Goal: Task Accomplishment & Management: Manage account settings

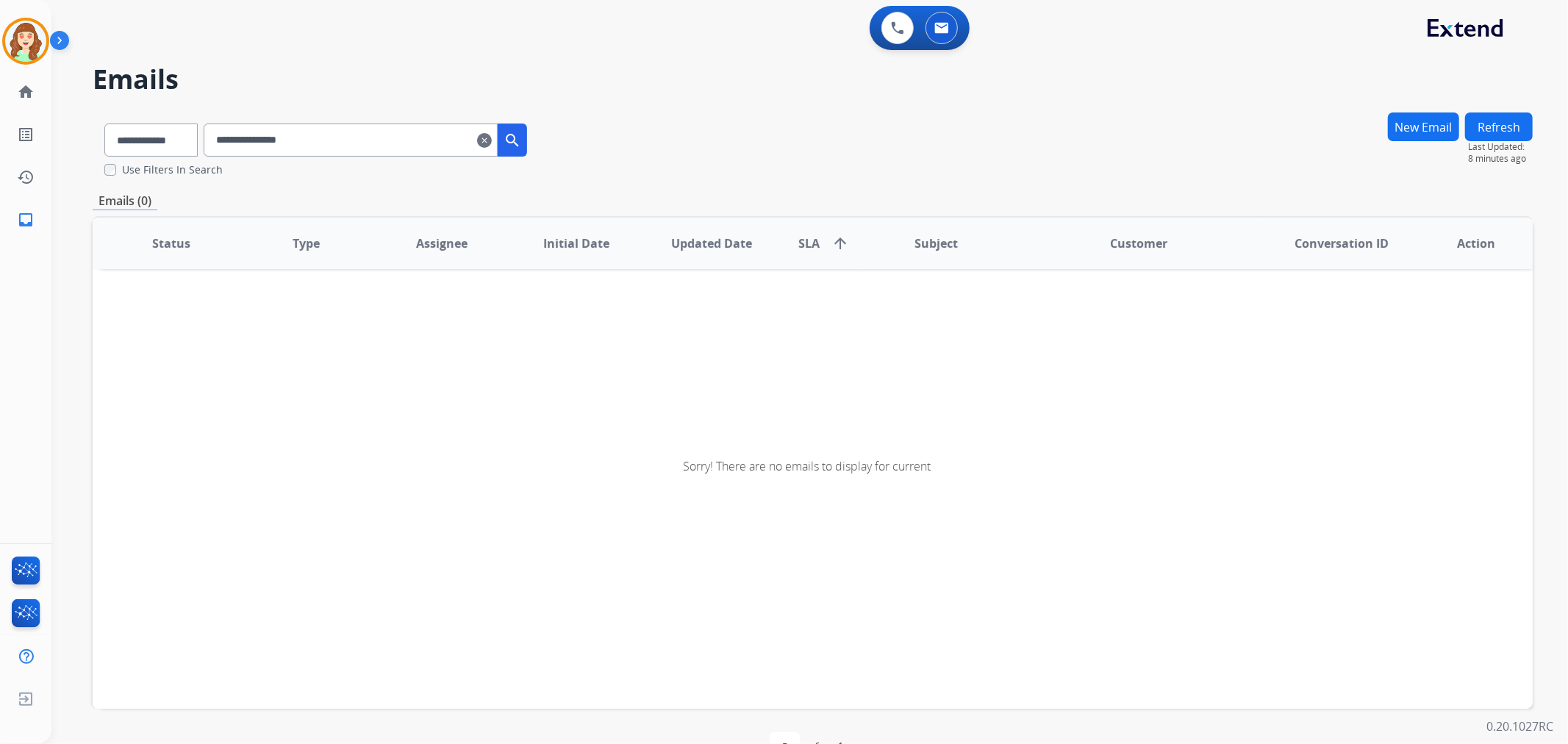
scroll to position [1, 0]
click at [491, 138] on mat-icon "clear" at bounding box center [484, 140] width 15 height 18
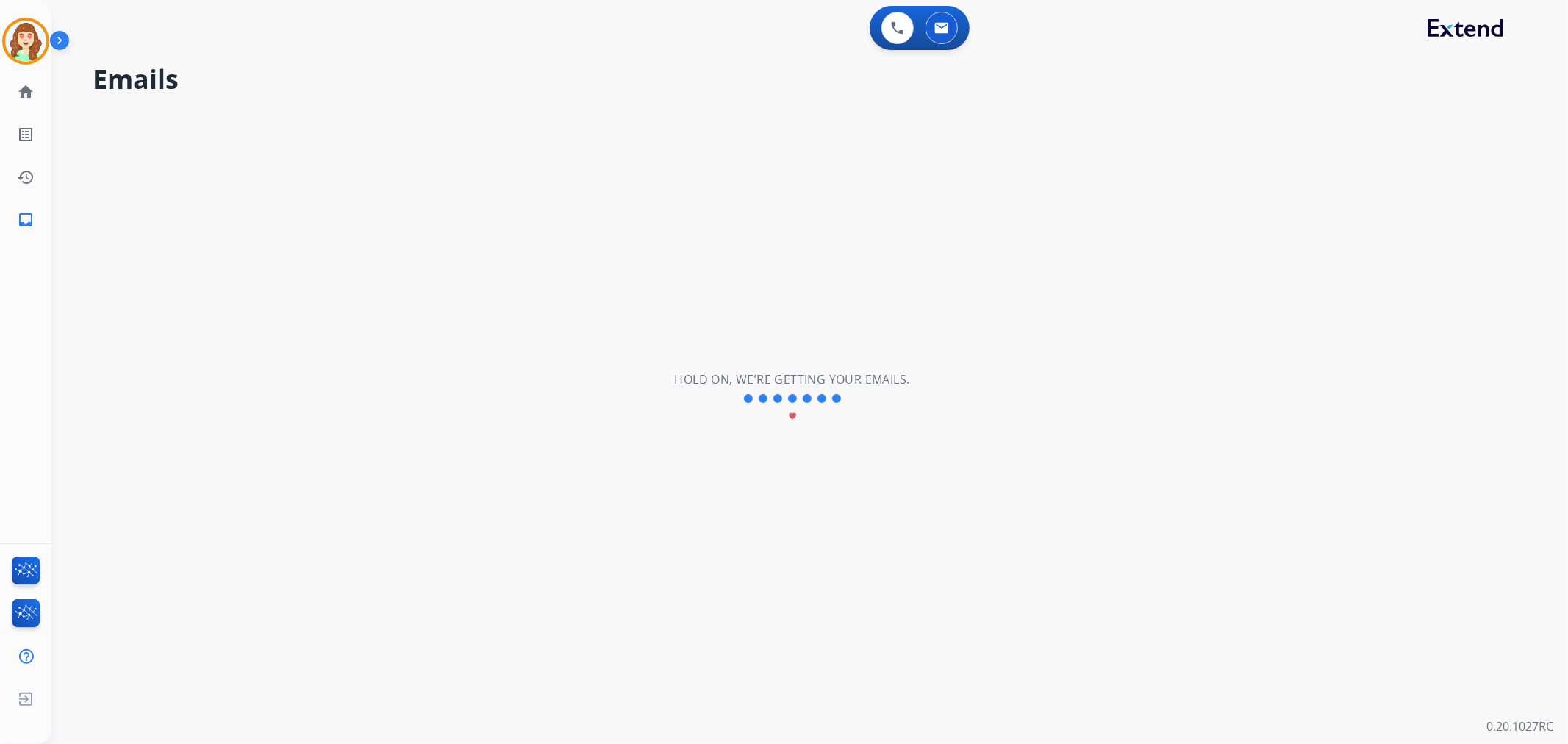
select select "**********"
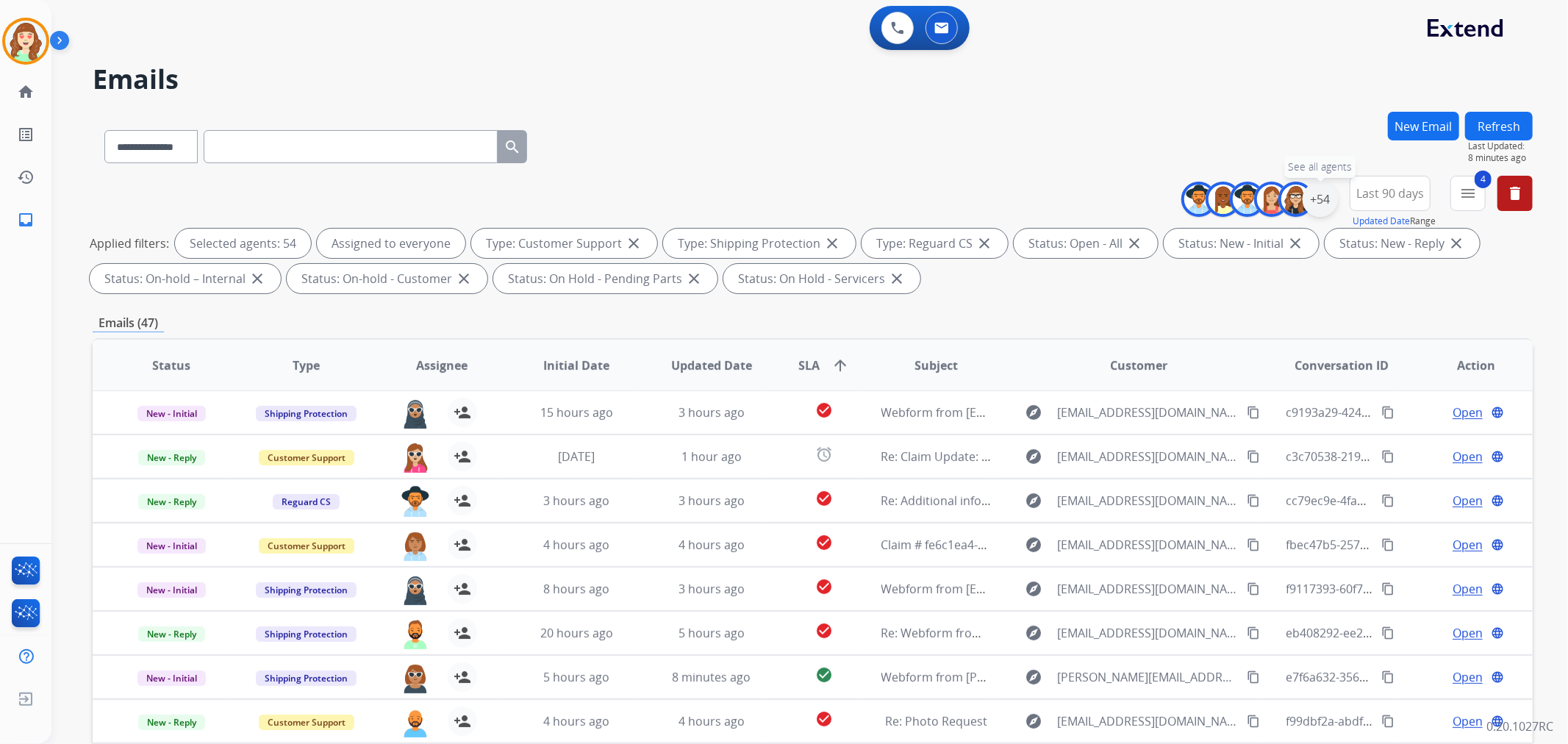
click at [1320, 202] on div "+54" at bounding box center [1320, 199] width 36 height 36
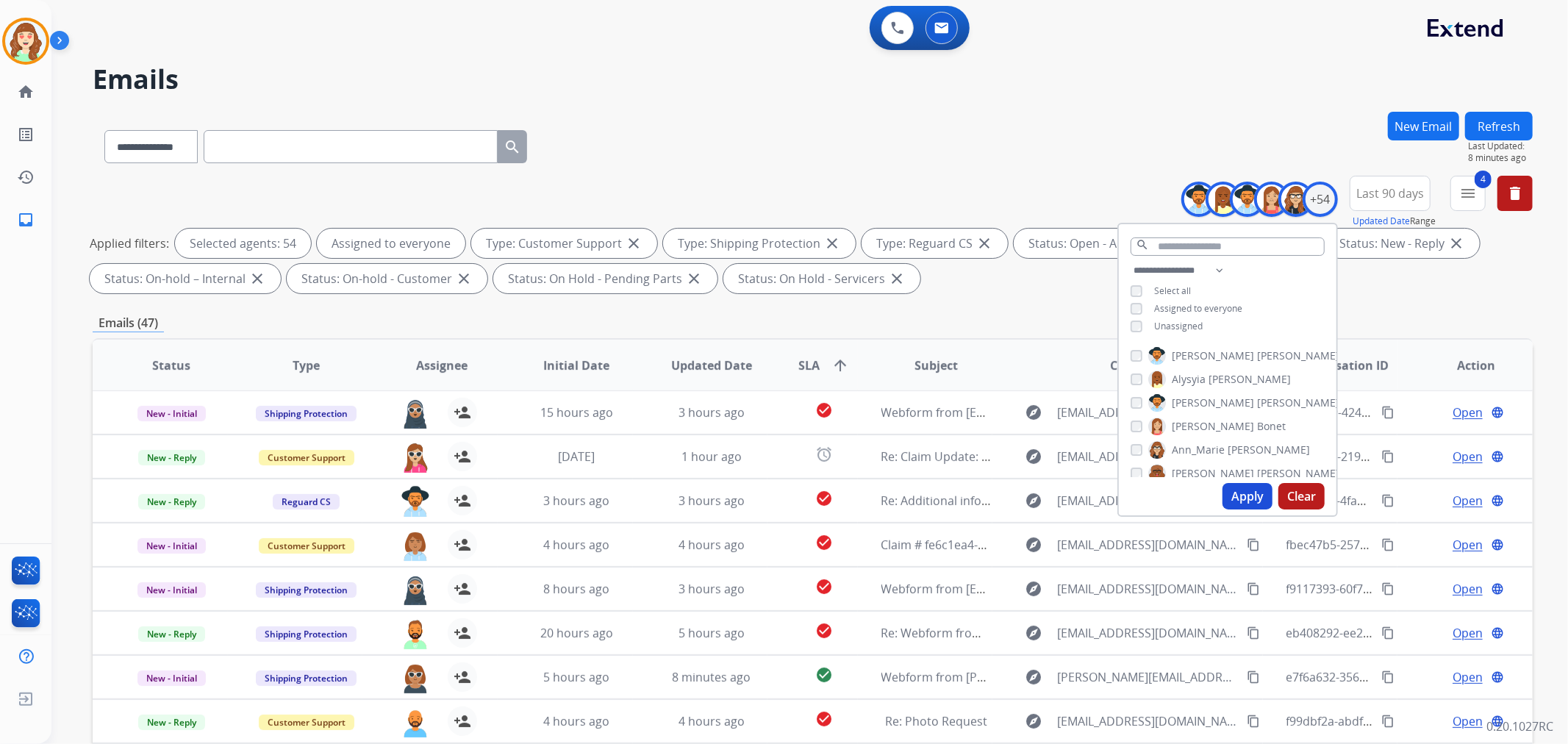
drag, startPoint x: 1294, startPoint y: 498, endPoint x: 792, endPoint y: 134, distance: 620.1
click at [1294, 496] on button "Clear" at bounding box center [1301, 495] width 46 height 27
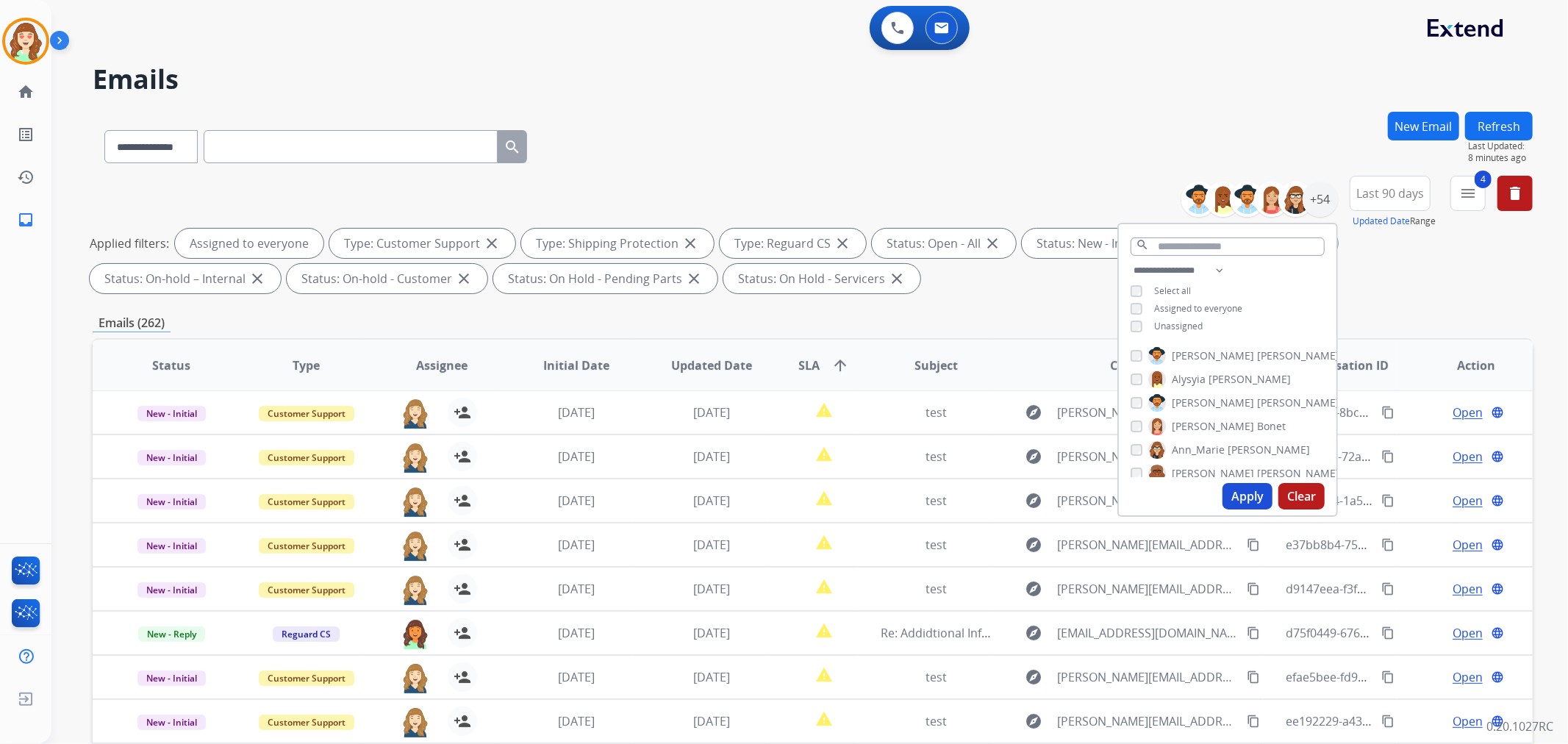
click at [1251, 490] on button "Apply" at bounding box center [1247, 495] width 50 height 27
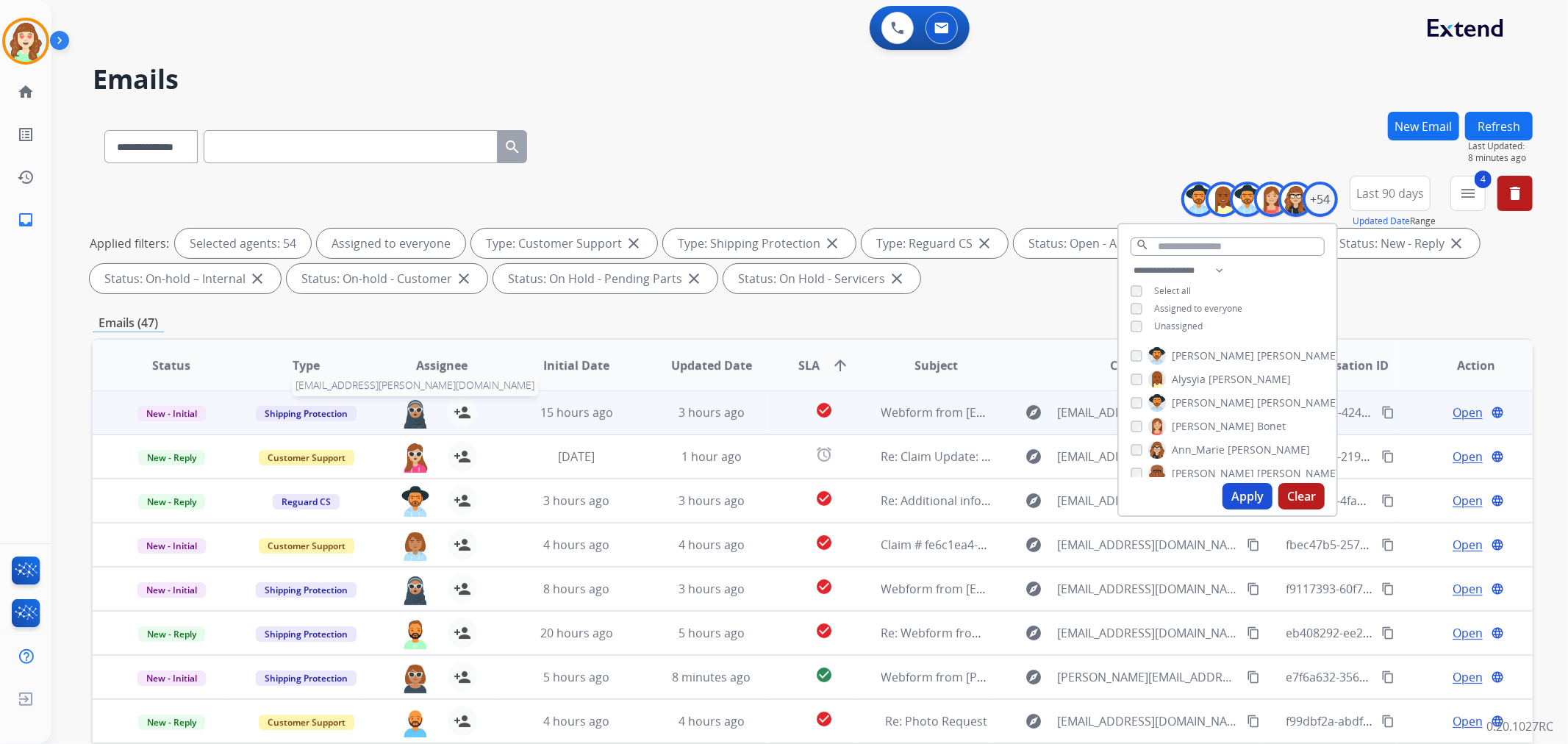
click at [417, 415] on img at bounding box center [415, 412] width 30 height 31
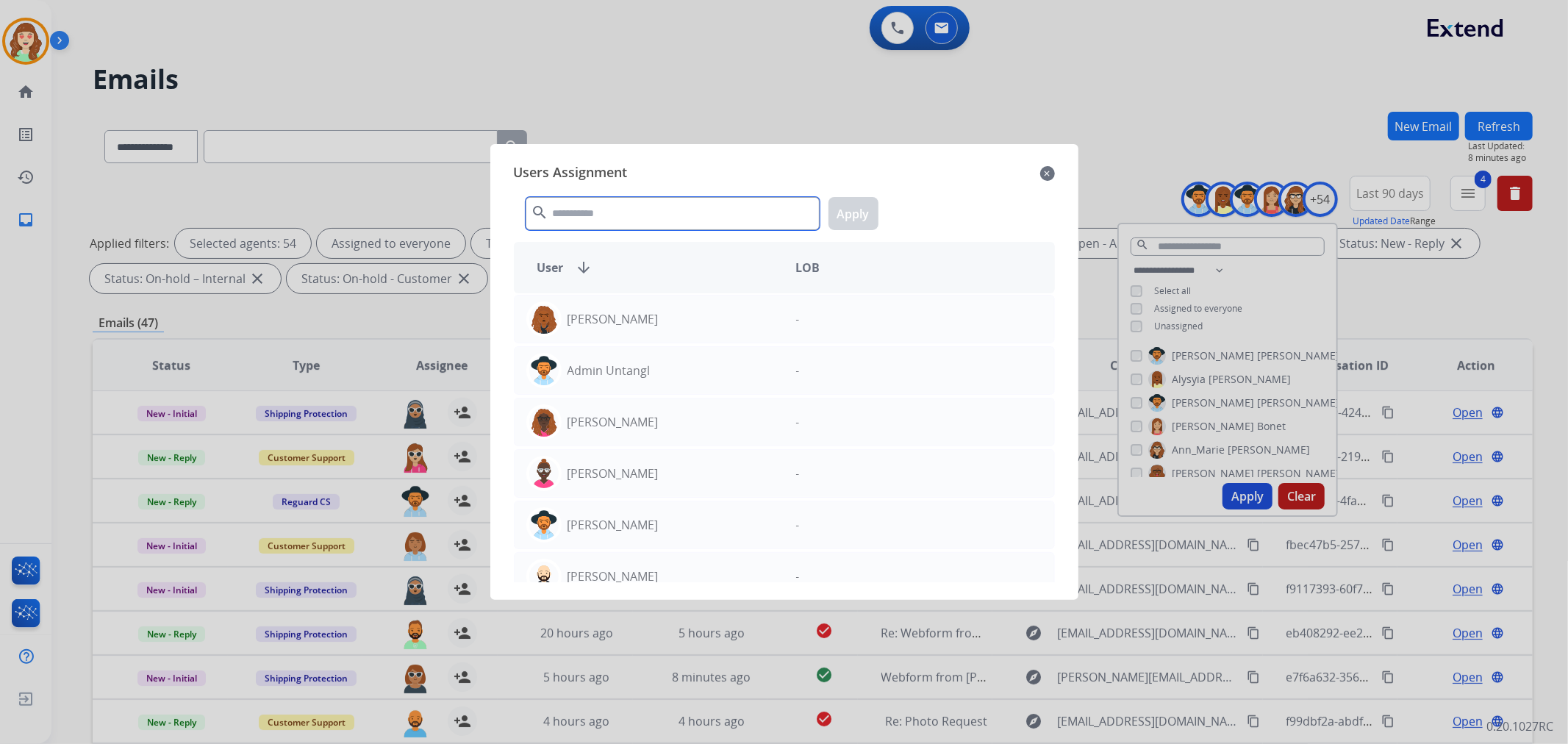
click at [697, 225] on input "text" at bounding box center [673, 214] width 294 height 34
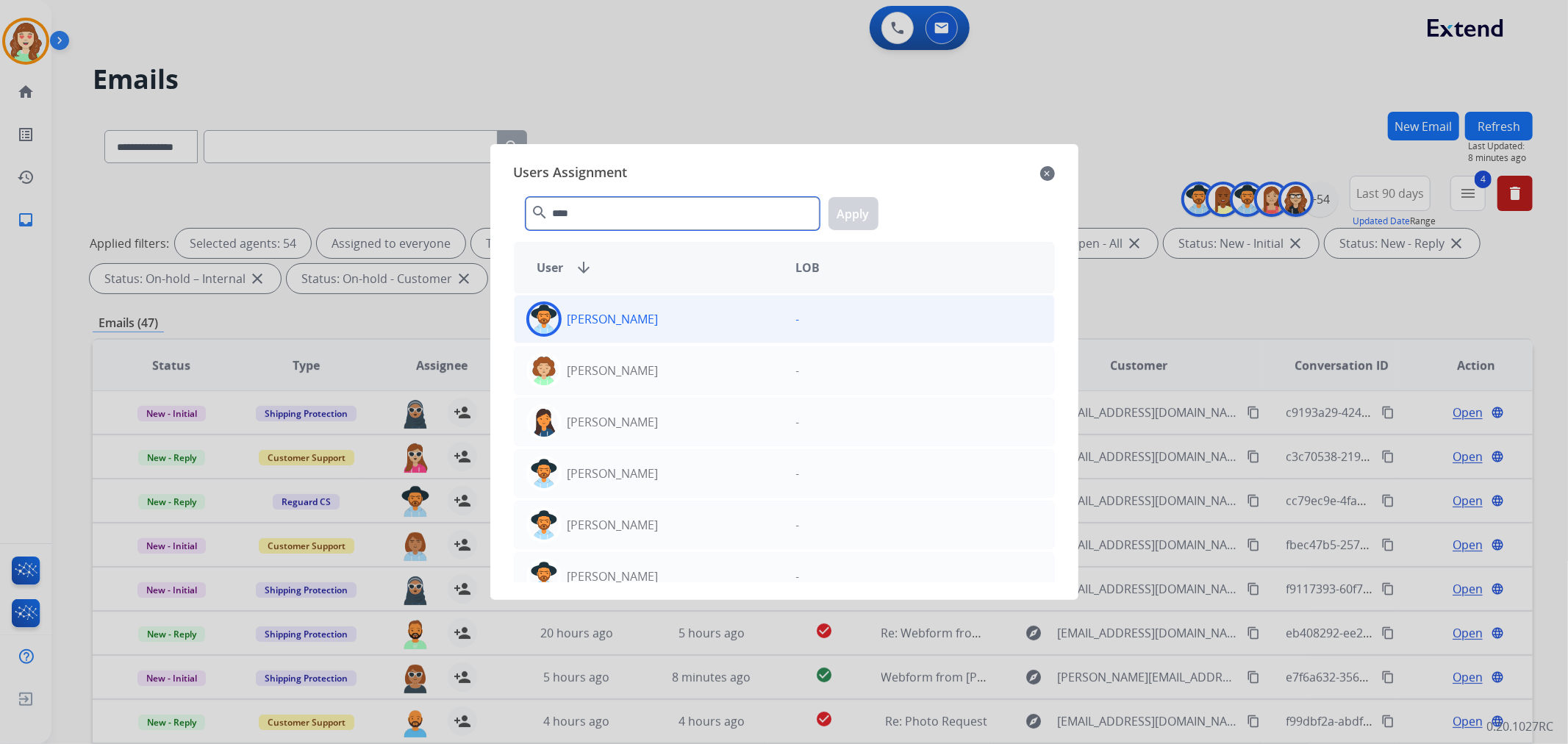
type input "****"
click at [695, 307] on div "[PERSON_NAME]" at bounding box center [648, 319] width 269 height 36
drag, startPoint x: 867, startPoint y: 211, endPoint x: 853, endPoint y: 206, distance: 14.9
click at [868, 208] on button "Apply" at bounding box center [853, 214] width 50 height 34
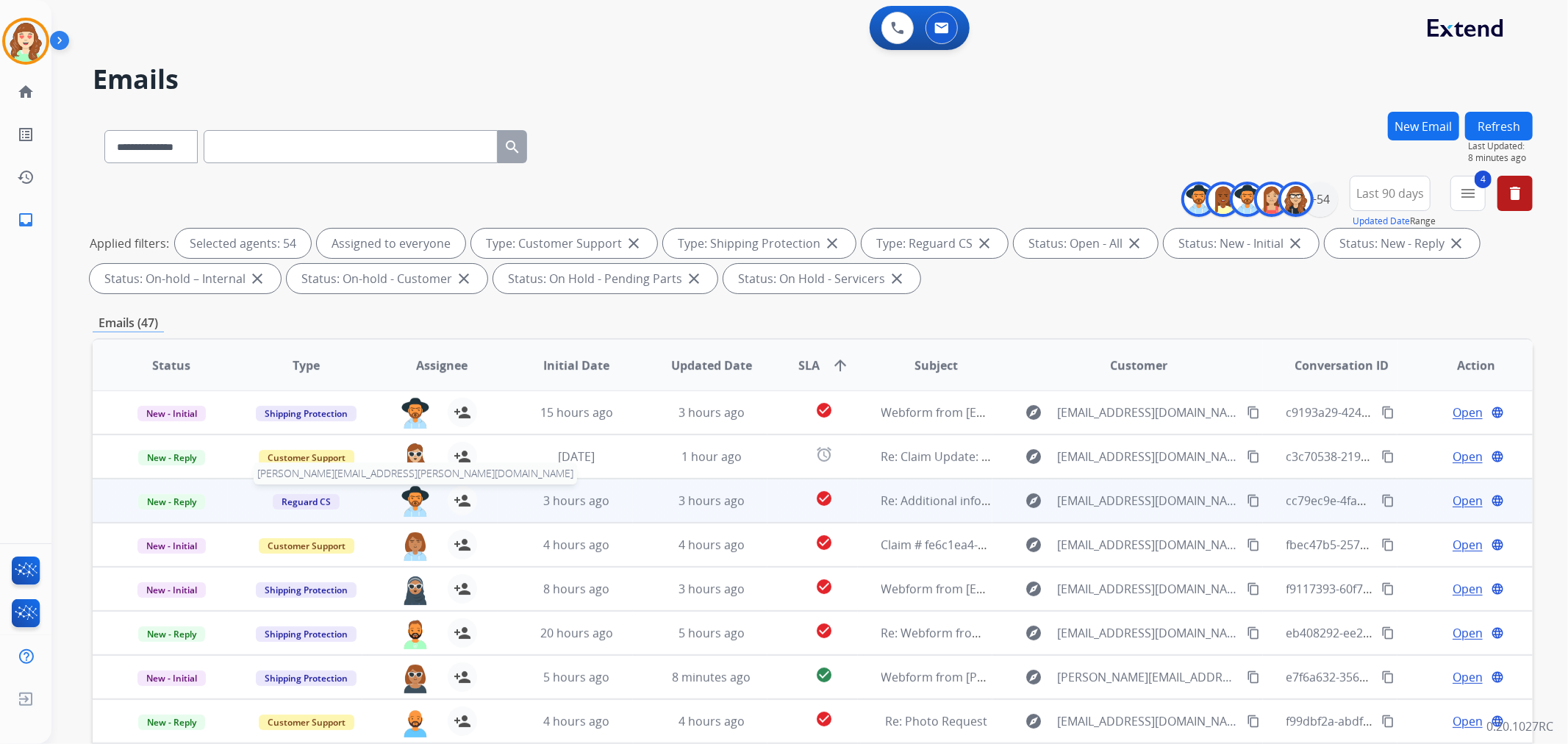
click at [413, 499] on img at bounding box center [415, 500] width 30 height 31
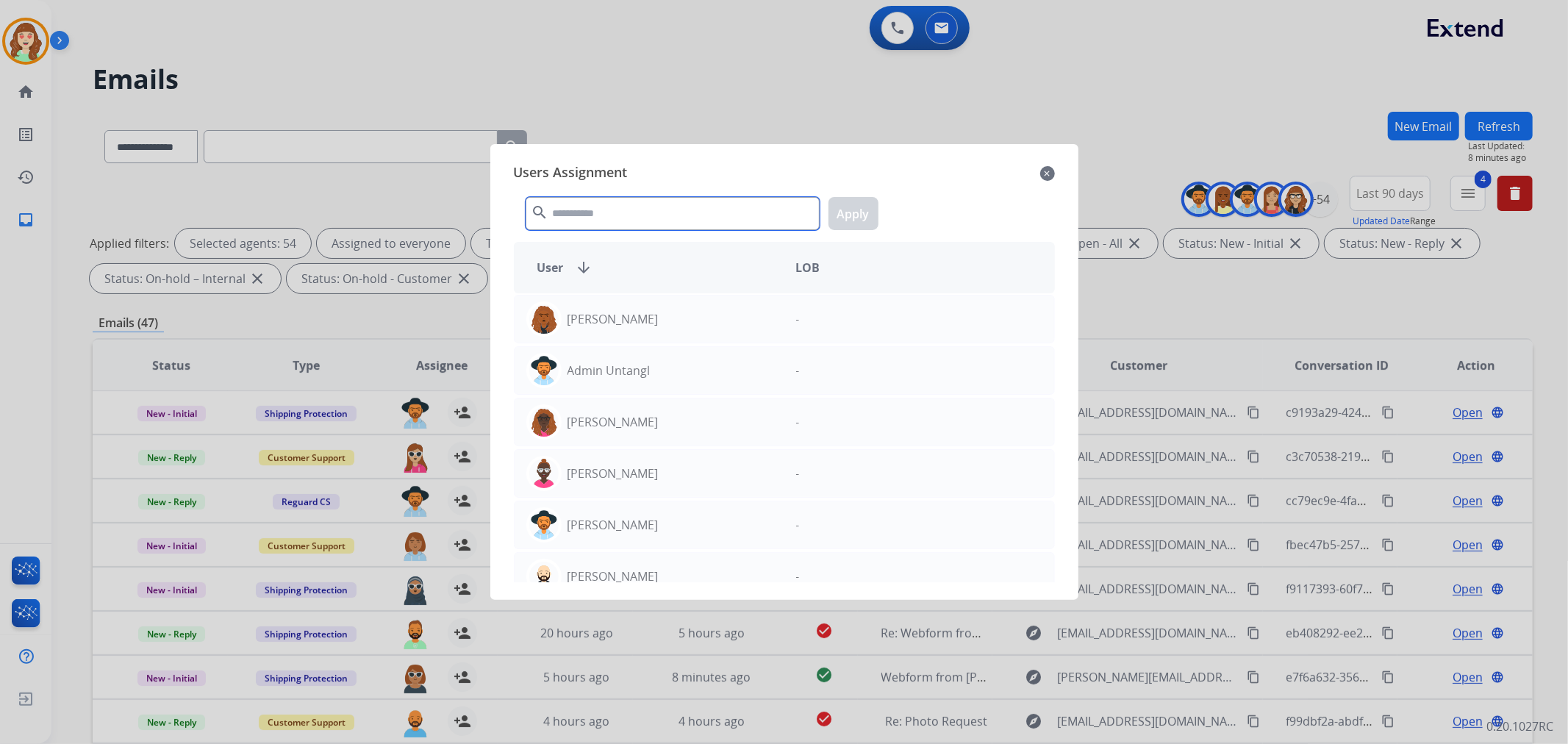
drag, startPoint x: 589, startPoint y: 218, endPoint x: 487, endPoint y: 186, distance: 106.9
click at [584, 218] on input "text" at bounding box center [673, 214] width 294 height 34
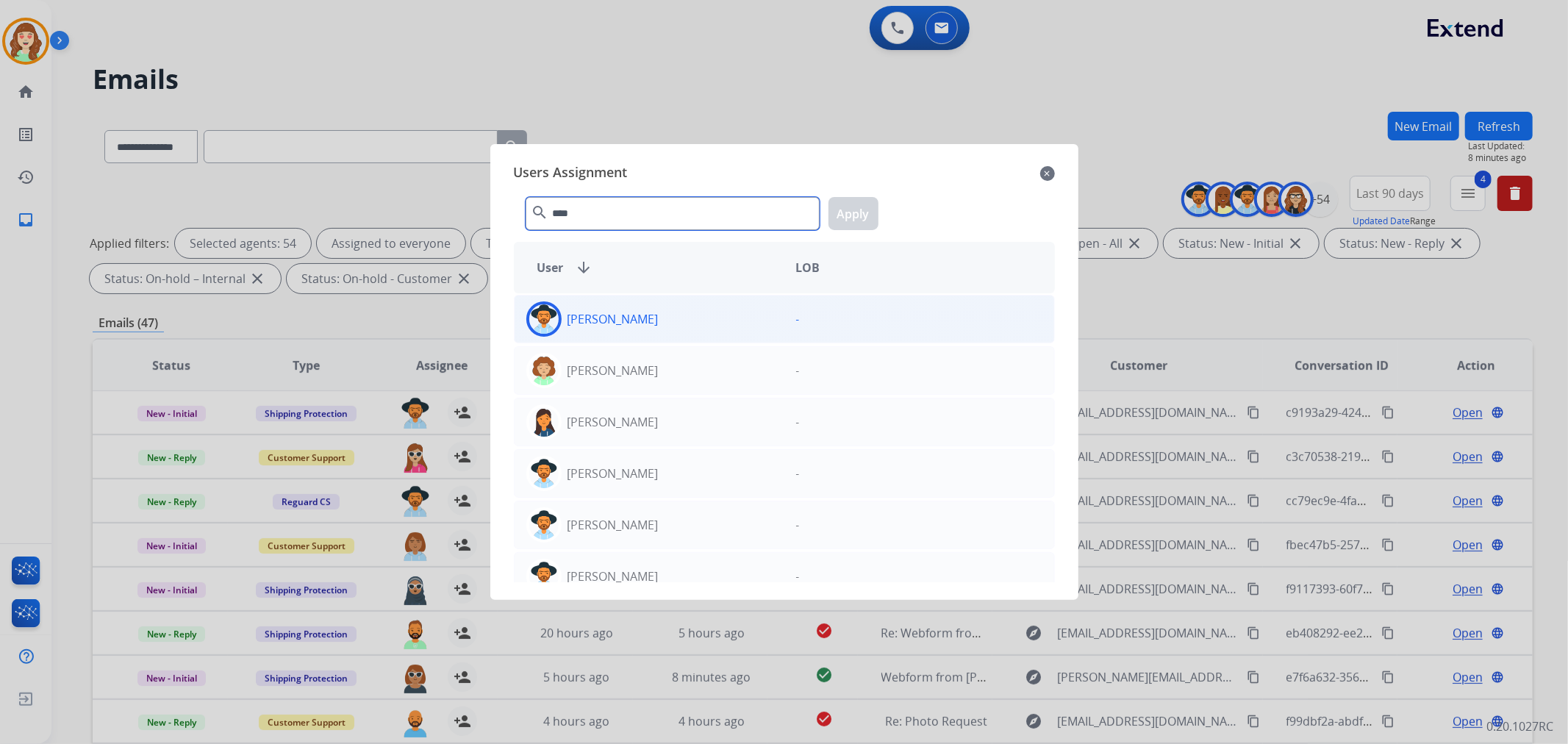
type input "****"
click at [655, 324] on div "[PERSON_NAME]" at bounding box center [648, 319] width 269 height 36
click at [848, 215] on button "Apply" at bounding box center [853, 214] width 50 height 34
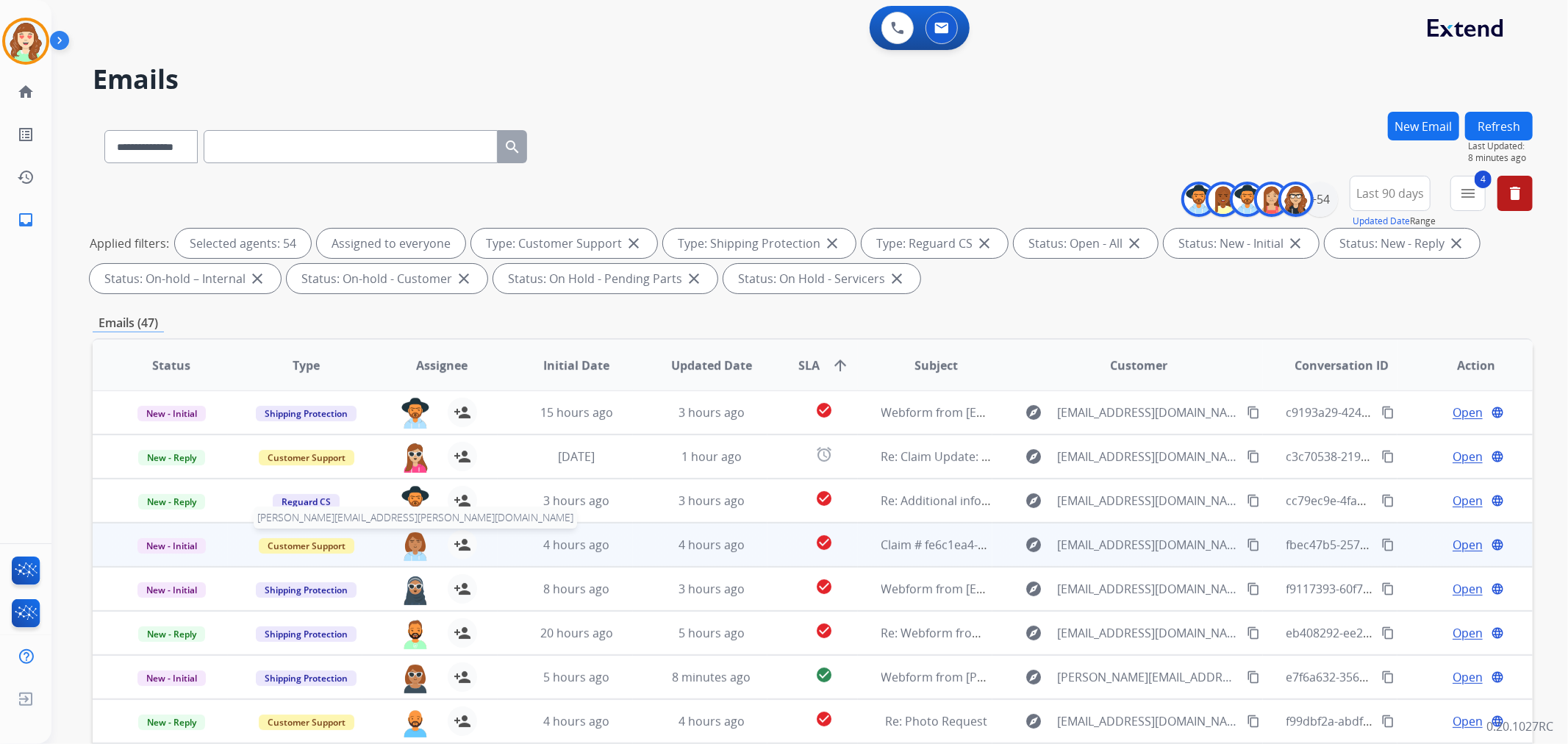
click at [412, 543] on img at bounding box center [415, 545] width 30 height 31
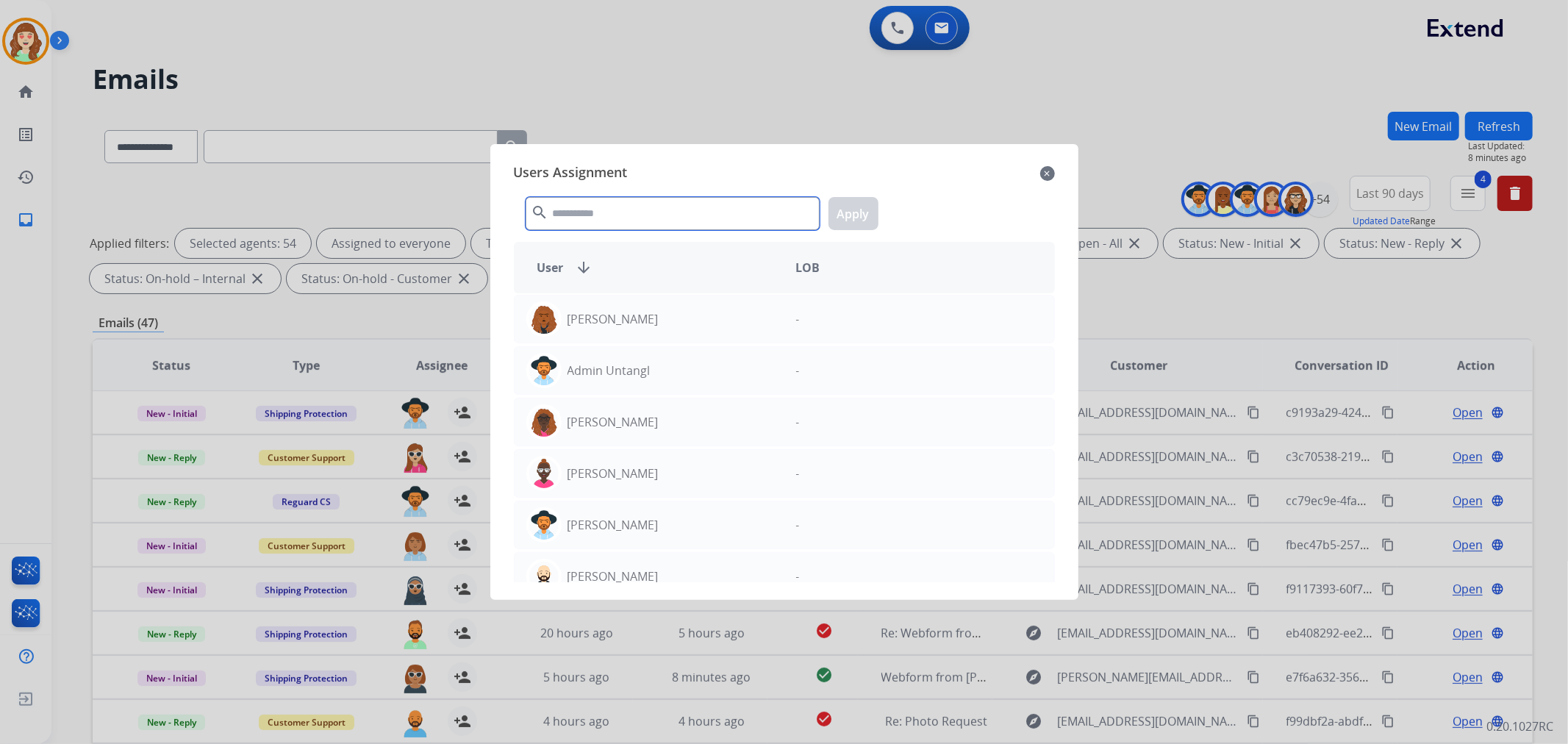
click at [655, 207] on input "text" at bounding box center [673, 214] width 294 height 34
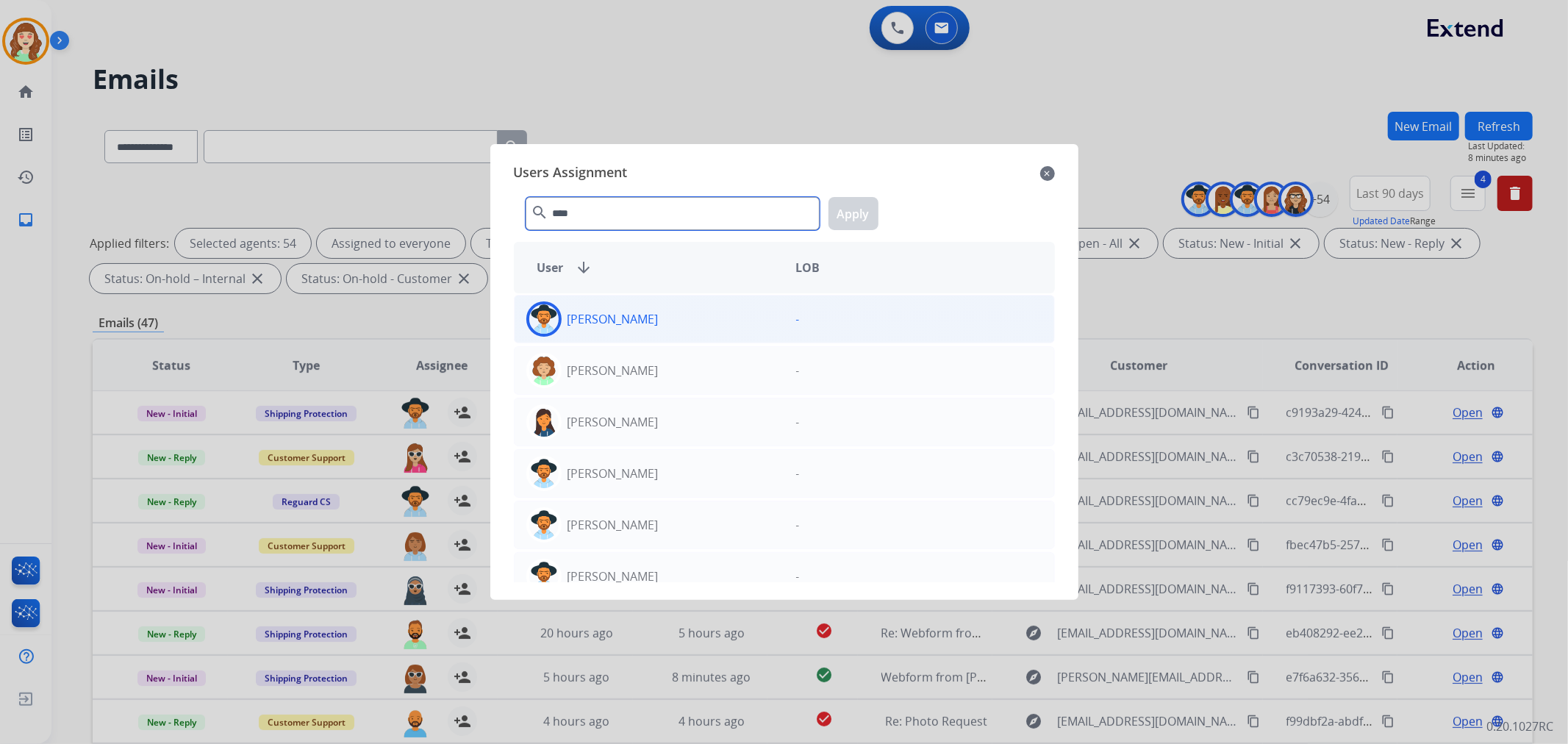
type input "****"
click at [686, 302] on div "[PERSON_NAME]" at bounding box center [648, 319] width 269 height 36
click at [859, 218] on button "Apply" at bounding box center [853, 214] width 50 height 34
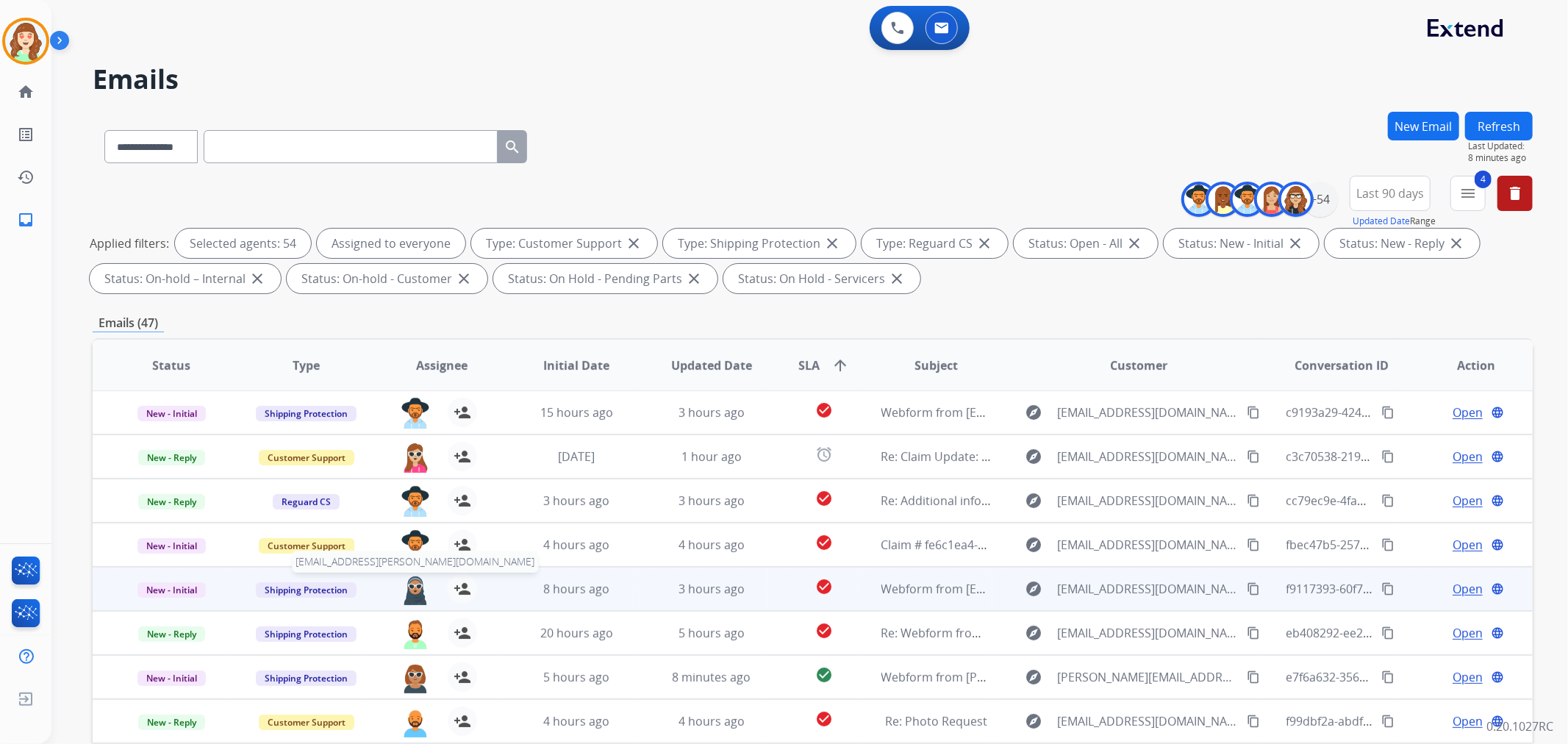
click at [413, 586] on img at bounding box center [415, 589] width 30 height 31
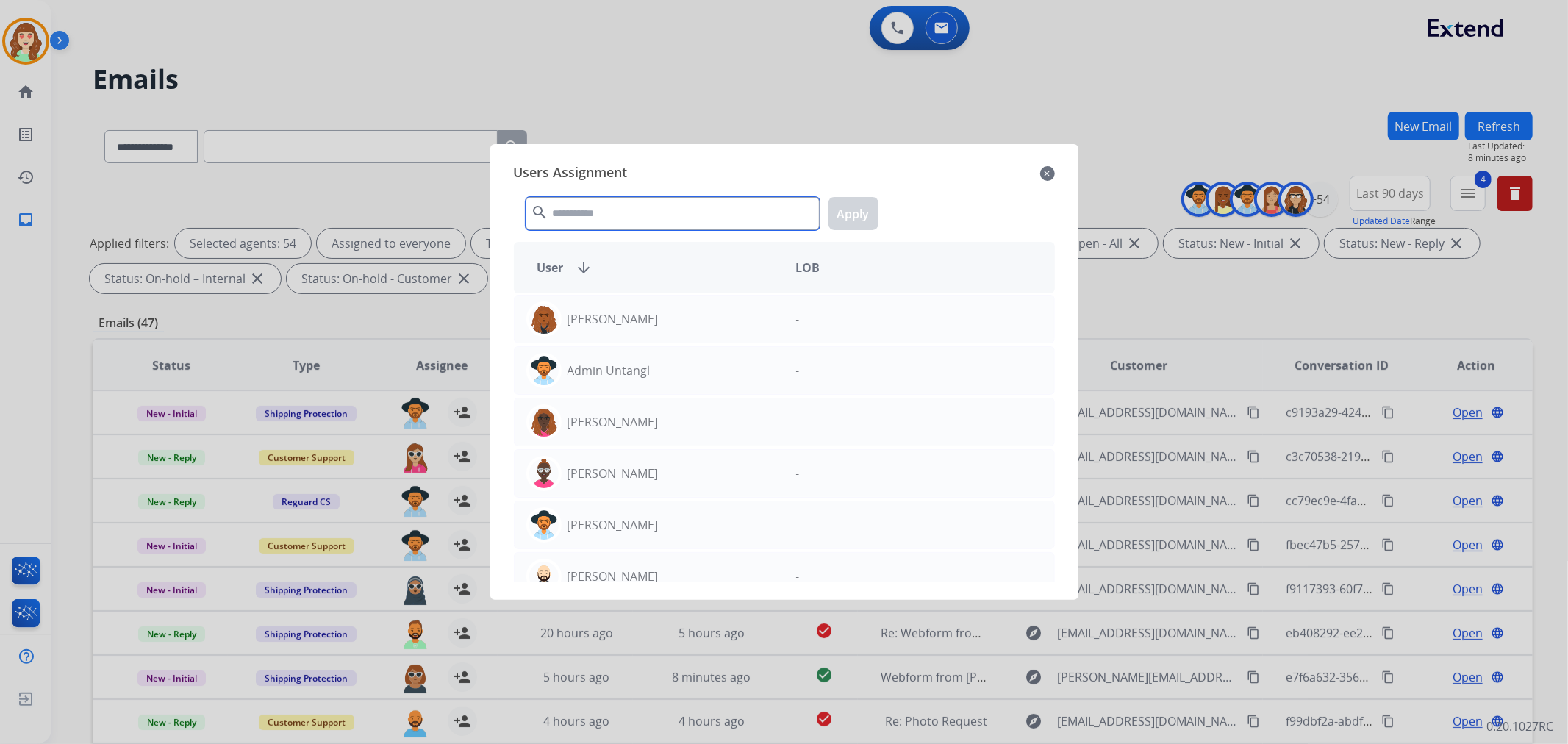
drag, startPoint x: 665, startPoint y: 217, endPoint x: 655, endPoint y: 216, distance: 10.0
click at [655, 216] on input "text" at bounding box center [673, 214] width 294 height 34
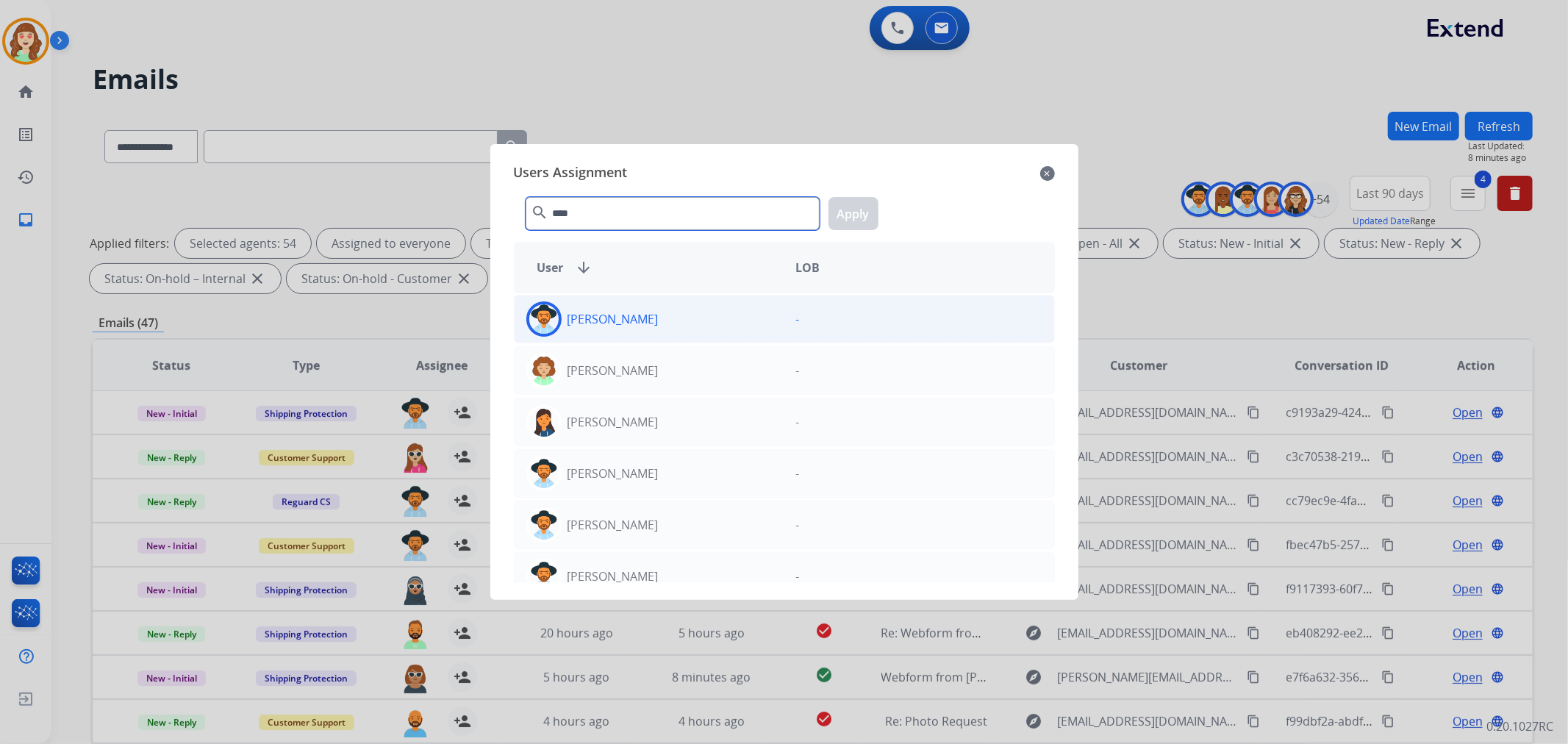
type input "****"
drag, startPoint x: 684, startPoint y: 320, endPoint x: 783, endPoint y: 275, distance: 108.7
click at [684, 320] on div "[PERSON_NAME]" at bounding box center [648, 319] width 269 height 36
click at [856, 216] on button "Apply" at bounding box center [853, 214] width 50 height 34
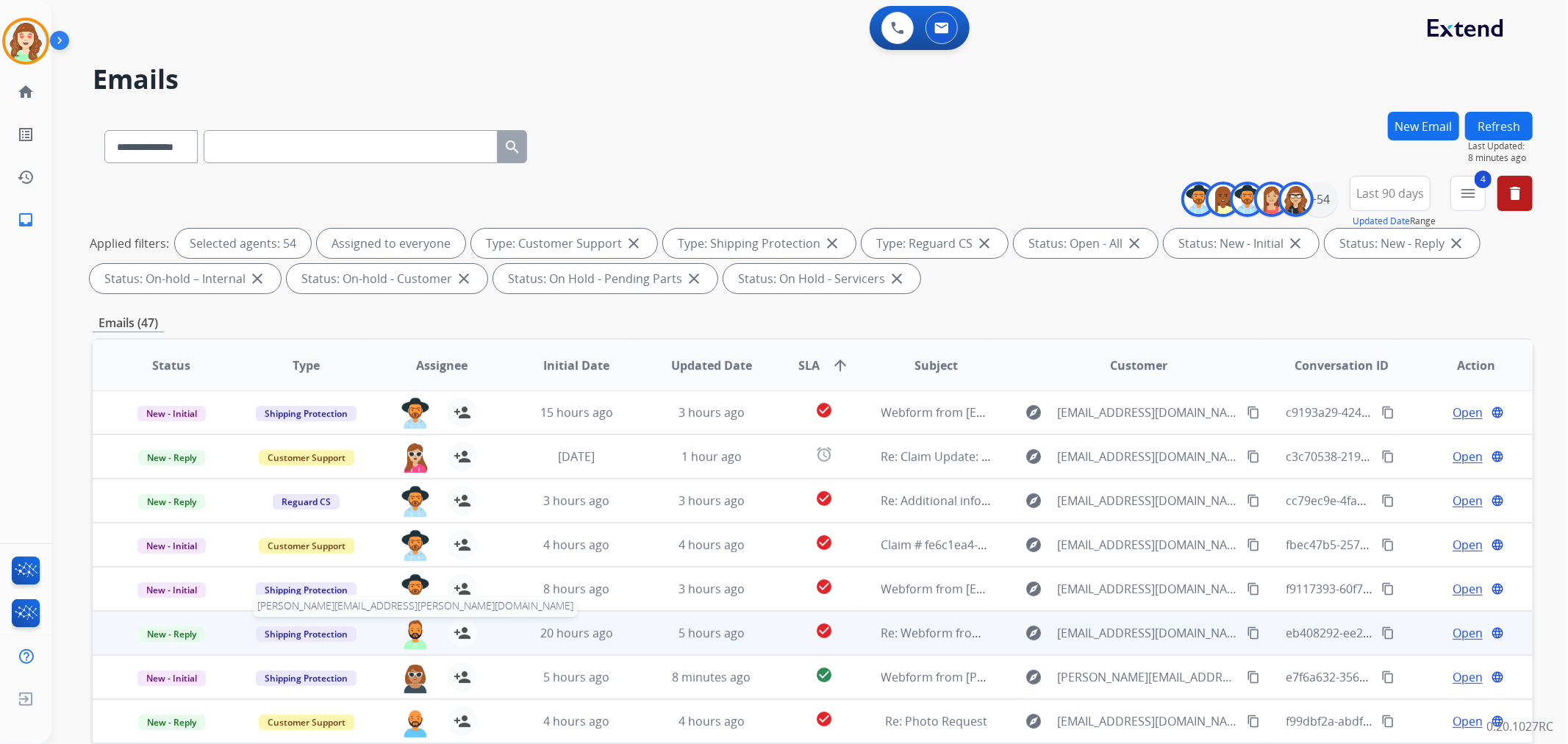
click at [410, 630] on img at bounding box center [415, 632] width 30 height 31
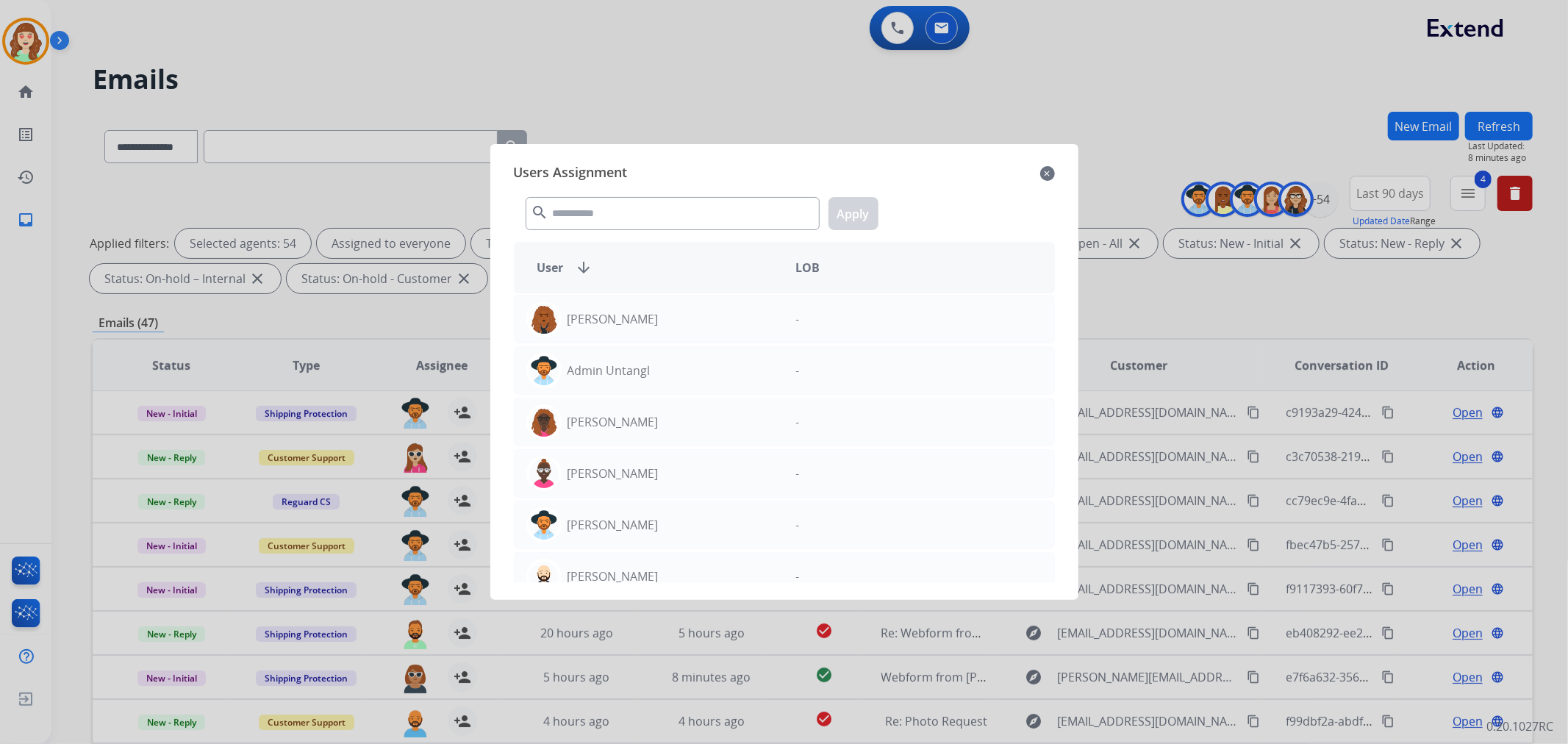
drag, startPoint x: 1054, startPoint y: 172, endPoint x: 552, endPoint y: 603, distance: 661.6
click at [1055, 172] on div "Users Assignment close search Apply User arrow_downward LOB [PERSON_NAME] - Adm…" at bounding box center [784, 372] width 564 height 432
drag, startPoint x: 1047, startPoint y: 163, endPoint x: 997, endPoint y: 188, distance: 55.9
click at [1047, 164] on div "Users Assignment close" at bounding box center [784, 174] width 541 height 24
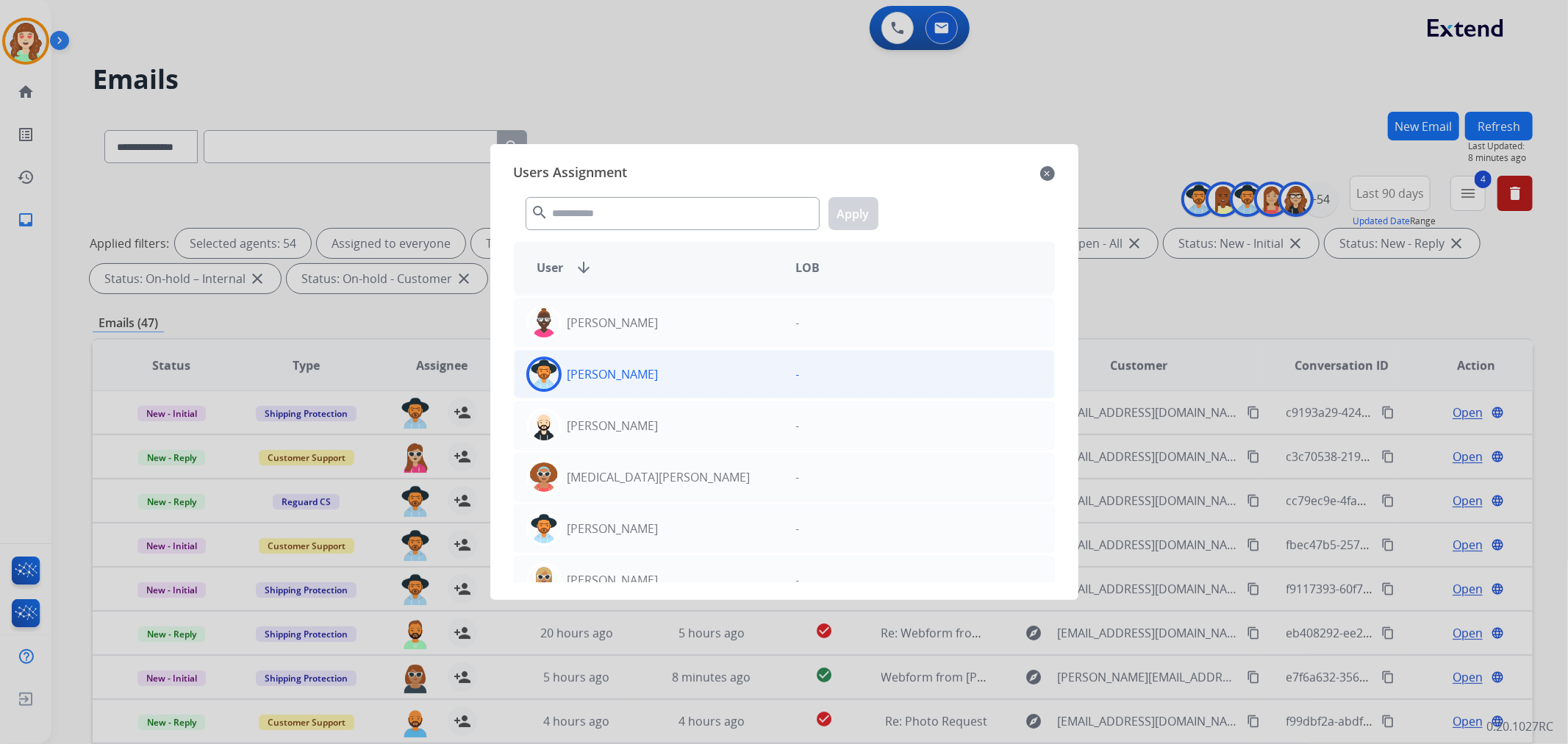
scroll to position [163, 0]
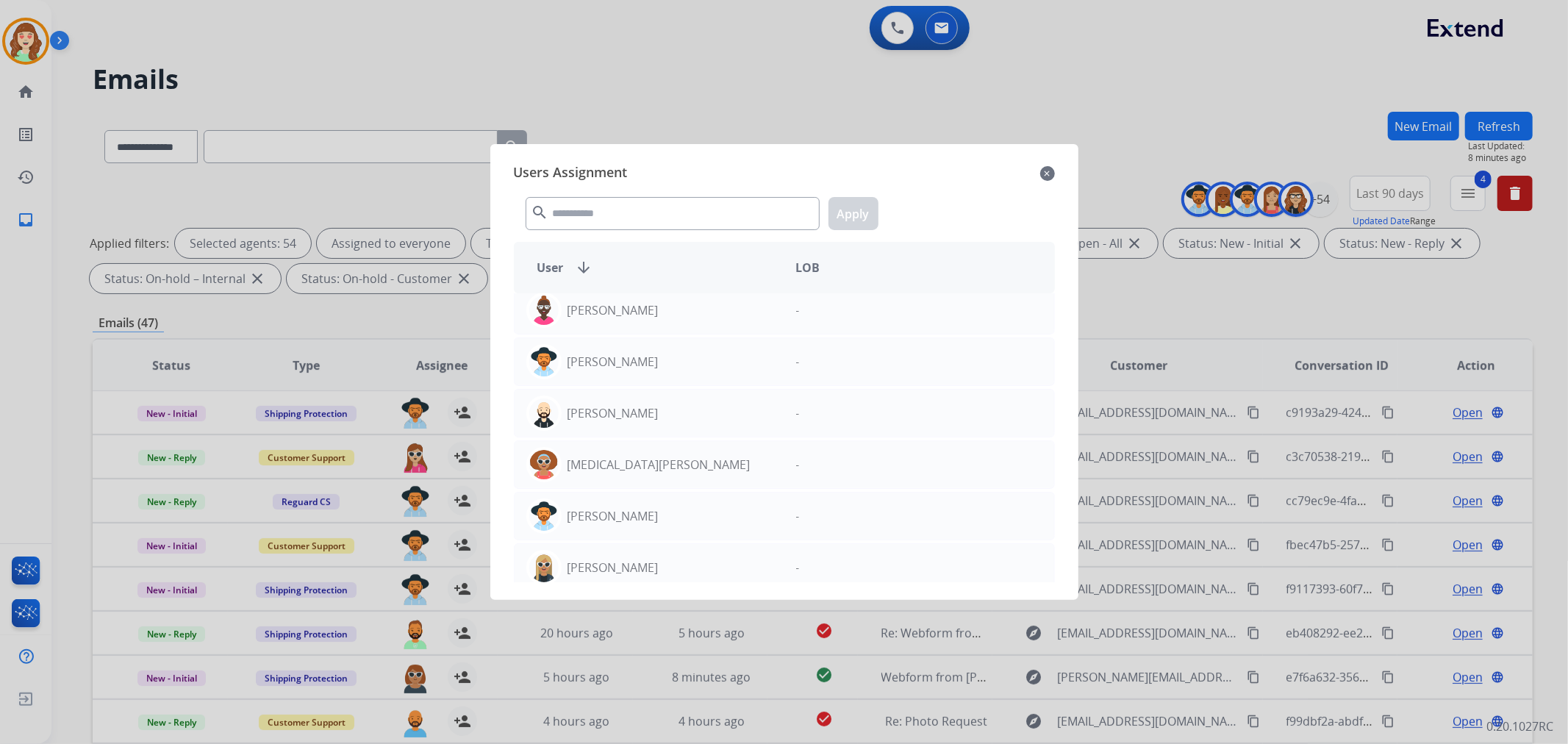
click at [1051, 173] on mat-icon "close" at bounding box center [1047, 174] width 15 height 18
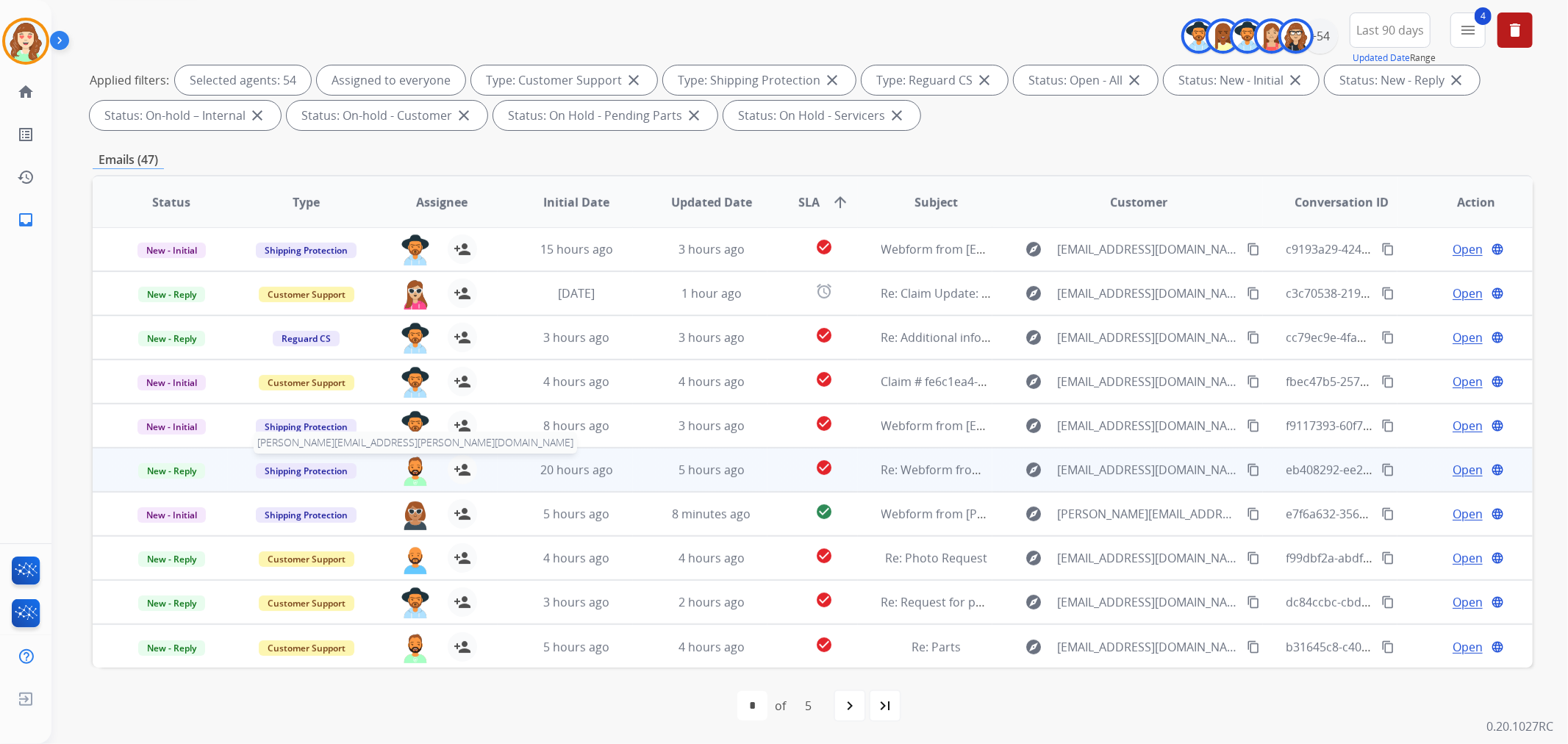
click at [407, 459] on img at bounding box center [415, 470] width 30 height 31
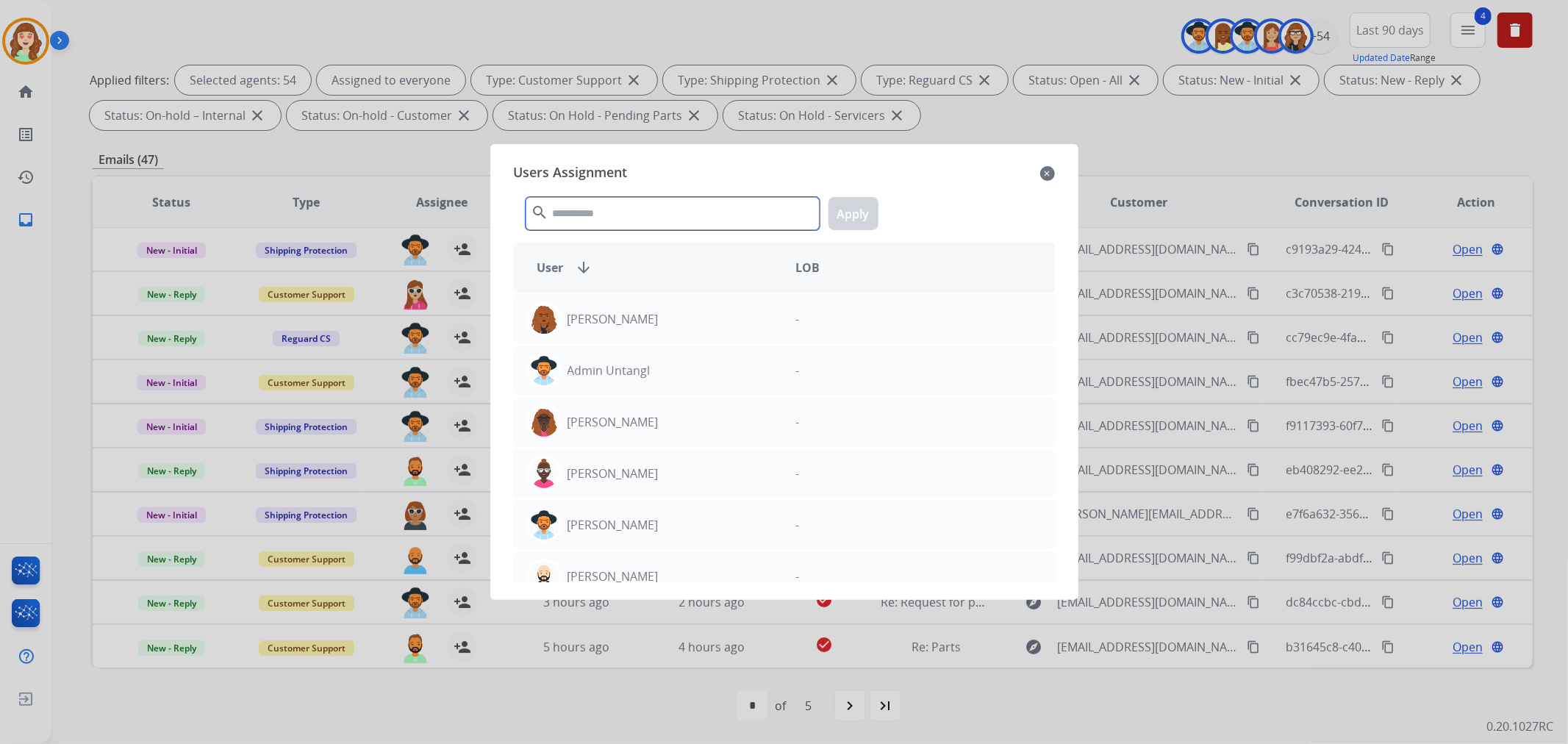
click at [607, 217] on input "text" at bounding box center [673, 214] width 294 height 34
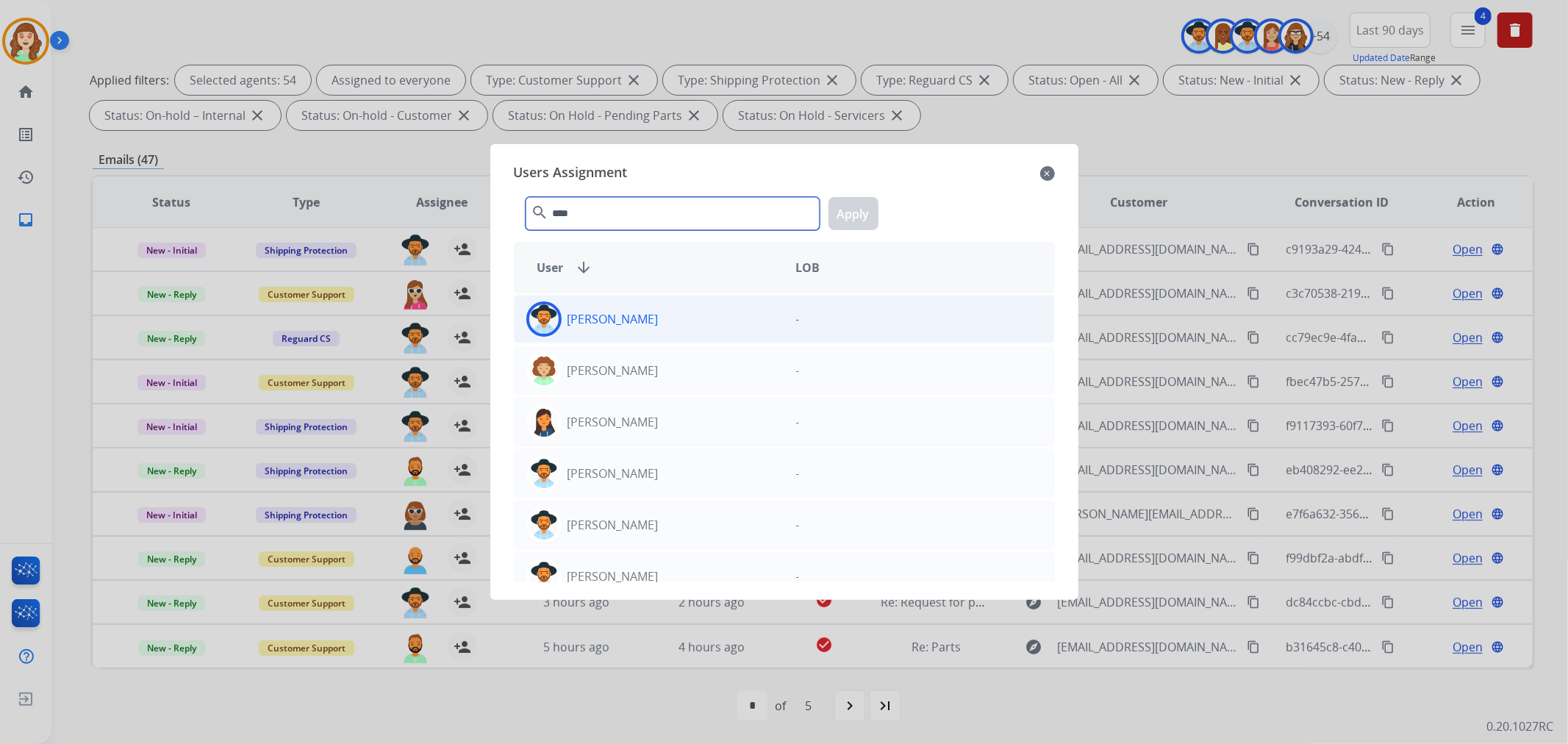
type input "****"
drag, startPoint x: 705, startPoint y: 309, endPoint x: 779, endPoint y: 283, distance: 78.4
click at [704, 309] on div "[PERSON_NAME]" at bounding box center [648, 319] width 269 height 36
click at [853, 209] on button "Apply" at bounding box center [853, 214] width 50 height 34
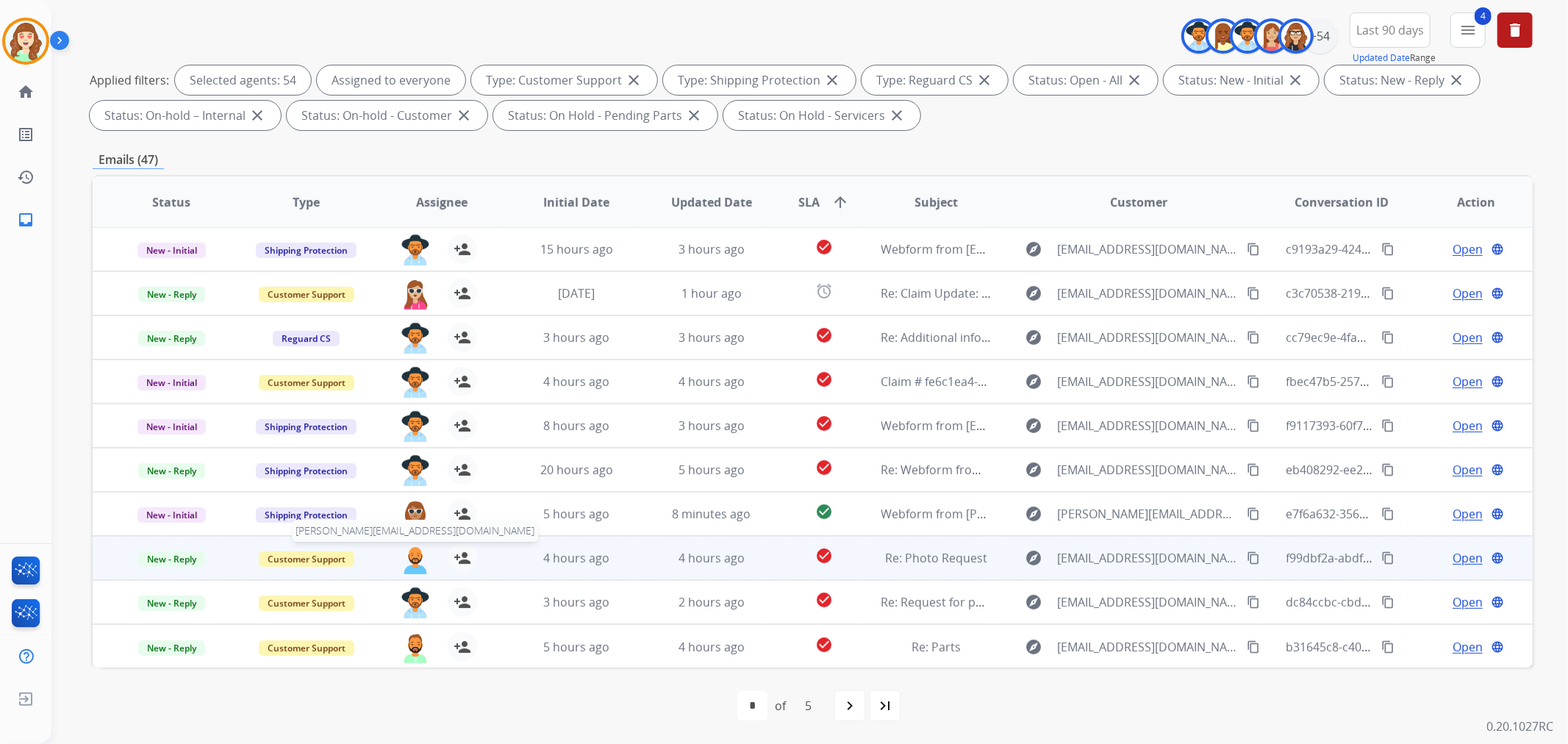
click at [410, 563] on img at bounding box center [415, 558] width 30 height 31
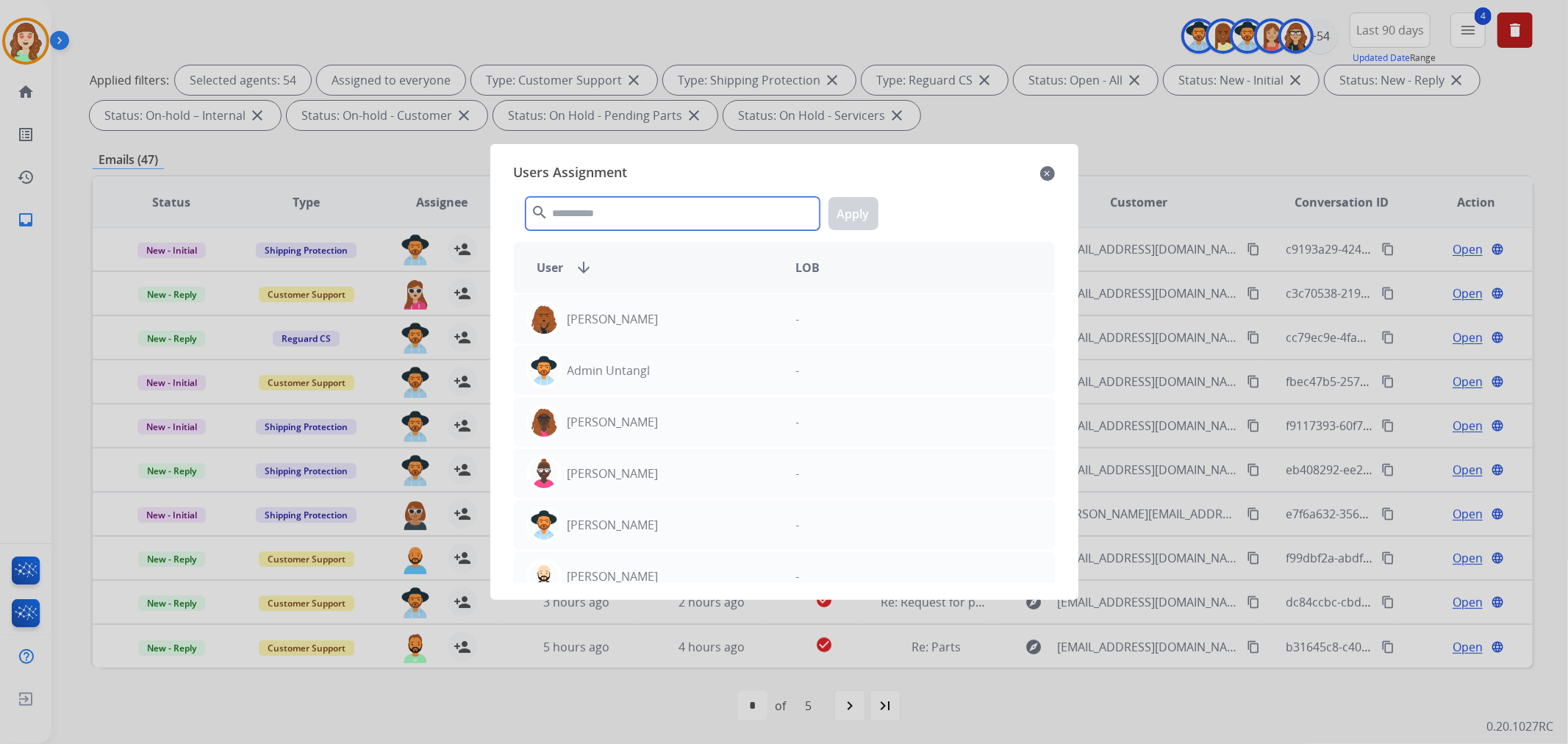
click at [707, 217] on input "text" at bounding box center [673, 214] width 294 height 34
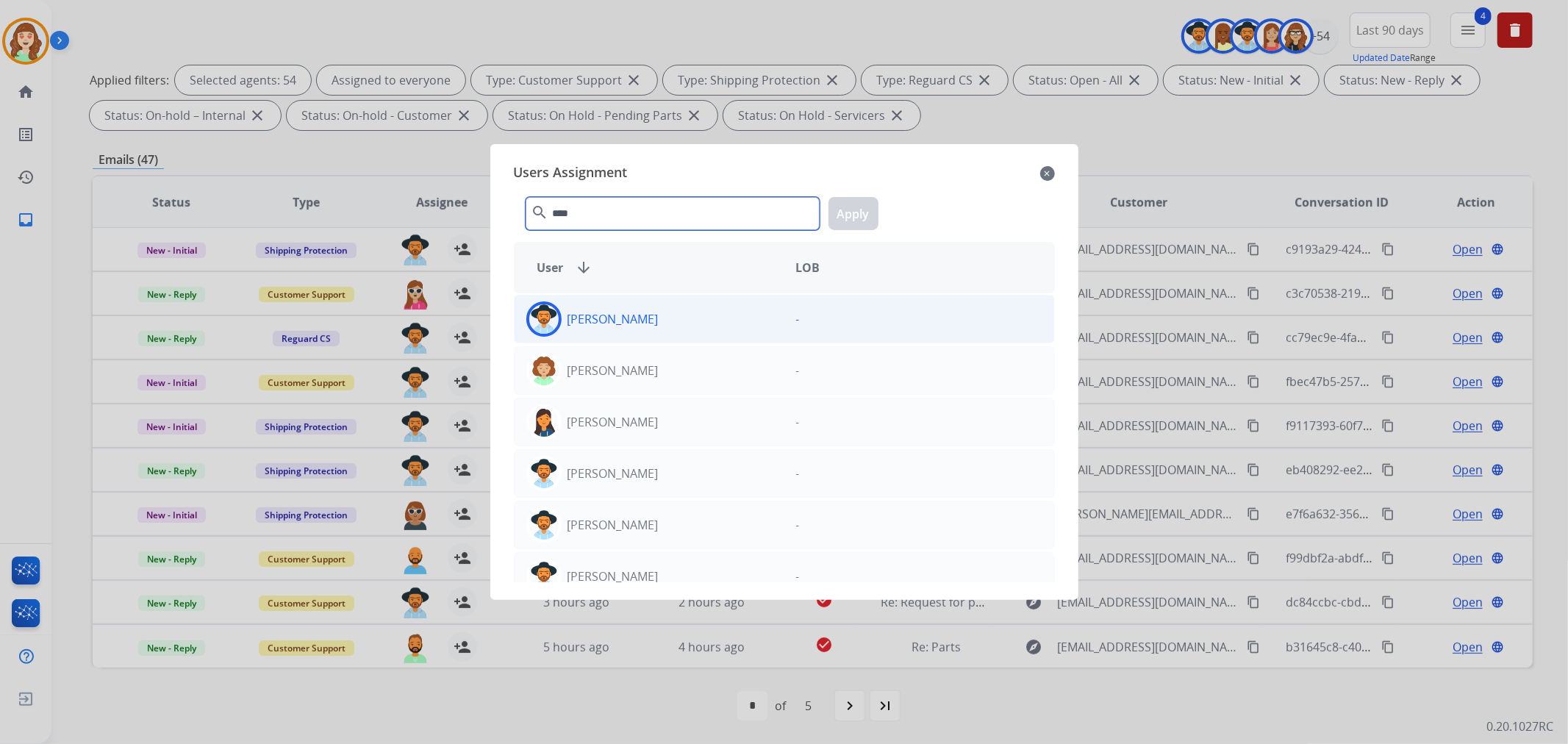
type input "****"
drag, startPoint x: 770, startPoint y: 317, endPoint x: 868, endPoint y: 210, distance: 145.1
click at [769, 314] on div "[PERSON_NAME]" at bounding box center [648, 319] width 269 height 36
click at [855, 208] on button "Apply" at bounding box center [853, 214] width 50 height 34
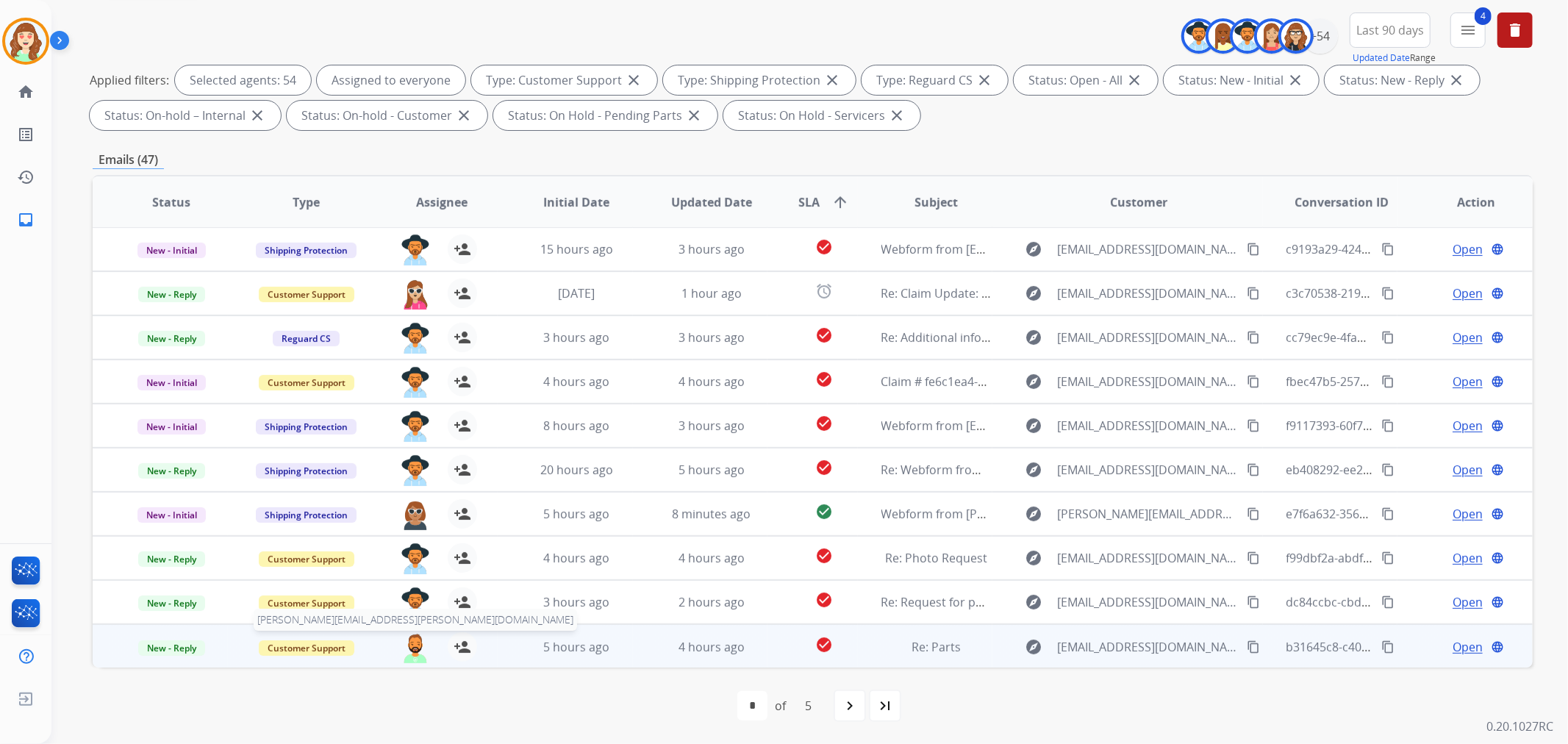
click at [416, 647] on img at bounding box center [415, 647] width 30 height 31
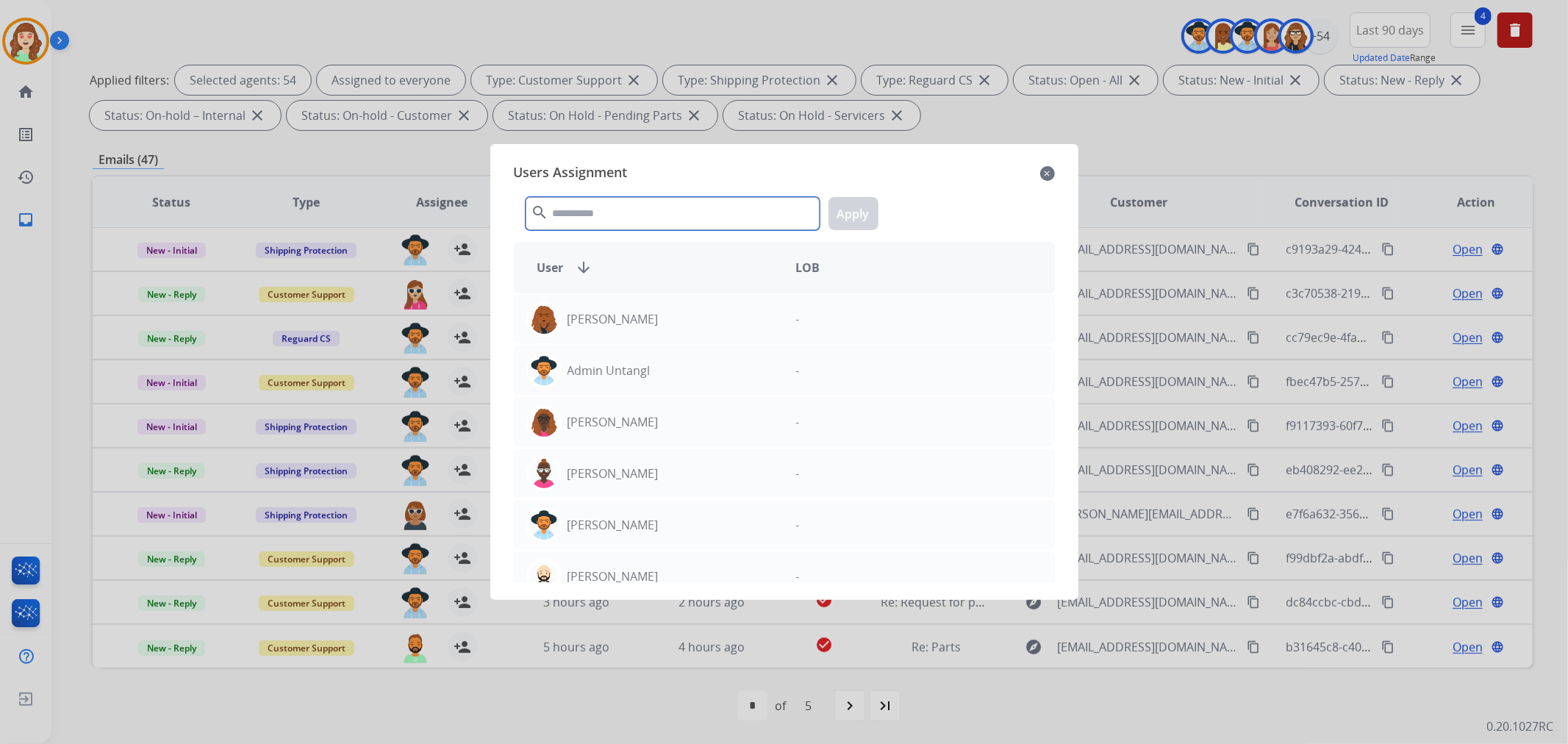
click at [697, 206] on input "text" at bounding box center [673, 214] width 294 height 34
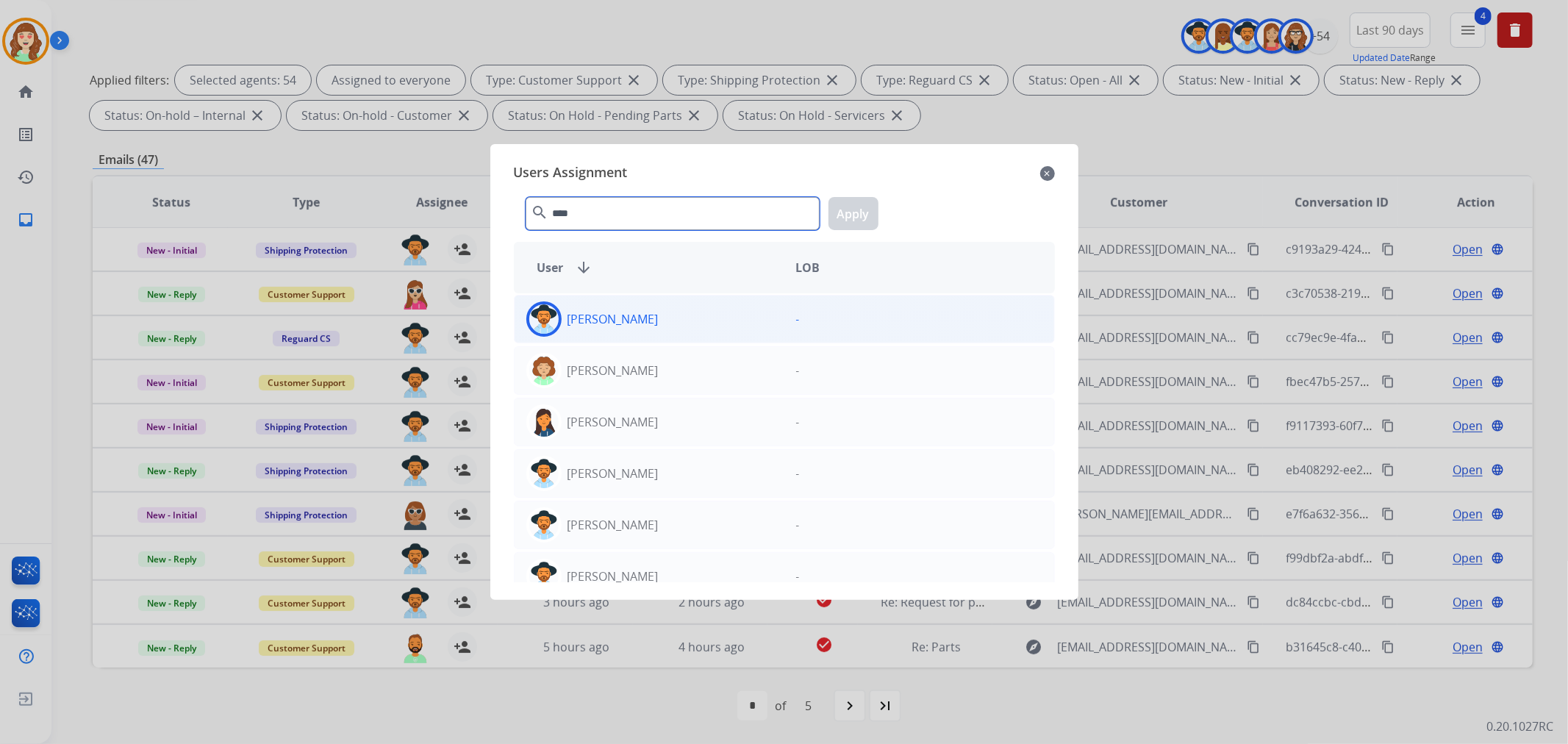
type input "****"
click at [652, 313] on div "[PERSON_NAME]" at bounding box center [648, 319] width 269 height 36
click at [861, 195] on div "**** search Apply" at bounding box center [784, 210] width 541 height 50
click at [859, 212] on button "Apply" at bounding box center [853, 214] width 50 height 34
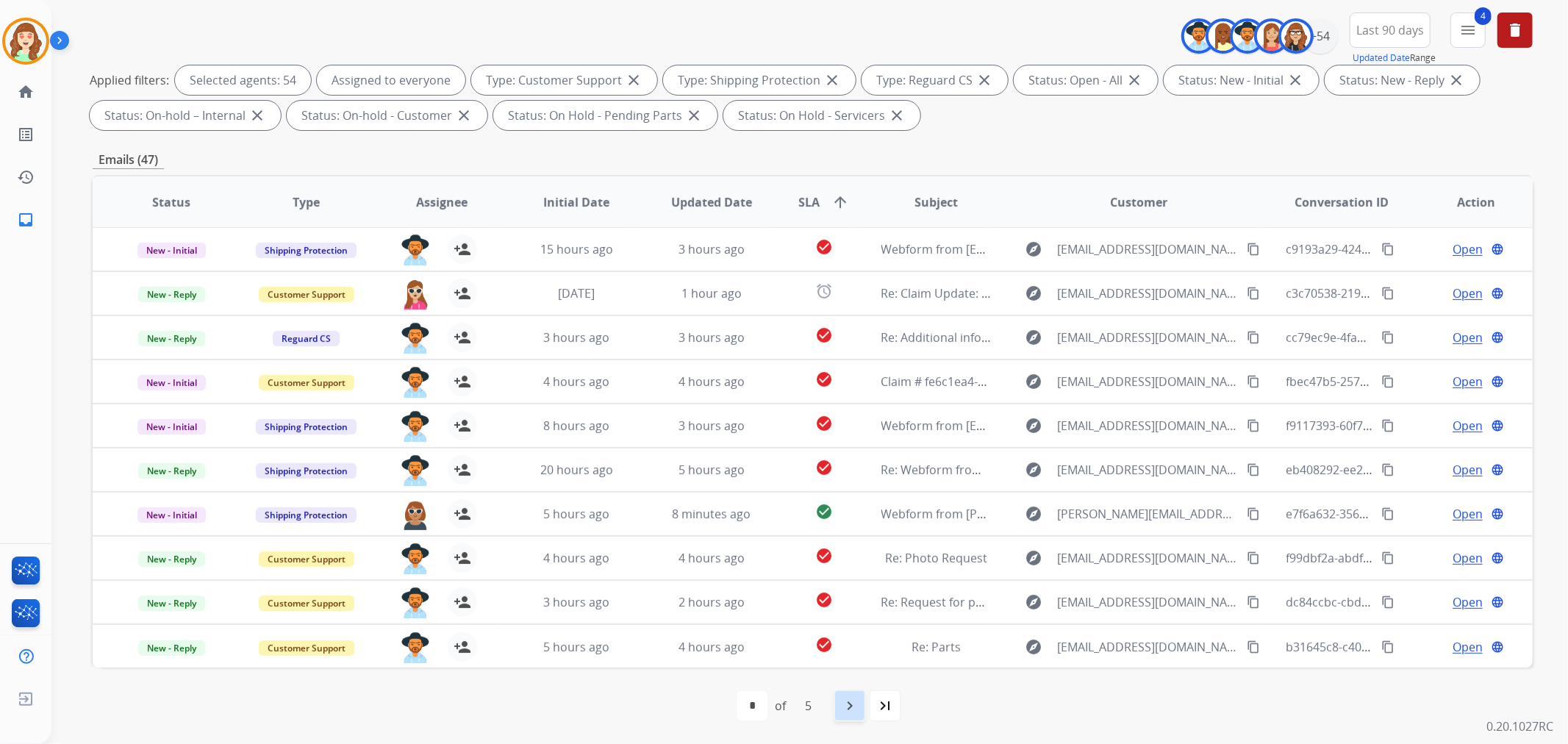
click at [848, 702] on mat-icon "navigate_next" at bounding box center [850, 706] width 18 height 18
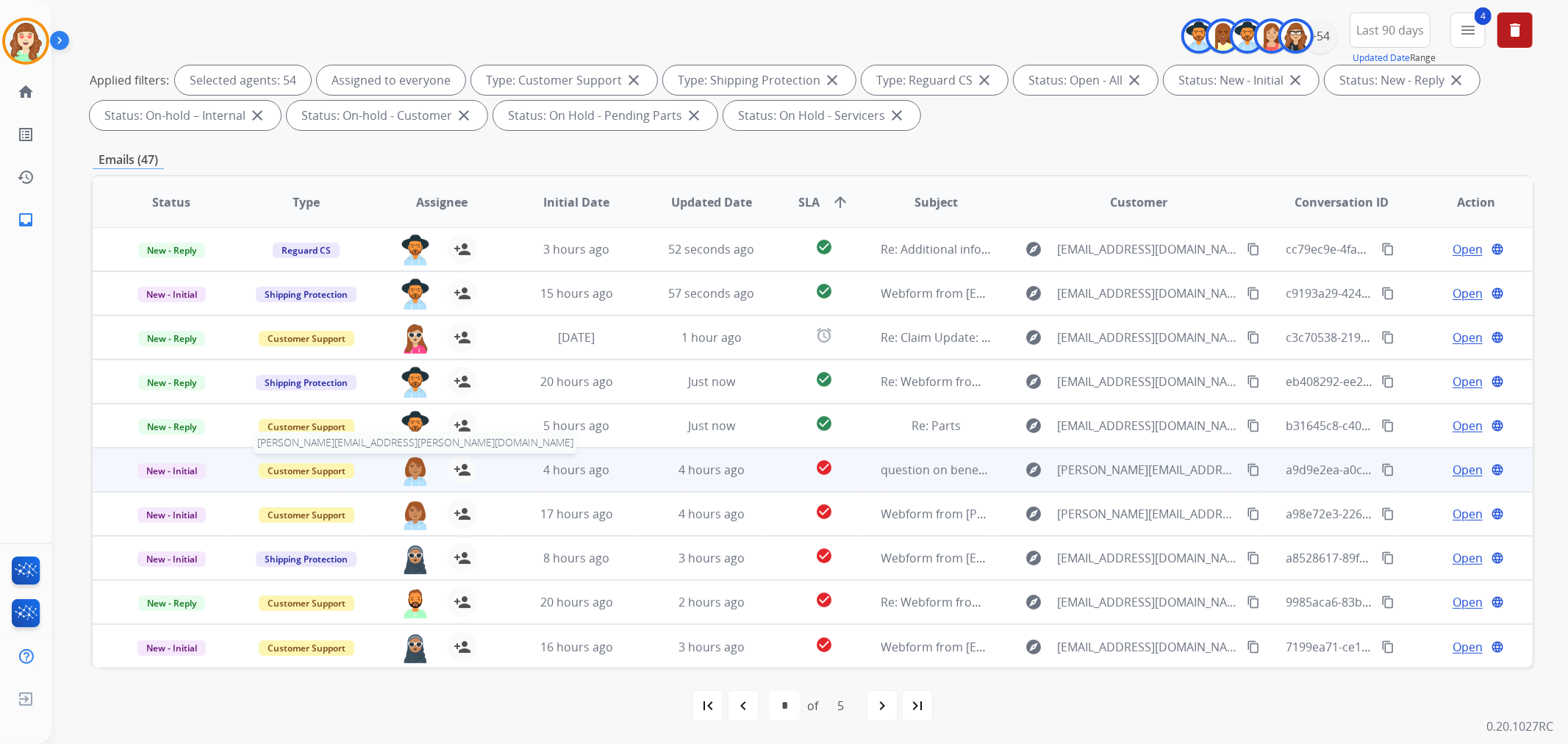
click at [406, 474] on img at bounding box center [415, 470] width 30 height 31
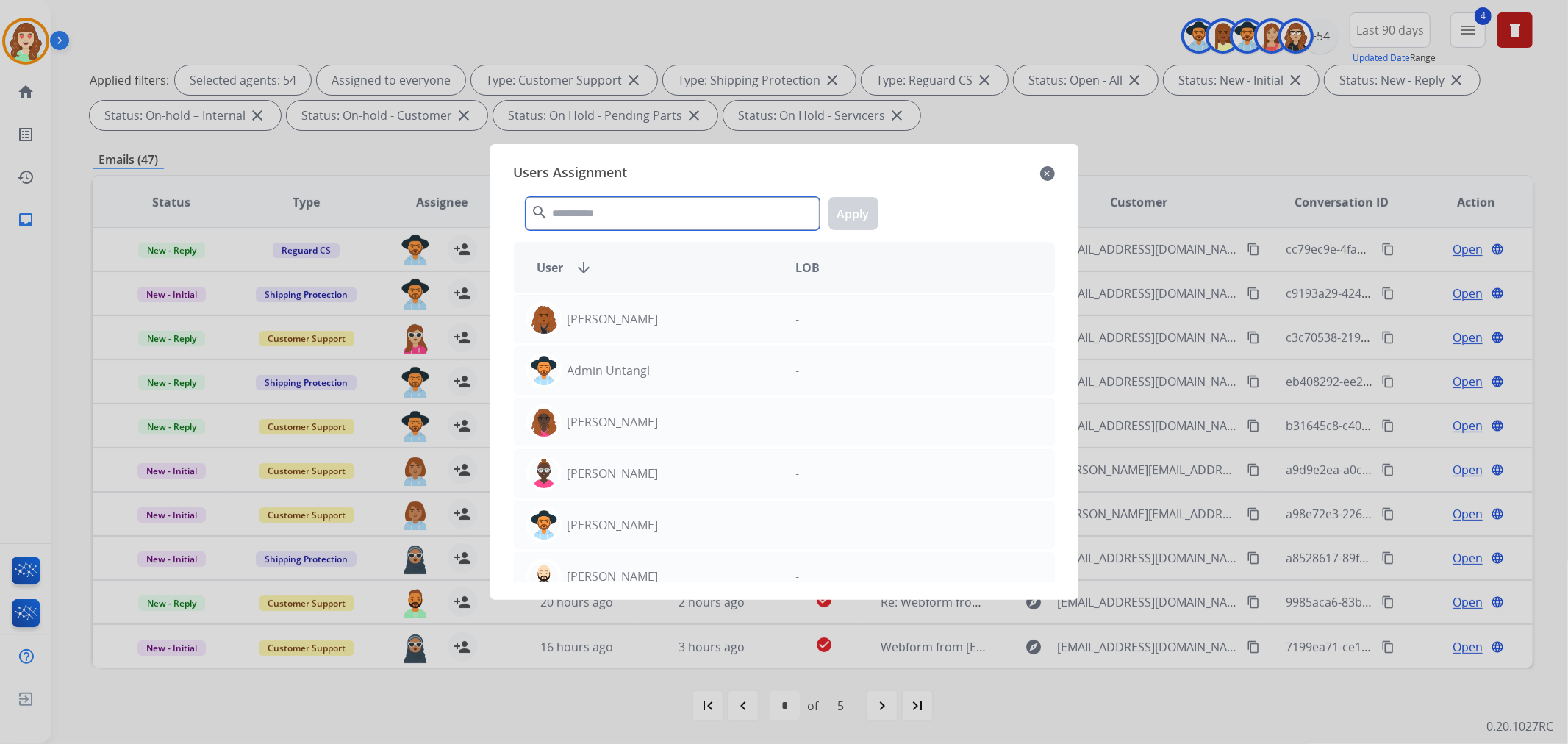
drag, startPoint x: 656, startPoint y: 211, endPoint x: 658, endPoint y: 188, distance: 23.1
click at [669, 198] on input "text" at bounding box center [673, 214] width 294 height 34
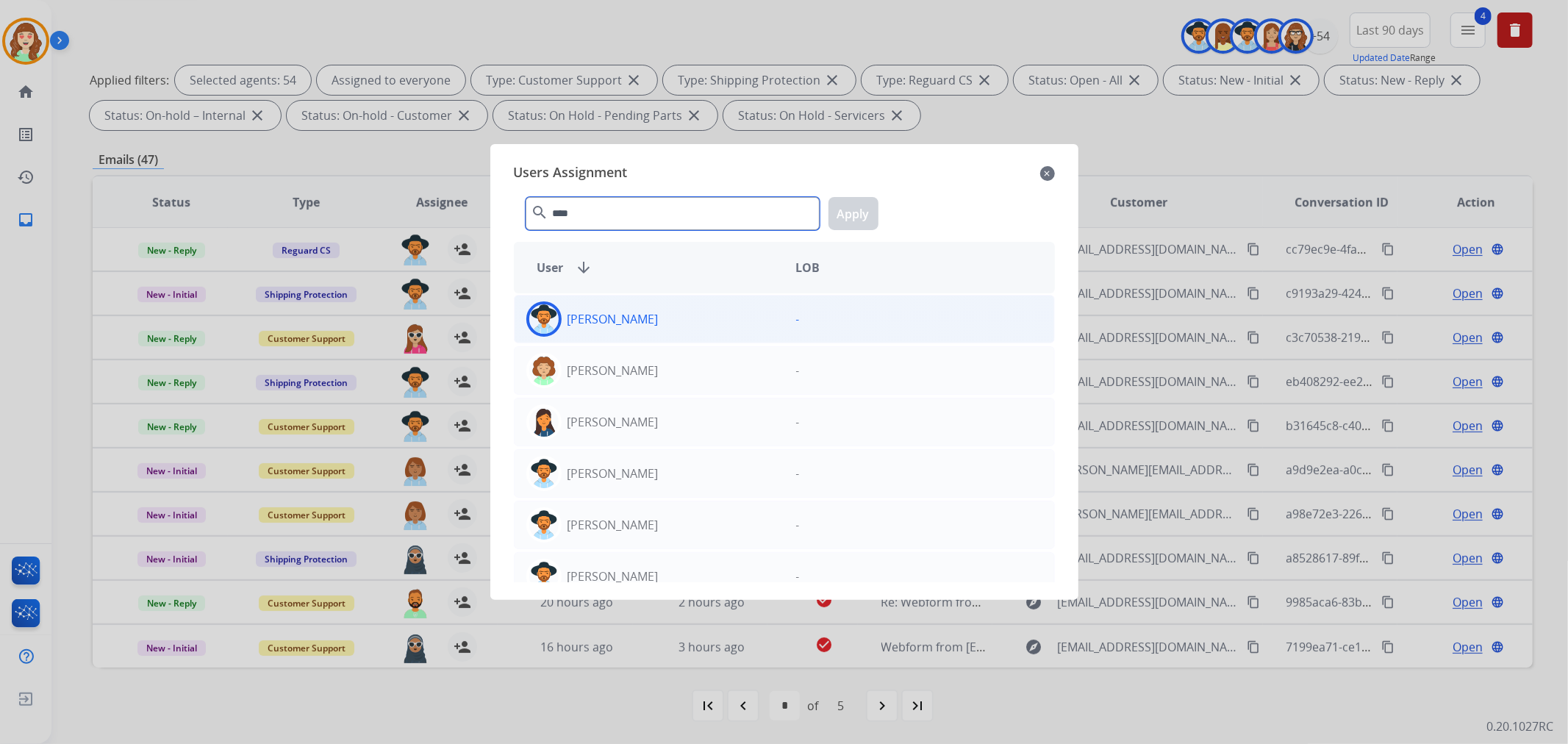
type input "****"
click at [696, 315] on div "[PERSON_NAME]" at bounding box center [648, 319] width 269 height 36
click at [842, 199] on button "Apply" at bounding box center [853, 214] width 50 height 34
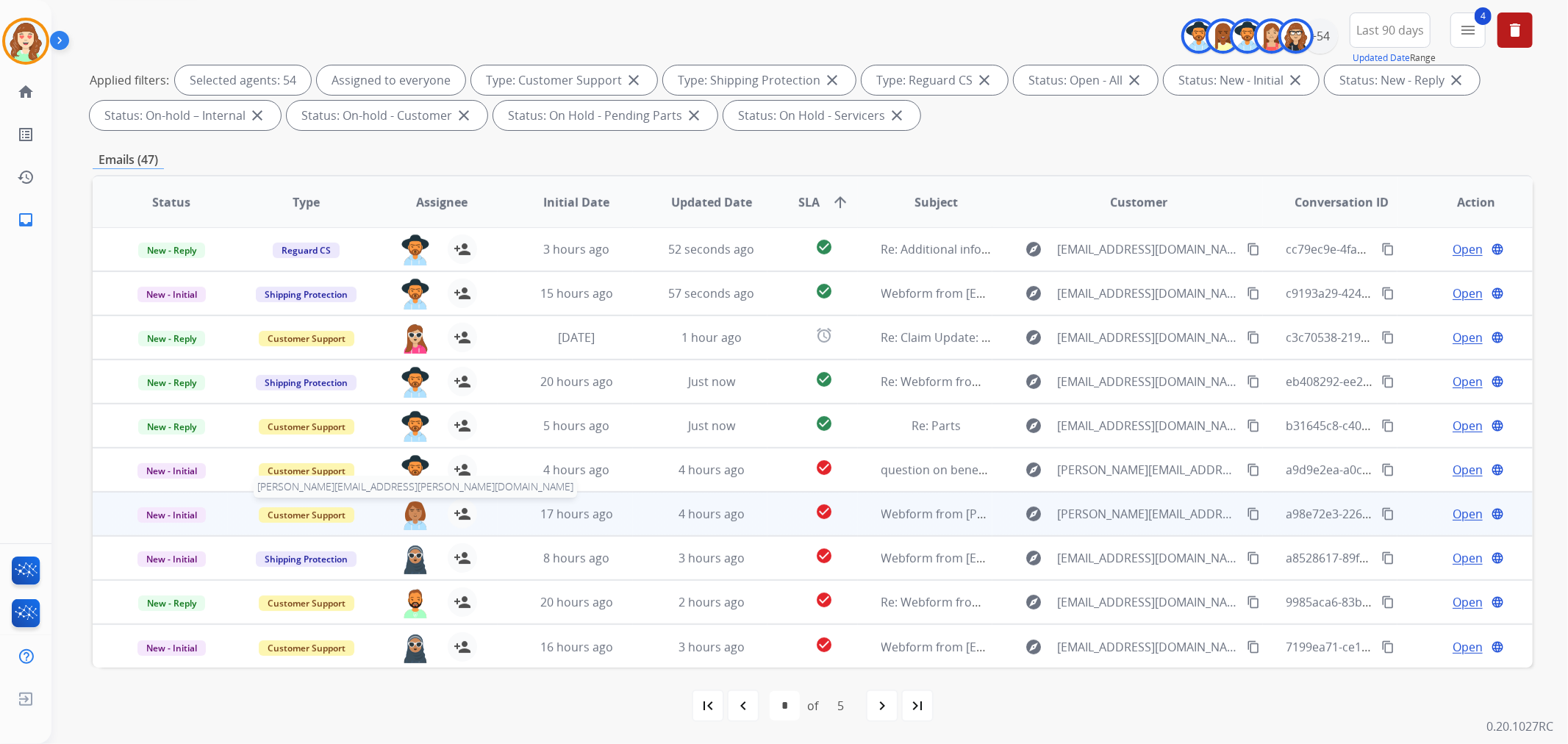
click at [411, 499] on img at bounding box center [415, 514] width 30 height 31
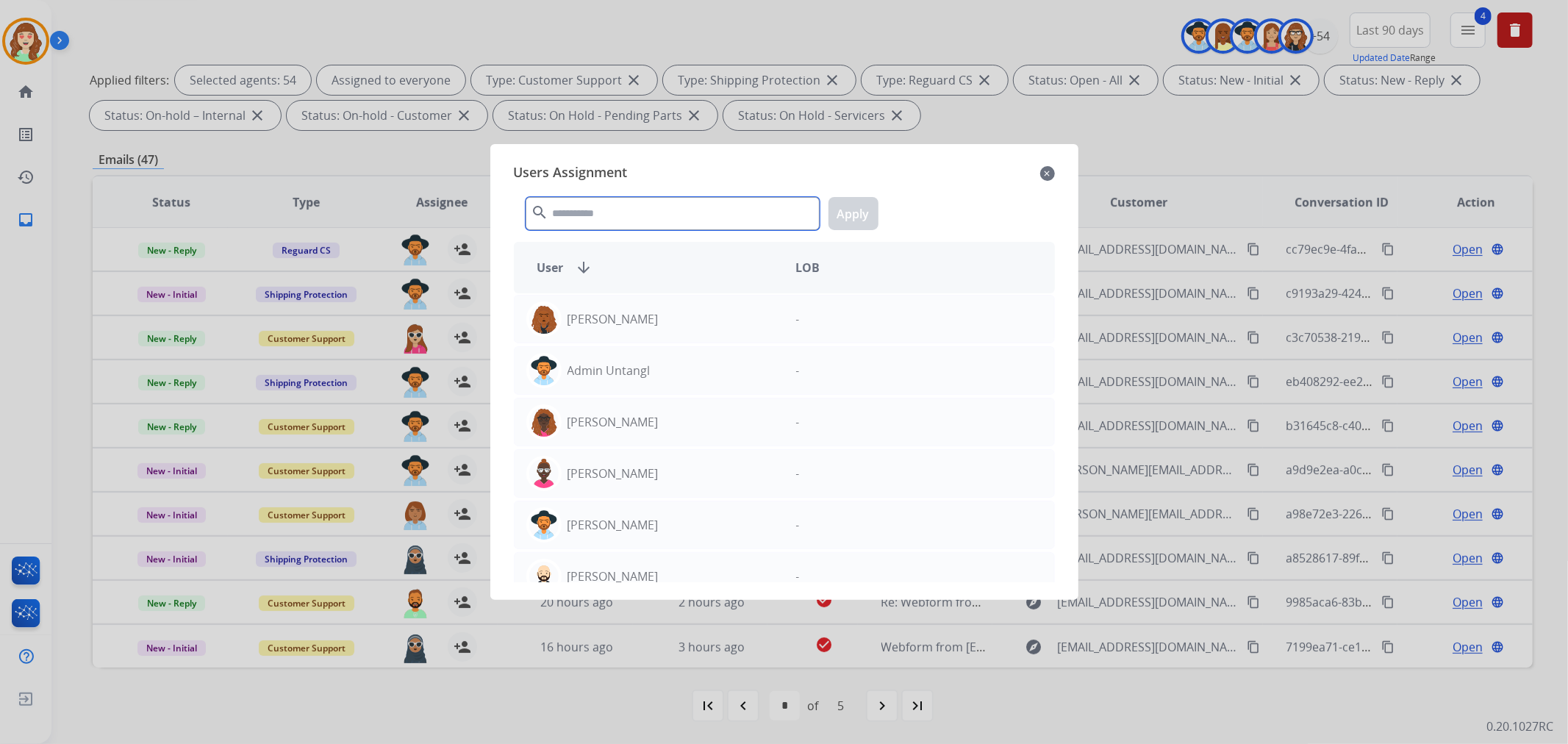
drag, startPoint x: 643, startPoint y: 213, endPoint x: 637, endPoint y: 202, distance: 12.5
click at [655, 209] on input "text" at bounding box center [673, 214] width 294 height 34
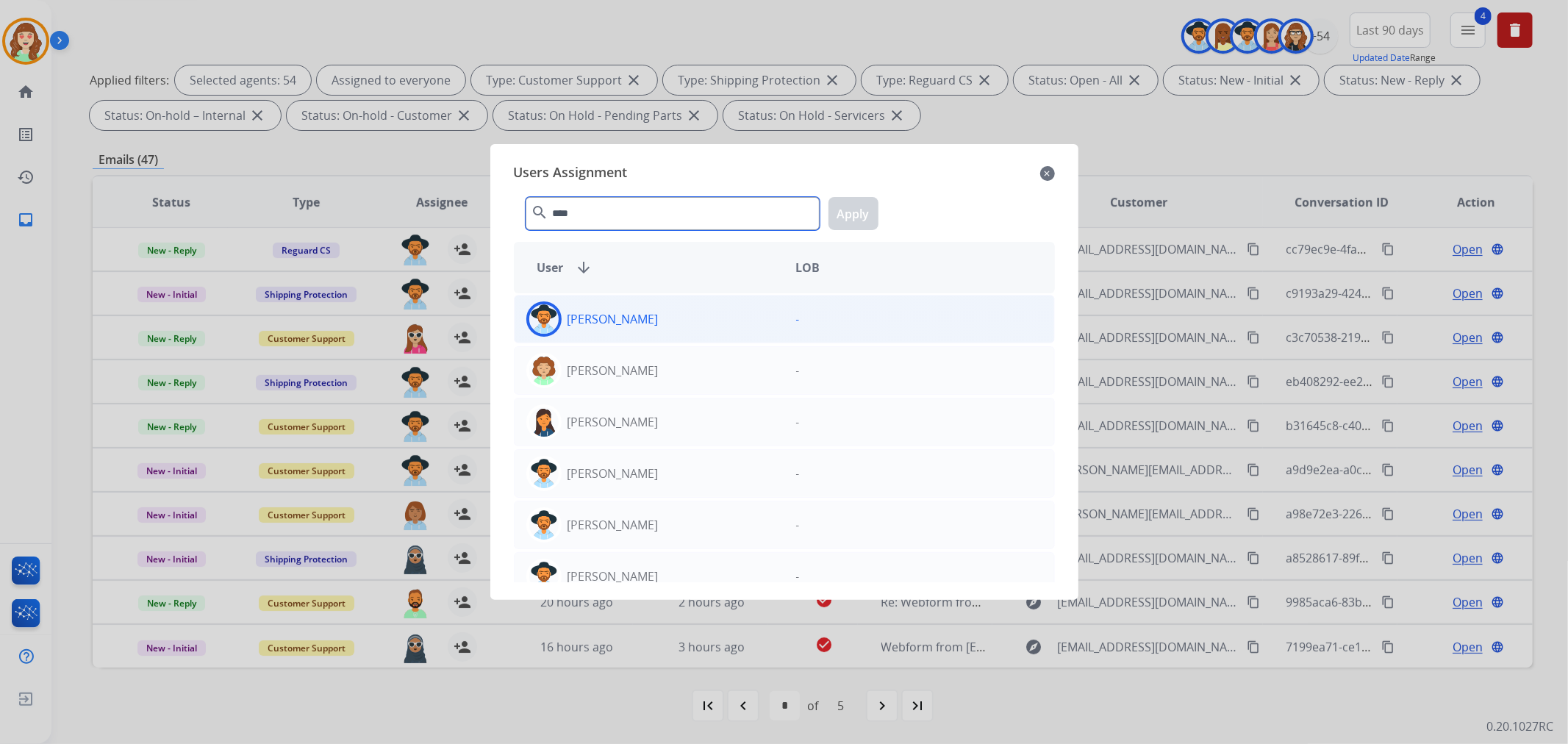
type input "****"
click at [730, 307] on div "[PERSON_NAME]" at bounding box center [648, 319] width 269 height 36
click at [844, 200] on button "Apply" at bounding box center [853, 214] width 50 height 34
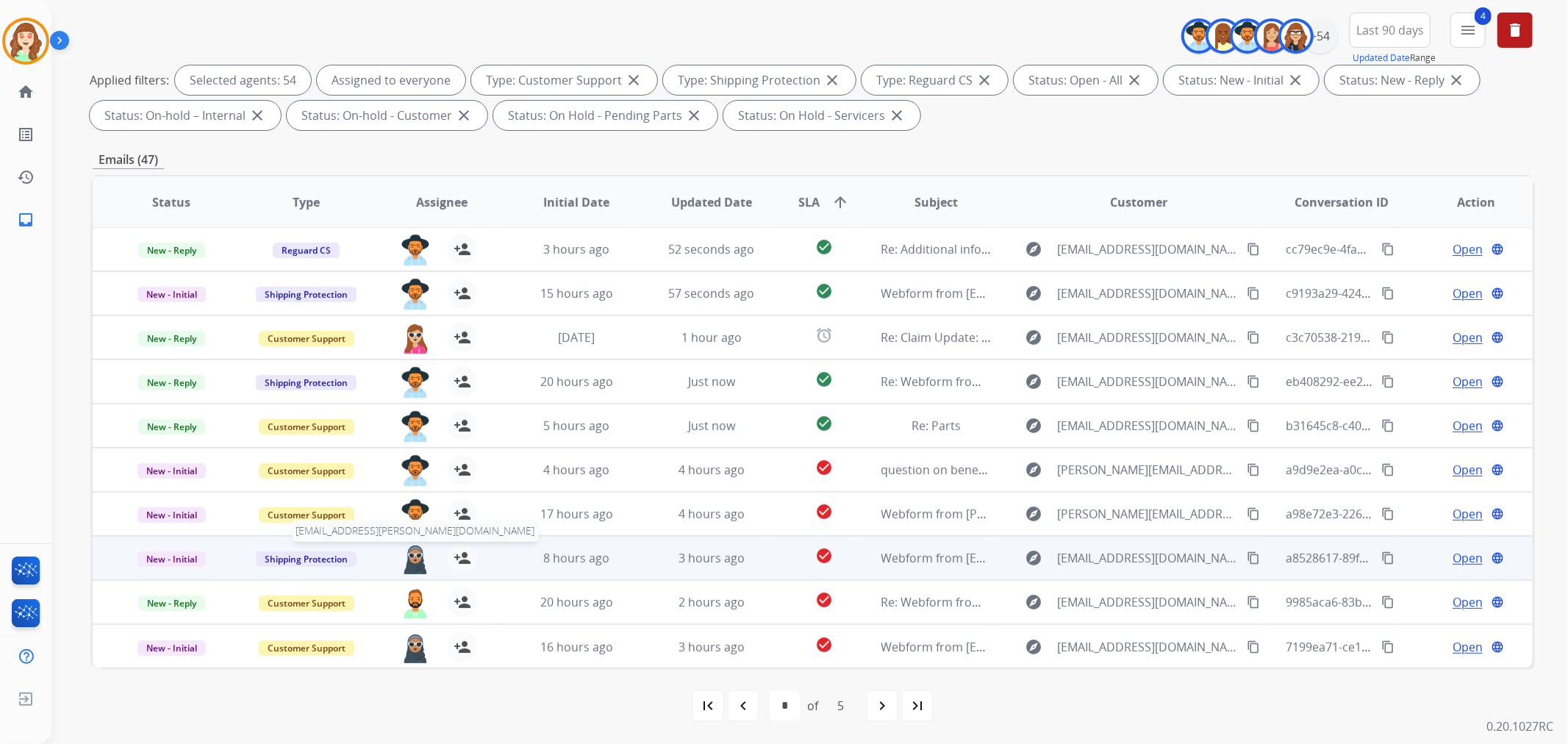
click at [416, 560] on img at bounding box center [415, 558] width 30 height 31
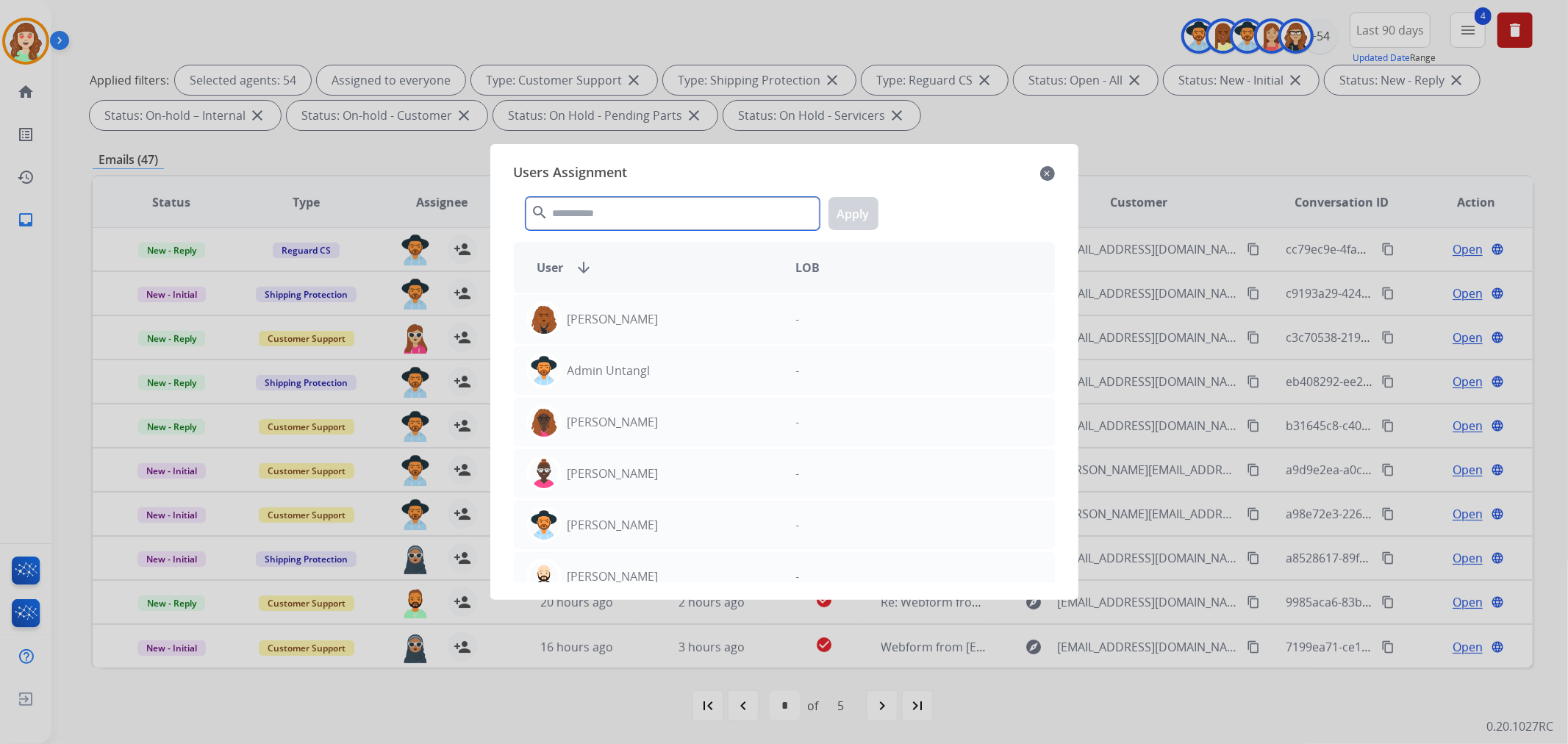
click at [732, 217] on input "text" at bounding box center [673, 214] width 294 height 34
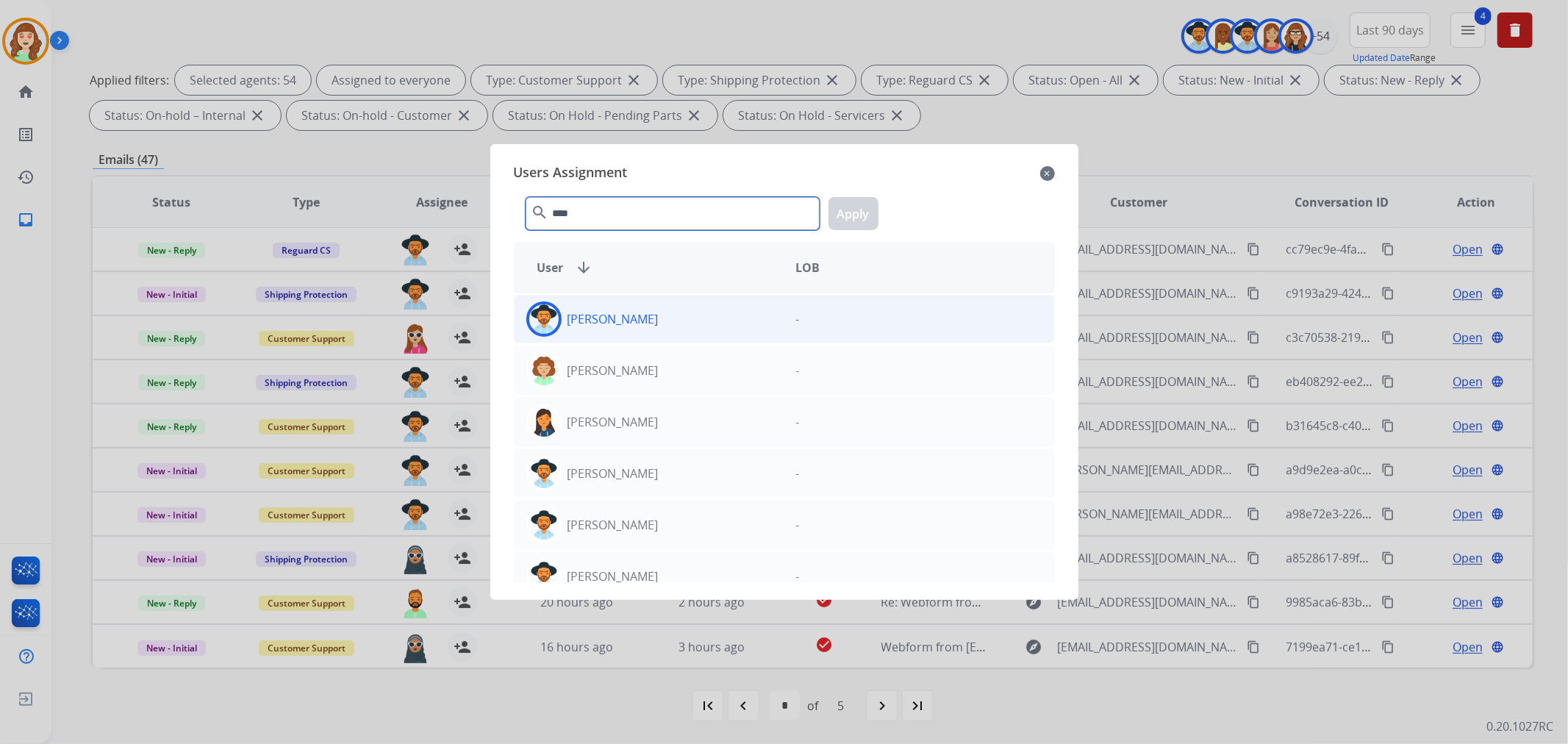
type input "****"
click at [759, 317] on div "[PERSON_NAME]" at bounding box center [648, 319] width 269 height 36
click at [884, 220] on div "**** search Apply" at bounding box center [784, 210] width 541 height 50
drag, startPoint x: 848, startPoint y: 211, endPoint x: 657, endPoint y: 238, distance: 192.9
click at [850, 210] on button "Apply" at bounding box center [853, 214] width 50 height 34
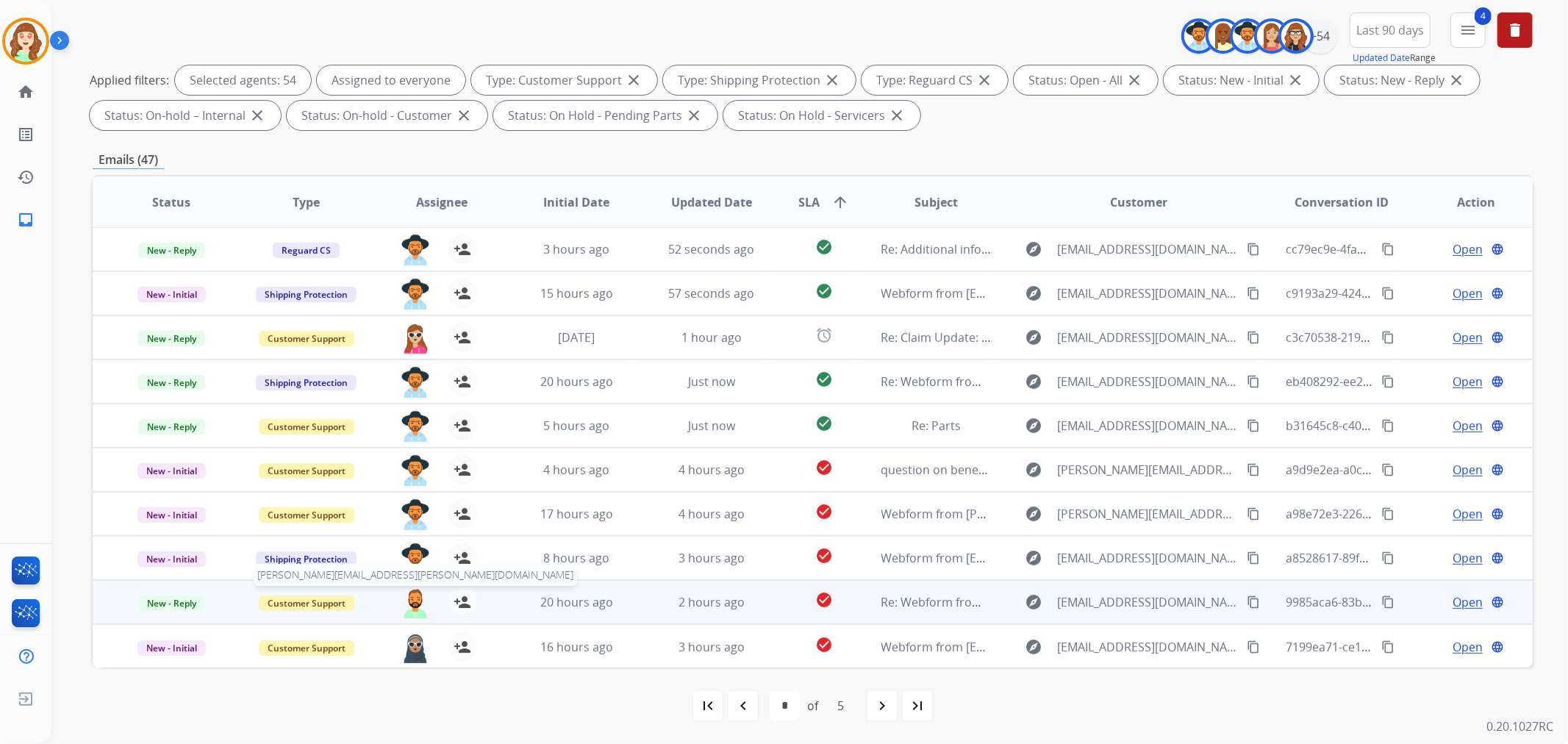
click at [401, 600] on img at bounding box center [415, 602] width 30 height 31
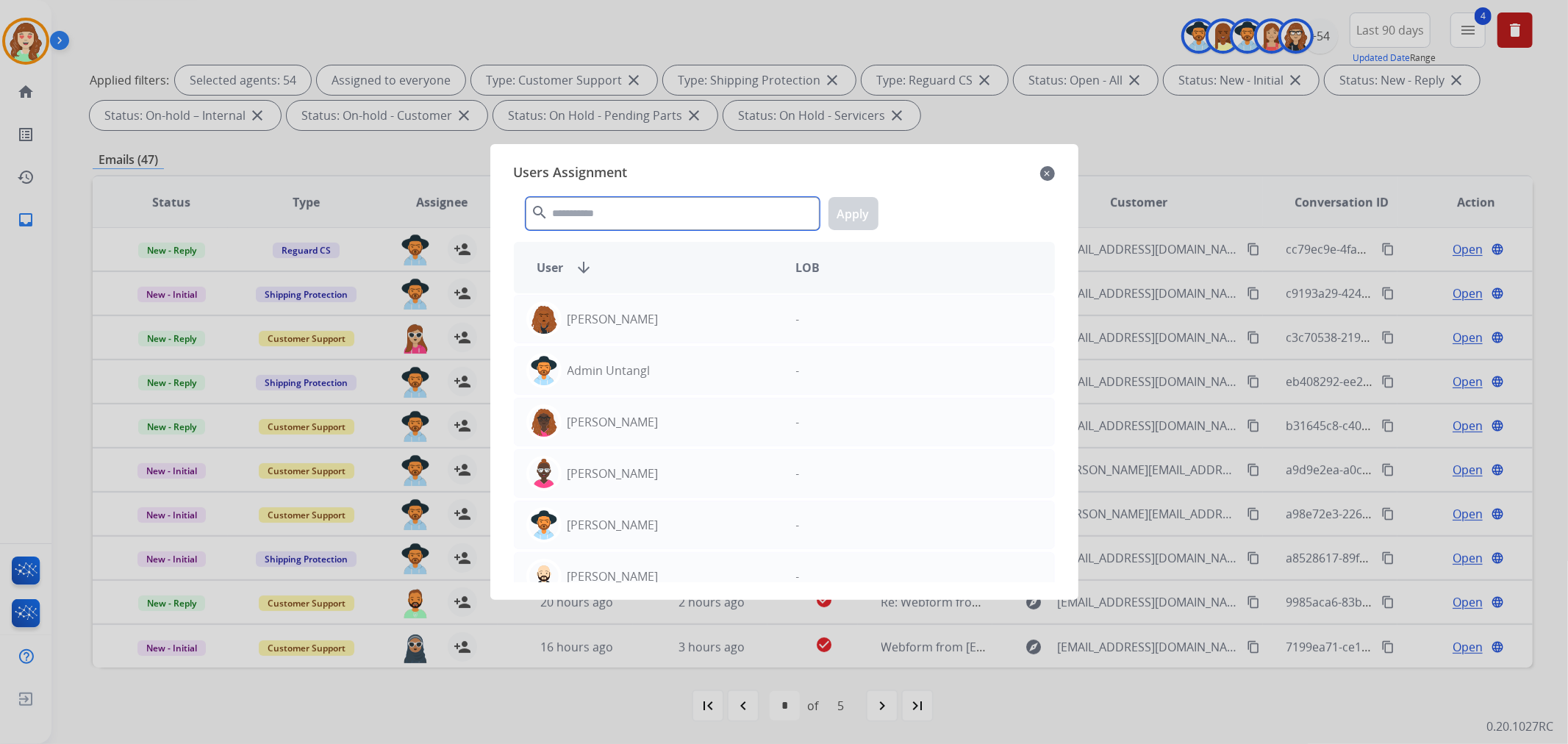
click at [627, 210] on input "text" at bounding box center [673, 214] width 294 height 34
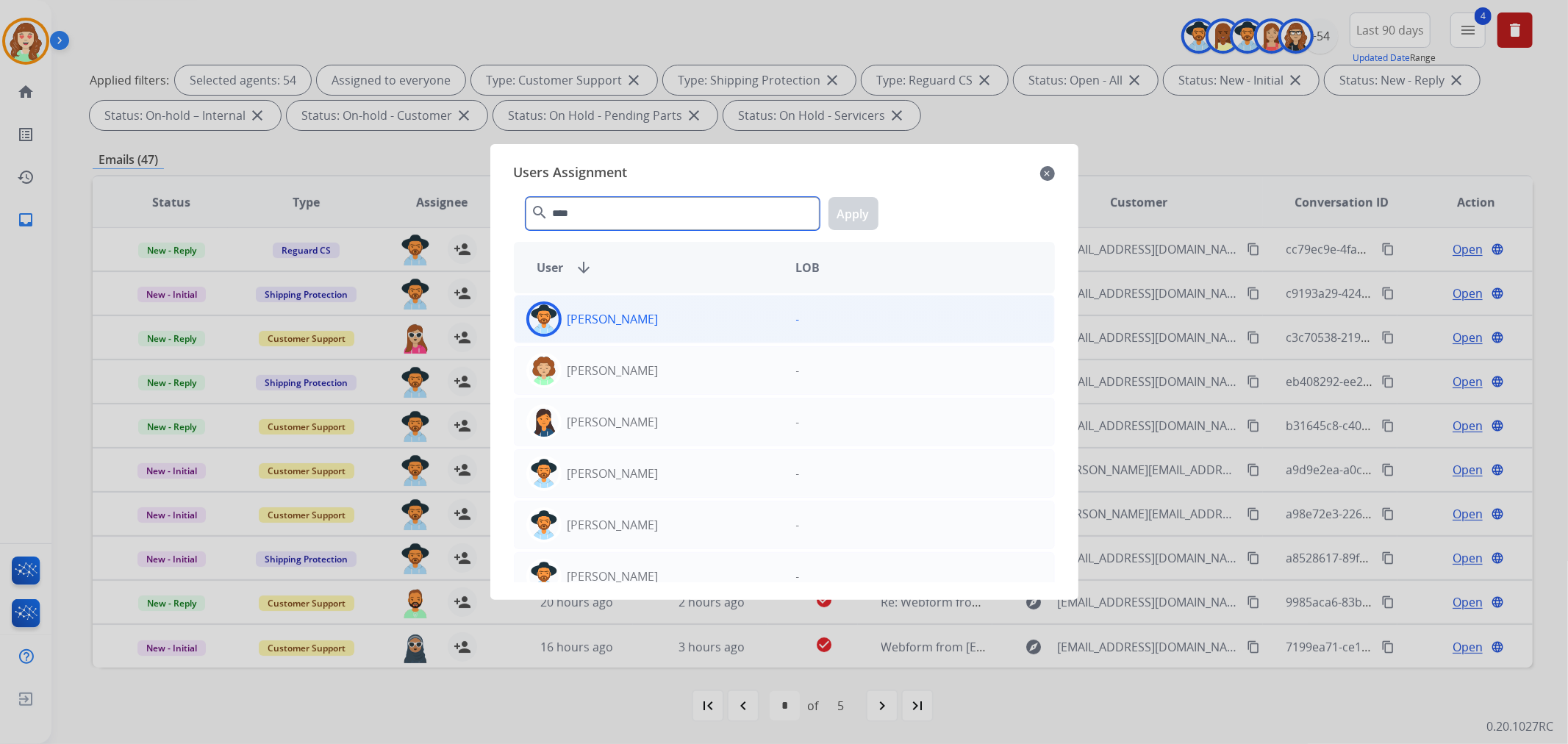
type input "****"
drag, startPoint x: 762, startPoint y: 306, endPoint x: 874, endPoint y: 244, distance: 128.0
click at [766, 306] on div "[PERSON_NAME]" at bounding box center [648, 319] width 269 height 36
click at [874, 217] on button "Apply" at bounding box center [853, 214] width 50 height 34
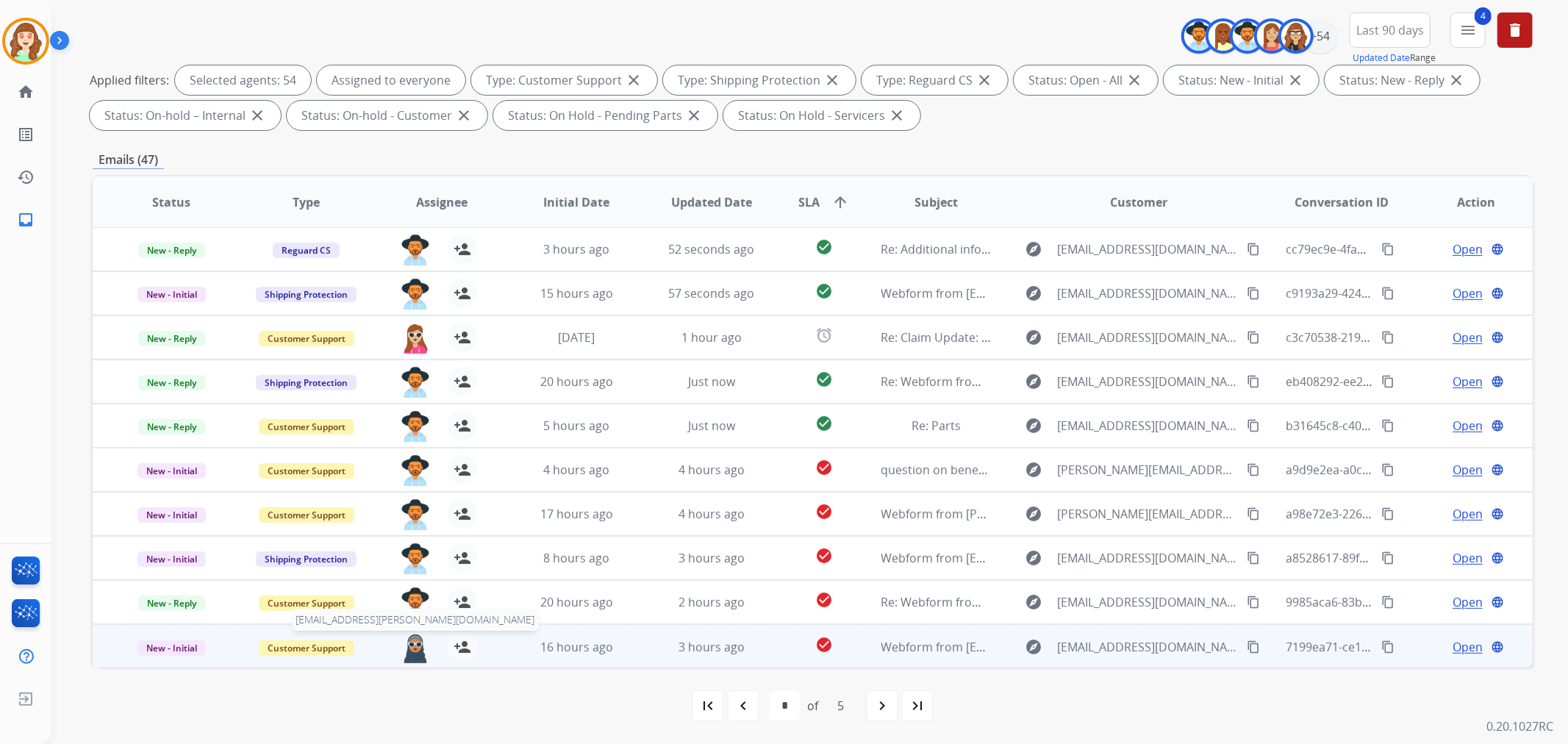
click at [413, 640] on img at bounding box center [415, 647] width 30 height 31
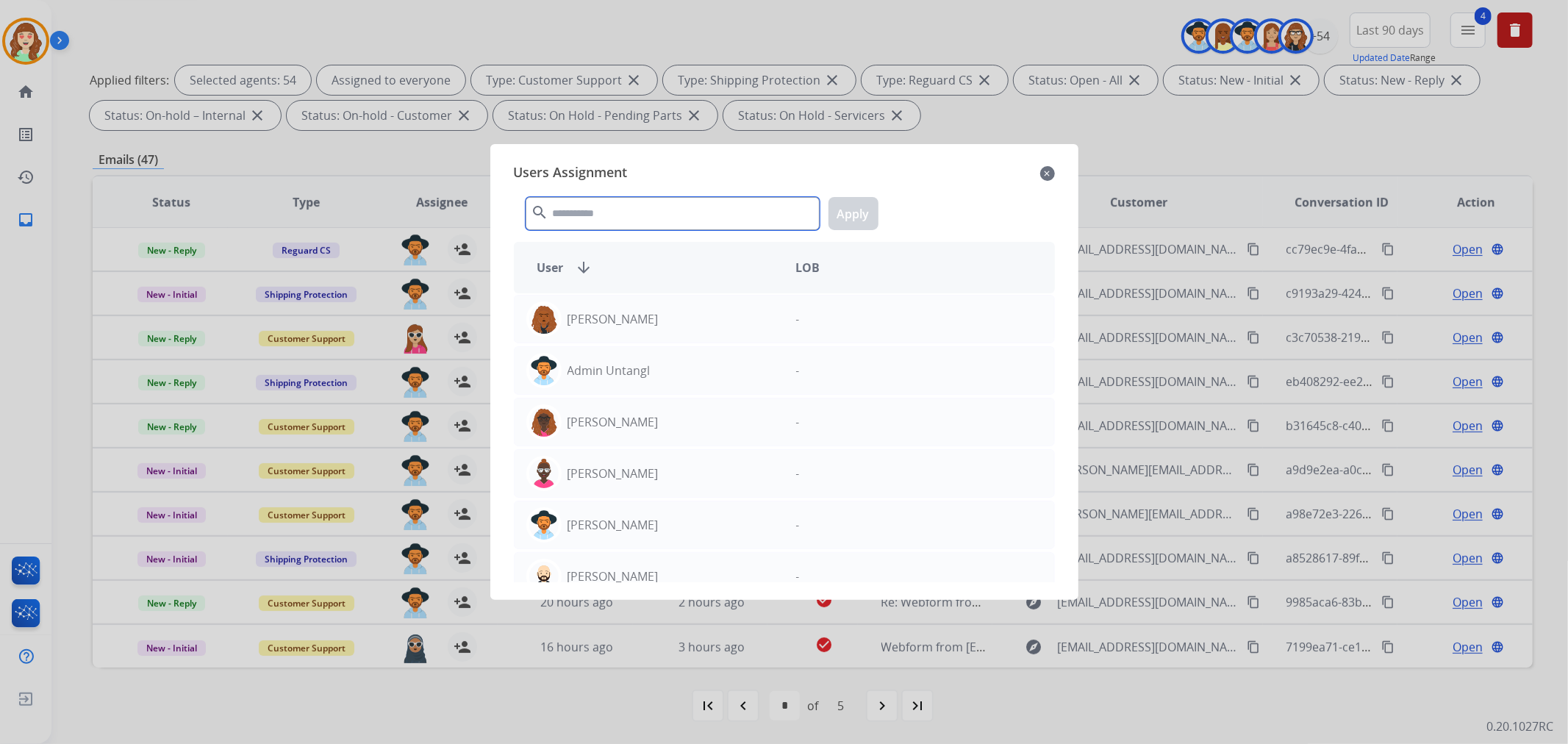
click at [679, 216] on input "text" at bounding box center [673, 214] width 294 height 34
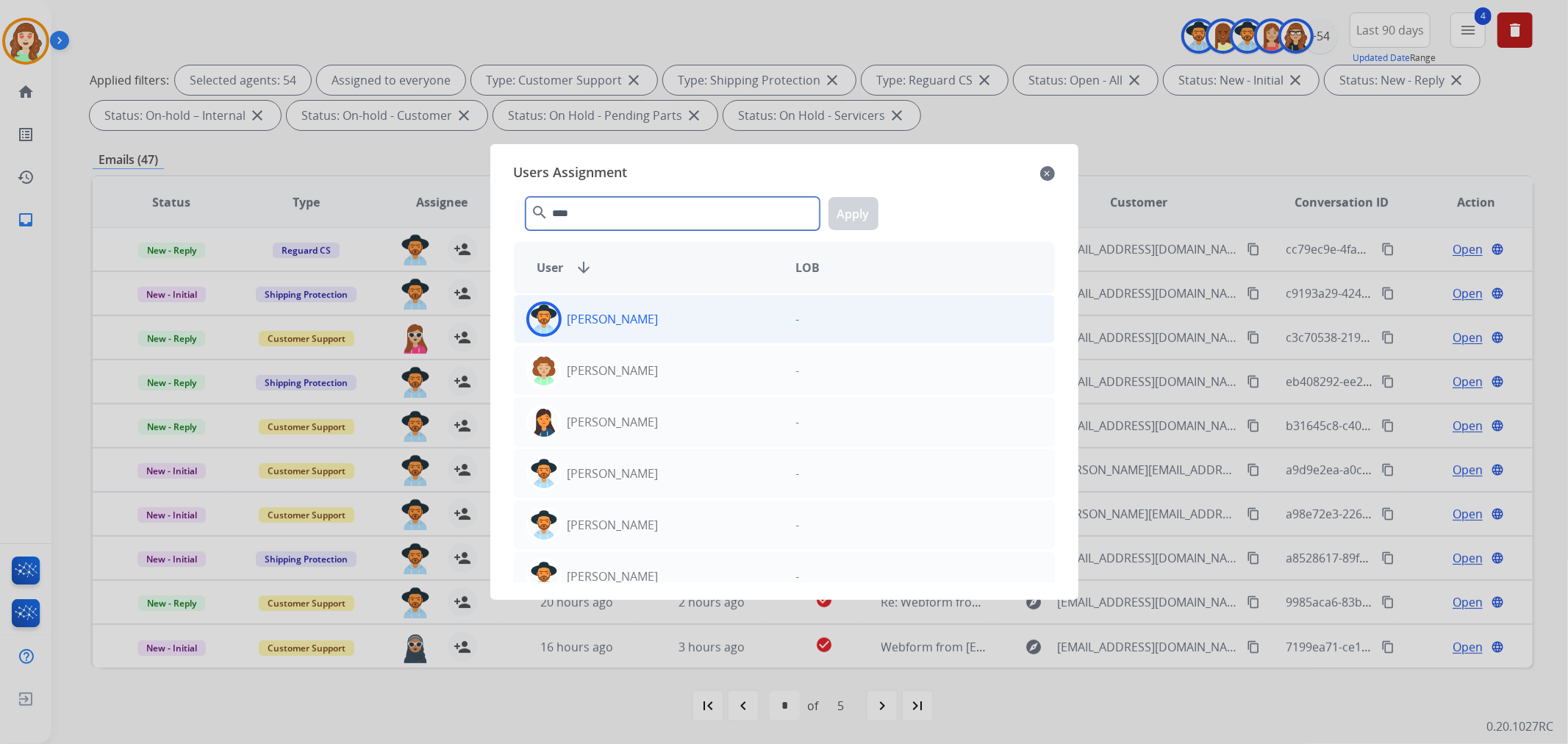
type input "****"
click at [675, 314] on div "[PERSON_NAME]" at bounding box center [648, 319] width 269 height 36
click at [859, 206] on button "Apply" at bounding box center [853, 214] width 50 height 34
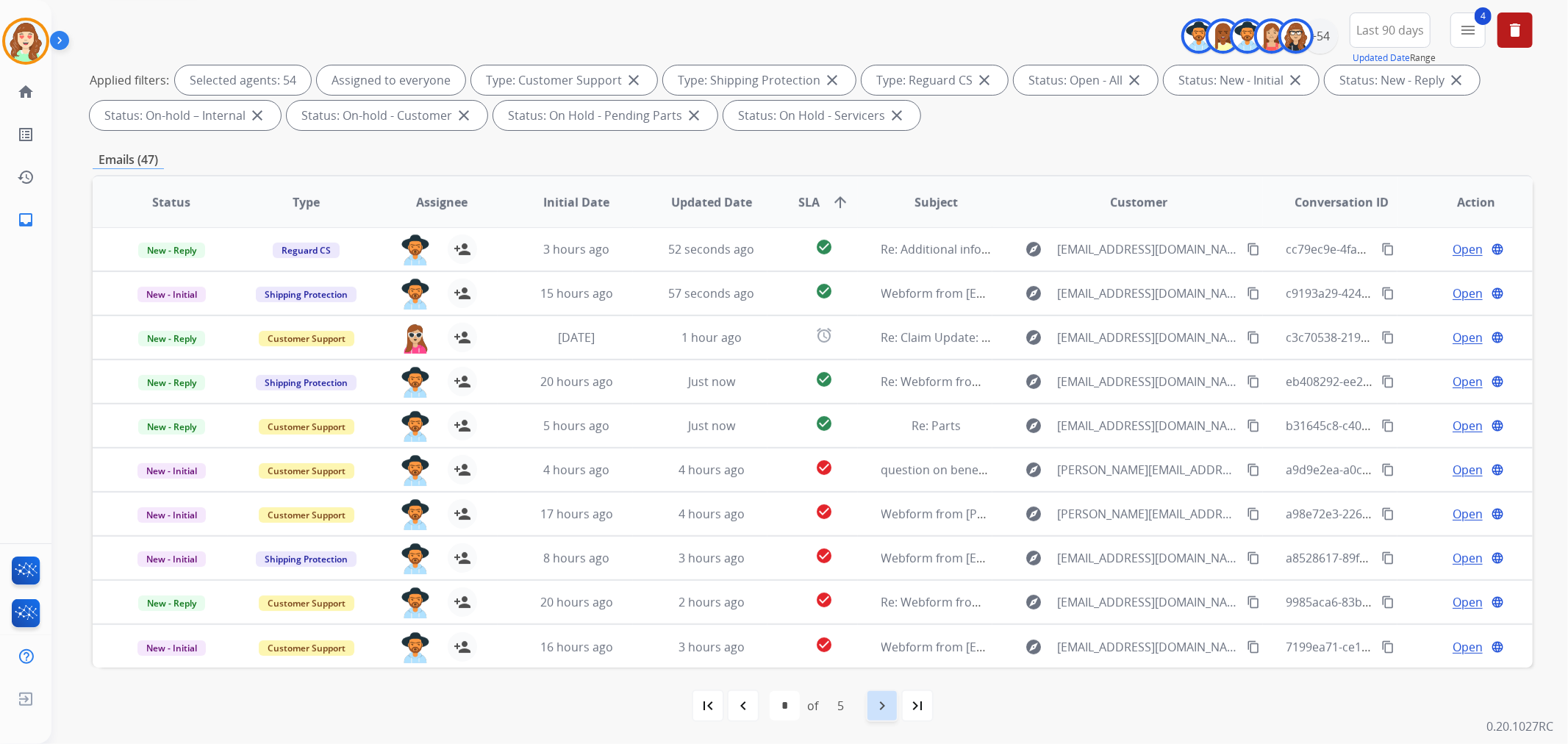
click at [888, 707] on mat-icon "navigate_next" at bounding box center [882, 706] width 18 height 18
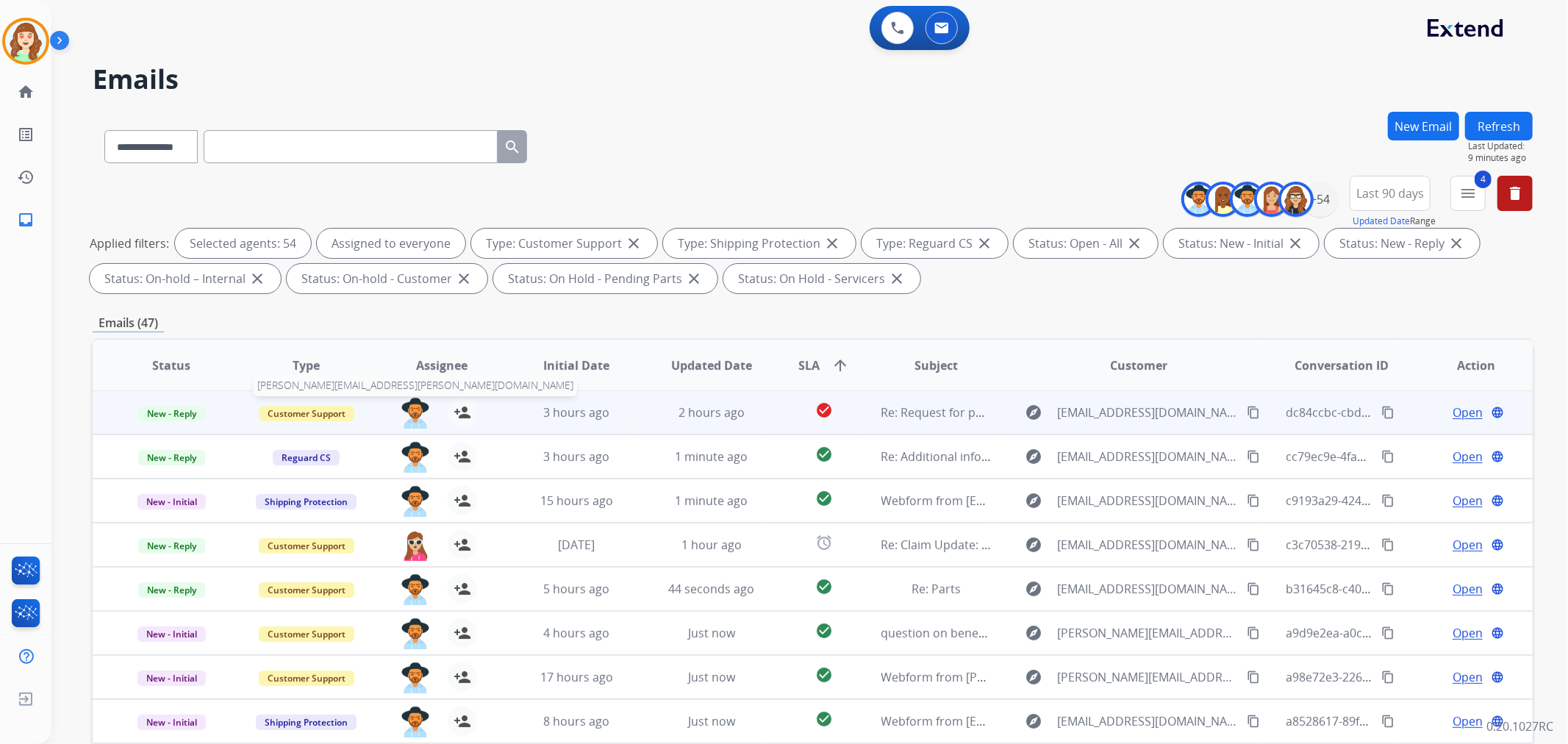
click at [413, 414] on img at bounding box center [415, 412] width 30 height 31
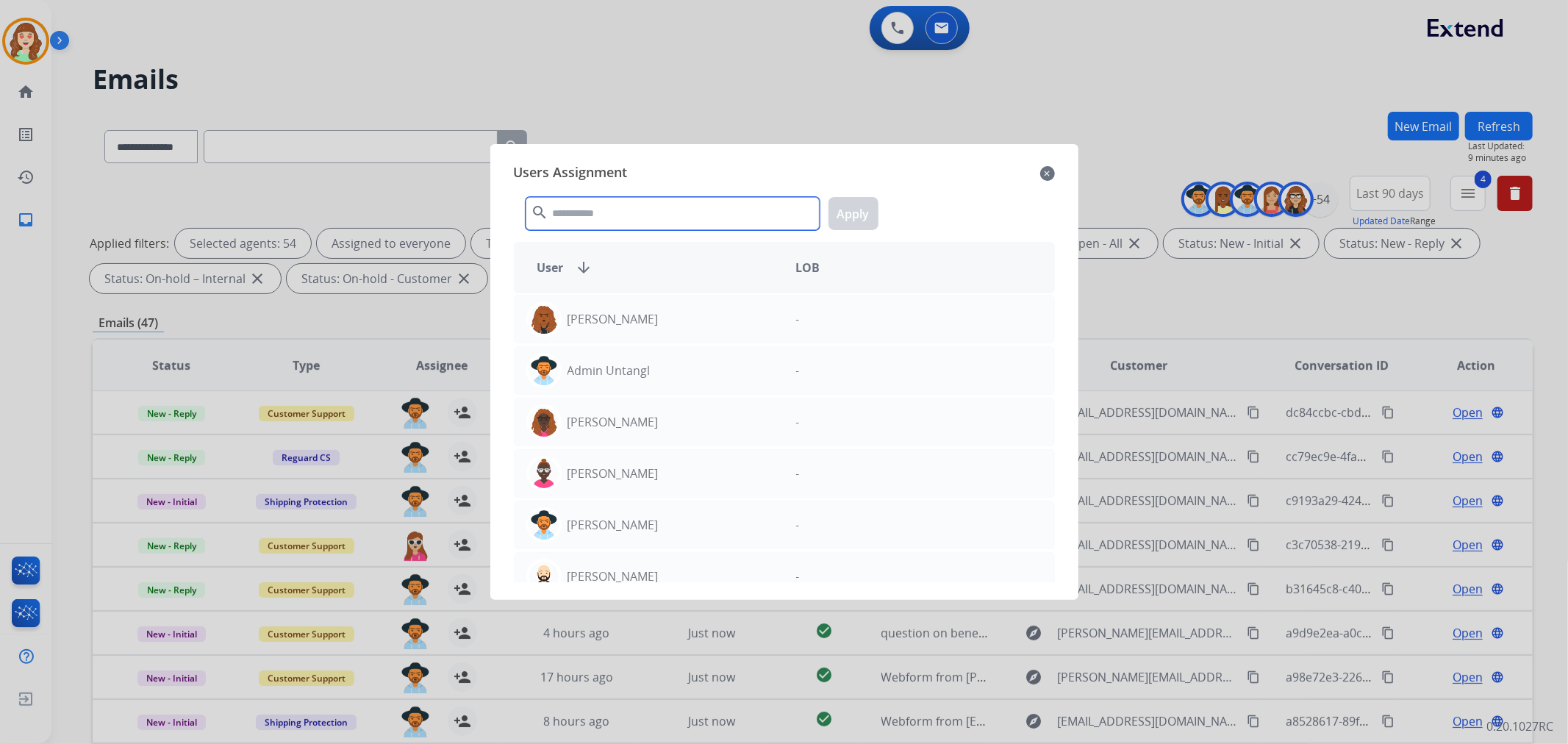
drag, startPoint x: 709, startPoint y: 211, endPoint x: 689, endPoint y: 201, distance: 22.4
click at [711, 209] on input "text" at bounding box center [673, 214] width 294 height 34
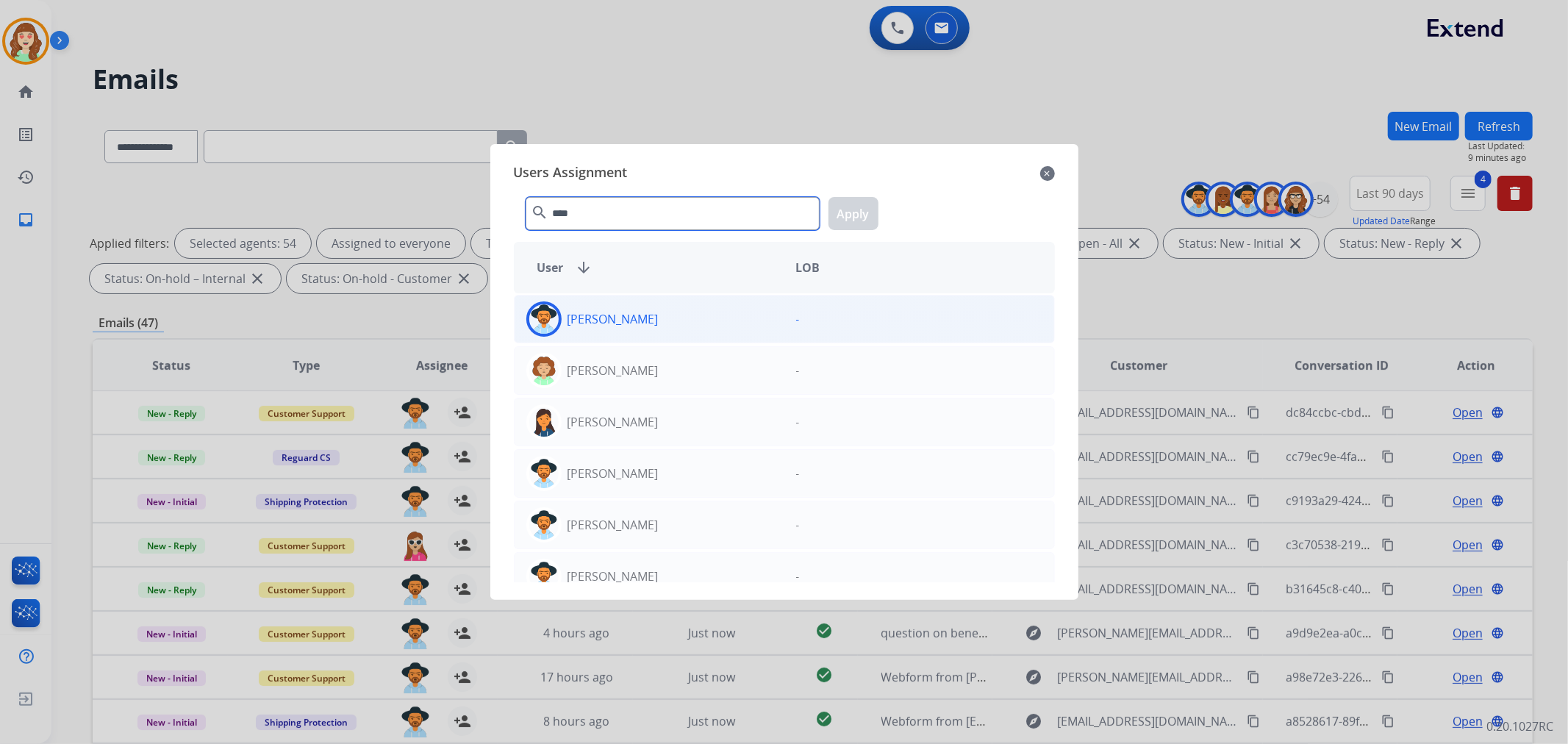
type input "****"
click at [718, 315] on div "[PERSON_NAME]" at bounding box center [648, 319] width 269 height 36
click at [862, 217] on button "Apply" at bounding box center [853, 214] width 50 height 34
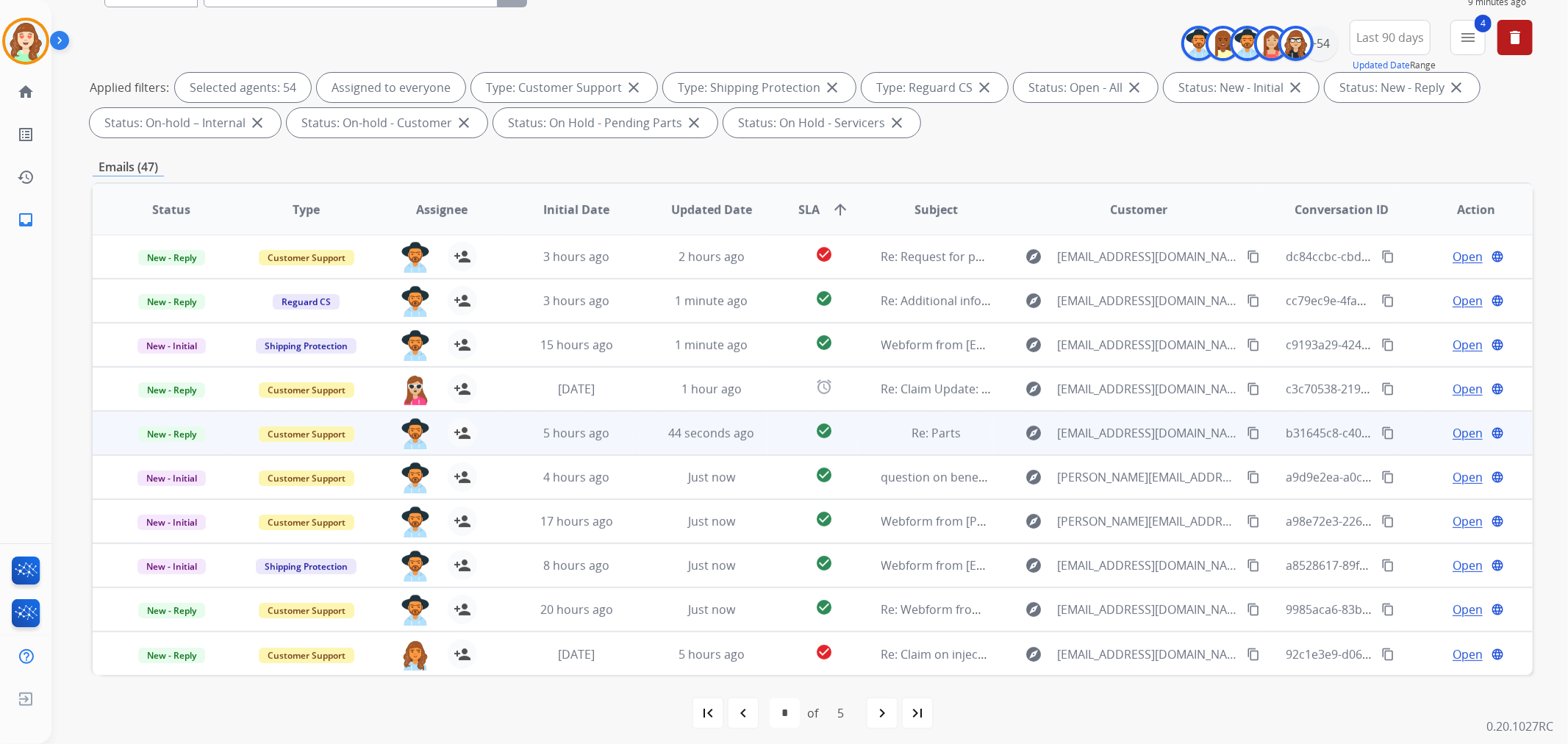
scroll to position [163, 0]
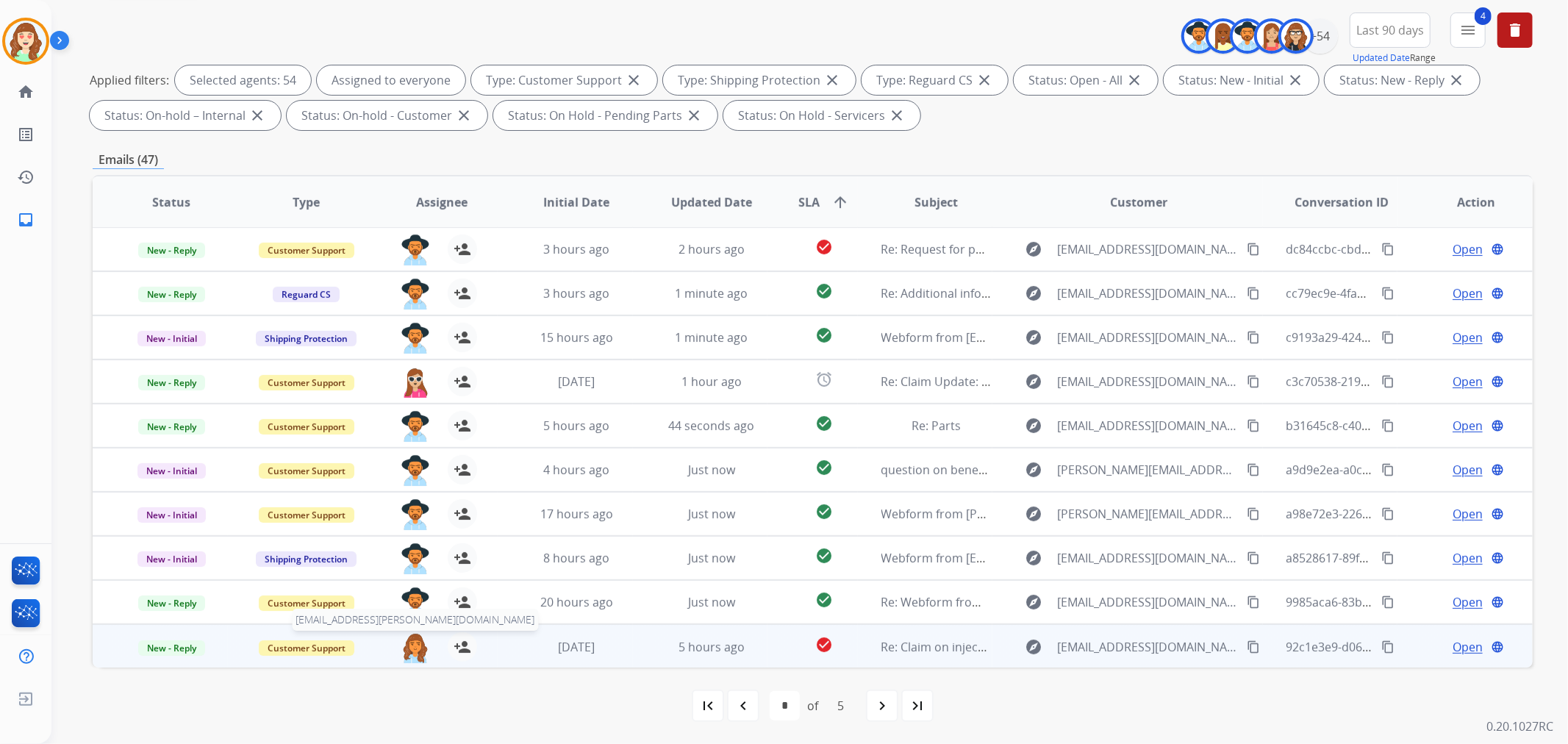
click at [413, 647] on img at bounding box center [415, 647] width 30 height 31
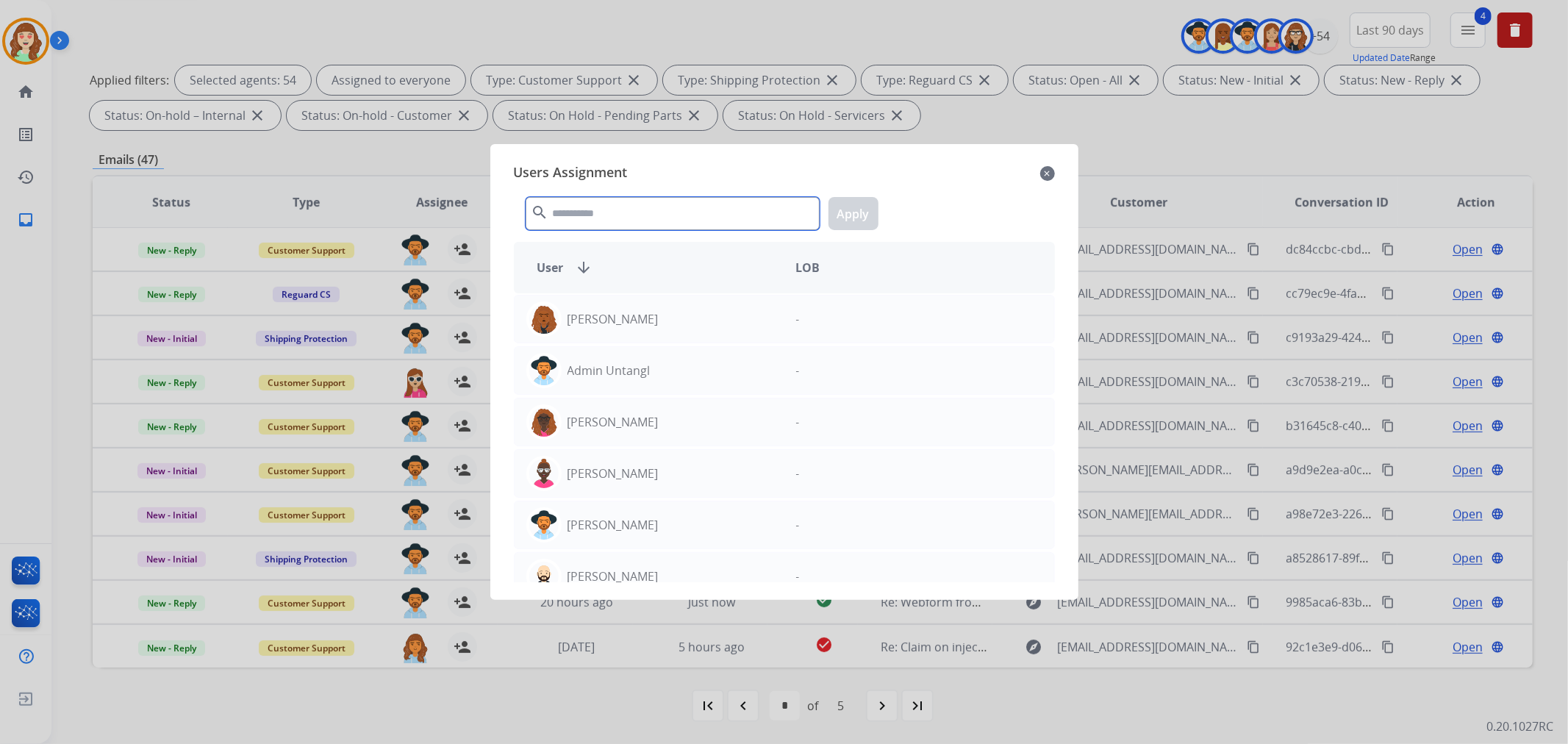
click at [678, 203] on input "text" at bounding box center [673, 214] width 294 height 34
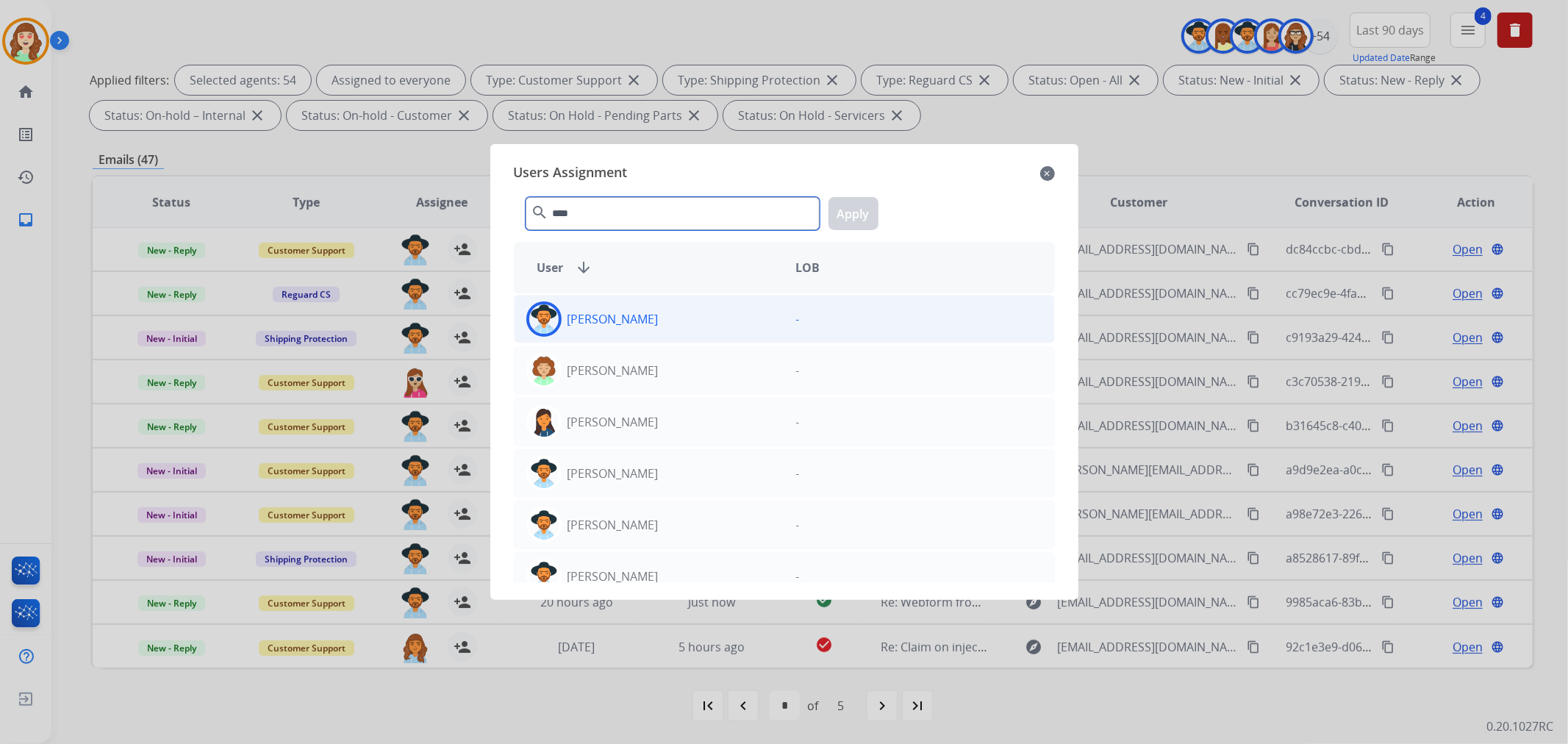
type input "****"
drag, startPoint x: 693, startPoint y: 318, endPoint x: 828, endPoint y: 272, distance: 142.6
click at [693, 320] on div "[PERSON_NAME]" at bounding box center [648, 319] width 269 height 36
click at [868, 210] on button "Apply" at bounding box center [853, 214] width 50 height 34
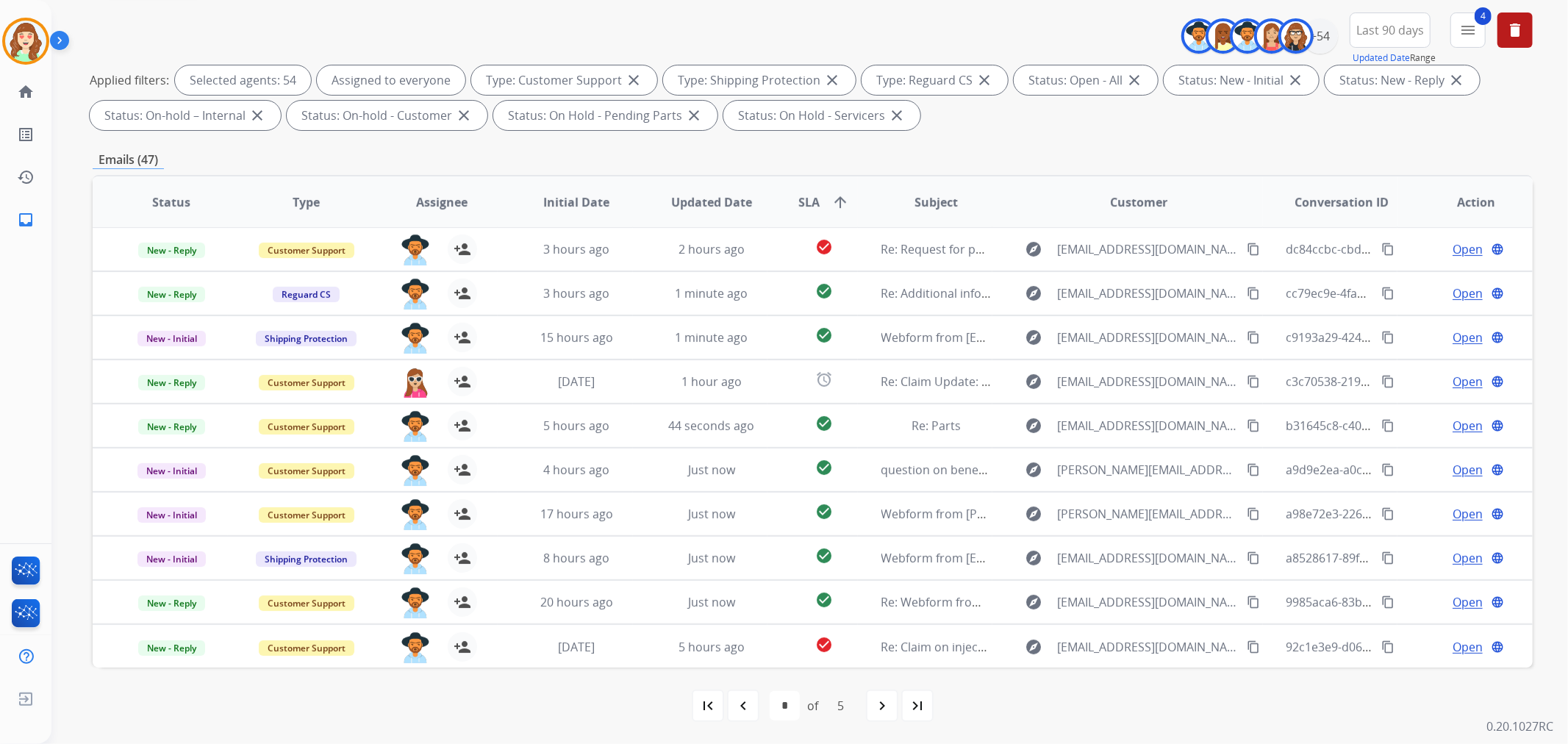
drag, startPoint x: 877, startPoint y: 715, endPoint x: 885, endPoint y: 705, distance: 12.8
click at [882, 709] on div "navigate_next" at bounding box center [881, 706] width 33 height 33
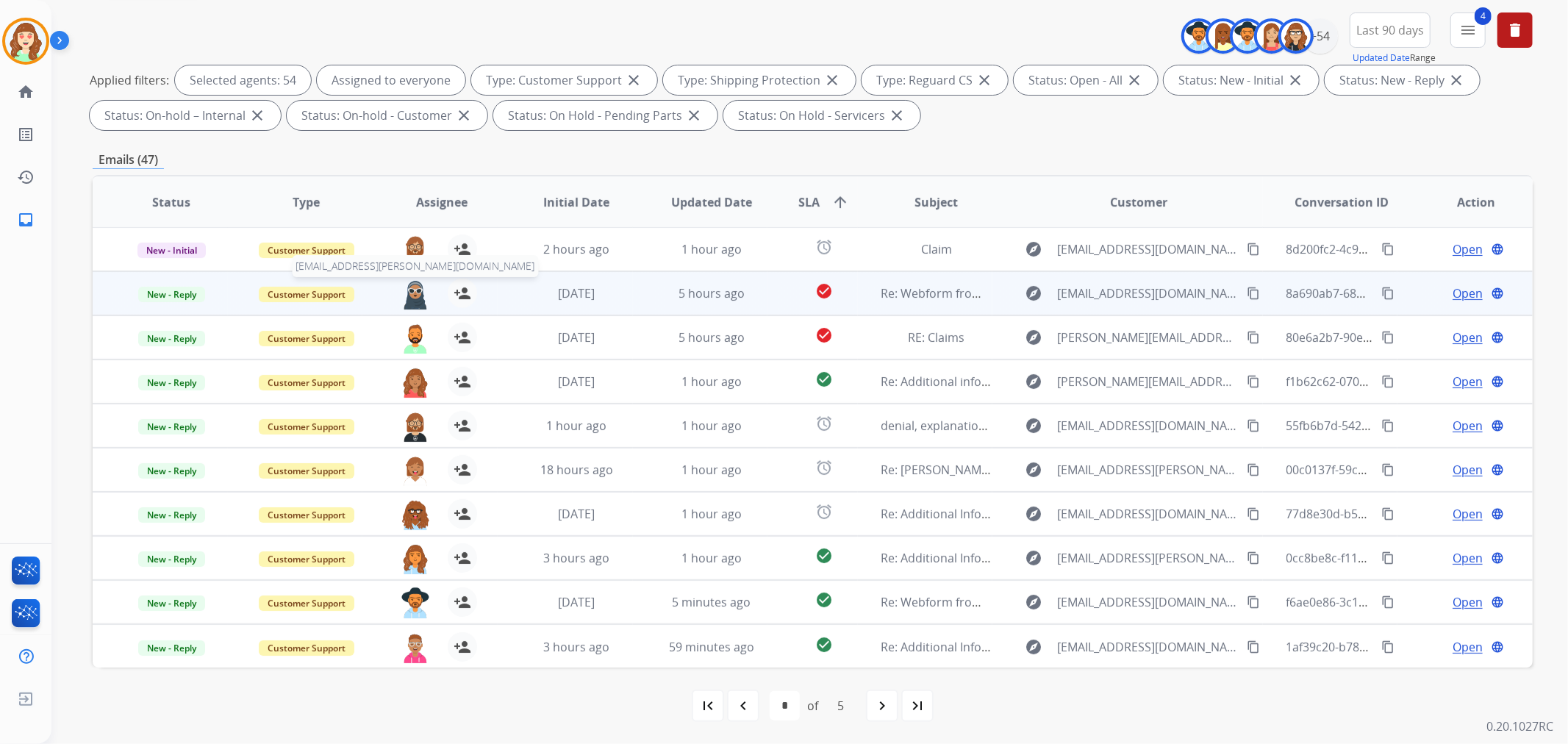
click at [412, 295] on img at bounding box center [415, 293] width 30 height 31
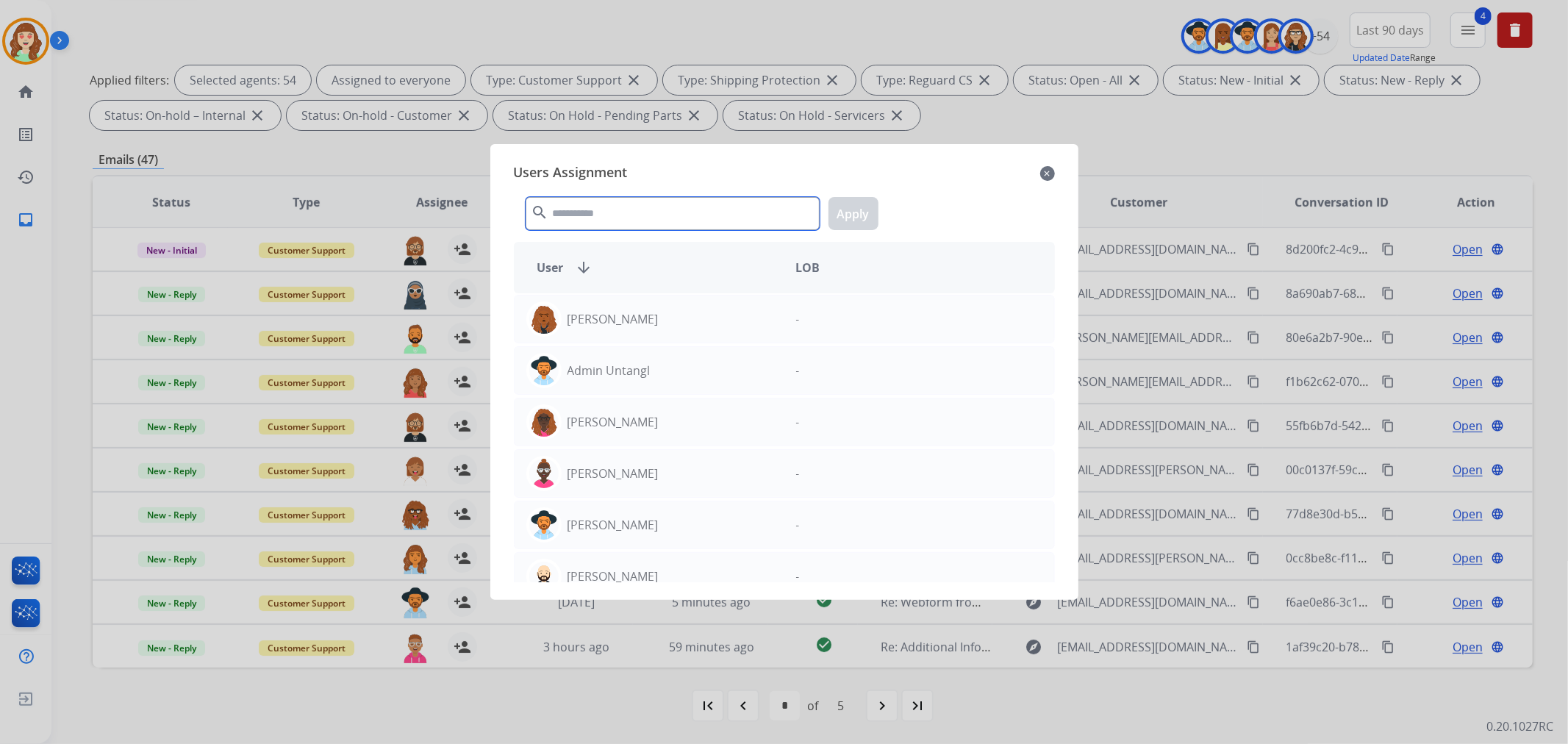
click at [633, 207] on input "text" at bounding box center [673, 214] width 294 height 34
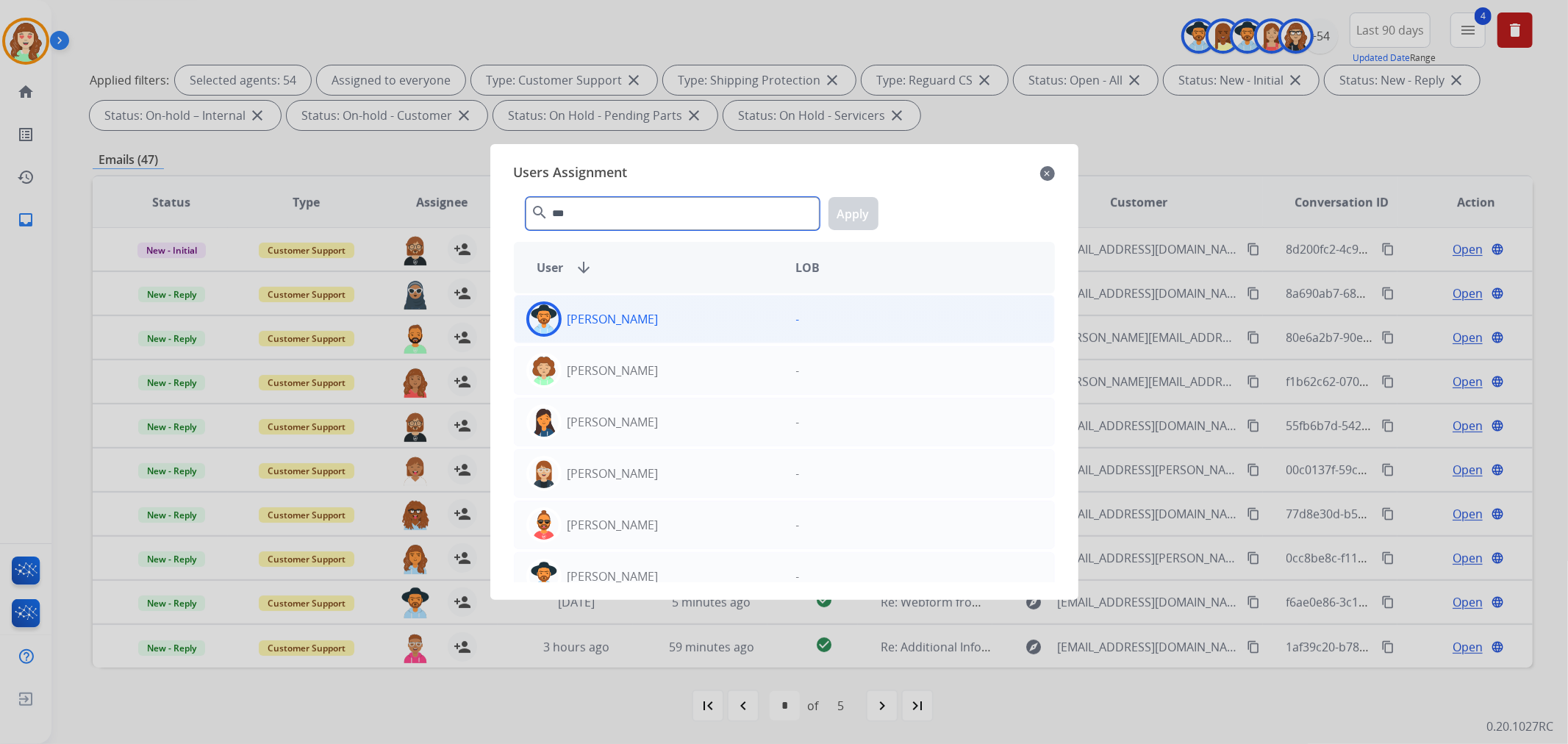
type input "***"
drag, startPoint x: 786, startPoint y: 316, endPoint x: 790, endPoint y: 295, distance: 21.4
click at [784, 316] on div "-" at bounding box center [919, 319] width 269 height 36
click at [856, 217] on button "Apply" at bounding box center [853, 214] width 50 height 34
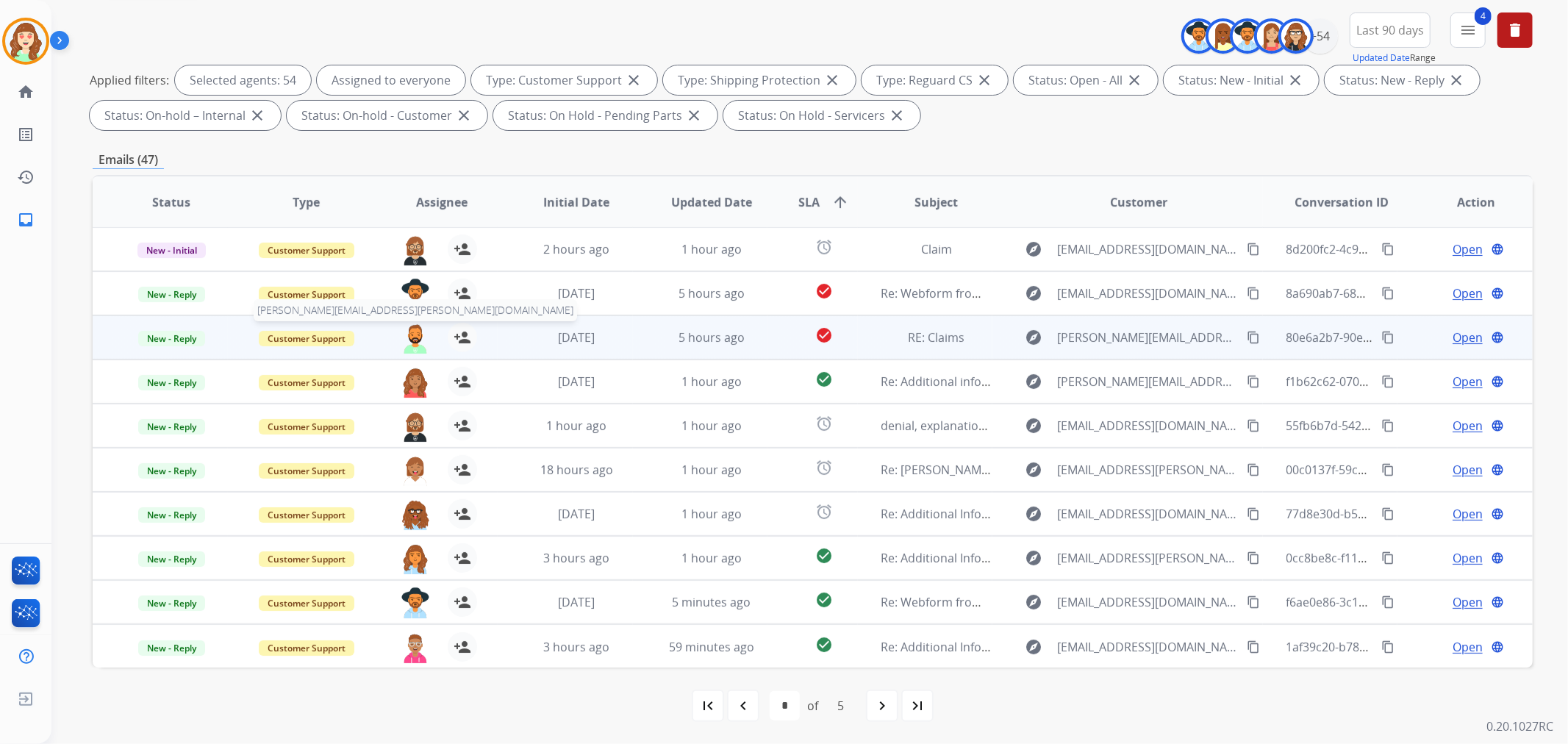
click at [419, 341] on img at bounding box center [415, 337] width 30 height 31
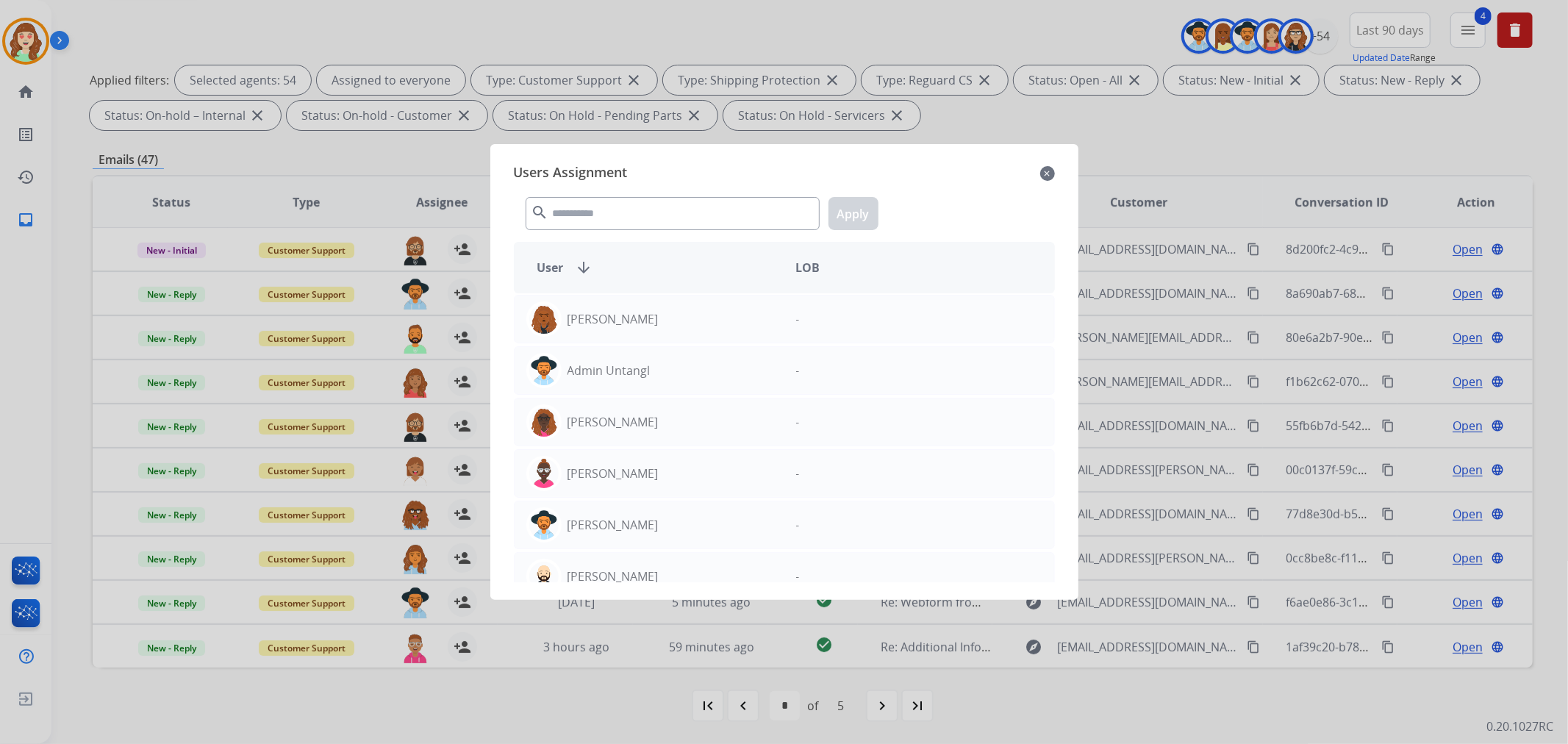
click at [651, 234] on div "search Apply" at bounding box center [784, 210] width 541 height 50
click at [647, 209] on input "text" at bounding box center [673, 214] width 294 height 34
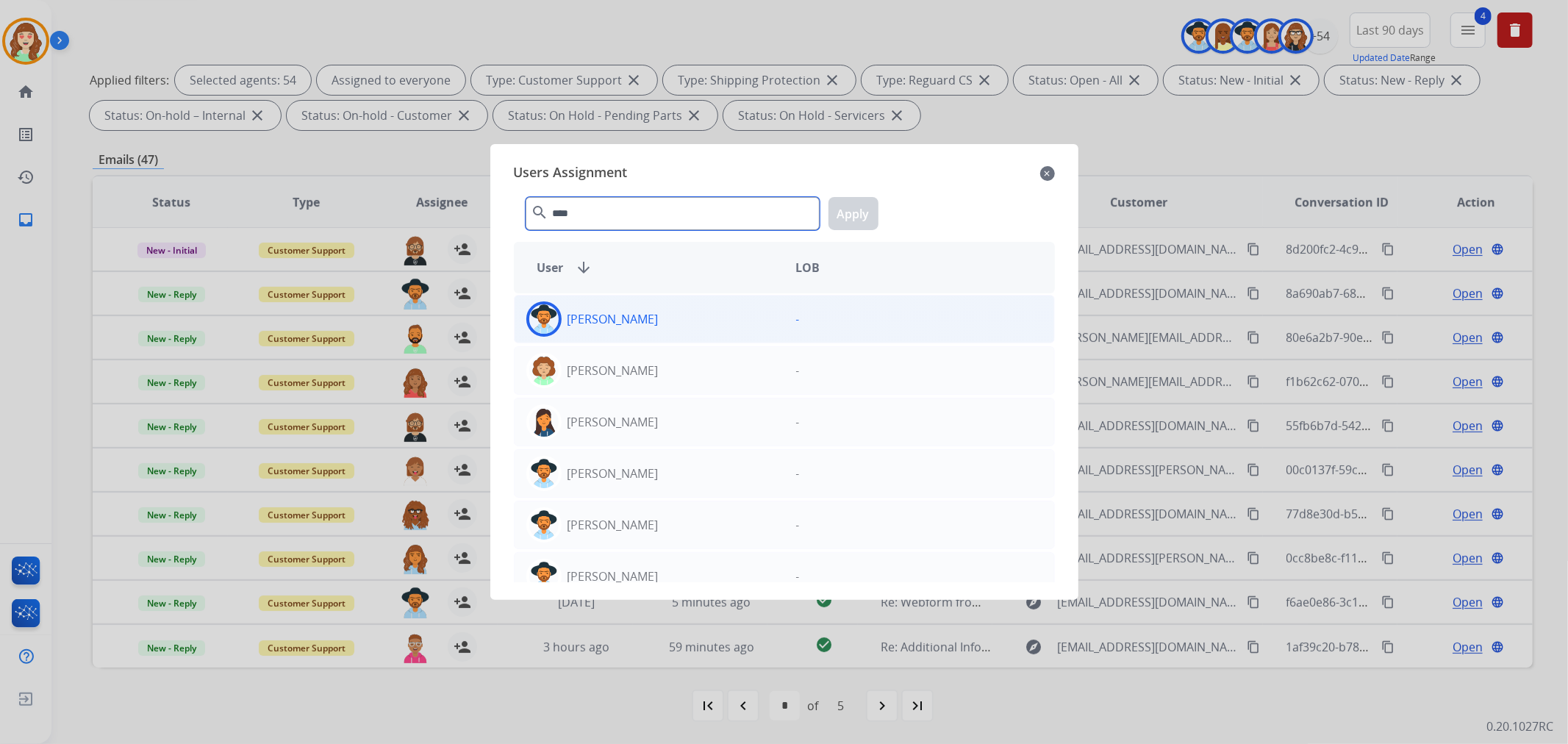
type input "****"
click at [733, 306] on div "[PERSON_NAME]" at bounding box center [648, 319] width 269 height 36
click at [873, 204] on button "Apply" at bounding box center [853, 214] width 50 height 34
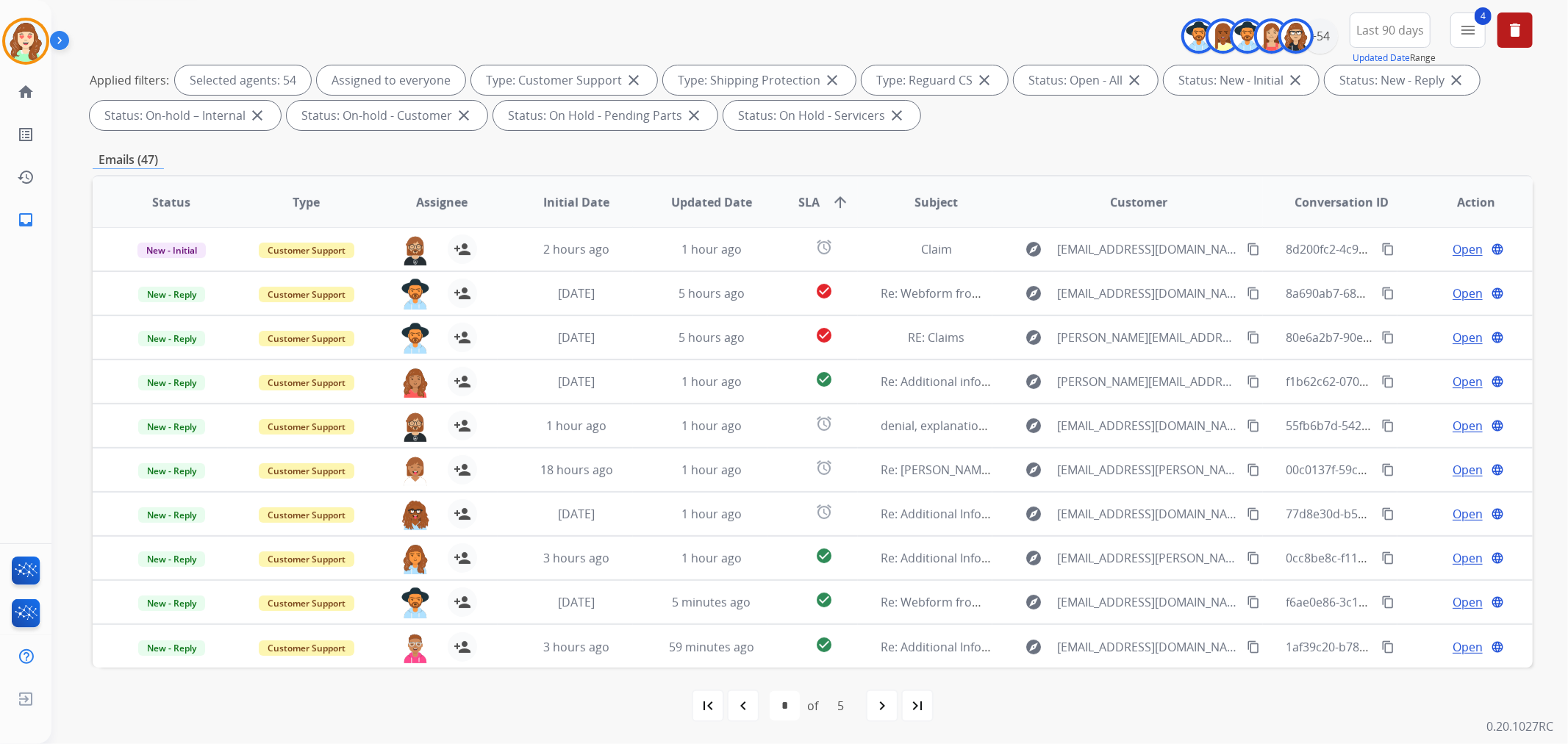
click at [876, 700] on mat-icon "navigate_next" at bounding box center [882, 706] width 18 height 18
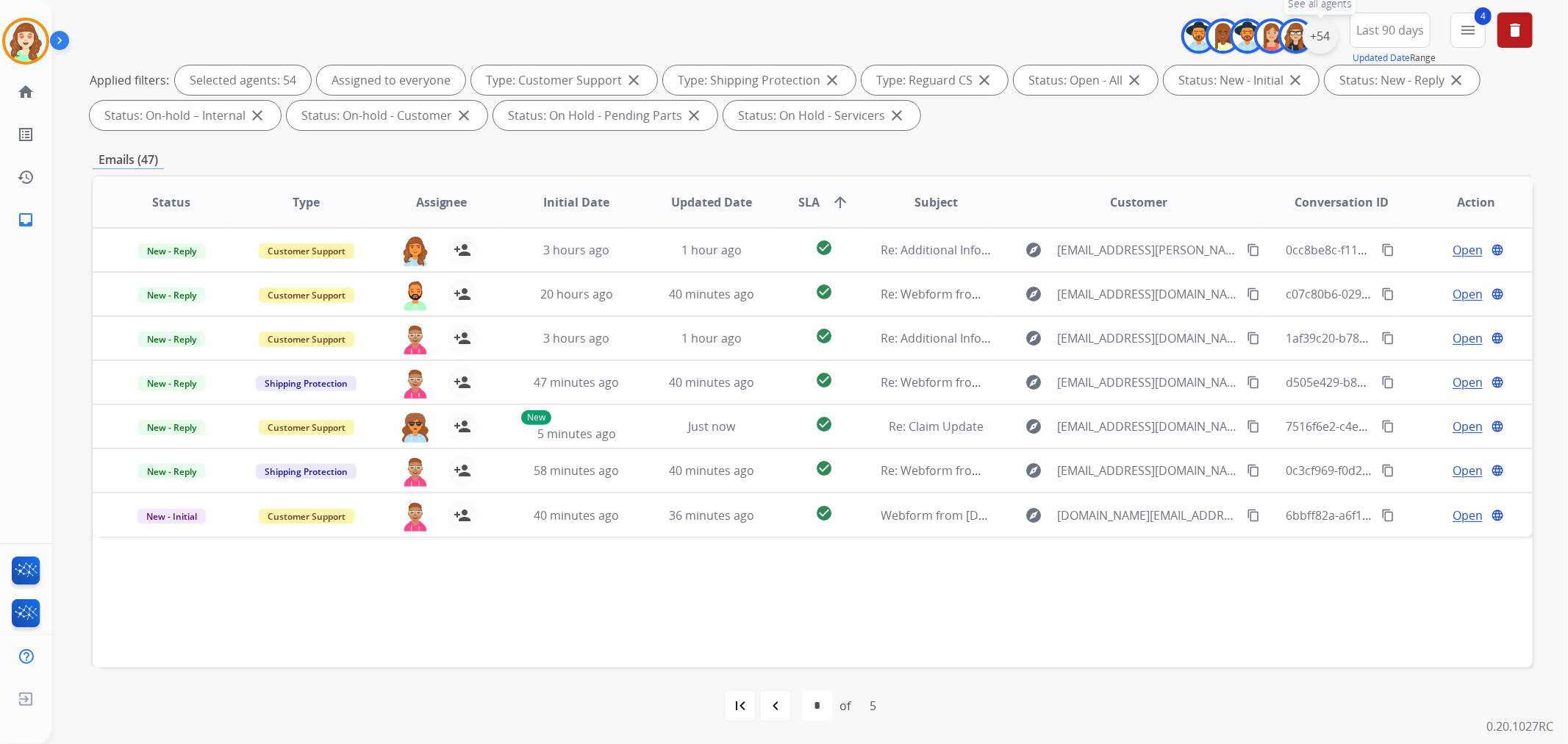
click at [1317, 38] on div "+54" at bounding box center [1320, 37] width 36 height 36
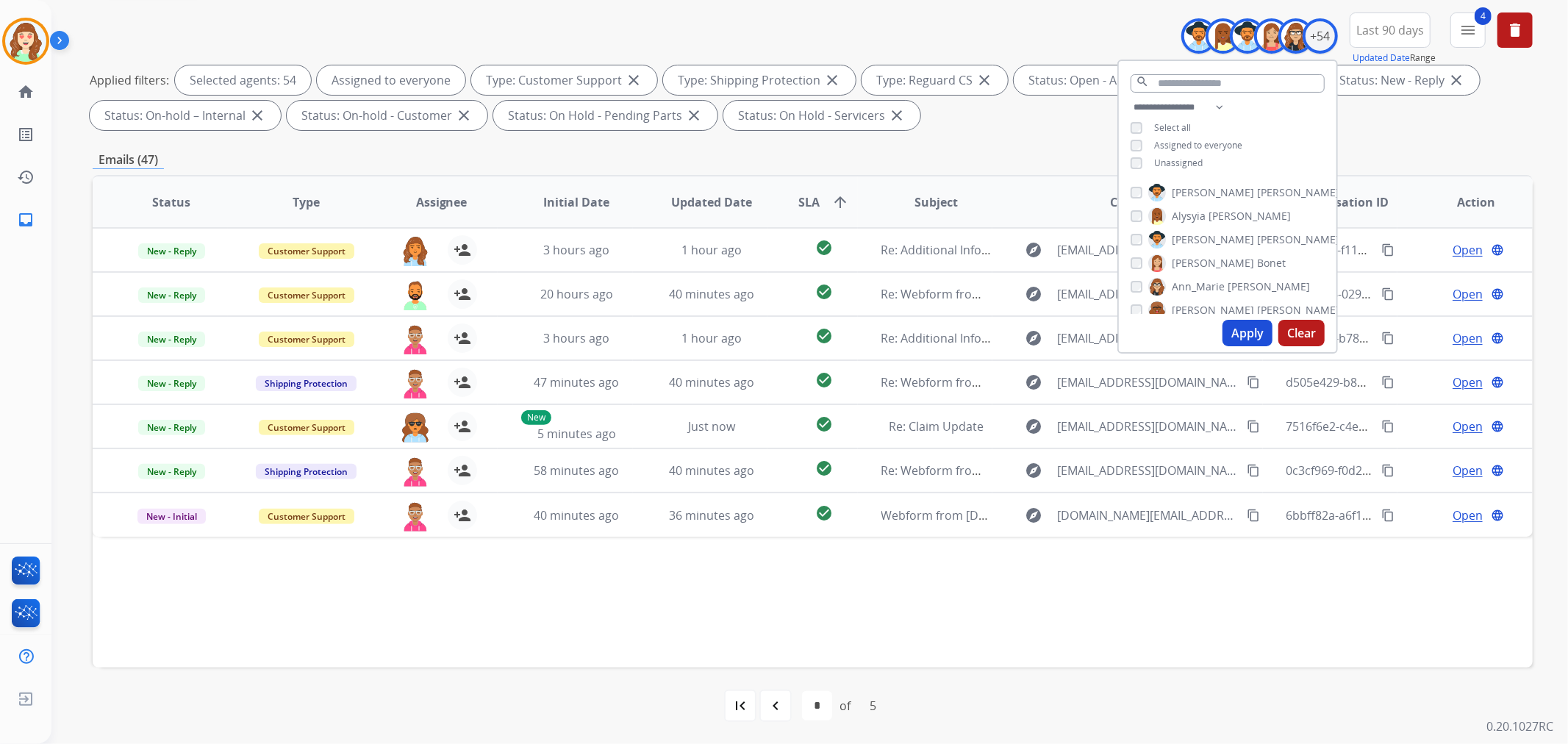
click at [1251, 333] on button "Apply" at bounding box center [1247, 333] width 50 height 27
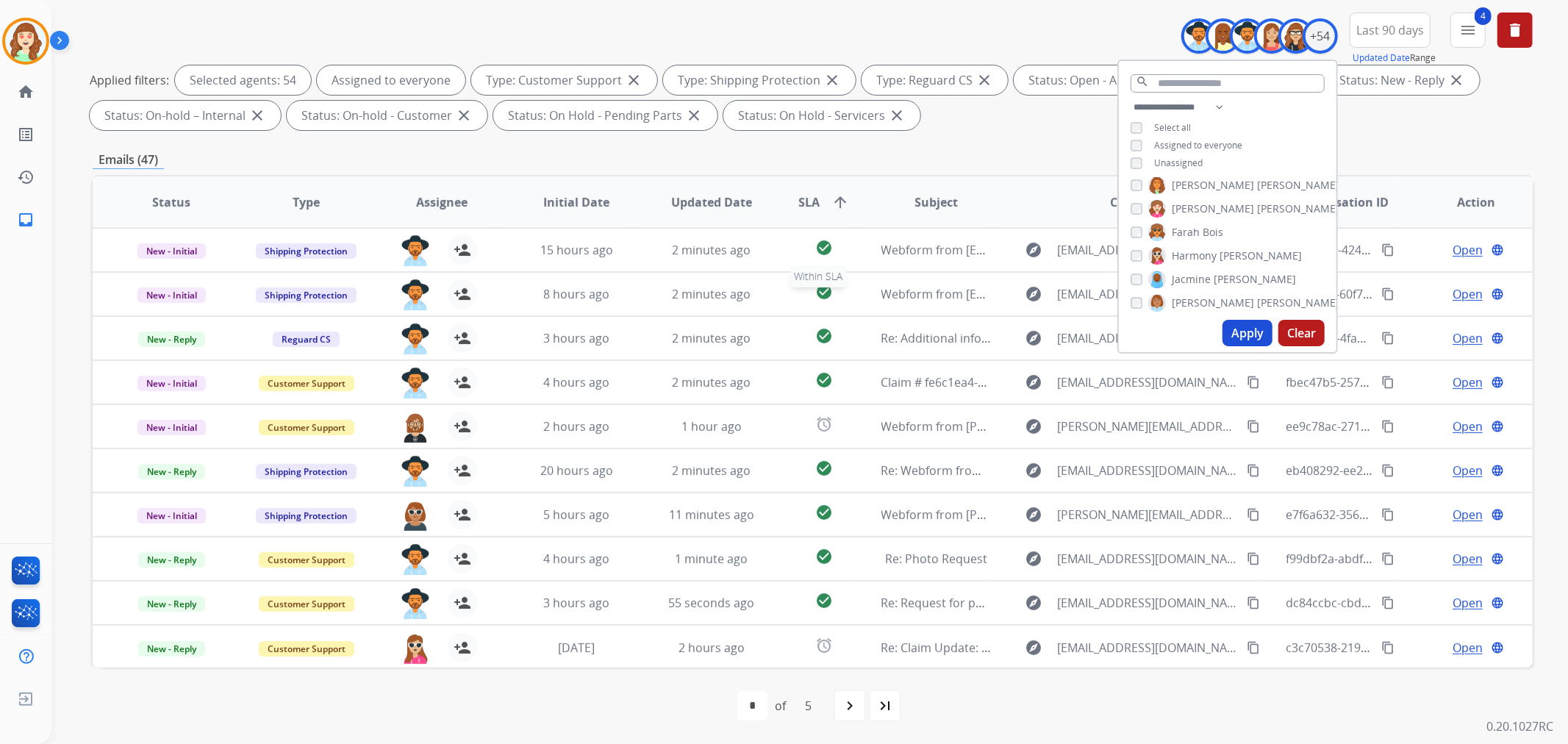
scroll to position [1, 0]
click at [859, 707] on mat-icon "navigate_next" at bounding box center [850, 706] width 18 height 18
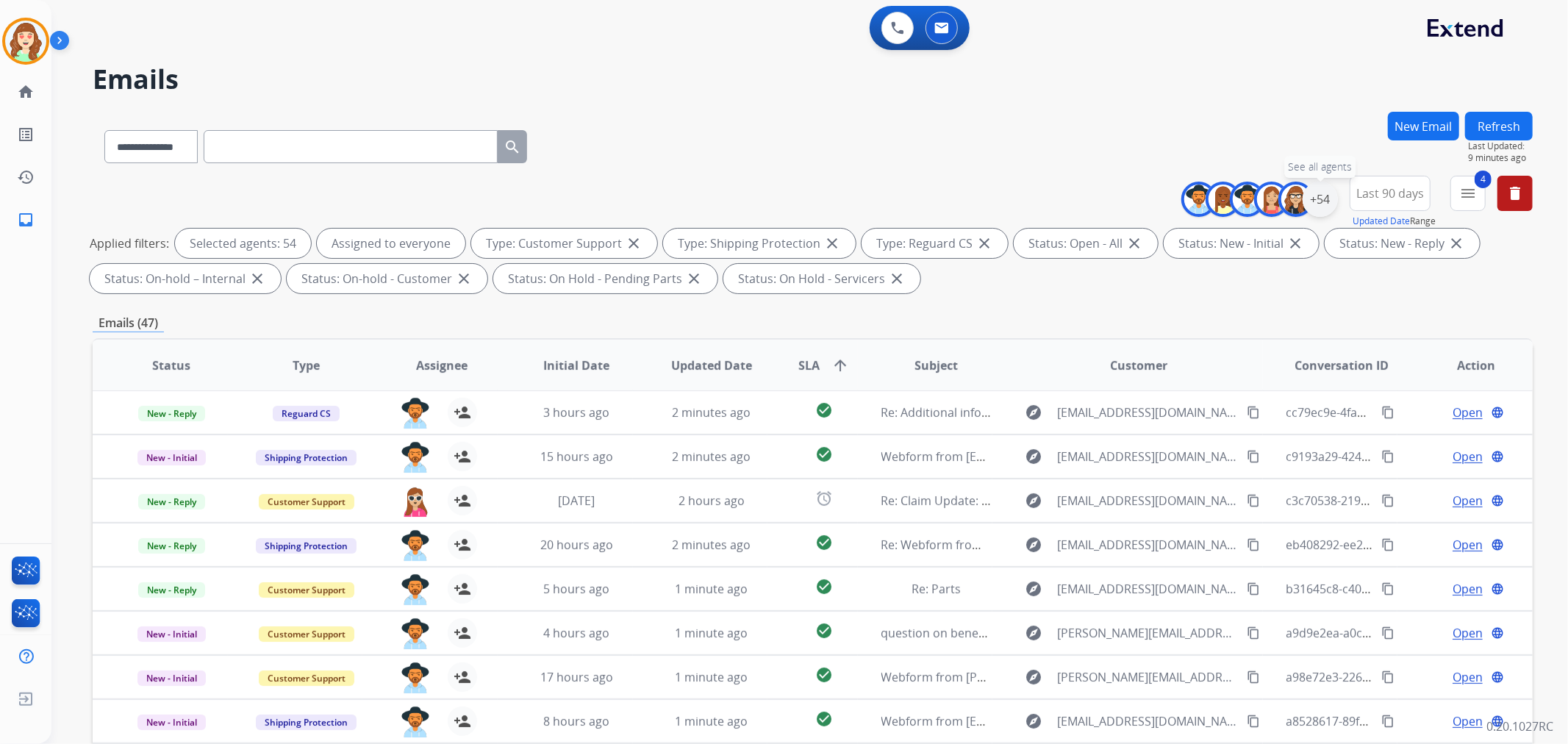
click at [1313, 201] on div "+54" at bounding box center [1320, 199] width 36 height 36
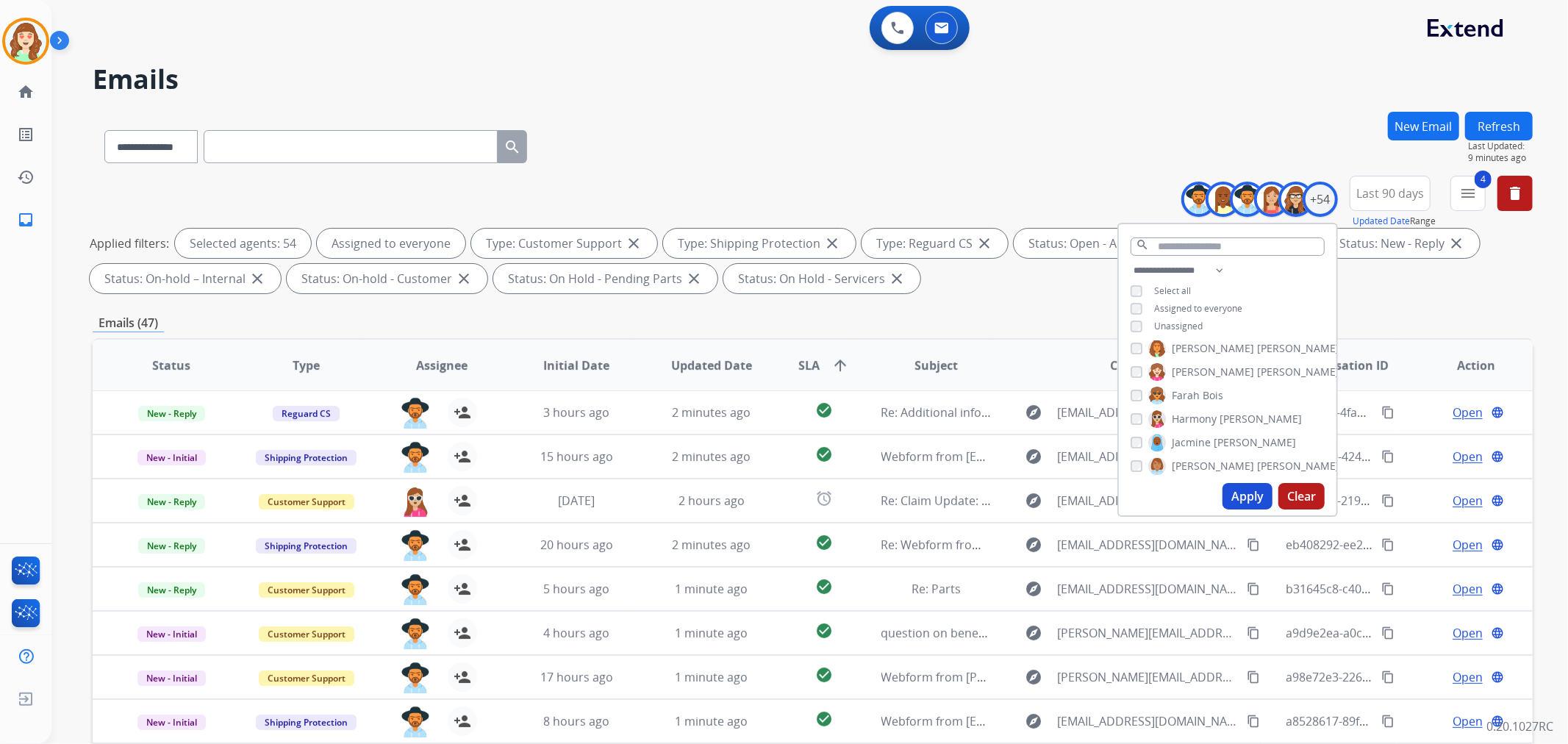
click at [1298, 494] on button "Clear" at bounding box center [1301, 495] width 46 height 27
select select "*"
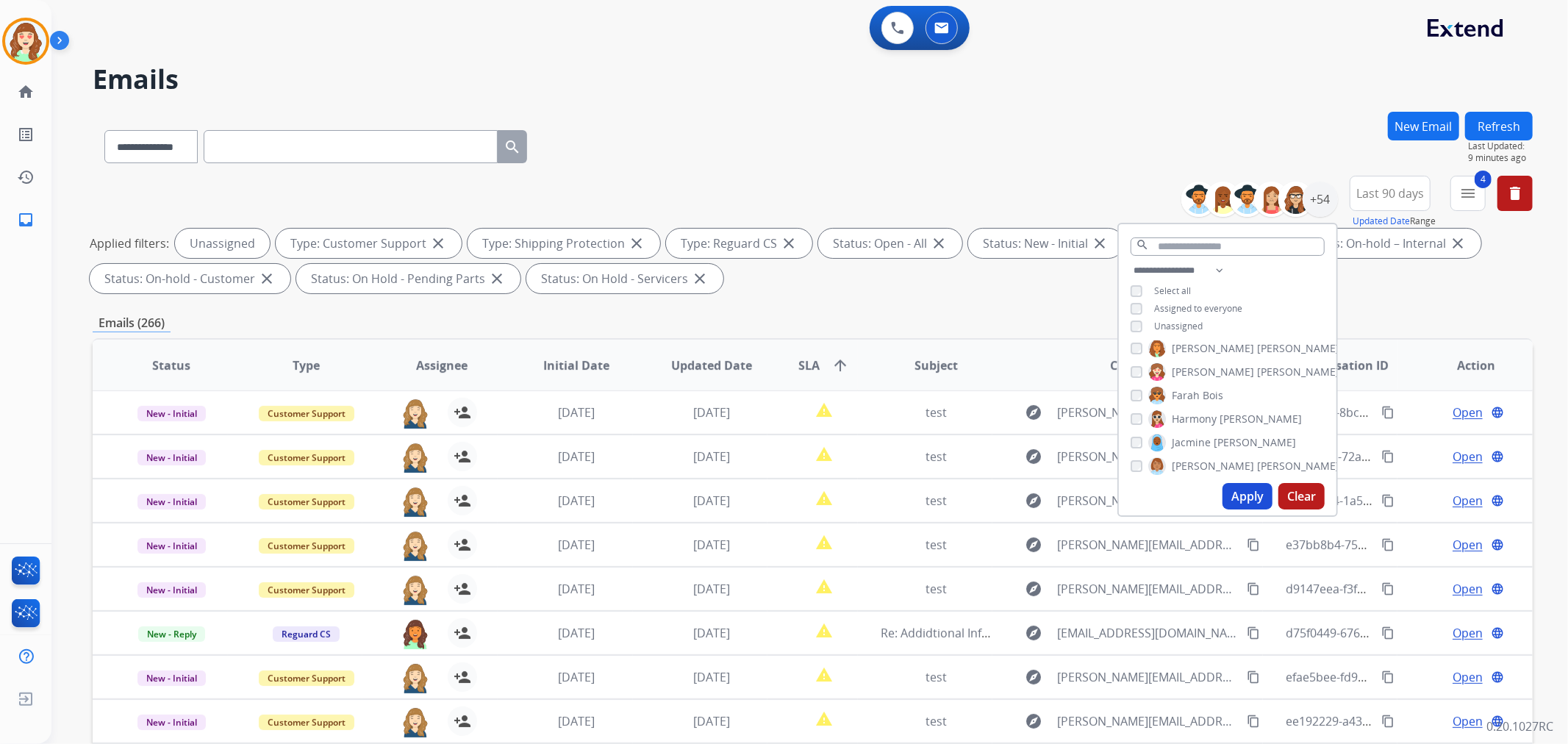
drag, startPoint x: 1251, startPoint y: 498, endPoint x: 1251, endPoint y: 487, distance: 11.0
click at [1251, 497] on button "Apply" at bounding box center [1247, 495] width 50 height 27
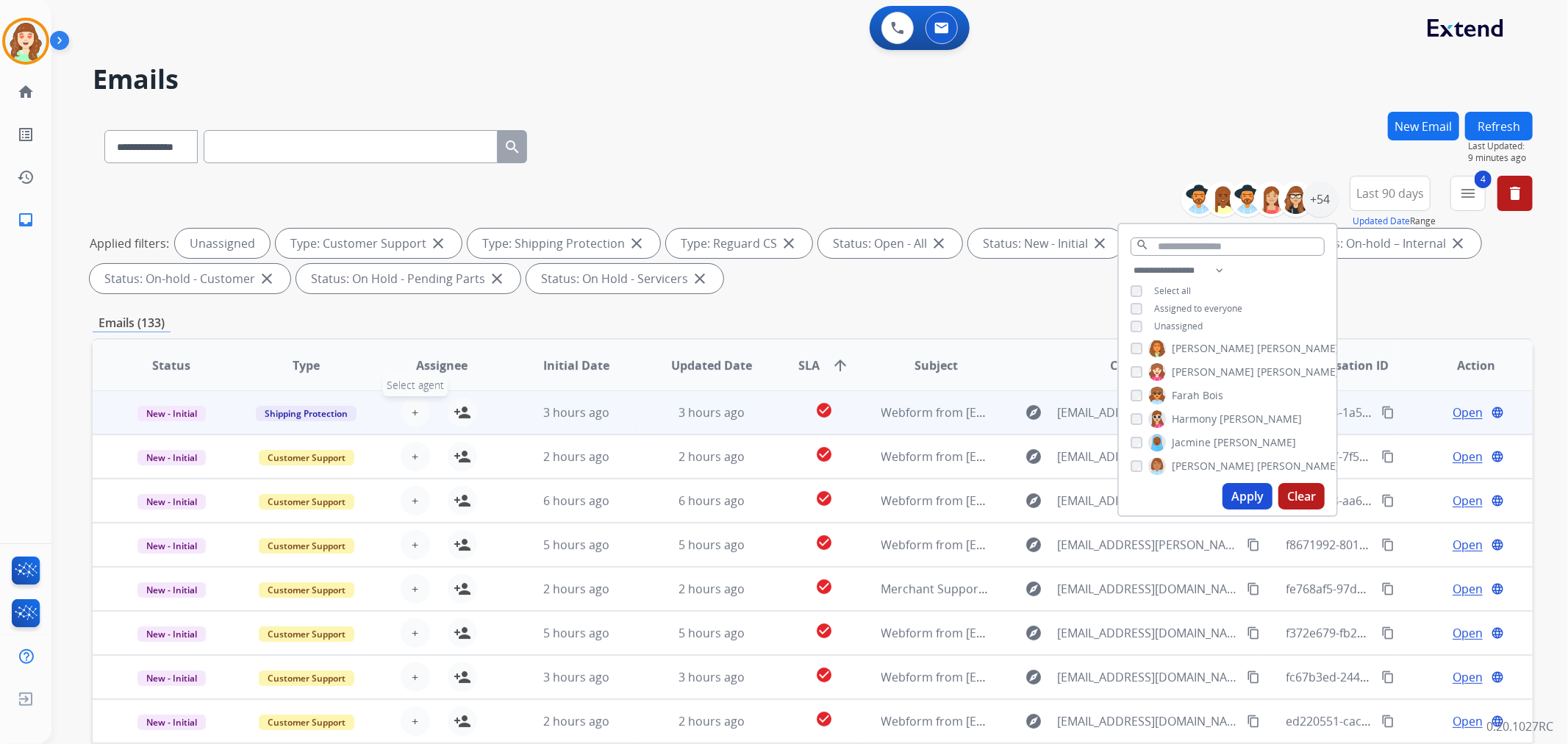
click at [411, 409] on span "+" at bounding box center [414, 412] width 7 height 18
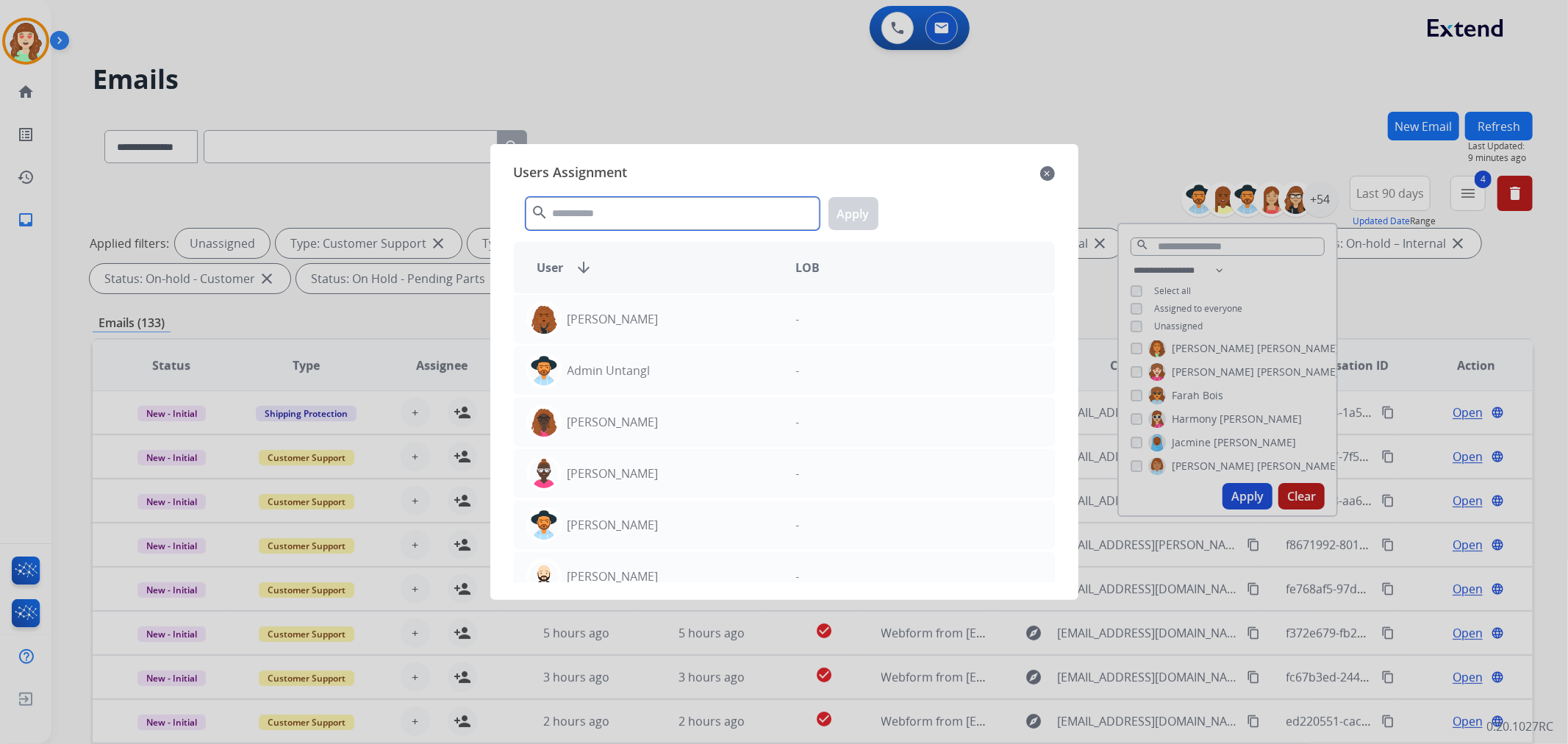
drag, startPoint x: 636, startPoint y: 208, endPoint x: 647, endPoint y: 203, distance: 12.1
click at [643, 206] on input "text" at bounding box center [673, 214] width 294 height 34
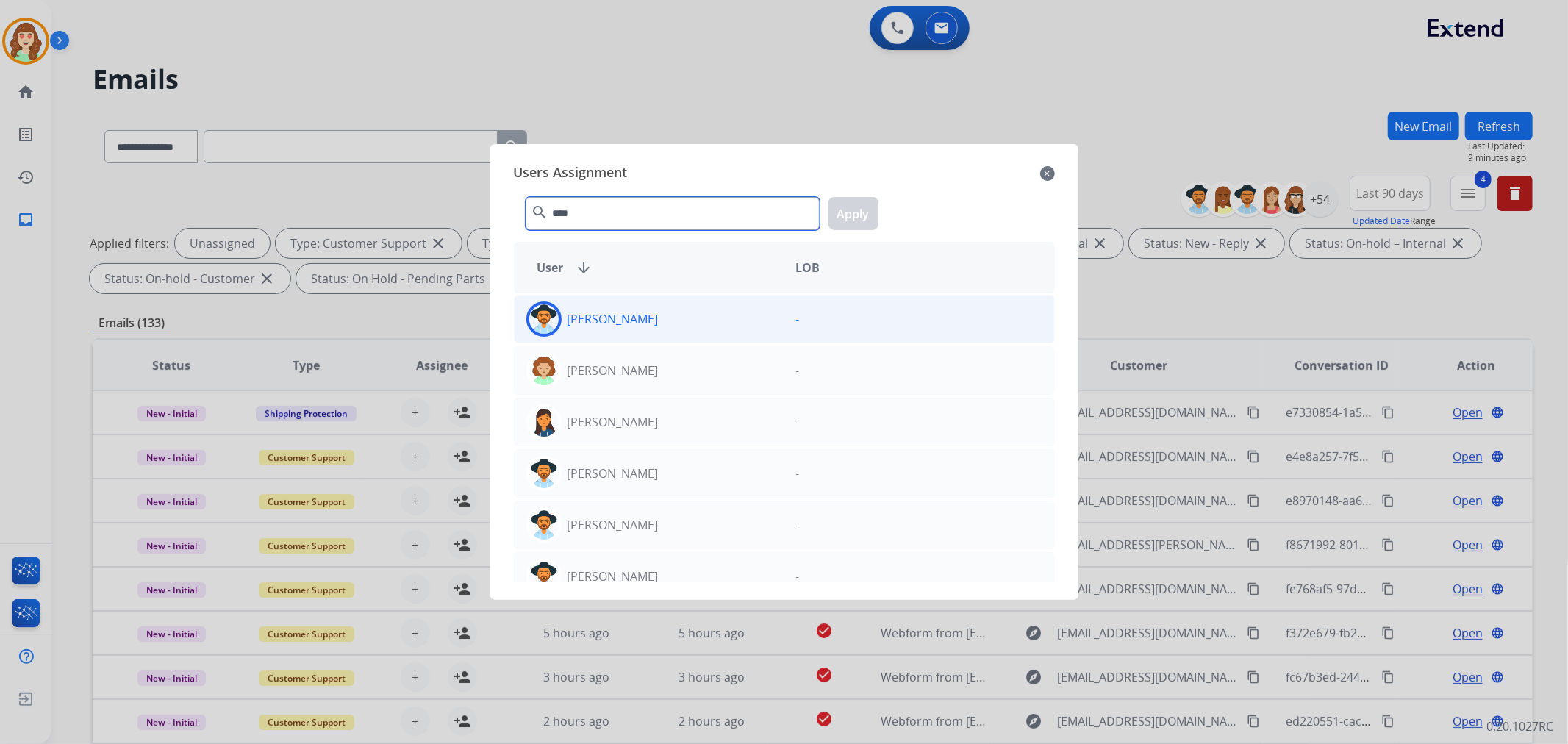
type input "****"
drag, startPoint x: 671, startPoint y: 317, endPoint x: 774, endPoint y: 281, distance: 109.1
click at [667, 321] on div "[PERSON_NAME]" at bounding box center [648, 319] width 269 height 36
click at [860, 211] on button "Apply" at bounding box center [853, 214] width 50 height 34
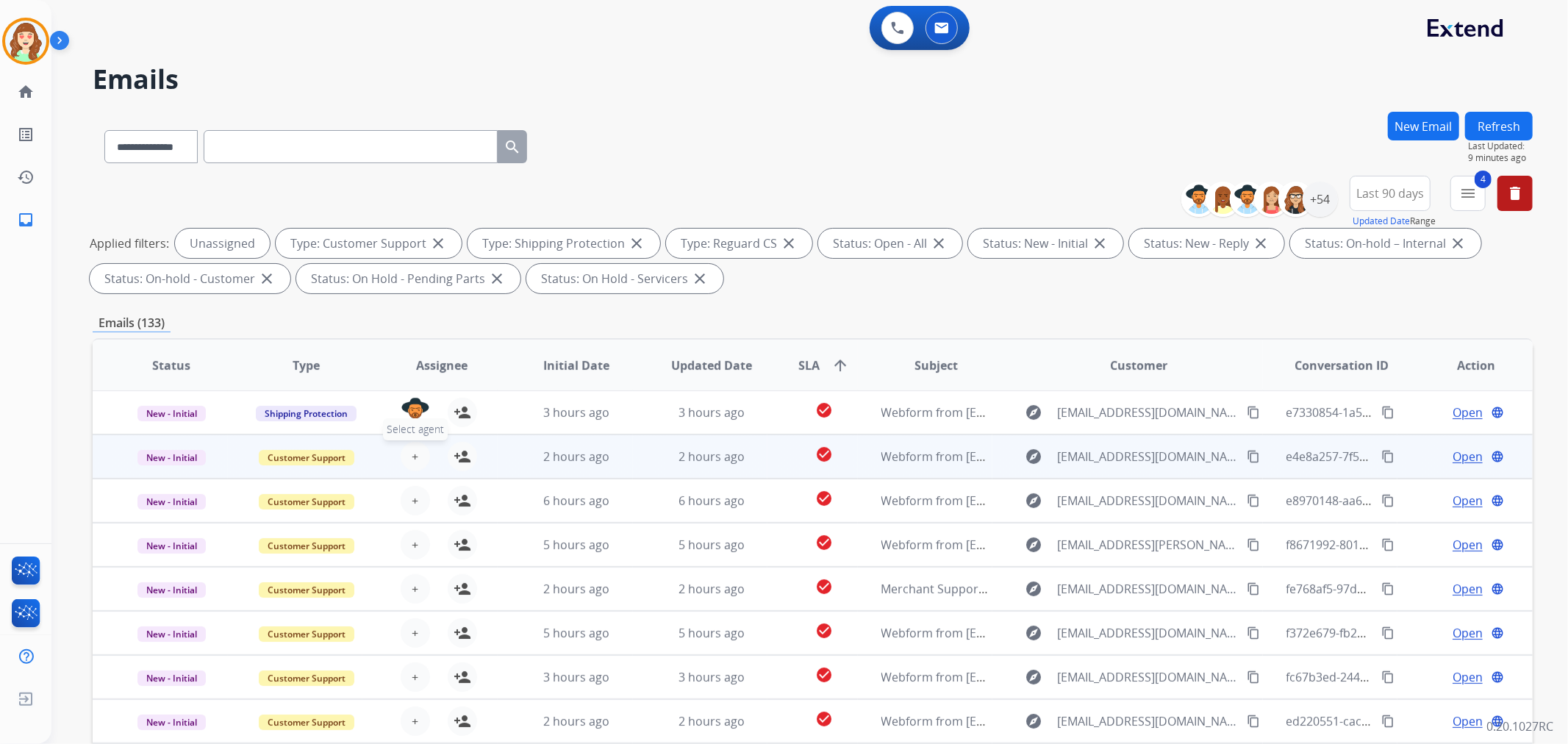
click at [408, 459] on button "+ Select agent" at bounding box center [415, 457] width 30 height 30
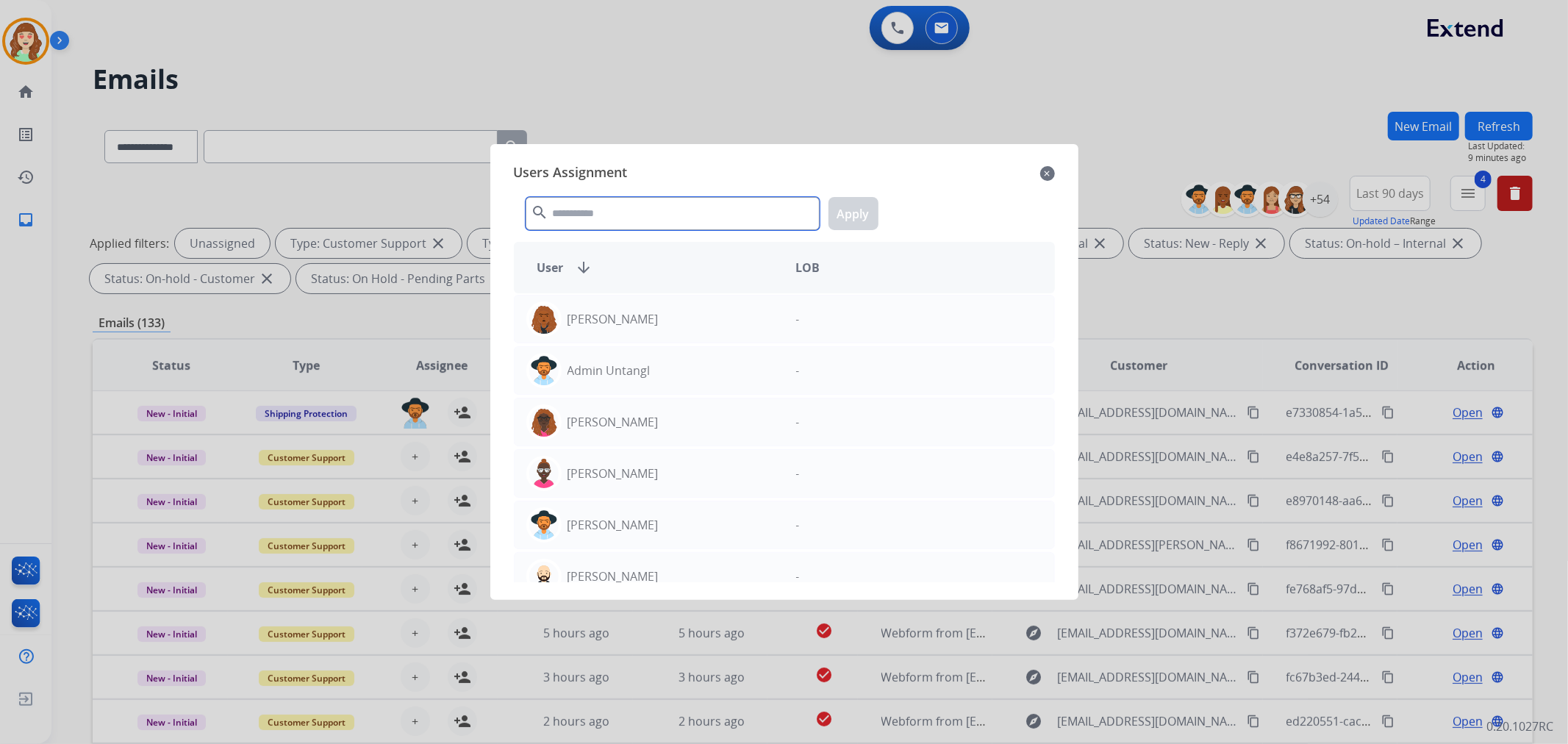
click at [650, 216] on input "text" at bounding box center [673, 214] width 294 height 34
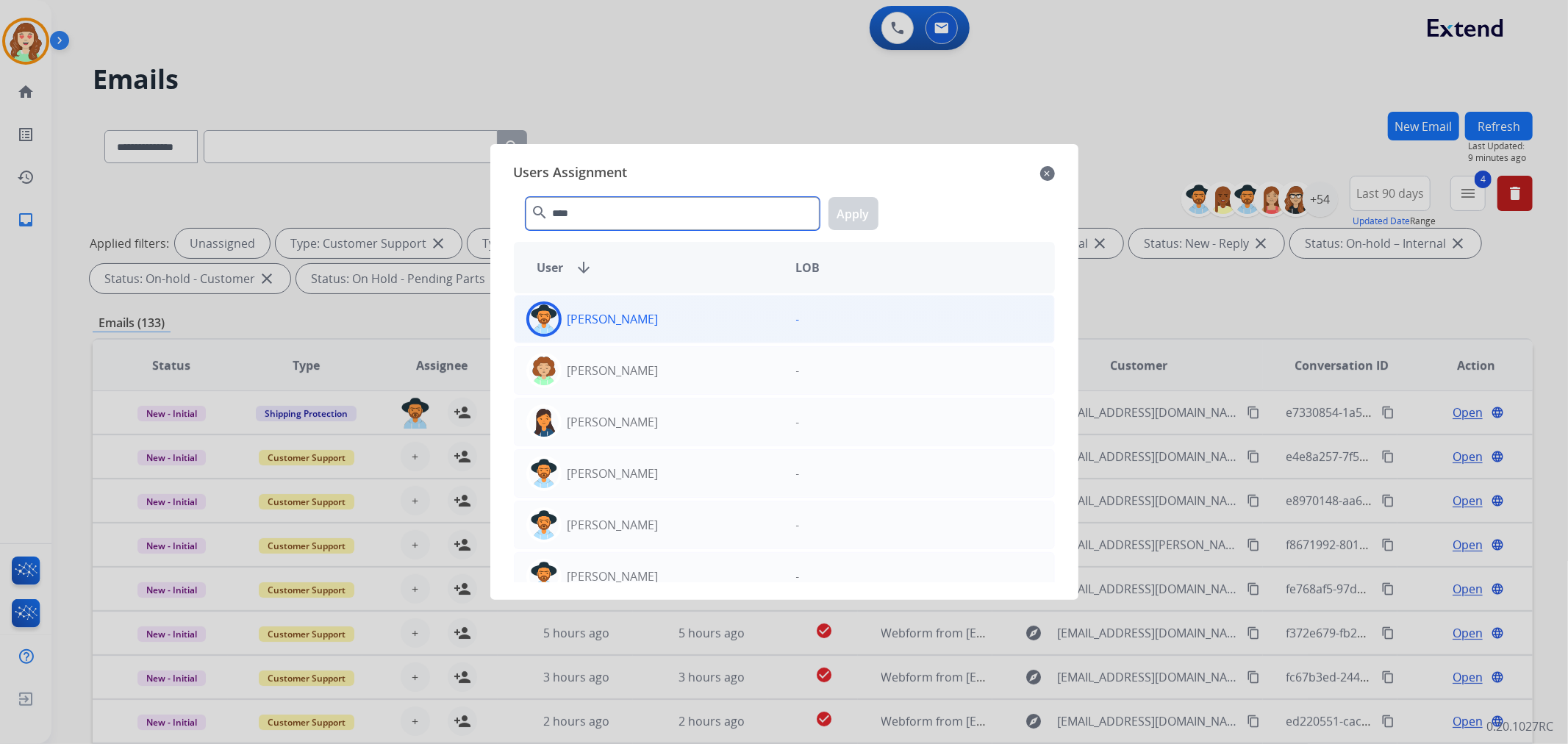
type input "****"
drag, startPoint x: 686, startPoint y: 318, endPoint x: 756, endPoint y: 282, distance: 78.7
click at [685, 318] on div "[PERSON_NAME]" at bounding box center [648, 319] width 269 height 36
click at [846, 213] on button "Apply" at bounding box center [853, 214] width 50 height 34
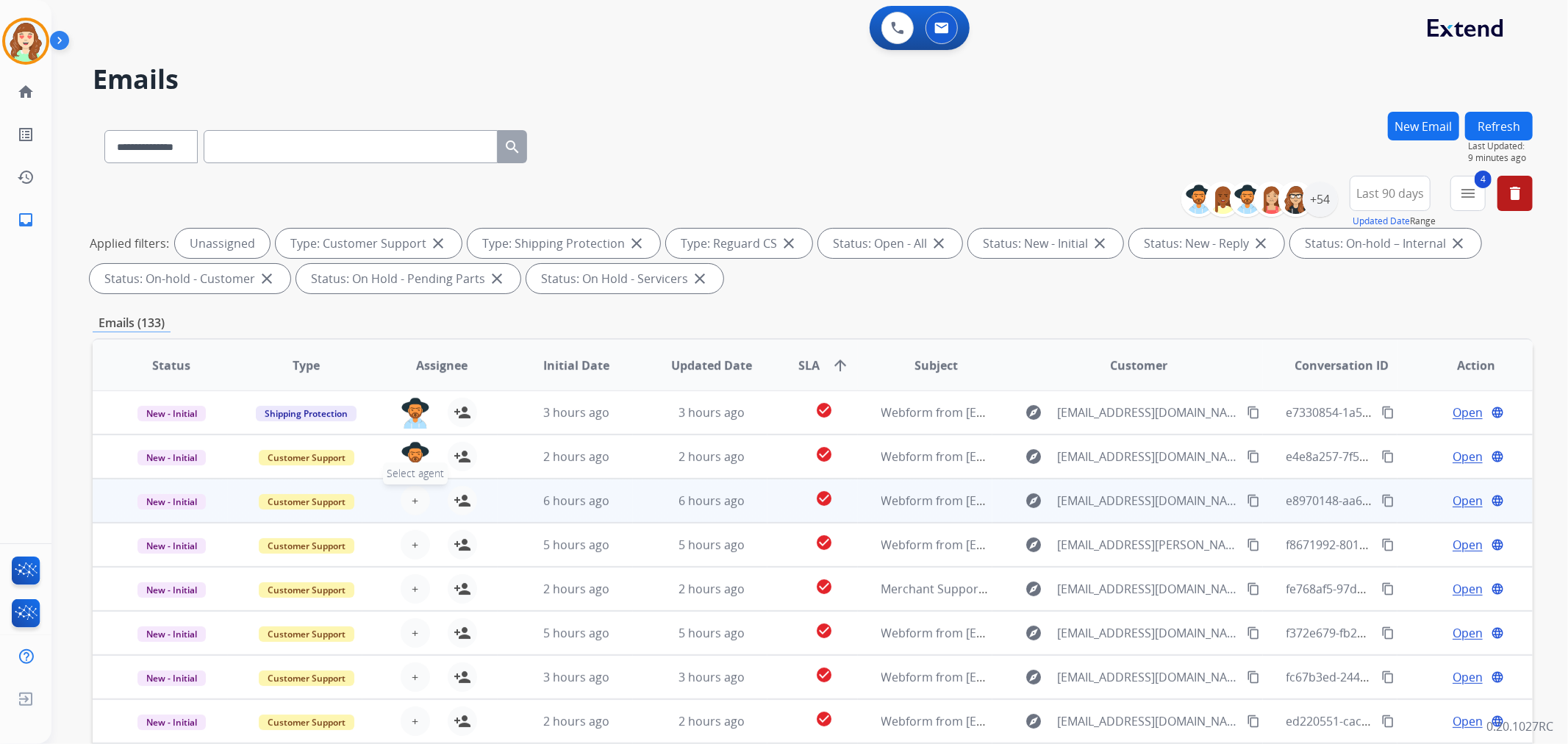
click at [408, 502] on button "+ Select agent" at bounding box center [415, 500] width 30 height 30
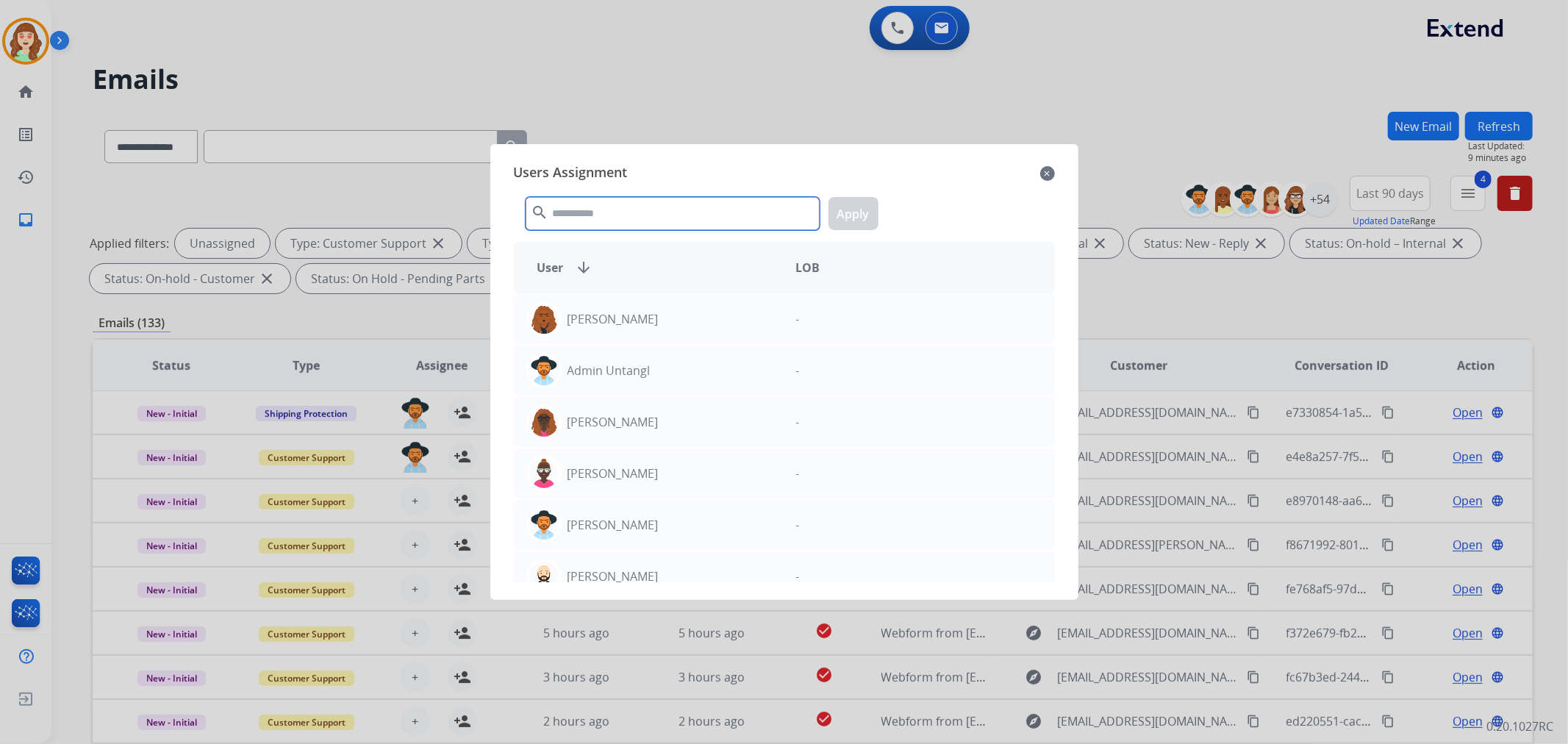
click at [707, 215] on input "text" at bounding box center [673, 214] width 294 height 34
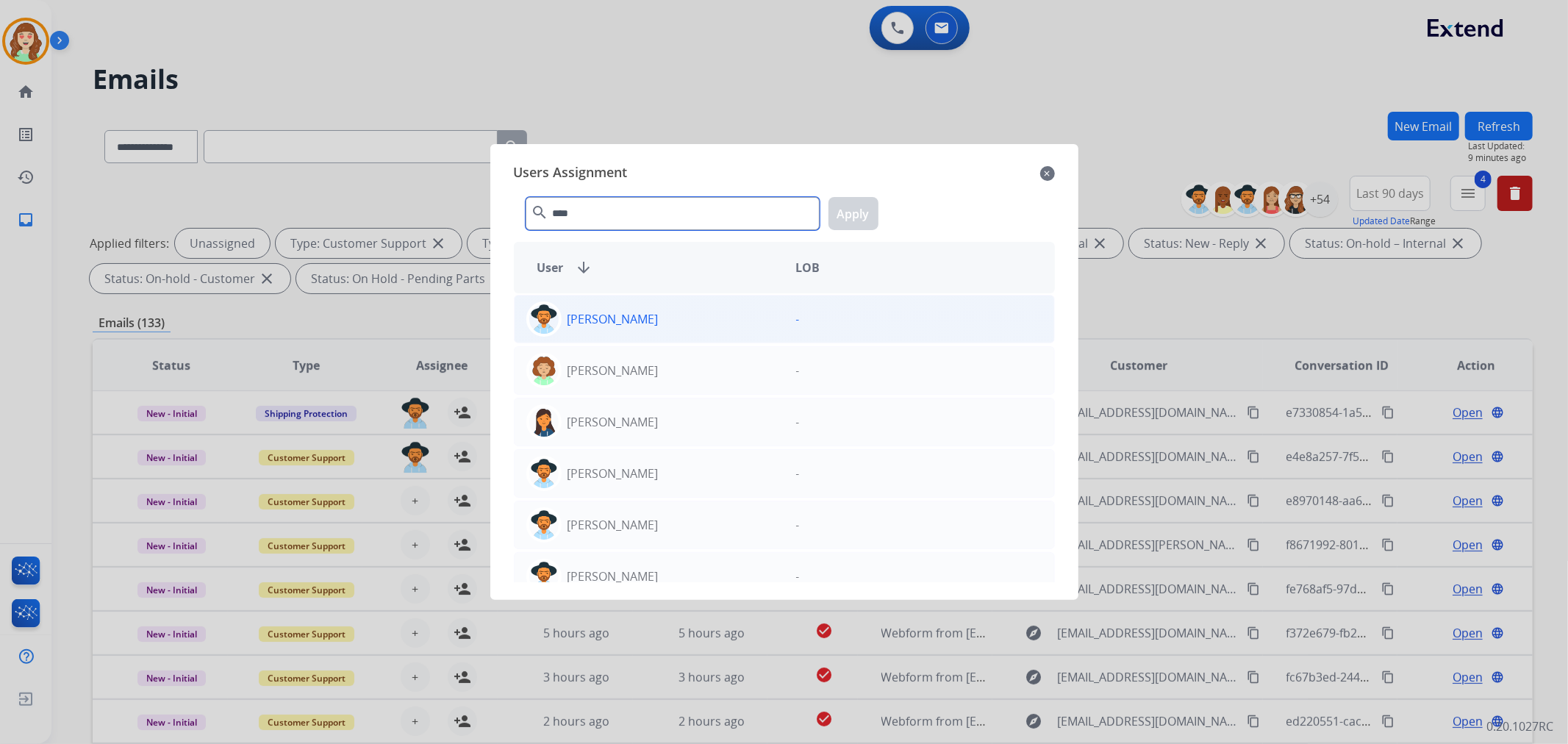
type input "****"
click at [691, 324] on div "[PERSON_NAME]" at bounding box center [648, 319] width 269 height 36
click at [849, 210] on button "Apply" at bounding box center [853, 214] width 50 height 34
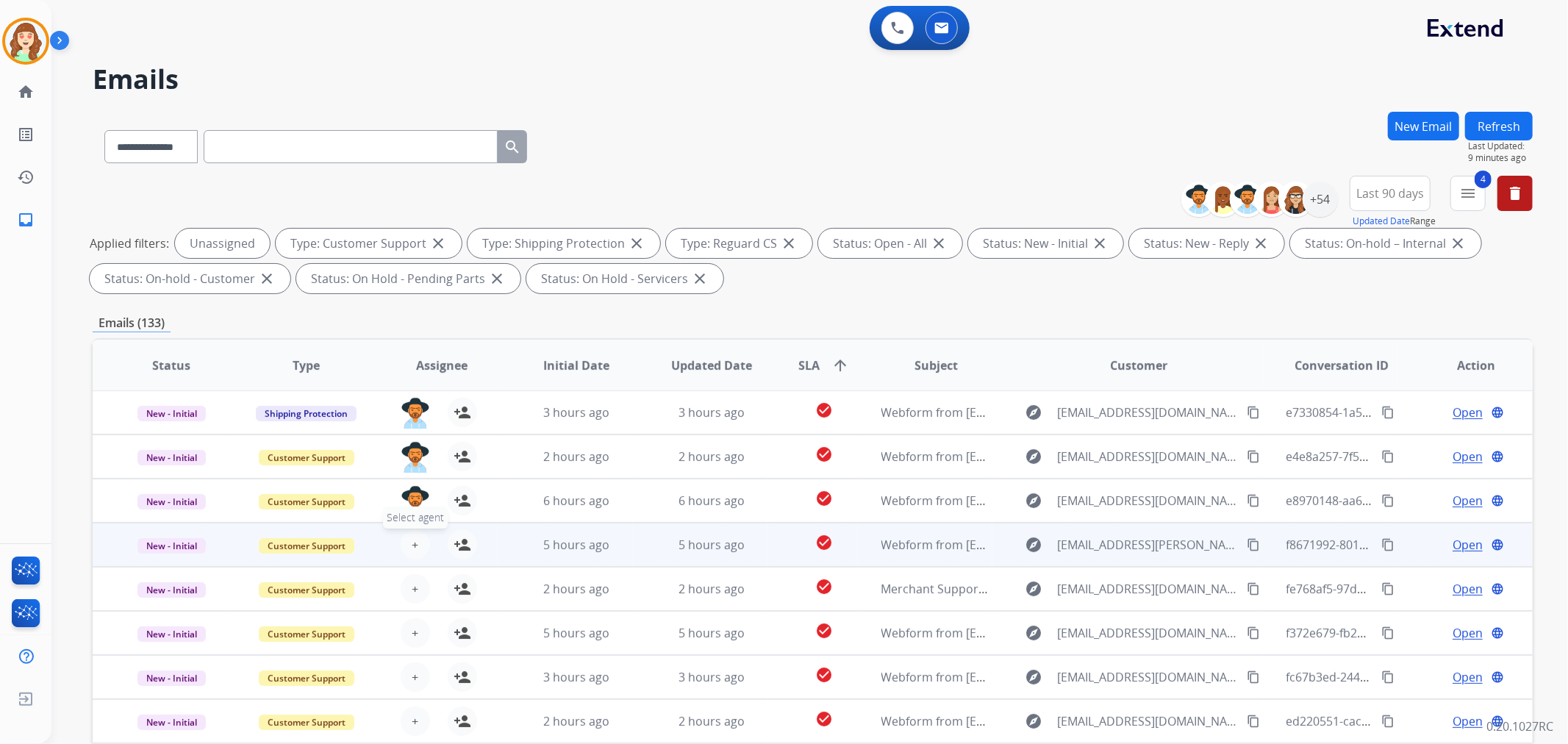
click at [405, 542] on button "+ Select agent" at bounding box center [415, 545] width 30 height 30
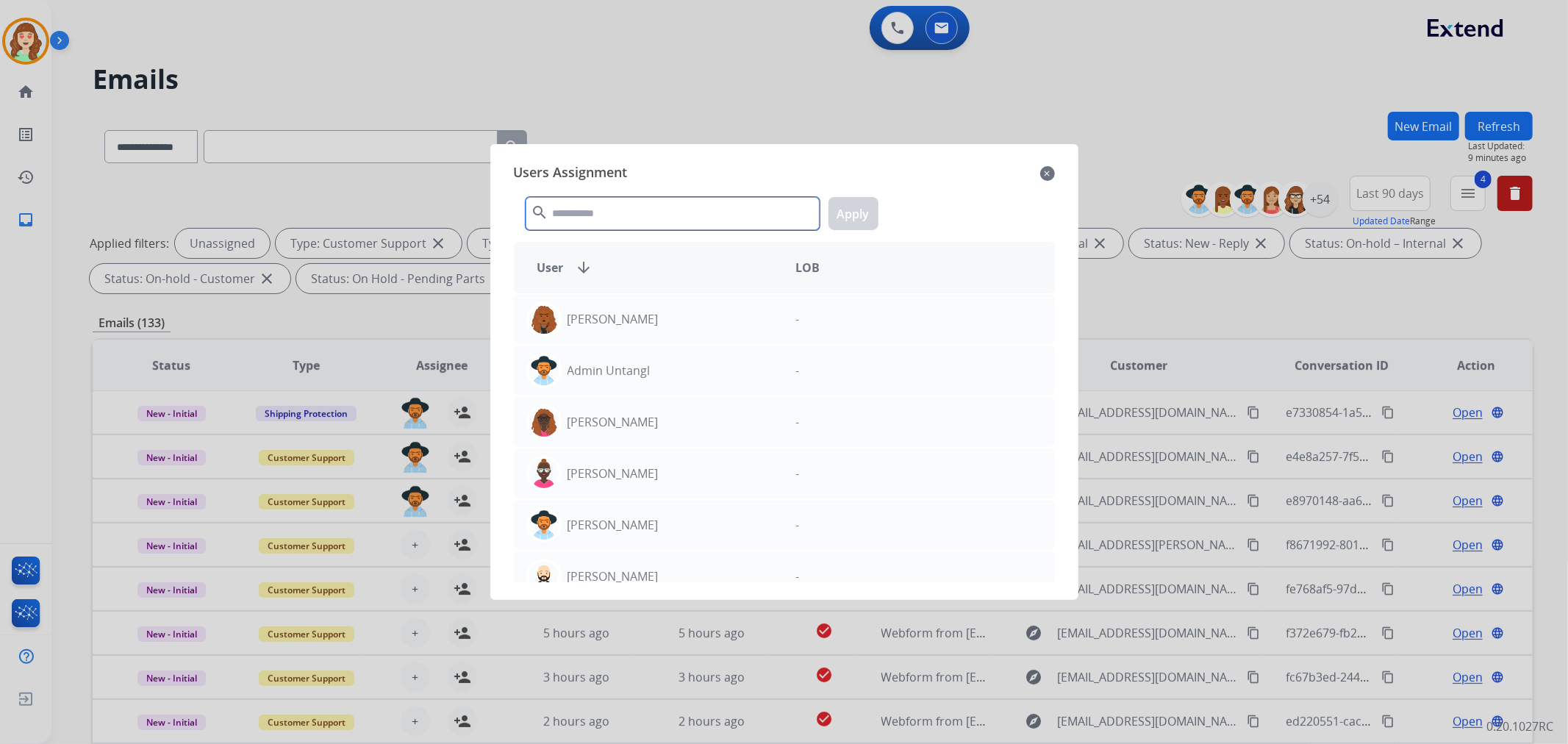
drag, startPoint x: 613, startPoint y: 211, endPoint x: 600, endPoint y: 193, distance: 22.2
click at [614, 211] on input "text" at bounding box center [673, 214] width 294 height 34
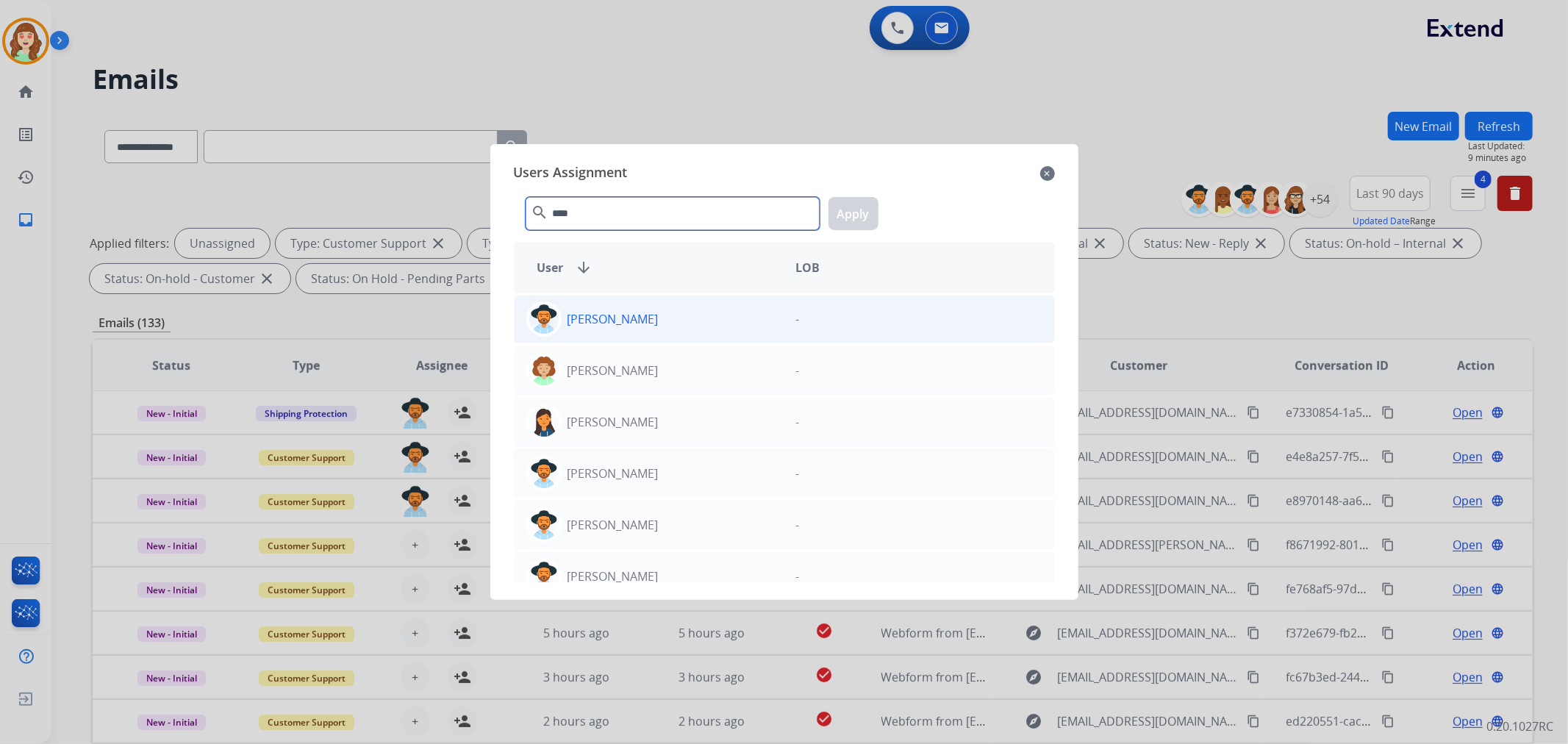
type input "****"
drag, startPoint x: 646, startPoint y: 313, endPoint x: 814, endPoint y: 238, distance: 184.0
click at [647, 313] on div "[PERSON_NAME]" at bounding box center [648, 319] width 269 height 36
click at [860, 214] on button "Apply" at bounding box center [853, 214] width 50 height 34
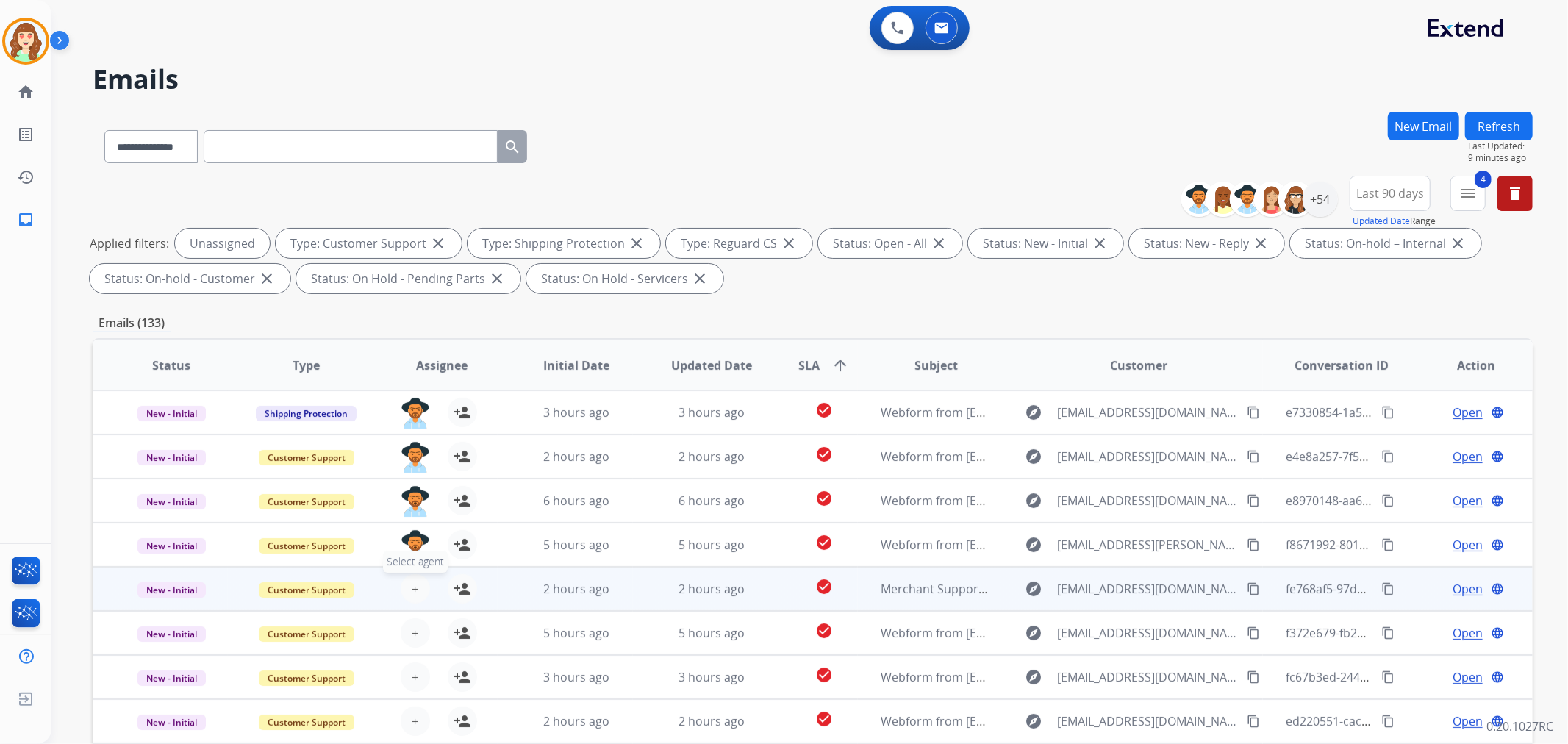
click at [413, 583] on span "+" at bounding box center [414, 589] width 7 height 18
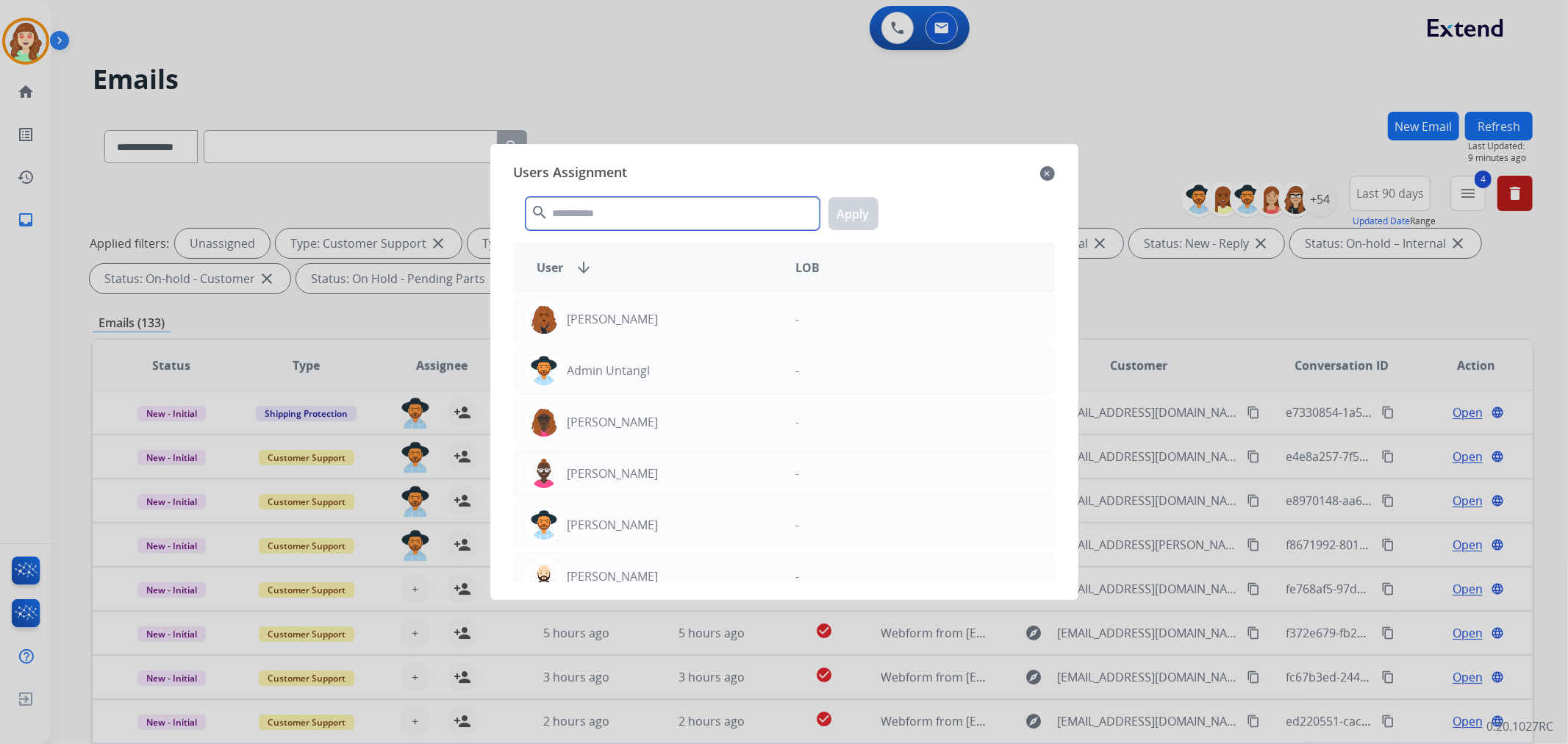
drag, startPoint x: 649, startPoint y: 218, endPoint x: 616, endPoint y: 192, distance: 42.0
click at [635, 206] on input "text" at bounding box center [673, 214] width 294 height 34
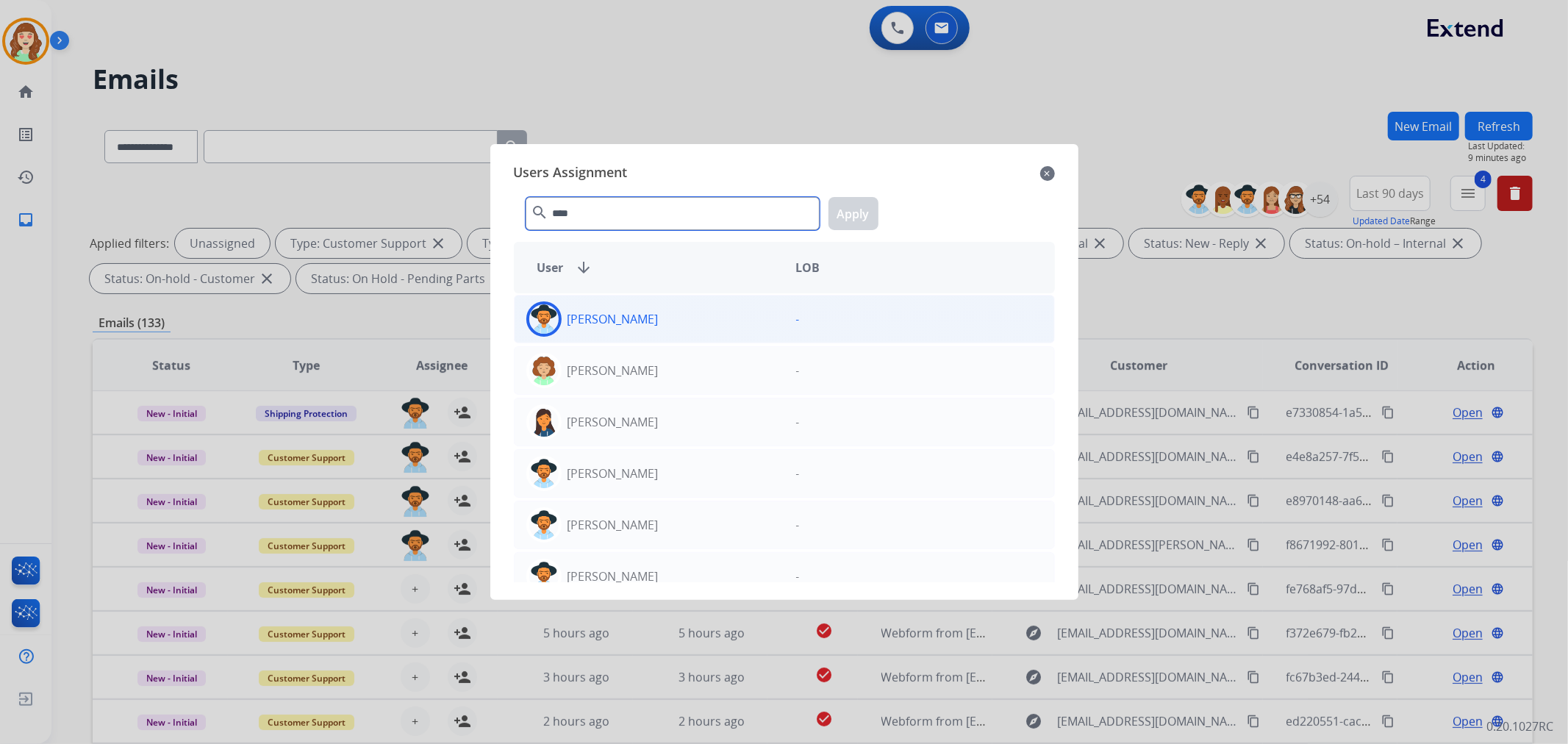
type input "****"
click at [713, 310] on div "[PERSON_NAME]" at bounding box center [648, 319] width 269 height 36
click at [868, 202] on button "Apply" at bounding box center [853, 214] width 50 height 34
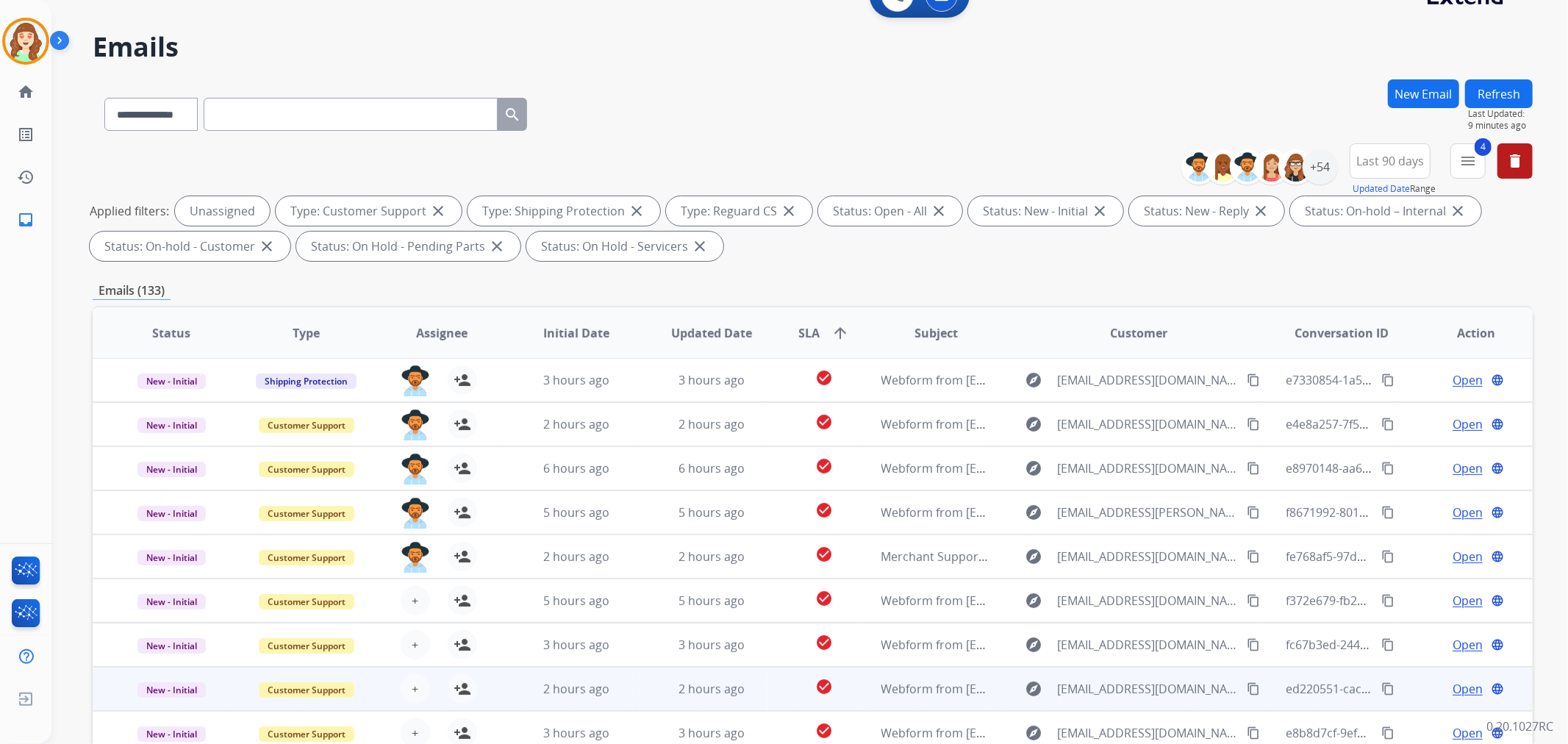
scroll to position [163, 0]
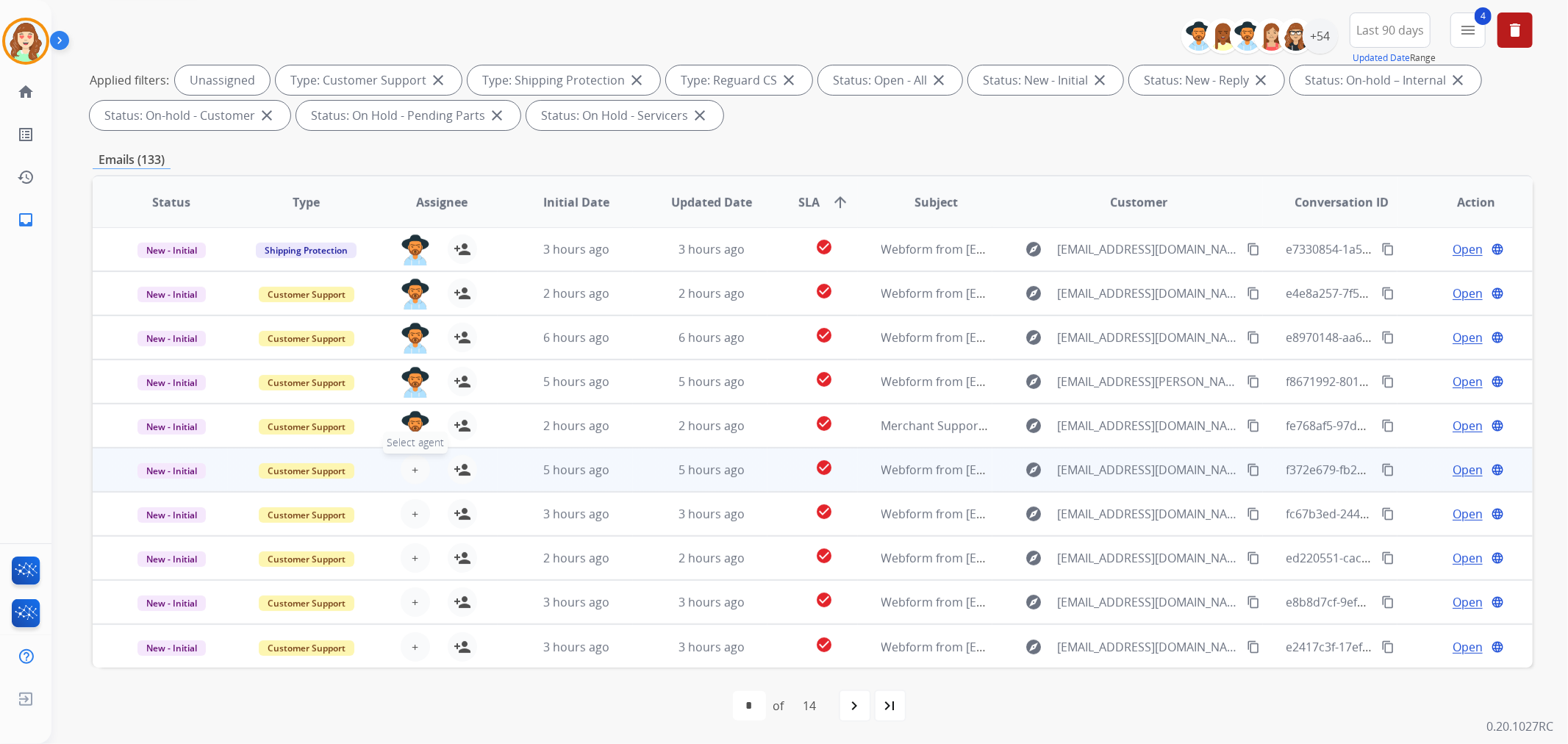
click at [415, 477] on button "+ Select agent" at bounding box center [415, 470] width 30 height 30
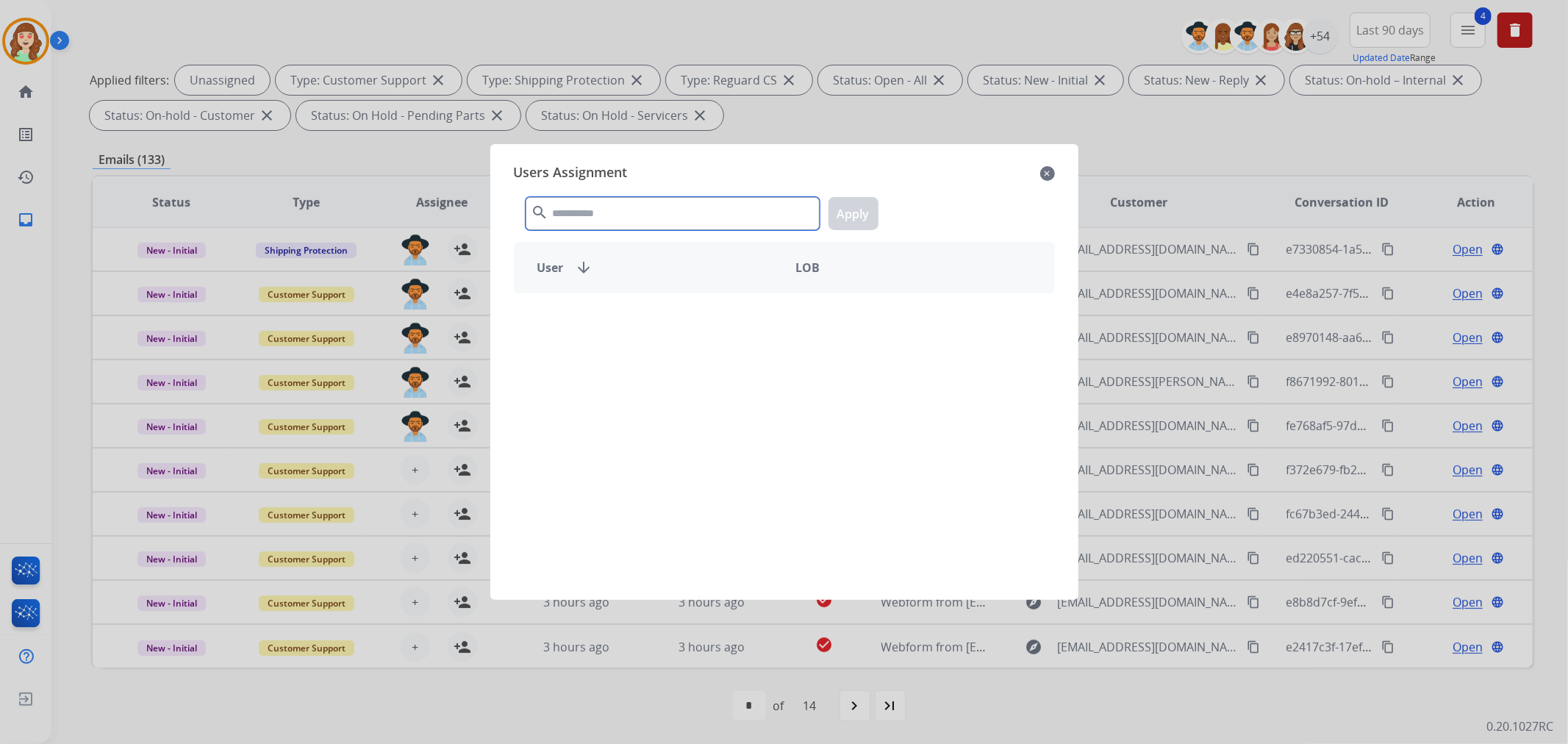
click at [673, 209] on input "text" at bounding box center [673, 214] width 294 height 34
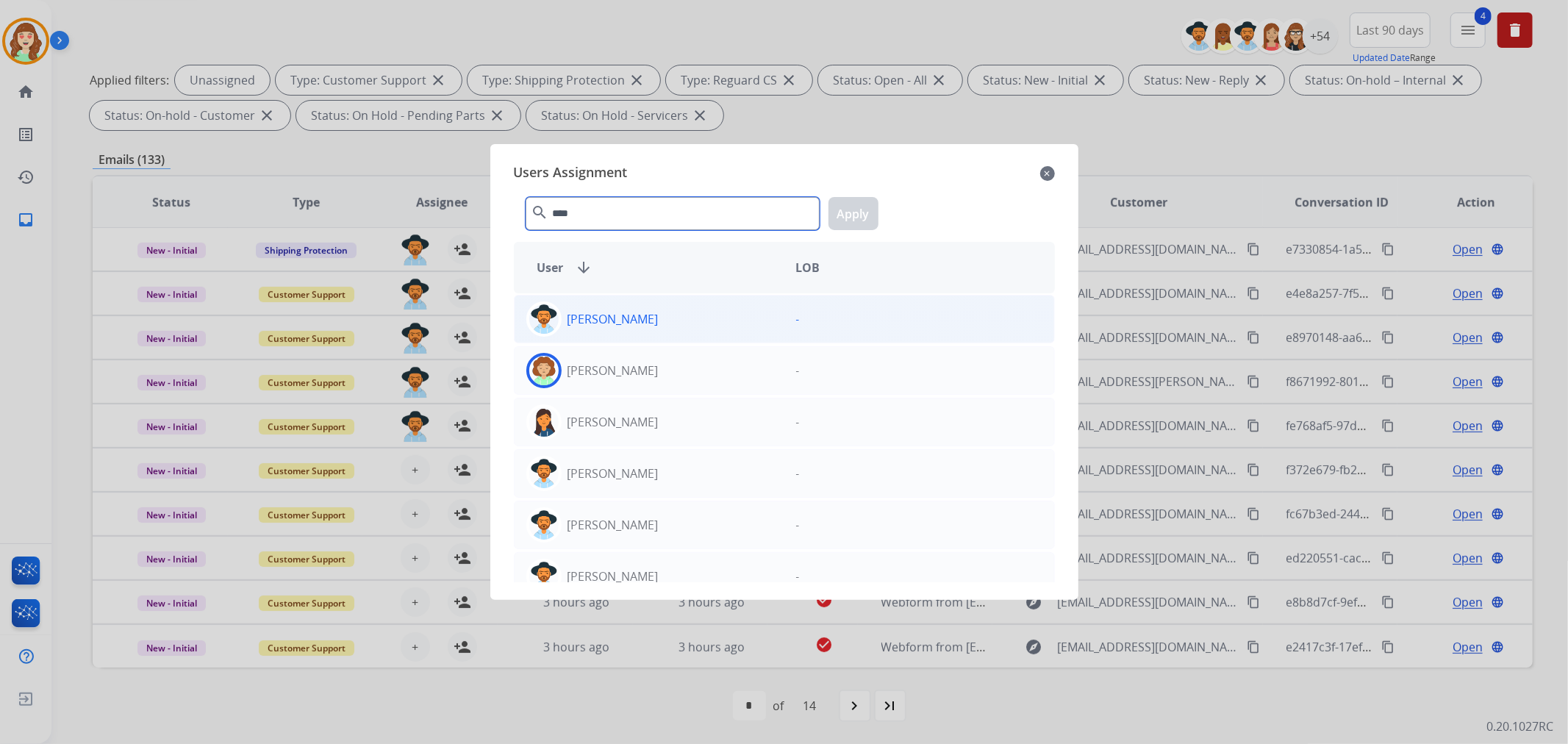
type input "****"
drag, startPoint x: 725, startPoint y: 321, endPoint x: 758, endPoint y: 298, distance: 40.2
click at [724, 319] on div "[PERSON_NAME]" at bounding box center [648, 319] width 269 height 36
drag, startPoint x: 843, startPoint y: 209, endPoint x: 776, endPoint y: 229, distance: 69.9
click at [842, 211] on button "Apply" at bounding box center [853, 214] width 50 height 34
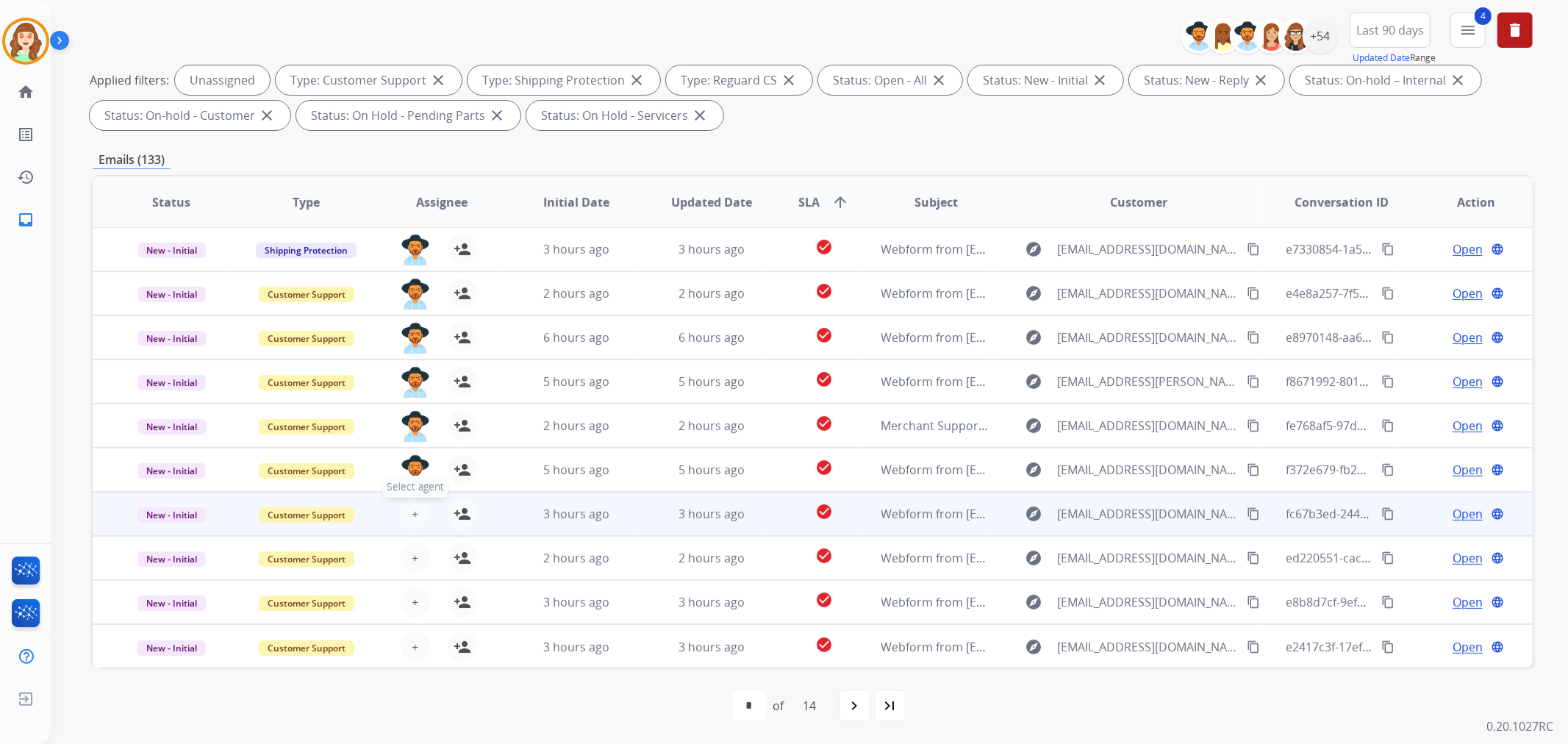
click at [408, 504] on button "+ Select agent" at bounding box center [415, 514] width 30 height 30
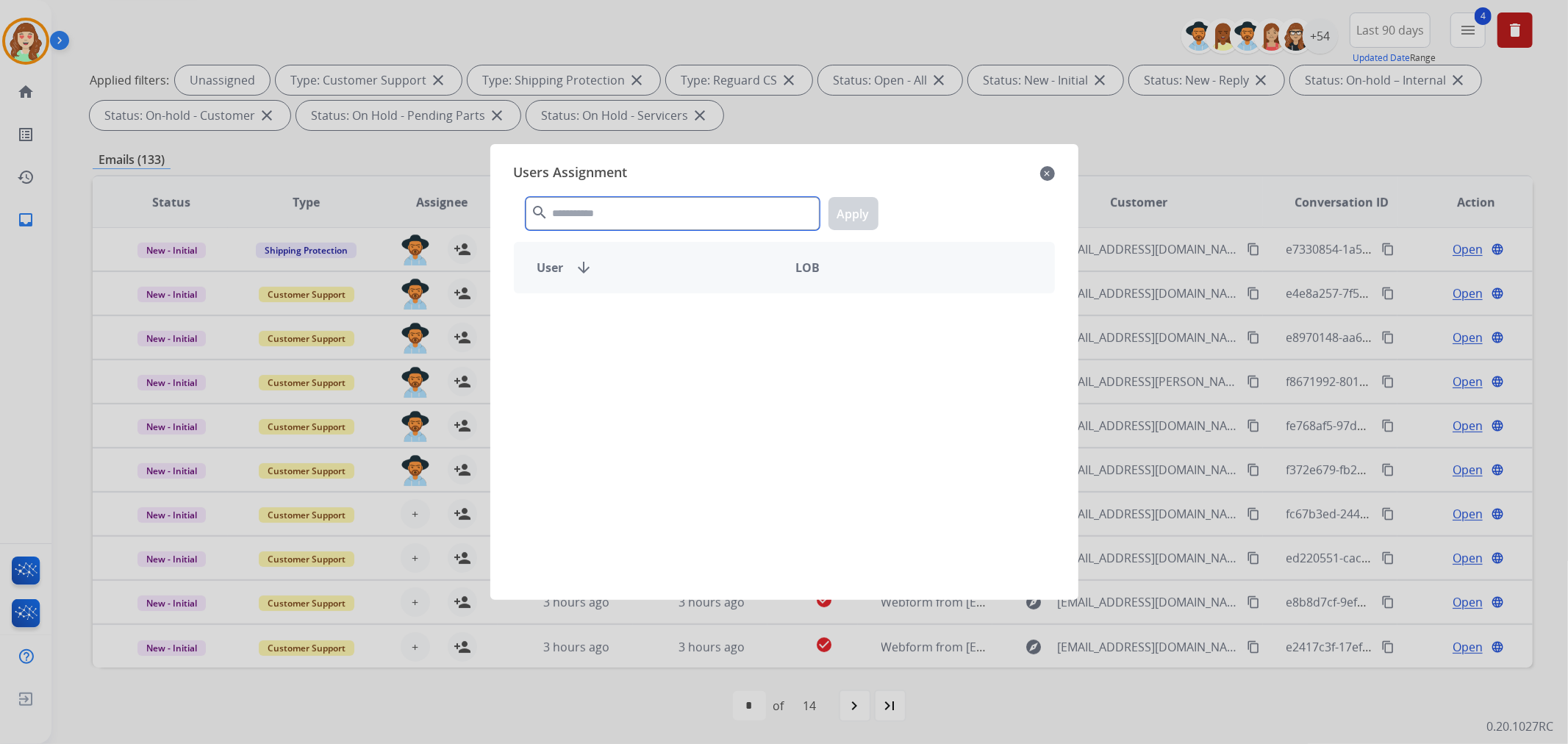
click at [662, 222] on input "text" at bounding box center [673, 214] width 294 height 34
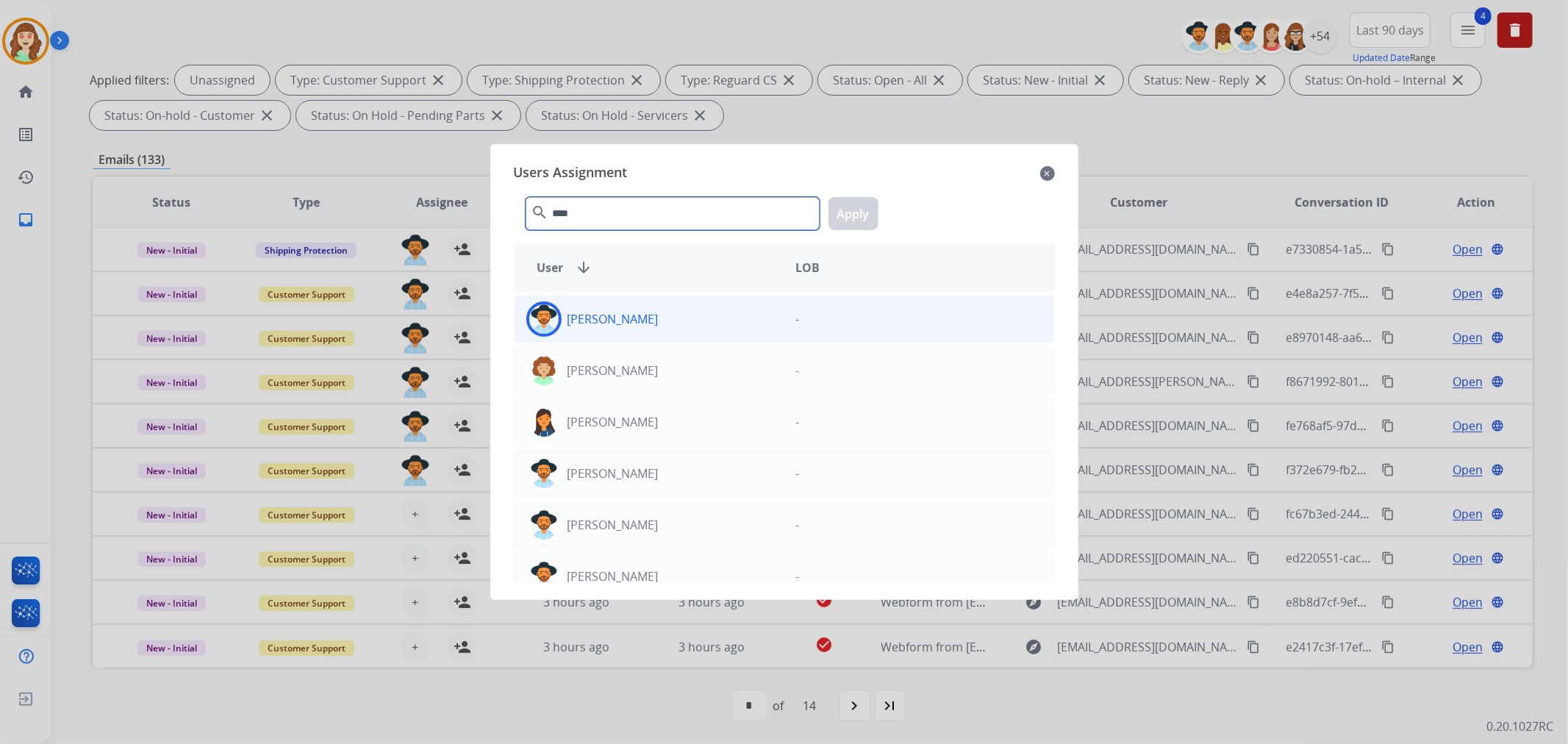
type input "****"
click at [740, 321] on div "[PERSON_NAME]" at bounding box center [648, 319] width 269 height 36
click at [836, 216] on button "Apply" at bounding box center [853, 214] width 50 height 34
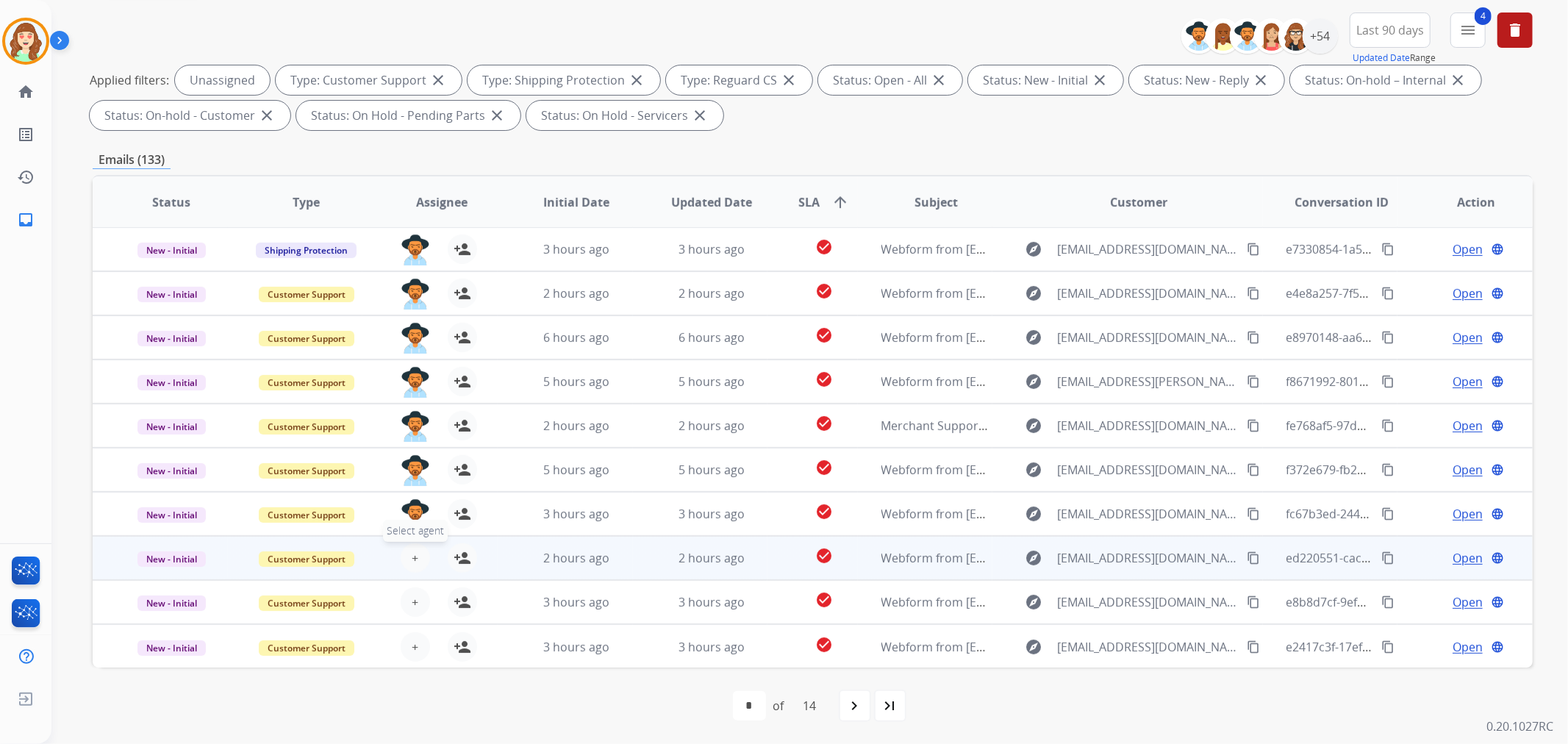
click at [416, 550] on button "+ Select agent" at bounding box center [415, 558] width 30 height 30
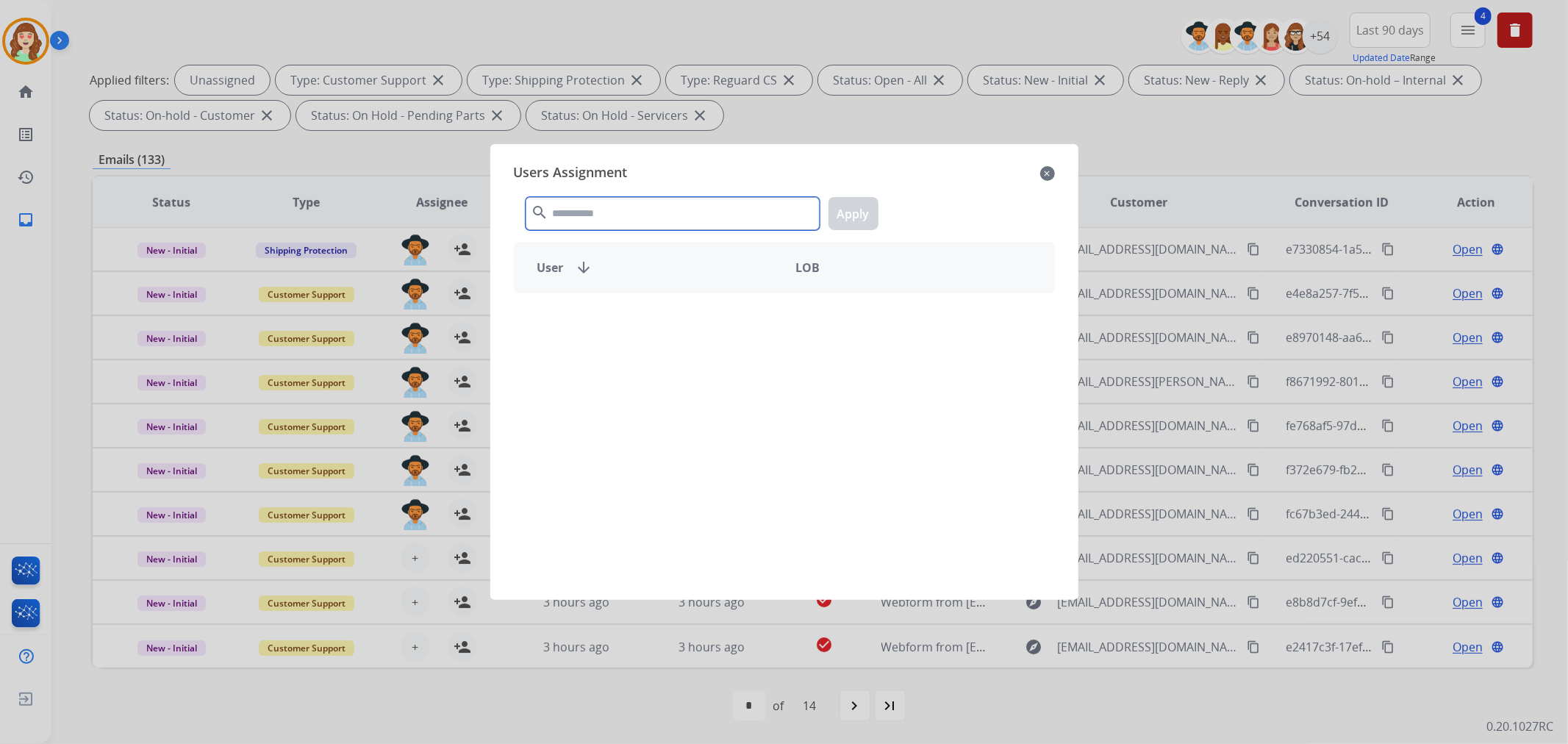
click at [671, 213] on input "text" at bounding box center [673, 214] width 294 height 34
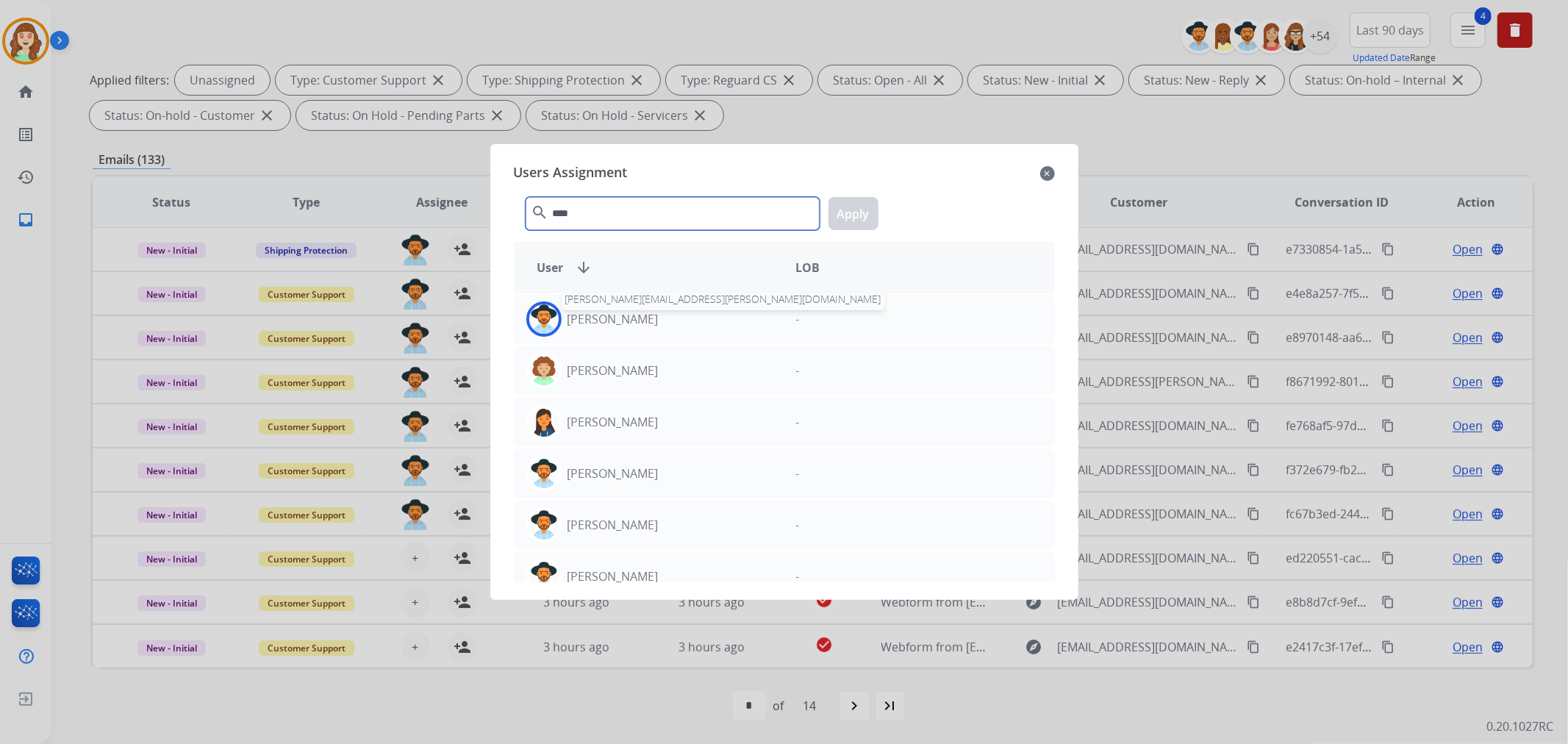
type input "****"
click at [640, 313] on p "[PERSON_NAME]" at bounding box center [613, 319] width 91 height 18
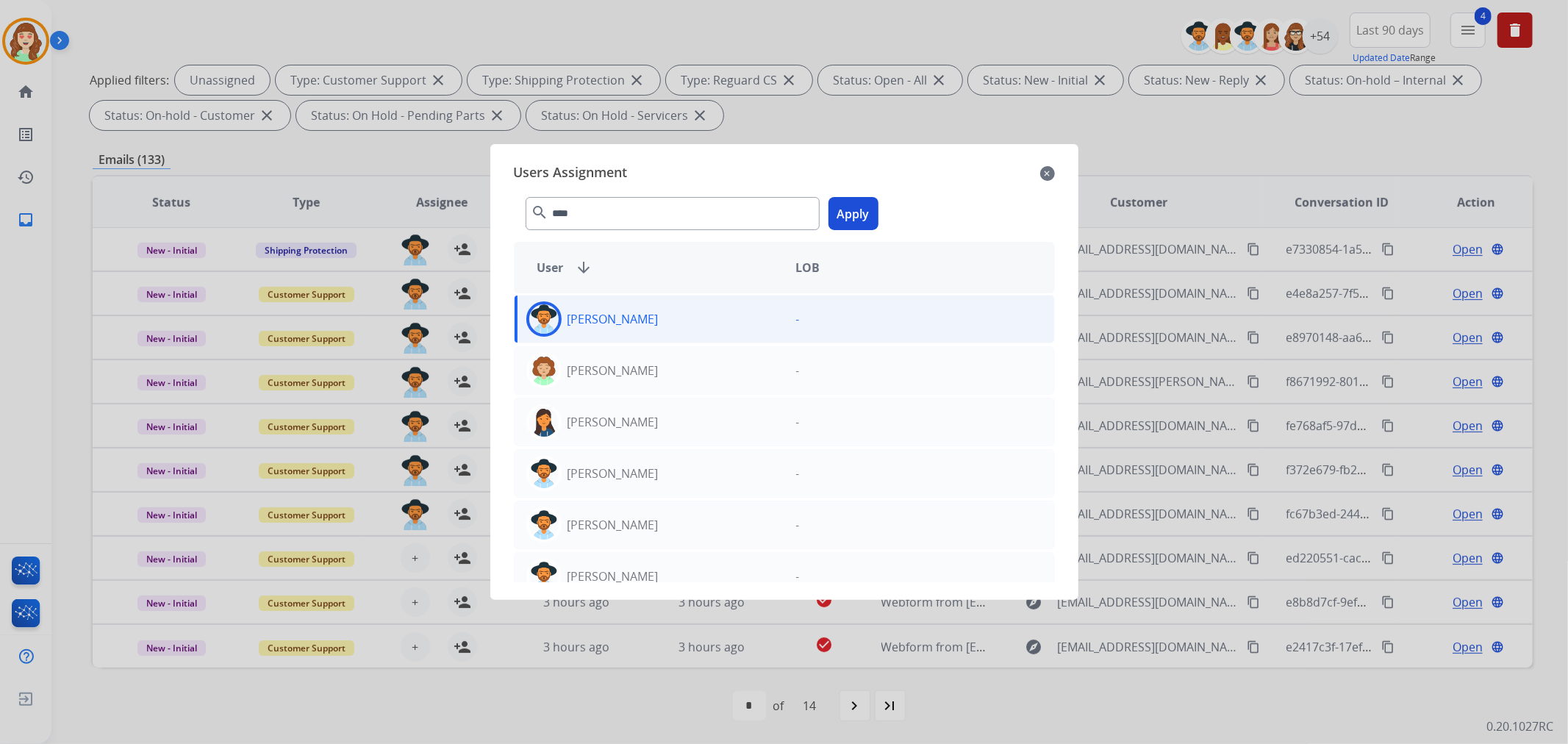
click at [862, 211] on button "Apply" at bounding box center [853, 214] width 50 height 34
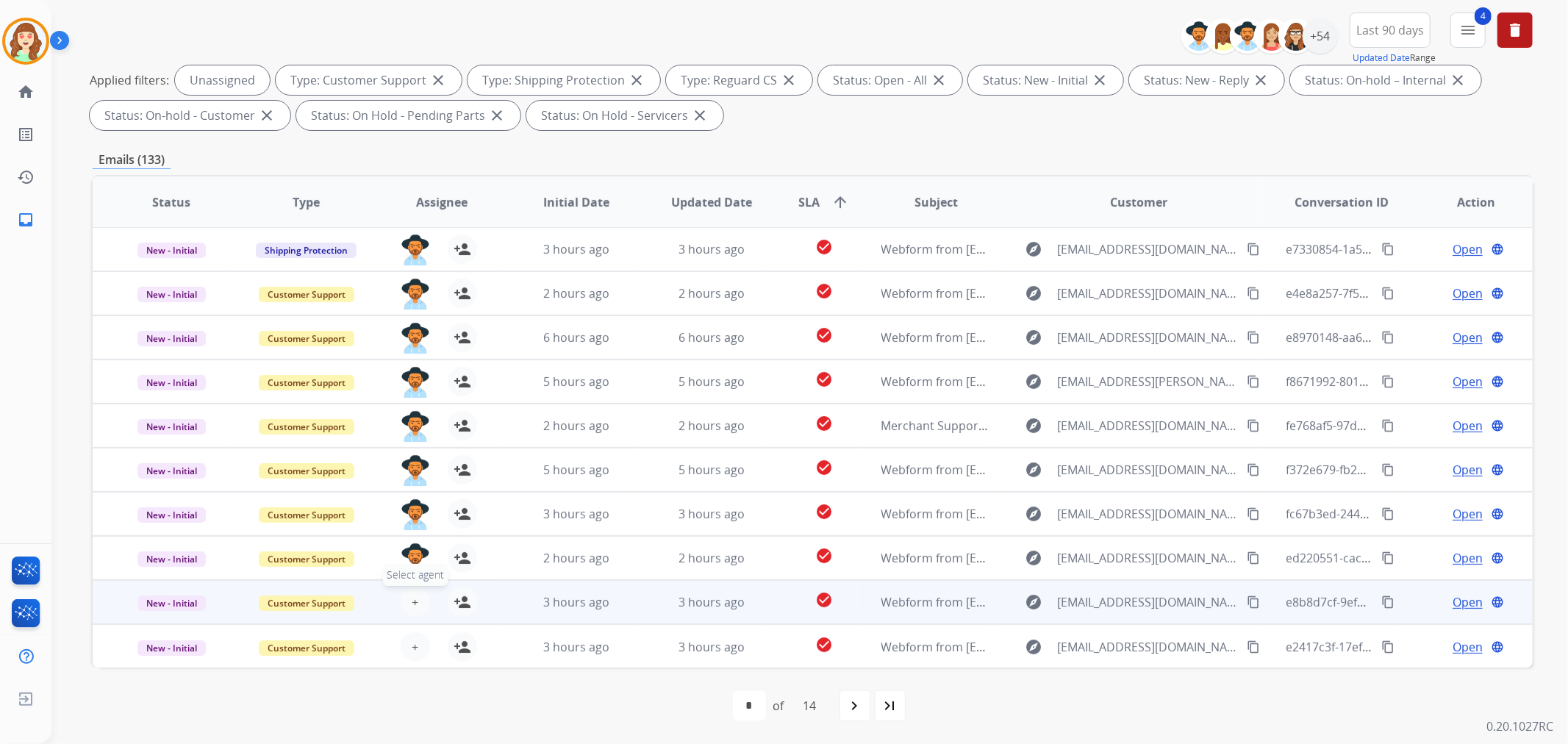
click at [419, 593] on button "+ Select agent" at bounding box center [415, 602] width 30 height 30
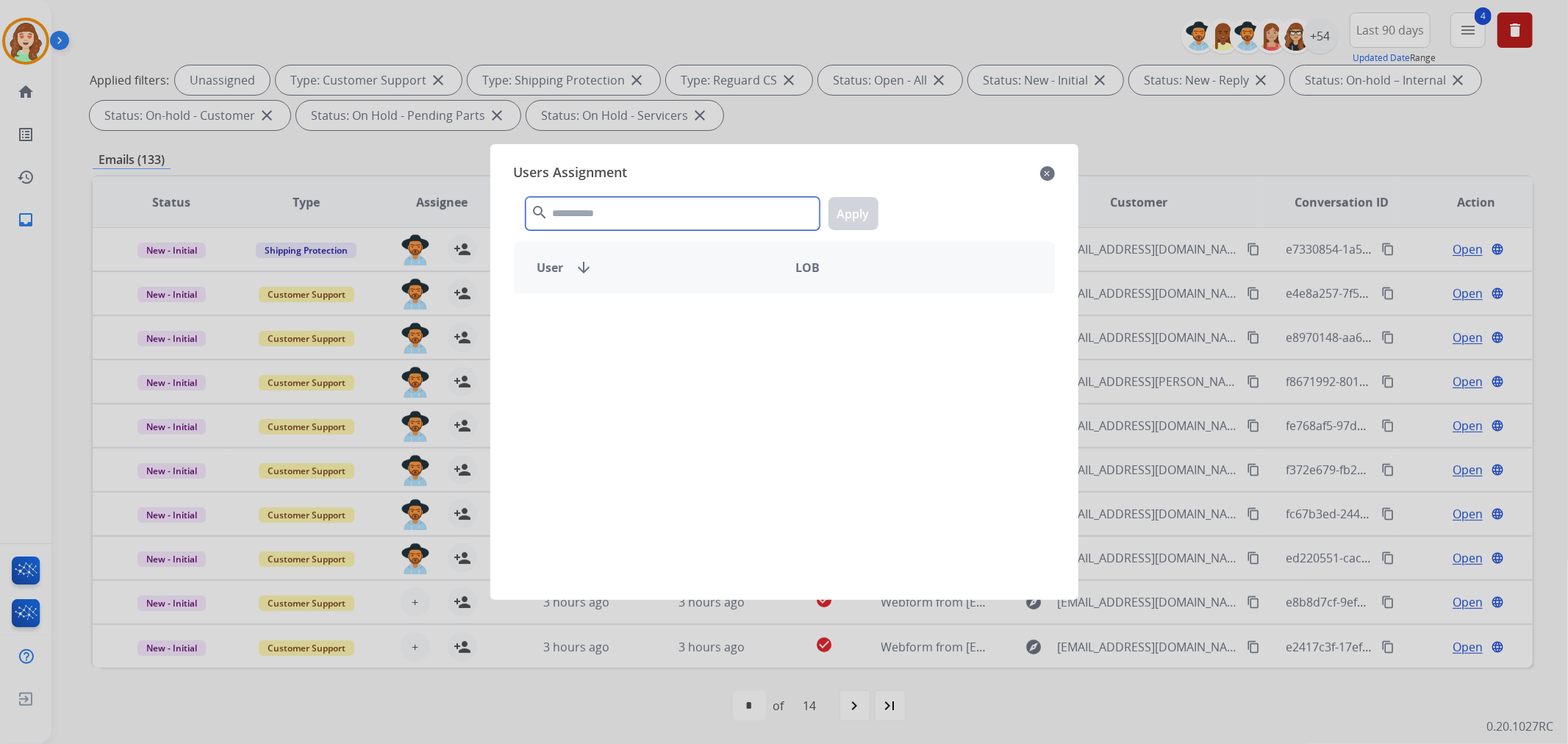
click at [766, 204] on input "text" at bounding box center [673, 214] width 294 height 34
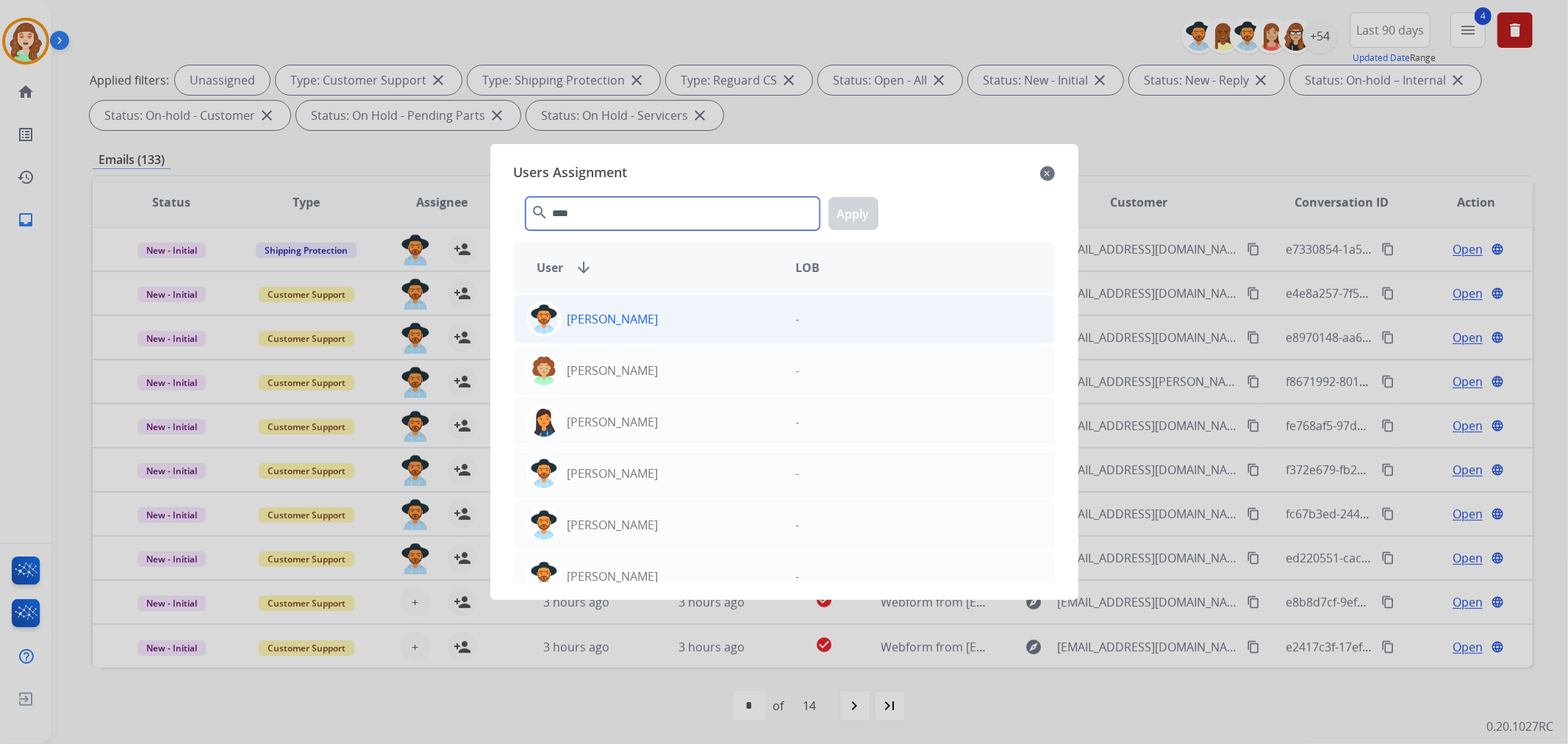
type input "****"
drag, startPoint x: 761, startPoint y: 319, endPoint x: 774, endPoint y: 302, distance: 21.4
click at [760, 318] on div "[PERSON_NAME]" at bounding box center [648, 319] width 269 height 36
click at [856, 203] on button "Apply" at bounding box center [853, 214] width 50 height 34
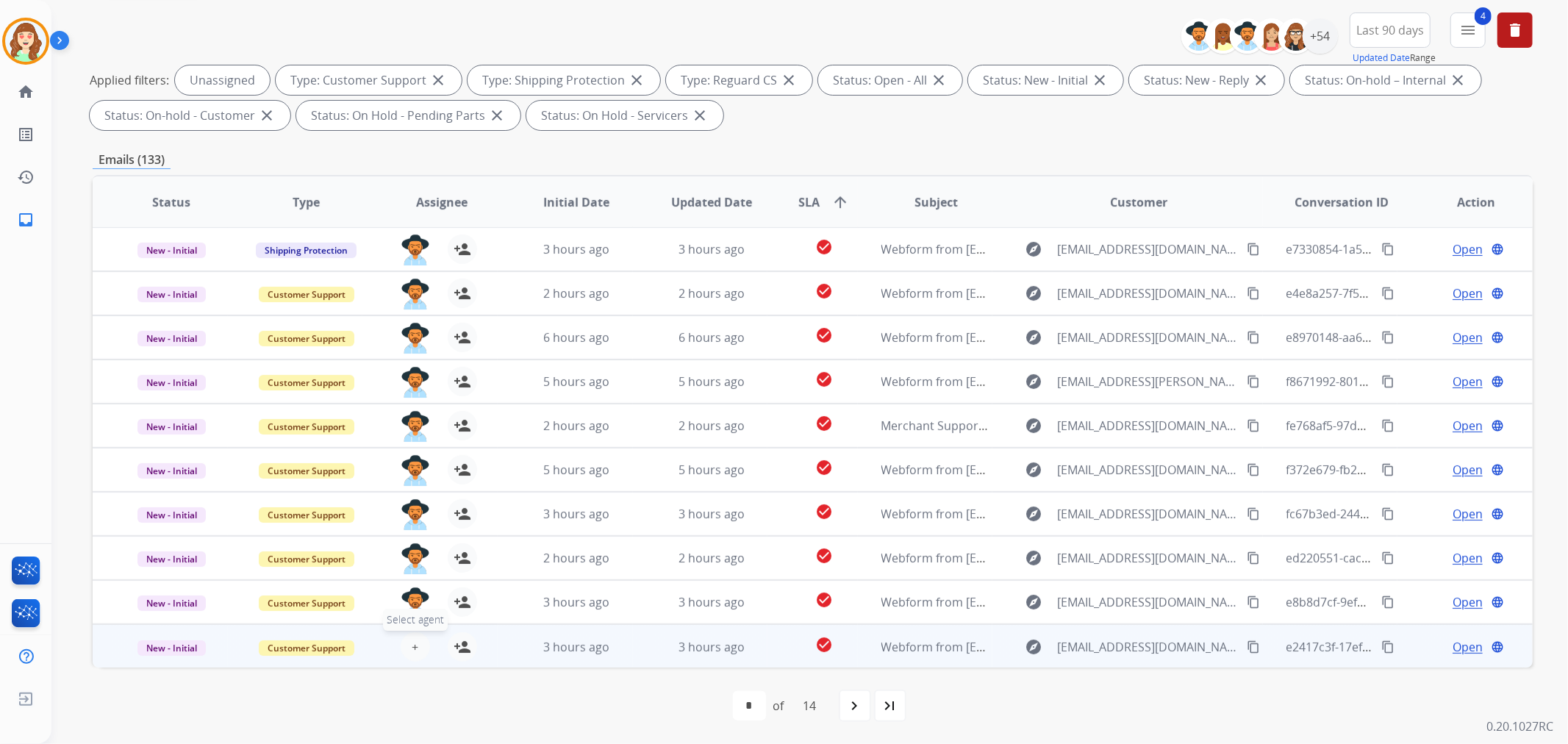
click at [416, 635] on button "+ Select agent" at bounding box center [415, 647] width 30 height 30
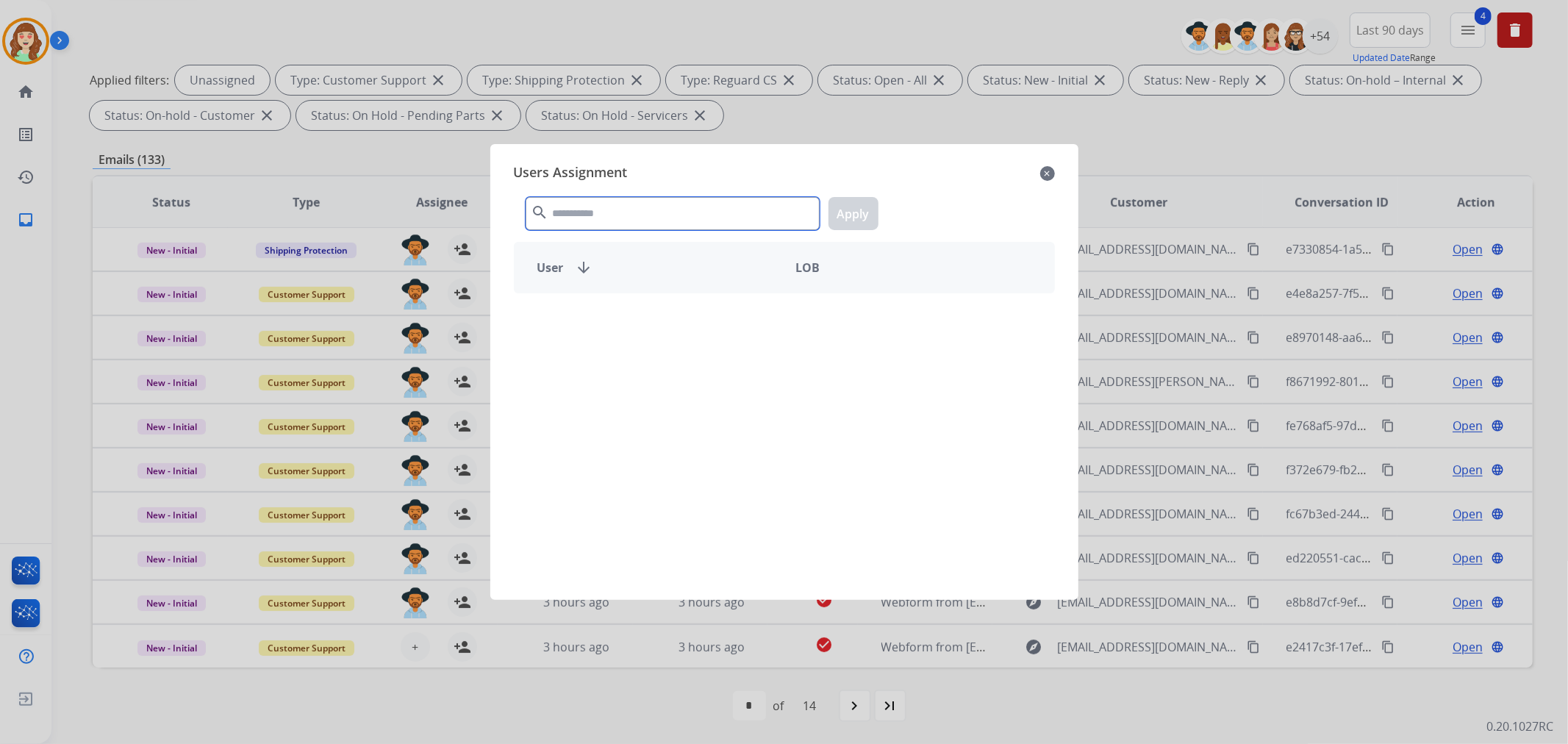
click at [643, 215] on input "text" at bounding box center [673, 214] width 294 height 34
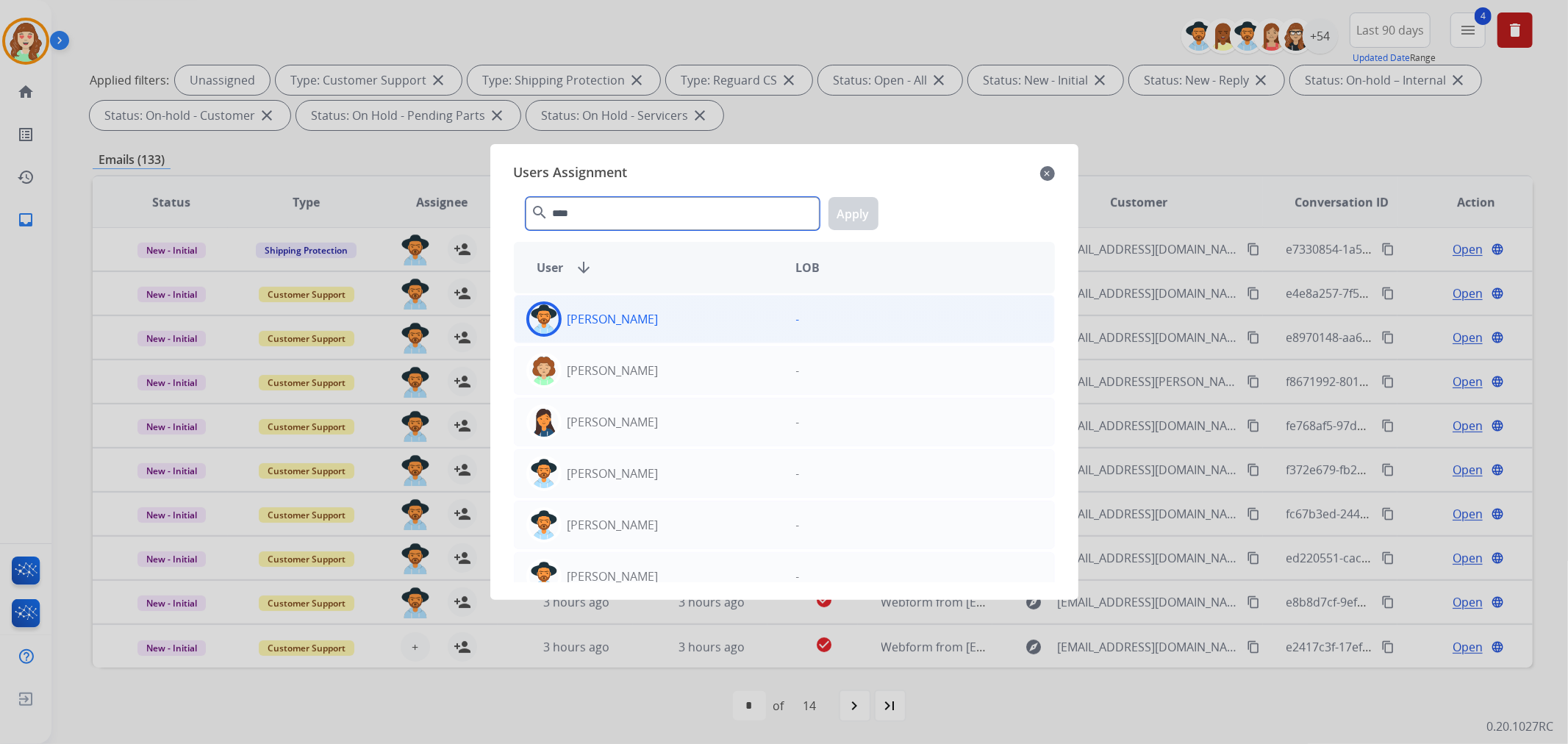
type input "****"
click at [730, 307] on div "[PERSON_NAME]" at bounding box center [648, 319] width 269 height 36
click at [848, 215] on button "Apply" at bounding box center [853, 214] width 50 height 34
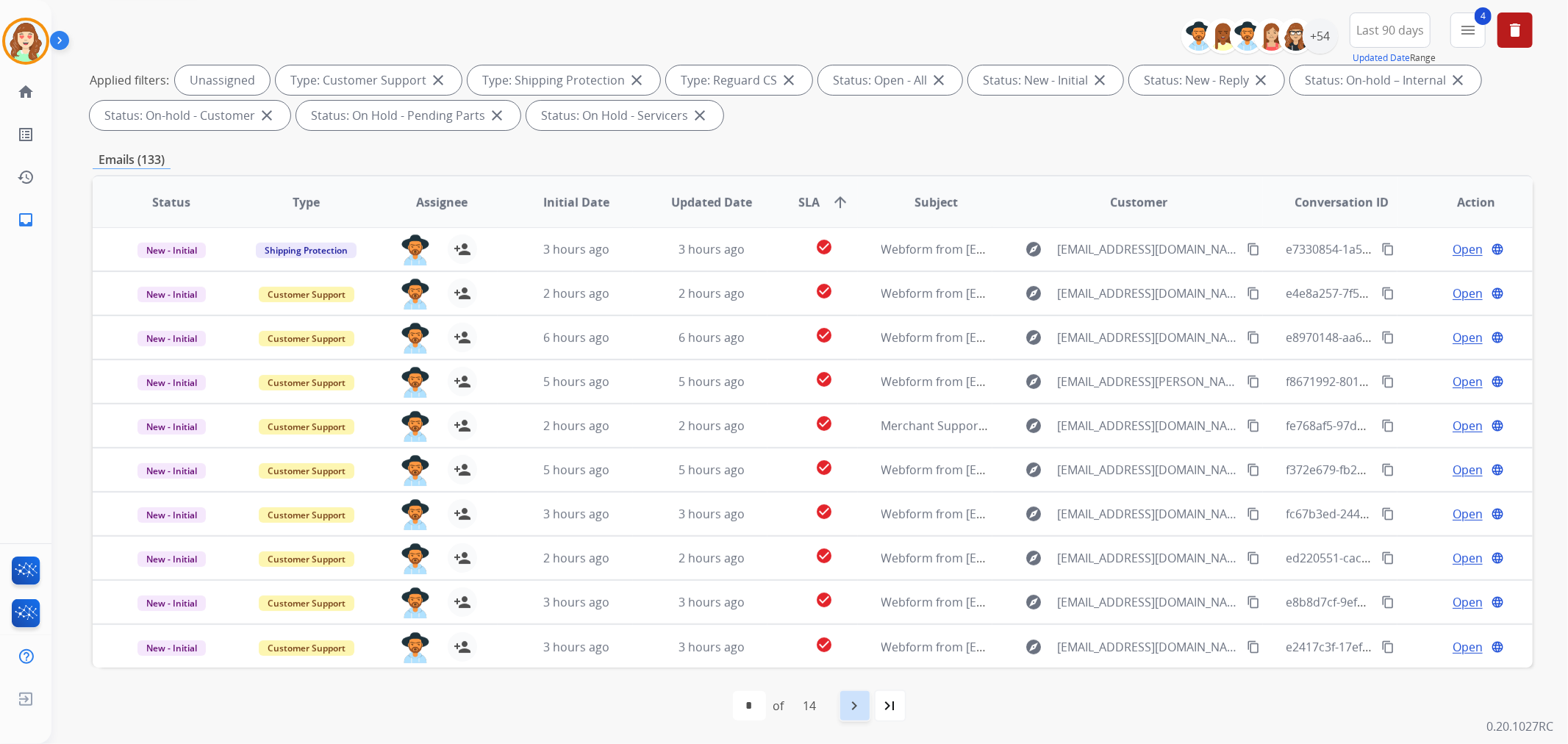
click at [860, 708] on mat-icon "navigate_next" at bounding box center [855, 706] width 18 height 18
select select "*"
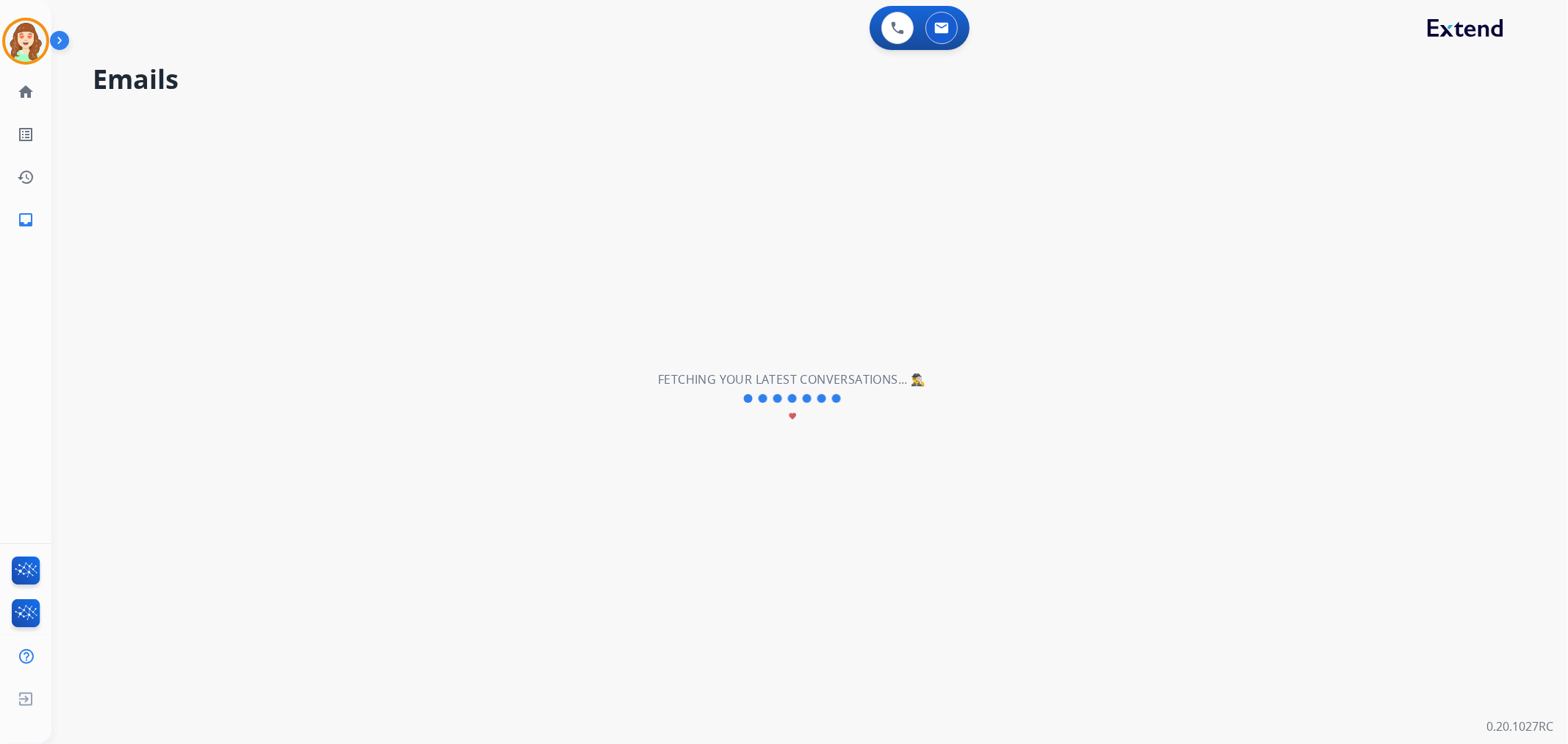
scroll to position [0, 0]
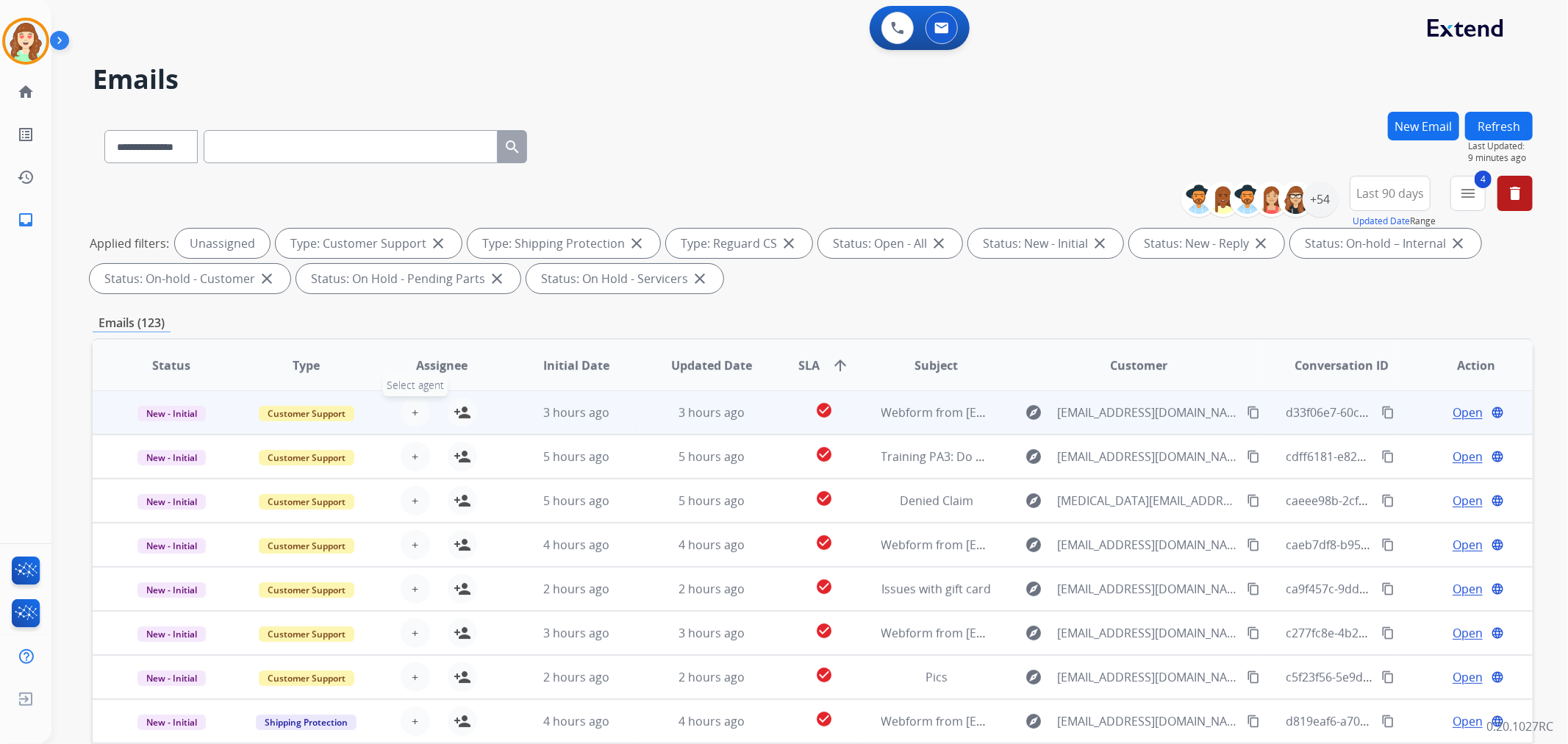
click at [414, 416] on table "Status Type Assignee Initial Date Updated Date SLA arrow_upward Subject Custome…" at bounding box center [812, 584] width 1440 height 492
click at [416, 413] on button "+ Select agent" at bounding box center [415, 412] width 30 height 30
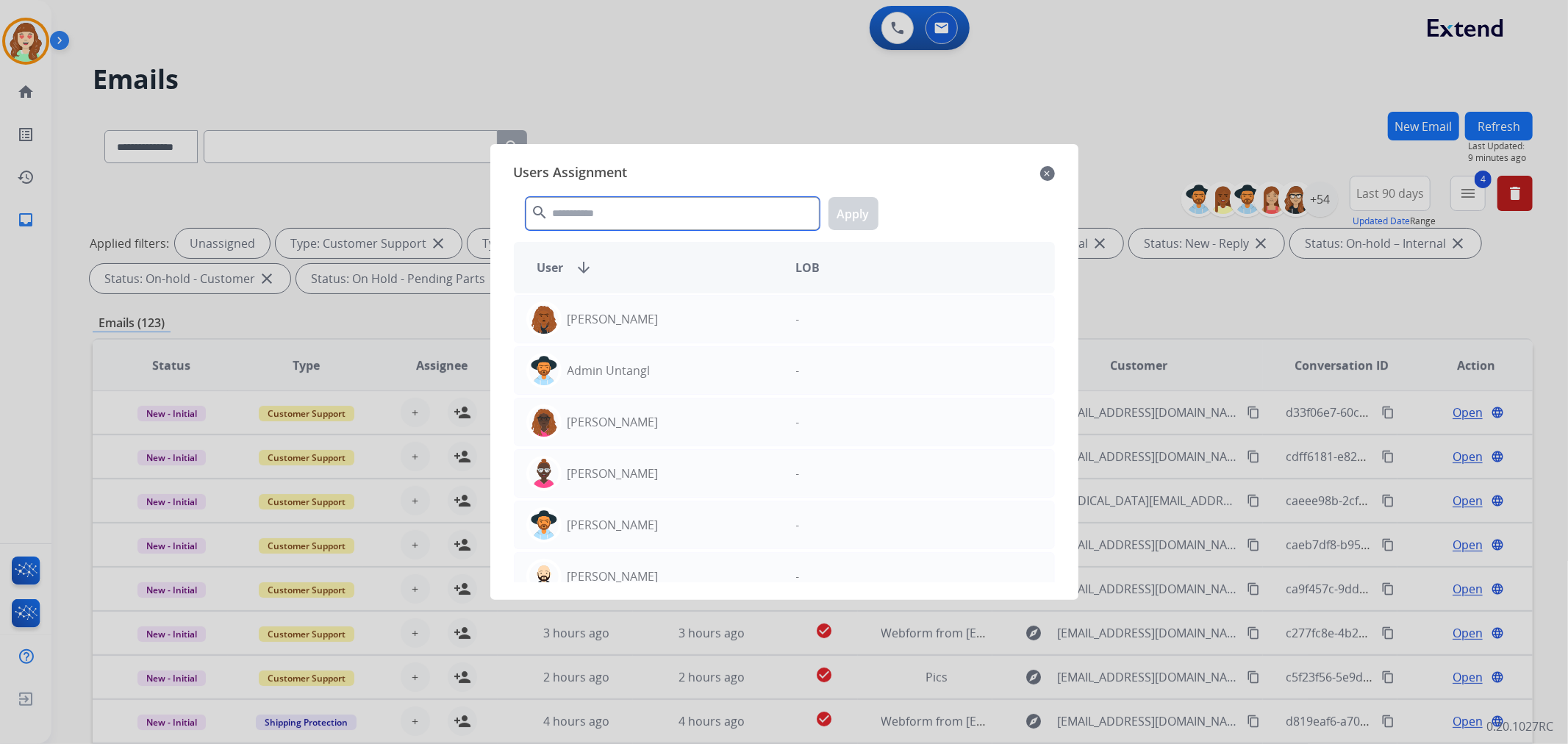
click at [701, 210] on input "text" at bounding box center [673, 214] width 294 height 34
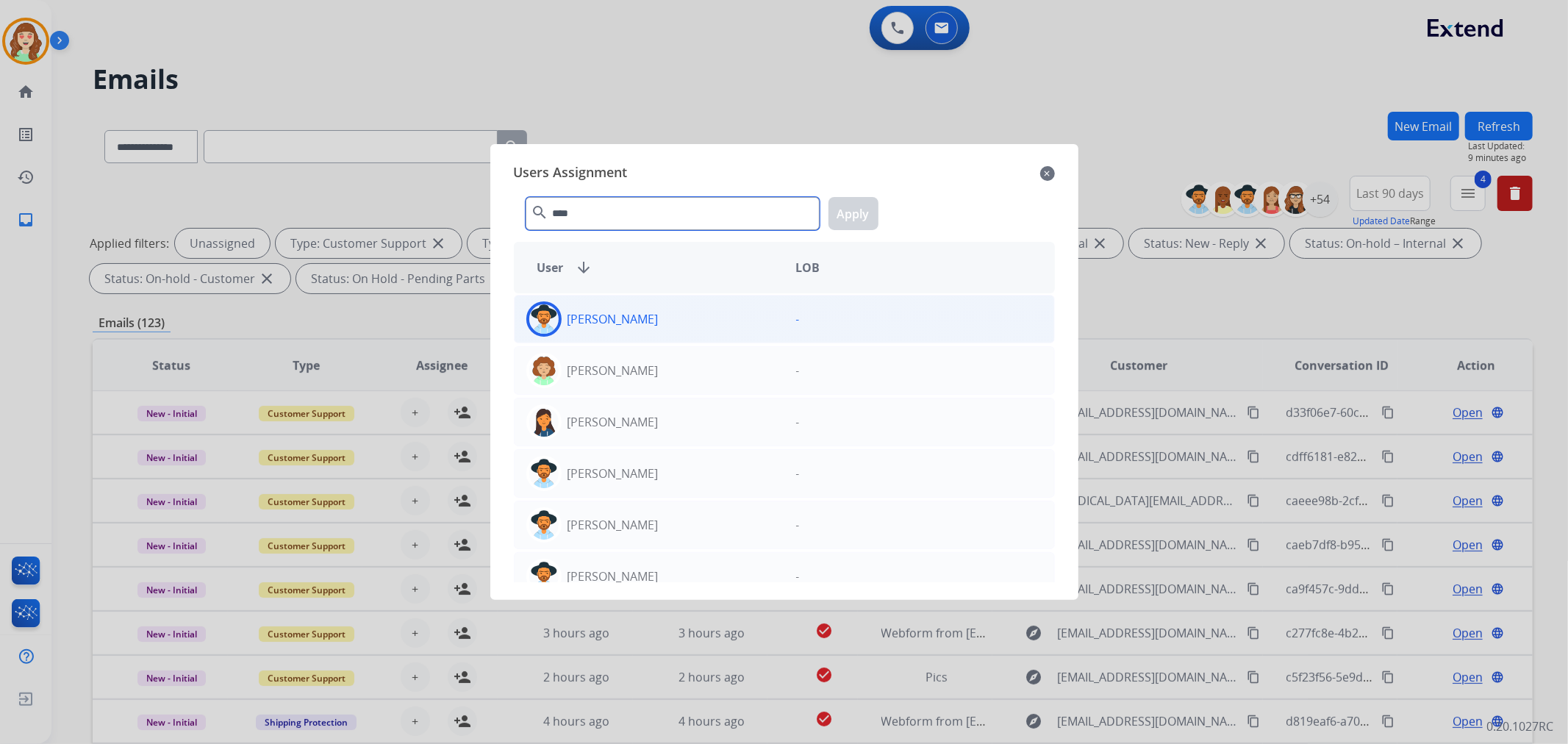
type input "****"
click at [681, 310] on div "[PERSON_NAME]" at bounding box center [648, 319] width 269 height 36
click at [859, 213] on button "Apply" at bounding box center [853, 214] width 50 height 34
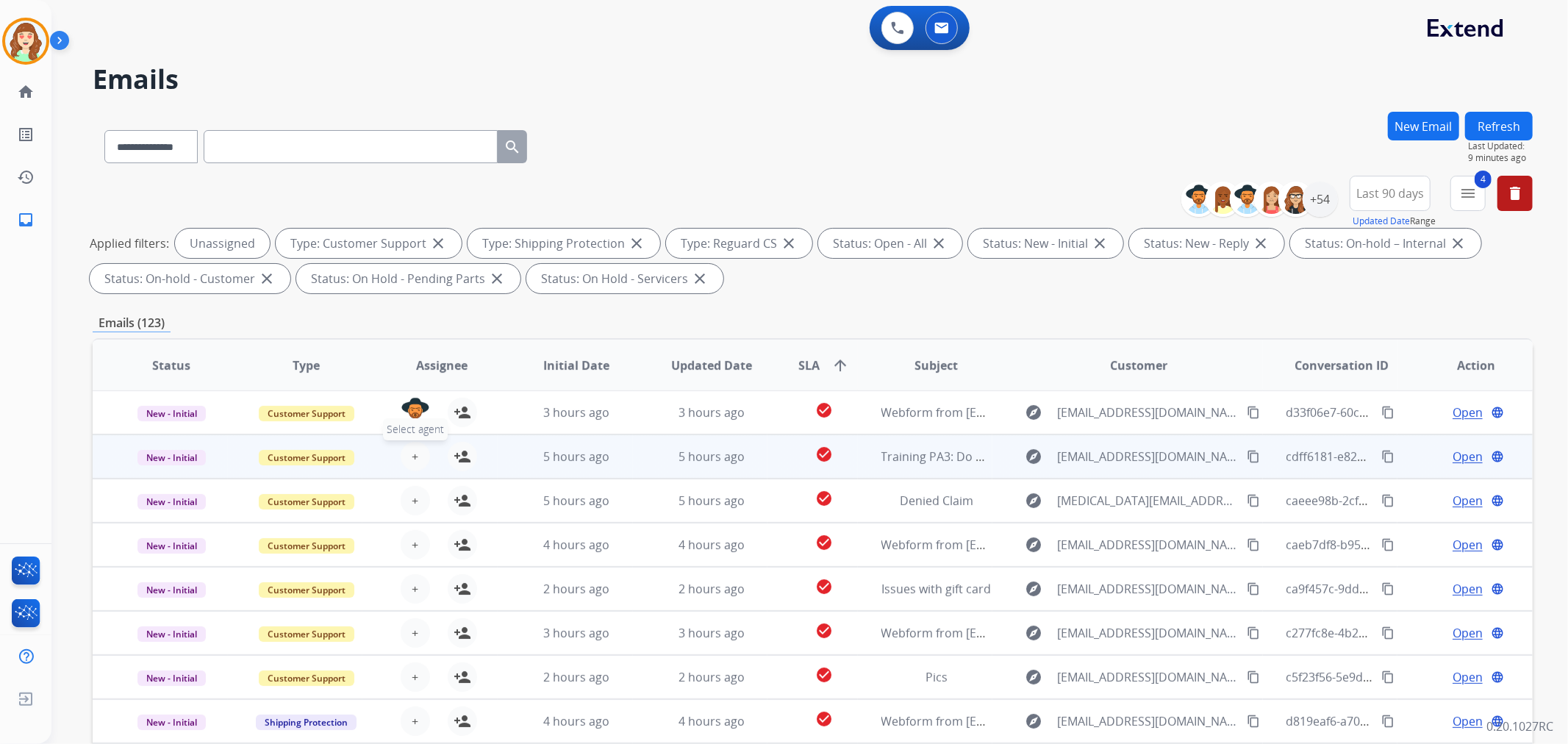
click at [420, 457] on button "+ Select agent" at bounding box center [415, 457] width 30 height 30
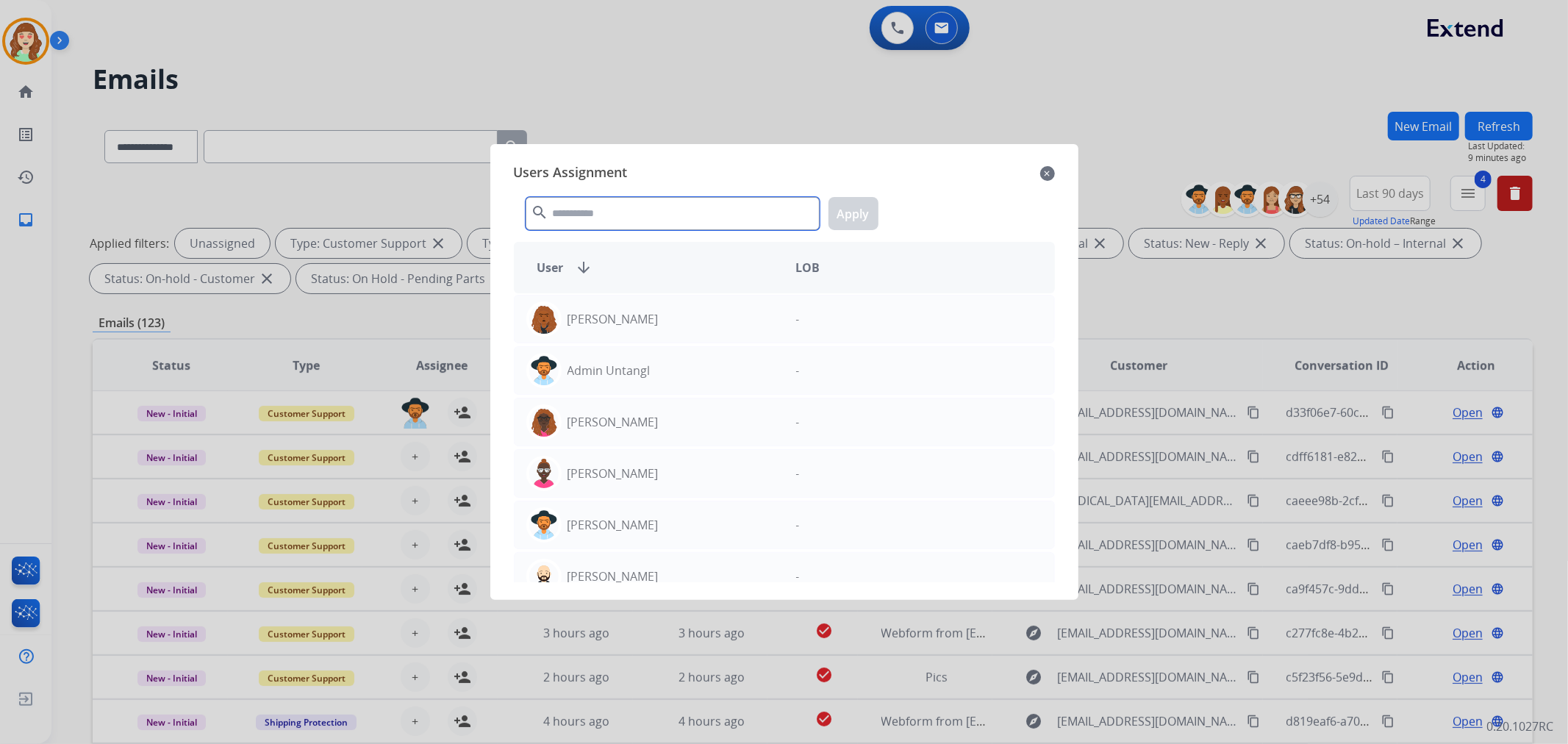
click at [635, 214] on input "text" at bounding box center [673, 214] width 294 height 34
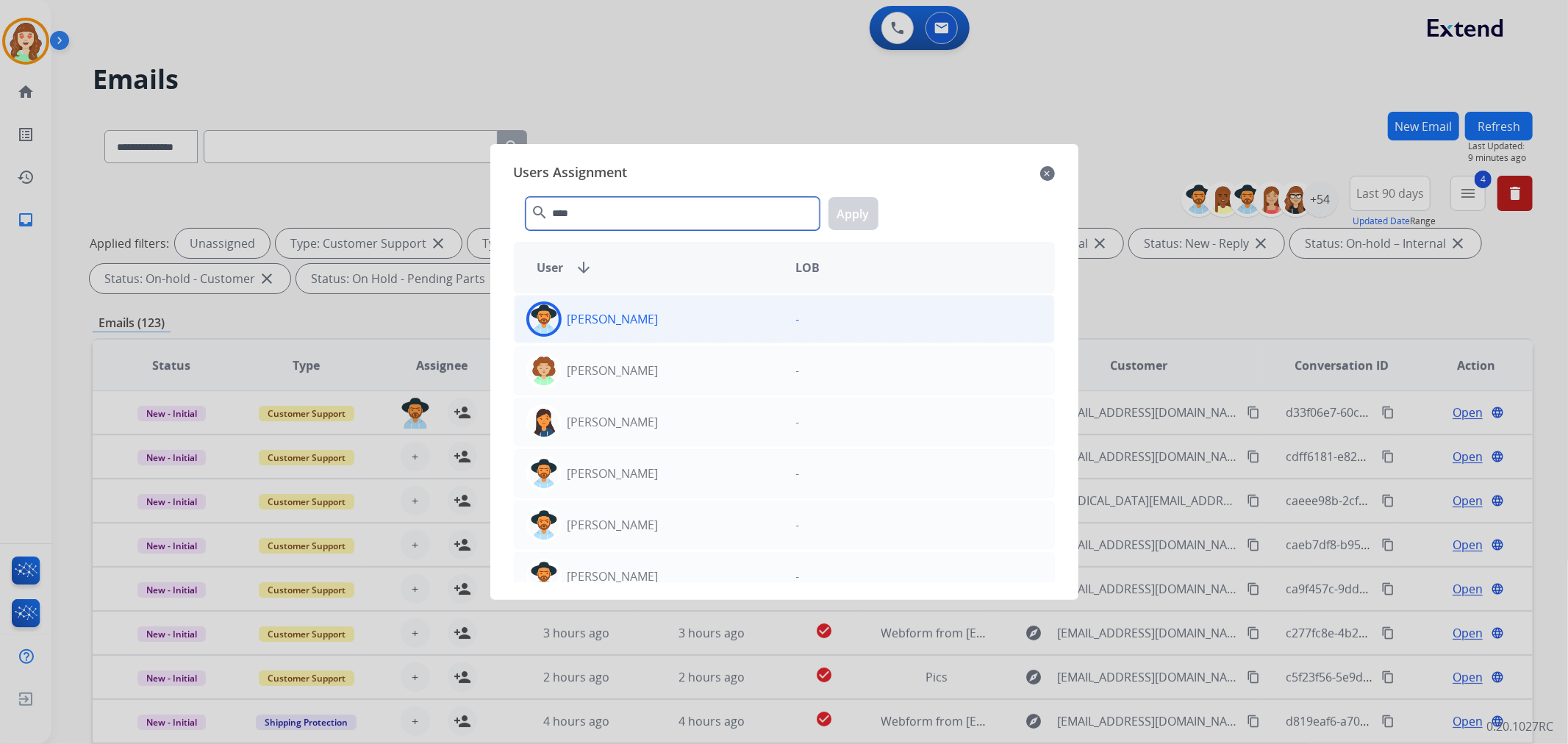
type input "****"
click at [666, 333] on div "[PERSON_NAME]" at bounding box center [648, 319] width 269 height 36
click at [871, 201] on button "Apply" at bounding box center [853, 214] width 50 height 34
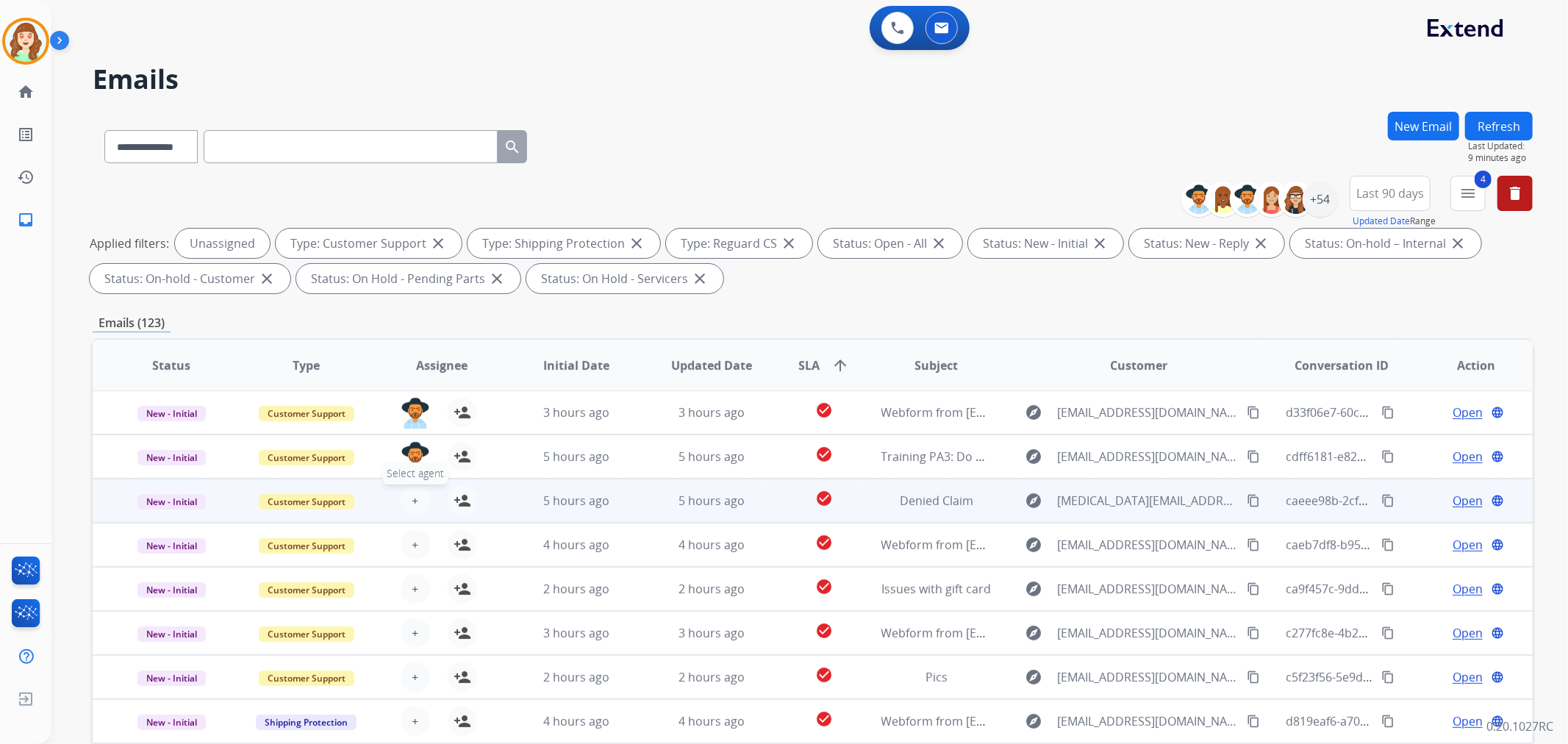
click at [415, 496] on button "+ Select agent" at bounding box center [415, 500] width 30 height 30
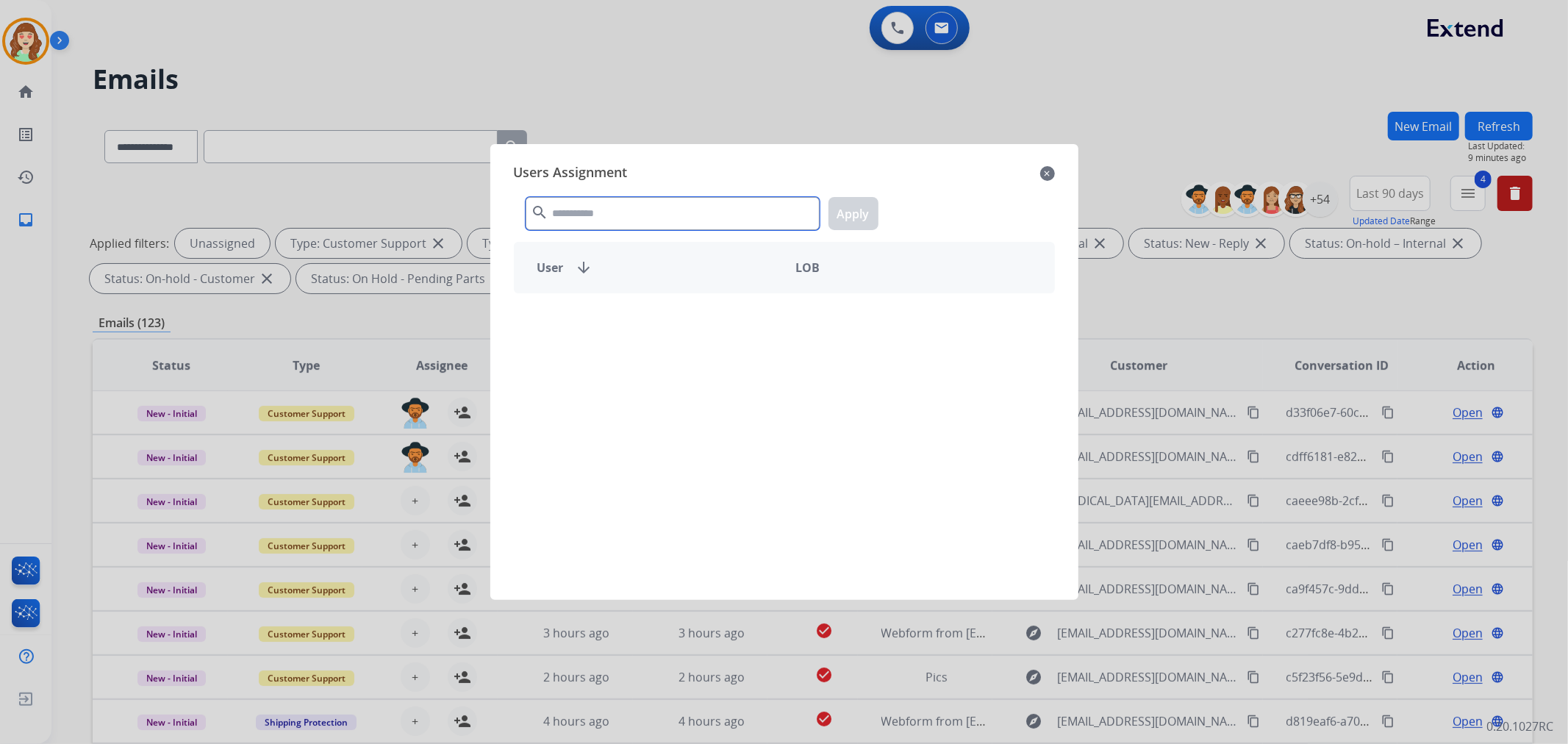
click at [689, 219] on input "text" at bounding box center [673, 214] width 294 height 34
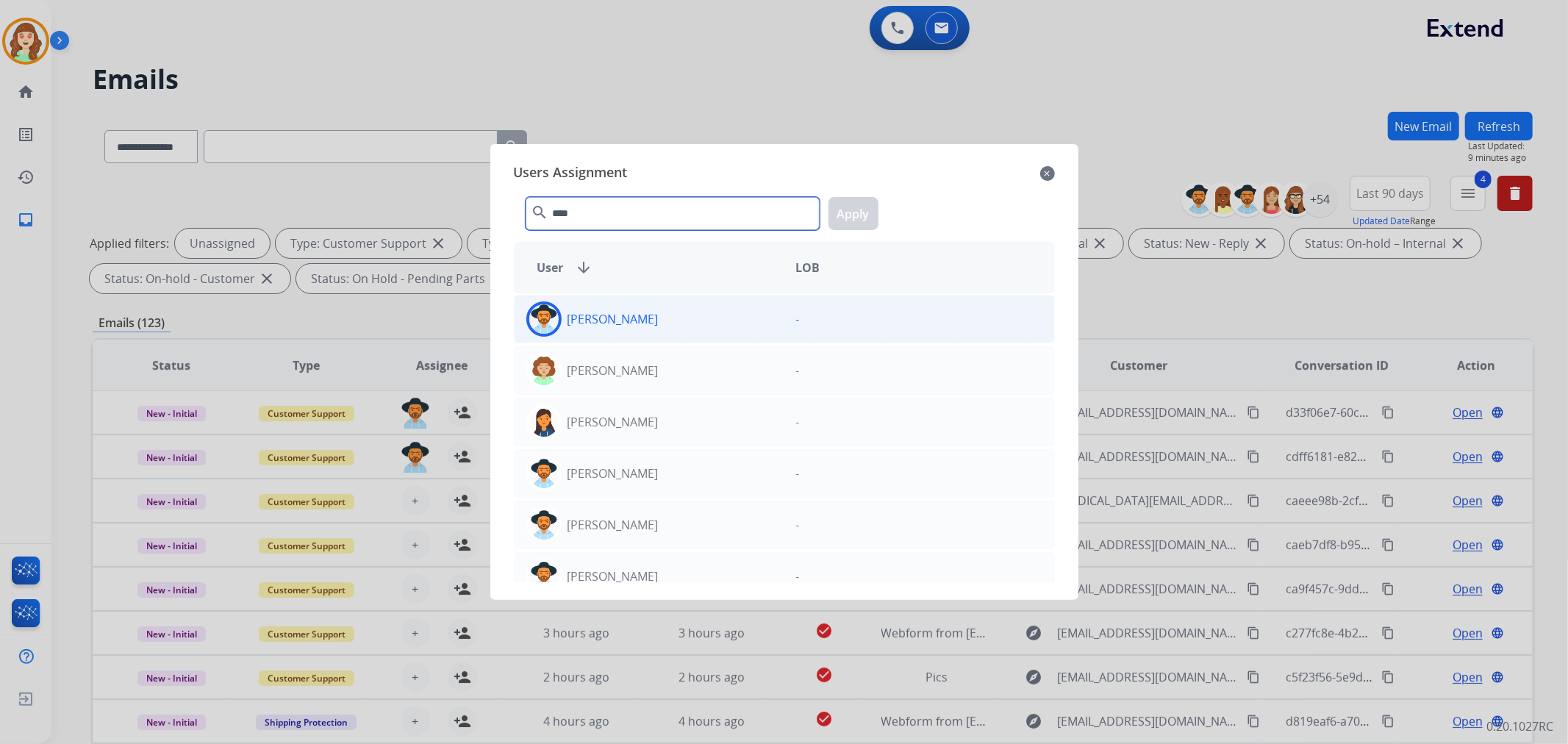
type input "****"
click at [675, 318] on div "[PERSON_NAME]" at bounding box center [648, 319] width 269 height 36
click at [873, 209] on button "Apply" at bounding box center [853, 214] width 50 height 34
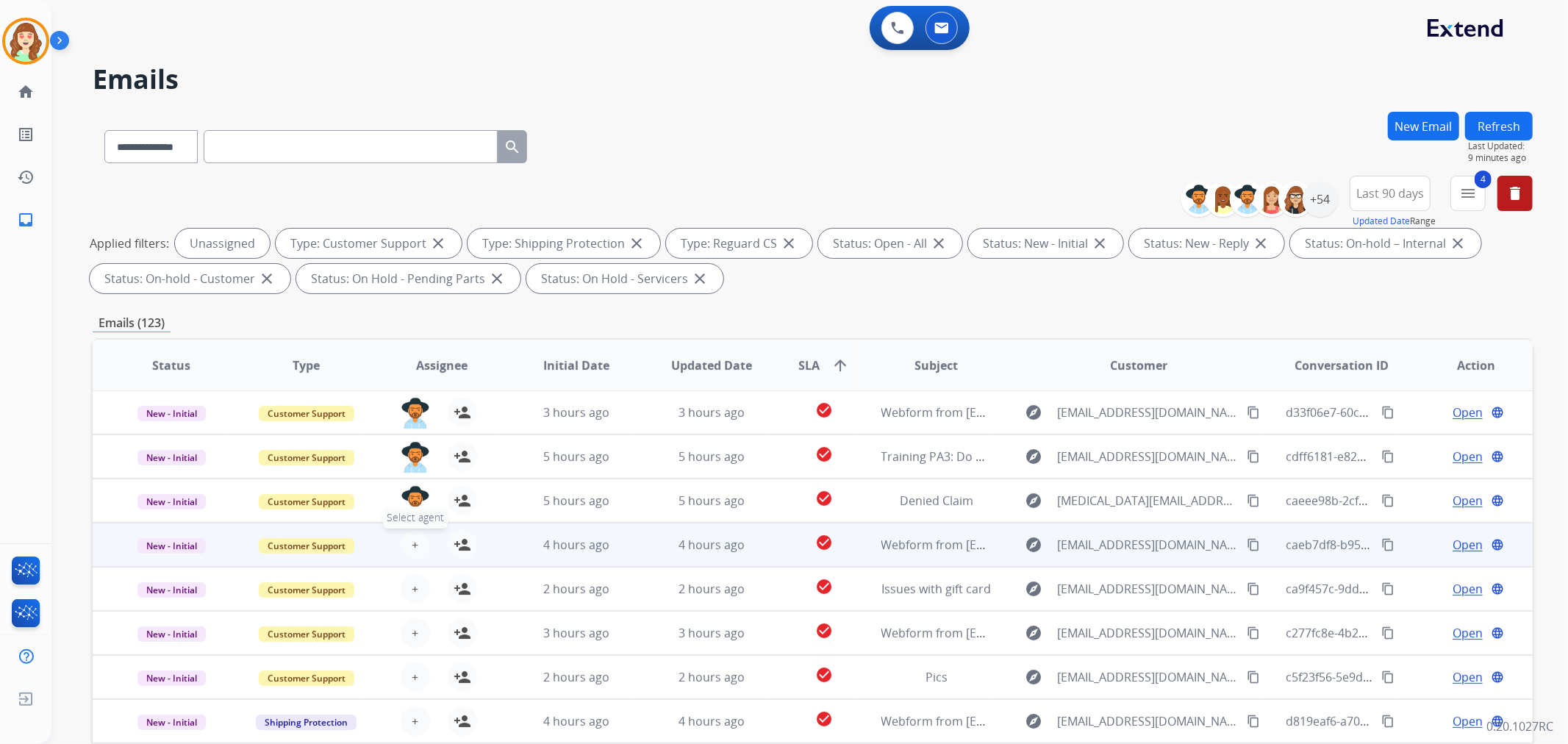
click at [410, 534] on button "+ Select agent" at bounding box center [415, 545] width 30 height 30
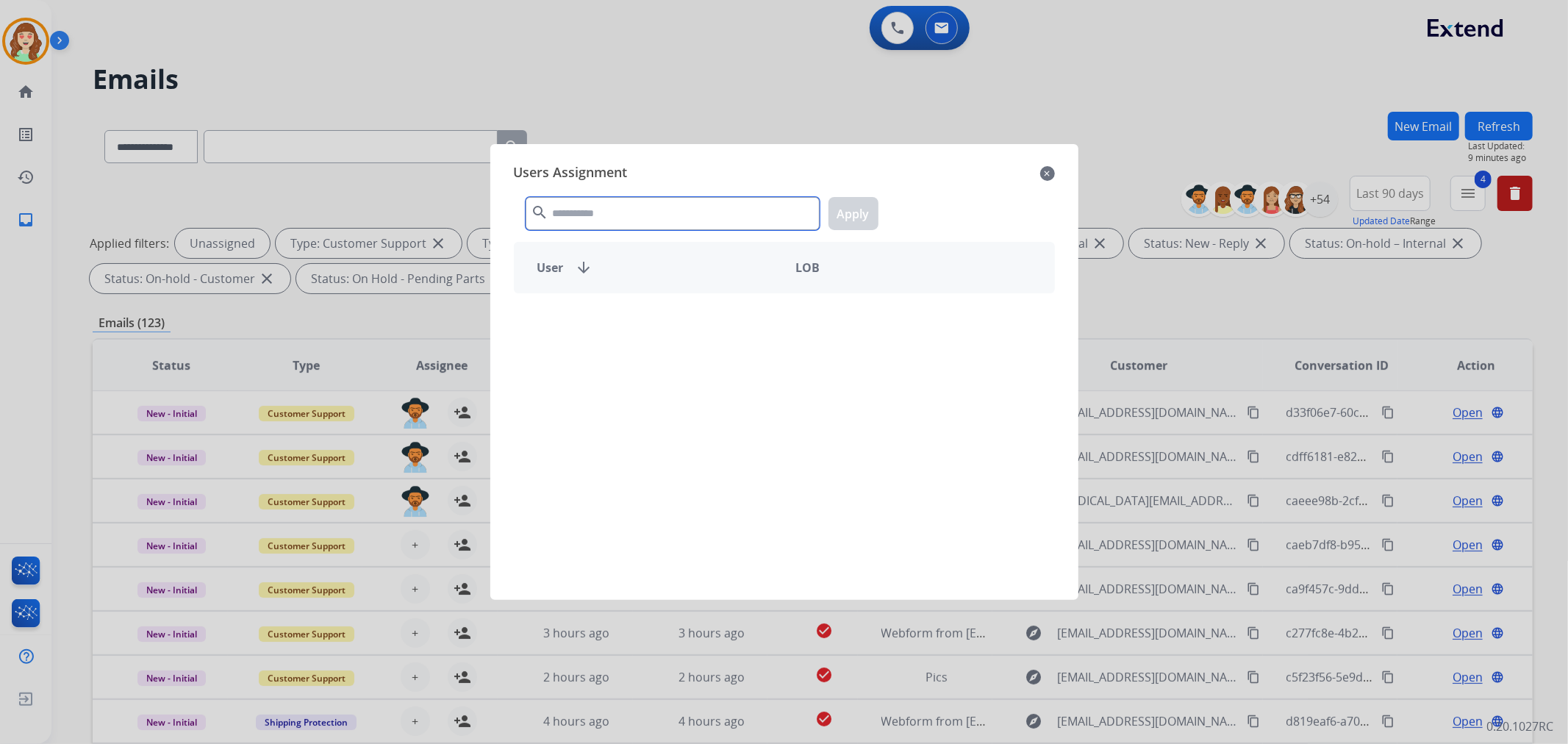
drag, startPoint x: 725, startPoint y: 209, endPoint x: 699, endPoint y: 192, distance: 31.1
click at [699, 192] on div "search Apply" at bounding box center [784, 210] width 541 height 50
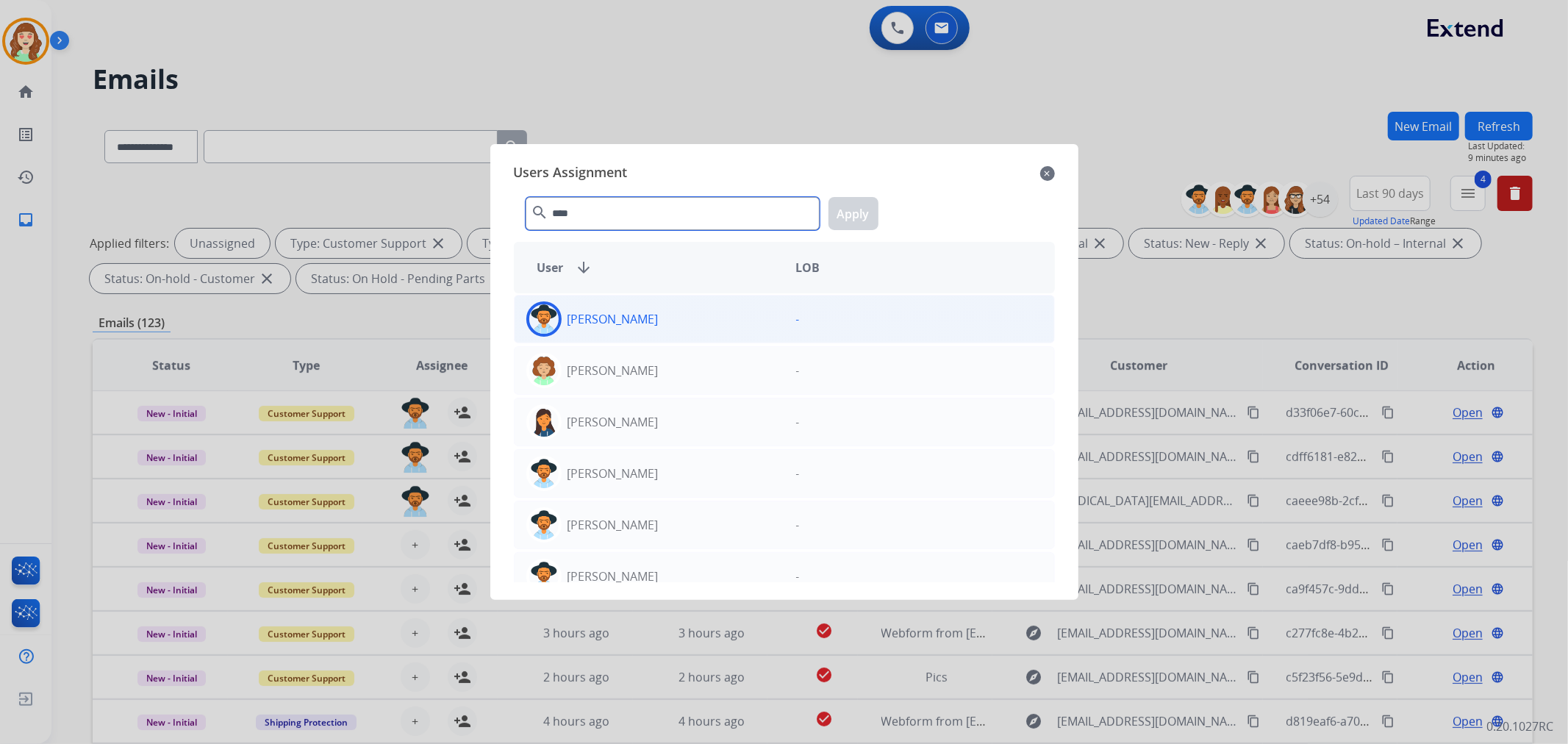
type input "****"
drag, startPoint x: 681, startPoint y: 318, endPoint x: 978, endPoint y: 138, distance: 347.3
click at [691, 310] on div "[PERSON_NAME]" at bounding box center [648, 319] width 269 height 36
click at [869, 206] on button "Apply" at bounding box center [853, 214] width 50 height 34
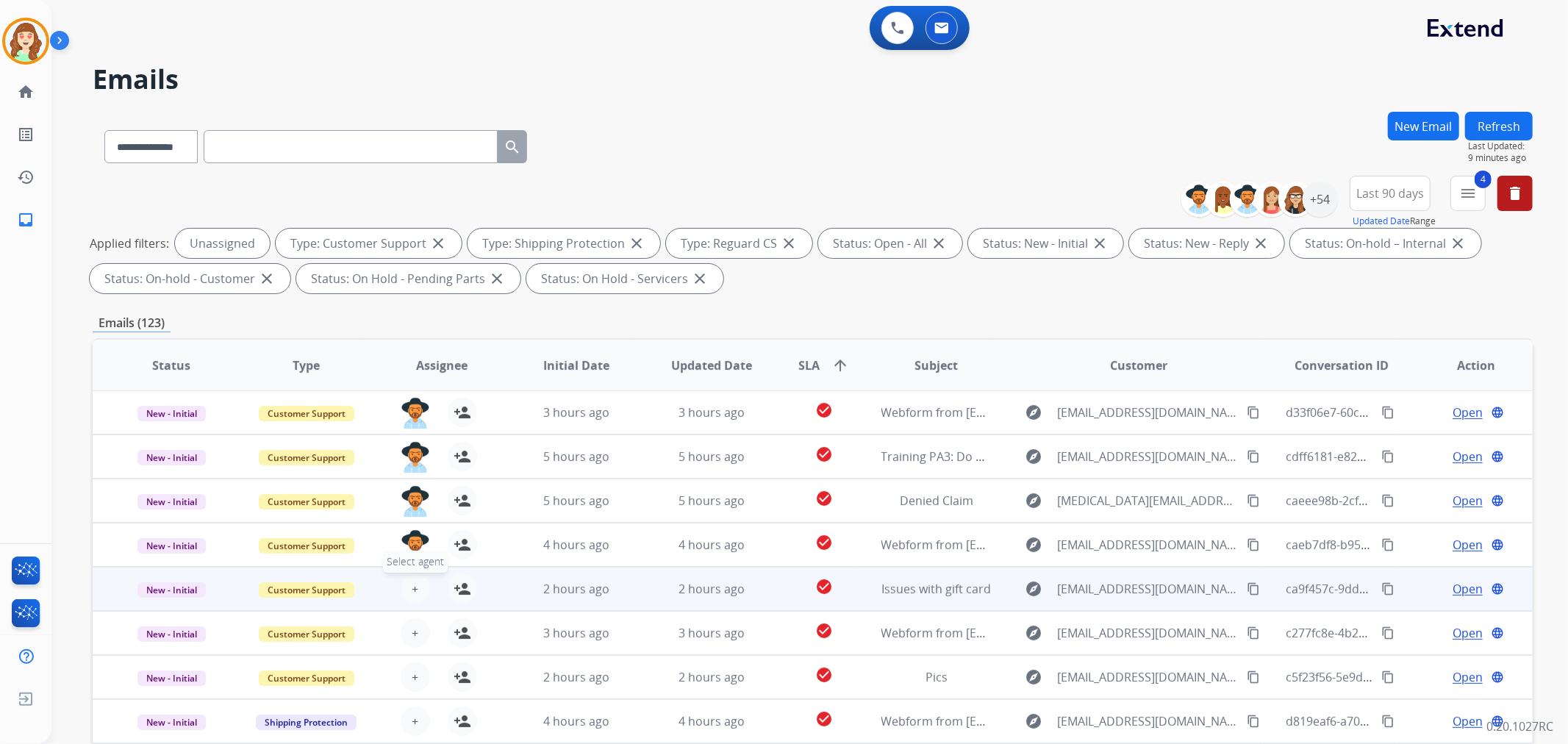
click at [412, 577] on button "+ Select agent" at bounding box center [415, 589] width 30 height 30
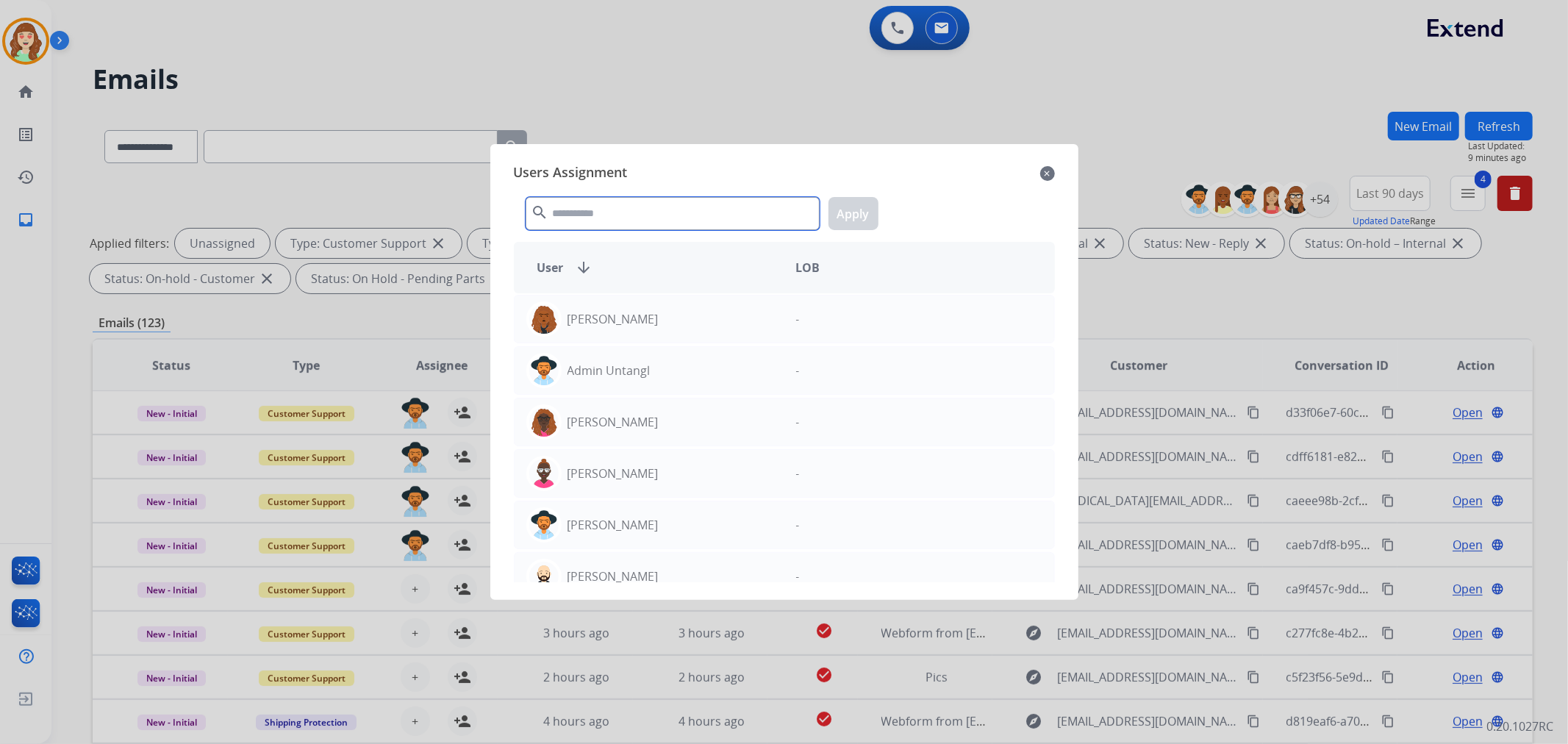
click at [714, 230] on div "search Apply" at bounding box center [784, 210] width 541 height 50
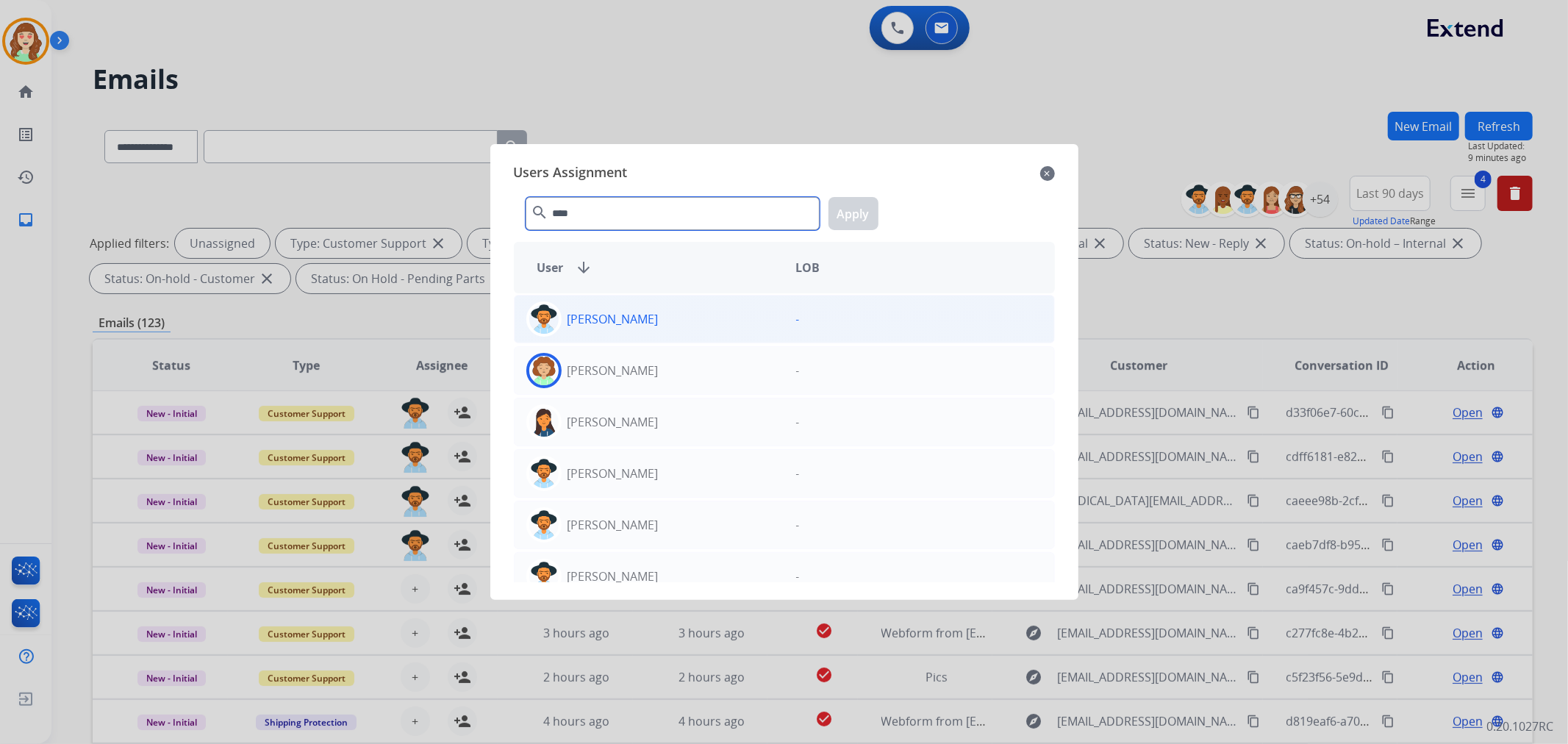
type input "****"
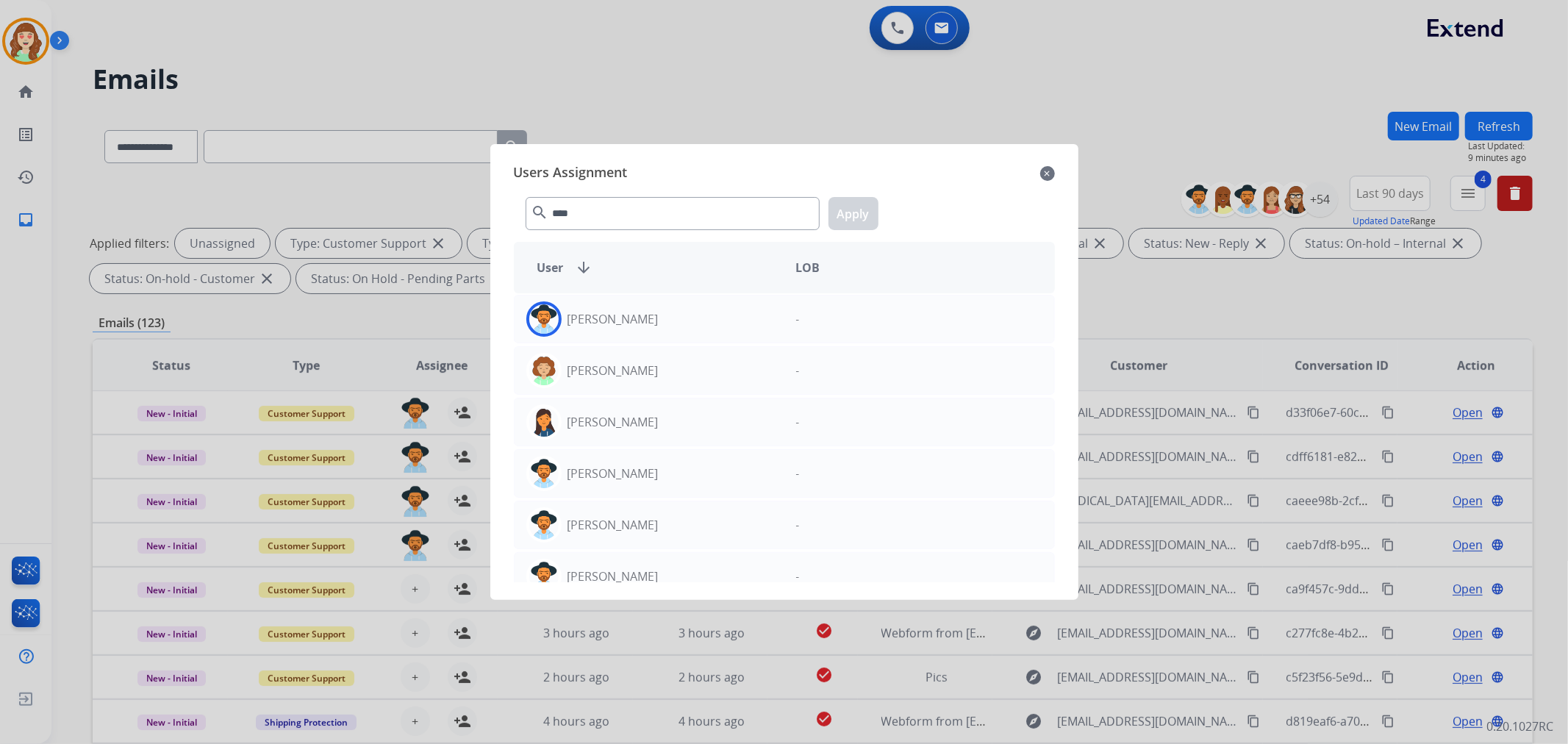
drag, startPoint x: 670, startPoint y: 316, endPoint x: 816, endPoint y: 241, distance: 164.1
click at [667, 317] on div "[PERSON_NAME]" at bounding box center [648, 319] width 269 height 36
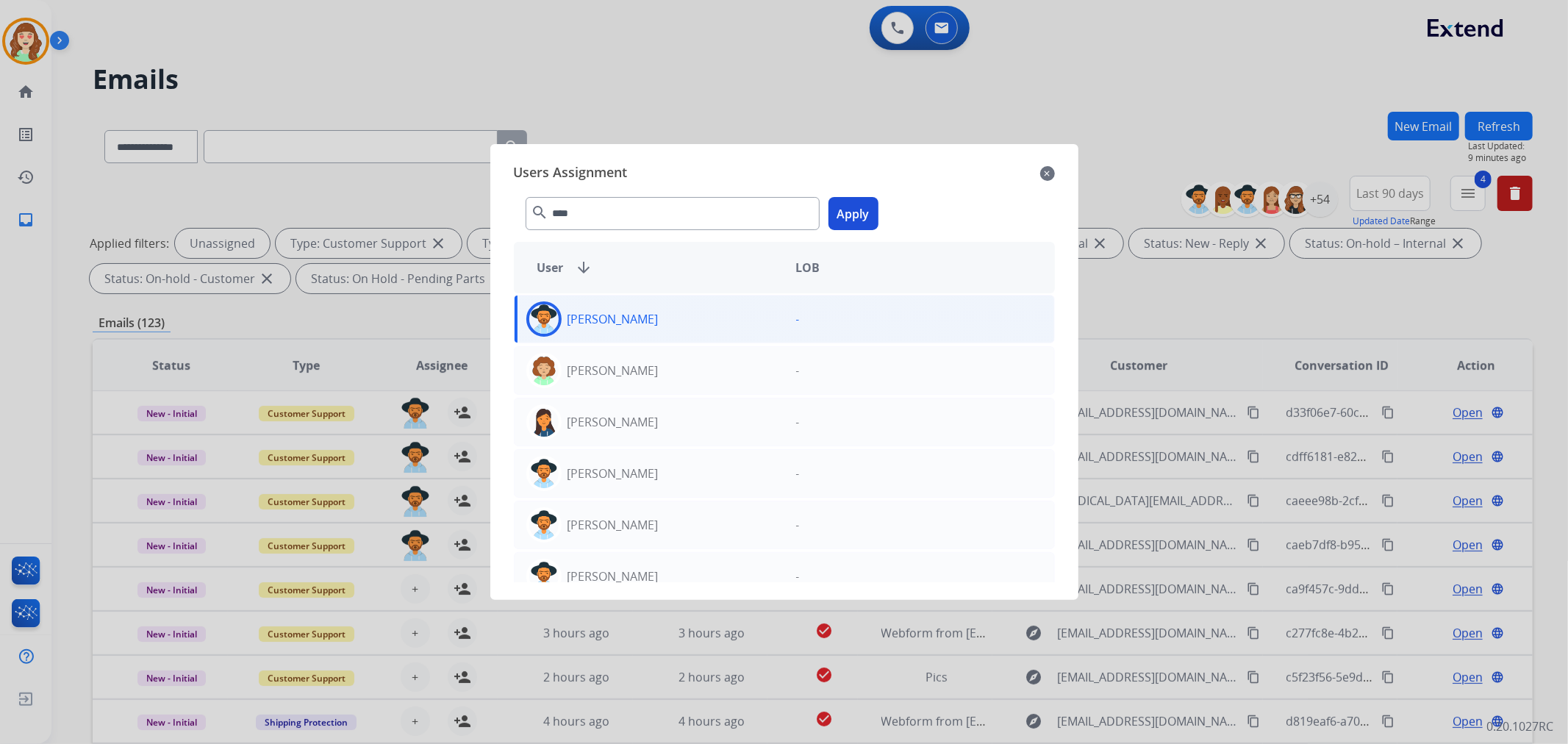
drag, startPoint x: 854, startPoint y: 206, endPoint x: 512, endPoint y: 263, distance: 346.7
click at [854, 203] on button "Apply" at bounding box center [853, 214] width 50 height 34
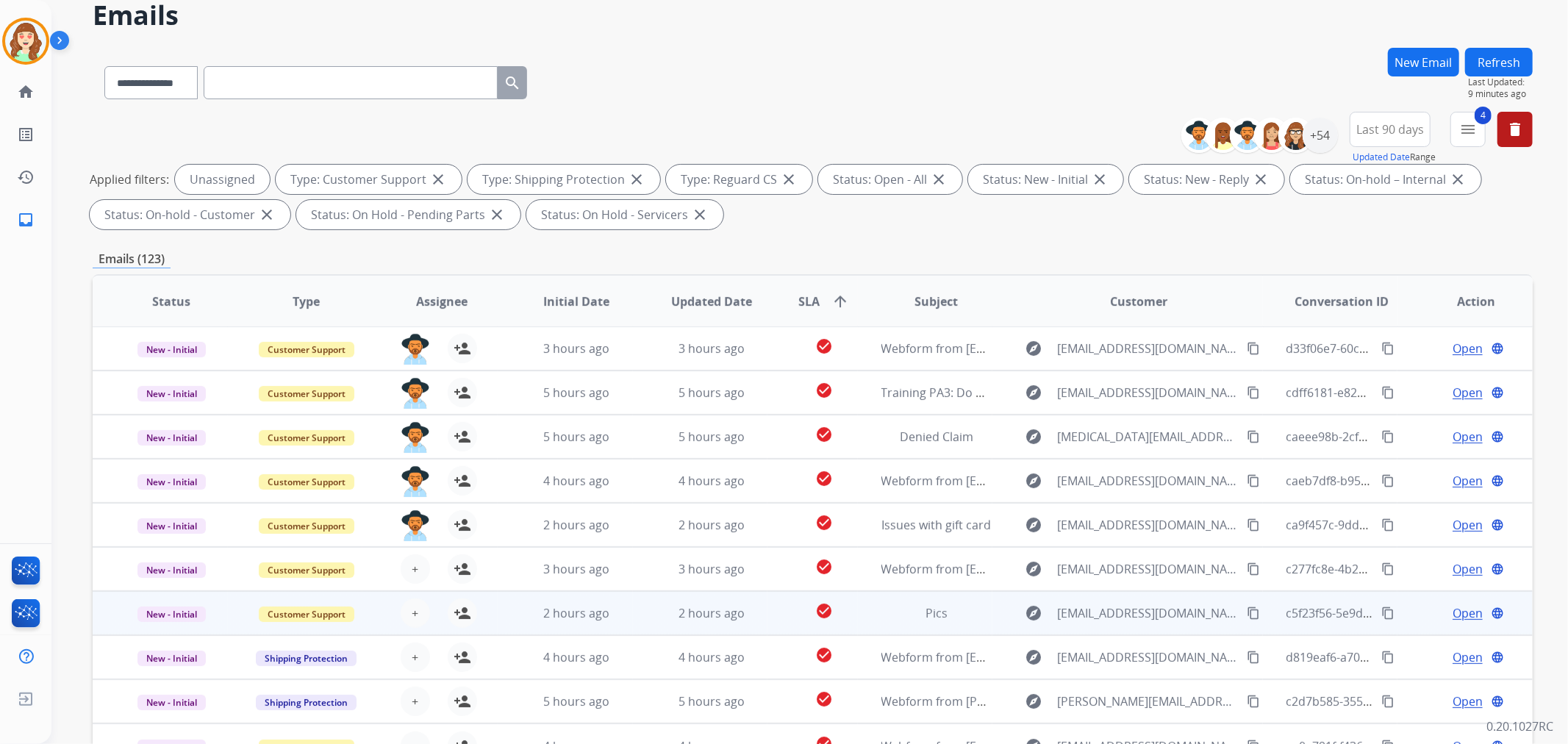
scroll to position [82, 0]
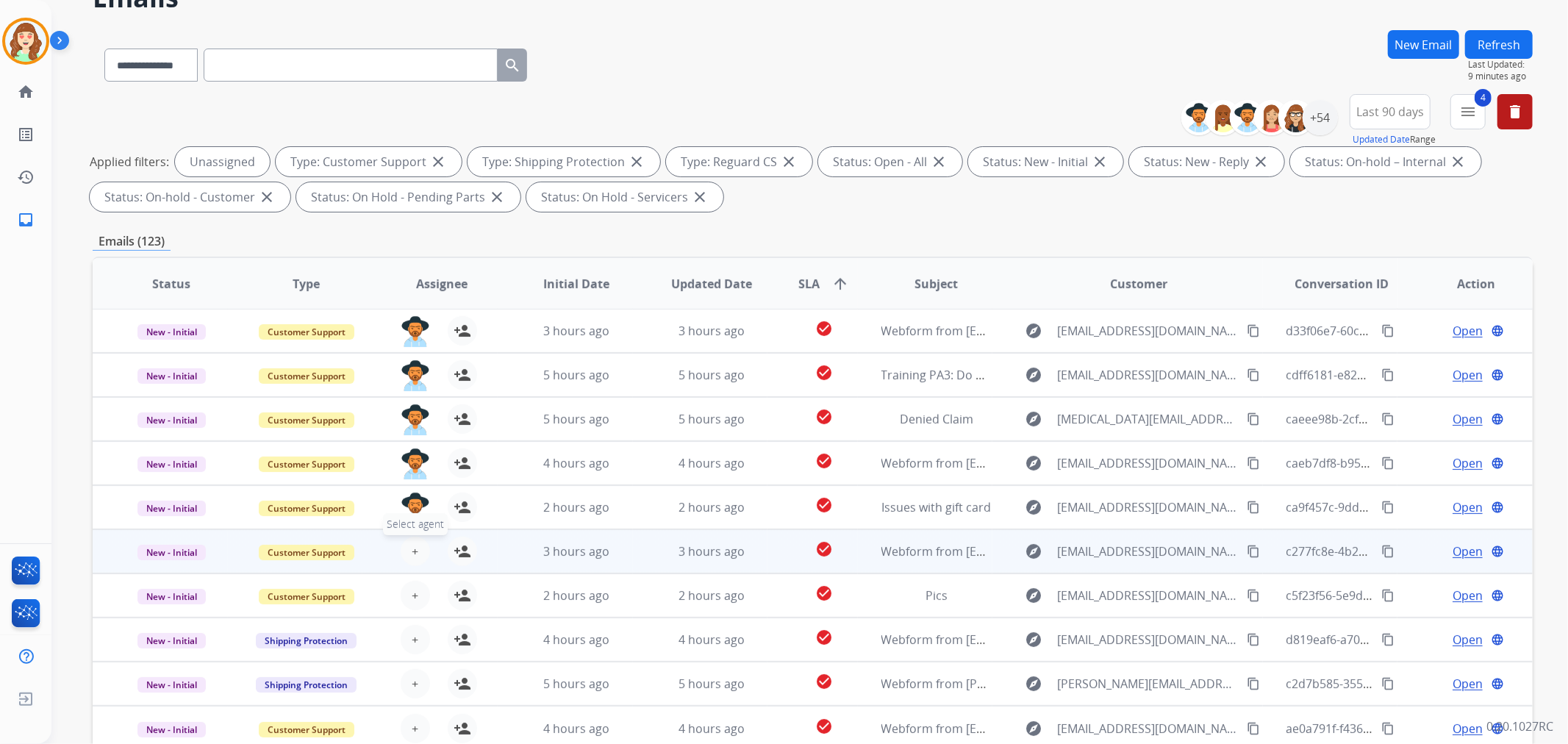
click at [417, 543] on button "+ Select agent" at bounding box center [415, 552] width 30 height 30
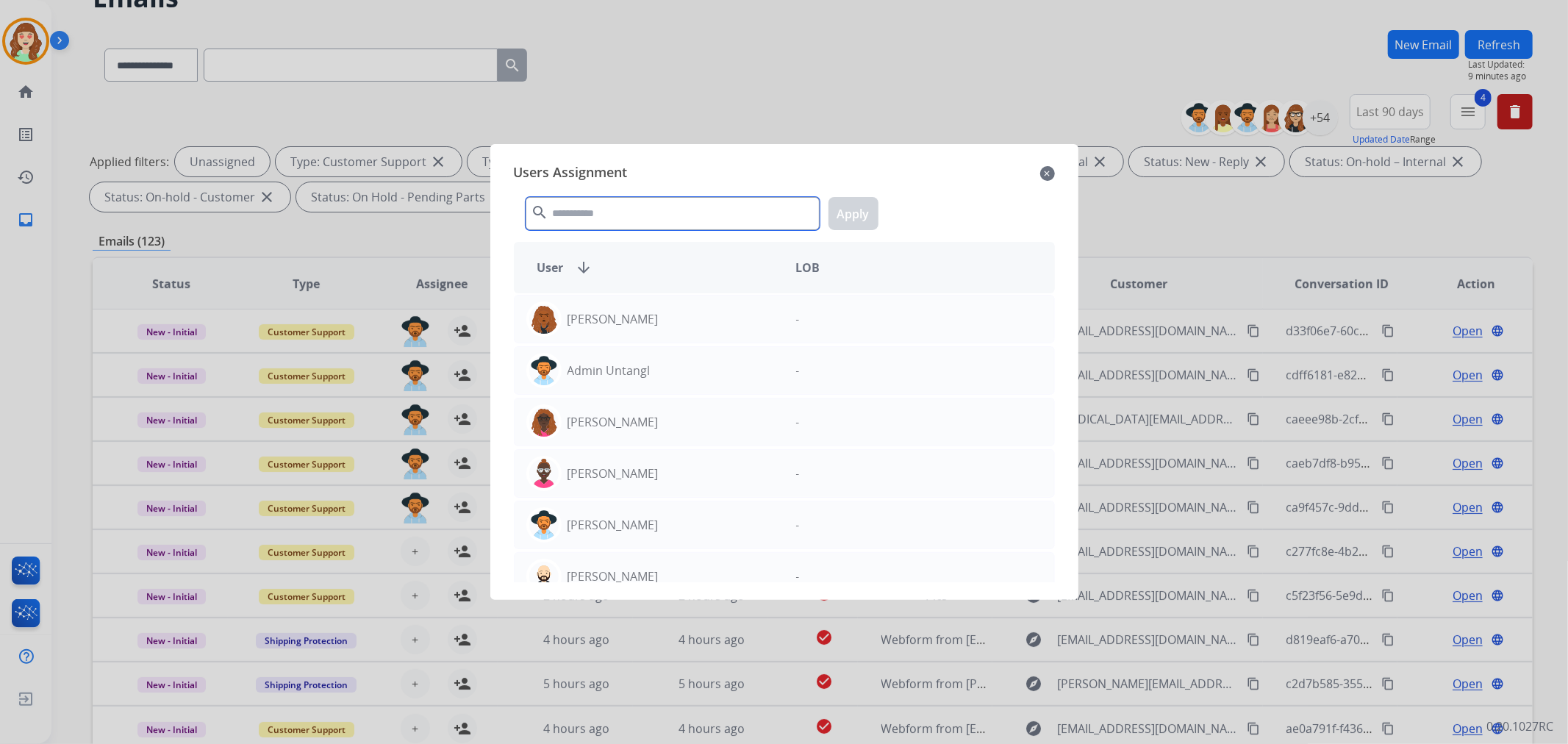
drag, startPoint x: 681, startPoint y: 219, endPoint x: 672, endPoint y: 177, distance: 43.0
click at [679, 217] on input "text" at bounding box center [673, 214] width 294 height 34
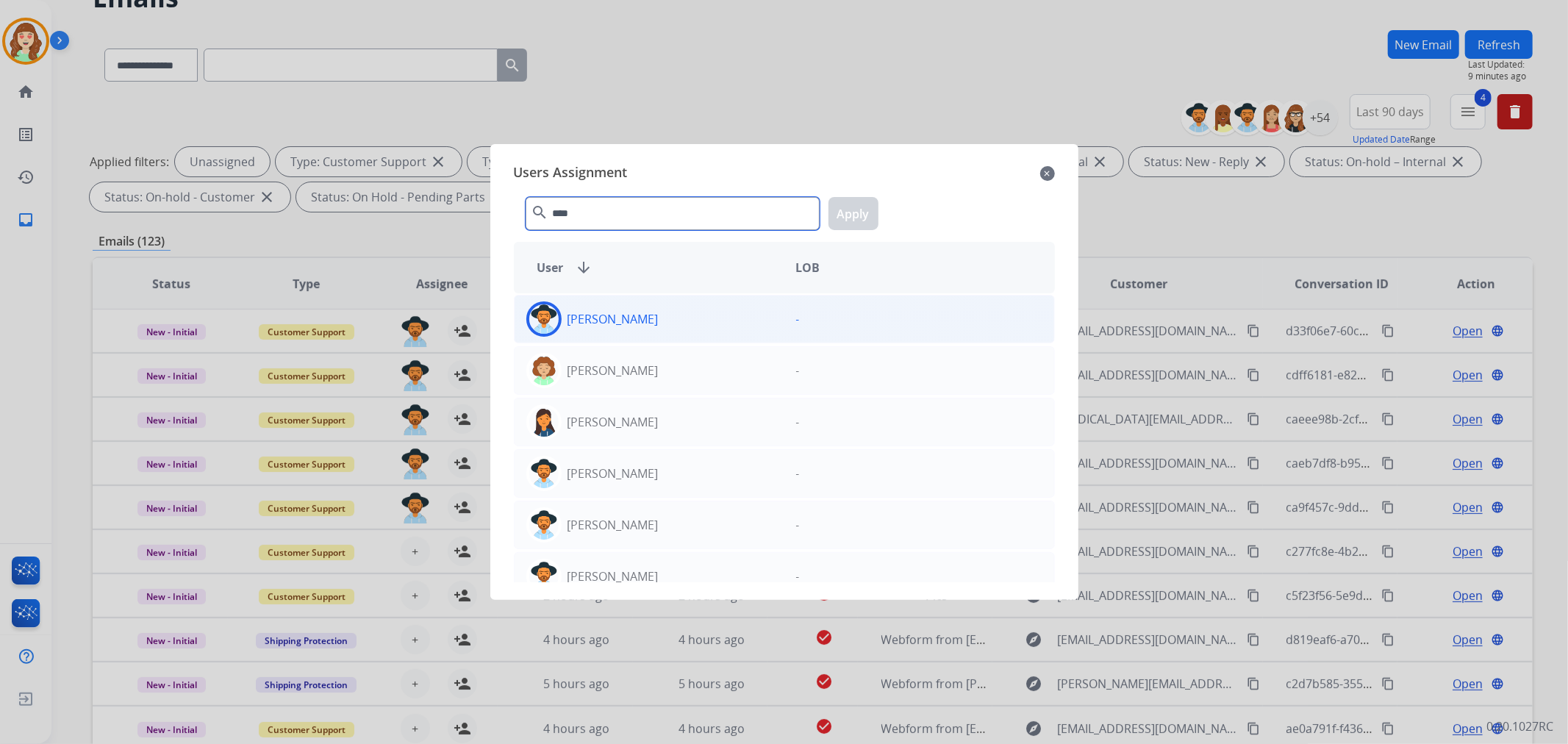
type input "****"
drag, startPoint x: 667, startPoint y: 312, endPoint x: 873, endPoint y: 230, distance: 221.7
click at [684, 309] on div "[PERSON_NAME]" at bounding box center [648, 319] width 269 height 36
click at [859, 207] on button "Apply" at bounding box center [853, 214] width 50 height 34
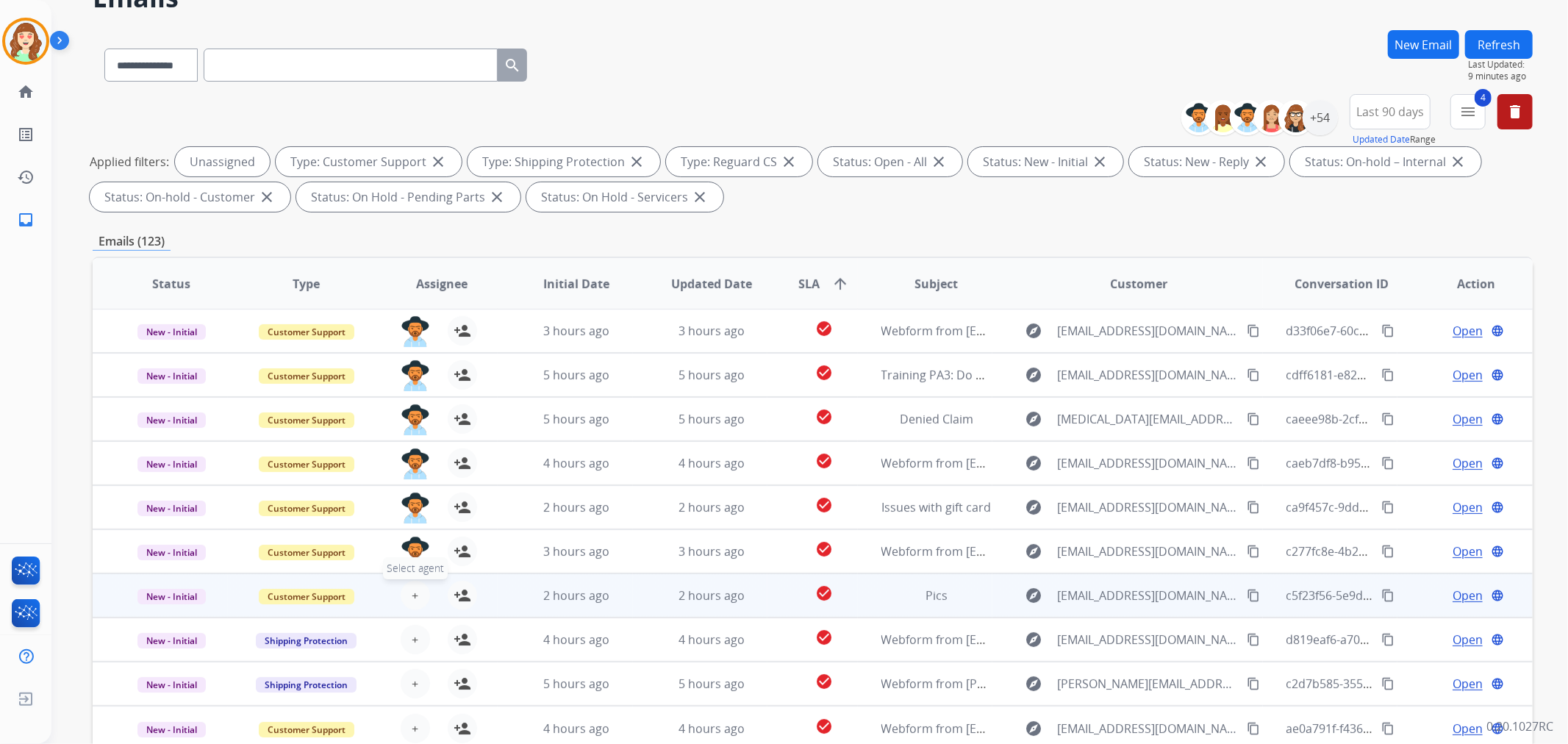
click at [414, 600] on span "+" at bounding box center [414, 595] width 7 height 18
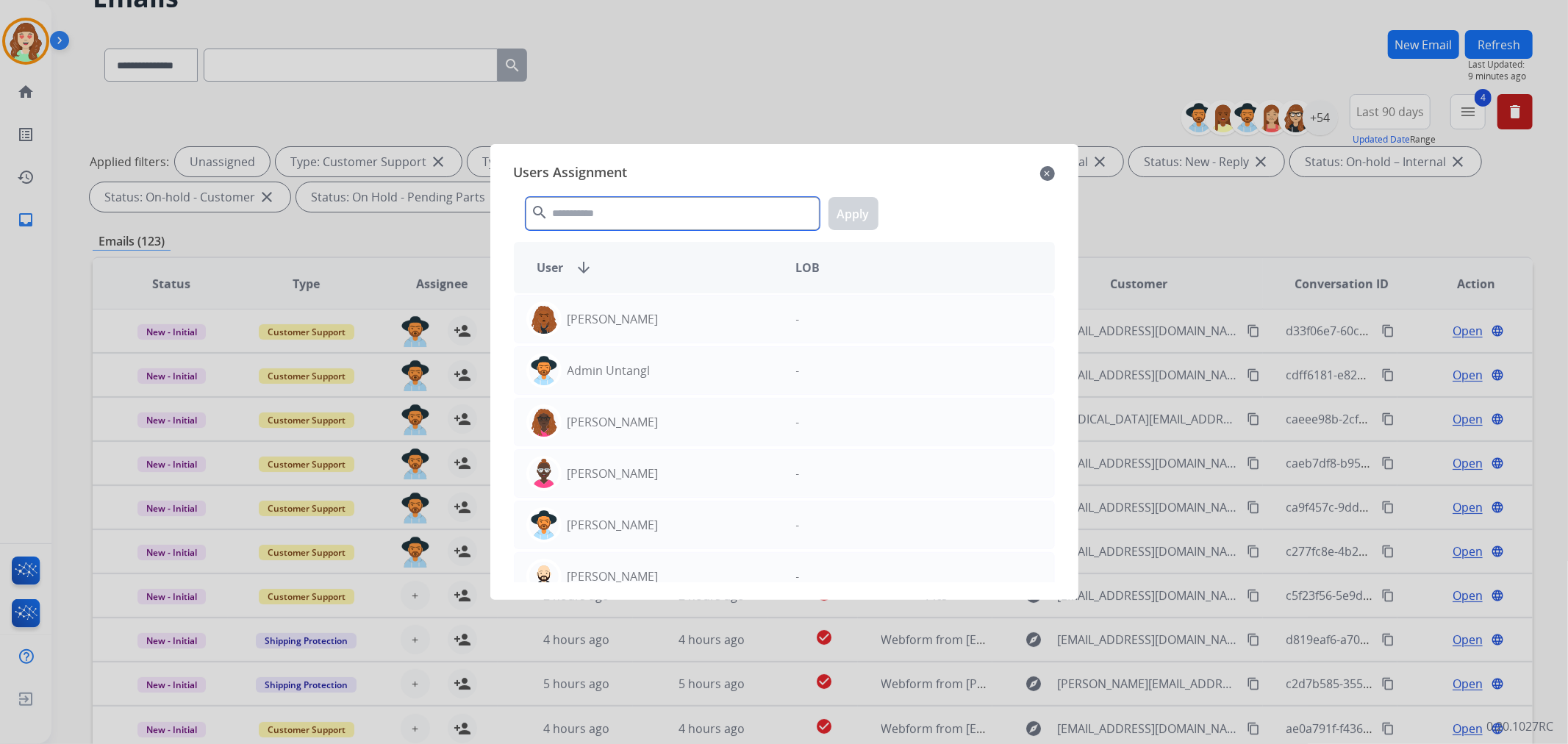
click at [682, 226] on input "text" at bounding box center [673, 214] width 294 height 34
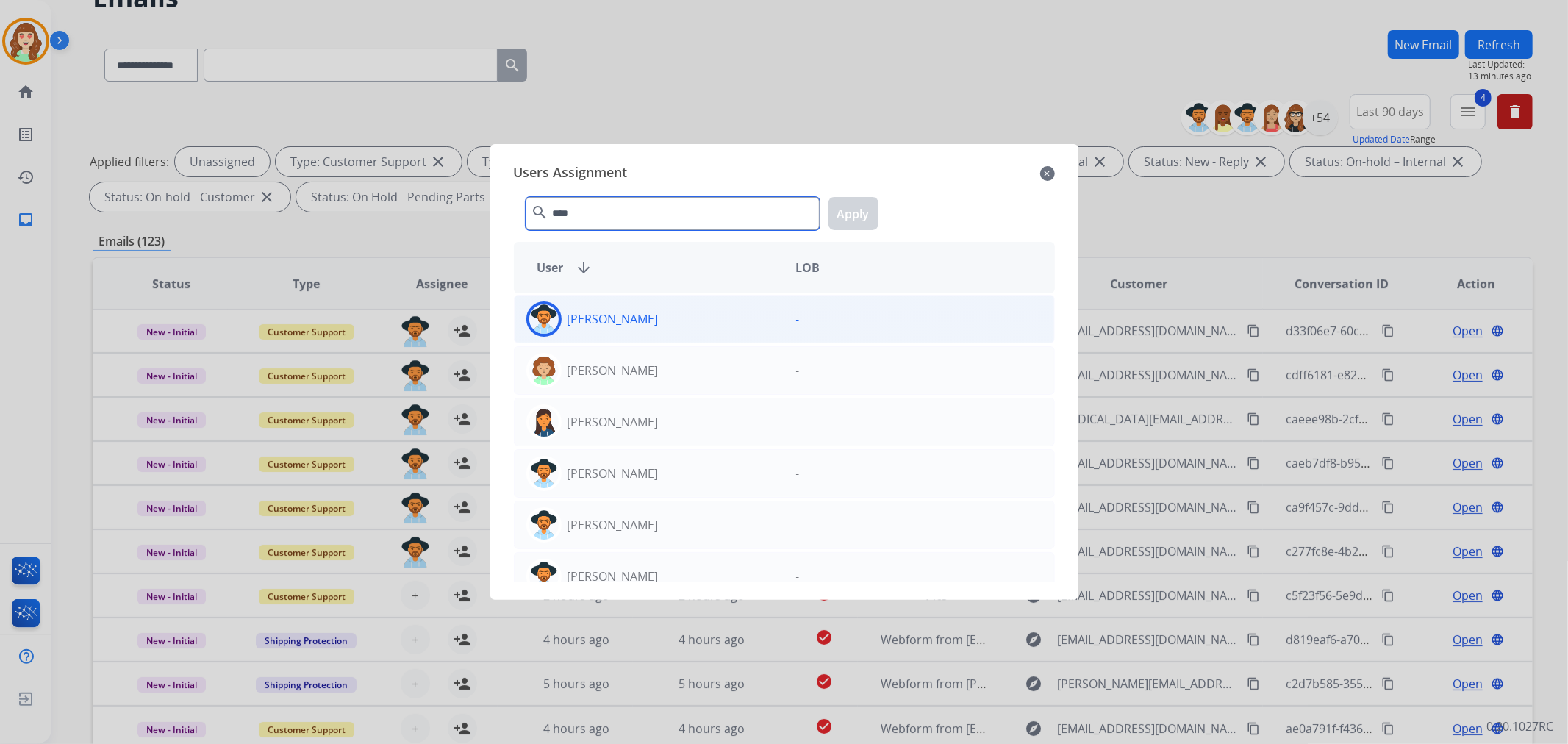
type input "****"
click at [637, 317] on p "[PERSON_NAME]" at bounding box center [613, 319] width 91 height 18
click at [875, 218] on button "Apply" at bounding box center [853, 214] width 50 height 34
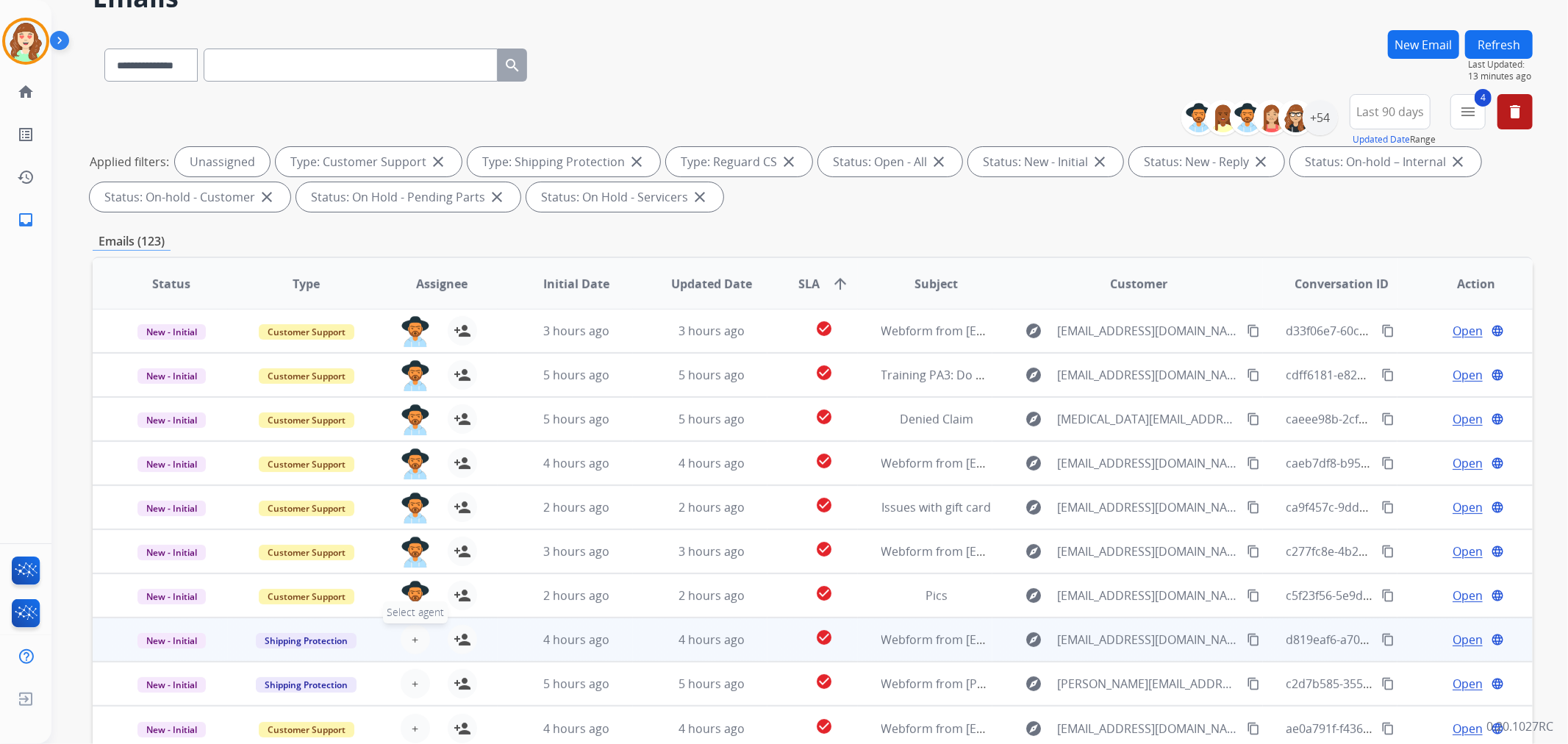
click at [411, 632] on span "+" at bounding box center [414, 639] width 7 height 18
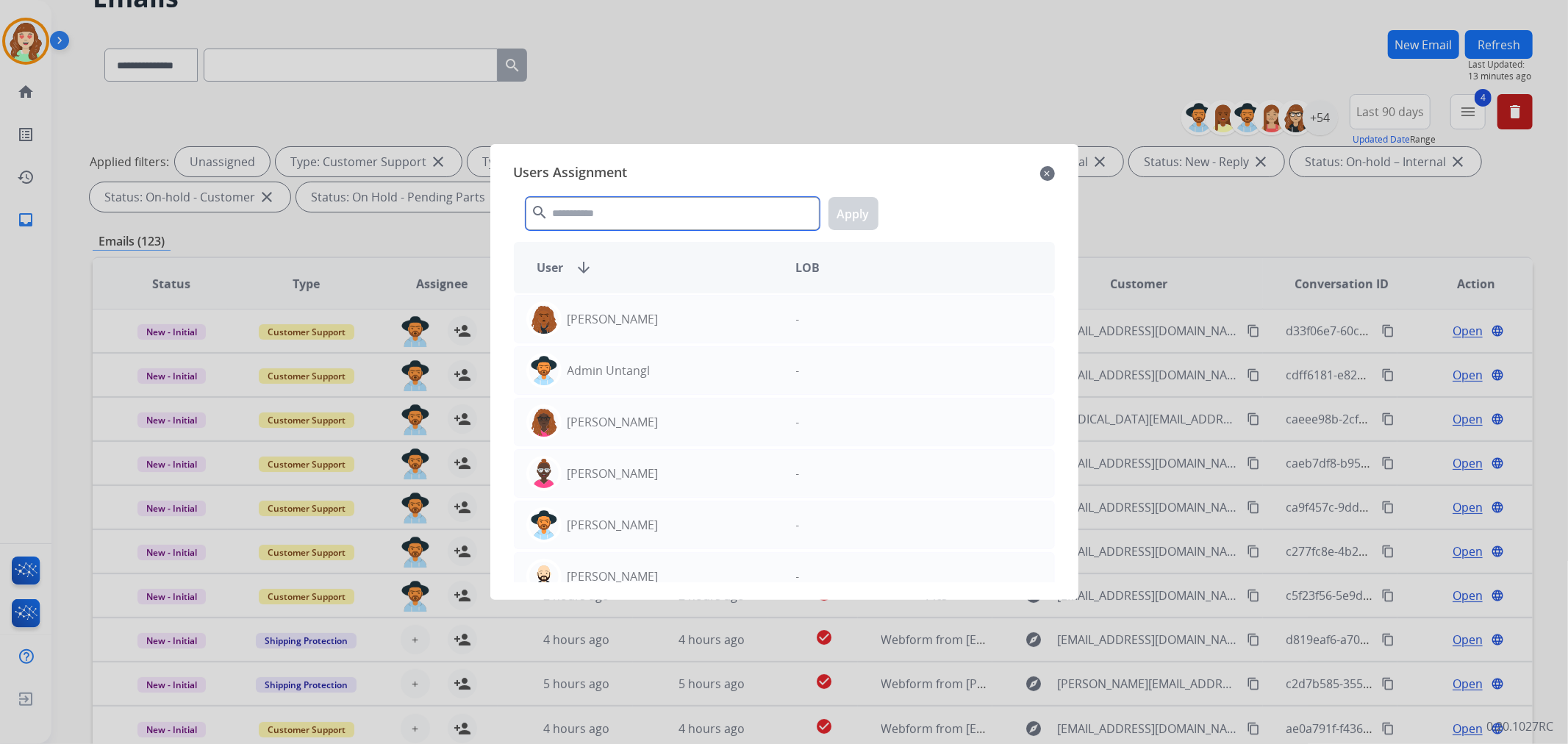
click at [640, 223] on input "text" at bounding box center [673, 214] width 294 height 34
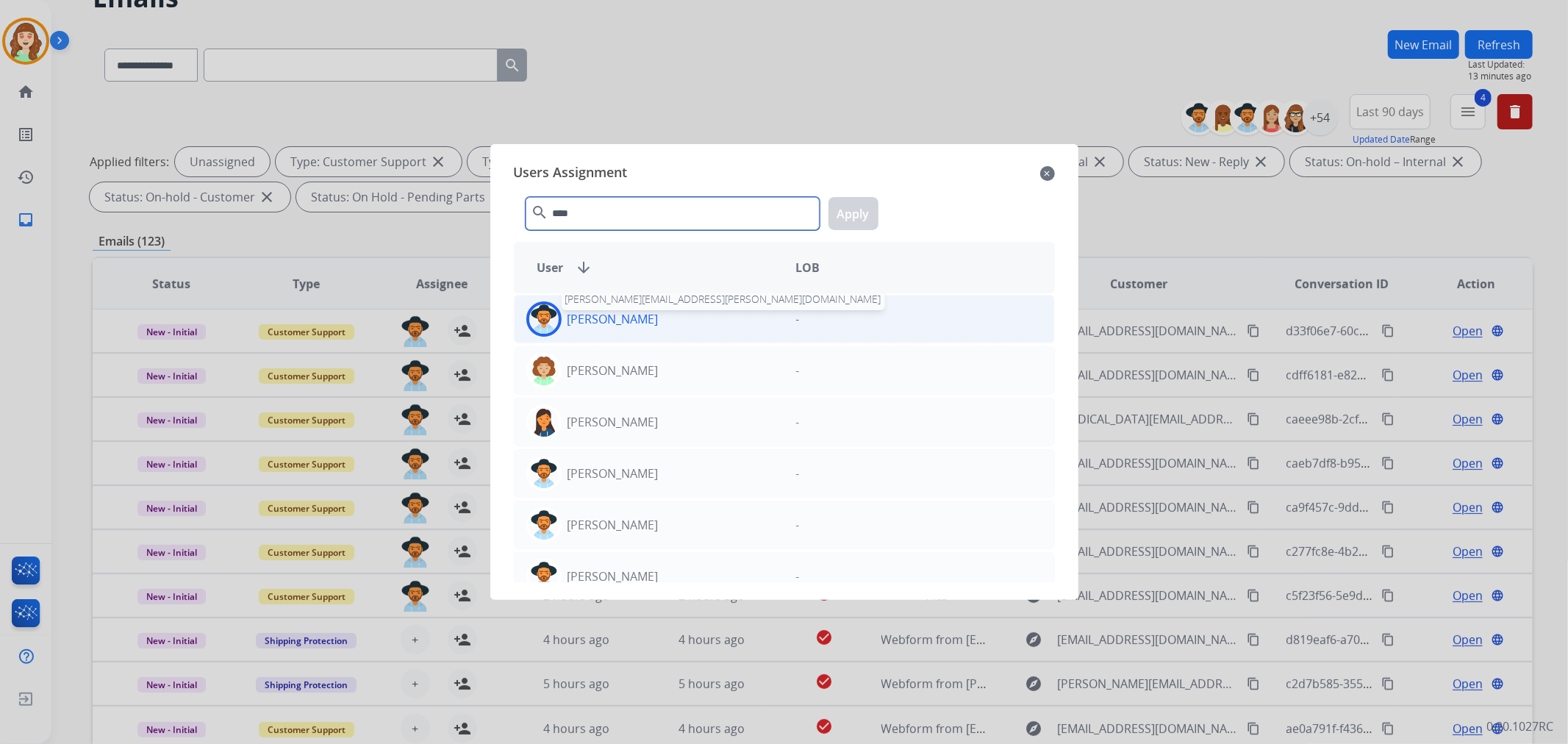
type input "****"
click at [625, 312] on p "[PERSON_NAME]" at bounding box center [613, 319] width 91 height 18
click at [861, 209] on button "Apply" at bounding box center [853, 214] width 50 height 34
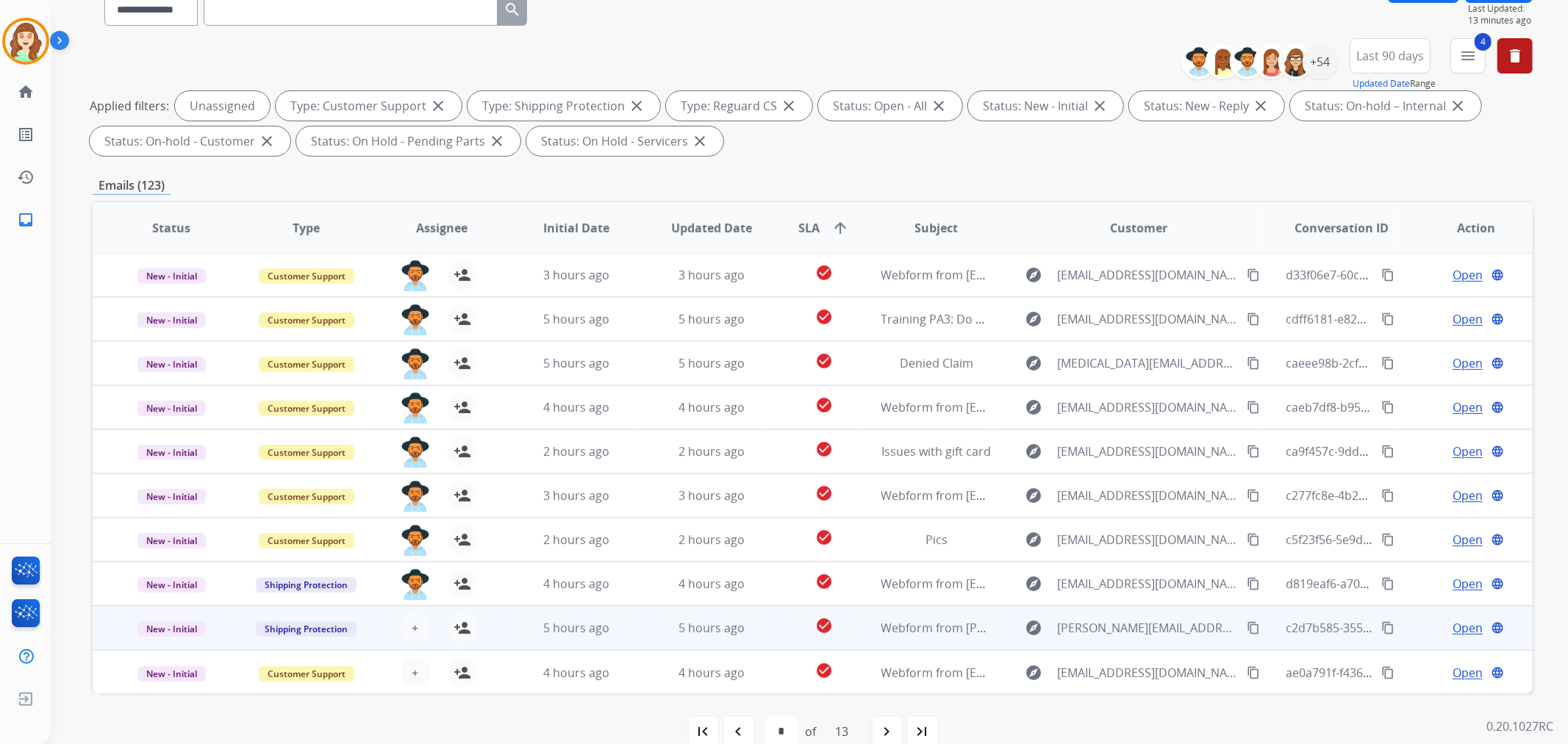
scroll to position [163, 0]
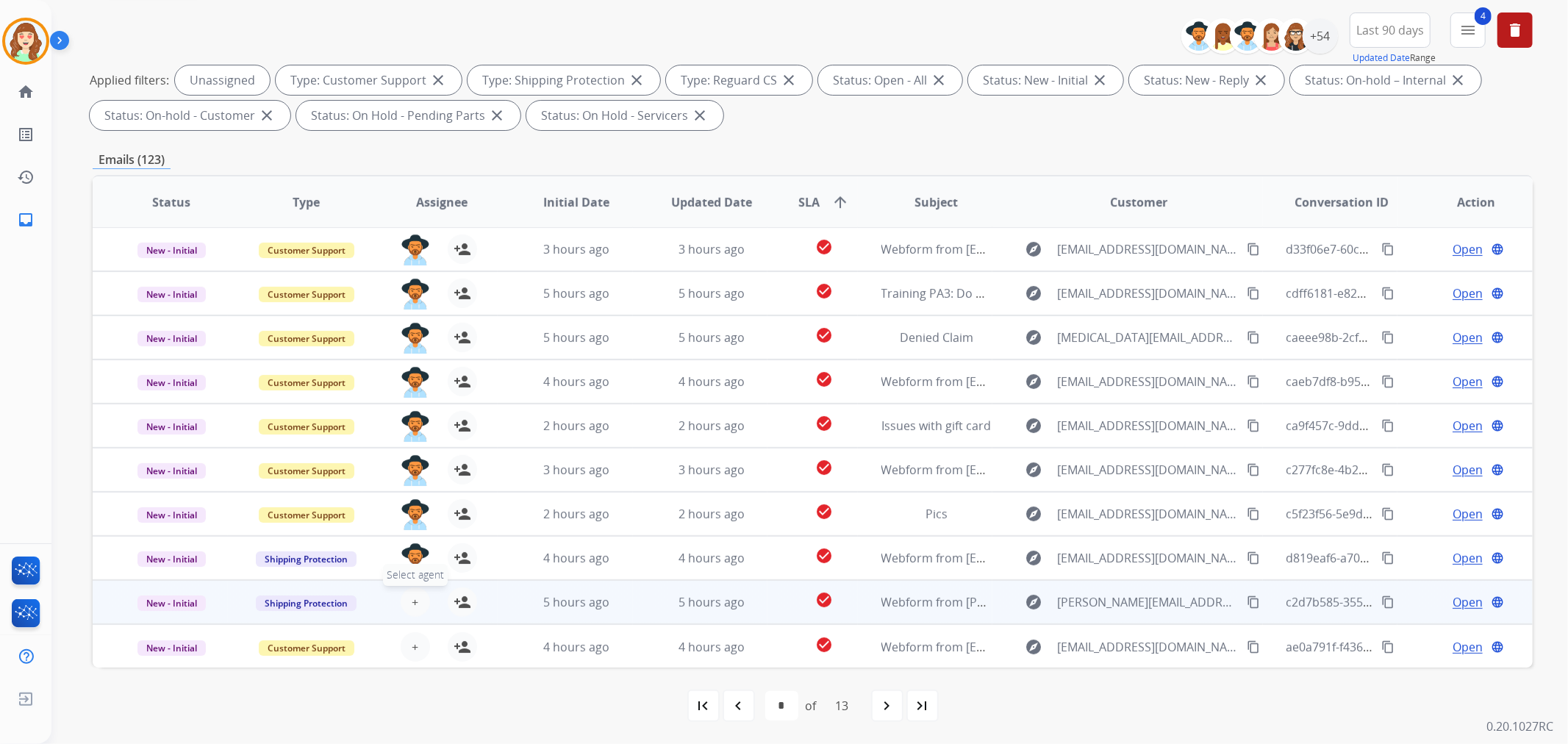
click at [407, 589] on button "+ Select agent" at bounding box center [415, 602] width 30 height 30
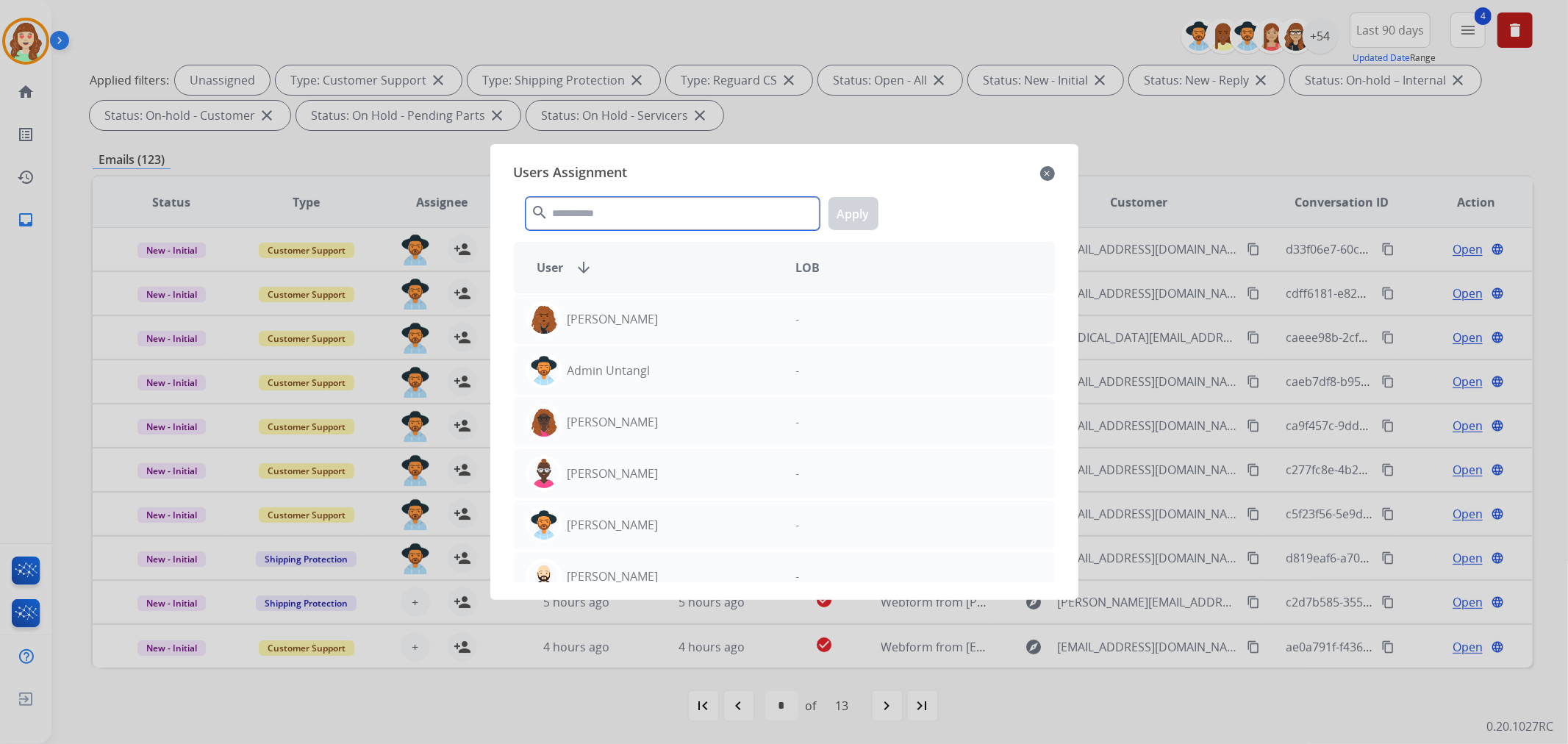
click at [700, 209] on input "text" at bounding box center [673, 214] width 294 height 34
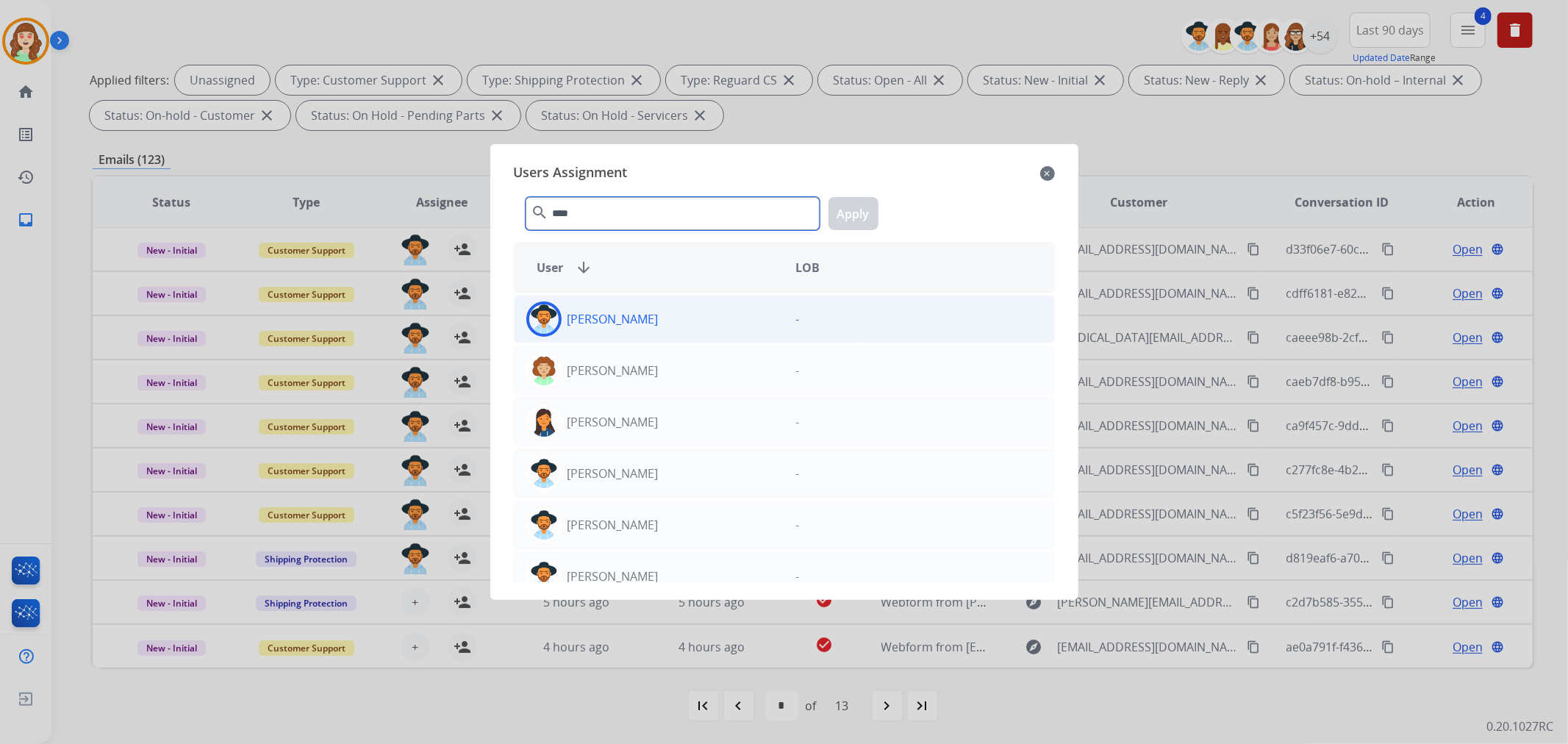
type input "****"
click at [700, 334] on div "[PERSON_NAME]" at bounding box center [648, 319] width 269 height 36
click at [868, 193] on div "**** search Apply" at bounding box center [784, 210] width 541 height 50
click at [806, 203] on input "****" at bounding box center [673, 214] width 294 height 34
drag, startPoint x: 862, startPoint y: 214, endPoint x: 851, endPoint y: 212, distance: 11.2
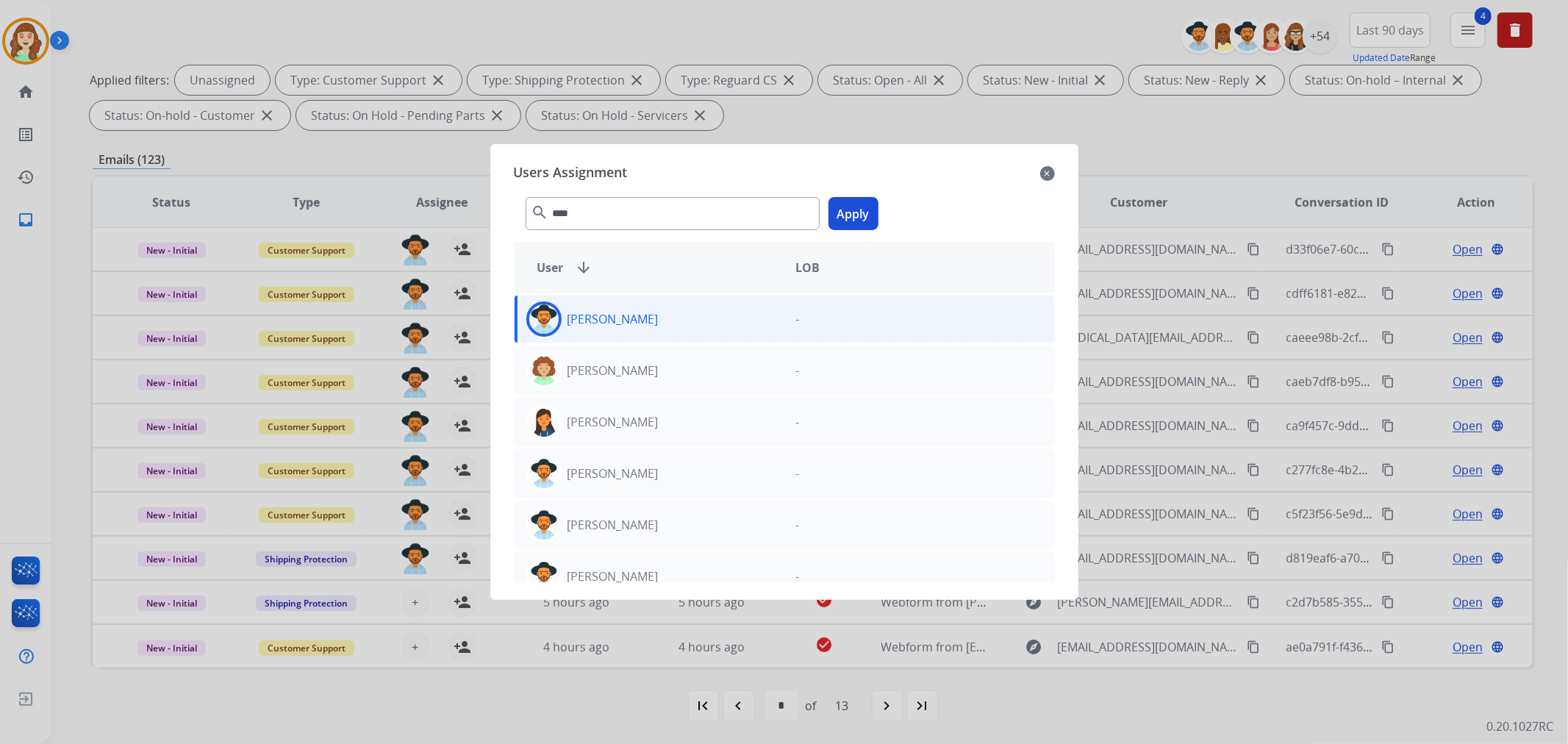
click at [861, 214] on button "Apply" at bounding box center [853, 214] width 50 height 34
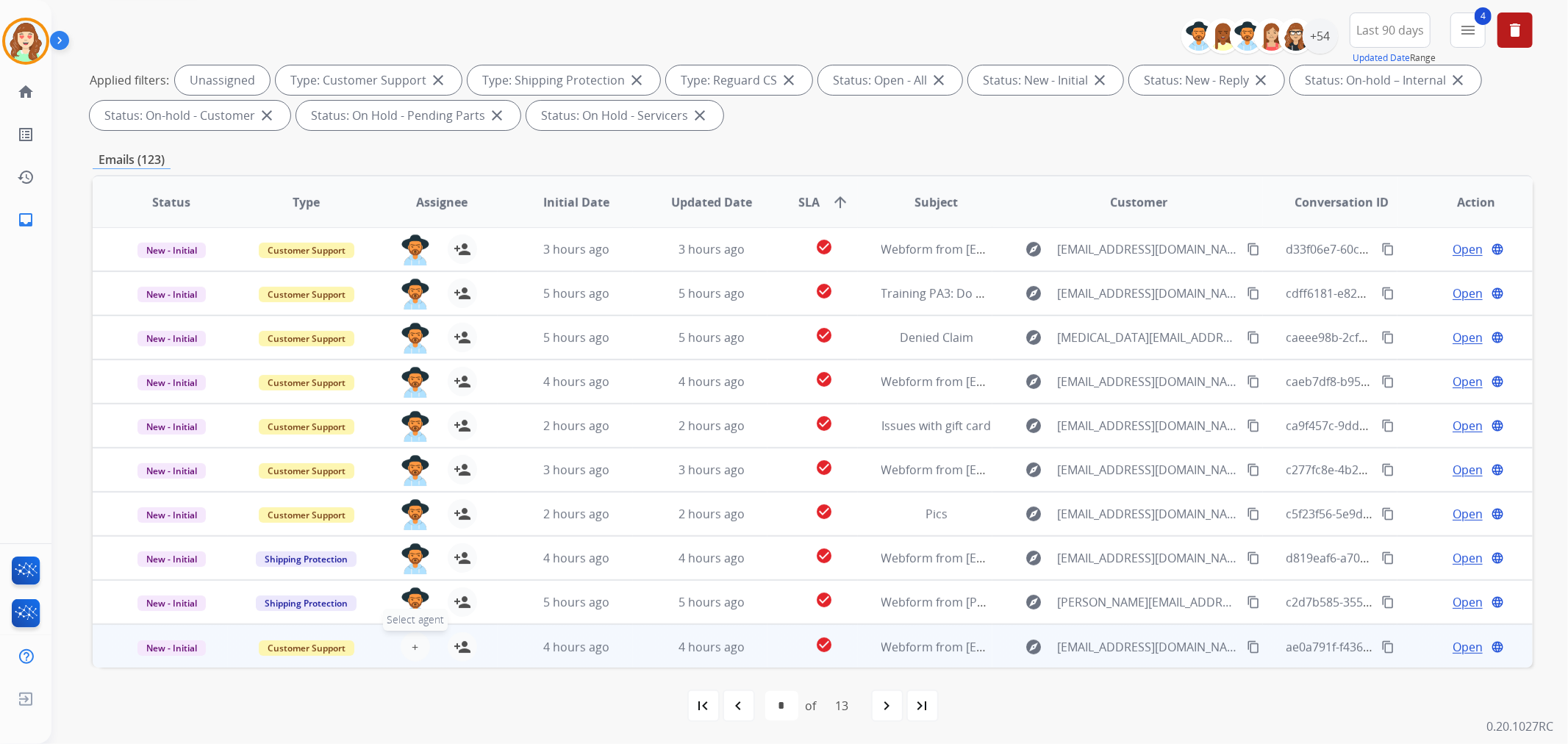
click at [413, 643] on span "+" at bounding box center [414, 646] width 7 height 18
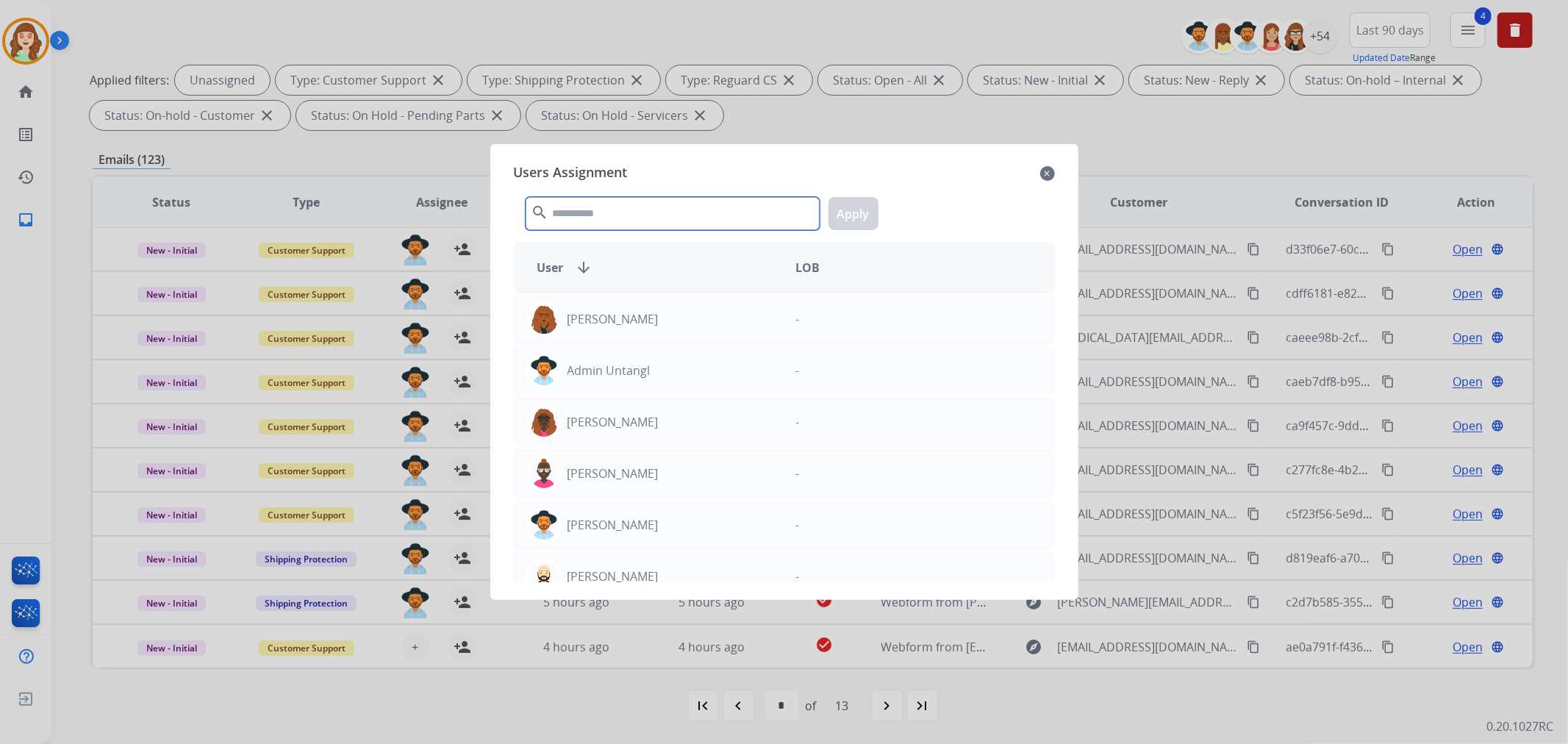
click at [727, 209] on input "text" at bounding box center [673, 214] width 294 height 34
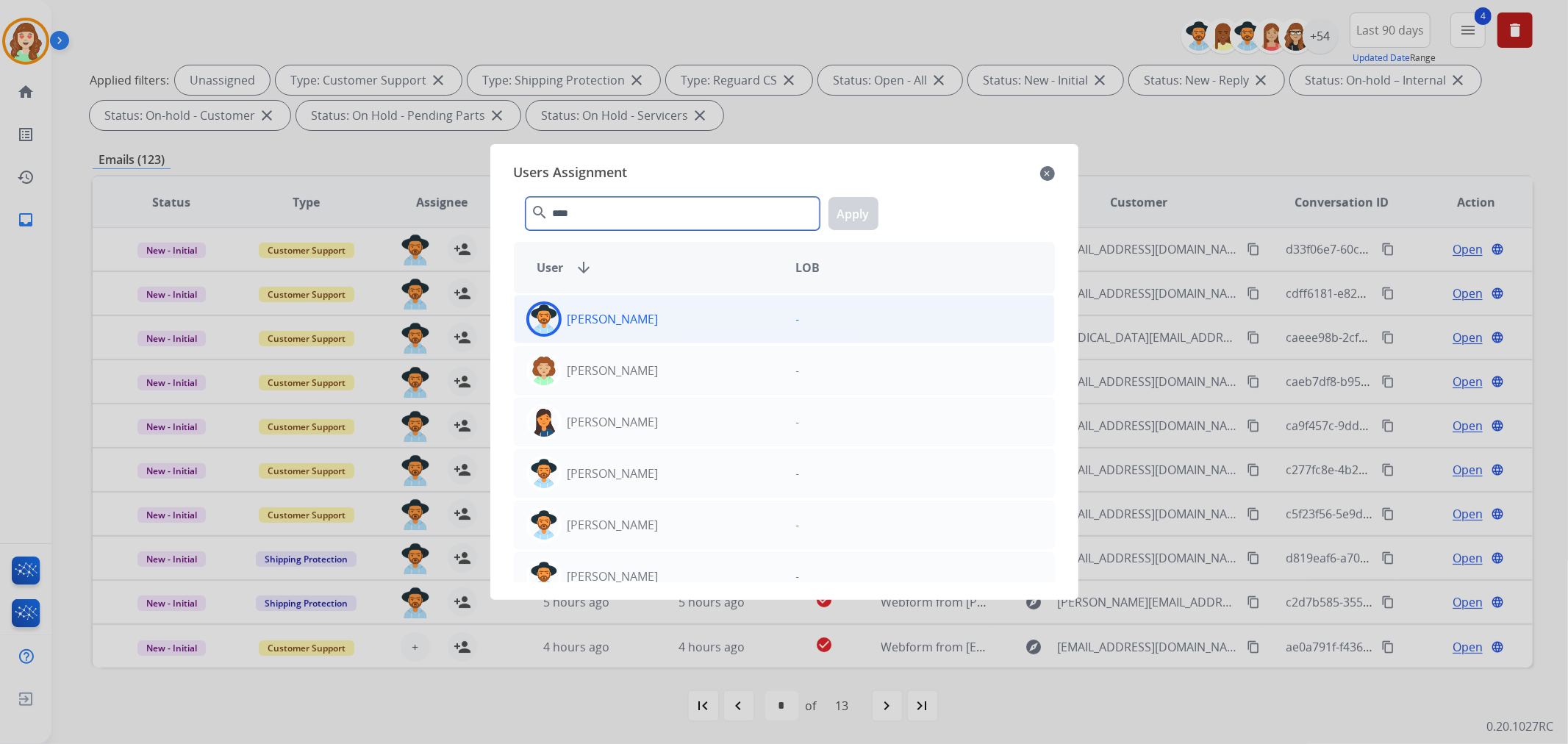
type input "****"
click at [693, 321] on div "[PERSON_NAME]" at bounding box center [648, 319] width 269 height 36
click at [860, 223] on button "Apply" at bounding box center [853, 214] width 50 height 34
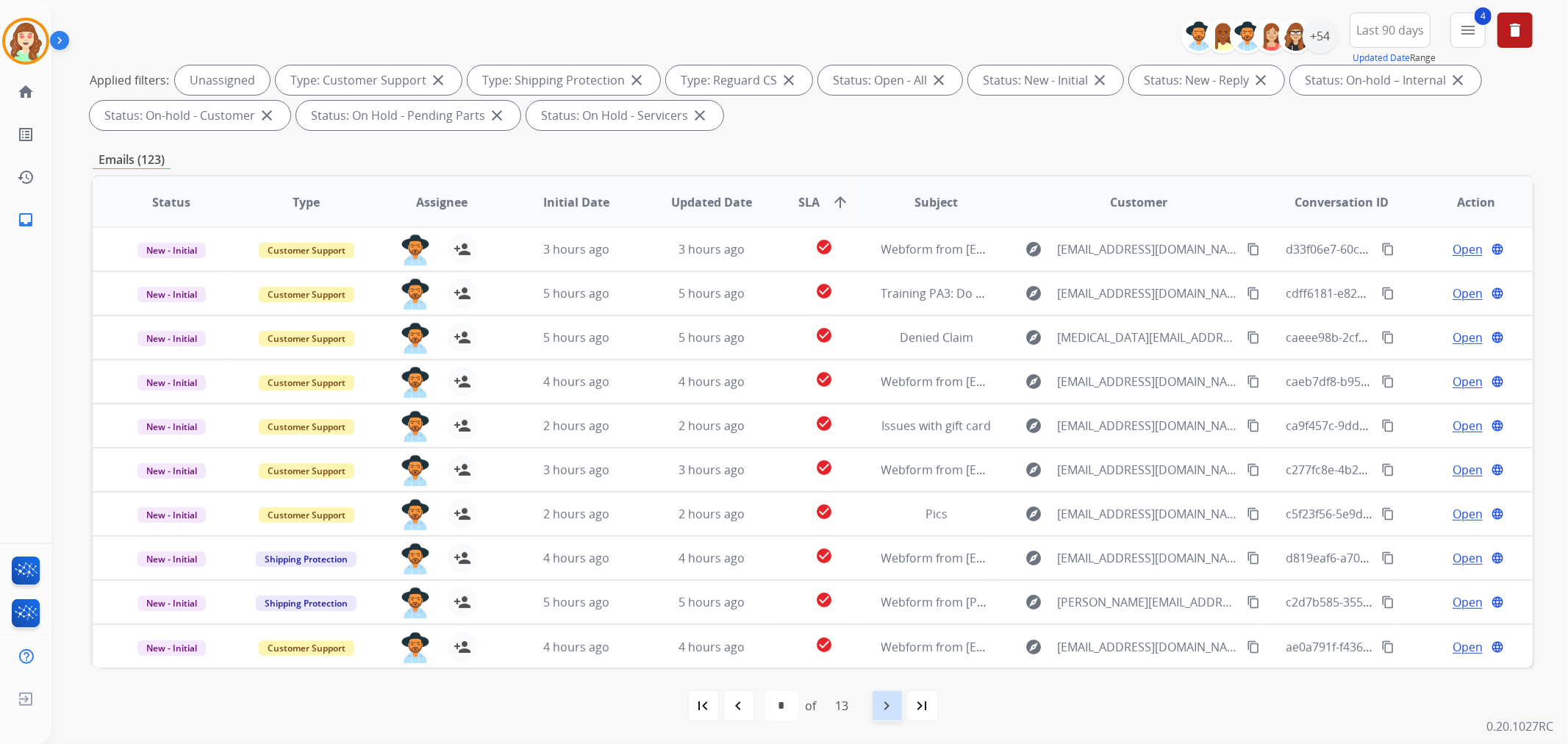
click at [879, 706] on mat-icon "navigate_next" at bounding box center [887, 706] width 18 height 18
select select "*"
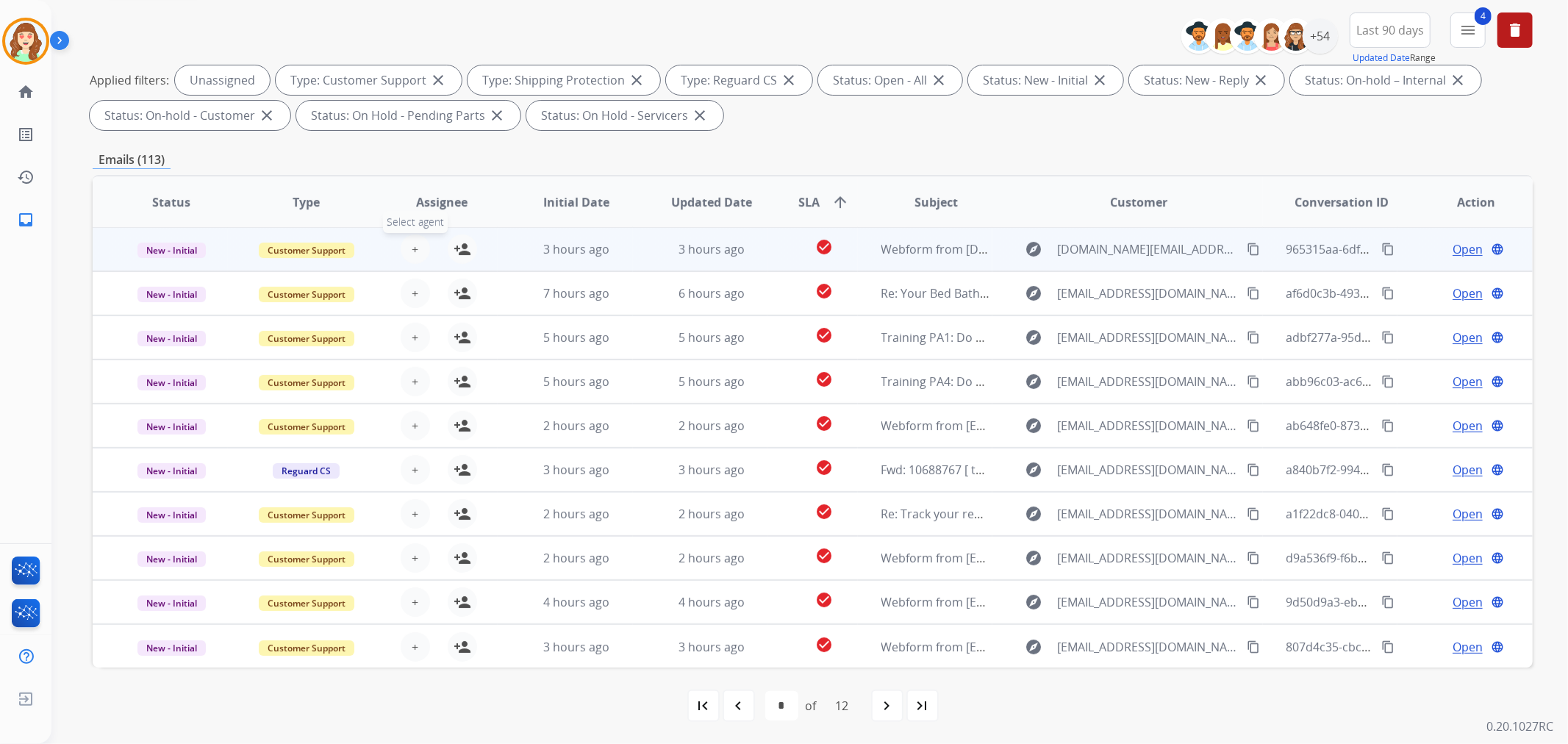
click at [417, 245] on button "+ Select agent" at bounding box center [415, 250] width 30 height 30
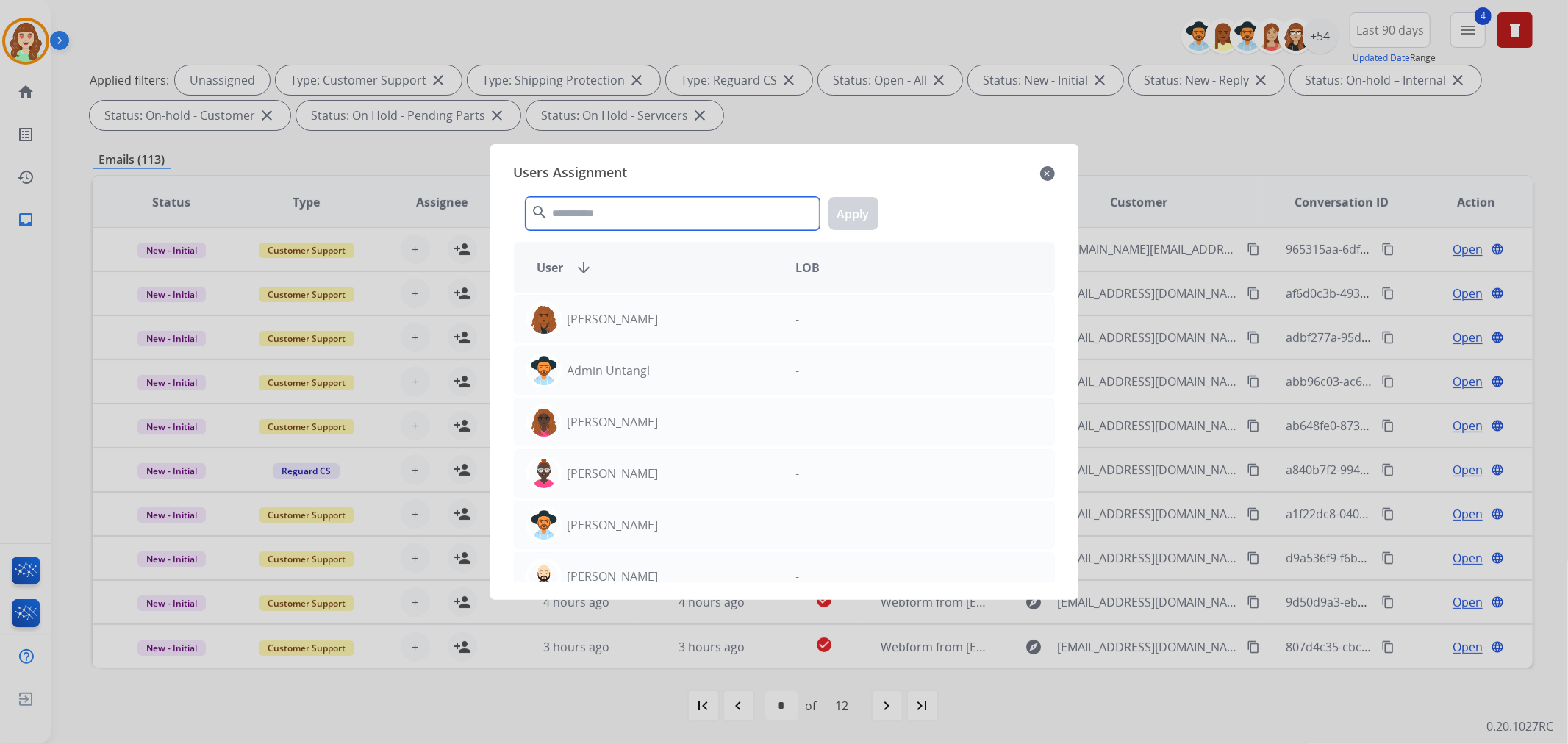
click at [609, 210] on input "text" at bounding box center [673, 214] width 294 height 34
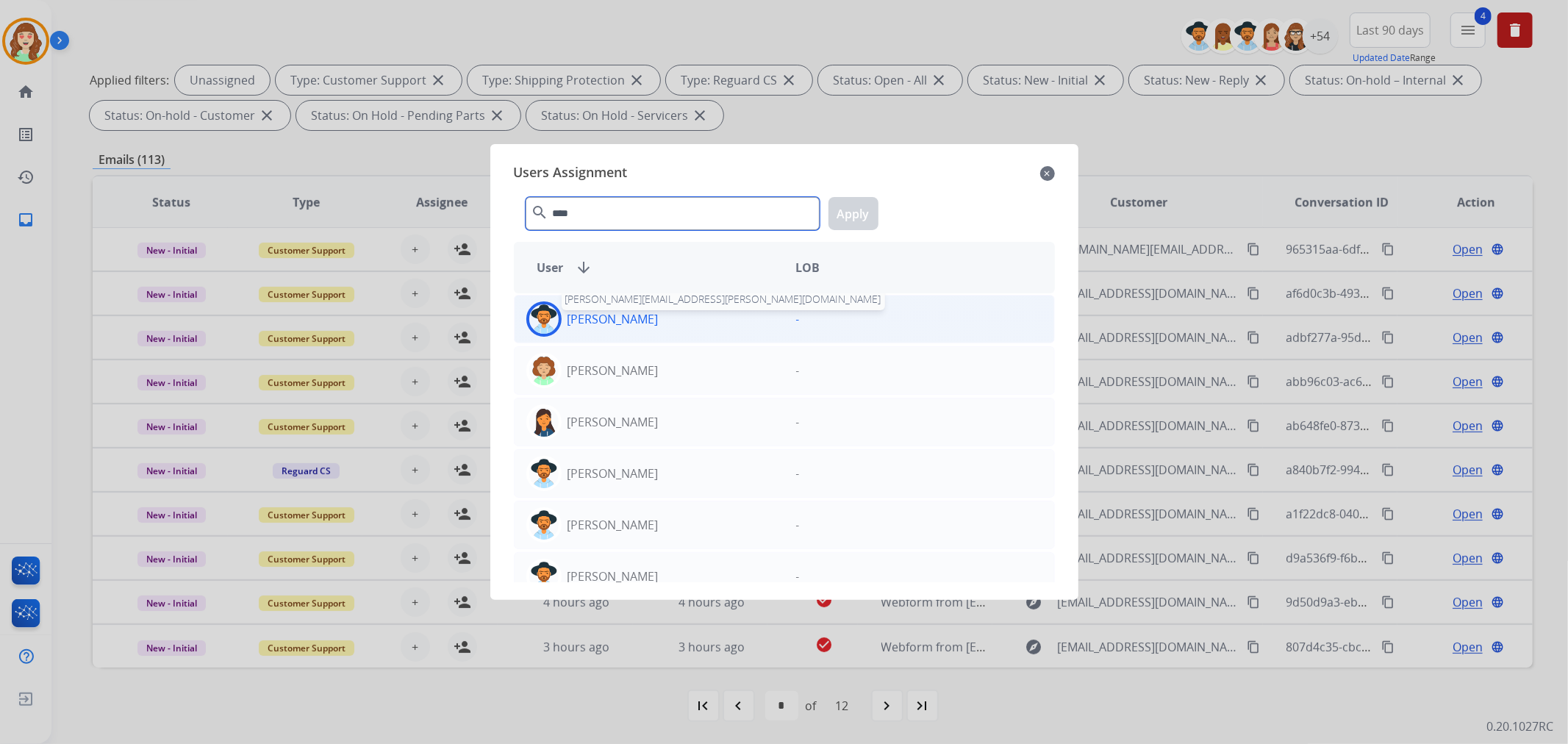
type input "****"
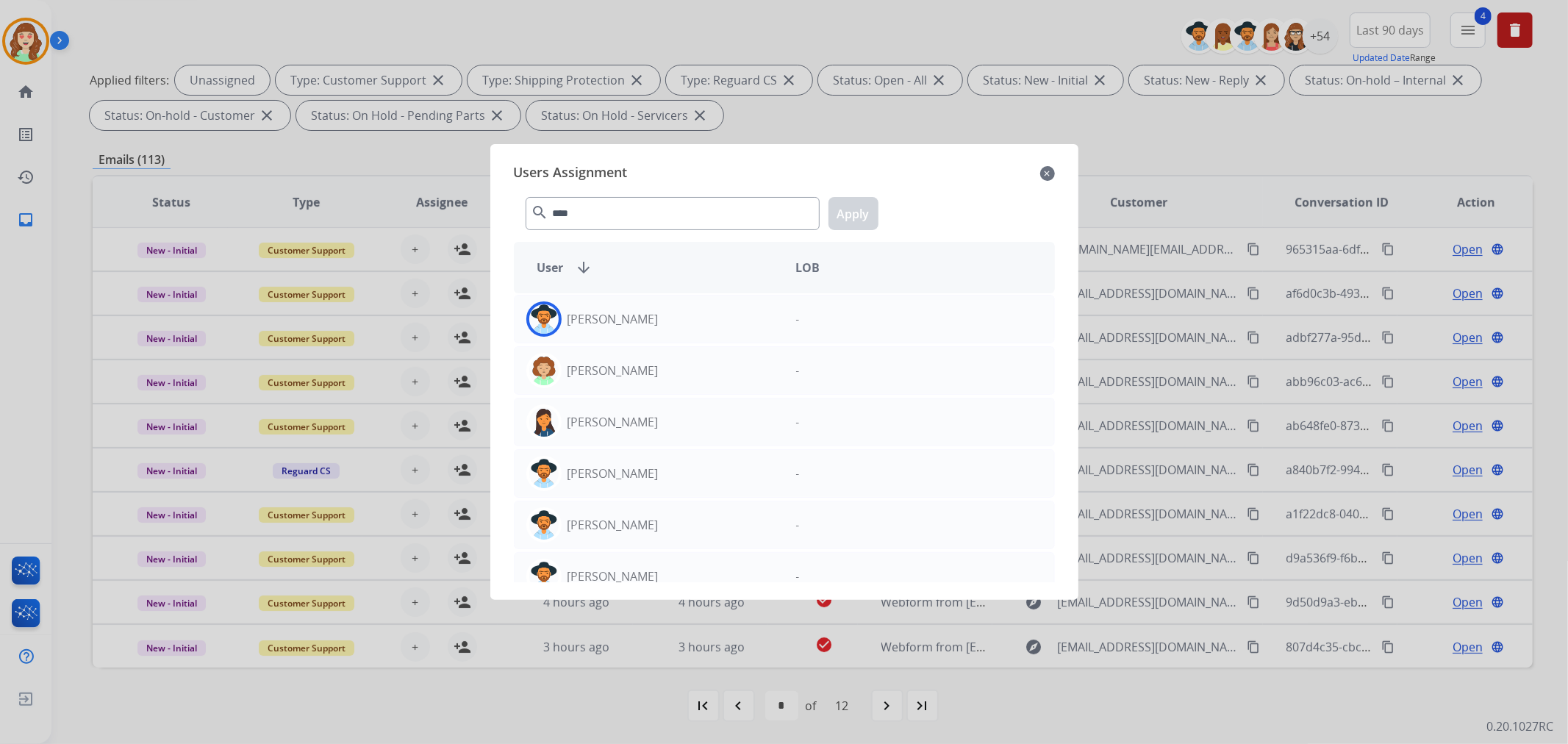
drag, startPoint x: 643, startPoint y: 318, endPoint x: 757, endPoint y: 287, distance: 118.1
click at [642, 320] on div "[PERSON_NAME]" at bounding box center [648, 319] width 269 height 36
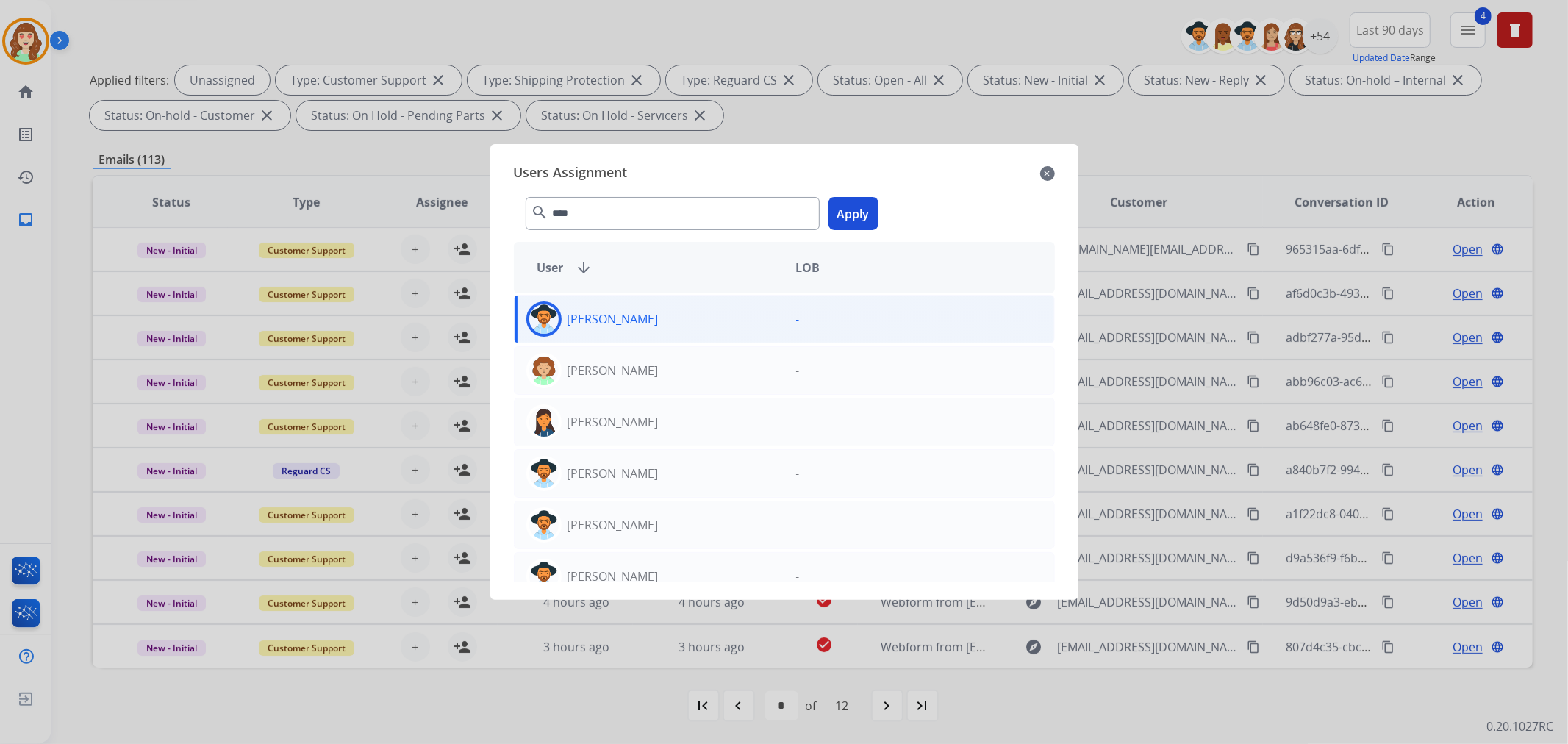
click at [860, 208] on button "Apply" at bounding box center [853, 214] width 50 height 34
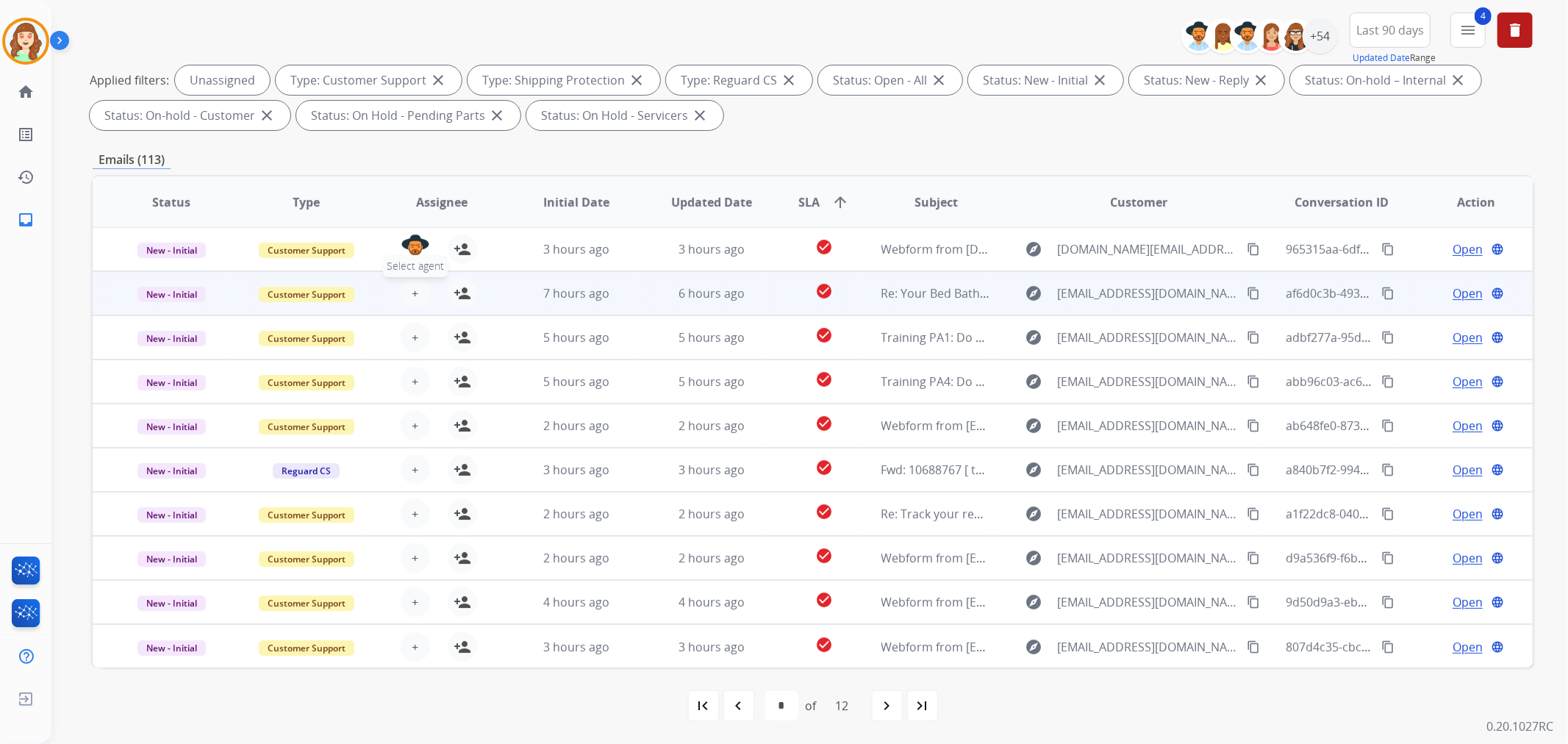
click at [414, 284] on span "+" at bounding box center [414, 293] width 7 height 18
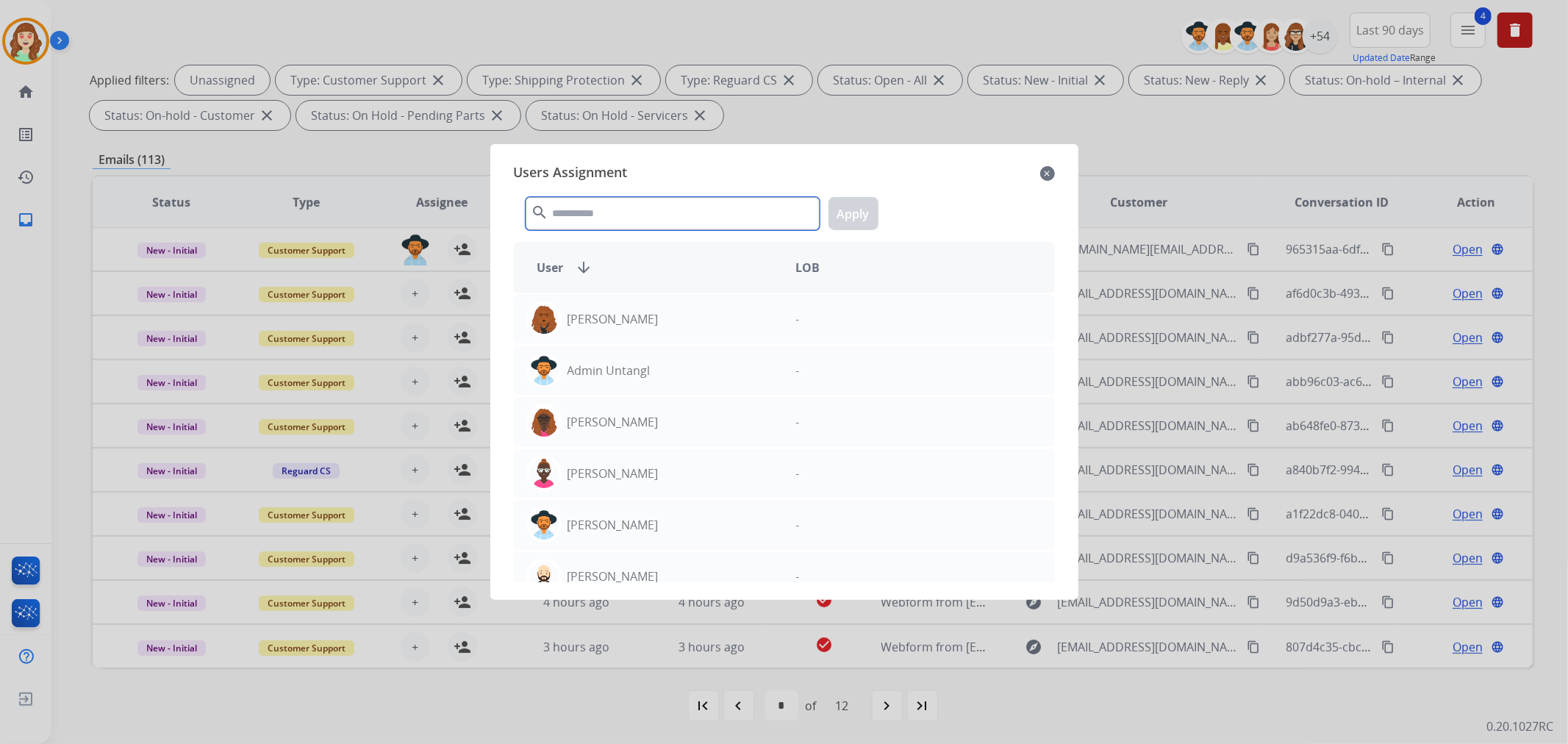
click at [584, 214] on input "text" at bounding box center [673, 214] width 294 height 34
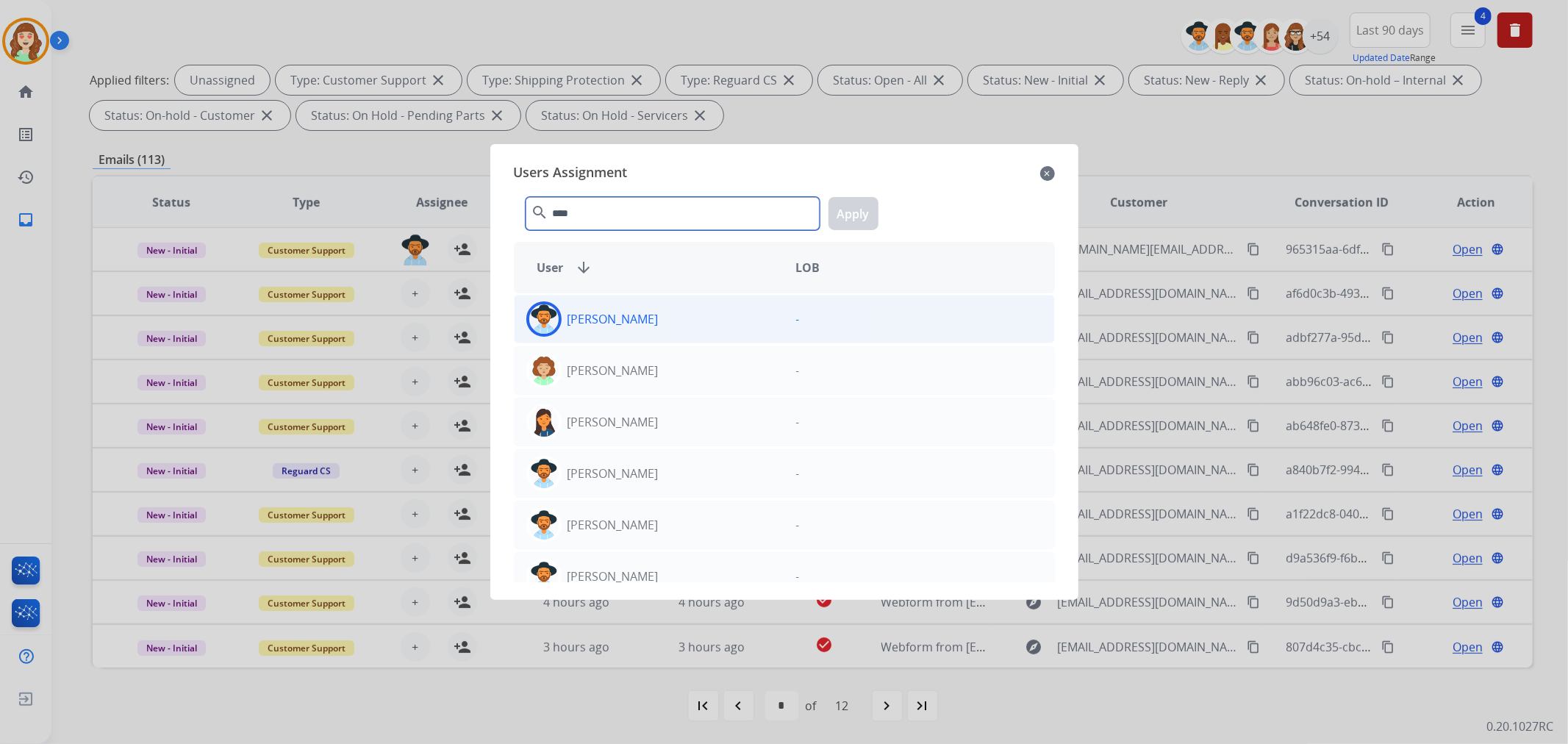
type input "****"
drag, startPoint x: 694, startPoint y: 325, endPoint x: 765, endPoint y: 276, distance: 86.3
click at [693, 325] on div "[PERSON_NAME]" at bounding box center [648, 319] width 269 height 36
click at [848, 213] on button "Apply" at bounding box center [853, 214] width 50 height 34
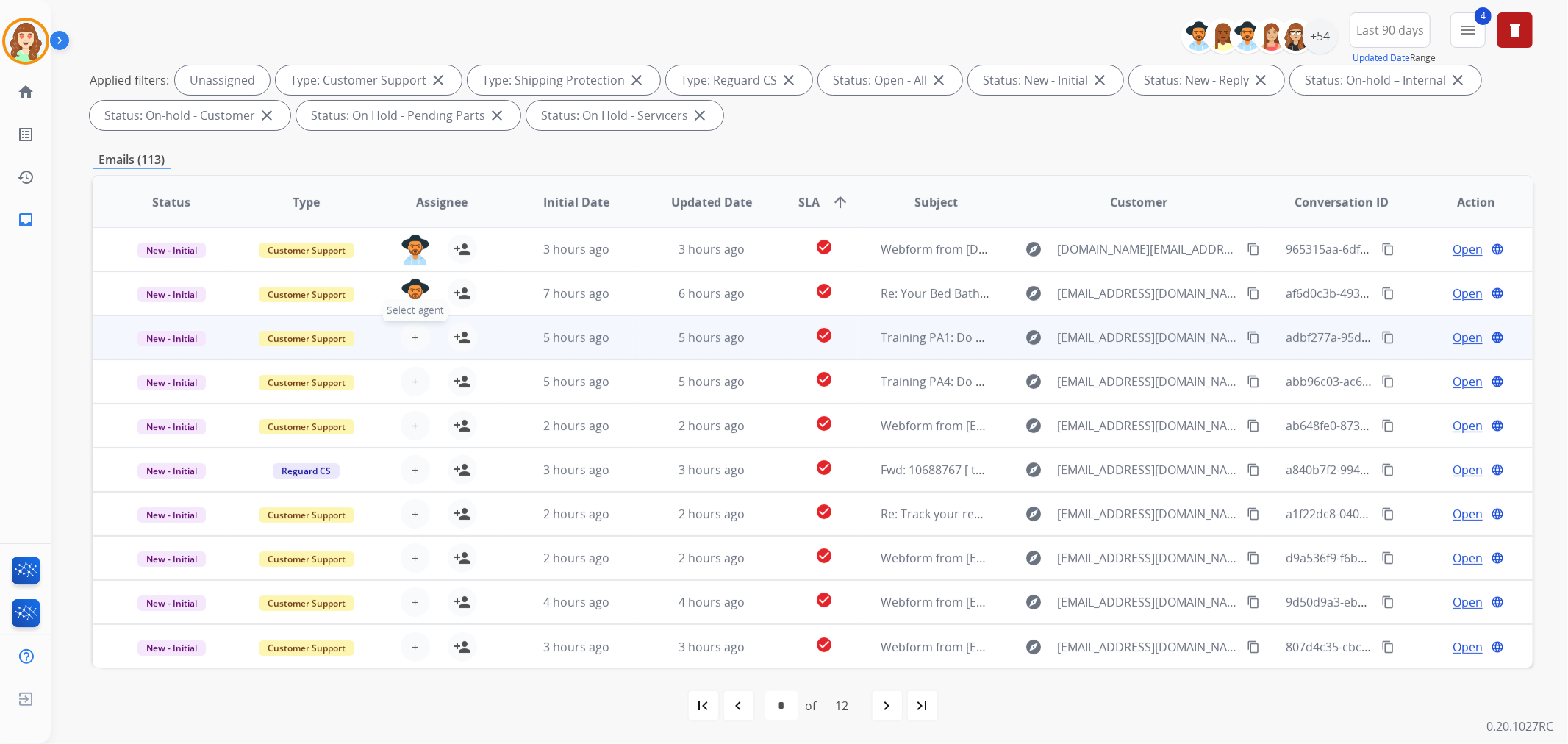
click at [416, 329] on button "+ Select agent" at bounding box center [415, 337] width 30 height 30
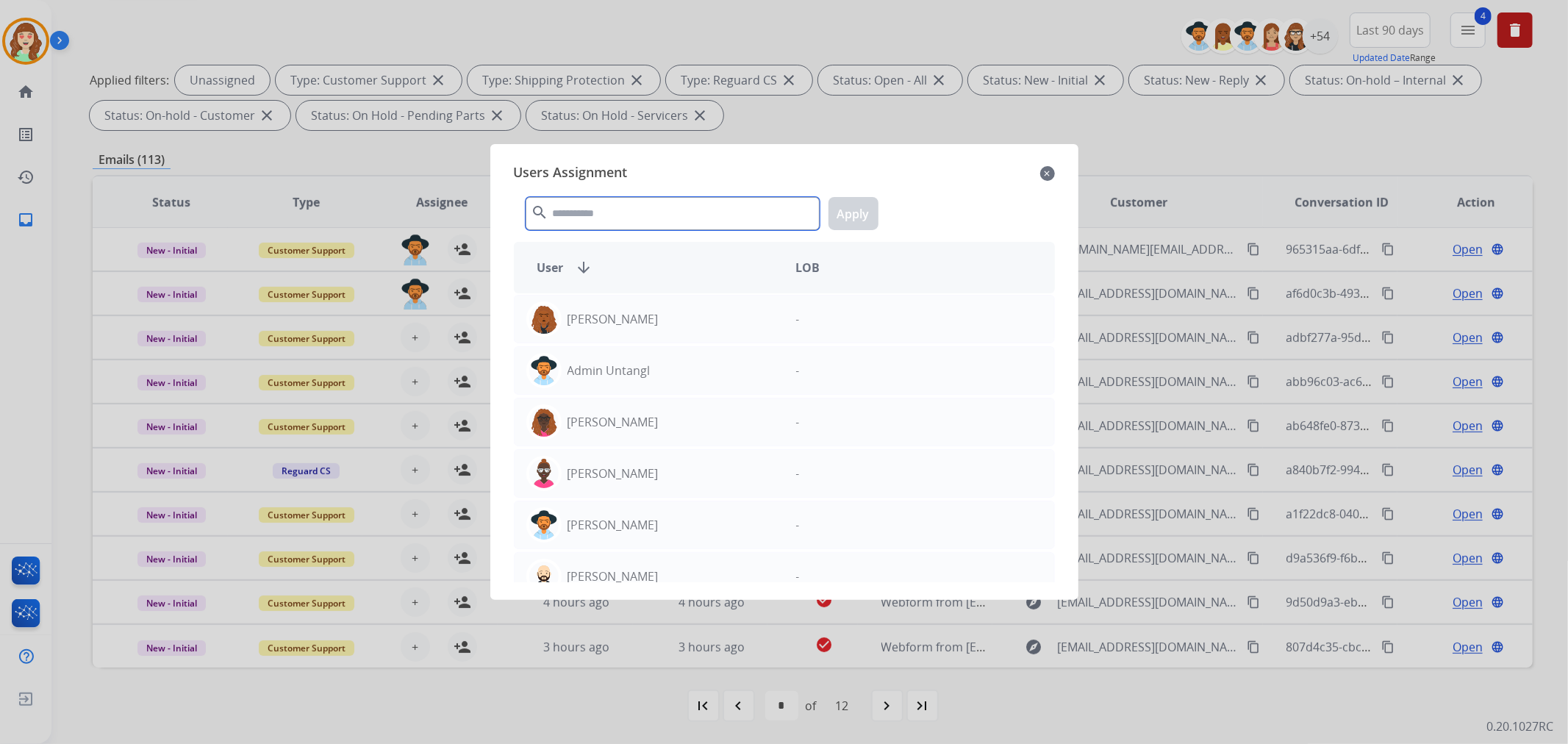
drag, startPoint x: 620, startPoint y: 218, endPoint x: 579, endPoint y: 195, distance: 47.0
click at [595, 200] on input "text" at bounding box center [673, 214] width 294 height 34
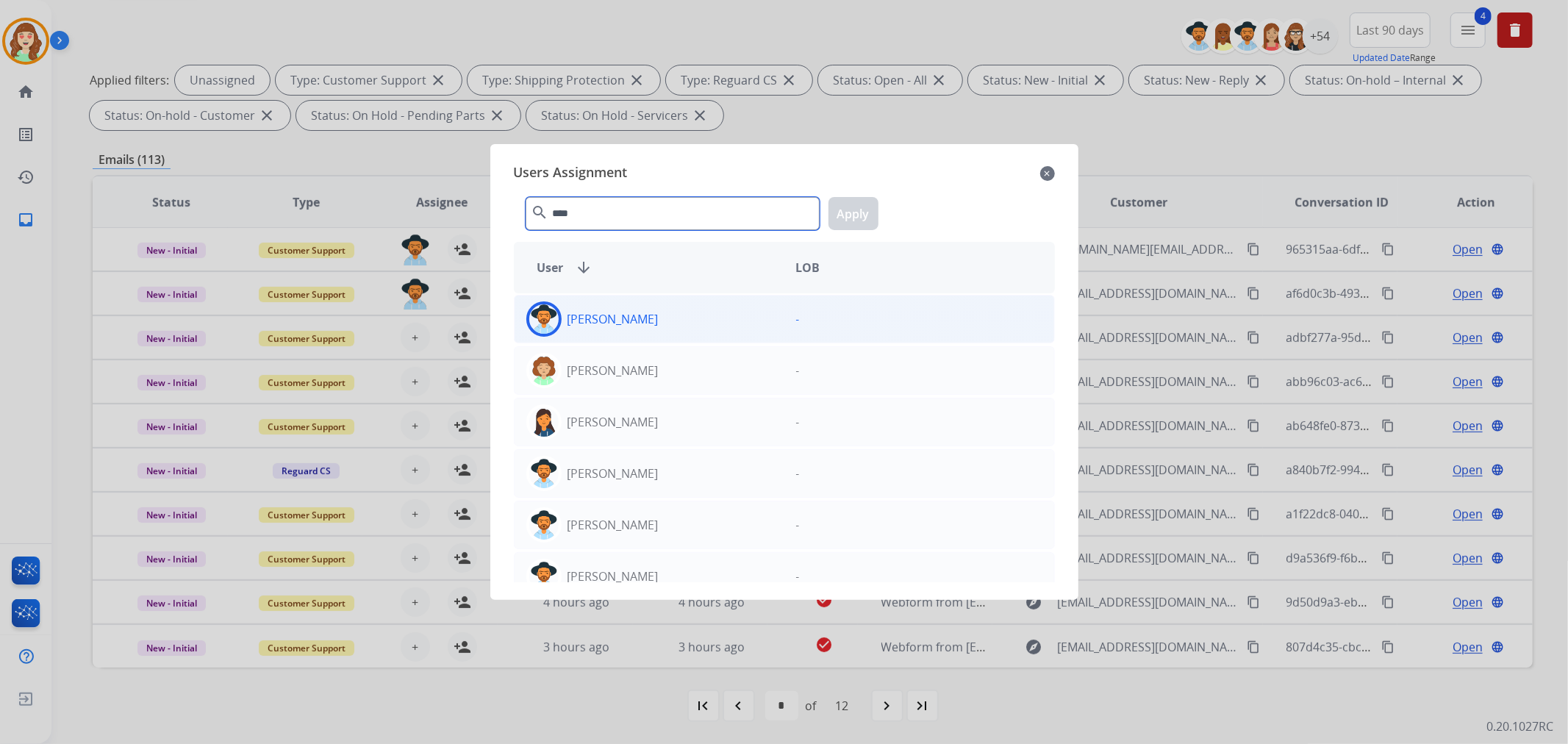
type input "****"
drag, startPoint x: 730, startPoint y: 318, endPoint x: 834, endPoint y: 273, distance: 113.3
click at [730, 313] on div "[PERSON_NAME]" at bounding box center [648, 319] width 269 height 36
click at [865, 218] on button "Apply" at bounding box center [853, 214] width 50 height 34
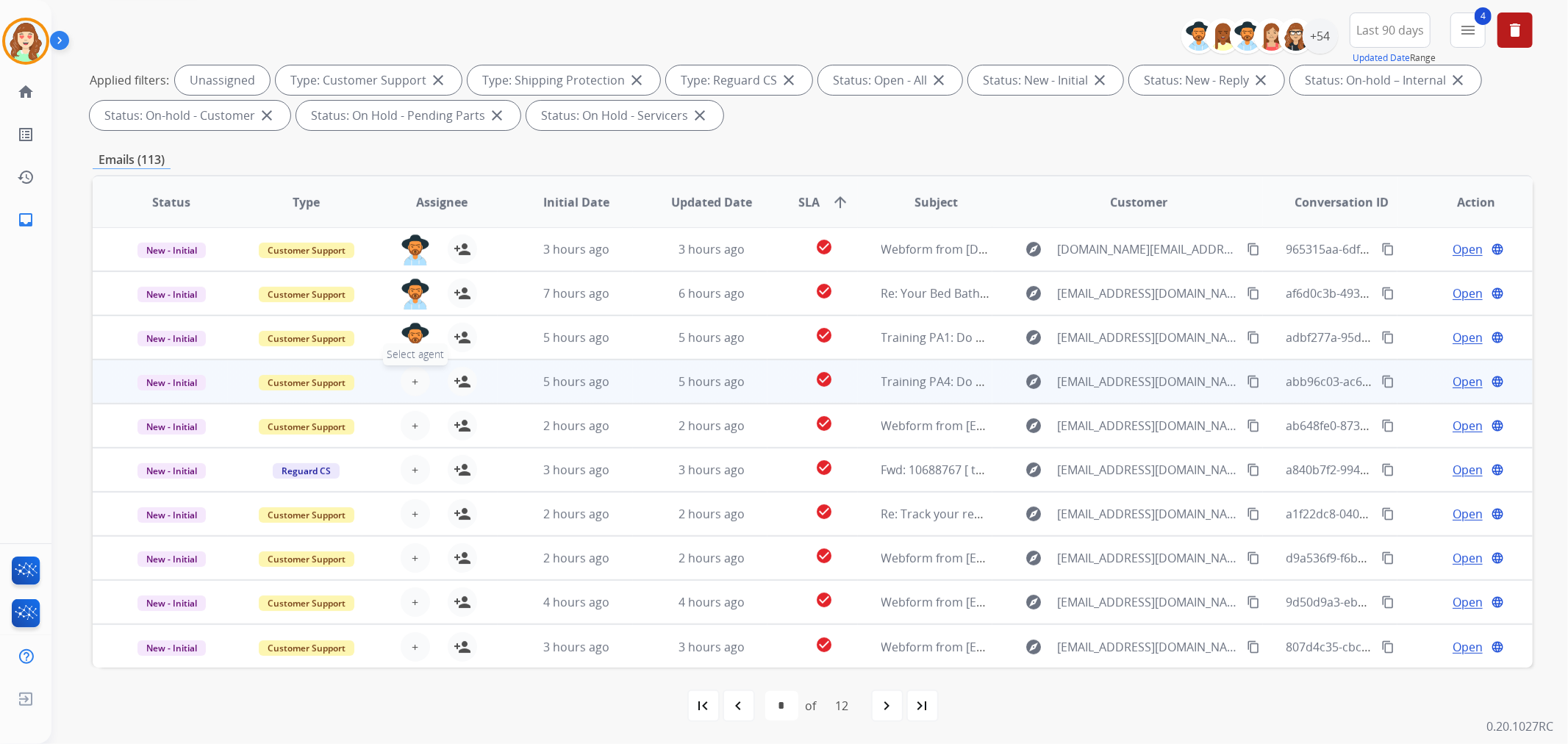
click at [422, 376] on button "+ Select agent" at bounding box center [415, 382] width 30 height 30
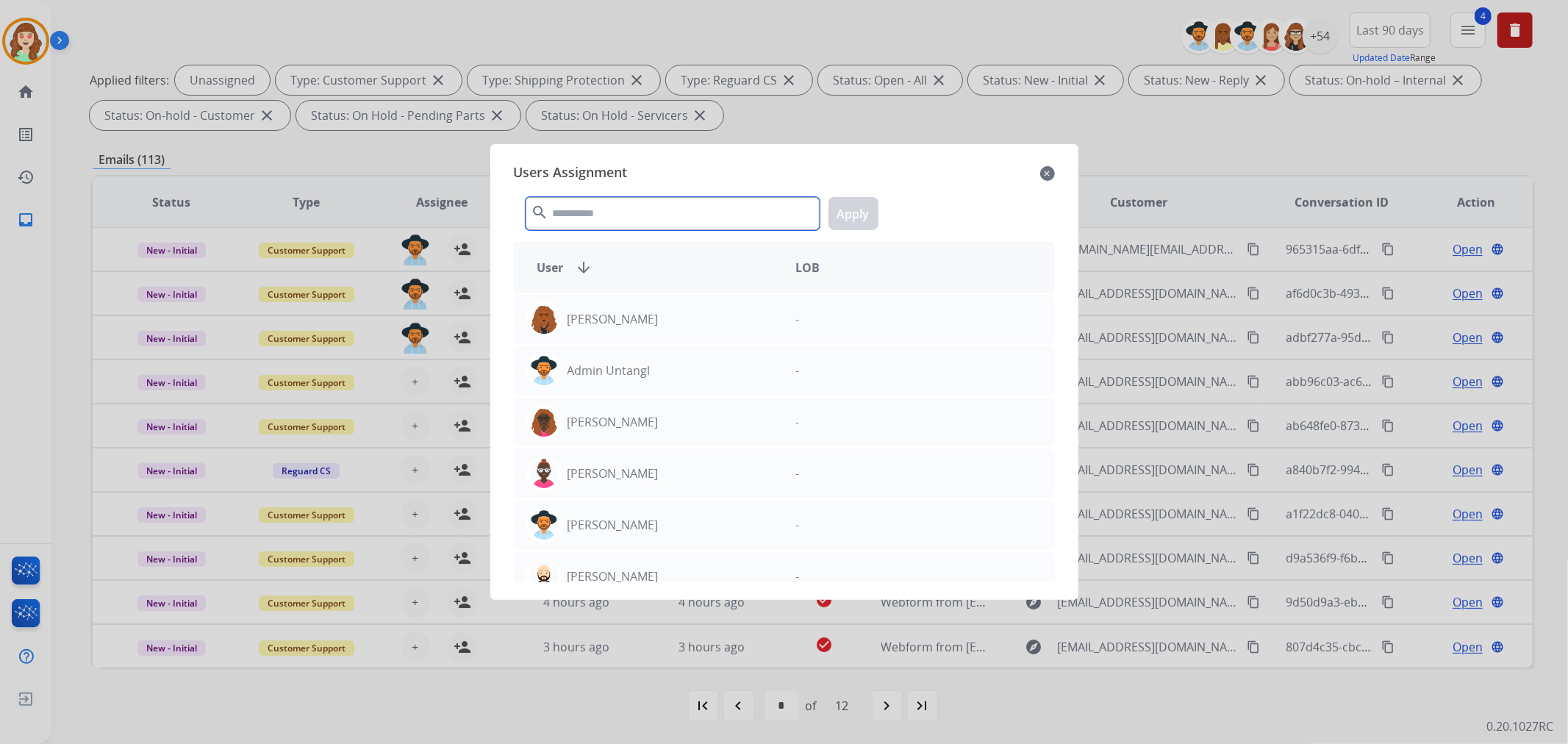
click at [592, 208] on input "text" at bounding box center [673, 214] width 294 height 34
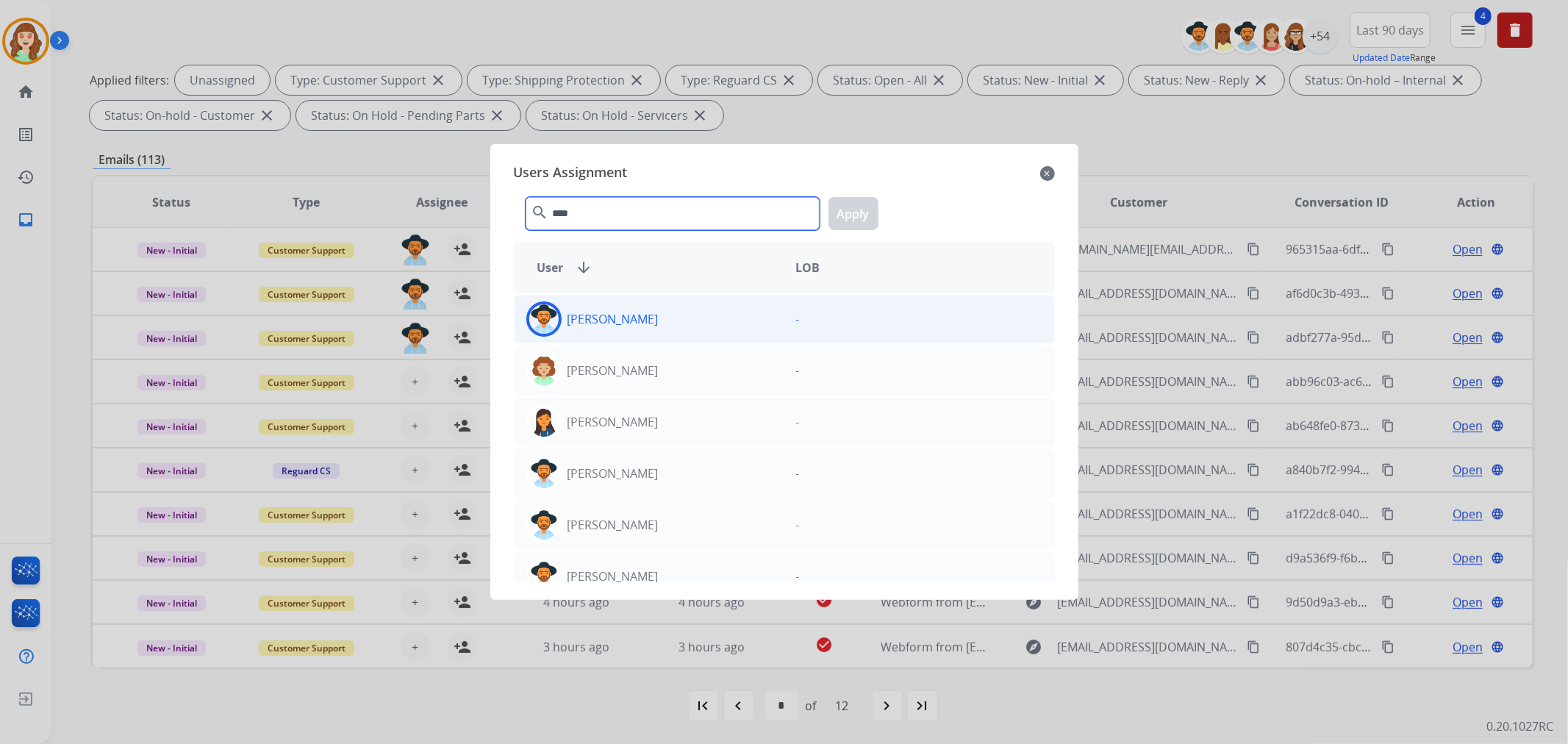
type input "****"
click at [611, 327] on p "[PERSON_NAME]" at bounding box center [613, 319] width 91 height 18
click at [857, 228] on button "Apply" at bounding box center [853, 214] width 50 height 34
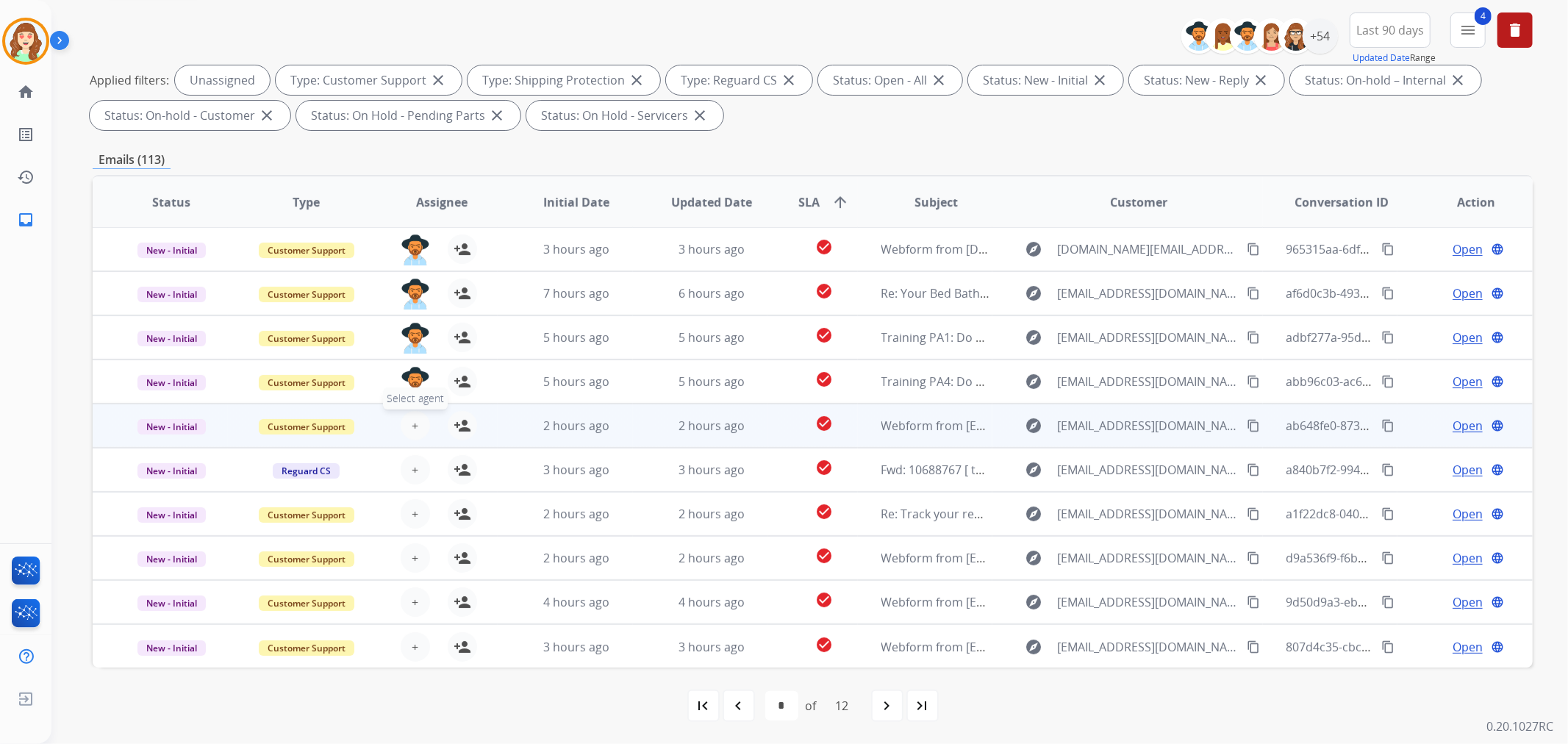
click at [416, 424] on button "+ Select agent" at bounding box center [415, 425] width 30 height 30
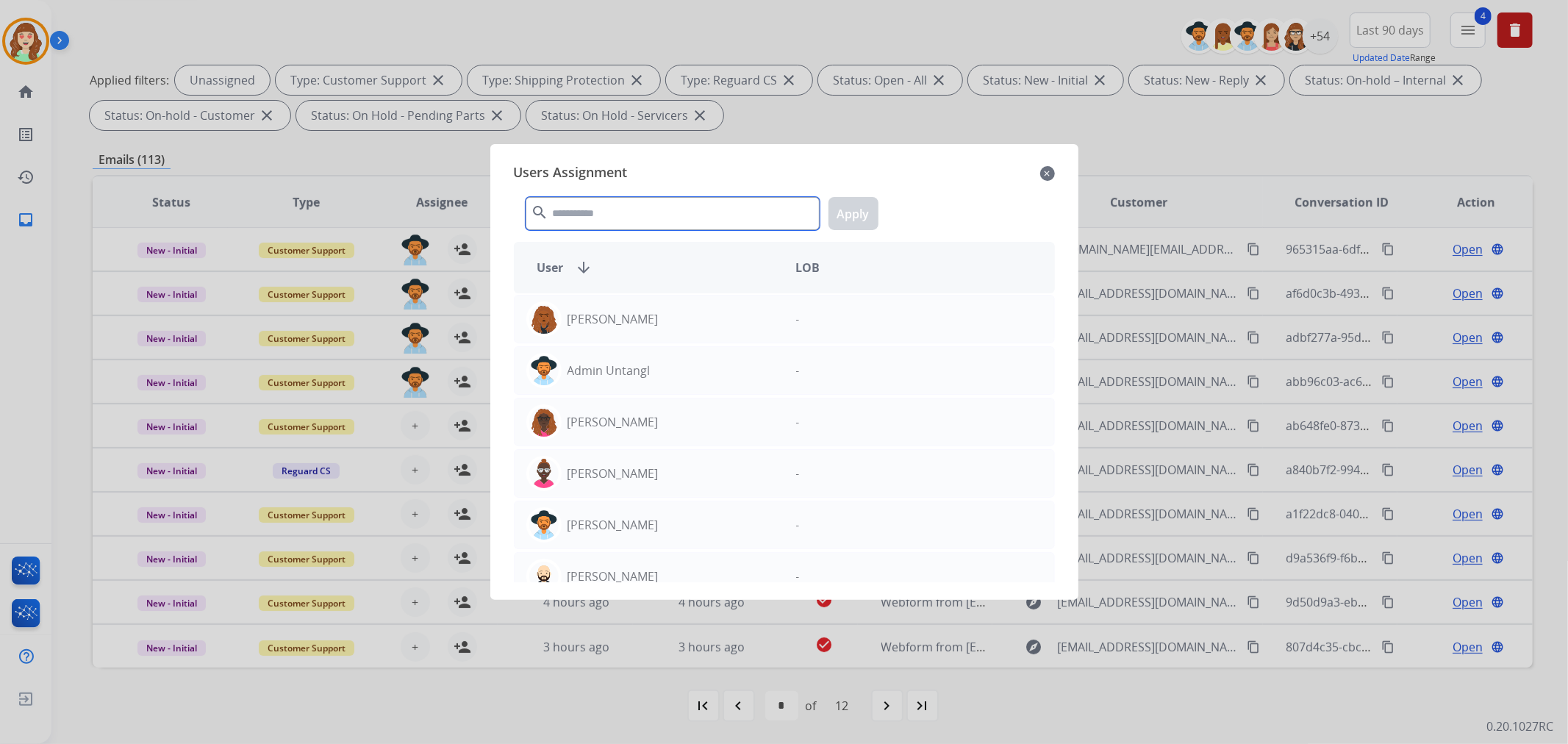
click at [584, 210] on input "text" at bounding box center [673, 214] width 294 height 34
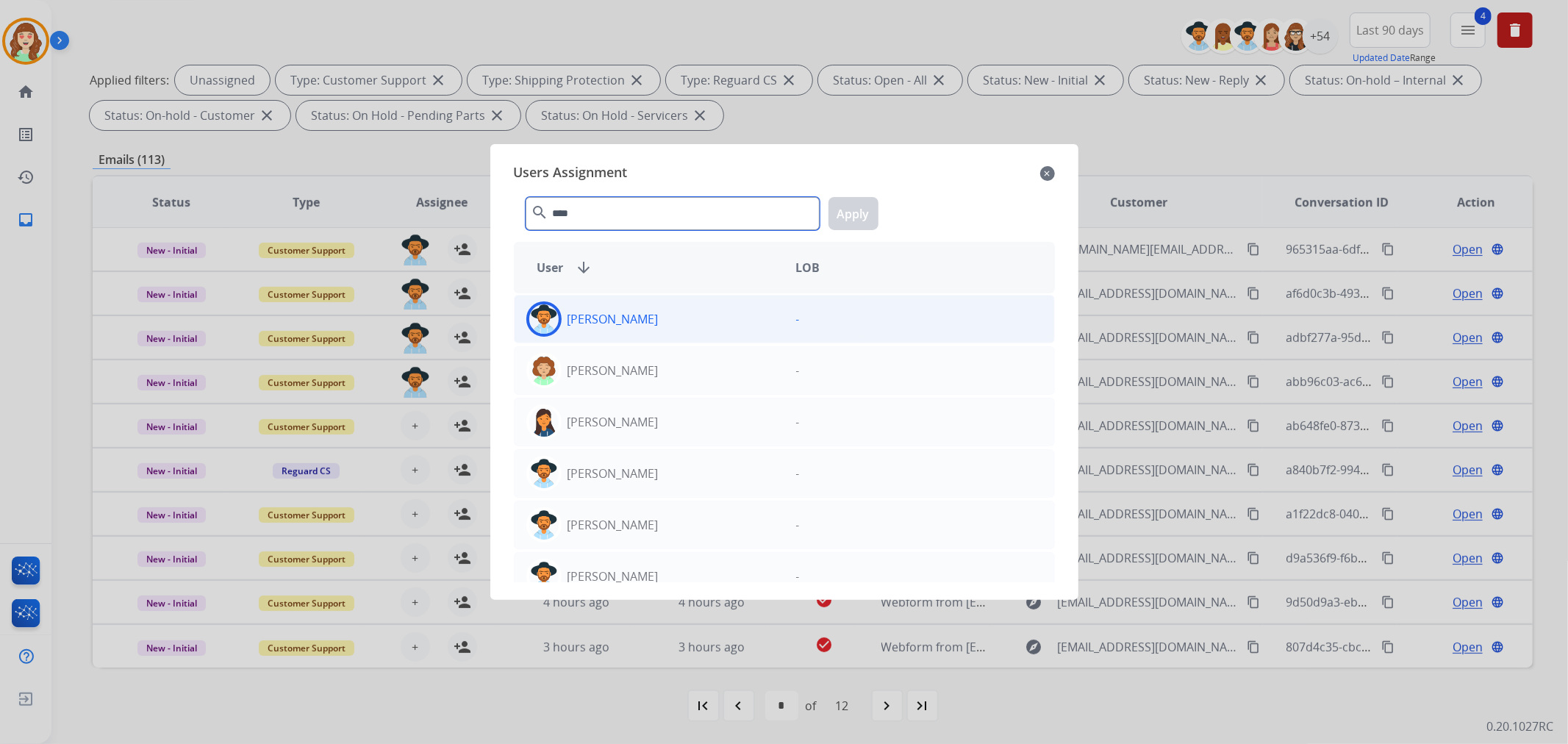
type input "****"
click at [710, 320] on div "[PERSON_NAME]" at bounding box center [648, 319] width 269 height 36
click at [865, 206] on button "Apply" at bounding box center [853, 214] width 50 height 34
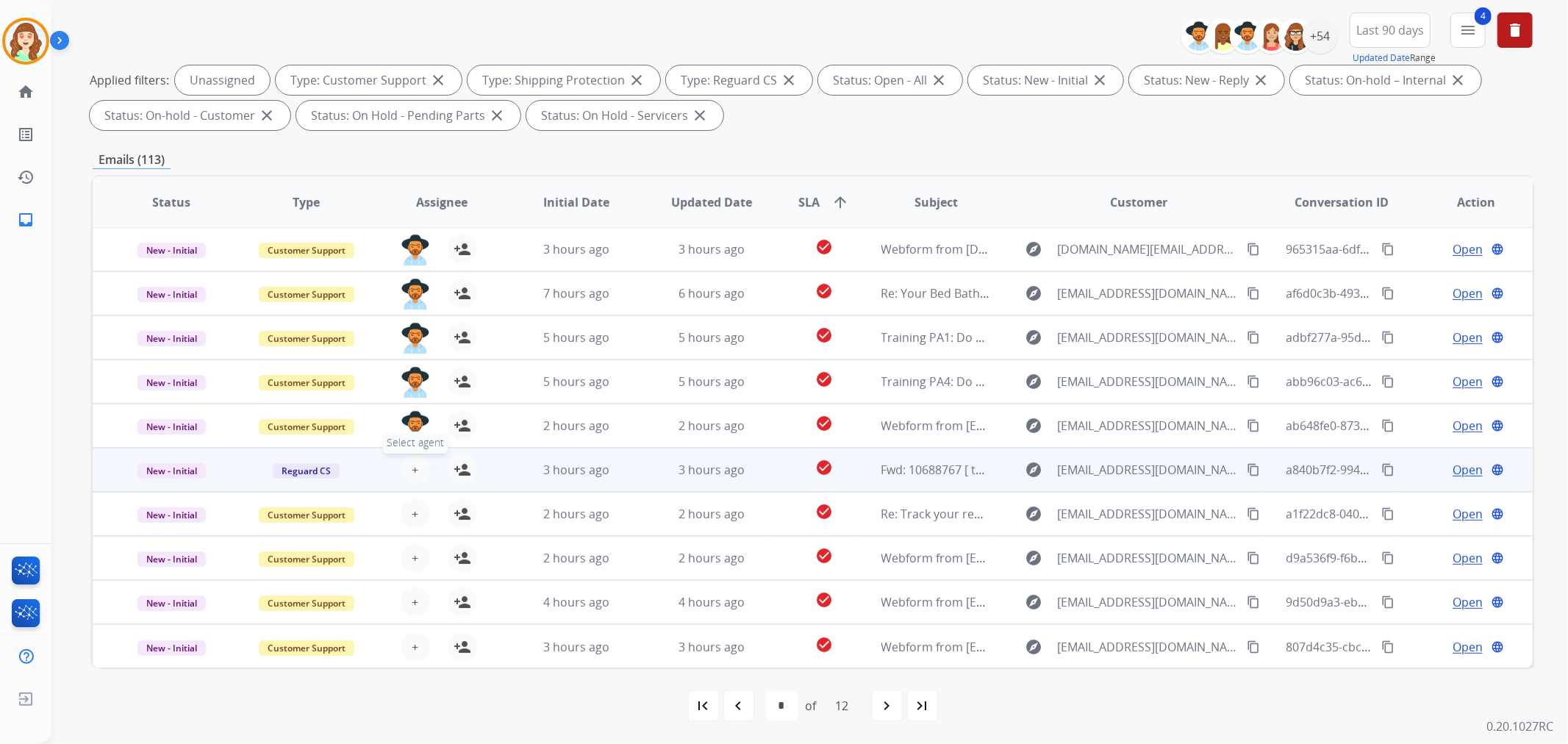
click at [405, 472] on button "+ Select agent" at bounding box center [415, 470] width 30 height 30
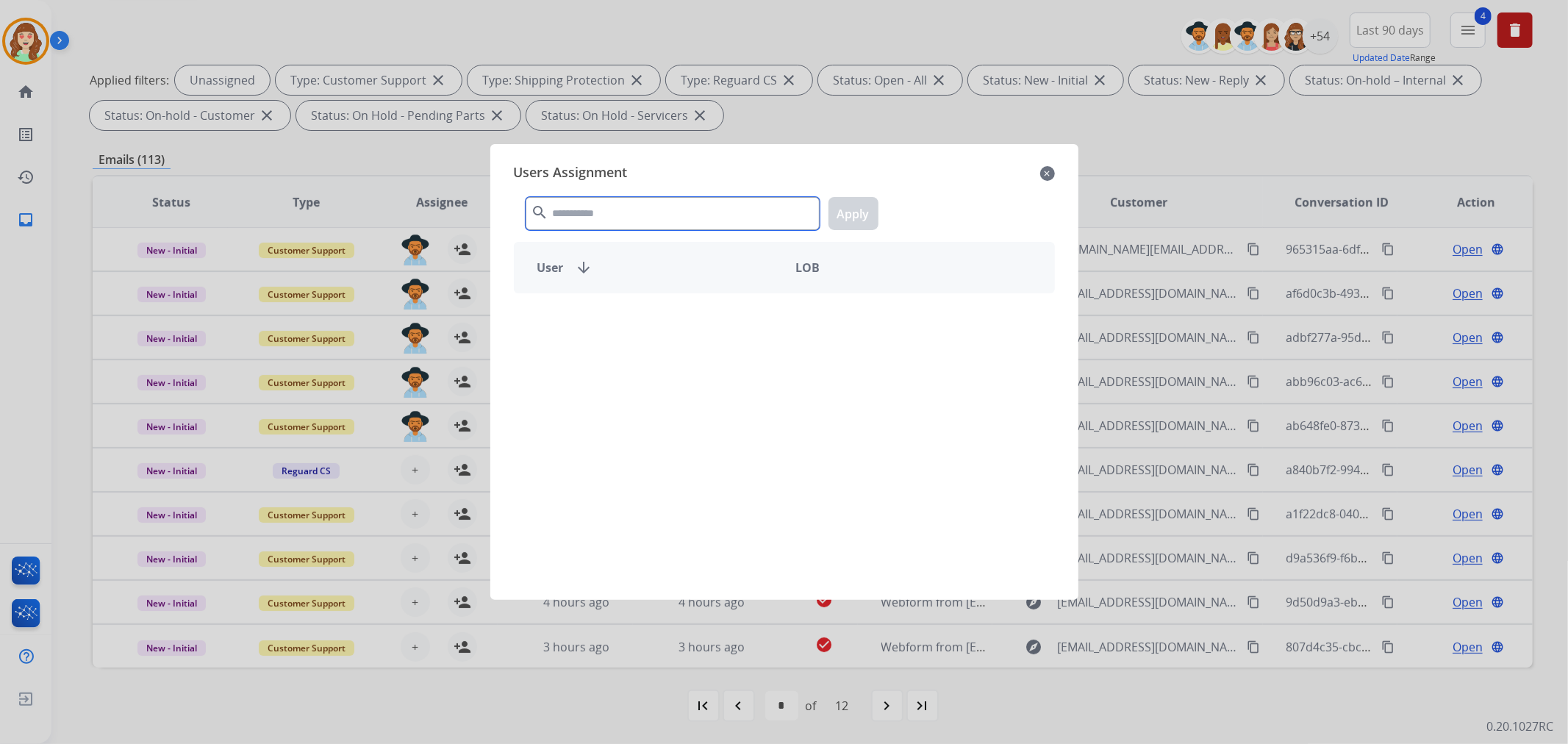
click at [615, 214] on input "text" at bounding box center [673, 214] width 294 height 34
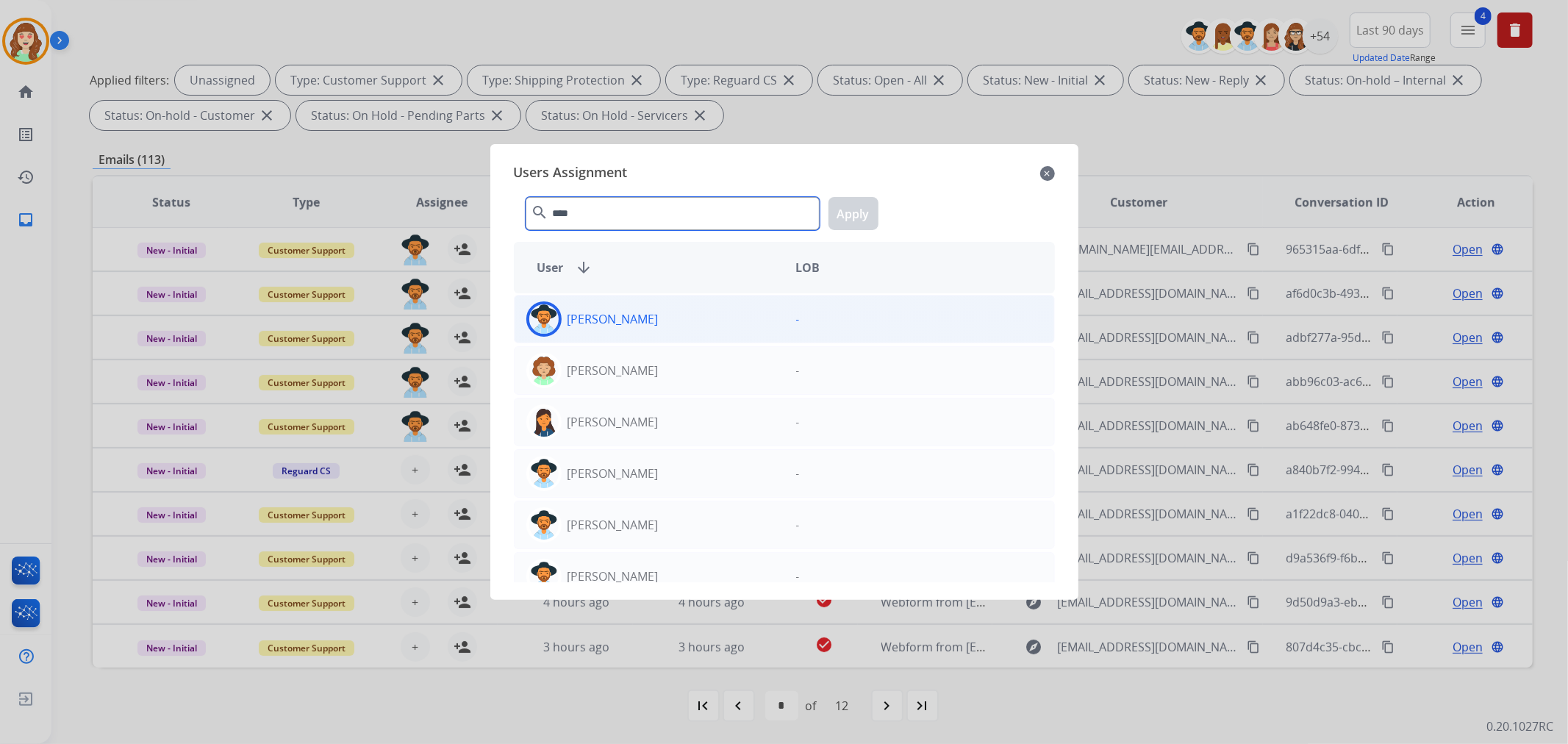
type input "****"
drag, startPoint x: 685, startPoint y: 314, endPoint x: 823, endPoint y: 229, distance: 162.1
click at [685, 313] on div "[PERSON_NAME]" at bounding box center [648, 319] width 269 height 36
click at [851, 214] on button "Apply" at bounding box center [853, 214] width 50 height 34
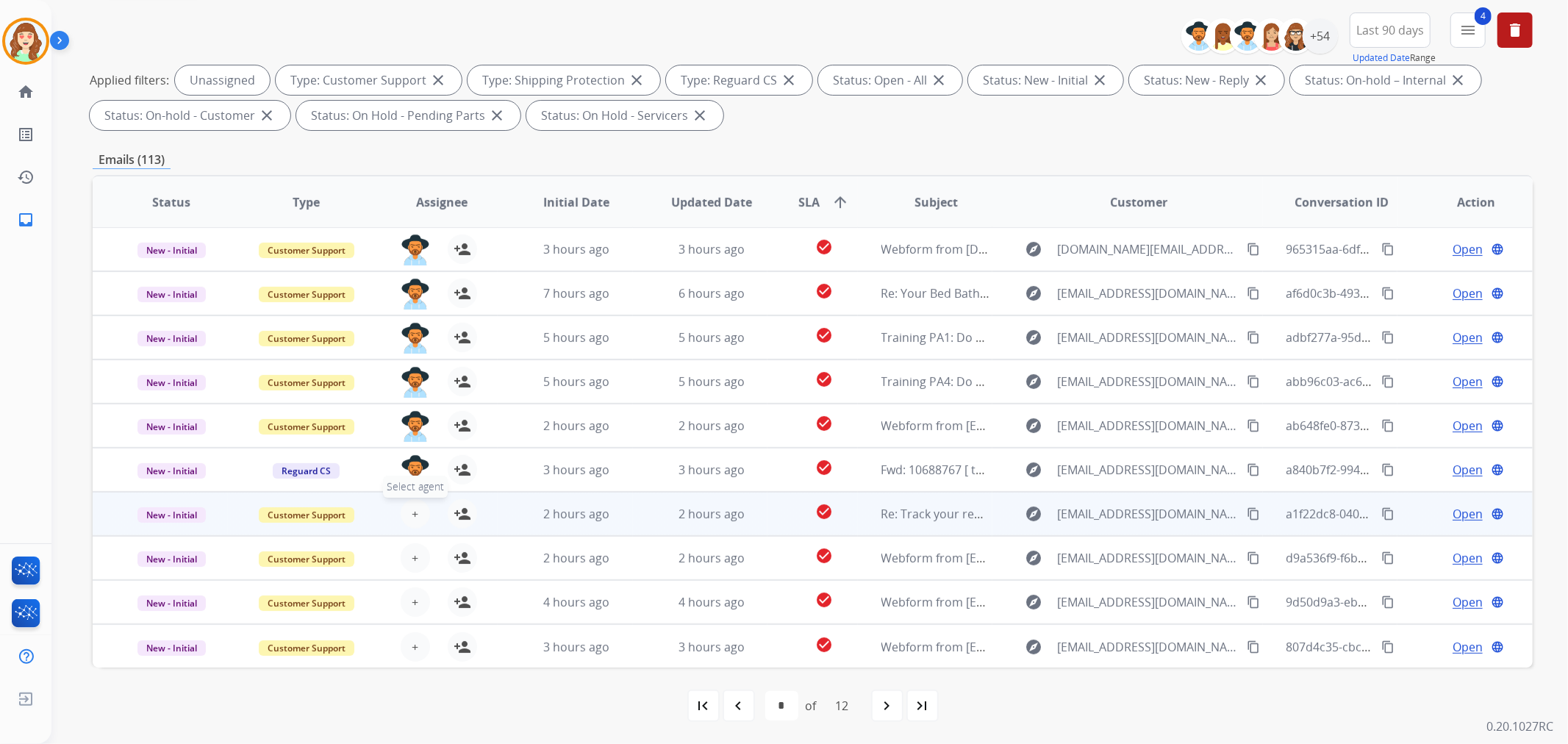
click at [416, 505] on button "+ Select agent" at bounding box center [415, 514] width 30 height 30
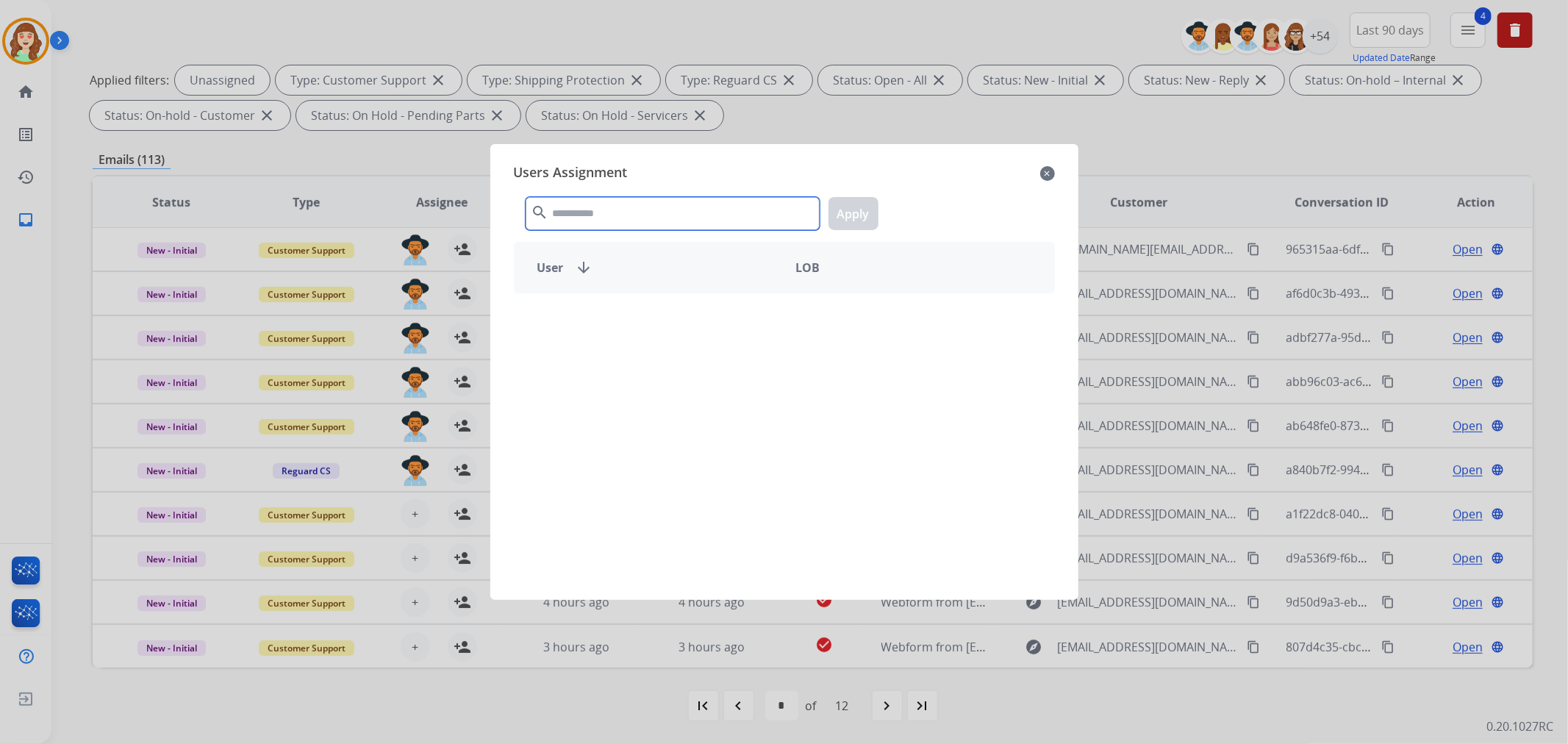
click at [696, 219] on input "text" at bounding box center [673, 214] width 294 height 34
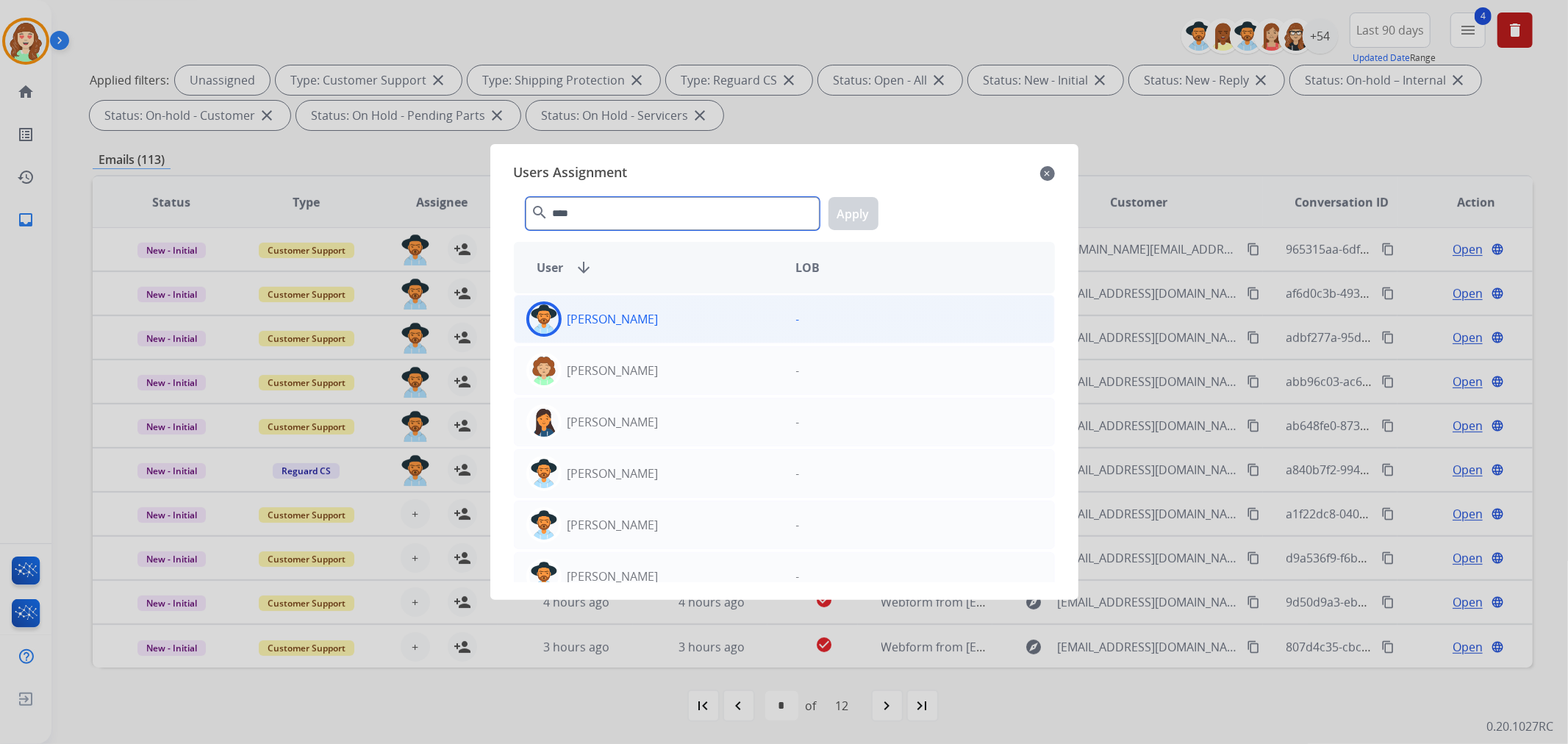
type input "****"
click at [680, 327] on div "[PERSON_NAME]" at bounding box center [648, 319] width 269 height 36
click at [858, 218] on button "Apply" at bounding box center [853, 214] width 50 height 34
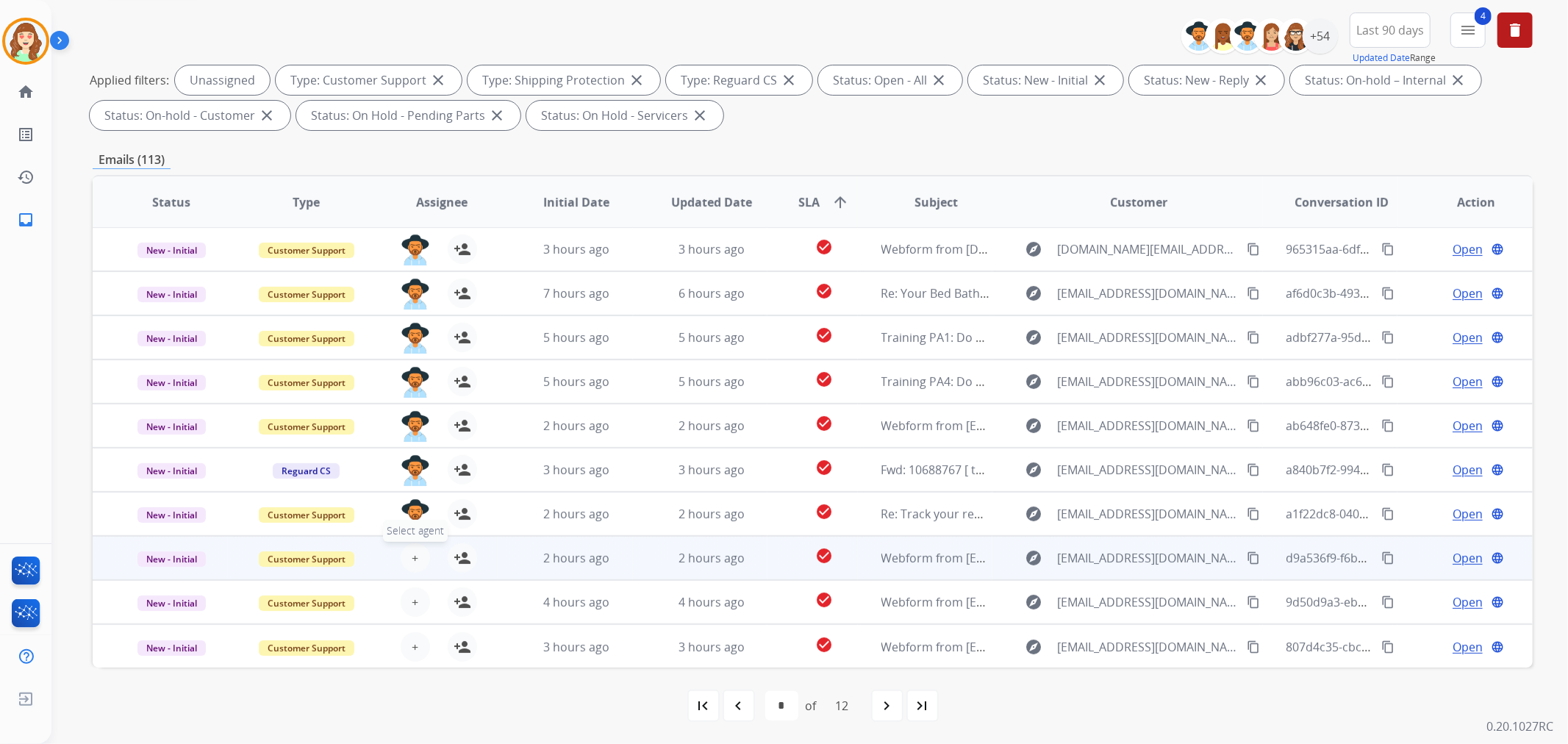
click at [416, 558] on button "+ Select agent" at bounding box center [415, 558] width 30 height 30
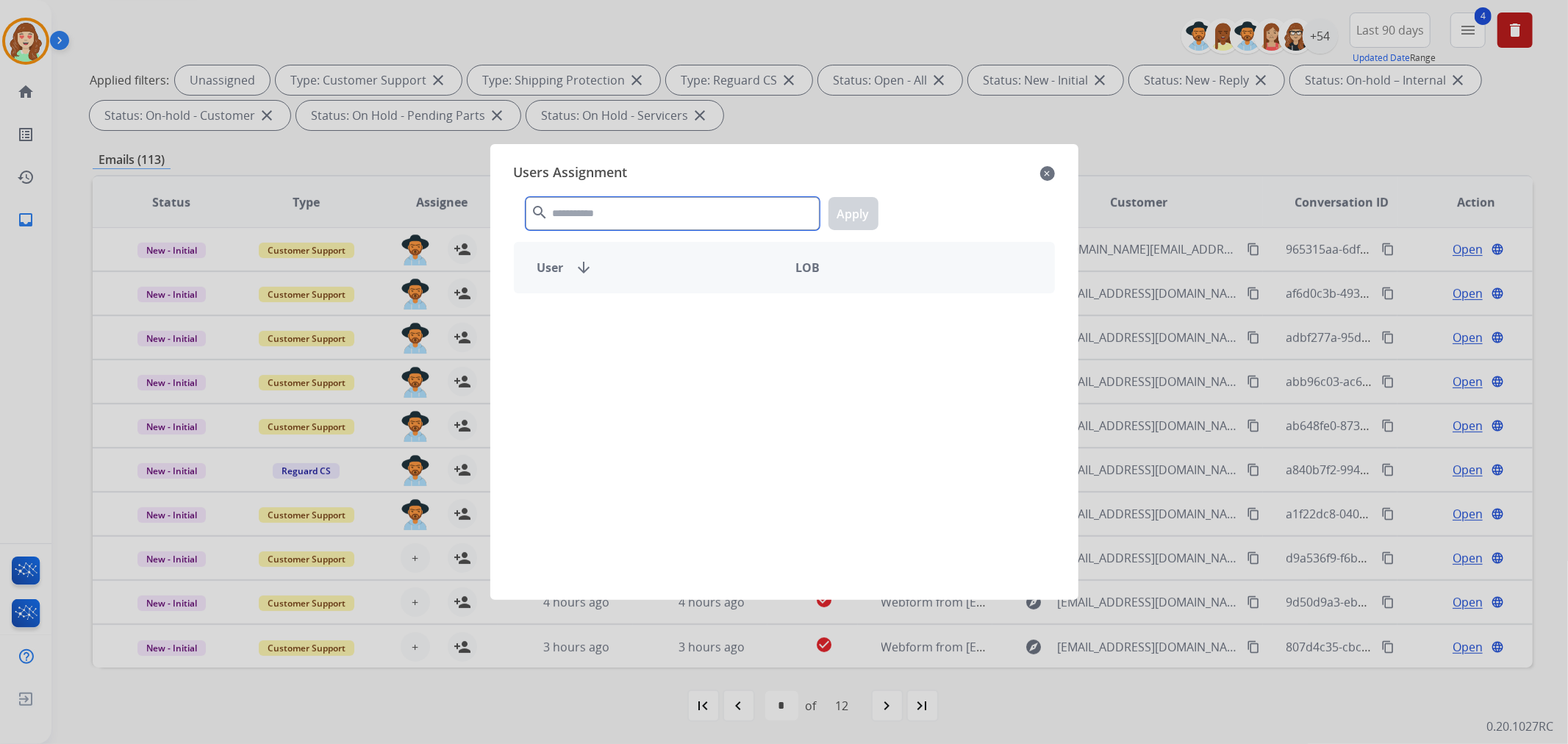
click at [642, 221] on input "text" at bounding box center [673, 214] width 294 height 34
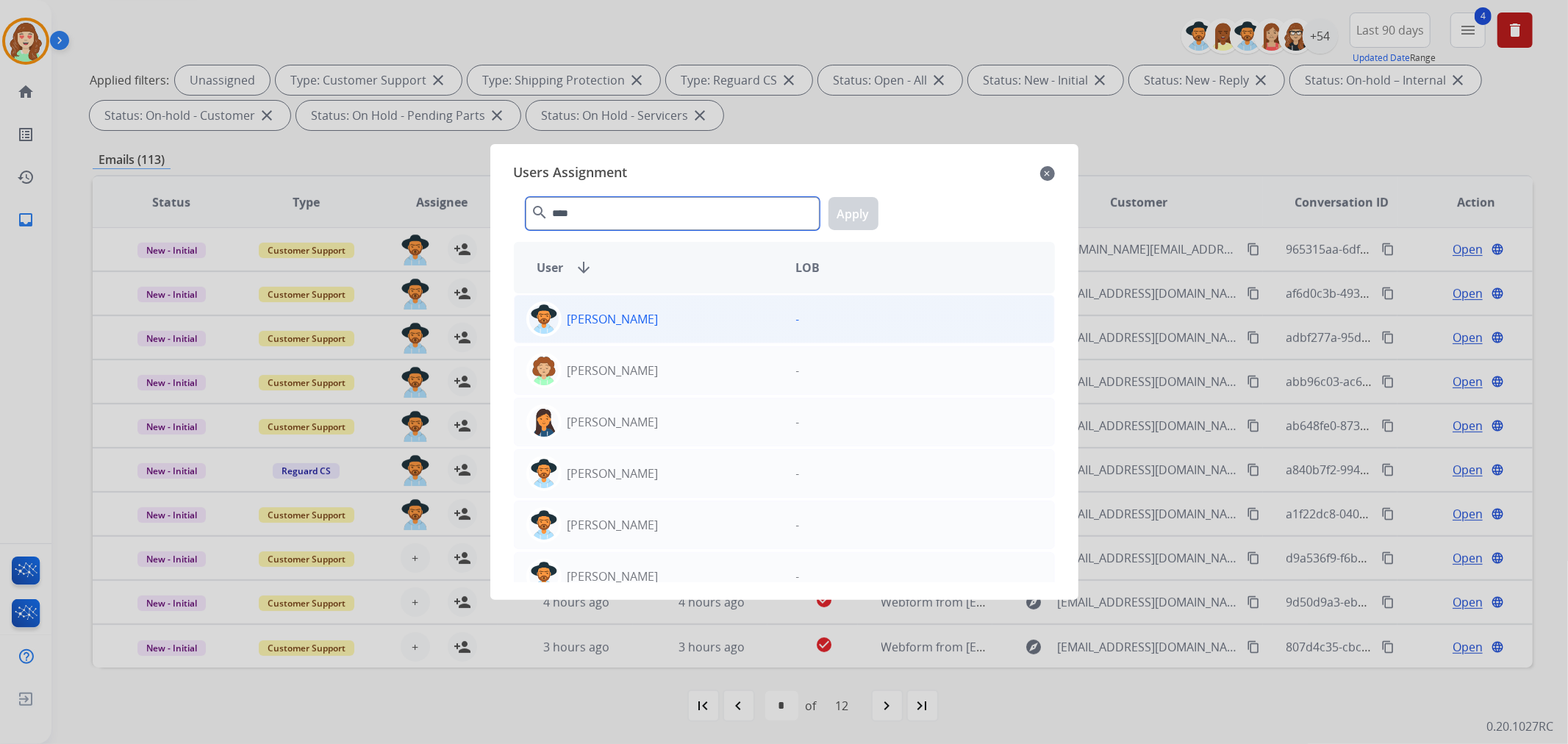
type input "****"
click at [667, 328] on div "[PERSON_NAME]" at bounding box center [648, 319] width 269 height 36
click at [844, 210] on button "Apply" at bounding box center [853, 214] width 50 height 34
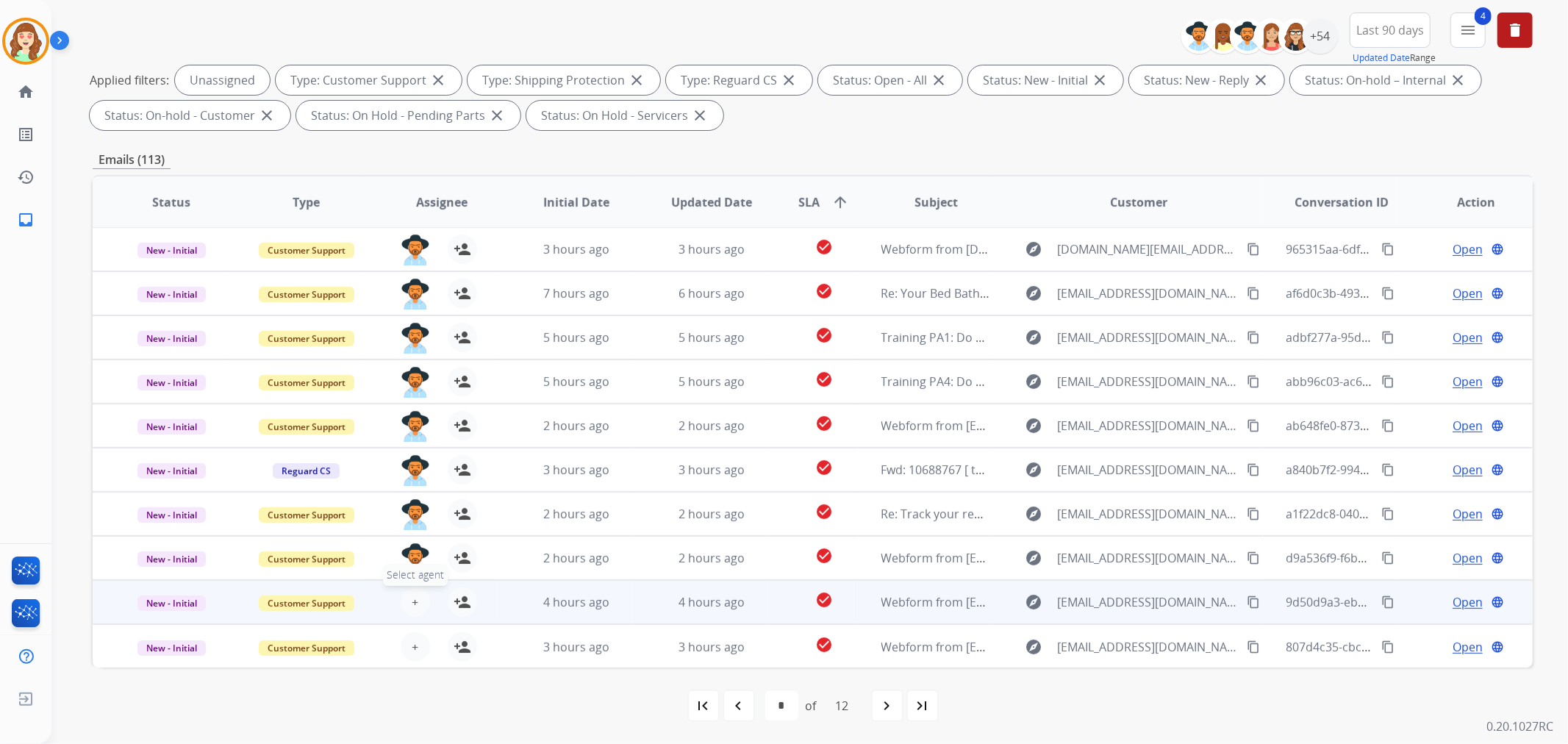
click at [417, 593] on button "+ Select agent" at bounding box center [415, 602] width 30 height 30
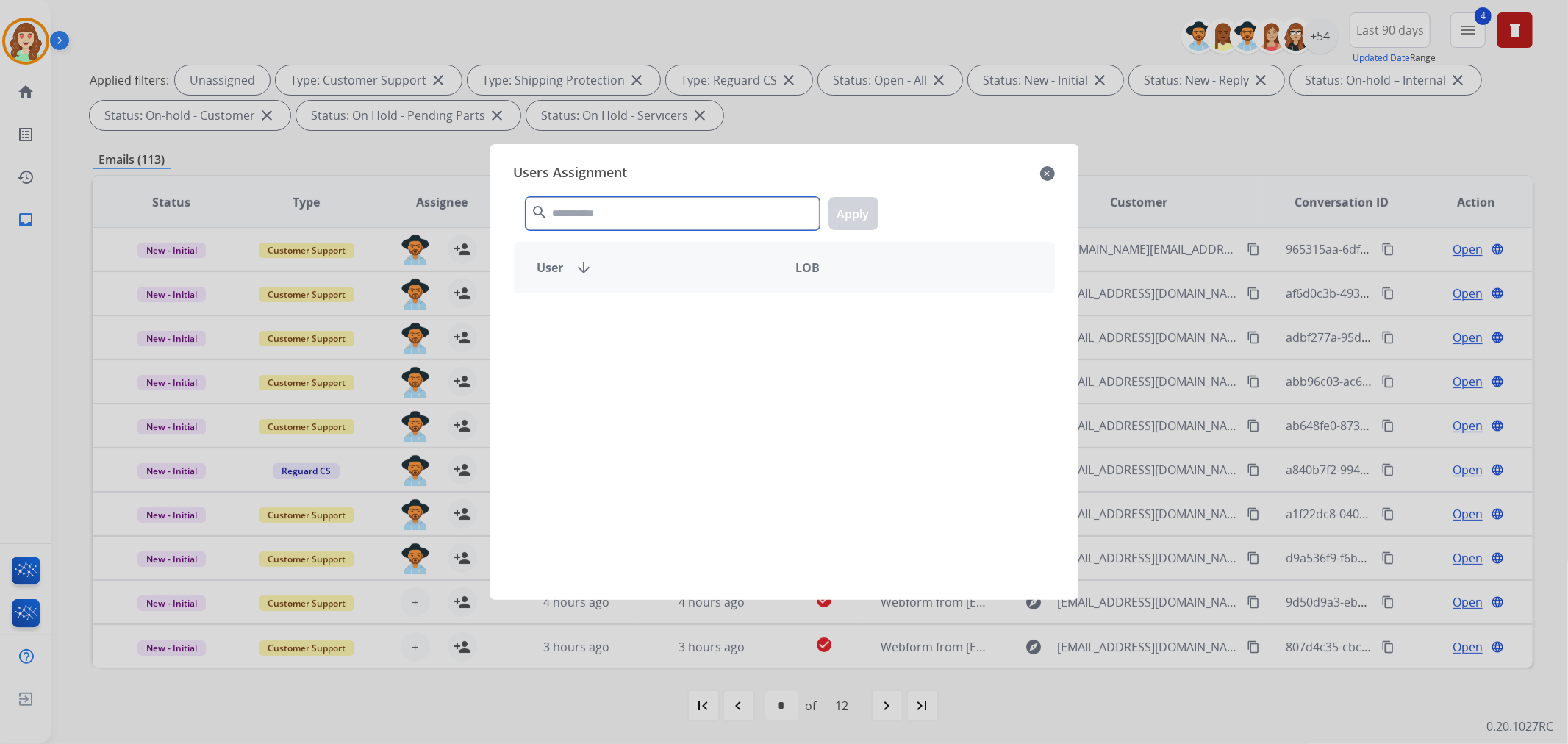
click at [623, 214] on input "text" at bounding box center [673, 214] width 294 height 34
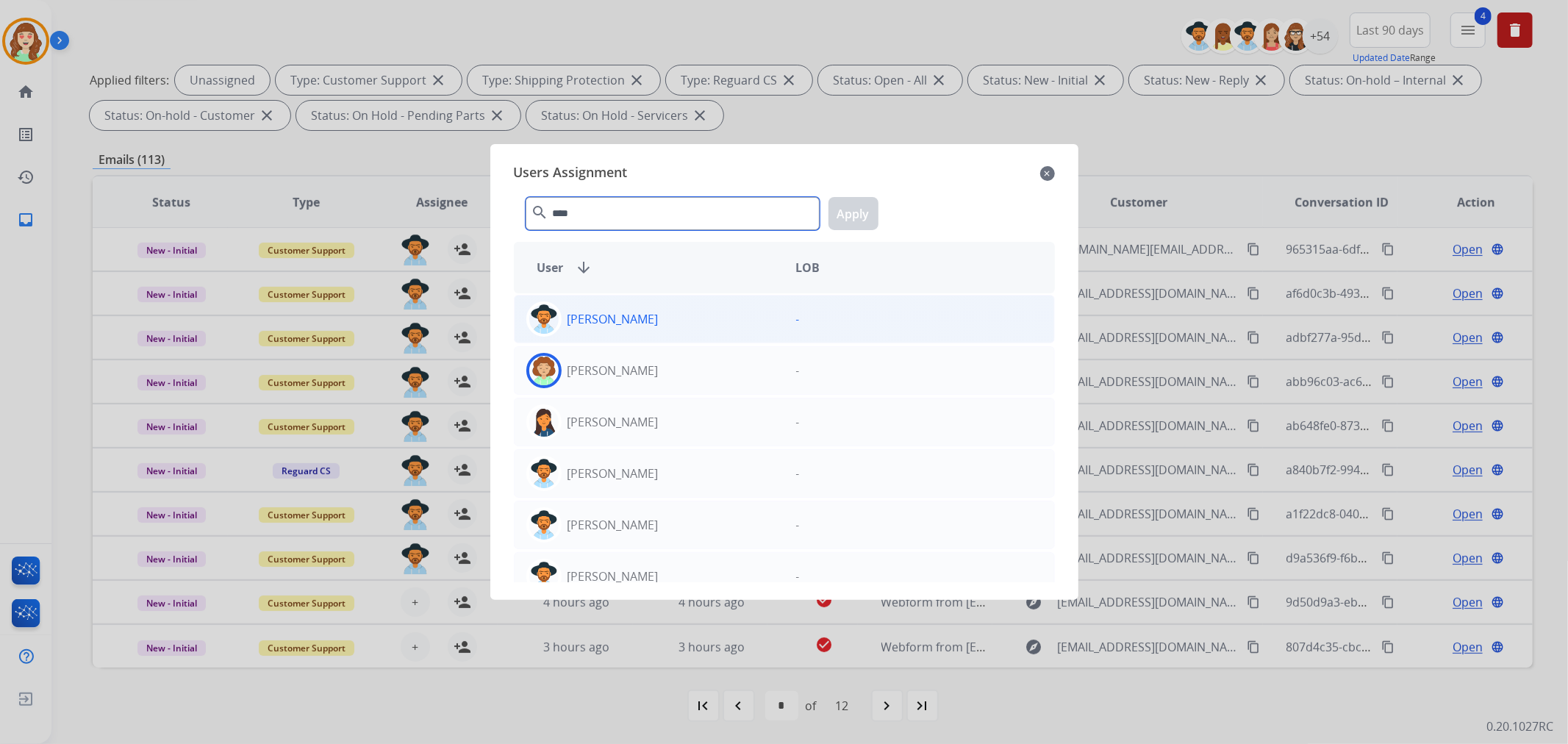
type input "****"
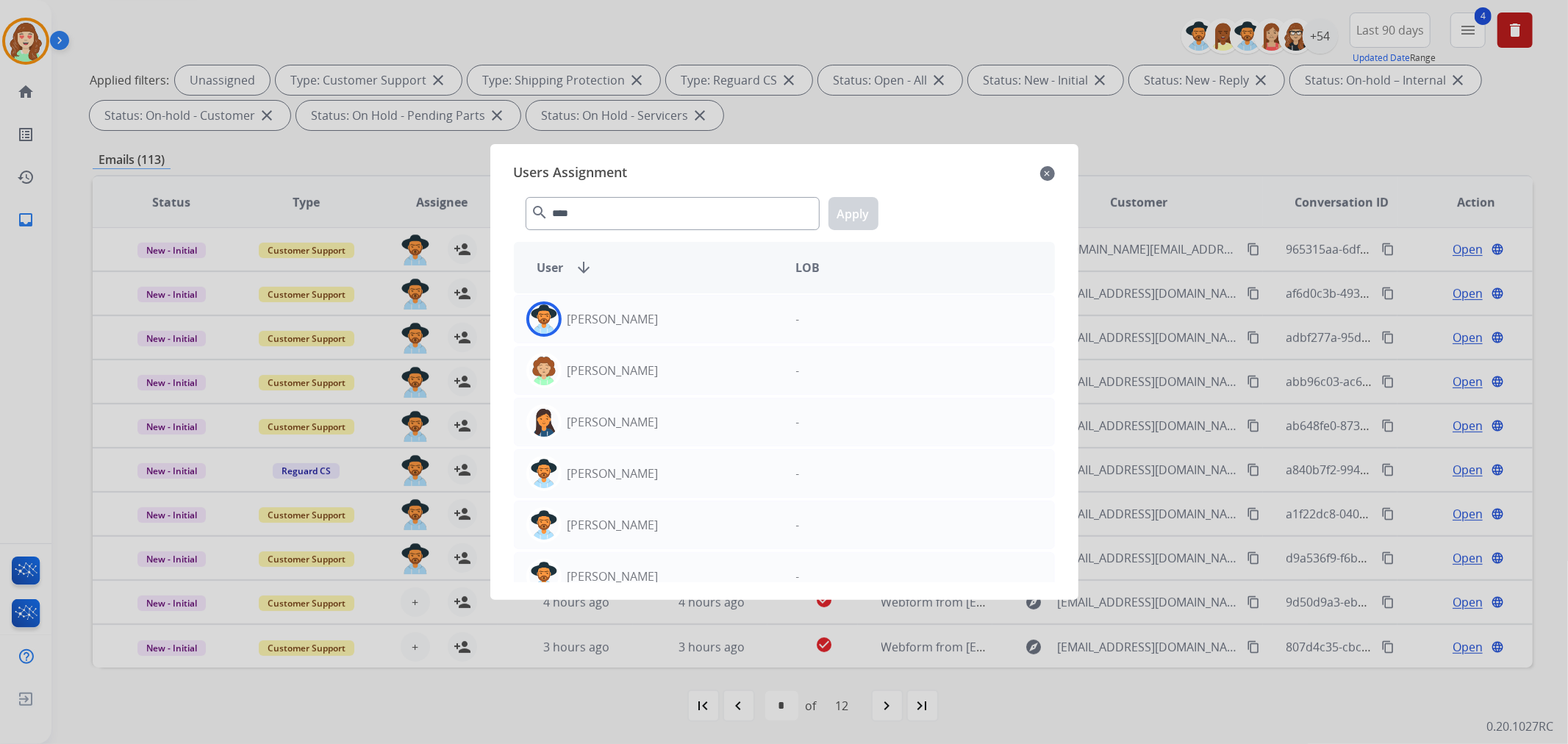
drag, startPoint x: 709, startPoint y: 324, endPoint x: 848, endPoint y: 235, distance: 165.1
click at [718, 320] on div "[PERSON_NAME]" at bounding box center [648, 319] width 269 height 36
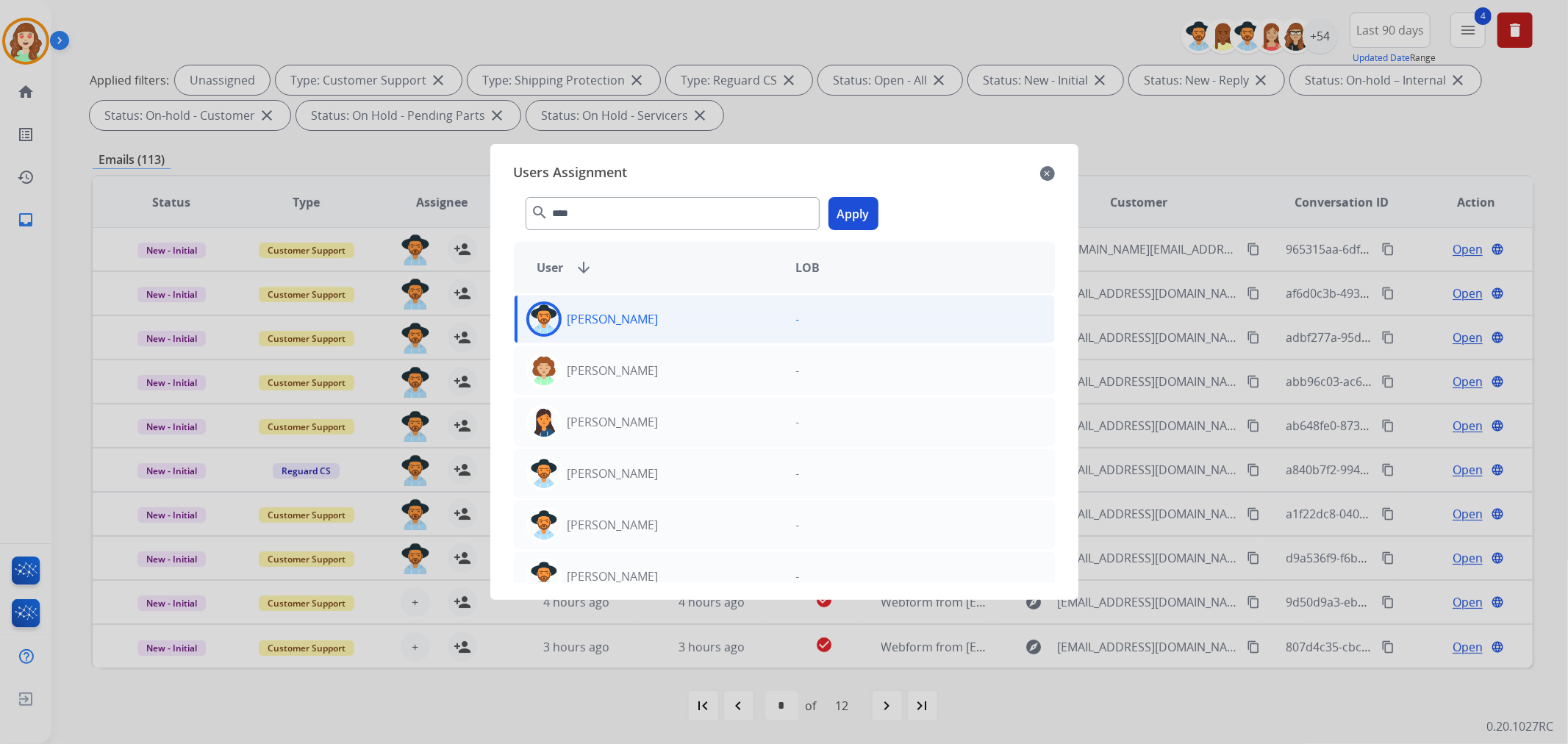
drag, startPoint x: 856, startPoint y: 209, endPoint x: 825, endPoint y: 273, distance: 71.1
click at [857, 209] on button "Apply" at bounding box center [853, 214] width 50 height 34
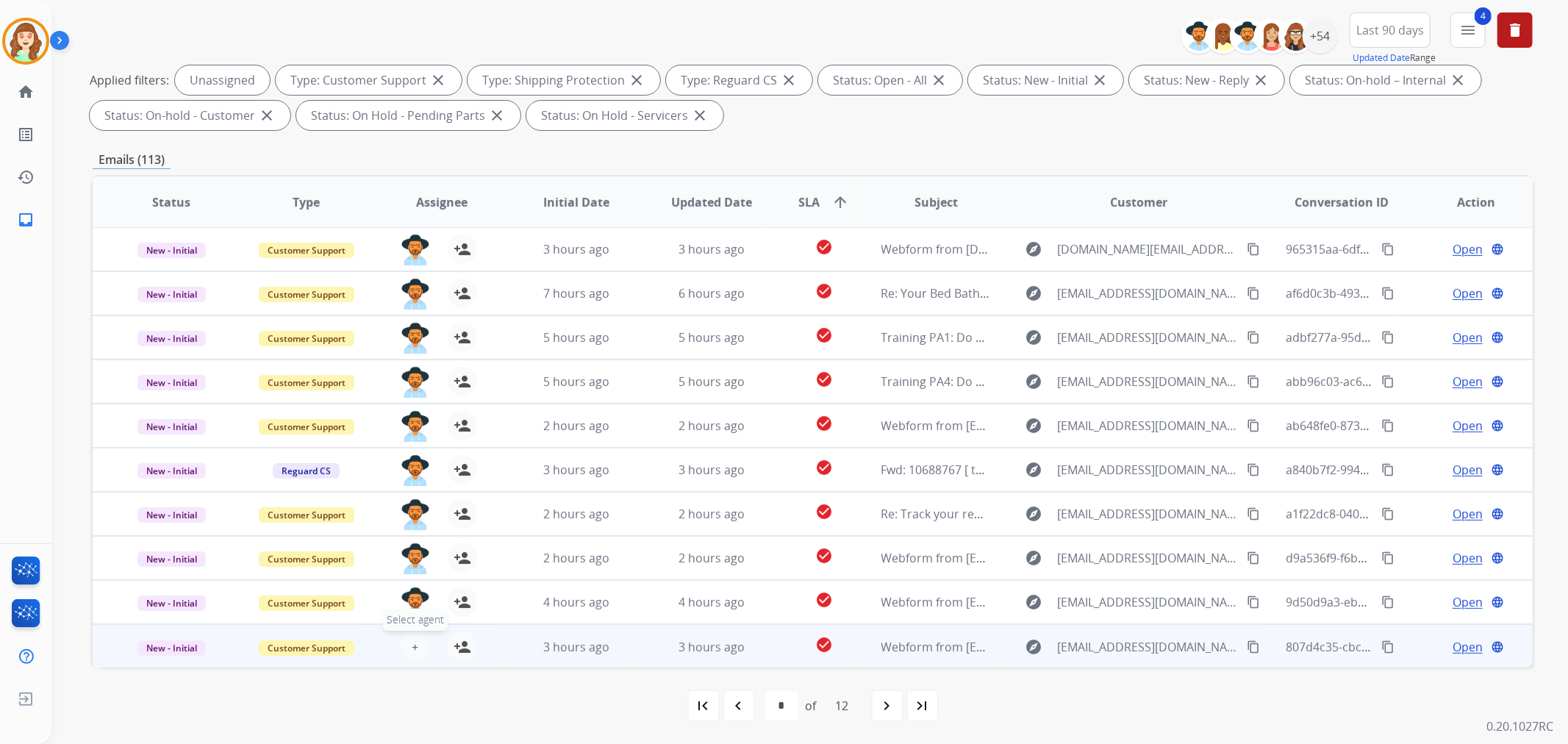
click at [414, 647] on span "+" at bounding box center [414, 646] width 7 height 18
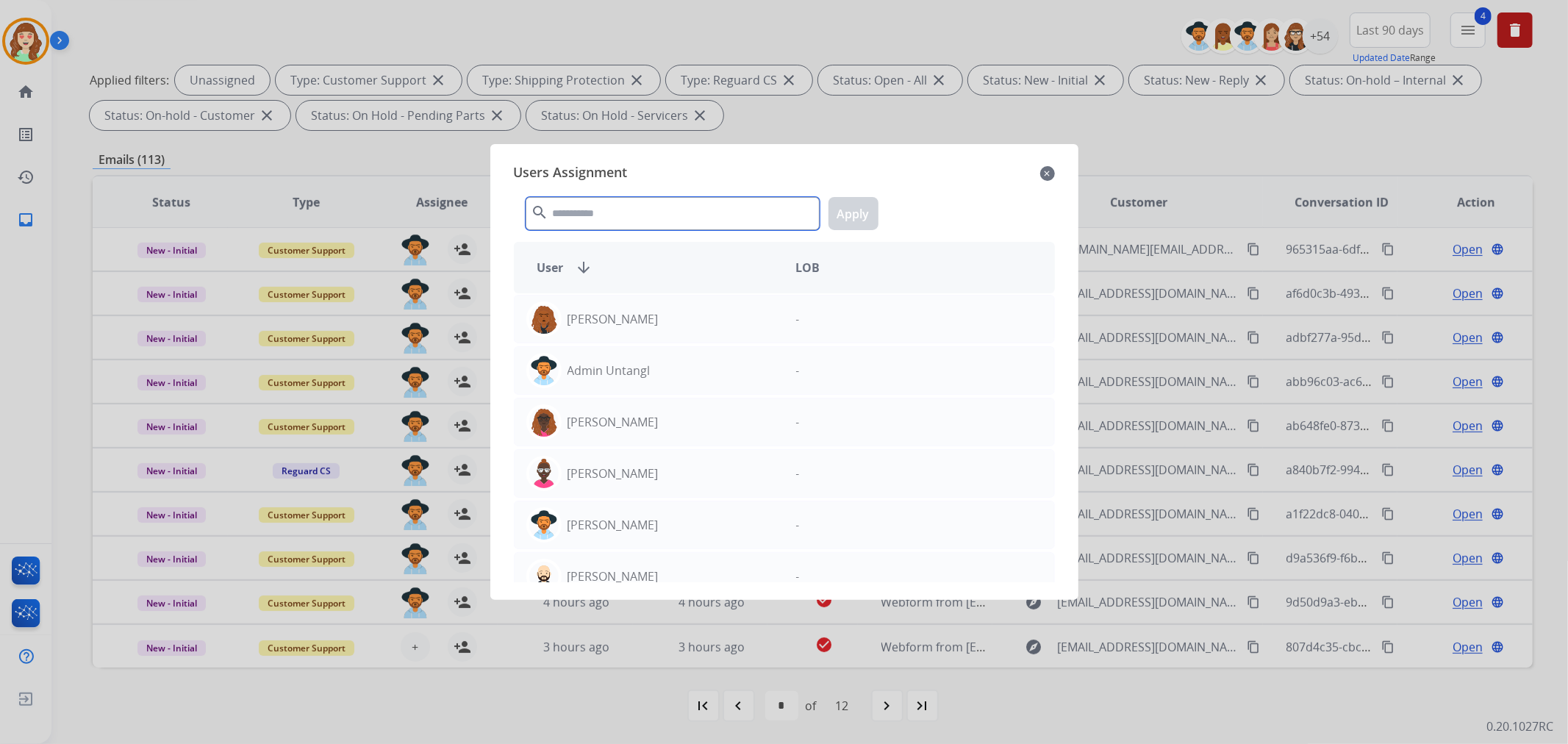
drag, startPoint x: 610, startPoint y: 217, endPoint x: 646, endPoint y: 203, distance: 38.6
click at [630, 210] on input "text" at bounding box center [673, 214] width 294 height 34
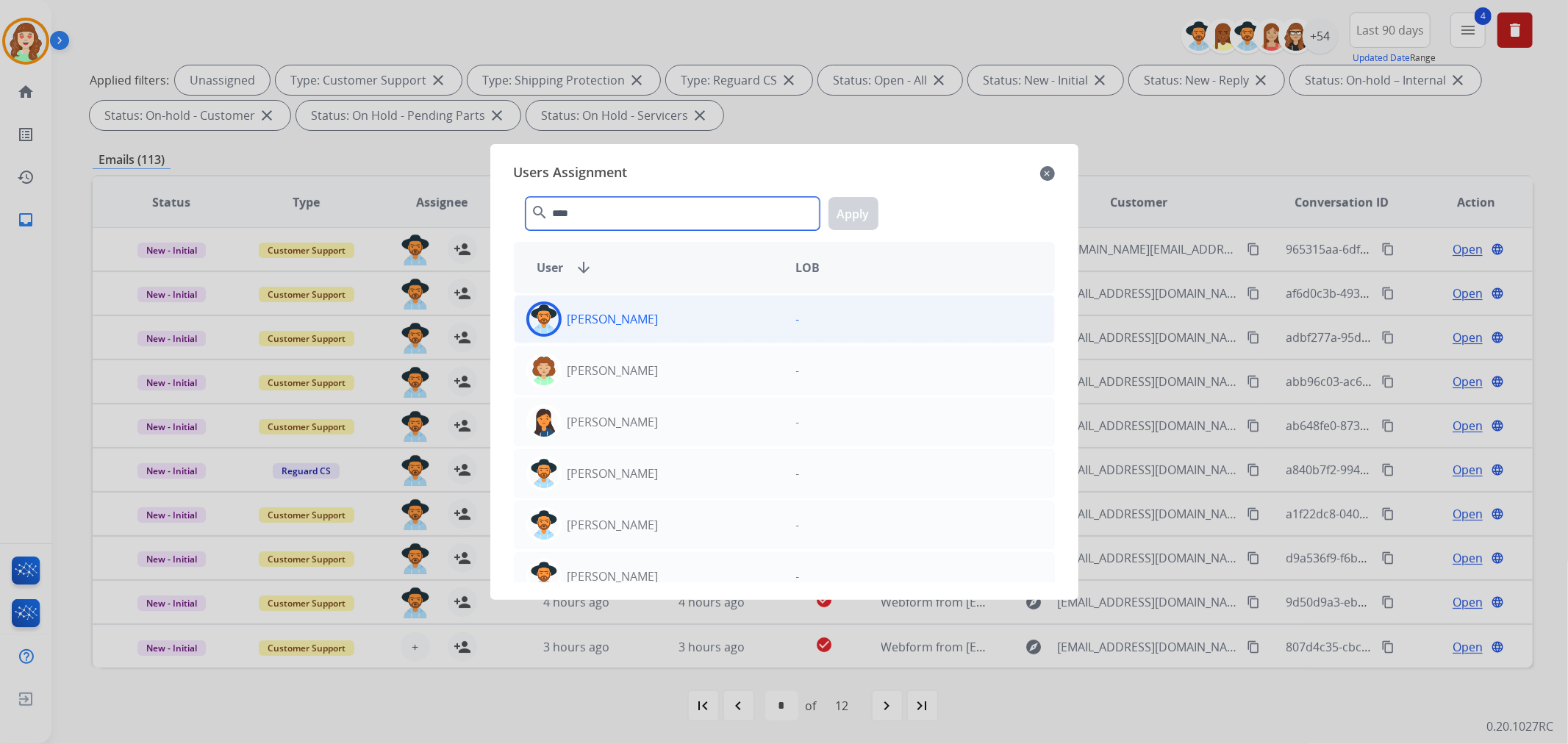
type input "****"
drag, startPoint x: 703, startPoint y: 312, endPoint x: 877, endPoint y: 268, distance: 179.5
click at [704, 312] on div "[PERSON_NAME]" at bounding box center [648, 319] width 269 height 36
drag, startPoint x: 850, startPoint y: 207, endPoint x: 864, endPoint y: 505, distance: 298.3
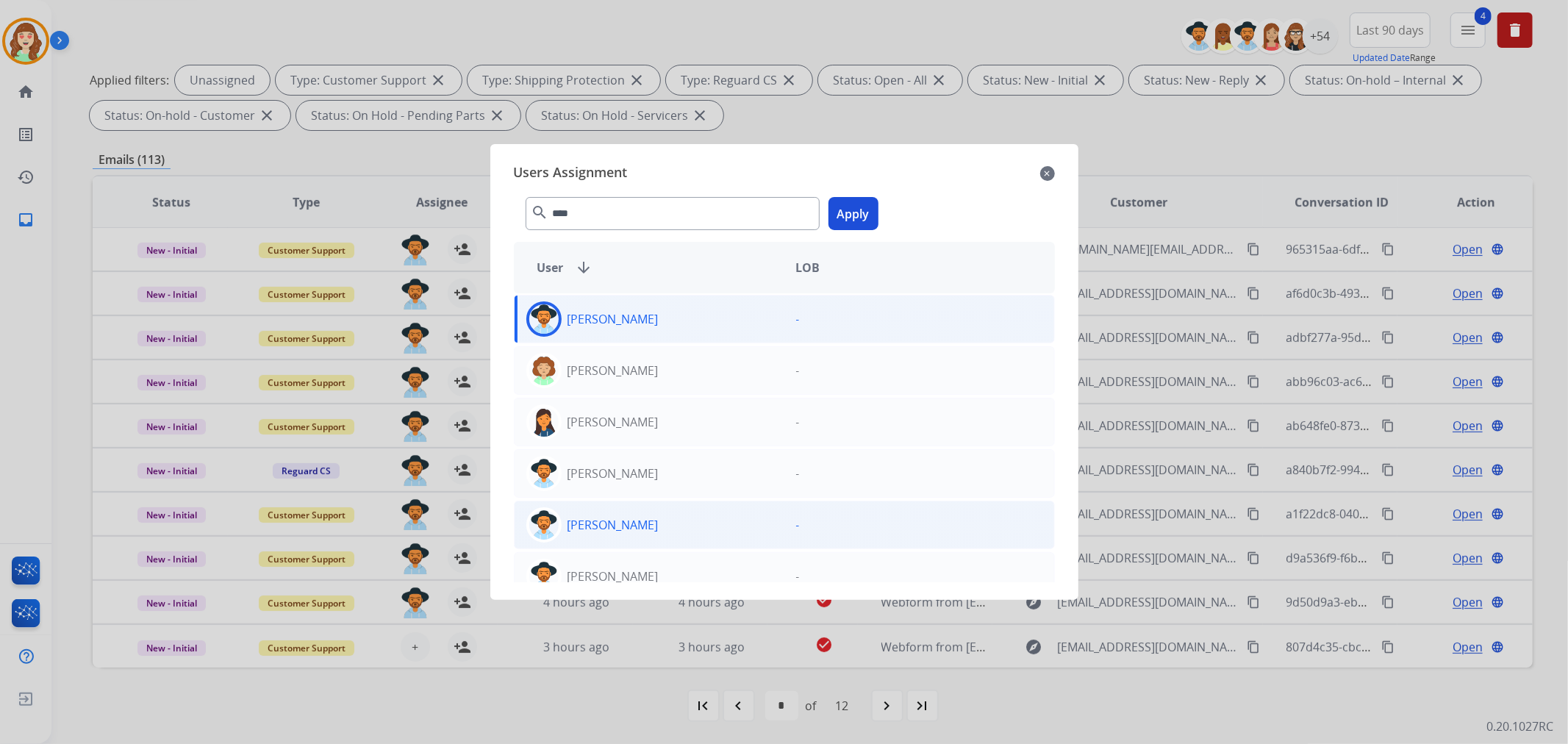
click at [850, 206] on button "Apply" at bounding box center [853, 214] width 50 height 34
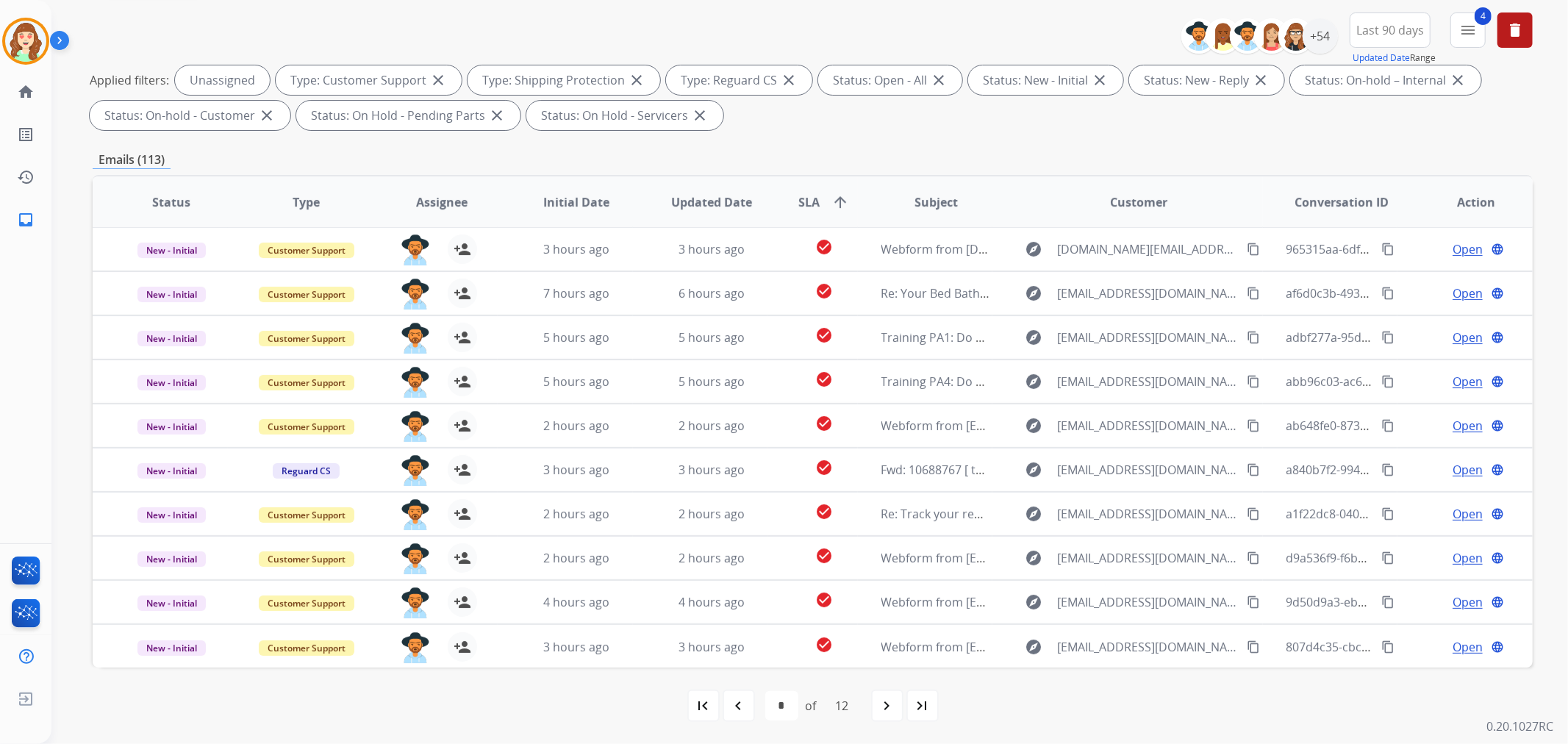
drag, startPoint x: 907, startPoint y: 702, endPoint x: 920, endPoint y: 684, distance: 22.2
click at [920, 684] on div "first_page navigate_before * * * * * * * * * ** ** ** of 12 navigate_next last_…" at bounding box center [812, 705] width 1440 height 76
drag, startPoint x: 1315, startPoint y: 26, endPoint x: 1309, endPoint y: 34, distance: 10.0
click at [1313, 28] on div "+54" at bounding box center [1320, 37] width 36 height 36
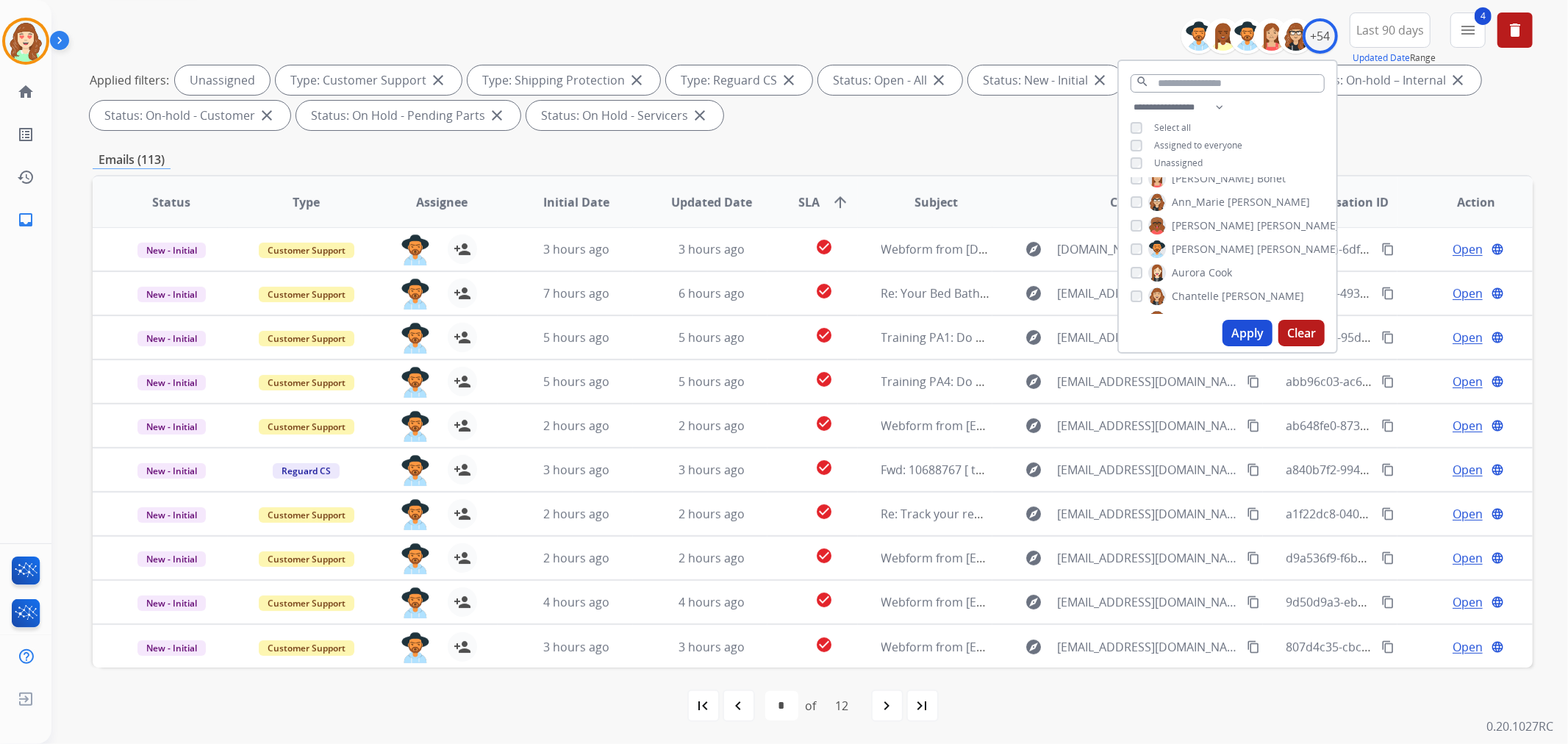
scroll to position [56, 0]
click at [1232, 327] on button "Apply" at bounding box center [1247, 333] width 50 height 27
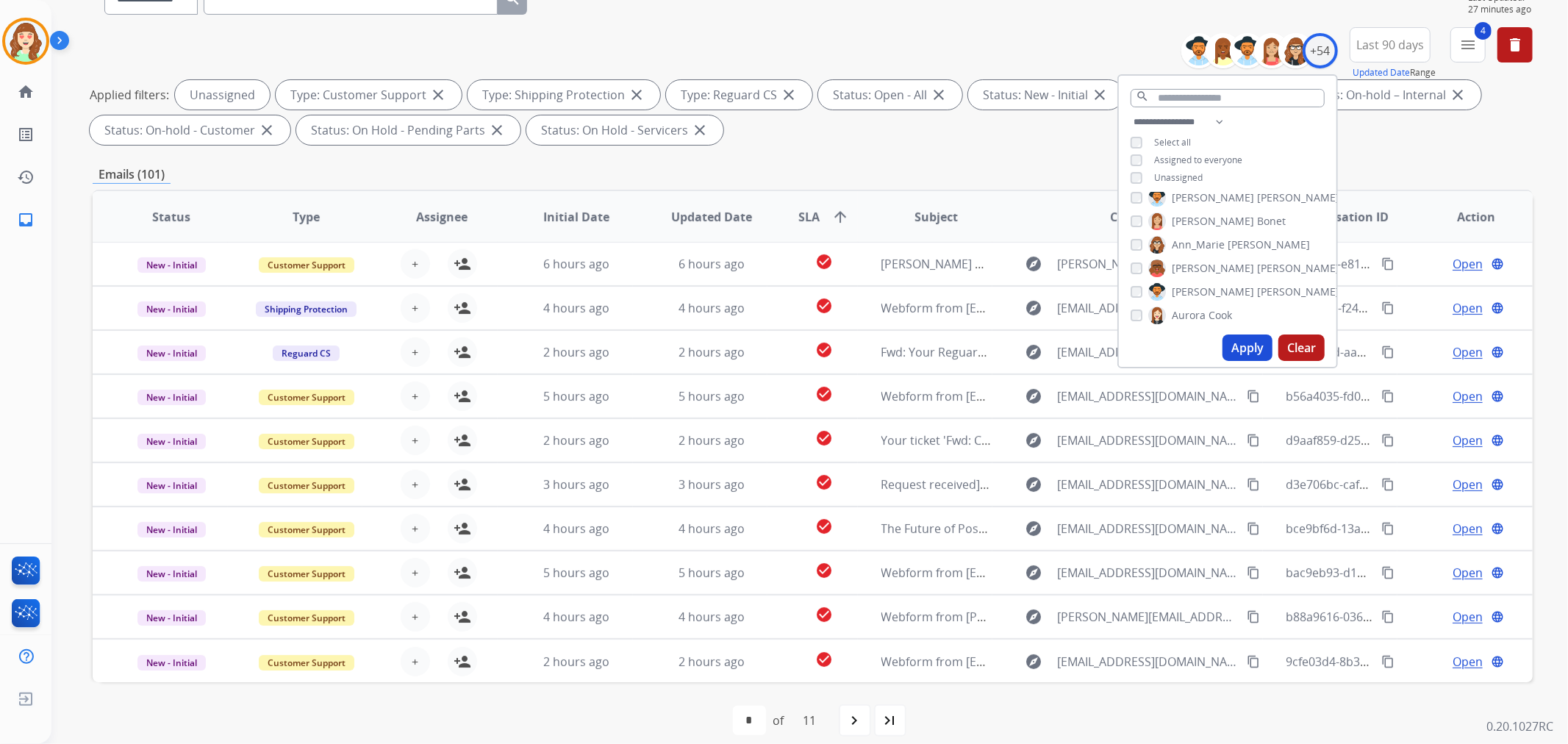
scroll to position [163, 0]
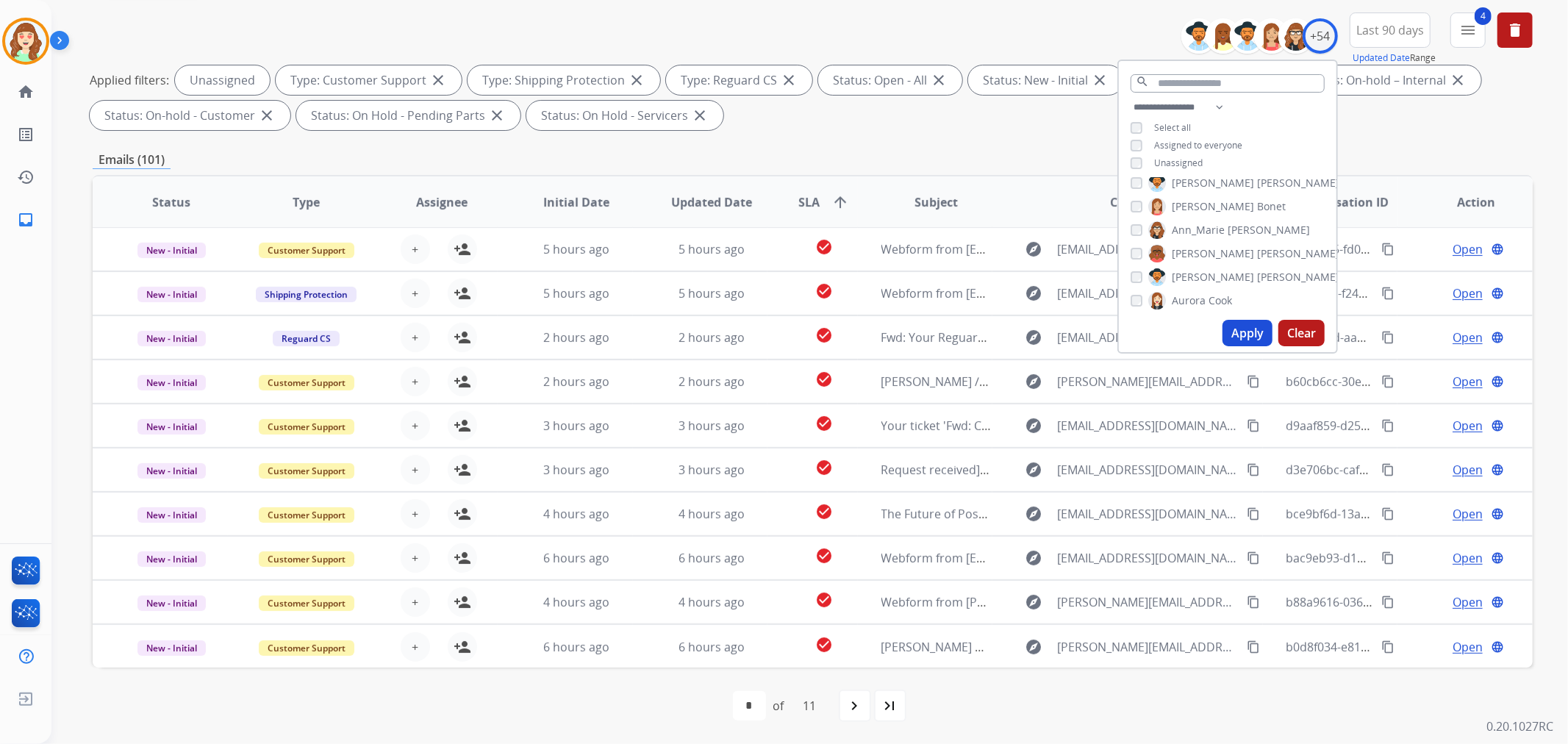
click at [1232, 332] on button "Apply" at bounding box center [1247, 333] width 50 height 27
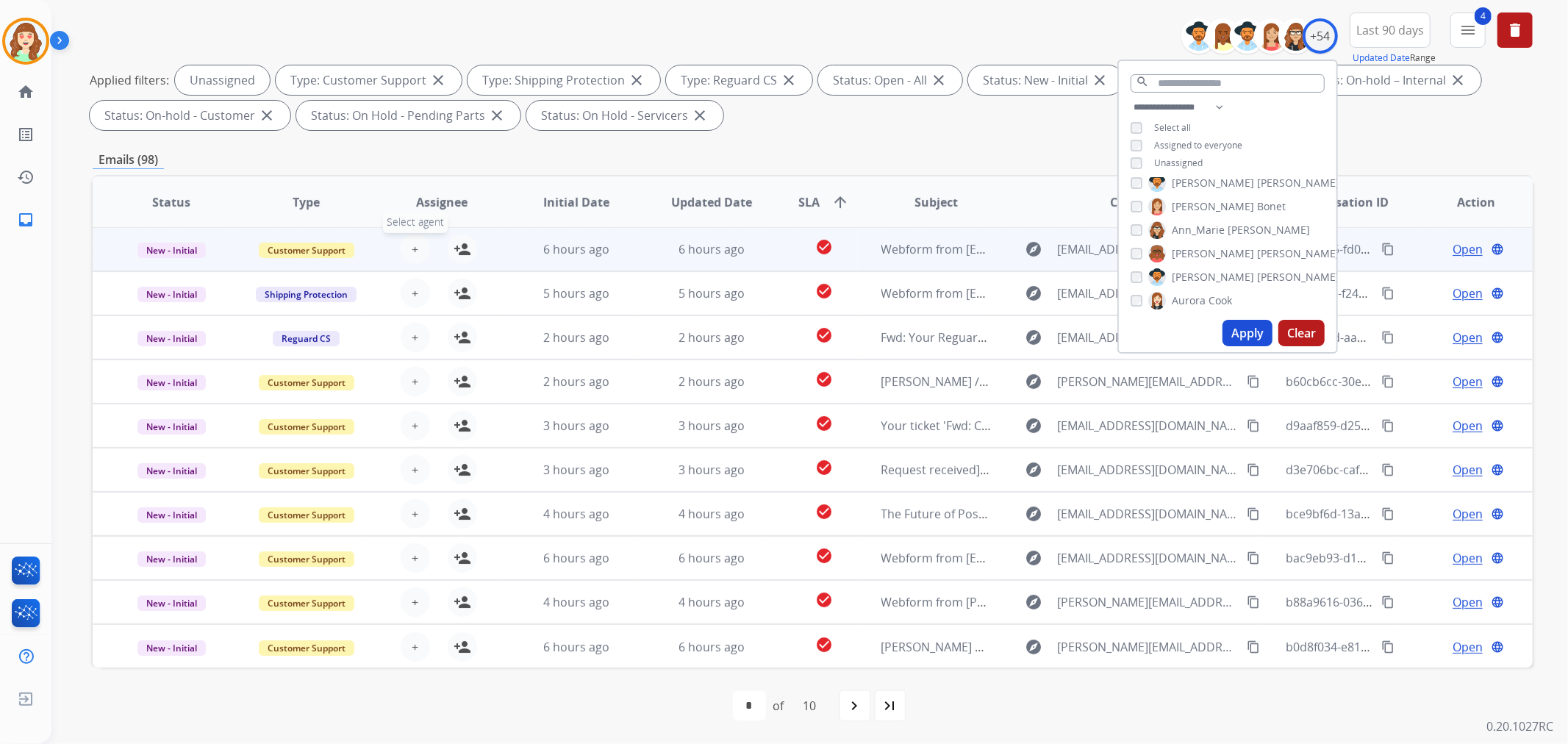
click at [412, 248] on button "+ Select agent" at bounding box center [415, 250] width 30 height 30
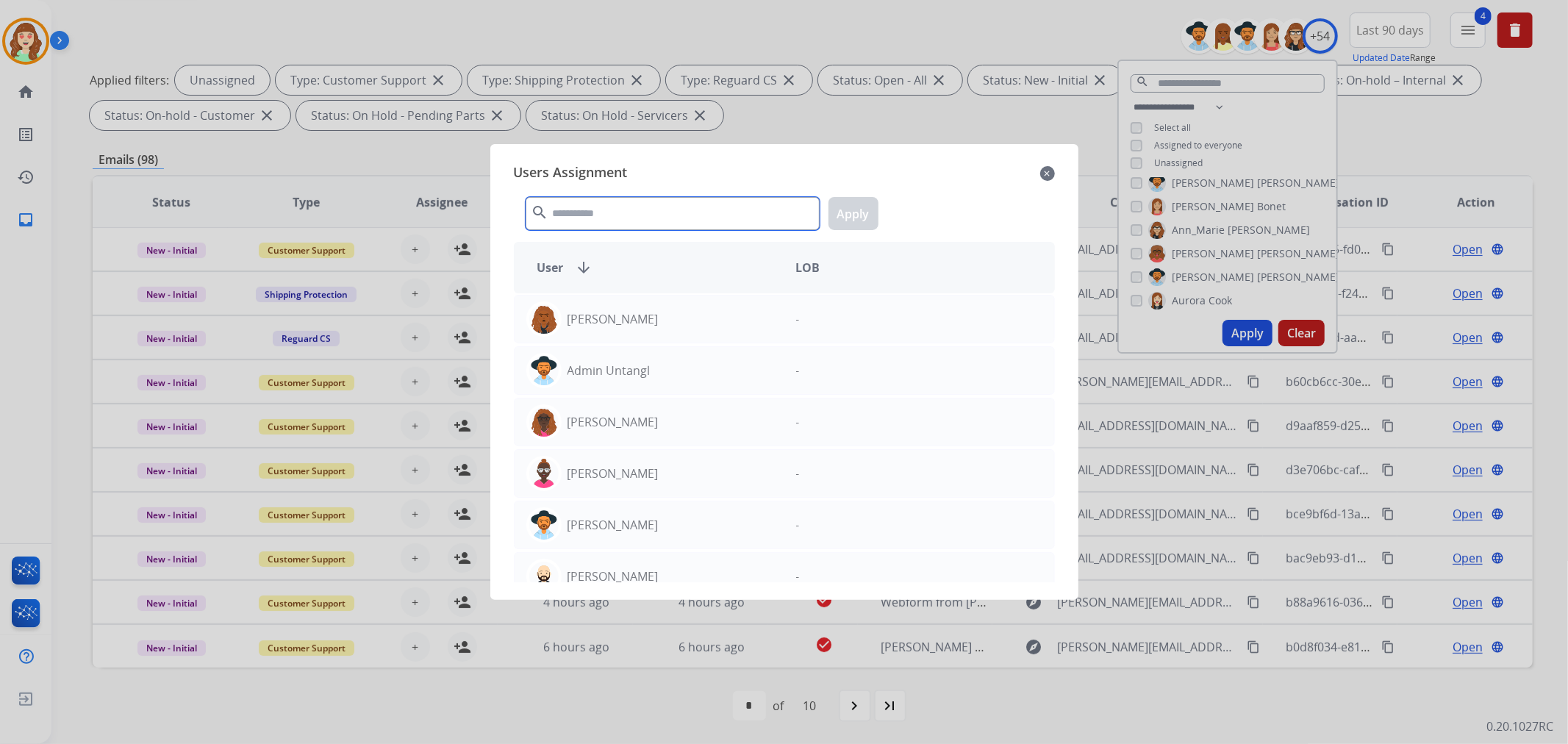
click at [618, 221] on input "text" at bounding box center [673, 214] width 294 height 34
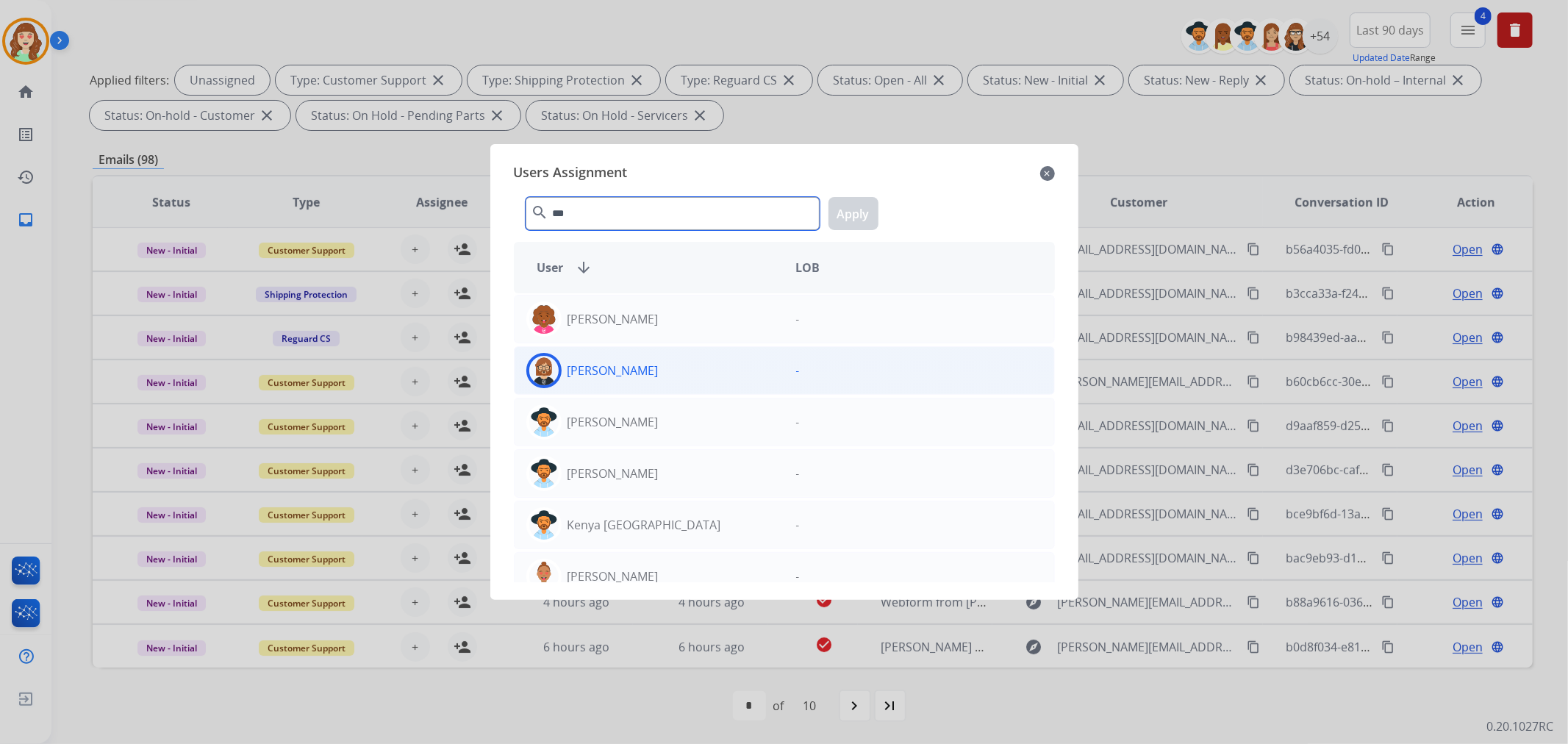
type input "***"
drag, startPoint x: 672, startPoint y: 369, endPoint x: 871, endPoint y: 246, distance: 233.9
click at [672, 369] on div "[PERSON_NAME]" at bounding box center [648, 371] width 269 height 36
drag, startPoint x: 860, startPoint y: 215, endPoint x: 529, endPoint y: 371, distance: 365.9
click at [859, 215] on button "Apply" at bounding box center [853, 214] width 50 height 34
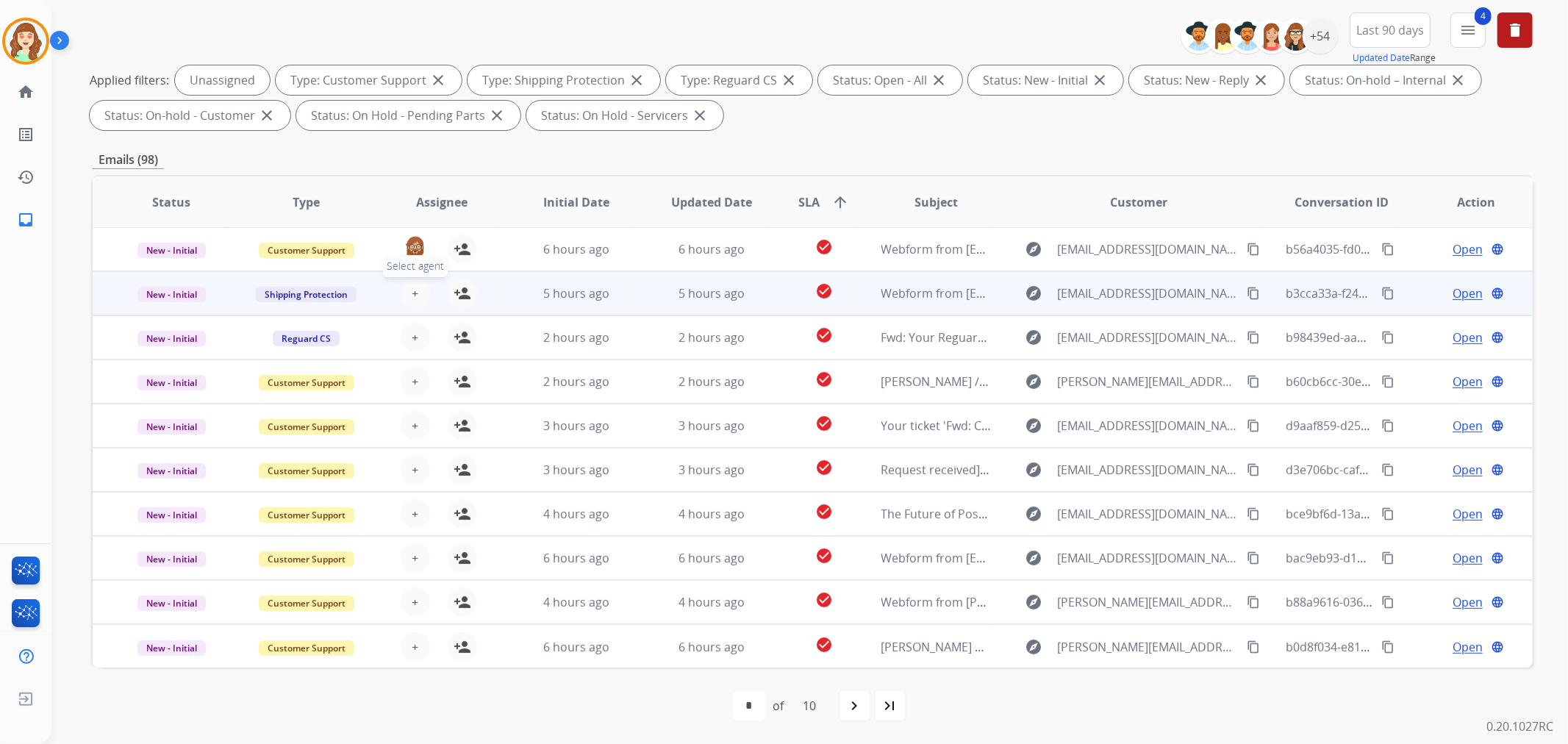
click at [417, 283] on button "+ Select agent" at bounding box center [415, 293] width 30 height 30
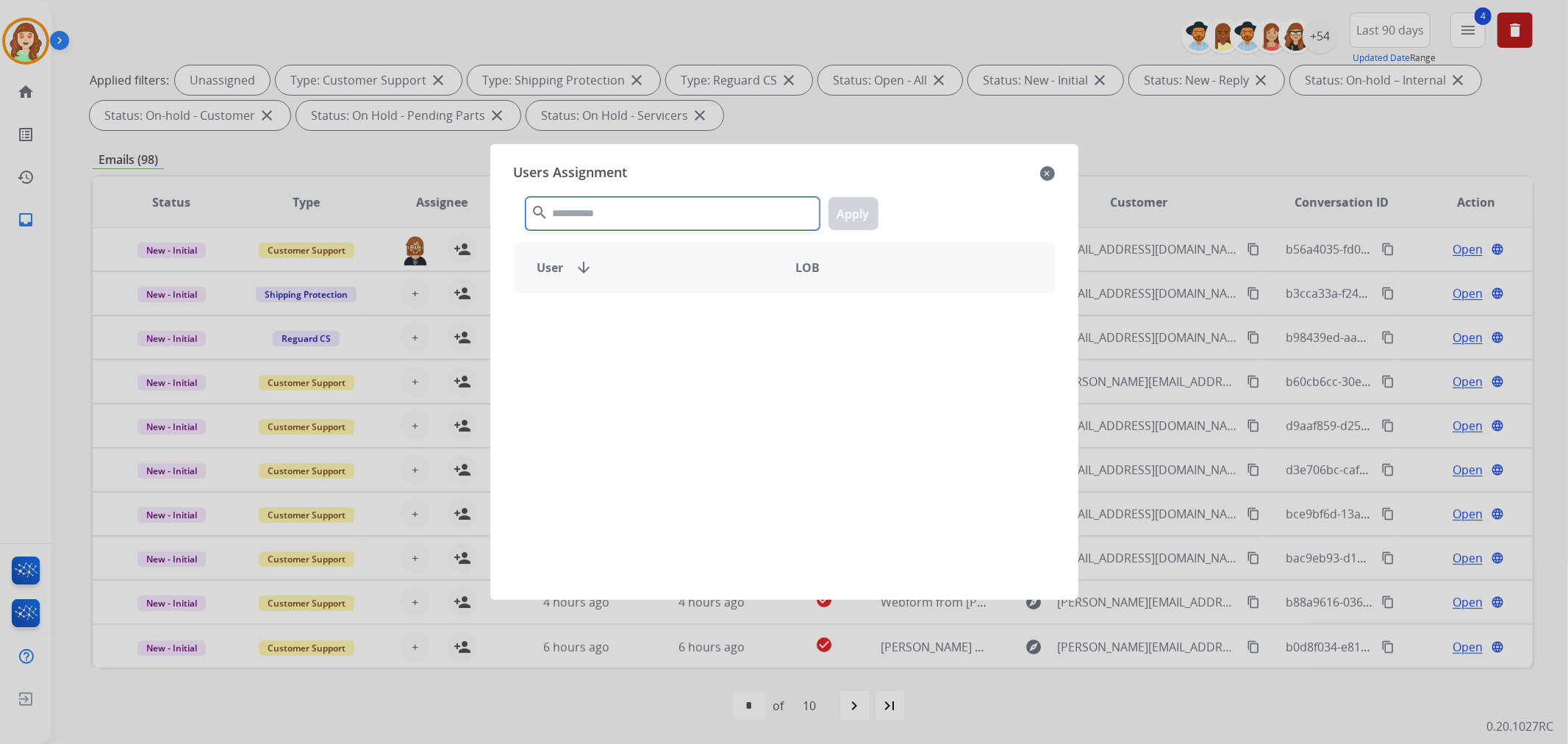
drag, startPoint x: 579, startPoint y: 214, endPoint x: 595, endPoint y: 209, distance: 16.8
click at [594, 210] on input "text" at bounding box center [673, 214] width 294 height 34
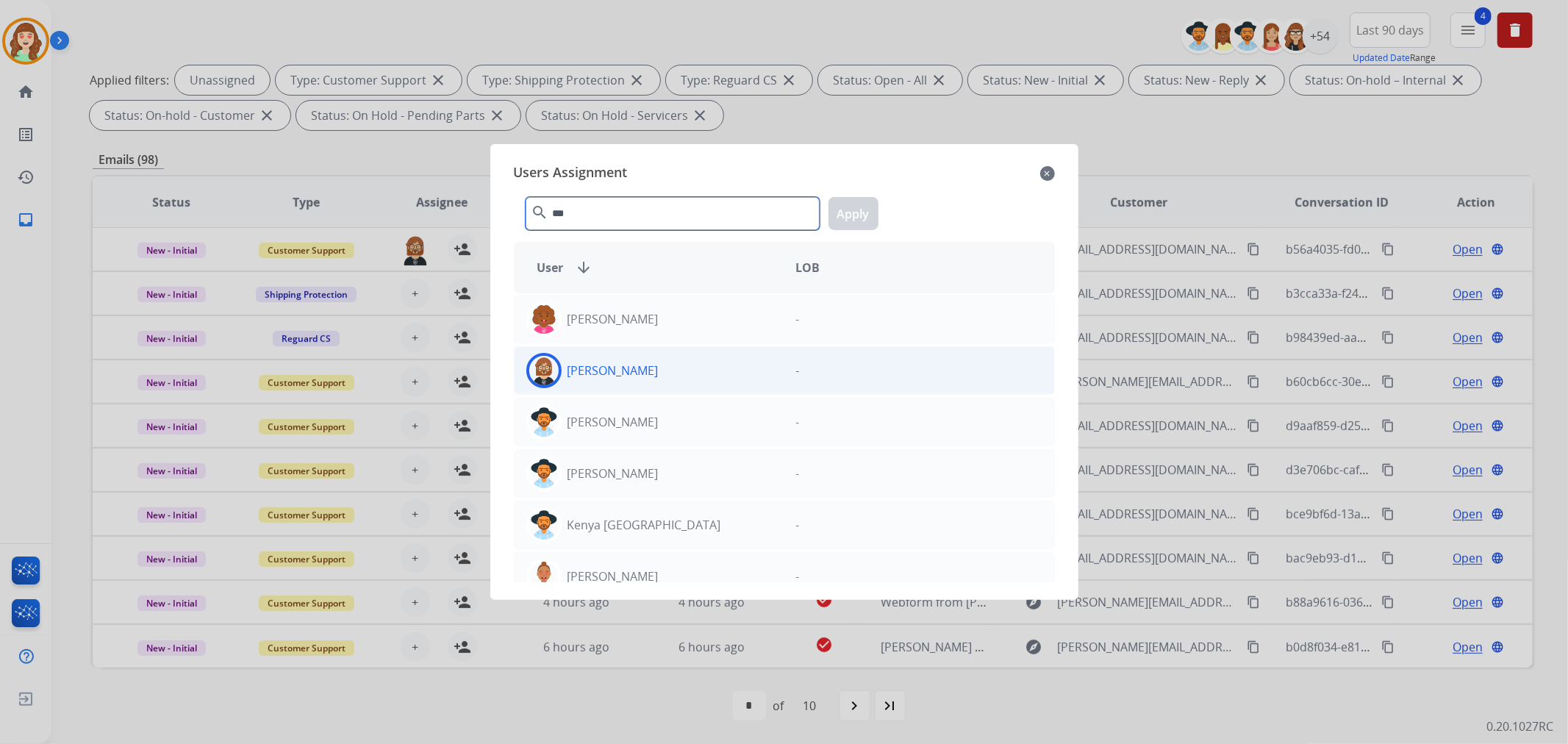
type input "***"
drag, startPoint x: 702, startPoint y: 375, endPoint x: 937, endPoint y: 215, distance: 284.3
click at [705, 370] on div "[PERSON_NAME]" at bounding box center [648, 371] width 269 height 36
click at [861, 214] on button "Apply" at bounding box center [853, 214] width 50 height 34
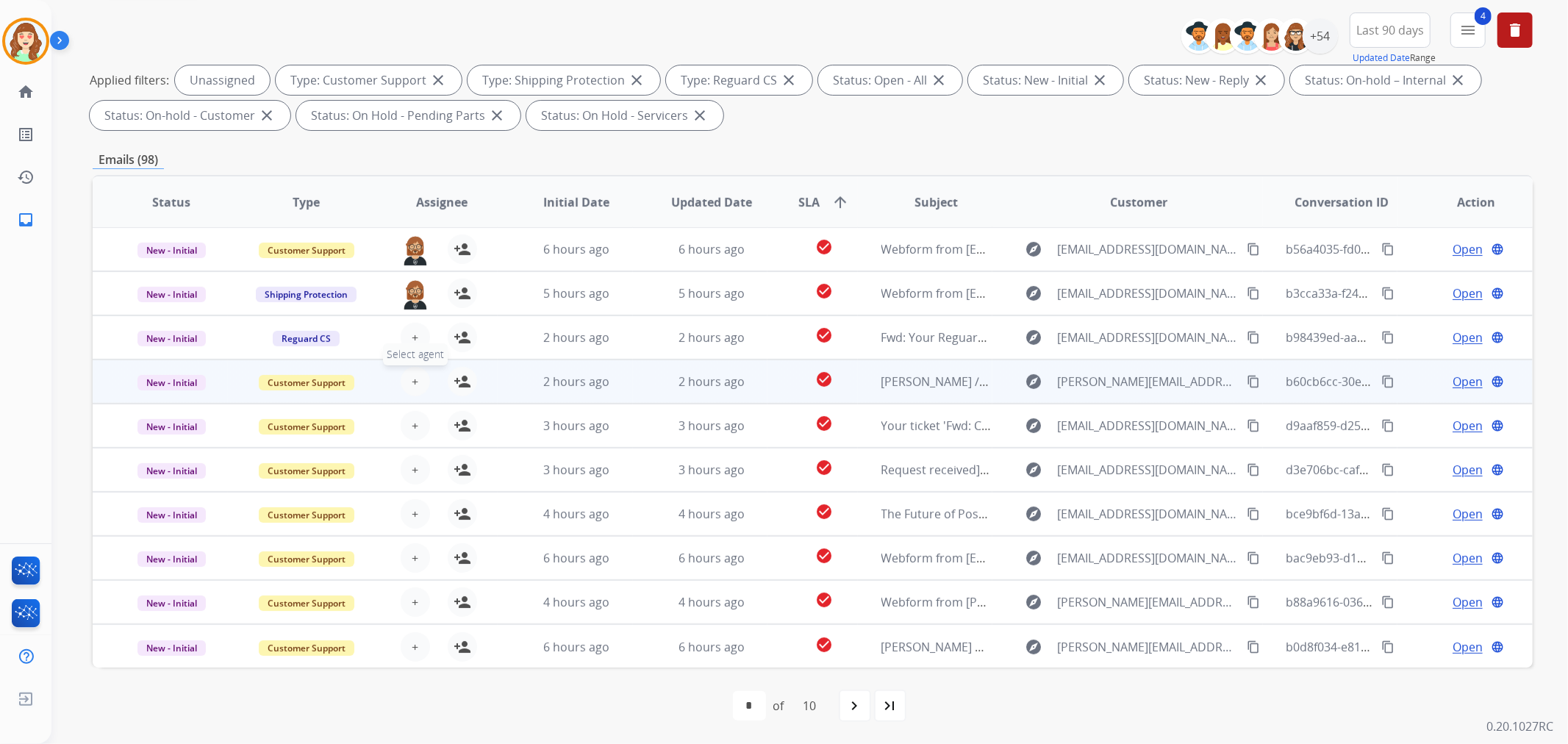
click at [411, 382] on span "+" at bounding box center [414, 382] width 7 height 18
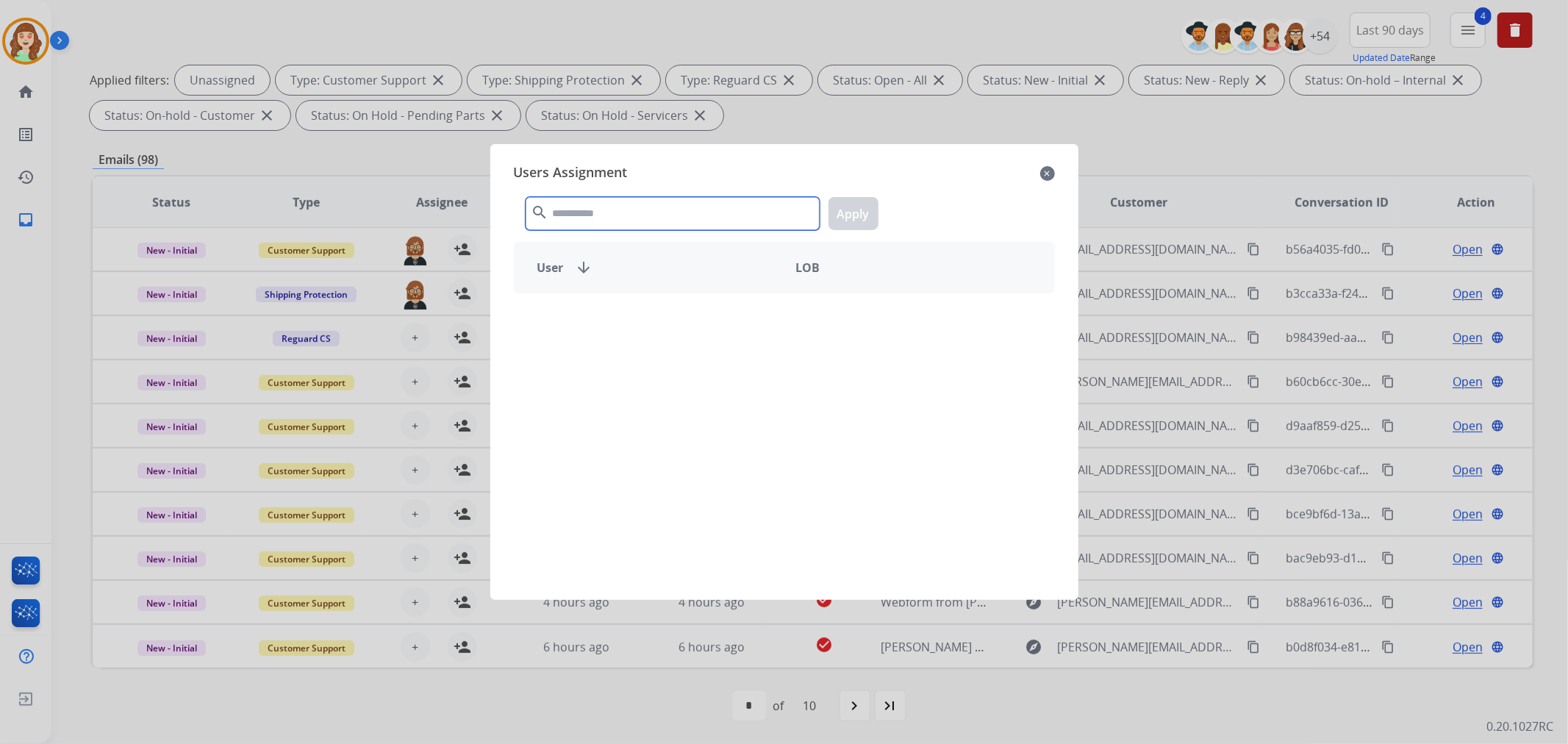
click at [687, 223] on input "text" at bounding box center [673, 214] width 294 height 34
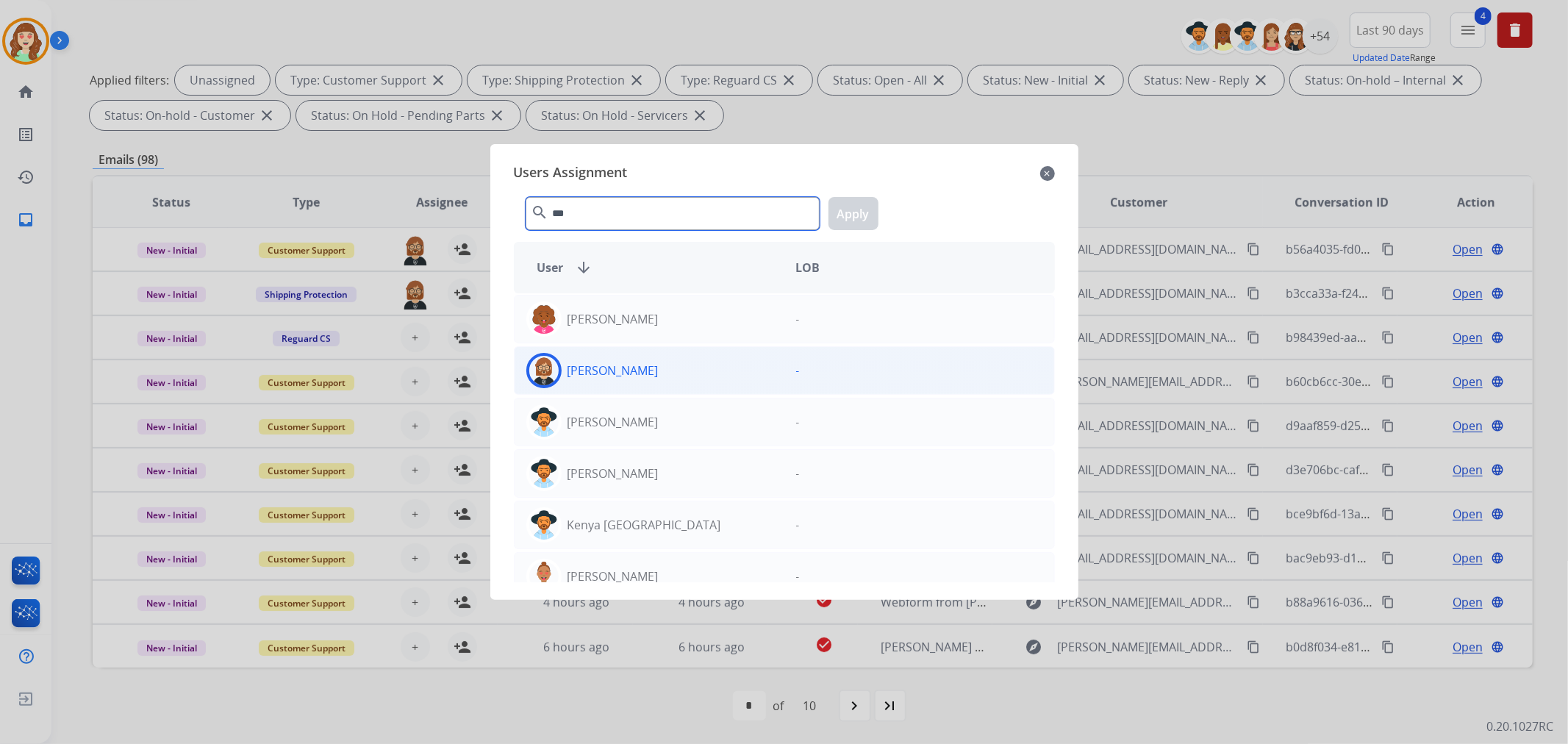
type input "***"
click at [657, 358] on div "[PERSON_NAME]" at bounding box center [648, 371] width 269 height 36
click at [863, 215] on button "Apply" at bounding box center [853, 214] width 50 height 34
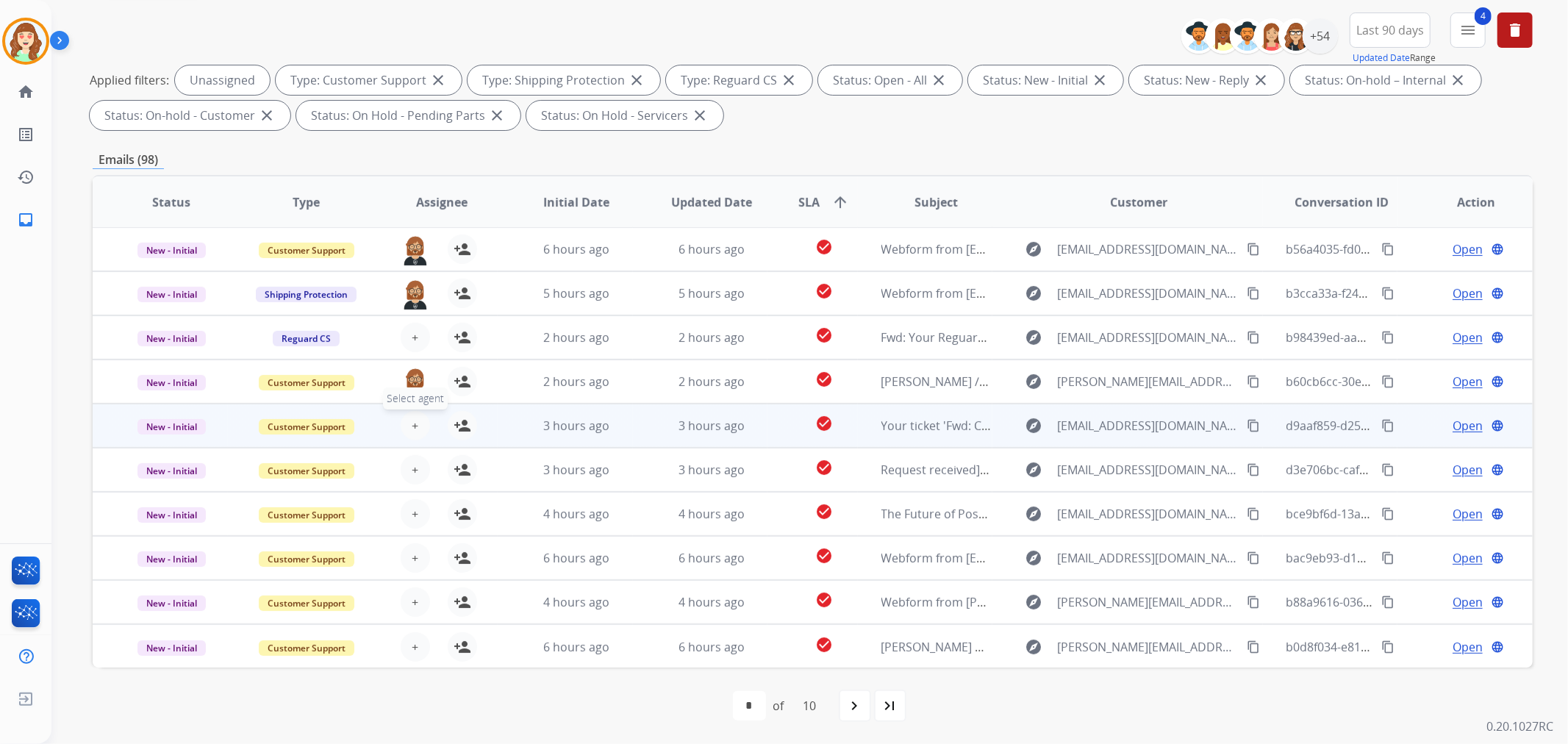
click at [420, 432] on button "+ Select agent" at bounding box center [415, 425] width 30 height 30
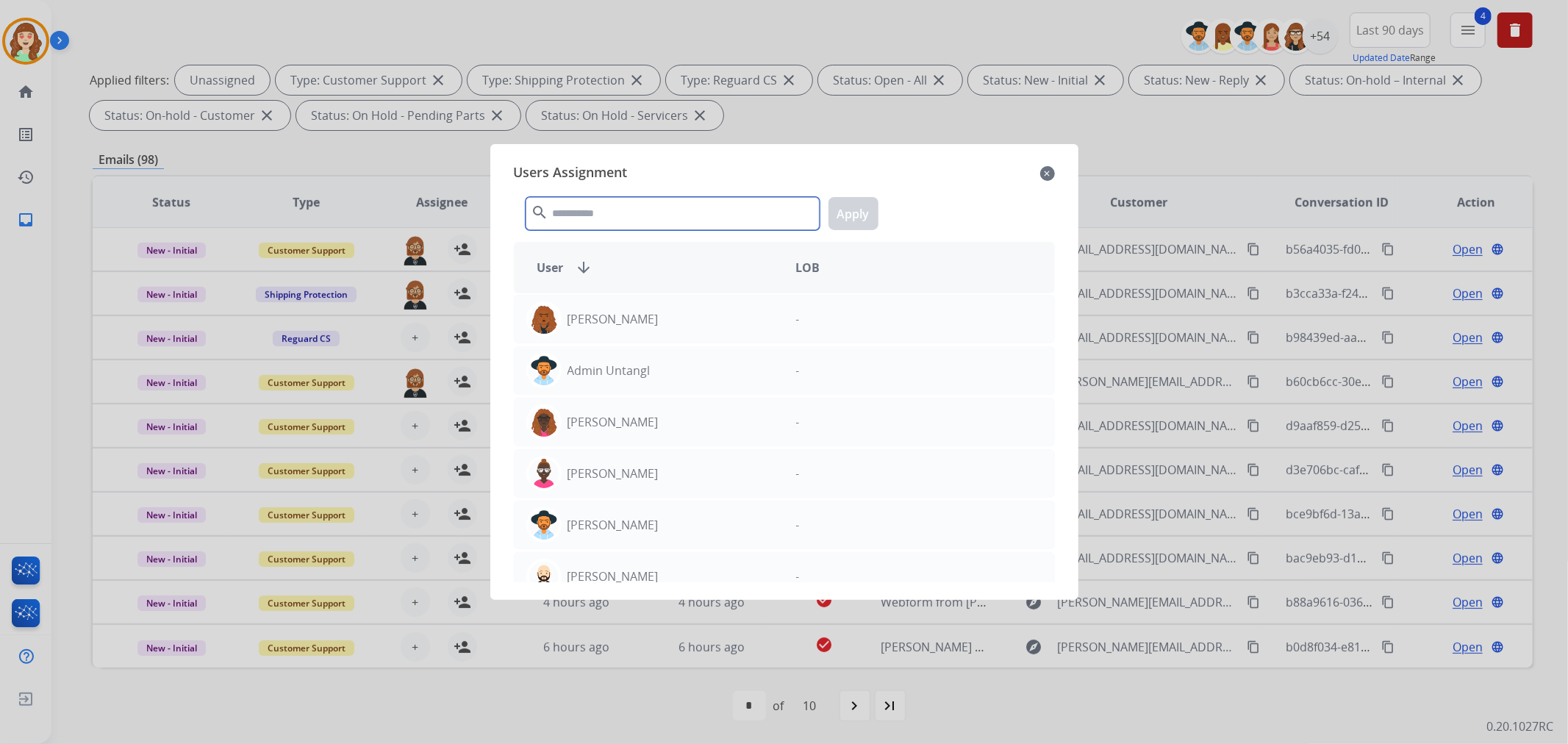
click at [664, 214] on input "text" at bounding box center [673, 214] width 294 height 34
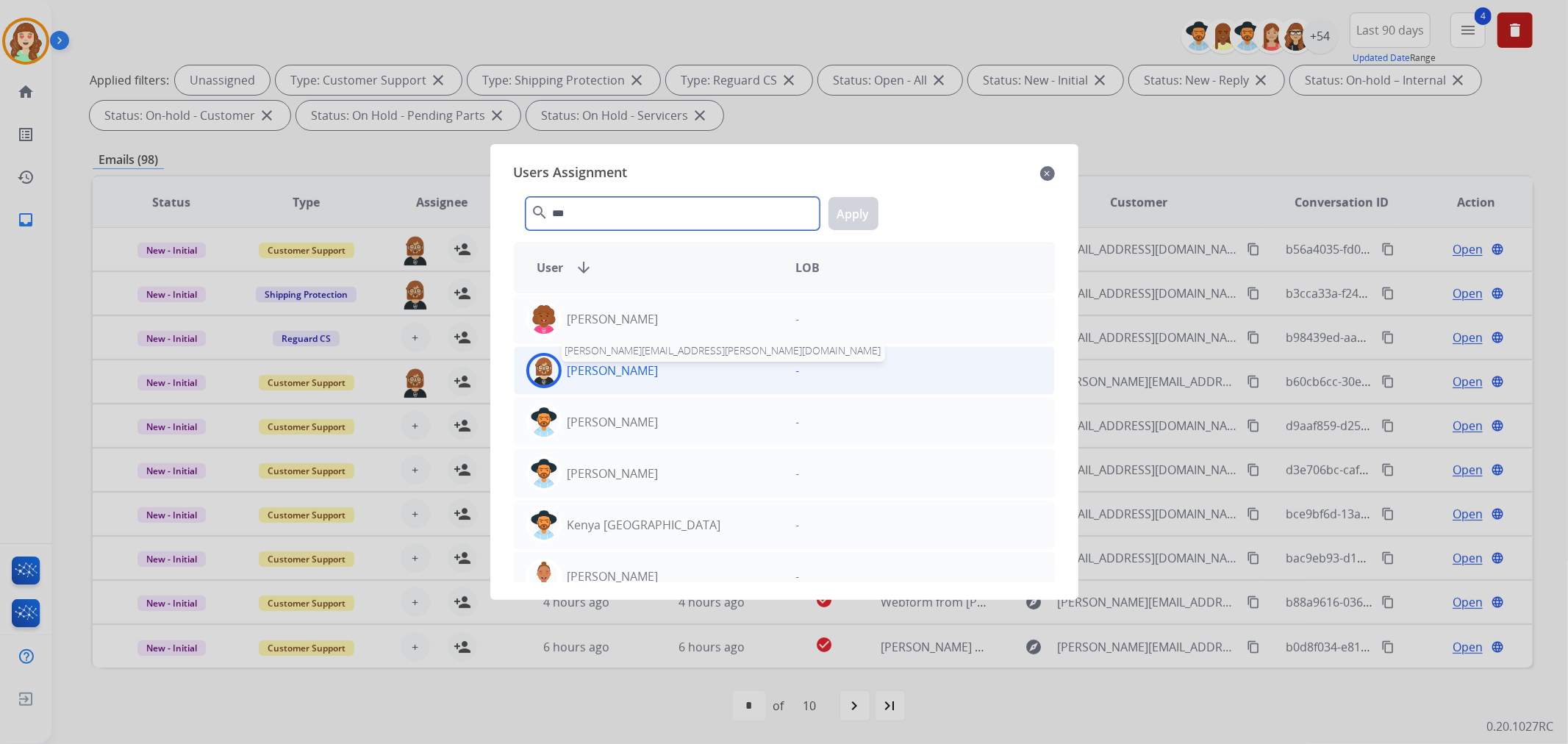
type input "***"
click at [588, 362] on p "[PERSON_NAME]" at bounding box center [613, 370] width 91 height 18
click at [859, 206] on button "Apply" at bounding box center [853, 214] width 50 height 34
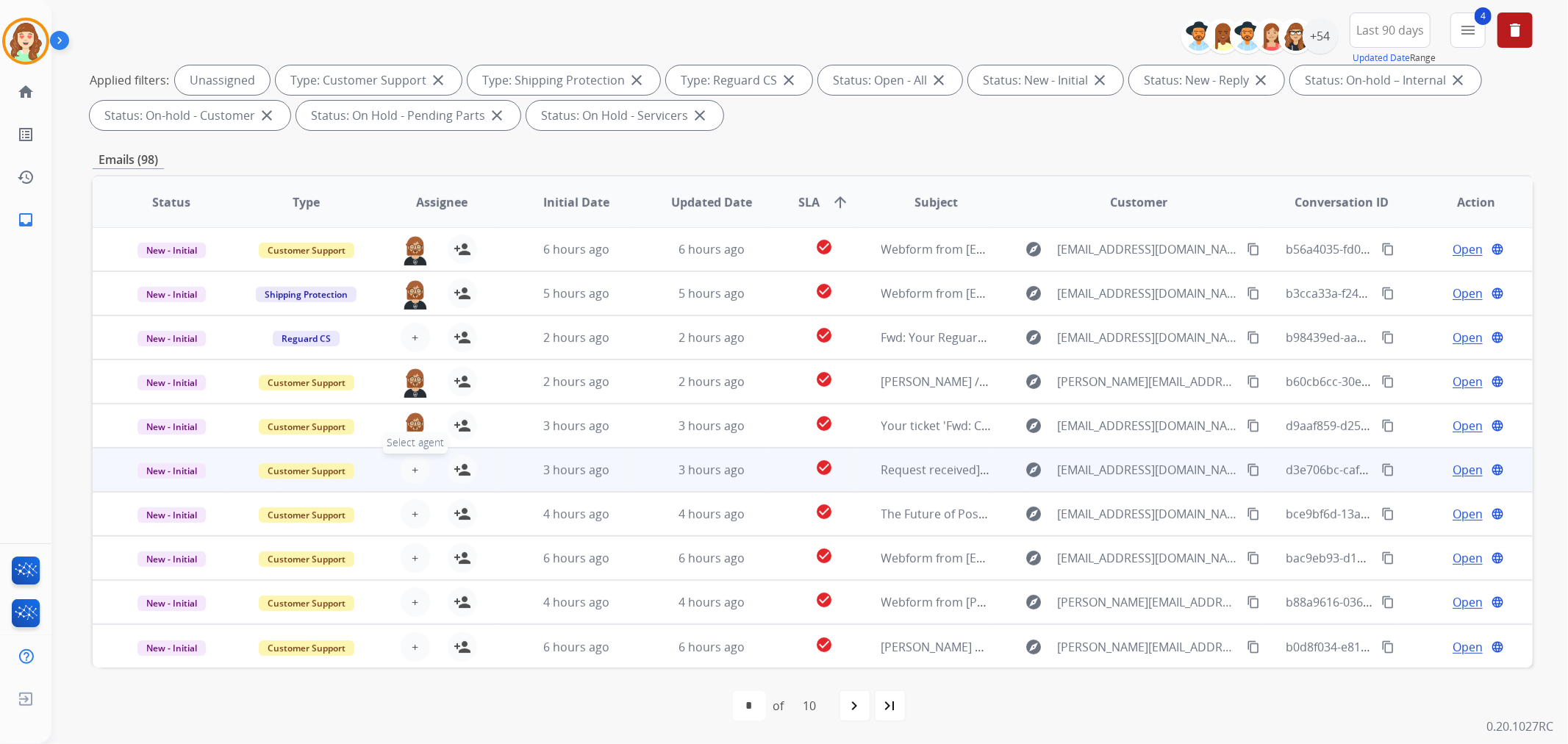
click at [419, 468] on button "+ Select agent" at bounding box center [415, 470] width 30 height 30
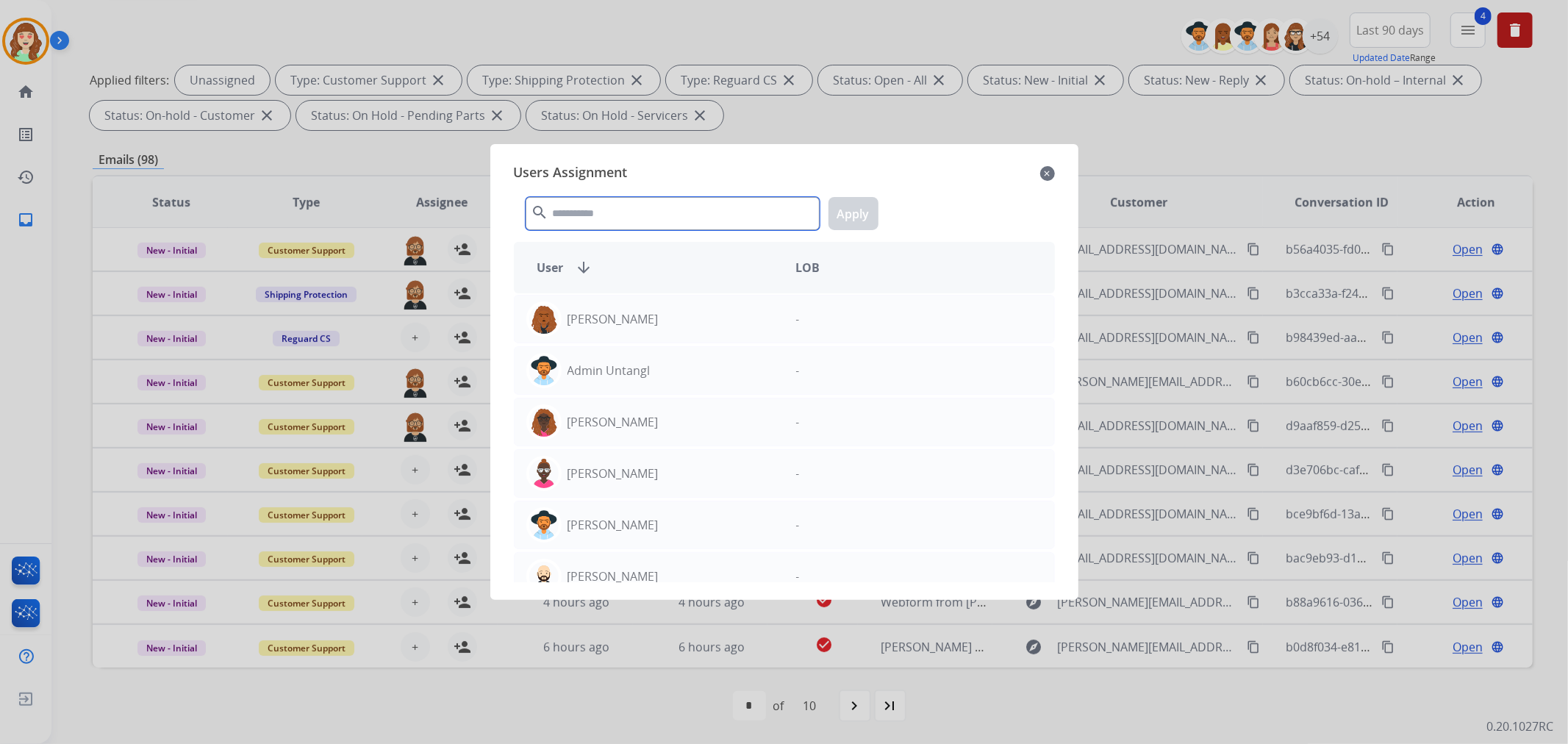
click at [565, 218] on input "text" at bounding box center [673, 214] width 294 height 34
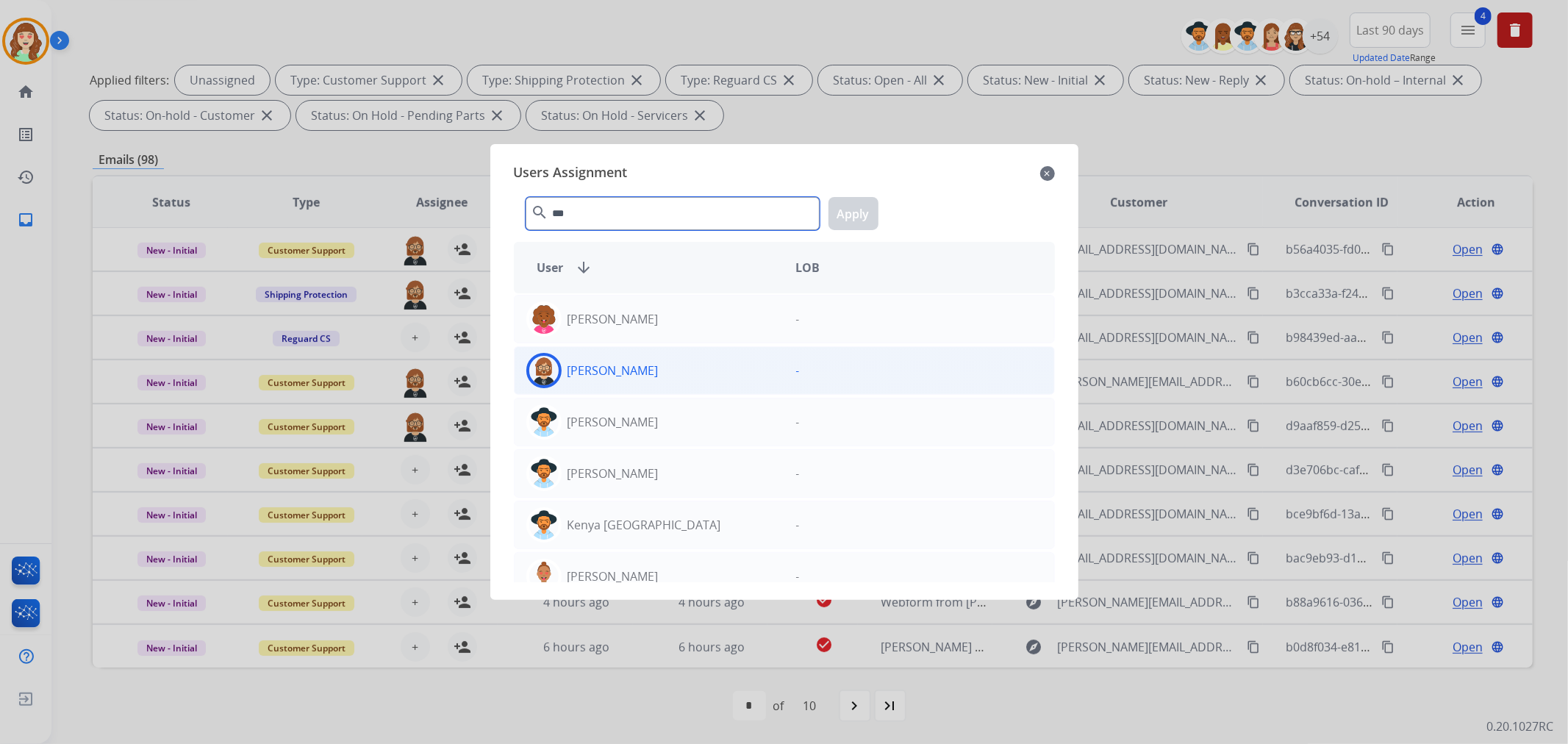
type input "***"
click at [699, 362] on div "[PERSON_NAME]" at bounding box center [648, 371] width 269 height 36
click at [843, 206] on button "Apply" at bounding box center [853, 214] width 50 height 34
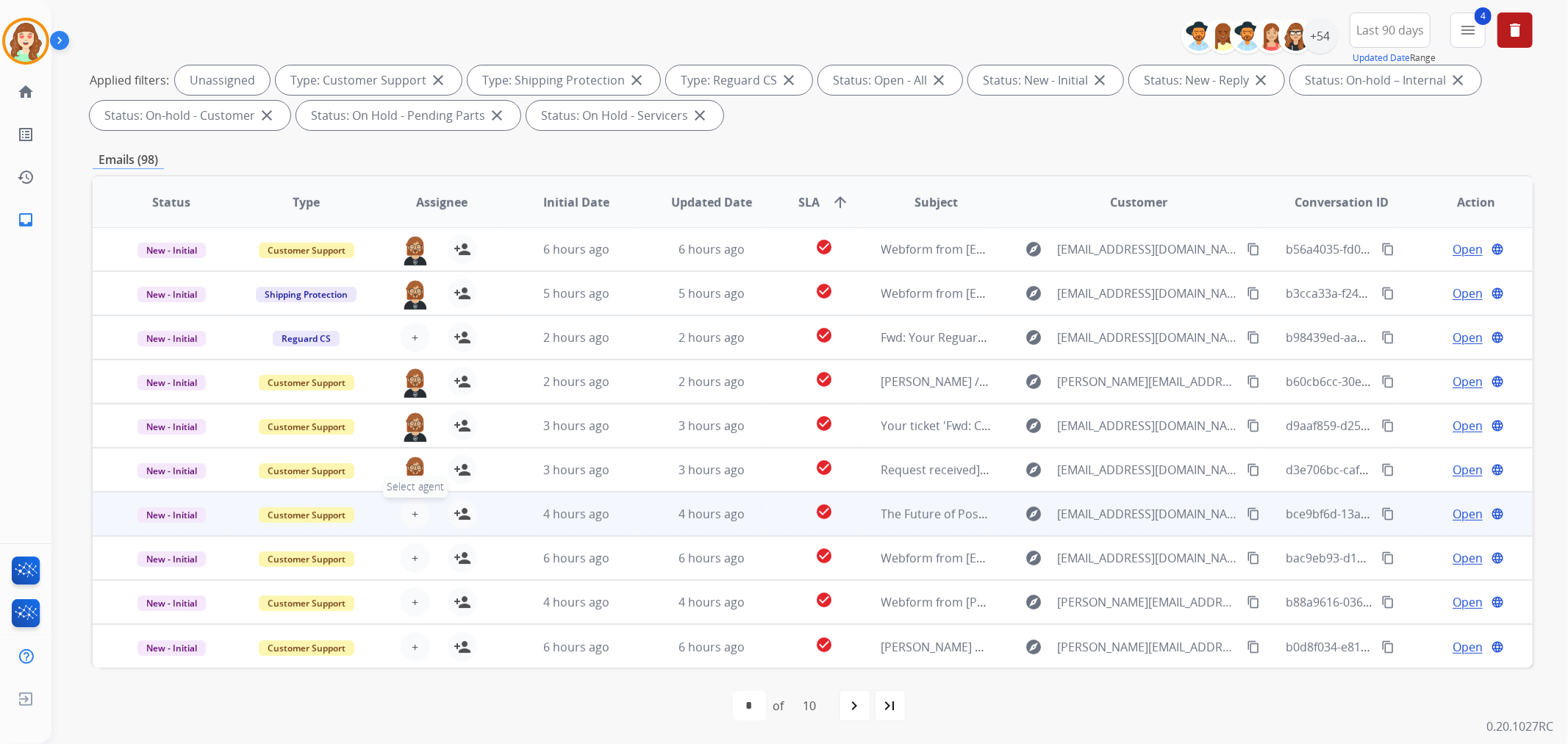
click at [407, 511] on button "+ Select agent" at bounding box center [415, 514] width 30 height 30
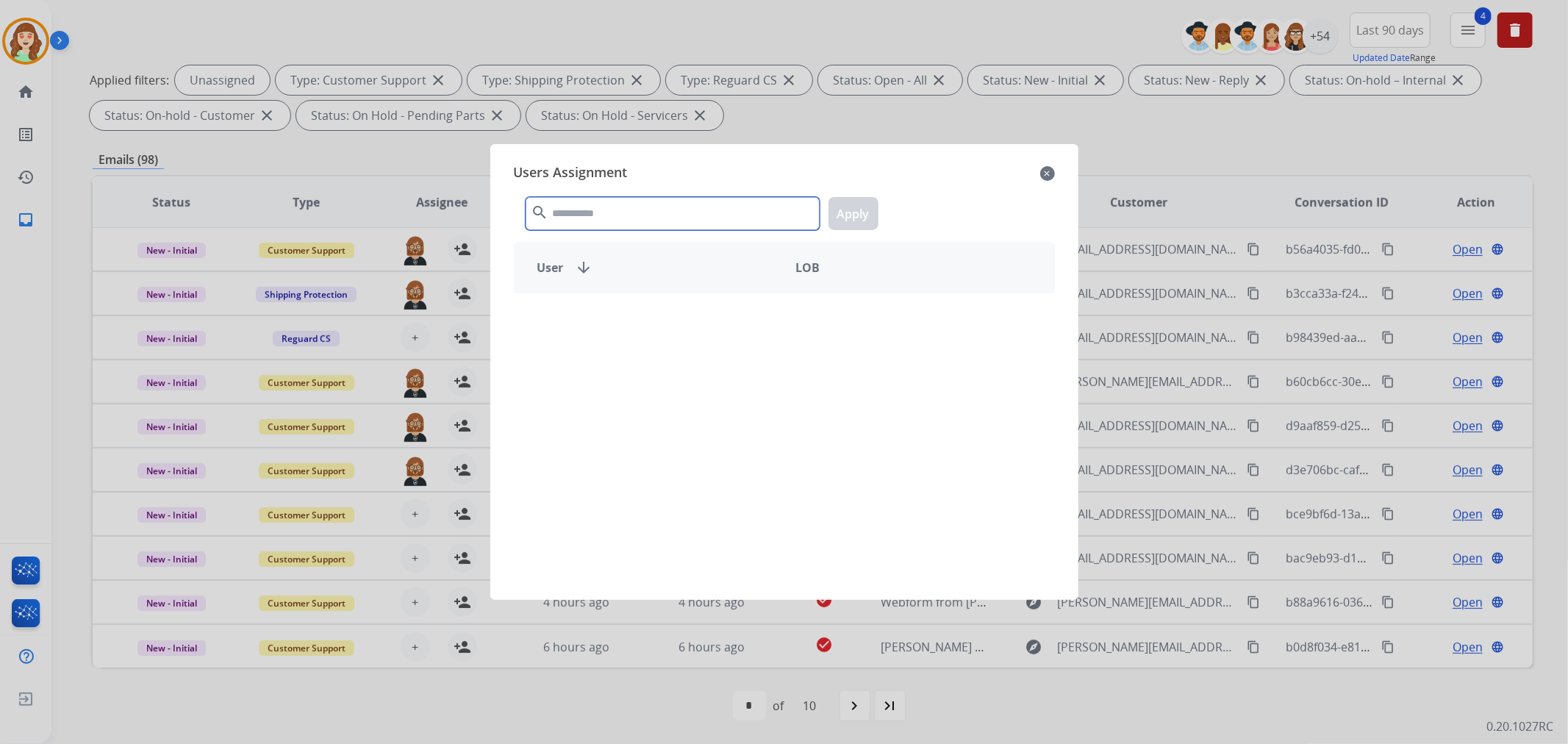
click at [567, 186] on div "search Apply" at bounding box center [784, 210] width 541 height 50
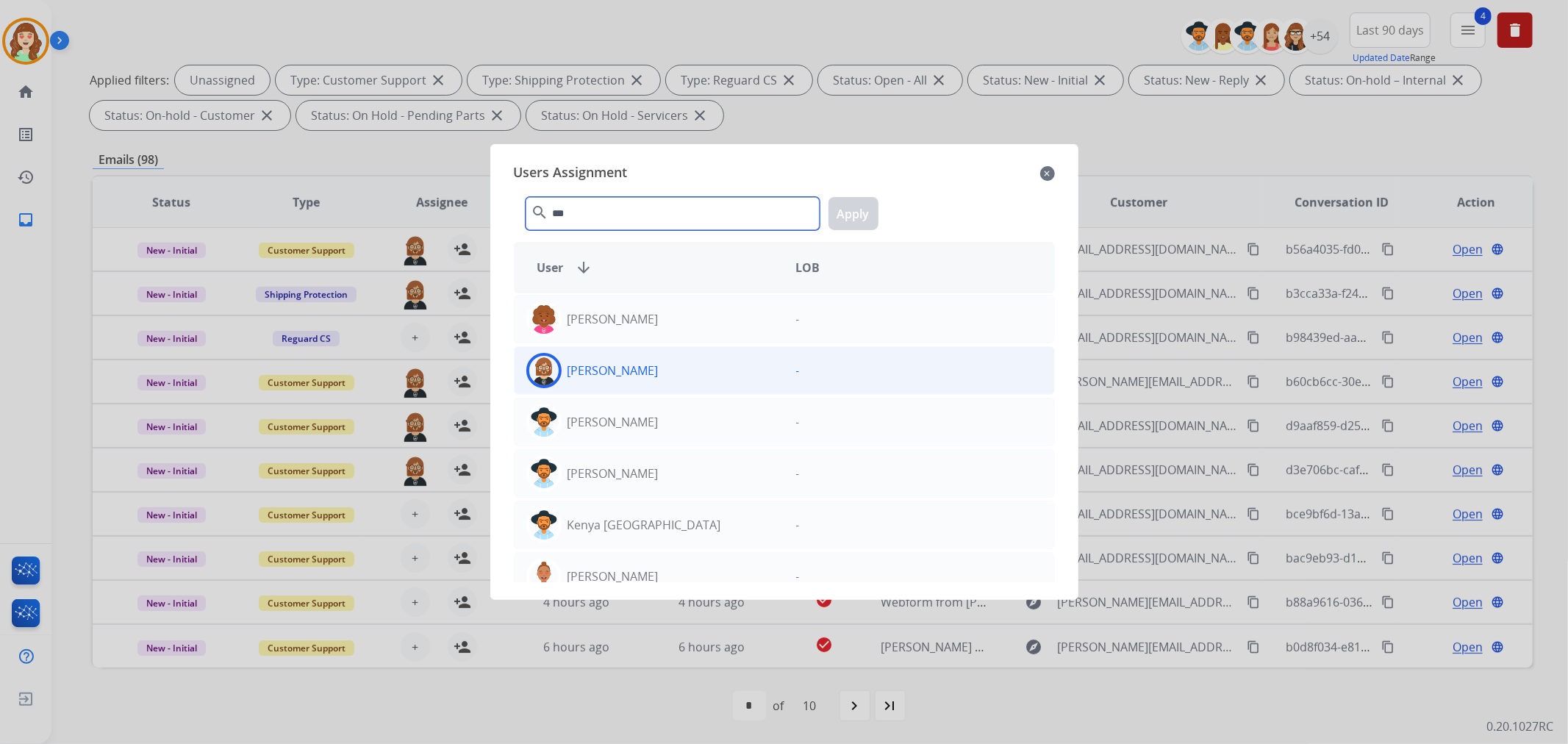
type input "***"
click at [688, 367] on div "[PERSON_NAME]" at bounding box center [648, 371] width 269 height 36
click at [854, 203] on button "Apply" at bounding box center [853, 214] width 50 height 34
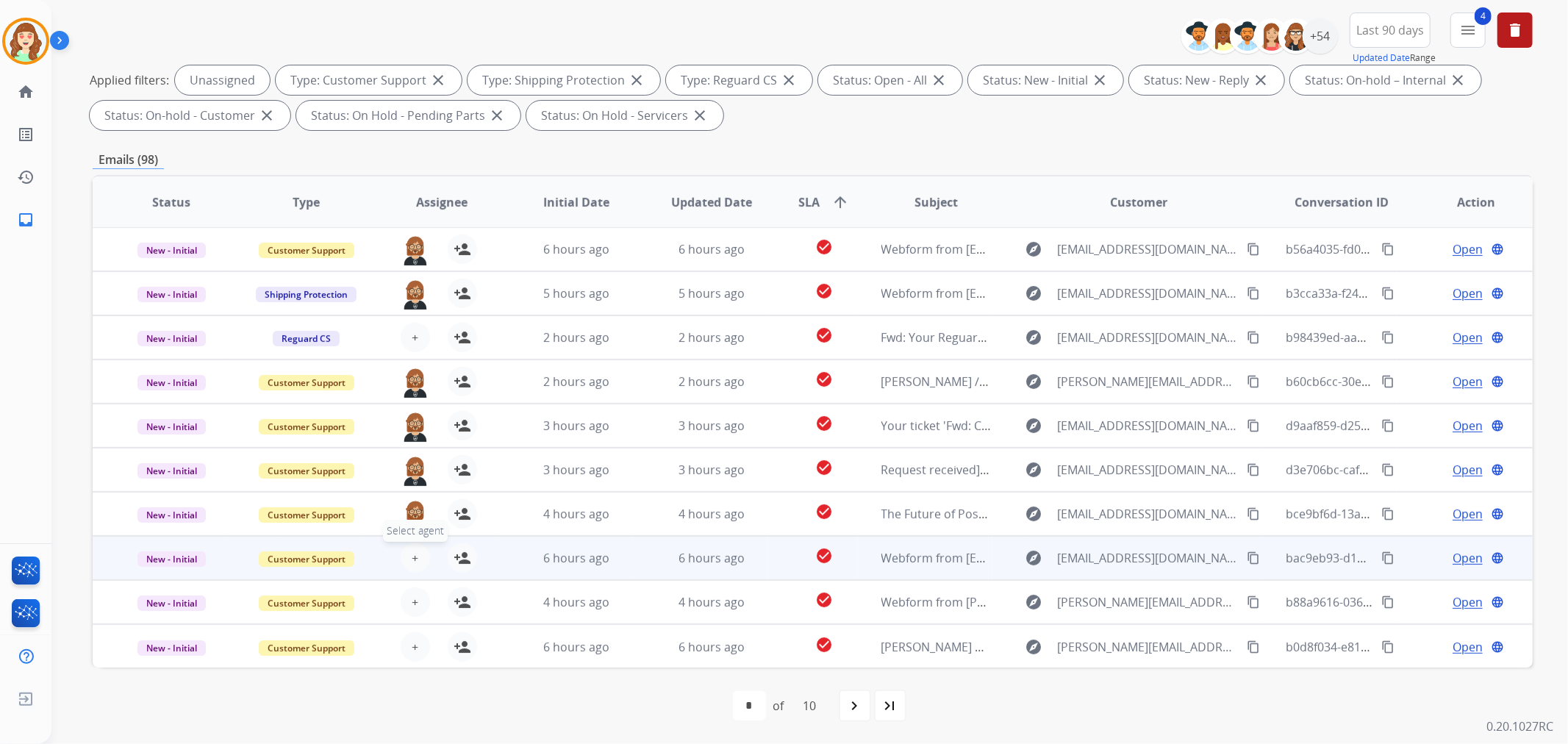
click at [413, 545] on button "+ Select agent" at bounding box center [415, 558] width 30 height 30
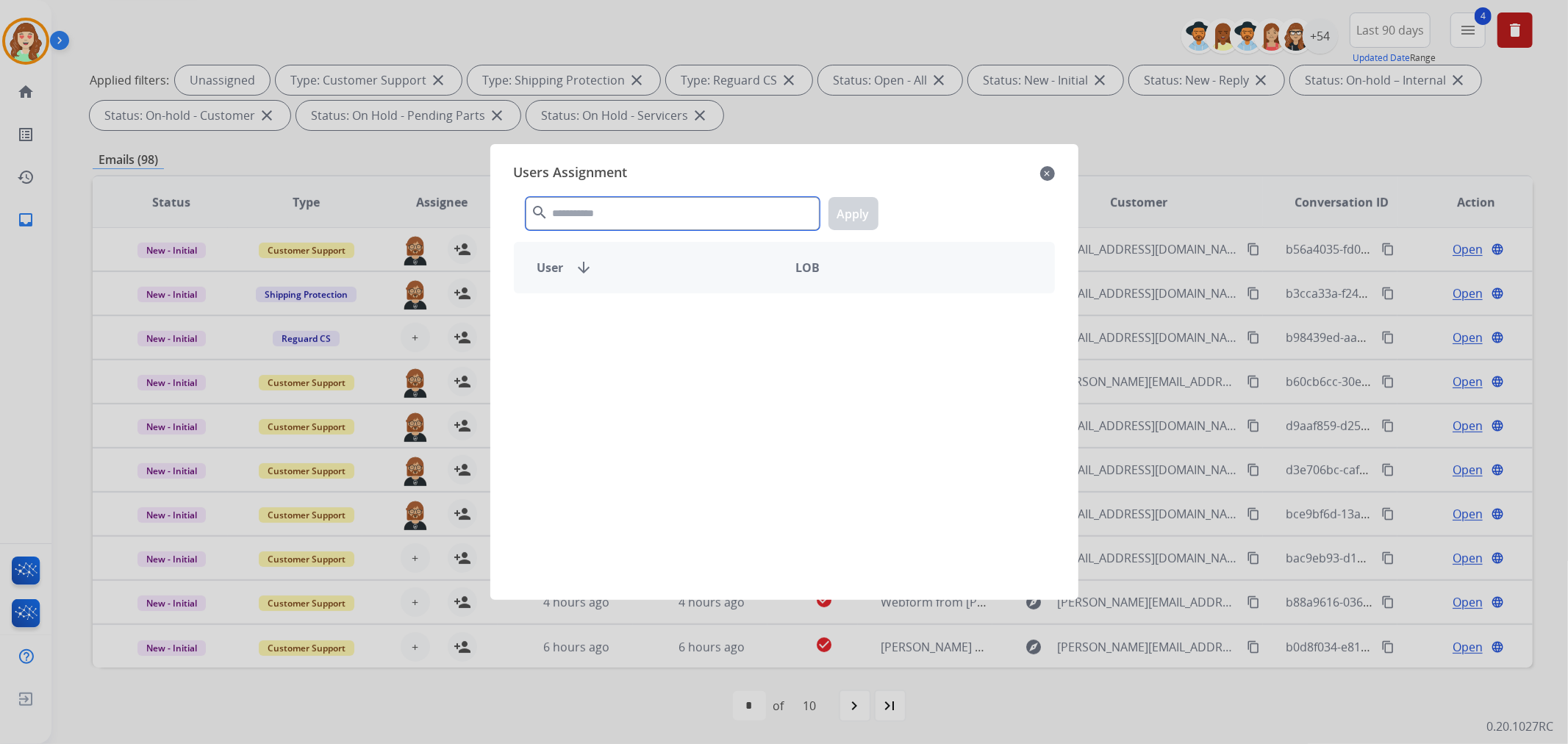
click at [589, 226] on input "text" at bounding box center [673, 214] width 294 height 34
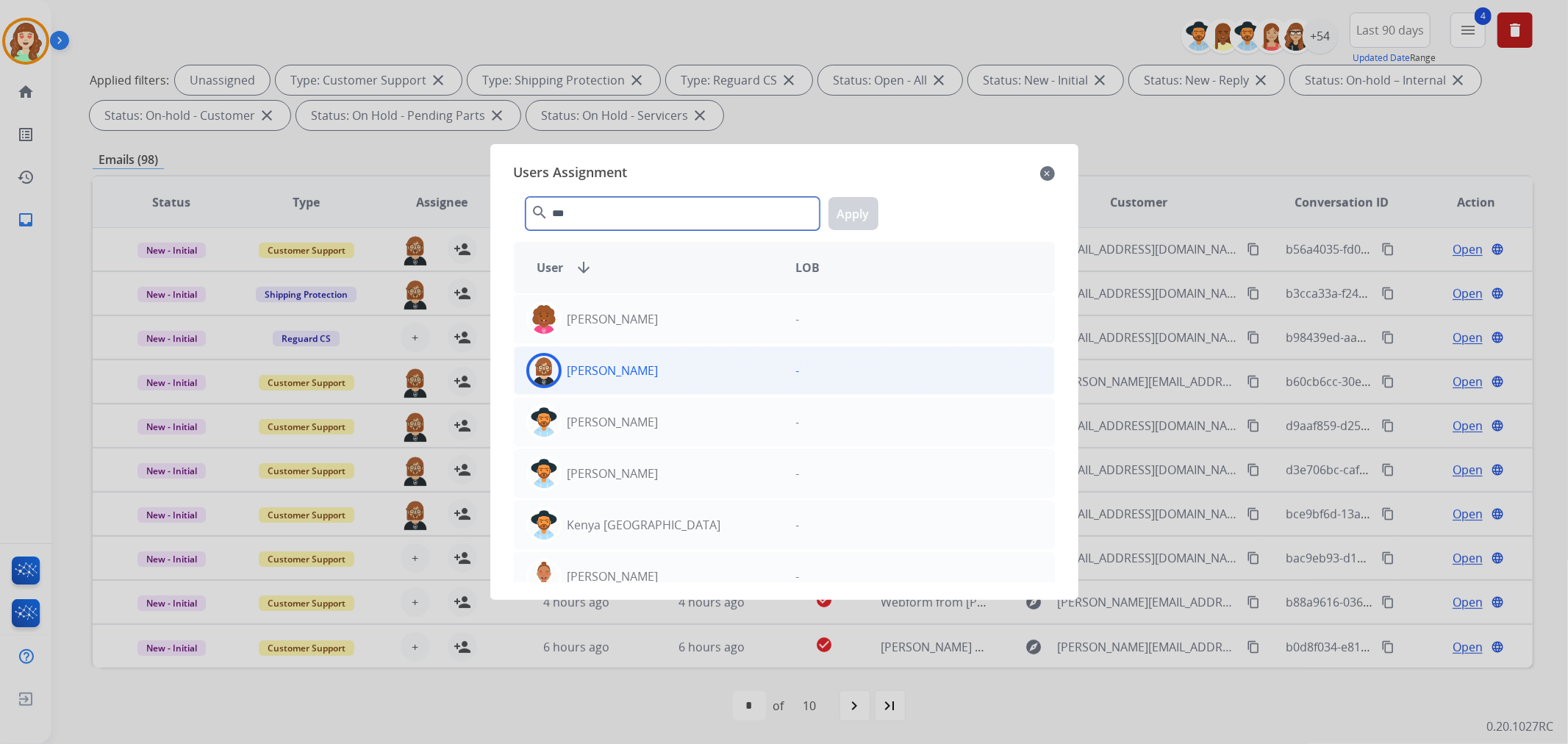
type input "***"
click at [728, 372] on div "[PERSON_NAME]" at bounding box center [648, 371] width 269 height 36
drag, startPoint x: 854, startPoint y: 208, endPoint x: 611, endPoint y: 355, distance: 284.0
click at [854, 210] on button "Apply" at bounding box center [853, 214] width 50 height 34
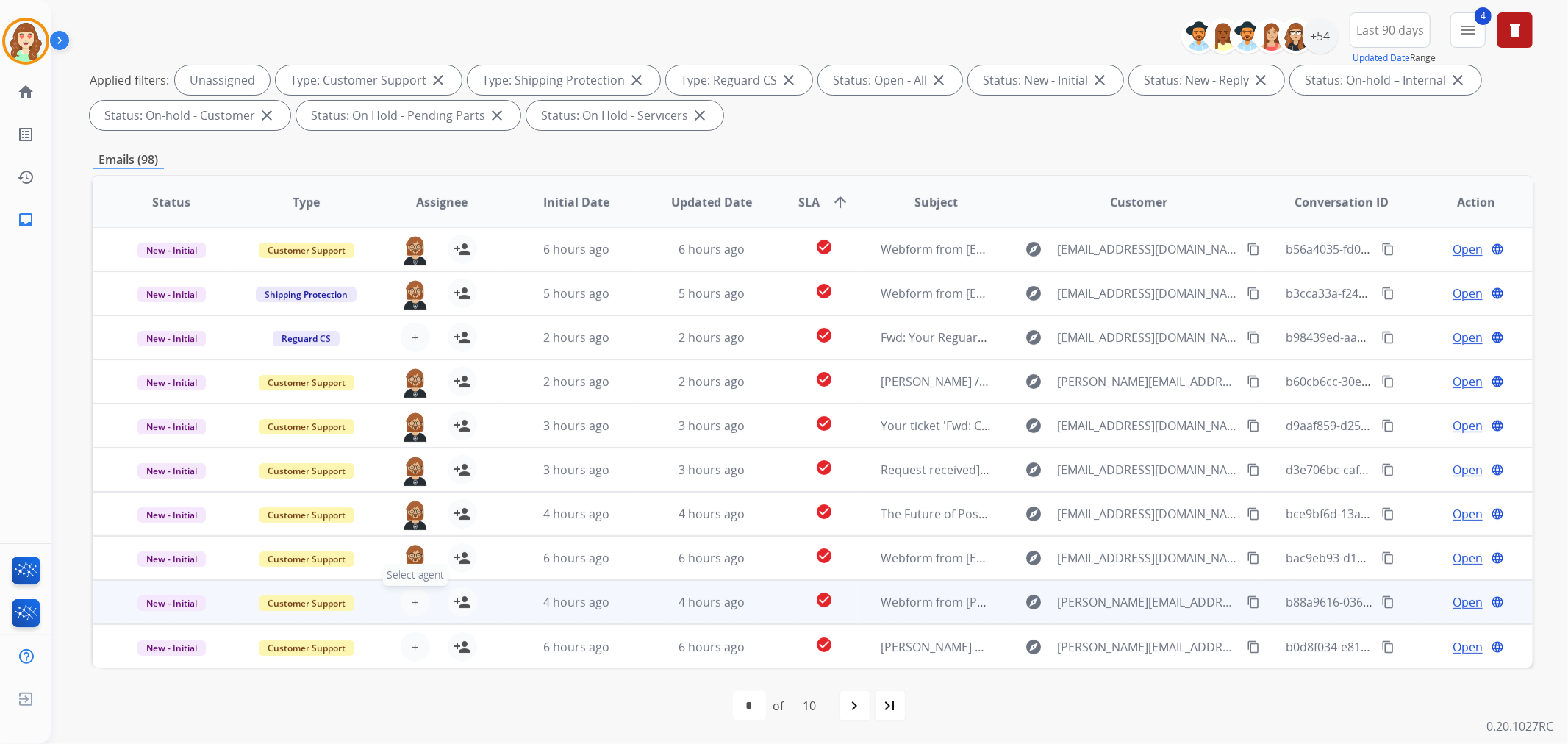
click at [406, 598] on button "+ Select agent" at bounding box center [415, 602] width 30 height 30
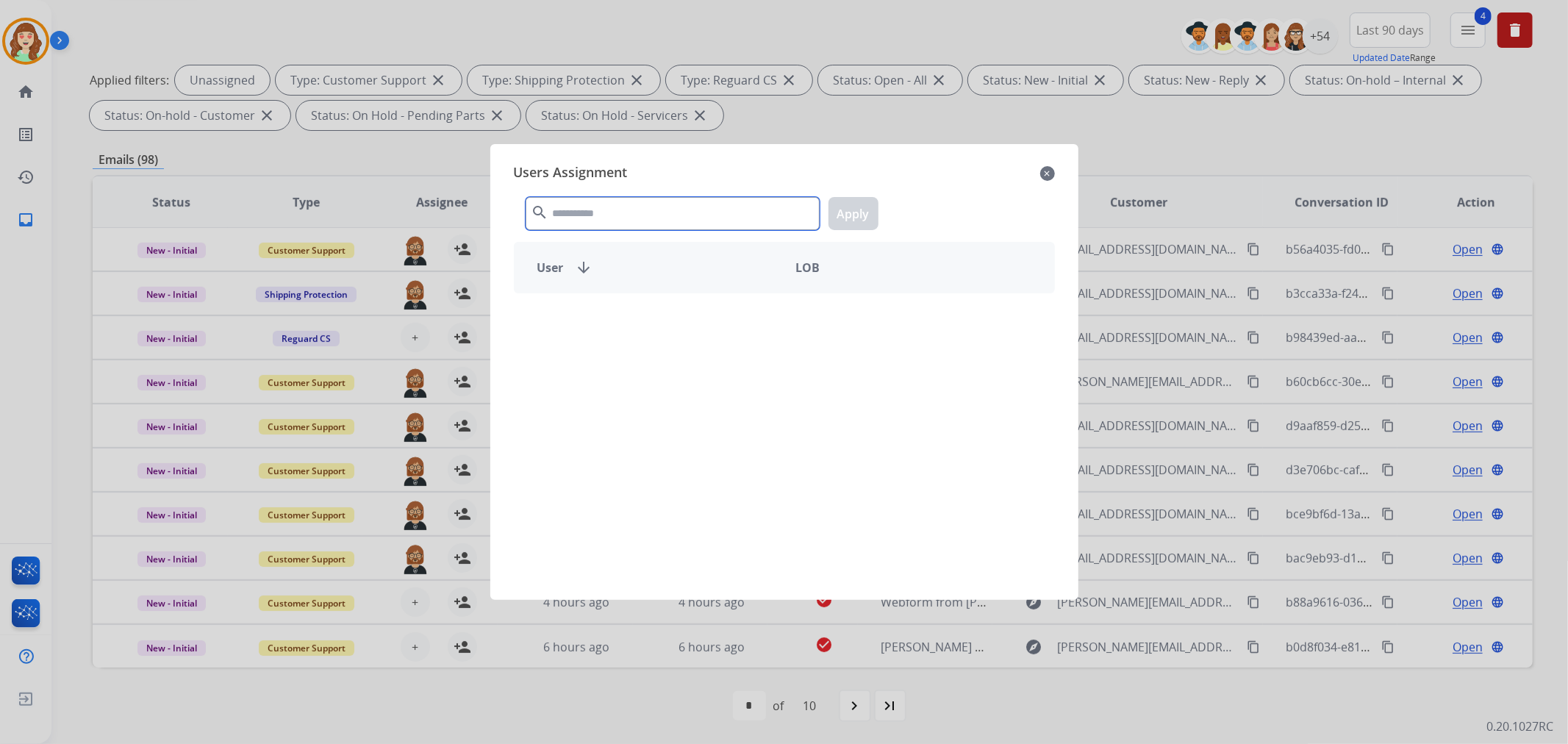
click at [664, 214] on input "text" at bounding box center [673, 214] width 294 height 34
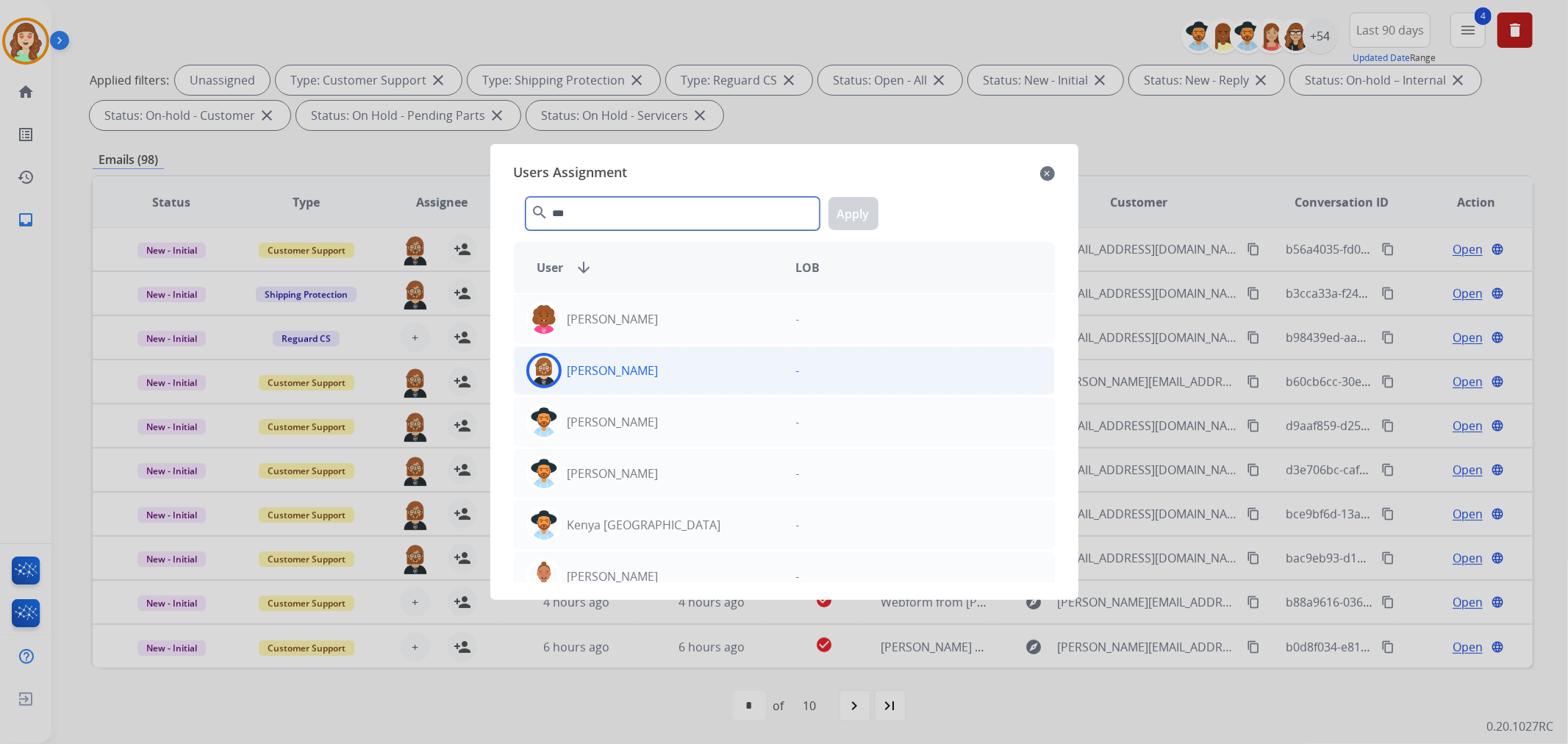
type input "***"
drag, startPoint x: 652, startPoint y: 376, endPoint x: 848, endPoint y: 283, distance: 216.9
click at [659, 371] on div "[PERSON_NAME]" at bounding box center [648, 371] width 269 height 36
drag, startPoint x: 848, startPoint y: 211, endPoint x: 767, endPoint y: 244, distance: 87.5
click at [846, 211] on button "Apply" at bounding box center [853, 214] width 50 height 34
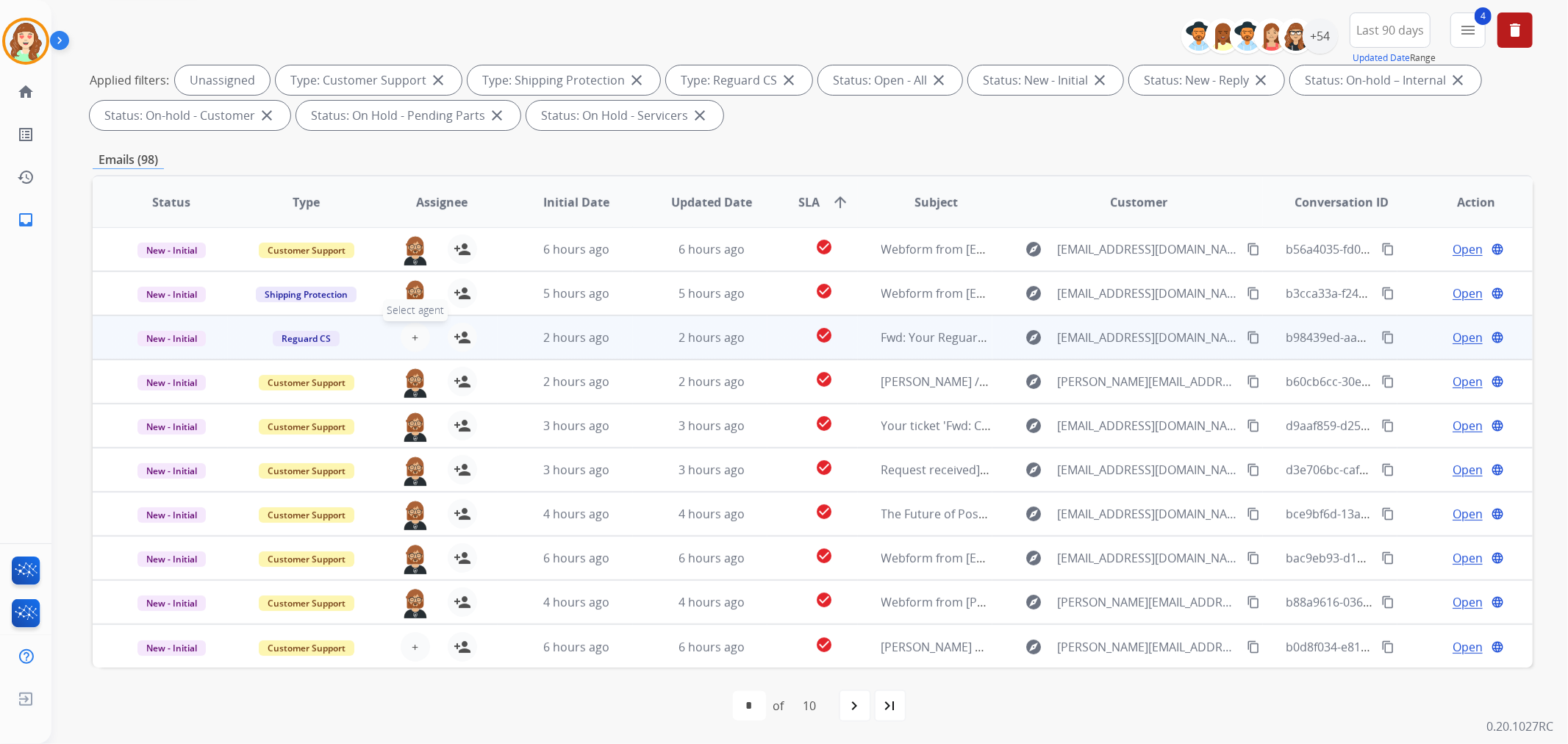
click at [419, 329] on button "+ Select agent" at bounding box center [415, 337] width 30 height 30
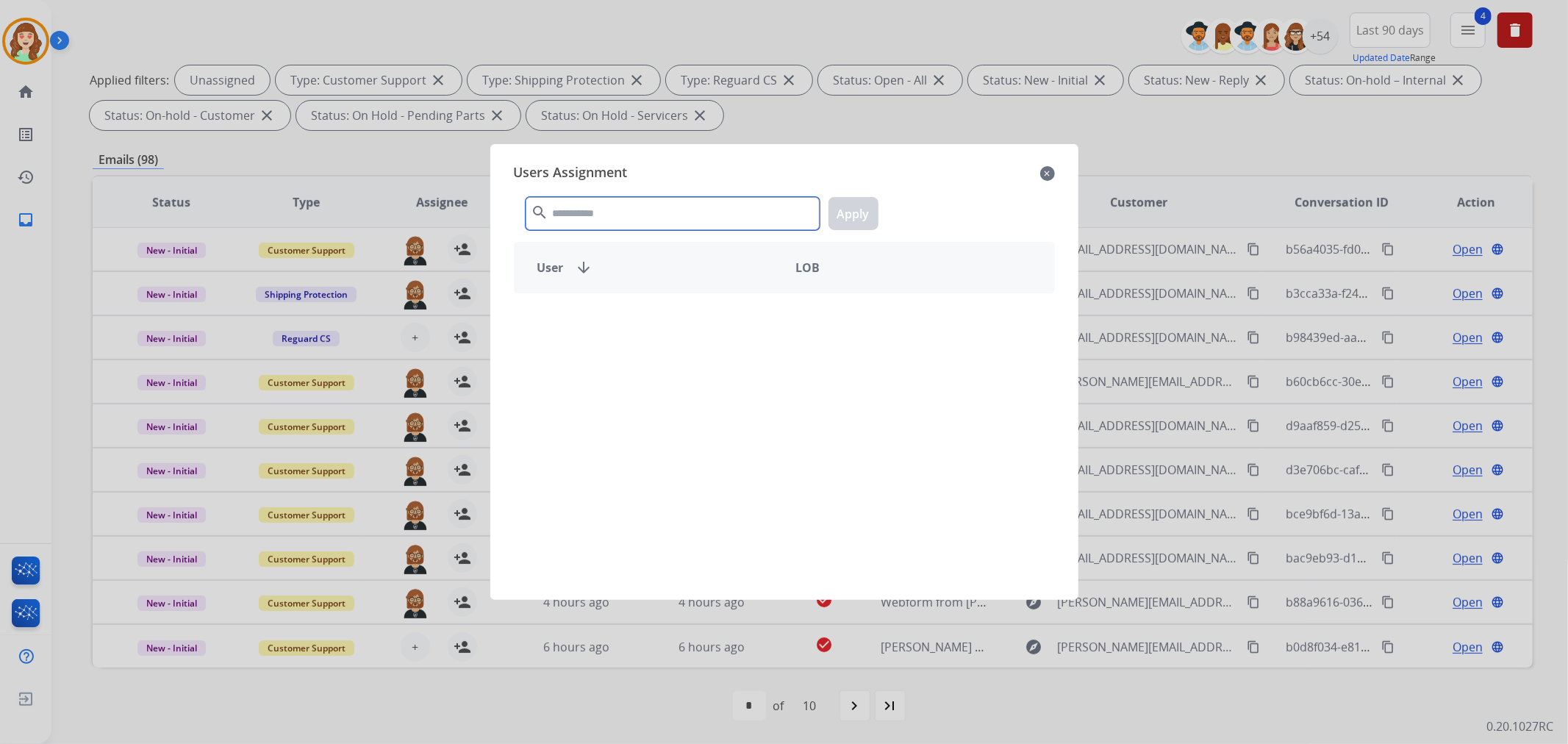
click at [649, 207] on input "text" at bounding box center [673, 214] width 294 height 34
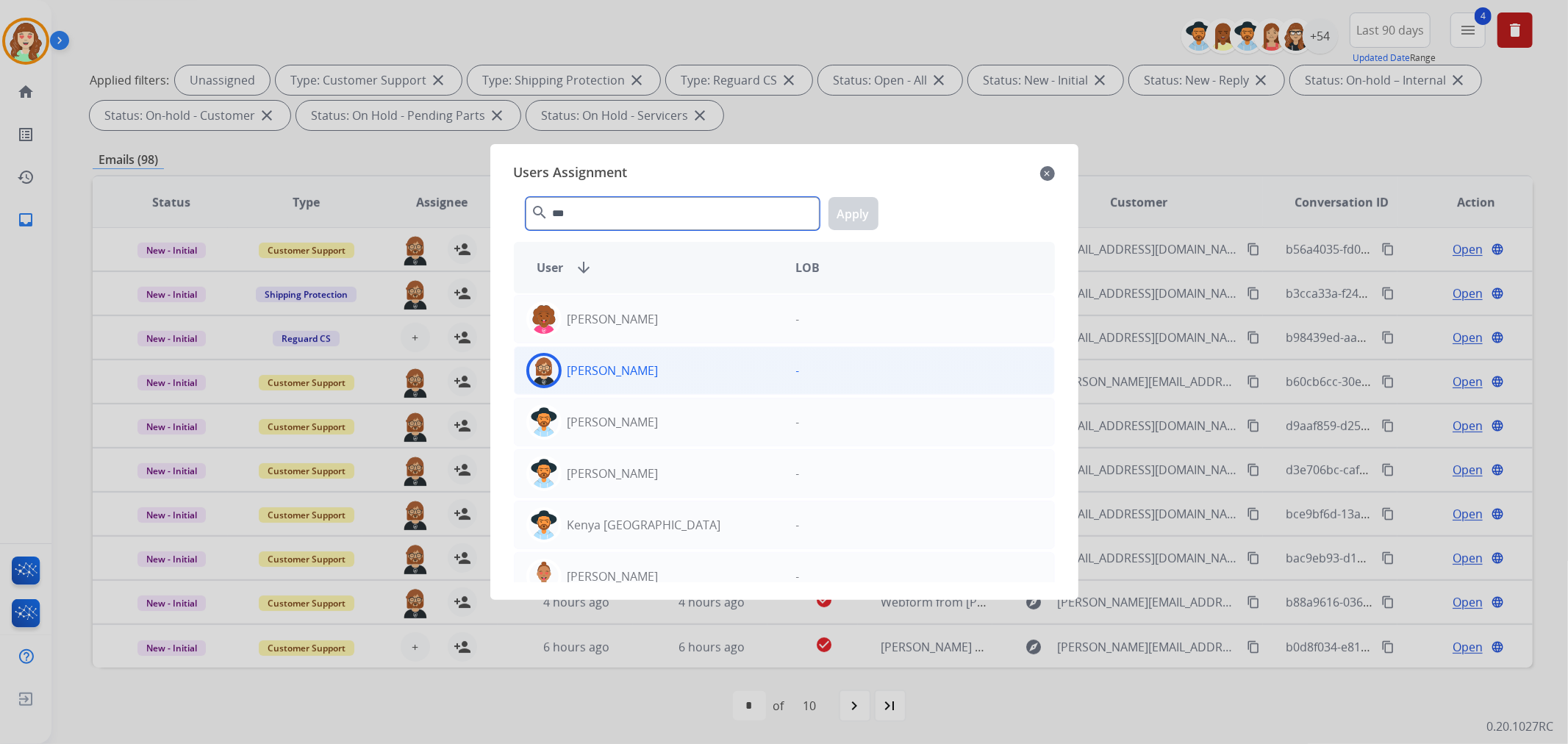
type input "***"
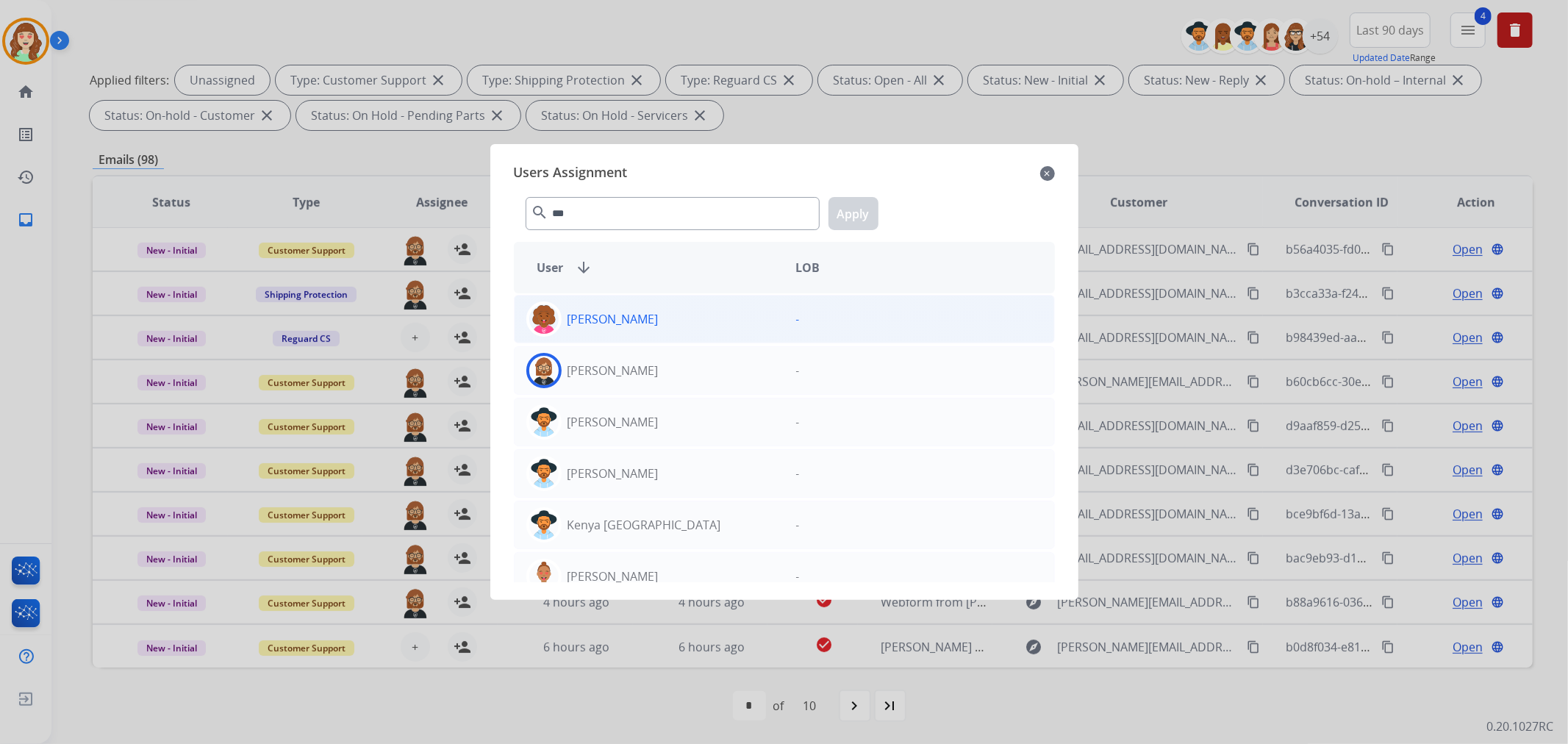
drag, startPoint x: 682, startPoint y: 373, endPoint x: 768, endPoint y: 333, distance: 94.8
click at [682, 372] on div "[PERSON_NAME]" at bounding box center [648, 371] width 269 height 36
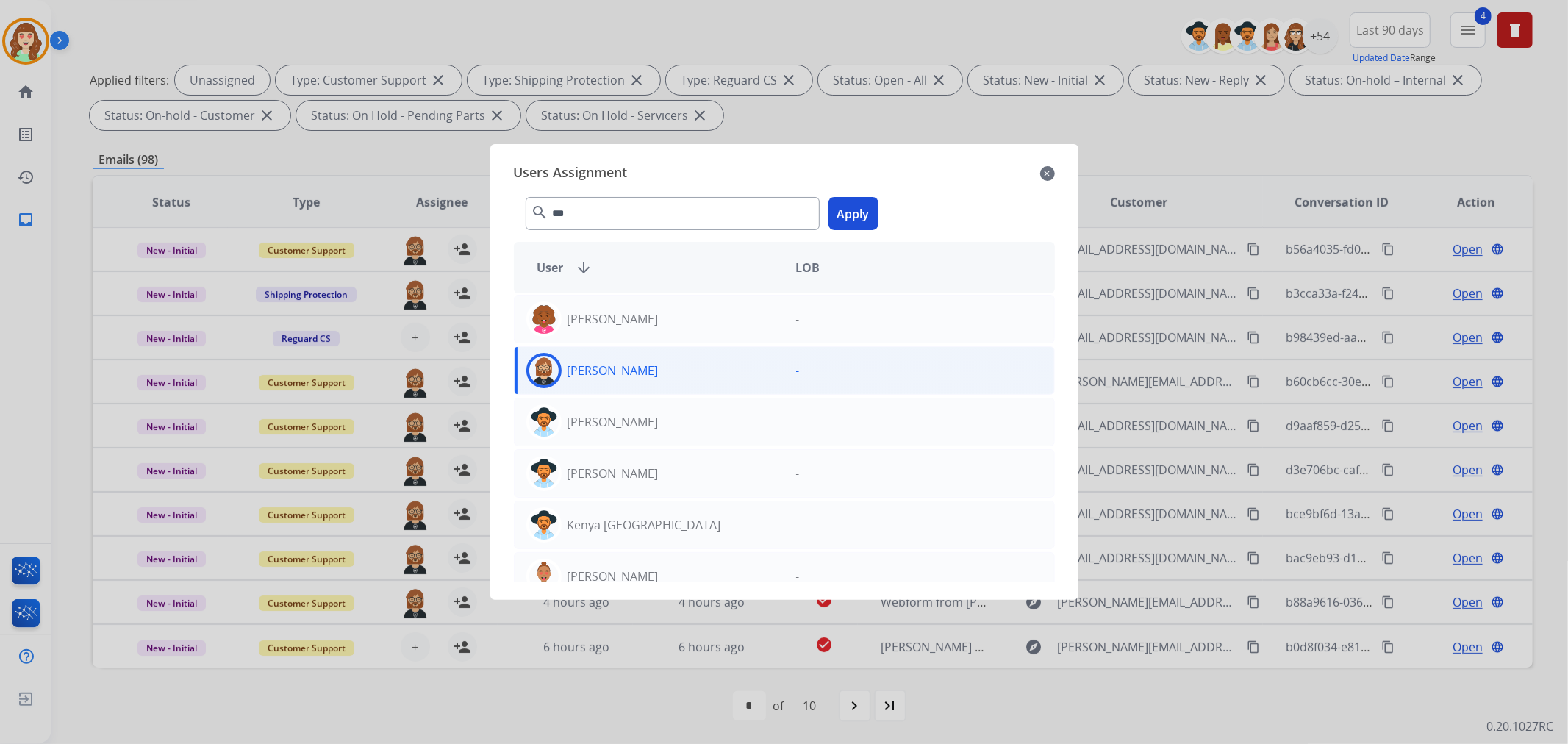
click at [859, 218] on button "Apply" at bounding box center [853, 214] width 50 height 34
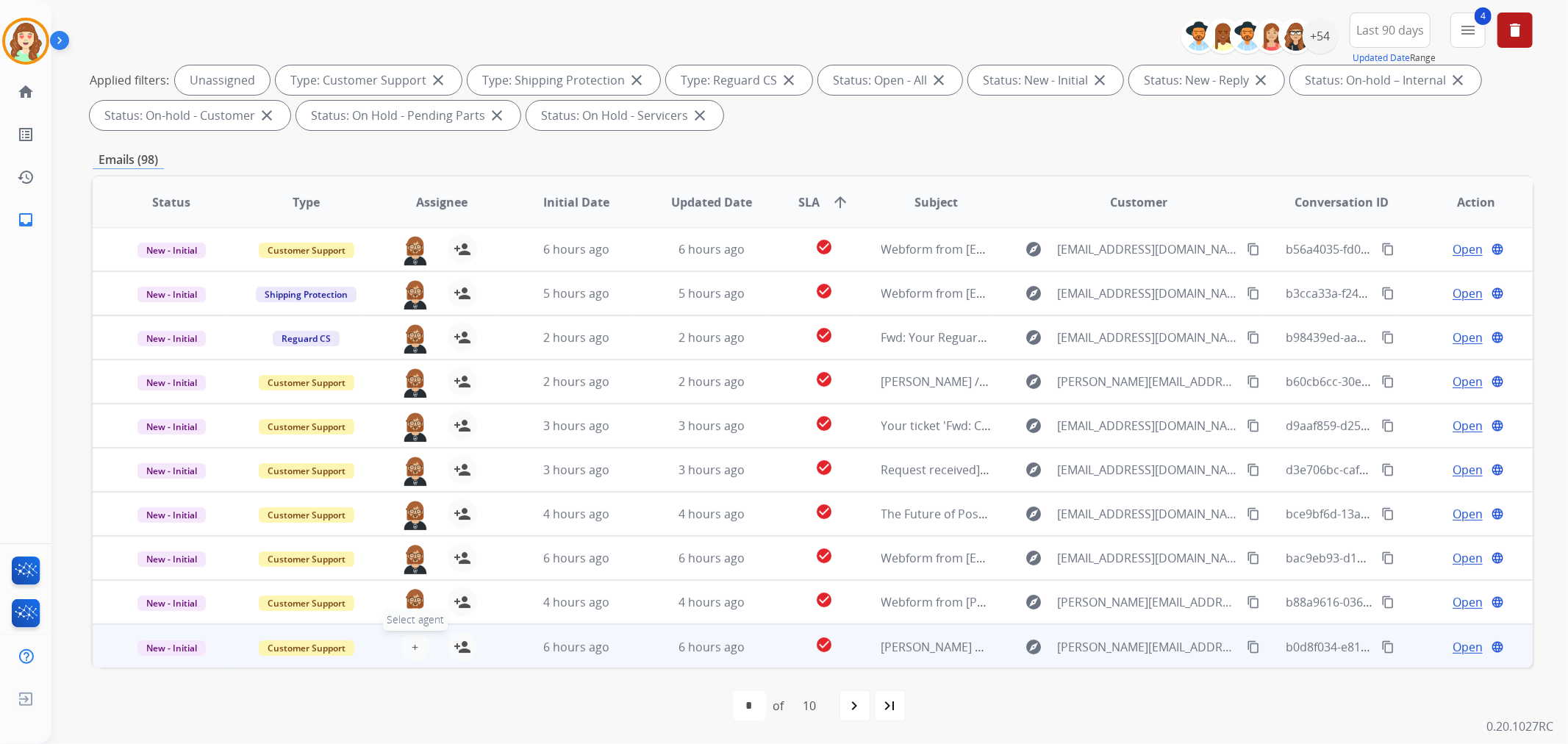
click at [408, 639] on button "+ Select agent" at bounding box center [415, 647] width 30 height 30
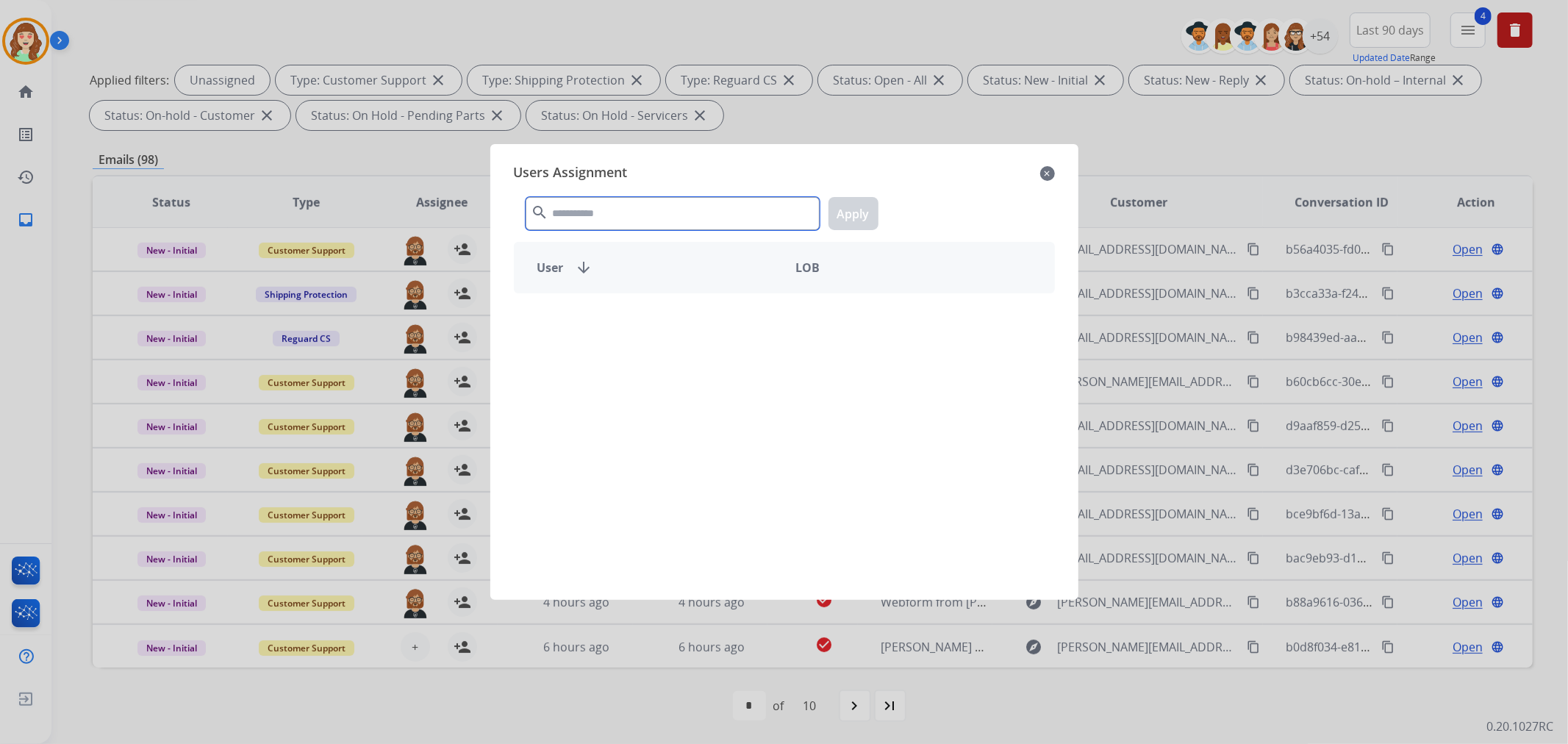
drag, startPoint x: 667, startPoint y: 209, endPoint x: 659, endPoint y: 206, distance: 8.5
click at [659, 206] on input "text" at bounding box center [673, 214] width 294 height 34
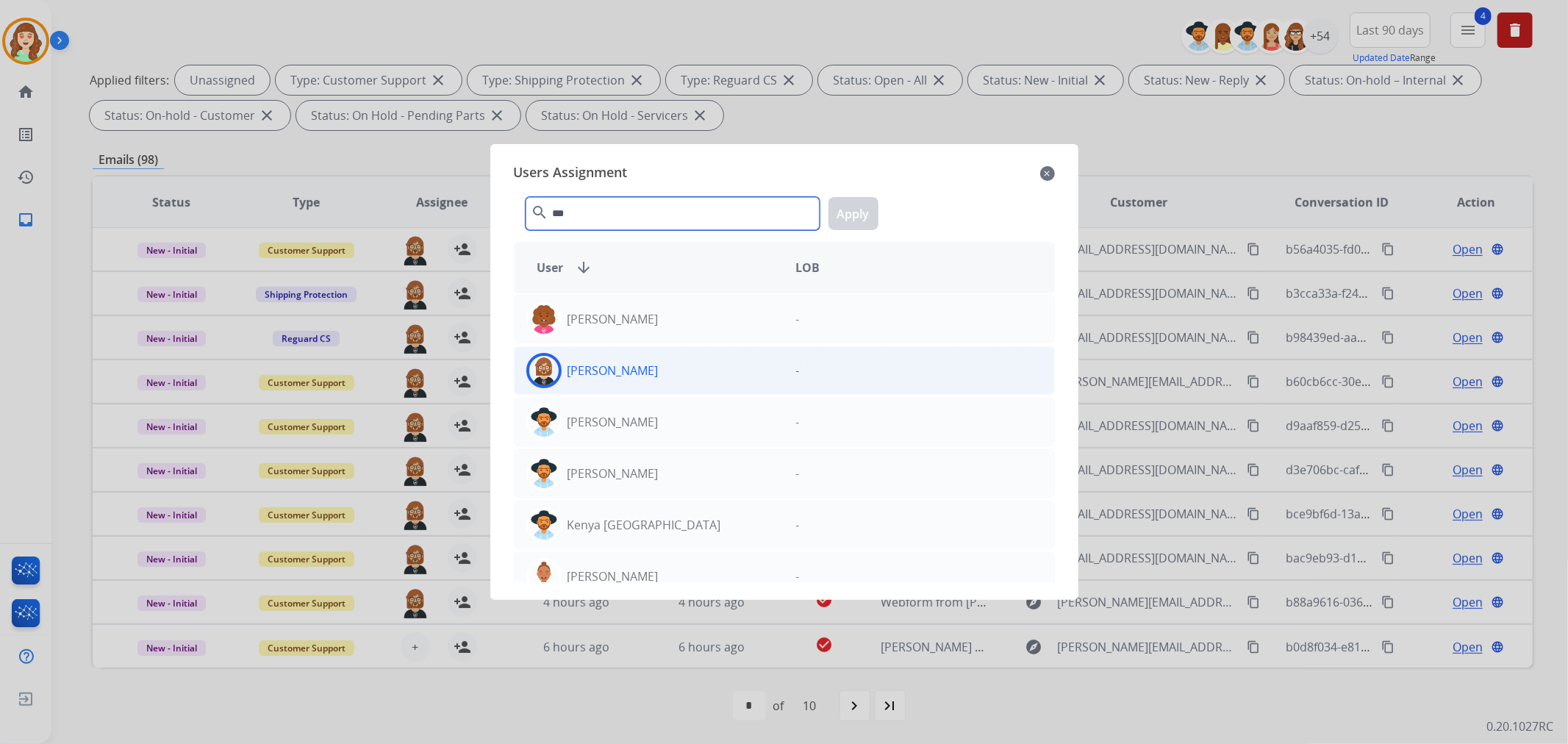
type input "***"
drag, startPoint x: 630, startPoint y: 353, endPoint x: 693, endPoint y: 346, distance: 63.4
click at [634, 353] on div "[PERSON_NAME]" at bounding box center [648, 371] width 269 height 36
click at [850, 208] on button "Apply" at bounding box center [853, 214] width 50 height 34
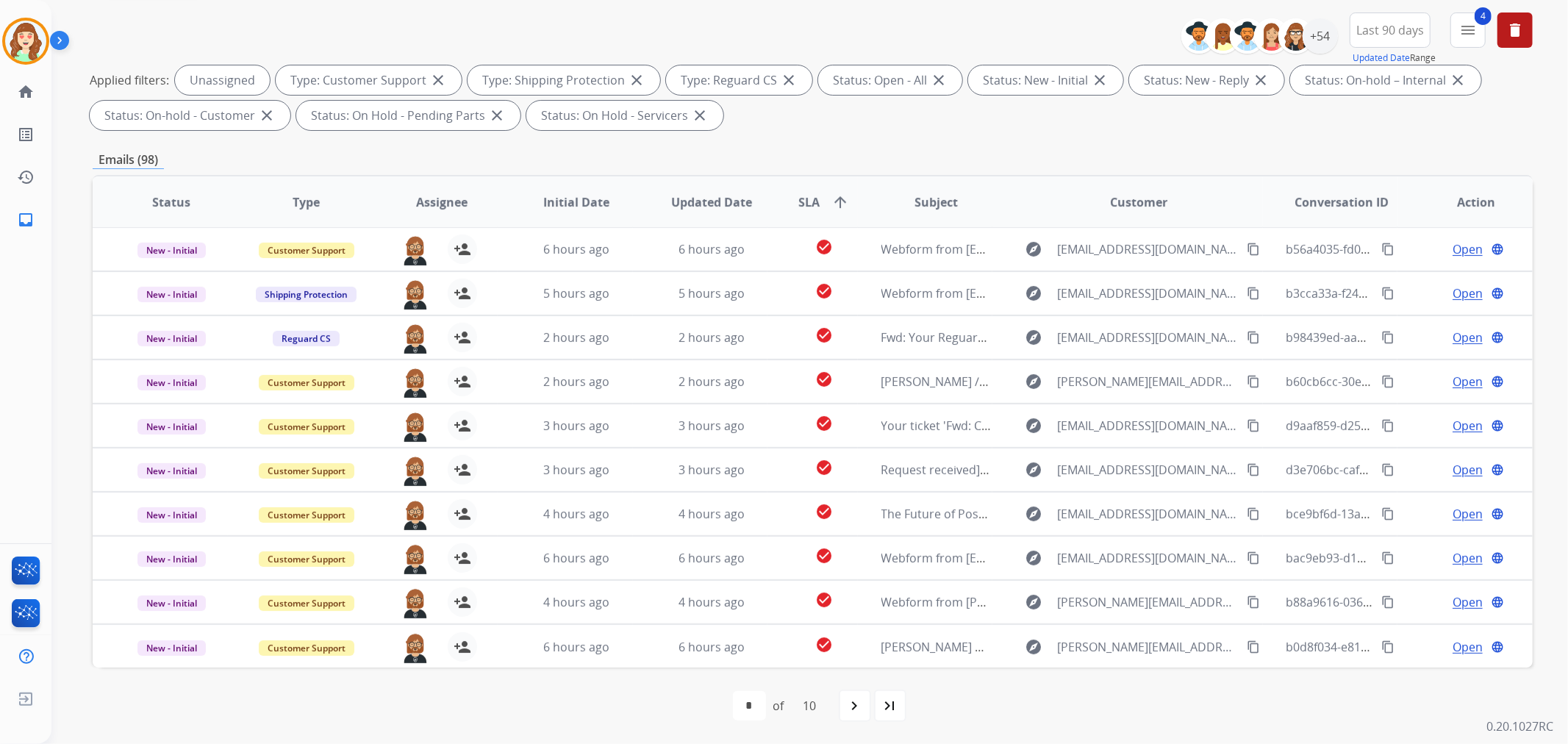
drag, startPoint x: 854, startPoint y: 705, endPoint x: 869, endPoint y: 557, distance: 148.8
click at [854, 705] on mat-icon "navigate_next" at bounding box center [855, 706] width 18 height 18
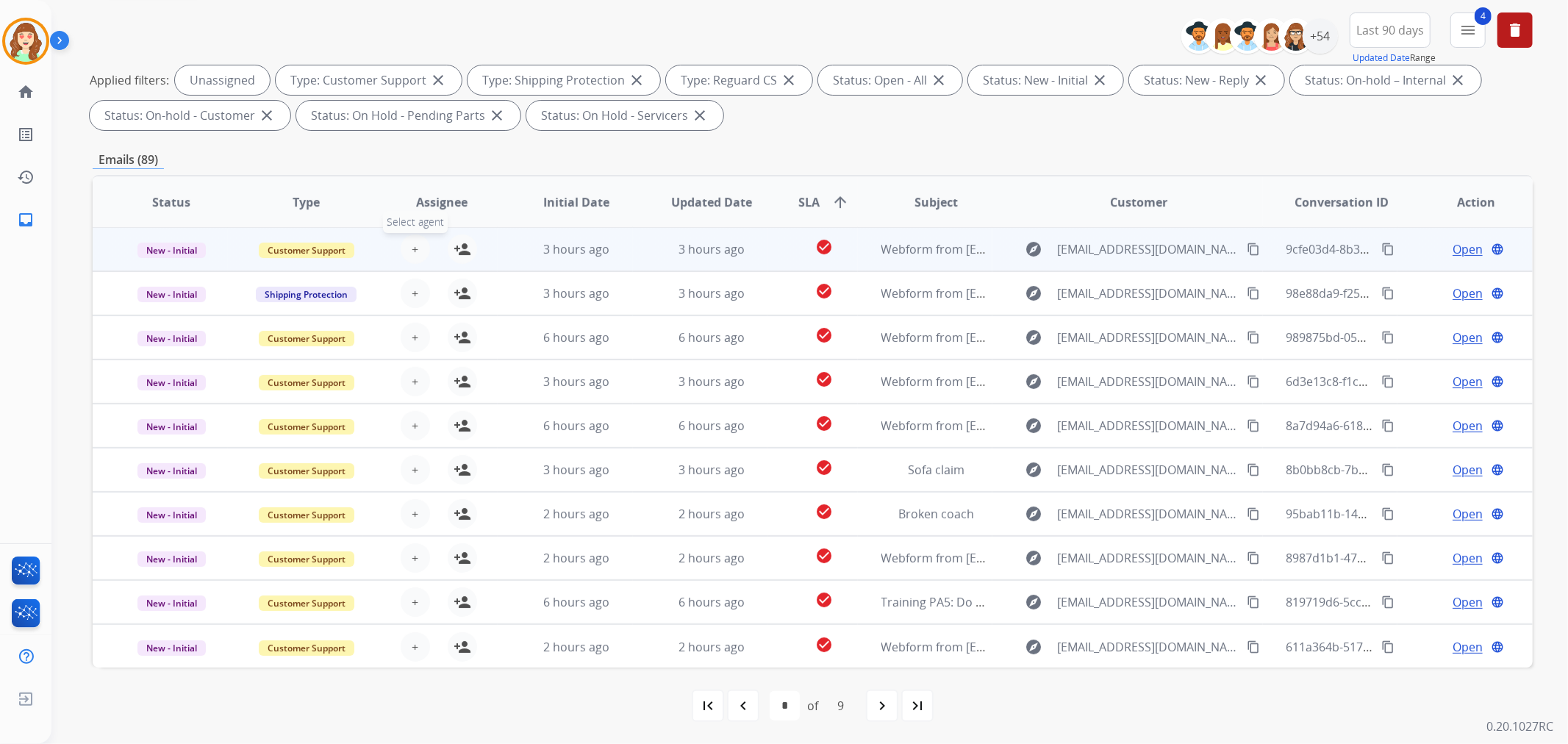
click at [421, 253] on button "+ Select agent" at bounding box center [415, 250] width 30 height 30
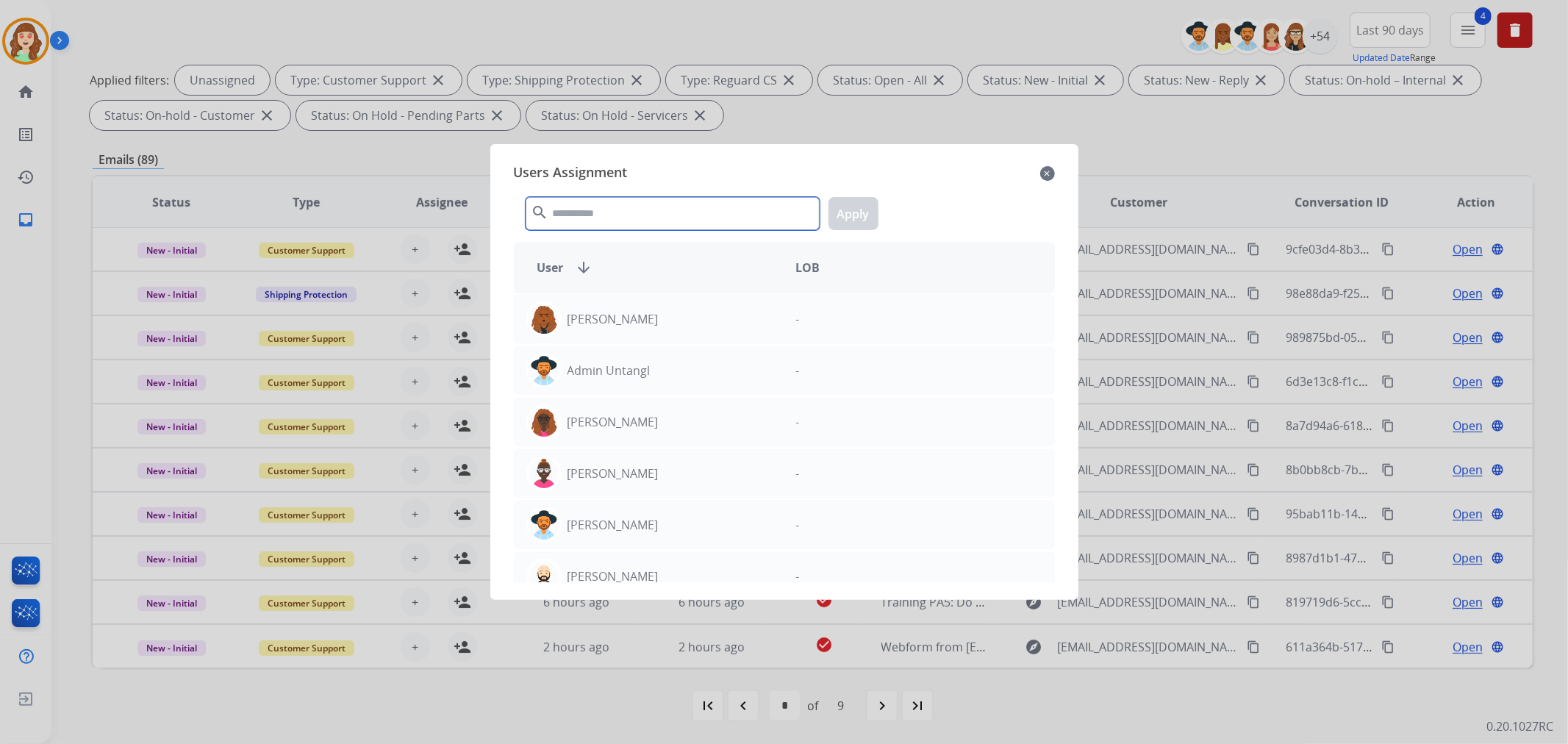
click at [591, 206] on input "text" at bounding box center [673, 214] width 294 height 34
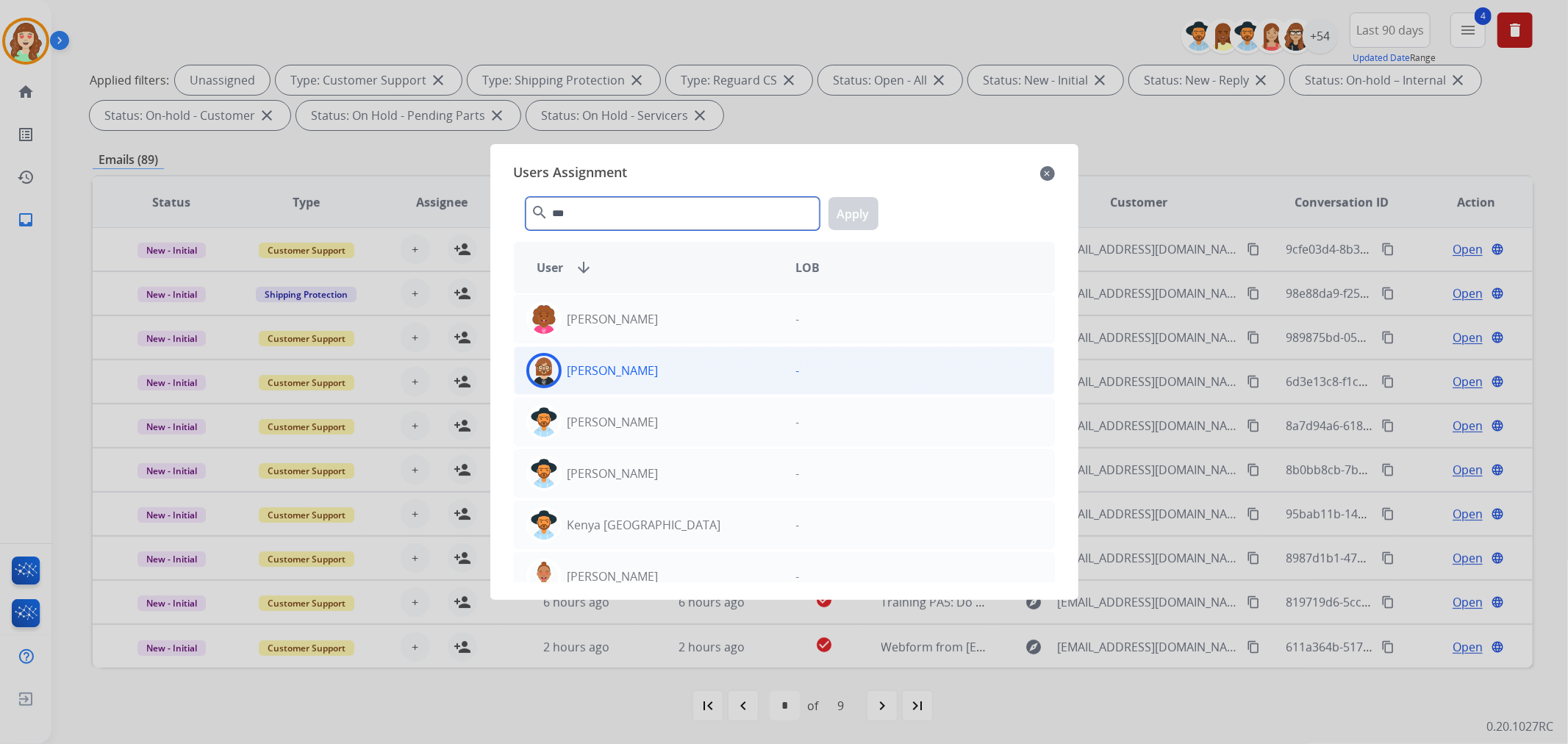
type input "***"
drag, startPoint x: 713, startPoint y: 384, endPoint x: 915, endPoint y: 222, distance: 258.9
click at [721, 377] on div "[PERSON_NAME]" at bounding box center [648, 371] width 269 height 36
click at [869, 203] on button "Apply" at bounding box center [853, 214] width 50 height 34
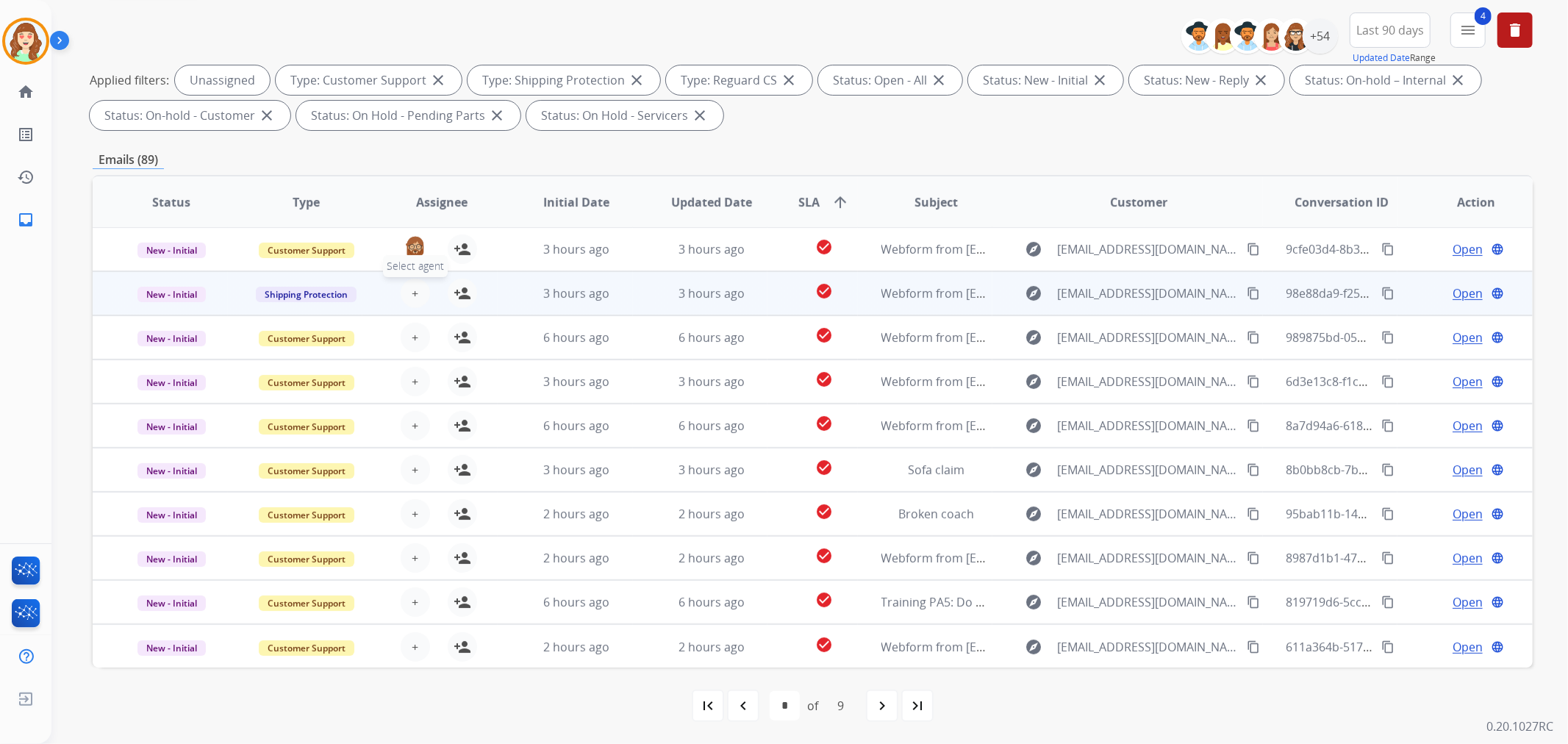
click at [419, 289] on button "+ Select agent" at bounding box center [415, 293] width 30 height 30
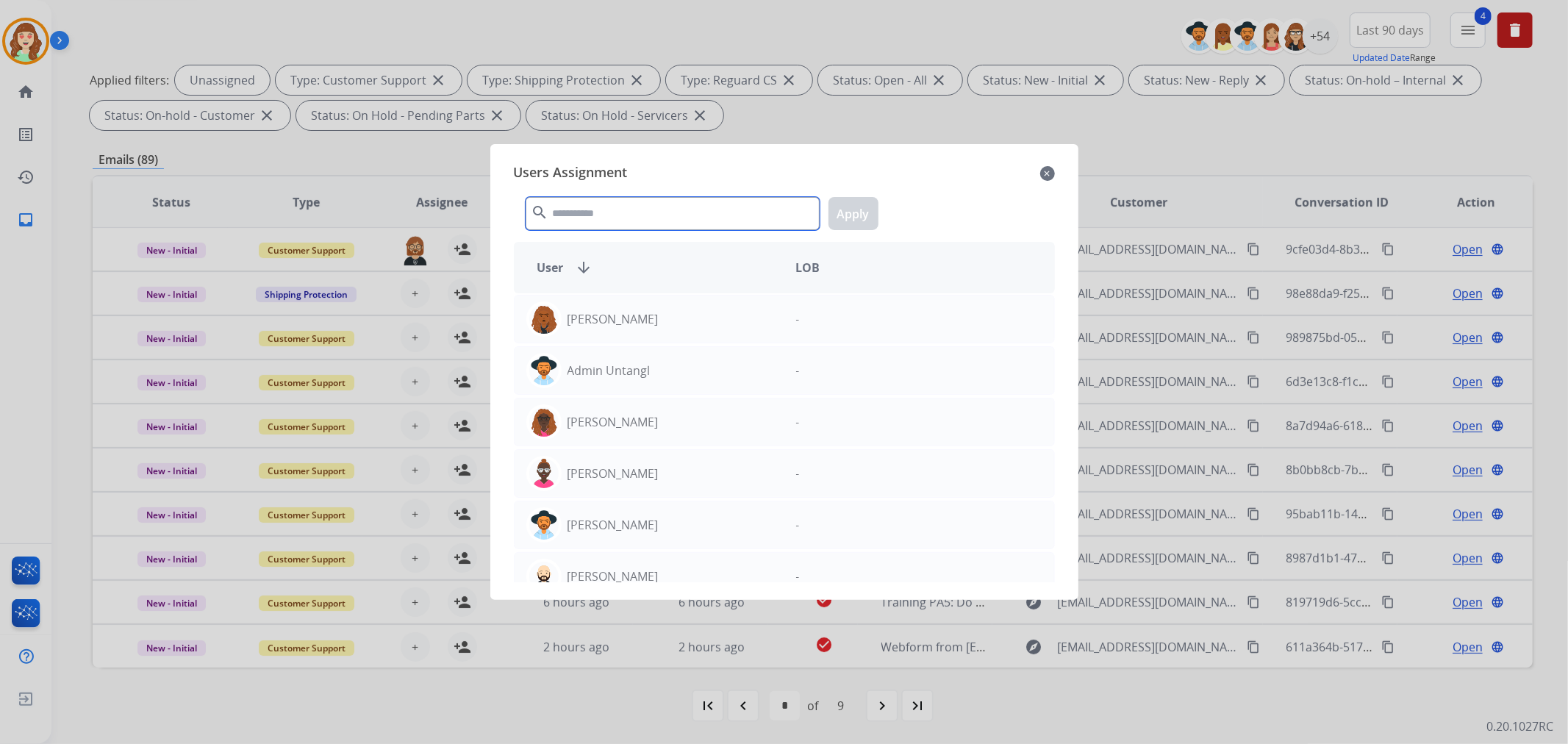
click at [635, 206] on input "text" at bounding box center [673, 214] width 294 height 34
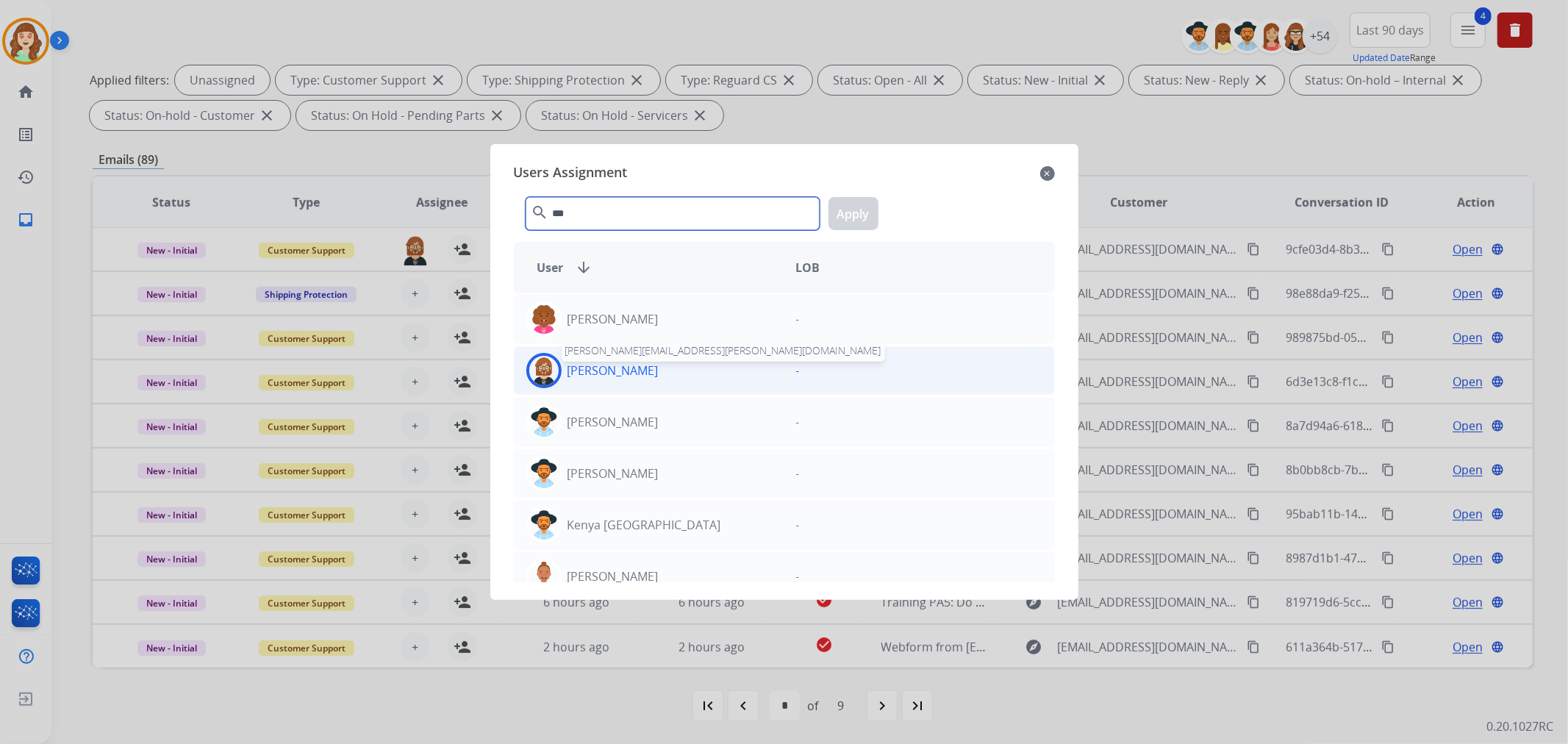
type input "***"
click at [618, 358] on div "[PERSON_NAME]" at bounding box center [648, 371] width 269 height 36
drag, startPoint x: 860, startPoint y: 209, endPoint x: 527, endPoint y: 277, distance: 339.9
click at [847, 214] on button "Apply" at bounding box center [853, 214] width 50 height 34
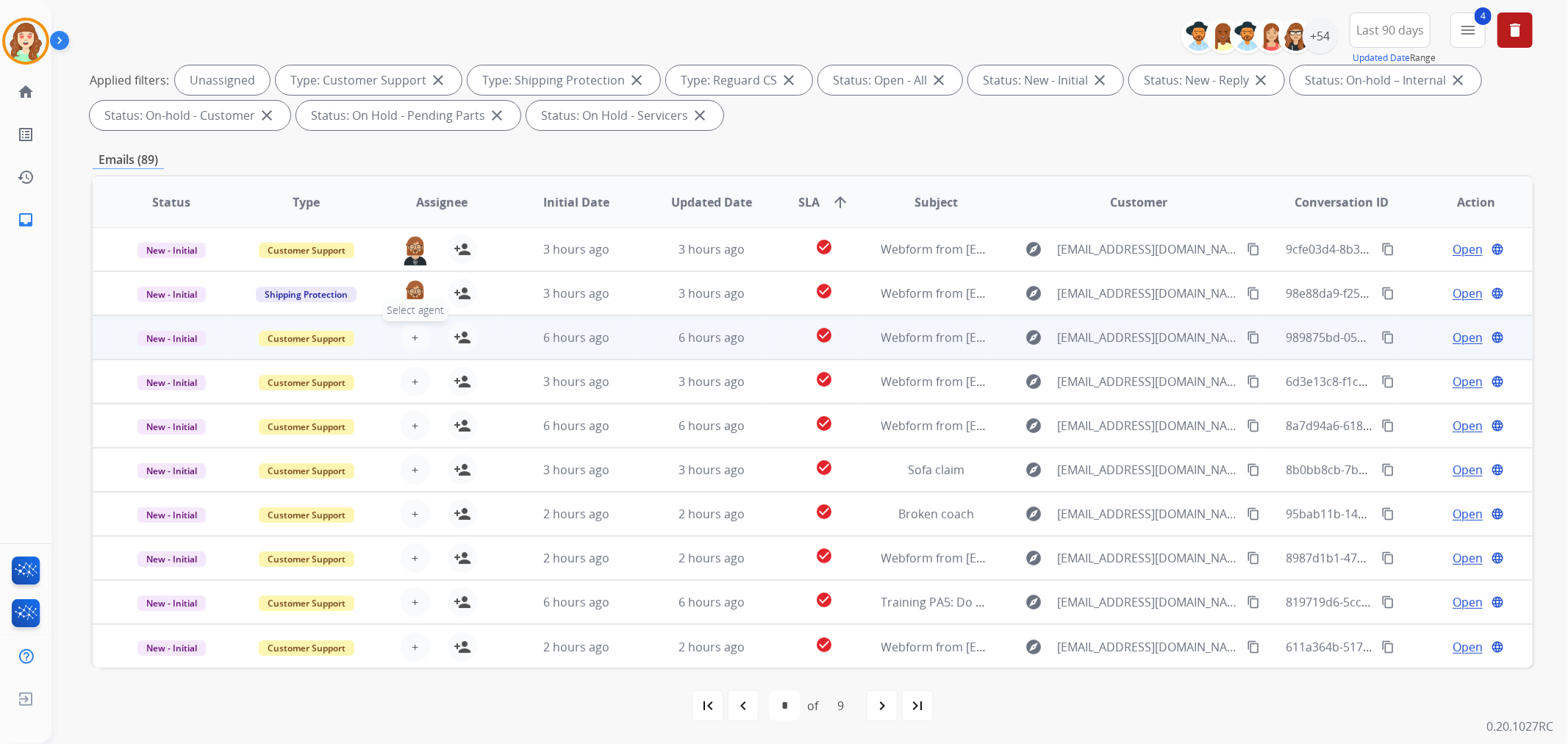
click at [415, 336] on button "+ Select agent" at bounding box center [415, 337] width 30 height 30
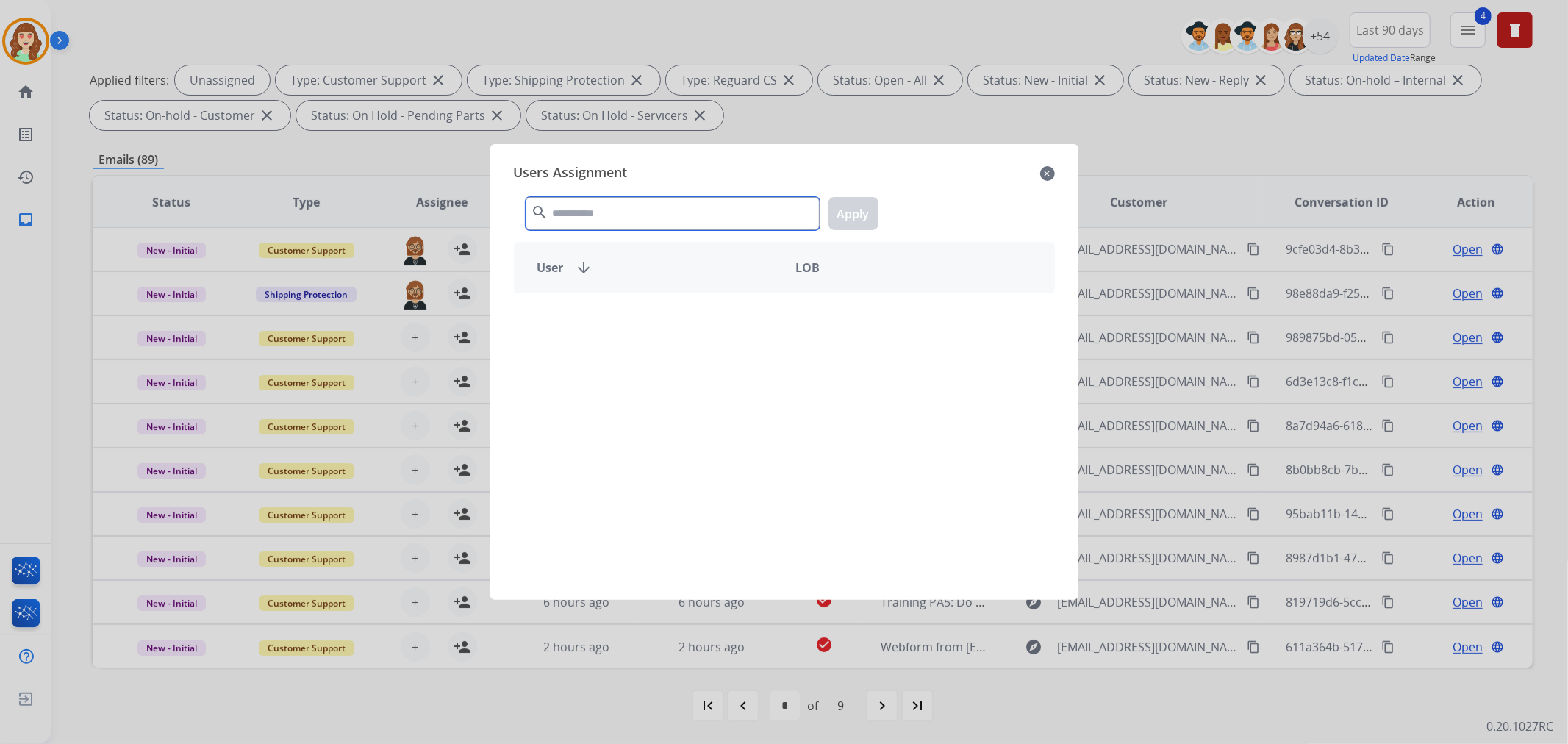
click at [637, 217] on input "text" at bounding box center [673, 214] width 294 height 34
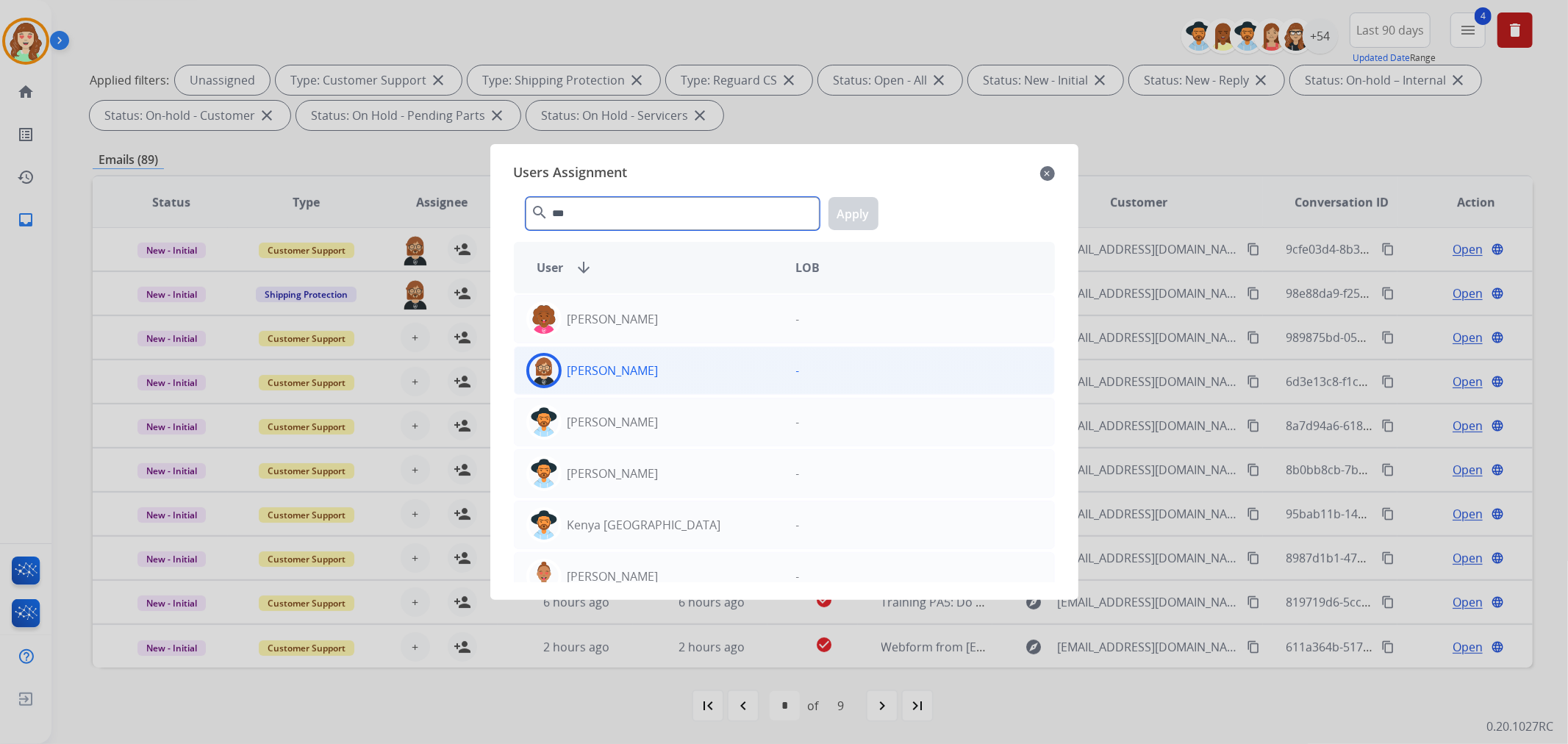
type input "***"
drag, startPoint x: 718, startPoint y: 372, endPoint x: 888, endPoint y: 252, distance: 208.1
click at [718, 370] on div "[PERSON_NAME]" at bounding box center [648, 371] width 269 height 36
drag, startPoint x: 860, startPoint y: 209, endPoint x: 420, endPoint y: 336, distance: 458.0
click at [859, 209] on button "Apply" at bounding box center [853, 214] width 50 height 34
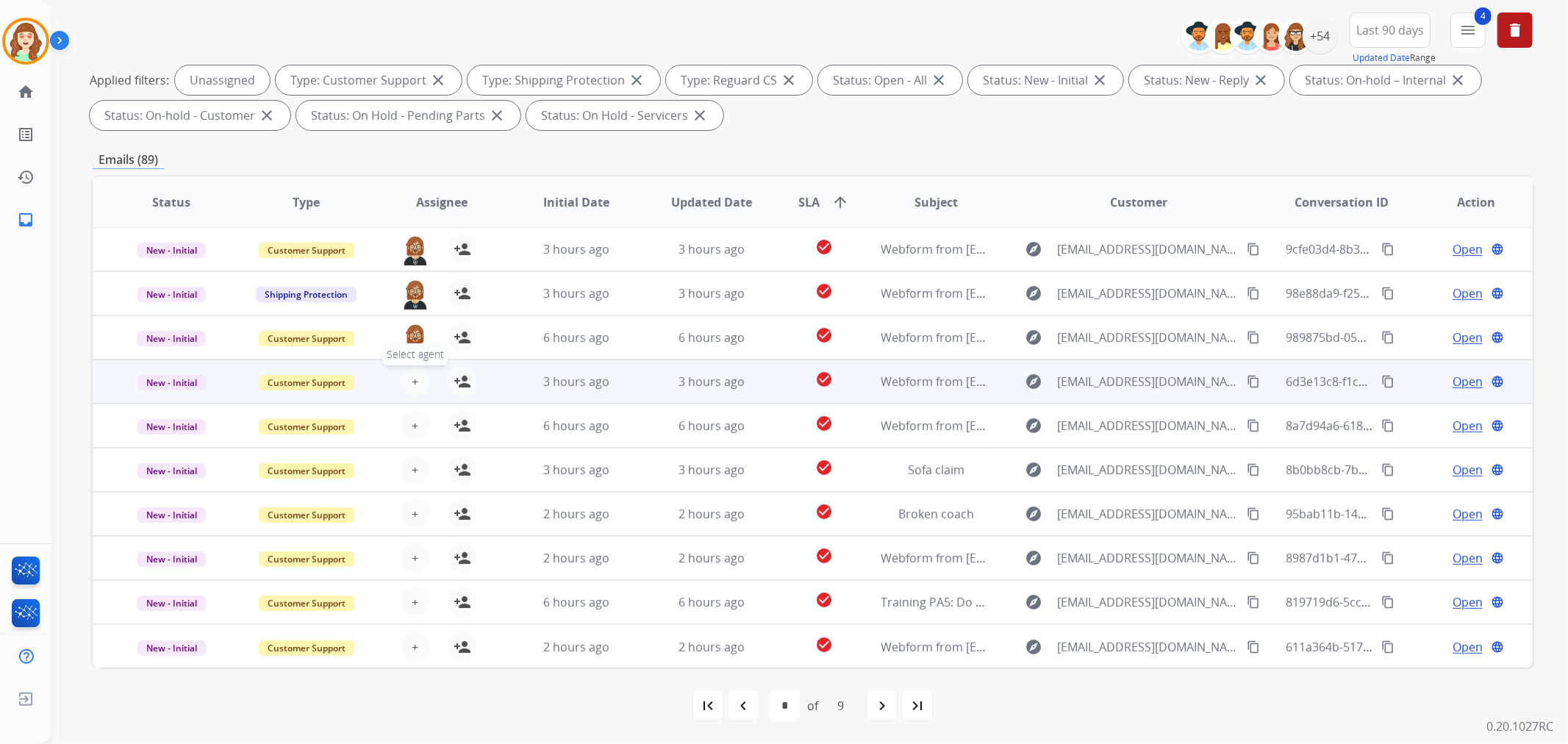
click at [411, 378] on span "+" at bounding box center [414, 382] width 7 height 18
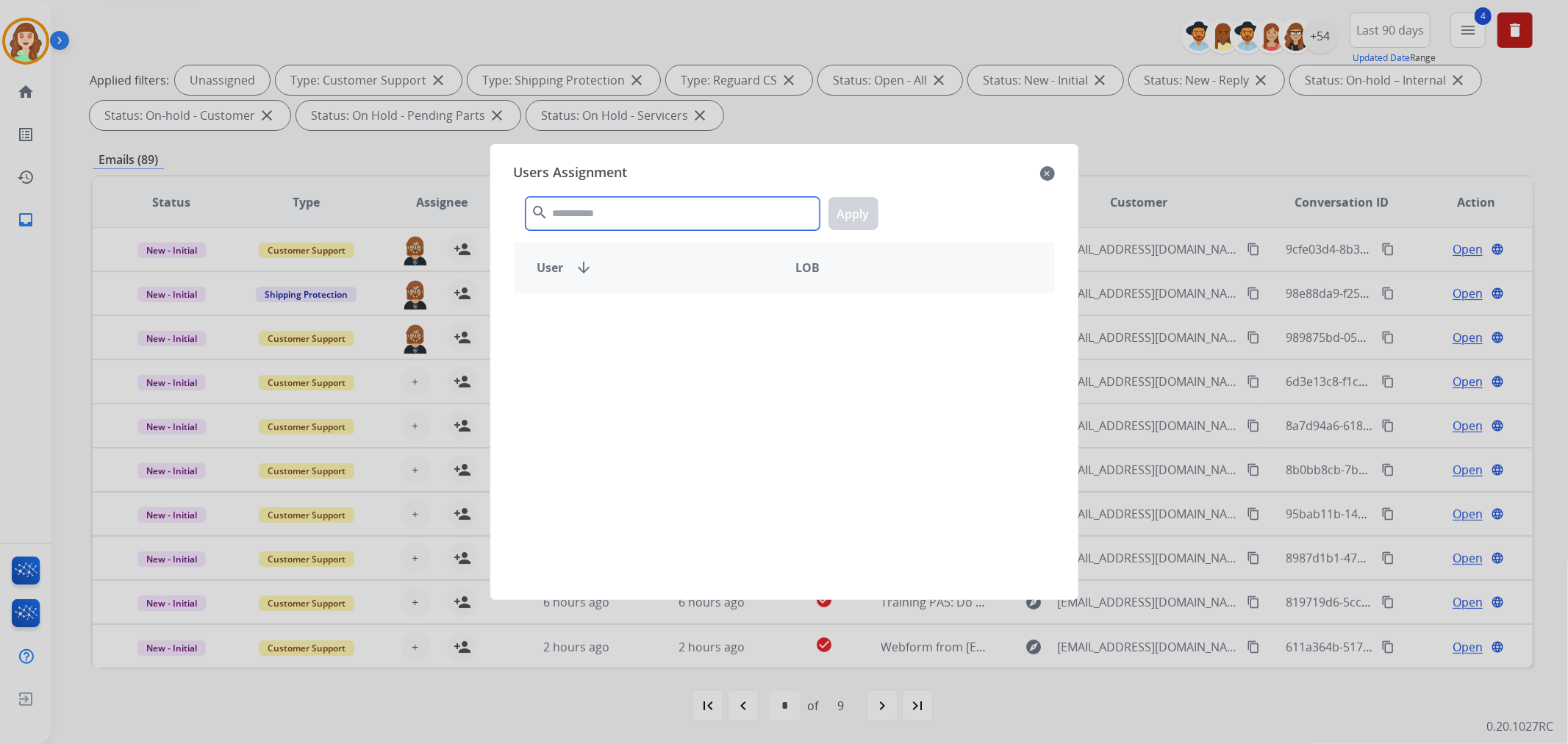
click at [606, 223] on input "text" at bounding box center [673, 214] width 294 height 34
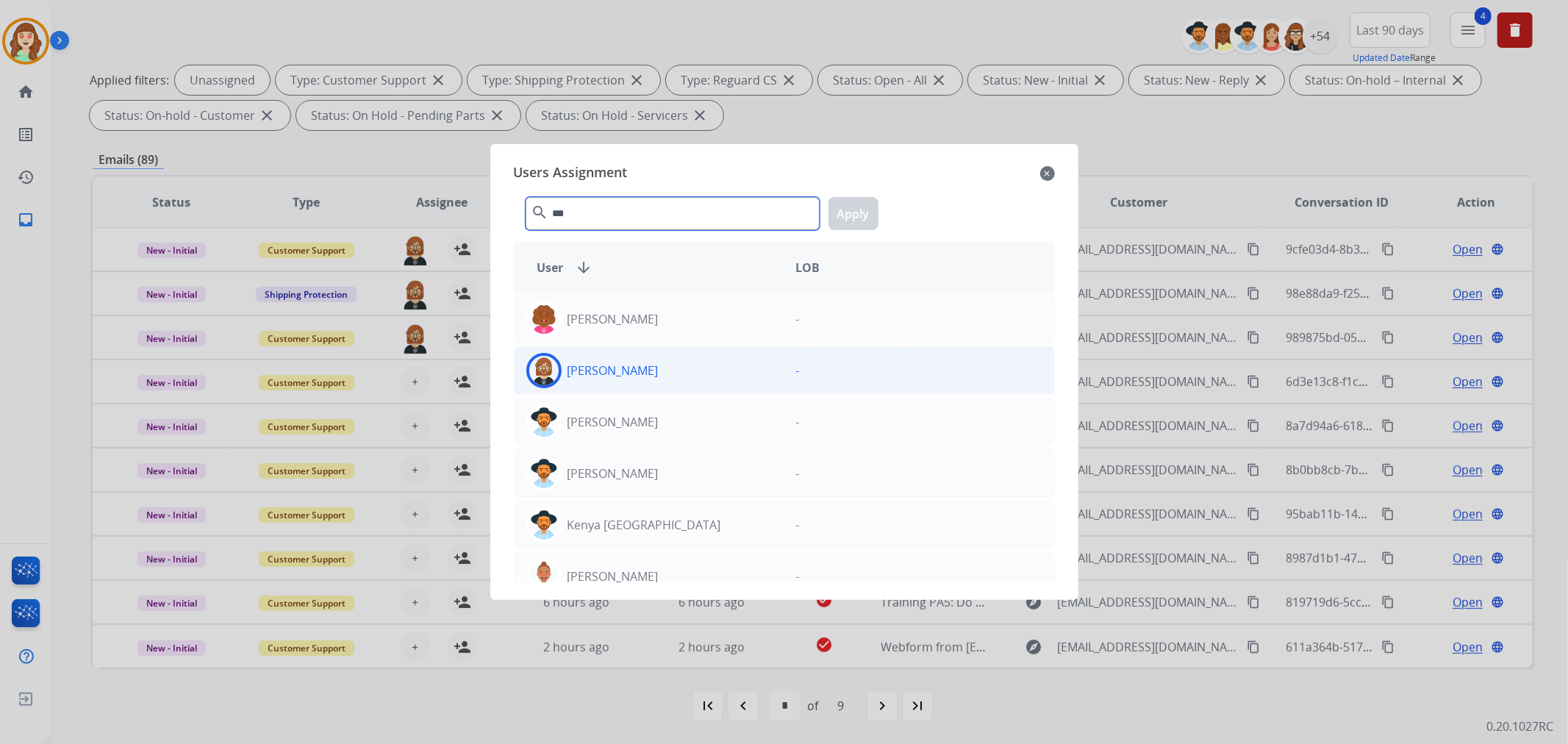
type input "***"
drag, startPoint x: 706, startPoint y: 376, endPoint x: 889, endPoint y: 181, distance: 267.4
click at [722, 364] on div "[PERSON_NAME]" at bounding box center [648, 371] width 269 height 36
click at [860, 223] on button "Apply" at bounding box center [853, 214] width 50 height 34
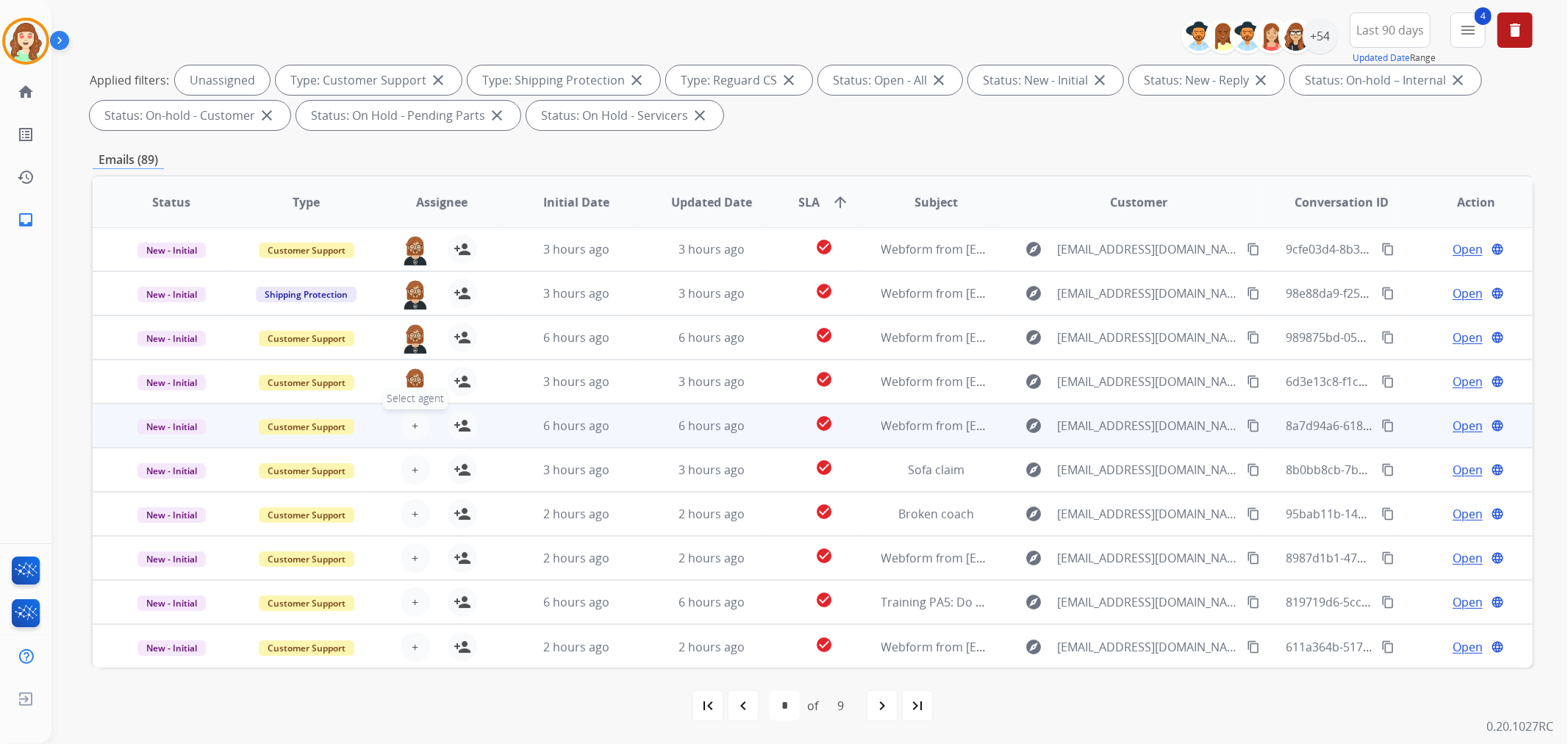
click at [416, 416] on button "+ Select agent" at bounding box center [415, 425] width 30 height 30
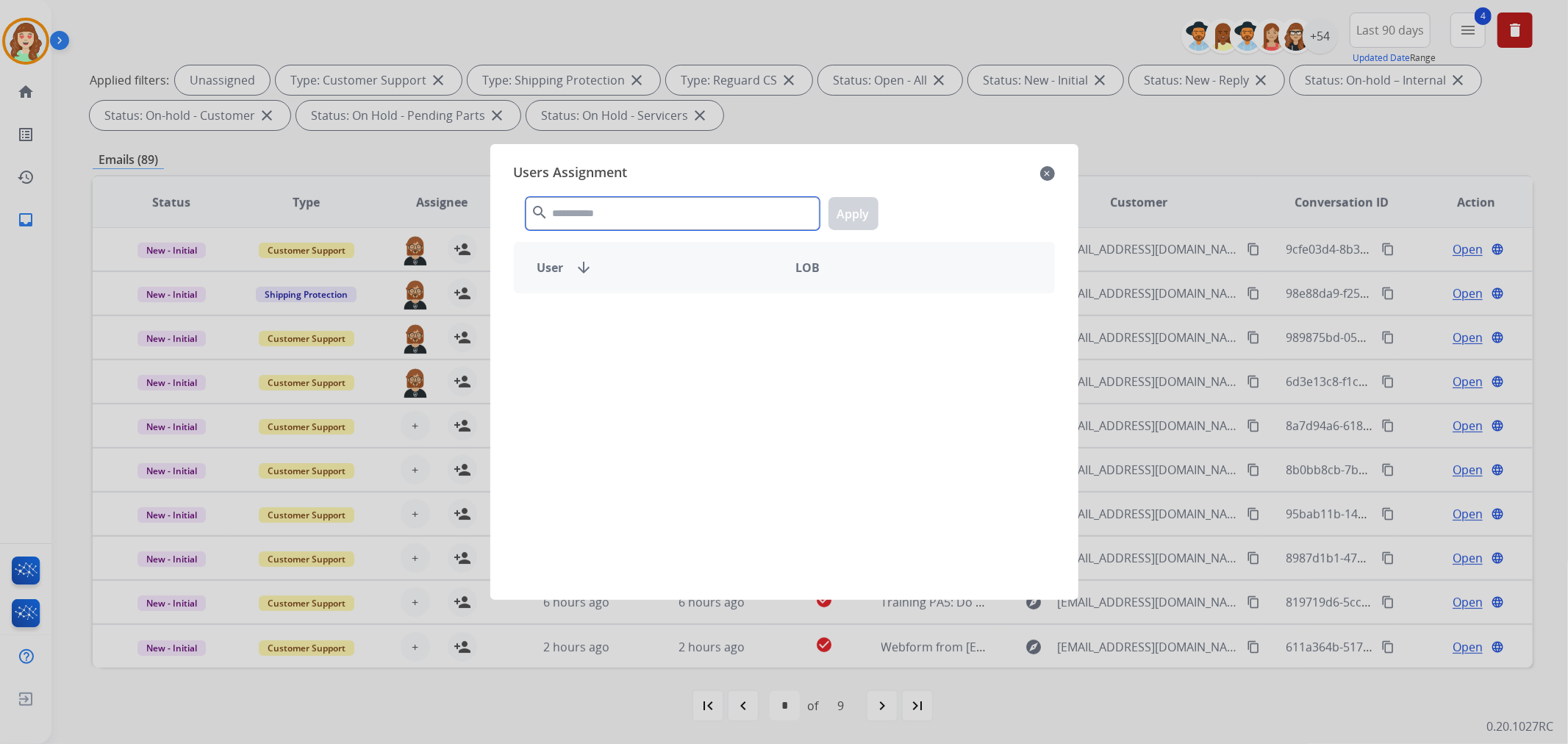
click at [726, 208] on input "text" at bounding box center [673, 214] width 294 height 34
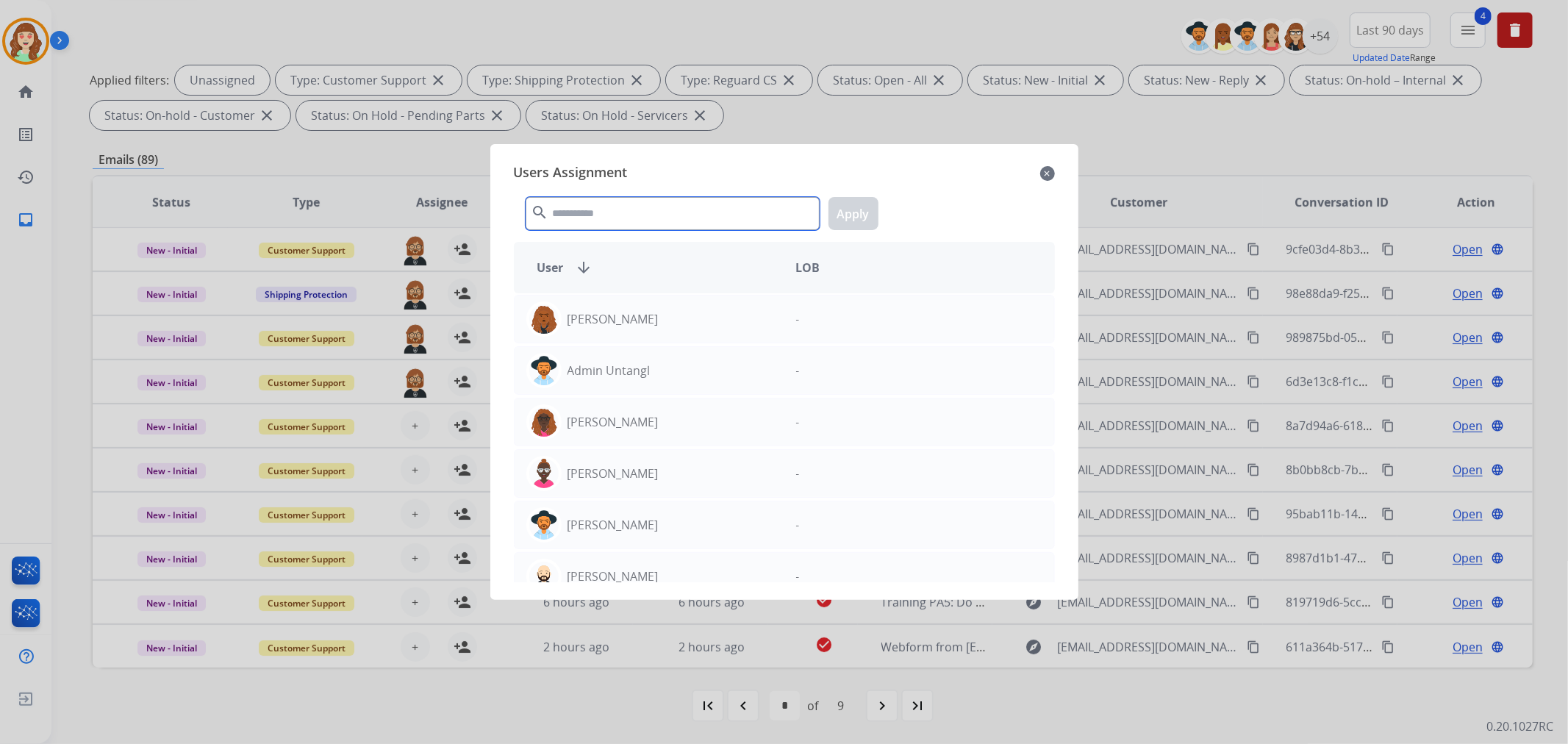
type input "*"
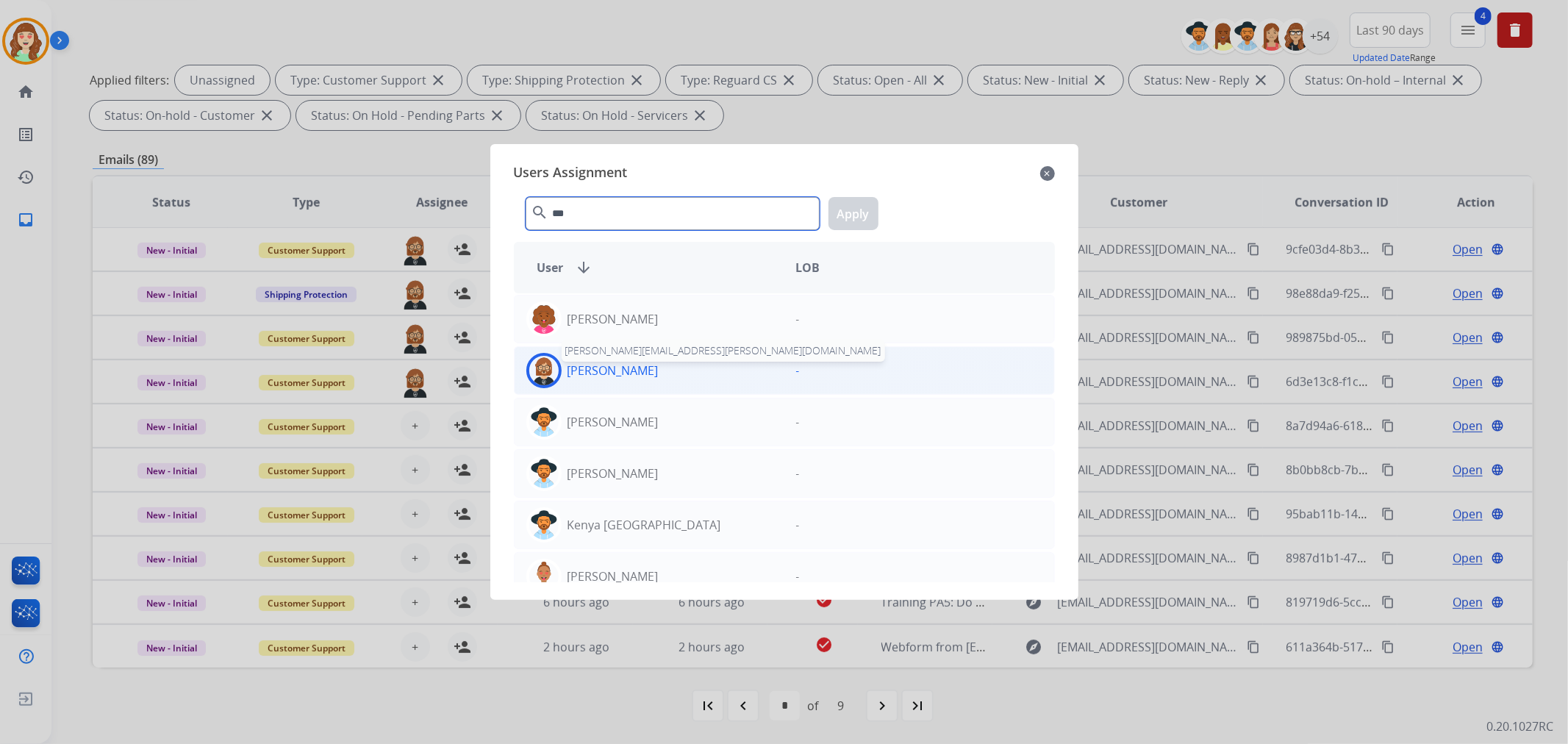
type input "***"
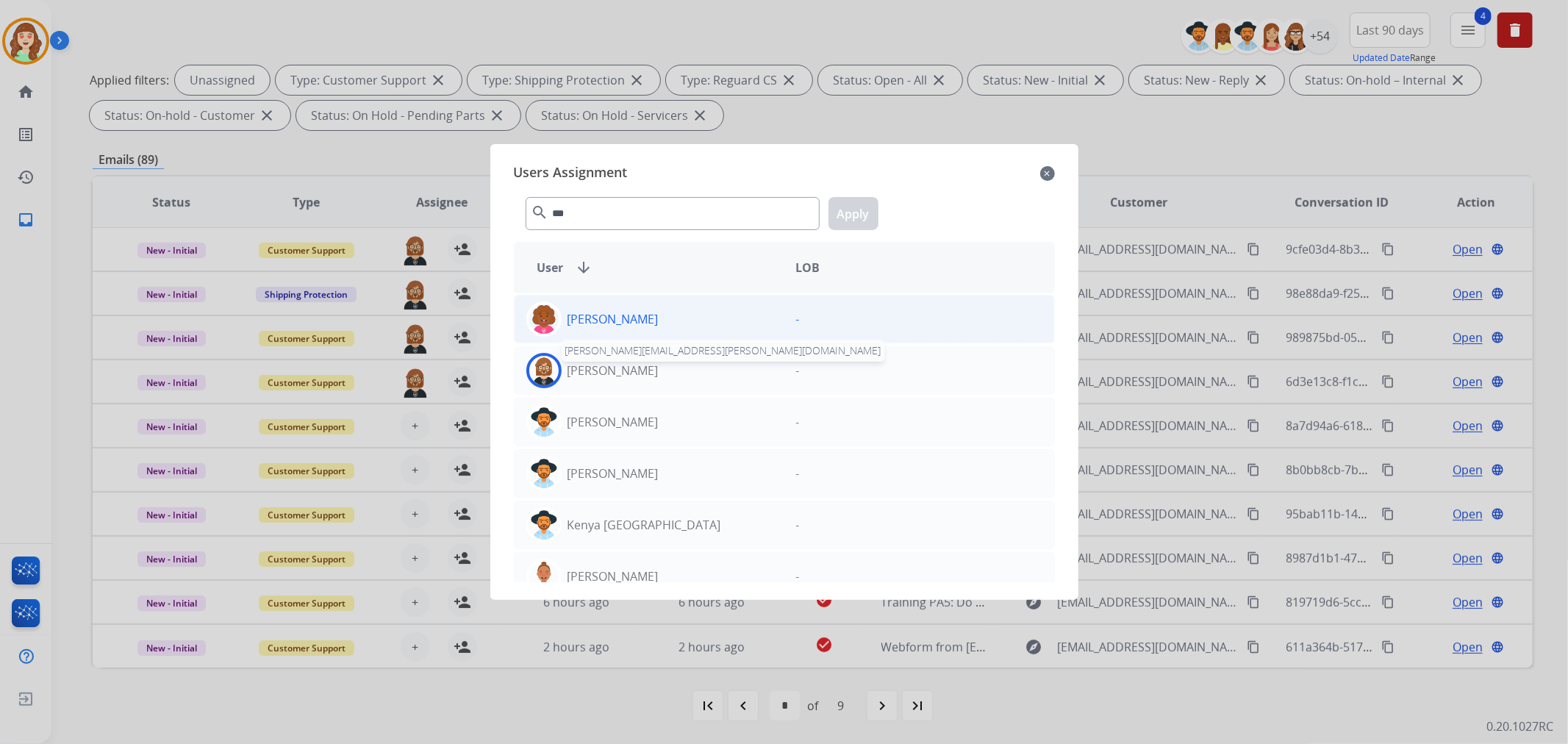
drag, startPoint x: 625, startPoint y: 376, endPoint x: 840, endPoint y: 317, distance: 222.9
click at [635, 376] on div "[PERSON_NAME] [PERSON_NAME][EMAIL_ADDRESS][PERSON_NAME][DOMAIN_NAME]" at bounding box center [648, 371] width 269 height 36
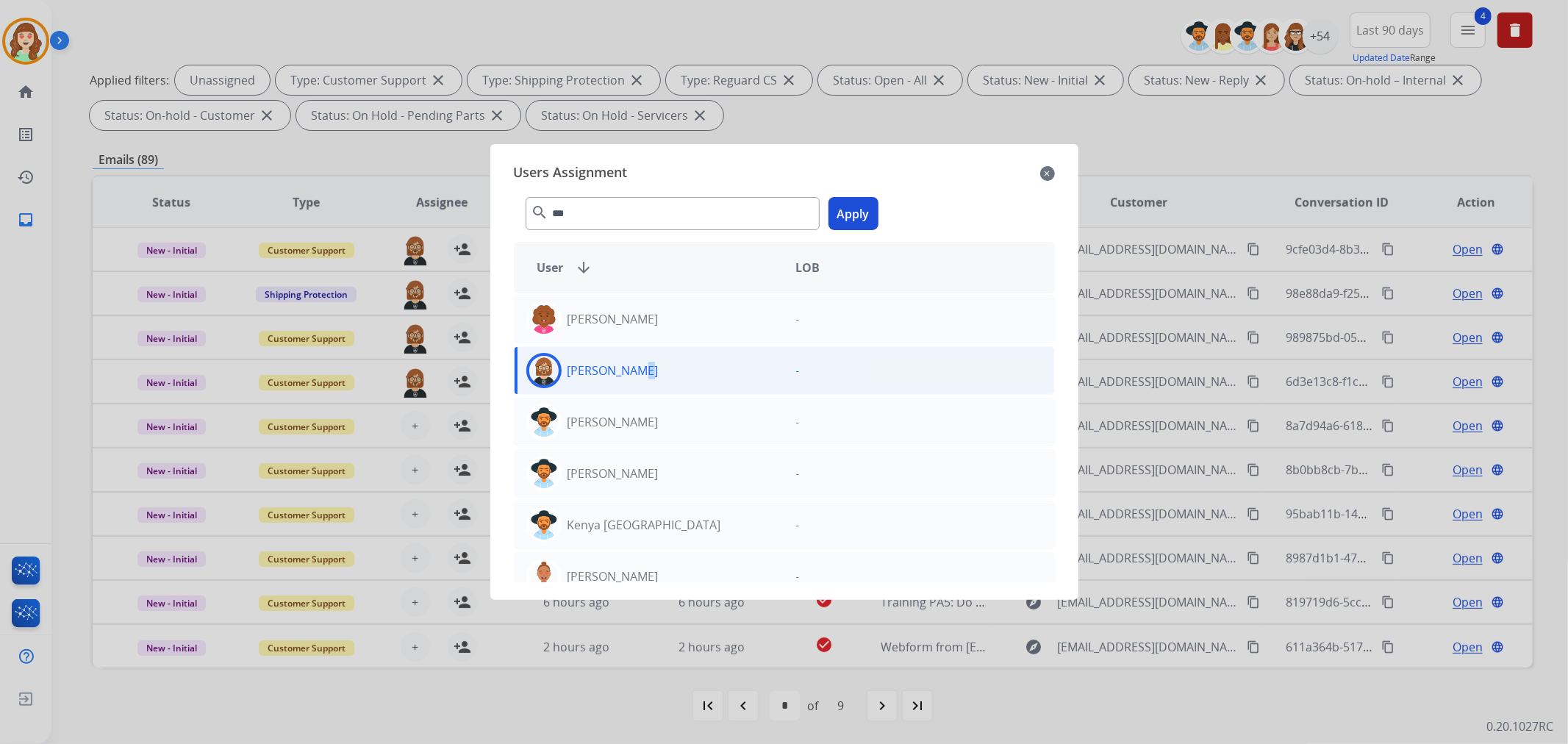
drag, startPoint x: 843, startPoint y: 204, endPoint x: 817, endPoint y: 223, distance: 32.2
click at [843, 204] on button "Apply" at bounding box center [853, 214] width 50 height 34
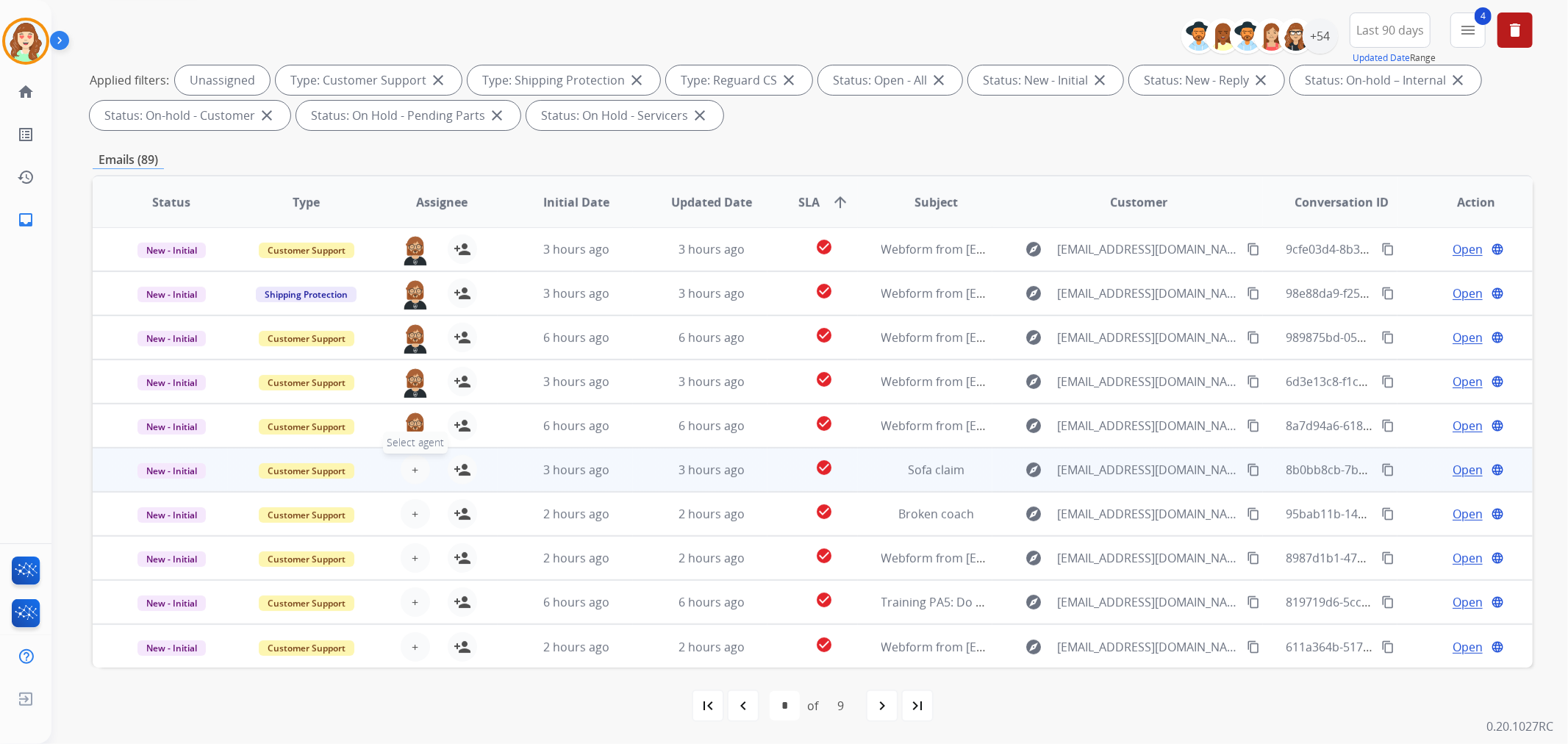
click at [411, 467] on span "+" at bounding box center [414, 470] width 7 height 18
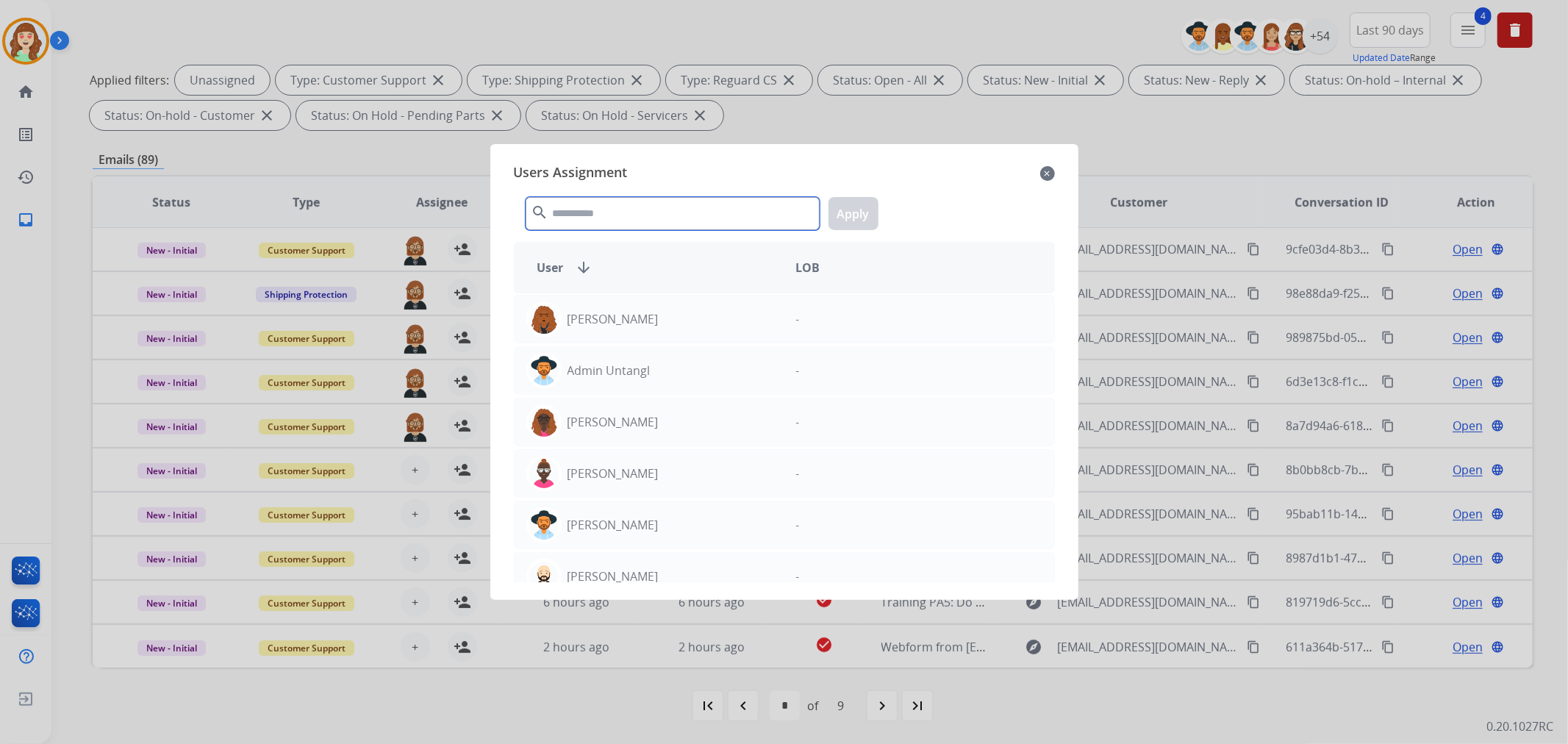
click at [609, 219] on input "text" at bounding box center [673, 214] width 294 height 34
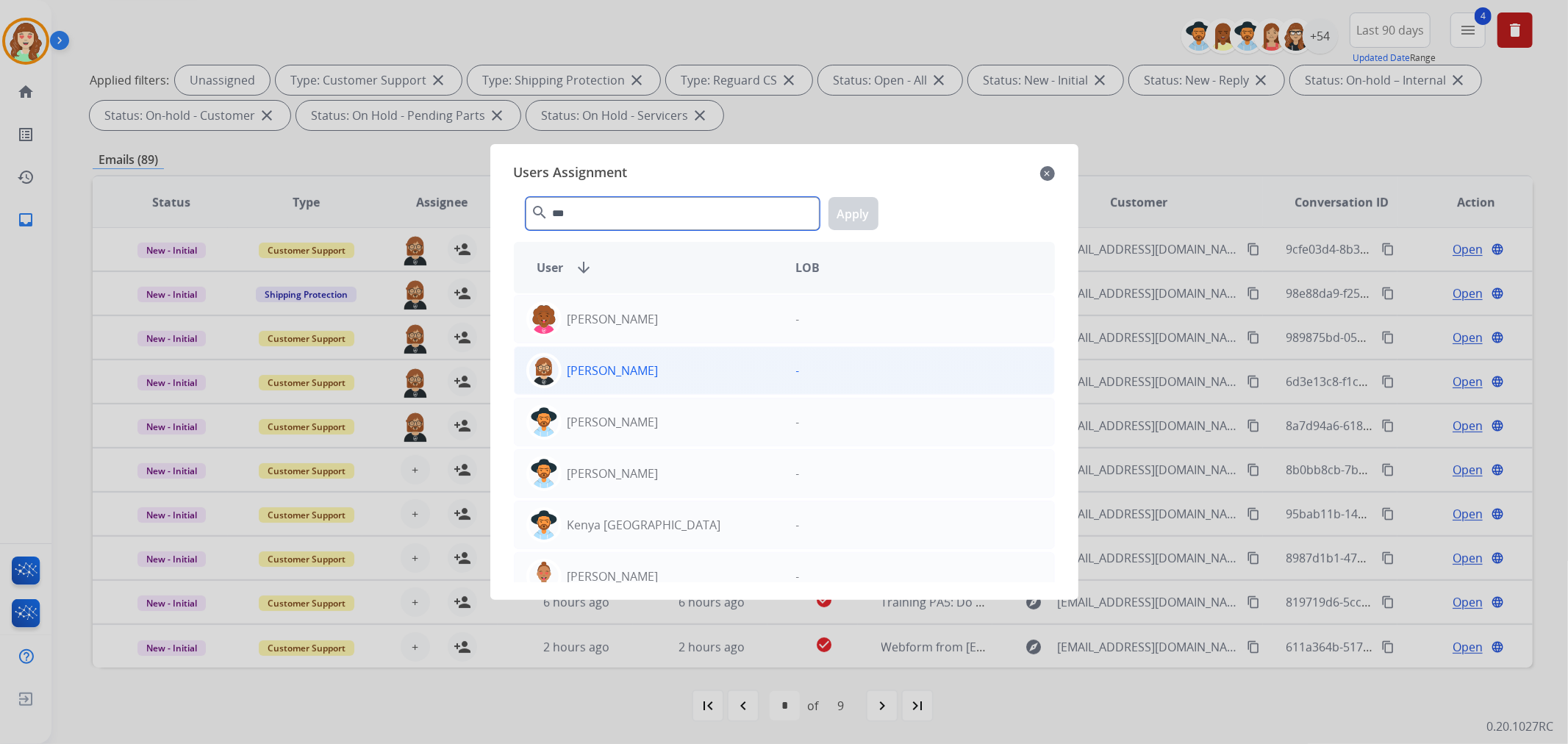
type input "***"
click at [678, 370] on div "[PERSON_NAME]" at bounding box center [648, 371] width 269 height 36
click at [843, 213] on button "Apply" at bounding box center [853, 214] width 50 height 34
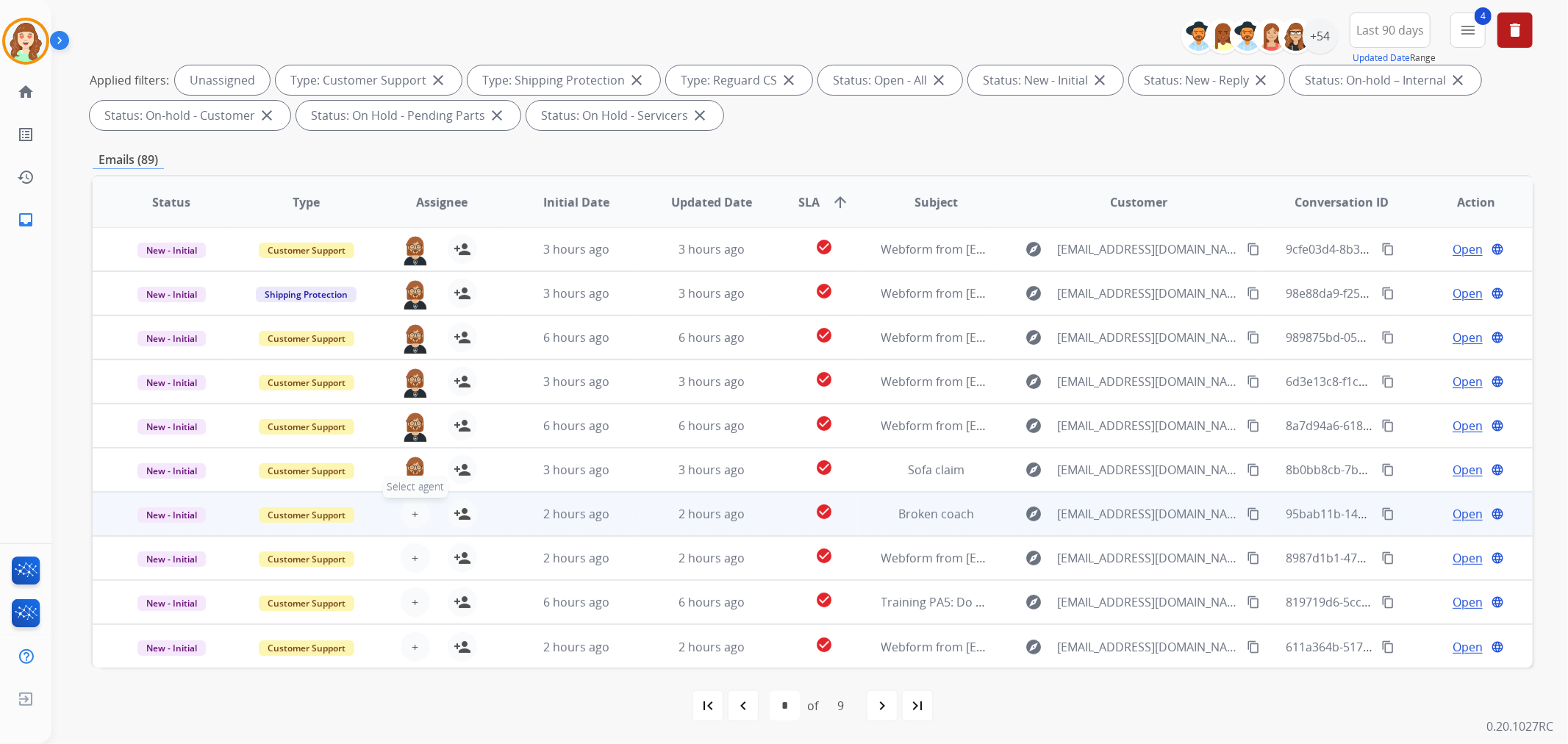
click at [411, 512] on span "+" at bounding box center [414, 514] width 7 height 18
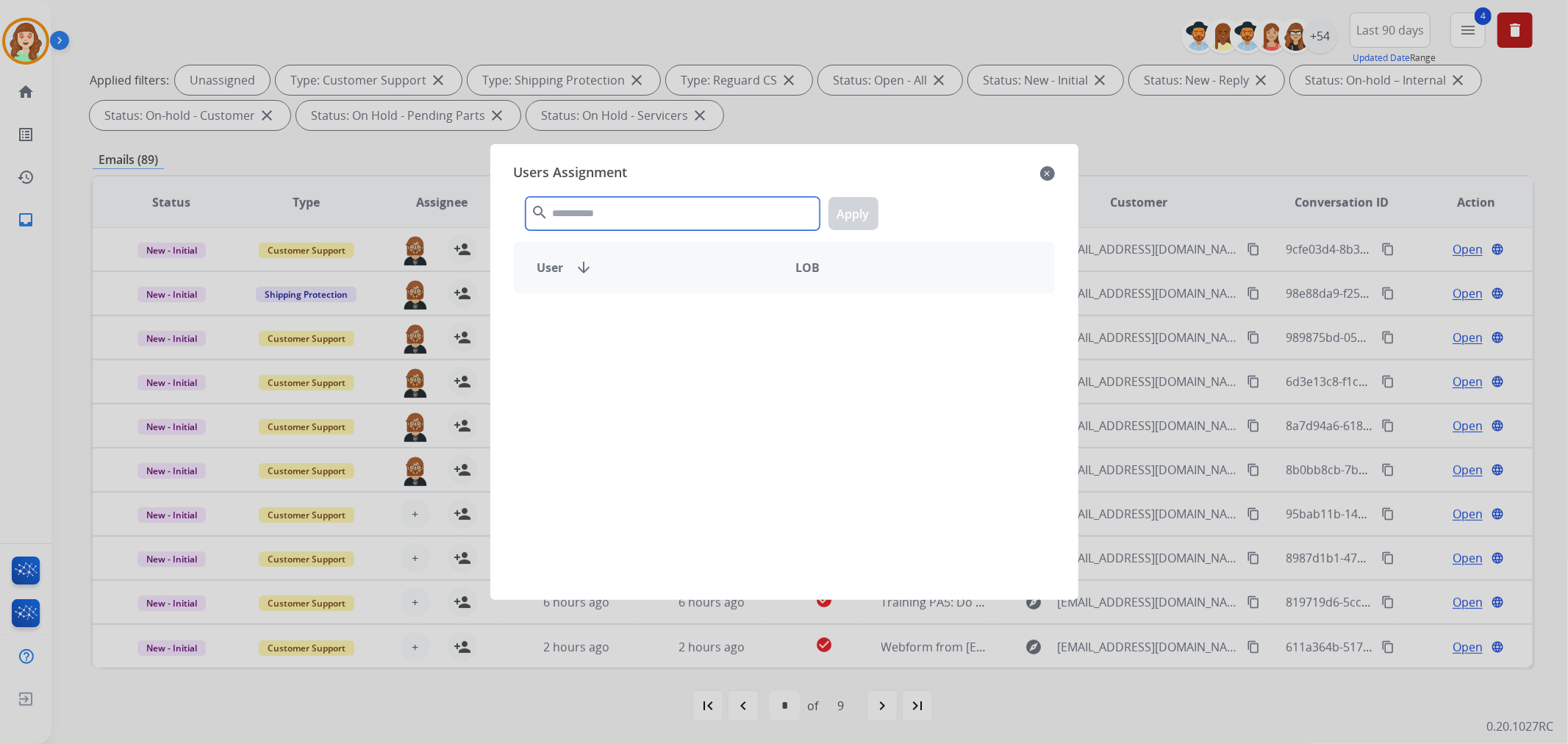
click at [621, 207] on input "text" at bounding box center [673, 214] width 294 height 34
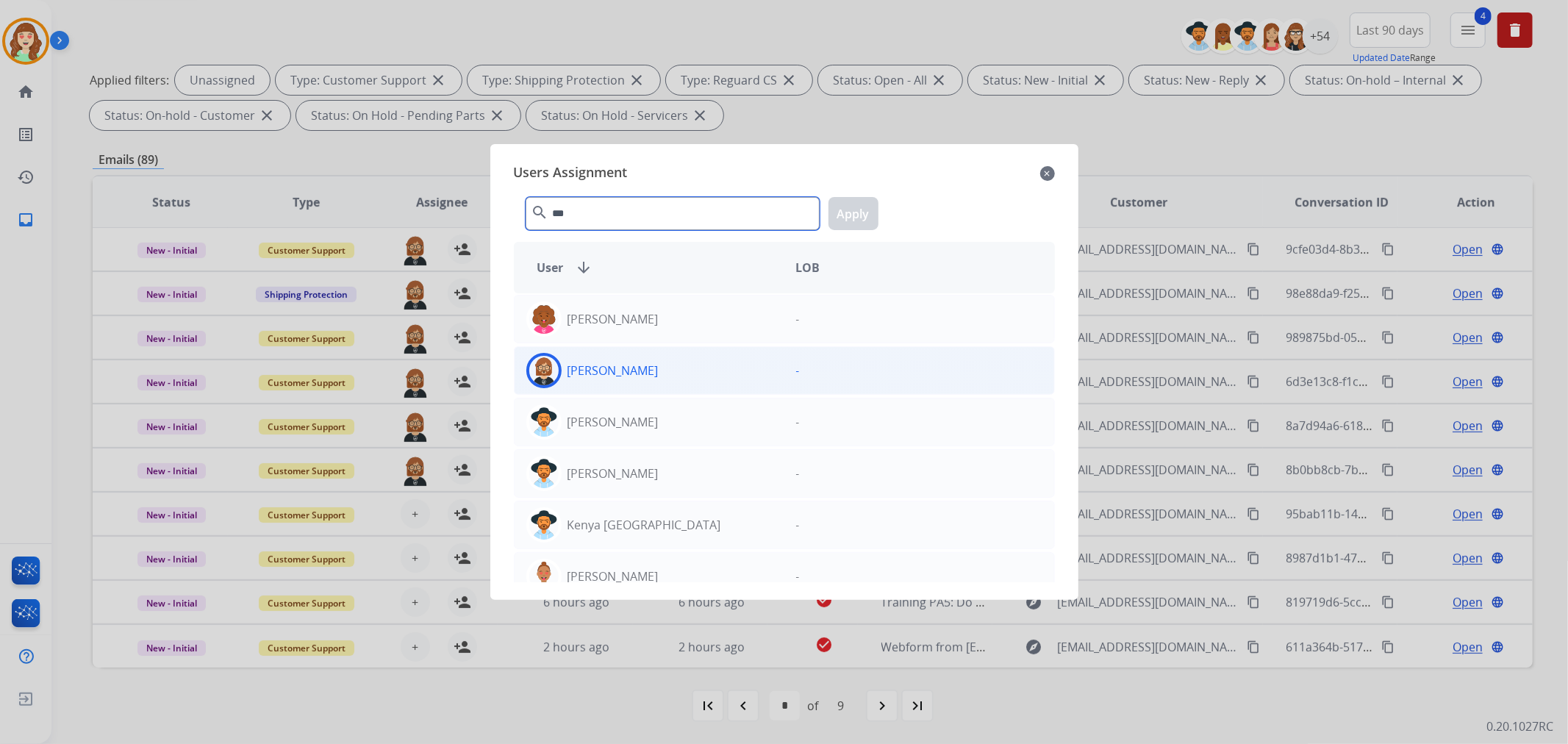
type input "***"
drag, startPoint x: 647, startPoint y: 368, endPoint x: 676, endPoint y: 356, distance: 31.4
click at [650, 368] on div "[PERSON_NAME]" at bounding box center [648, 371] width 269 height 36
drag, startPoint x: 859, startPoint y: 210, endPoint x: 851, endPoint y: 214, distance: 8.9
click at [851, 214] on button "Apply" at bounding box center [853, 214] width 50 height 34
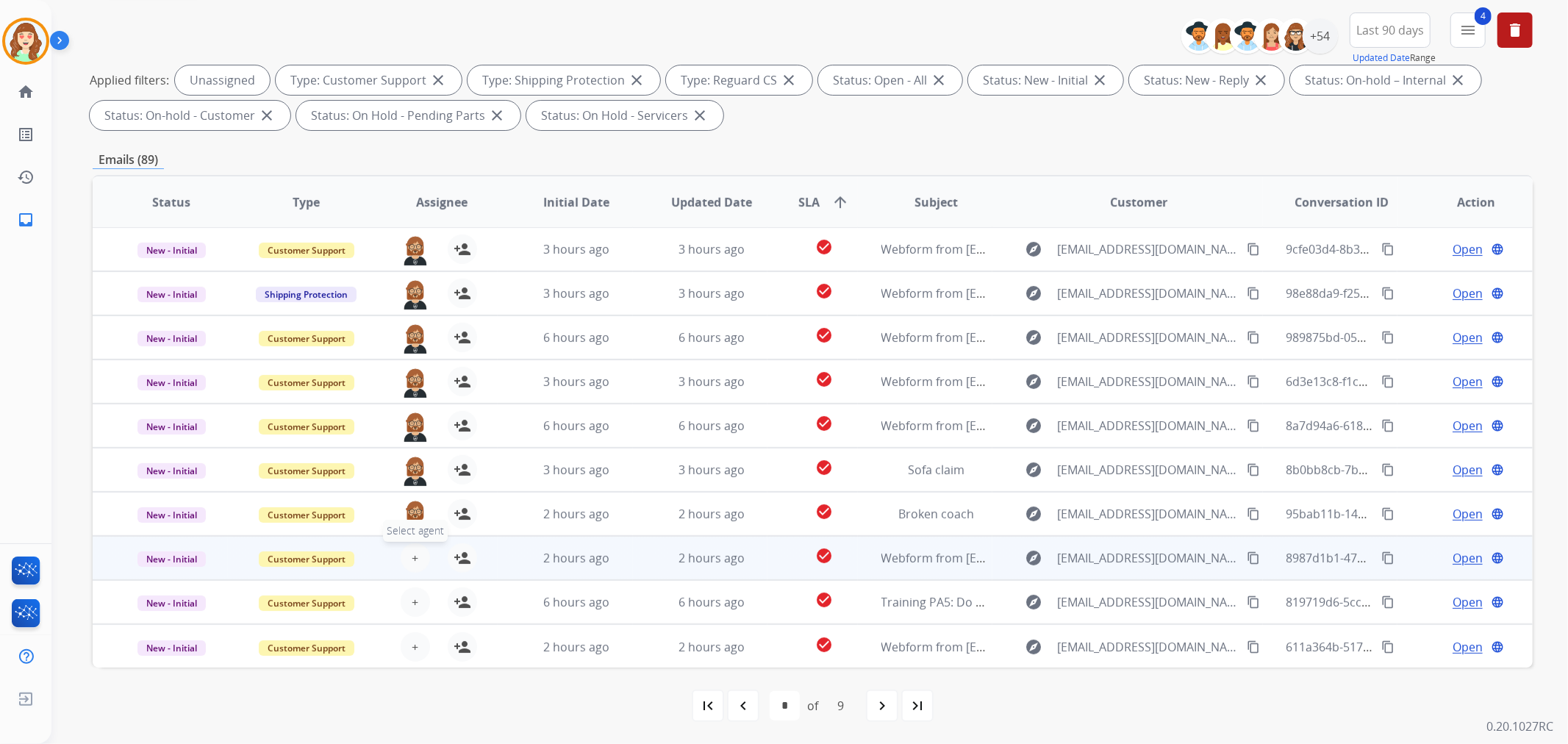
click at [421, 556] on button "+ Select agent" at bounding box center [415, 558] width 30 height 30
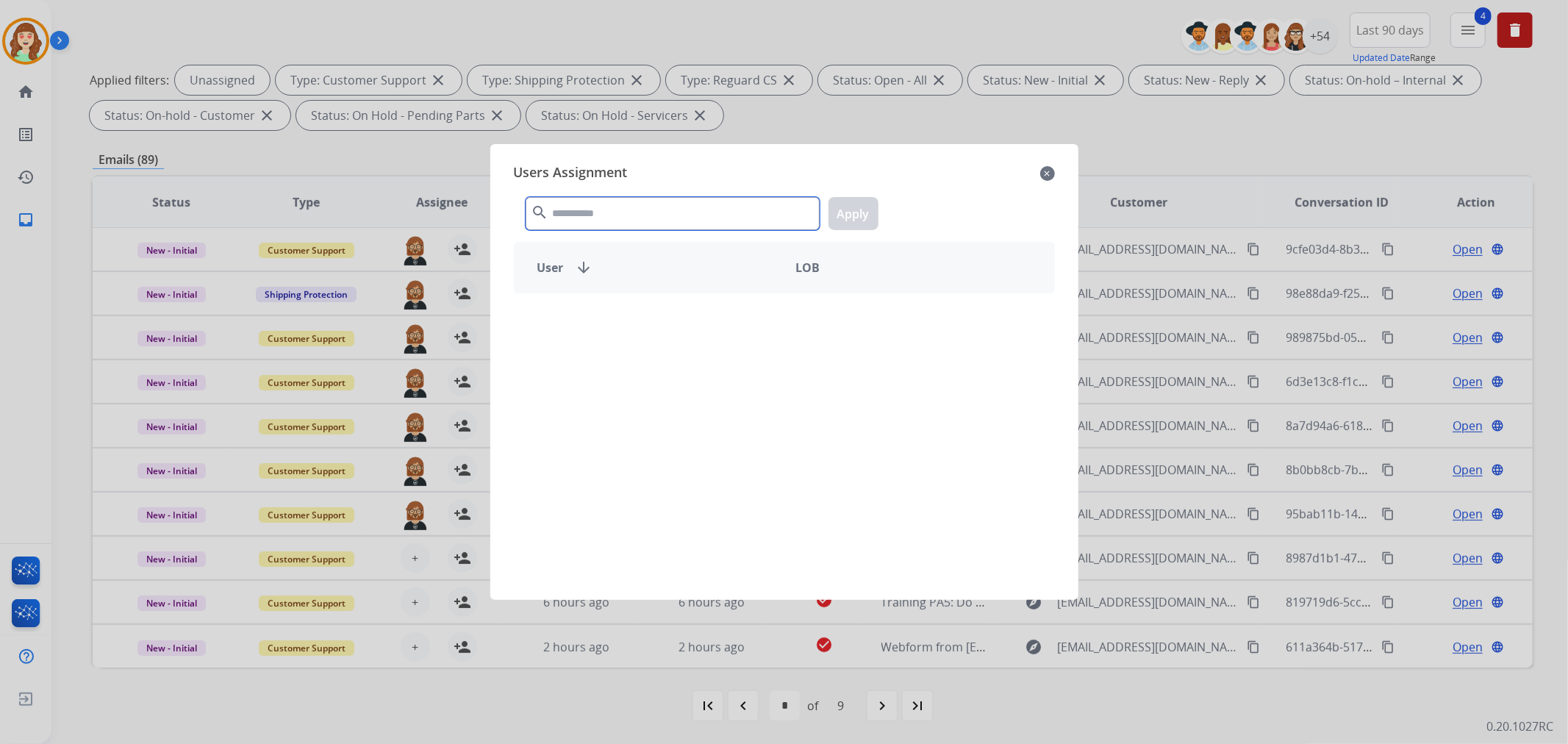
click at [619, 215] on input "text" at bounding box center [673, 214] width 294 height 34
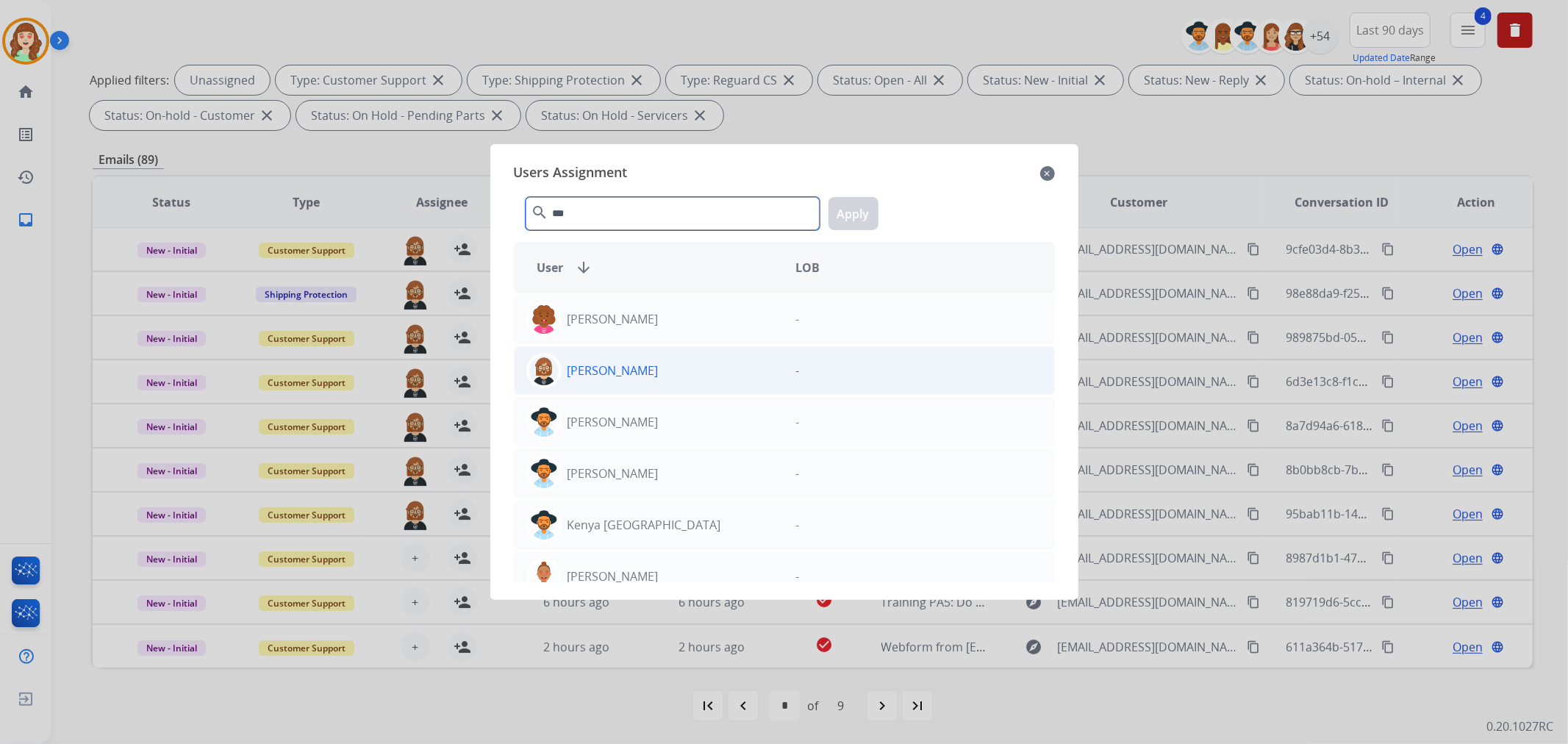
type input "***"
drag, startPoint x: 640, startPoint y: 364, endPoint x: 740, endPoint y: 321, distance: 108.9
click at [641, 364] on div "[PERSON_NAME]" at bounding box center [648, 371] width 269 height 36
click at [840, 204] on button "Apply" at bounding box center [853, 214] width 50 height 34
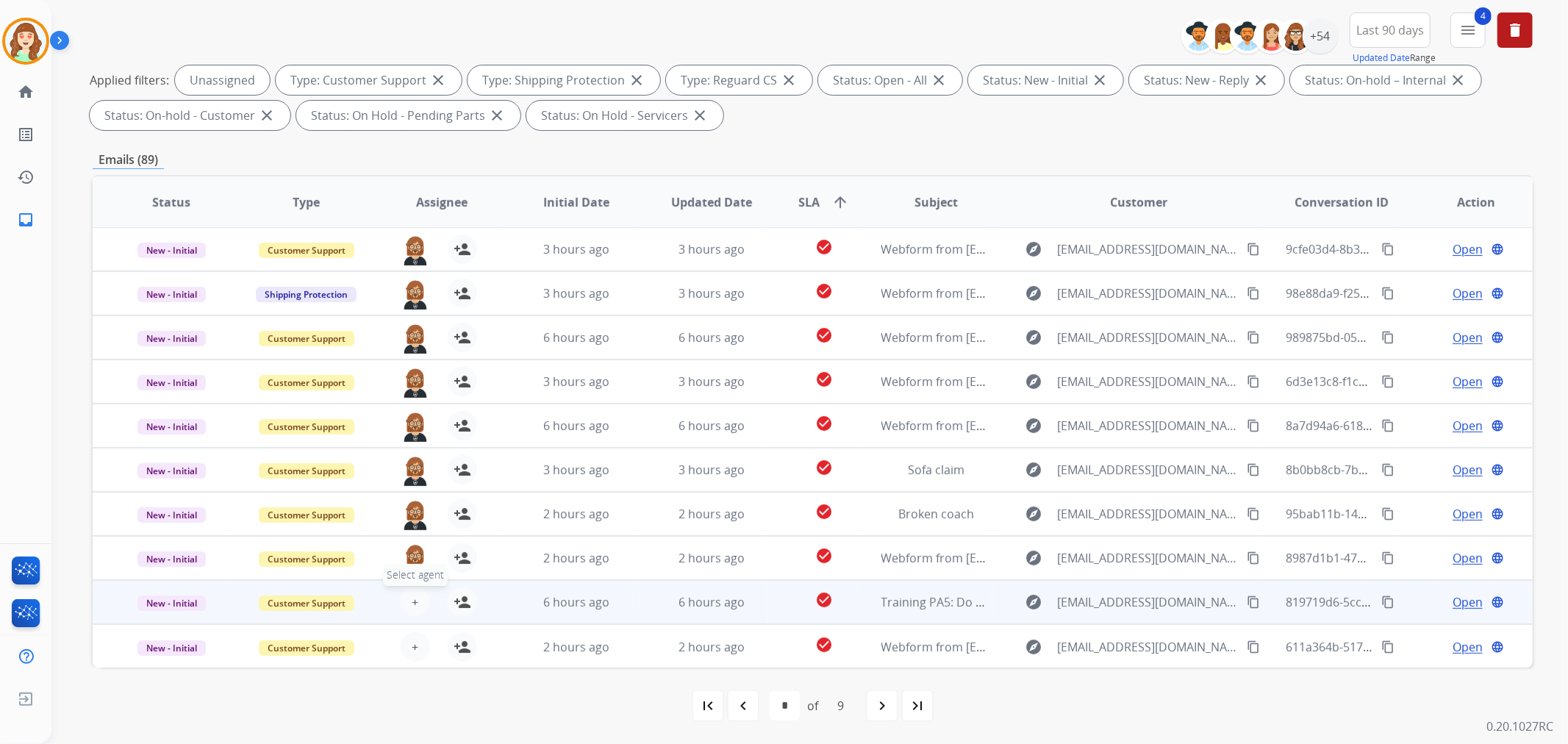
click at [411, 601] on span "+" at bounding box center [414, 602] width 7 height 18
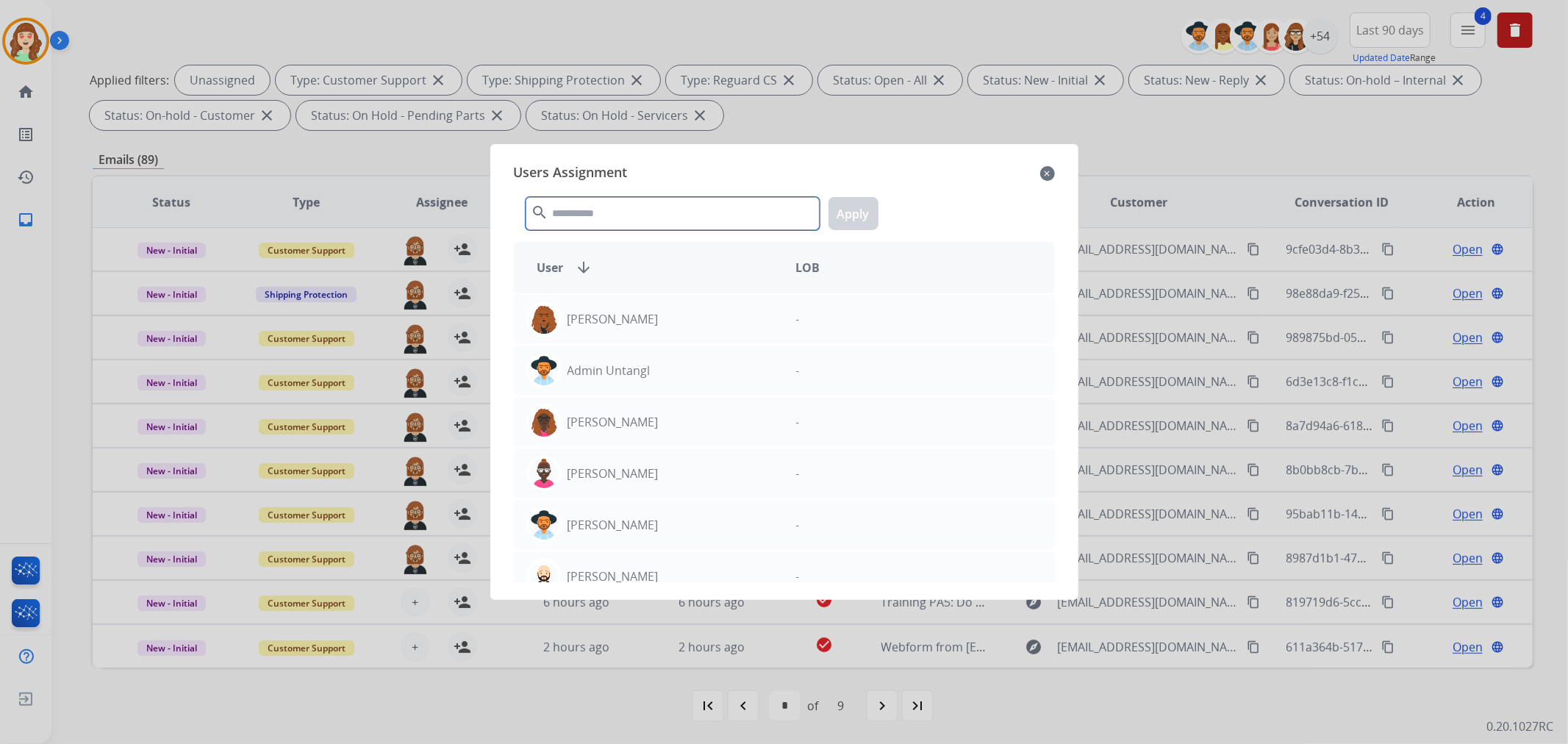
click at [635, 216] on input "text" at bounding box center [673, 214] width 294 height 34
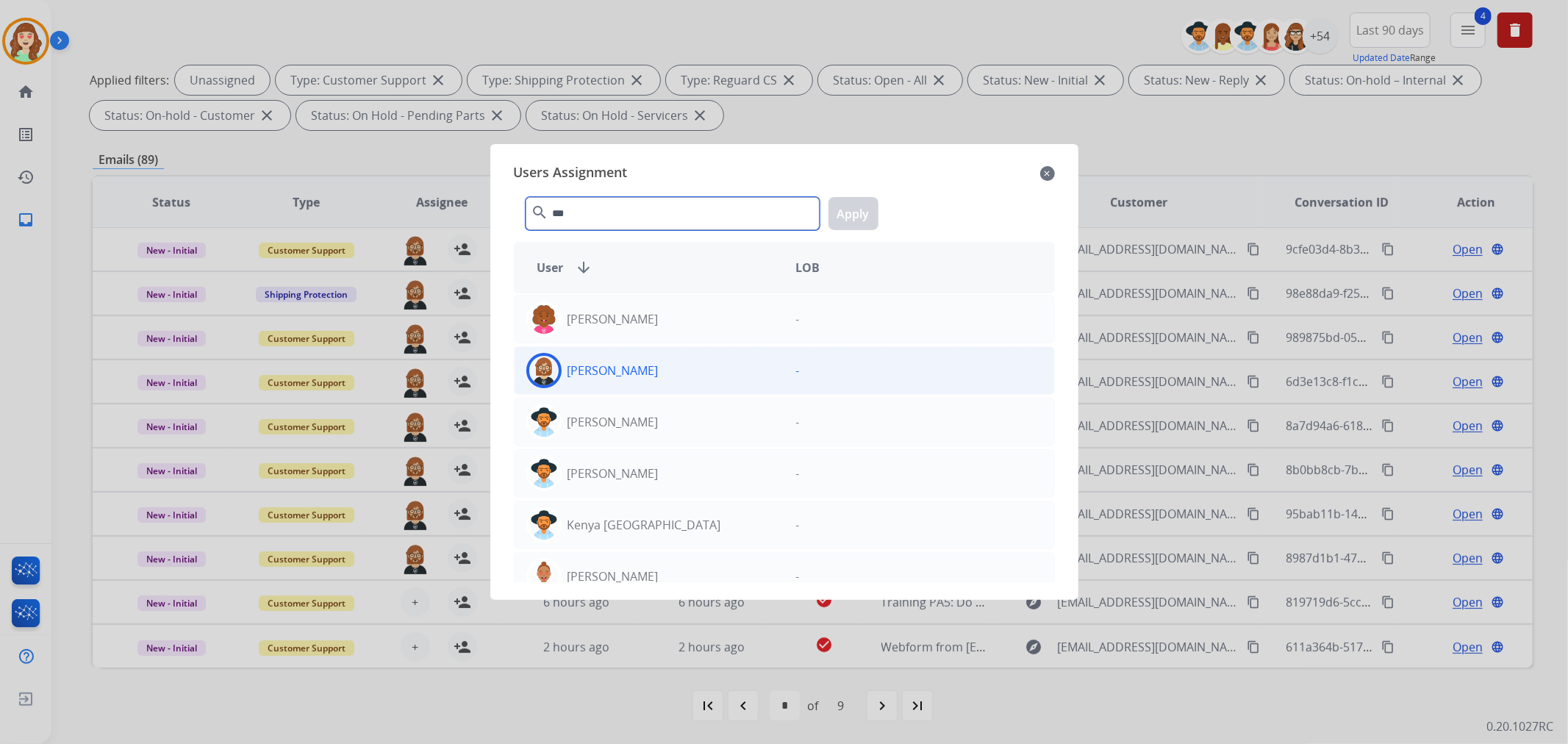
type input "***"
drag, startPoint x: 639, startPoint y: 364, endPoint x: 782, endPoint y: 255, distance: 179.8
click at [640, 364] on div "[PERSON_NAME]" at bounding box center [648, 371] width 269 height 36
drag, startPoint x: 848, startPoint y: 214, endPoint x: 563, endPoint y: 482, distance: 391.2
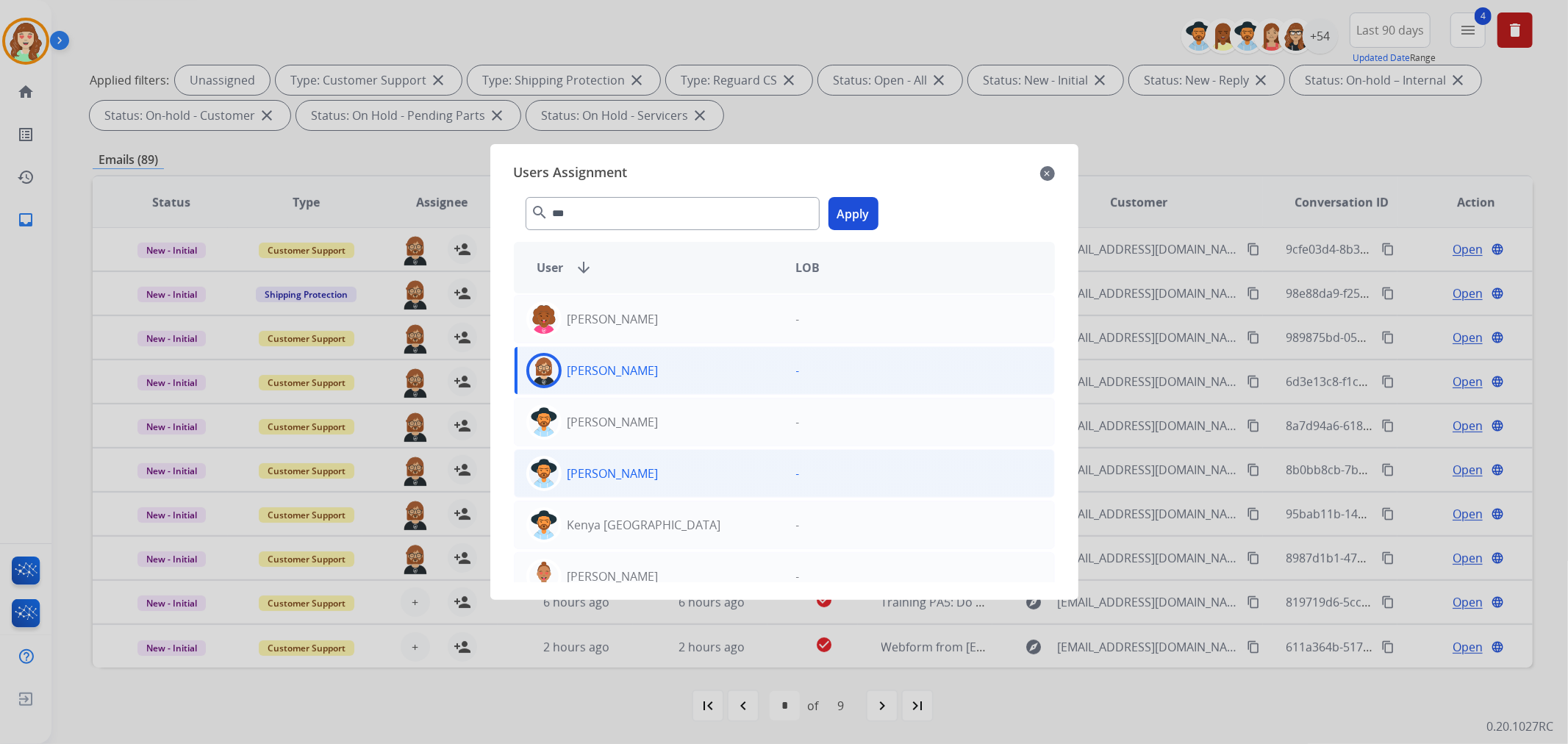
click at [849, 215] on button "Apply" at bounding box center [853, 214] width 50 height 34
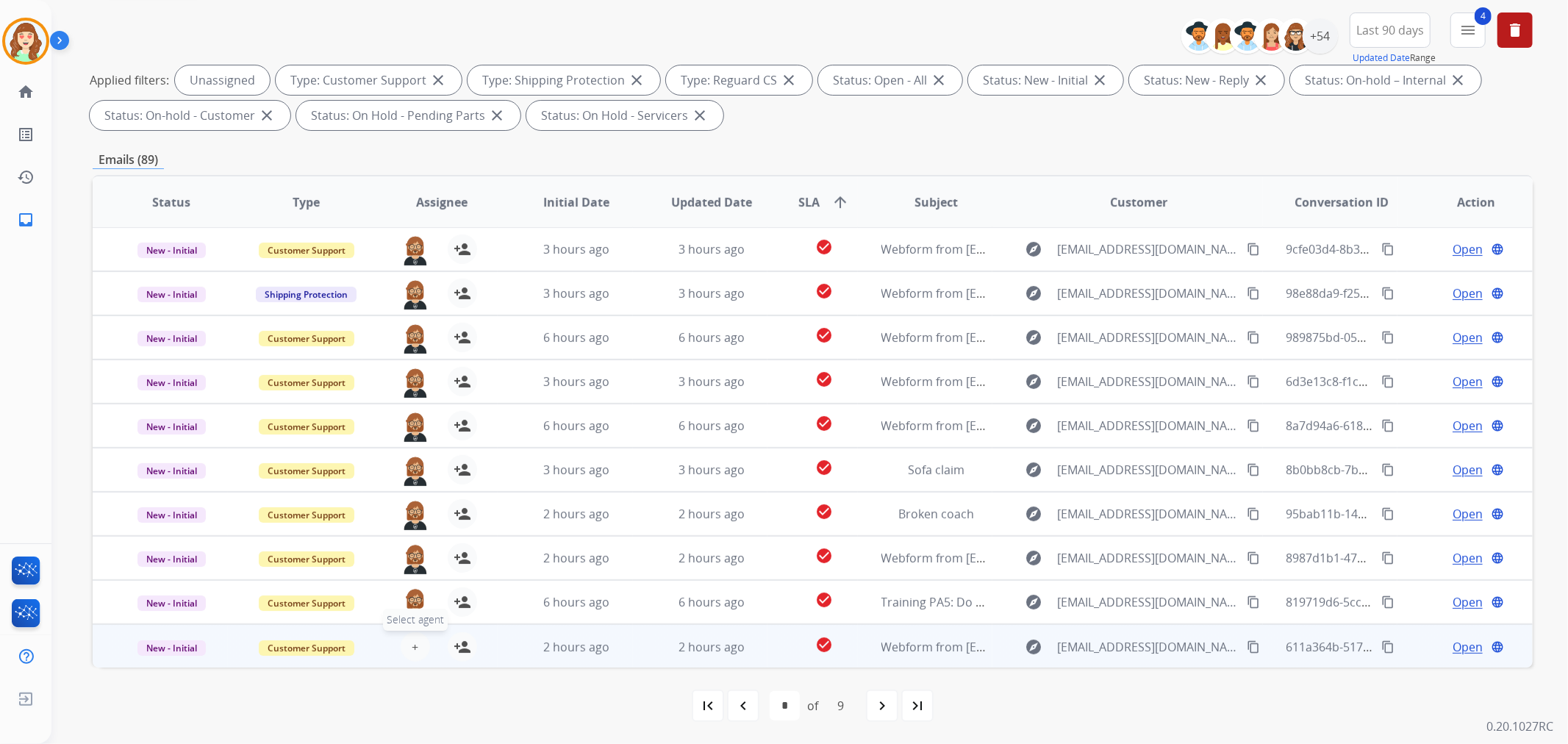
click at [416, 645] on button "+ Select agent" at bounding box center [415, 647] width 30 height 30
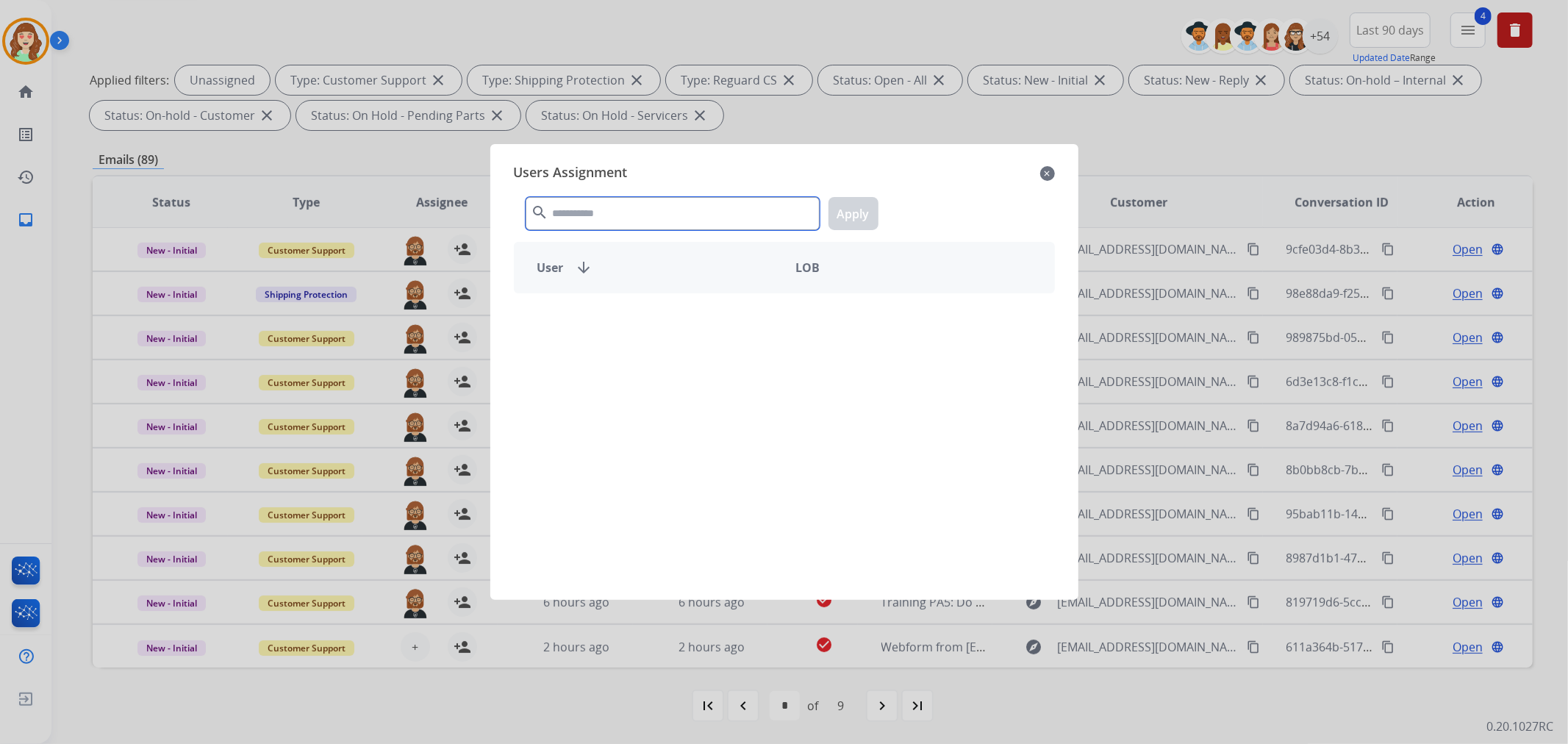
click at [667, 216] on input "text" at bounding box center [673, 214] width 294 height 34
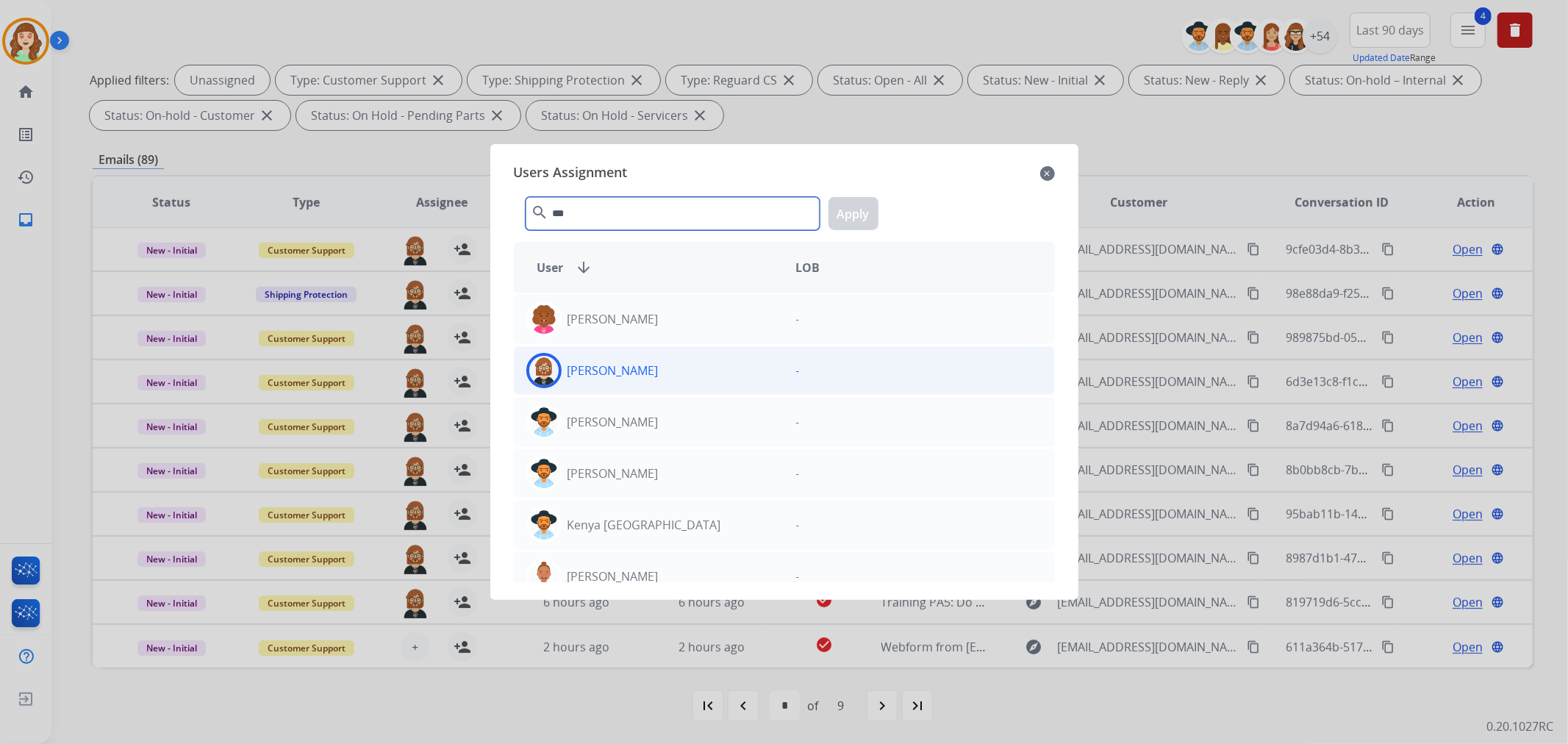
type input "***"
drag, startPoint x: 687, startPoint y: 370, endPoint x: 811, endPoint y: 278, distance: 154.4
click at [686, 369] on div "[PERSON_NAME]" at bounding box center [648, 371] width 269 height 36
click at [854, 209] on button "Apply" at bounding box center [853, 214] width 50 height 34
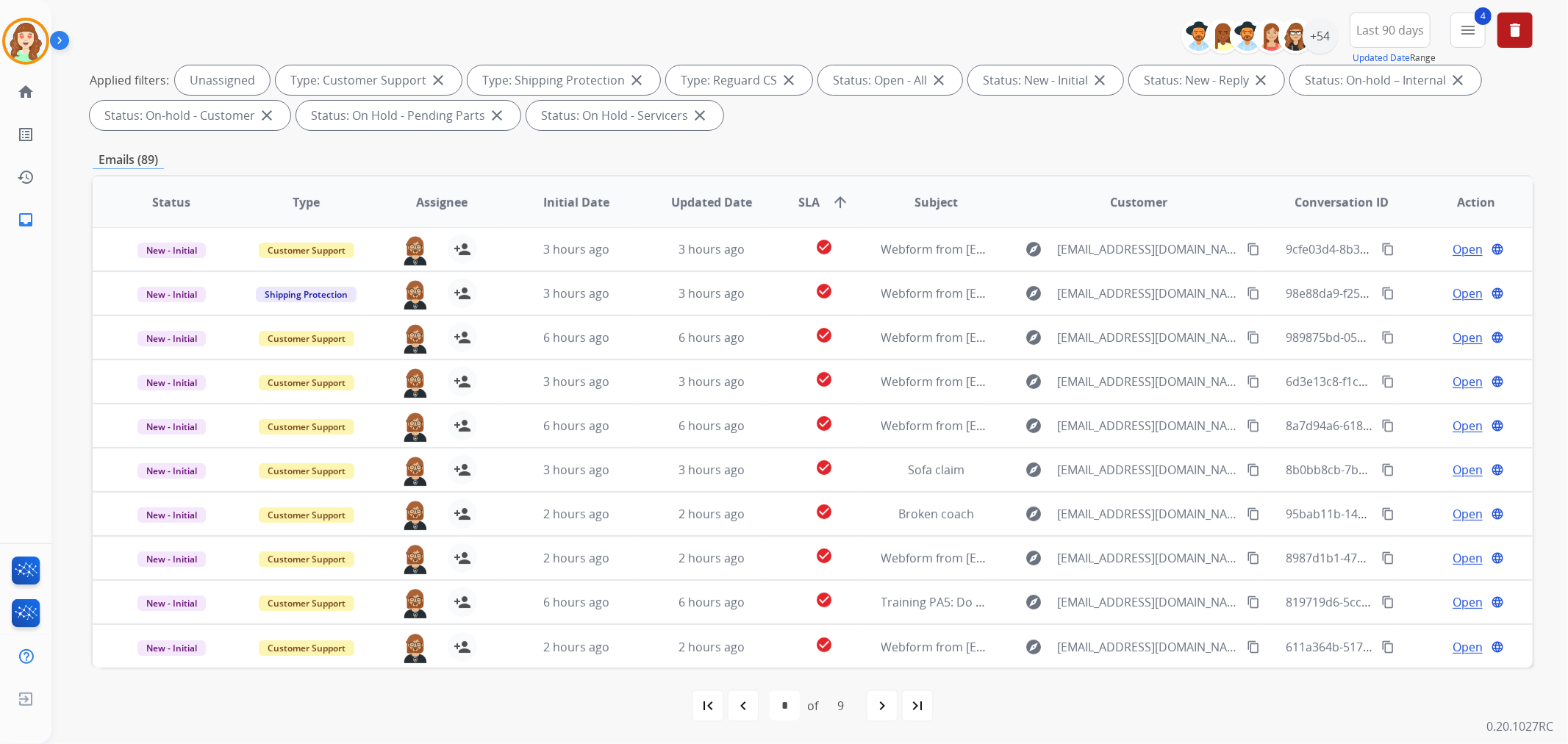
click at [879, 707] on mat-icon "navigate_next" at bounding box center [882, 706] width 18 height 18
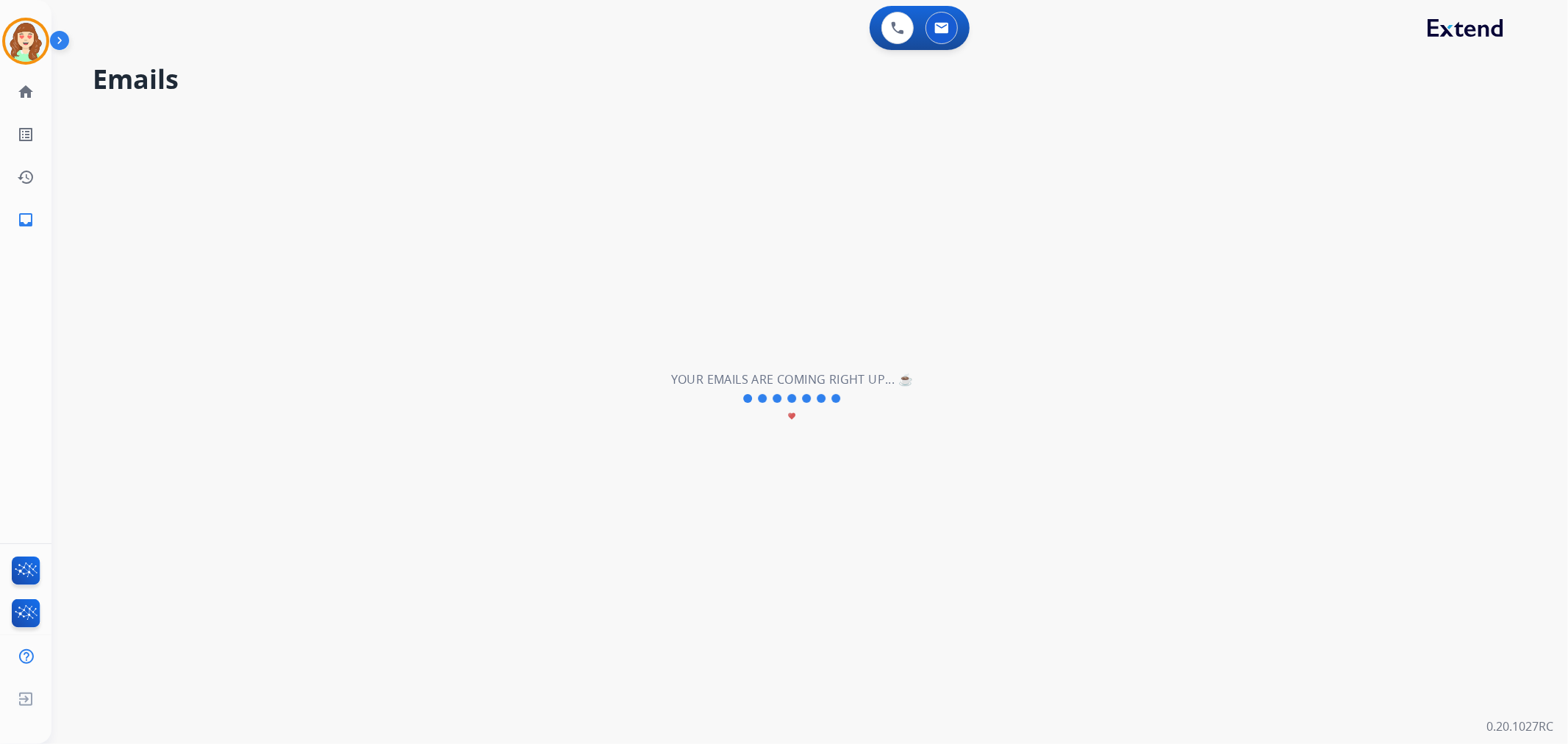
scroll to position [0, 0]
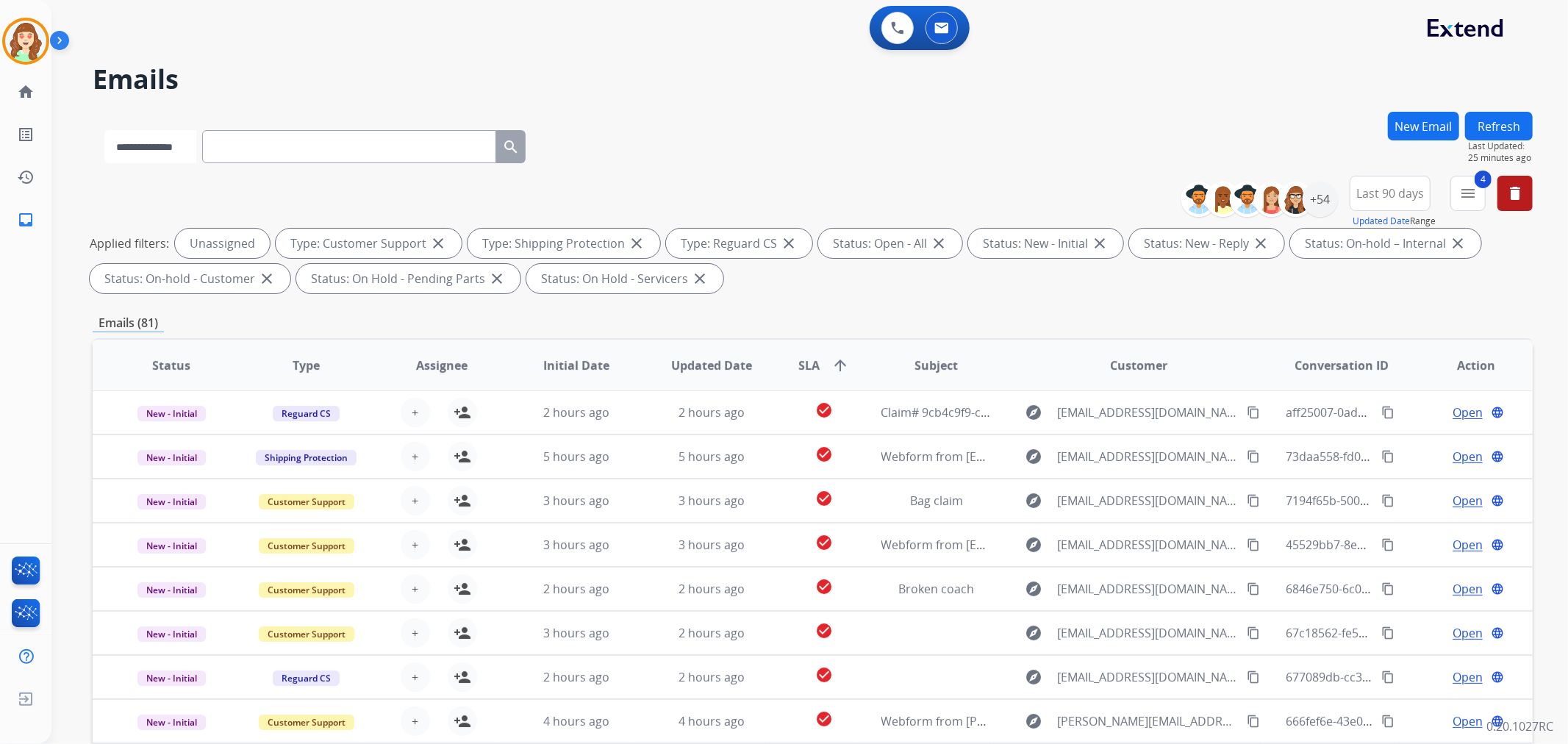
click at [177, 145] on select "**********" at bounding box center [150, 147] width 92 height 34
click at [1422, 114] on button "New Email" at bounding box center [1423, 125] width 71 height 29
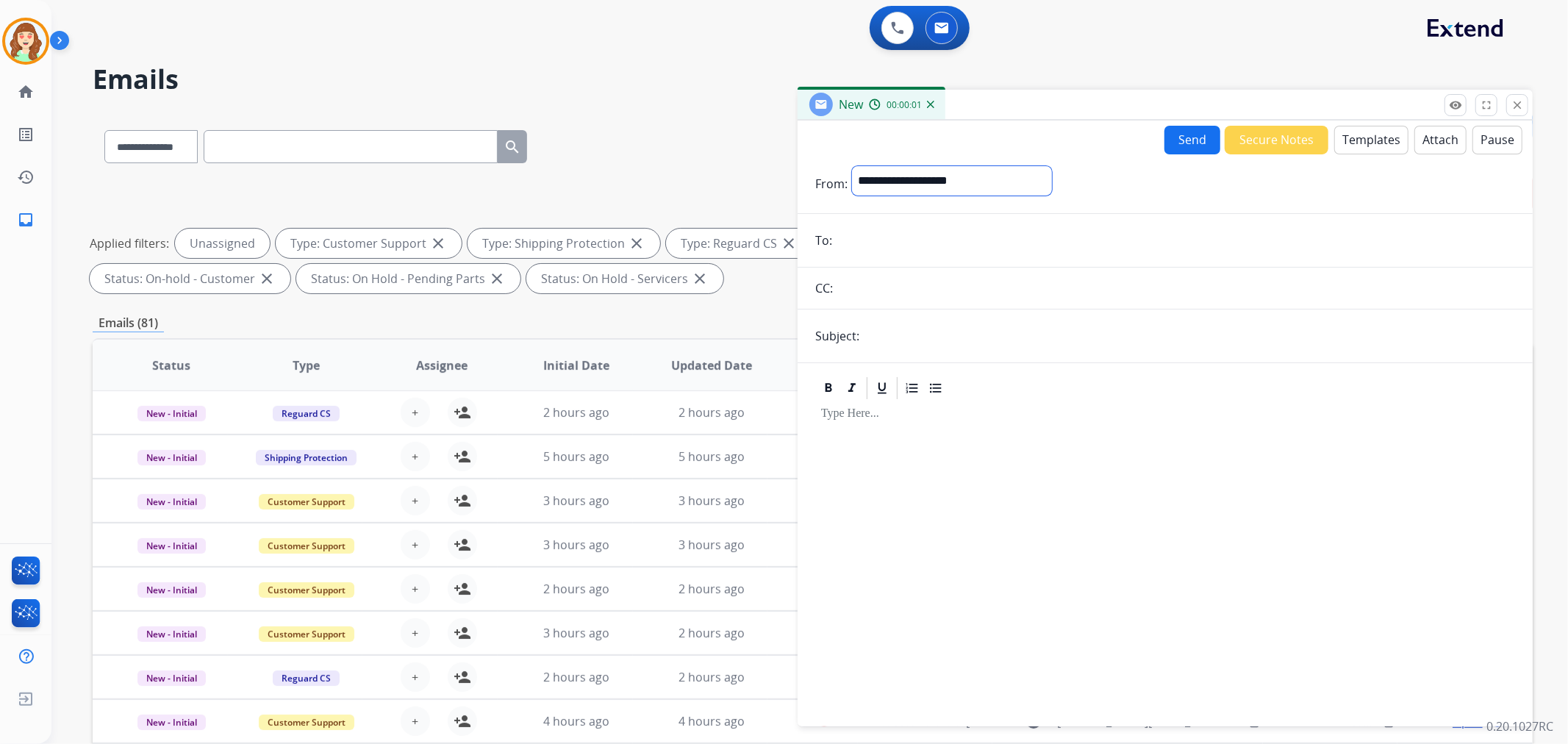
click at [905, 174] on select "**********" at bounding box center [951, 181] width 200 height 30
select select "**********"
click at [852, 166] on select "**********" at bounding box center [951, 181] width 200 height 30
click at [857, 241] on input "email" at bounding box center [1175, 242] width 678 height 30
paste input "**********"
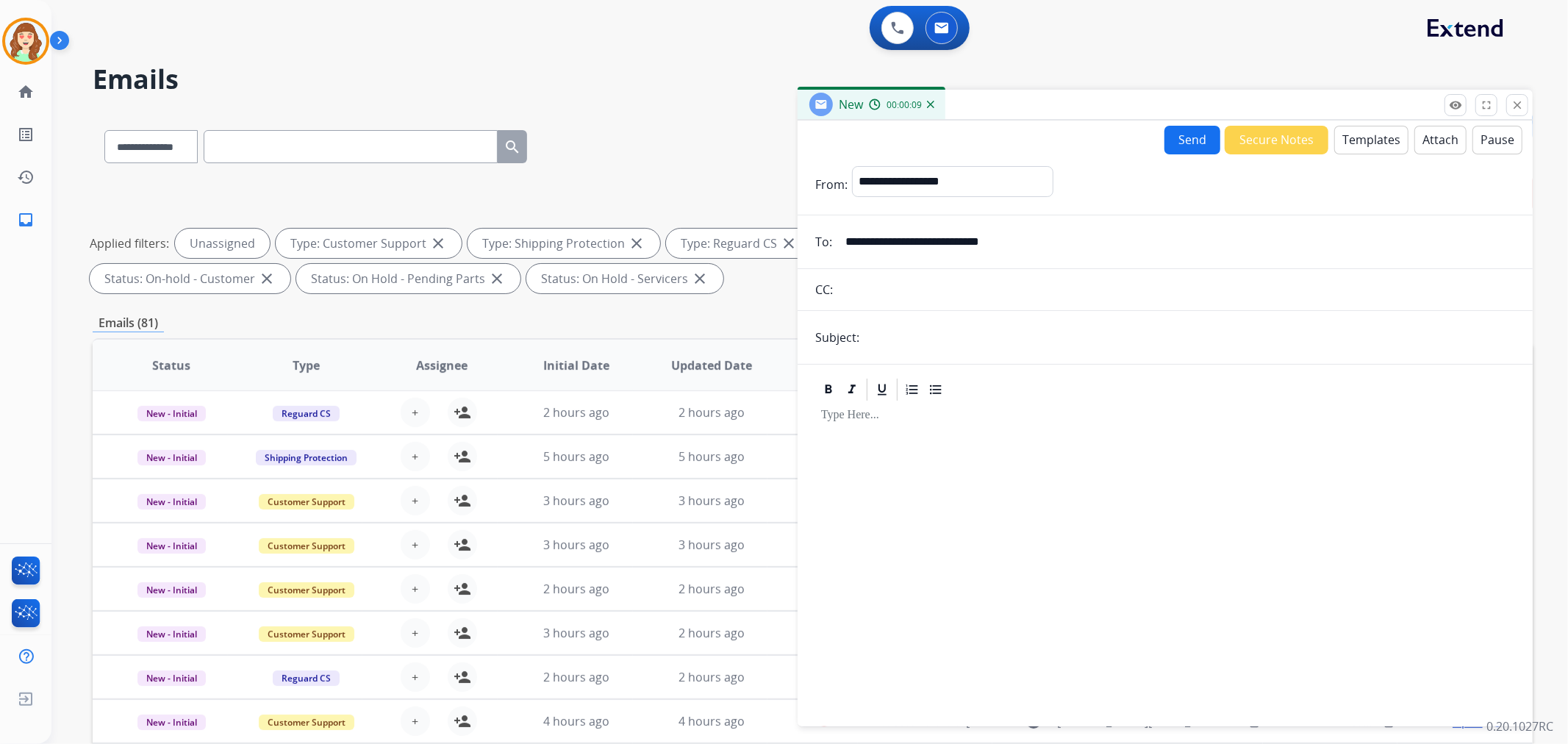
type input "**********"
click at [928, 335] on input "text" at bounding box center [1189, 337] width 651 height 30
type input "******"
click at [1306, 479] on div at bounding box center [1164, 557] width 700 height 309
click at [932, 464] on div at bounding box center [1164, 557] width 700 height 309
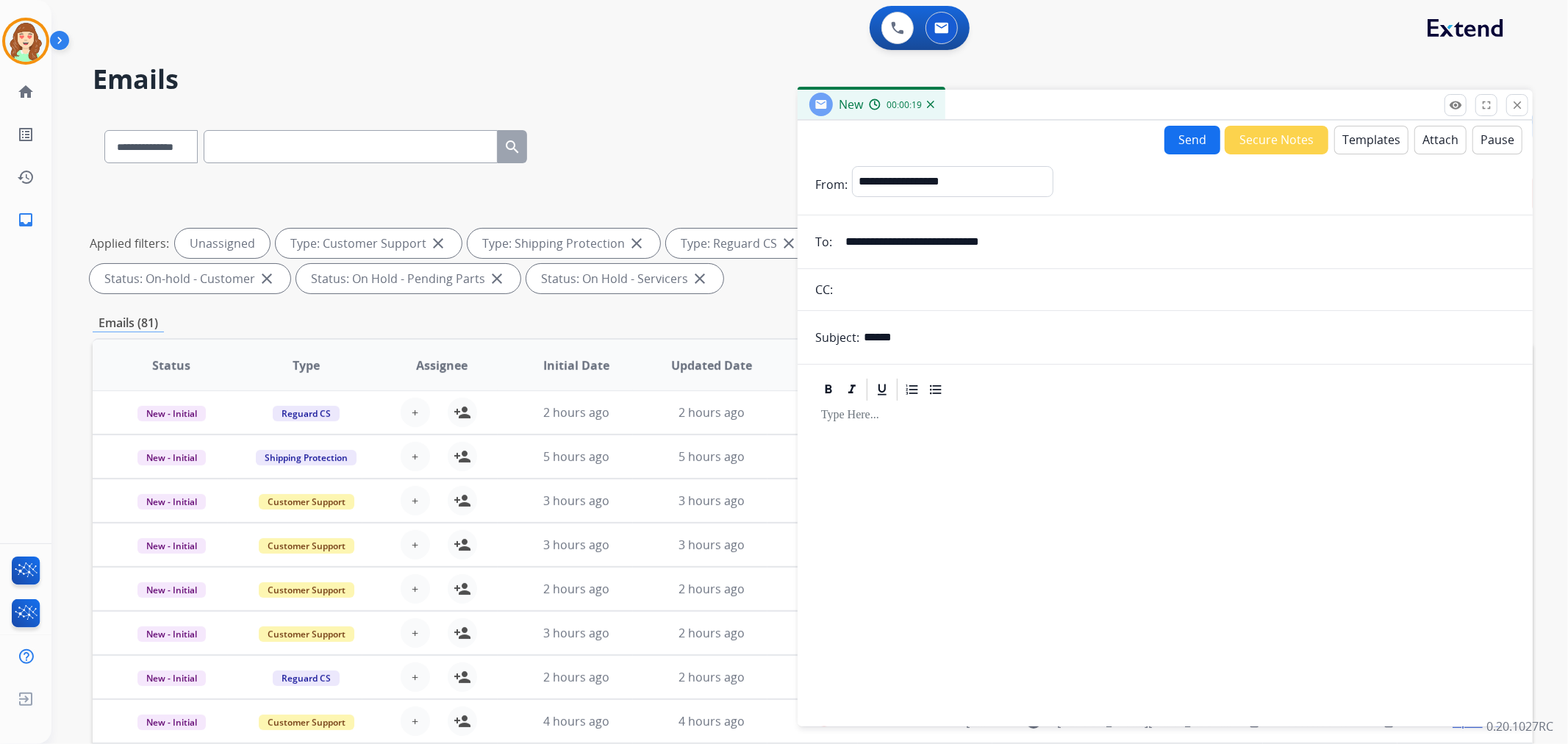
click at [1345, 135] on button "Templates" at bounding box center [1371, 139] width 74 height 29
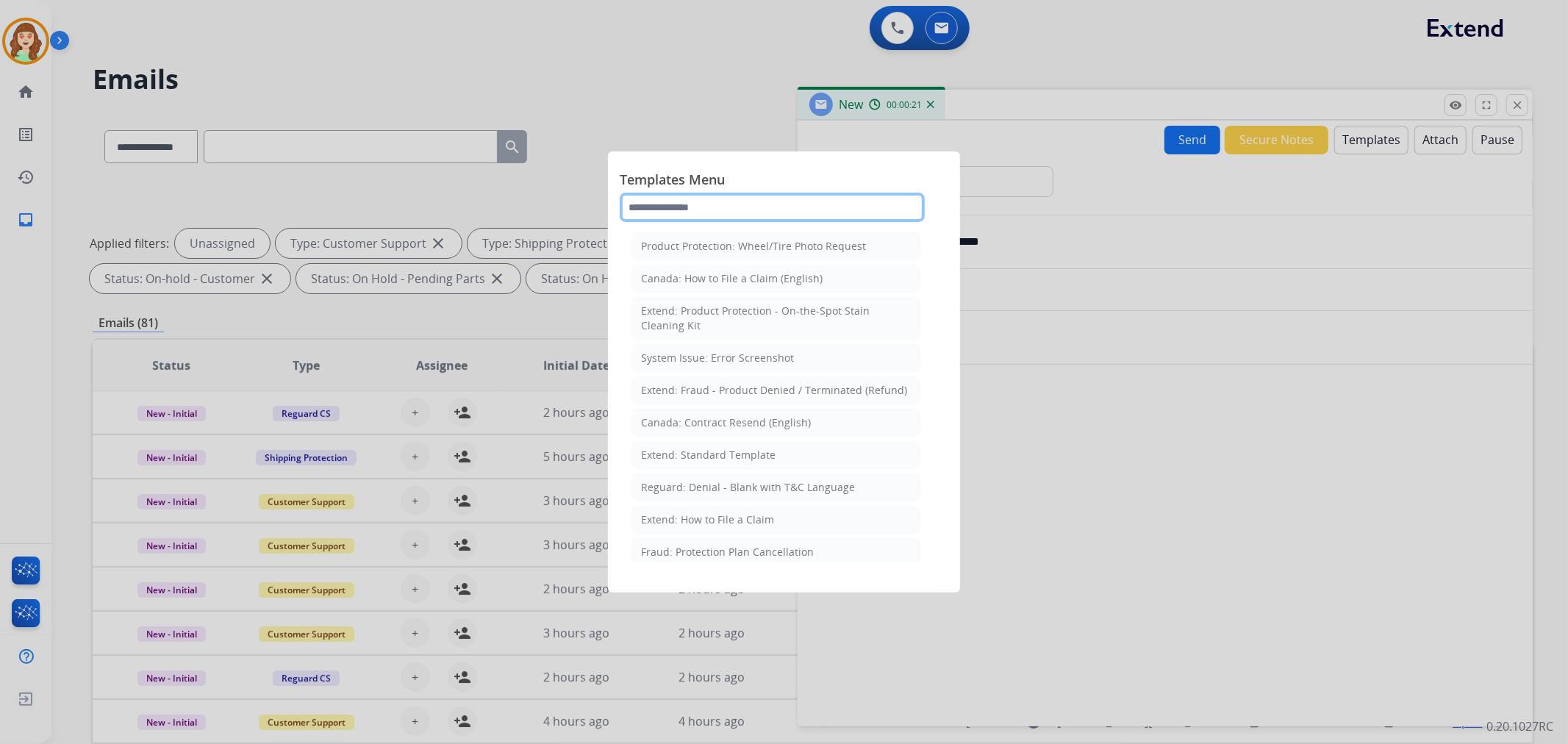
click at [750, 204] on input "text" at bounding box center [772, 207] width 305 height 30
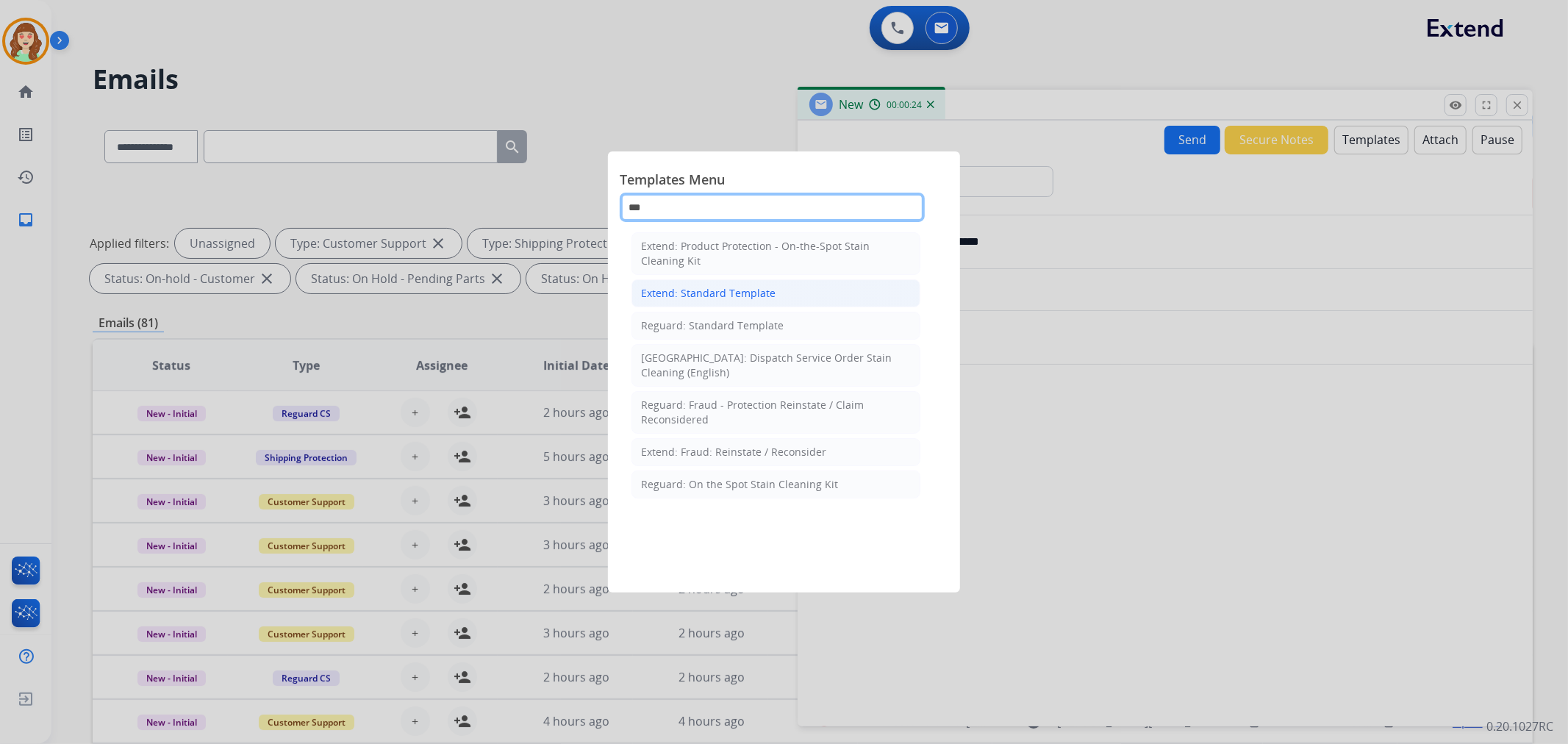
type input "***"
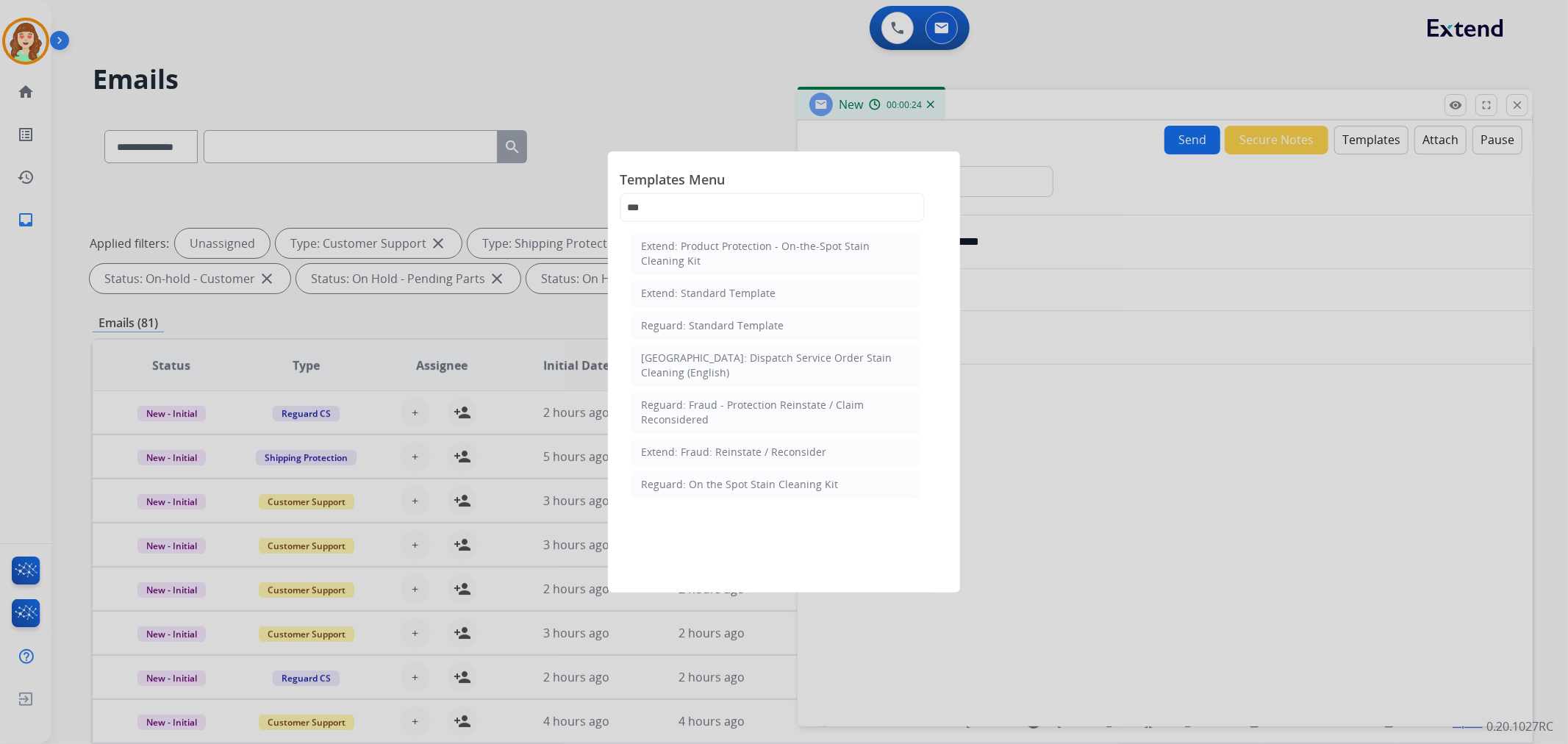
drag, startPoint x: 744, startPoint y: 287, endPoint x: 742, endPoint y: 295, distance: 8.2
click at [742, 292] on div "Extend: Standard Template" at bounding box center [708, 293] width 134 height 15
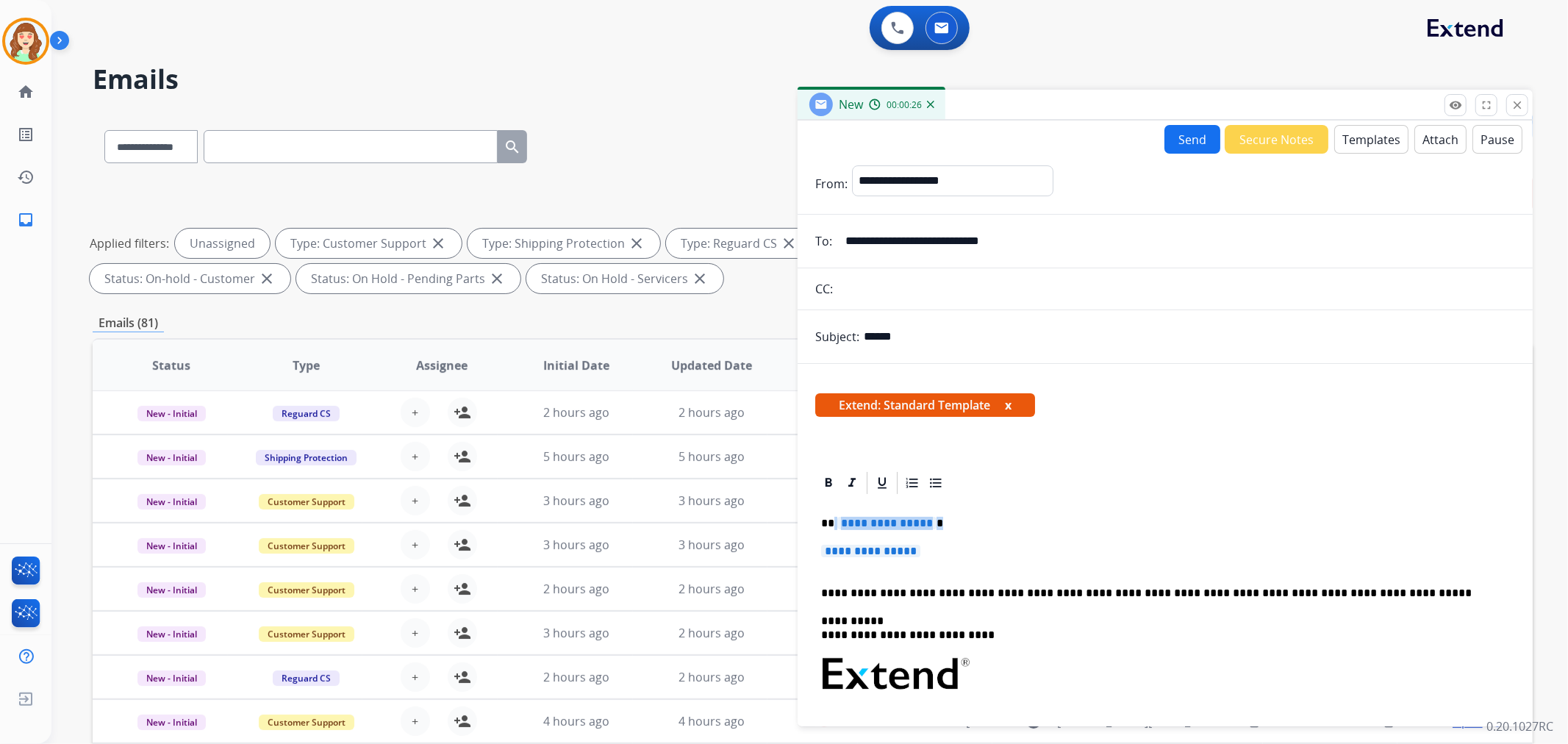
drag, startPoint x: 935, startPoint y: 553, endPoint x: 833, endPoint y: 528, distance: 105.0
click at [833, 528] on div "**********" at bounding box center [1164, 708] width 700 height 424
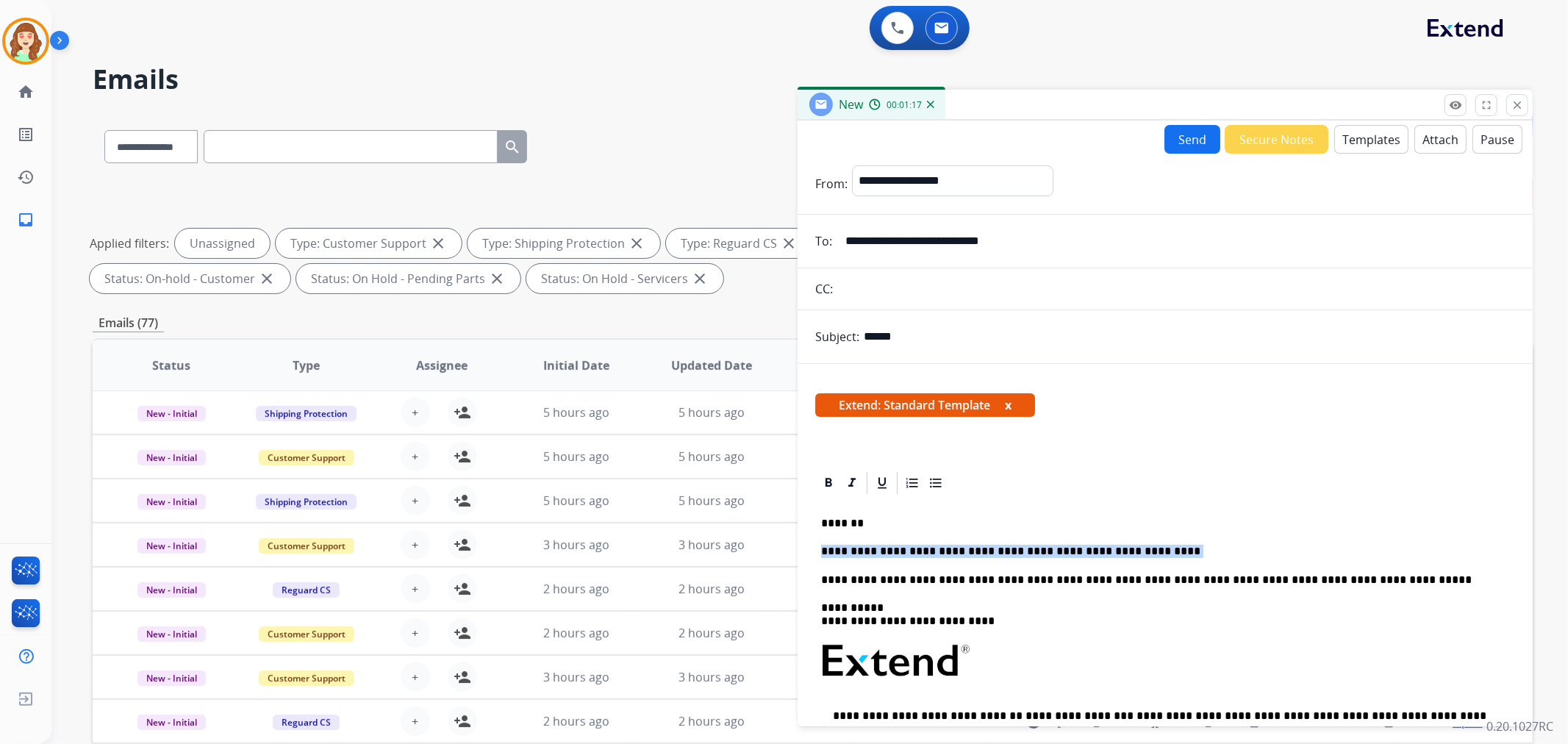
drag, startPoint x: 1099, startPoint y: 549, endPoint x: 814, endPoint y: 552, distance: 285.0
click at [815, 552] on div "**********" at bounding box center [1164, 702] width 700 height 411
copy div "******"
drag, startPoint x: 1151, startPoint y: 558, endPoint x: 793, endPoint y: 557, distance: 358.0
click at [793, 557] on div "**********" at bounding box center [812, 509] width 1440 height 795
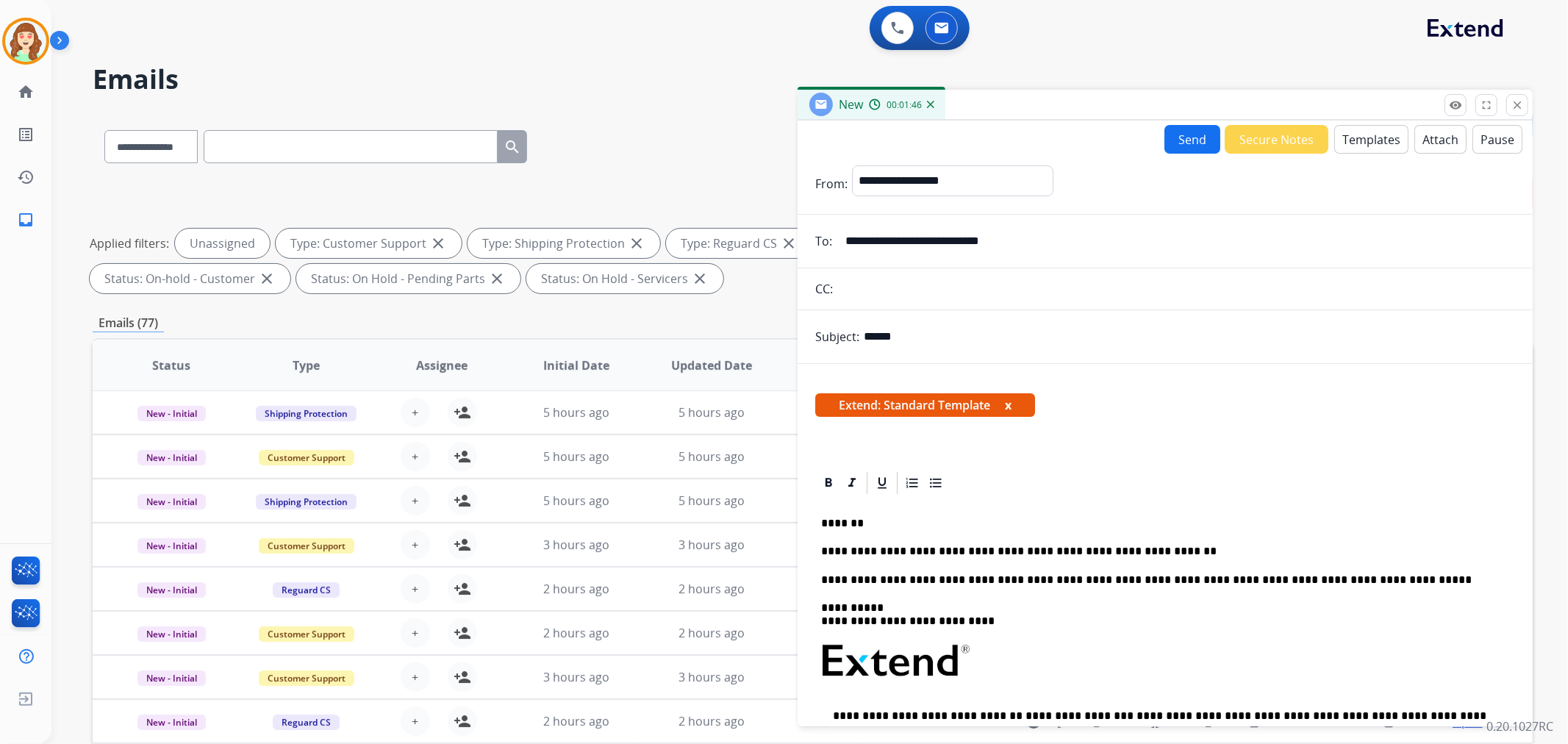
click at [956, 339] on input "******" at bounding box center [1189, 336] width 651 height 30
click at [1192, 135] on button "Send" at bounding box center [1192, 139] width 56 height 29
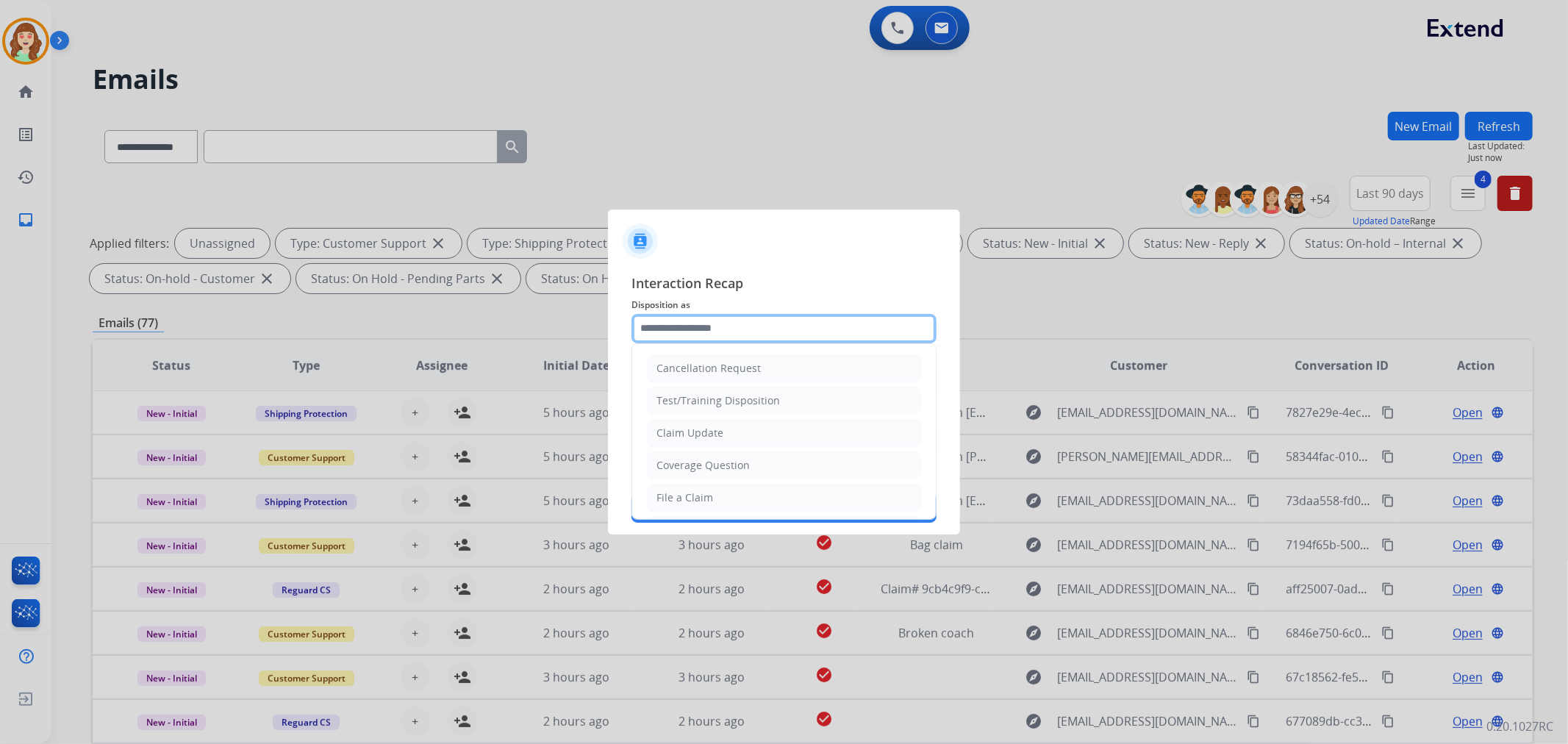
click at [740, 322] on input "text" at bounding box center [784, 329] width 305 height 30
click at [779, 505] on li "File a Claim" at bounding box center [784, 497] width 274 height 28
type input "**********"
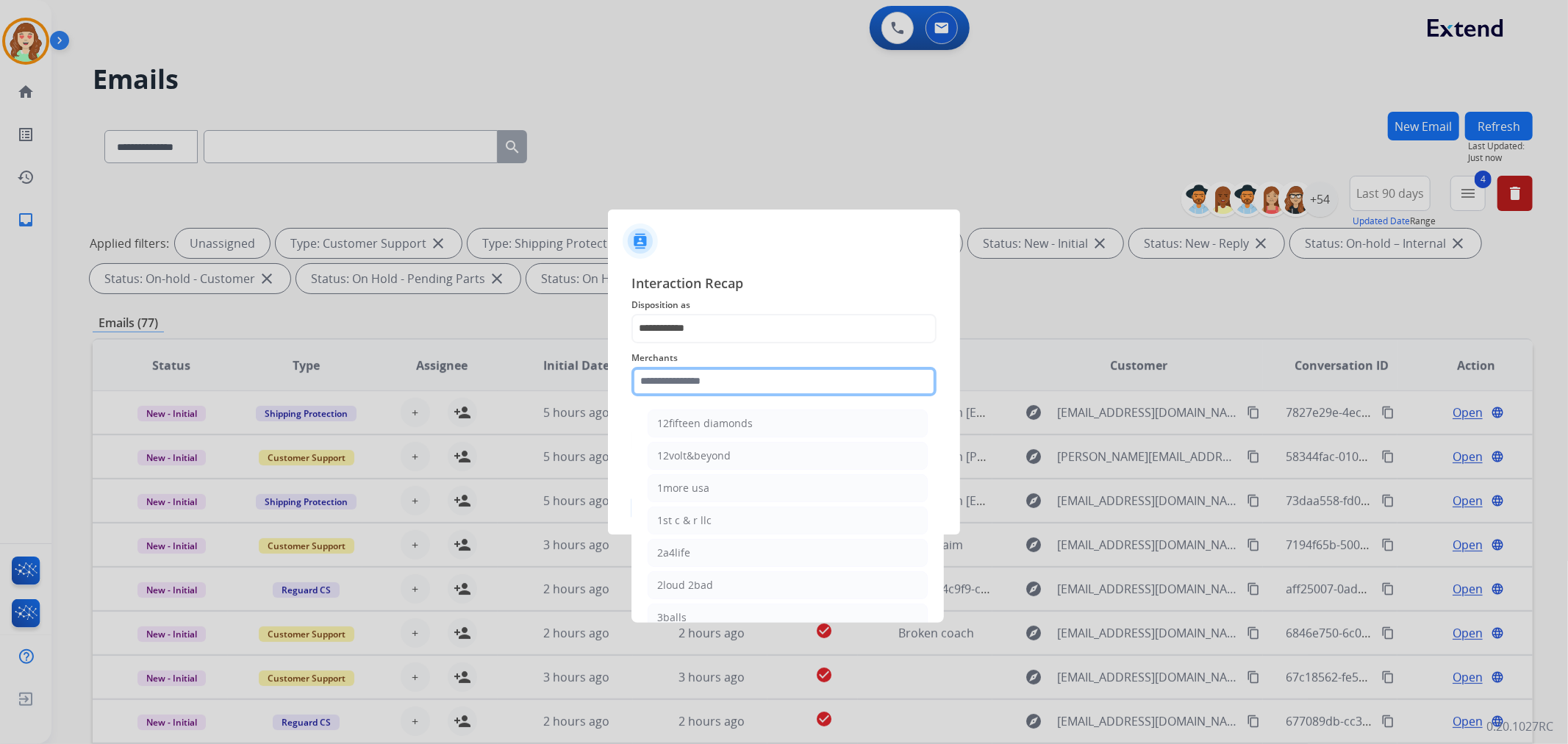
click at [709, 381] on input "text" at bounding box center [784, 382] width 305 height 30
type input "*"
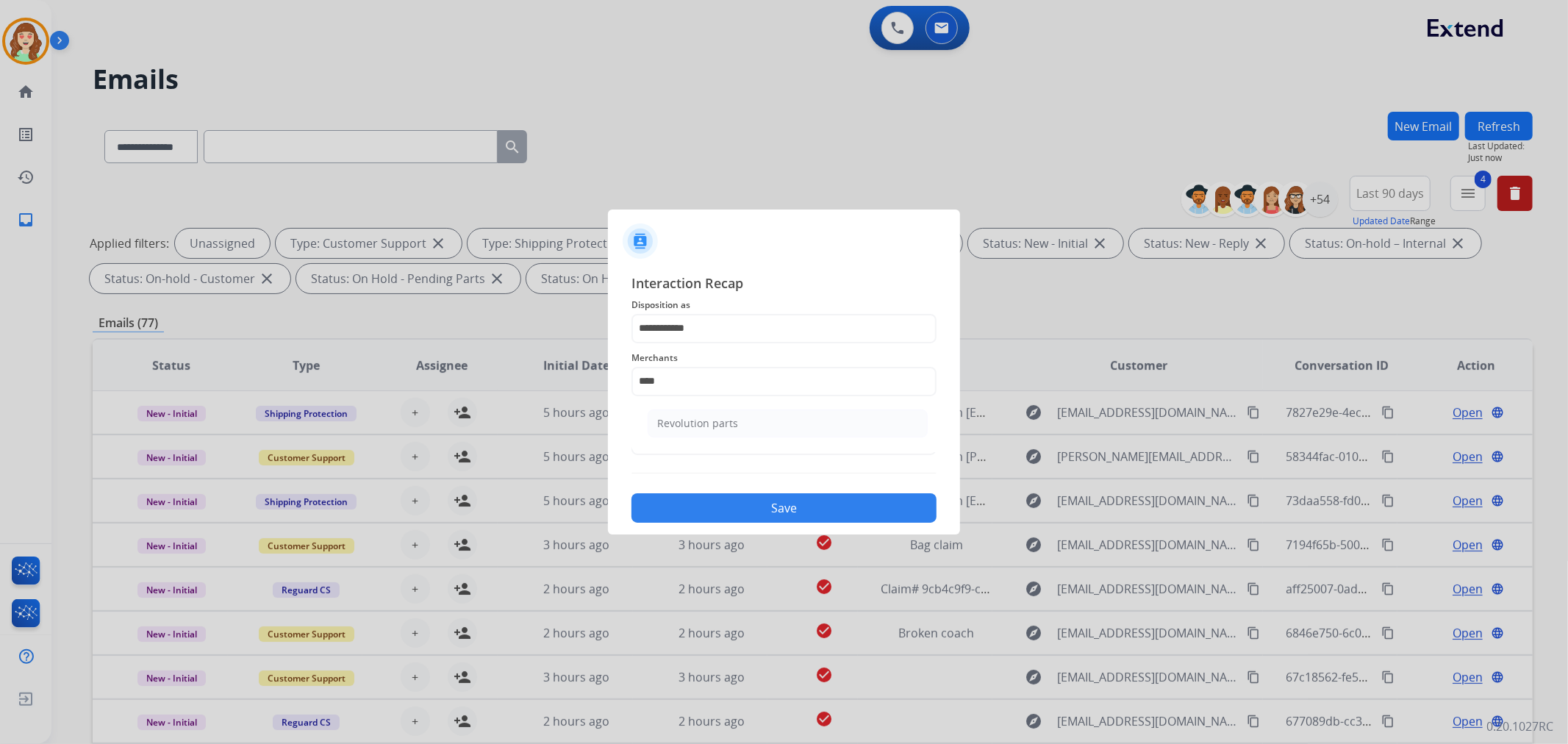
click at [819, 420] on li "Revolution parts" at bounding box center [787, 423] width 280 height 28
type input "**********"
click at [742, 449] on input "text" at bounding box center [784, 440] width 305 height 30
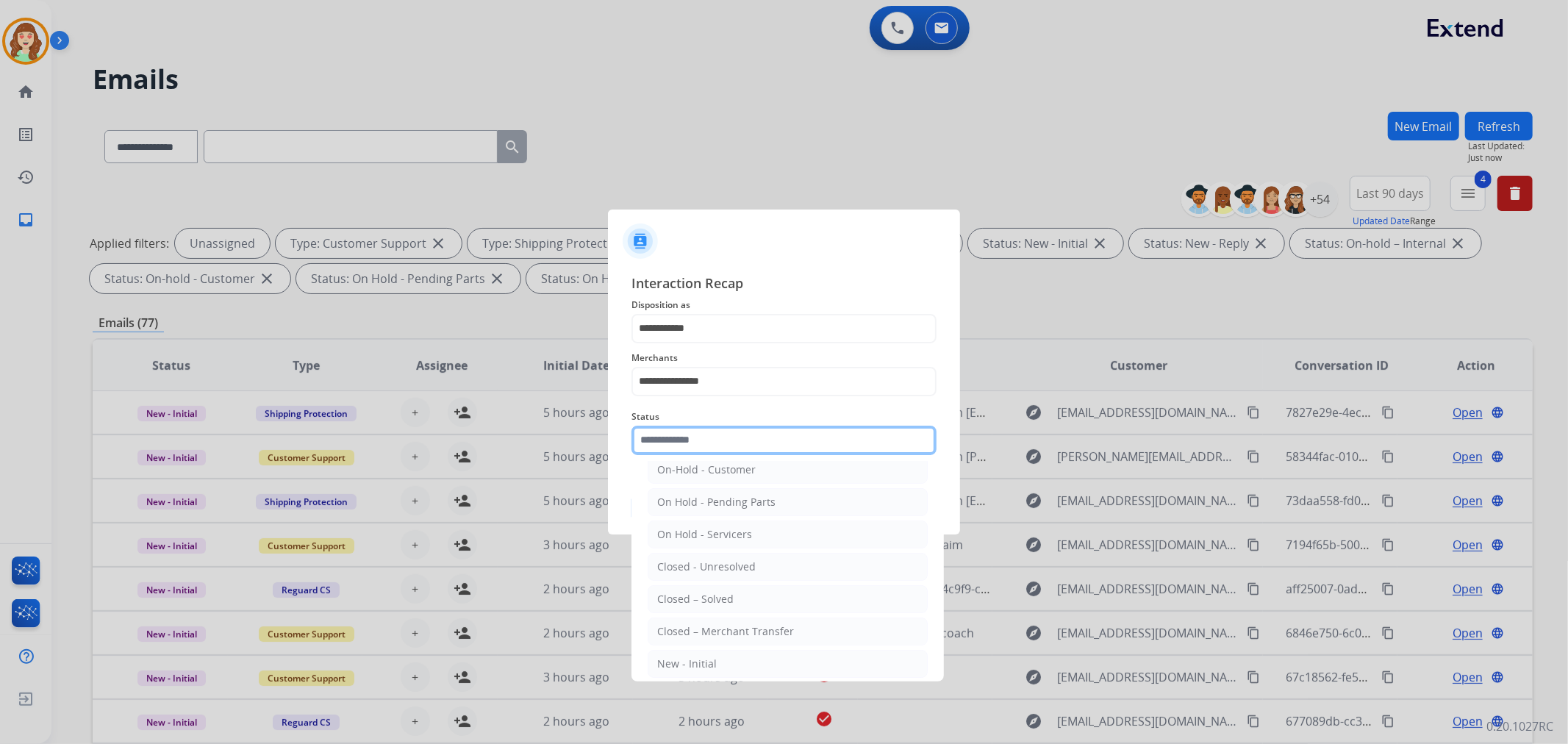
scroll to position [89, 0]
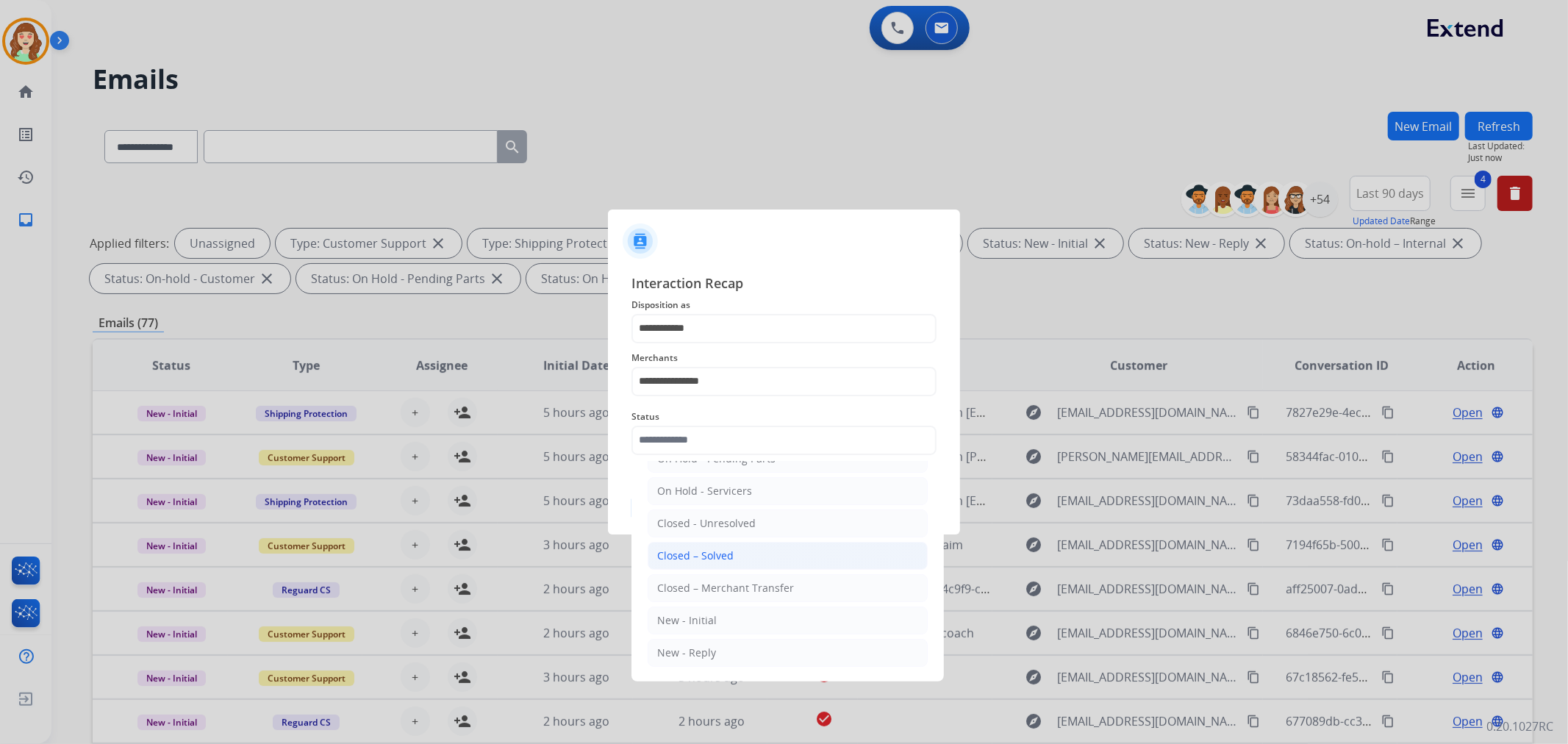
click at [759, 560] on li "Closed – Solved" at bounding box center [787, 556] width 280 height 28
type input "**********"
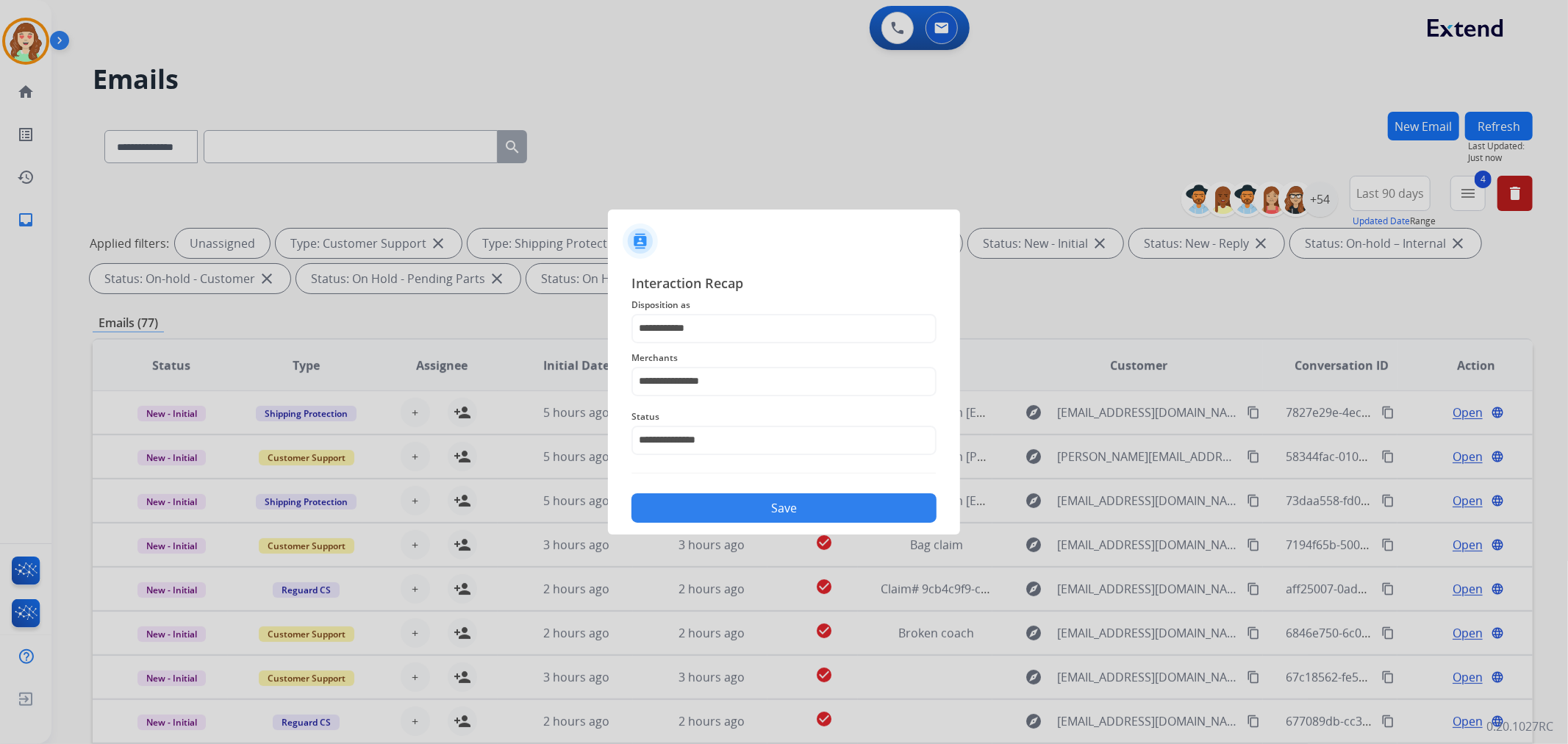
click at [808, 498] on button "Save" at bounding box center [784, 508] width 305 height 30
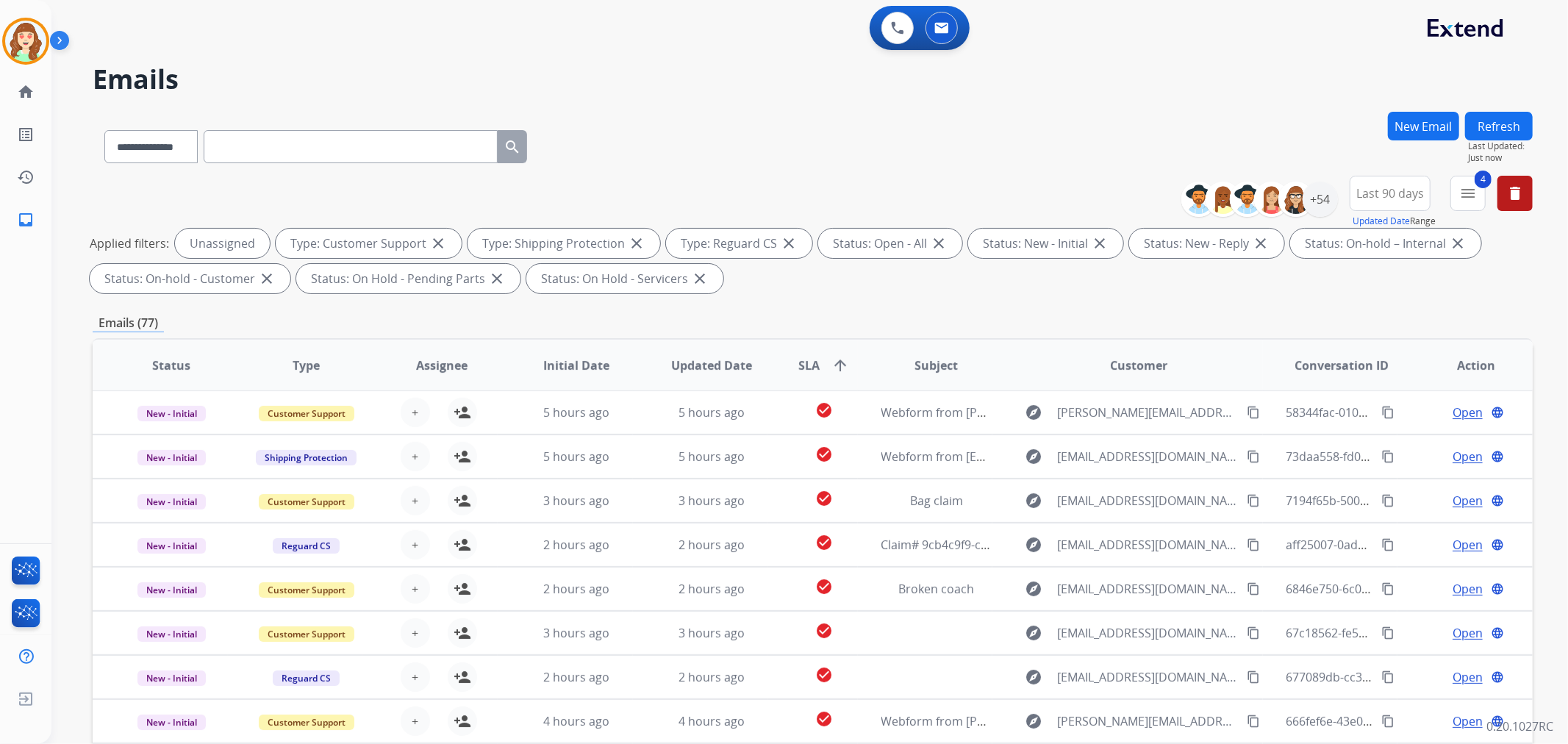
click at [813, 168] on div "**********" at bounding box center [812, 143] width 1440 height 64
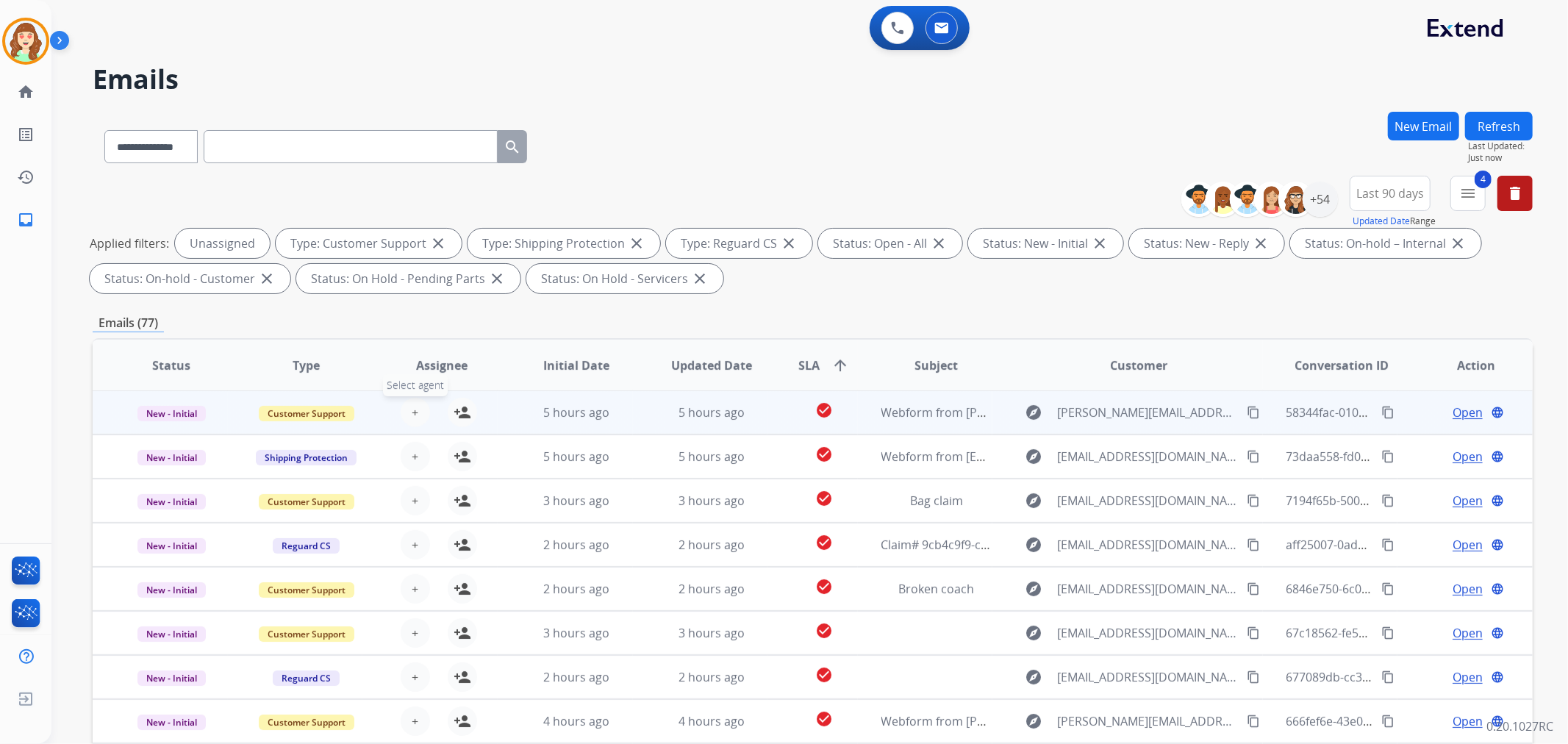
click at [411, 411] on span "+" at bounding box center [414, 412] width 7 height 18
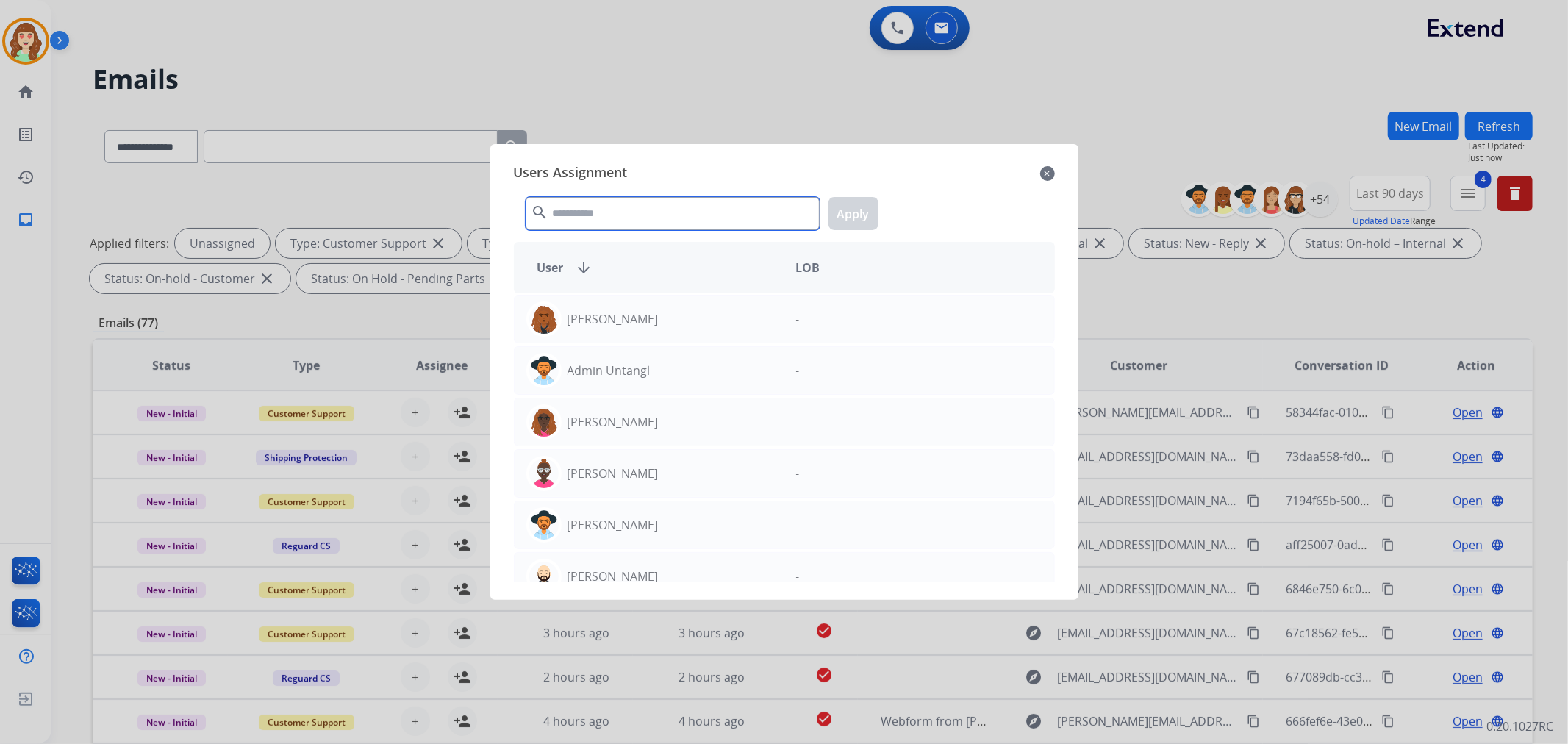
click at [635, 208] on input "text" at bounding box center [673, 214] width 294 height 34
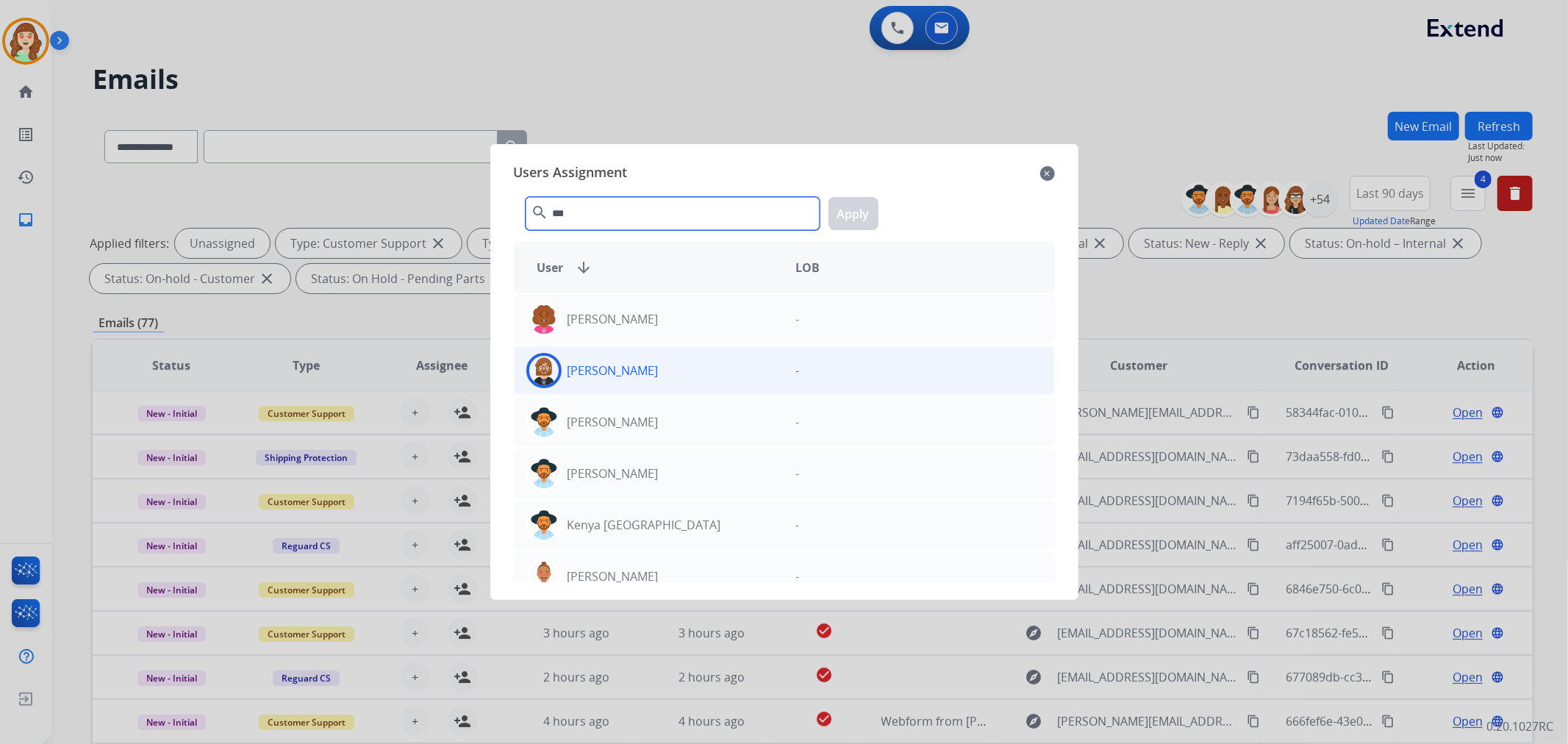
type input "***"
click at [603, 370] on p "[PERSON_NAME]" at bounding box center [613, 370] width 91 height 18
drag, startPoint x: 874, startPoint y: 215, endPoint x: 839, endPoint y: 229, distance: 37.7
click at [872, 214] on button "Apply" at bounding box center [853, 214] width 50 height 34
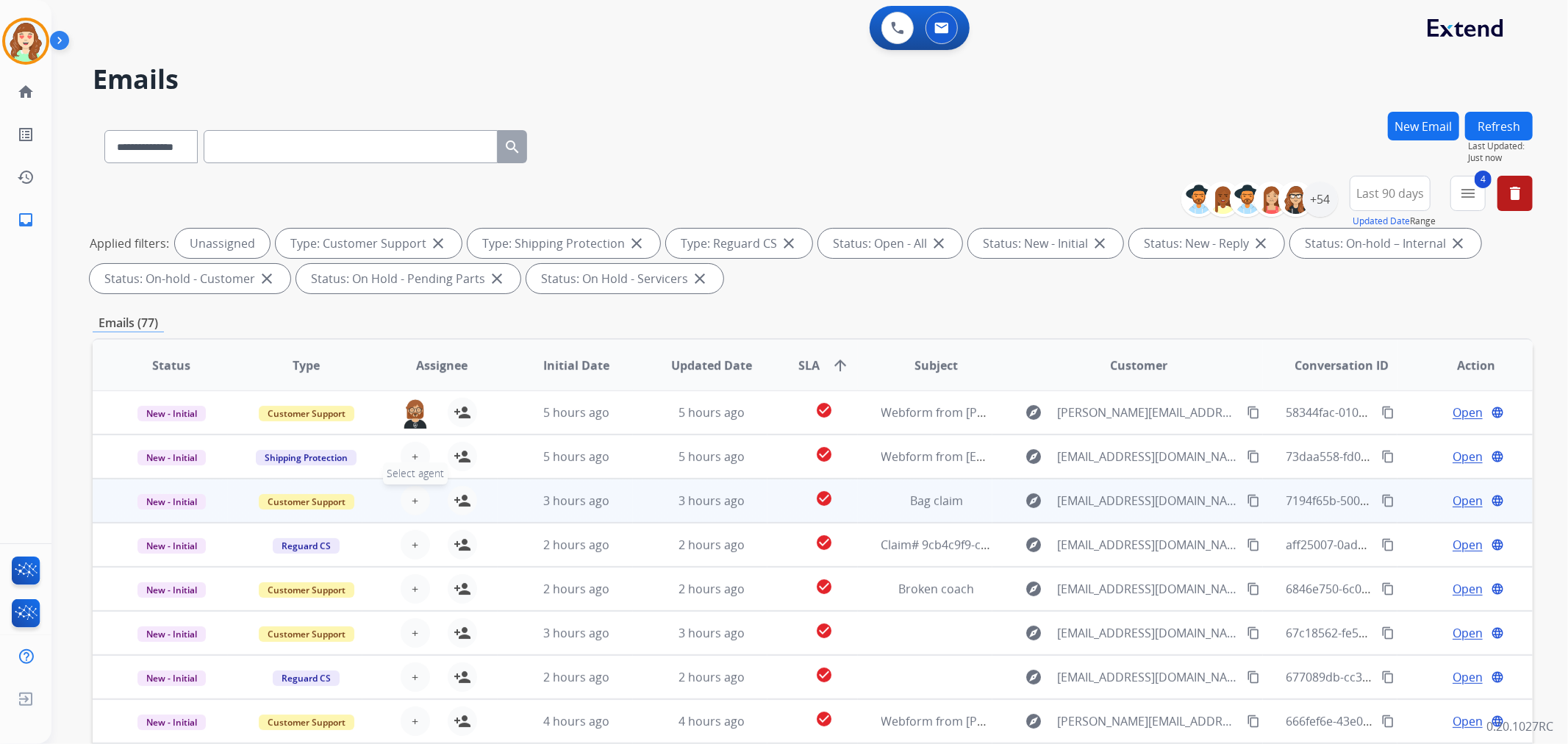
click at [411, 495] on span "+" at bounding box center [414, 500] width 7 height 18
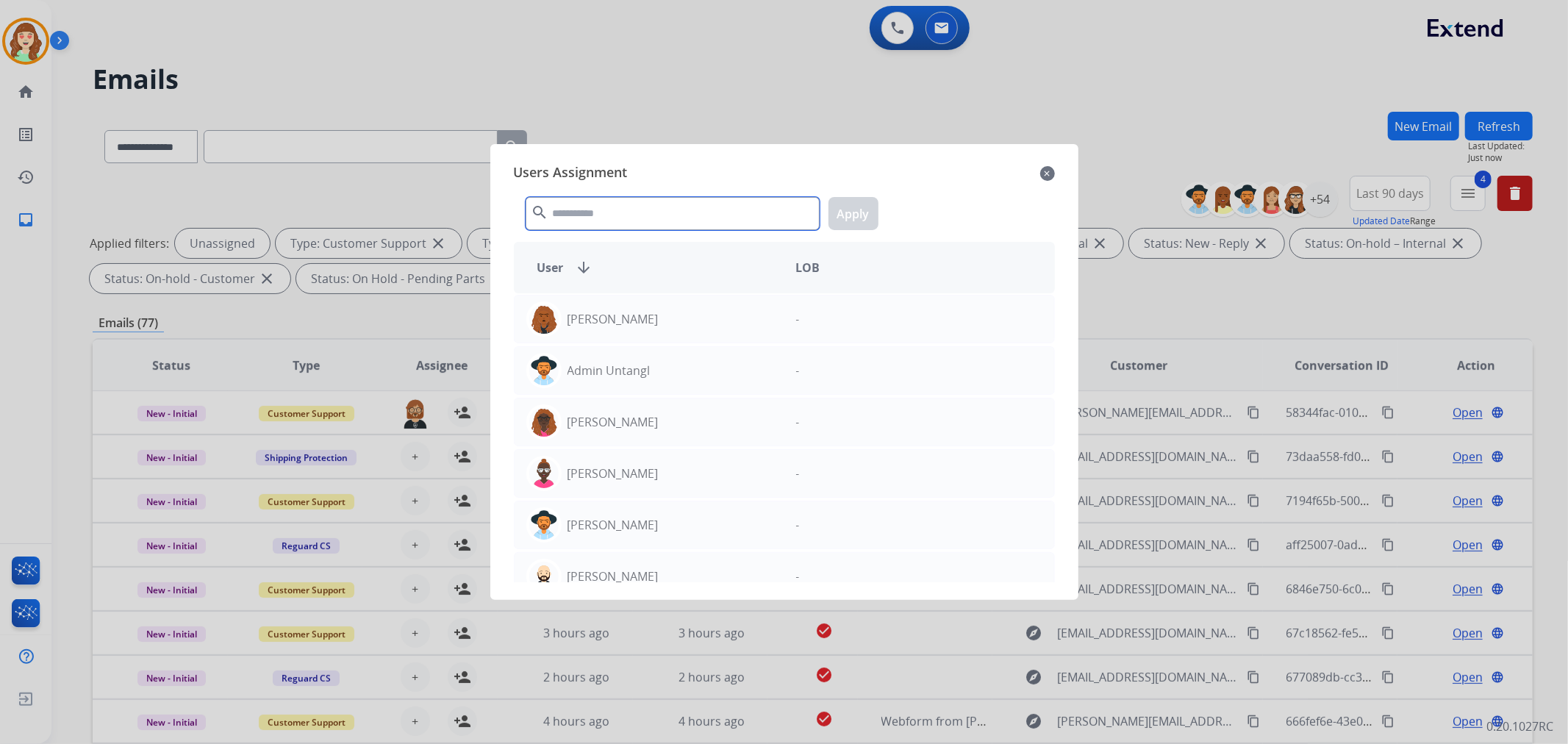
click at [556, 214] on input "text" at bounding box center [673, 214] width 294 height 34
click at [544, 197] on input "*" at bounding box center [673, 214] width 294 height 34
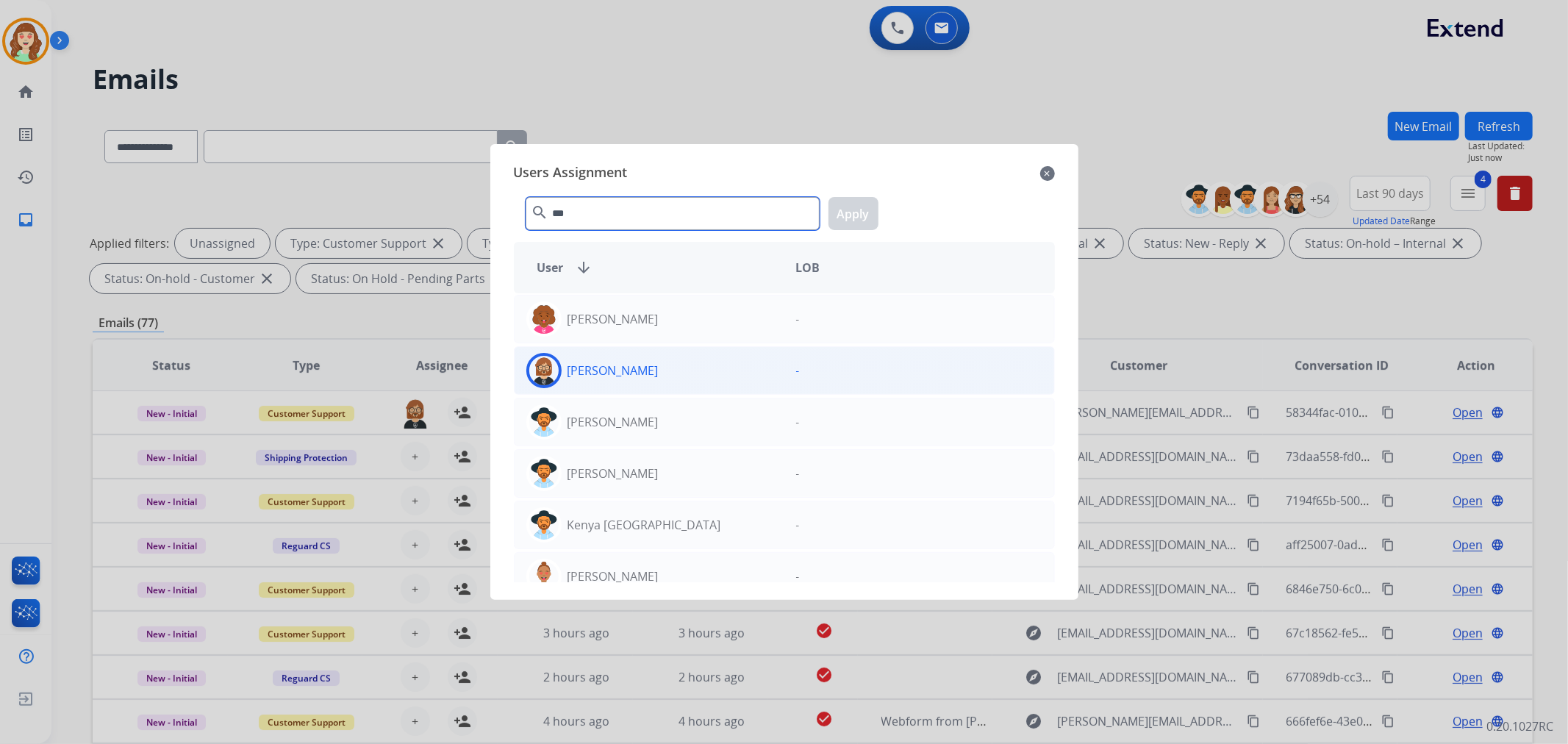
type input "***"
click at [651, 366] on div "[PERSON_NAME]" at bounding box center [648, 371] width 269 height 36
drag, startPoint x: 864, startPoint y: 203, endPoint x: 555, endPoint y: 377, distance: 354.6
click at [864, 203] on button "Apply" at bounding box center [853, 214] width 50 height 34
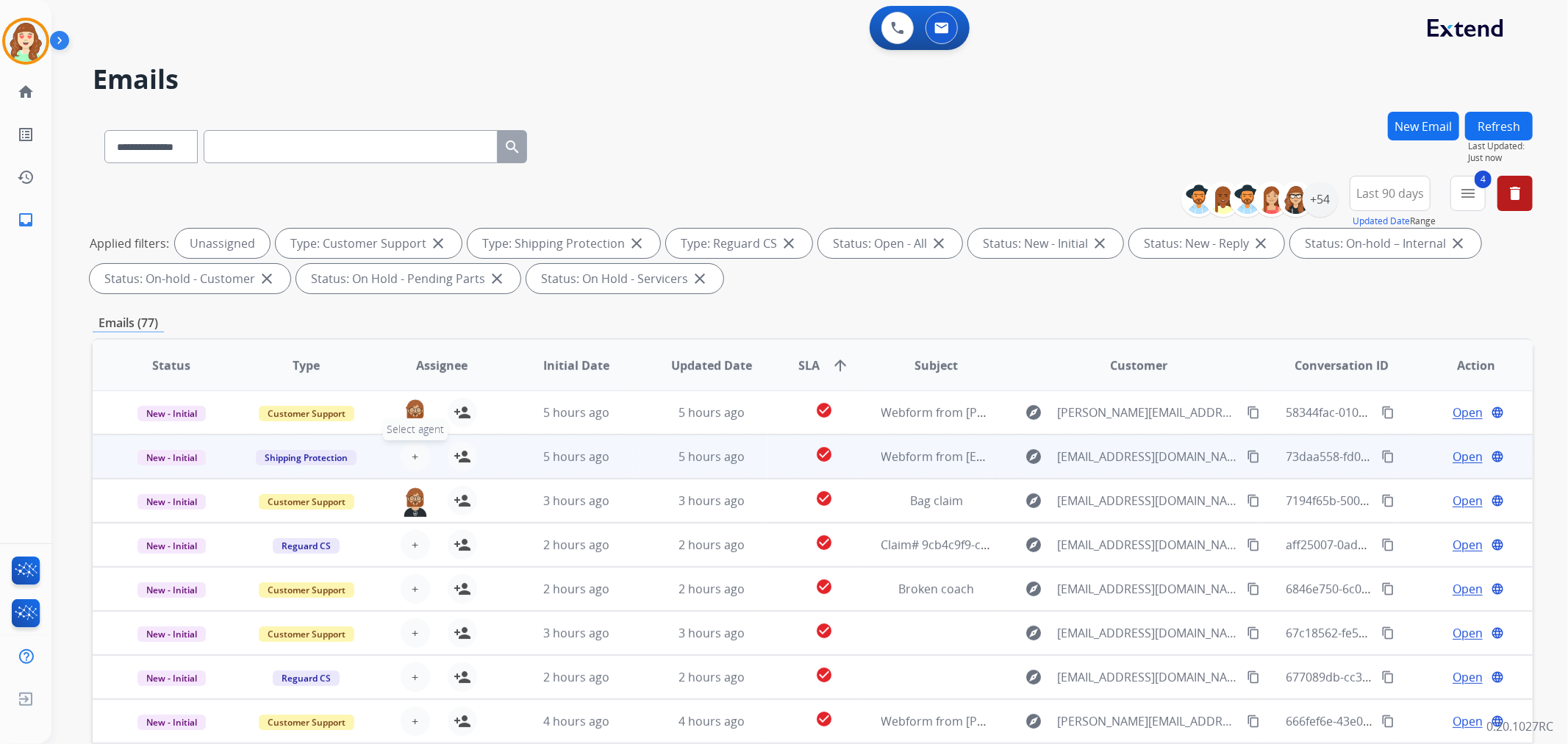
click at [407, 452] on button "+ Select agent" at bounding box center [415, 457] width 30 height 30
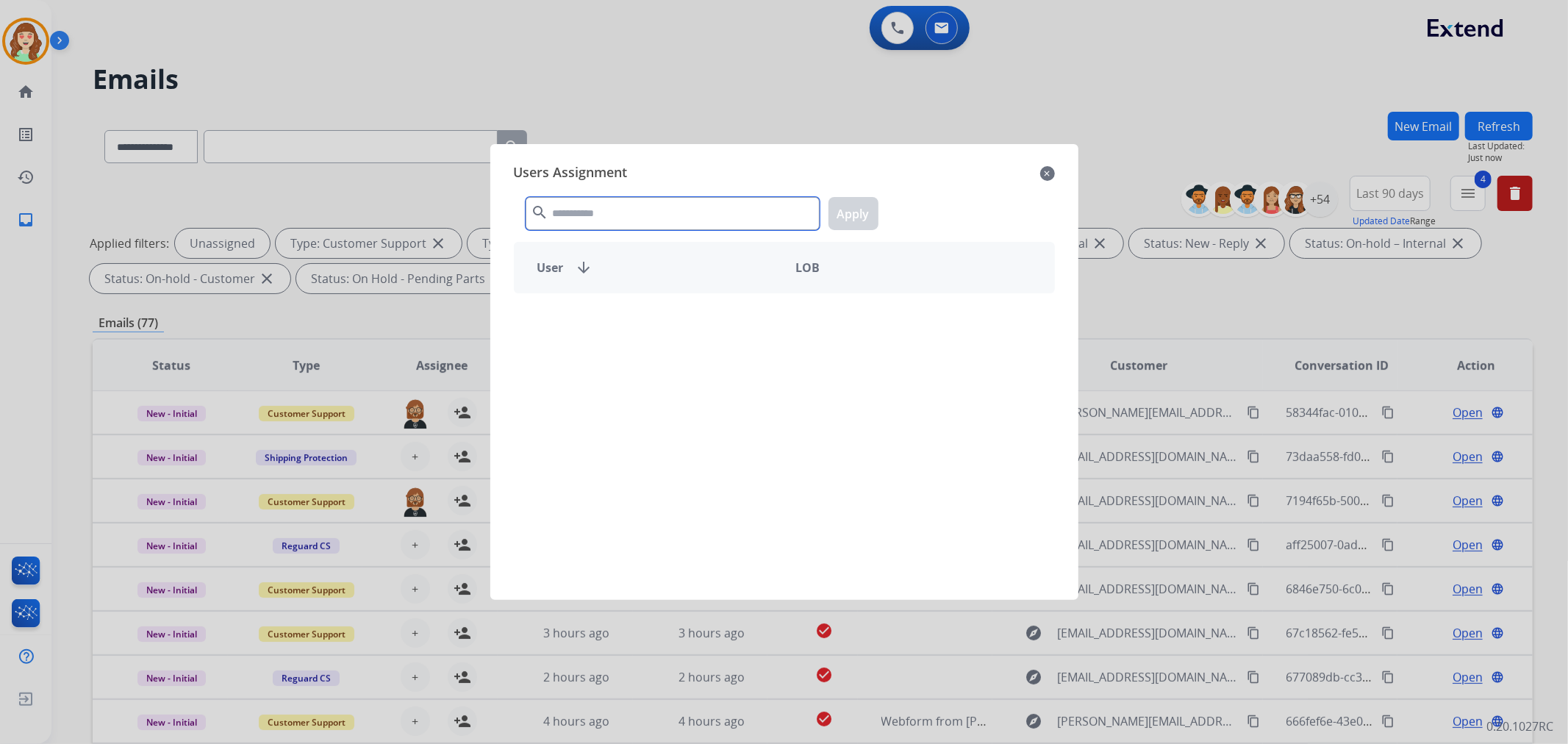
click at [670, 208] on input "text" at bounding box center [673, 214] width 294 height 34
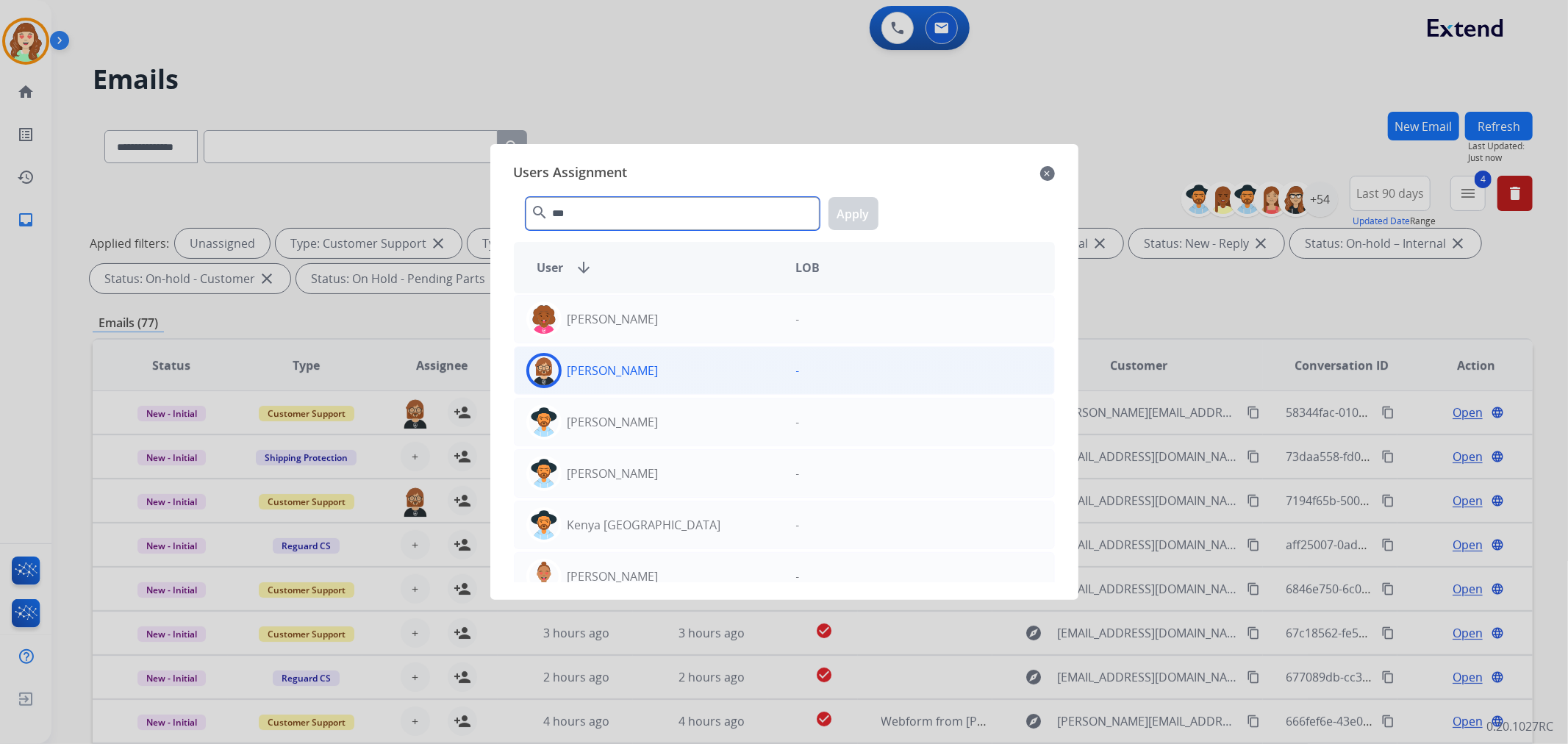
type input "***"
click at [669, 373] on div "[PERSON_NAME]" at bounding box center [648, 371] width 269 height 36
click at [856, 210] on button "Apply" at bounding box center [853, 214] width 50 height 34
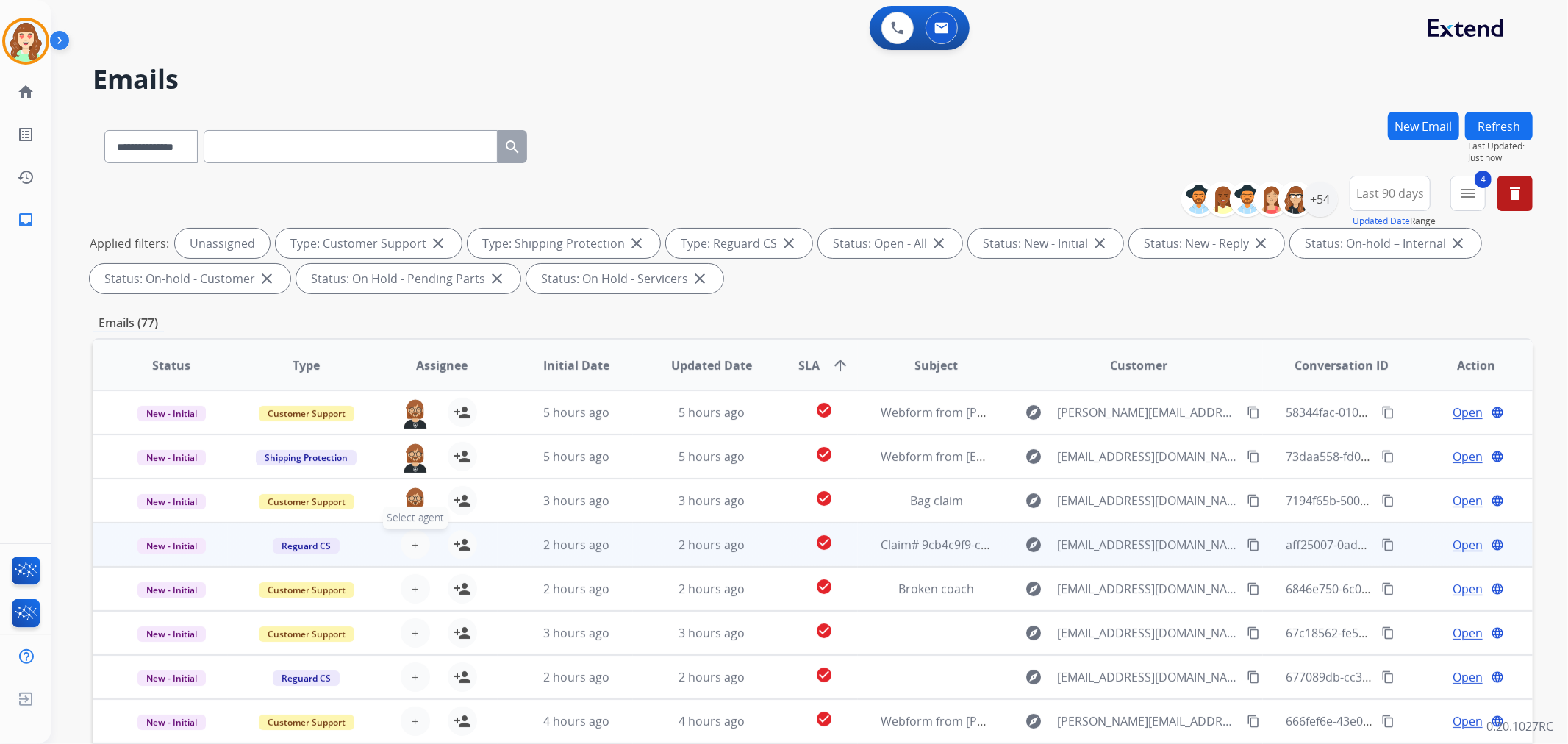
click at [409, 543] on button "+ Select agent" at bounding box center [415, 545] width 30 height 30
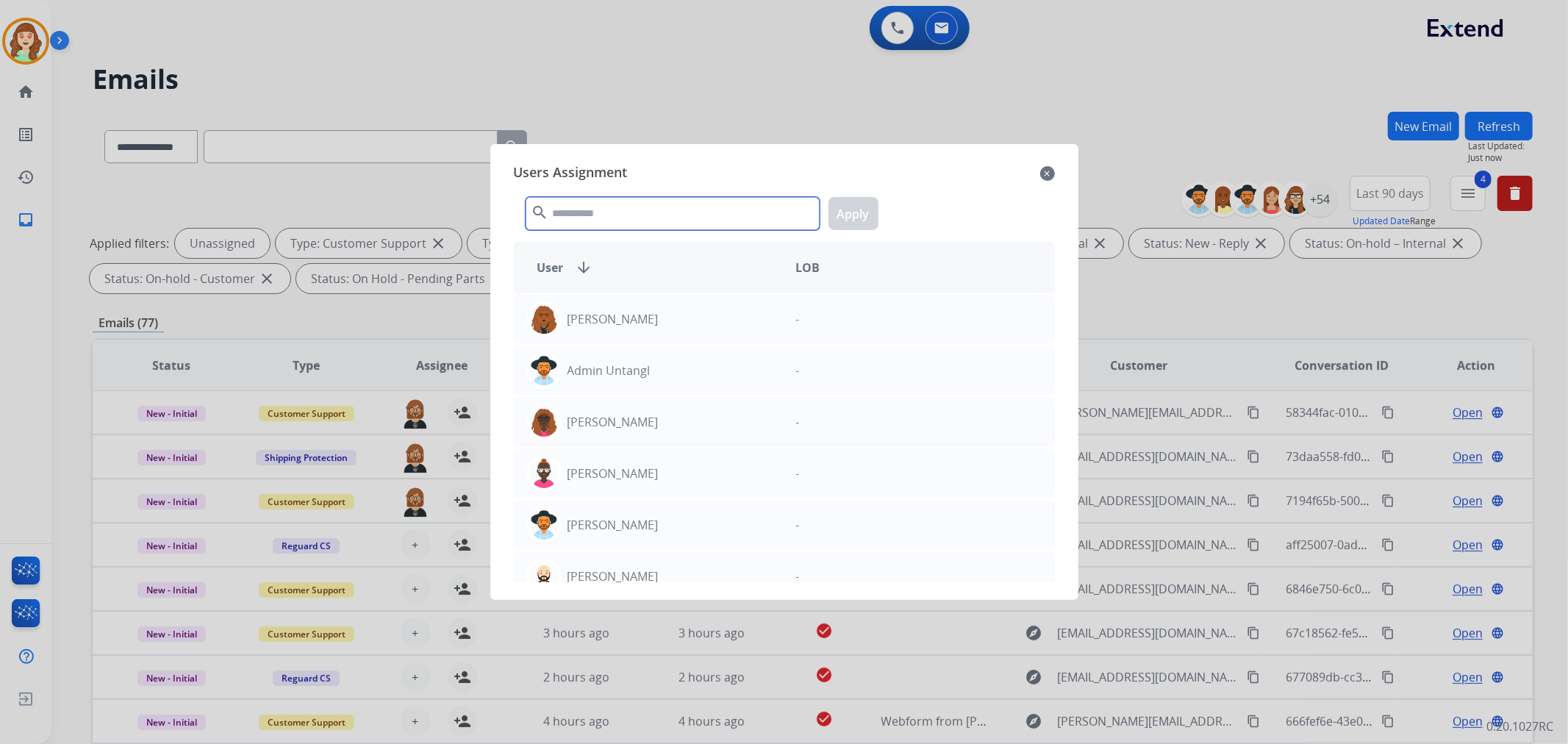
click at [598, 221] on input "text" at bounding box center [673, 214] width 294 height 34
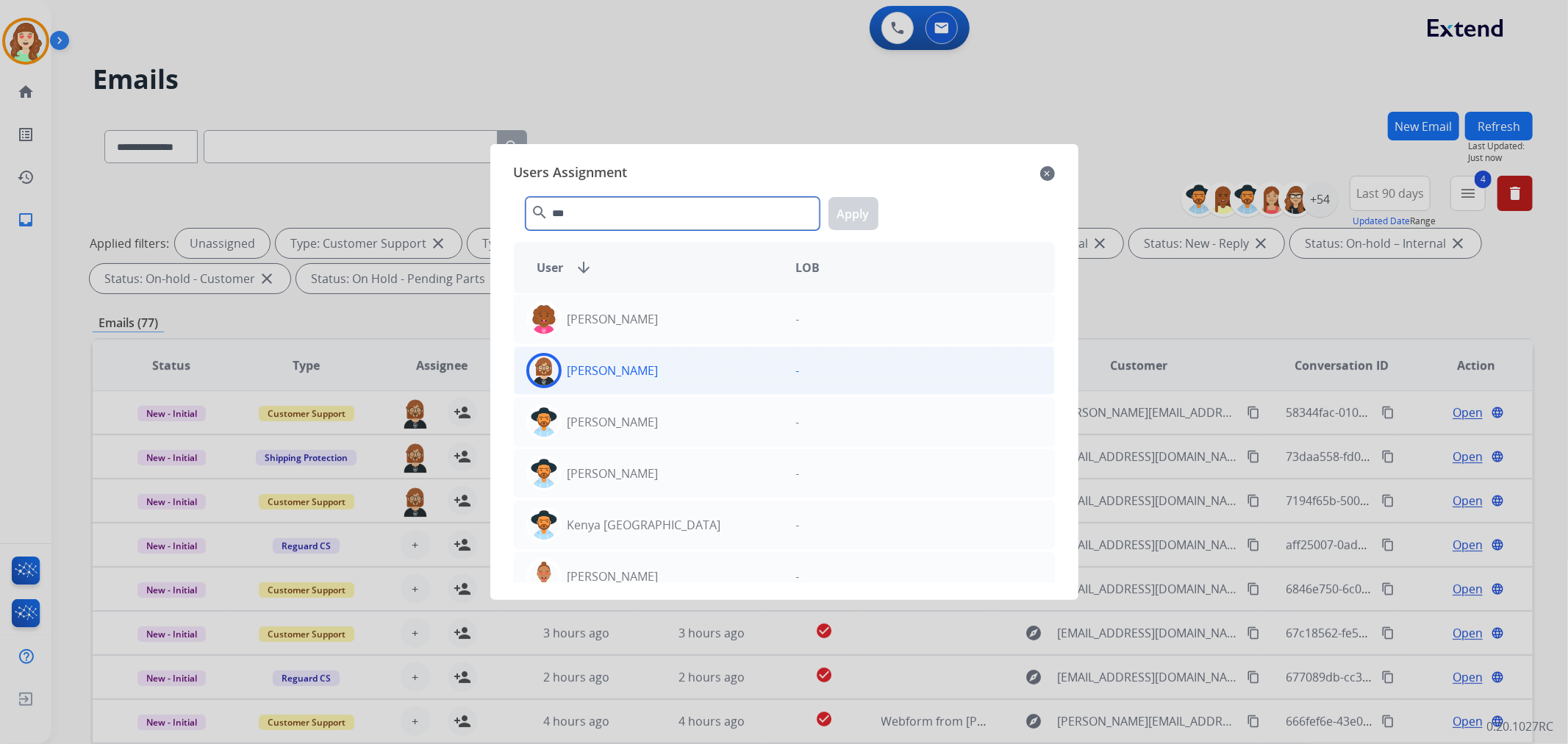
type input "***"
click at [666, 373] on div "[PERSON_NAME]" at bounding box center [648, 371] width 269 height 36
drag, startPoint x: 840, startPoint y: 218, endPoint x: 643, endPoint y: 343, distance: 233.3
click at [832, 220] on button "Apply" at bounding box center [853, 214] width 50 height 34
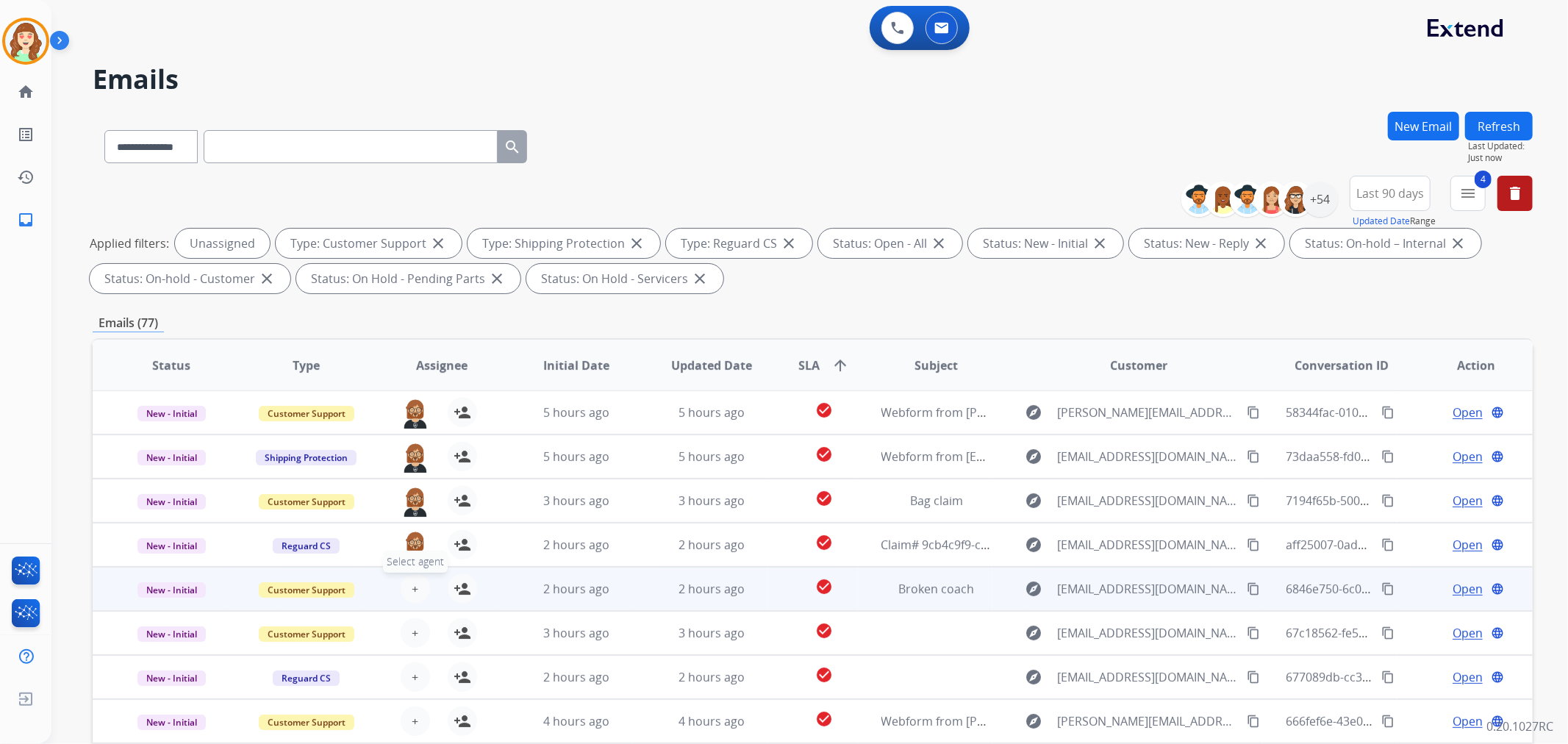
click at [411, 580] on span "+" at bounding box center [414, 589] width 7 height 18
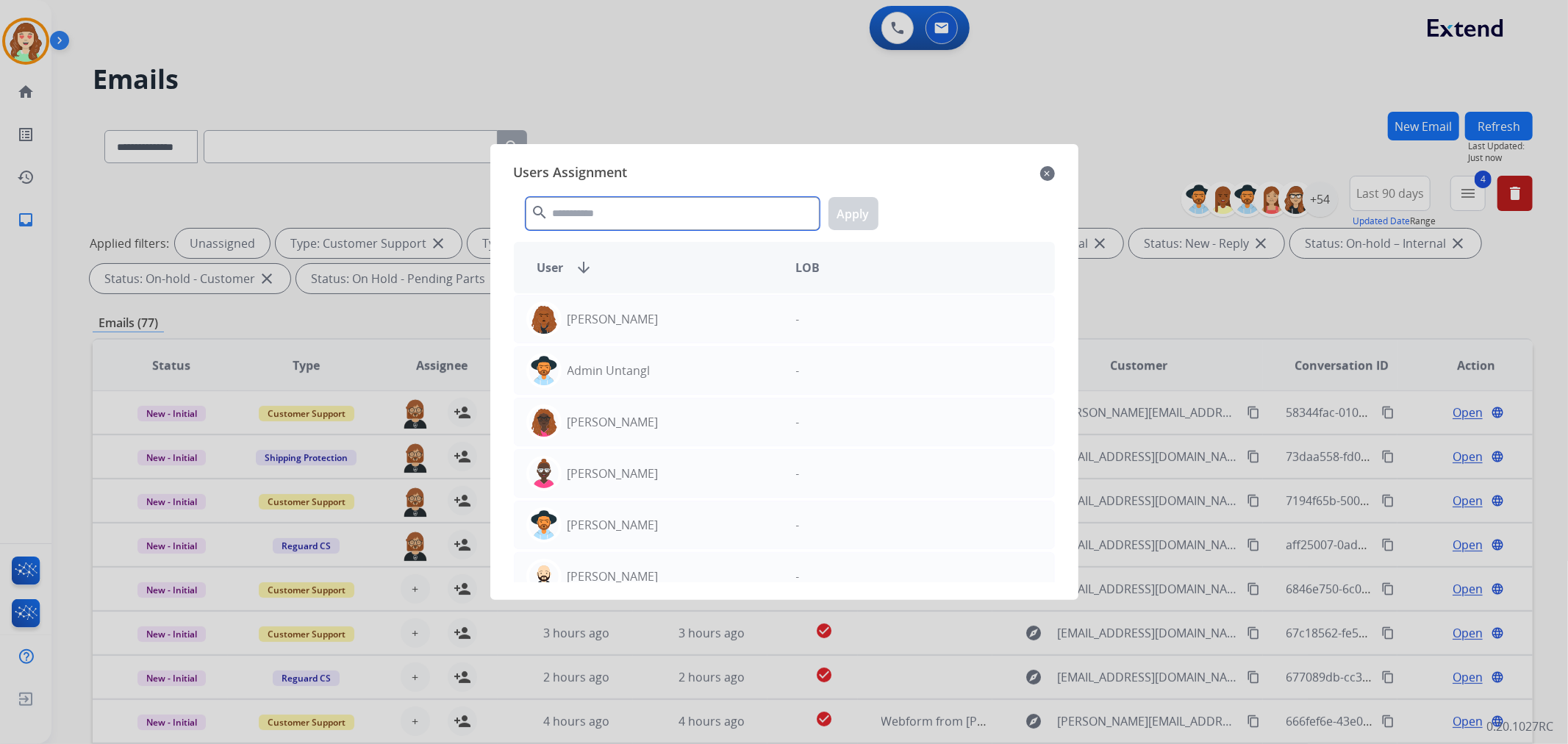
drag, startPoint x: 677, startPoint y: 213, endPoint x: 697, endPoint y: 194, distance: 27.6
click at [697, 194] on div "search Apply" at bounding box center [784, 210] width 541 height 50
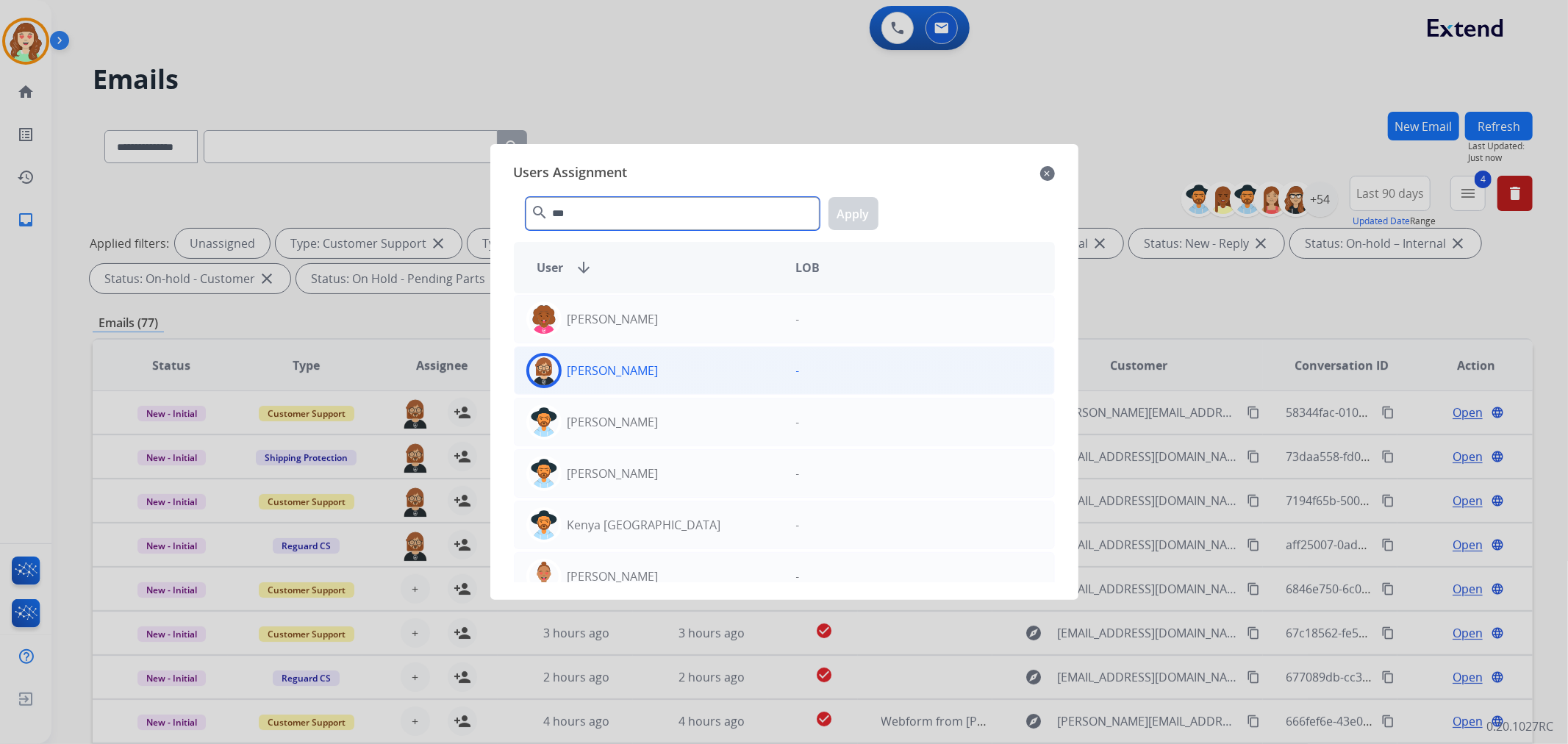
type input "***"
drag, startPoint x: 667, startPoint y: 376, endPoint x: 870, endPoint y: 226, distance: 252.4
click at [671, 376] on div "[PERSON_NAME]" at bounding box center [648, 371] width 269 height 36
drag, startPoint x: 853, startPoint y: 212, endPoint x: 499, endPoint y: 463, distance: 434.0
click at [851, 212] on button "Apply" at bounding box center [853, 214] width 50 height 34
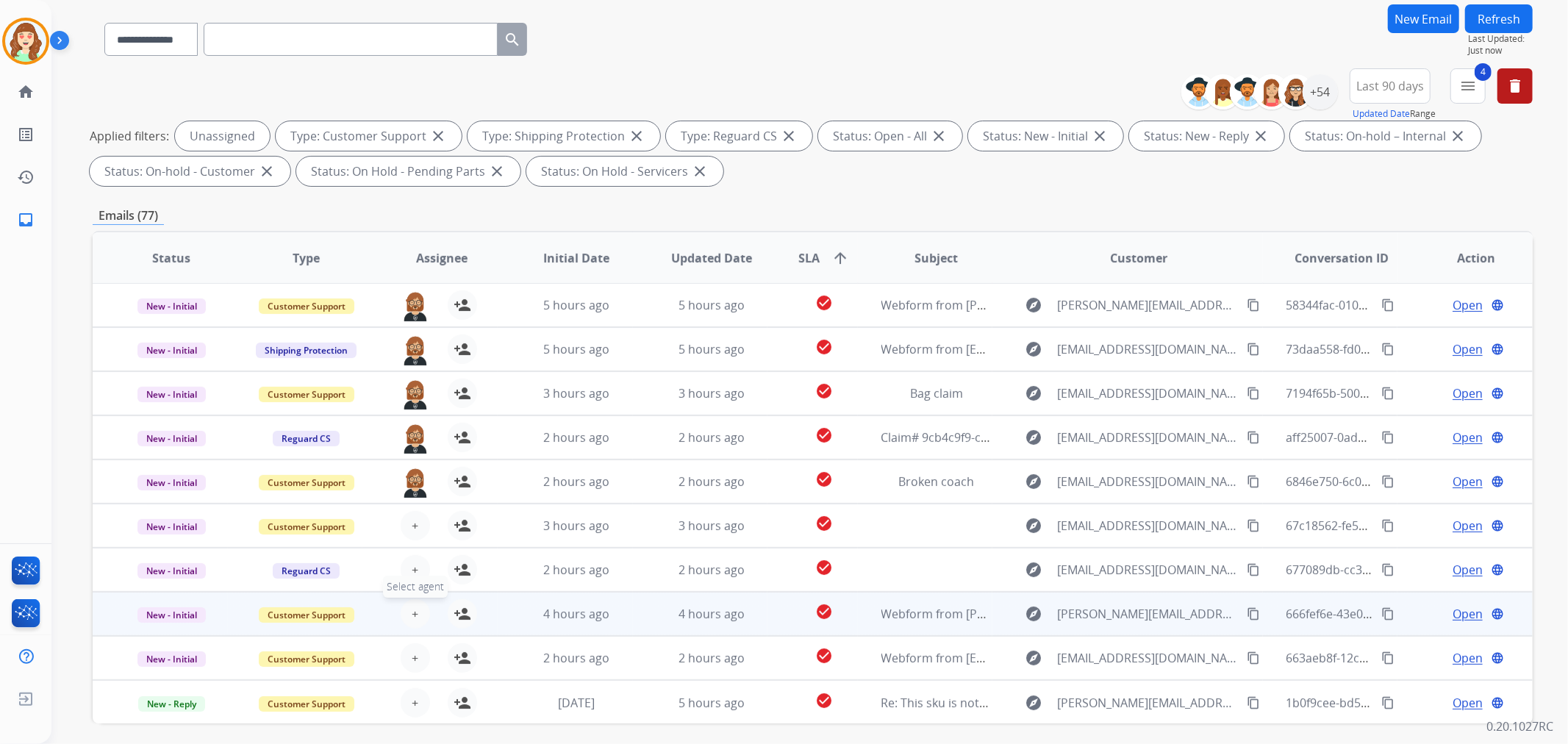
scroll to position [163, 0]
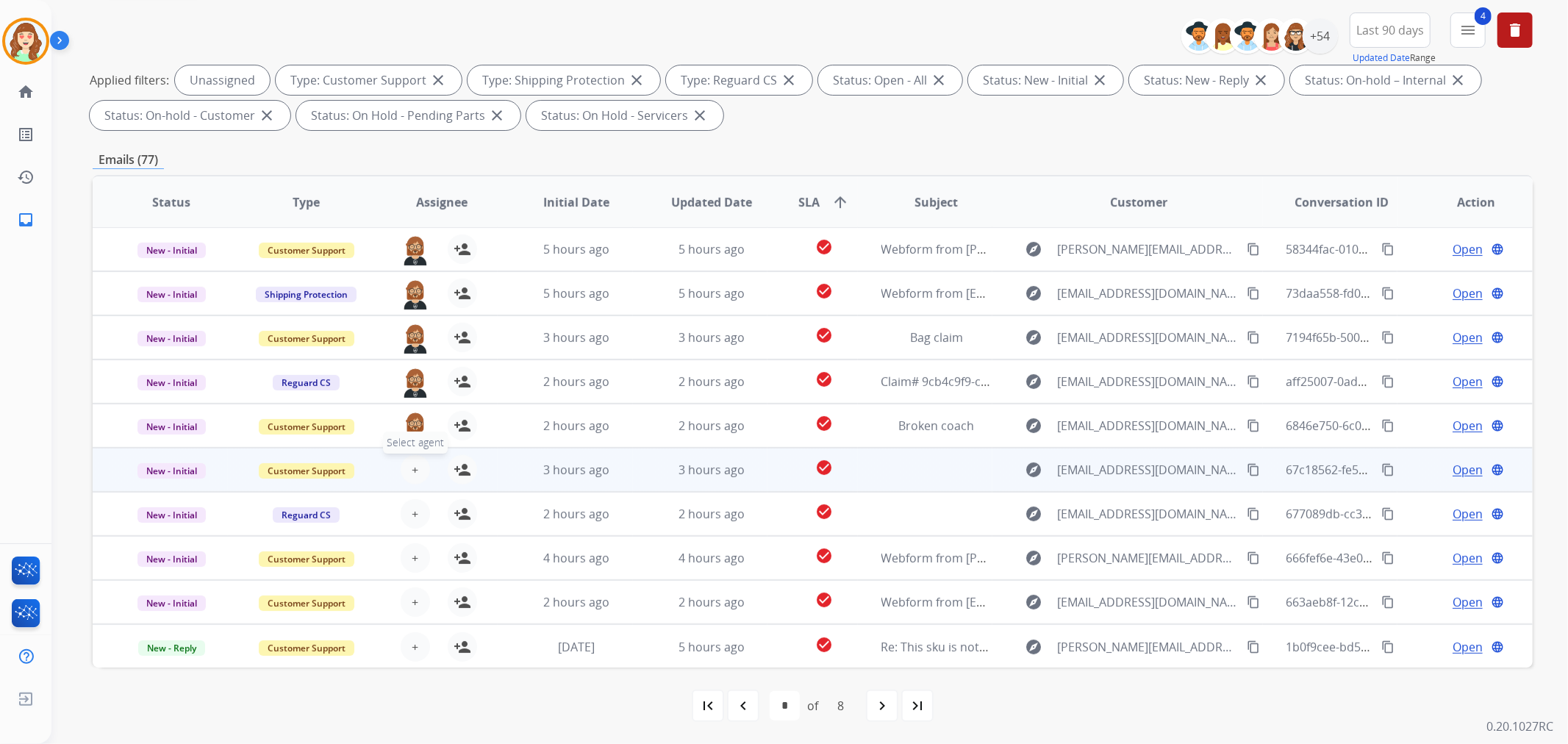
click at [411, 461] on span "+" at bounding box center [414, 470] width 7 height 18
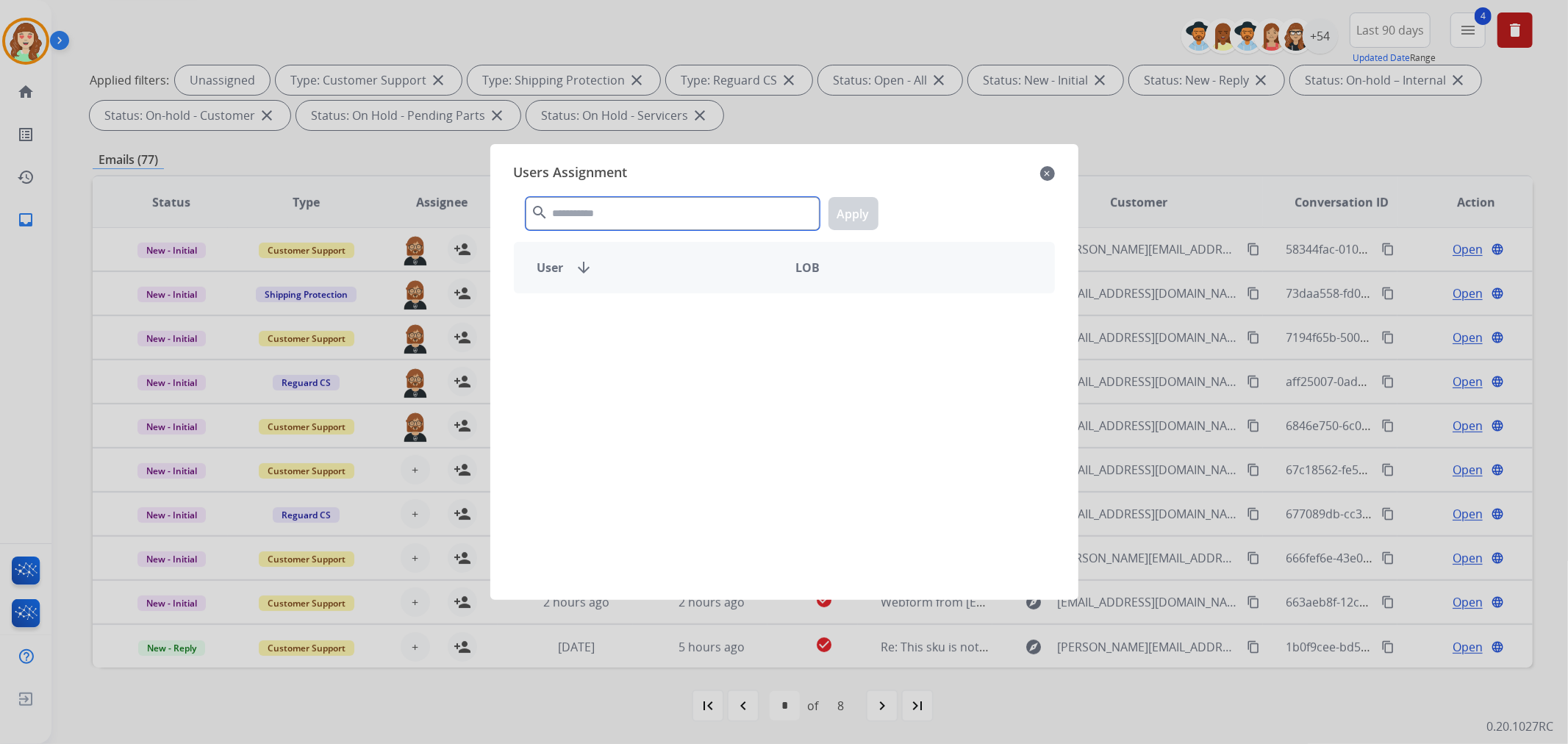
click at [633, 209] on input "text" at bounding box center [673, 214] width 294 height 34
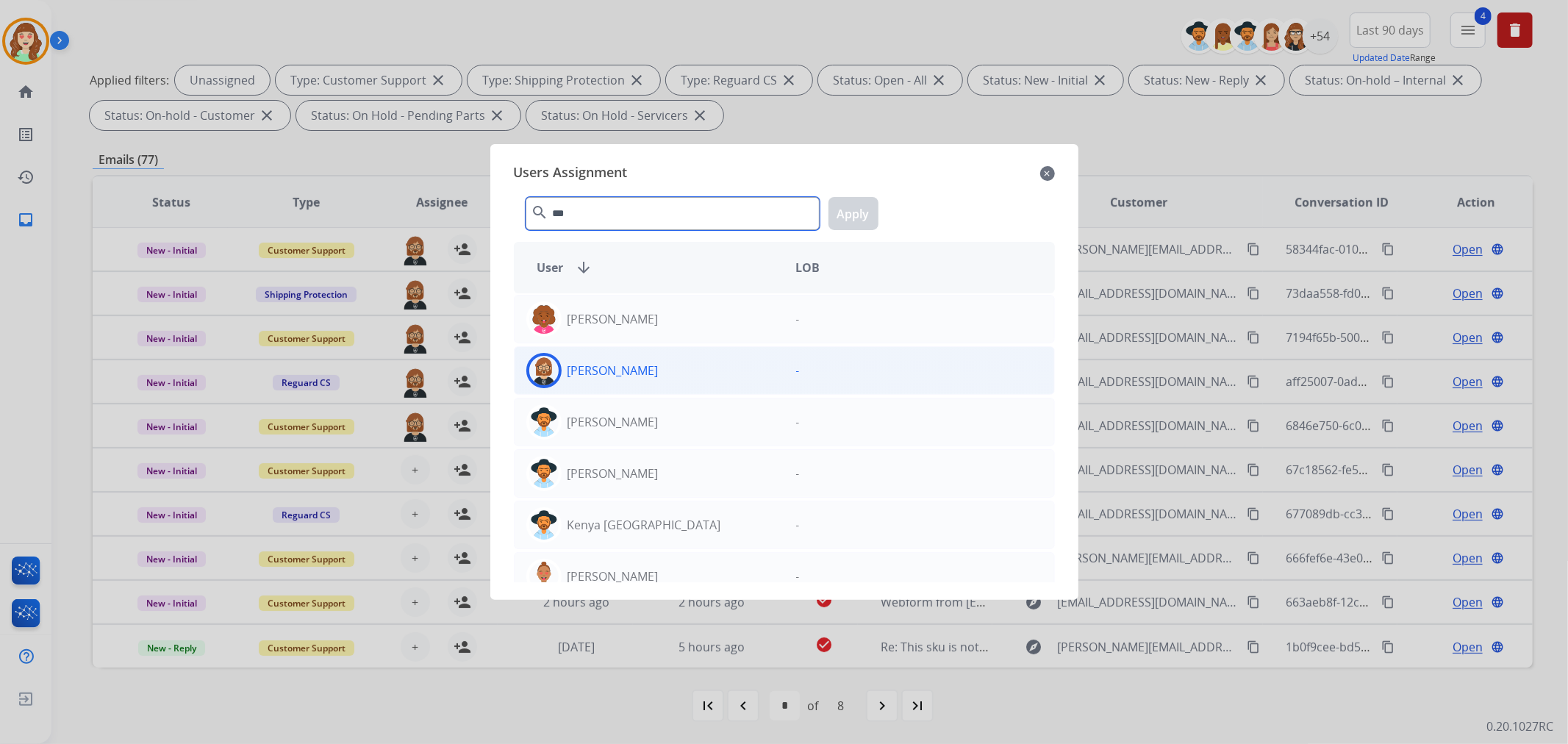
type input "***"
click at [686, 371] on div "[PERSON_NAME]" at bounding box center [648, 371] width 269 height 36
drag, startPoint x: 857, startPoint y: 214, endPoint x: 828, endPoint y: 232, distance: 34.1
click at [857, 214] on button "Apply" at bounding box center [853, 214] width 50 height 34
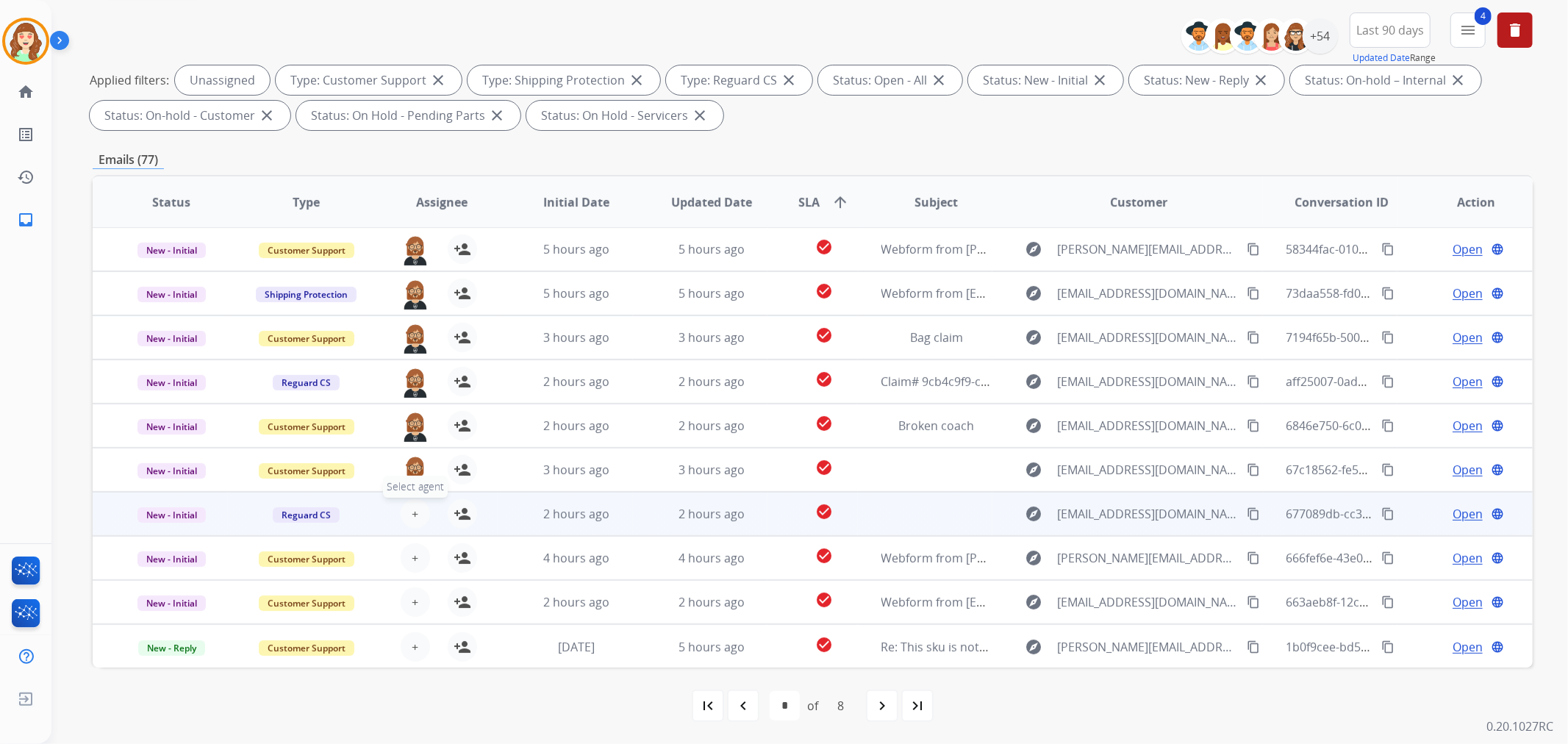
click at [407, 509] on button "+ Select agent" at bounding box center [415, 514] width 30 height 30
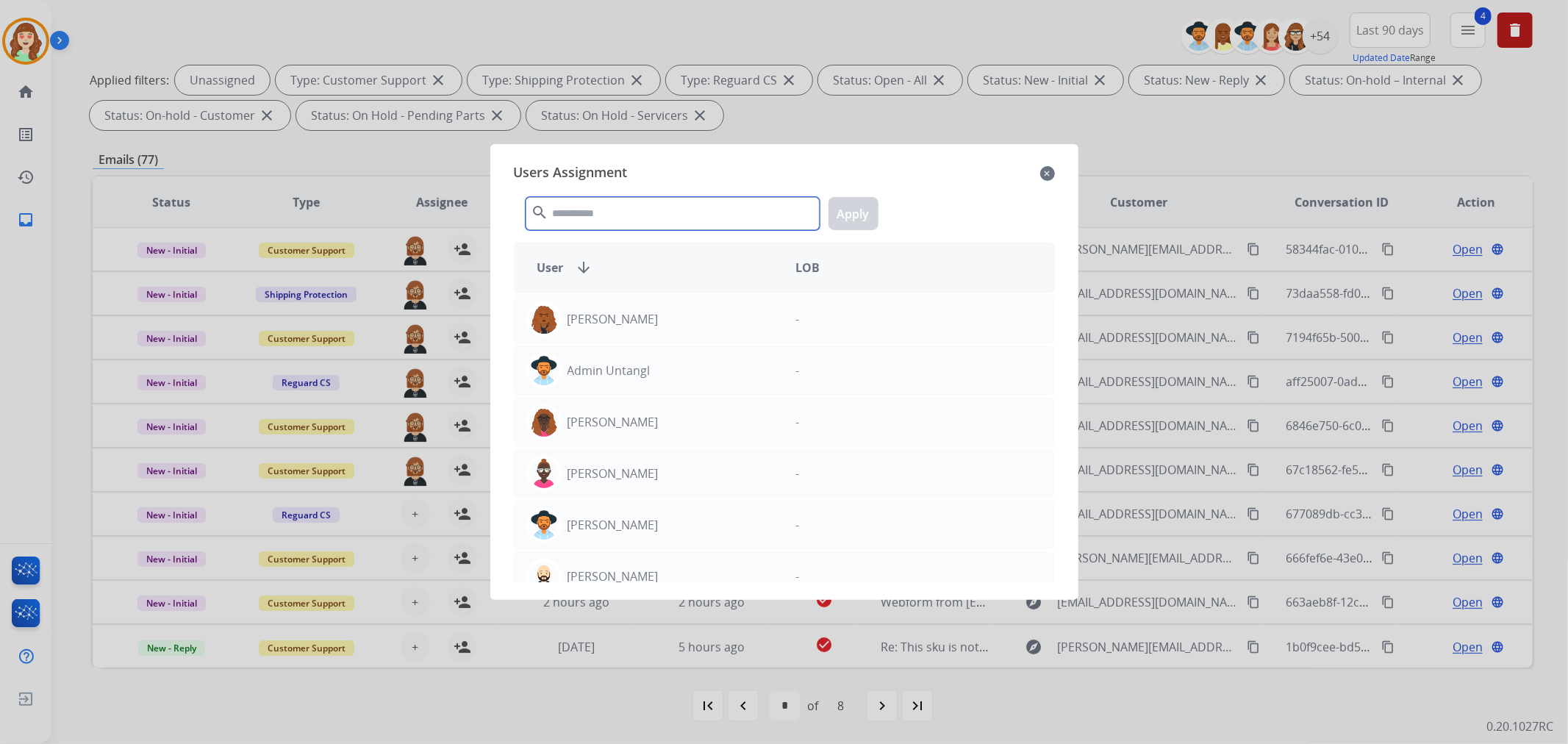
click at [626, 202] on input "text" at bounding box center [673, 214] width 294 height 34
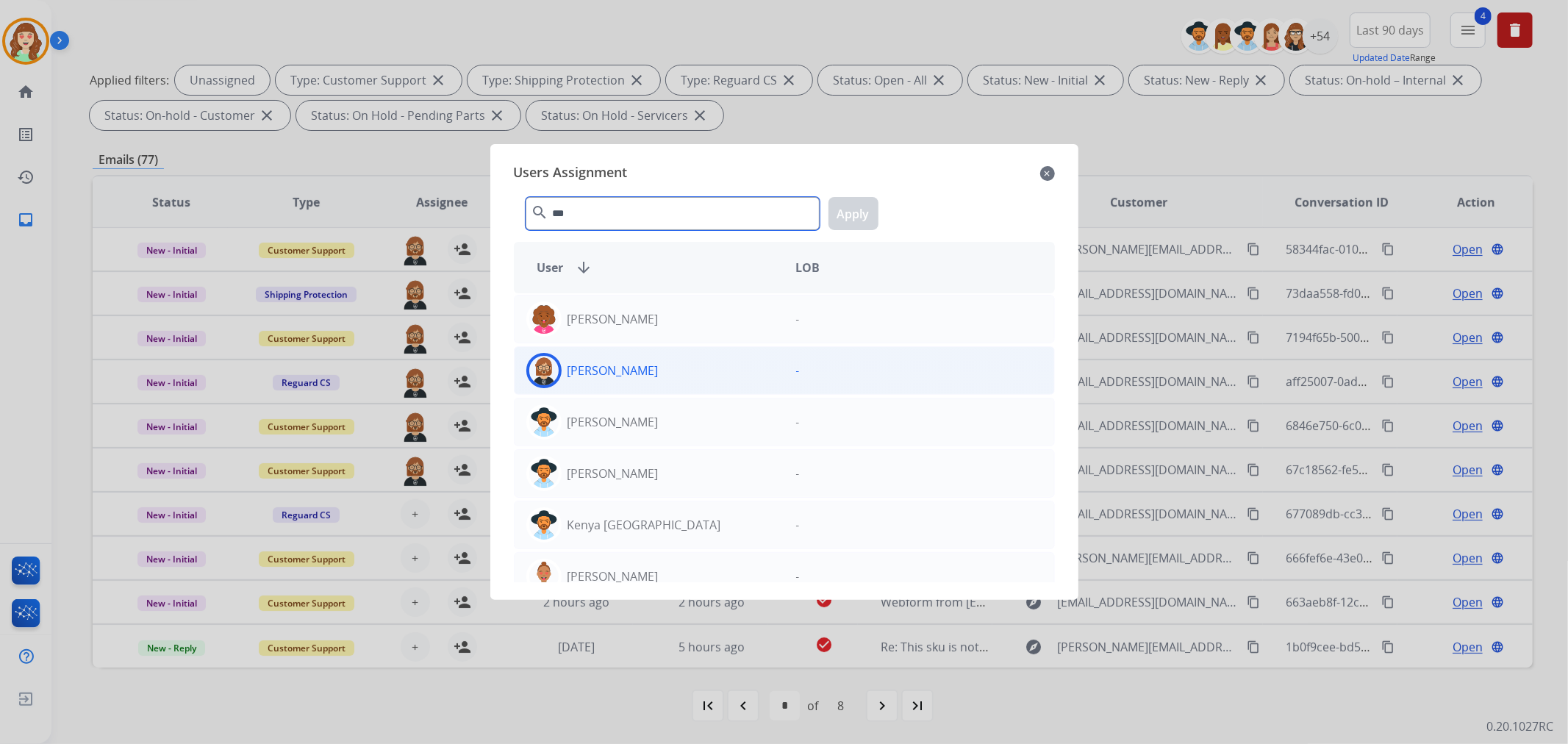
type input "***"
drag, startPoint x: 658, startPoint y: 380, endPoint x: 844, endPoint y: 260, distance: 221.4
click at [673, 366] on div "[PERSON_NAME]" at bounding box center [648, 371] width 269 height 36
click at [833, 212] on button "Apply" at bounding box center [853, 214] width 50 height 34
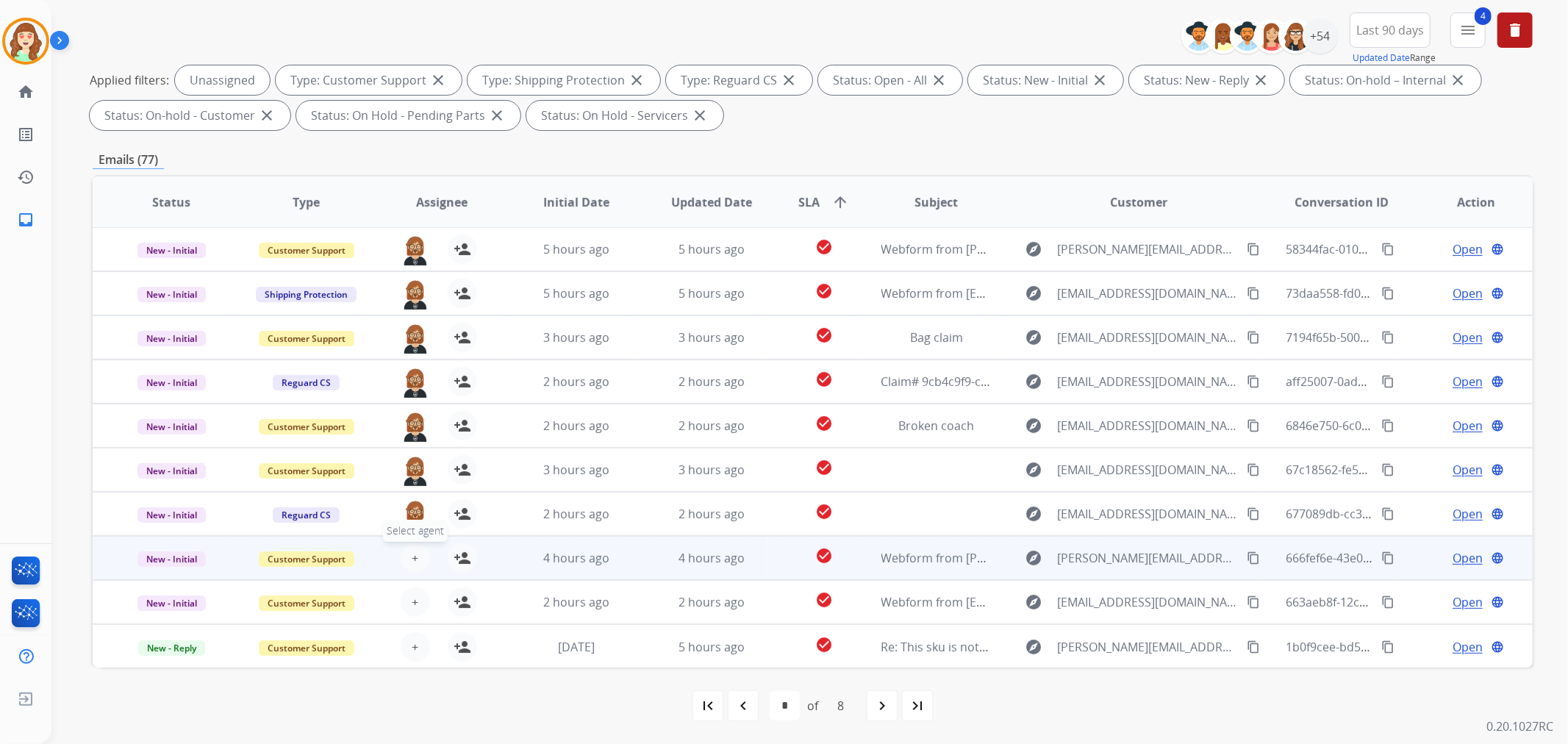
click at [408, 553] on button "+ Select agent" at bounding box center [415, 558] width 30 height 30
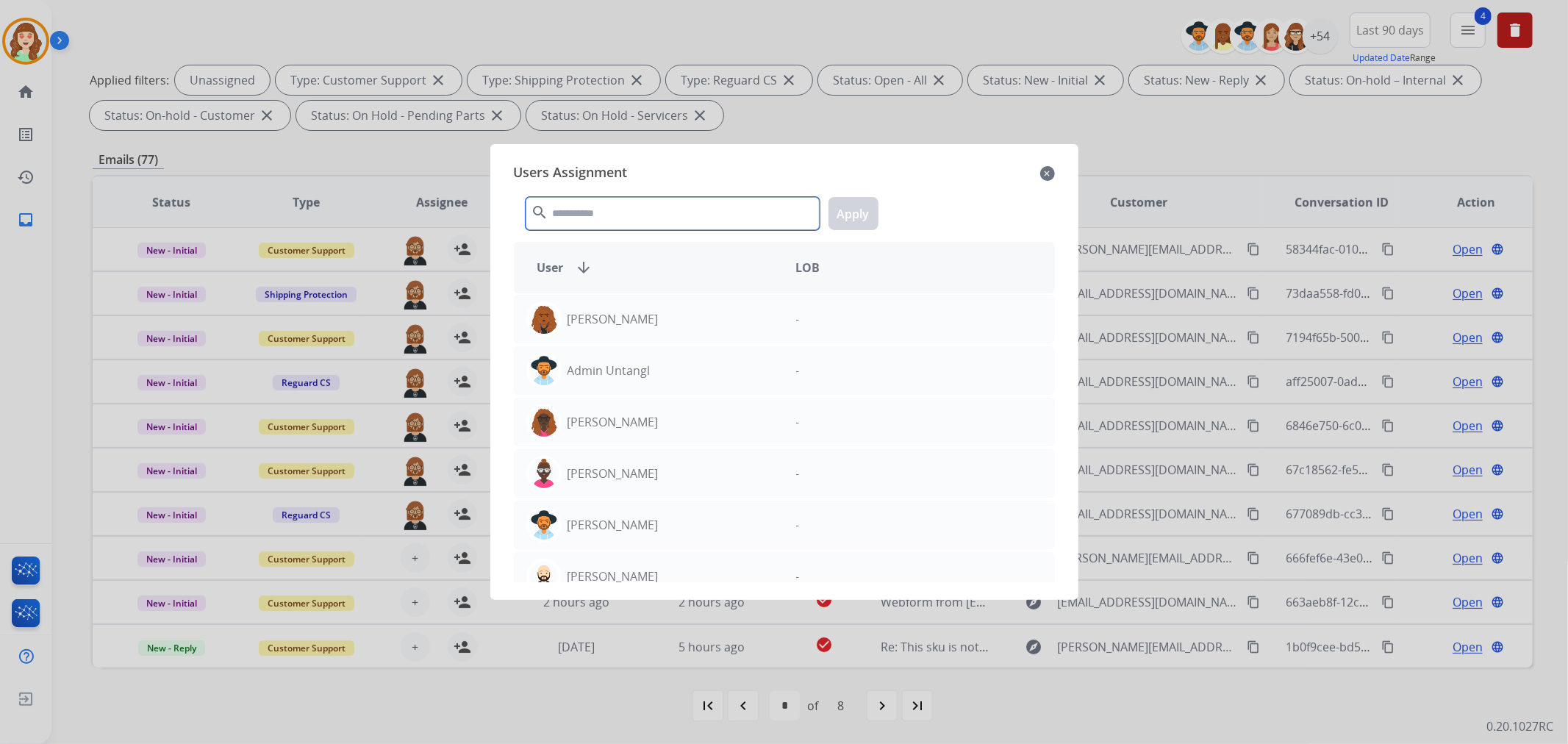
click at [667, 217] on input "text" at bounding box center [673, 214] width 294 height 34
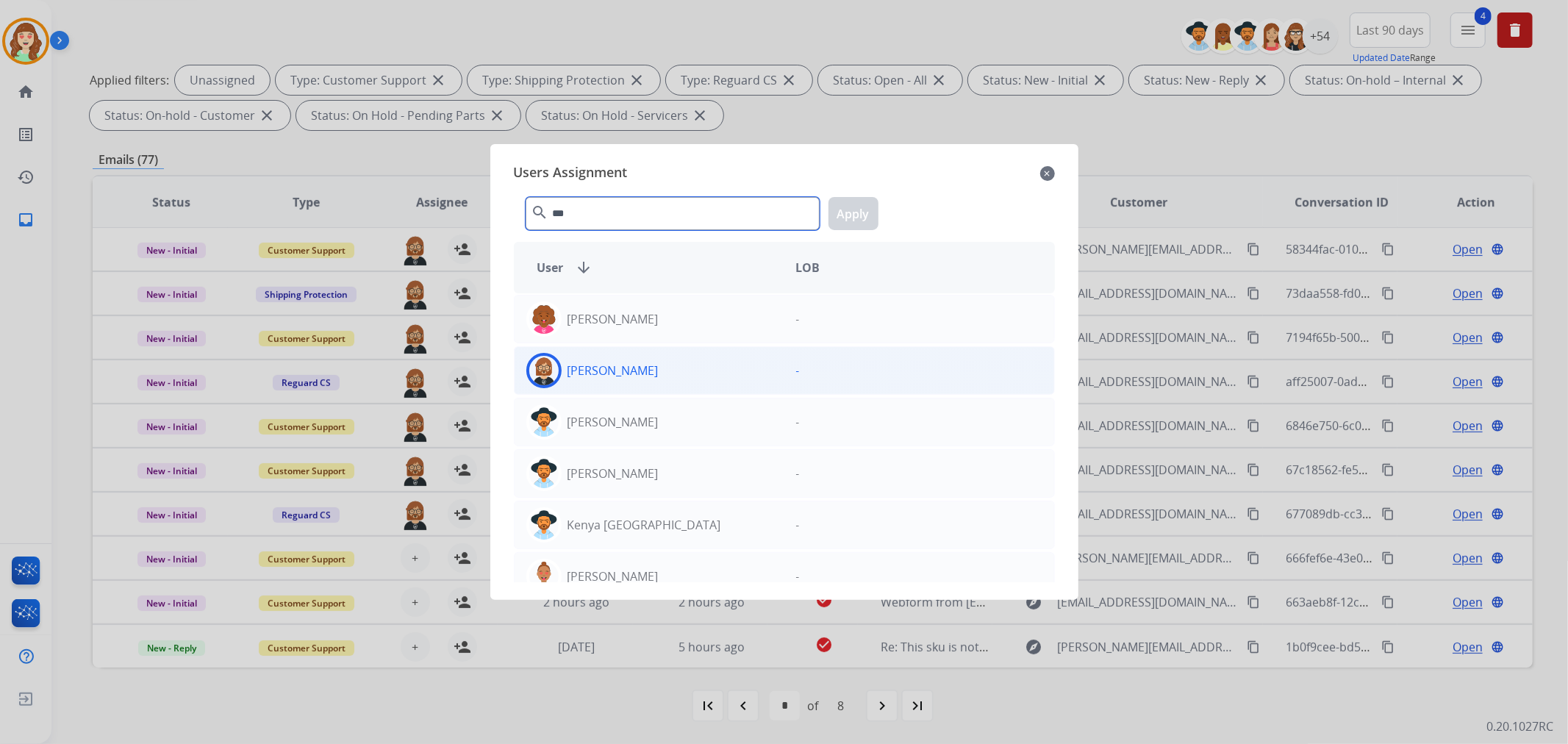
type input "***"
drag, startPoint x: 709, startPoint y: 378, endPoint x: 840, endPoint y: 255, distance: 179.7
click at [708, 377] on div "[PERSON_NAME]" at bounding box center [648, 371] width 269 height 36
drag, startPoint x: 855, startPoint y: 212, endPoint x: 463, endPoint y: 477, distance: 473.2
click at [843, 222] on button "Apply" at bounding box center [853, 214] width 50 height 34
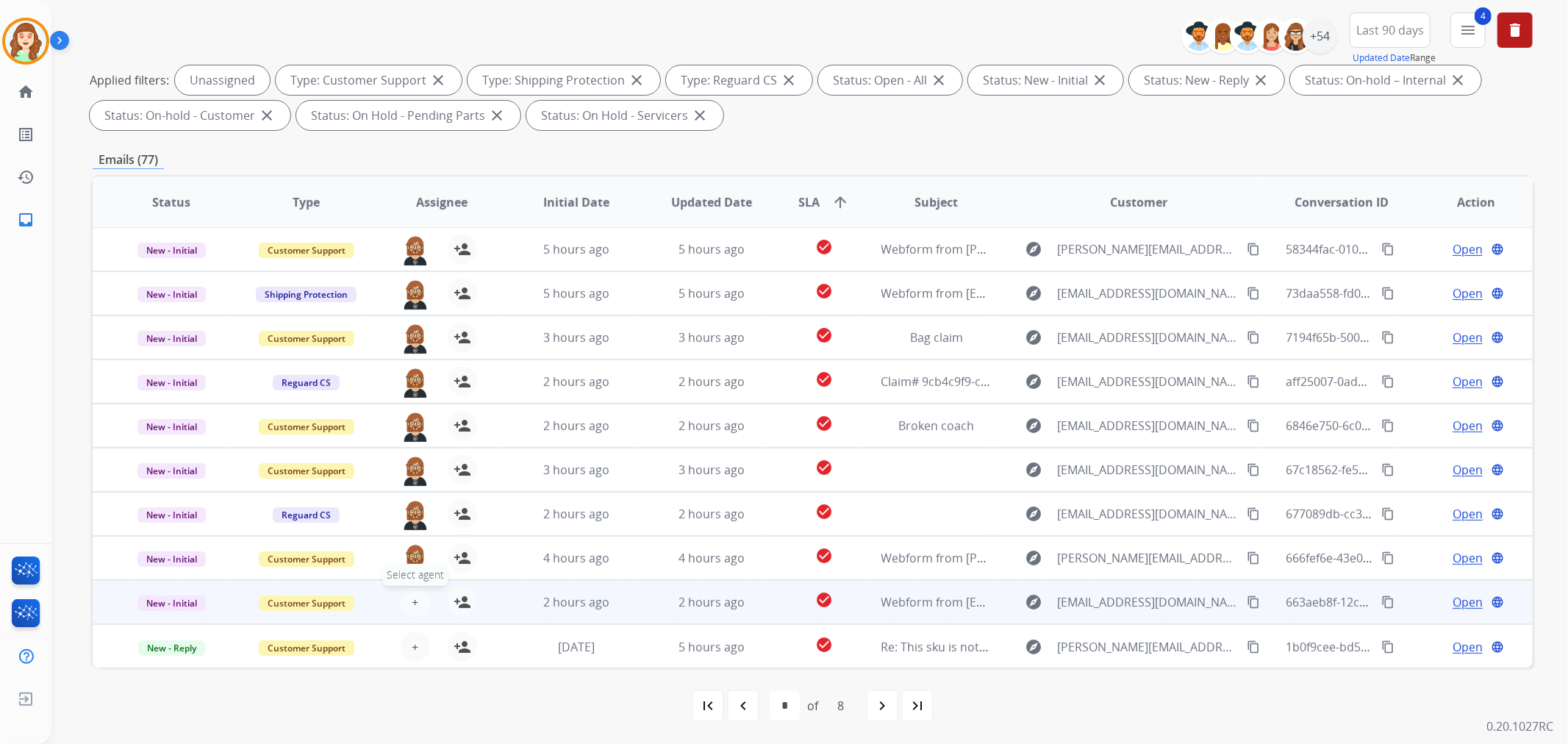
click at [412, 588] on button "+ Select agent" at bounding box center [415, 602] width 30 height 30
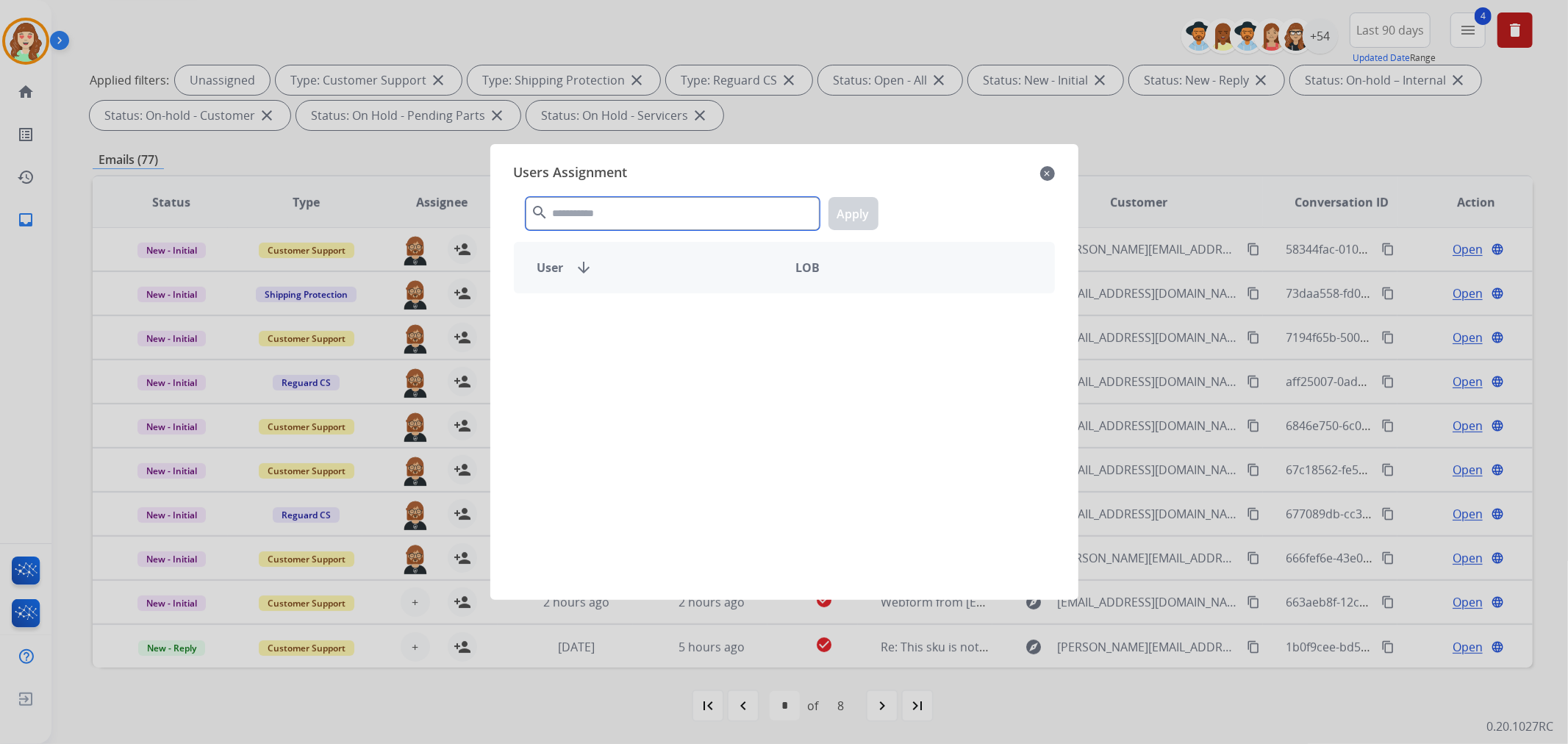
click at [663, 212] on input "text" at bounding box center [673, 214] width 294 height 34
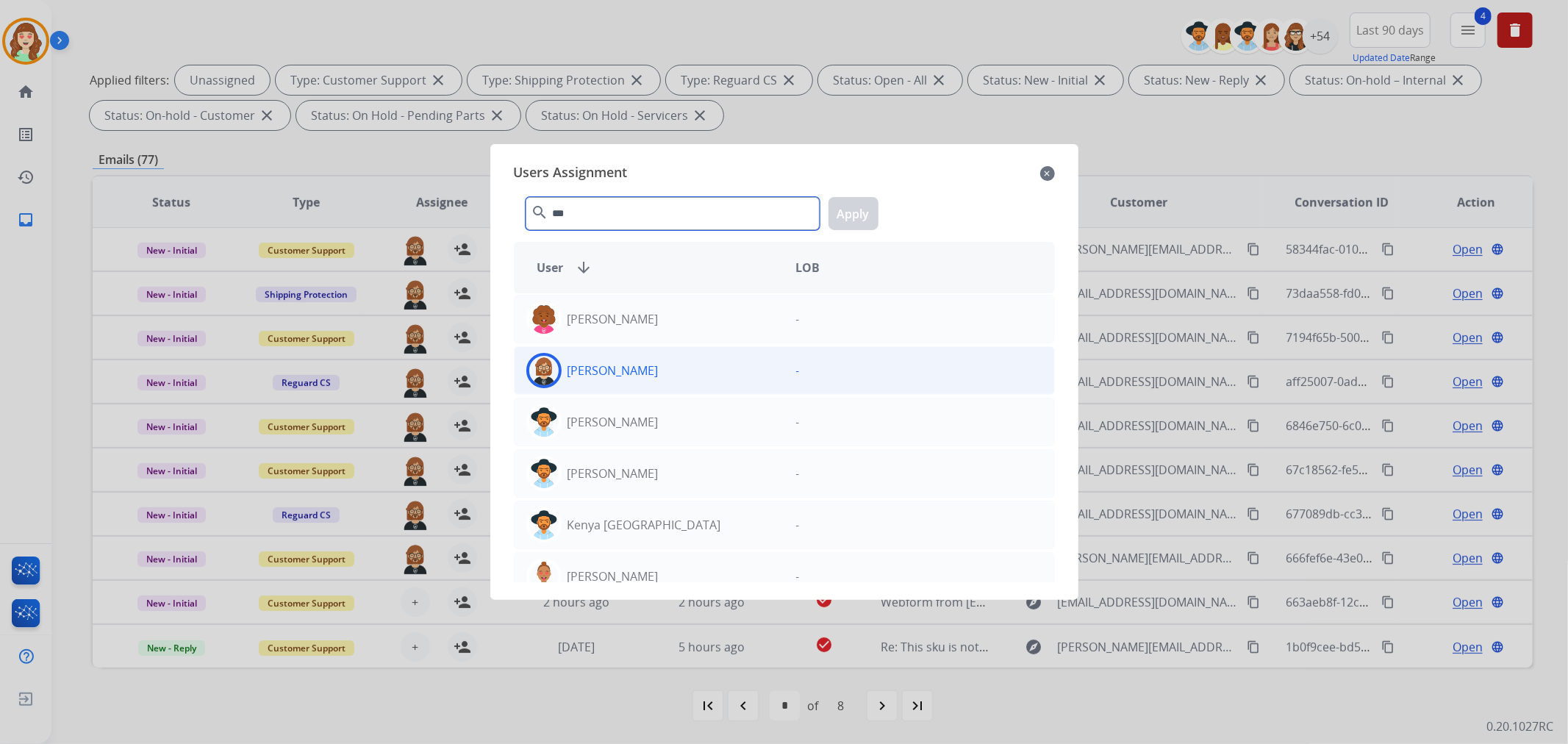
type input "***"
click at [678, 368] on div "[PERSON_NAME]" at bounding box center [648, 371] width 269 height 36
click at [851, 212] on button "Apply" at bounding box center [853, 214] width 50 height 34
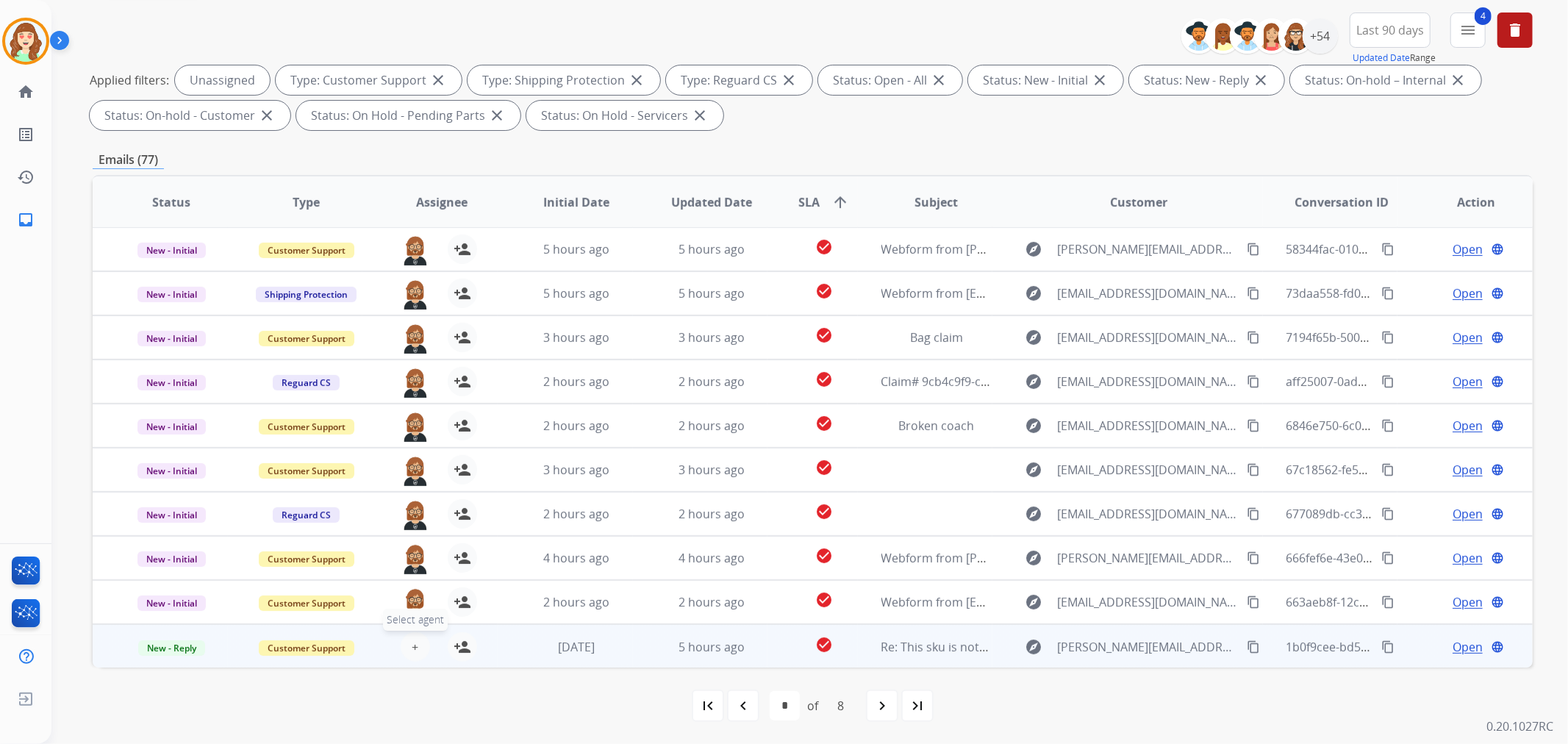
click at [403, 643] on button "+ Select agent" at bounding box center [415, 647] width 30 height 30
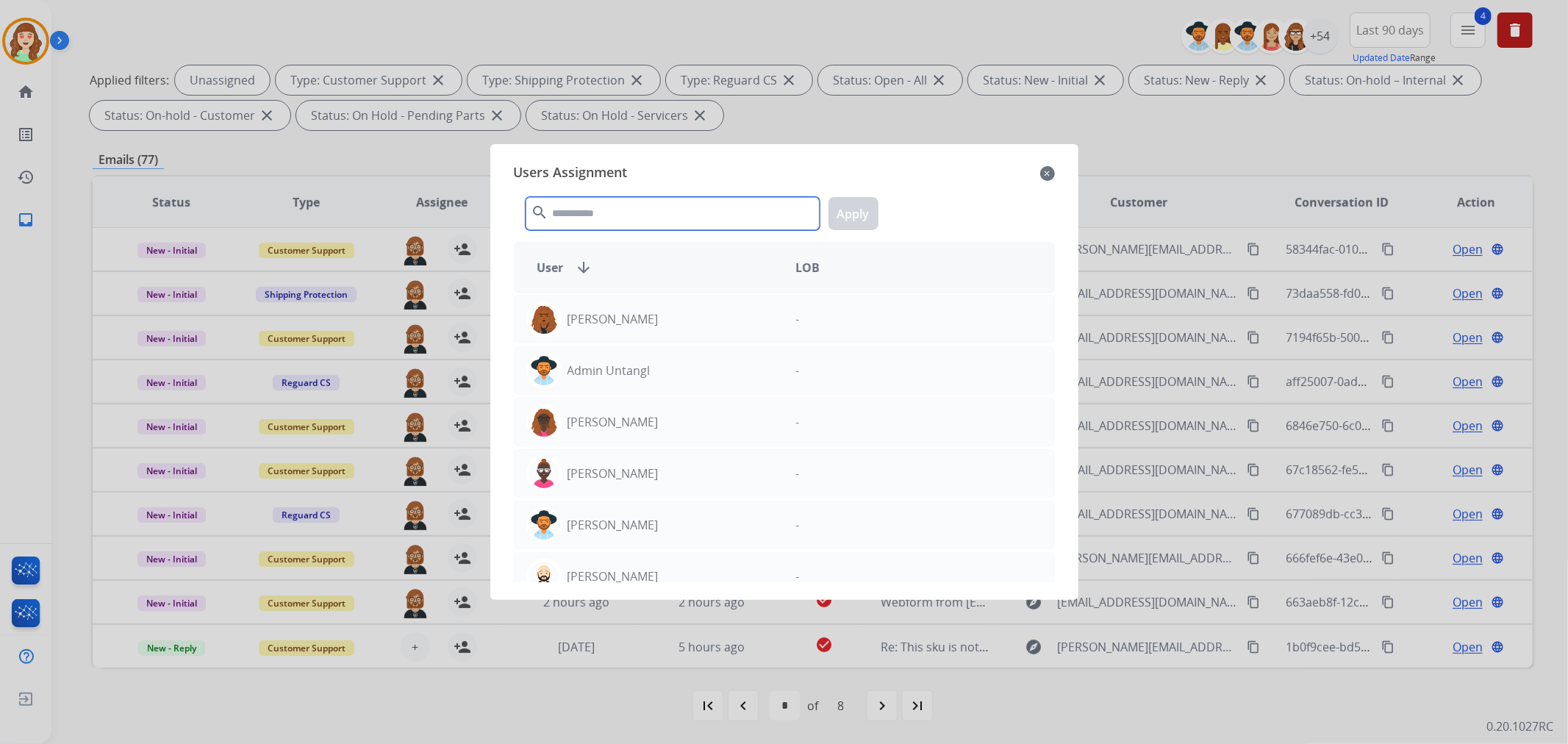
click at [648, 215] on input "text" at bounding box center [673, 214] width 294 height 34
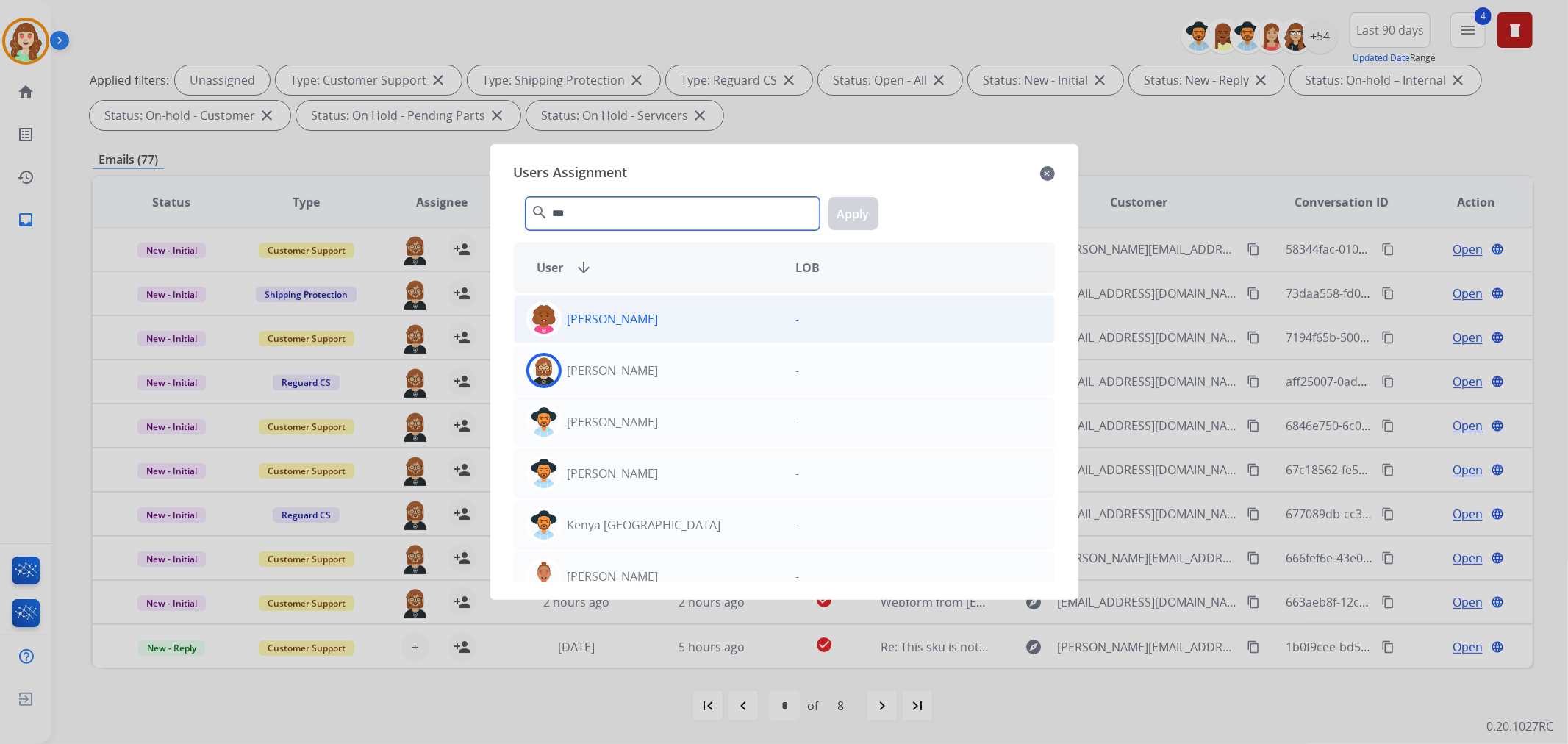
type input "***"
click at [665, 355] on div "[PERSON_NAME]" at bounding box center [648, 371] width 269 height 36
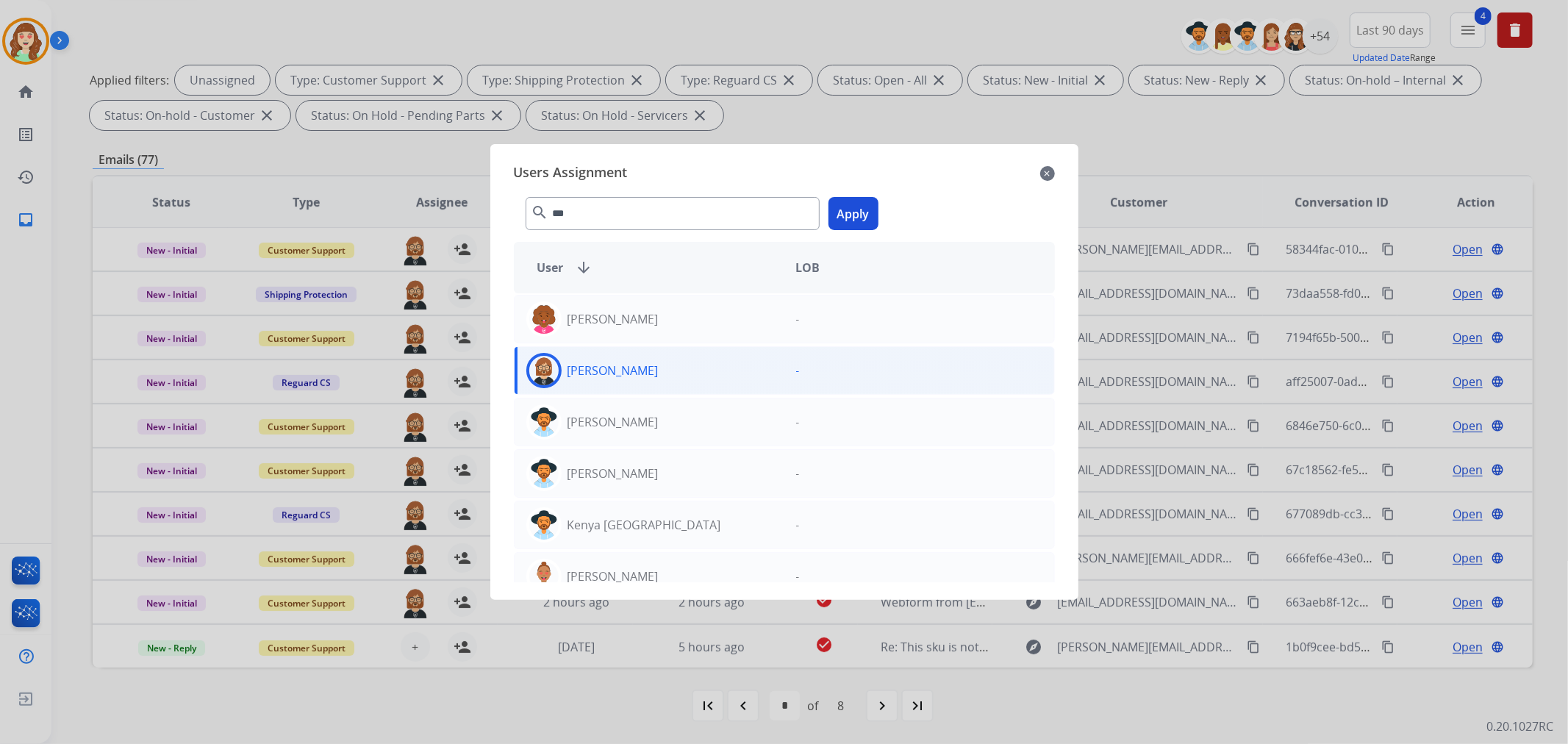
click at [848, 213] on button "Apply" at bounding box center [853, 214] width 50 height 34
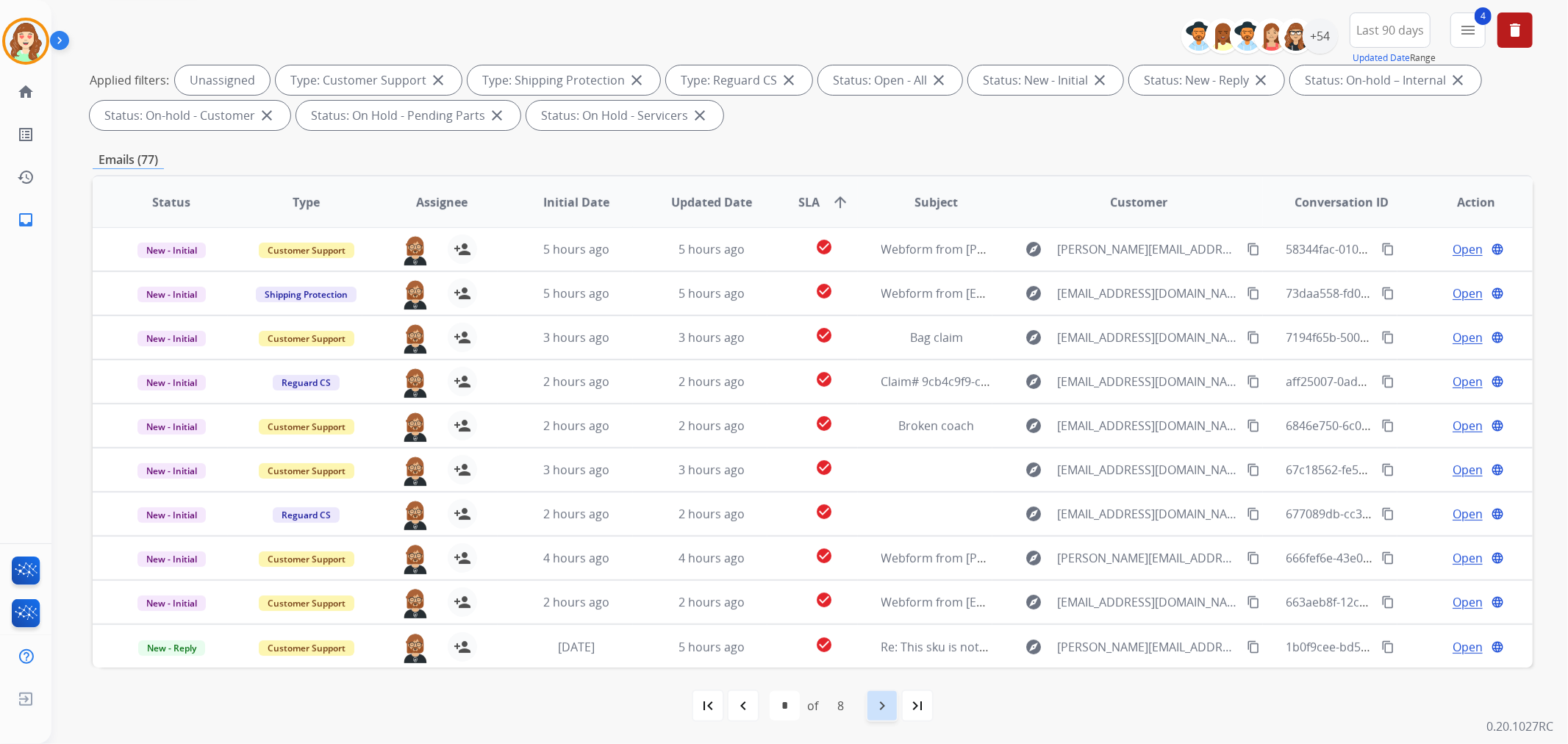
click at [879, 704] on mat-icon "navigate_next" at bounding box center [882, 706] width 18 height 18
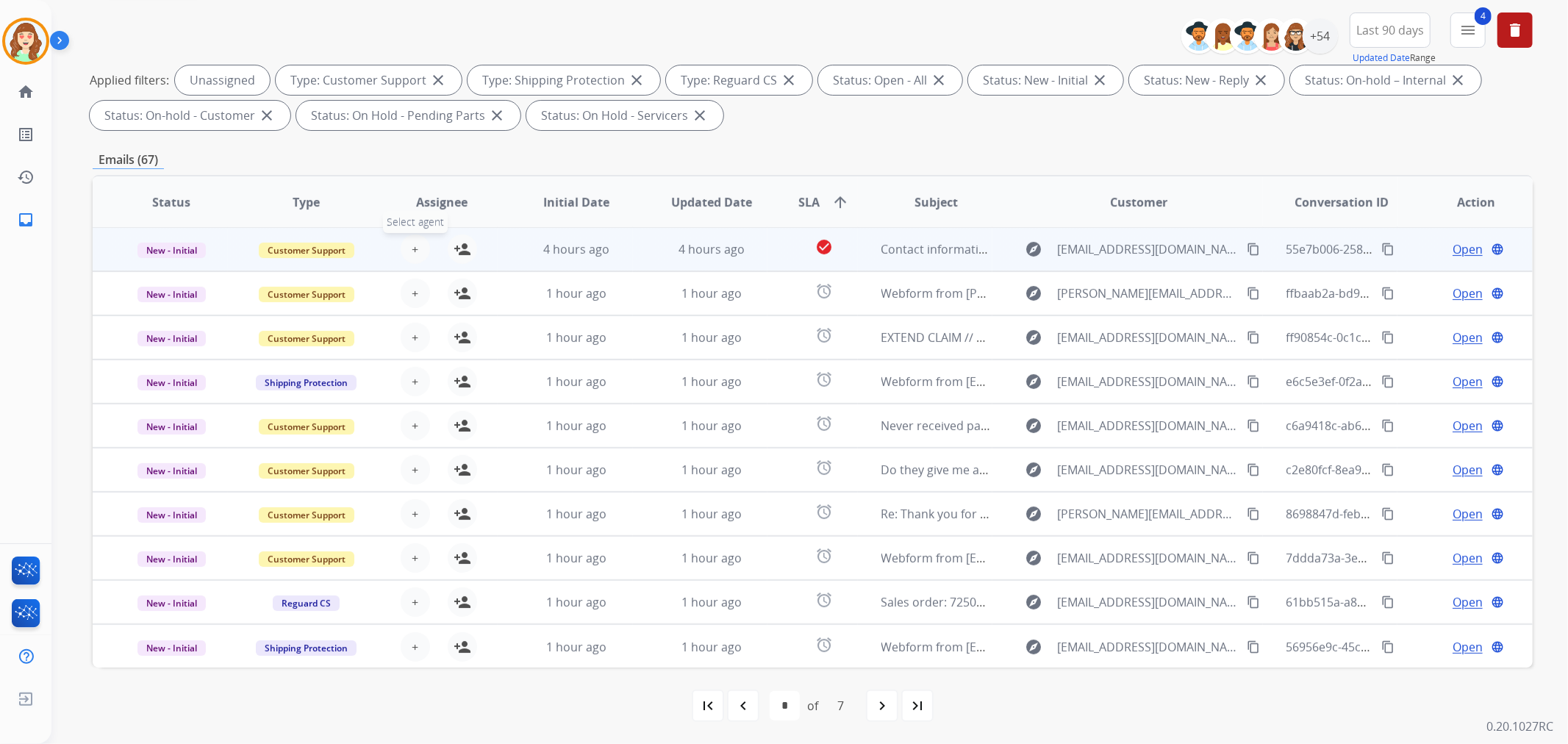
click at [402, 248] on button "+ Select agent" at bounding box center [415, 250] width 30 height 30
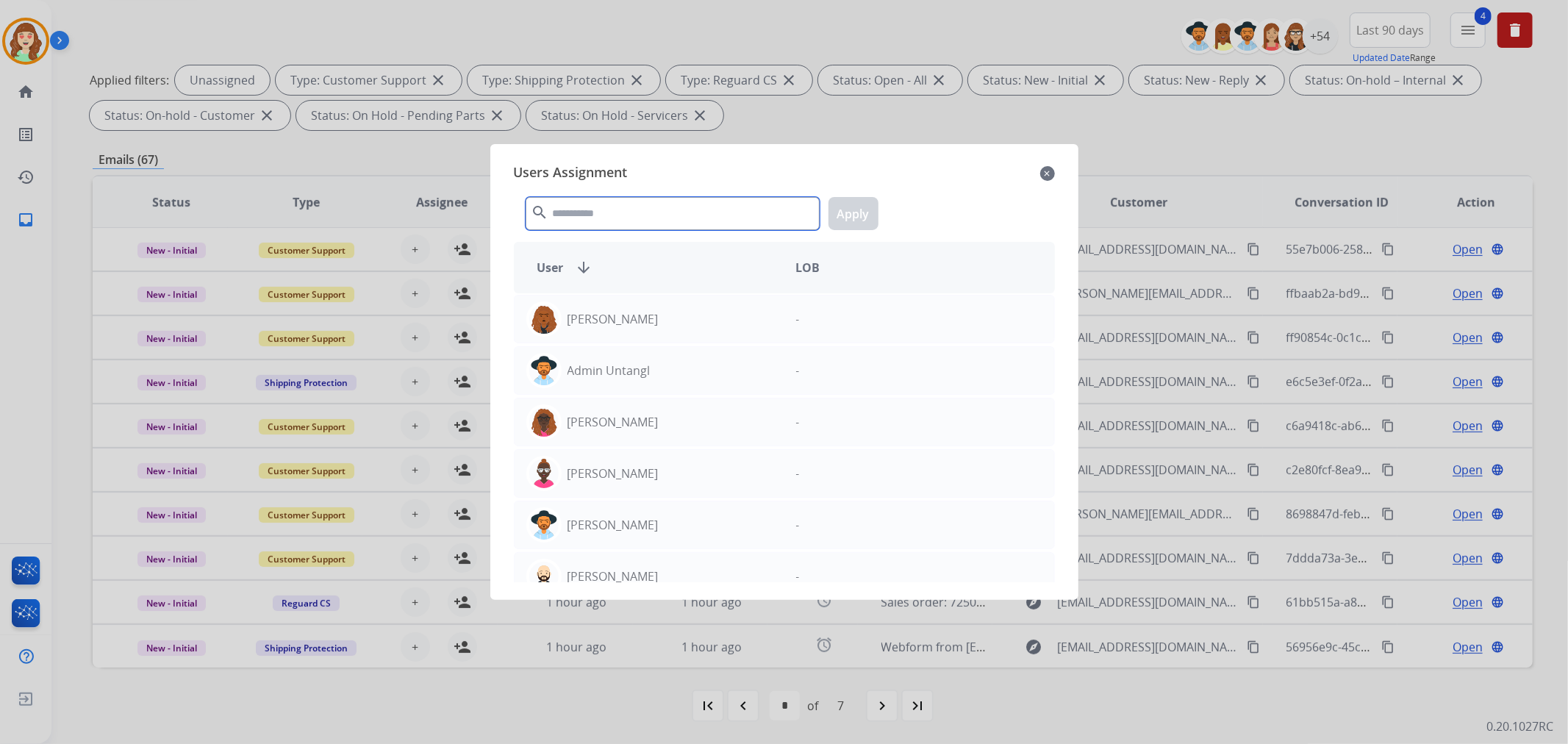
click at [598, 214] on input "text" at bounding box center [673, 214] width 294 height 34
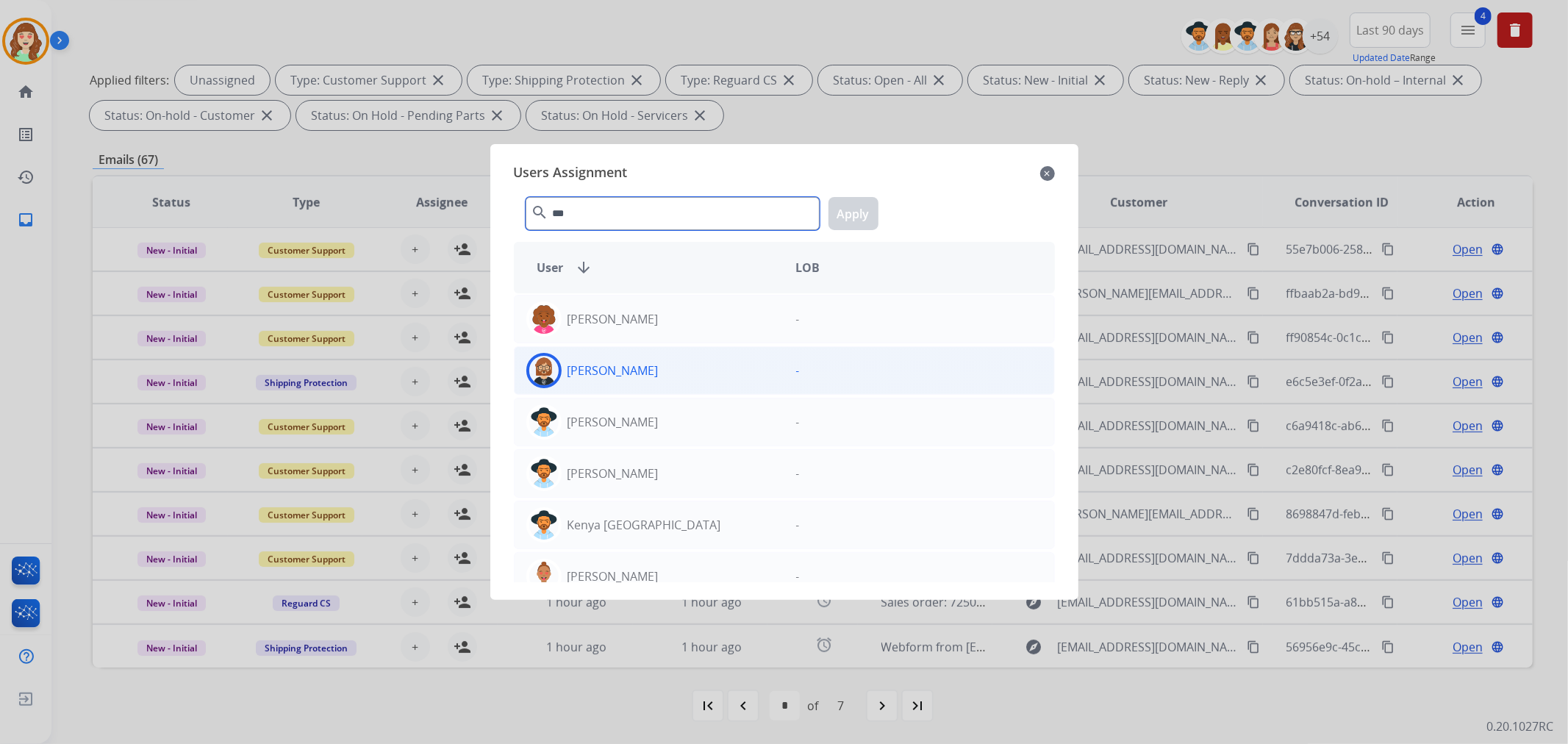
type input "***"
drag, startPoint x: 667, startPoint y: 368, endPoint x: 850, endPoint y: 217, distance: 237.3
click at [672, 362] on div "[PERSON_NAME]" at bounding box center [648, 371] width 269 height 36
drag, startPoint x: 855, startPoint y: 209, endPoint x: 725, endPoint y: 93, distance: 174.2
click at [856, 208] on button "Apply" at bounding box center [853, 214] width 50 height 34
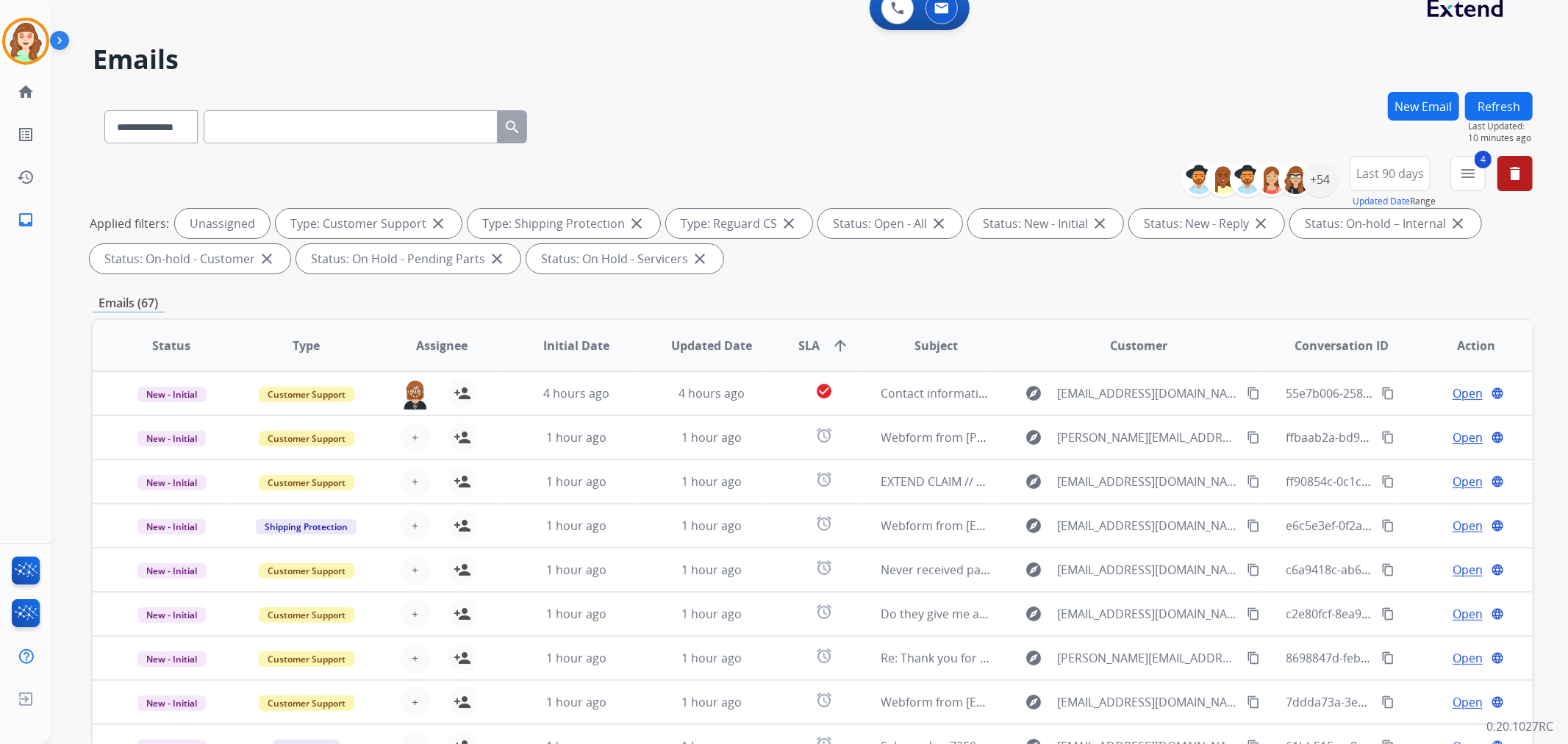
scroll to position [0, 0]
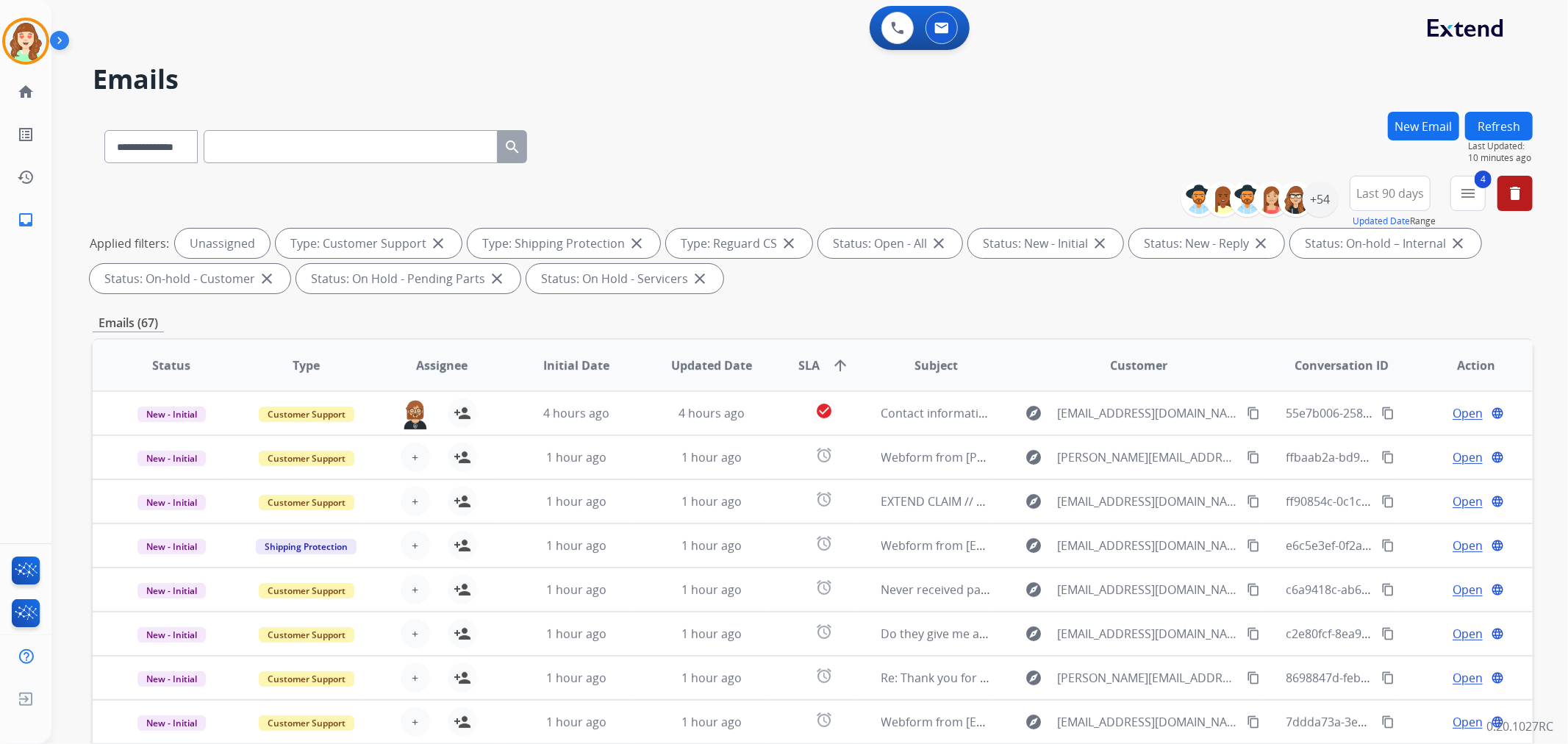
click at [248, 138] on input "text" at bounding box center [350, 147] width 294 height 34
paste input "**********"
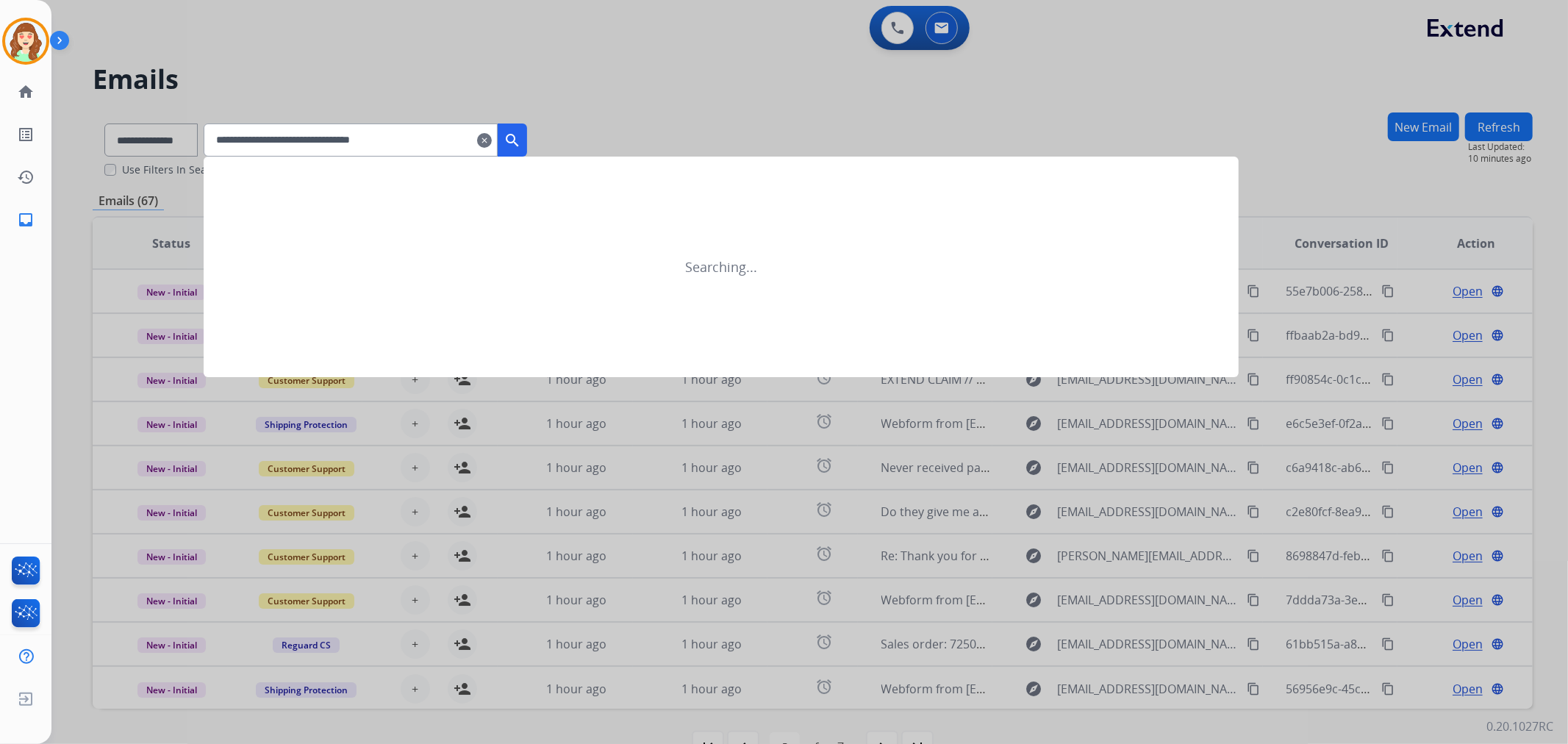
type input "**********"
click at [521, 143] on mat-icon "search" at bounding box center [512, 140] width 18 height 18
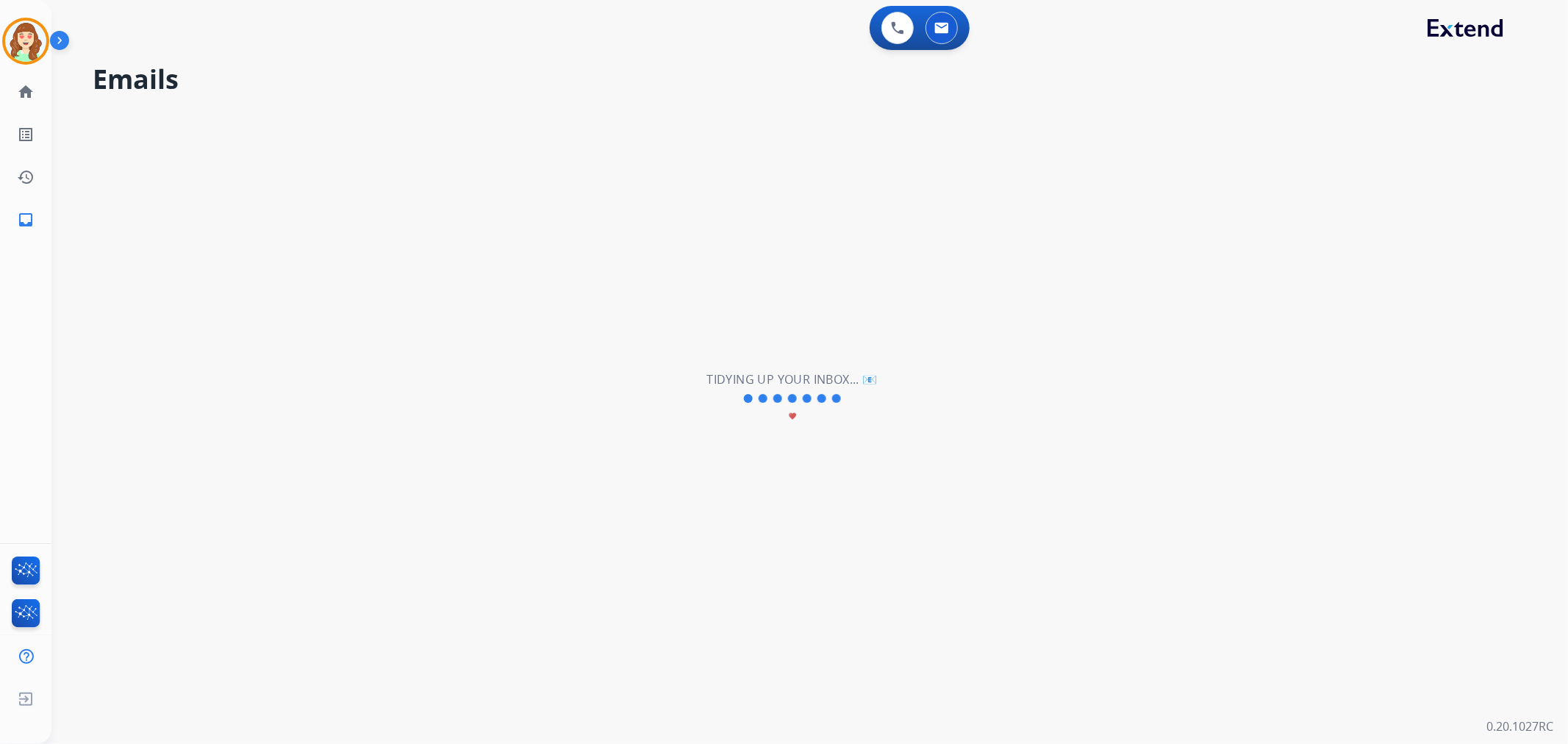
select select "*"
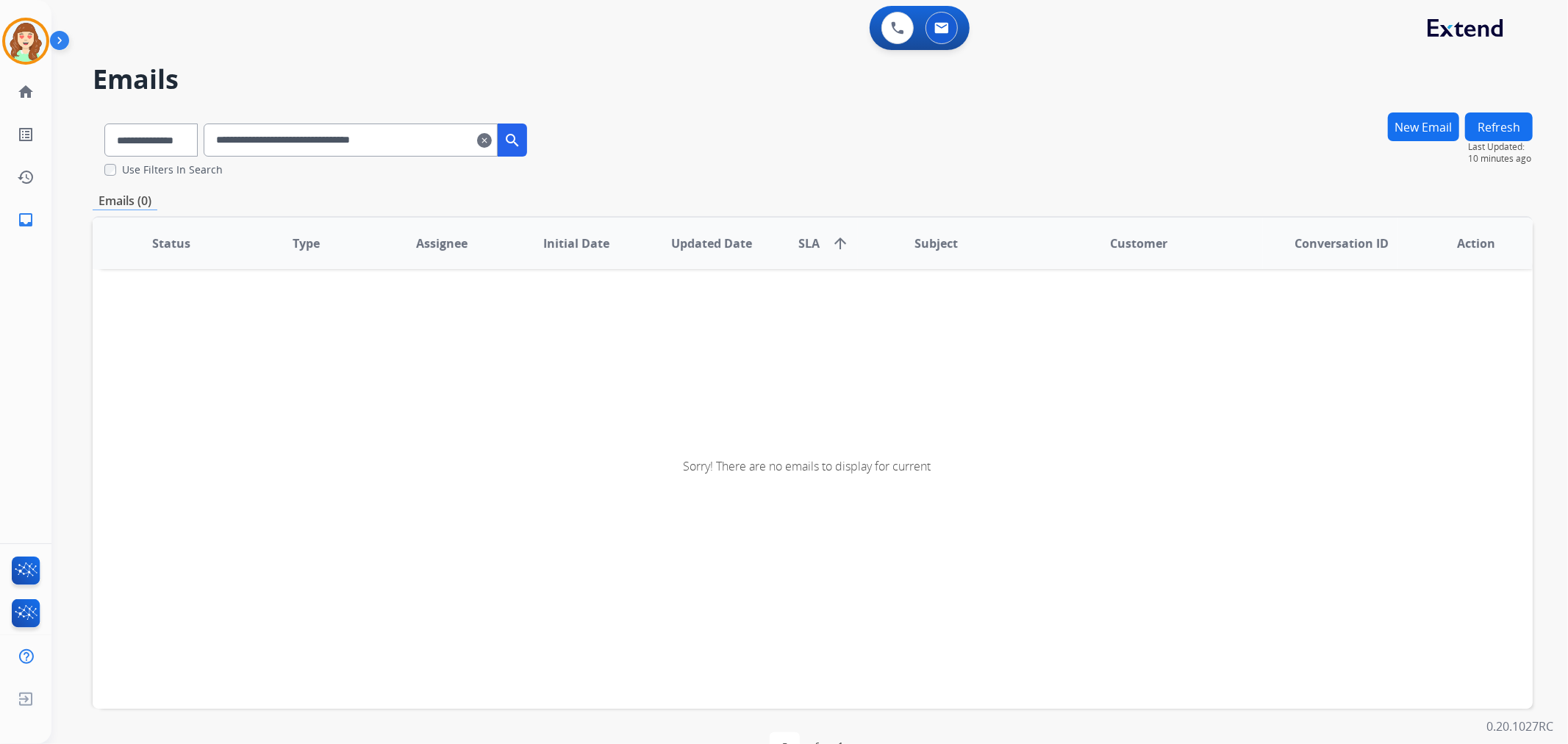
drag, startPoint x: 231, startPoint y: 148, endPoint x: 262, endPoint y: 151, distance: 31.1
click at [238, 151] on input "**********" at bounding box center [350, 140] width 294 height 34
click at [521, 131] on mat-icon "search" at bounding box center [512, 140] width 18 height 18
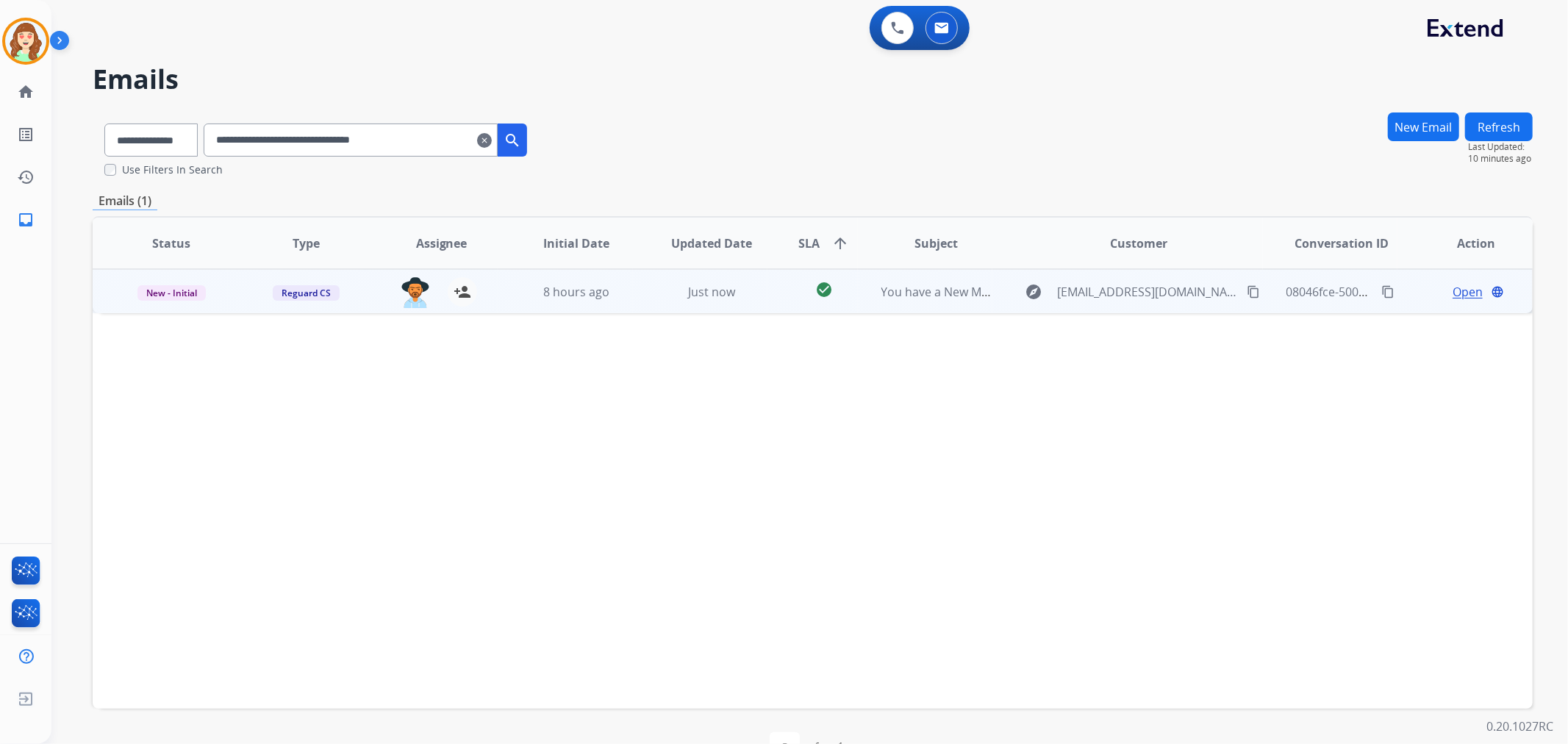
click at [1464, 296] on span "Open" at bounding box center [1467, 292] width 31 height 18
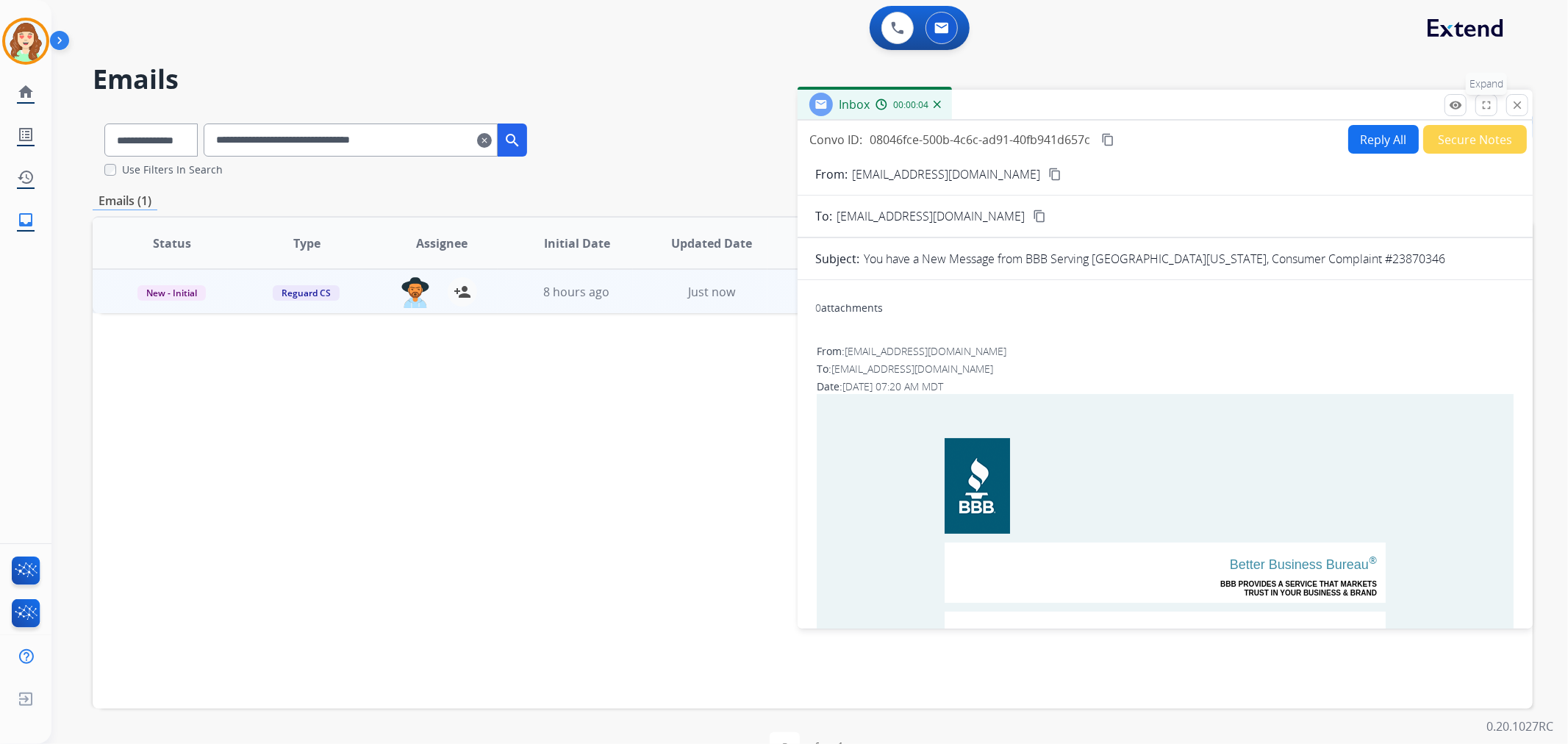
click at [1484, 106] on mat-icon "fullscreen" at bounding box center [1485, 105] width 13 height 13
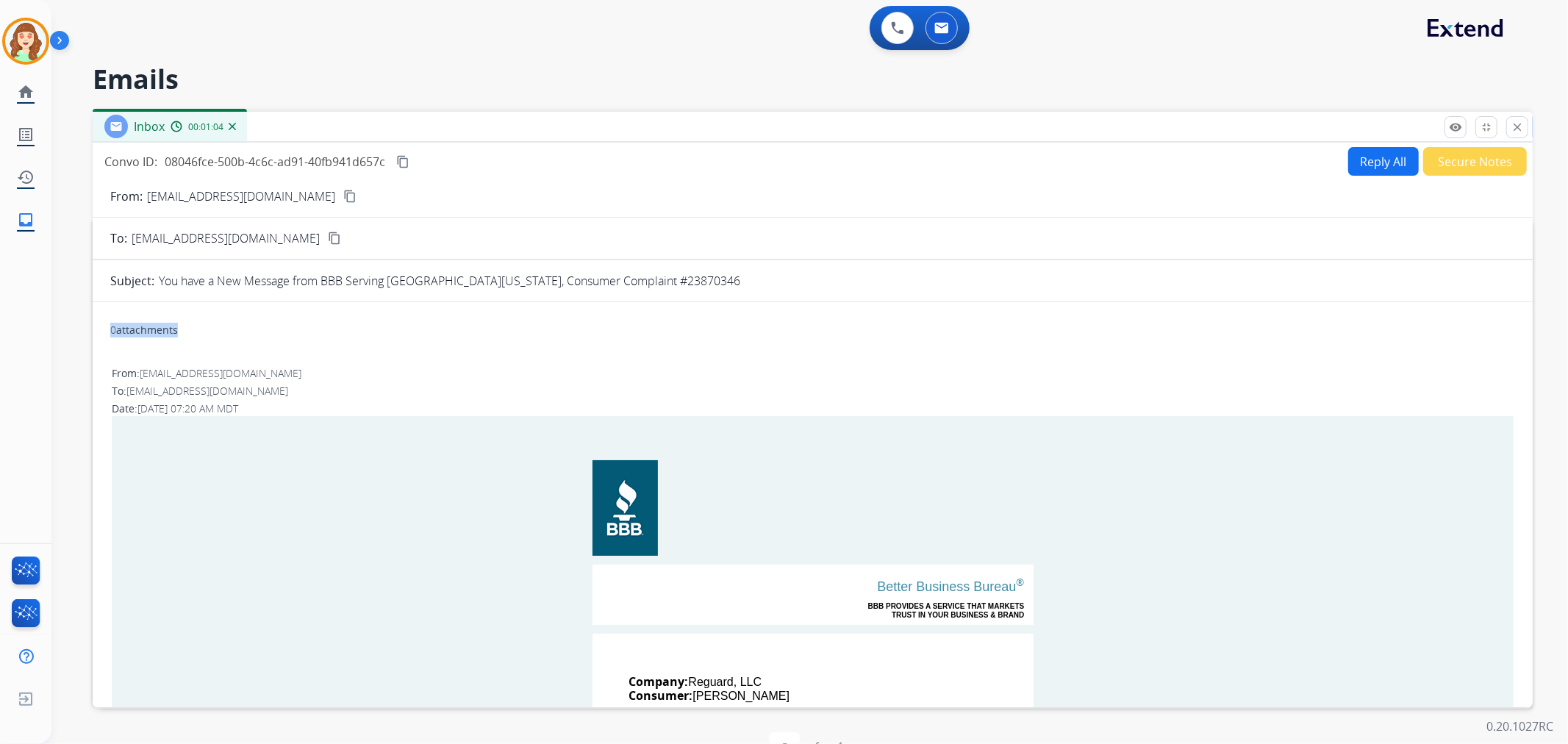
drag, startPoint x: 216, startPoint y: 328, endPoint x: 103, endPoint y: 338, distance: 113.4
click at [160, 335] on div "0 attachments" at bounding box center [144, 330] width 68 height 15
click at [165, 332] on div "0 attachments" at bounding box center [144, 330] width 68 height 15
click at [187, 328] on div "0 attachments" at bounding box center [588, 332] width 955 height 36
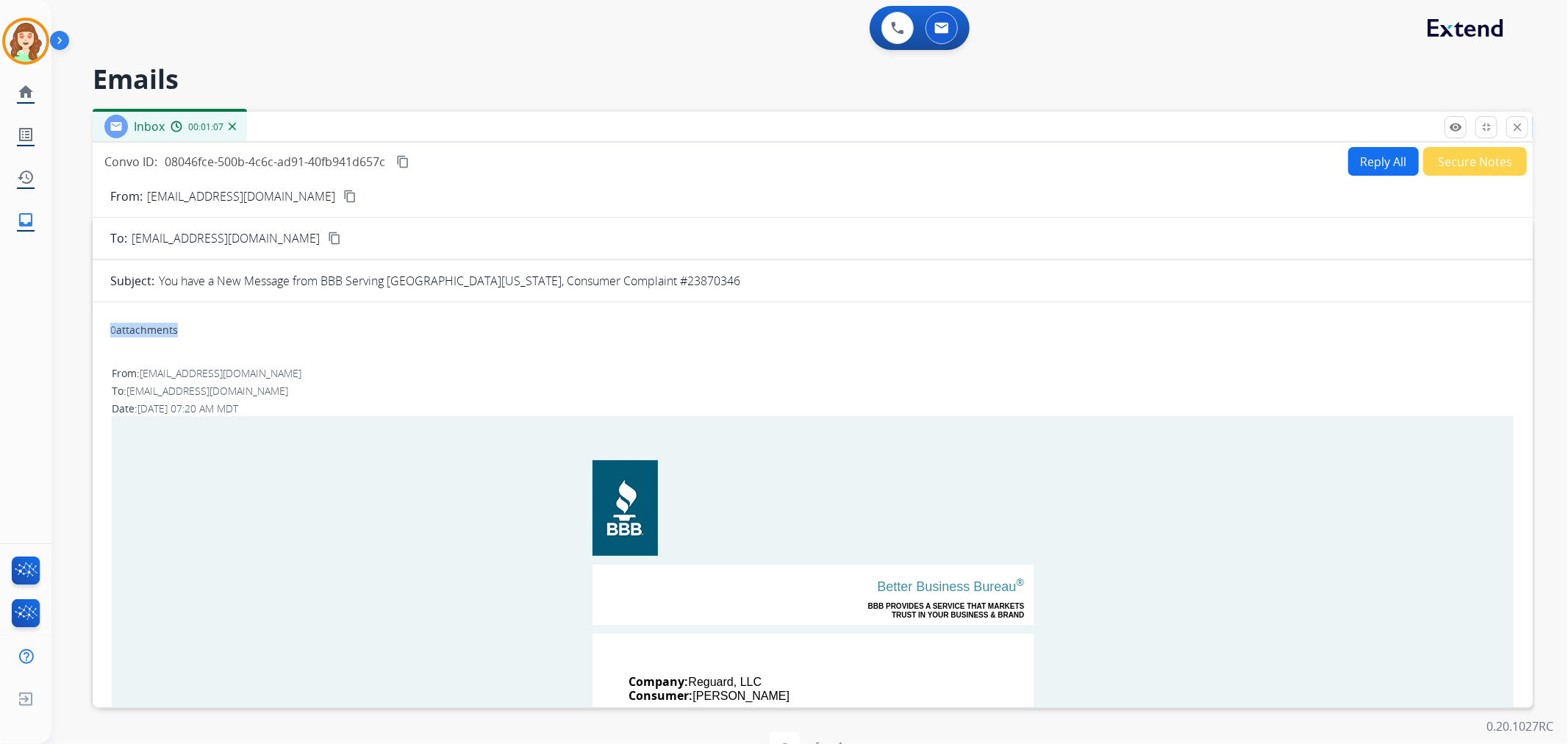
drag, startPoint x: 175, startPoint y: 327, endPoint x: 131, endPoint y: 332, distance: 44.3
click at [118, 332] on div "0 attachments" at bounding box center [588, 332] width 955 height 36
click at [160, 331] on div "0 attachments" at bounding box center [144, 330] width 68 height 15
drag, startPoint x: 206, startPoint y: 329, endPoint x: 100, endPoint y: 333, distance: 106.1
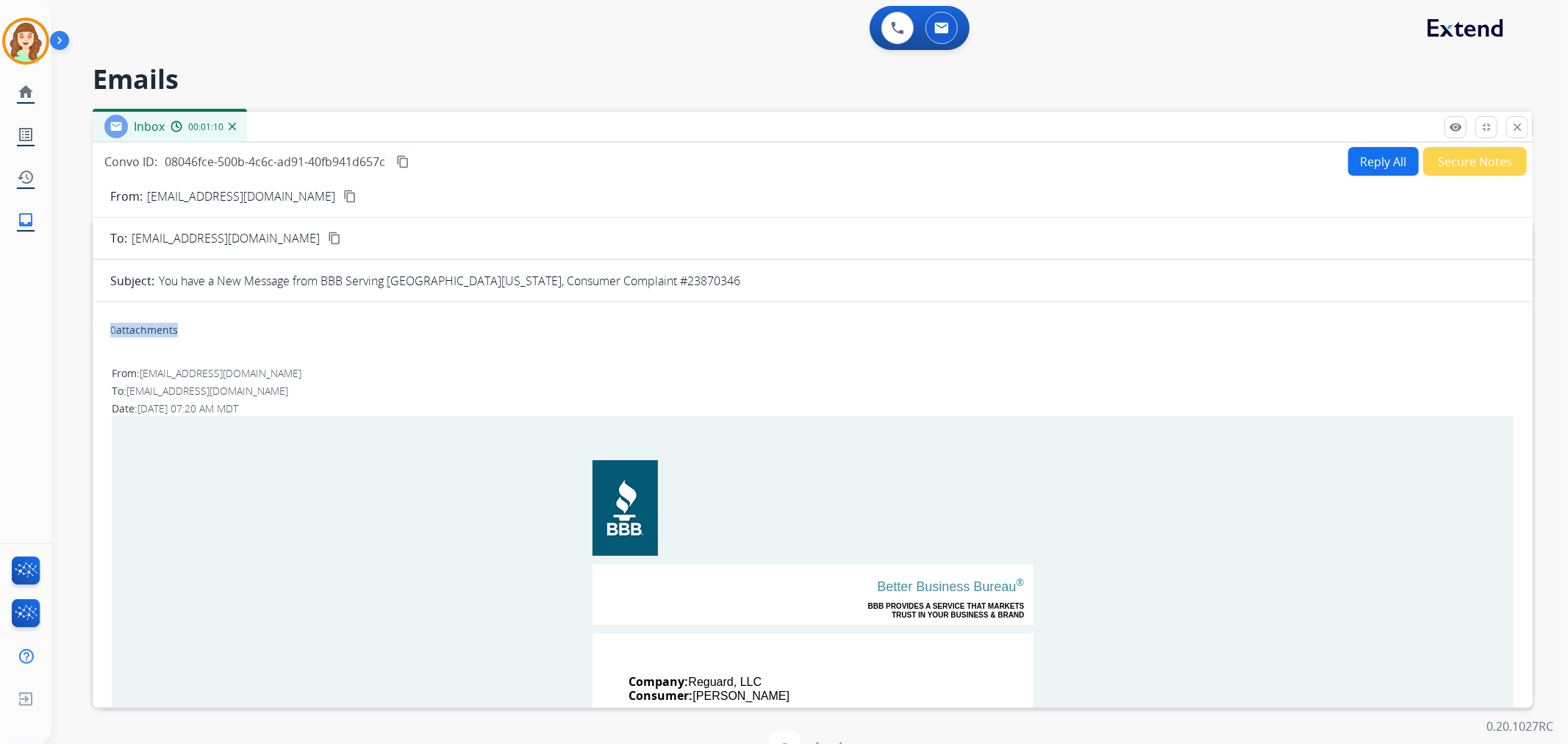
drag, startPoint x: 279, startPoint y: 371, endPoint x: 318, endPoint y: 361, distance: 40.3
click at [1512, 122] on mat-icon "close" at bounding box center [1517, 126] width 13 height 13
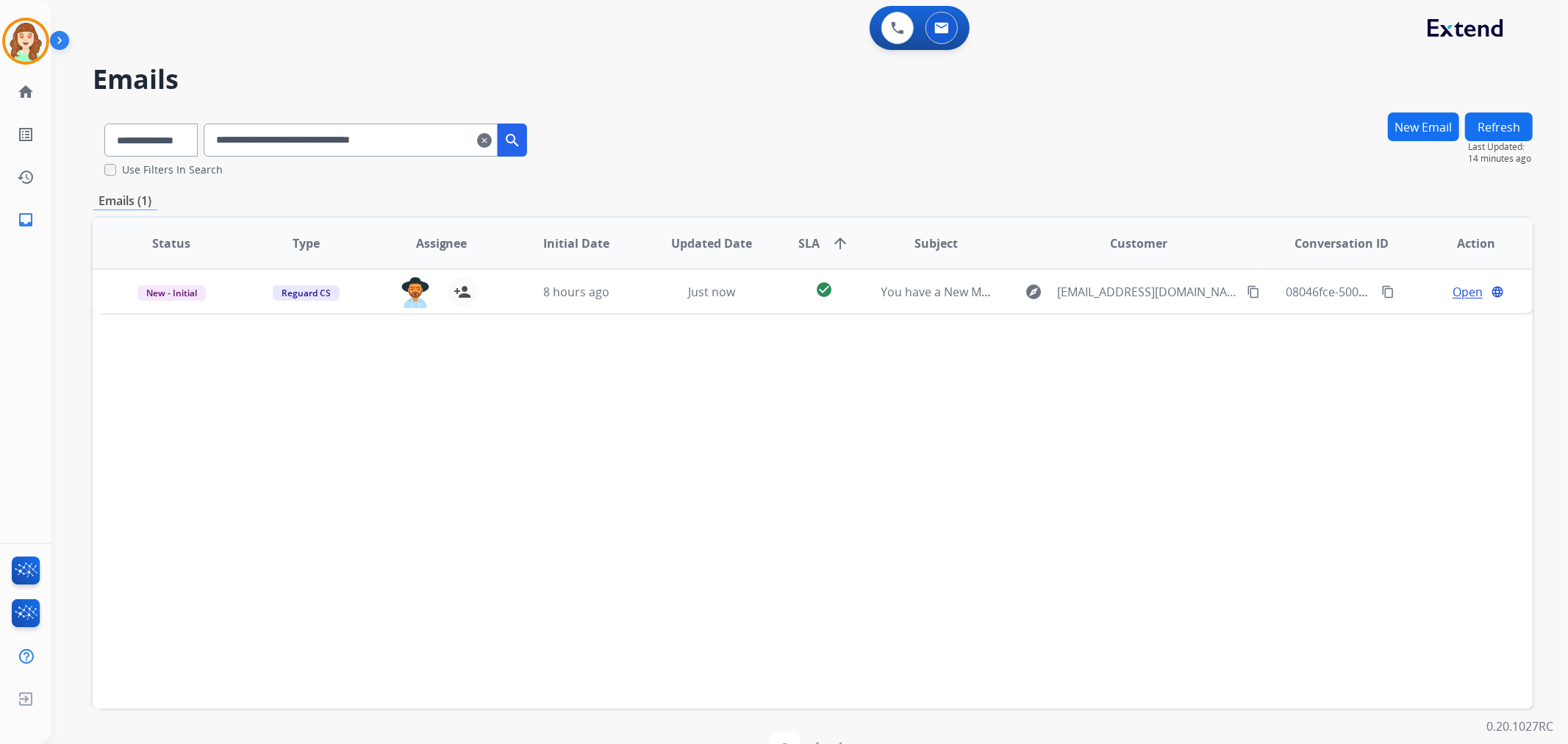
drag, startPoint x: 516, startPoint y: 142, endPoint x: 422, endPoint y: 145, distance: 94.0
click at [494, 142] on input "**********" at bounding box center [350, 140] width 294 height 34
click at [491, 138] on mat-icon "clear" at bounding box center [484, 140] width 15 height 18
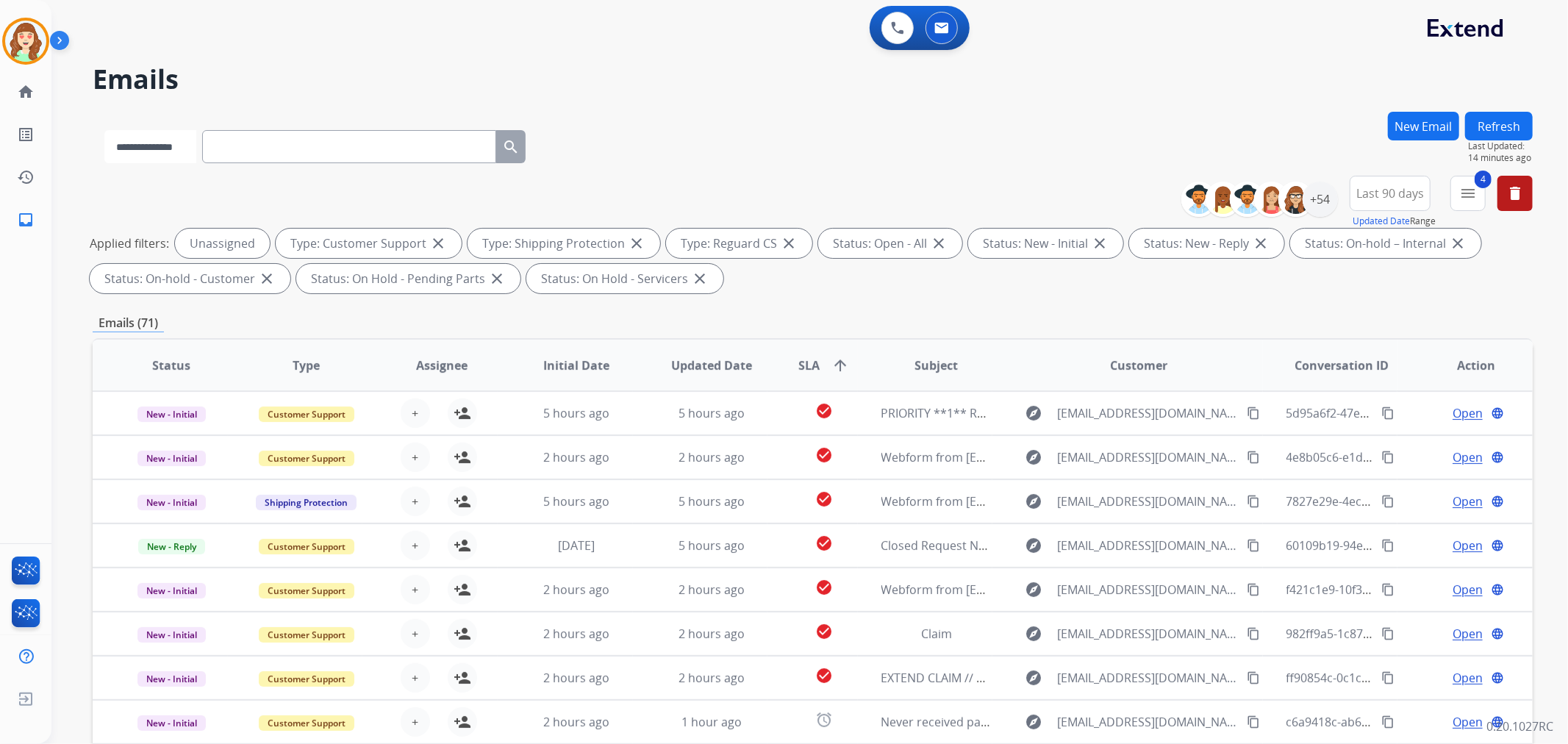
click at [163, 148] on select "**********" at bounding box center [150, 147] width 92 height 34
paste input "**********"
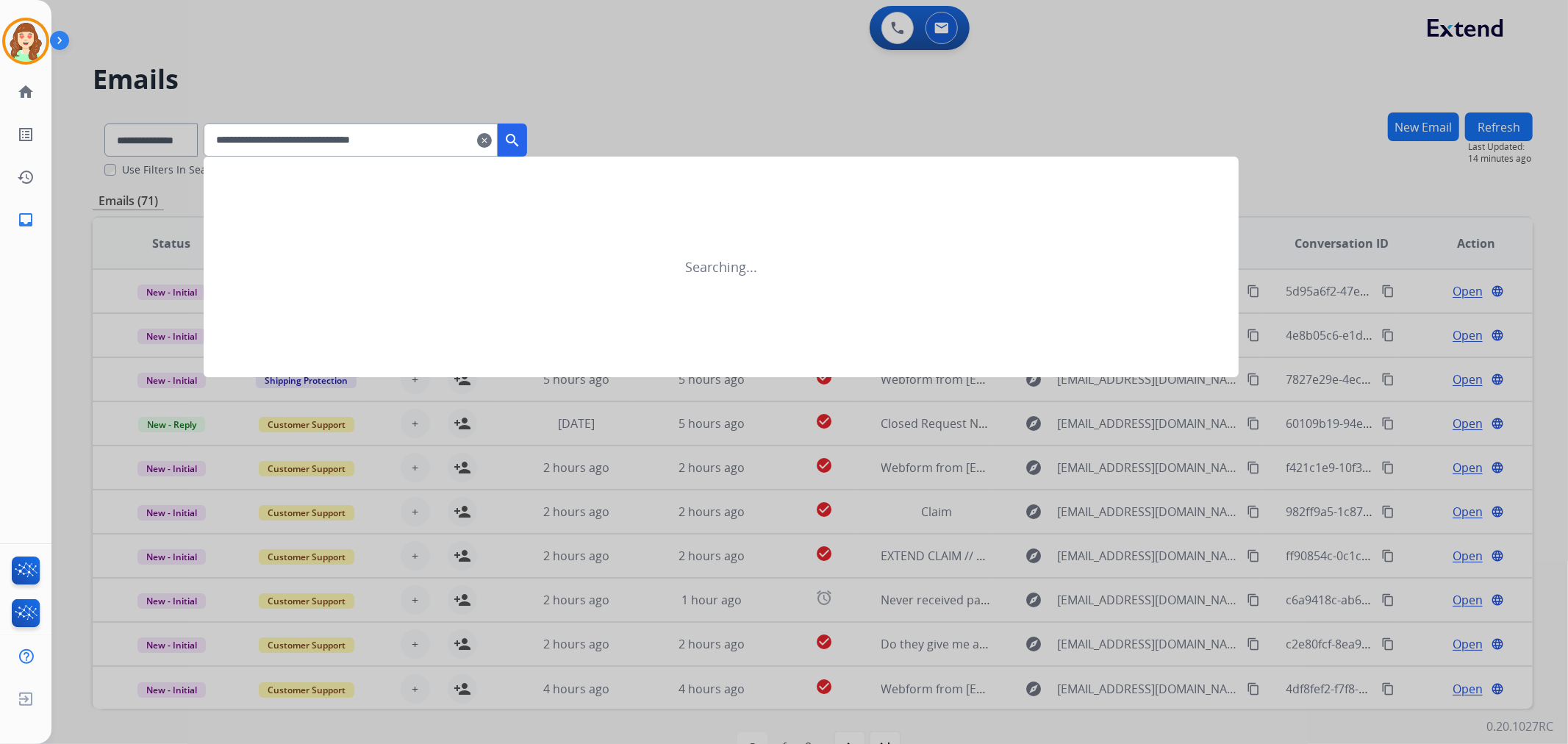
type input "**********"
click at [521, 134] on mat-icon "search" at bounding box center [512, 140] width 18 height 18
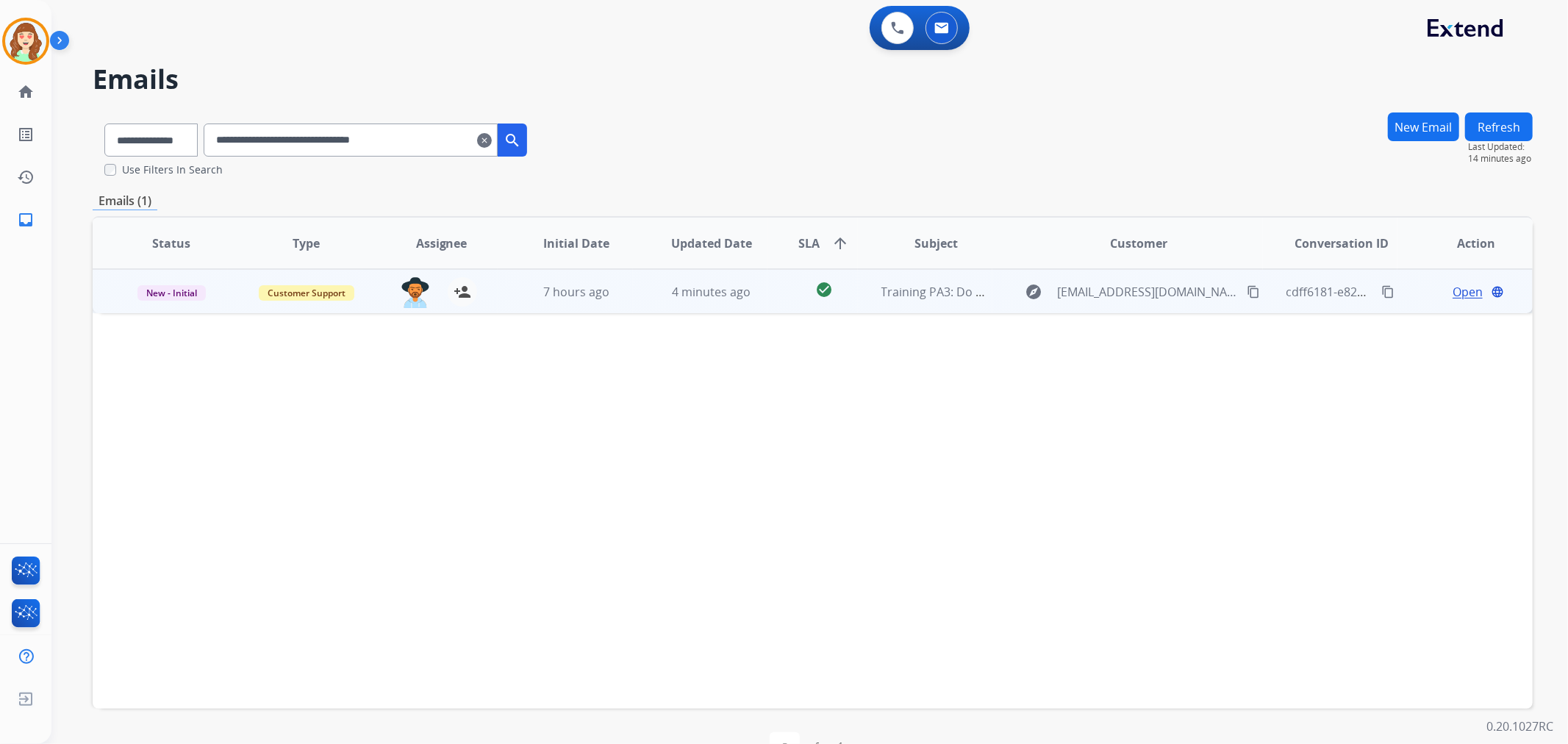
click at [1453, 283] on span "Open" at bounding box center [1467, 292] width 31 height 18
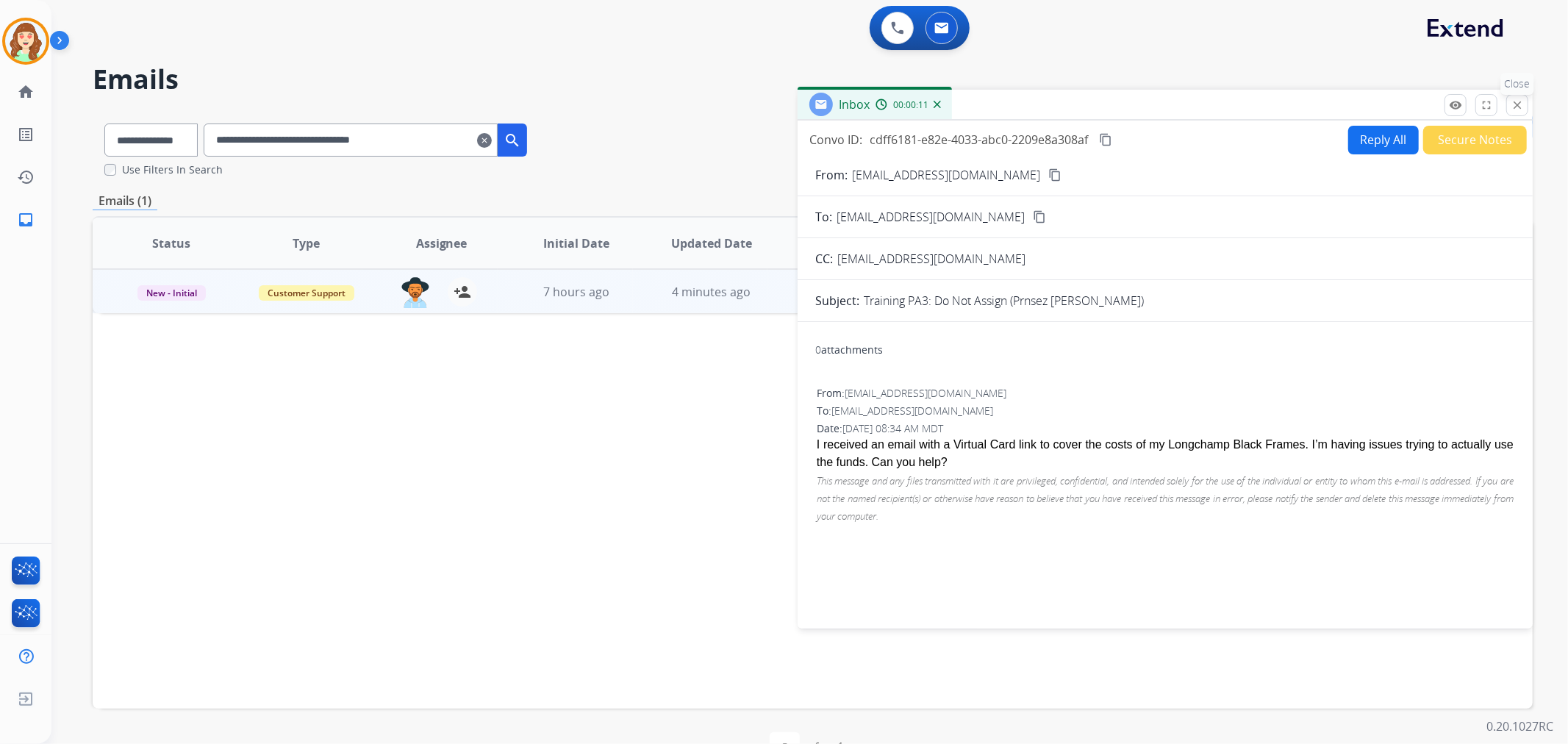
click at [1520, 105] on mat-icon "close" at bounding box center [1517, 105] width 13 height 13
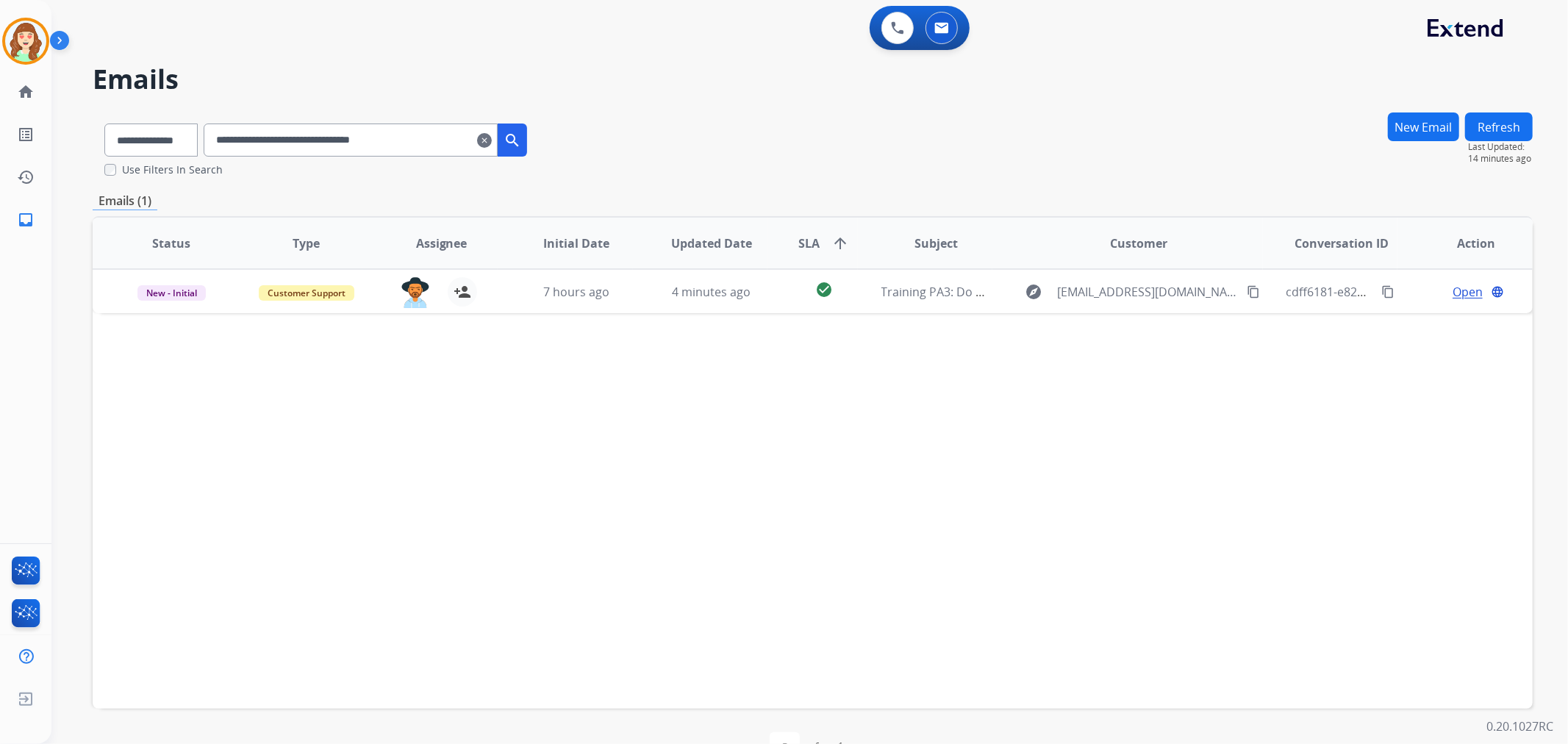
drag, startPoint x: 504, startPoint y: 138, endPoint x: 560, endPoint y: 85, distance: 77.1
click at [560, 85] on div "**********" at bounding box center [791, 419] width 1481 height 732
click at [162, 148] on select "**********" at bounding box center [150, 140] width 92 height 34
click at [510, 133] on div "**********" at bounding box center [365, 140] width 324 height 34
click at [491, 134] on mat-icon "clear" at bounding box center [484, 140] width 15 height 18
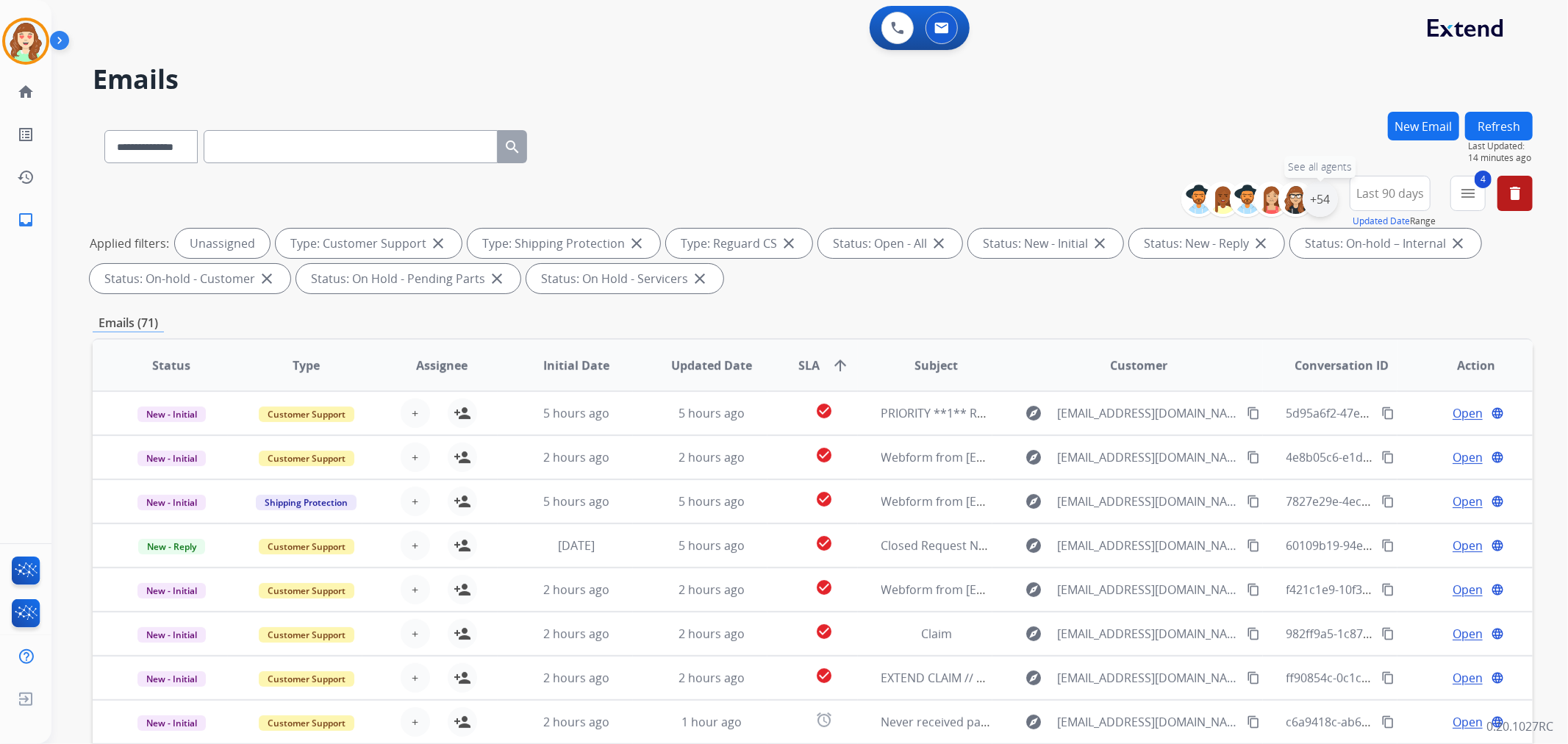
click at [1324, 201] on div "+54" at bounding box center [1320, 199] width 36 height 36
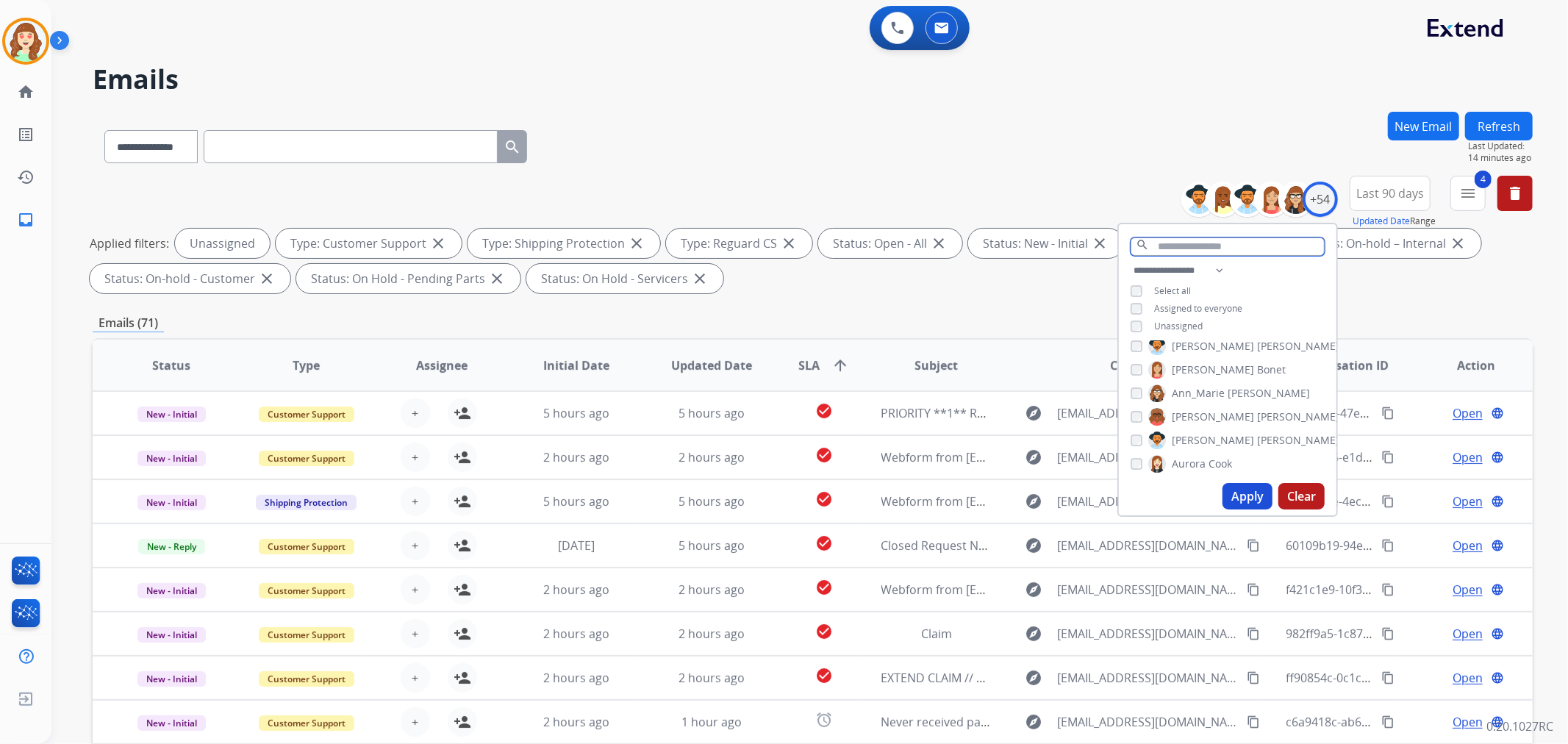
click at [1203, 244] on input "text" at bounding box center [1227, 247] width 194 height 19
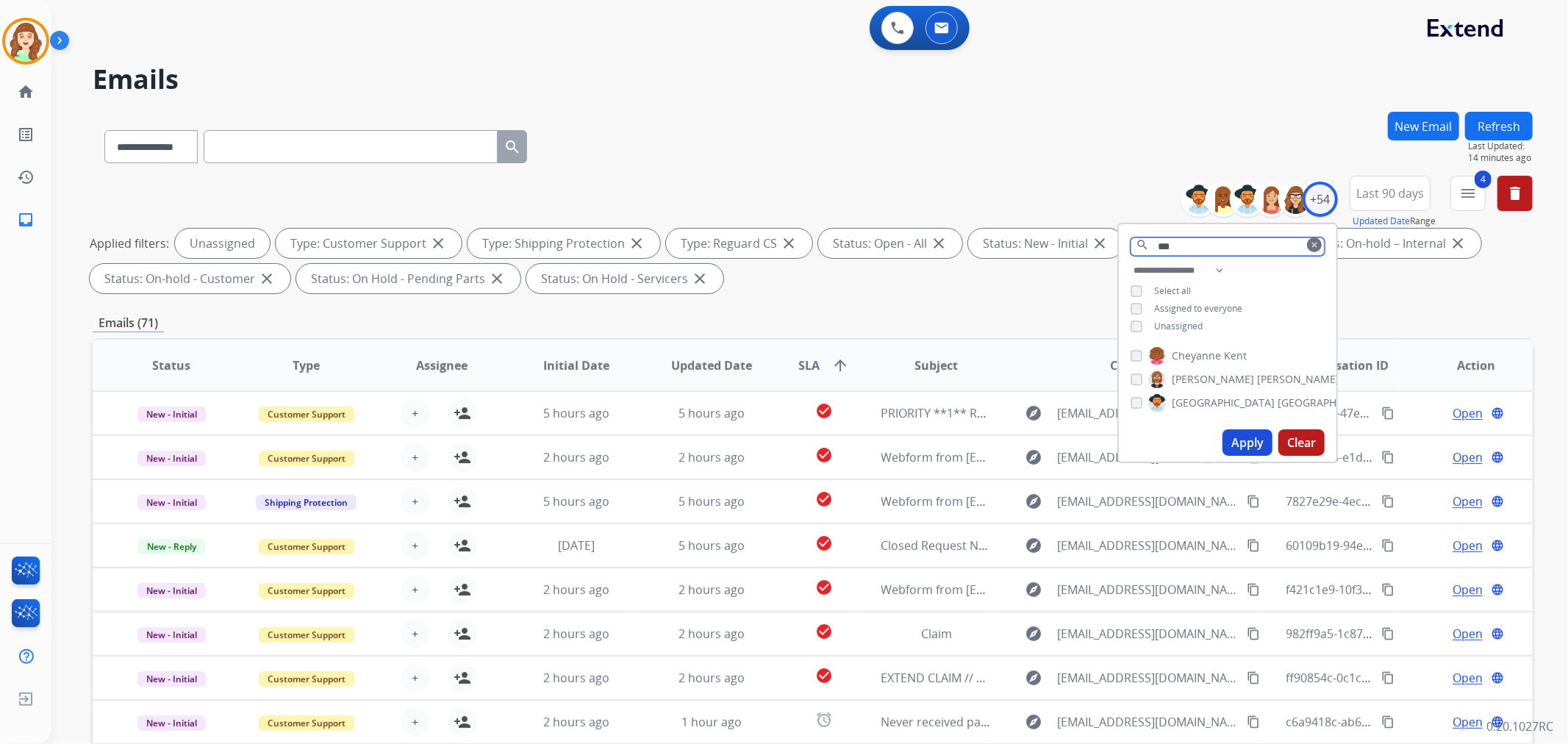
type input "***"
click at [1142, 321] on div "Unassigned" at bounding box center [1165, 327] width 72 height 12
click at [1226, 434] on button "Apply" at bounding box center [1247, 442] width 50 height 27
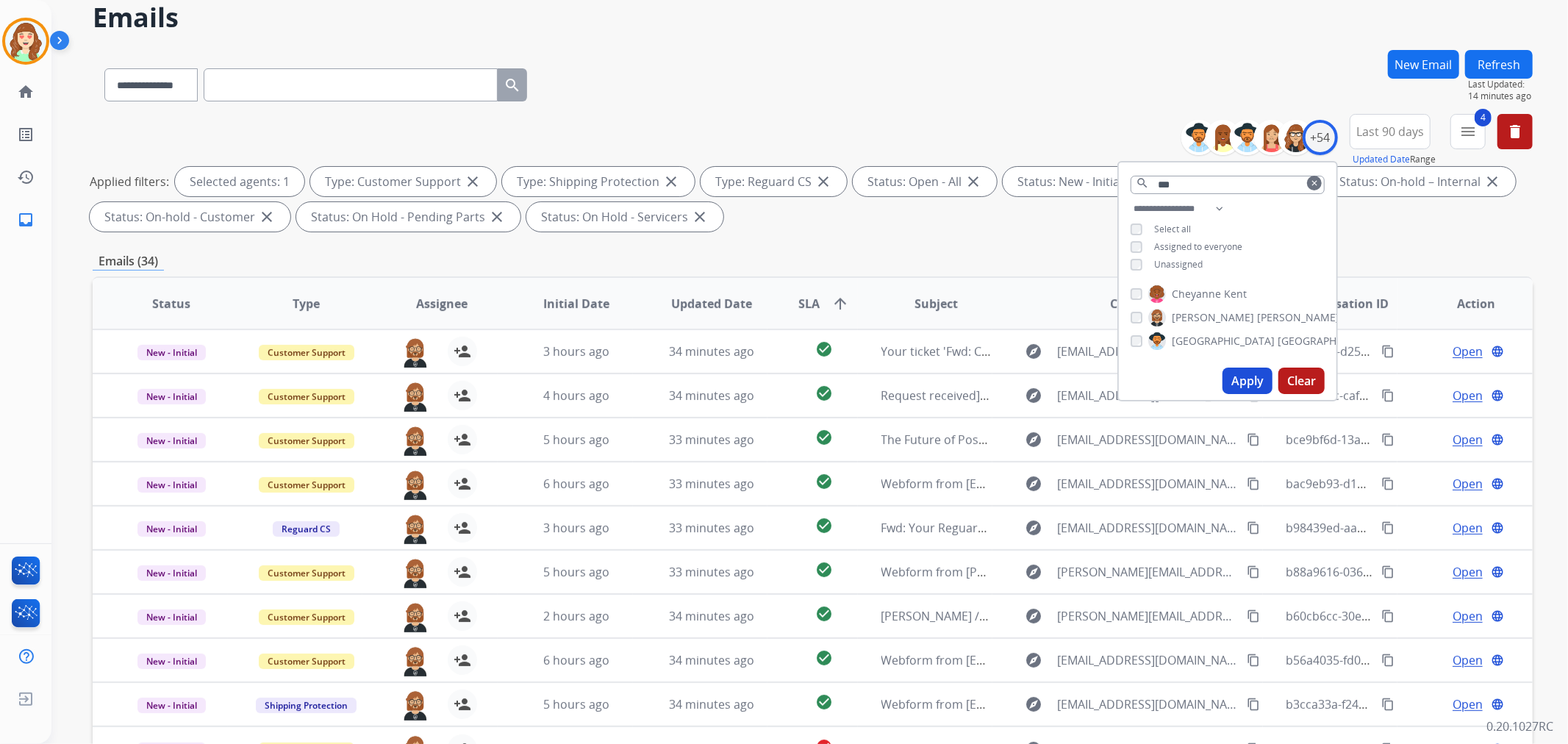
scroll to position [163, 0]
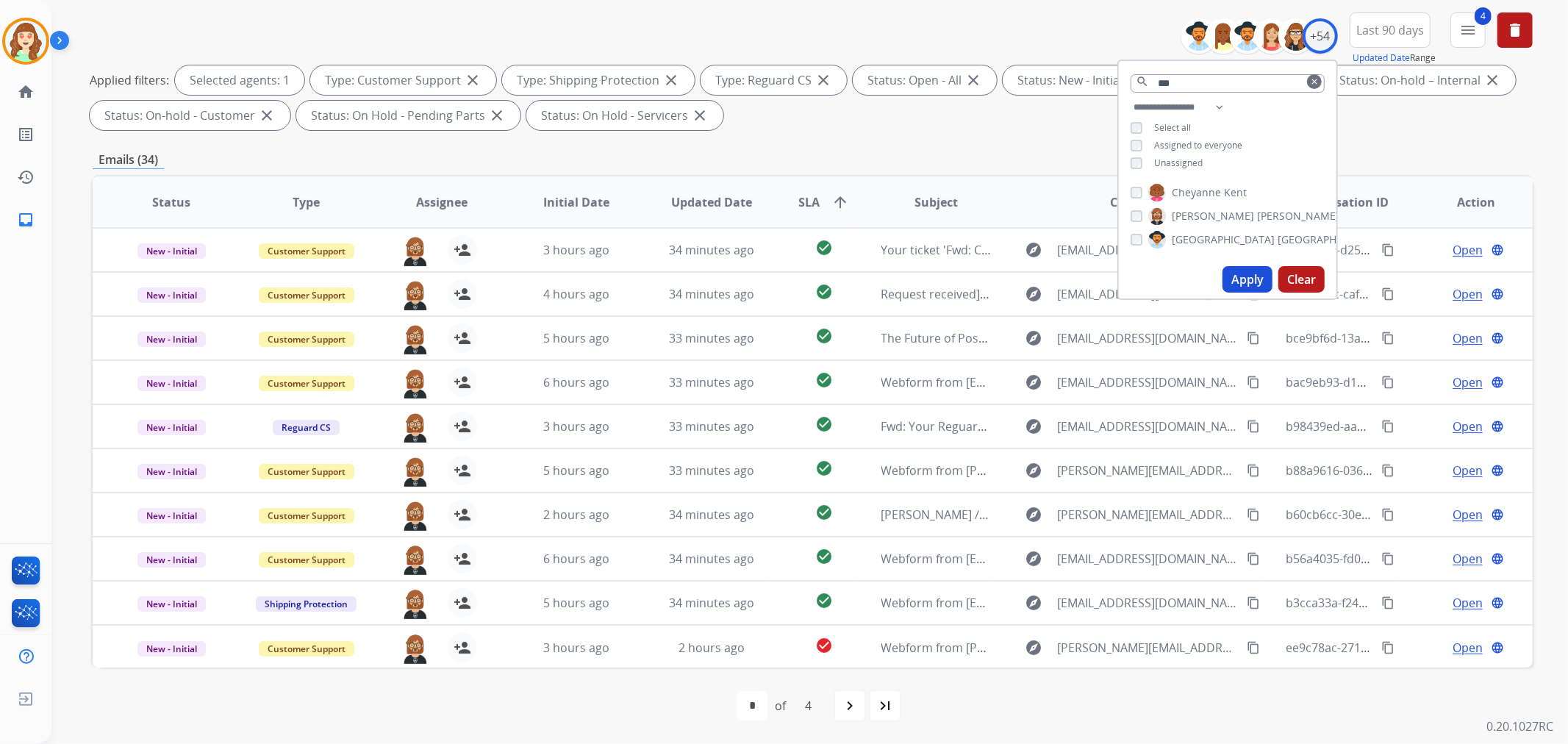
click at [1001, 172] on div "**********" at bounding box center [812, 346] width 1440 height 795
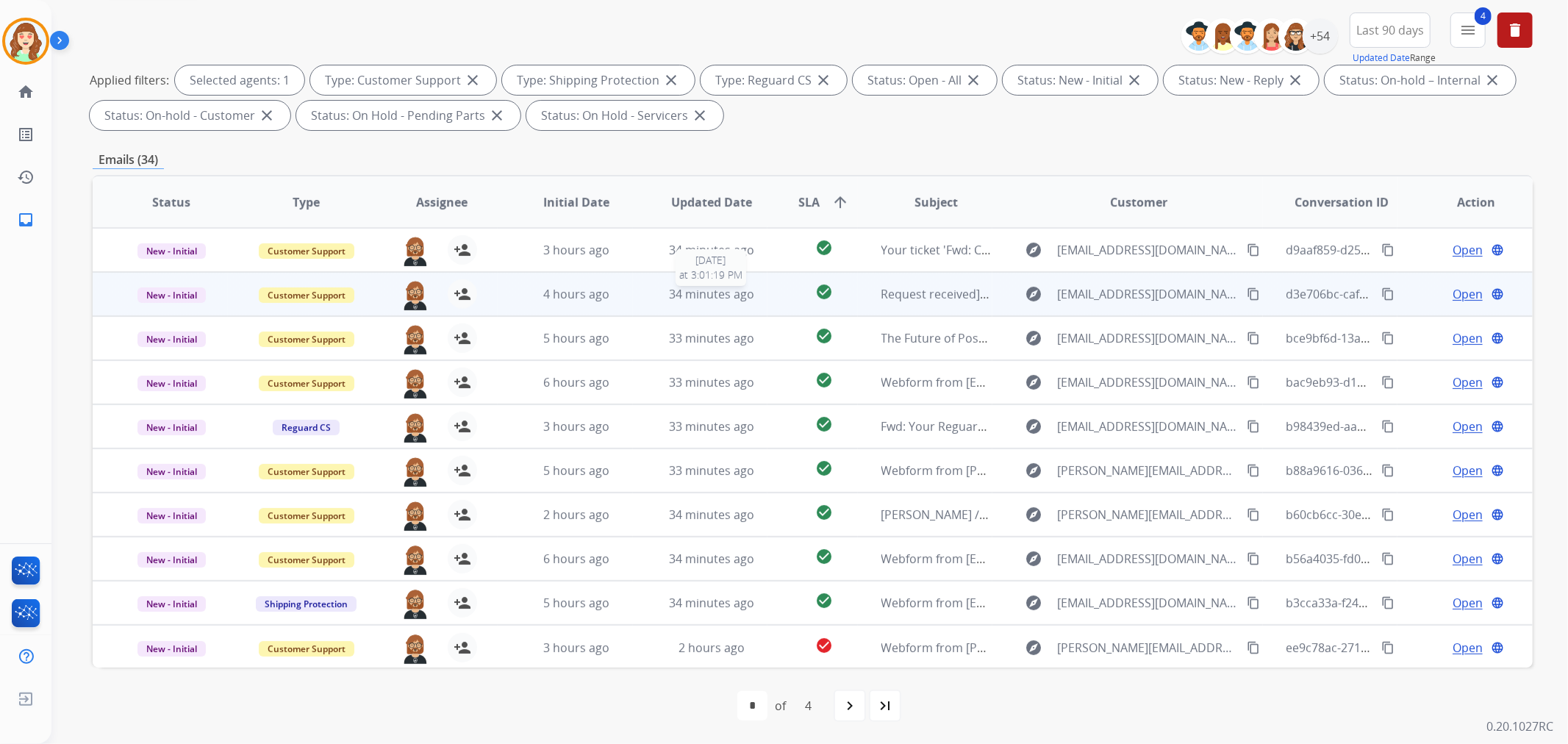
click at [704, 294] on span "34 minutes ago" at bounding box center [711, 294] width 85 height 16
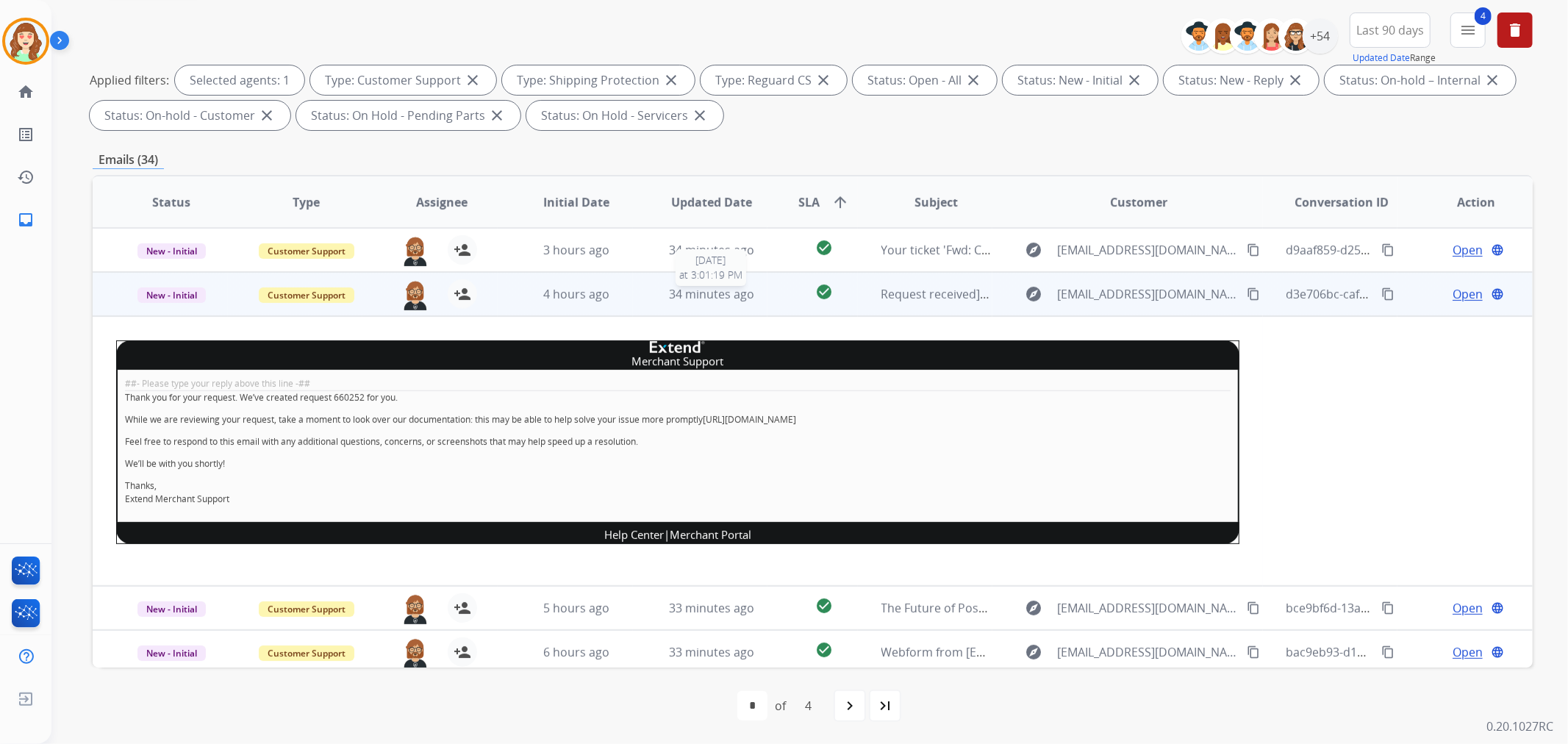
scroll to position [44, 0]
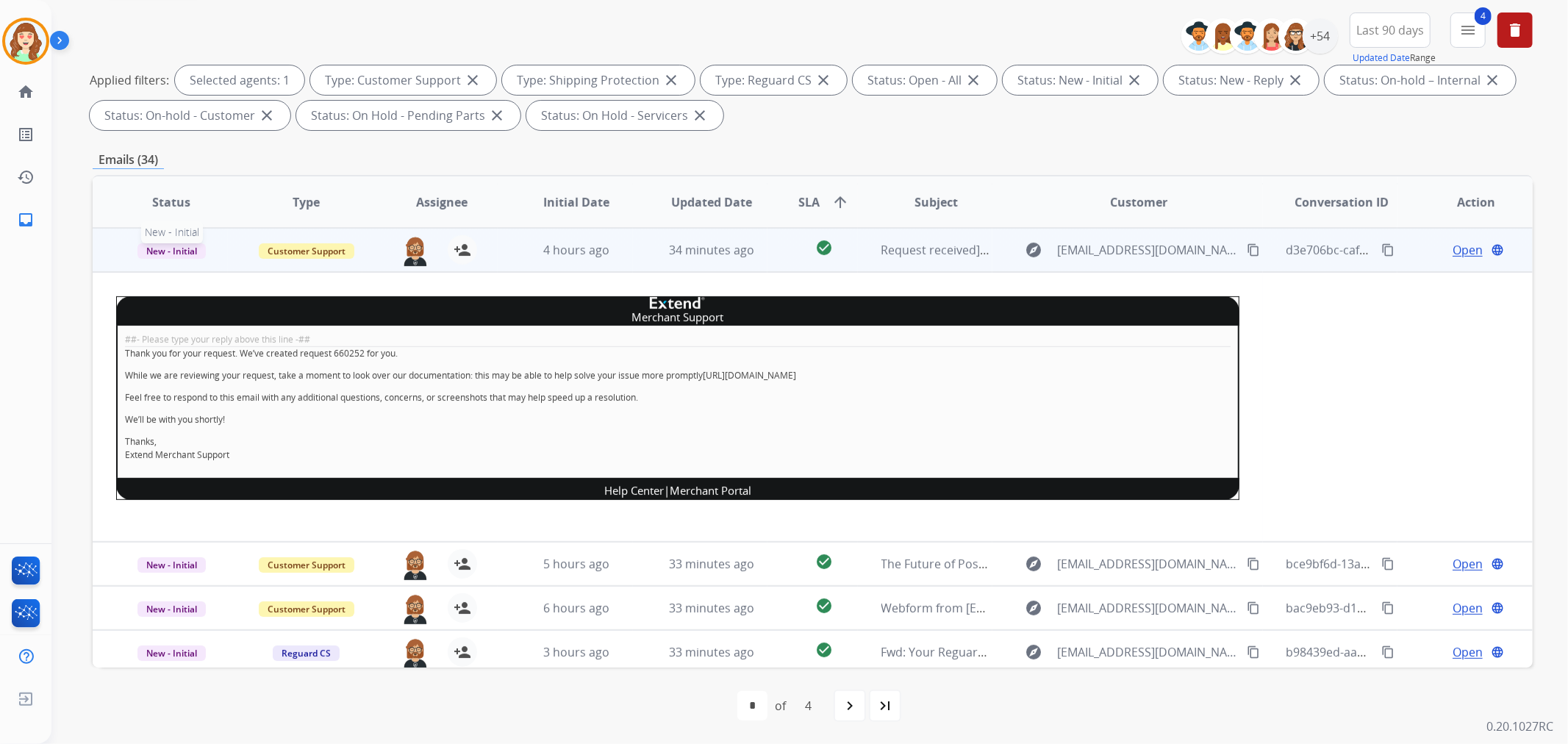
click at [163, 250] on span "New - Initial" at bounding box center [171, 252] width 68 height 16
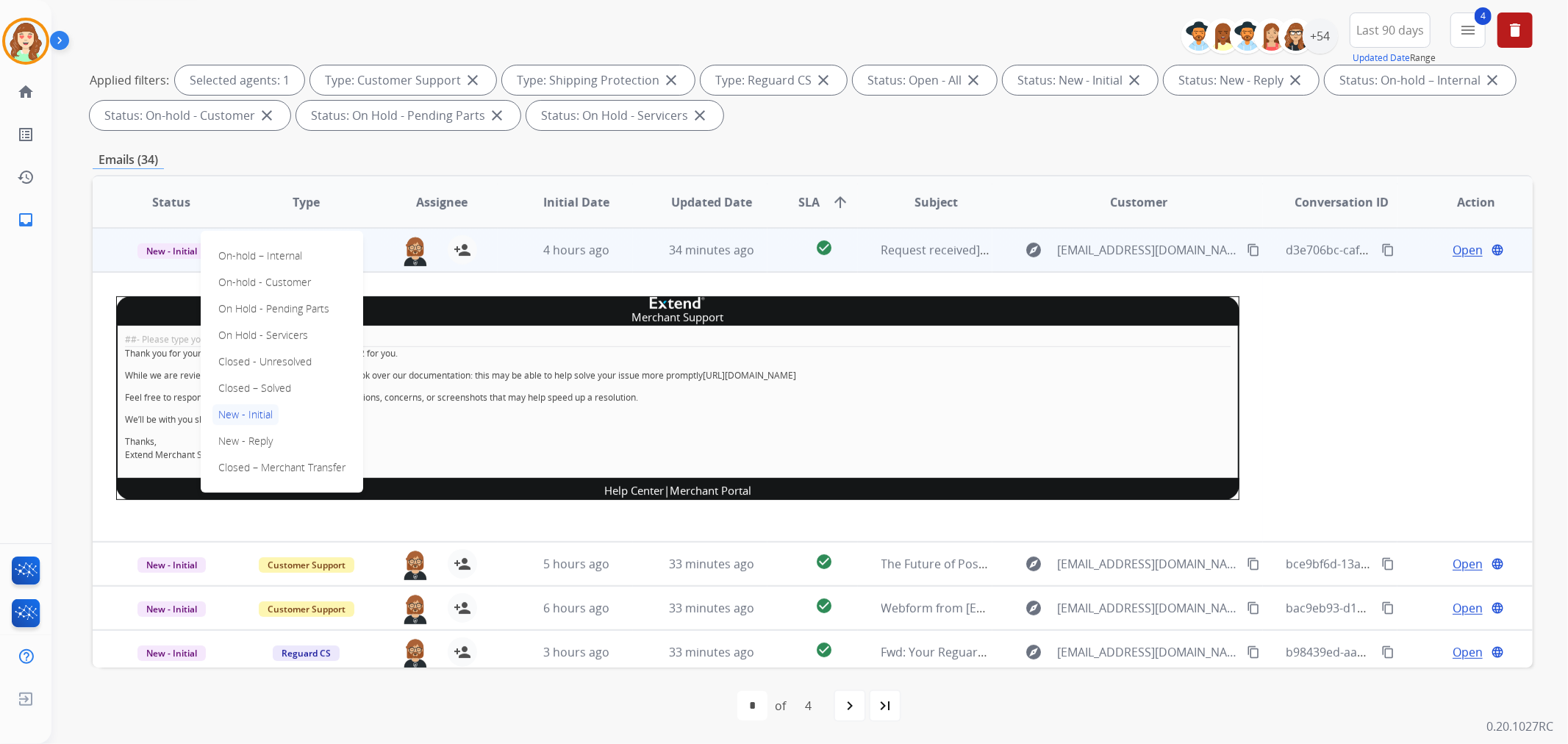
drag, startPoint x: 266, startPoint y: 387, endPoint x: 292, endPoint y: 388, distance: 26.0
click at [266, 386] on p "Closed – Solved" at bounding box center [255, 388] width 85 height 21
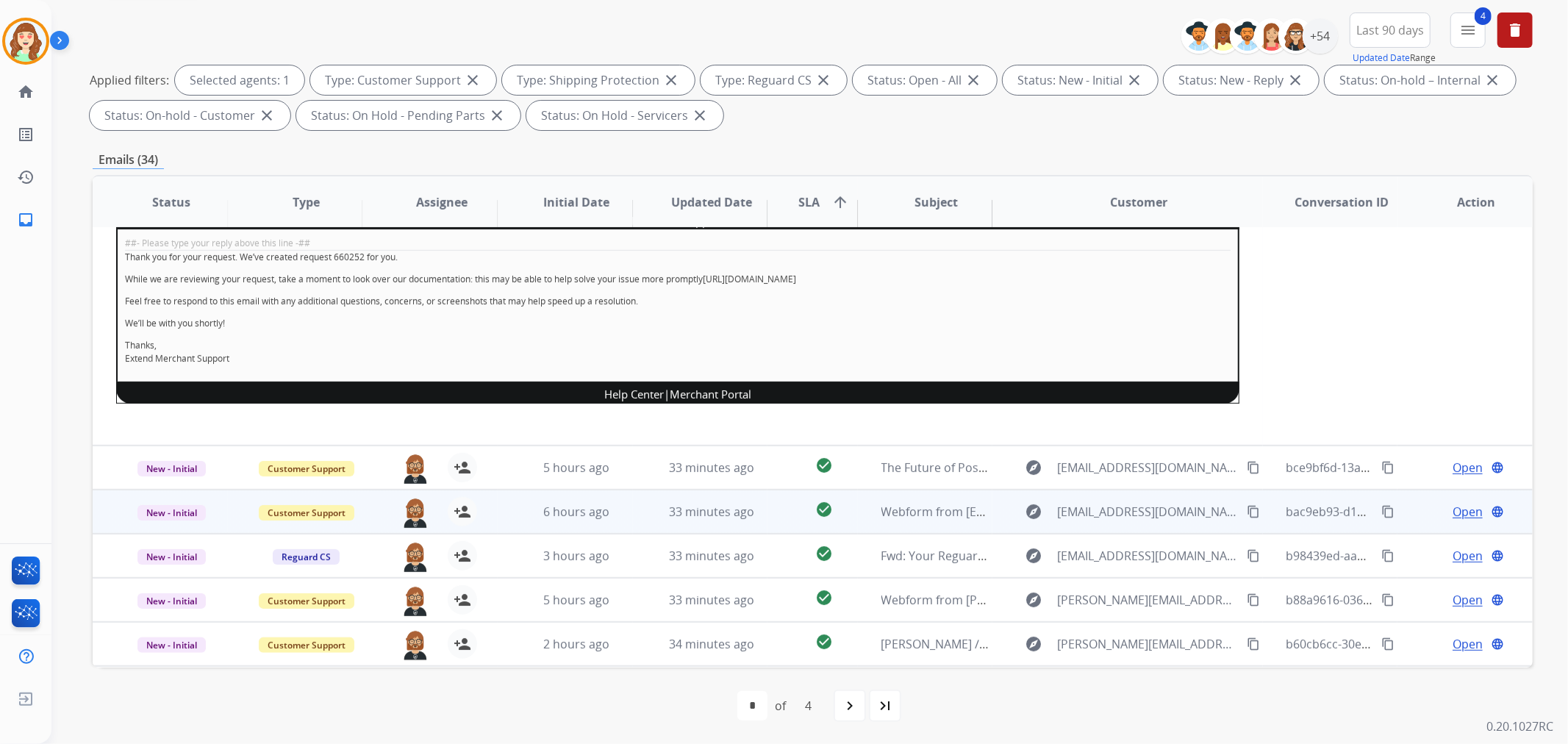
scroll to position [269, 0]
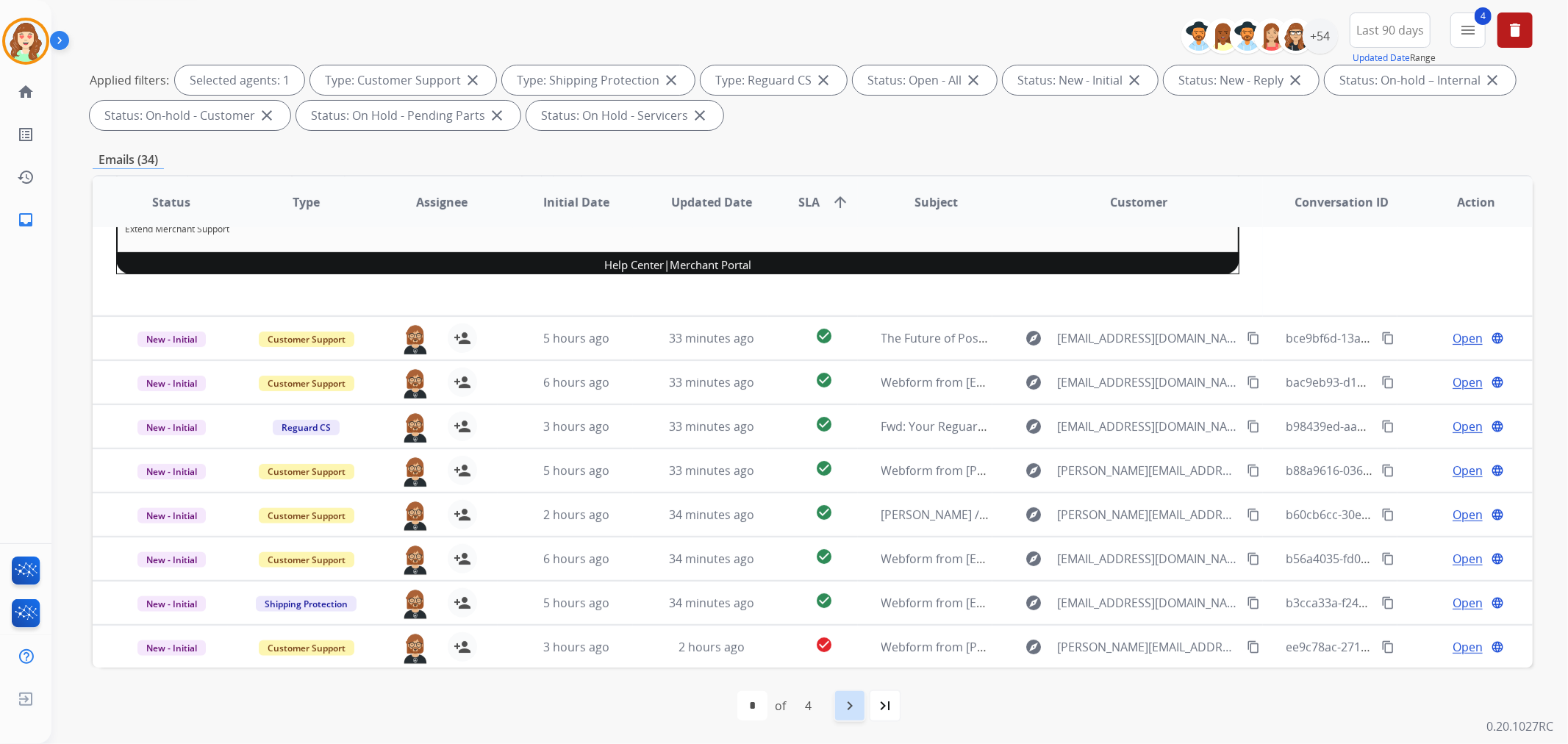
click at [855, 709] on mat-icon "navigate_next" at bounding box center [850, 706] width 18 height 18
select select "*"
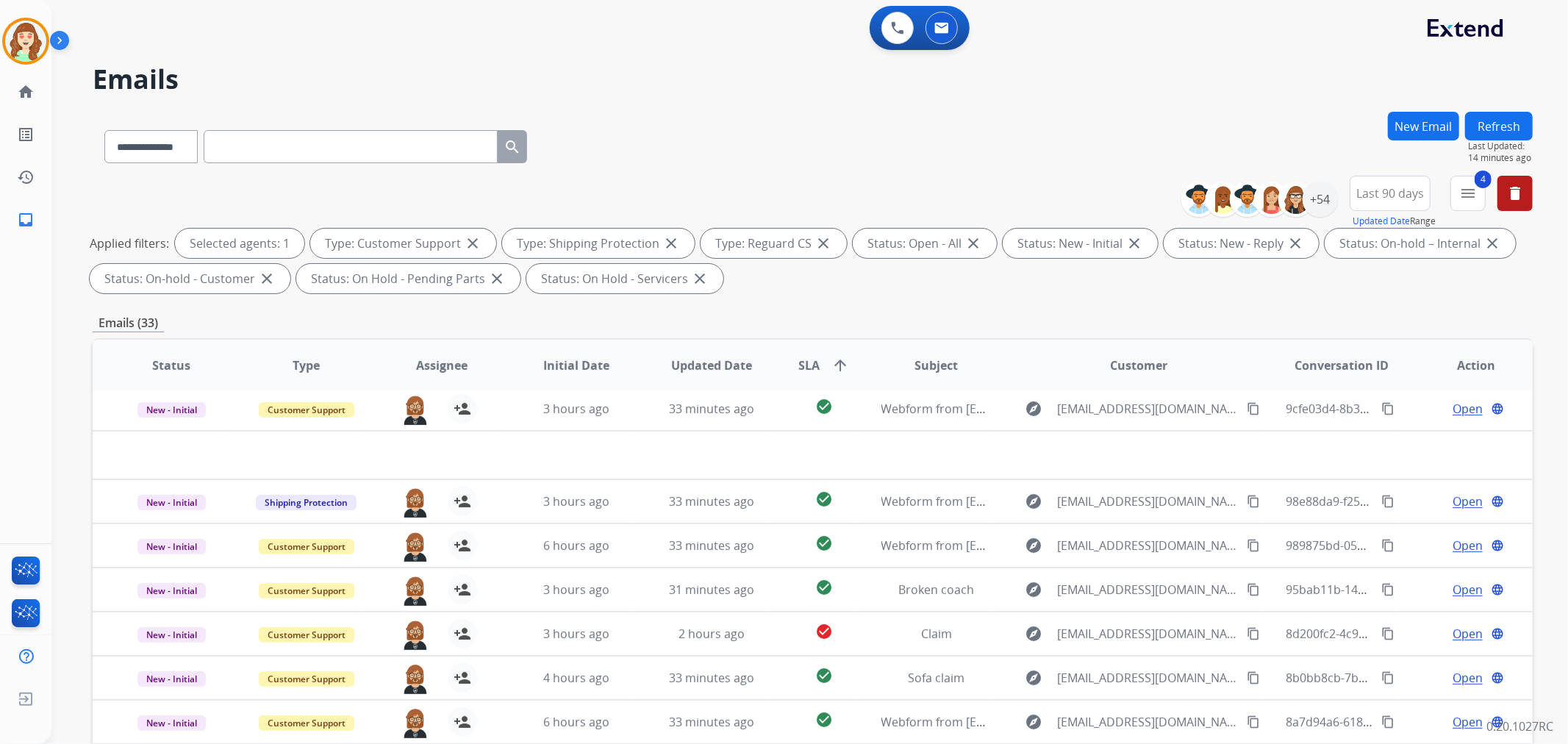
scroll to position [163, 0]
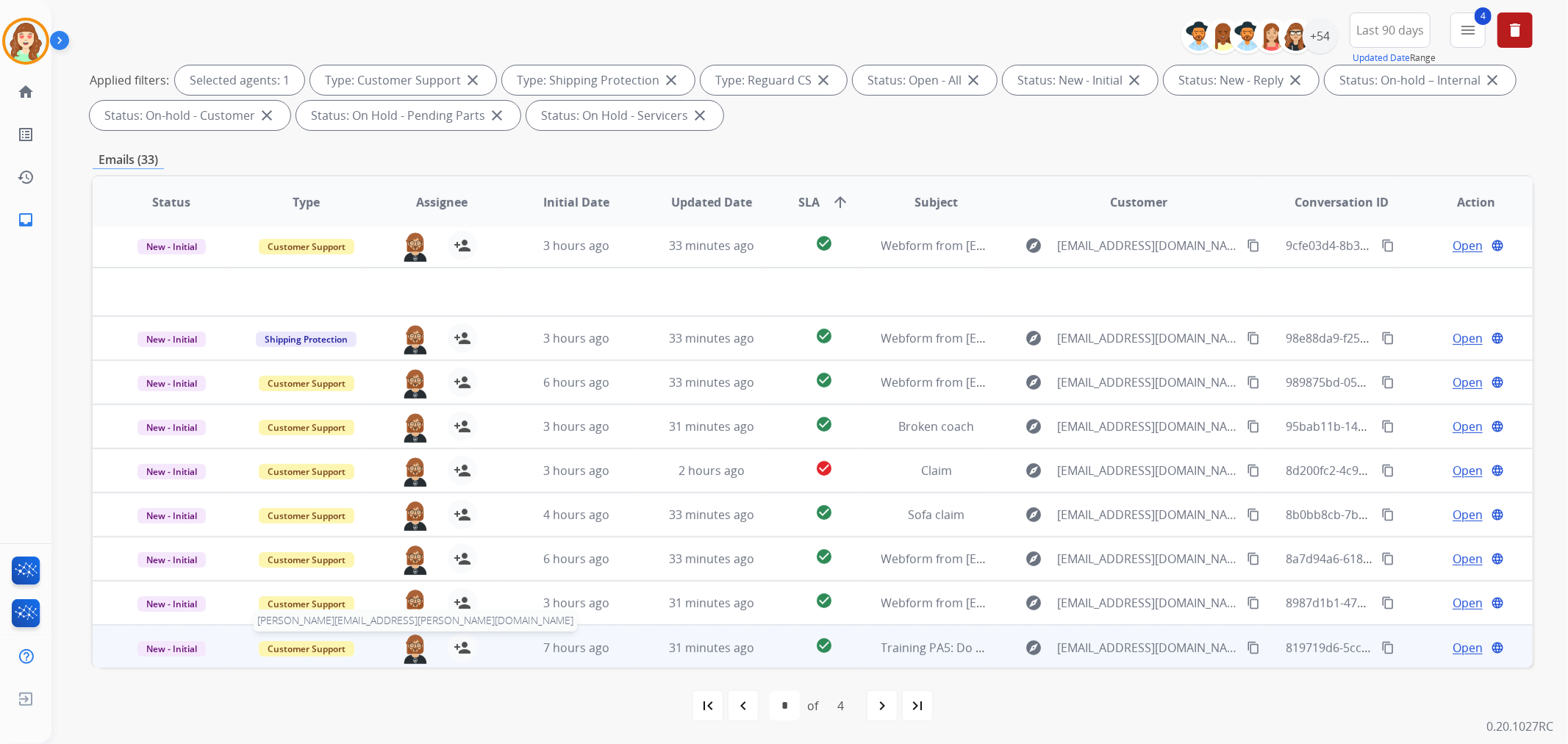
click at [410, 649] on img at bounding box center [415, 647] width 30 height 31
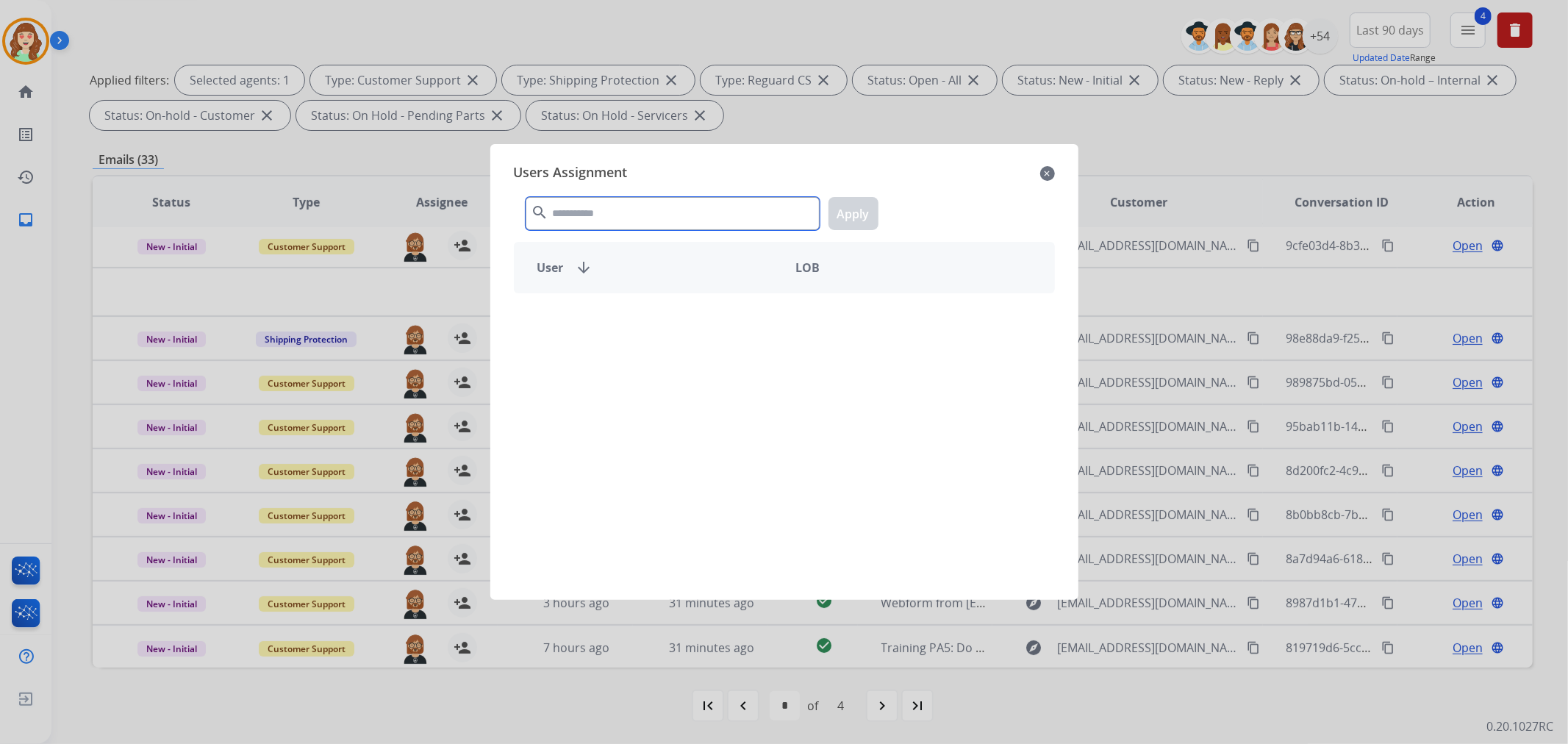
click at [678, 212] on input "text" at bounding box center [673, 214] width 294 height 34
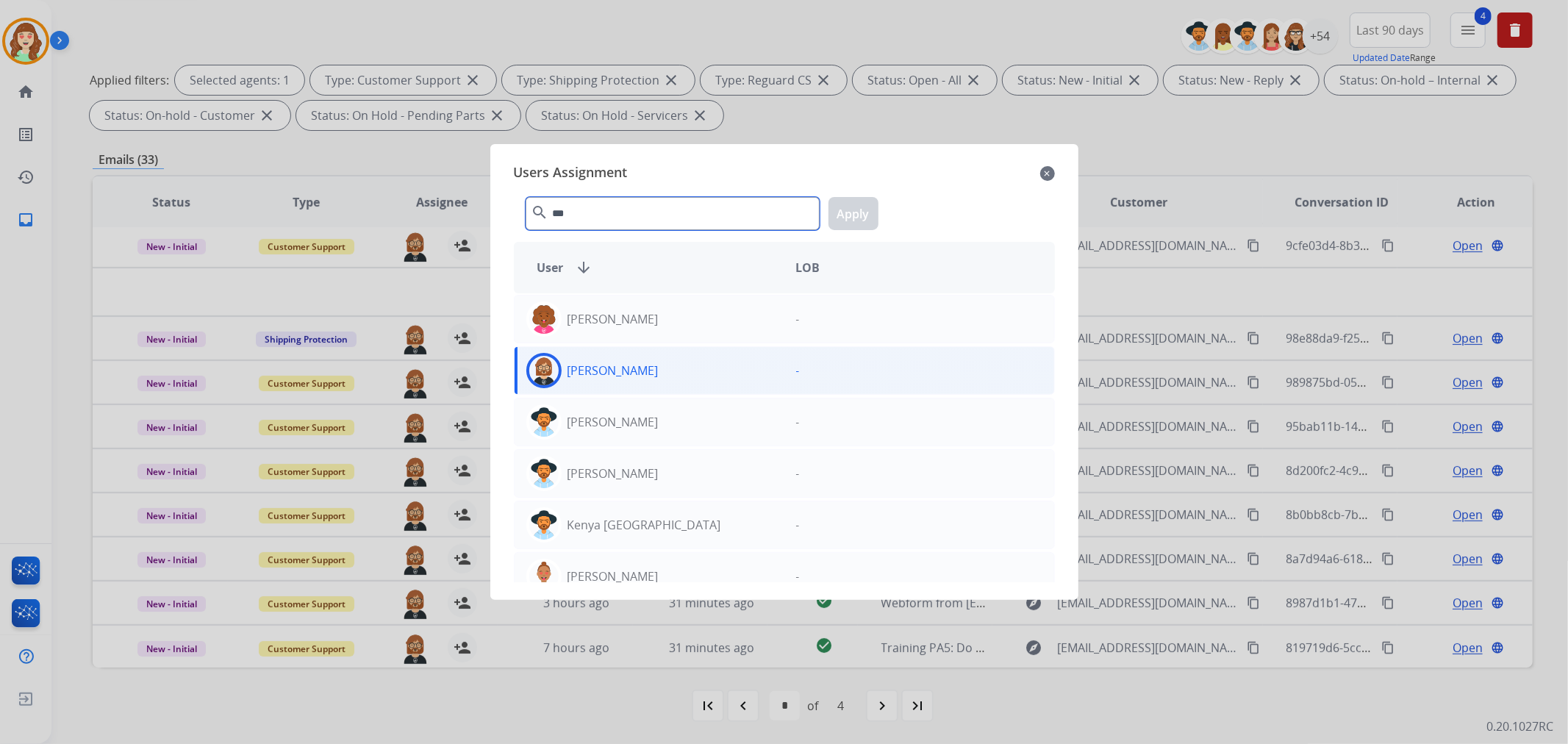
type input "***"
drag, startPoint x: 670, startPoint y: 371, endPoint x: 784, endPoint y: 296, distance: 136.5
click at [671, 372] on div "[PERSON_NAME]" at bounding box center [648, 371] width 269 height 36
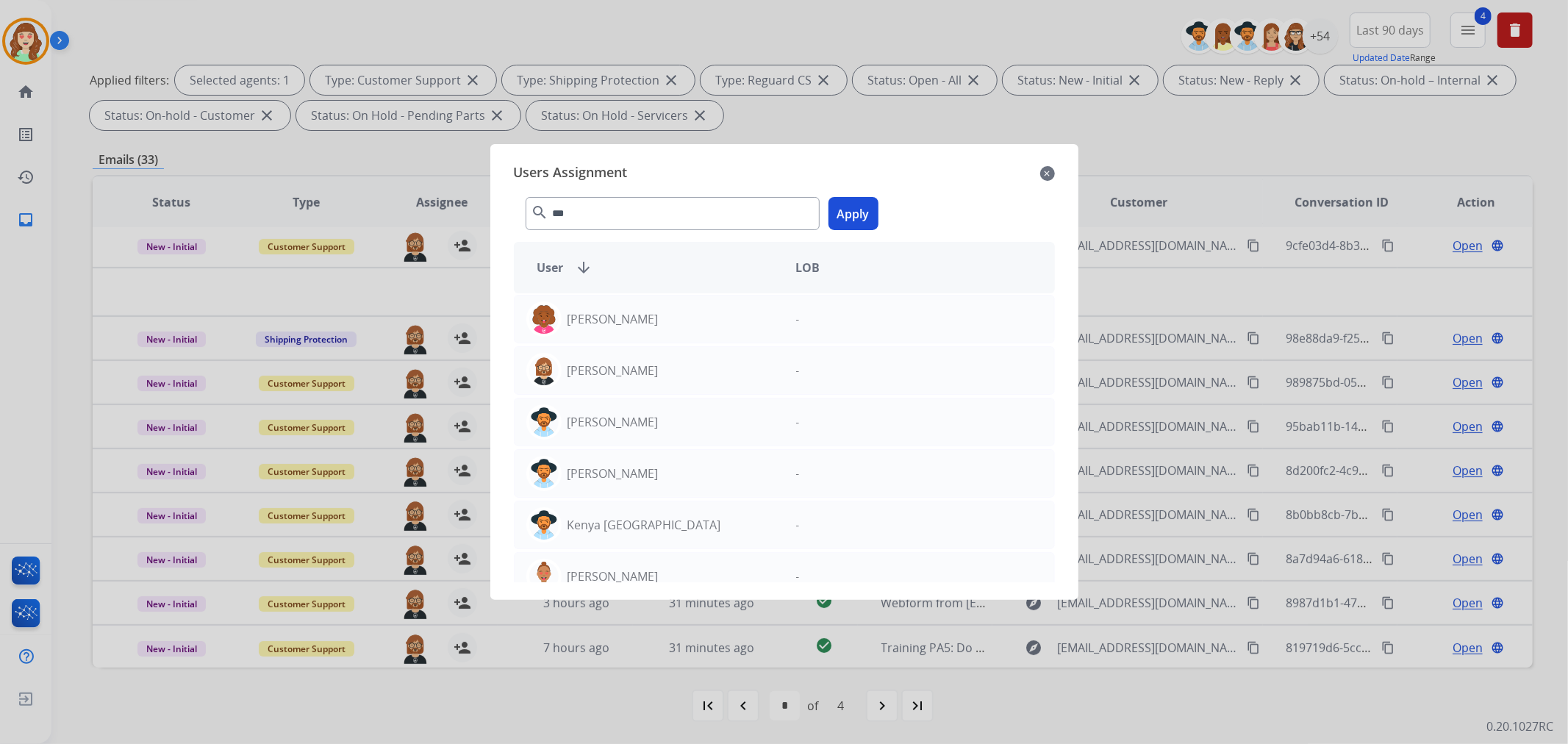
click at [860, 214] on button "Apply" at bounding box center [853, 214] width 50 height 34
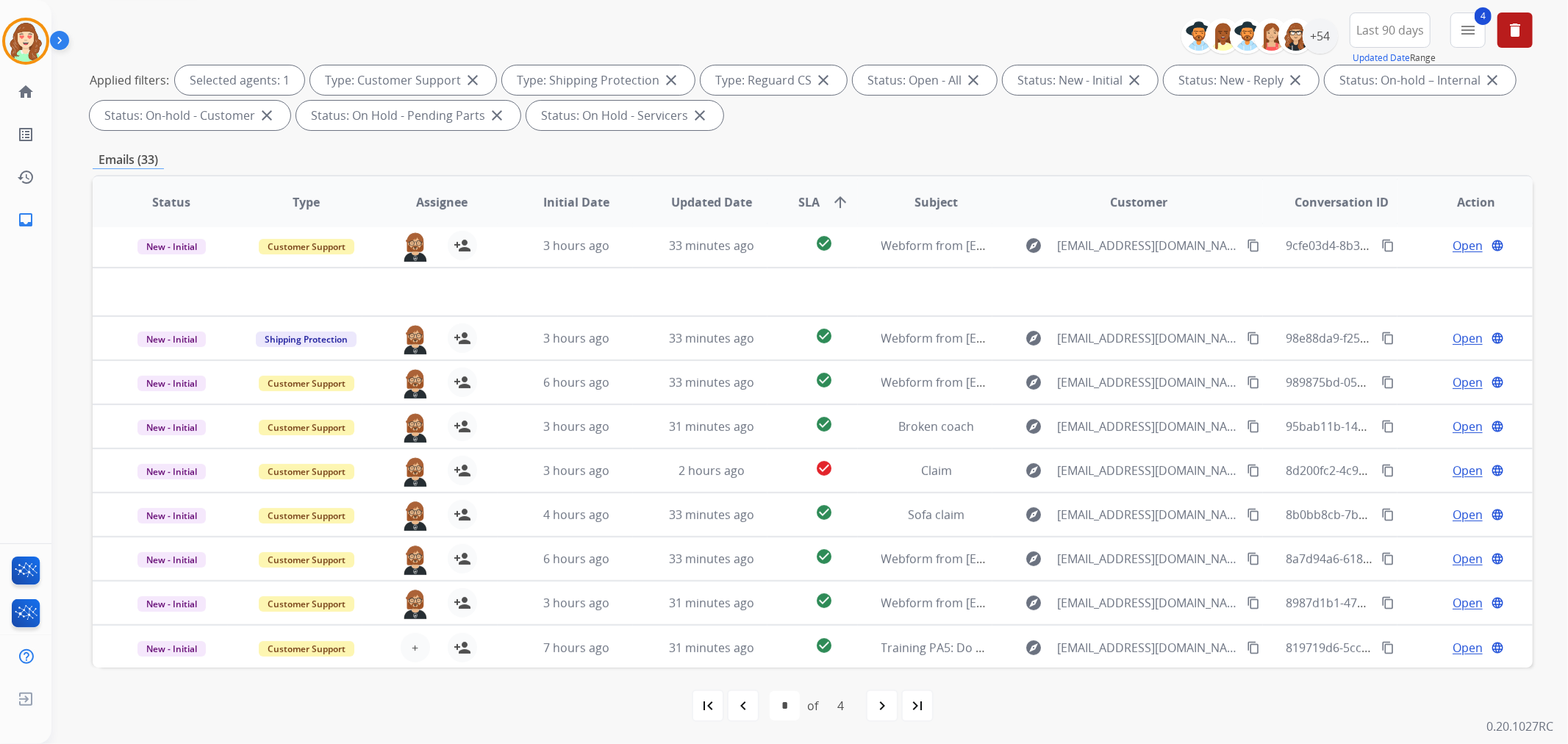
click at [877, 691] on div "navigate_next" at bounding box center [881, 706] width 33 height 33
click at [882, 707] on mat-icon "navigate_next" at bounding box center [882, 706] width 18 height 18
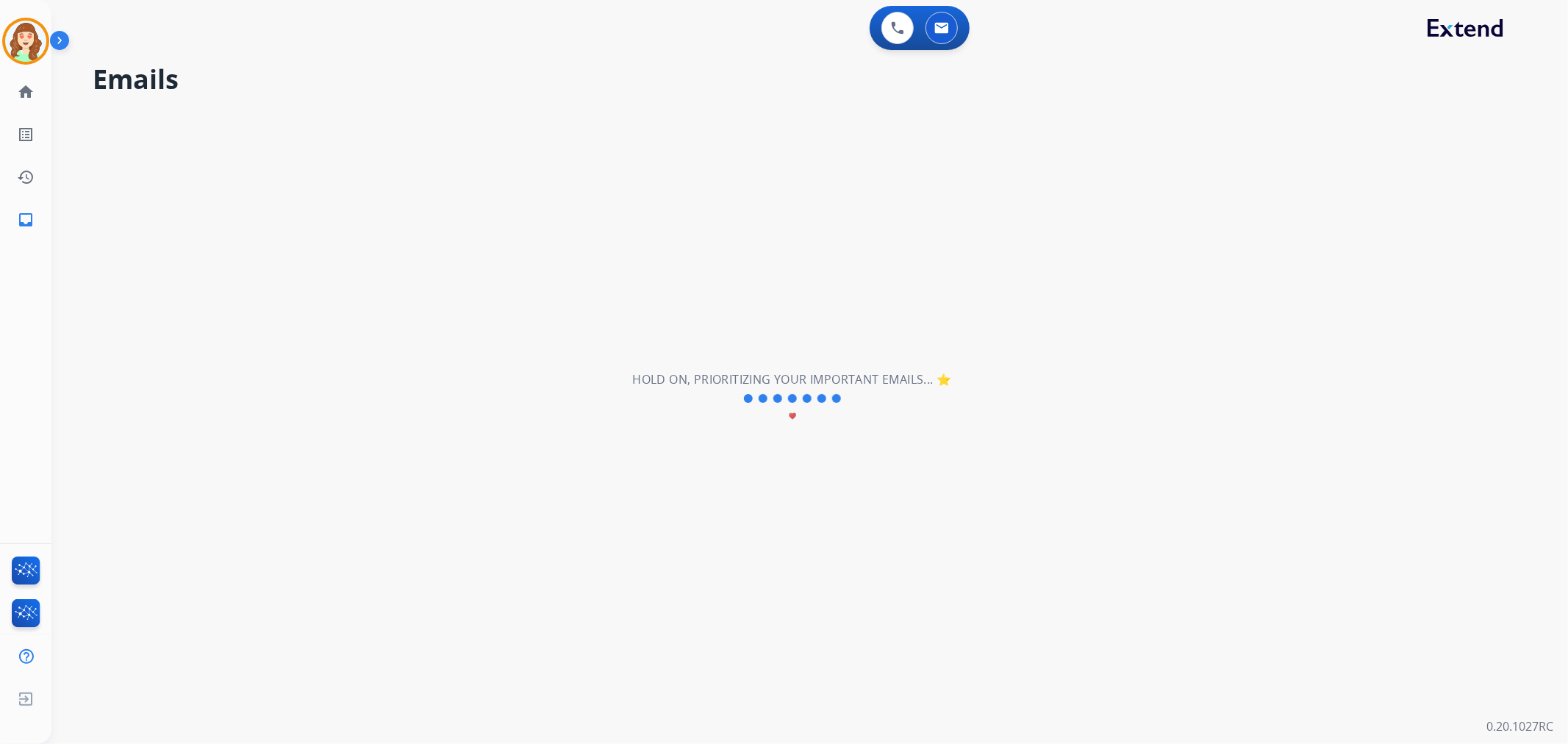
scroll to position [0, 0]
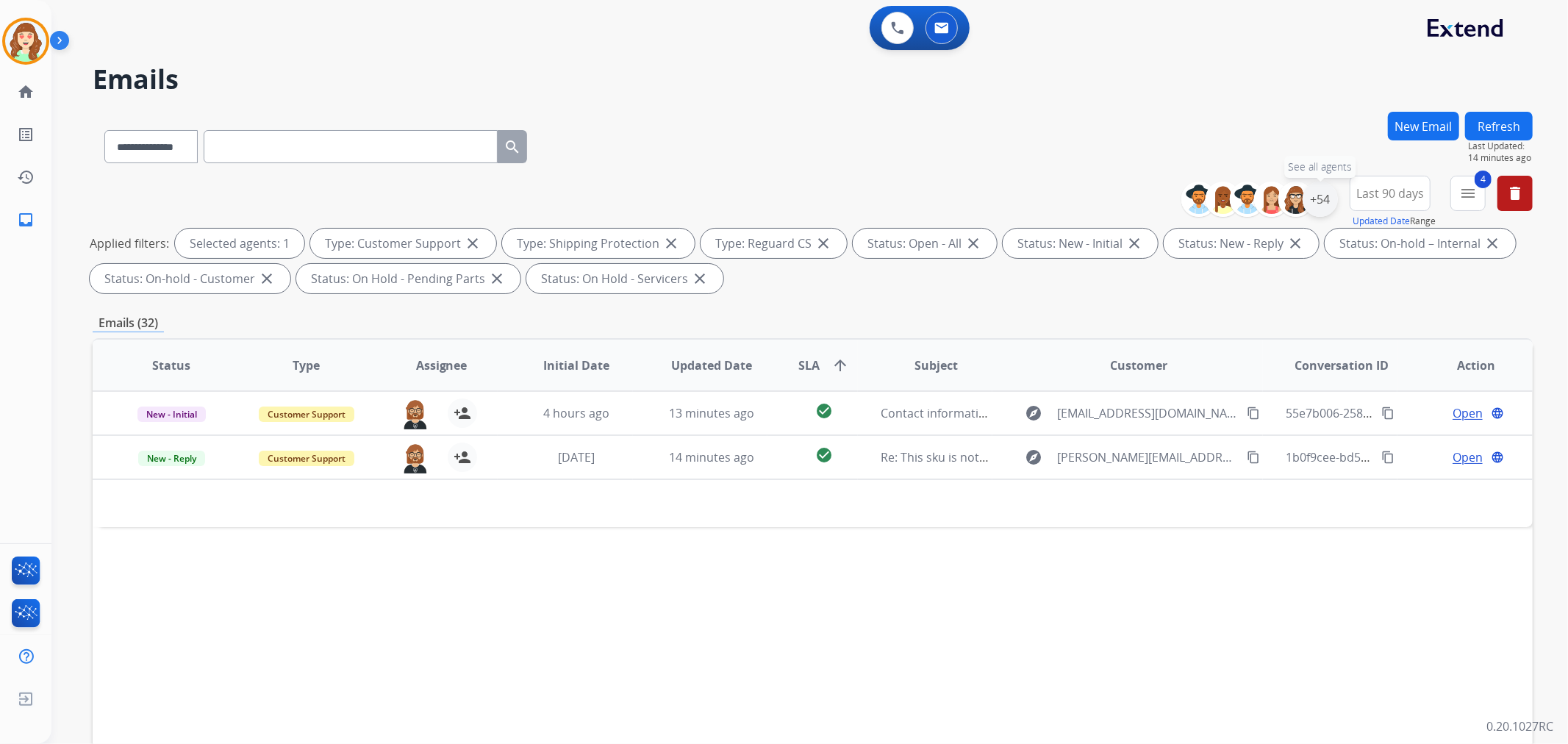
click at [1315, 199] on div "+54" at bounding box center [1320, 199] width 36 height 36
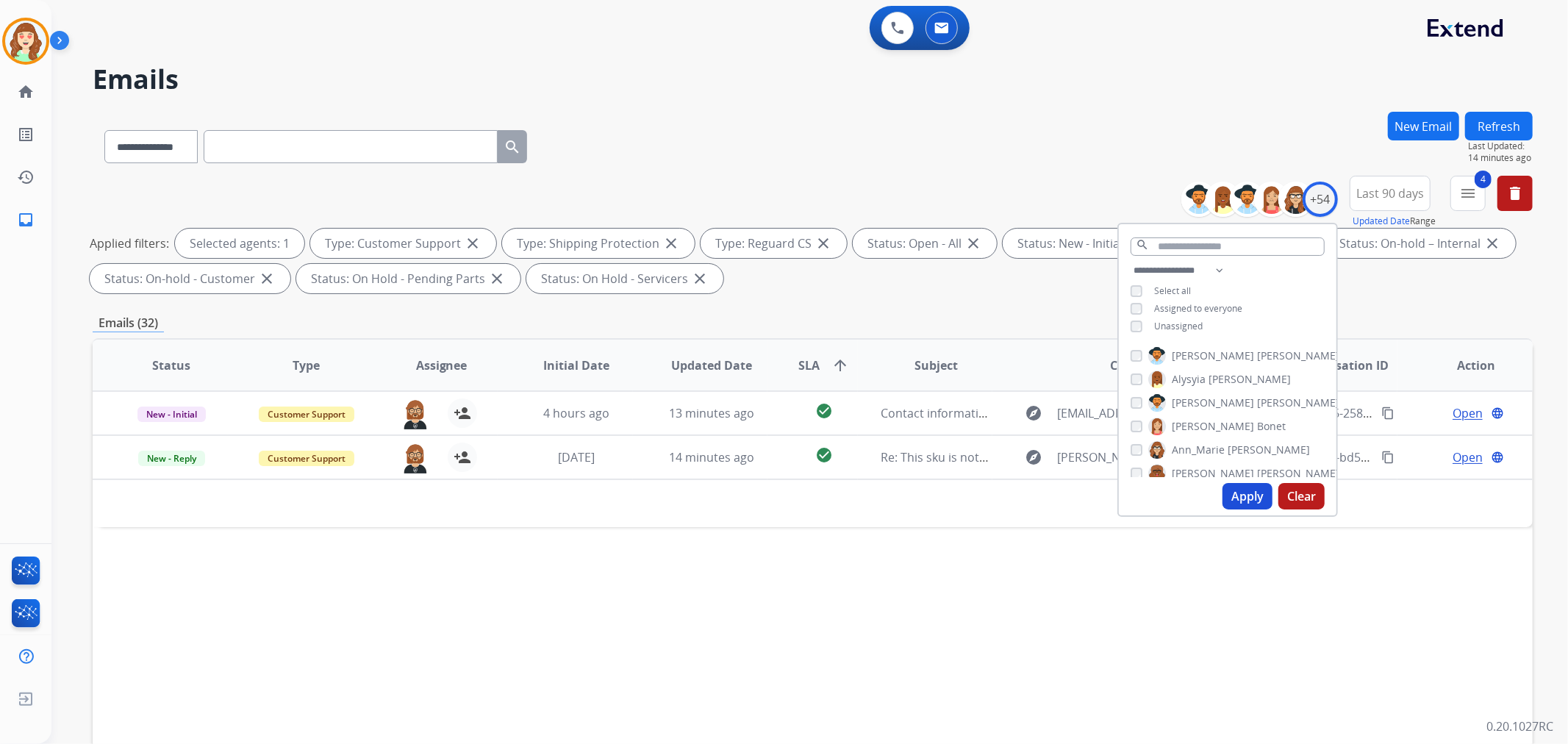
click at [1247, 495] on button "Apply" at bounding box center [1247, 495] width 50 height 27
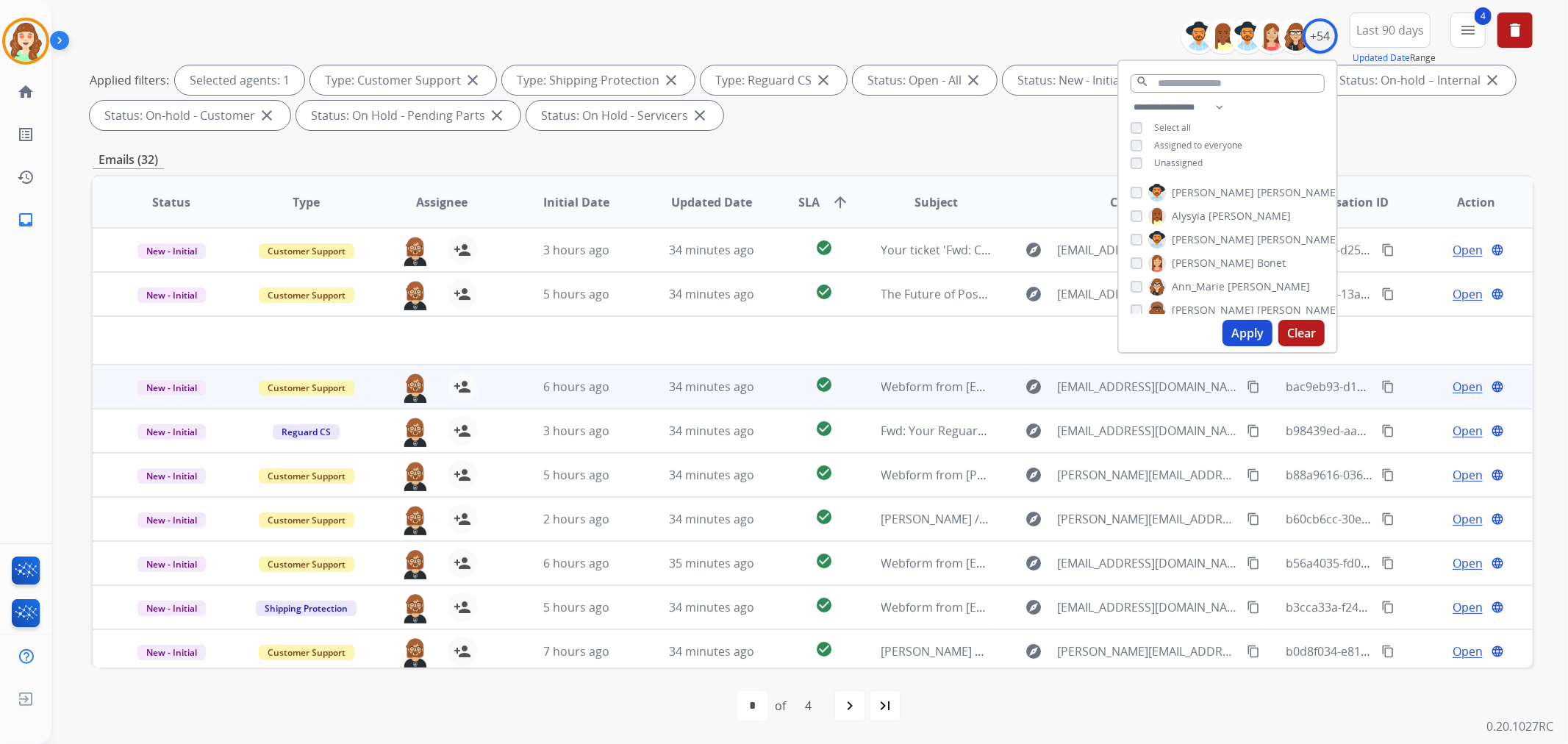
scroll to position [48, 0]
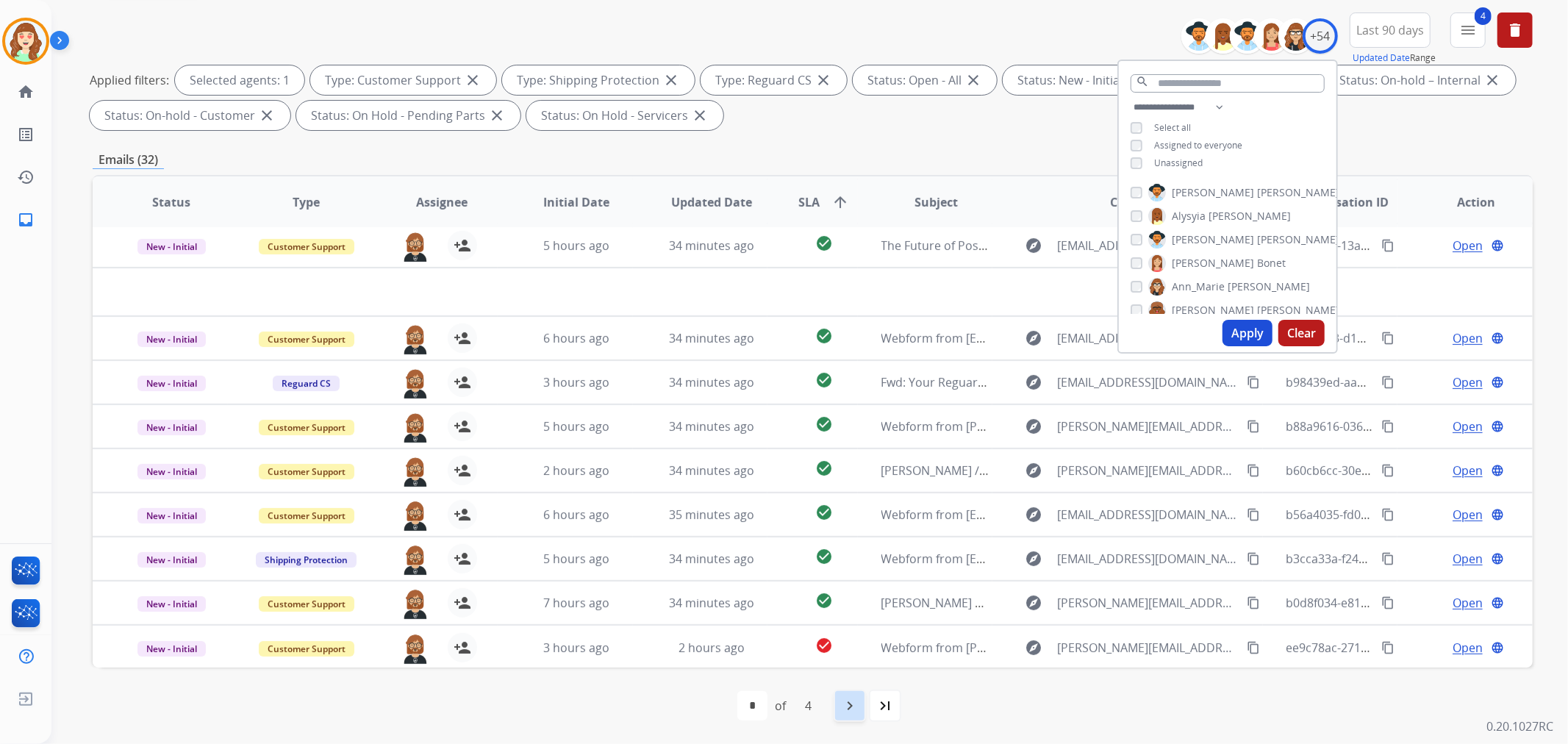
click at [855, 704] on mat-icon "navigate_next" at bounding box center [850, 706] width 18 height 18
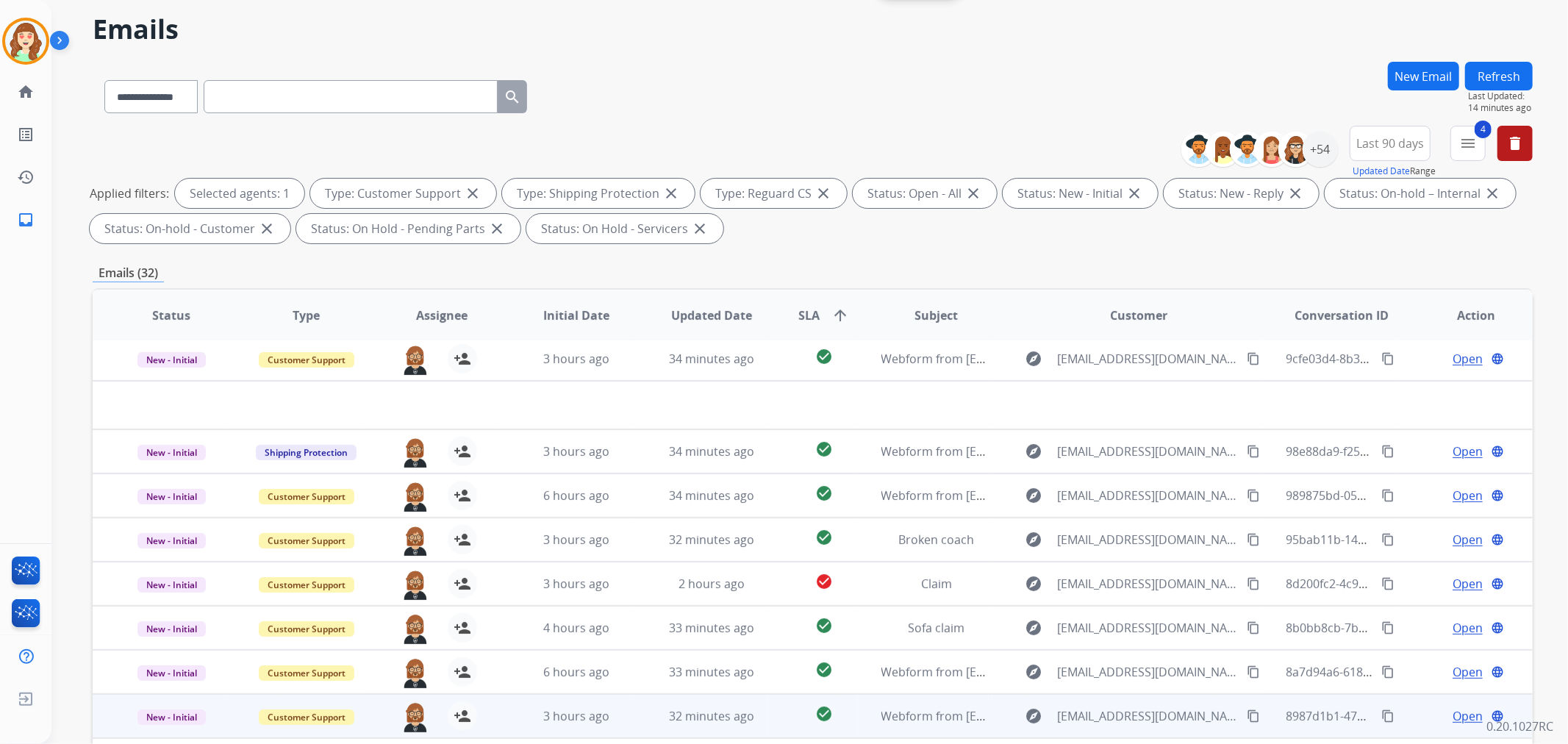
scroll to position [163, 0]
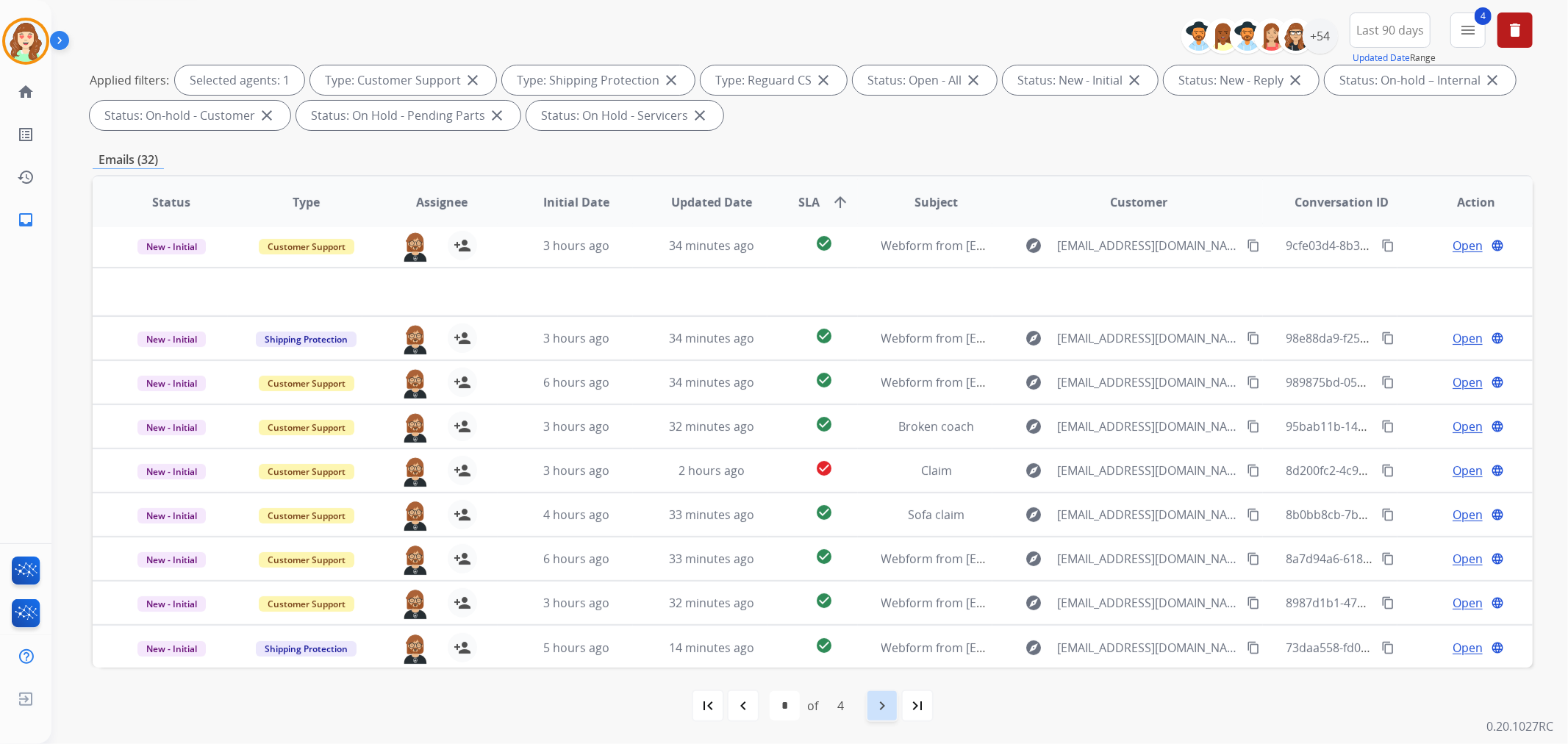
click at [876, 694] on div "navigate_next" at bounding box center [881, 706] width 33 height 33
click at [885, 697] on mat-icon "navigate_next" at bounding box center [882, 706] width 18 height 18
select select "*"
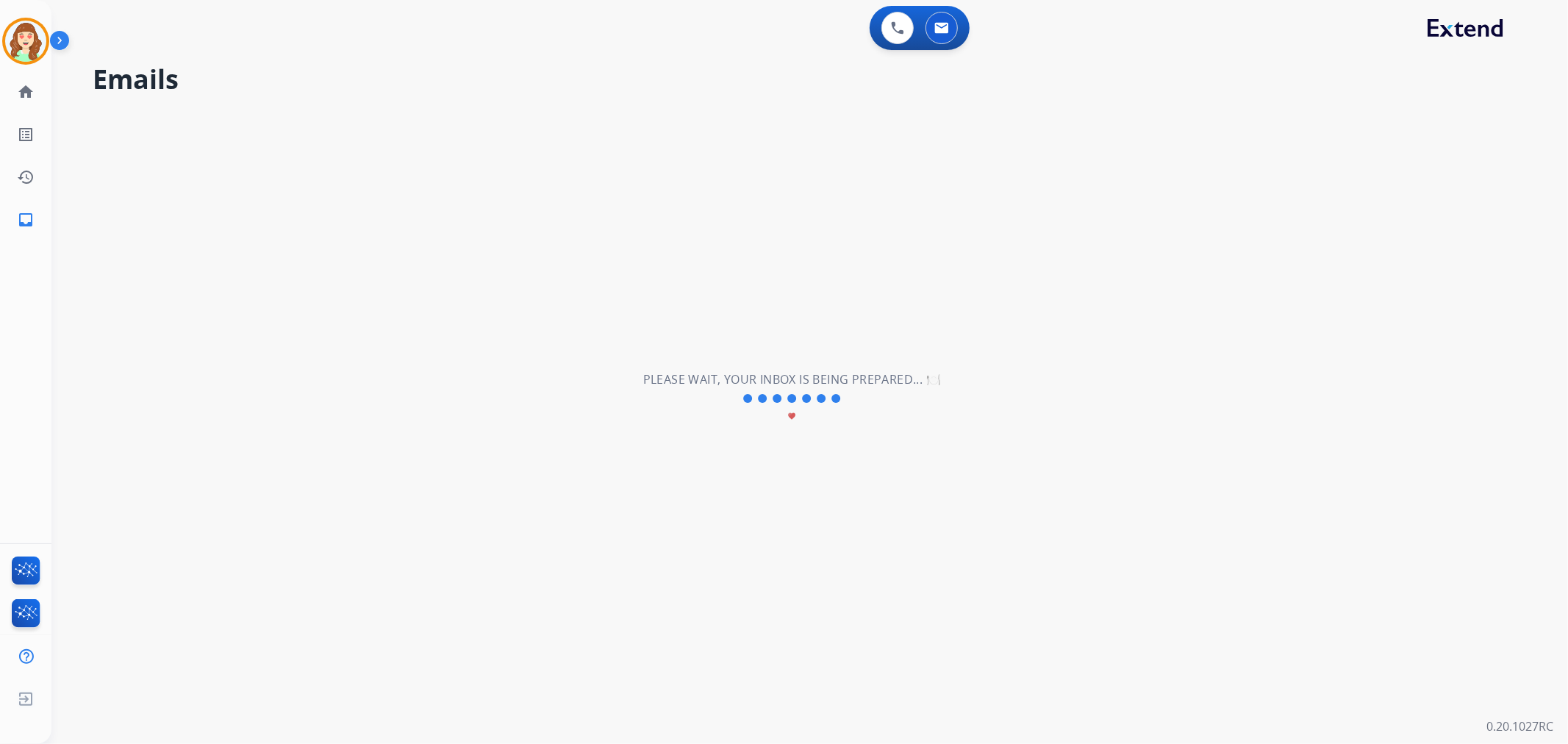
scroll to position [0, 0]
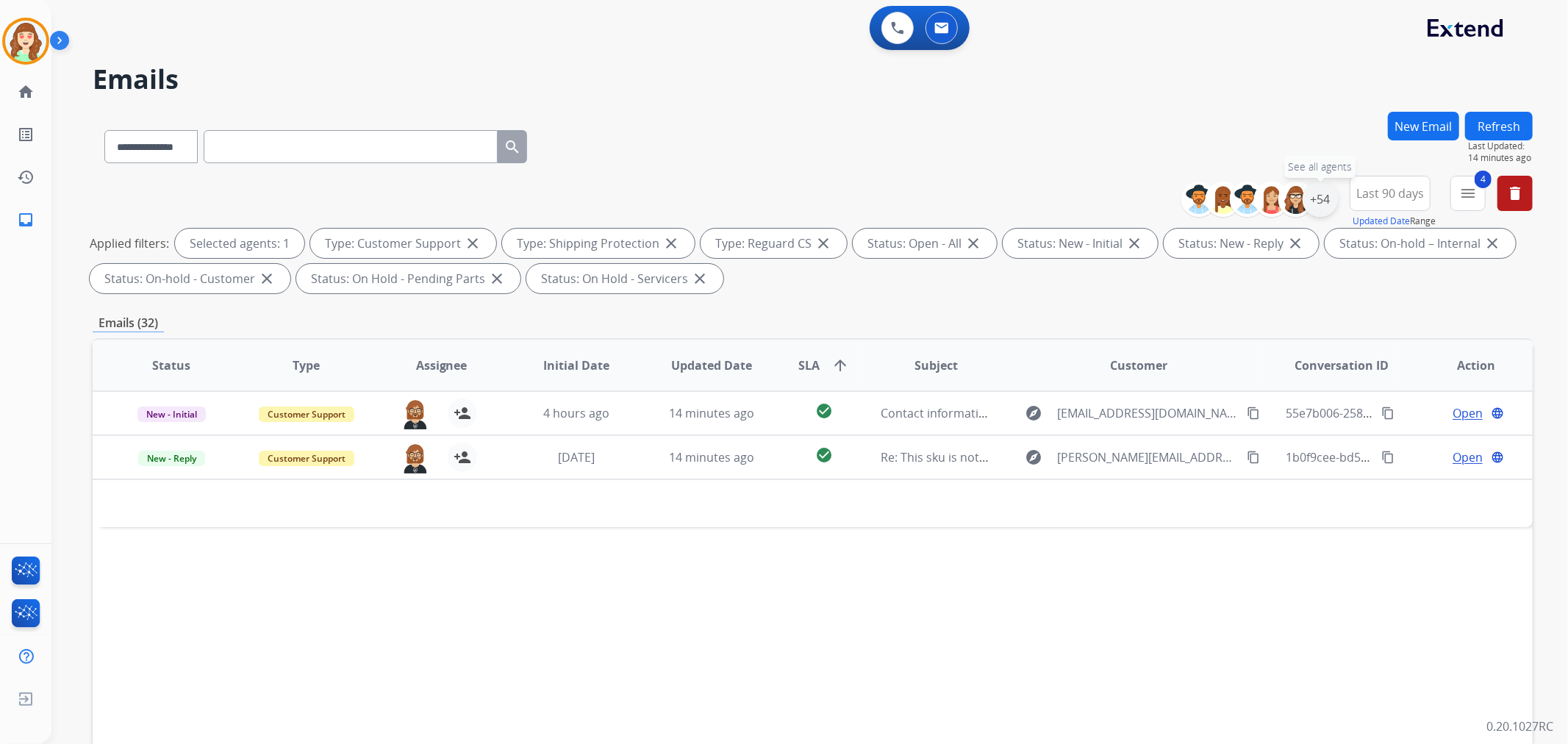
click at [1324, 194] on div "+54" at bounding box center [1320, 199] width 36 height 36
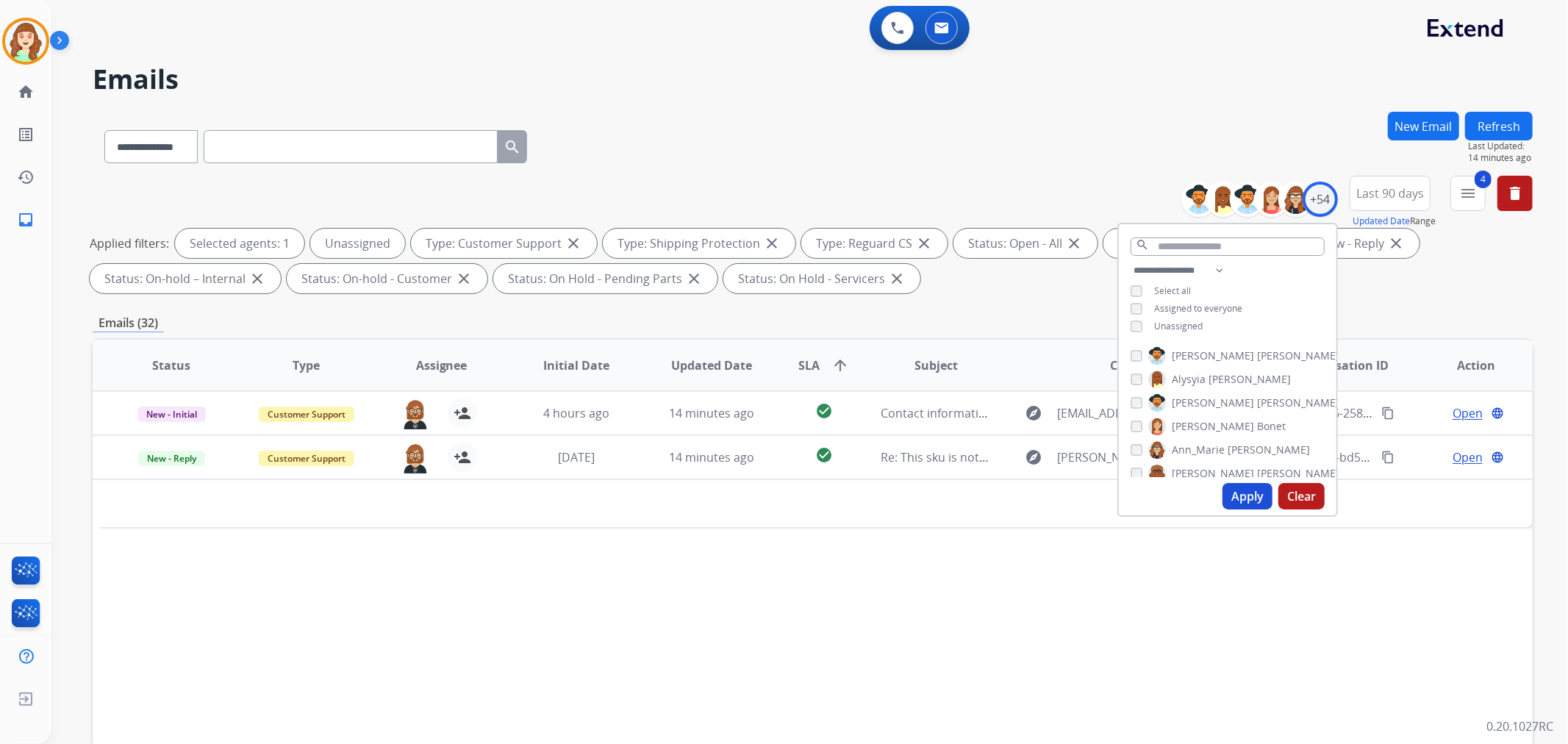
click at [1242, 493] on button "Apply" at bounding box center [1247, 495] width 50 height 27
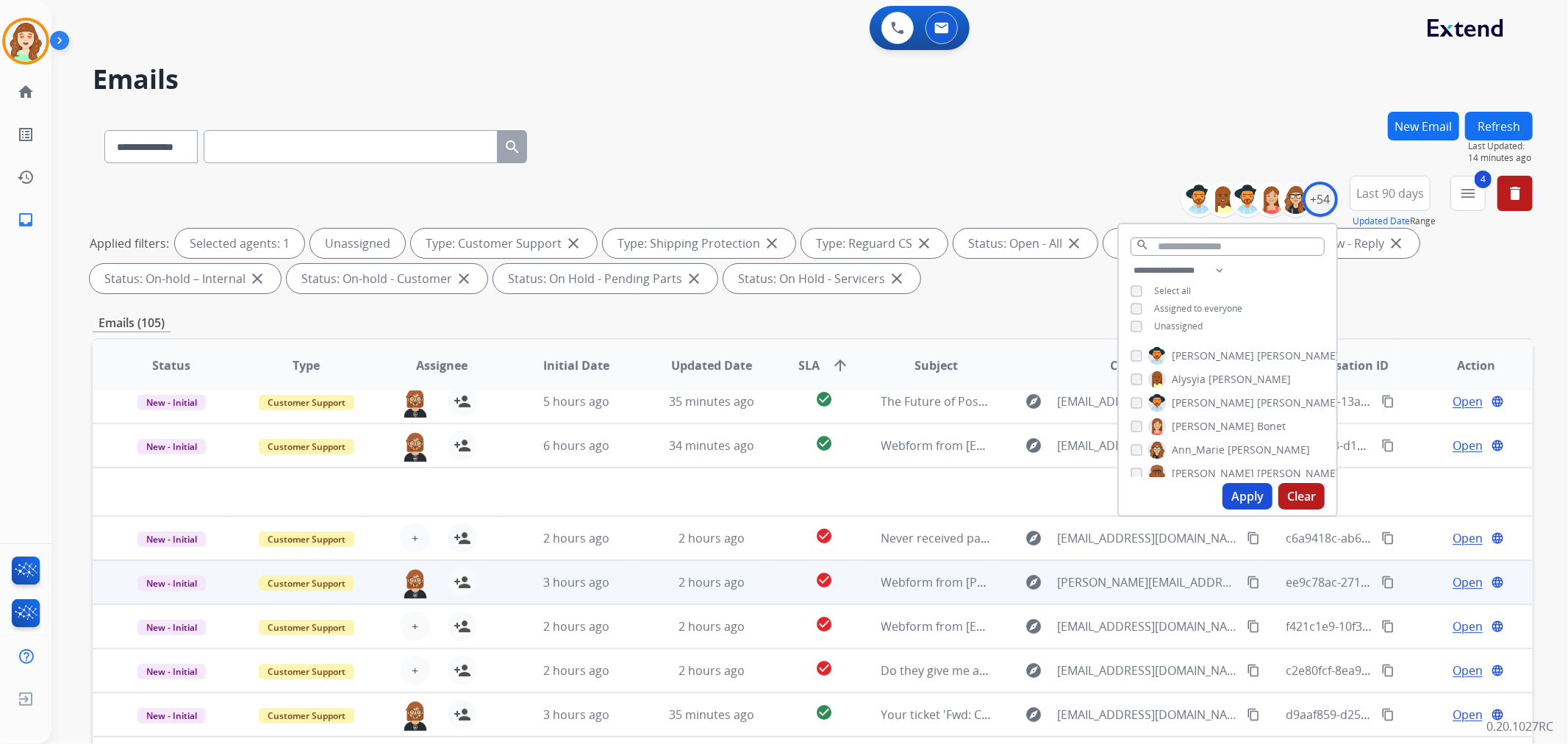
scroll to position [48, 0]
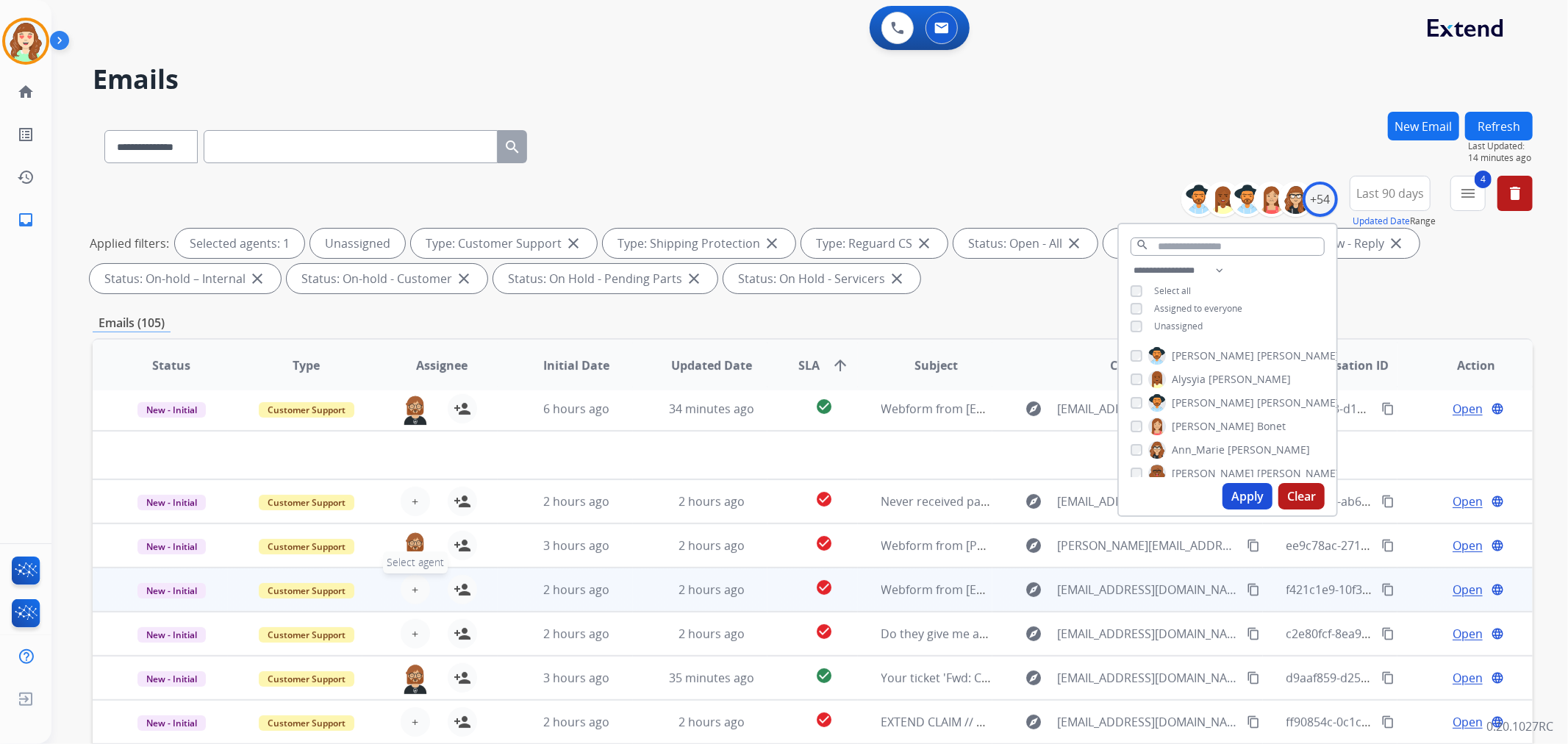
click at [407, 581] on button "+ Select agent" at bounding box center [415, 589] width 30 height 30
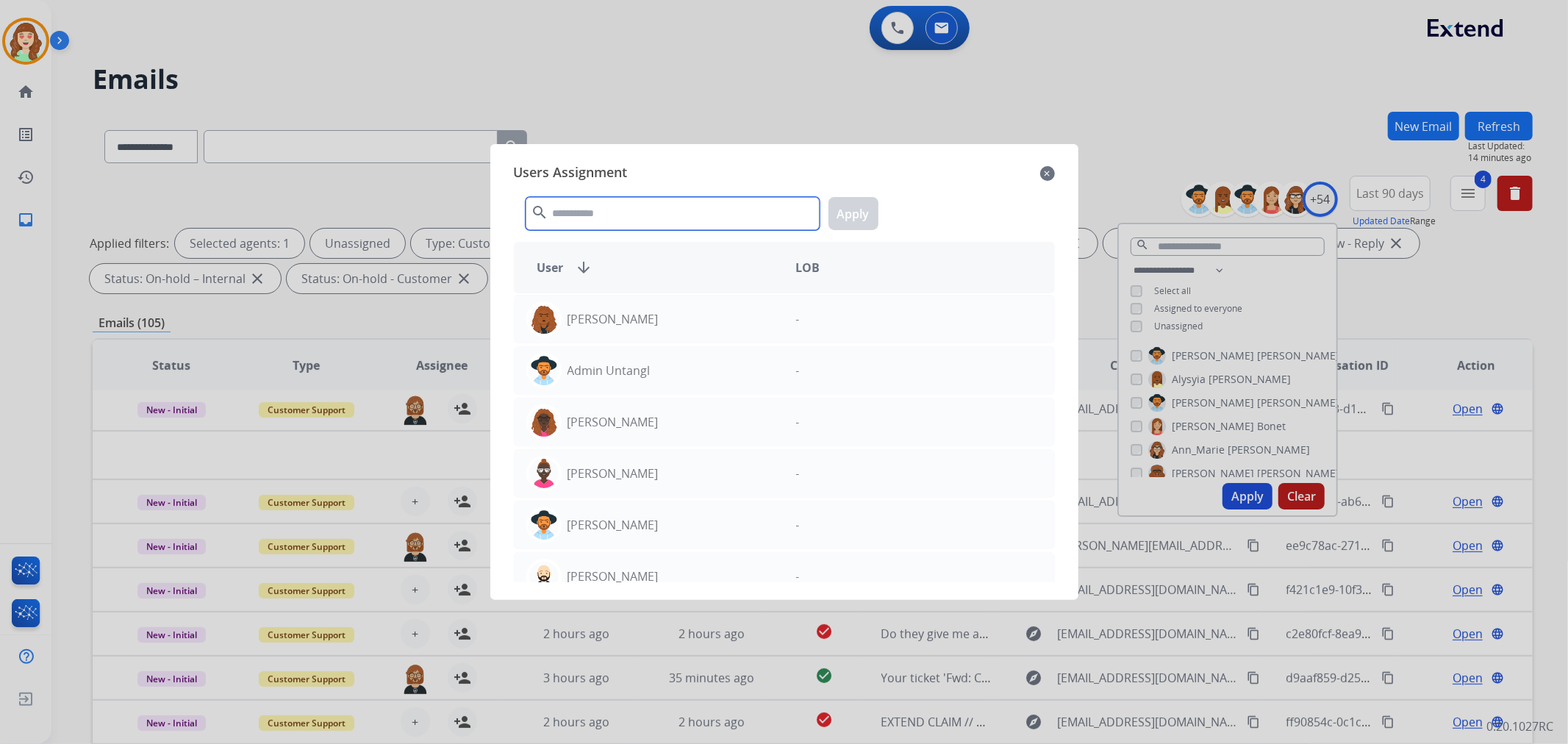
drag, startPoint x: 681, startPoint y: 213, endPoint x: 670, endPoint y: 213, distance: 11.0
click at [681, 213] on input "text" at bounding box center [673, 214] width 294 height 34
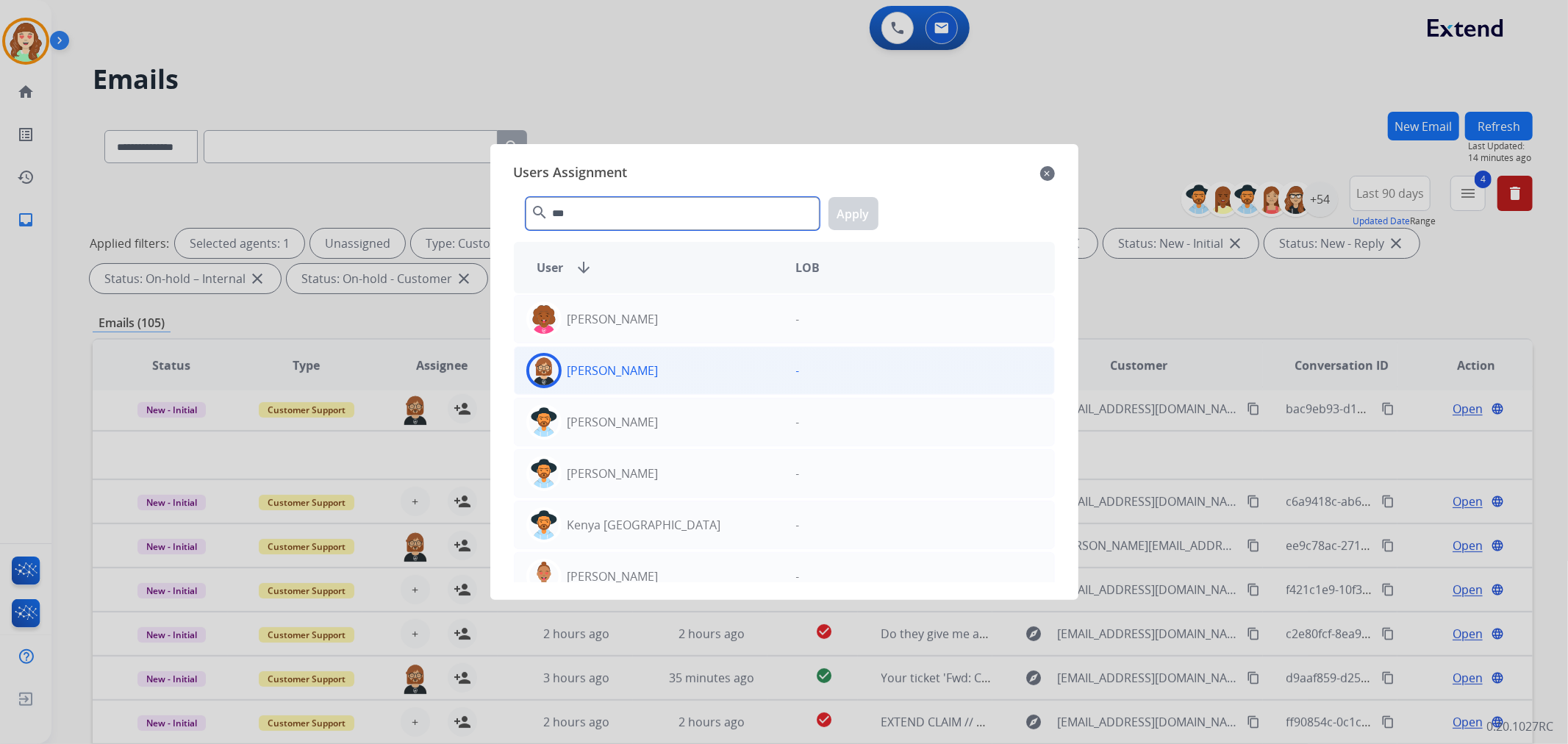
type input "***"
click at [676, 363] on div "[PERSON_NAME]" at bounding box center [648, 371] width 269 height 36
drag, startPoint x: 849, startPoint y: 212, endPoint x: 459, endPoint y: 439, distance: 451.3
click at [847, 212] on button "Apply" at bounding box center [853, 214] width 50 height 34
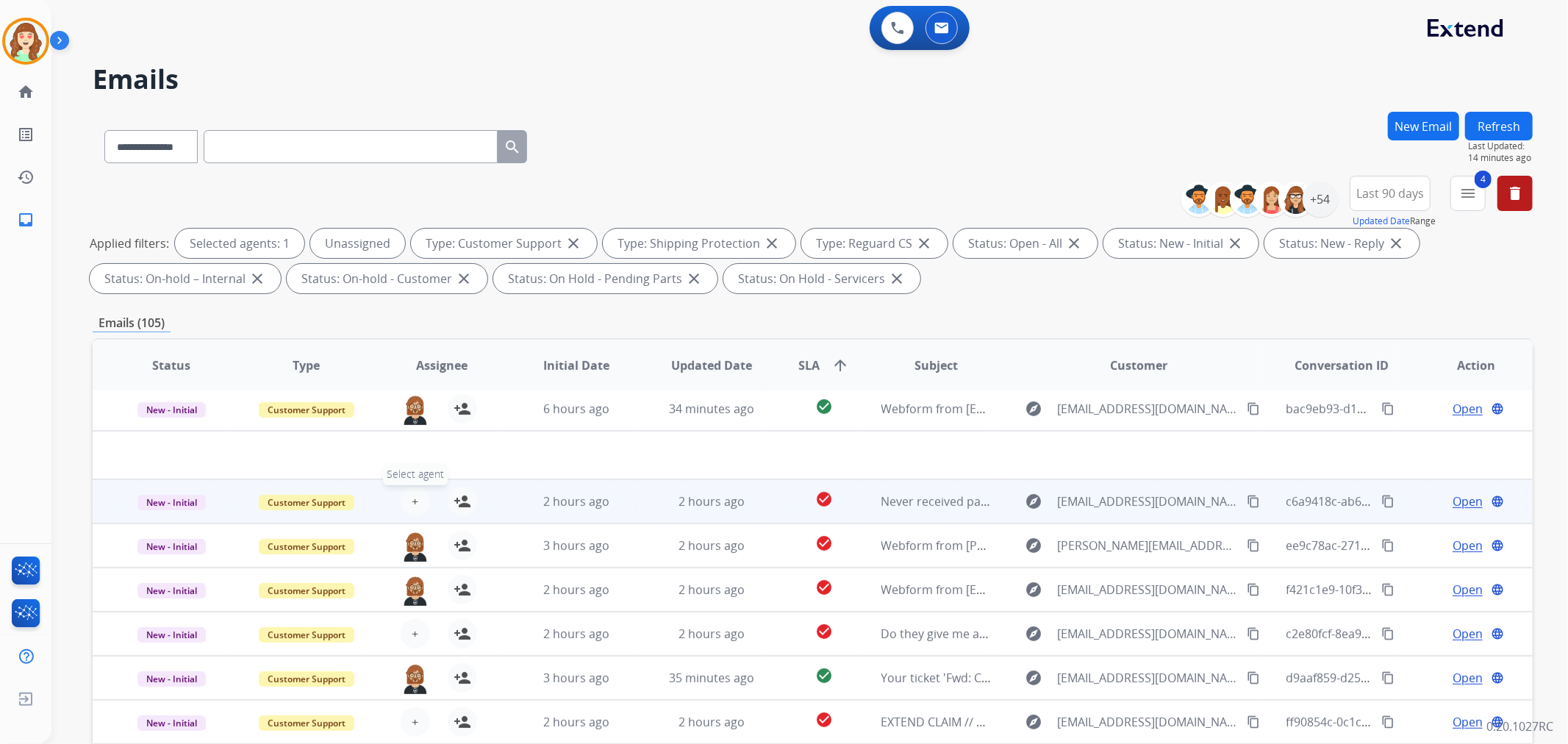
click at [416, 499] on button "+ Select agent" at bounding box center [415, 501] width 30 height 30
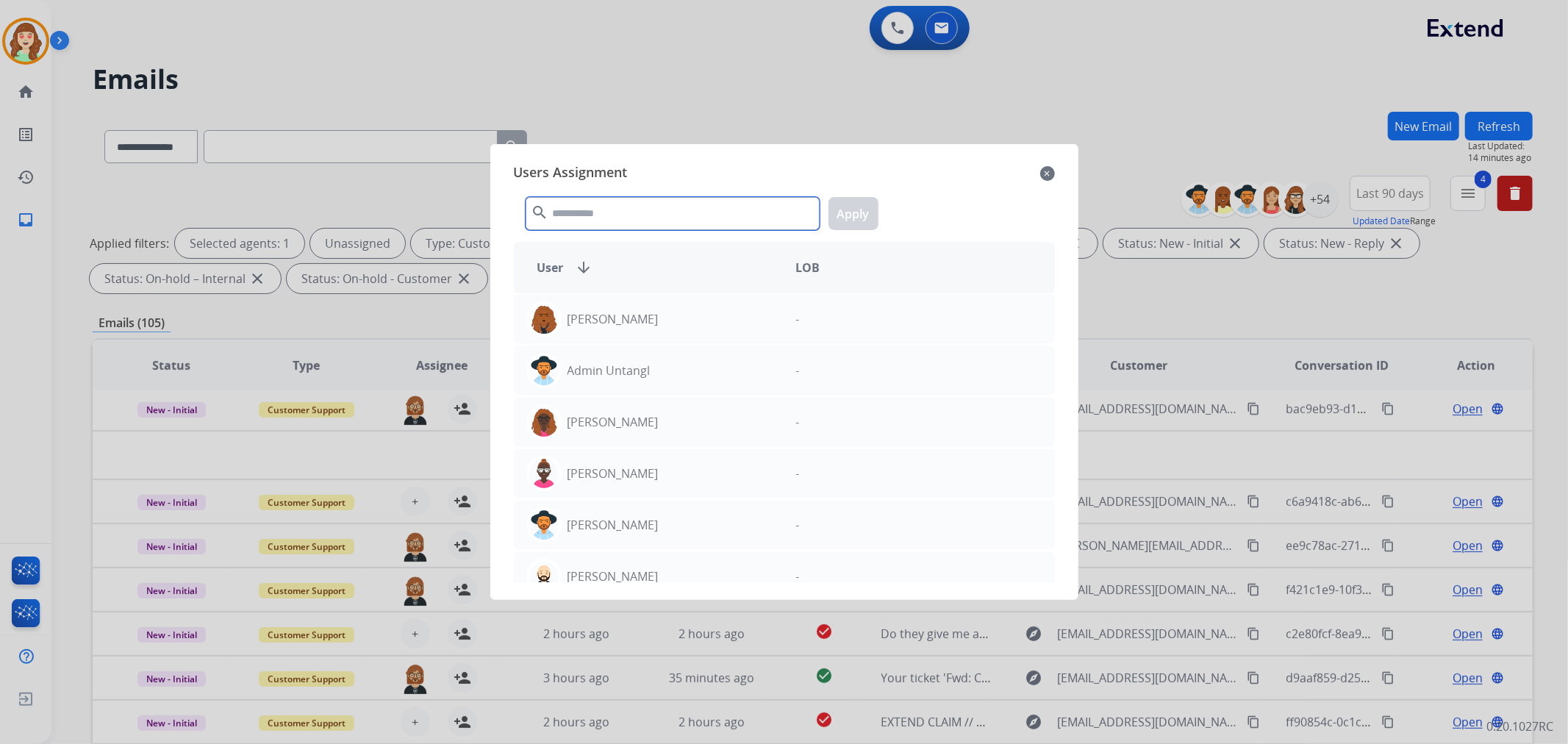
click at [647, 212] on input "text" at bounding box center [673, 214] width 294 height 34
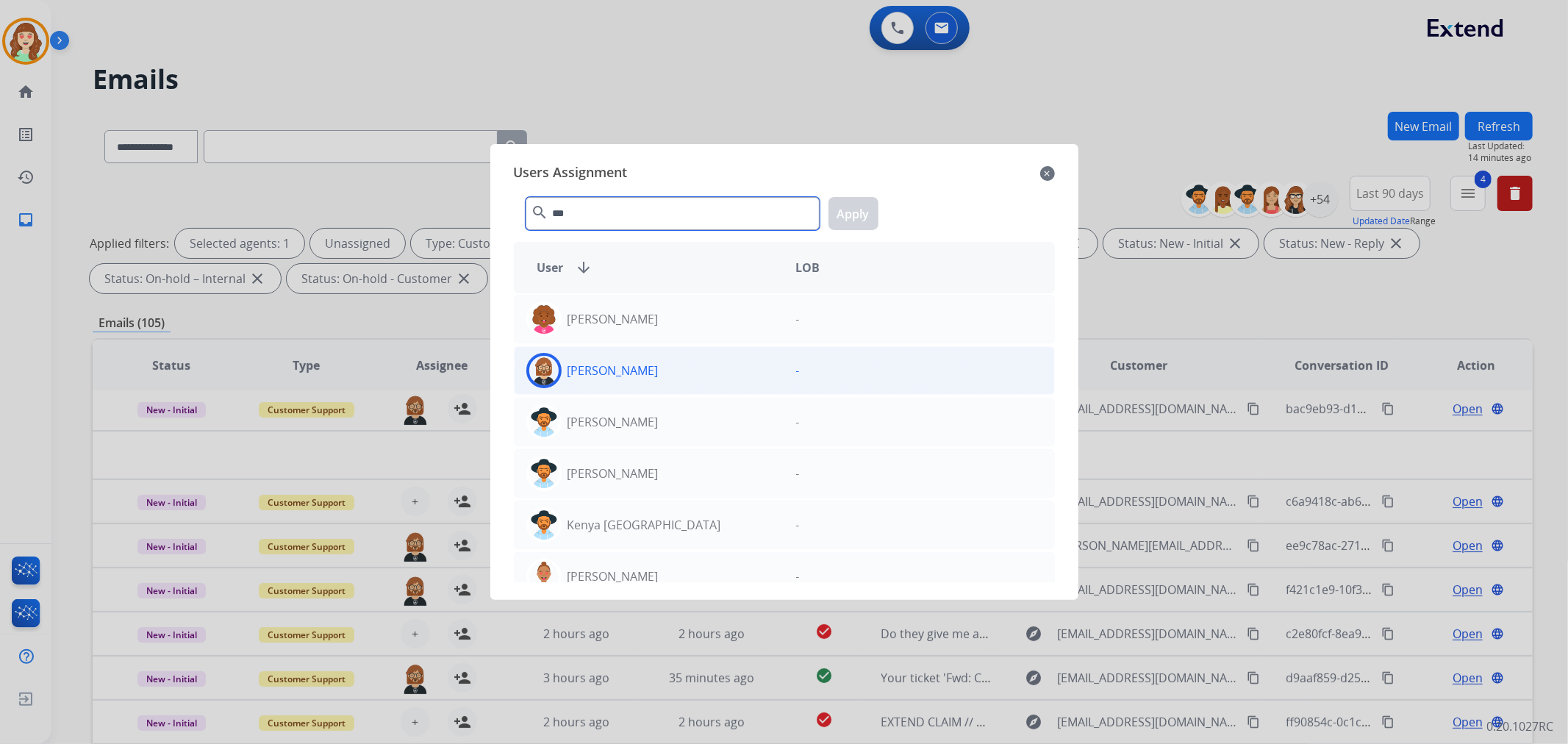
type input "***"
click at [696, 364] on div "[PERSON_NAME]" at bounding box center [648, 371] width 269 height 36
click at [847, 210] on button "Apply" at bounding box center [853, 214] width 50 height 34
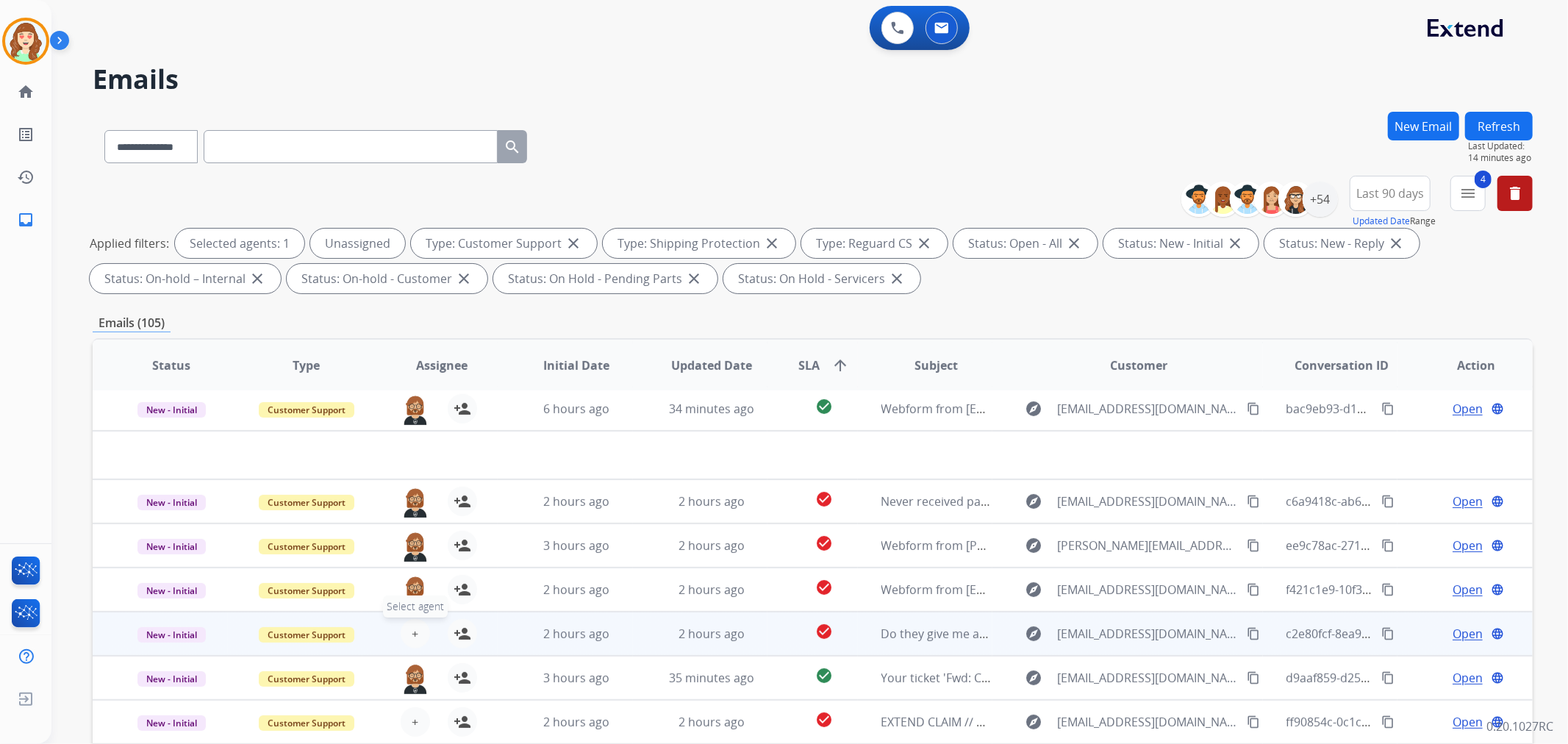
click at [414, 634] on span "+" at bounding box center [414, 633] width 7 height 18
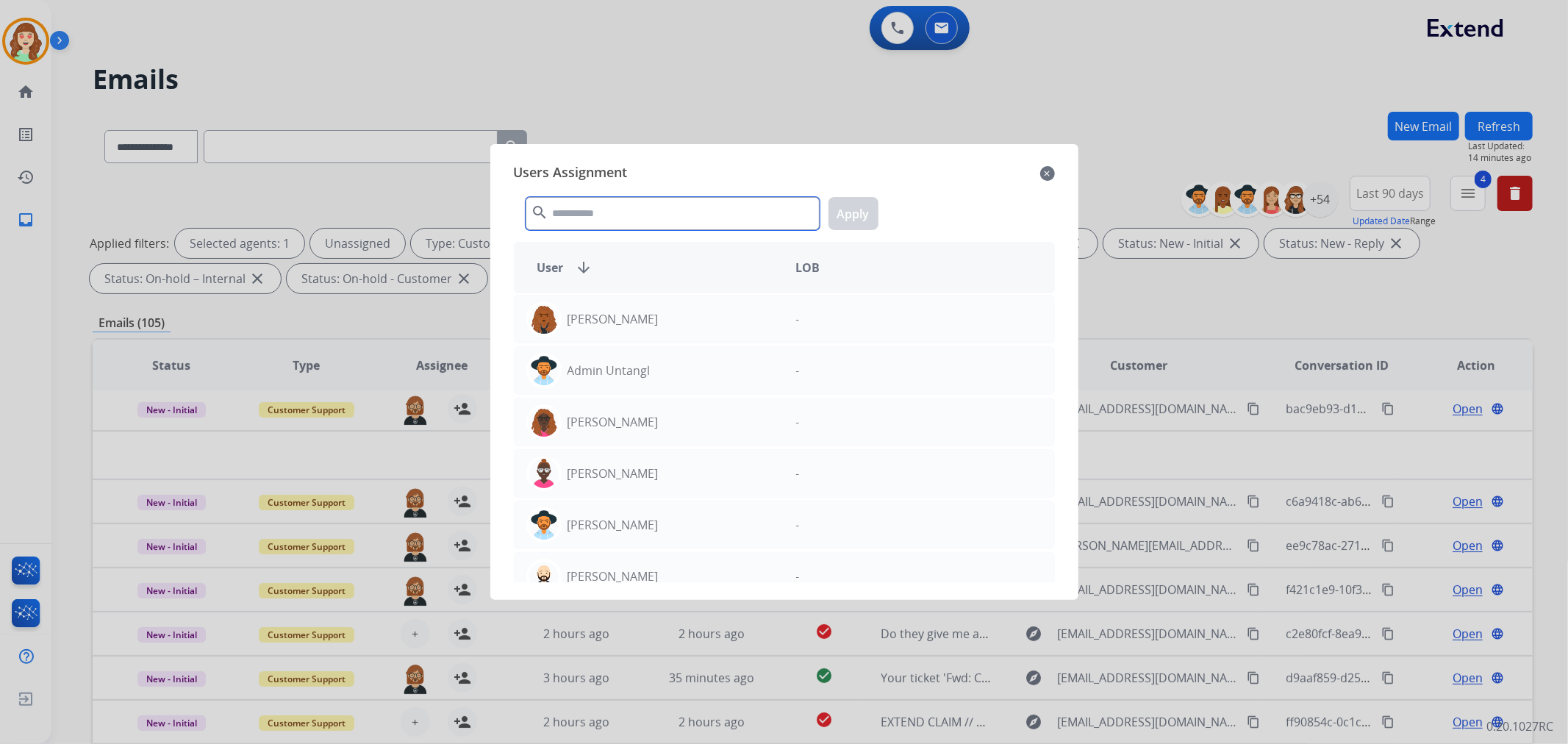
click at [718, 223] on input "text" at bounding box center [673, 214] width 294 height 34
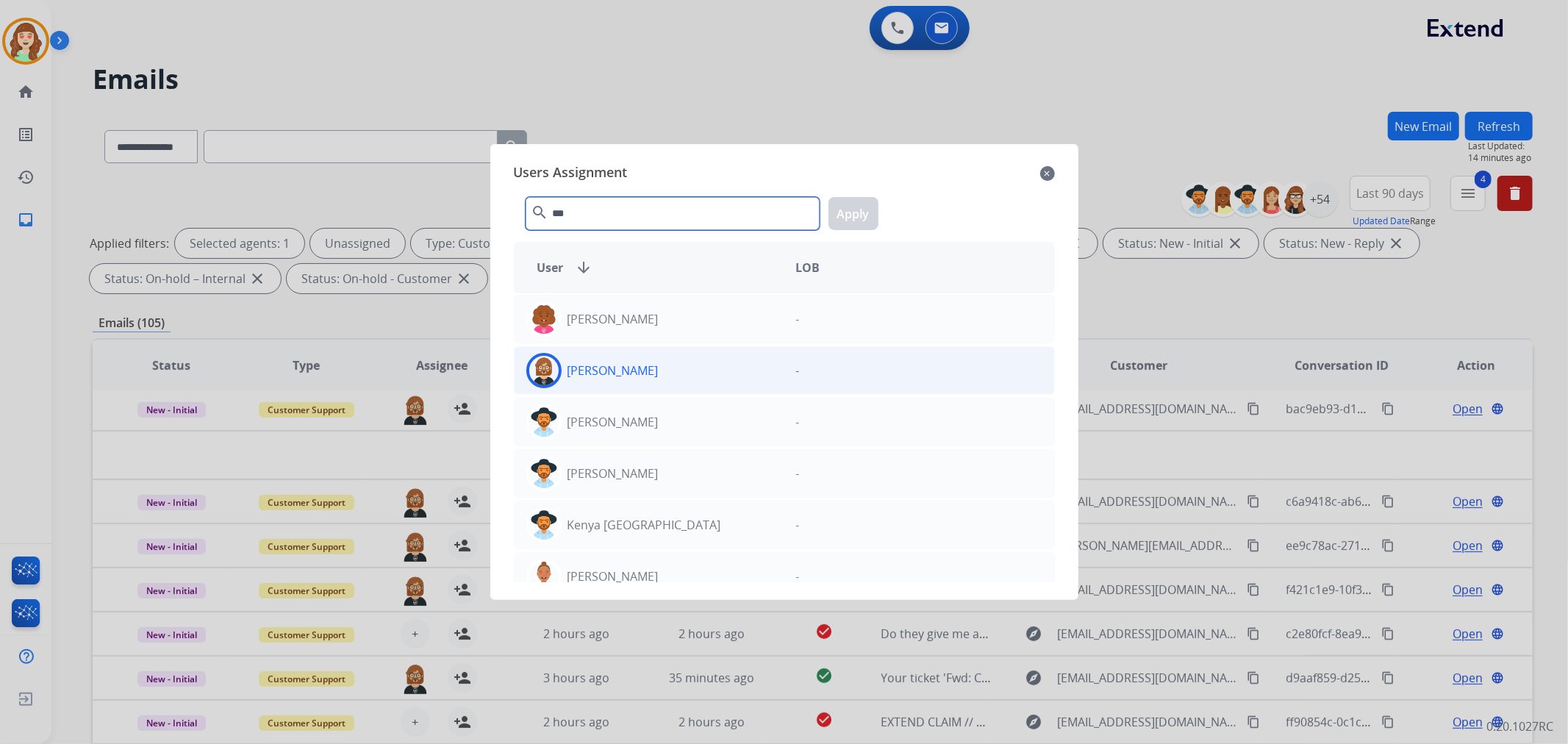
type input "***"
click at [658, 364] on div "[PERSON_NAME]" at bounding box center [648, 371] width 269 height 36
click at [850, 208] on button "Apply" at bounding box center [853, 214] width 50 height 34
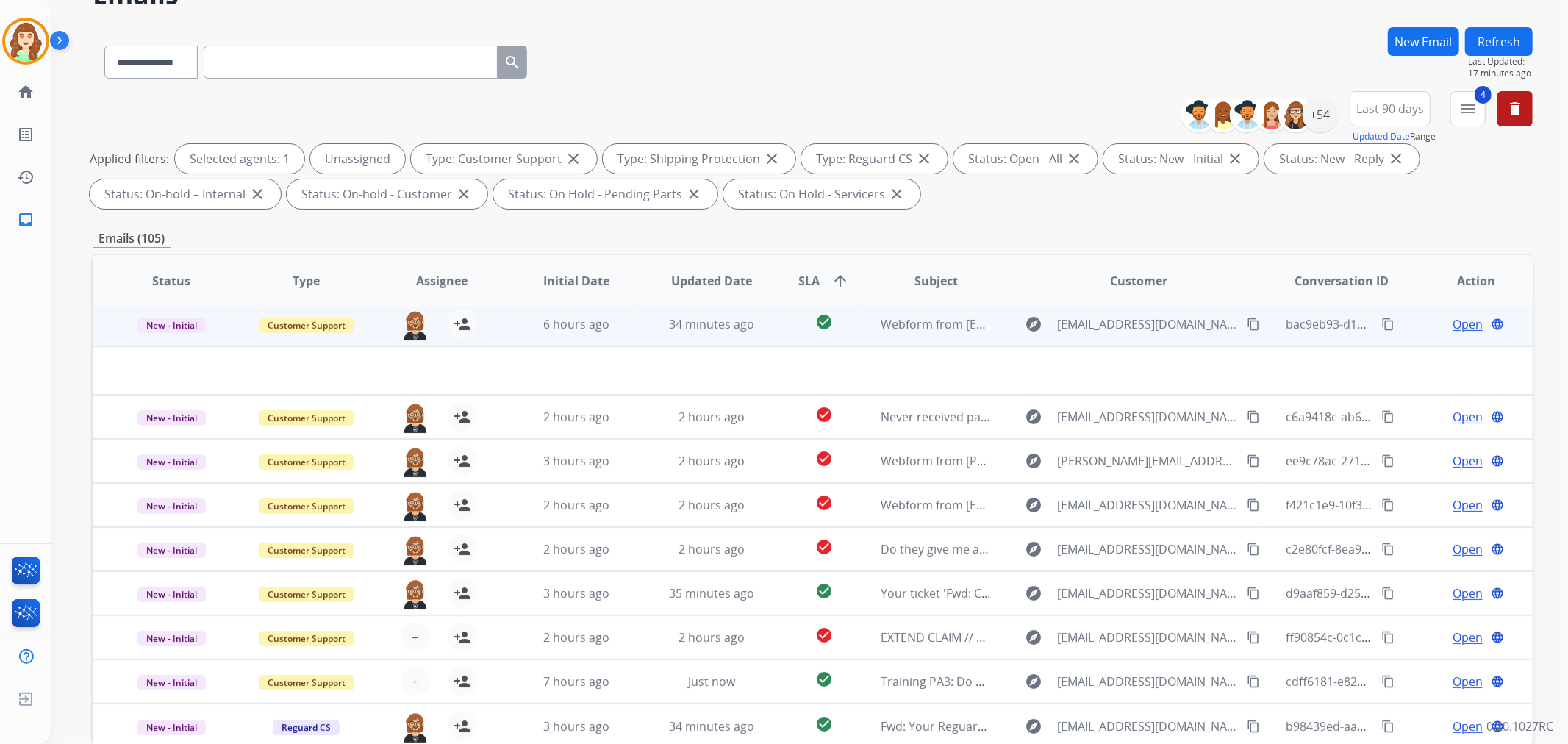
scroll to position [163, 0]
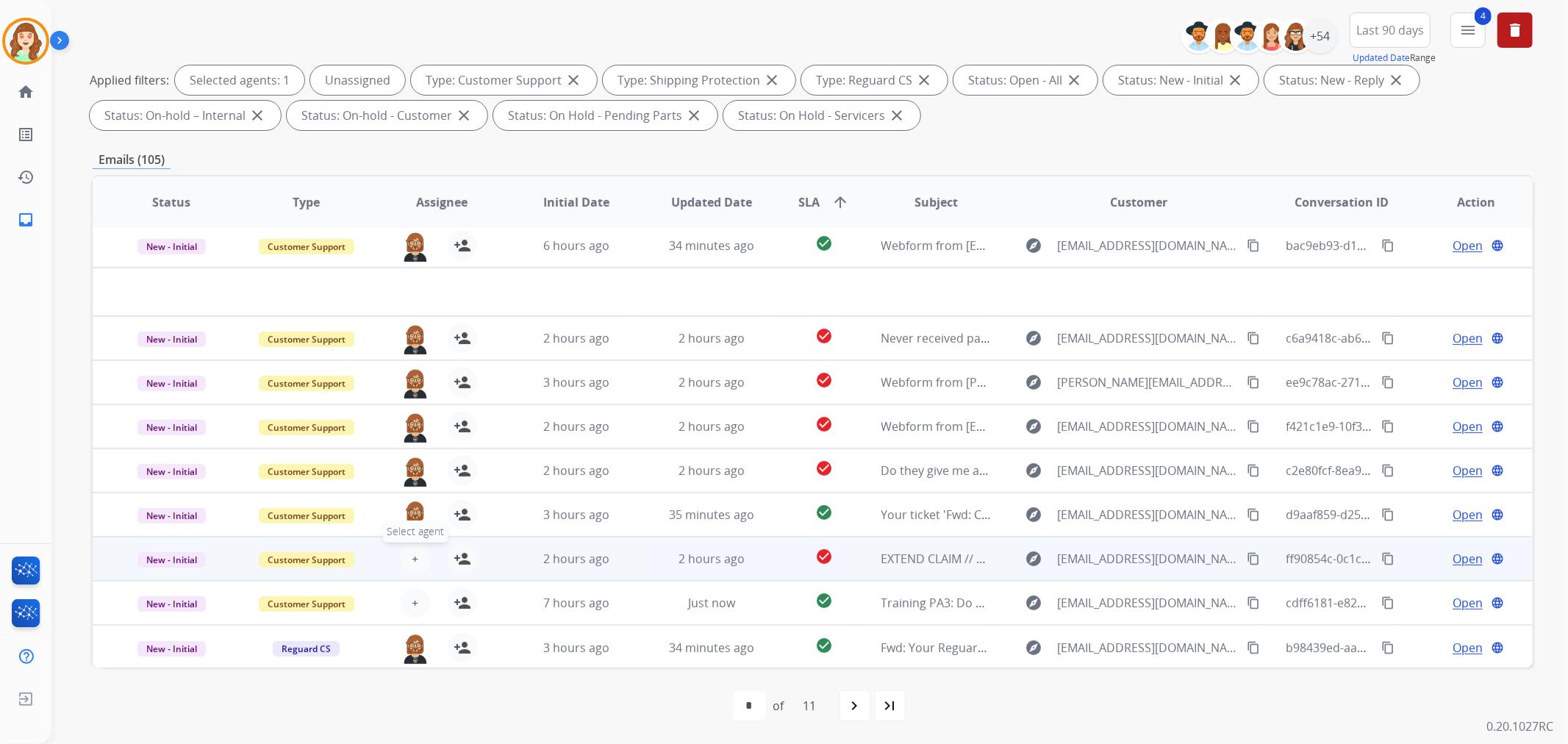
click at [408, 552] on button "+ Select agent" at bounding box center [415, 558] width 30 height 30
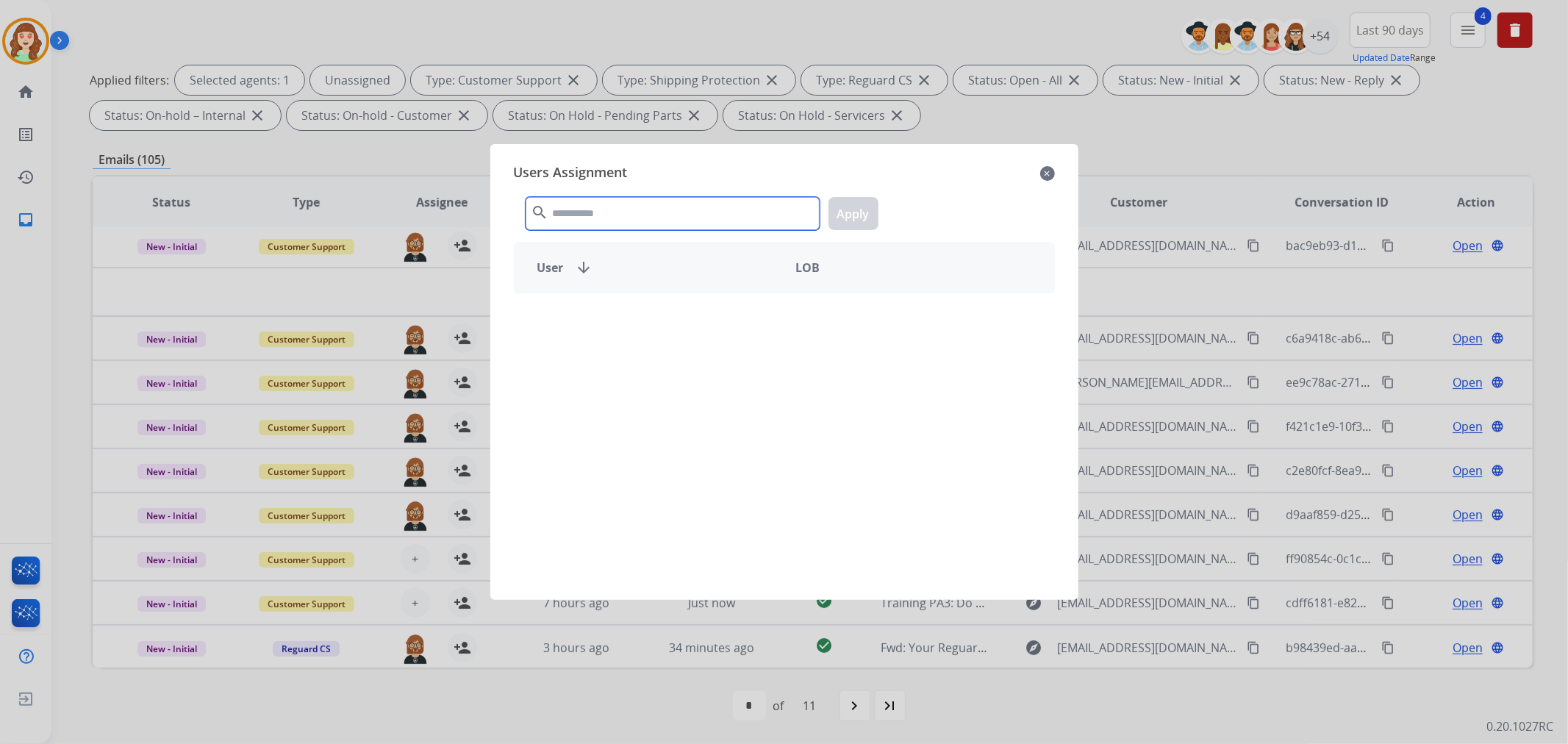
drag, startPoint x: 687, startPoint y: 214, endPoint x: 699, endPoint y: 209, distance: 13.0
click at [692, 210] on input "text" at bounding box center [673, 214] width 294 height 34
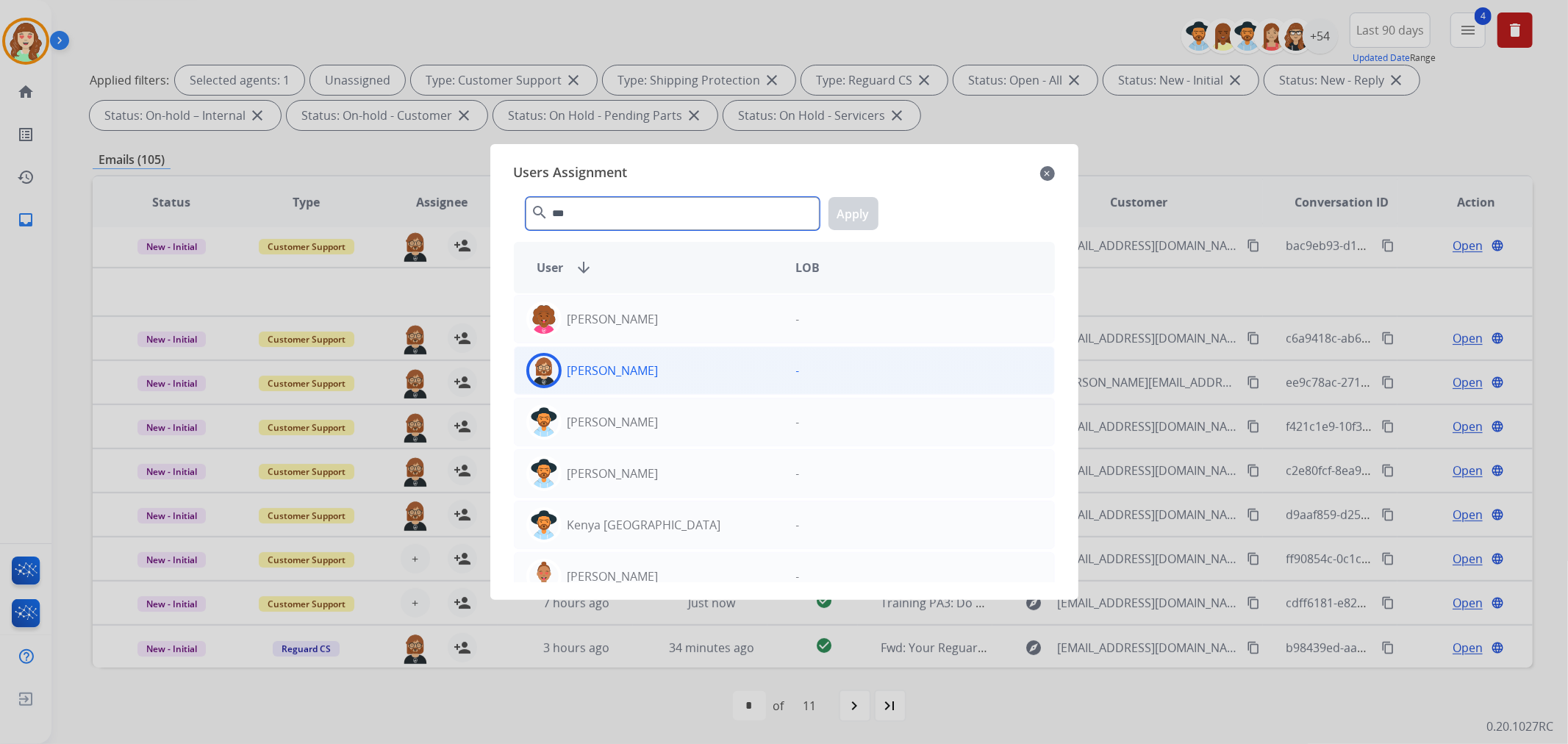
type input "***"
click at [661, 368] on div "[PERSON_NAME]" at bounding box center [648, 371] width 269 height 36
click at [855, 206] on button "Apply" at bounding box center [853, 214] width 50 height 34
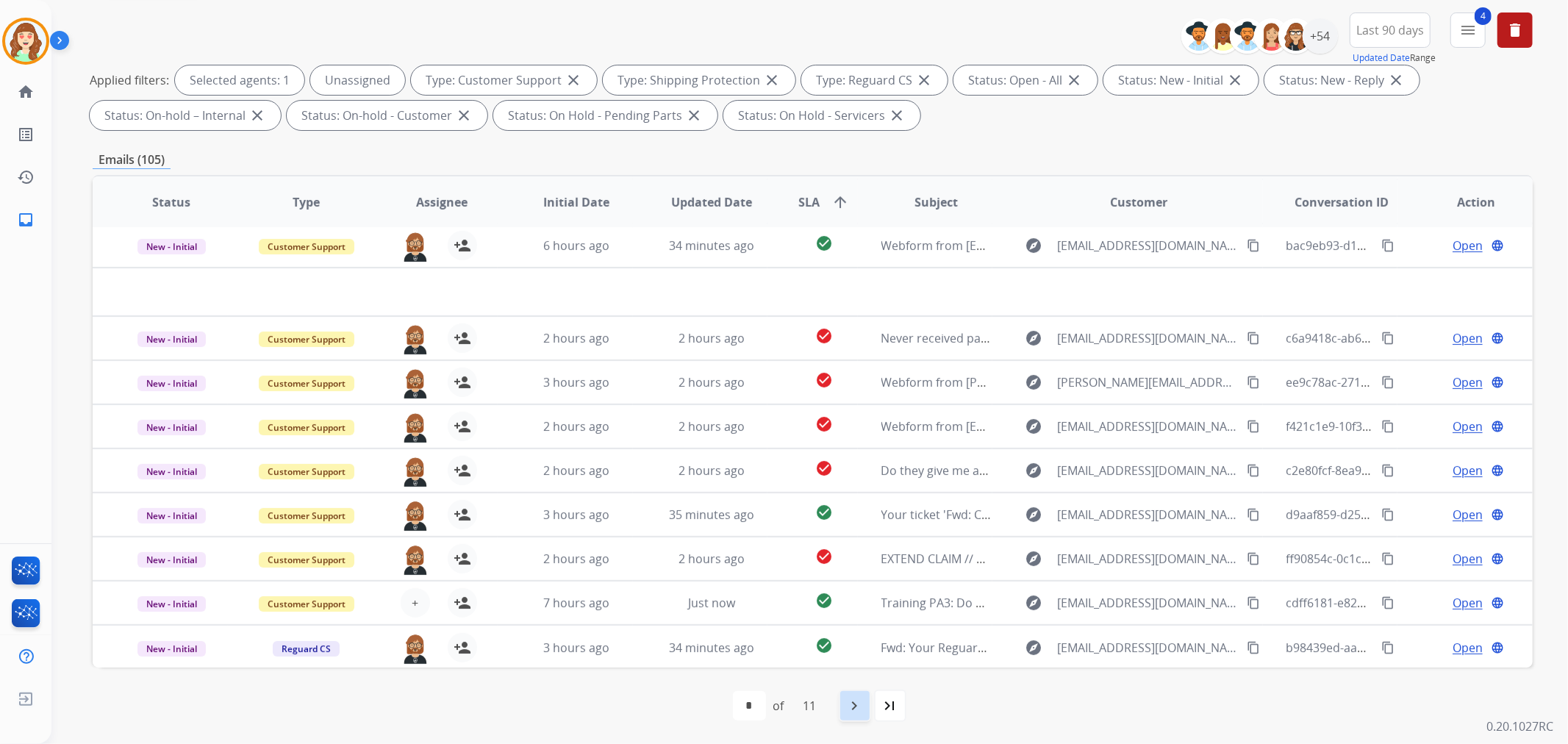
click at [859, 707] on mat-icon "navigate_next" at bounding box center [855, 706] width 18 height 18
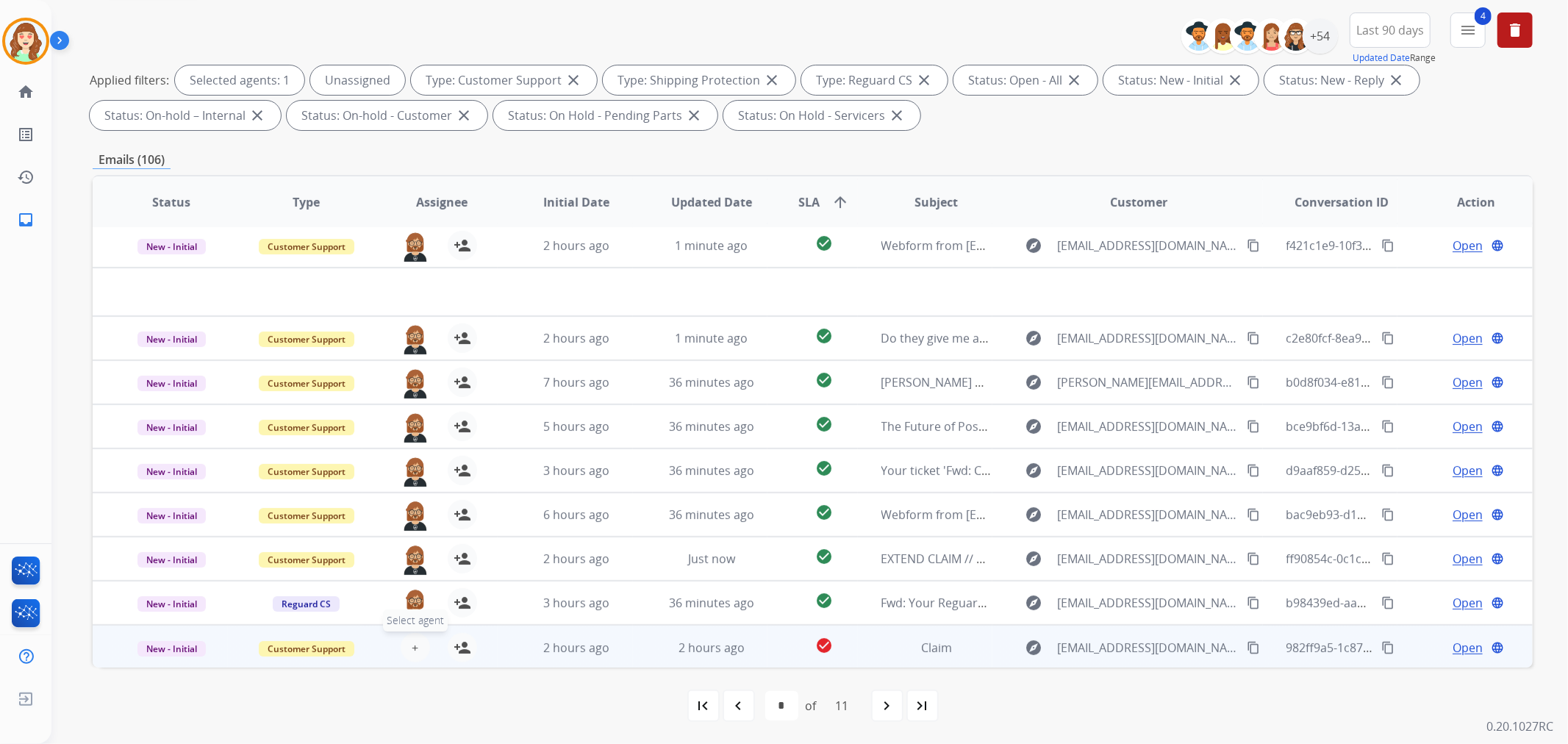
click at [420, 640] on button "+ Select agent" at bounding box center [415, 647] width 30 height 30
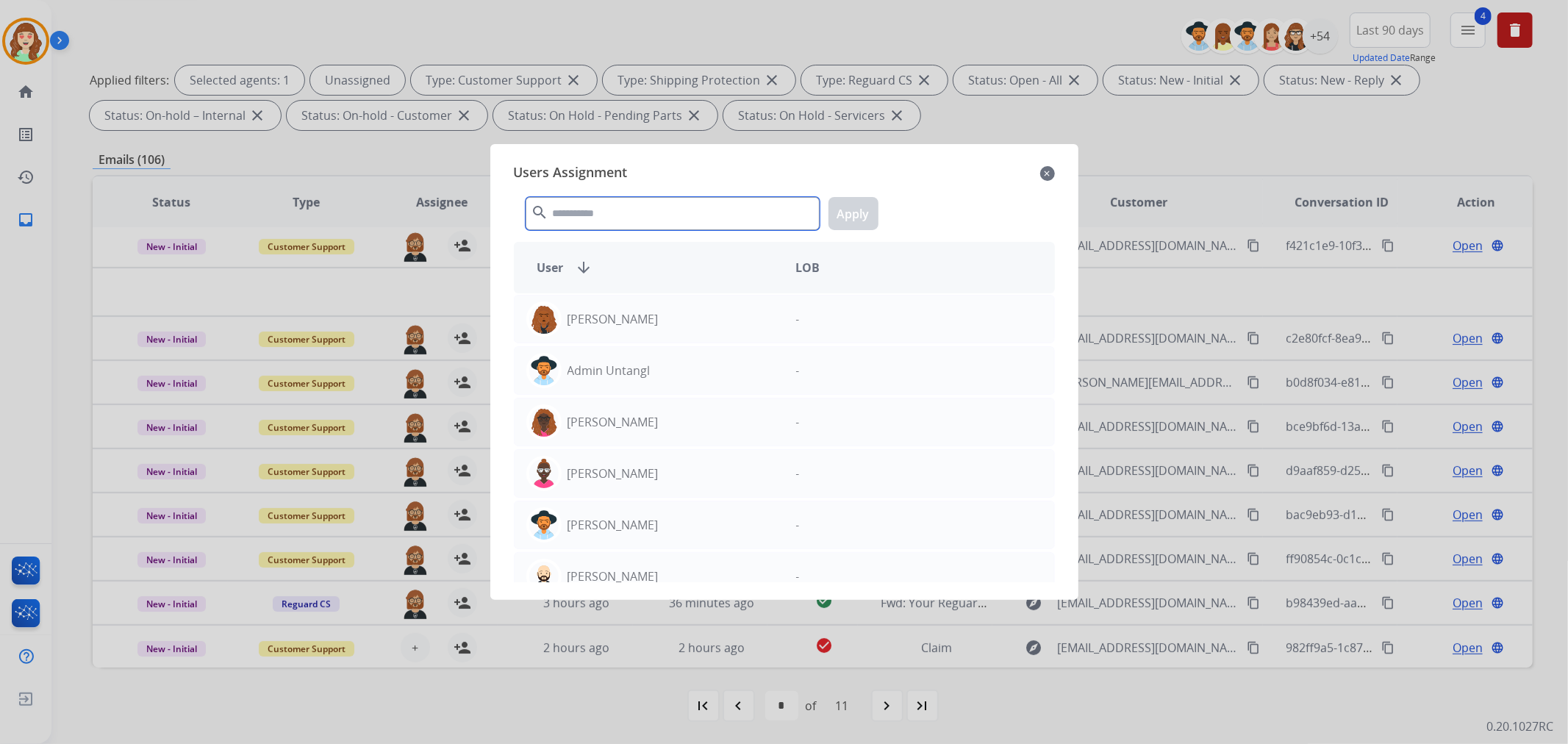
click at [717, 217] on input "text" at bounding box center [673, 214] width 294 height 34
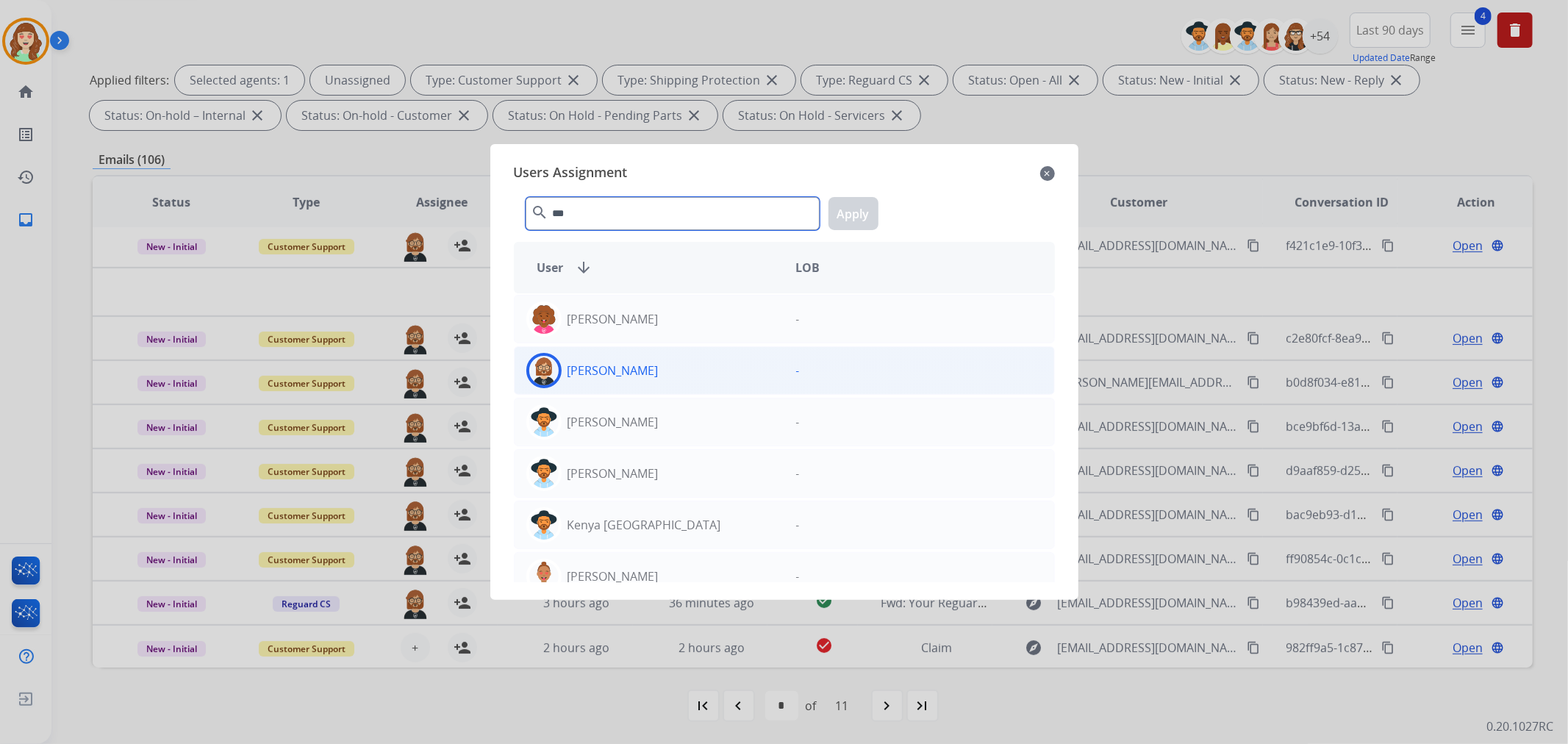
type input "***"
click at [696, 370] on div "[PERSON_NAME]" at bounding box center [648, 371] width 269 height 36
click at [857, 206] on button "Apply" at bounding box center [853, 214] width 50 height 34
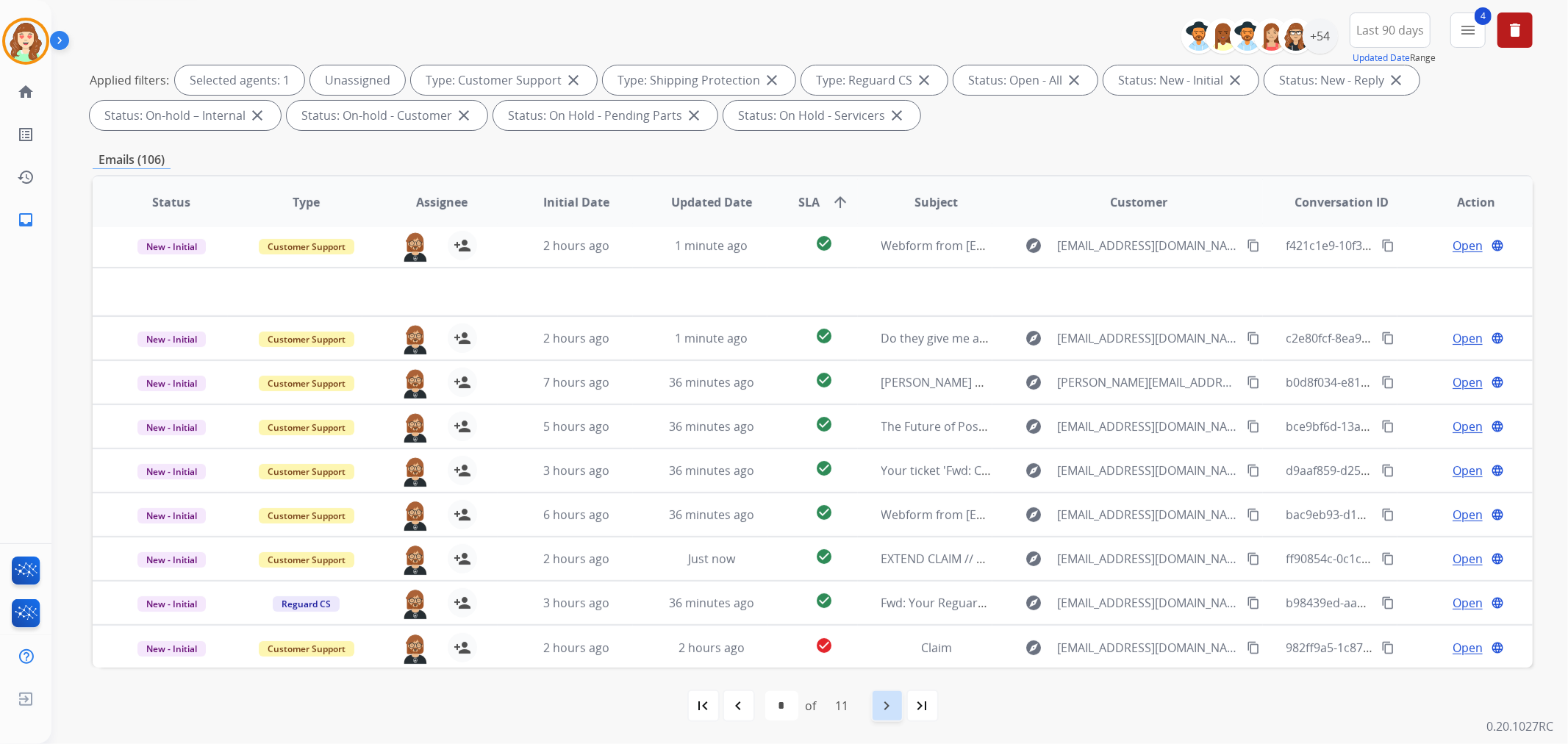
click at [891, 707] on mat-icon "navigate_next" at bounding box center [887, 706] width 18 height 18
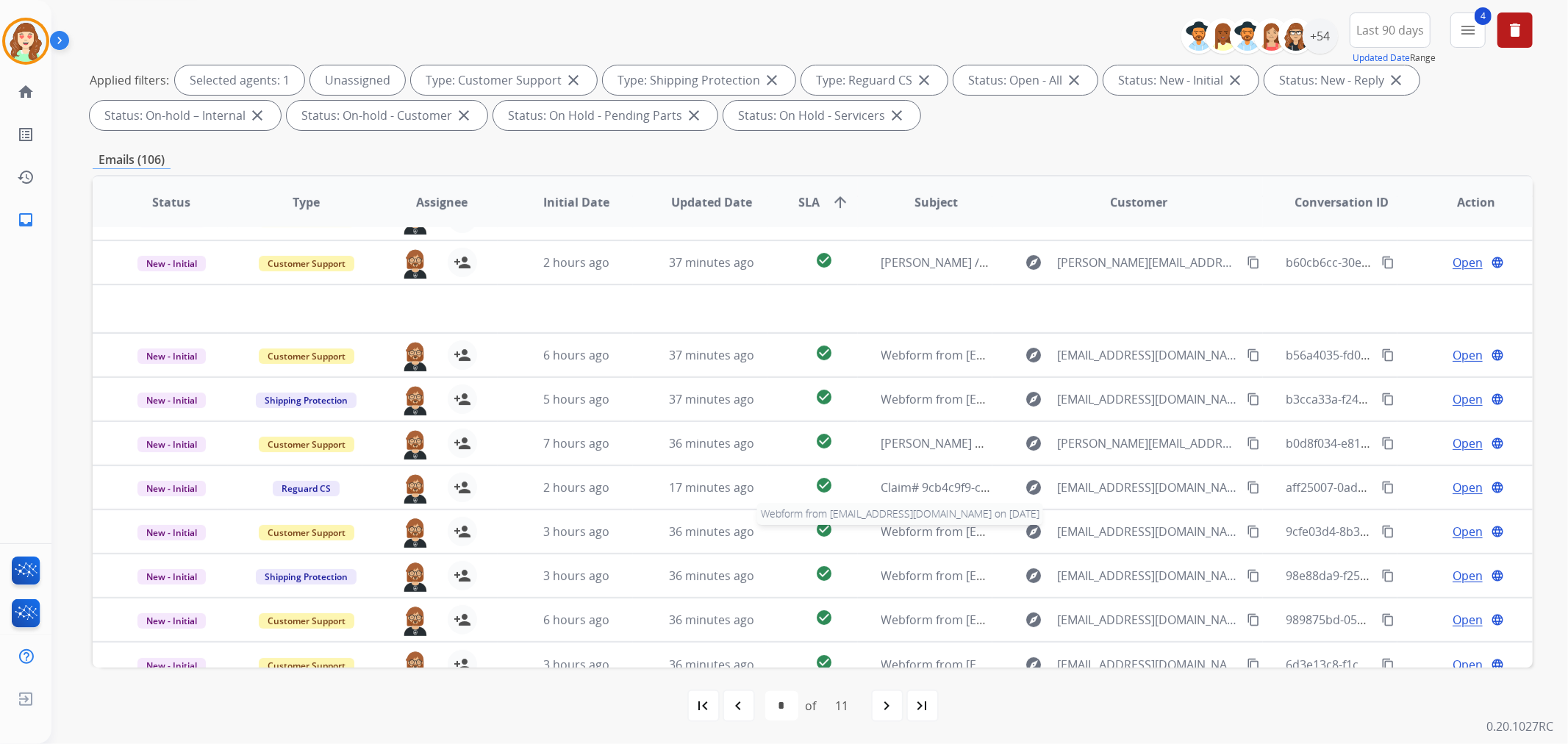
scroll to position [48, 0]
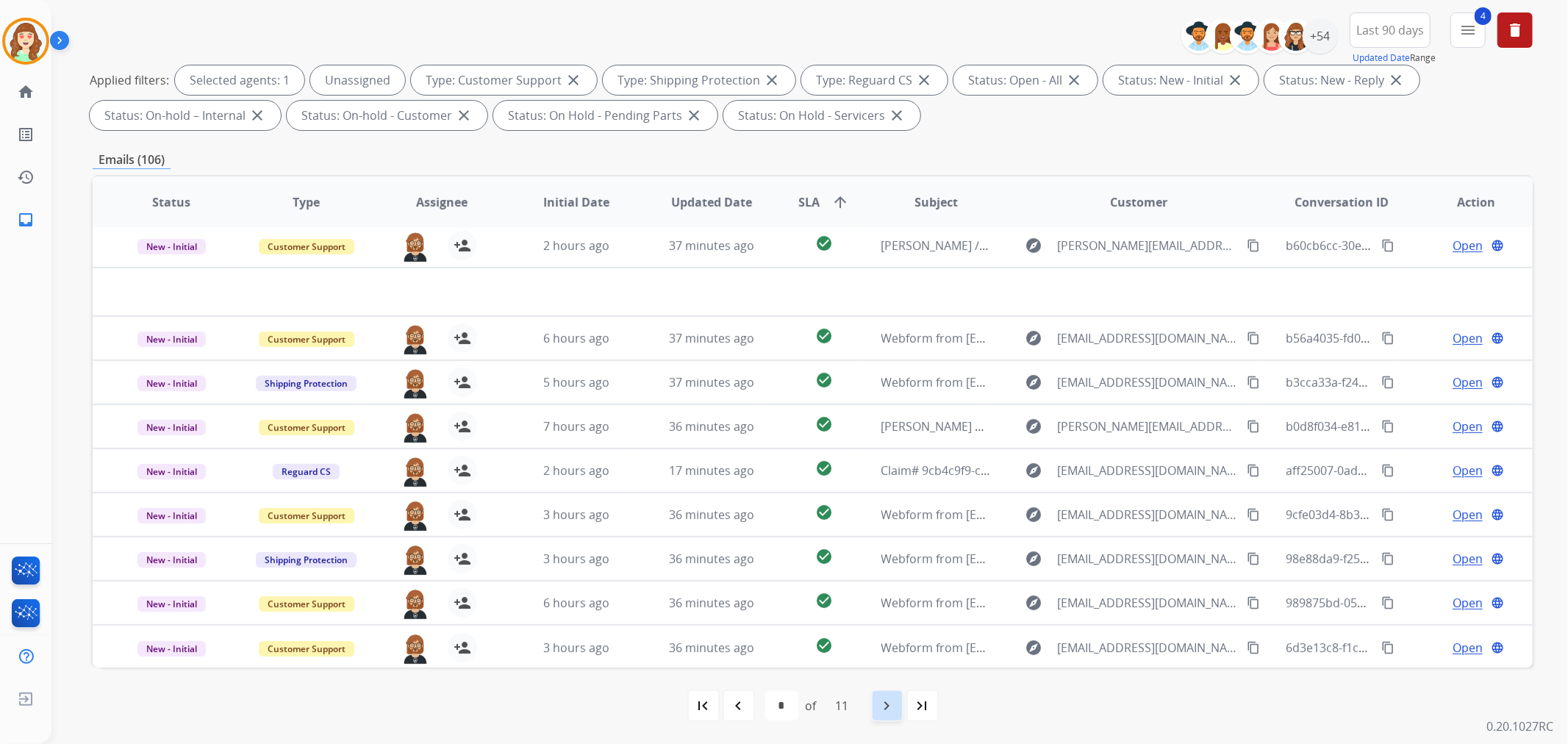
click at [887, 704] on mat-icon "navigate_next" at bounding box center [887, 706] width 18 height 18
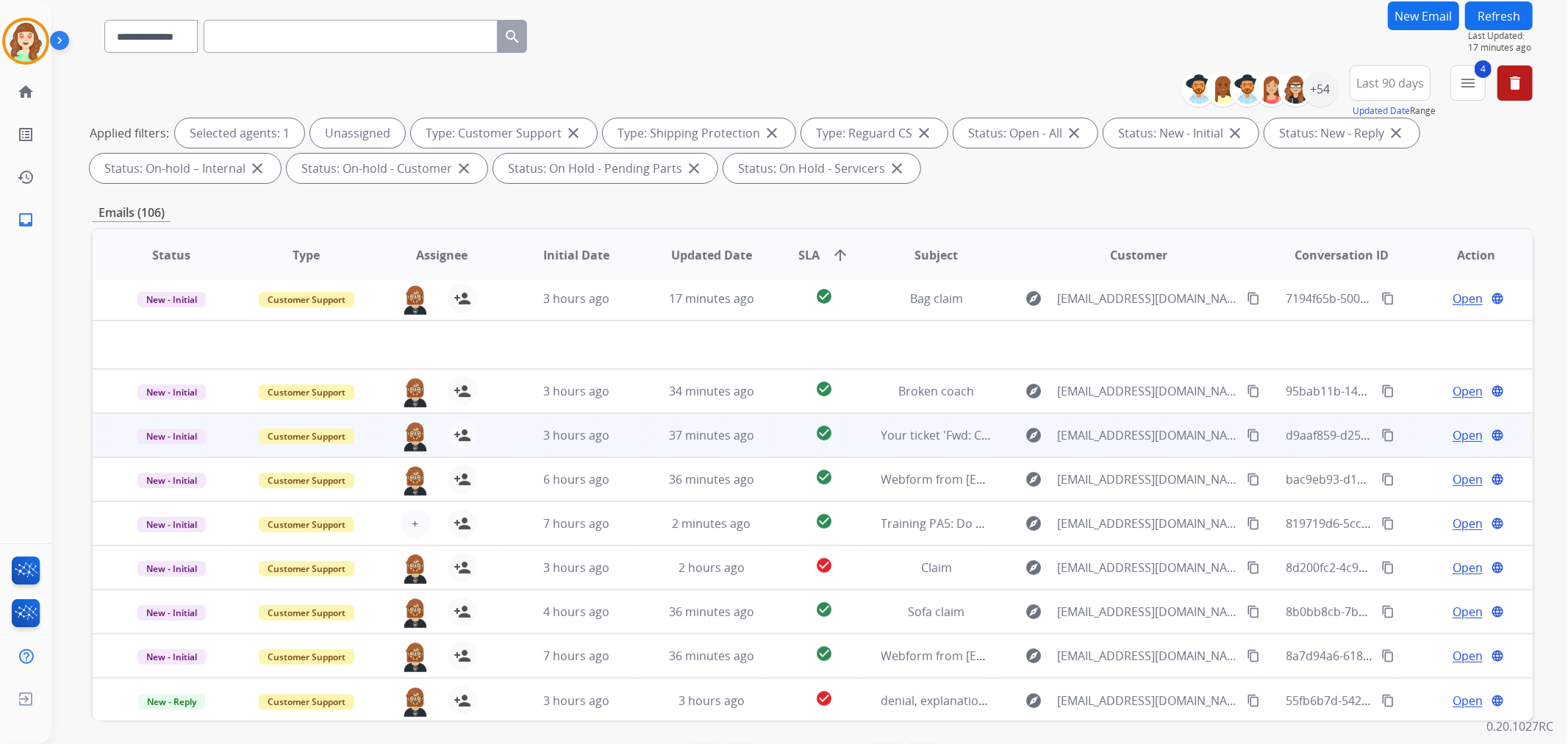
scroll to position [163, 0]
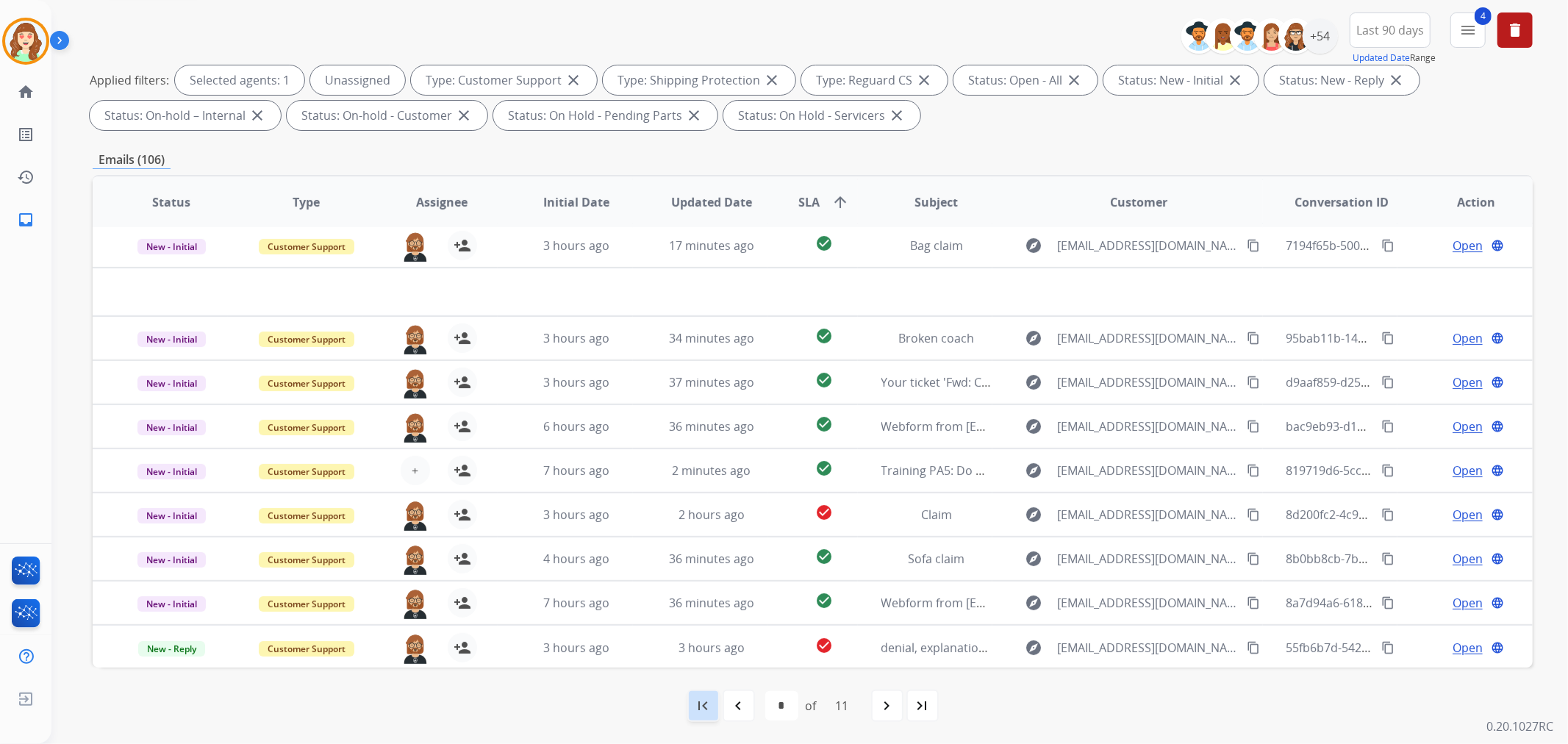
click at [705, 700] on mat-icon "first_page" at bounding box center [704, 706] width 18 height 18
select select "*"
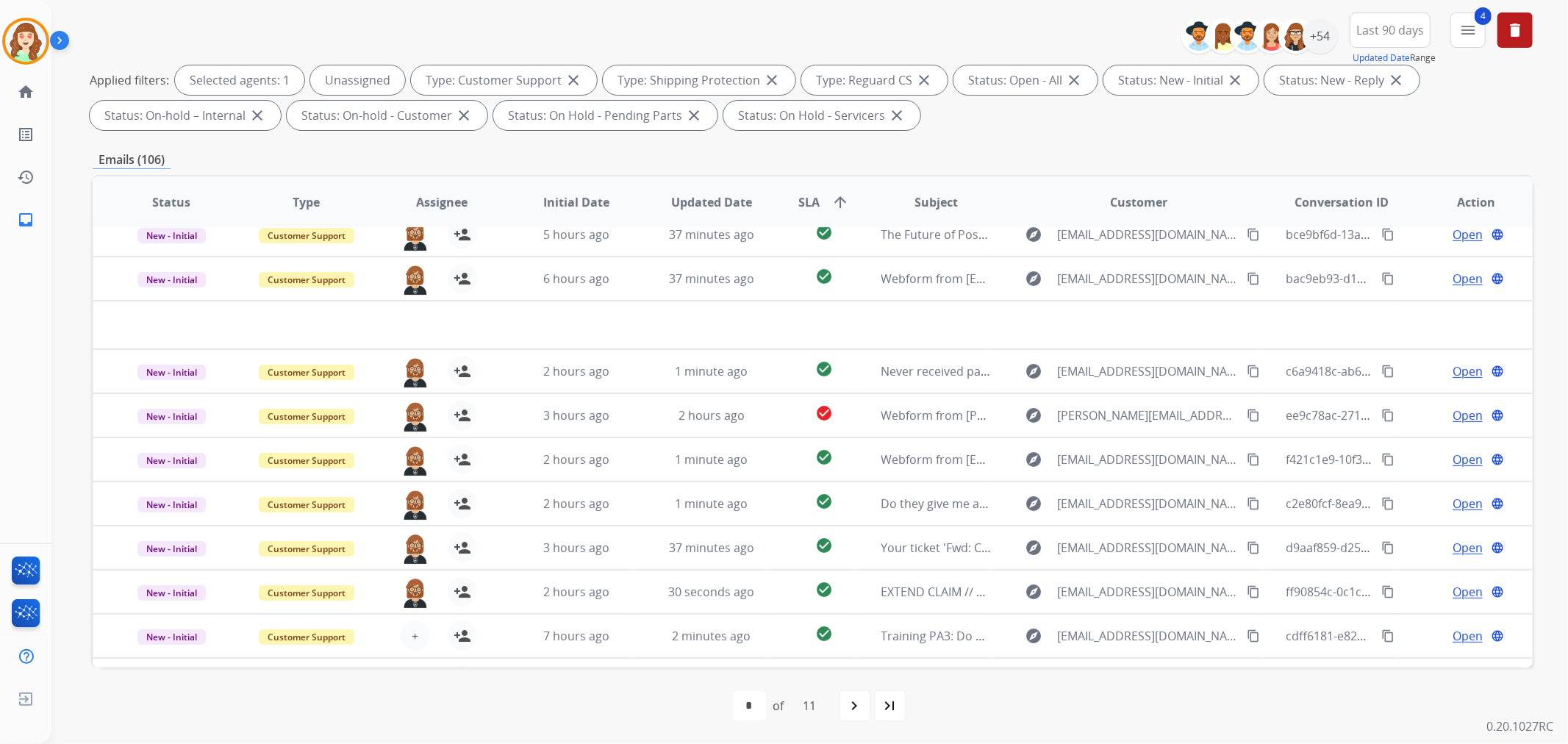
scroll to position [0, 0]
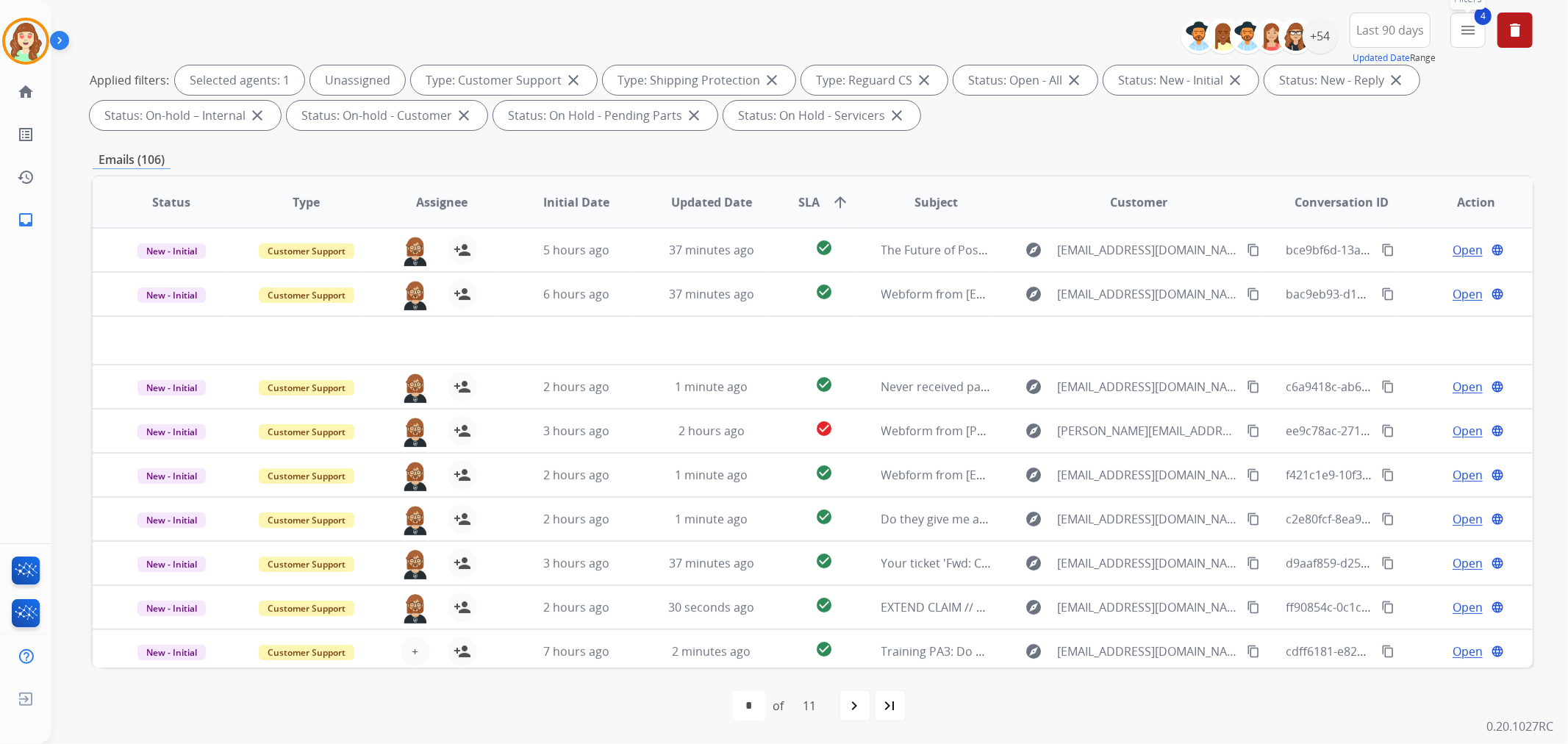
click at [1470, 30] on mat-icon "menu" at bounding box center [1467, 31] width 18 height 18
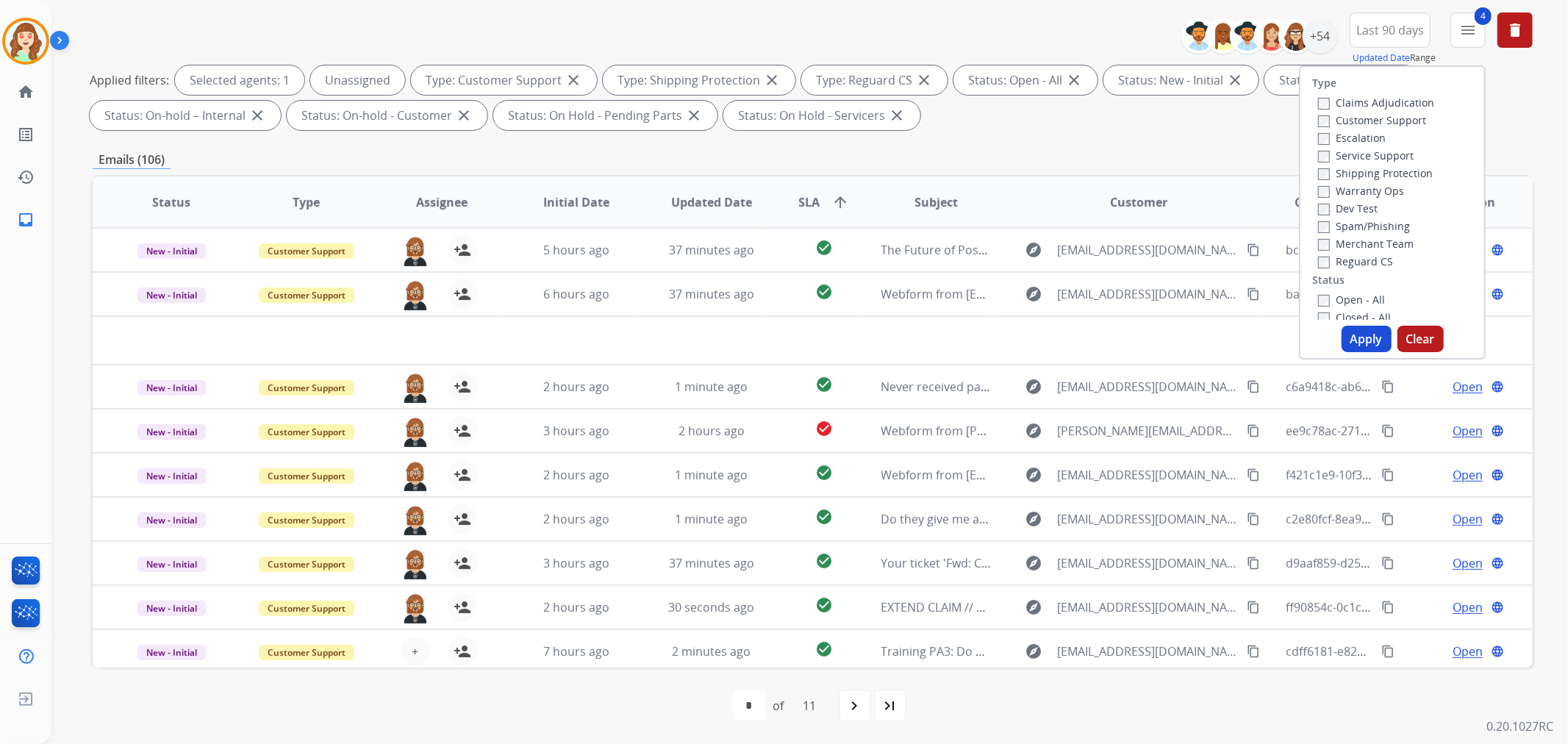
click at [1412, 335] on button "Clear" at bounding box center [1420, 338] width 46 height 27
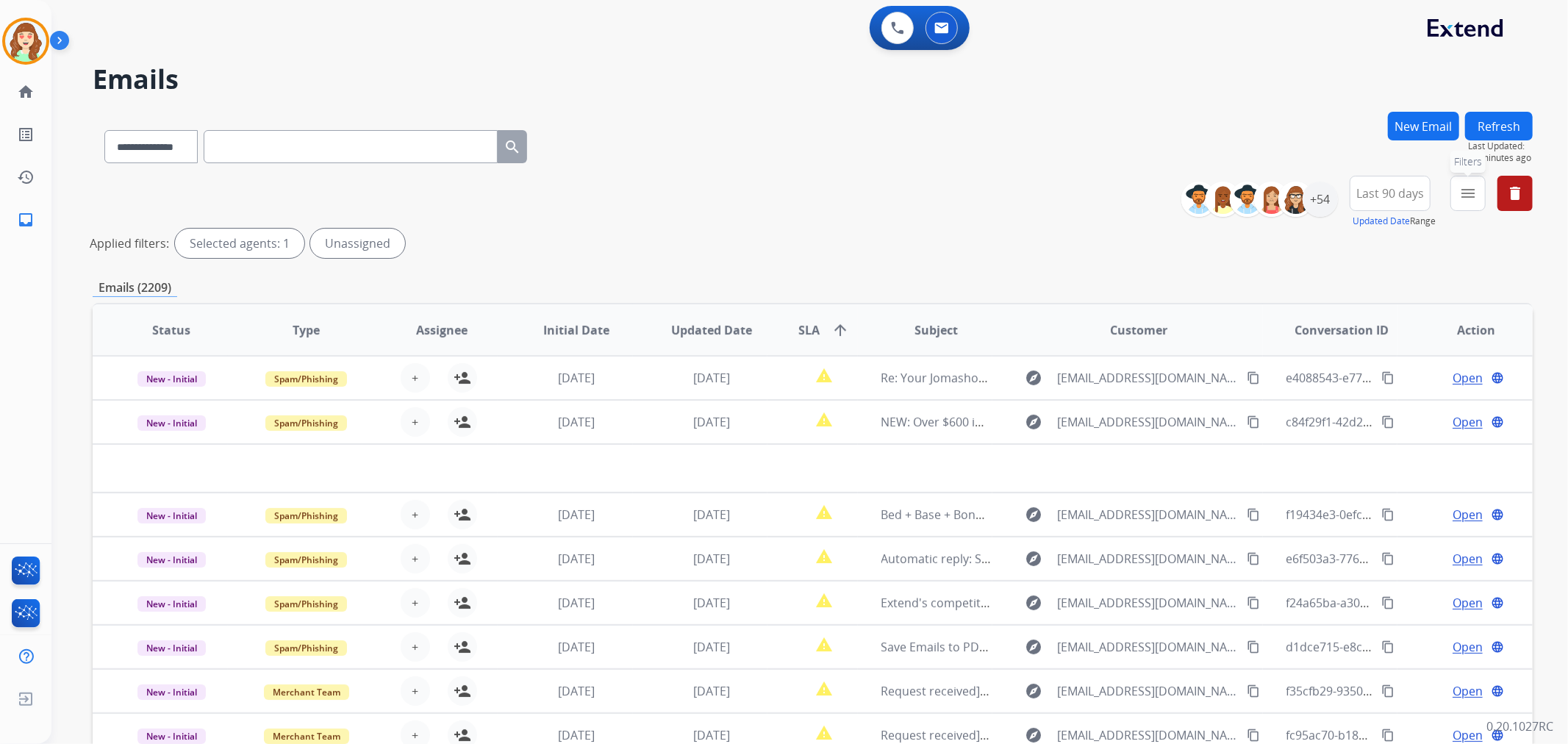
drag, startPoint x: 1458, startPoint y: 183, endPoint x: 1321, endPoint y: 171, distance: 137.5
click at [1468, 186] on button "menu Filters" at bounding box center [1467, 193] width 36 height 36
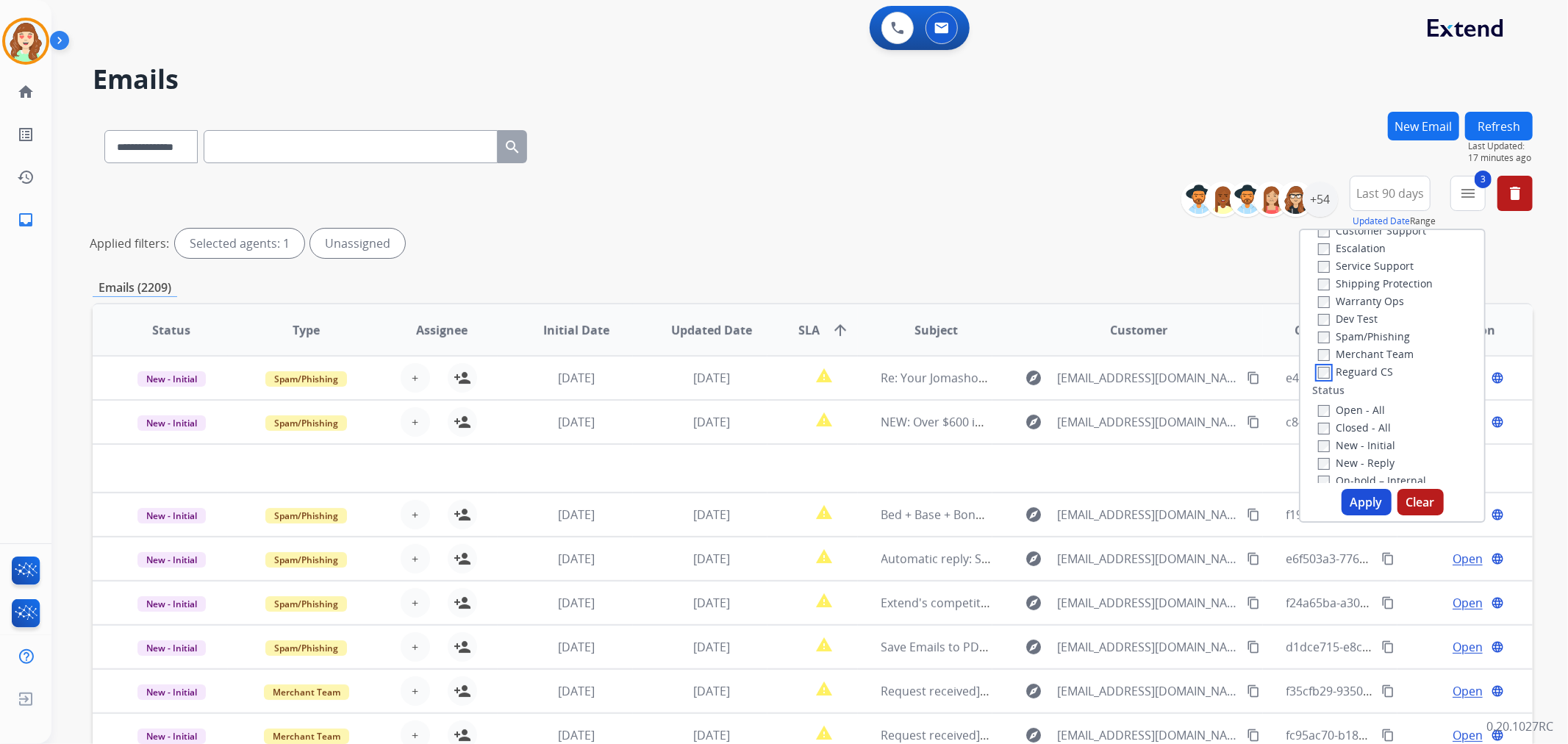
scroll to position [82, 0]
drag, startPoint x: 1361, startPoint y: 504, endPoint x: 1435, endPoint y: 289, distance: 227.4
click at [1364, 503] on button "Apply" at bounding box center [1366, 501] width 50 height 27
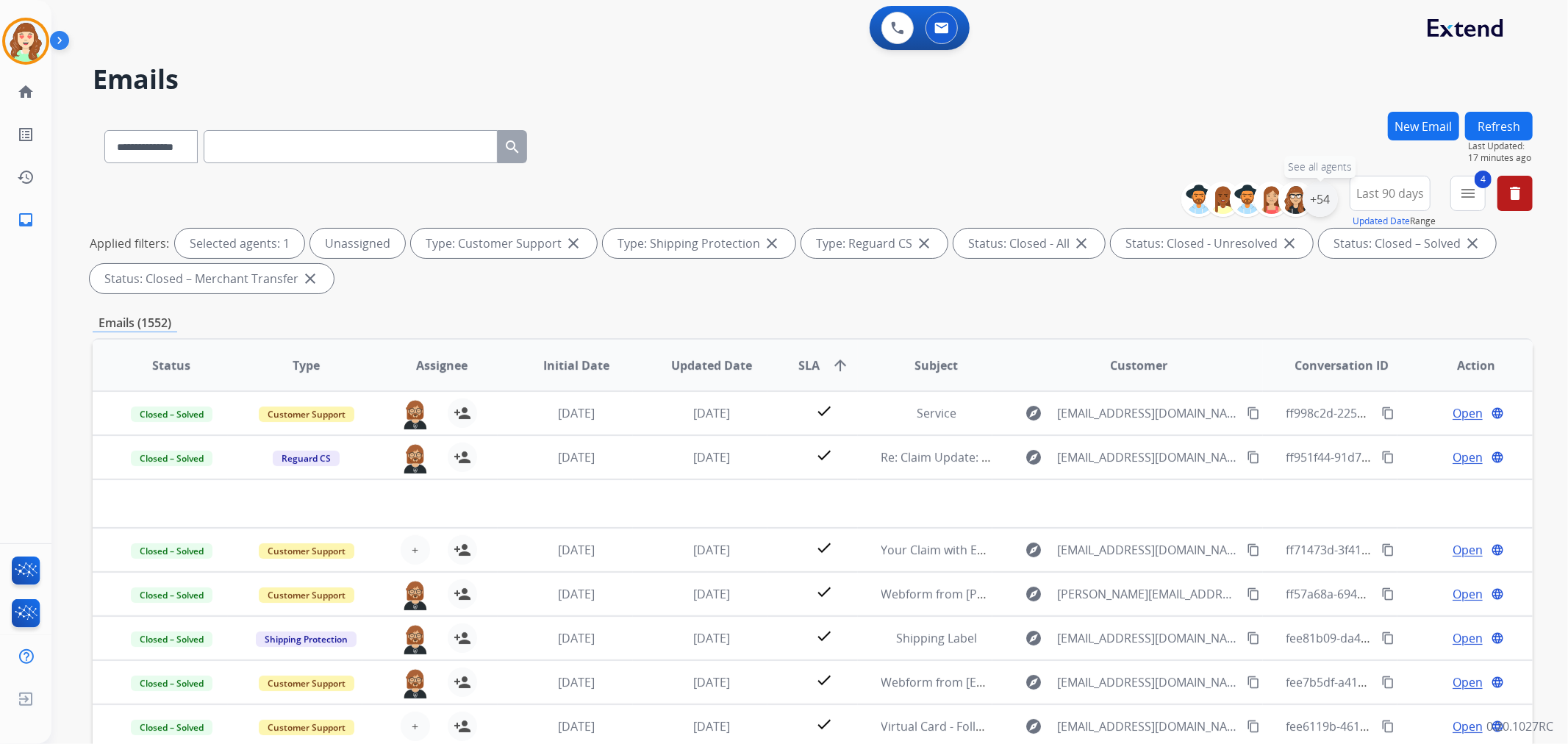
drag, startPoint x: 1326, startPoint y: 194, endPoint x: 1330, endPoint y: 201, distance: 8.1
click at [1327, 200] on div "+54" at bounding box center [1320, 199] width 36 height 36
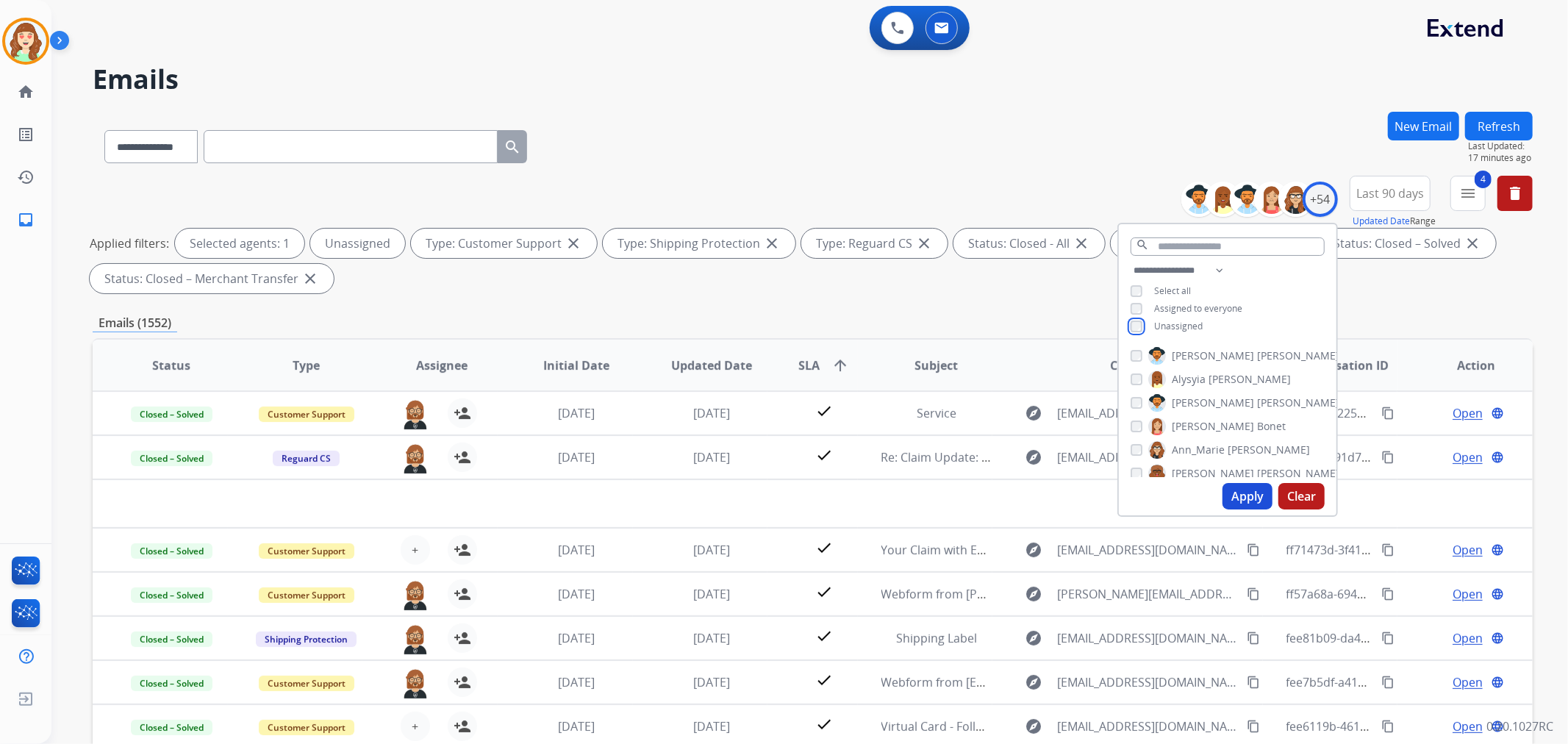
click at [1130, 316] on div "**********" at bounding box center [1228, 299] width 217 height 76
click at [1188, 244] on input "text" at bounding box center [1227, 247] width 194 height 19
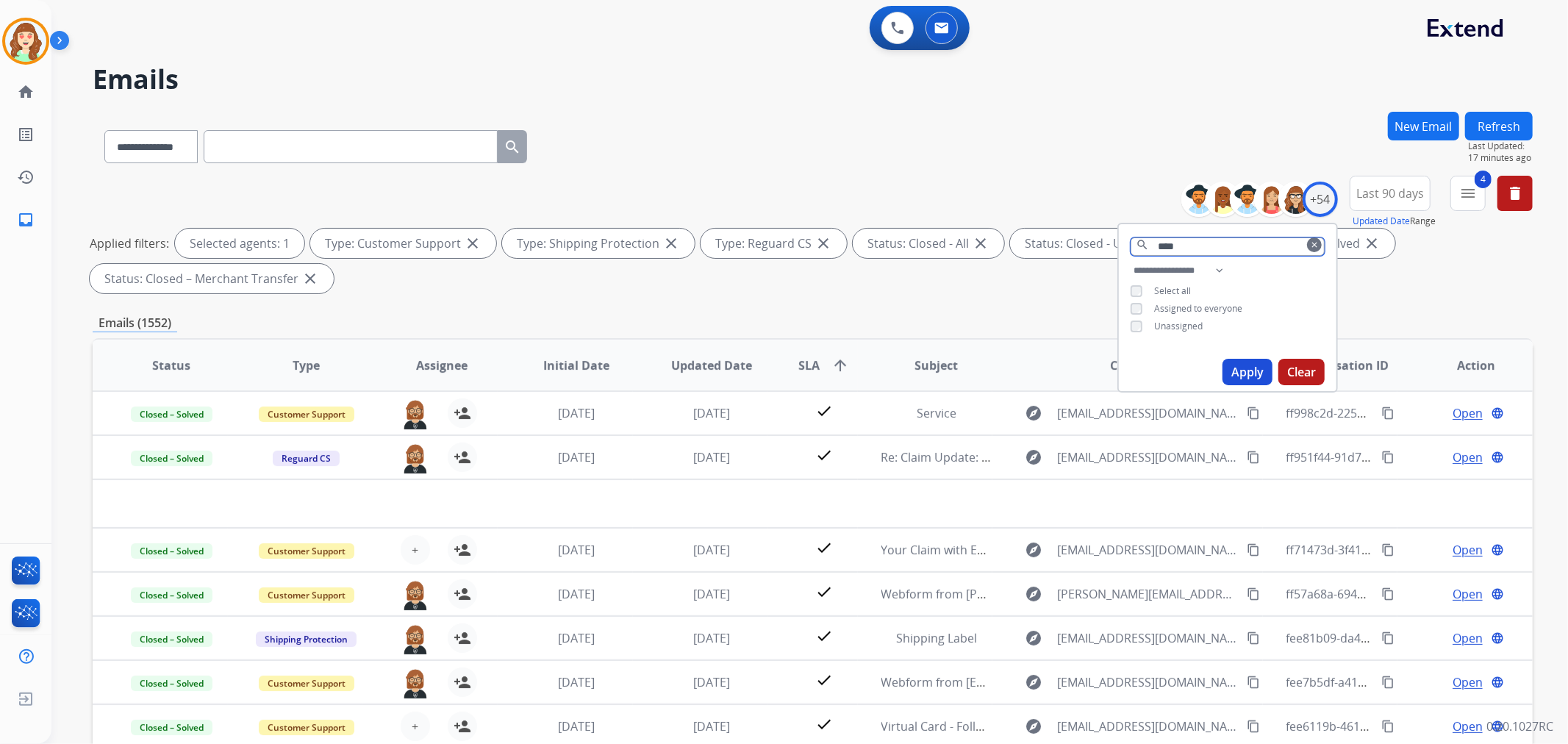
click at [1205, 245] on input "****" at bounding box center [1227, 247] width 194 height 19
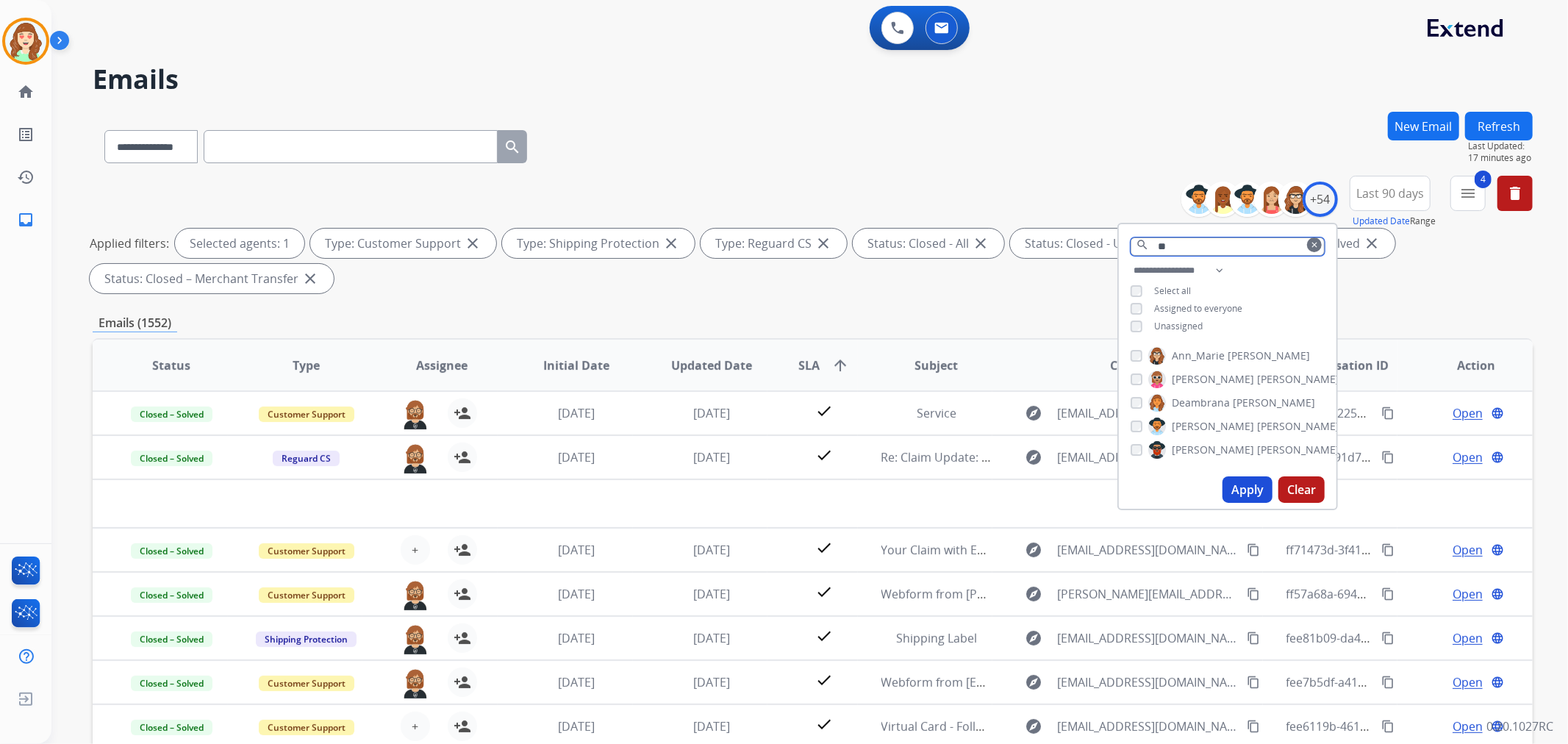
type input "*"
drag, startPoint x: 1378, startPoint y: 191, endPoint x: 1383, endPoint y: 186, distance: 7.1
click at [1381, 191] on span "Last 90 days" at bounding box center [1389, 193] width 68 height 6
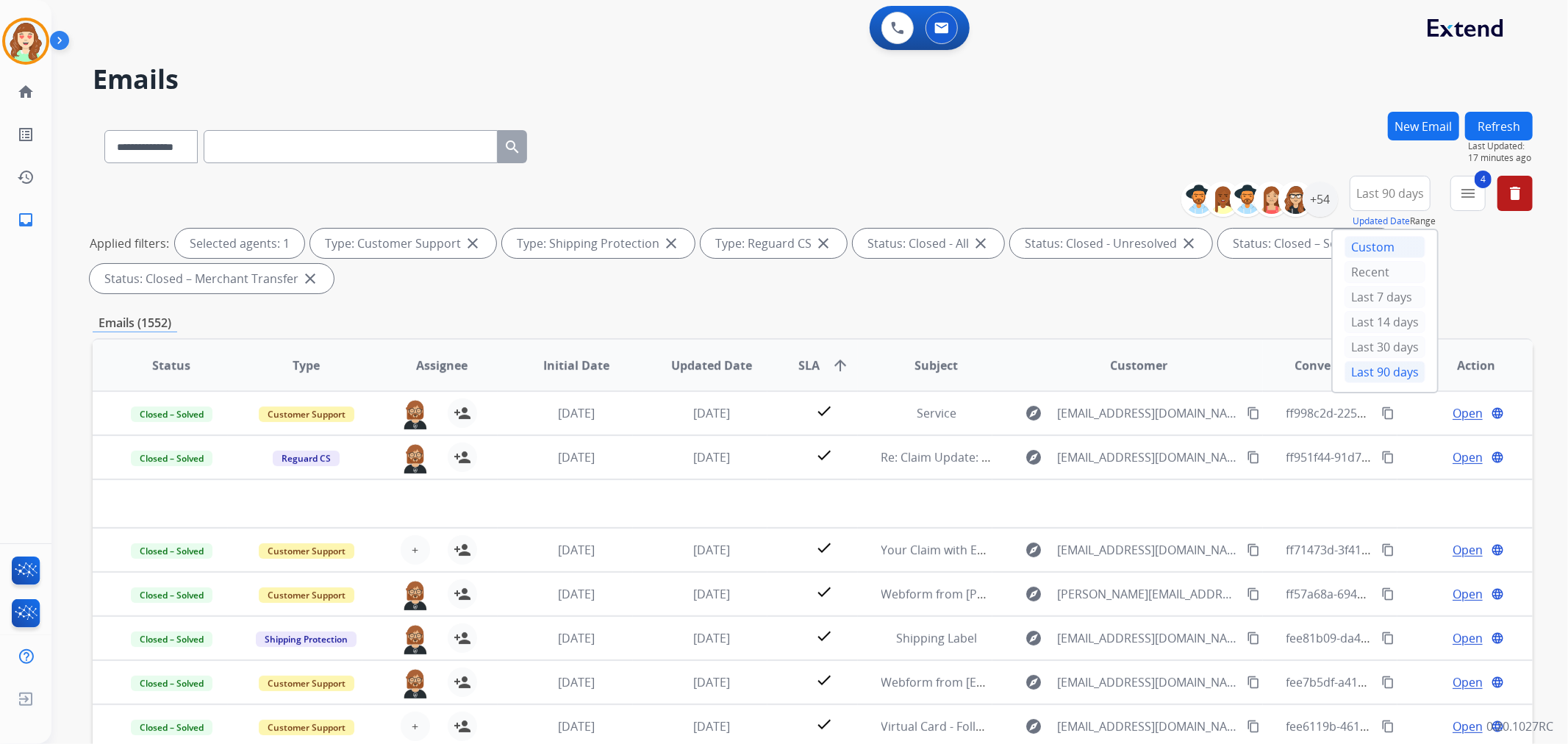
click at [1363, 244] on div "Custom" at bounding box center [1384, 247] width 81 height 22
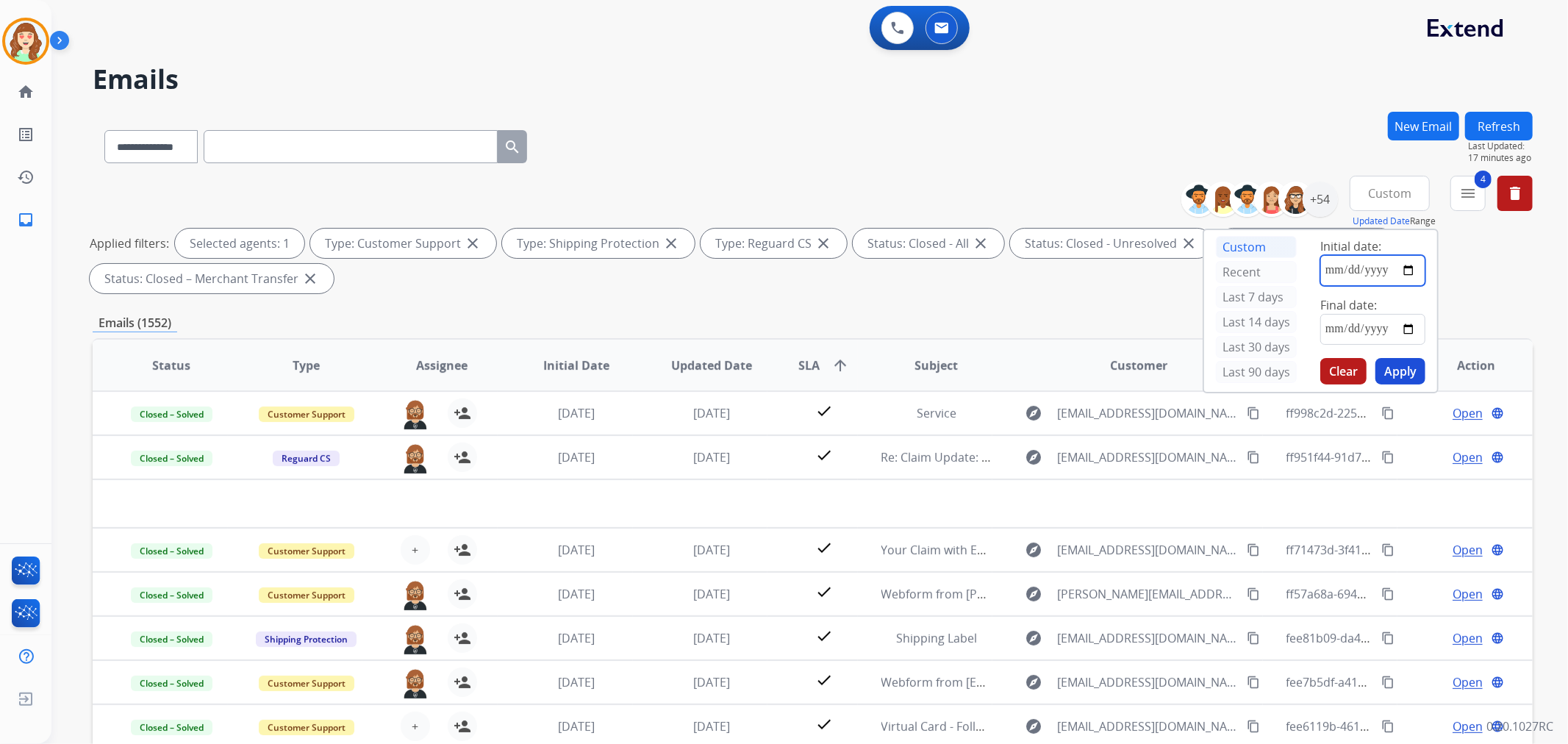
click at [1414, 273] on input "date" at bounding box center [1373, 269] width 106 height 31
drag, startPoint x: 185, startPoint y: 142, endPoint x: 185, endPoint y: 160, distance: 18.0
click at [185, 149] on select "**********" at bounding box center [150, 147] width 92 height 34
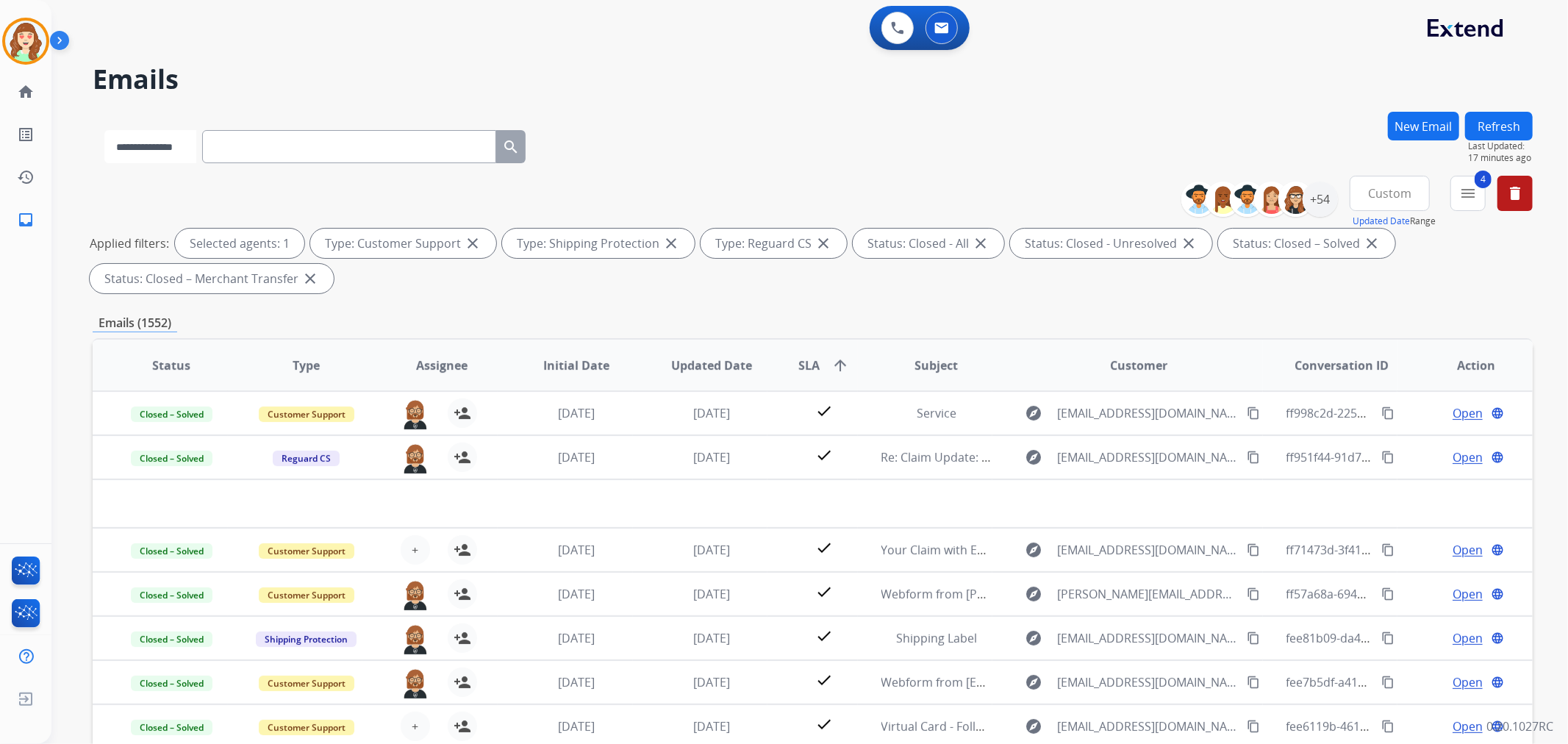
select select "**********"
click at [105, 130] on select "**********" at bounding box center [150, 147] width 92 height 34
paste input "**********"
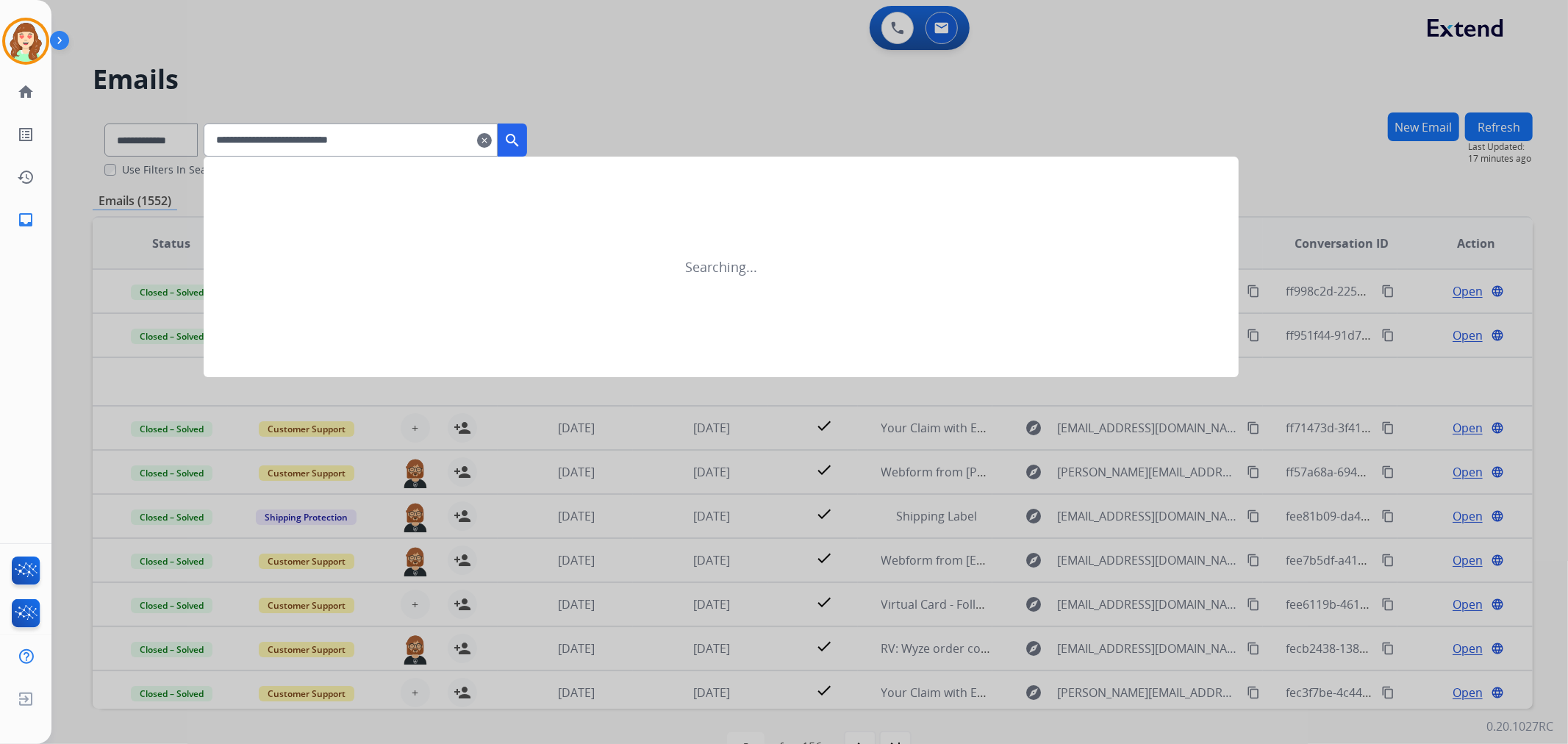
type input "**********"
click at [527, 142] on button "search" at bounding box center [512, 140] width 30 height 34
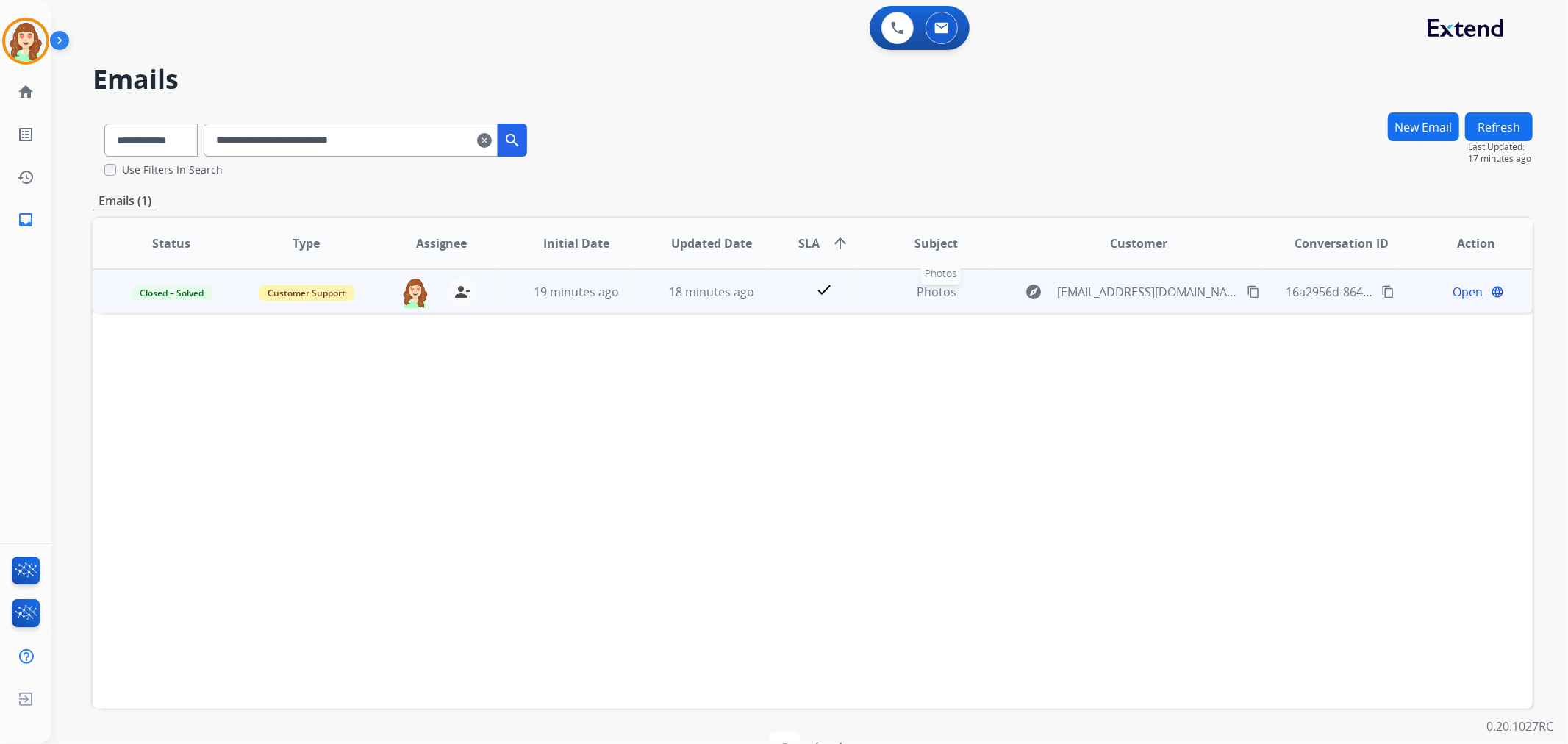
click at [934, 295] on span "Photos" at bounding box center [936, 291] width 39 height 16
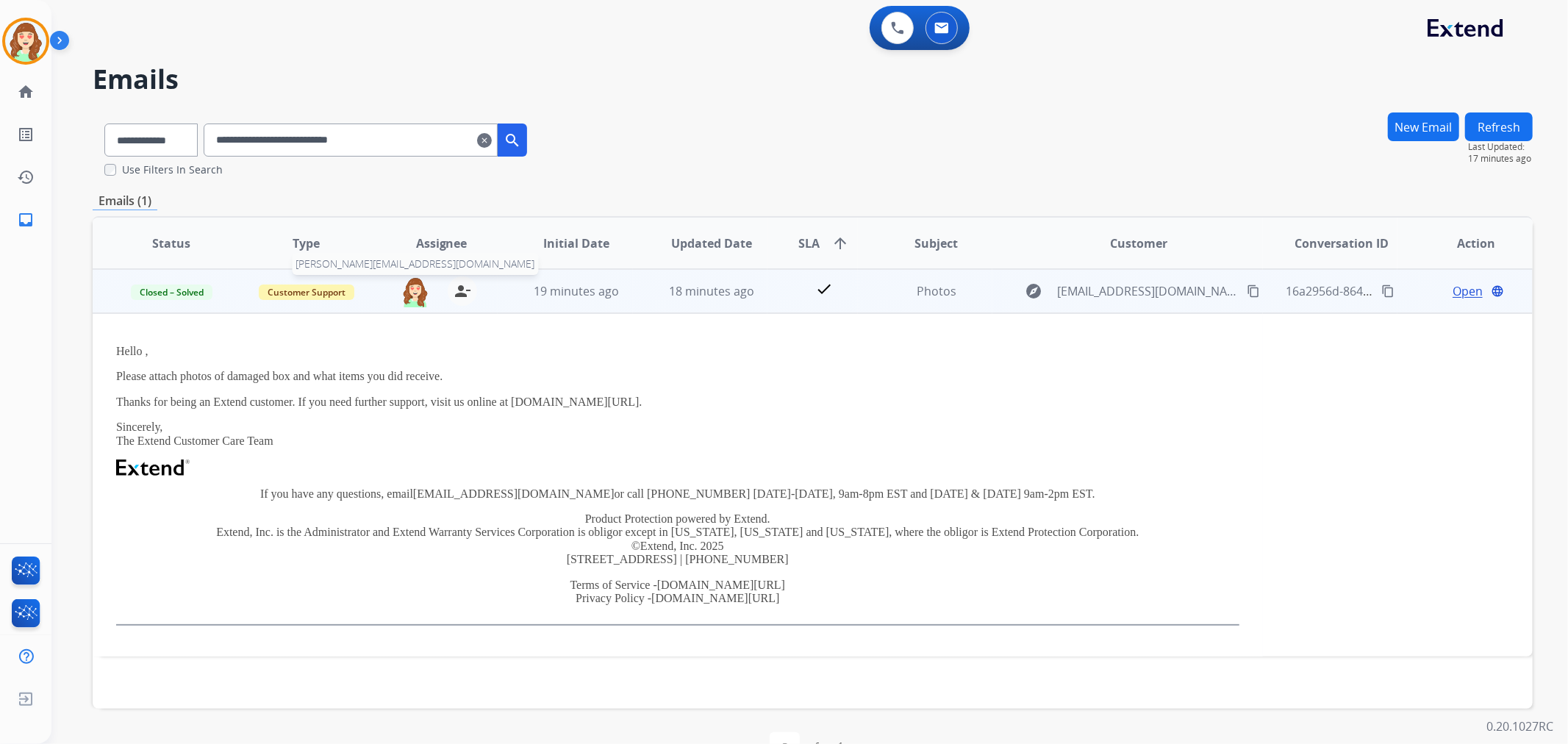
click at [409, 298] on img at bounding box center [415, 291] width 30 height 31
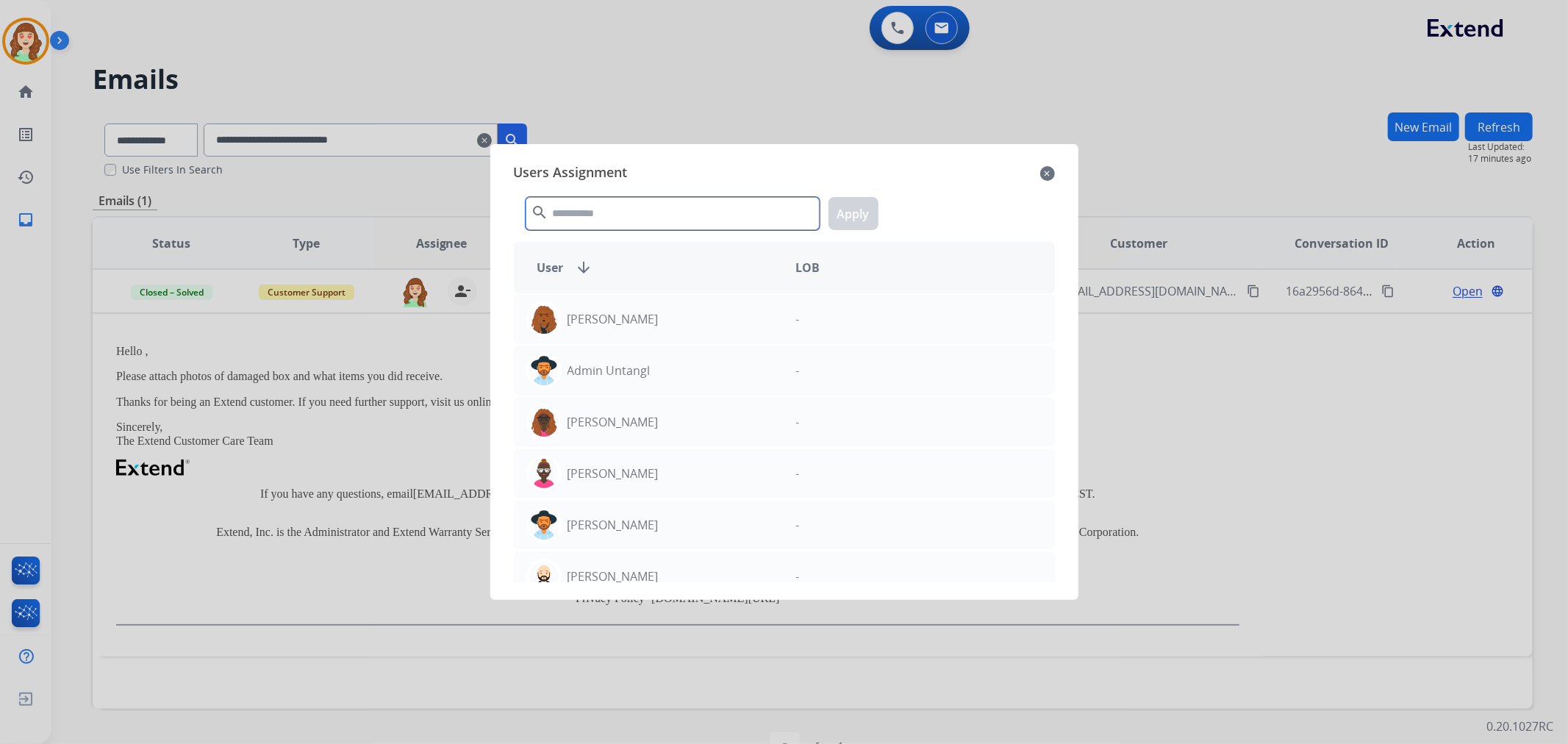
click at [610, 223] on input "text" at bounding box center [673, 214] width 294 height 34
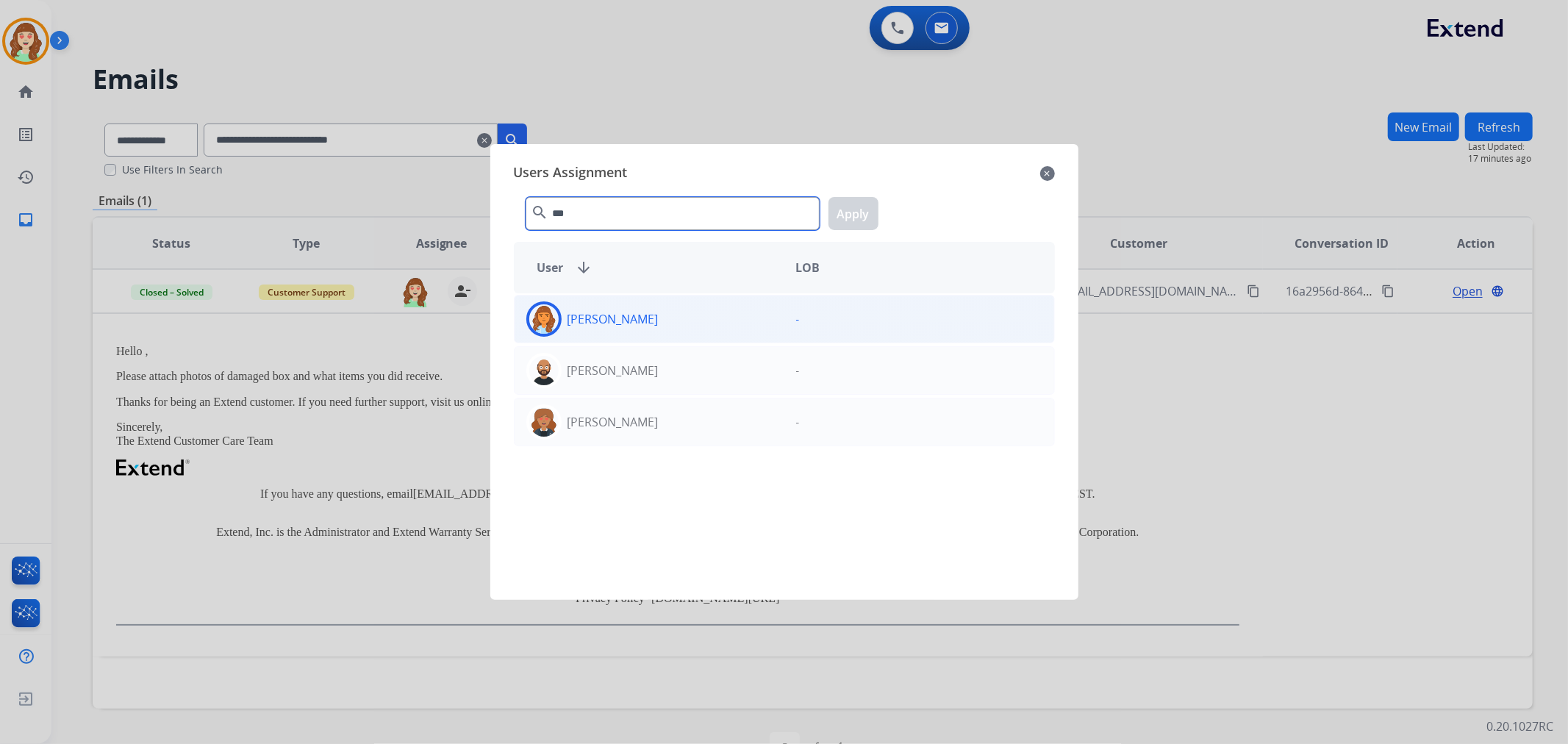
type input "***"
click at [696, 316] on div "[PERSON_NAME]" at bounding box center [648, 319] width 269 height 36
click at [846, 212] on button "Apply" at bounding box center [853, 214] width 50 height 34
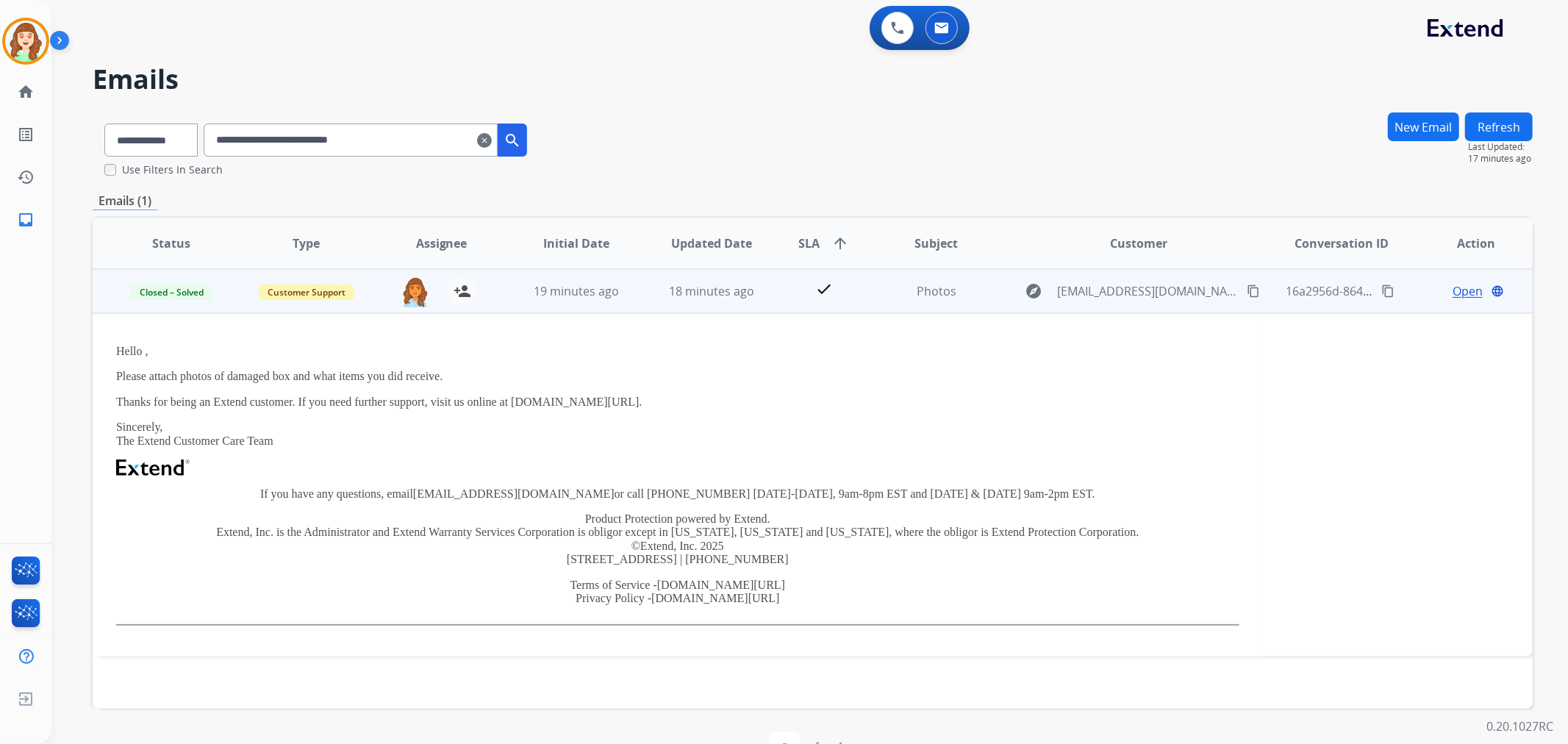
click at [1381, 284] on mat-icon "content_copy" at bounding box center [1386, 290] width 13 height 13
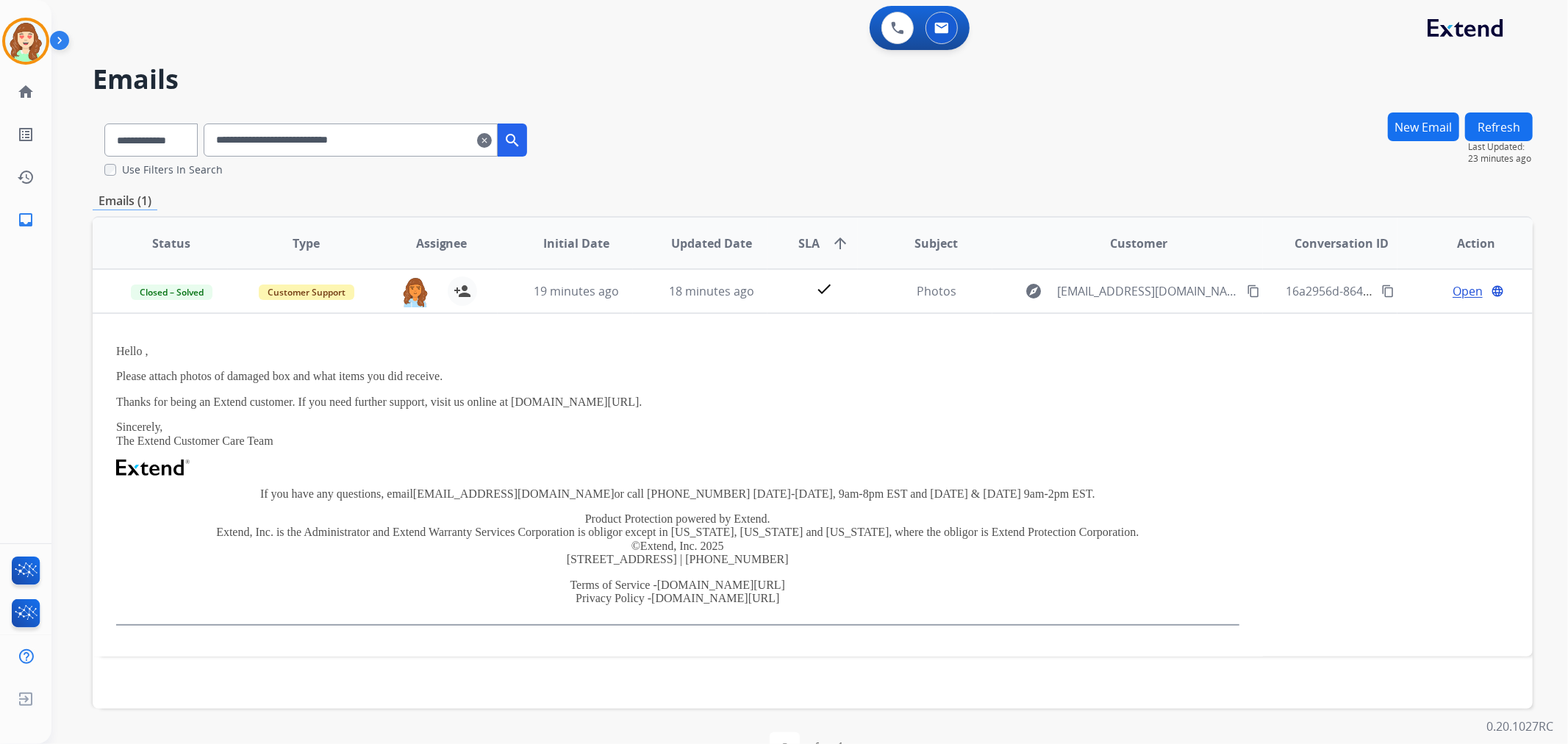
click at [491, 137] on mat-icon "clear" at bounding box center [484, 140] width 15 height 18
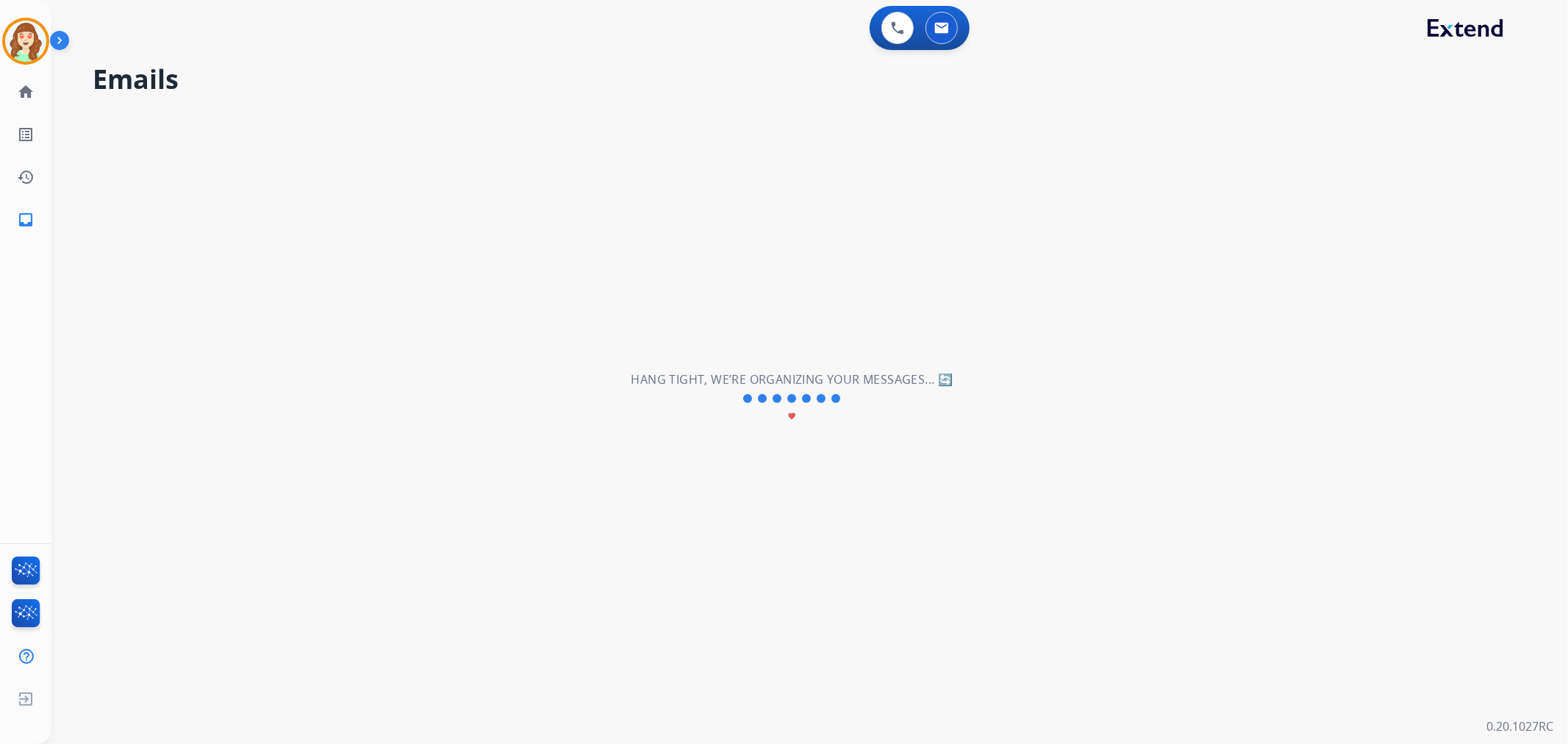
select select "**********"
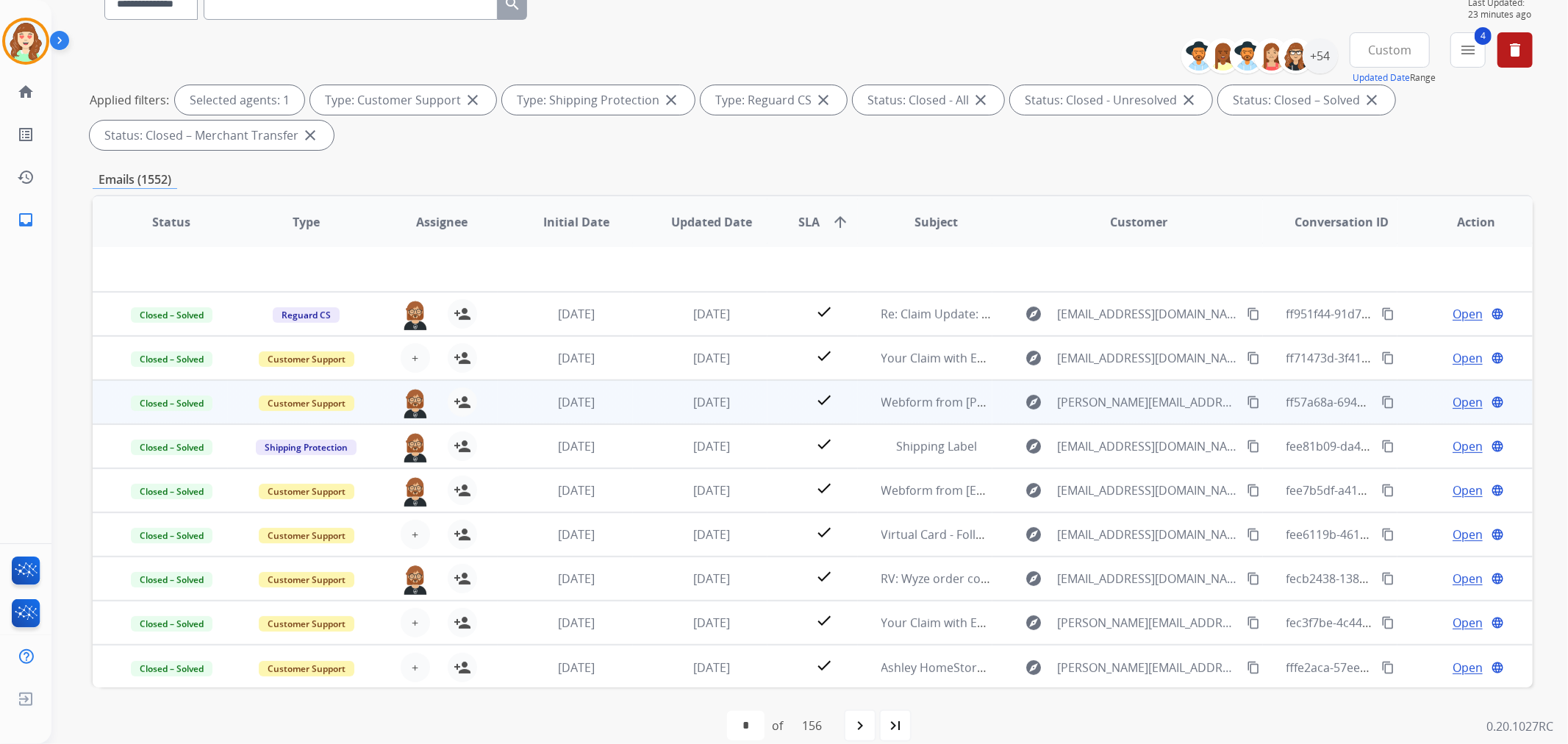
scroll to position [163, 0]
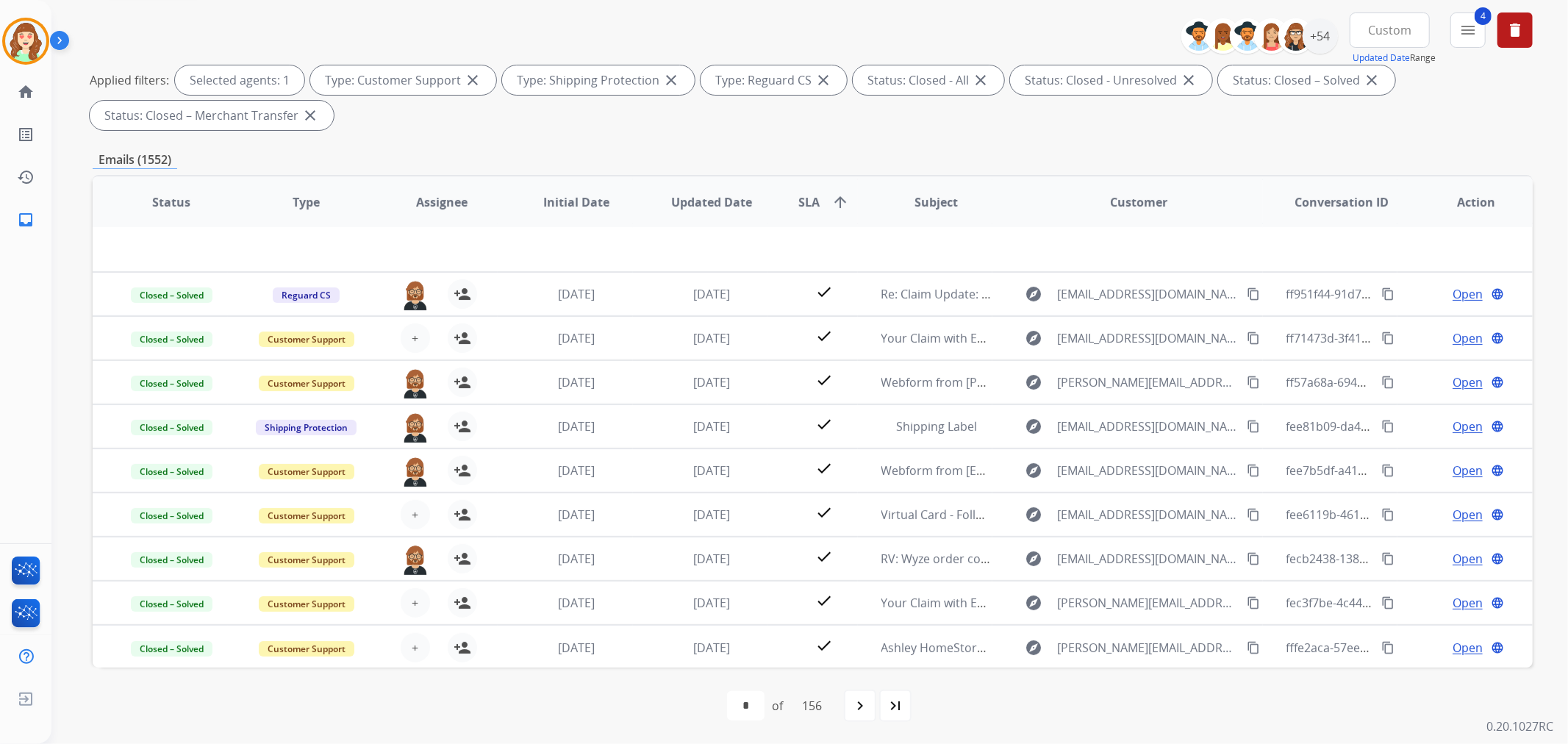
drag, startPoint x: 1386, startPoint y: 31, endPoint x: 1410, endPoint y: 111, distance: 83.5
click at [1387, 31] on span "Custom" at bounding box center [1389, 31] width 43 height 6
drag, startPoint x: 1387, startPoint y: 212, endPoint x: 1508, endPoint y: 70, distance: 186.6
click at [1389, 209] on div "Last 90 days" at bounding box center [1384, 208] width 81 height 22
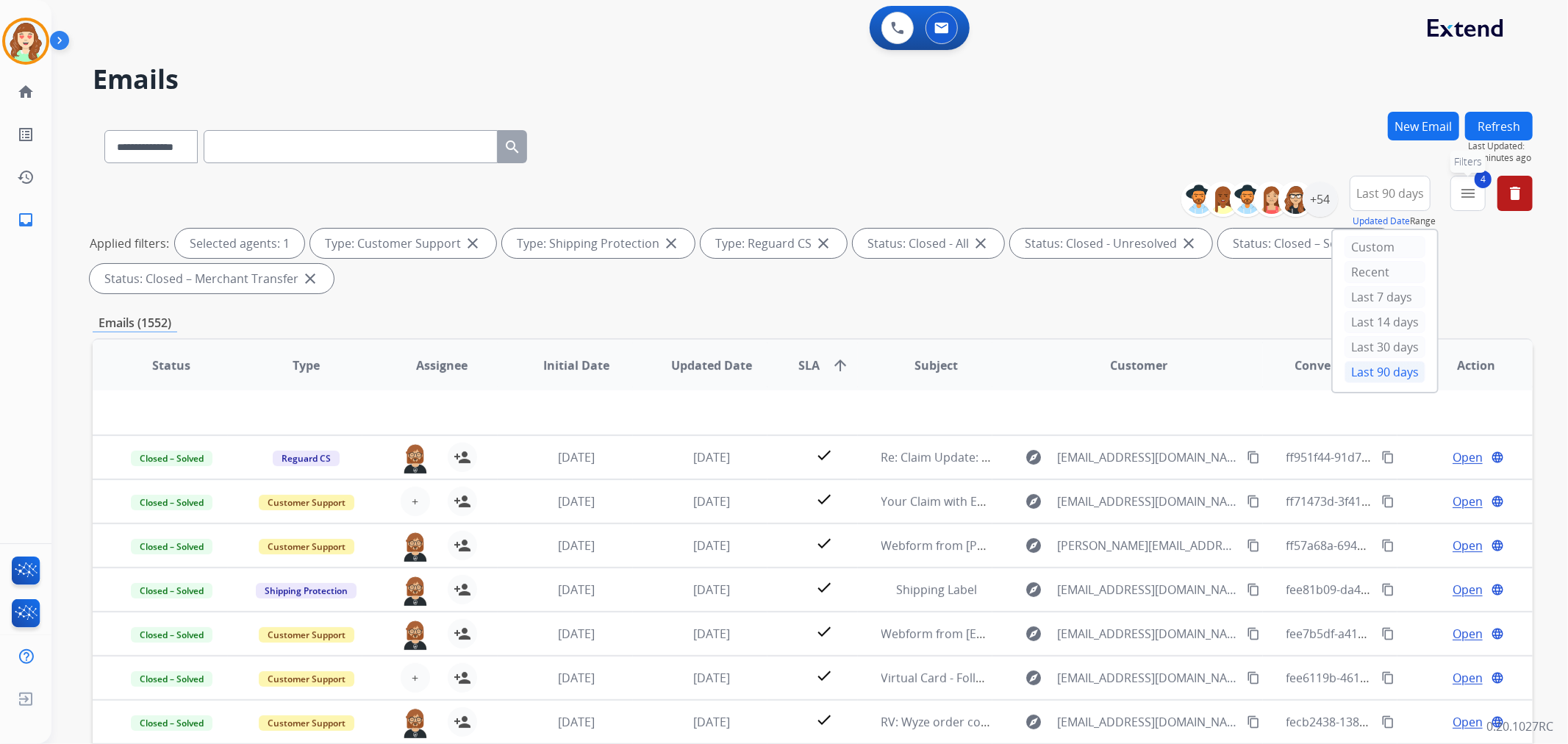
click at [1468, 197] on mat-icon "menu" at bounding box center [1467, 193] width 18 height 18
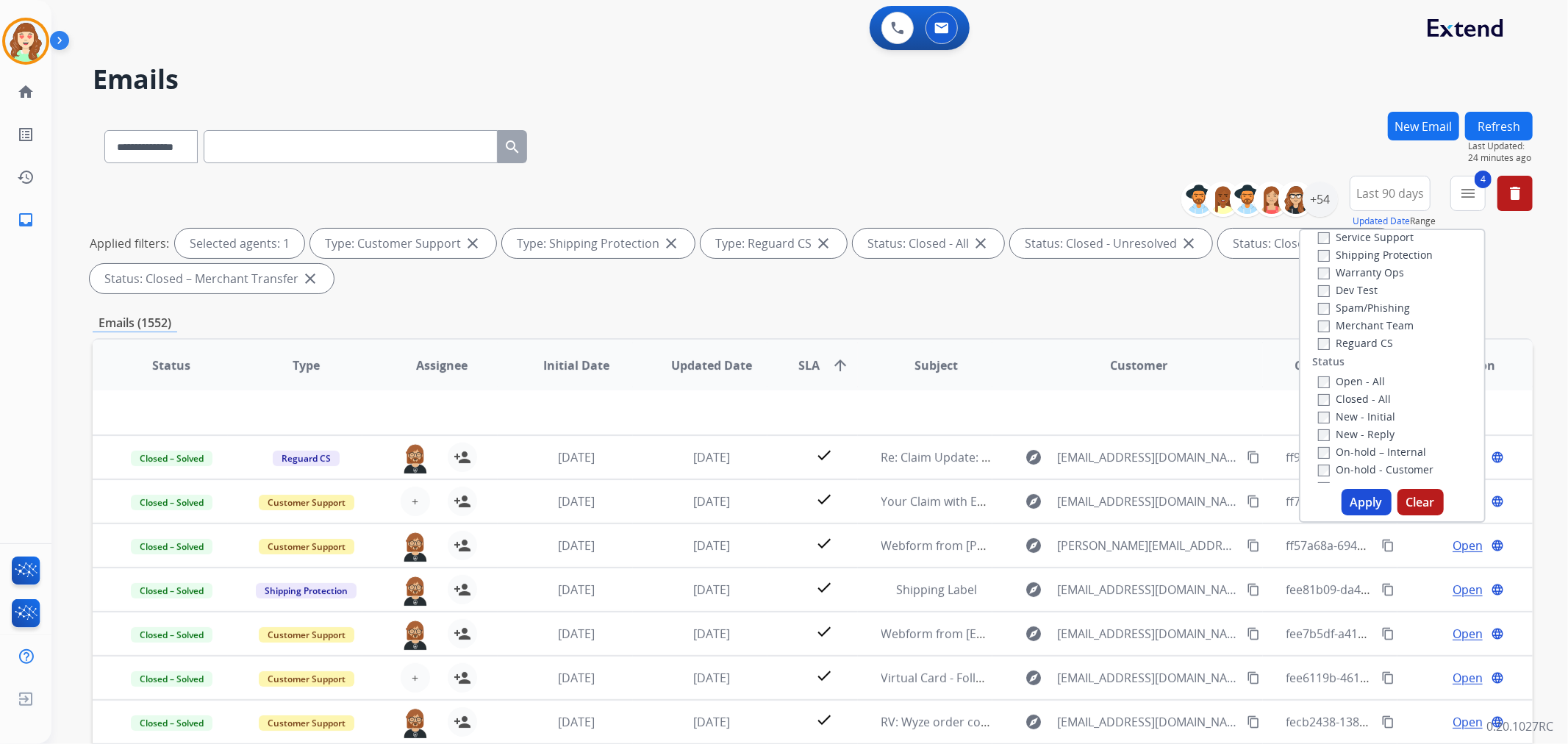
click at [1367, 504] on button "Apply" at bounding box center [1366, 501] width 50 height 27
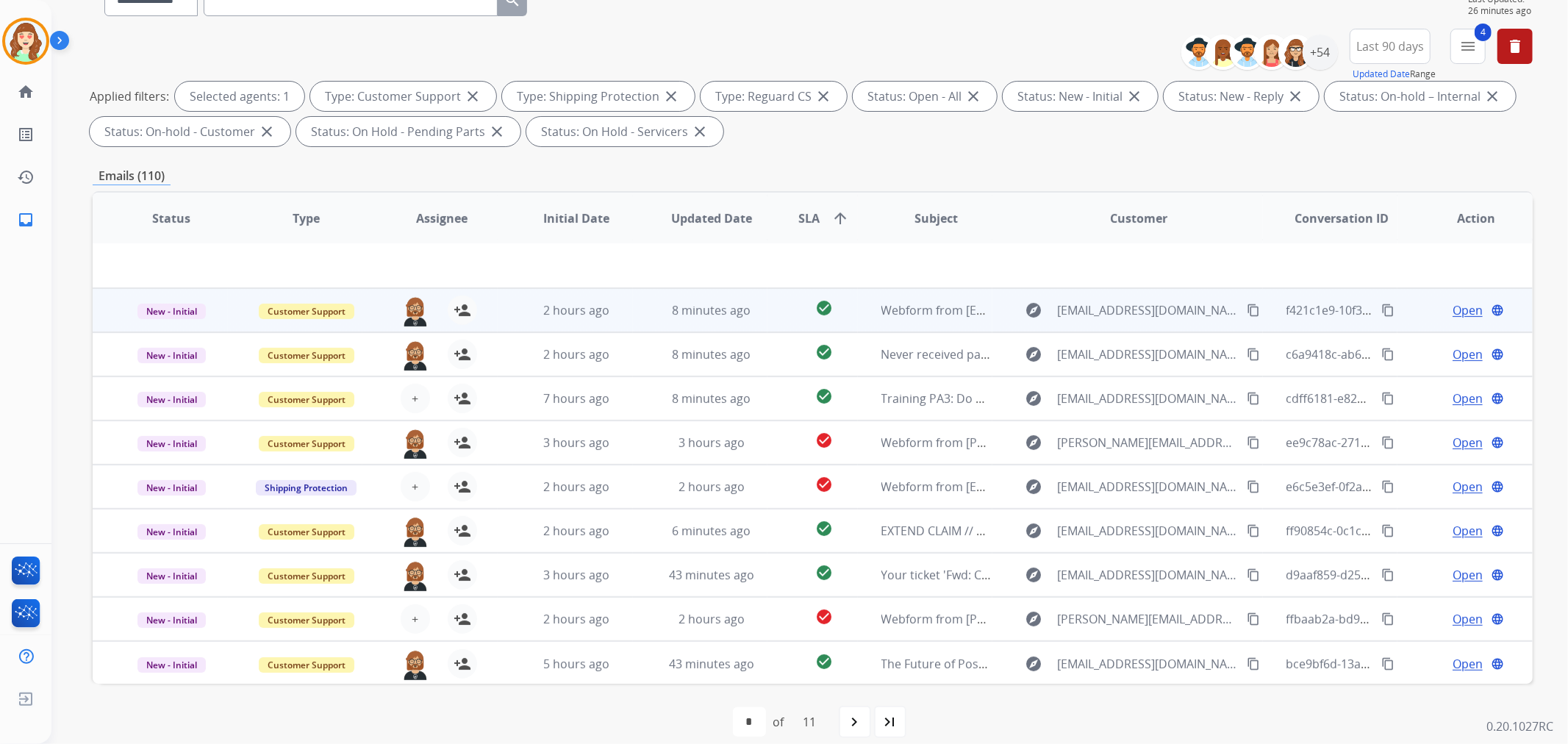
scroll to position [163, 0]
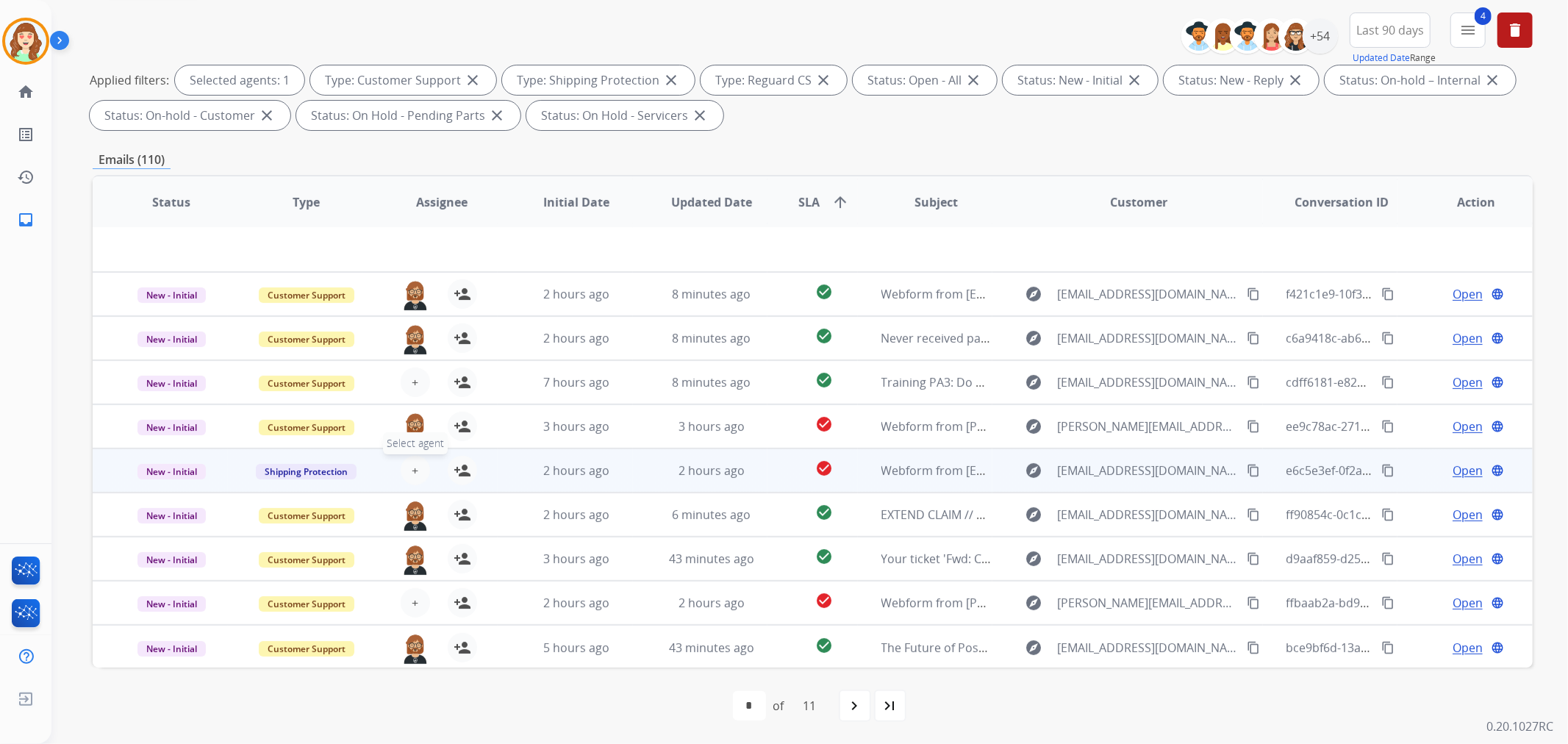
click at [413, 469] on span "+" at bounding box center [414, 471] width 7 height 18
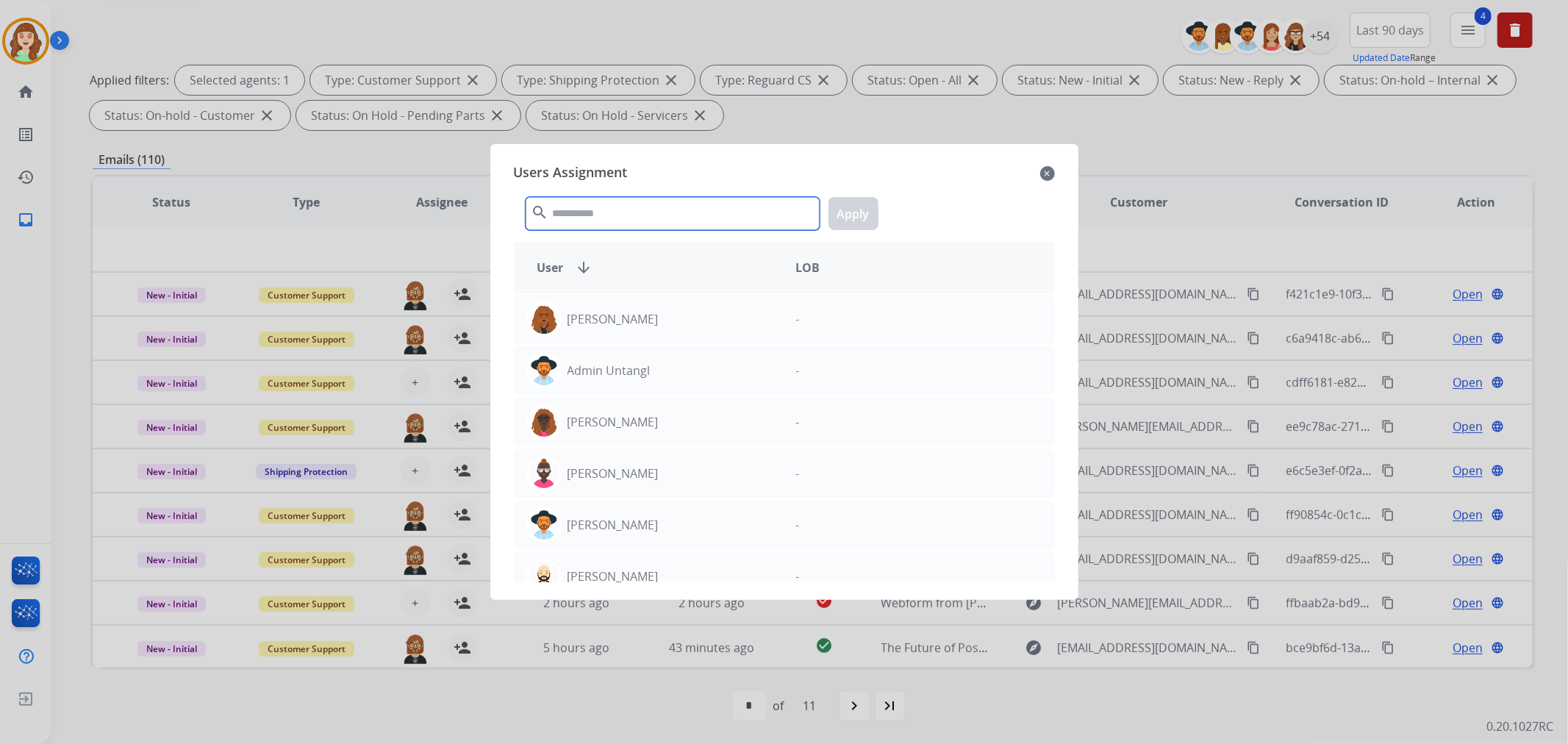
click at [609, 212] on input "text" at bounding box center [673, 214] width 294 height 34
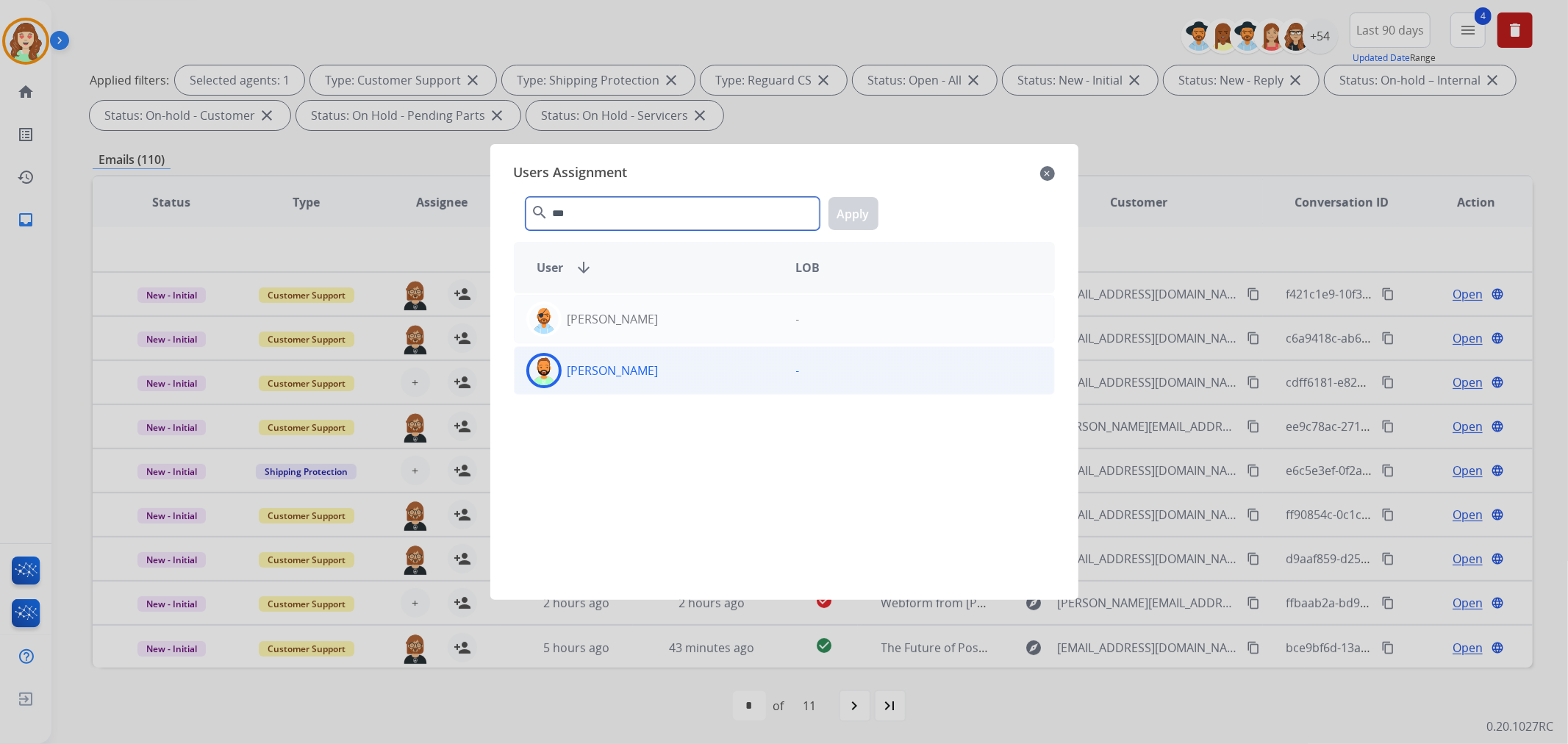
type input "***"
click at [656, 372] on div "[PERSON_NAME]" at bounding box center [648, 371] width 269 height 36
click at [863, 208] on button "Apply" at bounding box center [853, 214] width 50 height 34
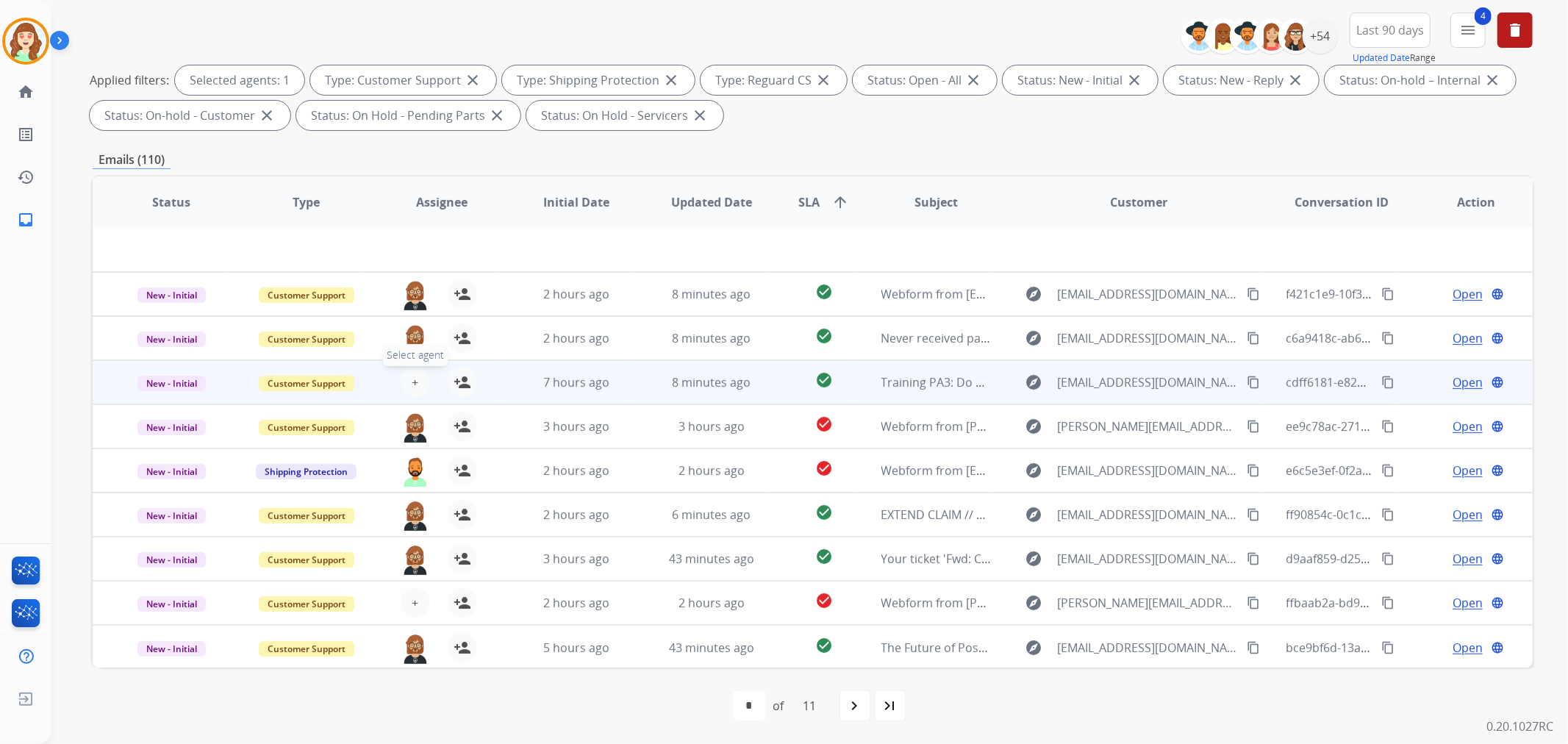
click at [413, 377] on span "+" at bounding box center [414, 382] width 7 height 18
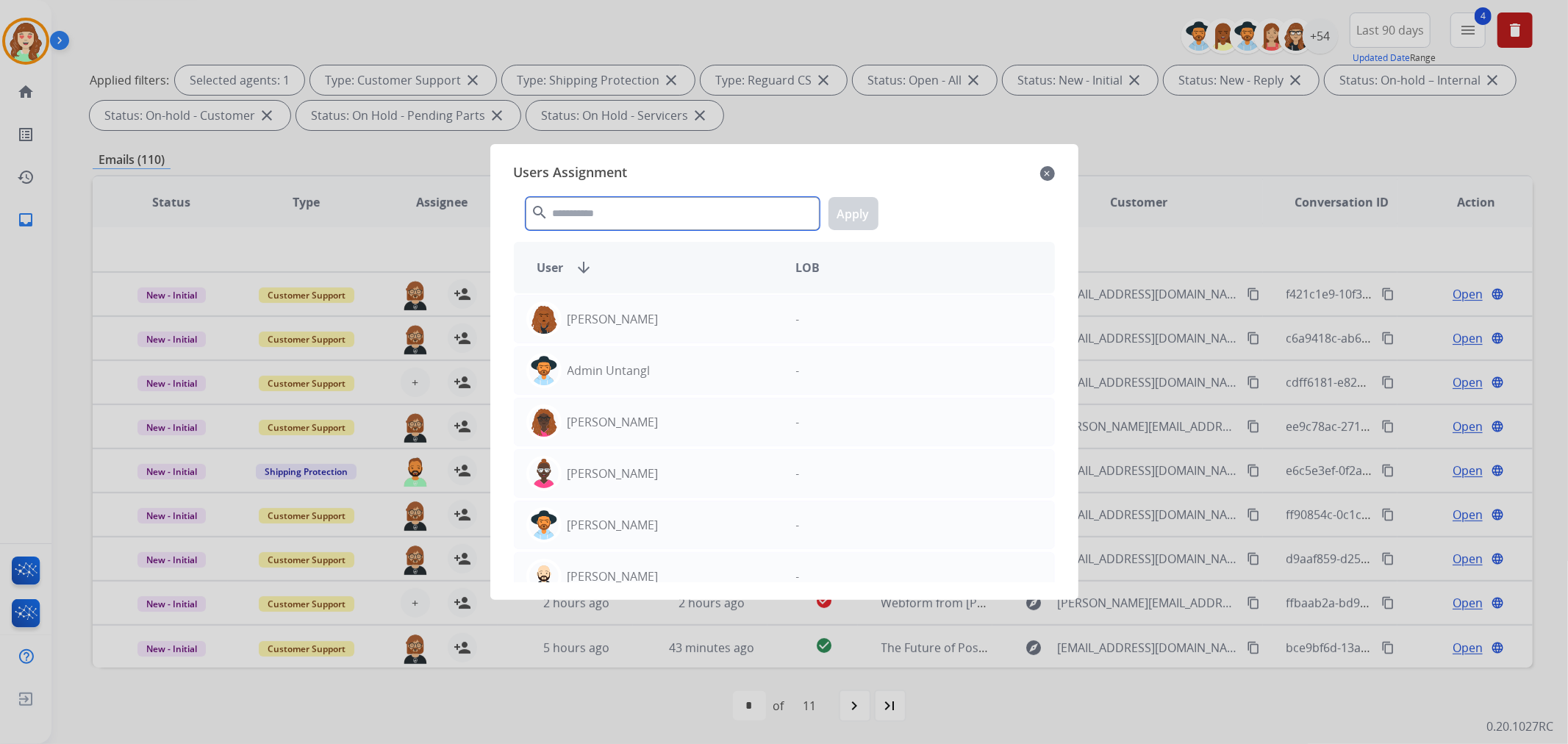
click at [642, 211] on input "text" at bounding box center [673, 214] width 294 height 34
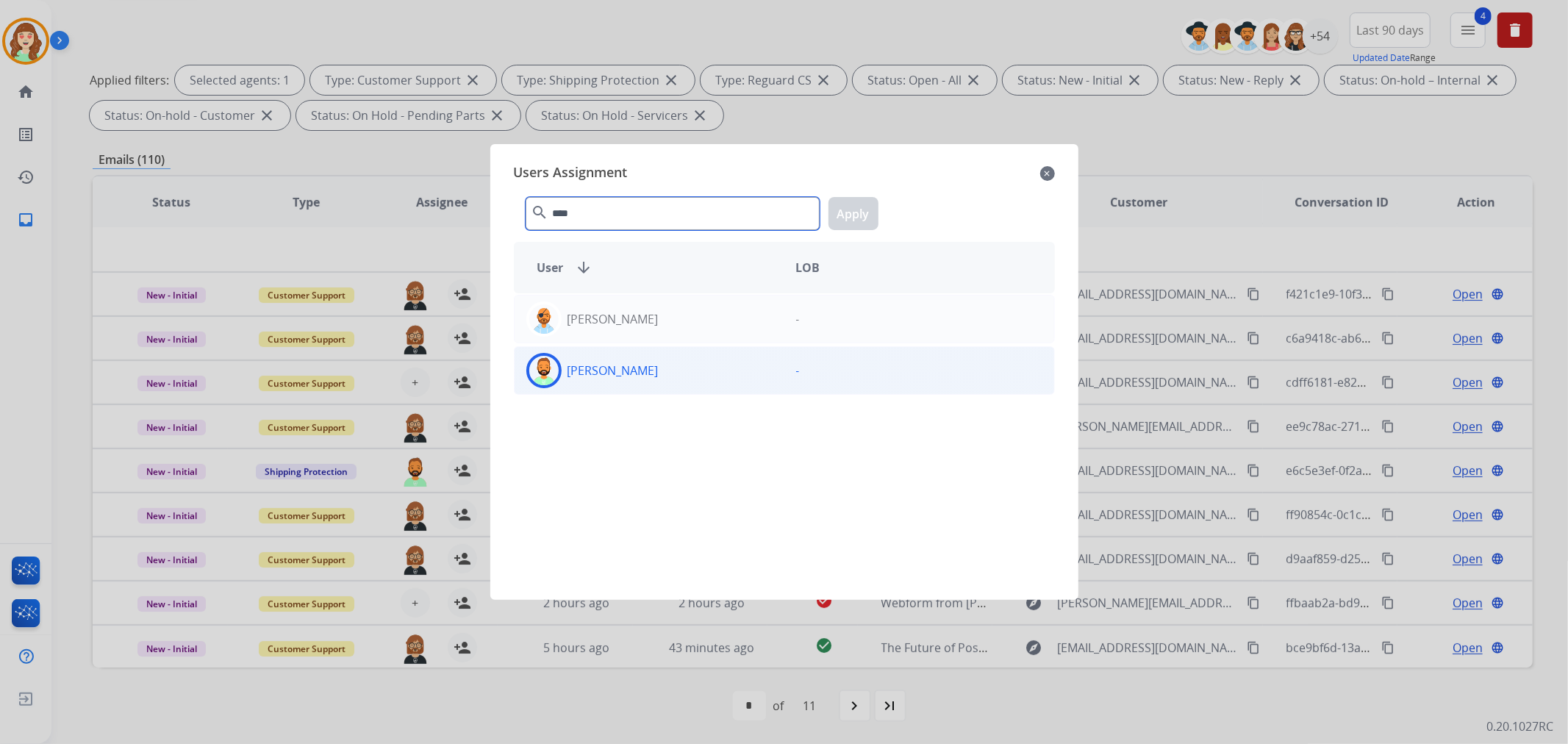
type input "****"
click at [677, 363] on div "[PERSON_NAME]" at bounding box center [648, 371] width 269 height 36
drag, startPoint x: 855, startPoint y: 213, endPoint x: 820, endPoint y: 284, distance: 79.2
click at [853, 214] on button "Apply" at bounding box center [853, 214] width 50 height 34
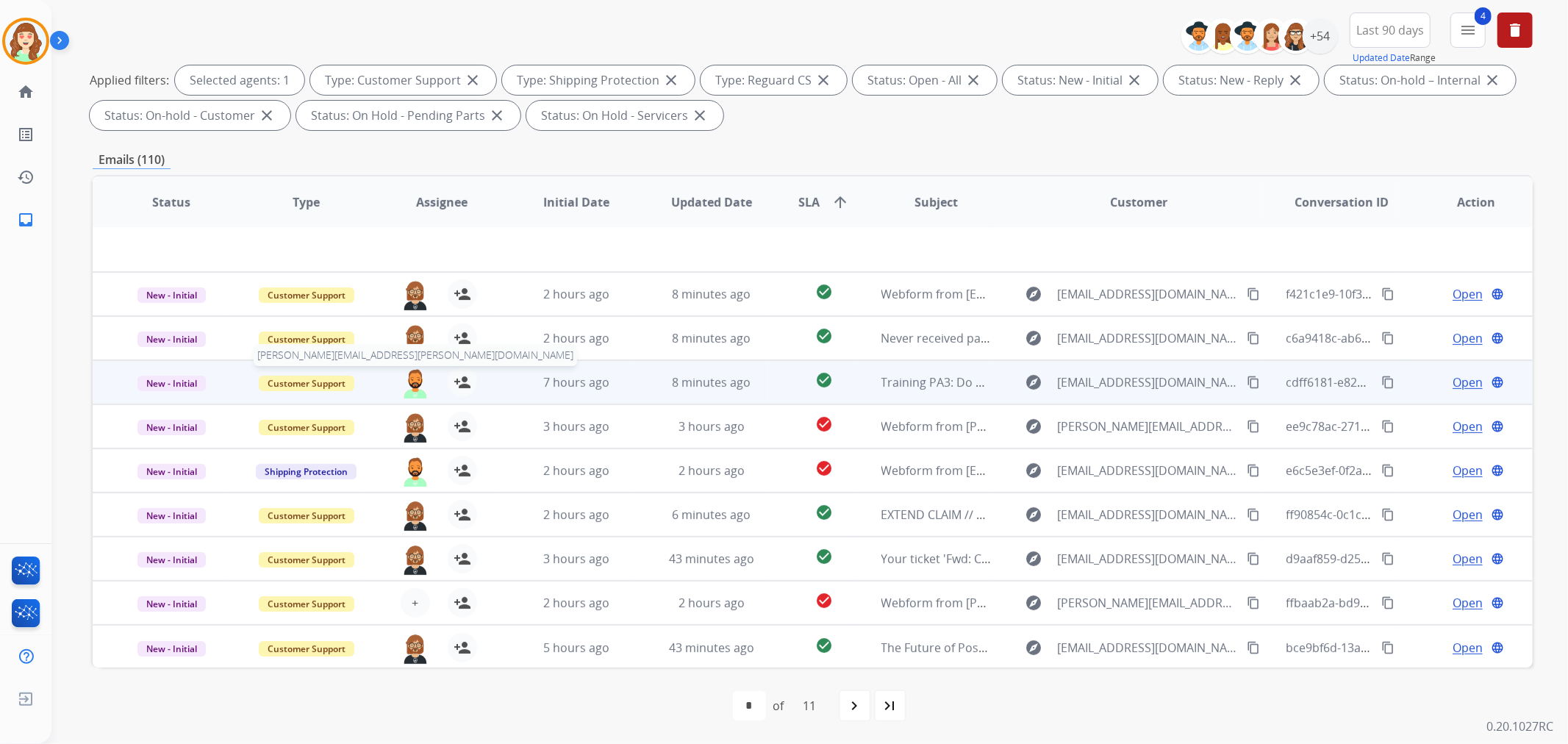
click at [403, 379] on img at bounding box center [415, 382] width 30 height 31
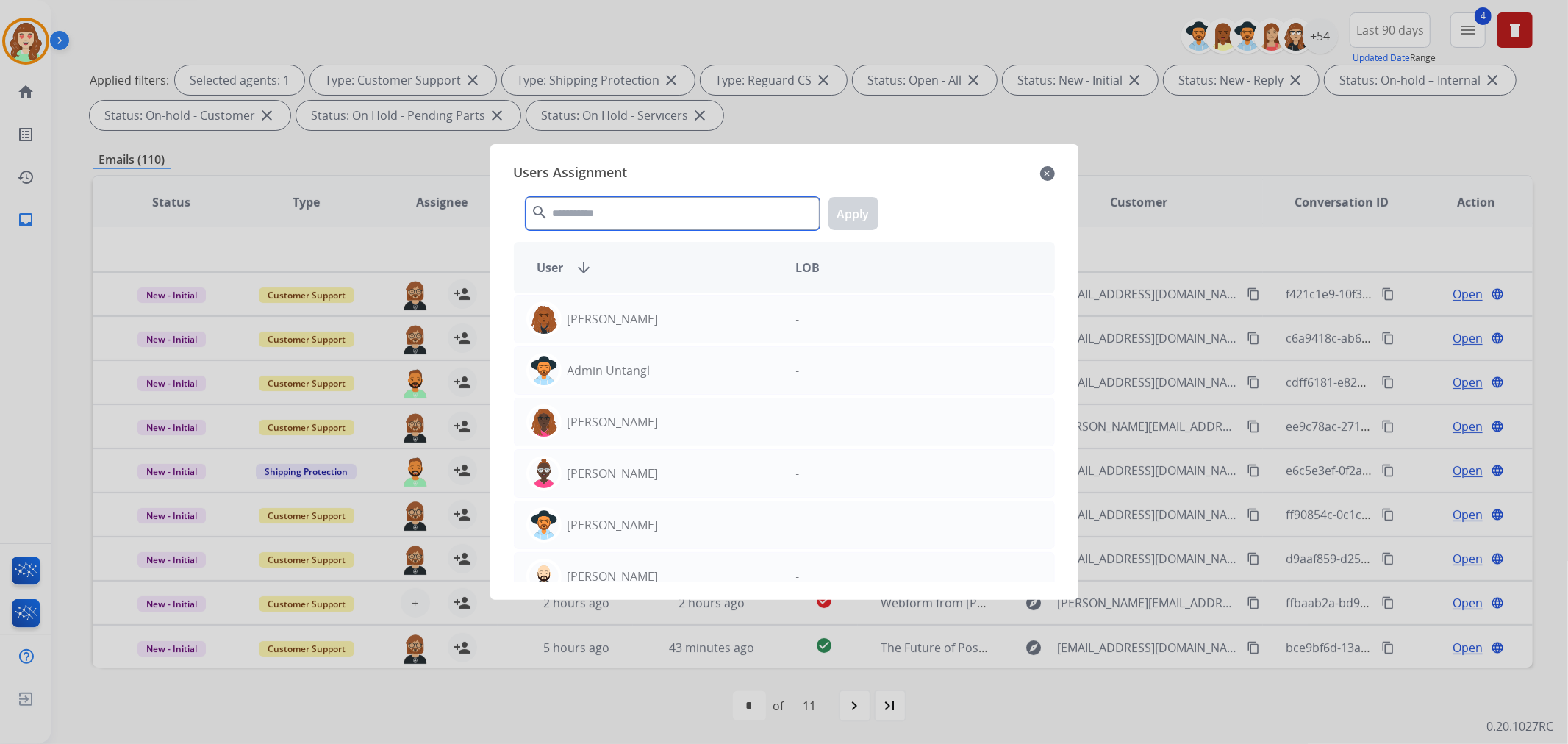
click at [614, 215] on input "text" at bounding box center [673, 214] width 294 height 34
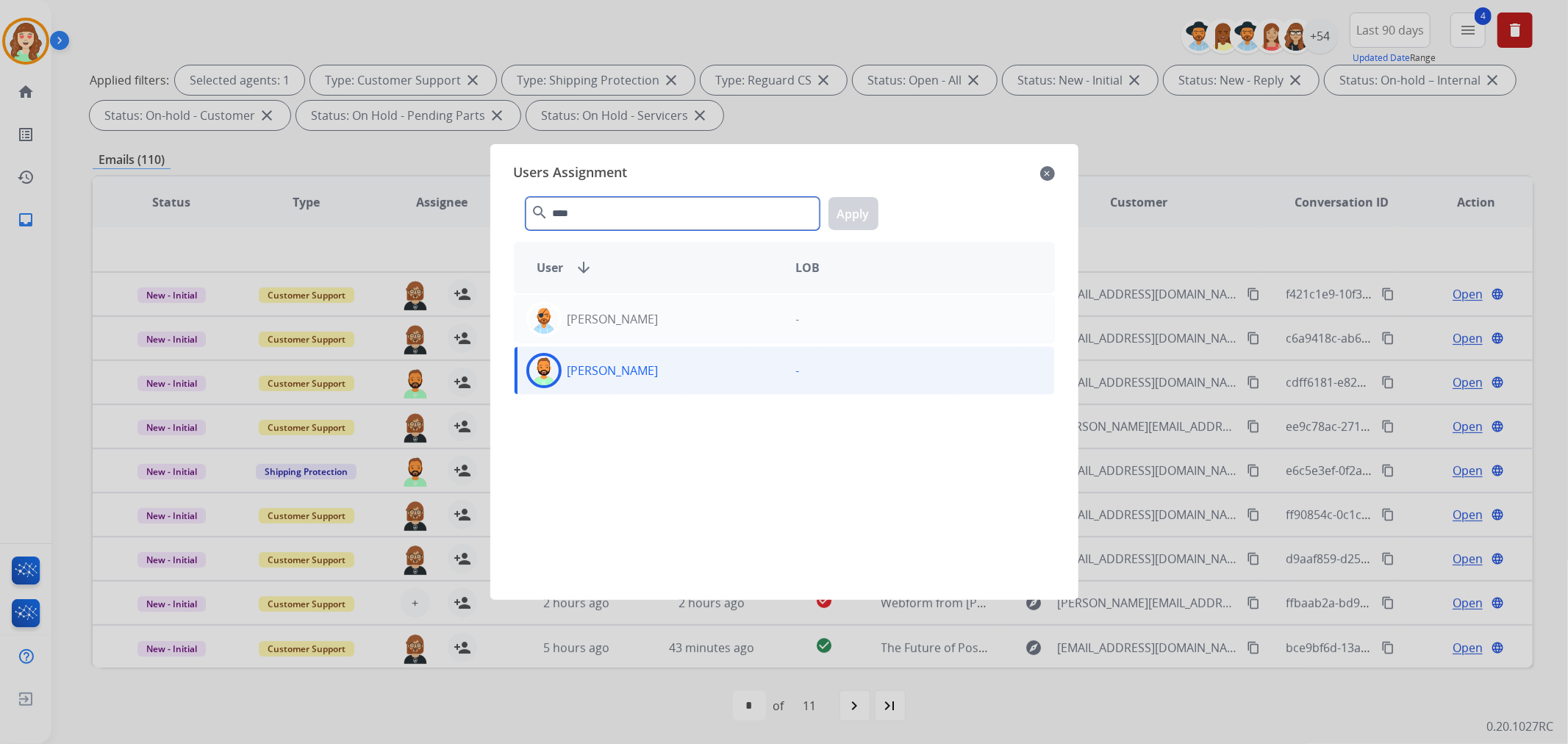
type input "****"
click at [667, 378] on div "[PERSON_NAME]" at bounding box center [648, 371] width 269 height 36
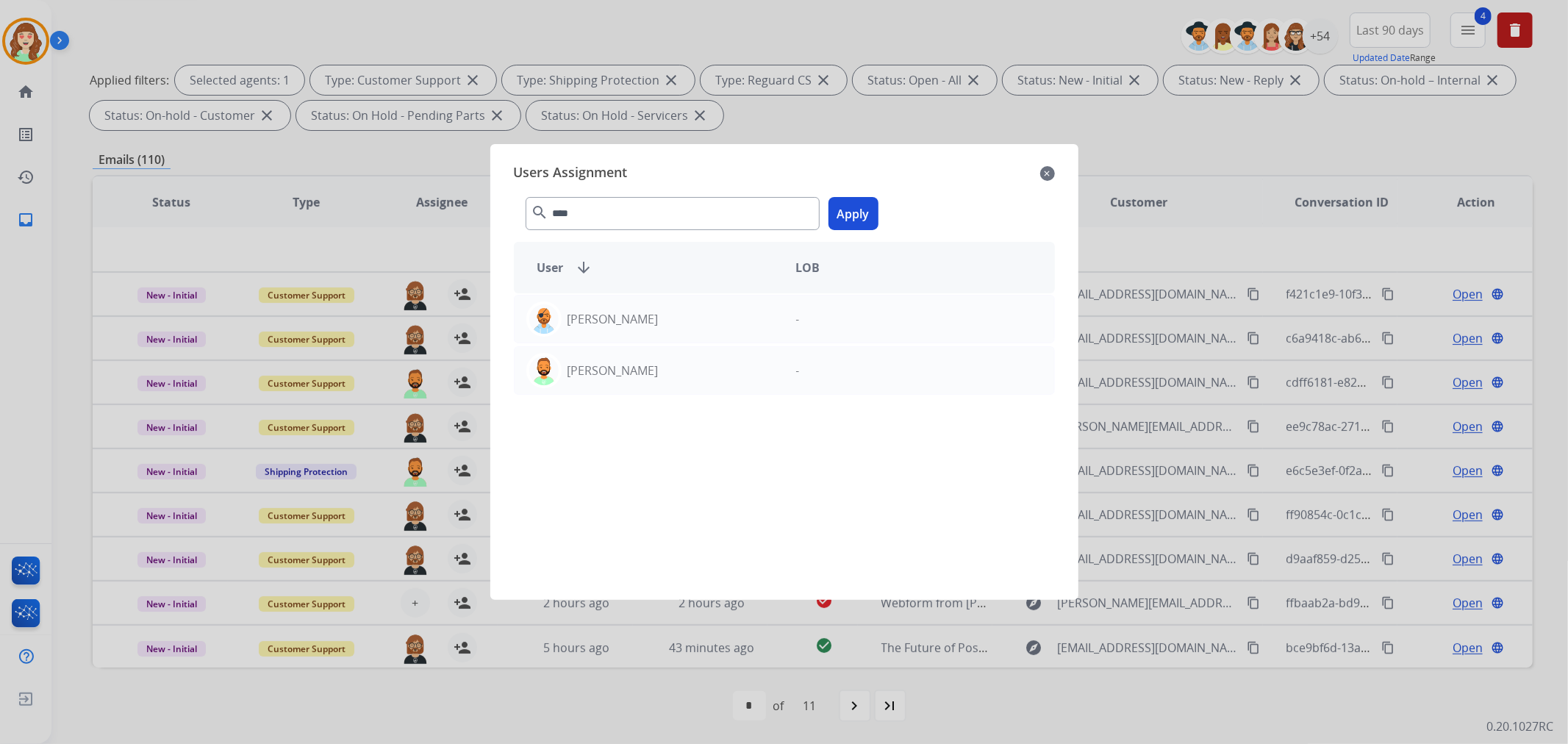
click at [843, 199] on div "**** search Apply" at bounding box center [784, 210] width 541 height 50
click at [623, 217] on input "****" at bounding box center [673, 214] width 294 height 34
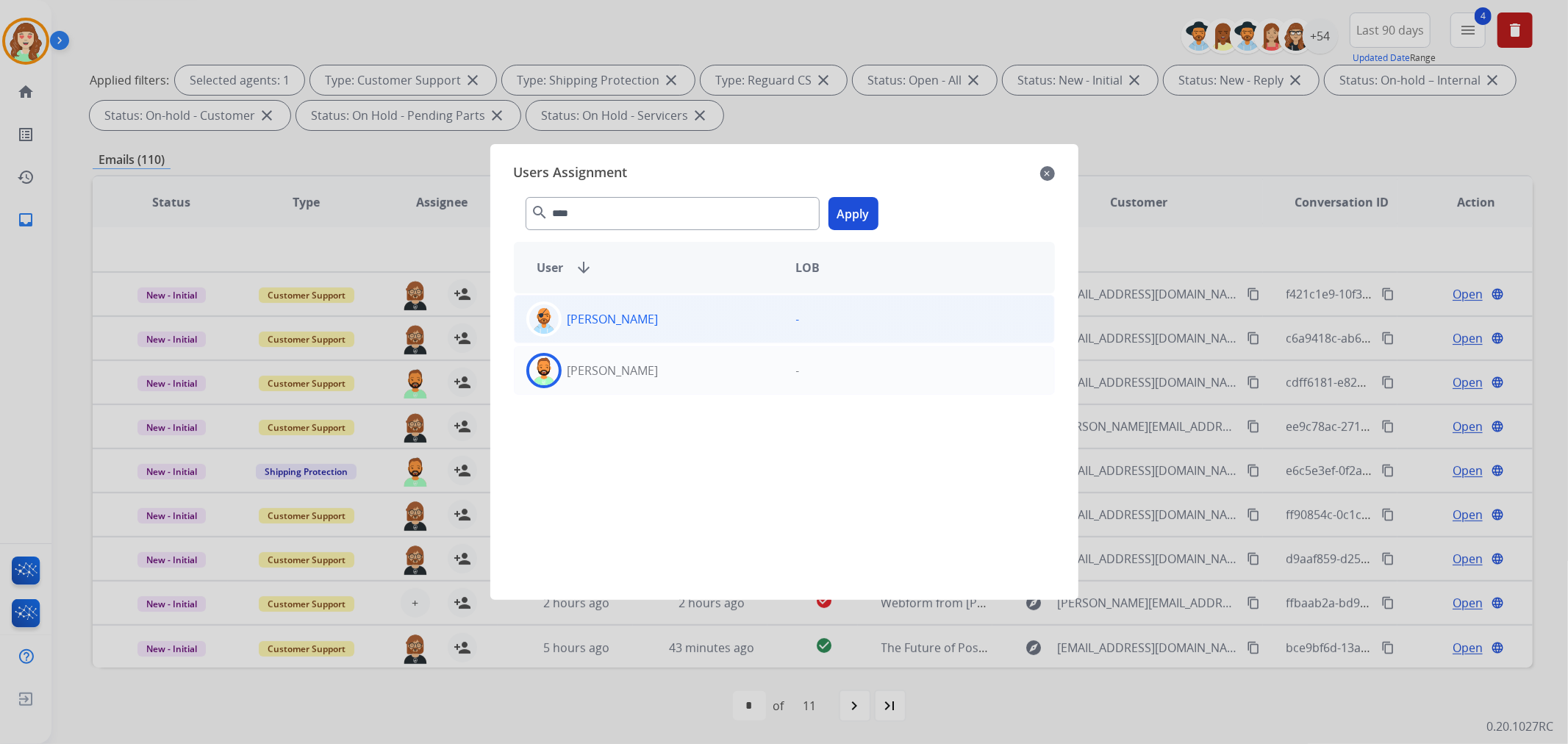
drag, startPoint x: 682, startPoint y: 370, endPoint x: 744, endPoint y: 332, distance: 72.7
click at [704, 361] on div "[PERSON_NAME]" at bounding box center [648, 371] width 269 height 36
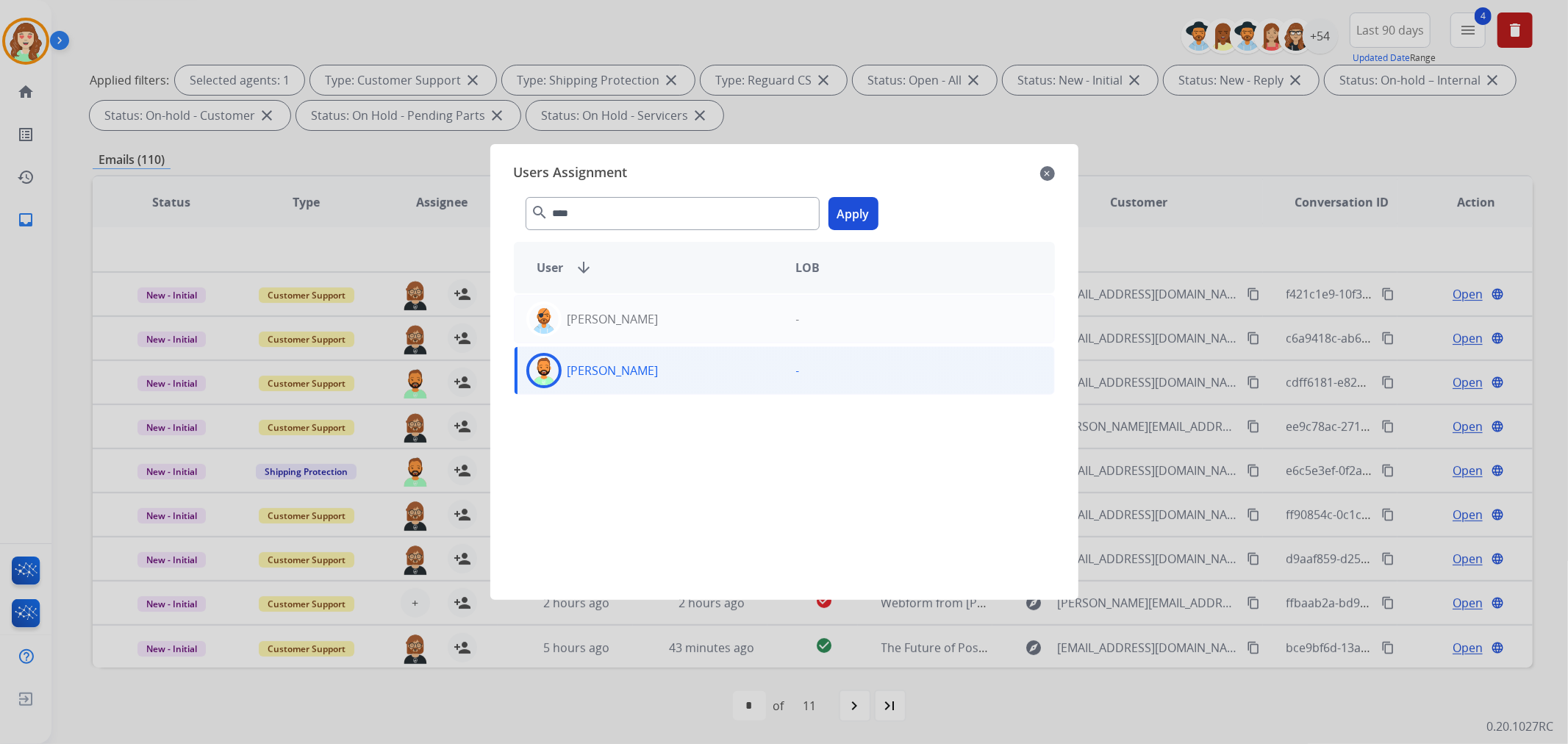
drag, startPoint x: 836, startPoint y: 219, endPoint x: 97, endPoint y: 316, distance: 745.3
click at [834, 218] on button "Apply" at bounding box center [853, 214] width 50 height 34
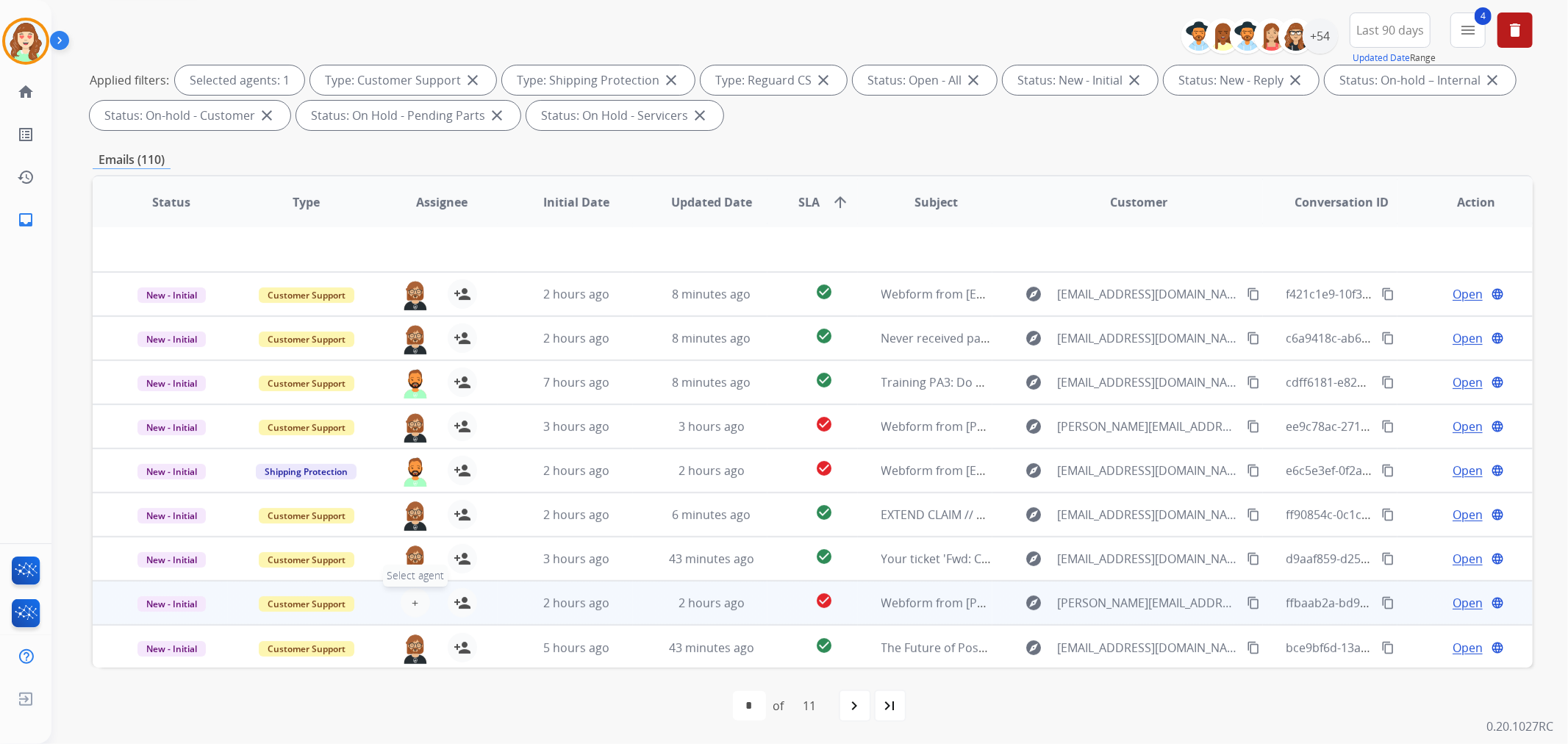
click at [405, 596] on button "+ Select agent" at bounding box center [415, 603] width 30 height 30
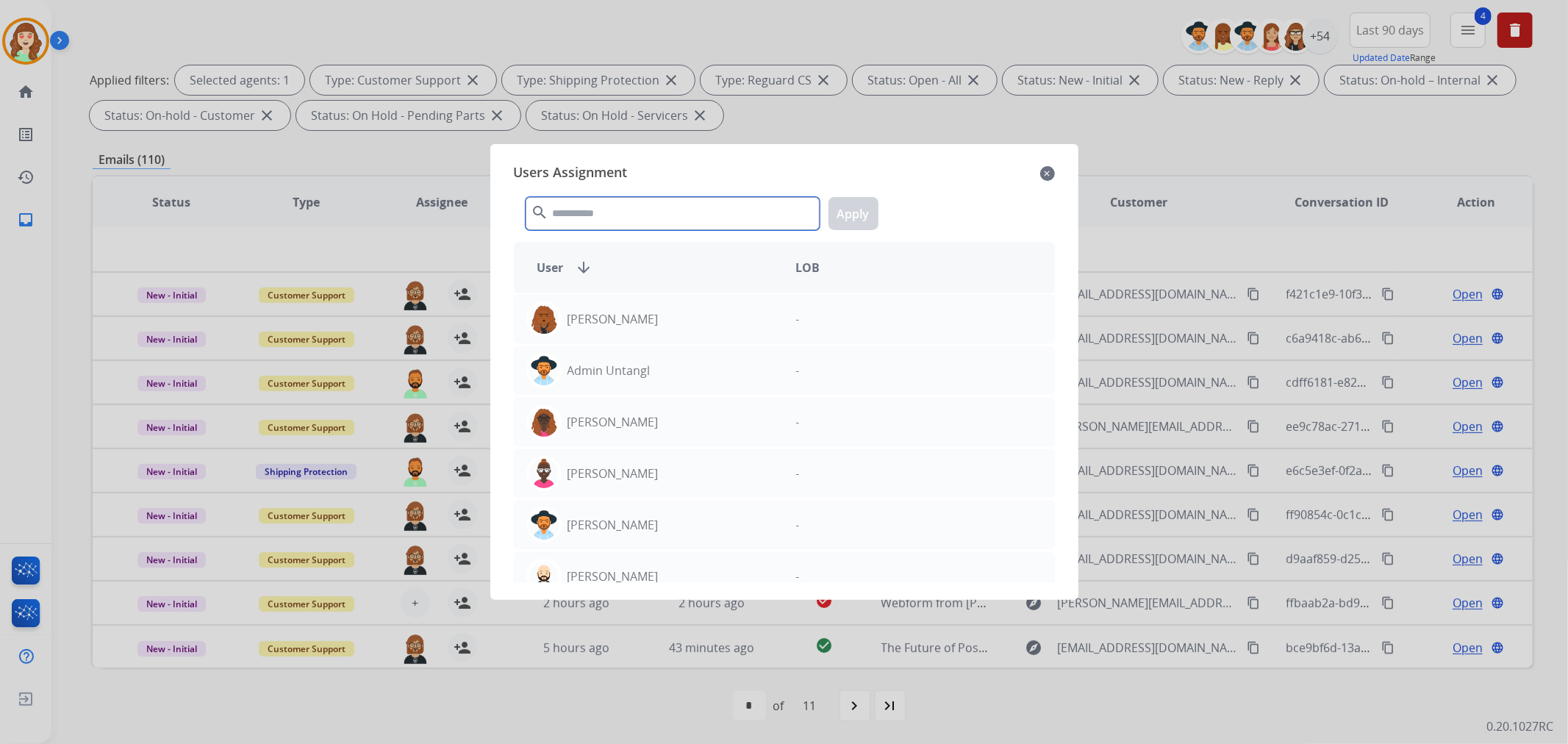
click at [577, 223] on input "text" at bounding box center [673, 214] width 294 height 34
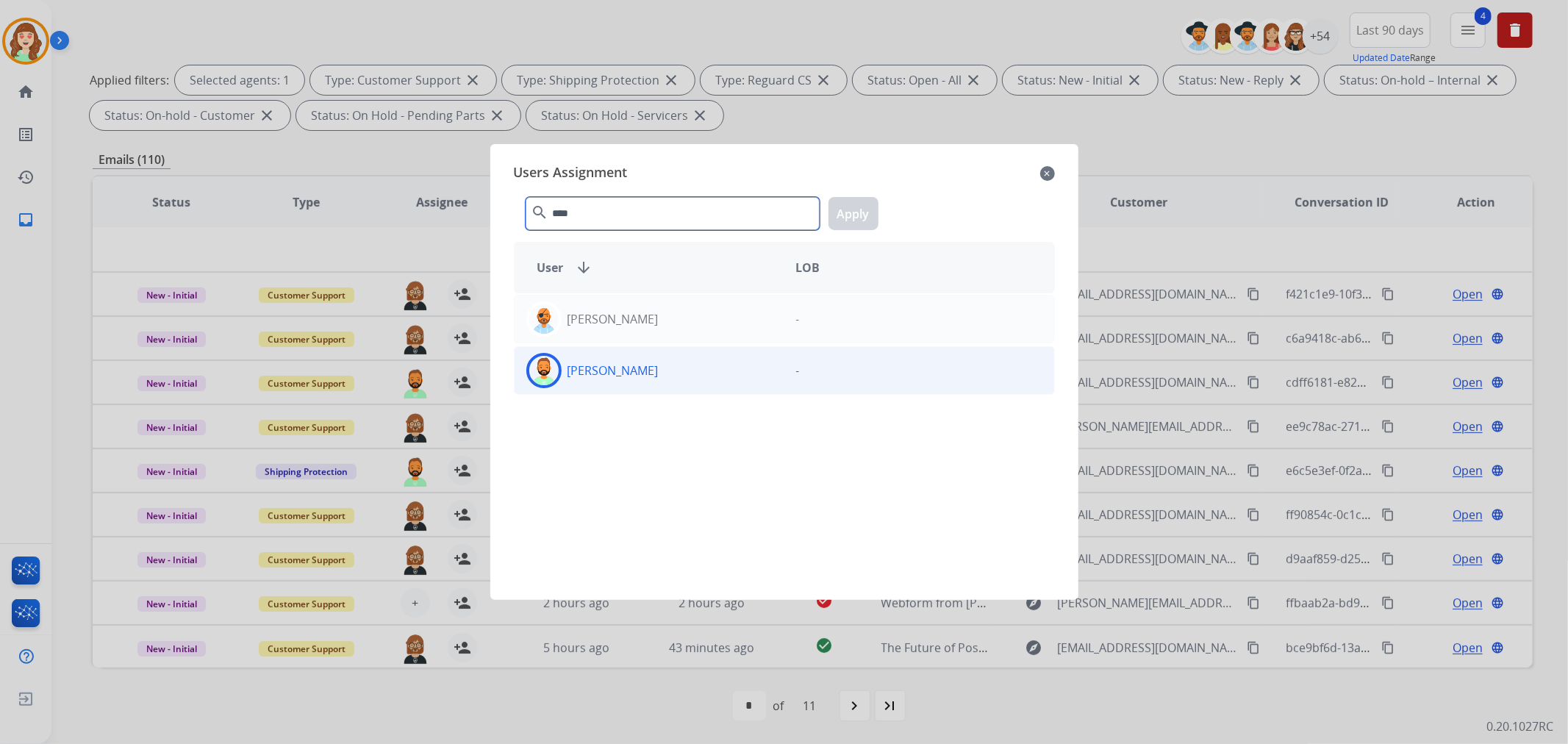
type input "****"
click at [664, 376] on div "[PERSON_NAME]" at bounding box center [648, 371] width 269 height 36
click at [854, 211] on button "Apply" at bounding box center [853, 214] width 50 height 34
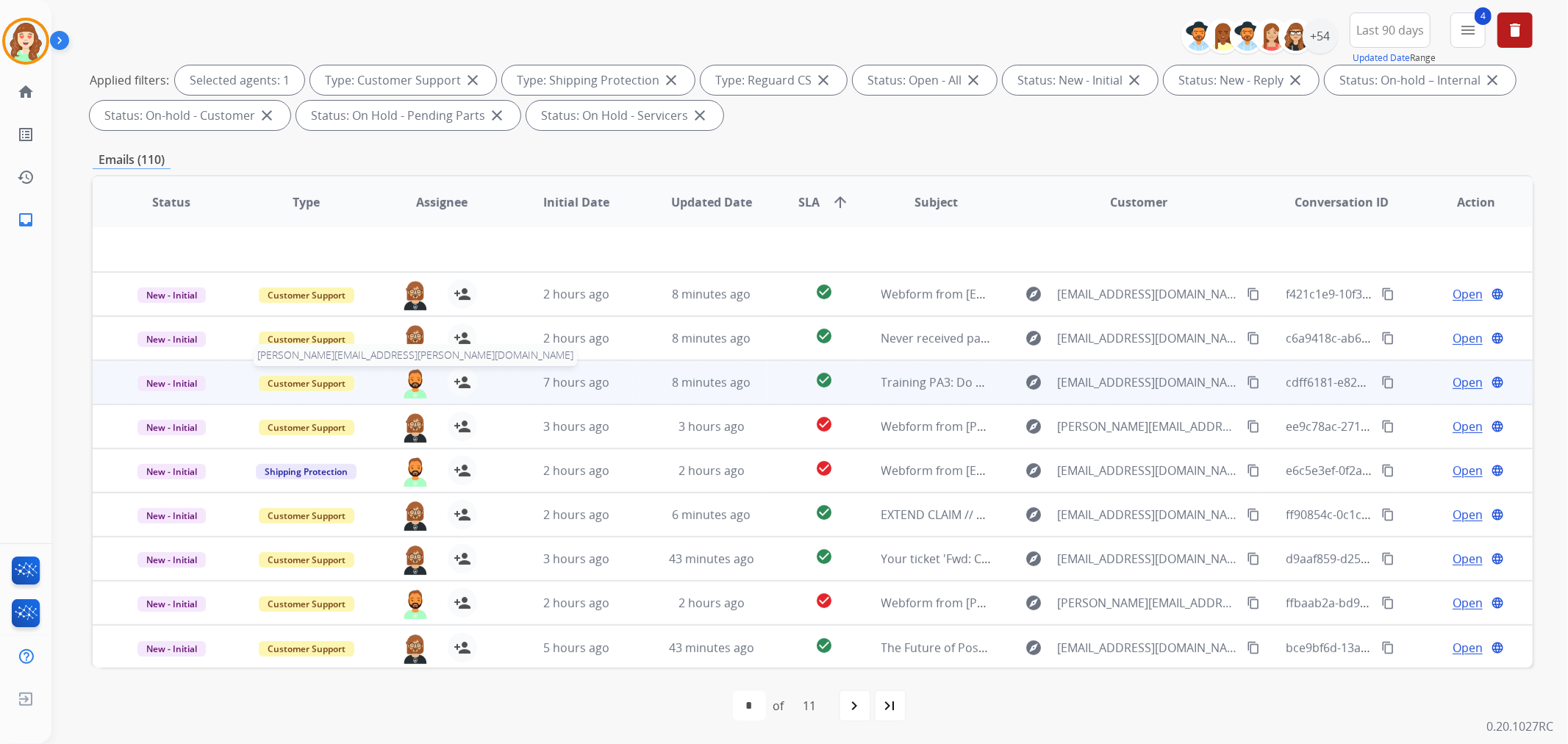
click at [410, 382] on img at bounding box center [415, 382] width 30 height 31
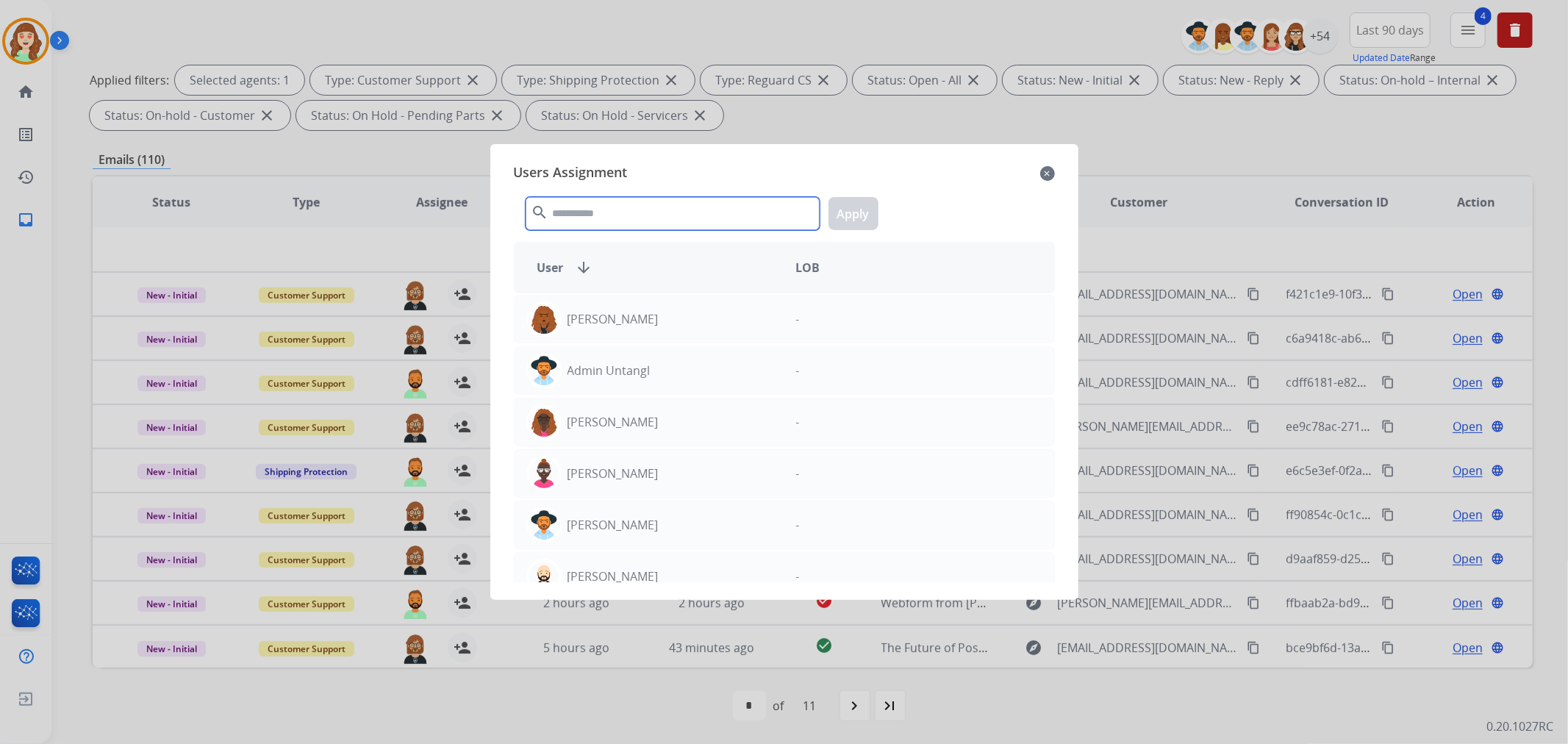
click at [607, 212] on input "text" at bounding box center [673, 214] width 294 height 34
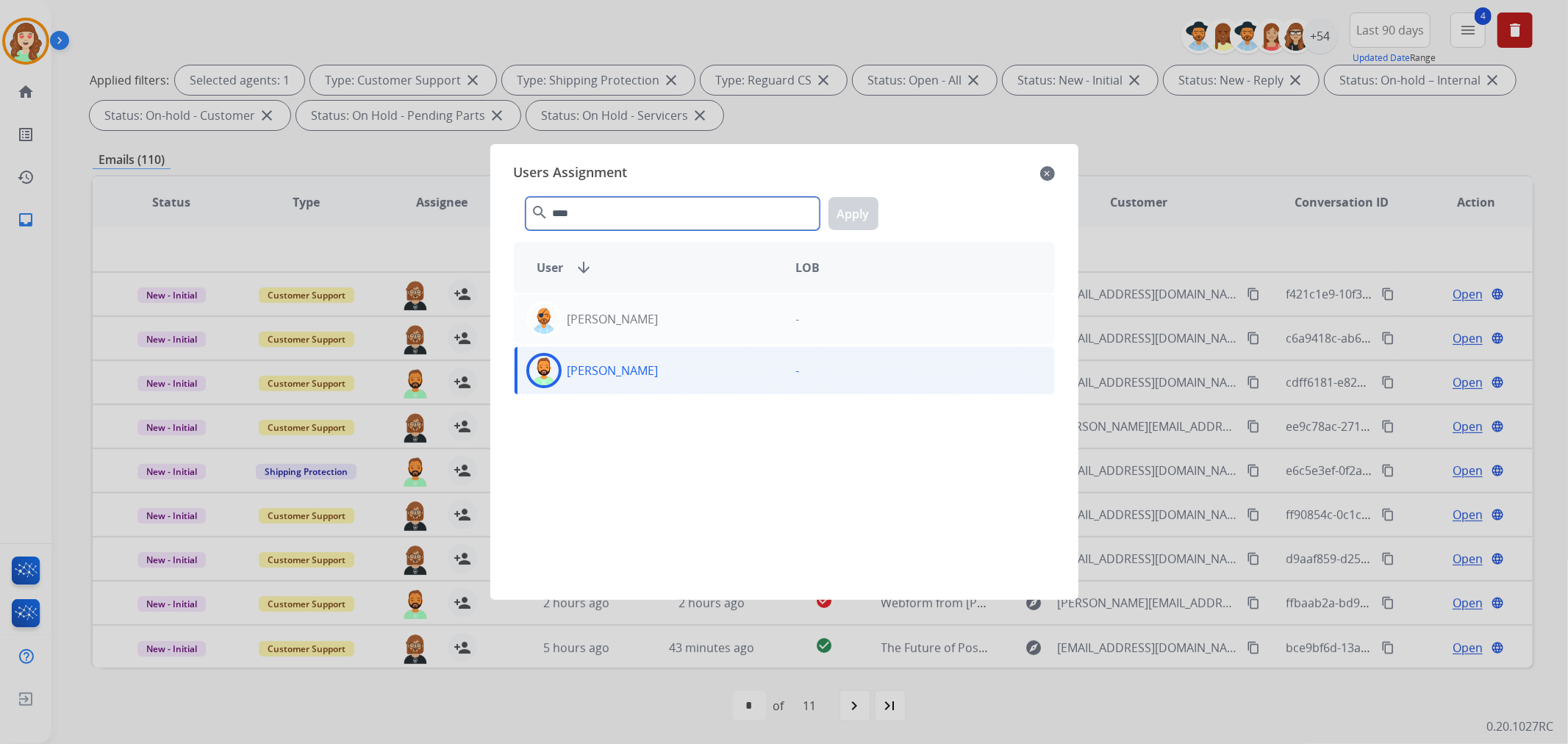
type input "****"
drag, startPoint x: 676, startPoint y: 369, endPoint x: 687, endPoint y: 361, distance: 13.6
click at [676, 370] on div "[PERSON_NAME]" at bounding box center [648, 371] width 269 height 36
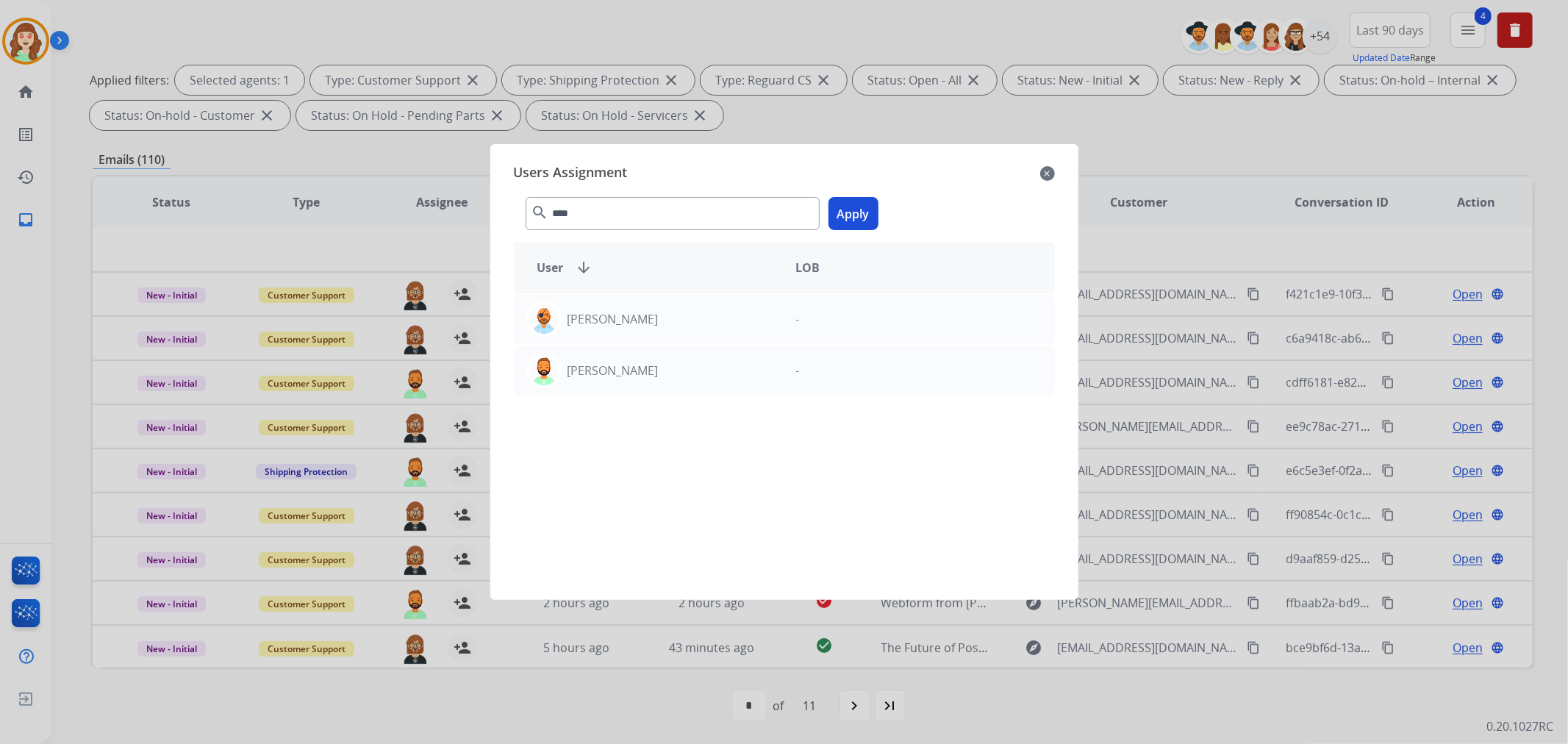
click at [854, 208] on button "Apply" at bounding box center [853, 214] width 50 height 34
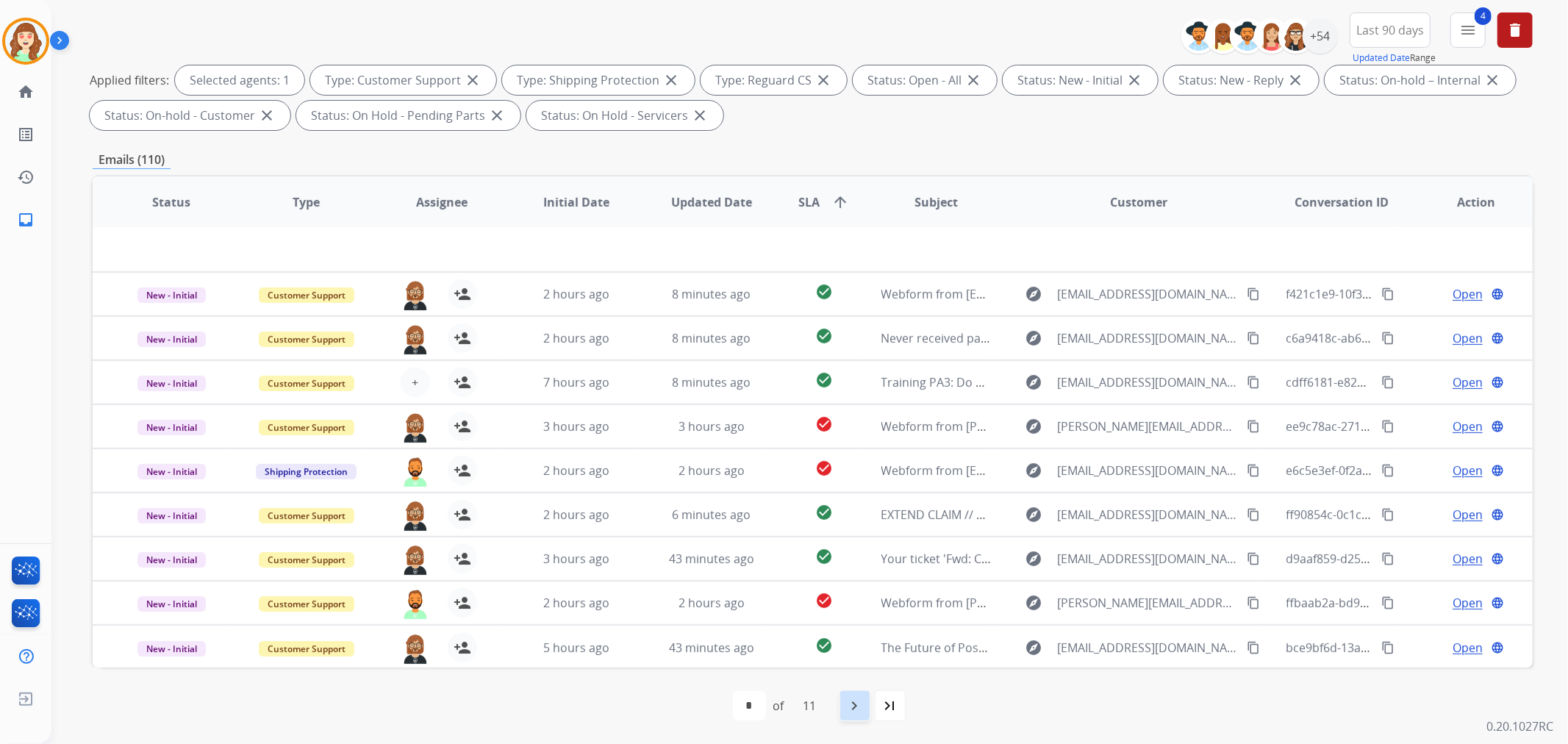
click at [857, 705] on mat-icon "navigate_next" at bounding box center [855, 706] width 18 height 18
select select "*"
click at [872, 702] on div "navigate_next" at bounding box center [887, 706] width 33 height 33
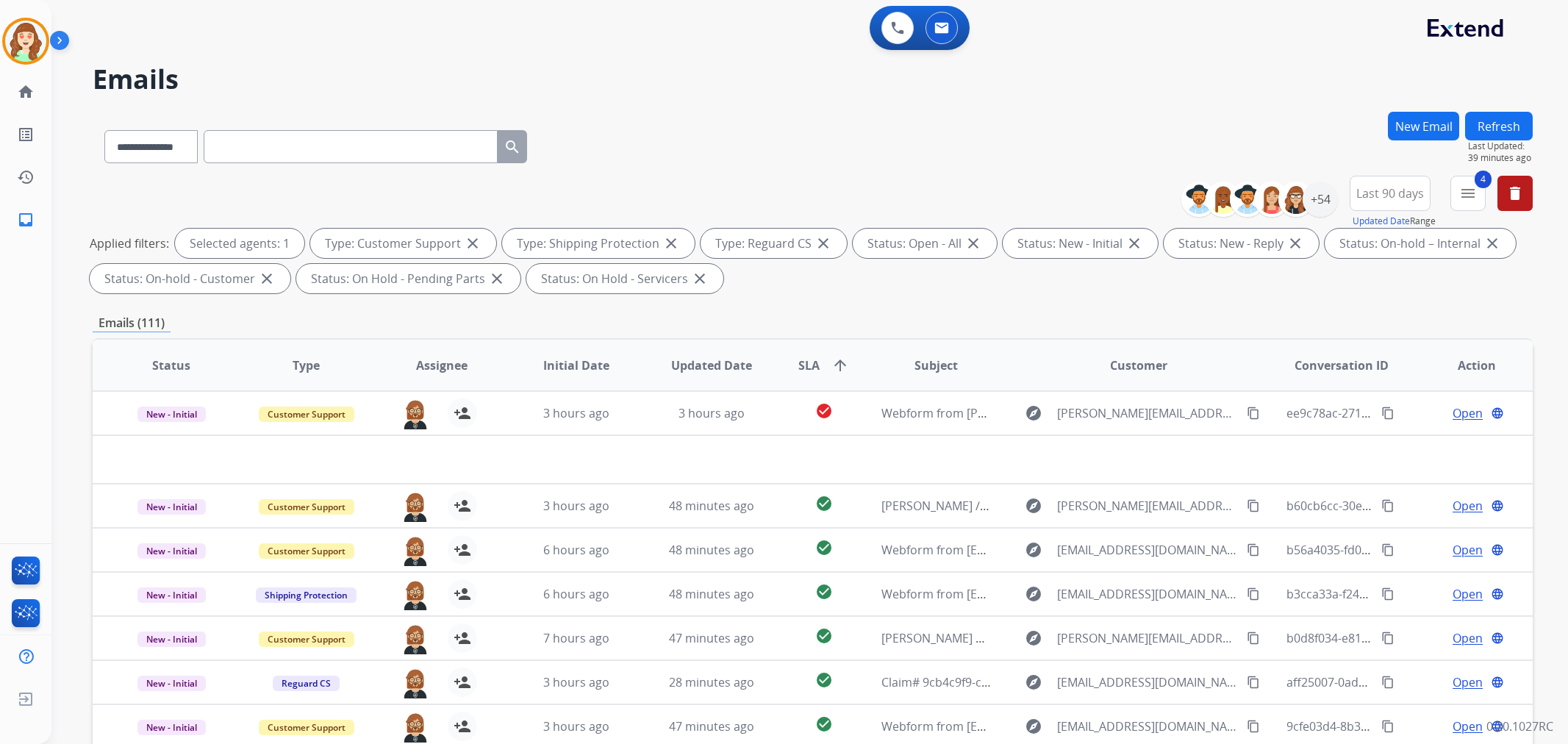
select select "**********"
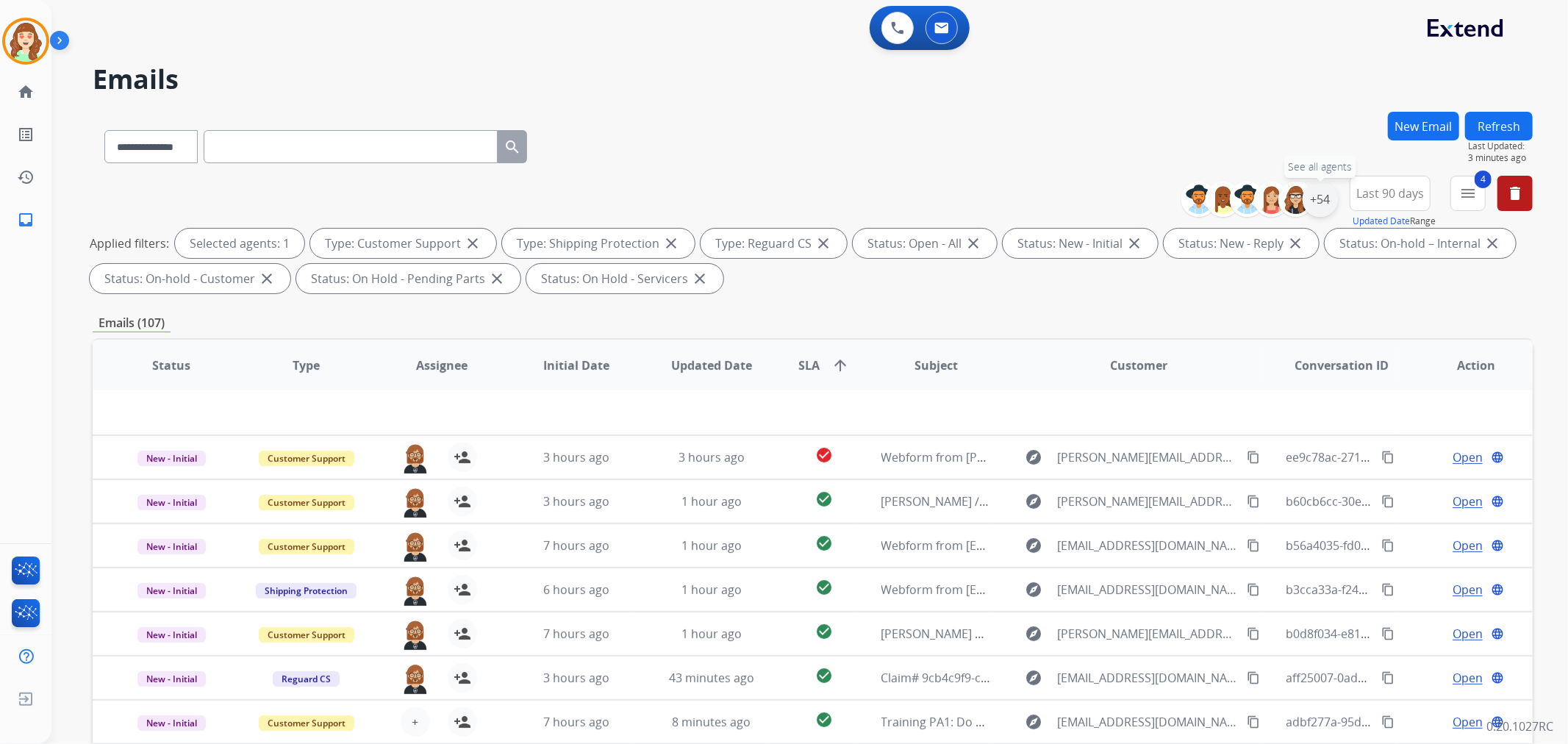
click at [1312, 202] on div "+54" at bounding box center [1320, 199] width 36 height 36
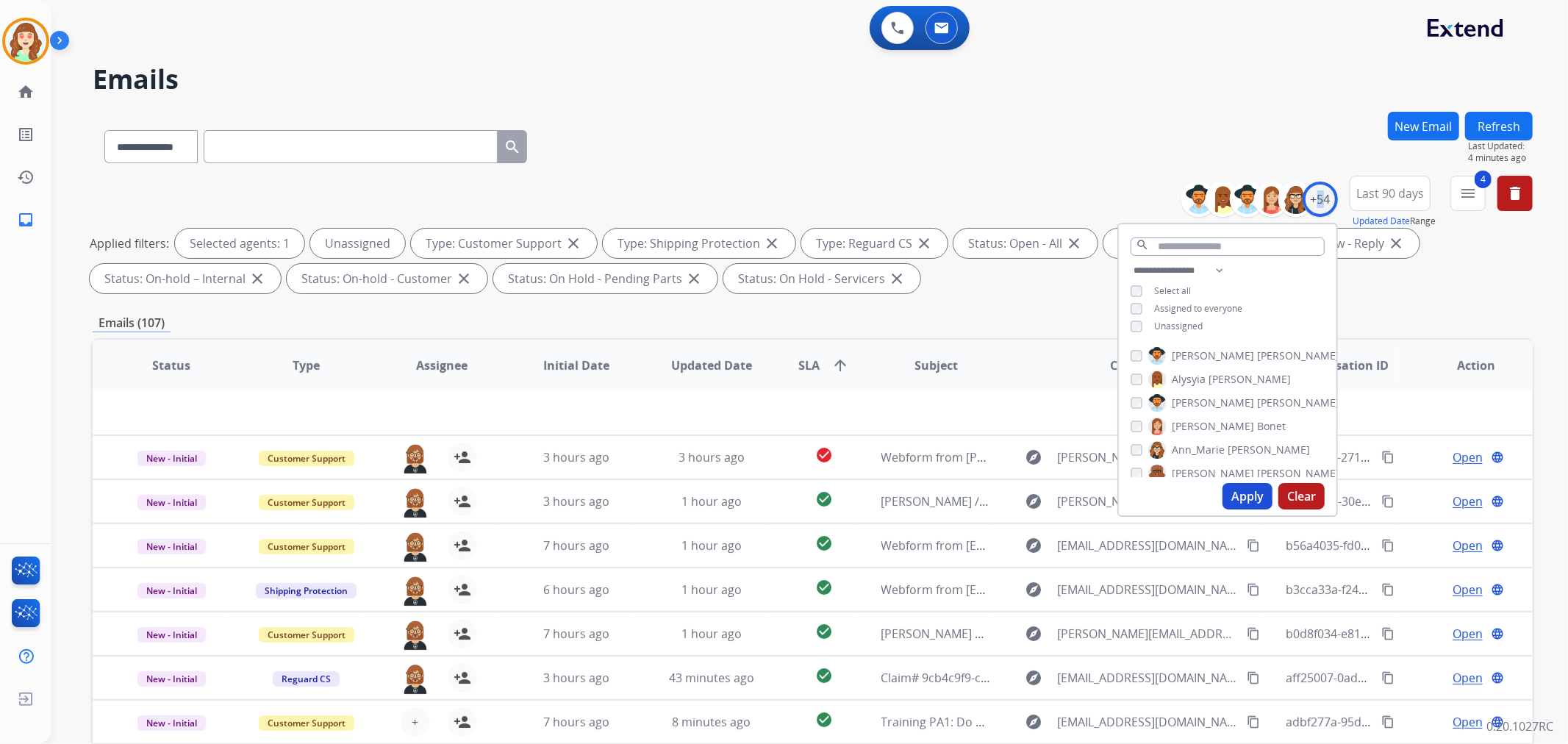
click at [1237, 492] on button "Apply" at bounding box center [1247, 495] width 50 height 27
select select "*"
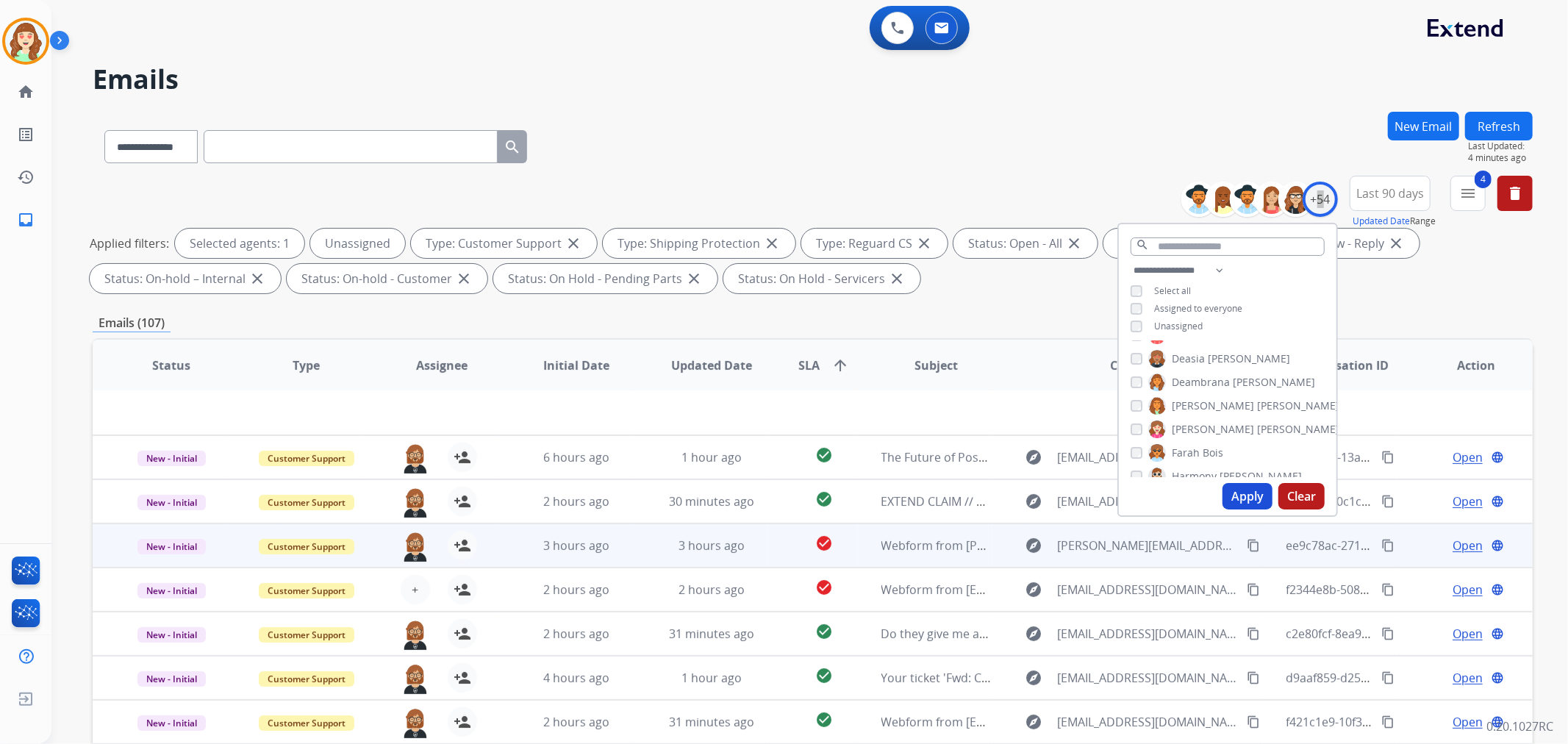
scroll to position [163, 0]
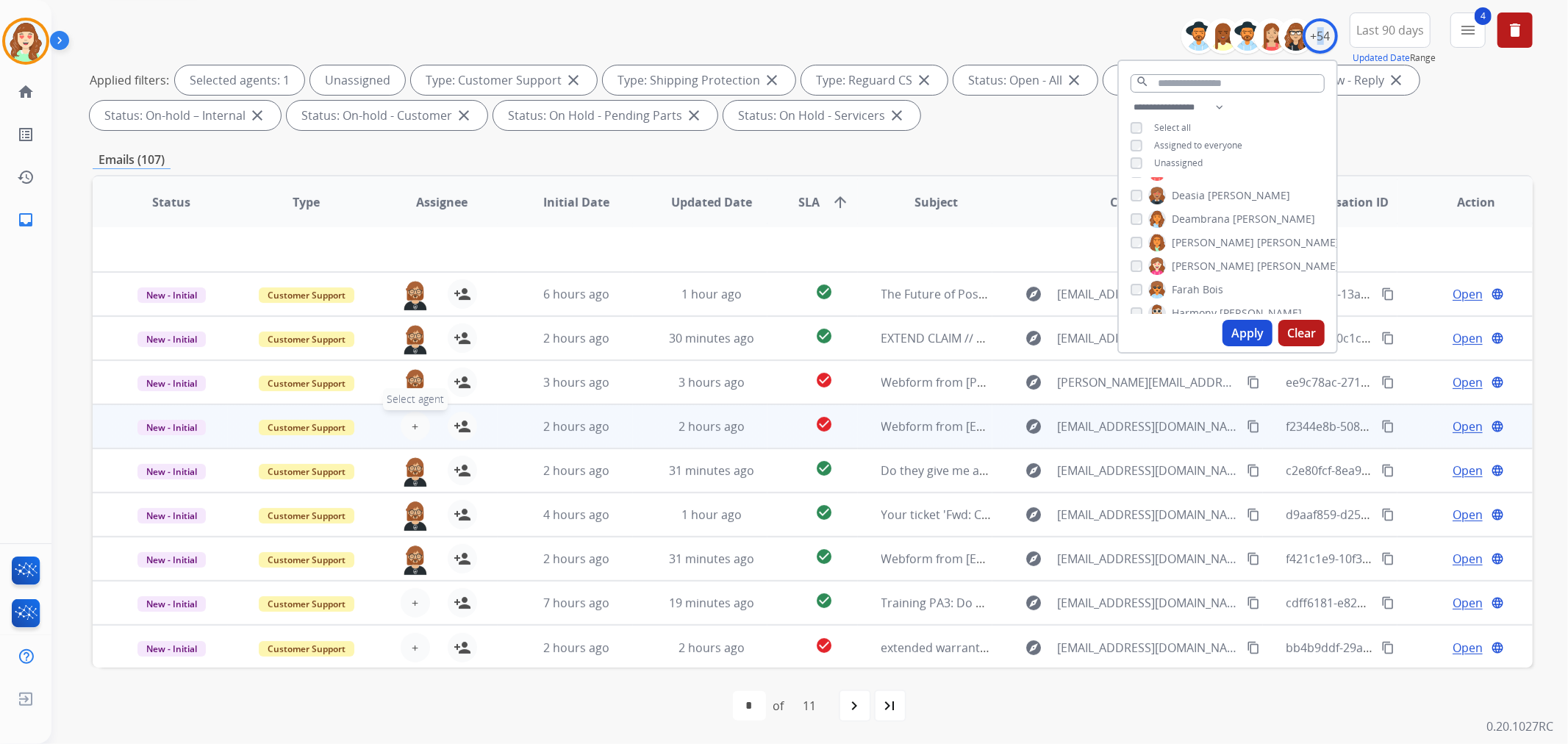
click at [411, 421] on span "+" at bounding box center [414, 426] width 7 height 18
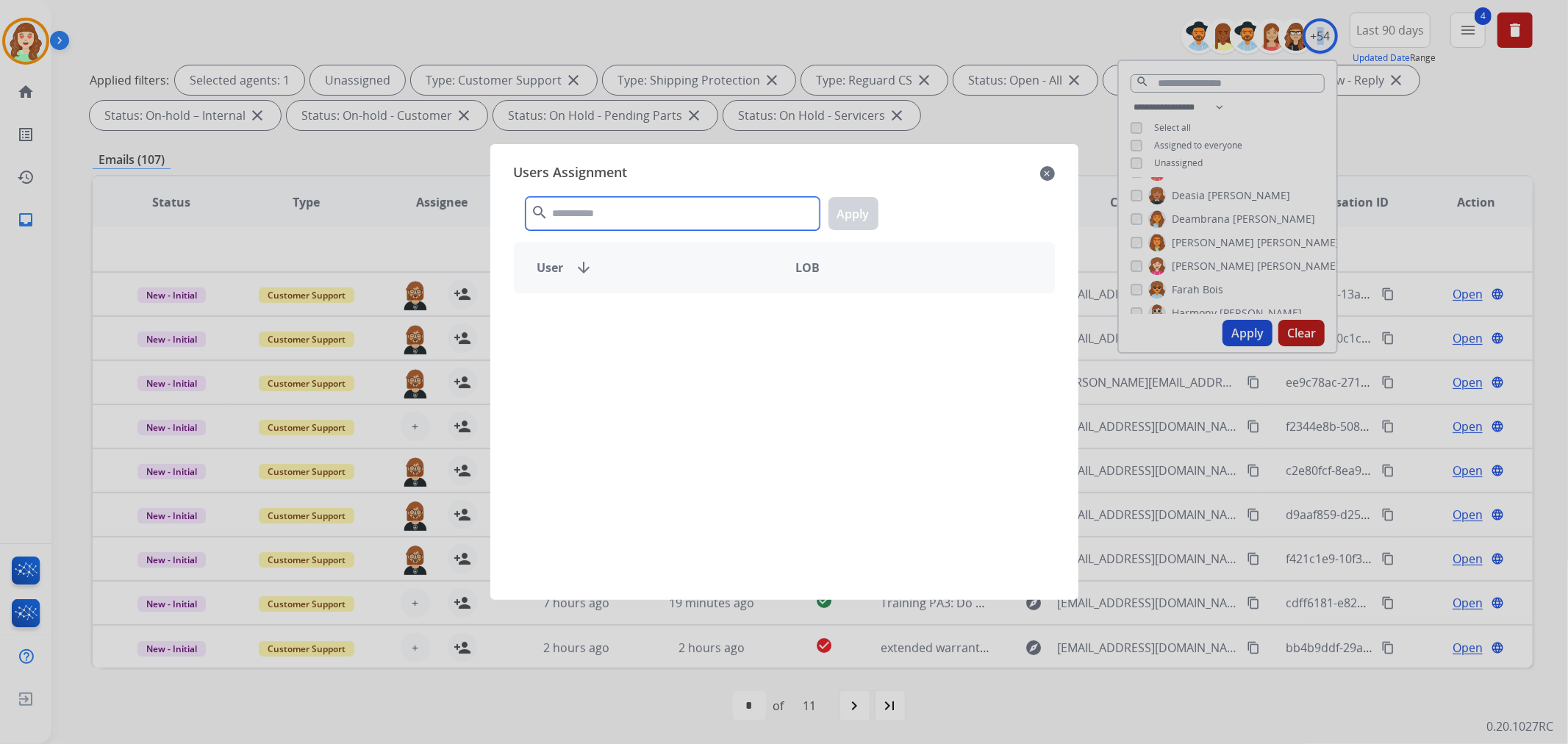
click at [673, 204] on input "text" at bounding box center [673, 214] width 294 height 34
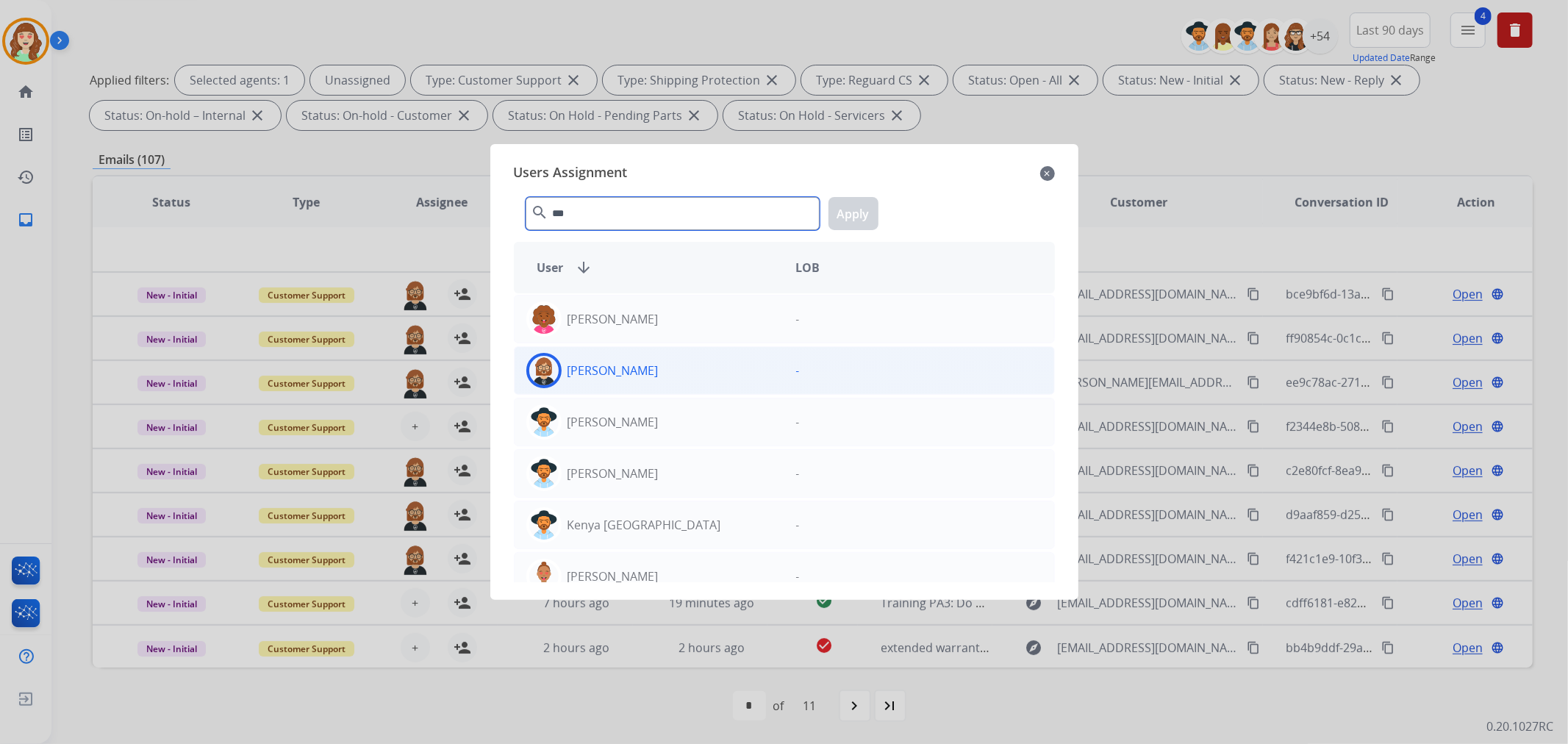
type input "***"
click at [658, 356] on div "[PERSON_NAME]" at bounding box center [648, 371] width 269 height 36
click at [857, 209] on button "Apply" at bounding box center [853, 214] width 50 height 34
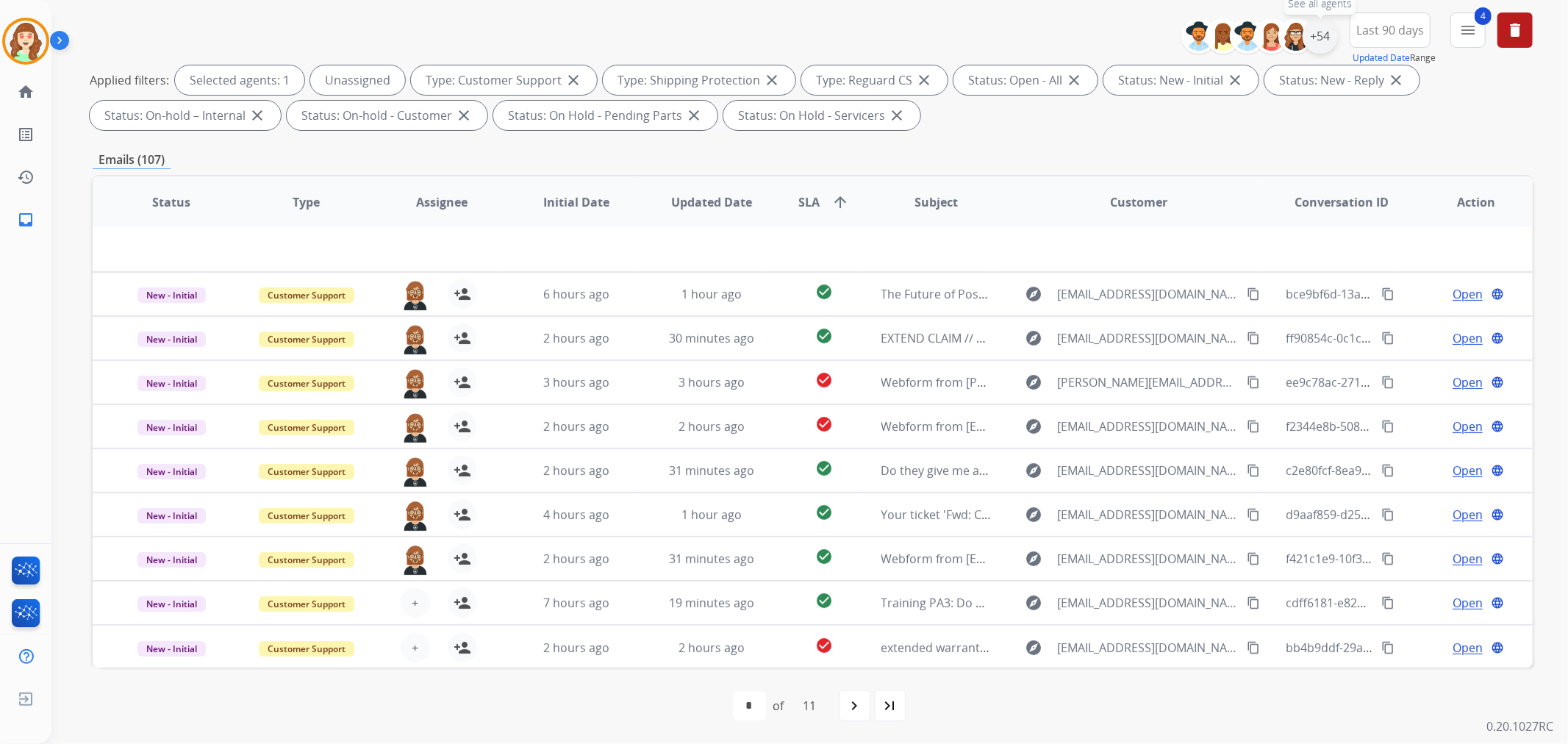
click at [1325, 44] on div "+54" at bounding box center [1320, 37] width 36 height 36
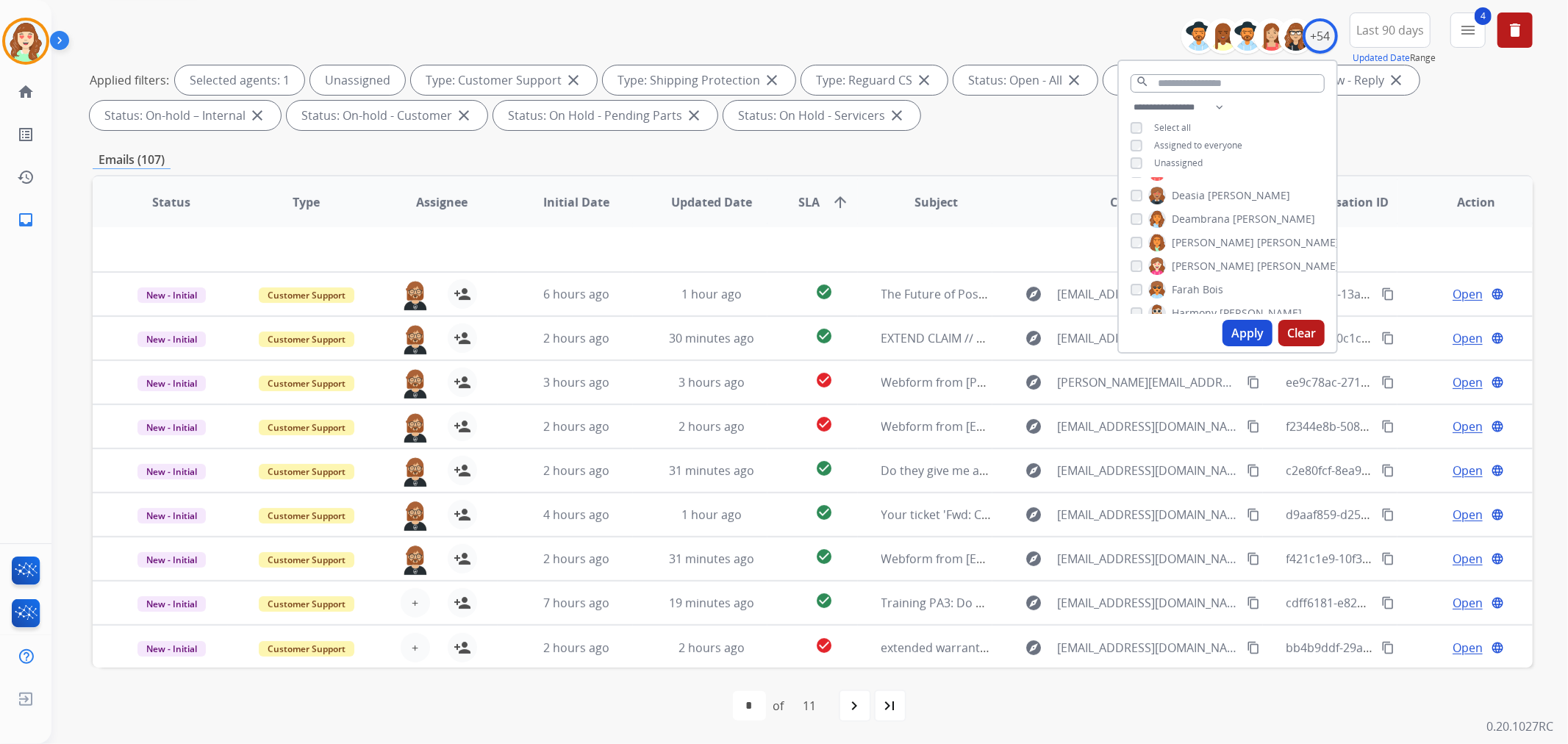
click at [1295, 328] on button "Clear" at bounding box center [1301, 333] width 46 height 27
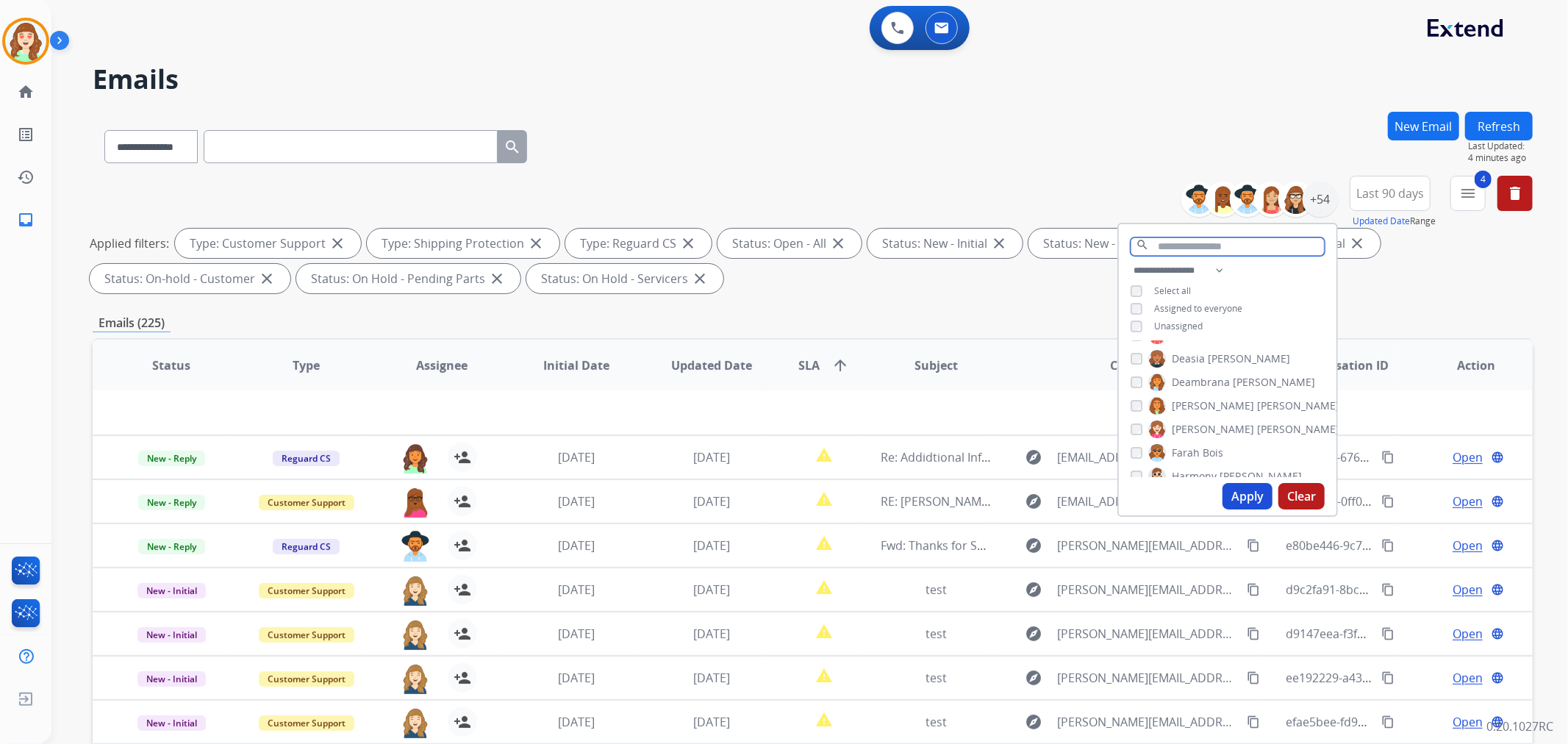
click at [1204, 238] on input "text" at bounding box center [1227, 247] width 194 height 19
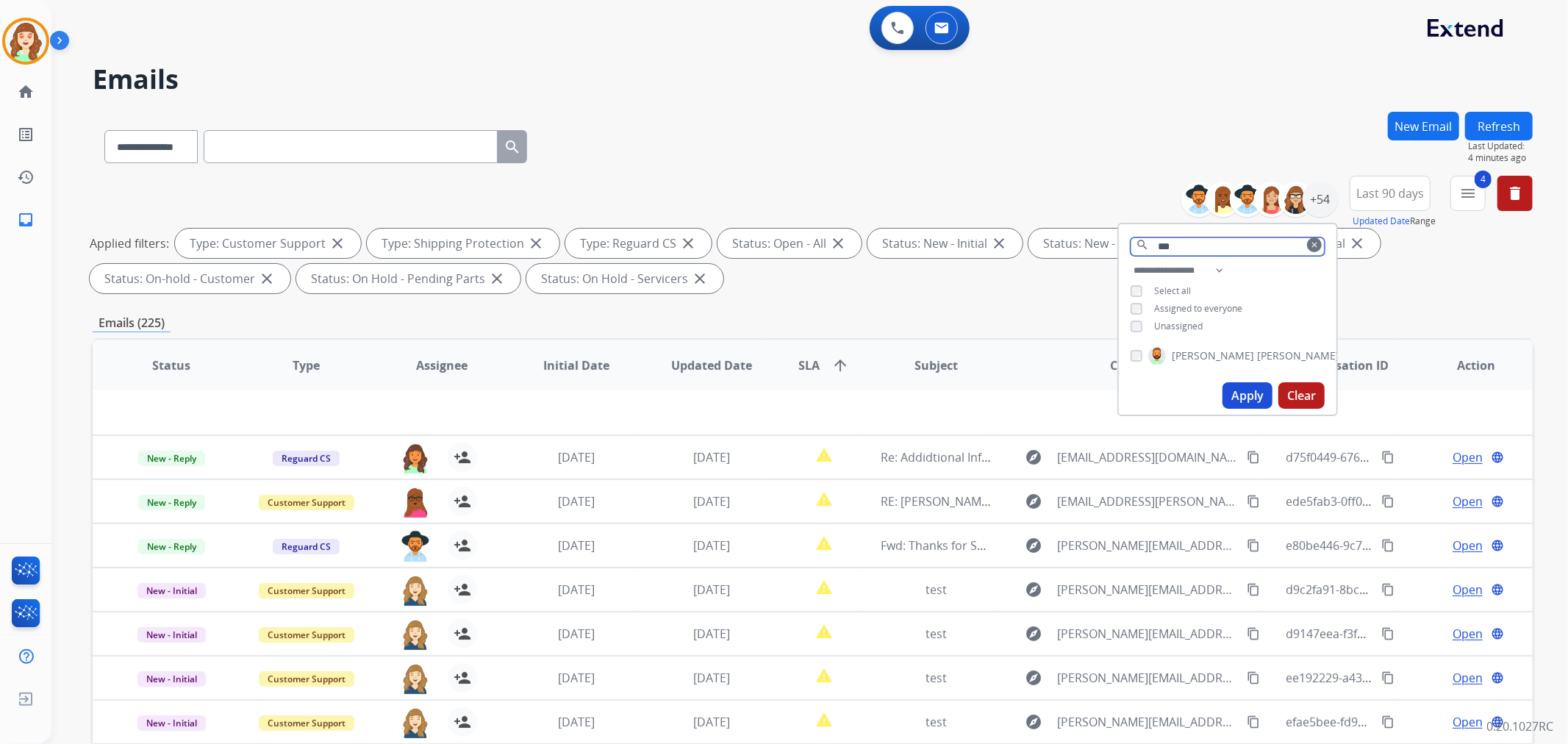
type input "***"
click at [1136, 360] on div "[PERSON_NAME]" at bounding box center [1234, 356] width 209 height 18
click at [1239, 387] on button "Apply" at bounding box center [1247, 395] width 50 height 27
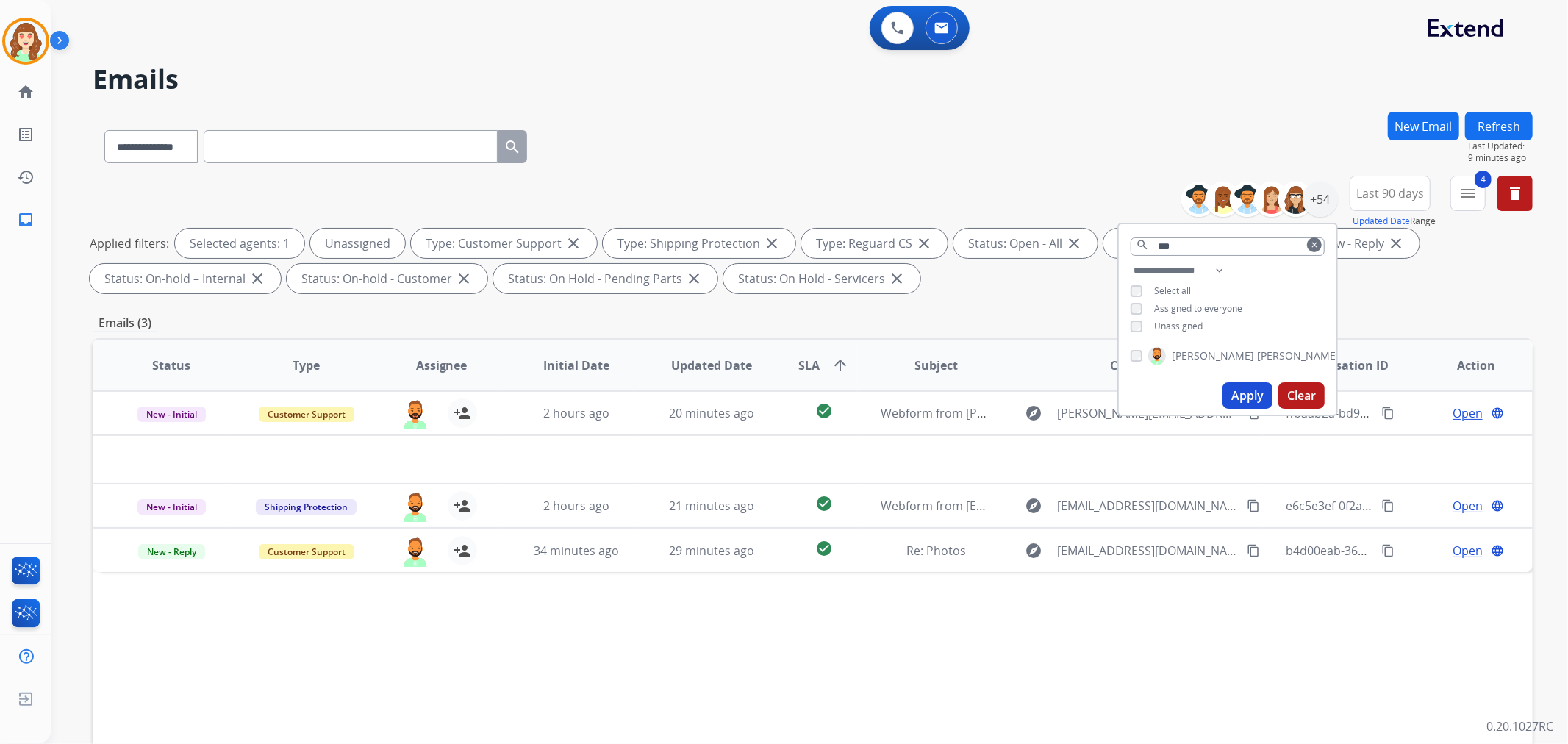
click at [1135, 360] on div "[PERSON_NAME]" at bounding box center [1234, 356] width 209 height 18
click at [1141, 353] on div "[PERSON_NAME]" at bounding box center [1234, 356] width 209 height 18
click at [1251, 391] on button "Apply" at bounding box center [1247, 395] width 50 height 27
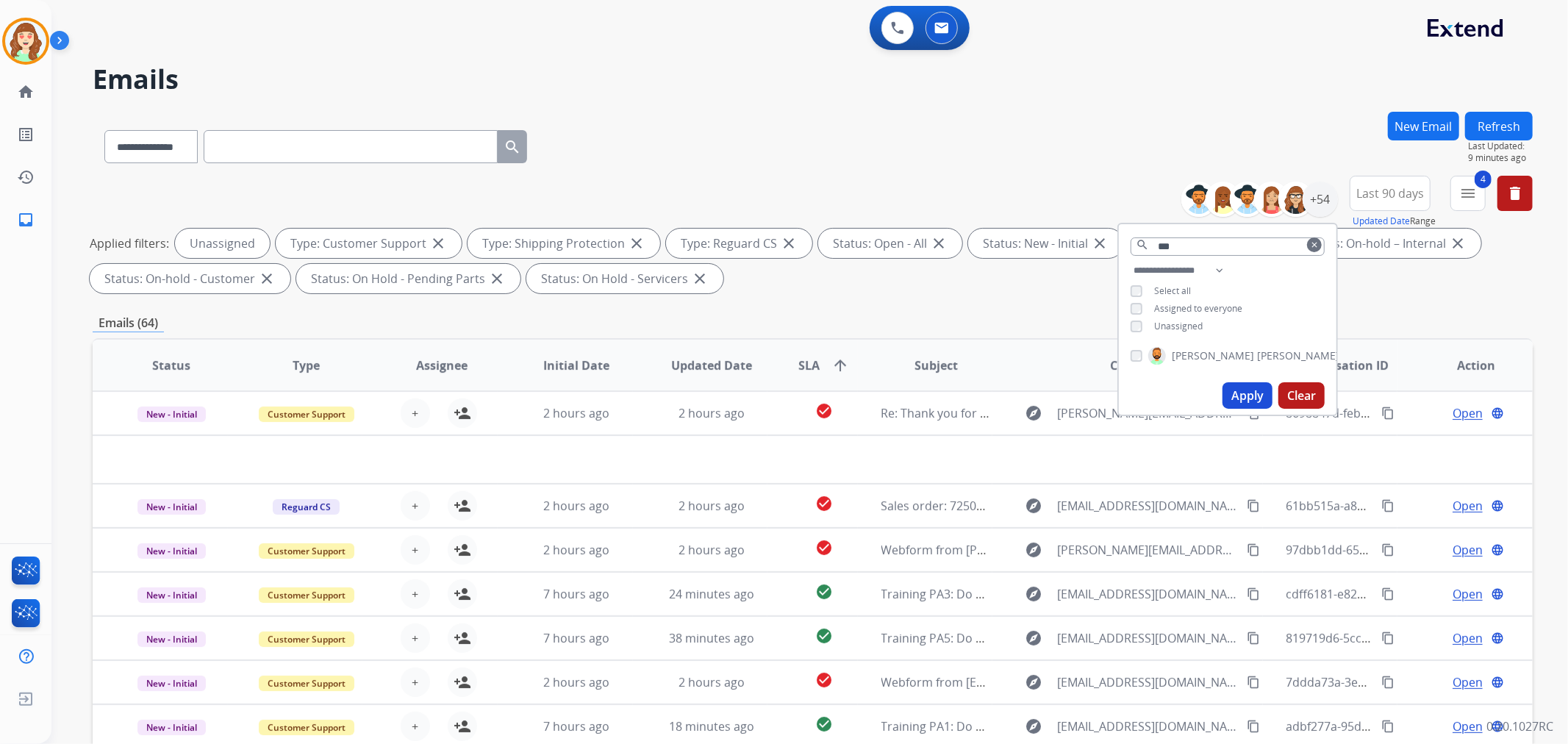
scroll to position [163, 0]
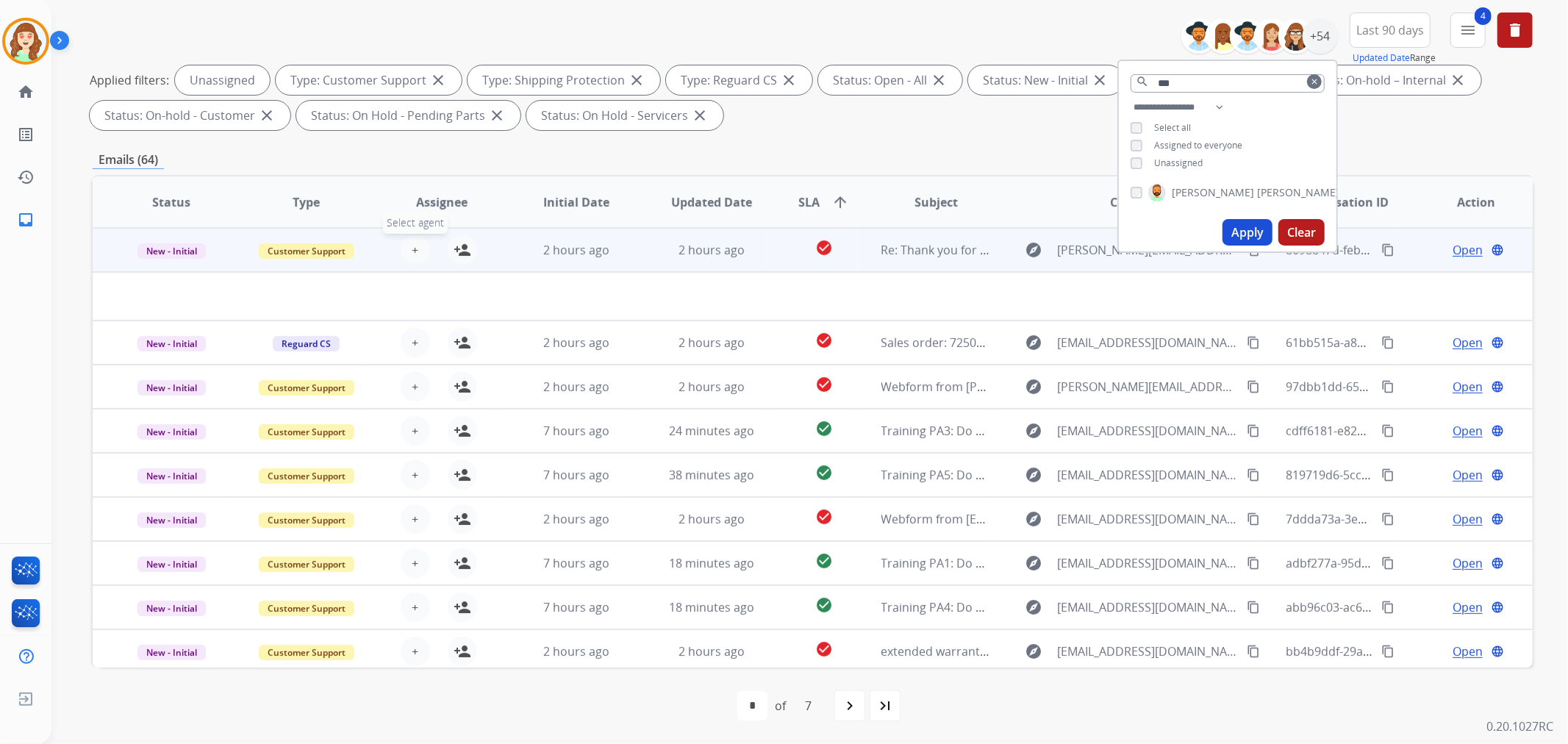
click at [415, 248] on button "+ Select agent" at bounding box center [415, 250] width 30 height 30
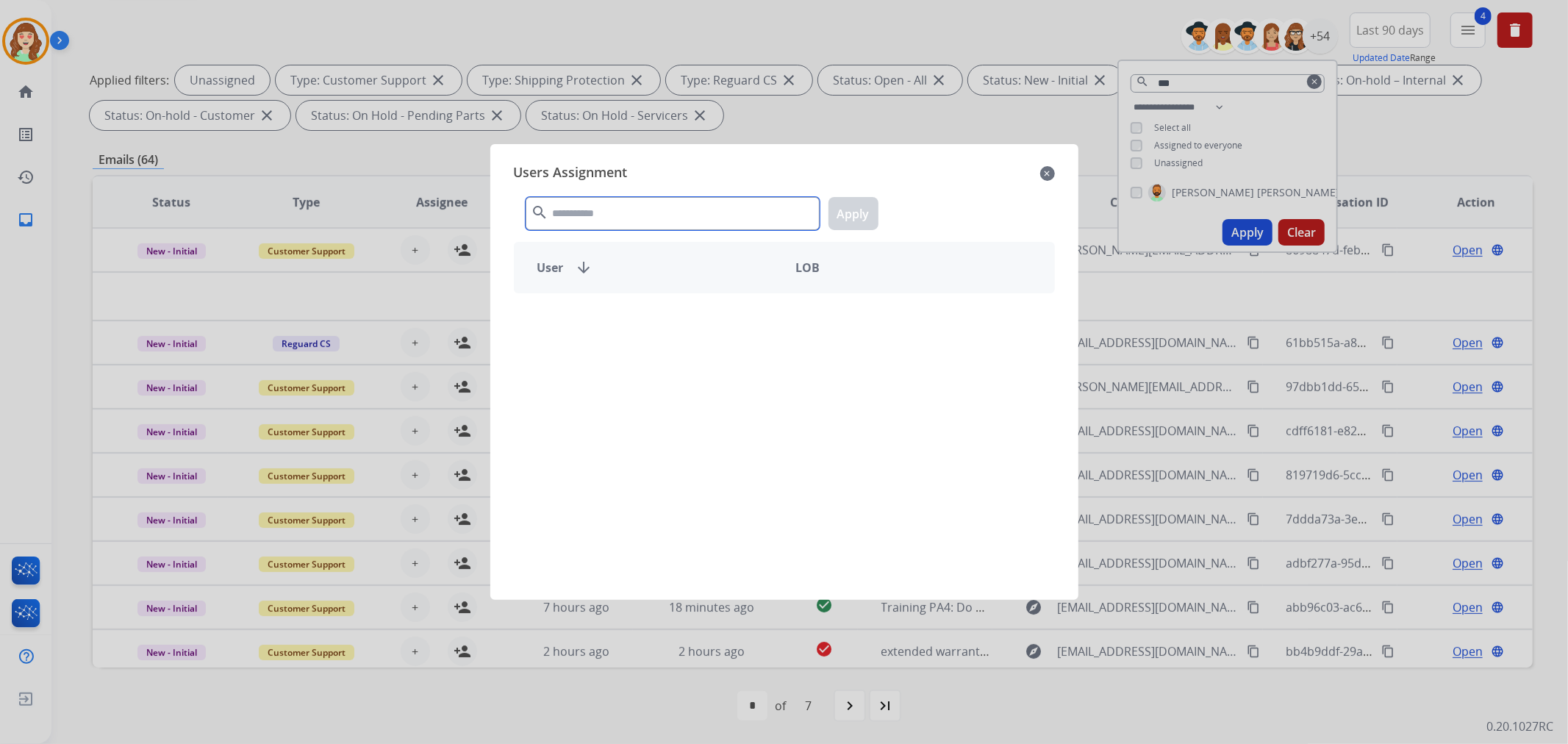
click at [598, 215] on input "text" at bounding box center [673, 214] width 294 height 34
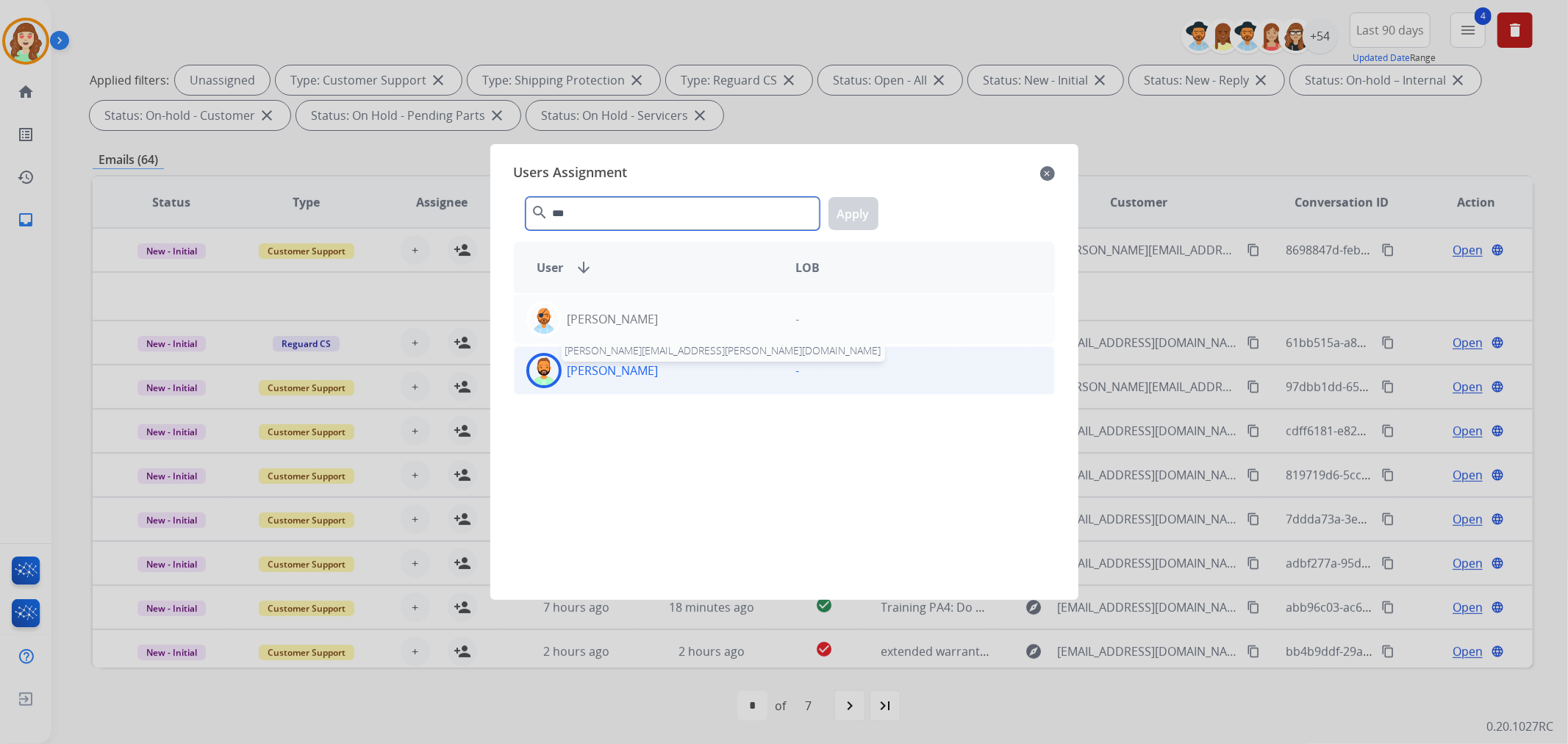
type input "***"
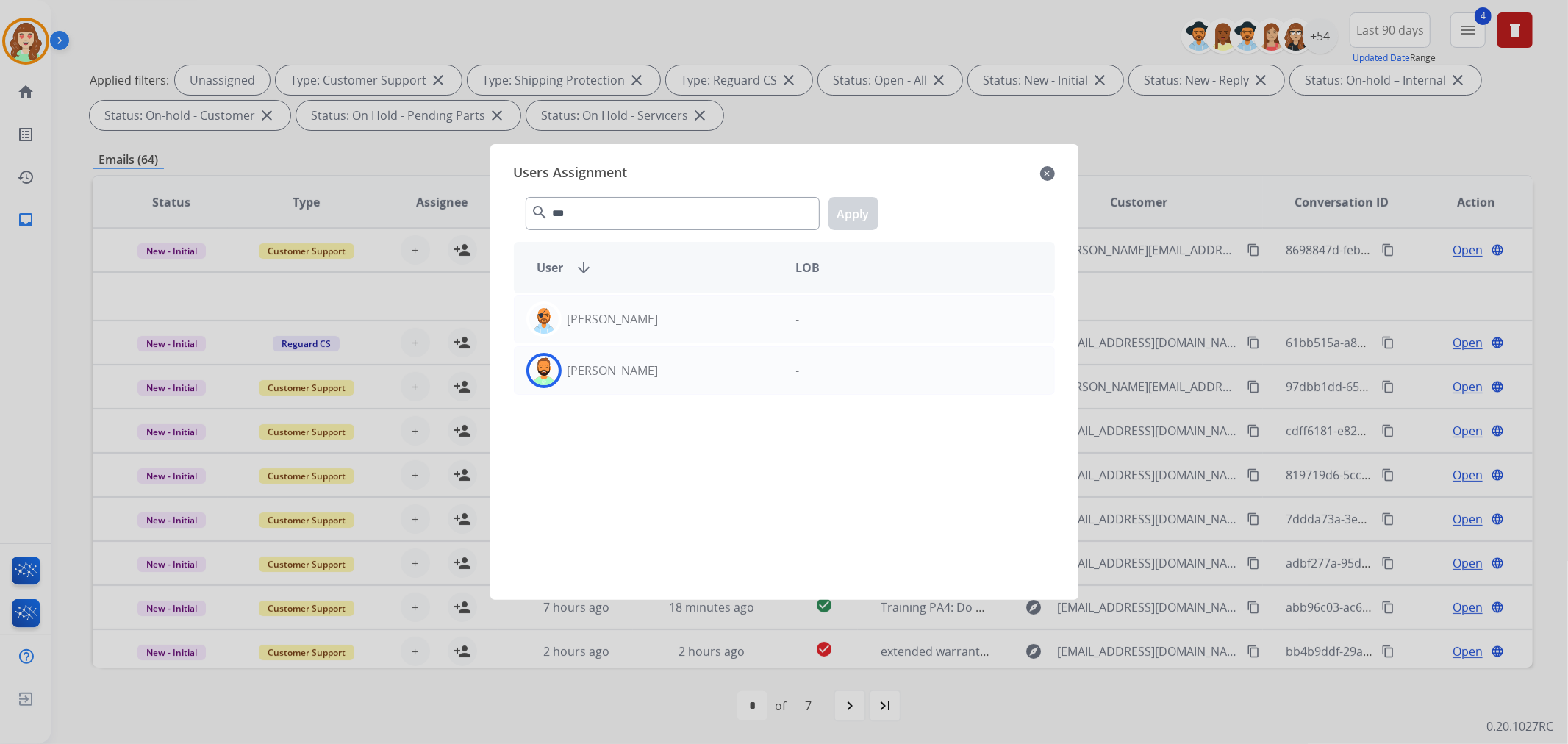
drag, startPoint x: 637, startPoint y: 379, endPoint x: 841, endPoint y: 229, distance: 253.2
click at [644, 378] on div "[PERSON_NAME]" at bounding box center [648, 371] width 269 height 36
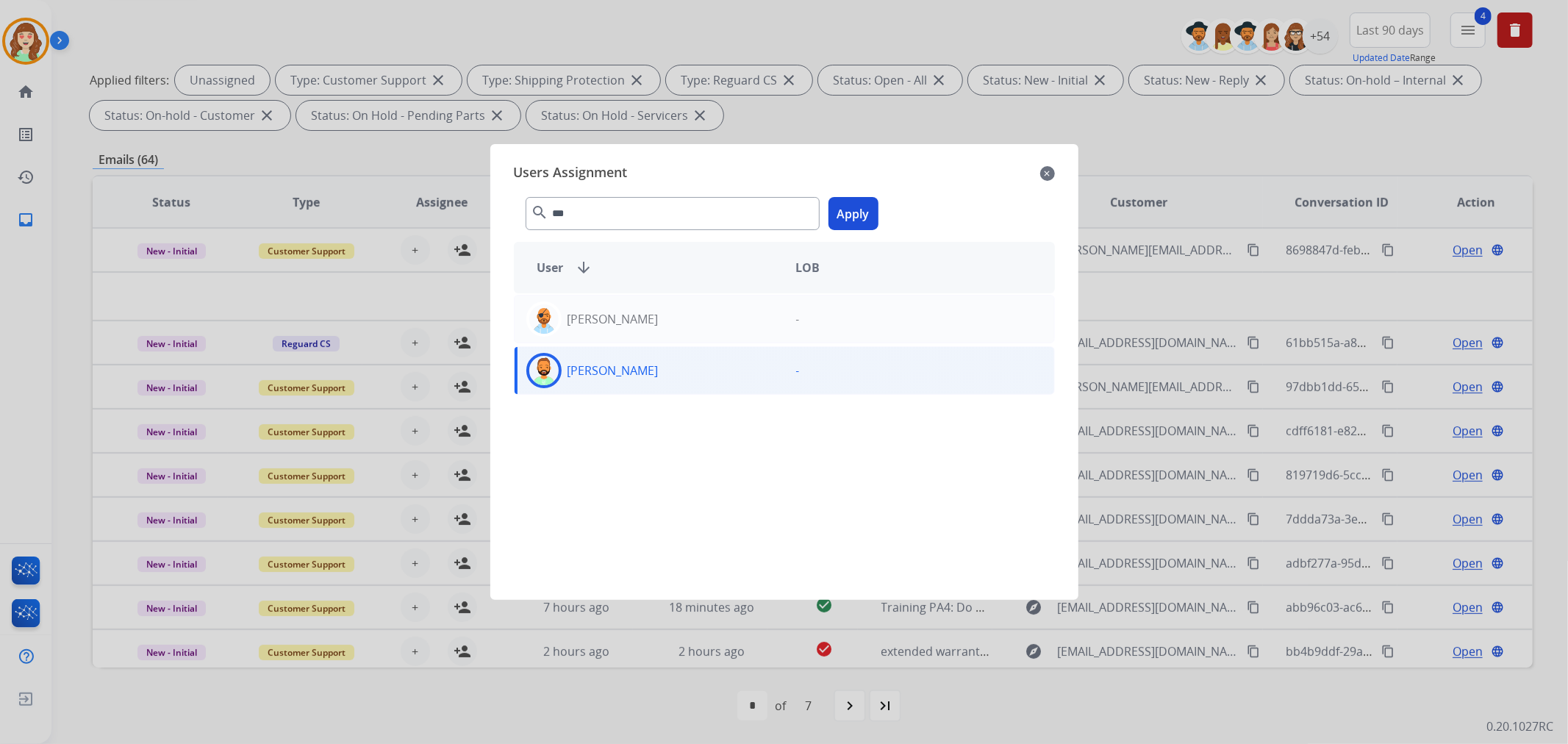
click at [849, 208] on button "Apply" at bounding box center [853, 214] width 50 height 34
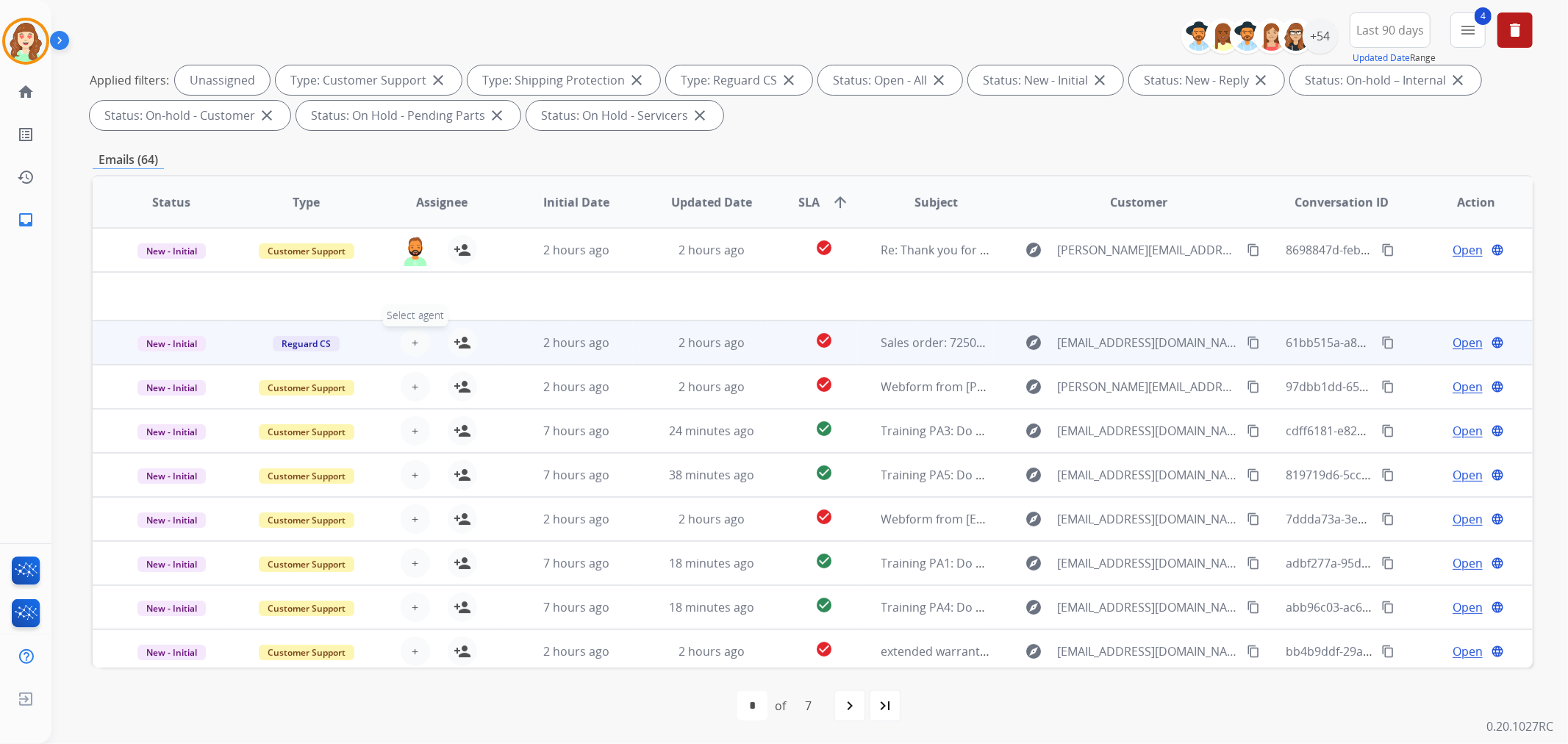
click at [411, 338] on span "+" at bounding box center [414, 342] width 7 height 18
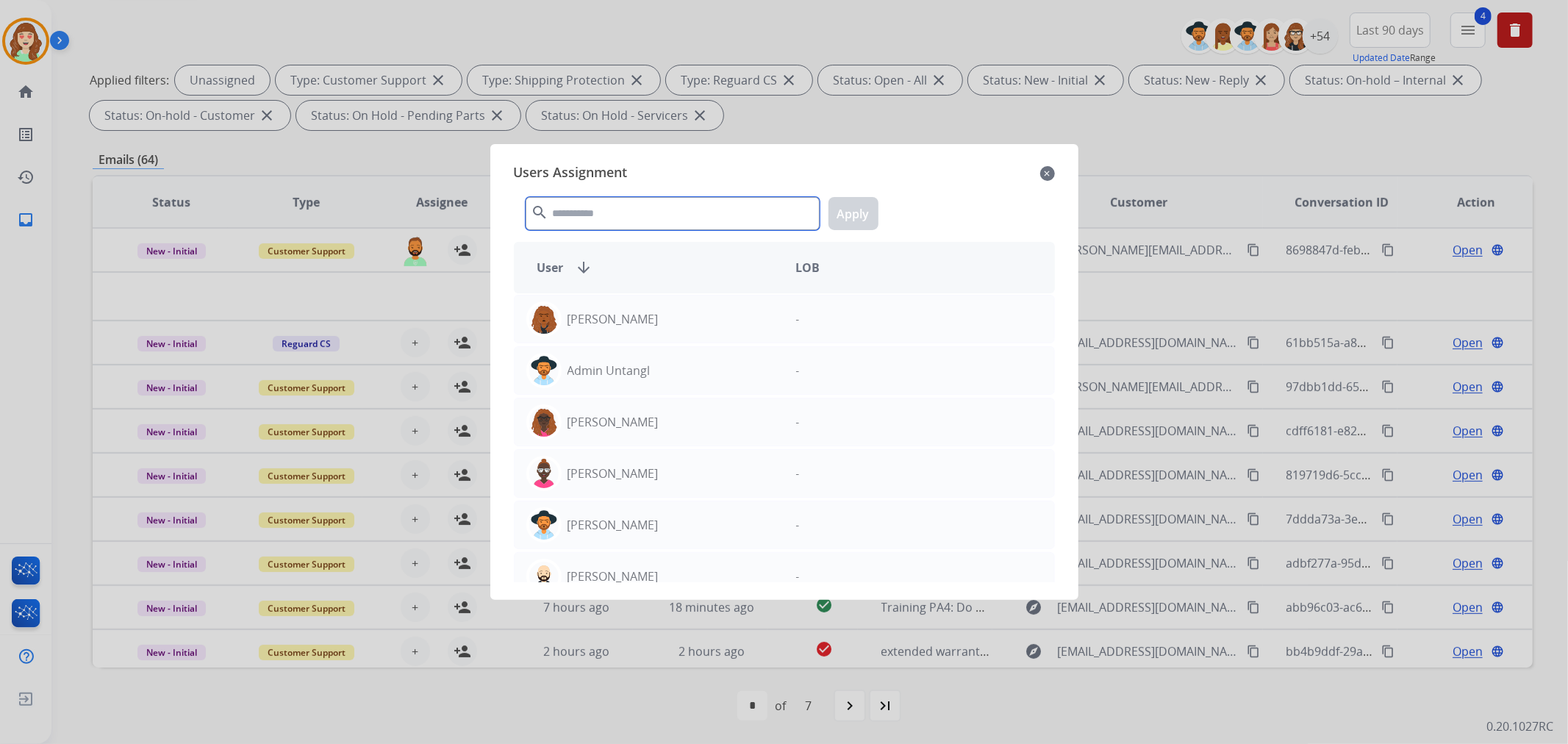
click at [611, 209] on input "text" at bounding box center [673, 214] width 294 height 34
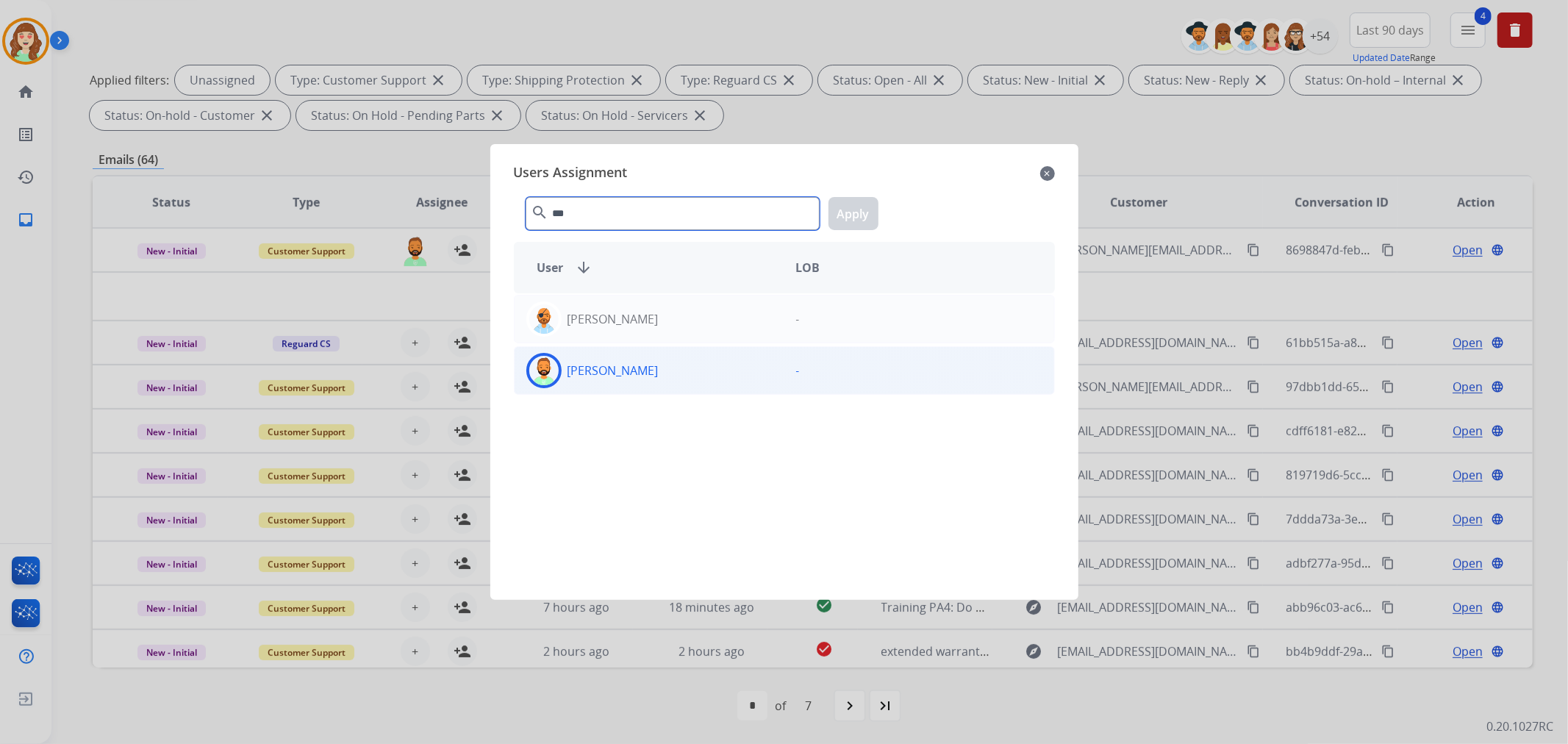
type input "***"
drag, startPoint x: 658, startPoint y: 379, endPoint x: 782, endPoint y: 279, distance: 159.3
click at [664, 373] on div "[PERSON_NAME]" at bounding box center [648, 371] width 269 height 36
drag, startPoint x: 864, startPoint y: 188, endPoint x: 846, endPoint y: 220, distance: 36.7
click at [864, 196] on div "*** search Apply" at bounding box center [784, 210] width 541 height 50
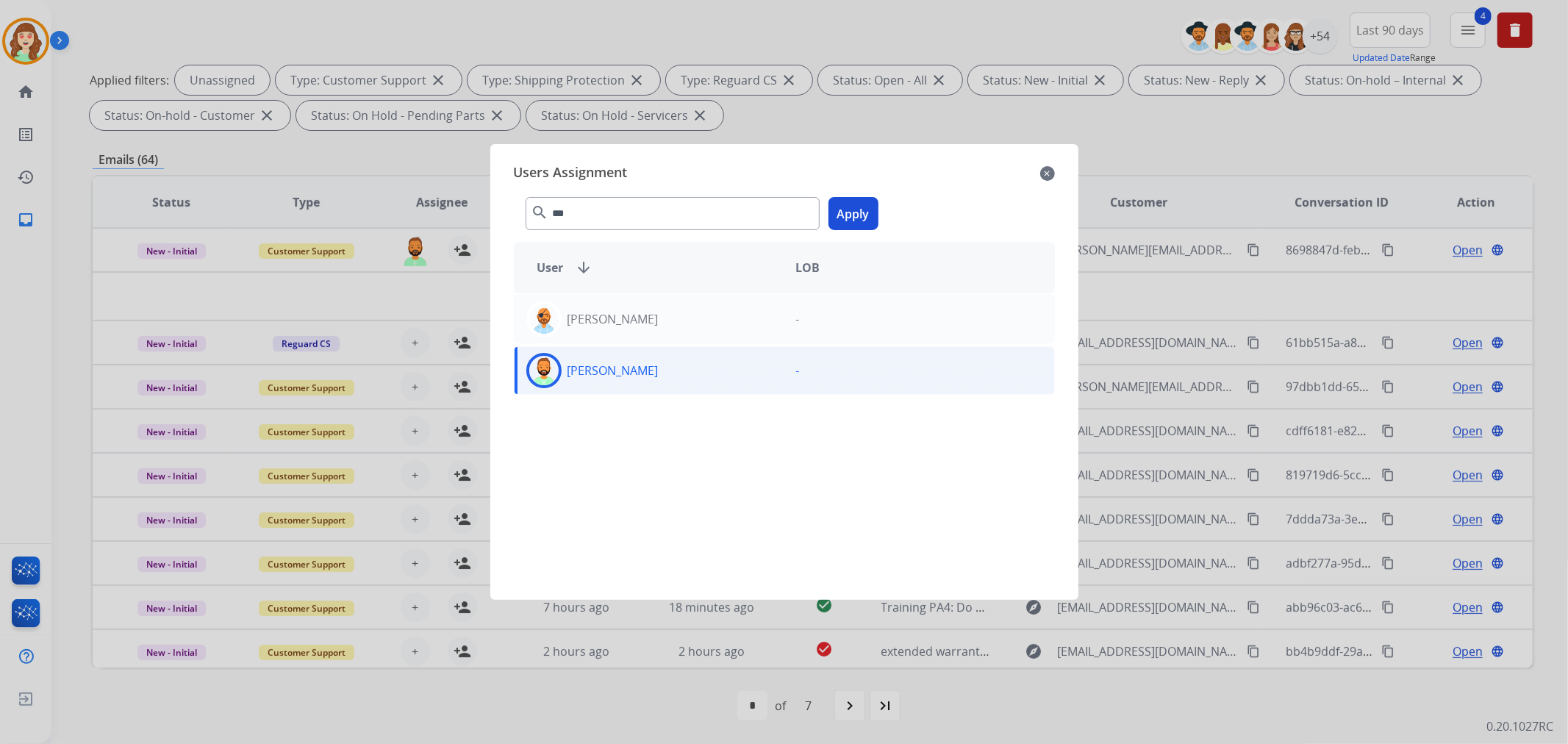
click at [846, 216] on button "Apply" at bounding box center [853, 214] width 50 height 34
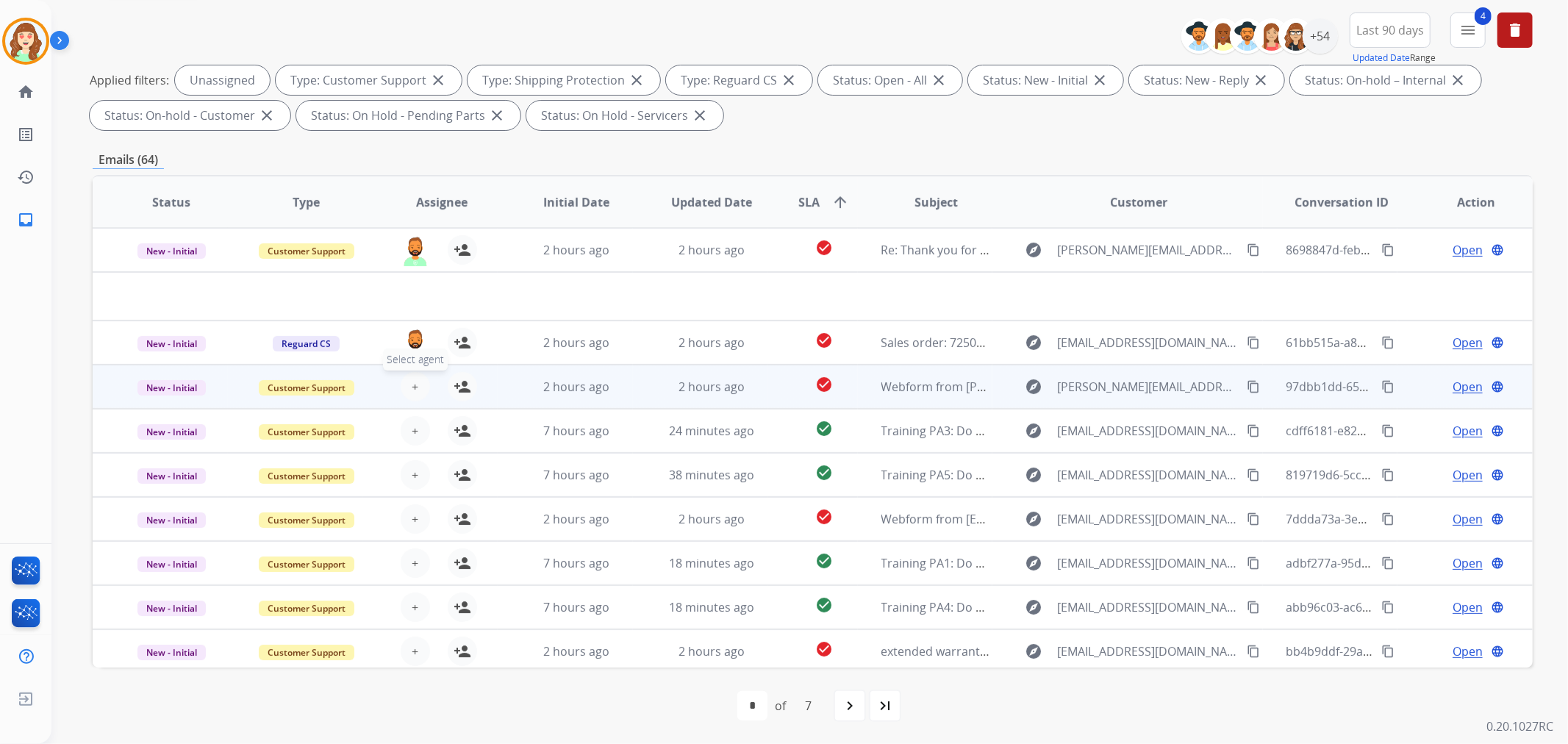
click at [415, 384] on button "+ Select agent" at bounding box center [415, 387] width 30 height 30
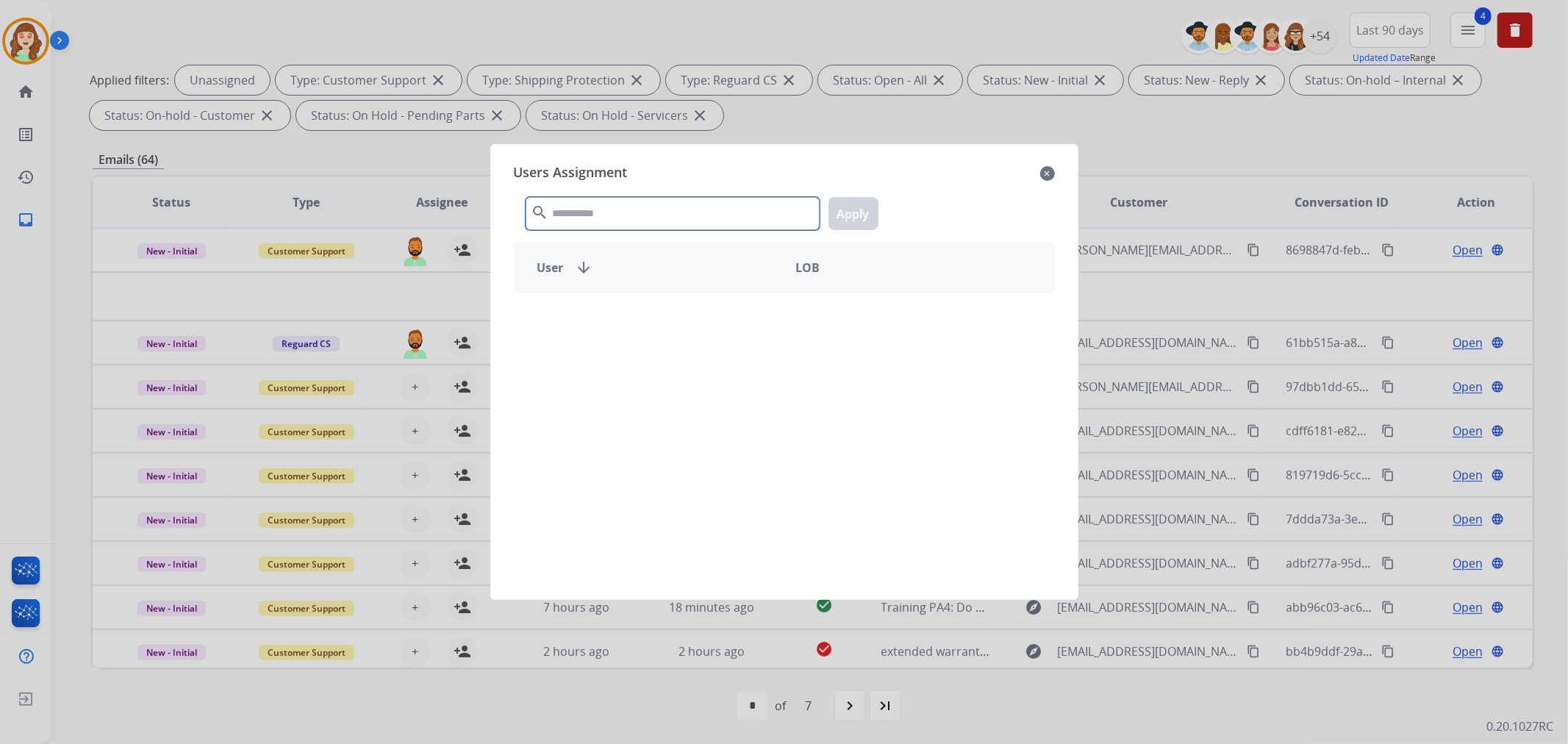
click at [652, 222] on input "text" at bounding box center [673, 214] width 294 height 34
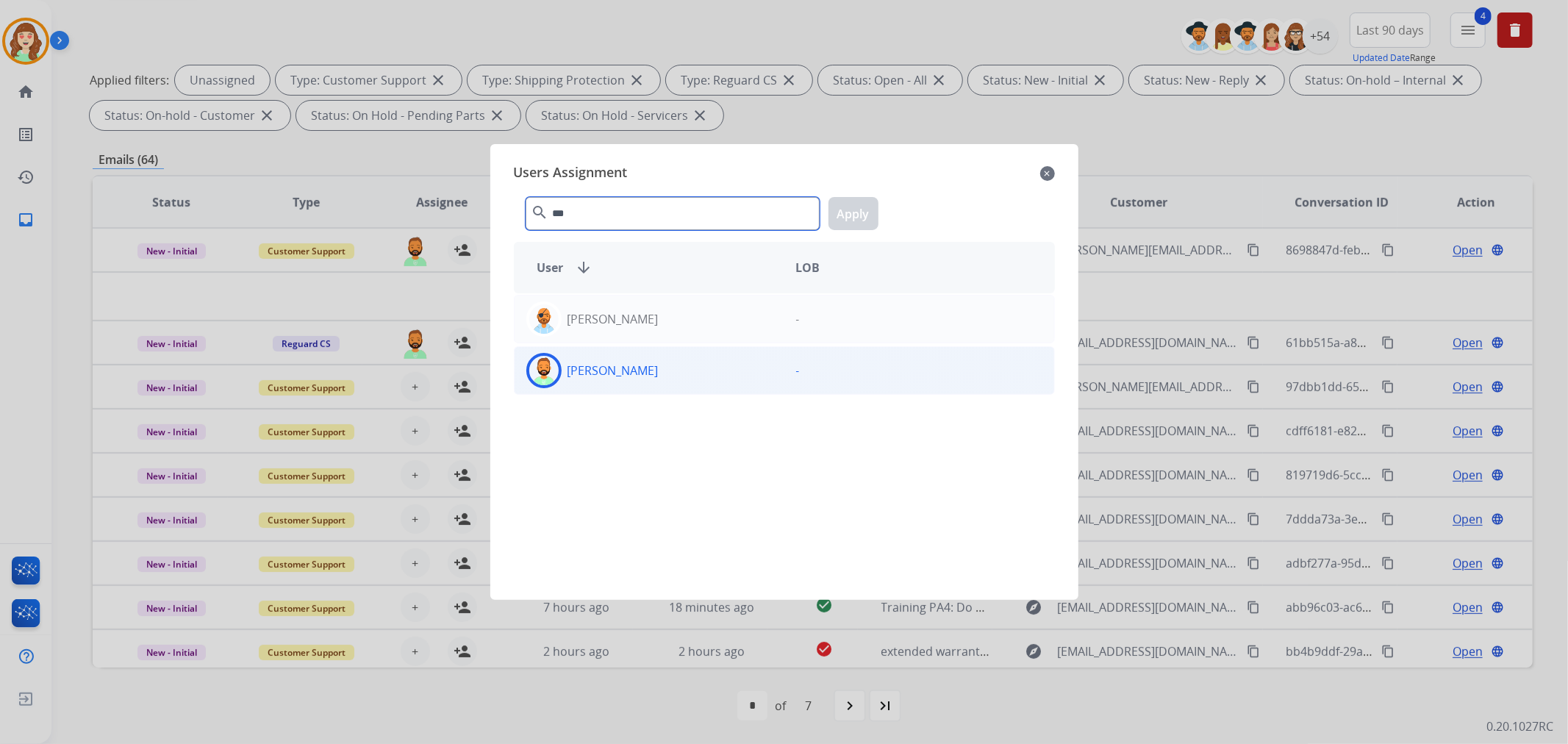
type input "***"
drag, startPoint x: 670, startPoint y: 373, endPoint x: 823, endPoint y: 221, distance: 215.7
click at [672, 370] on div "[PERSON_NAME]" at bounding box center [648, 371] width 269 height 36
drag, startPoint x: 853, startPoint y: 207, endPoint x: 457, endPoint y: 268, distance: 400.7
click at [848, 207] on button "Apply" at bounding box center [853, 214] width 50 height 34
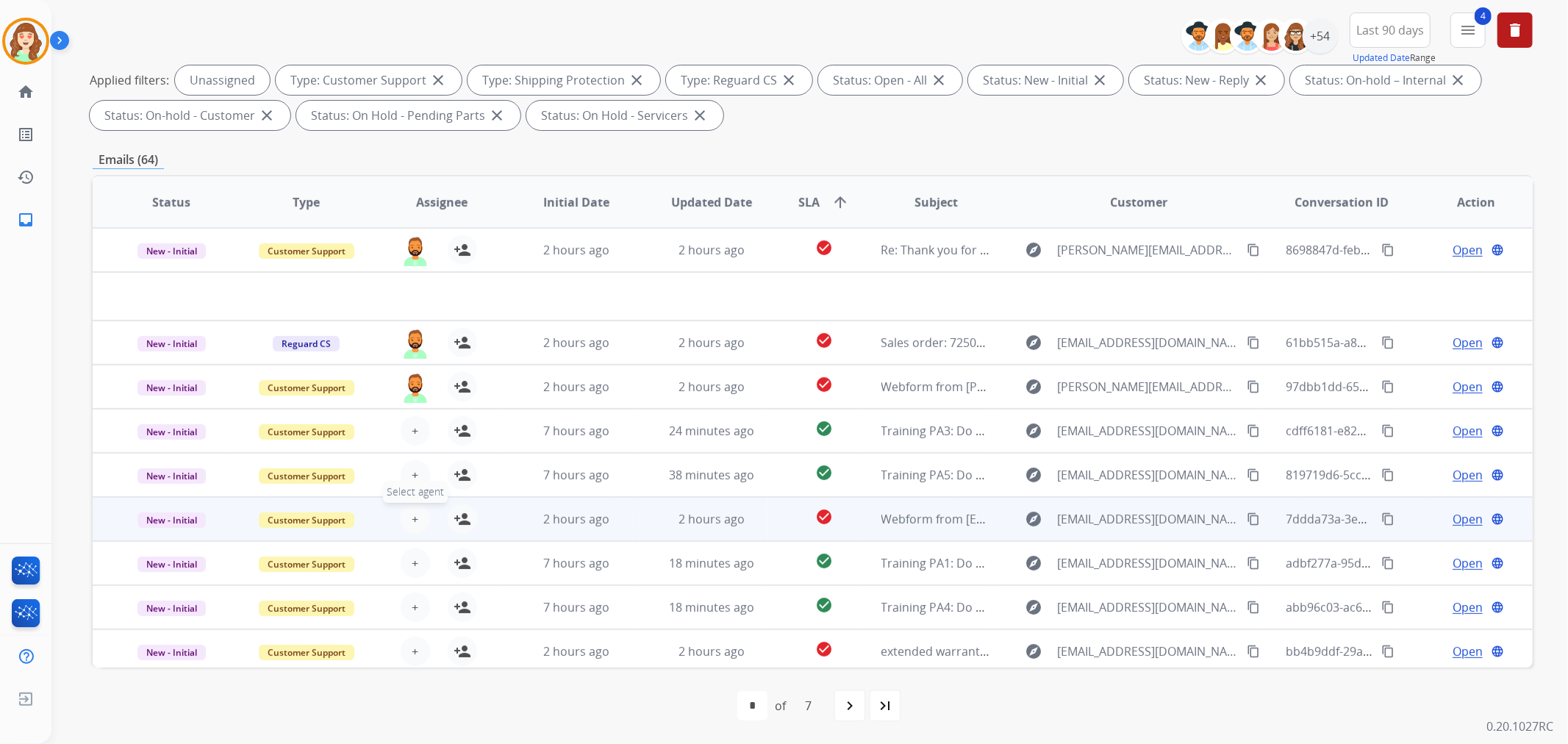
click at [412, 523] on span "+" at bounding box center [414, 519] width 7 height 18
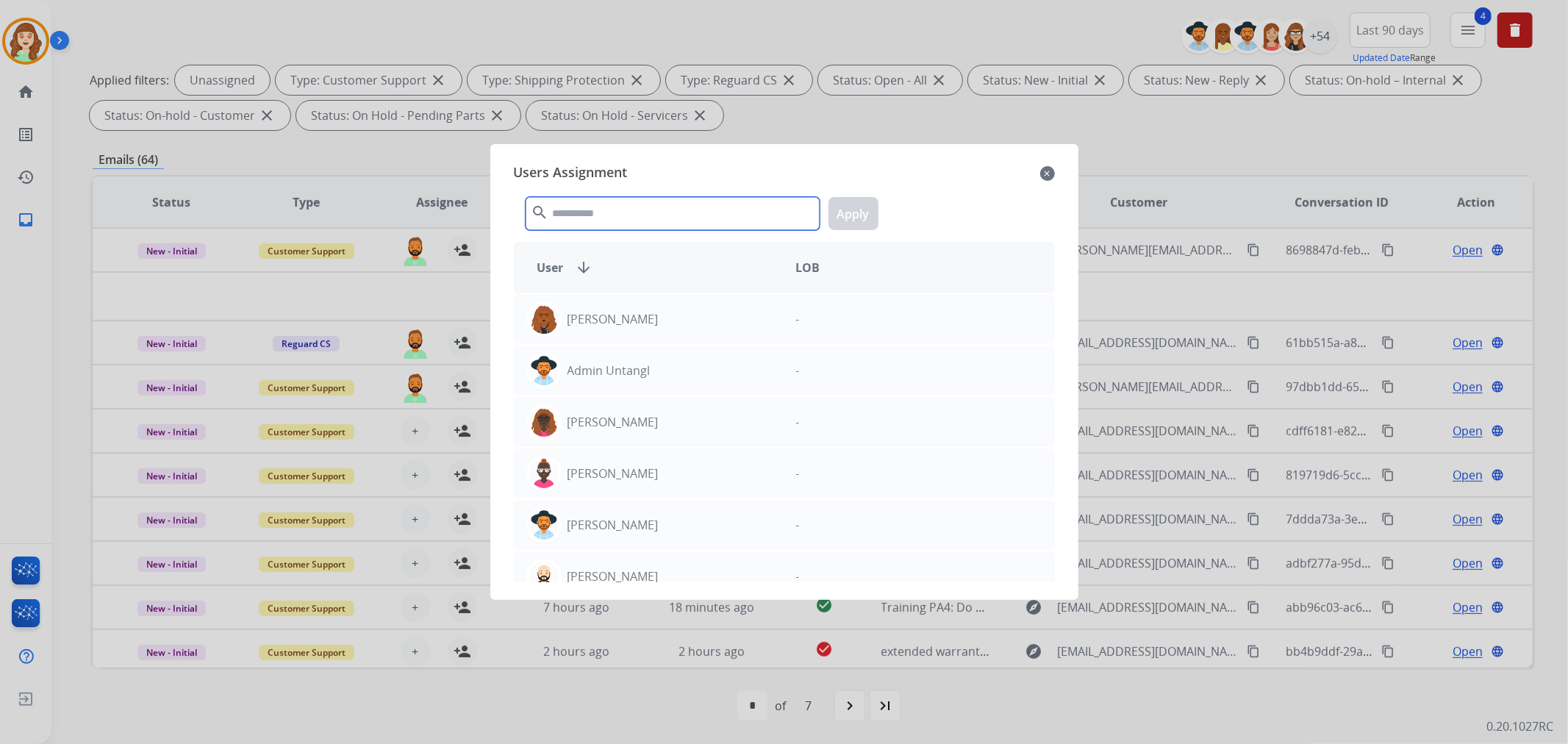
click at [592, 206] on input "text" at bounding box center [673, 214] width 294 height 34
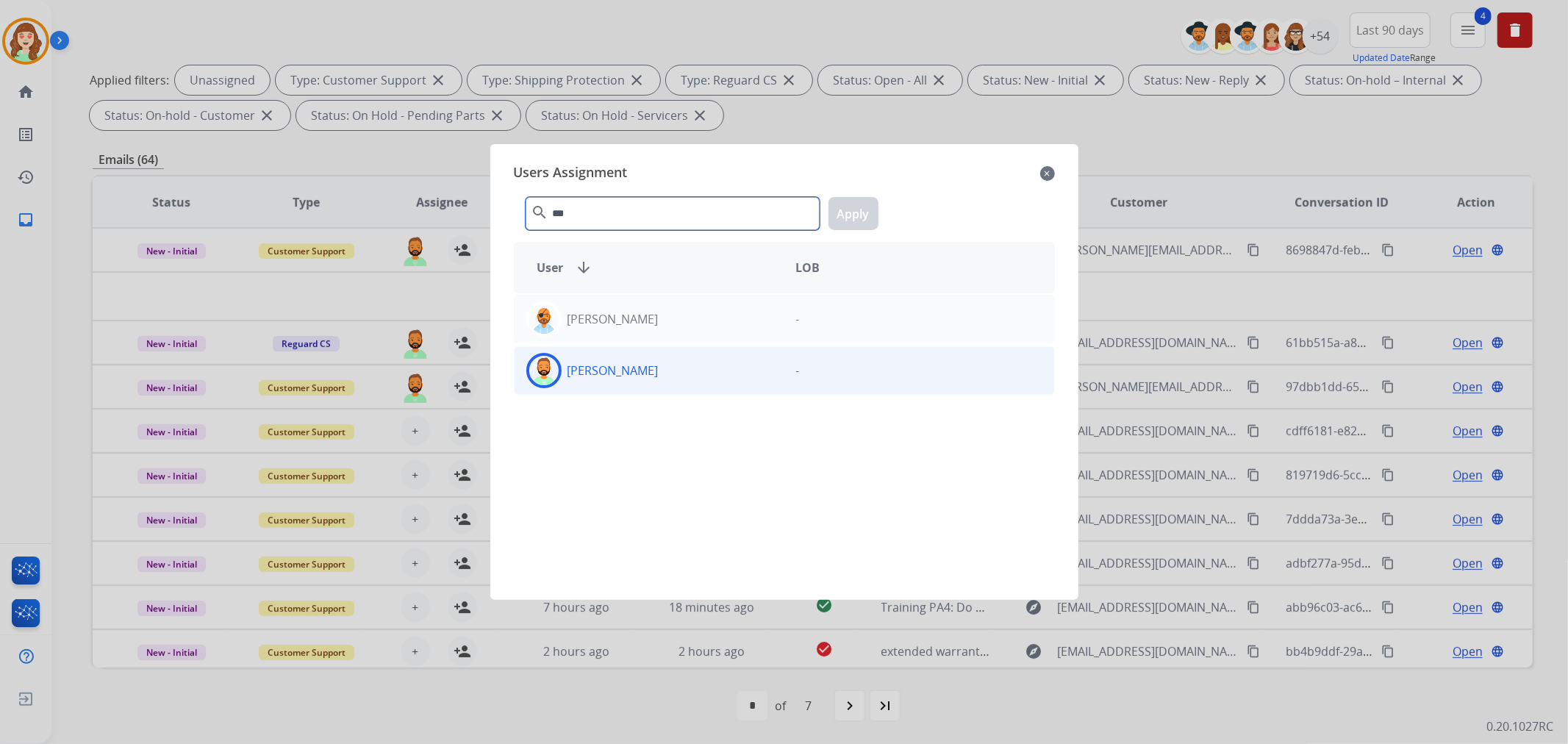
type input "***"
drag, startPoint x: 655, startPoint y: 380, endPoint x: 777, endPoint y: 281, distance: 157.1
click at [656, 378] on div "[PERSON_NAME]" at bounding box center [648, 371] width 269 height 36
drag, startPoint x: 858, startPoint y: 213, endPoint x: 850, endPoint y: 214, distance: 8.1
click at [855, 213] on button "Apply" at bounding box center [853, 214] width 50 height 34
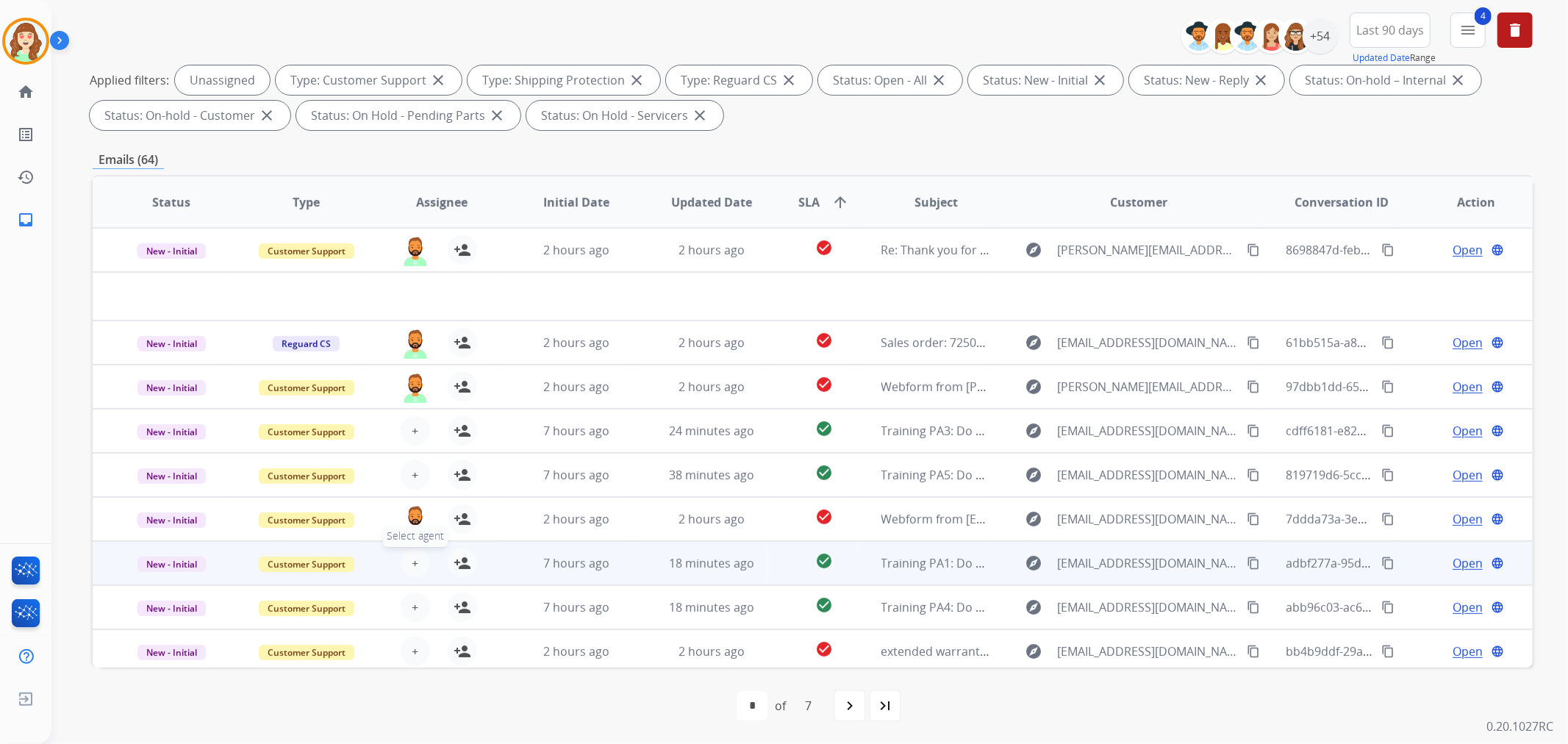
click at [411, 558] on span "+" at bounding box center [414, 563] width 7 height 18
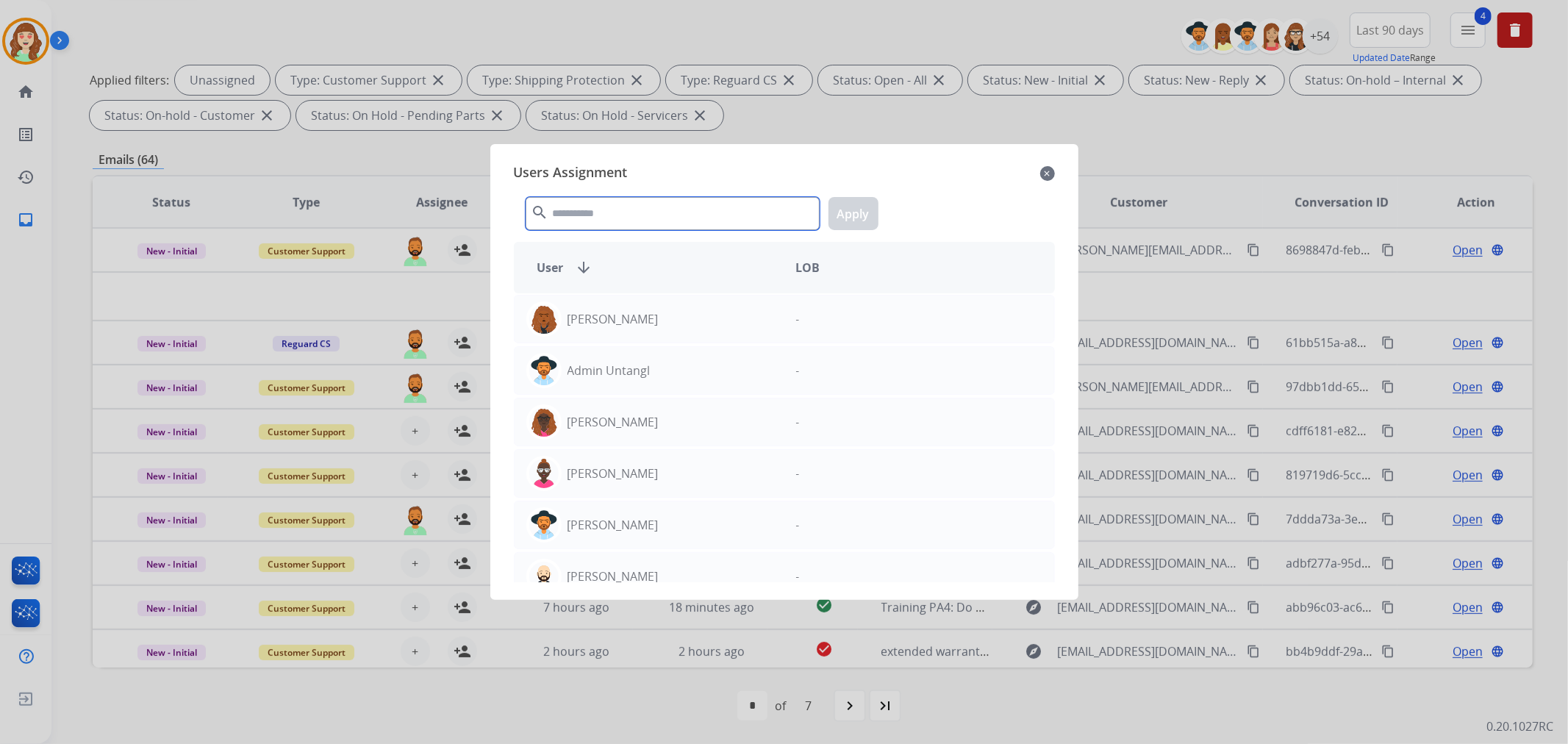
click at [565, 204] on input "text" at bounding box center [673, 214] width 294 height 34
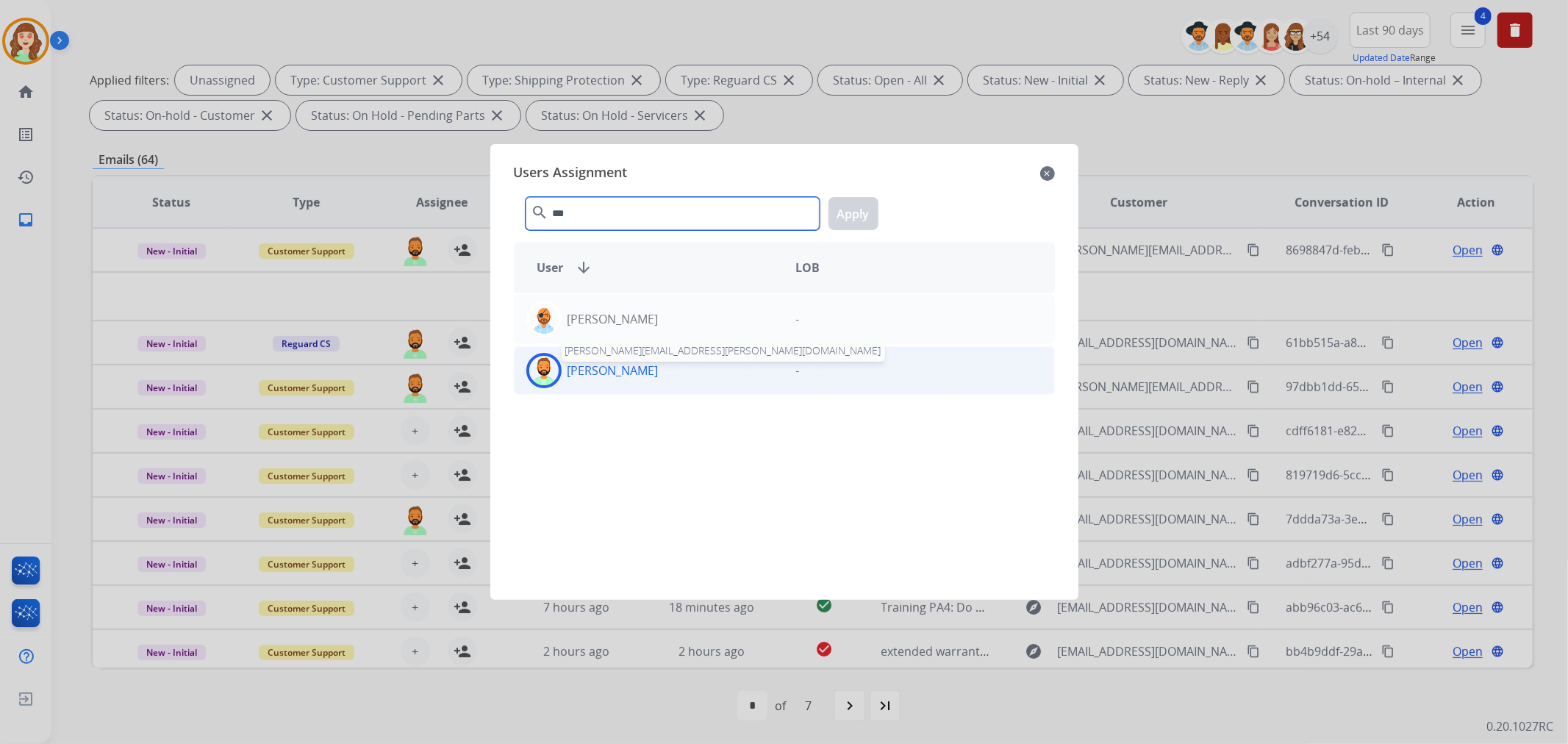
type input "***"
drag, startPoint x: 591, startPoint y: 372, endPoint x: 724, endPoint y: 289, distance: 156.8
click at [593, 371] on p "[PERSON_NAME]" at bounding box center [613, 370] width 91 height 18
drag, startPoint x: 848, startPoint y: 211, endPoint x: 598, endPoint y: 509, distance: 389.0
click at [848, 212] on button "Apply" at bounding box center [853, 214] width 50 height 34
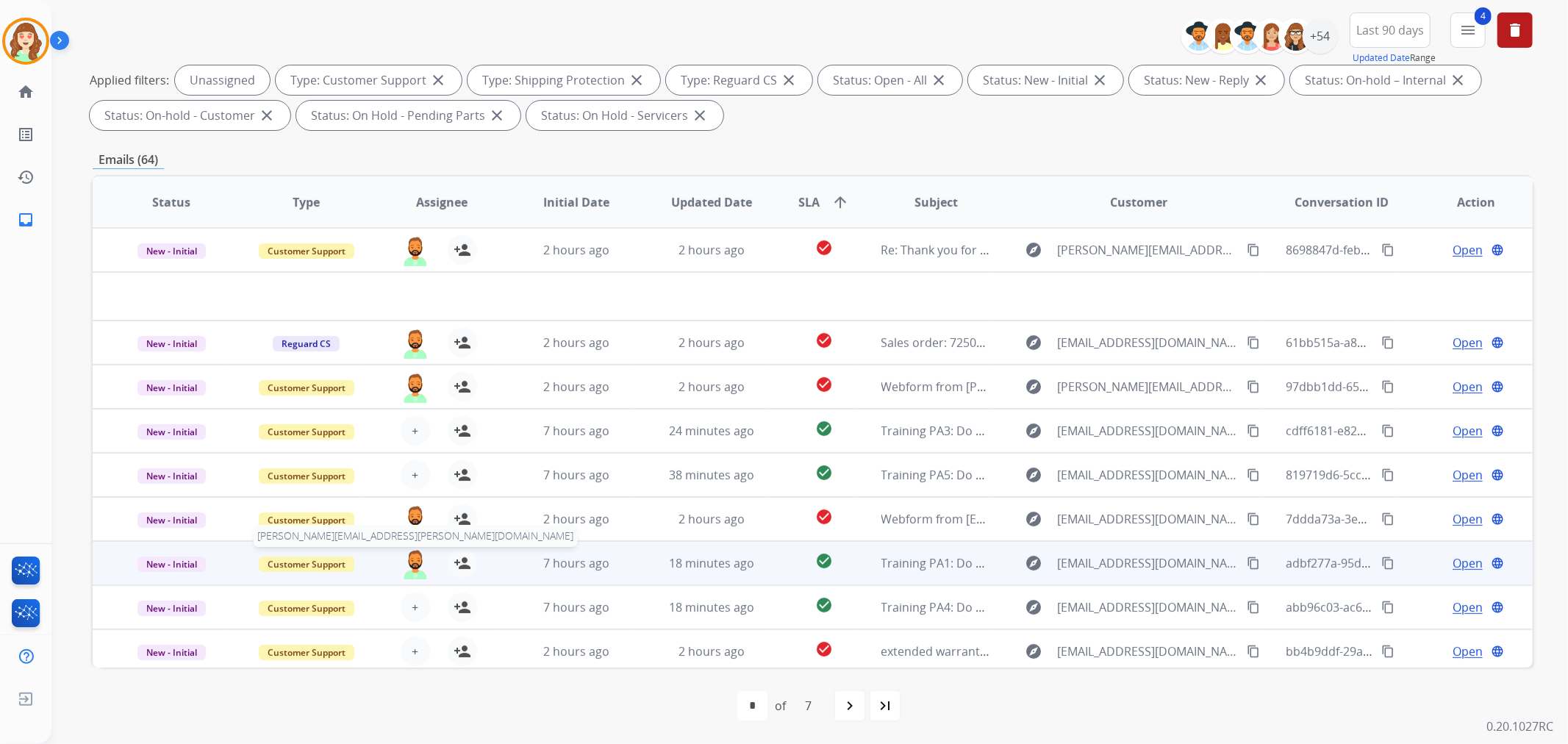
click at [413, 559] on img at bounding box center [415, 563] width 30 height 31
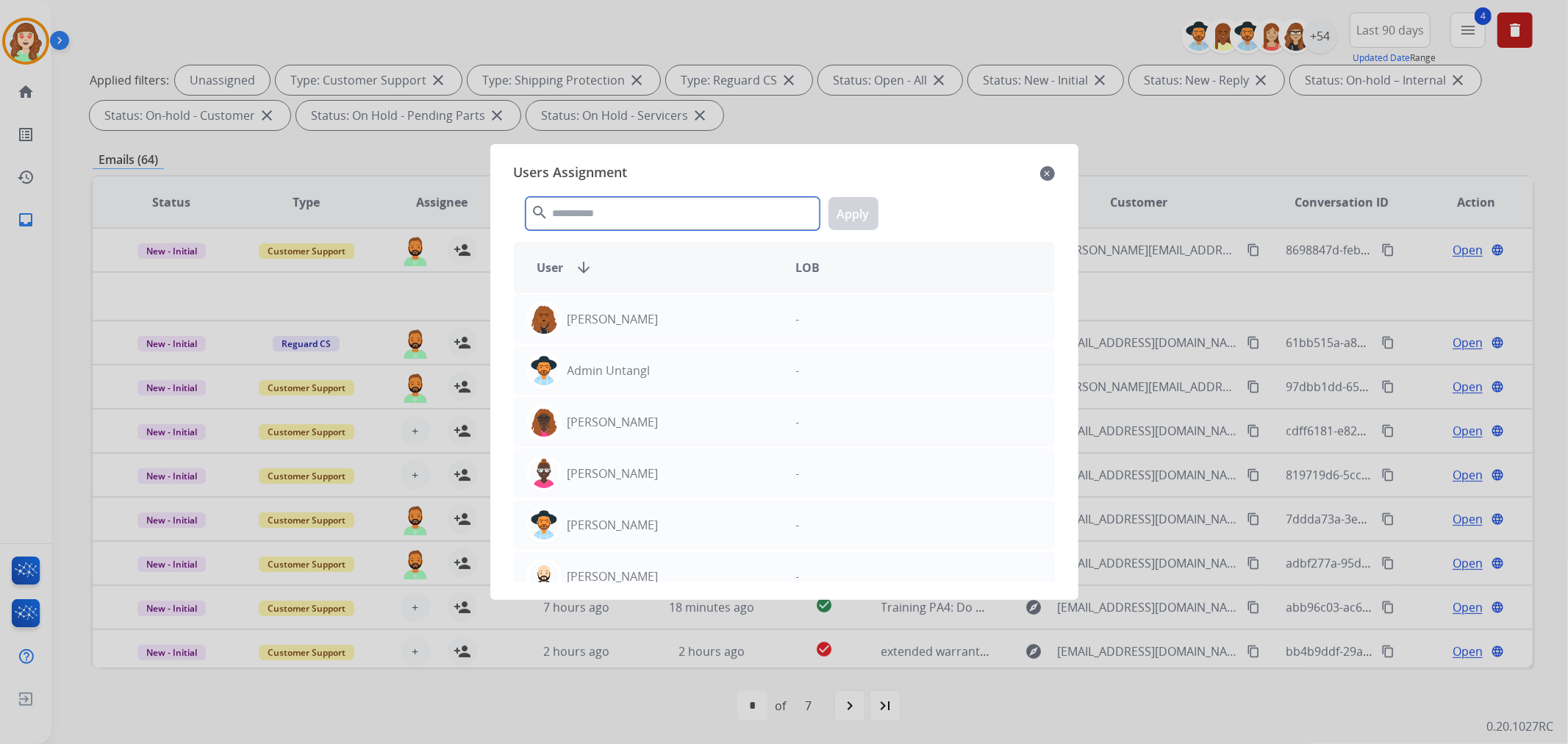
click at [634, 213] on input "text" at bounding box center [673, 214] width 294 height 34
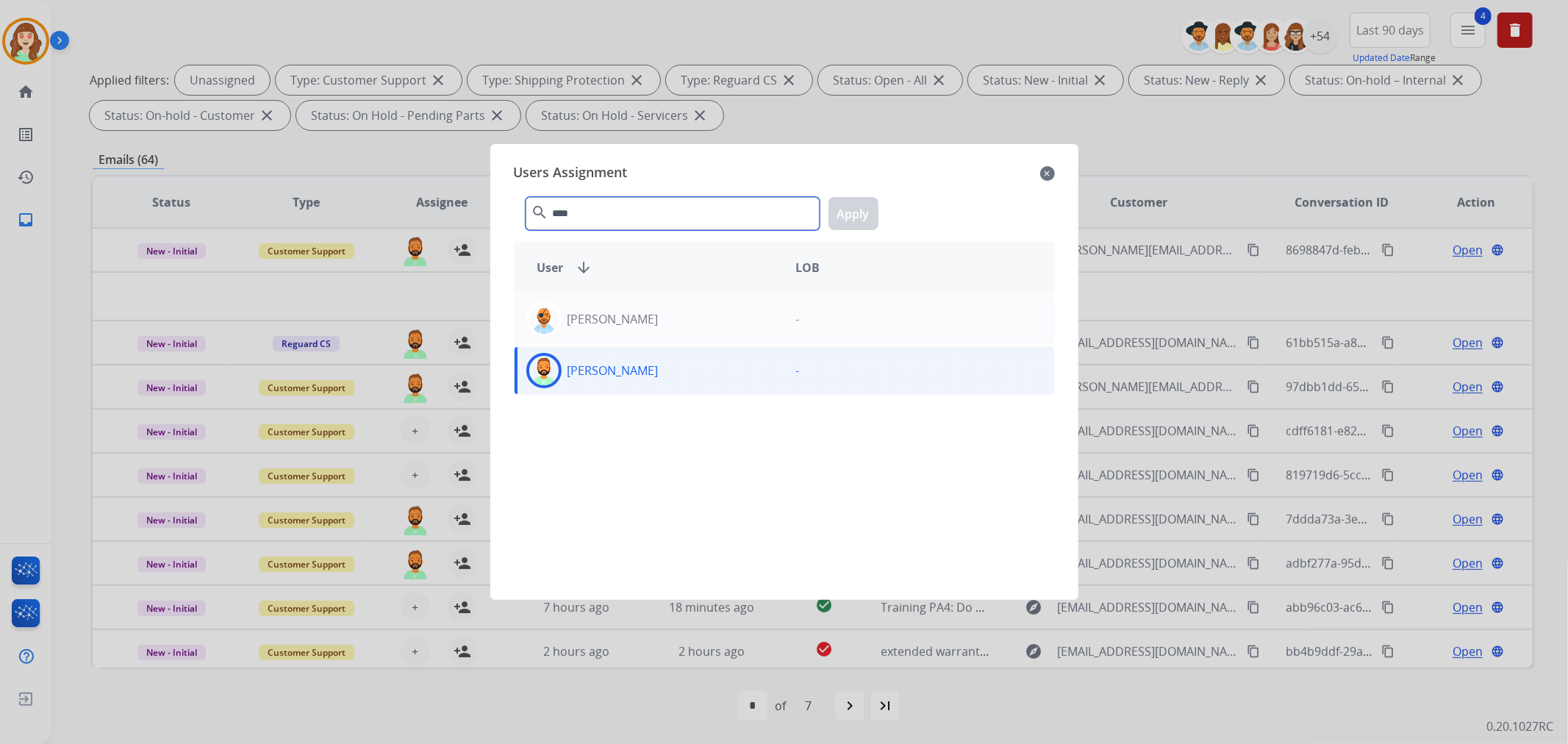
type input "****"
click at [669, 375] on div "[PERSON_NAME]" at bounding box center [648, 371] width 269 height 36
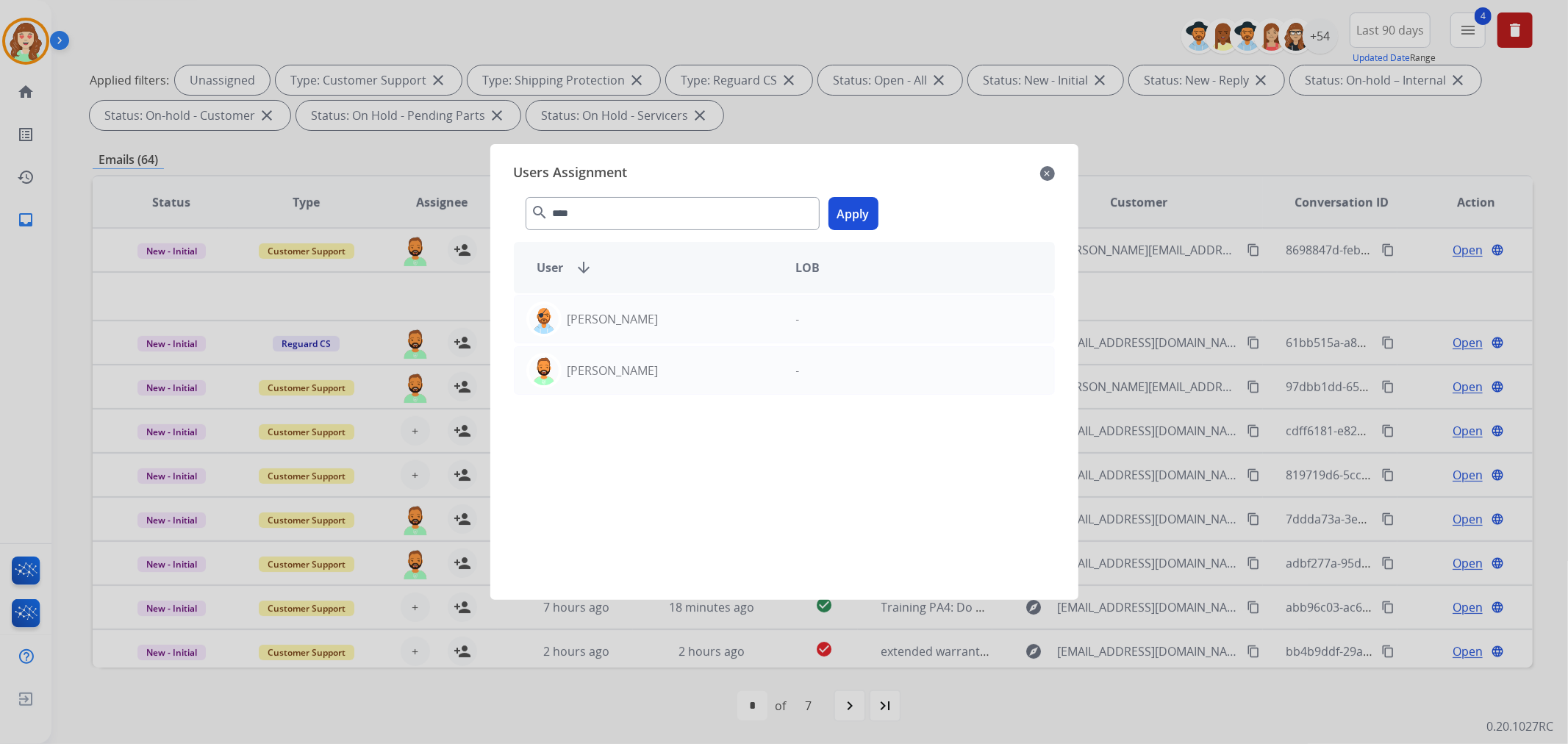
drag, startPoint x: 842, startPoint y: 206, endPoint x: 592, endPoint y: 560, distance: 433.4
click at [840, 214] on button "Apply" at bounding box center [853, 214] width 50 height 34
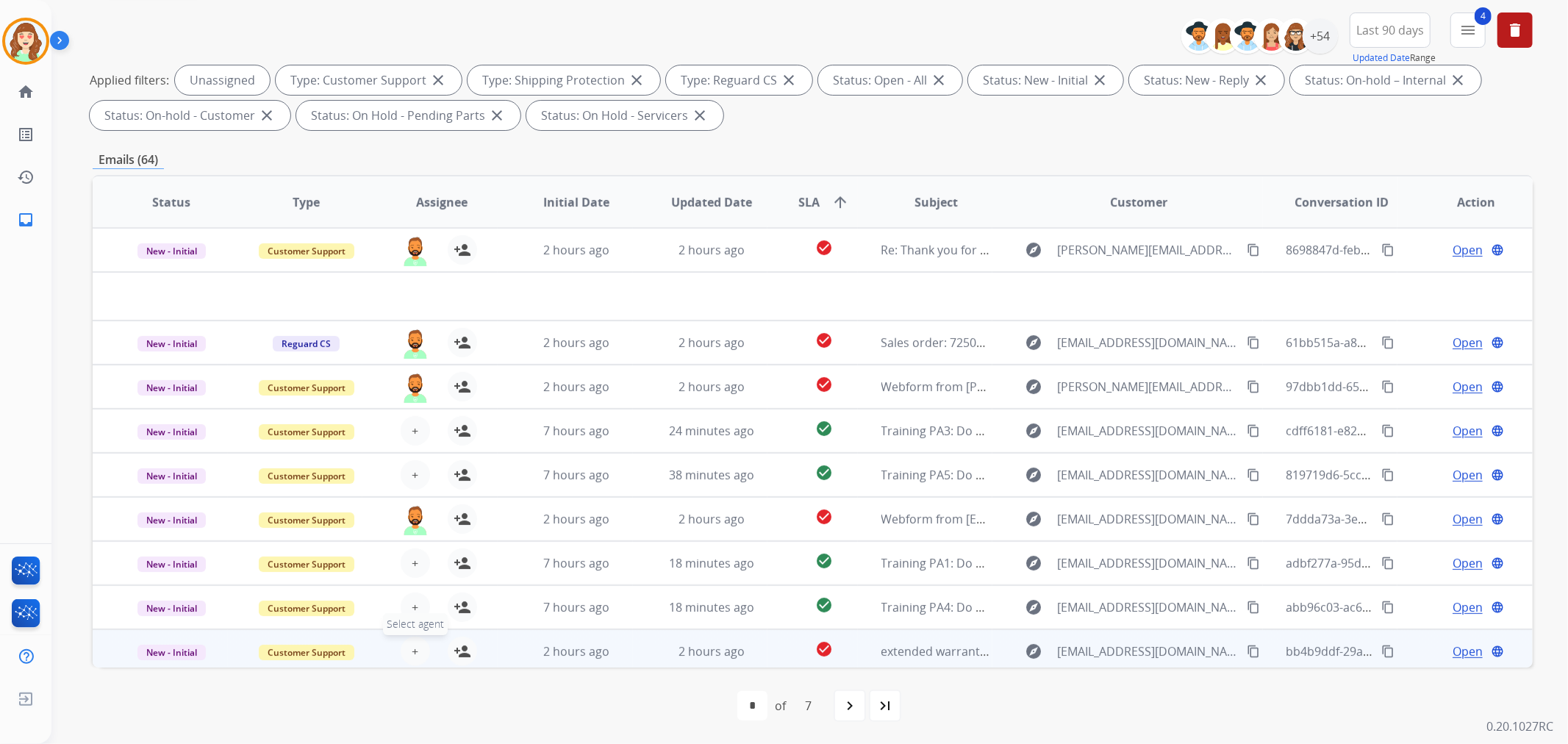
click at [417, 649] on button "+ Select agent" at bounding box center [415, 651] width 30 height 30
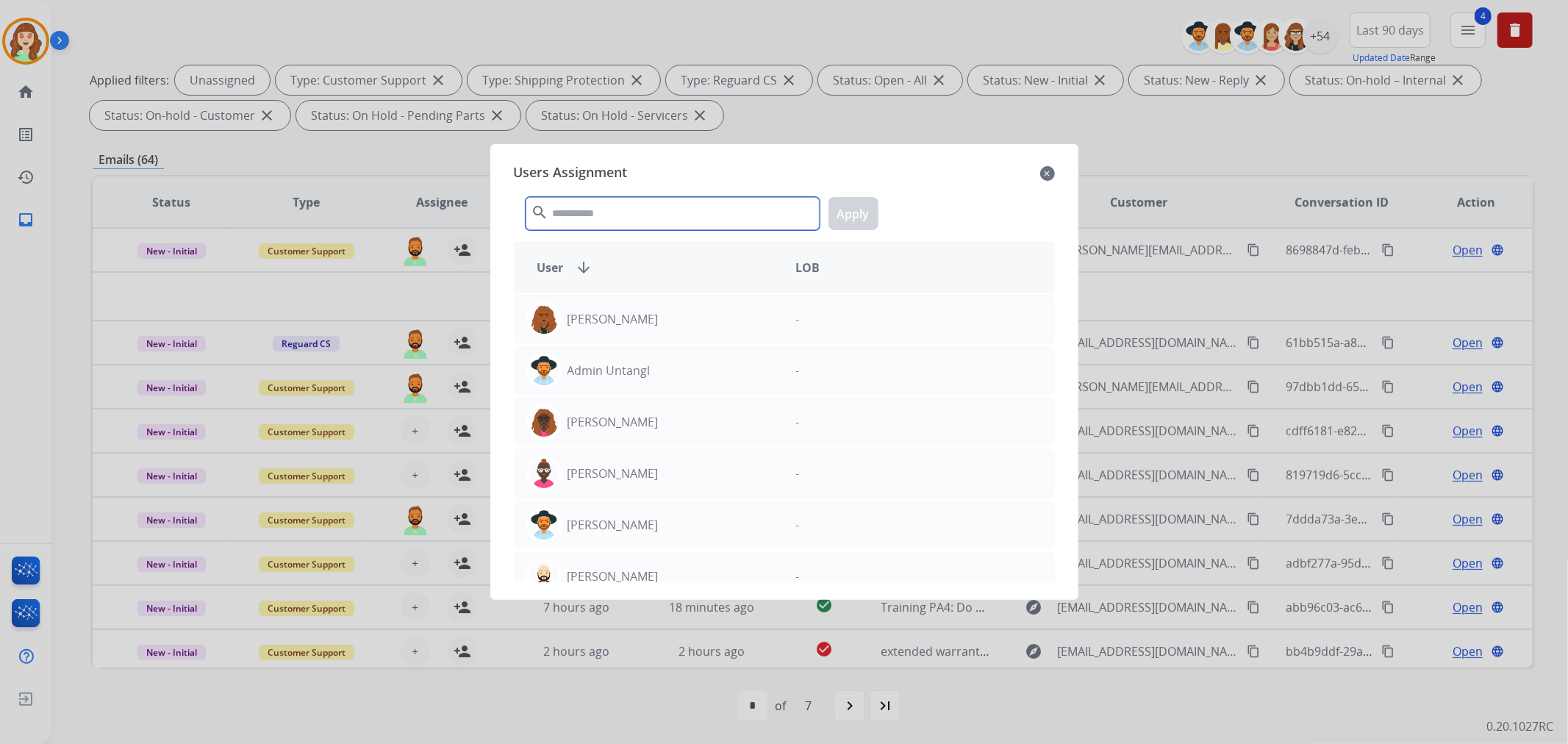
click at [624, 214] on input "text" at bounding box center [673, 214] width 294 height 34
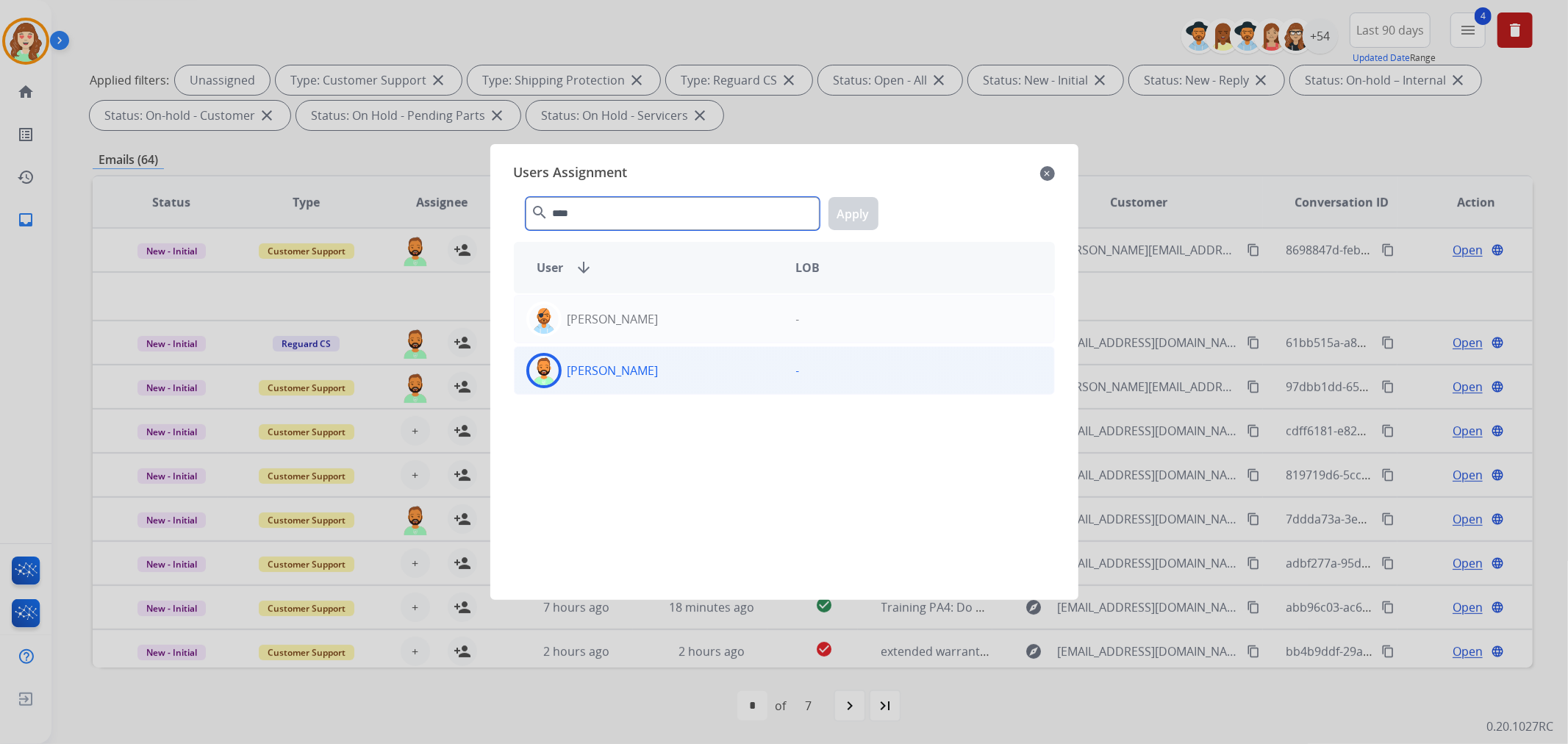
type input "****"
click at [641, 384] on div "[PERSON_NAME]" at bounding box center [648, 371] width 269 height 36
drag, startPoint x: 859, startPoint y: 211, endPoint x: 850, endPoint y: 235, distance: 25.6
click at [853, 224] on button "Apply" at bounding box center [853, 214] width 50 height 34
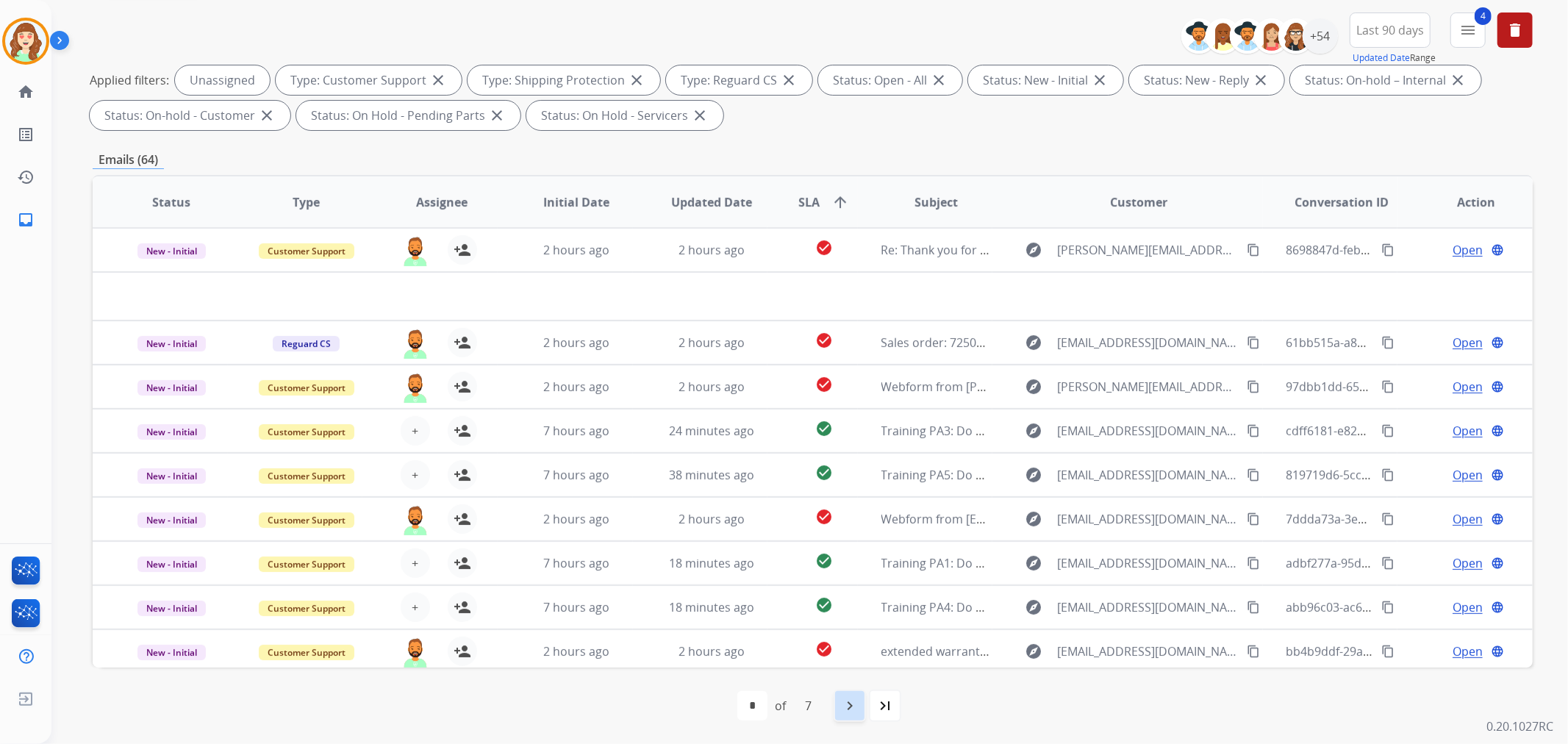
click at [843, 699] on mat-icon "navigate_next" at bounding box center [850, 706] width 18 height 18
select select "*"
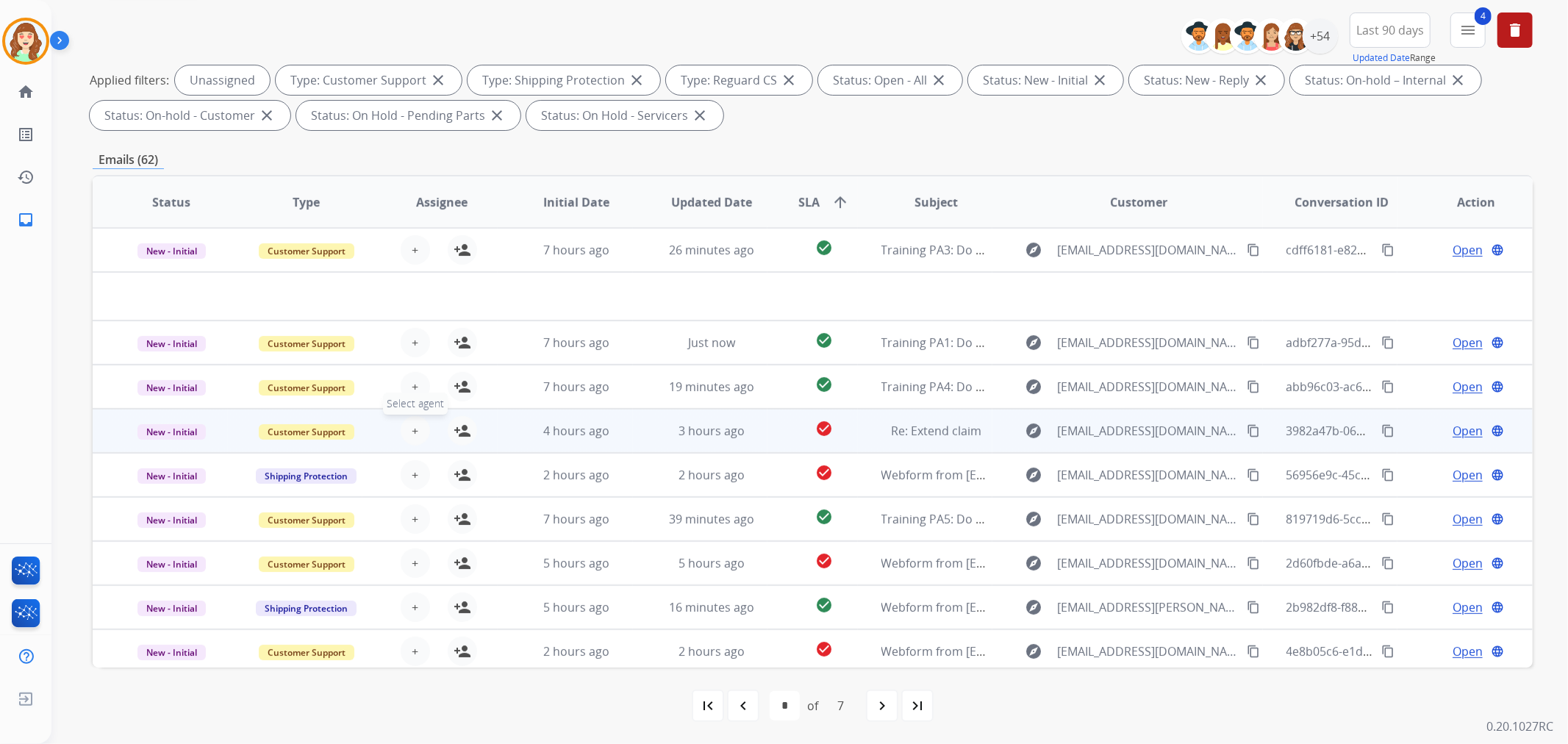
click at [406, 424] on button "+ Select agent" at bounding box center [415, 431] width 30 height 30
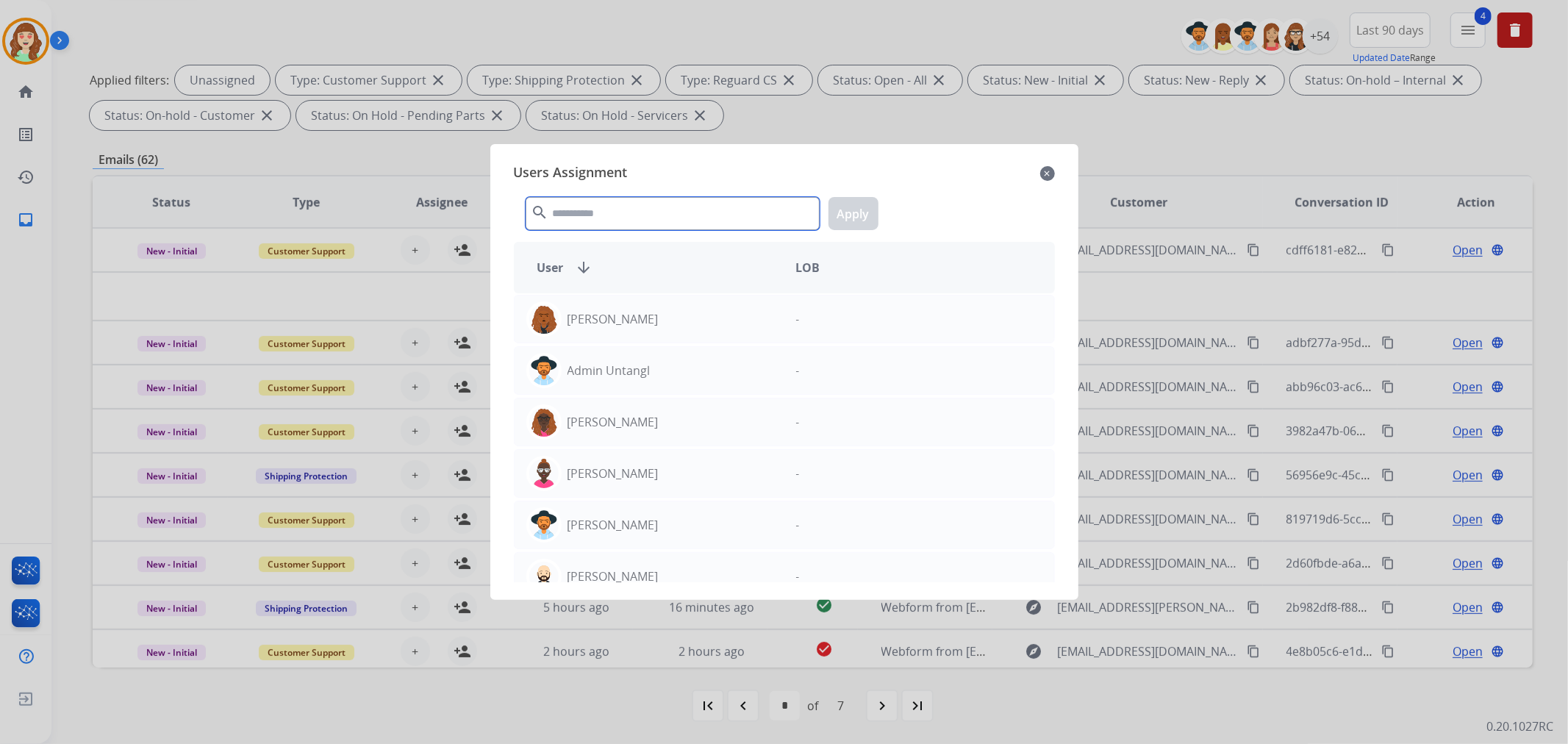
click at [622, 223] on input "text" at bounding box center [673, 214] width 294 height 34
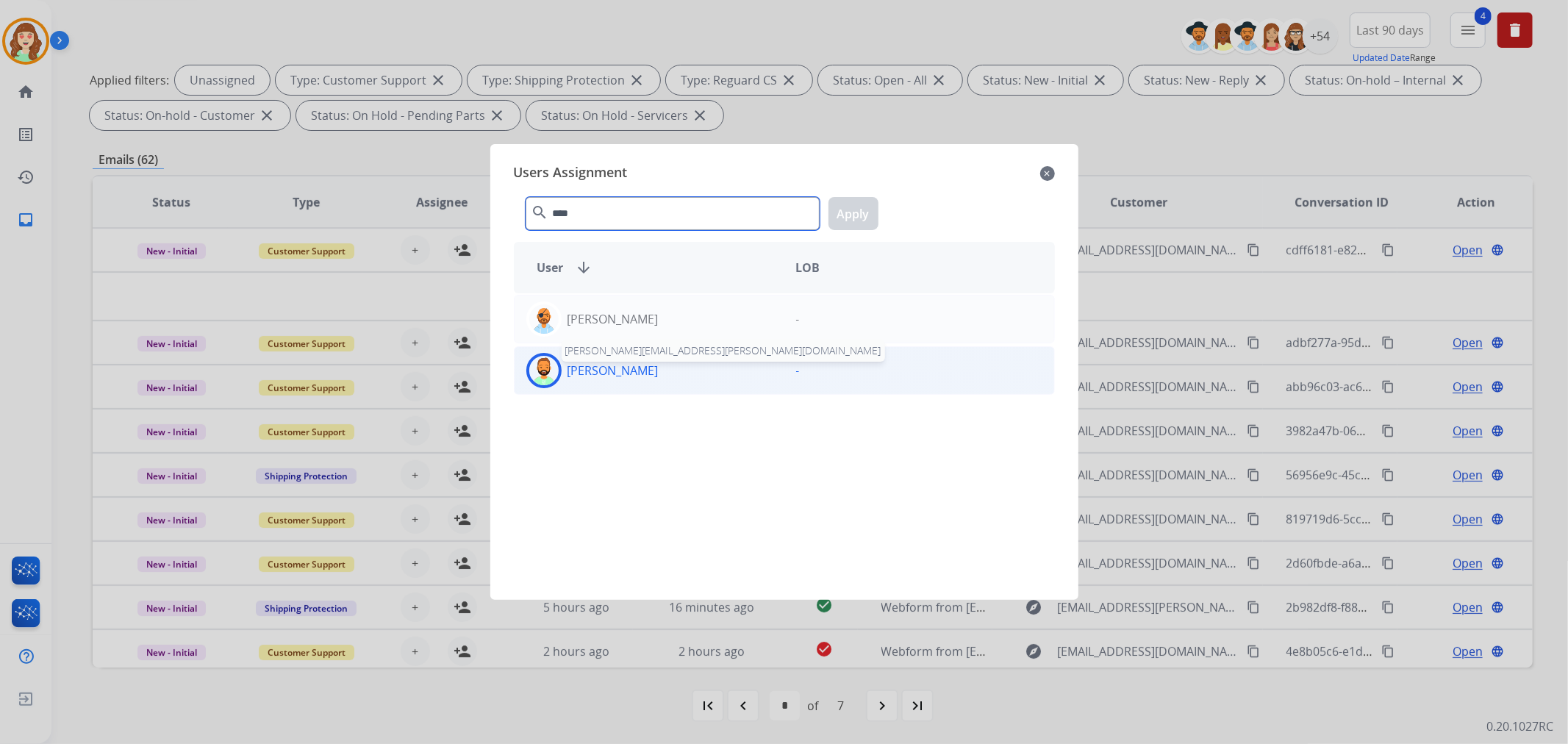
type input "****"
drag, startPoint x: 637, startPoint y: 367, endPoint x: 711, endPoint y: 318, distance: 88.8
click at [637, 367] on p "[PERSON_NAME]" at bounding box center [613, 370] width 91 height 18
click at [868, 216] on button "Apply" at bounding box center [853, 214] width 50 height 34
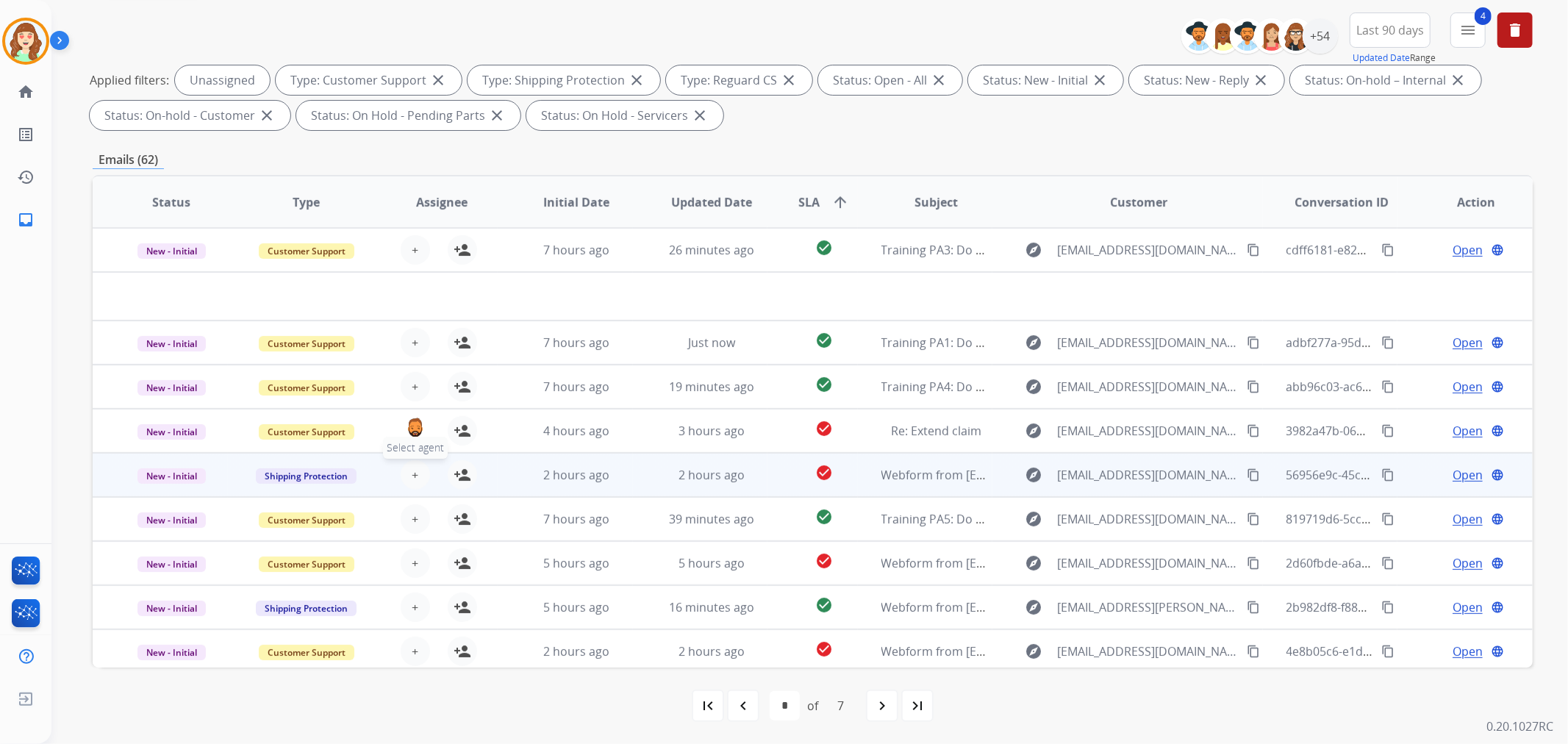
click at [401, 465] on button "+ Select agent" at bounding box center [415, 475] width 30 height 30
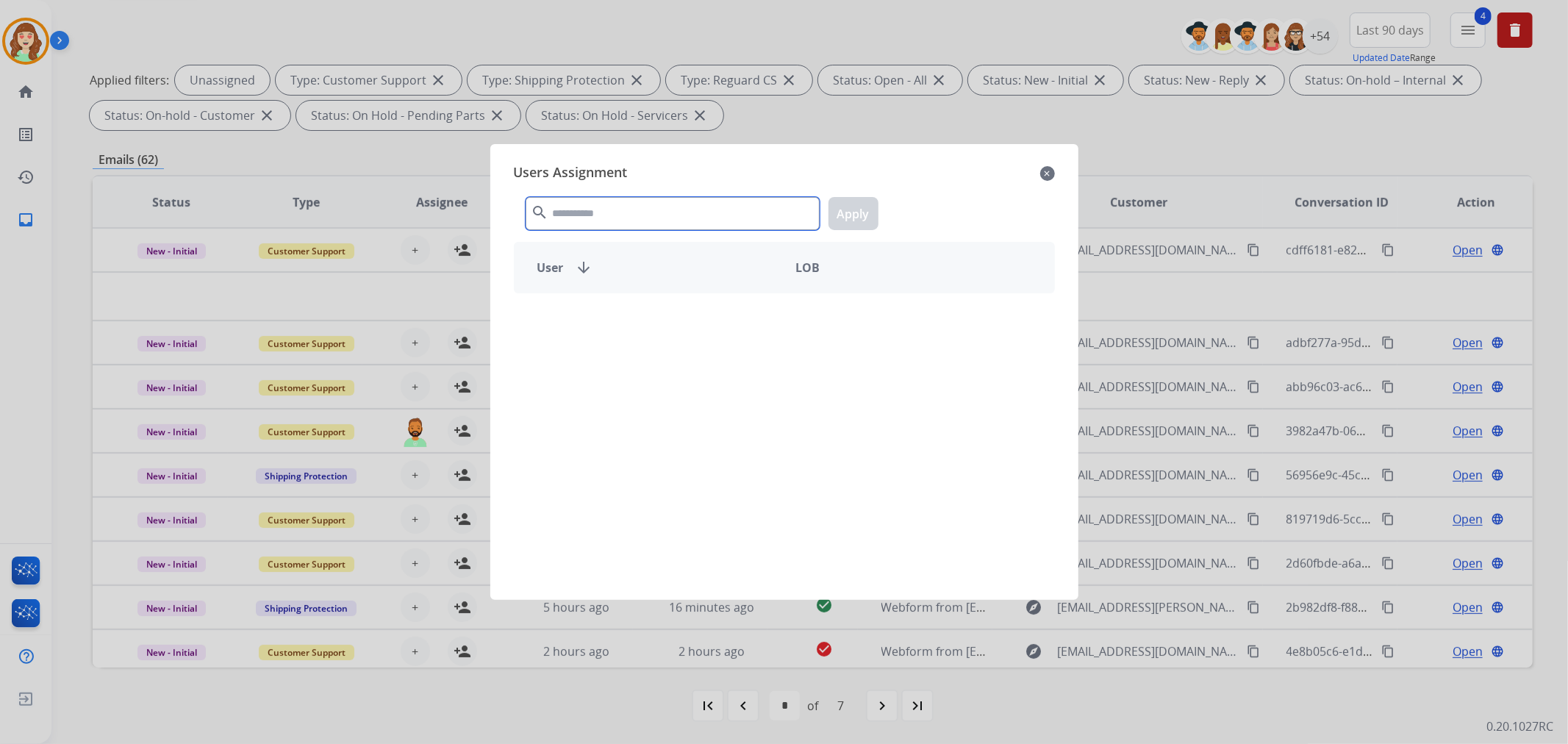
click at [595, 210] on input "text" at bounding box center [673, 214] width 294 height 34
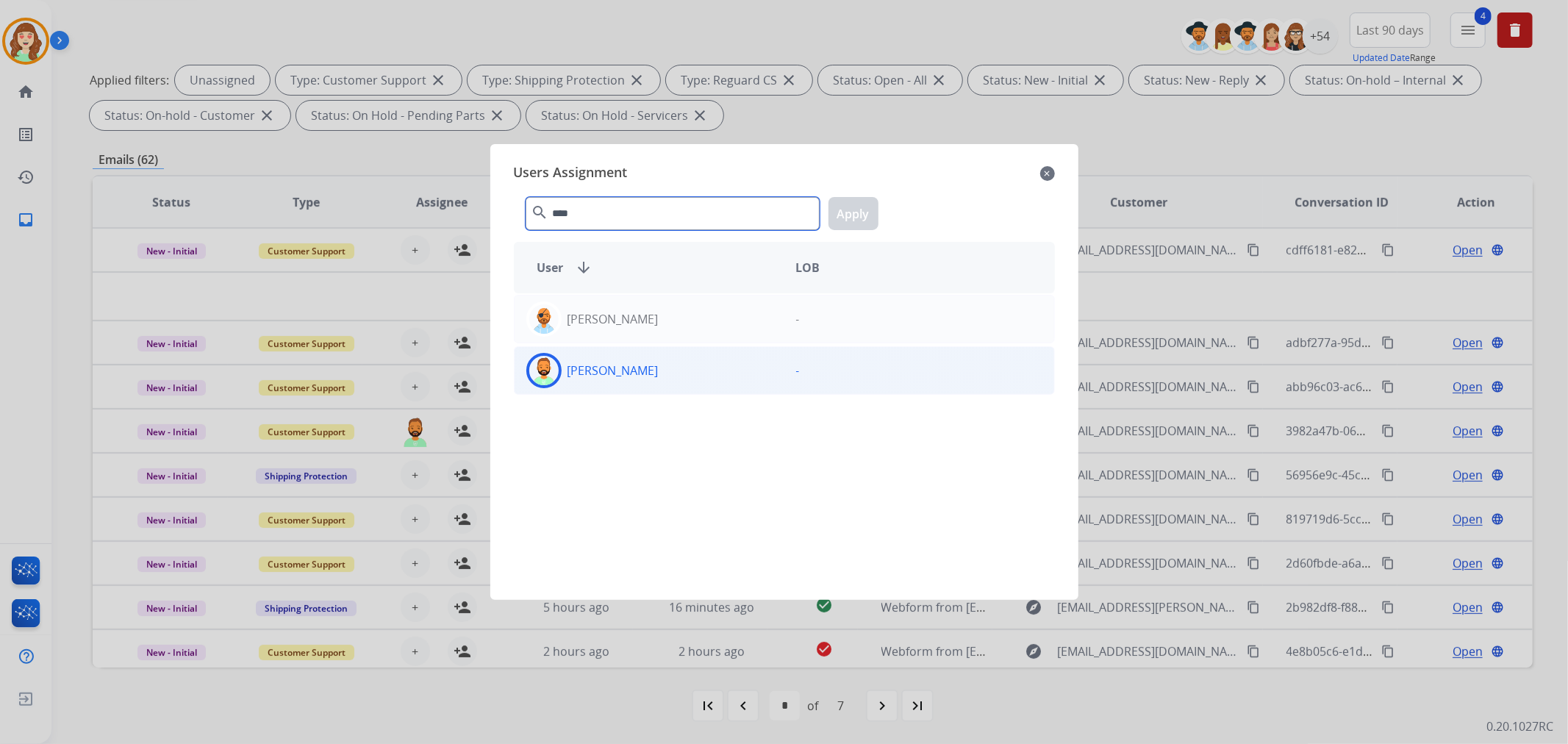
type input "****"
click at [616, 369] on p "[PERSON_NAME]" at bounding box center [613, 370] width 91 height 18
drag, startPoint x: 854, startPoint y: 214, endPoint x: 681, endPoint y: 292, distance: 189.8
click at [850, 215] on button "Apply" at bounding box center [853, 214] width 50 height 34
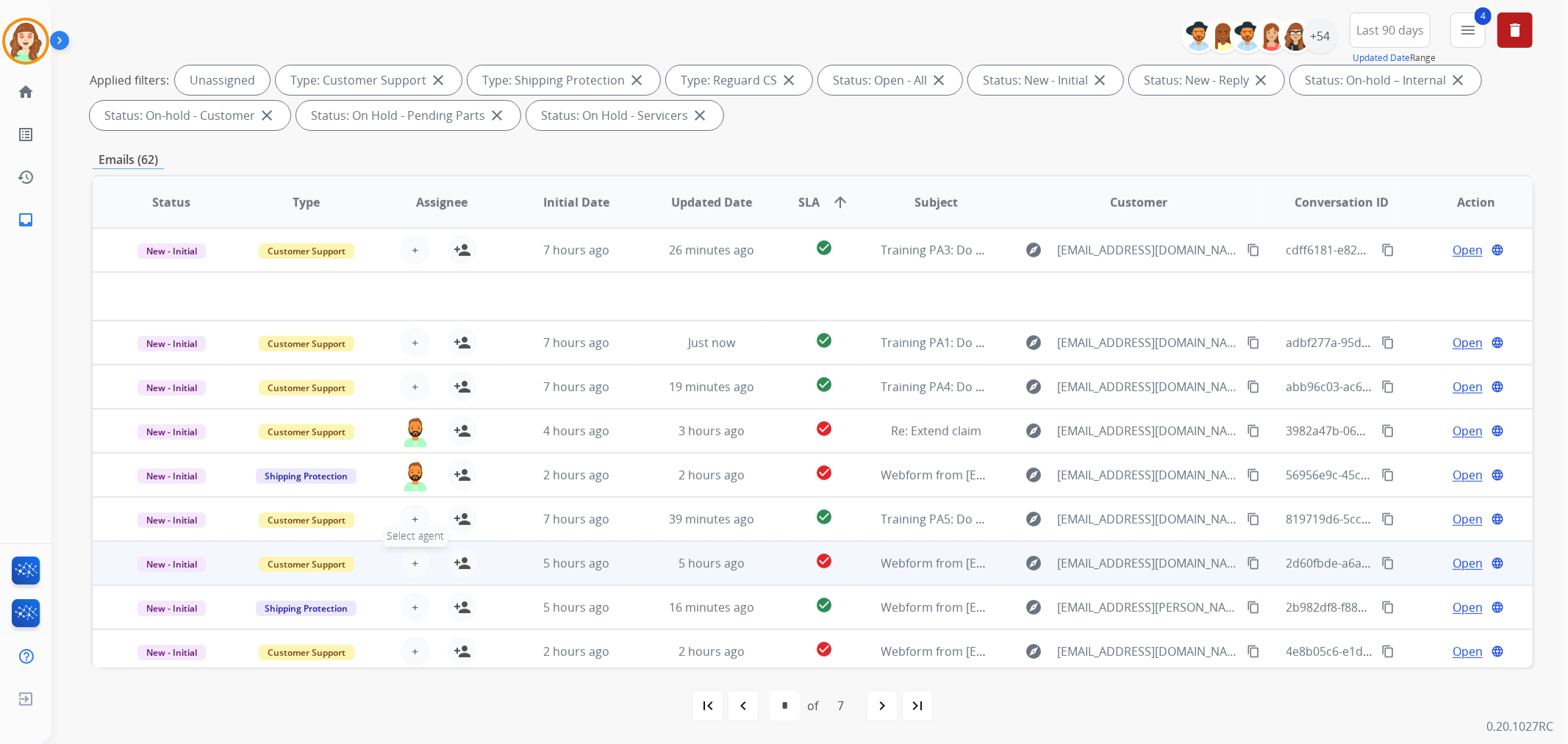
click at [411, 555] on span "+" at bounding box center [414, 563] width 7 height 18
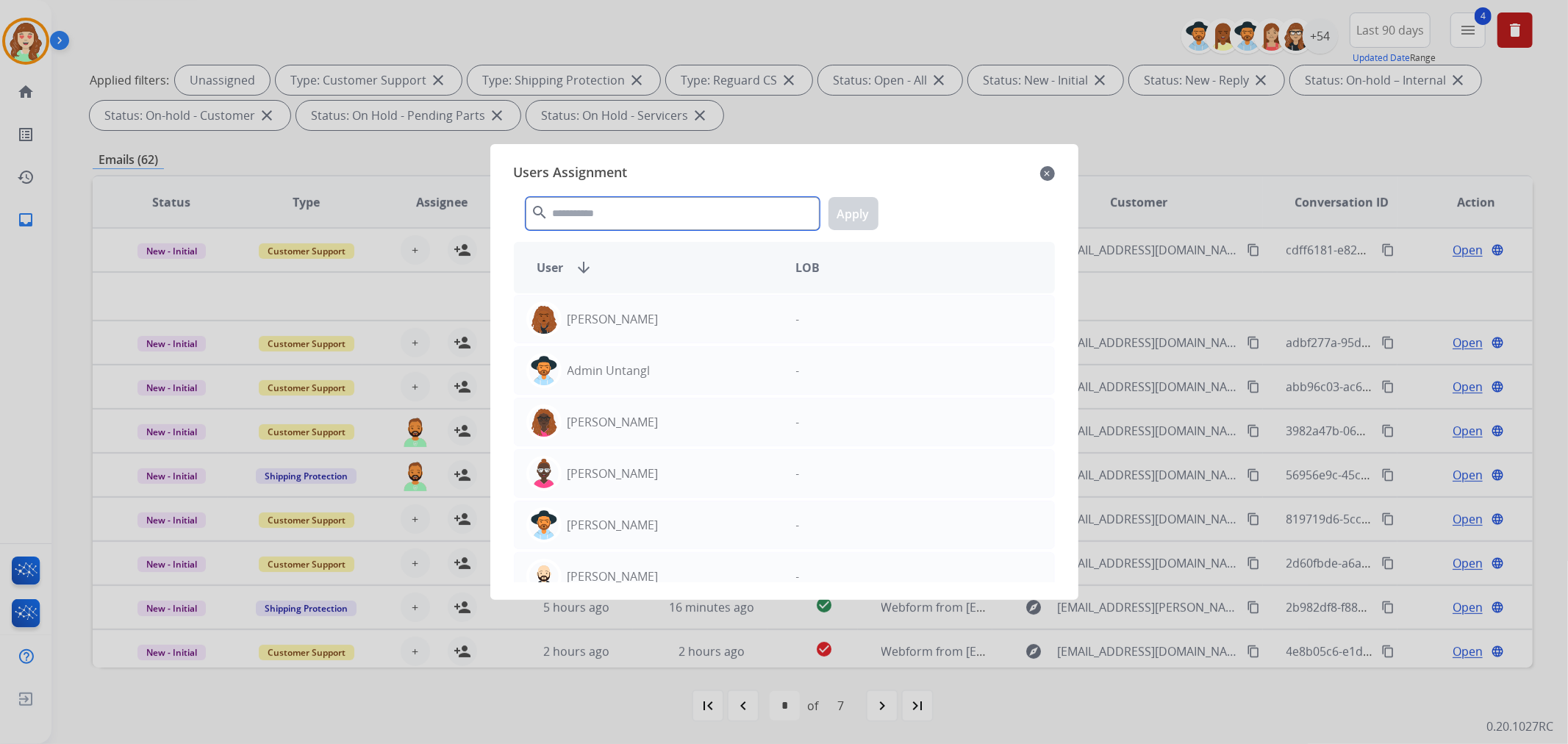
click at [651, 209] on input "text" at bounding box center [673, 214] width 294 height 34
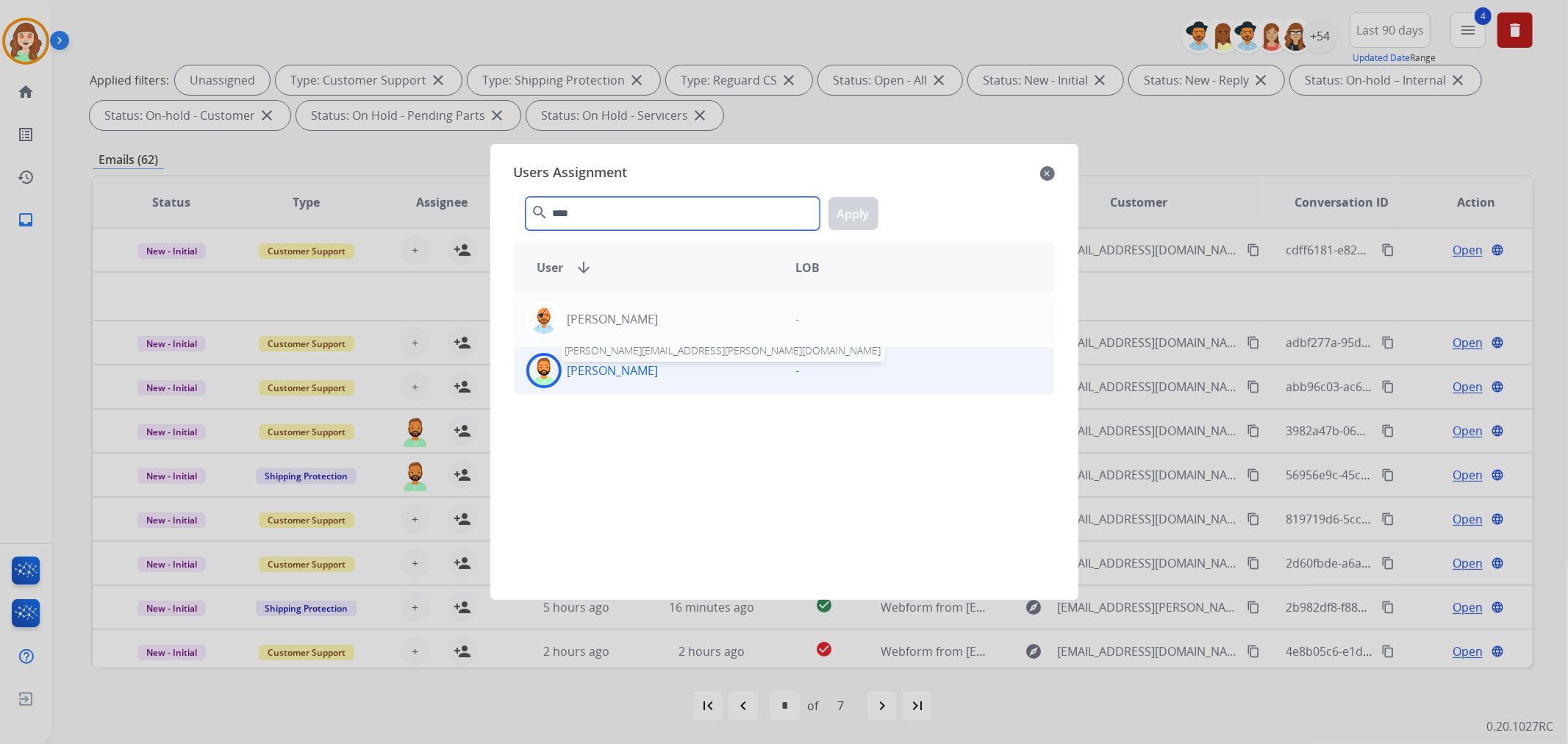
type input "****"
drag, startPoint x: 627, startPoint y: 371, endPoint x: 679, endPoint y: 364, distance: 52.5
click at [655, 371] on div "Todd Lauletta todd.lauletta@eccogroupusa.com" at bounding box center [648, 371] width 269 height 36
click at [854, 206] on button "Apply" at bounding box center [853, 214] width 50 height 34
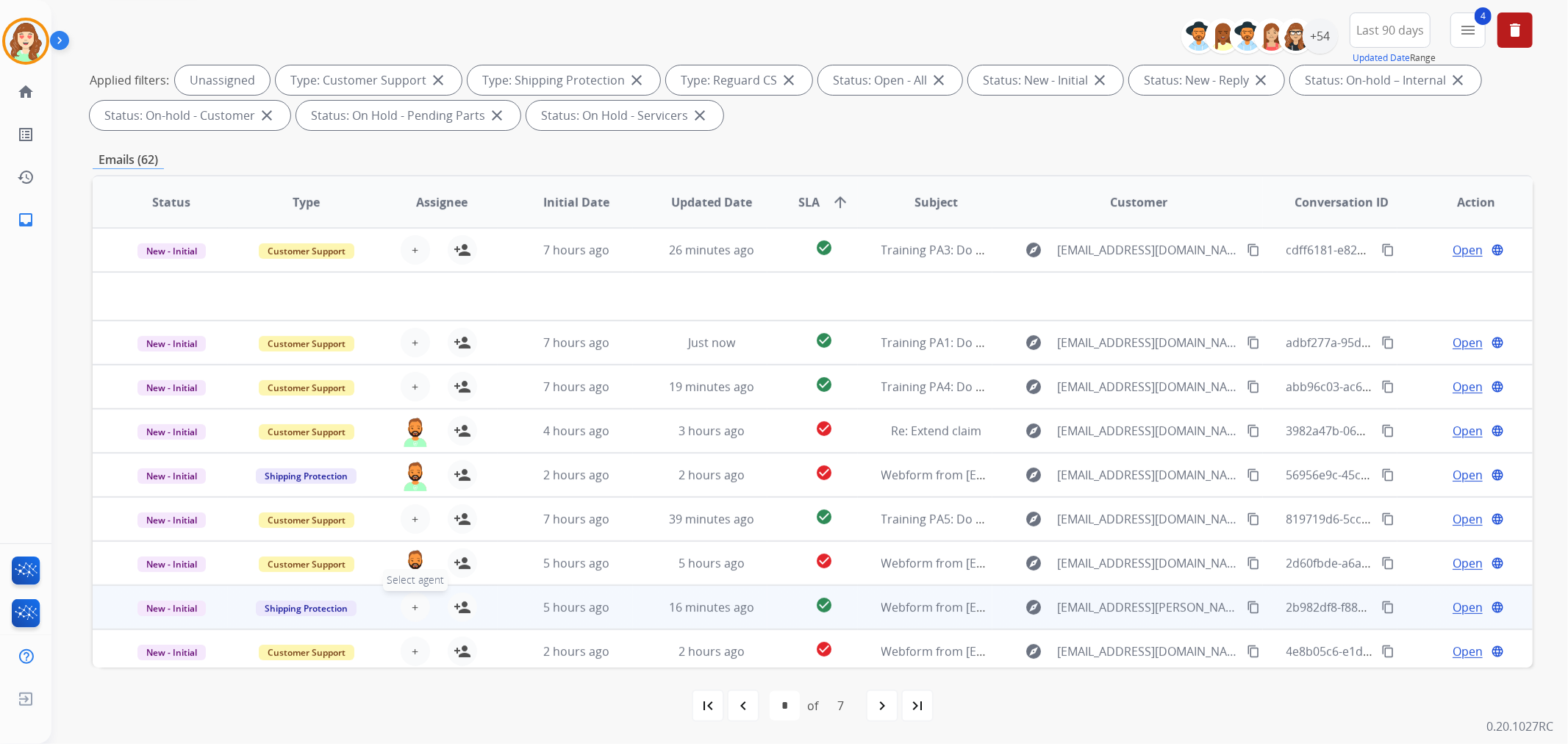
click at [409, 596] on button "+ Select agent" at bounding box center [415, 607] width 30 height 30
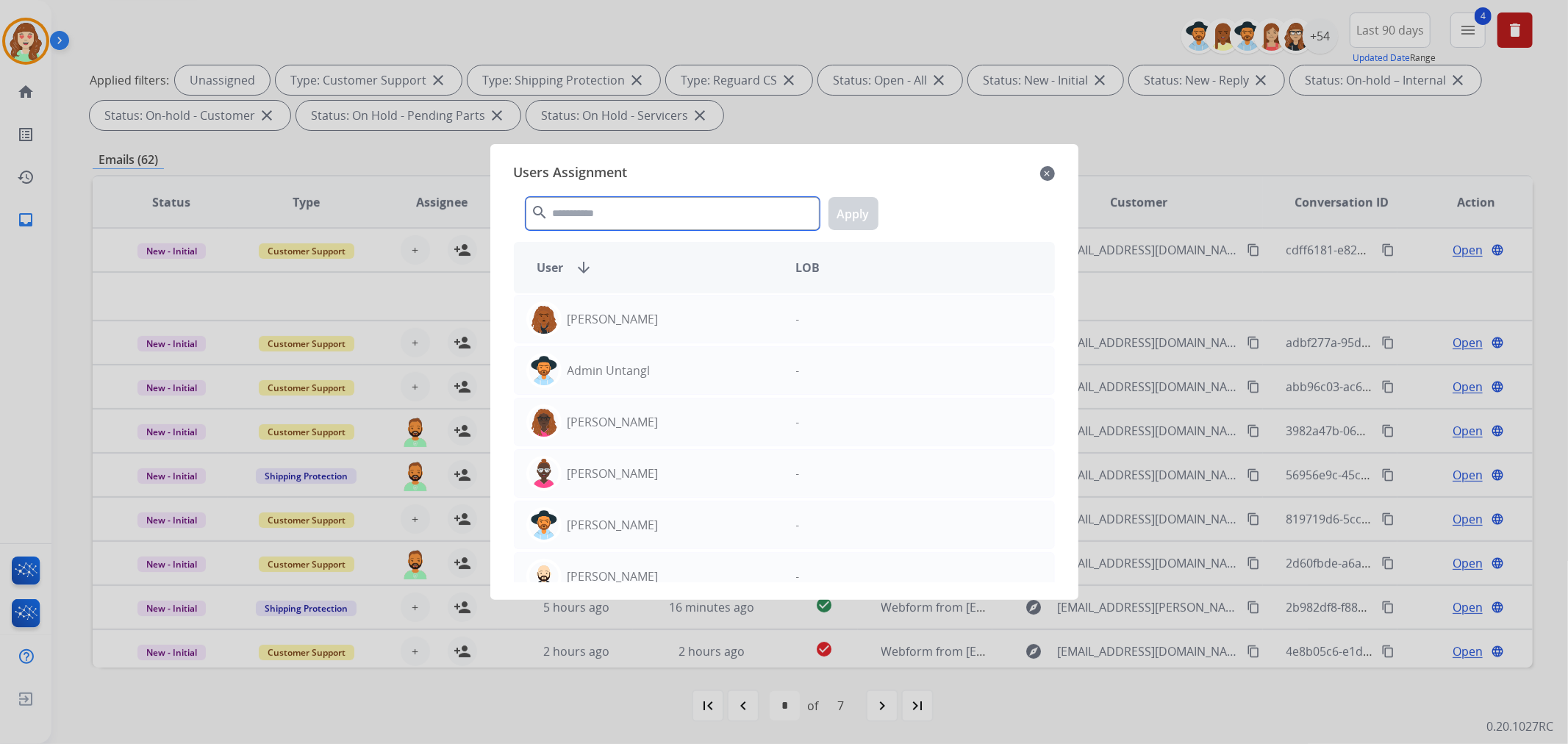
click at [652, 206] on input "text" at bounding box center [673, 214] width 294 height 34
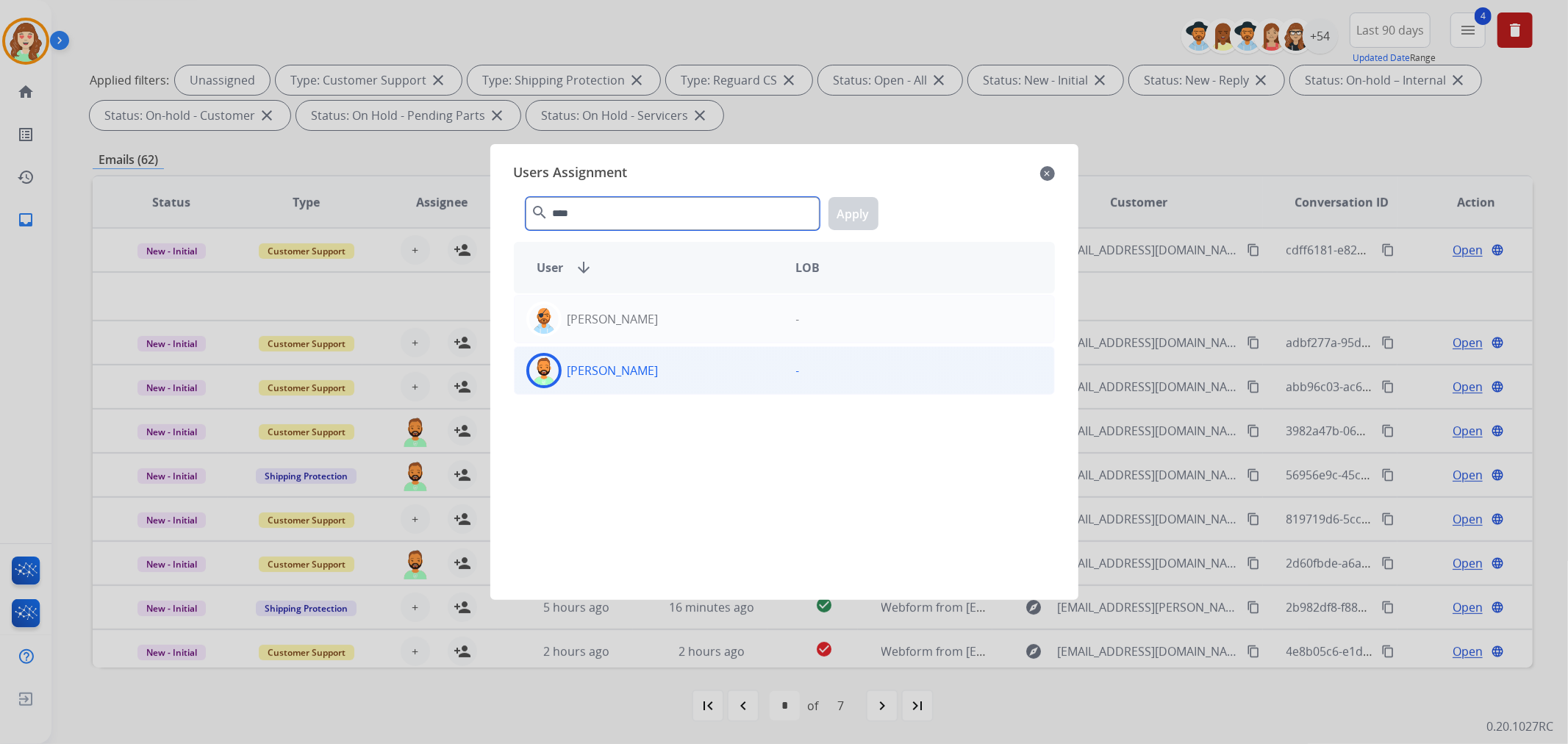
type input "****"
drag, startPoint x: 658, startPoint y: 379, endPoint x: 818, endPoint y: 216, distance: 228.4
click at [662, 379] on div "[PERSON_NAME]" at bounding box center [648, 371] width 269 height 36
click at [850, 206] on button "Apply" at bounding box center [853, 214] width 50 height 34
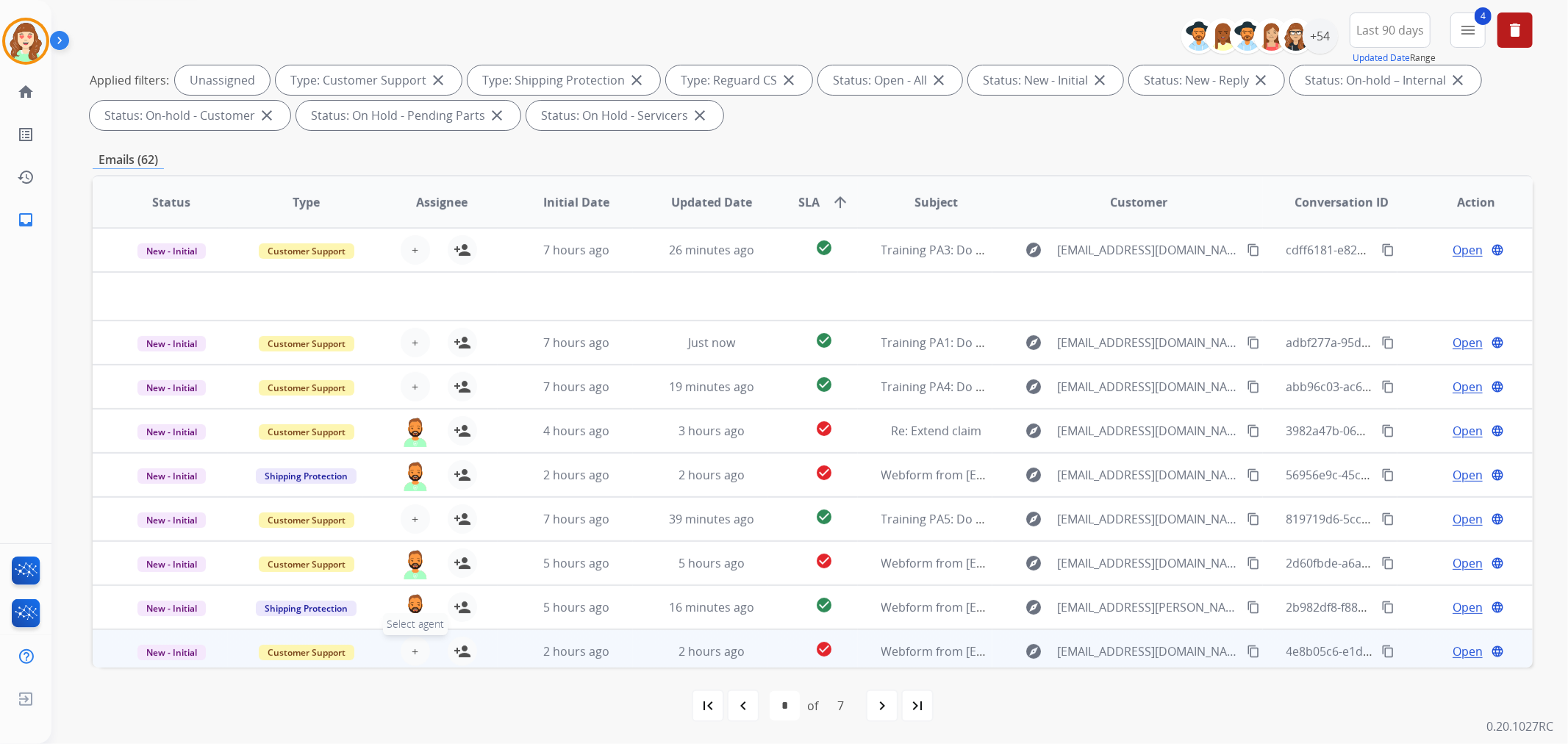
click at [412, 644] on span "+" at bounding box center [414, 651] width 7 height 18
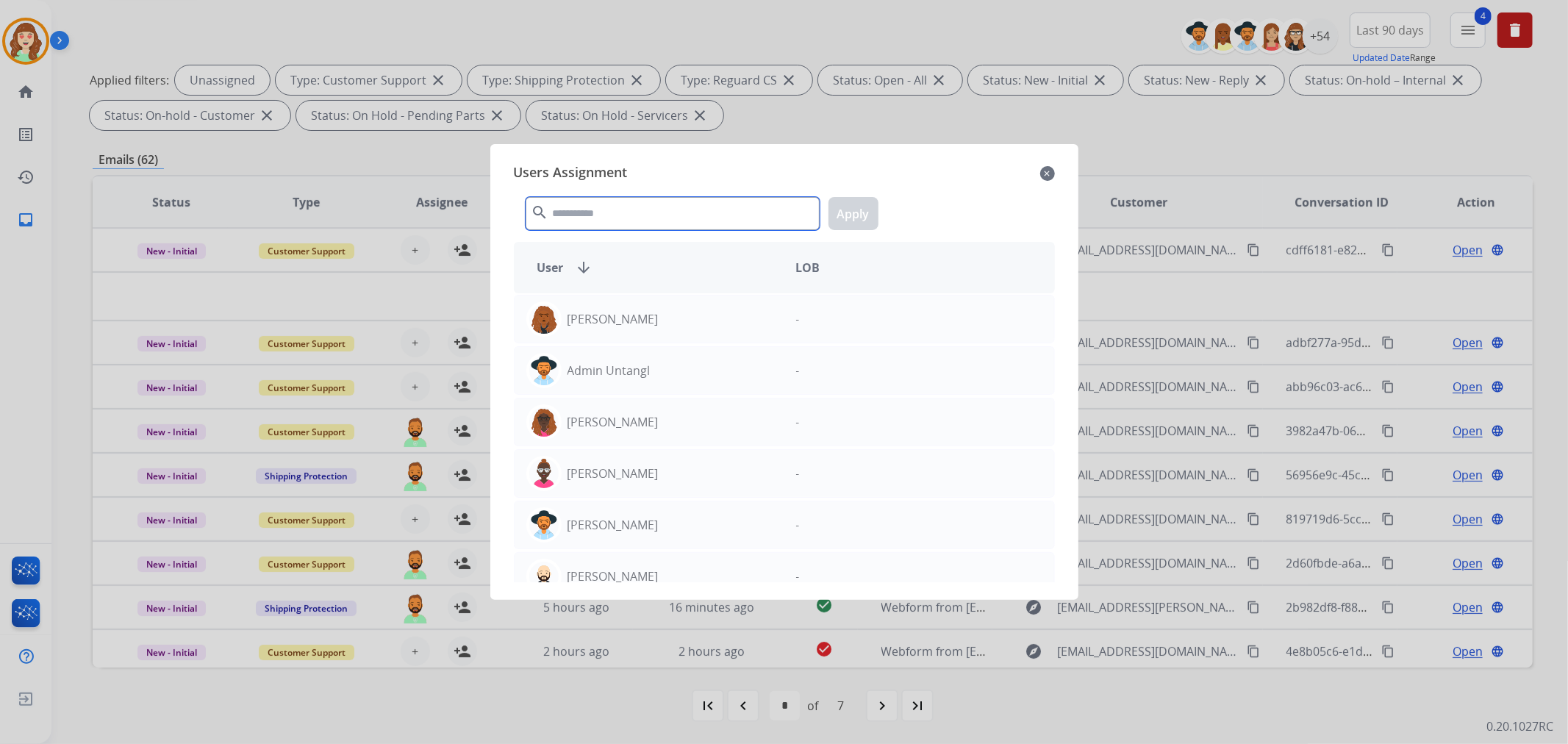
click at [589, 218] on input "text" at bounding box center [673, 214] width 294 height 34
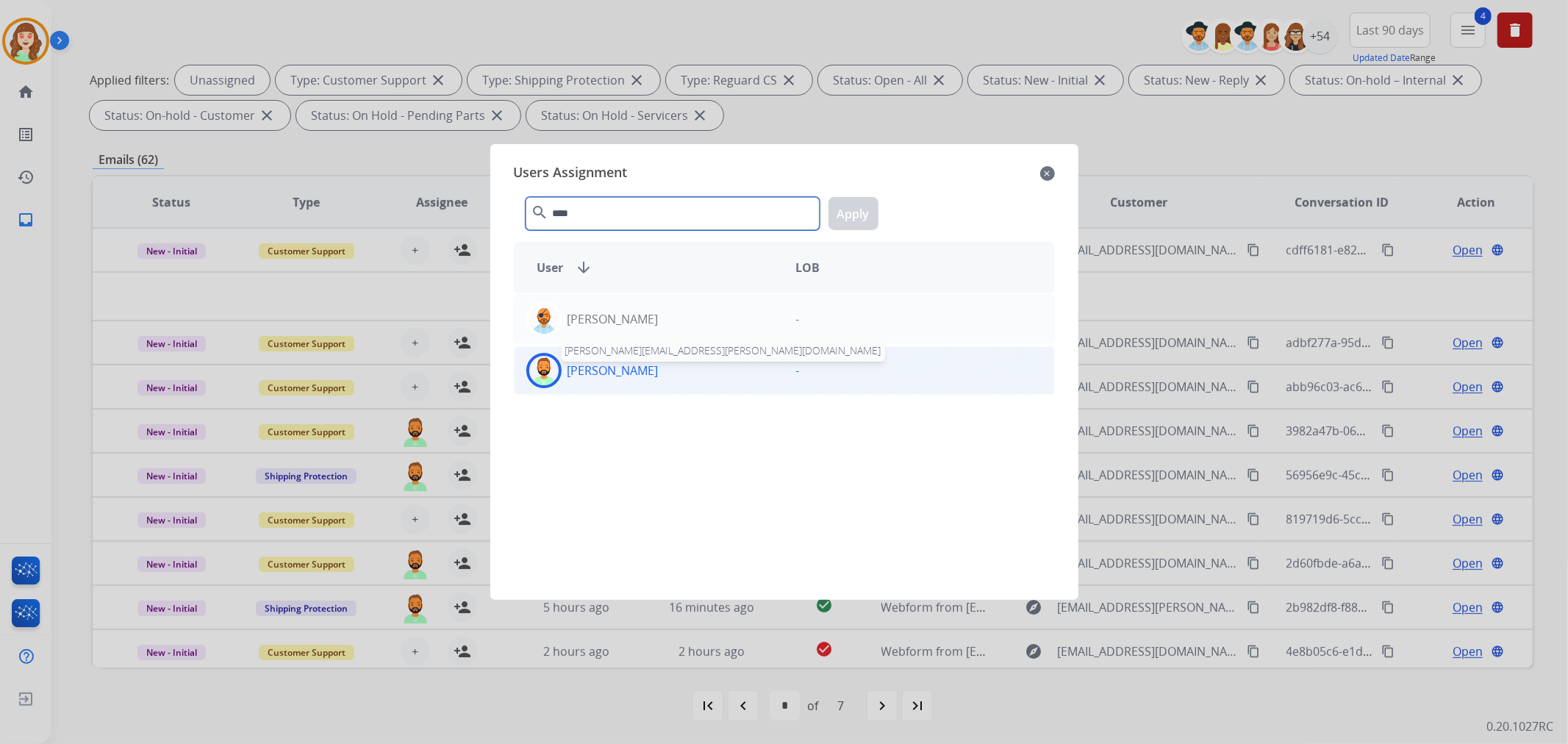
type input "****"
click at [637, 370] on p "[PERSON_NAME]" at bounding box center [613, 370] width 91 height 18
click at [859, 214] on button "Apply" at bounding box center [853, 214] width 50 height 34
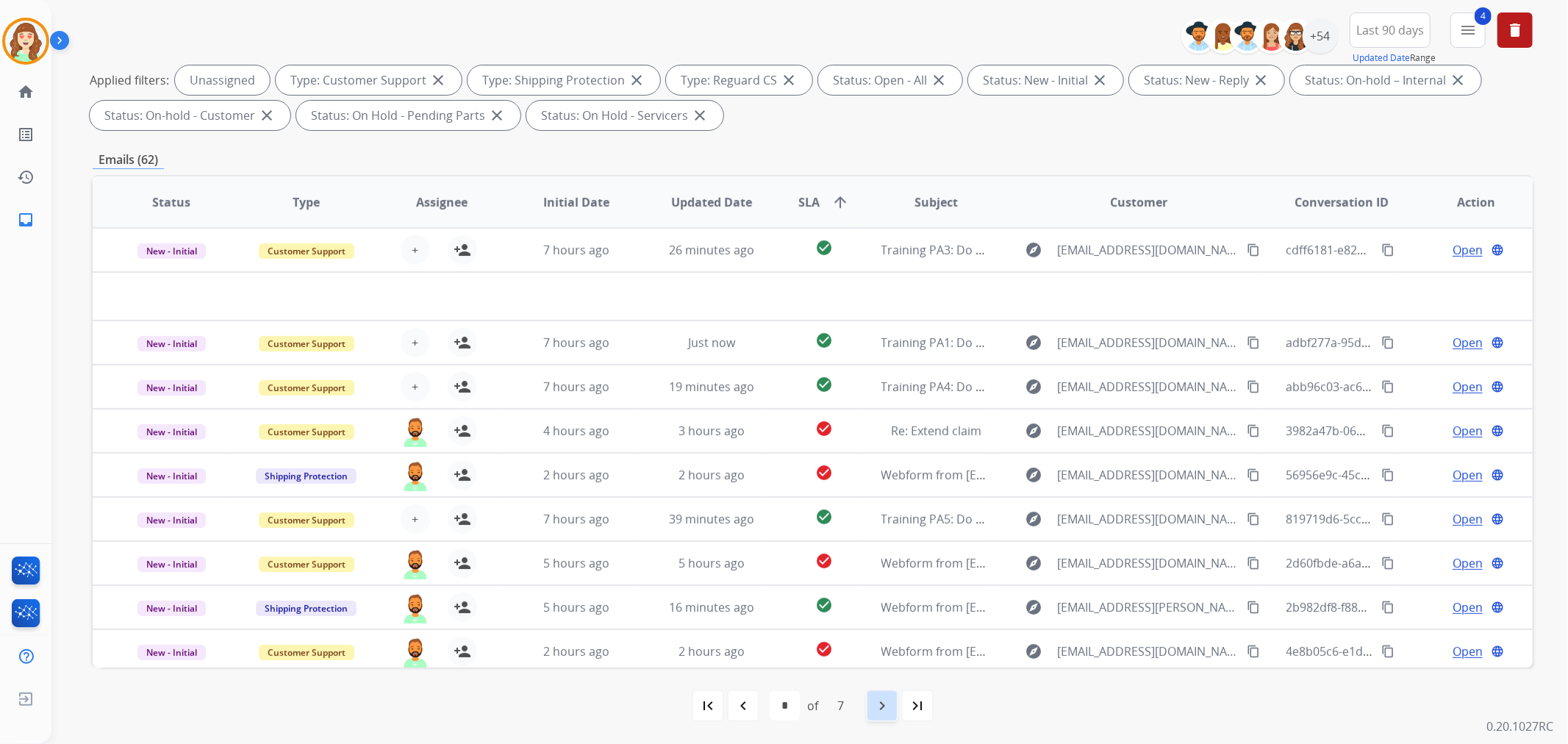
click at [875, 703] on mat-icon "navigate_next" at bounding box center [882, 706] width 18 height 18
select select "*"
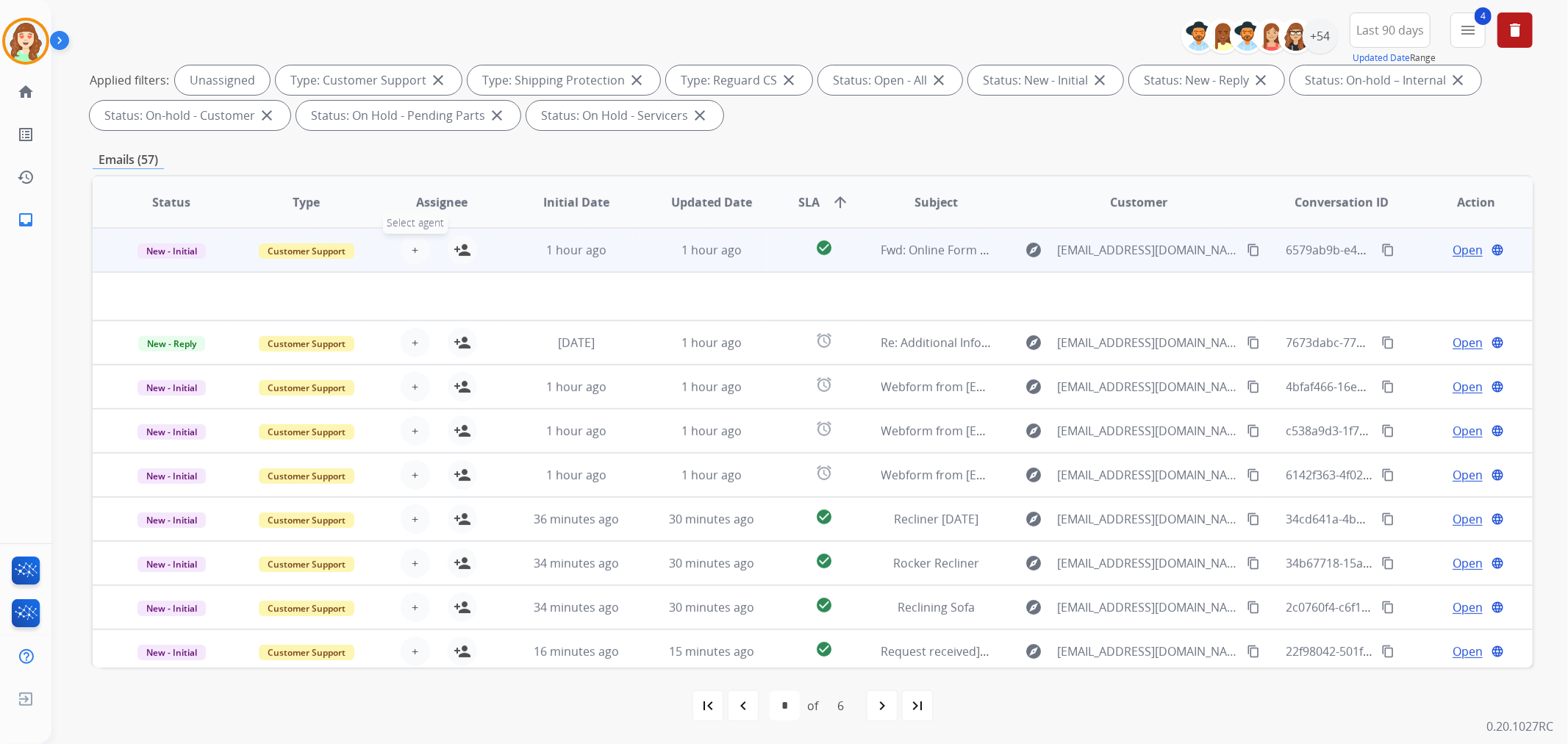
click at [419, 248] on button "+ Select agent" at bounding box center [415, 250] width 30 height 30
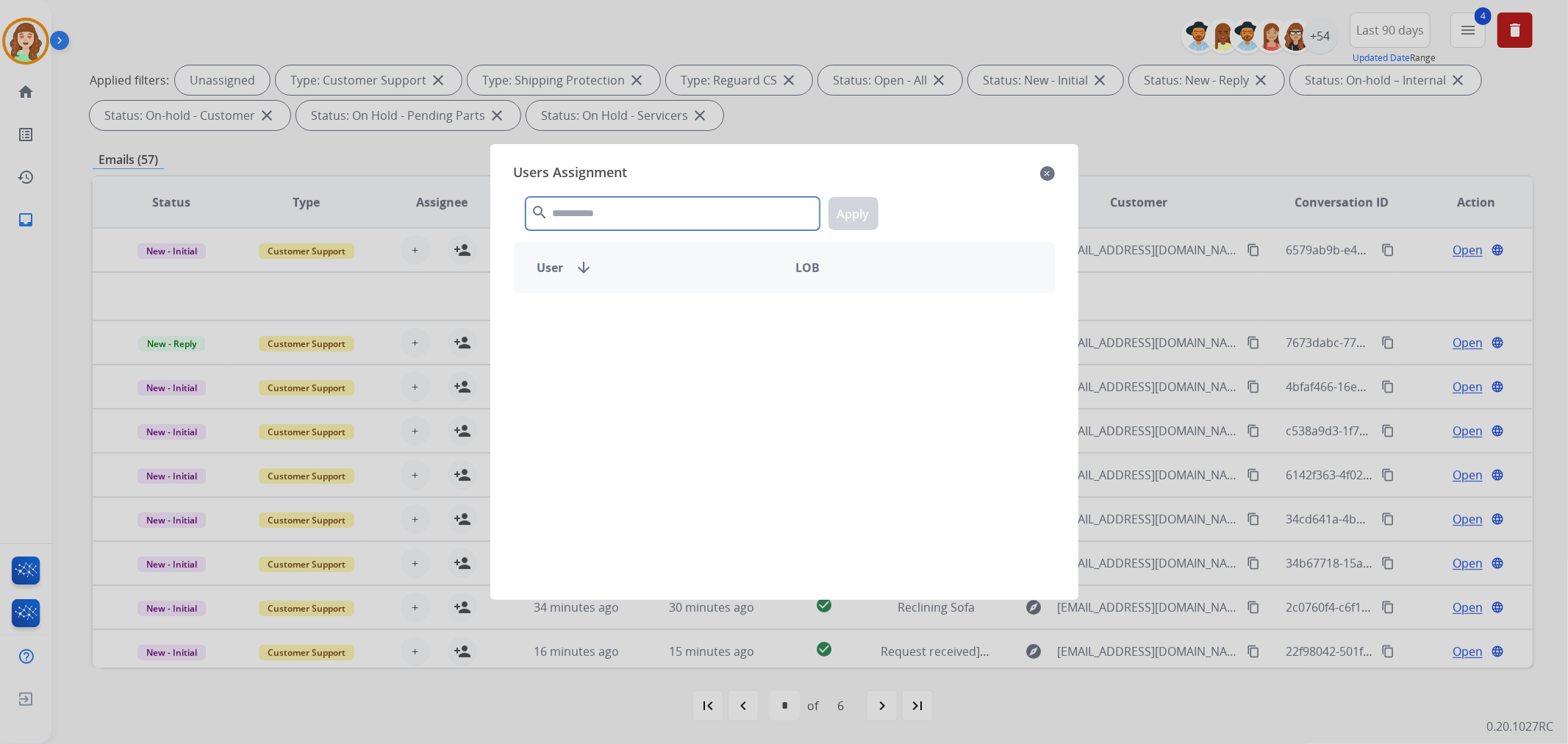
click at [666, 213] on input "text" at bounding box center [673, 214] width 294 height 34
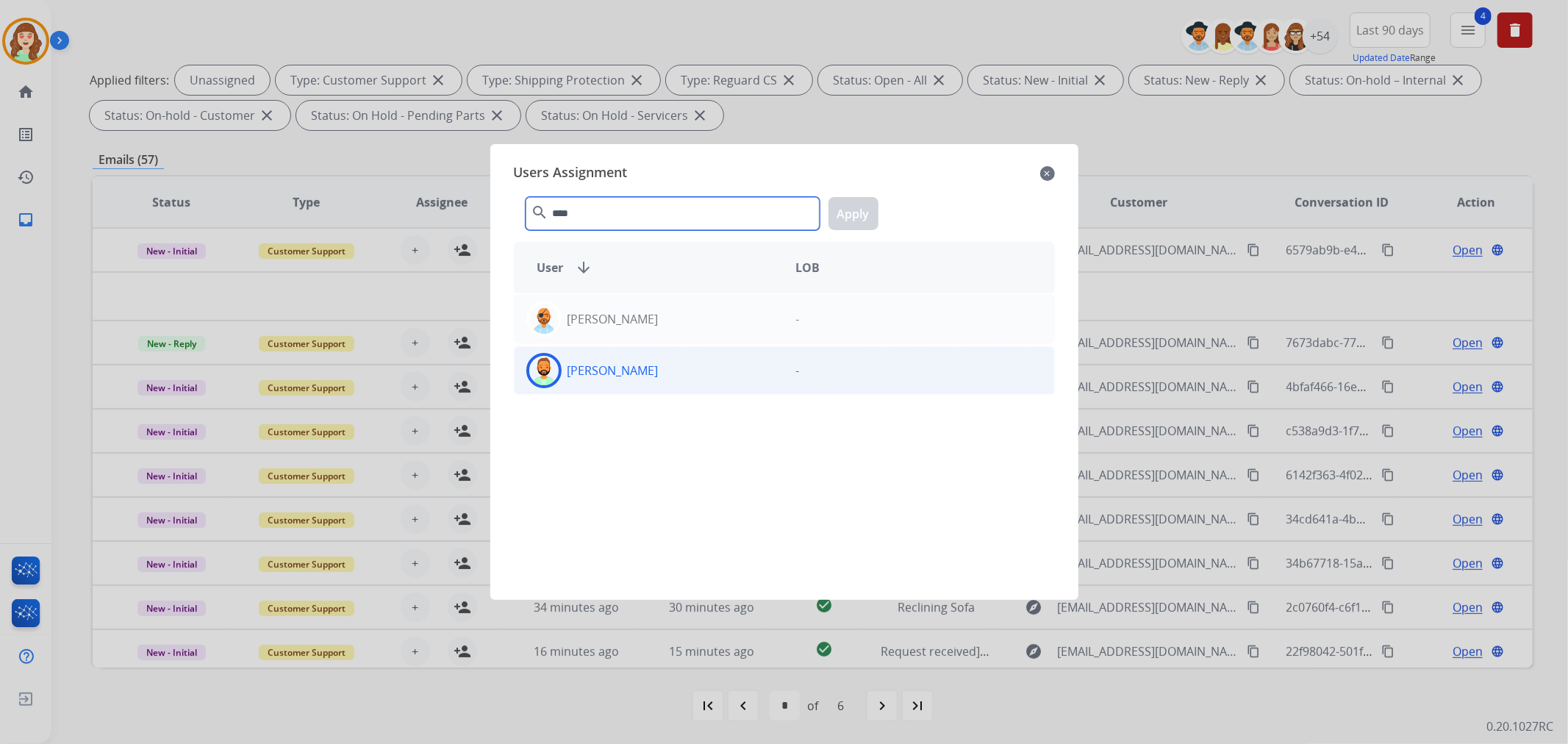
type input "****"
drag, startPoint x: 652, startPoint y: 376, endPoint x: 831, endPoint y: 249, distance: 219.5
click at [667, 372] on div "[PERSON_NAME]" at bounding box center [648, 371] width 269 height 36
click at [851, 217] on button "Apply" at bounding box center [853, 214] width 50 height 34
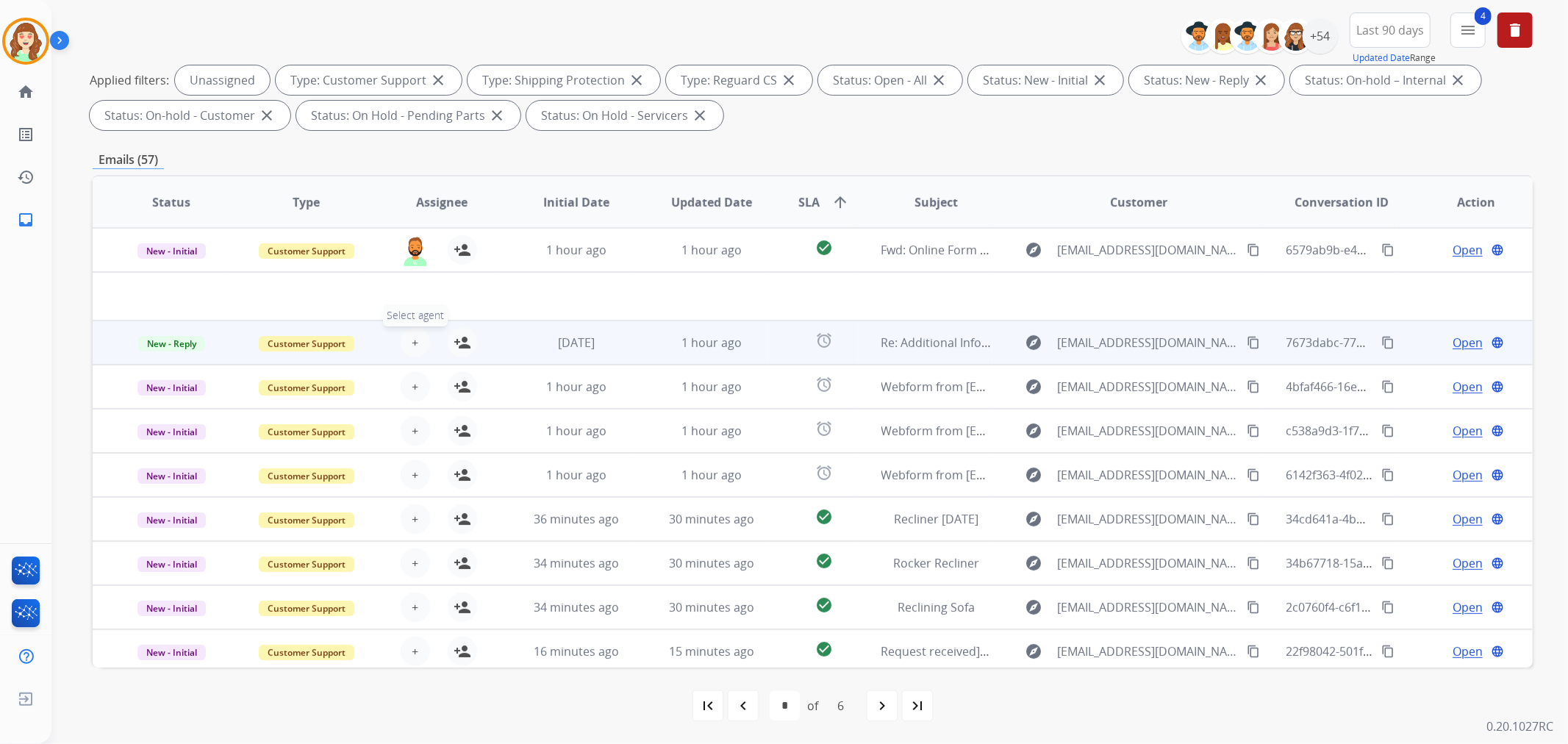
click at [407, 340] on button "+ Select agent" at bounding box center [415, 342] width 30 height 30
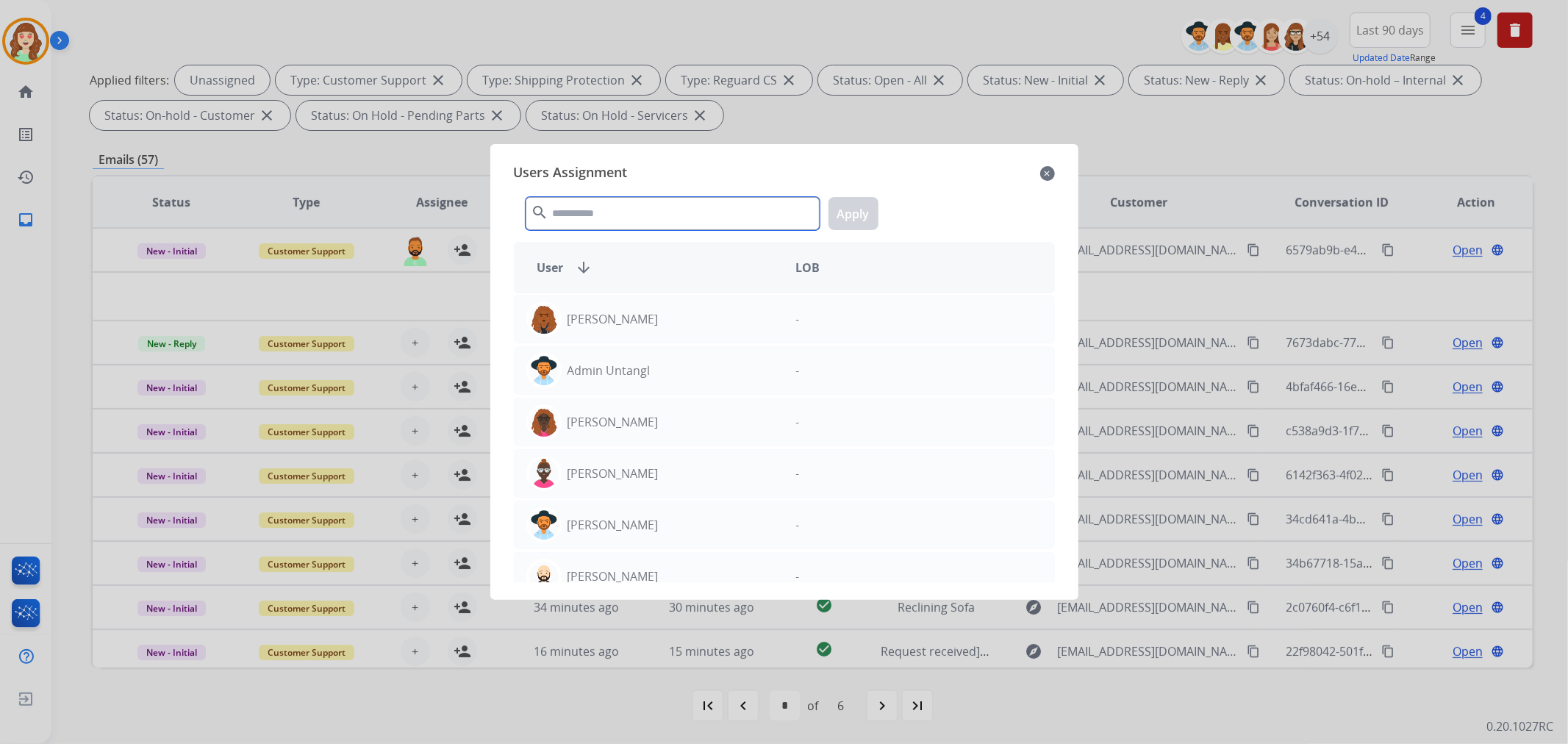
click at [701, 208] on input "text" at bounding box center [673, 214] width 294 height 34
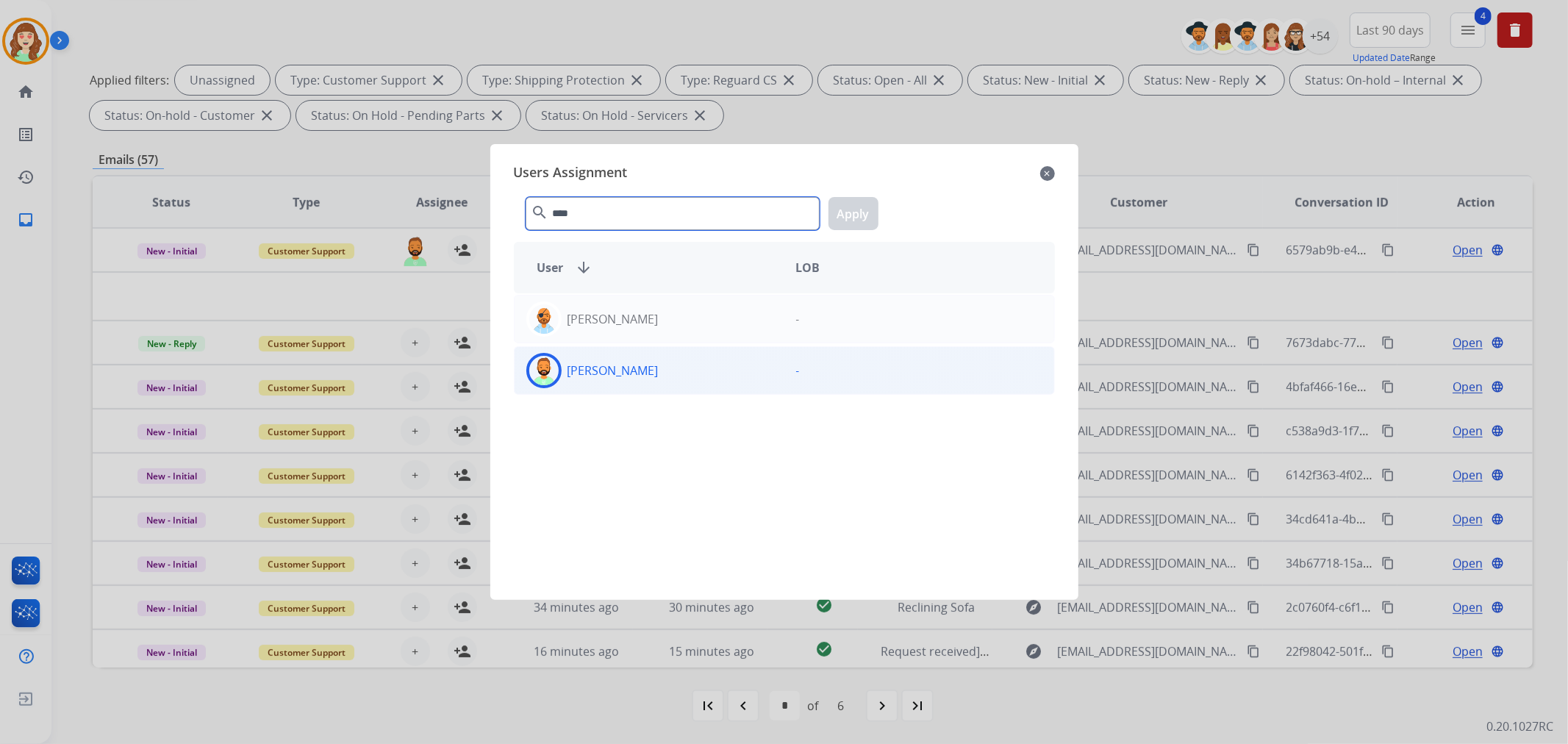
type input "****"
drag, startPoint x: 670, startPoint y: 373, endPoint x: 792, endPoint y: 284, distance: 151.0
click at [674, 375] on div "[PERSON_NAME]" at bounding box center [648, 371] width 269 height 36
click at [851, 203] on button "Apply" at bounding box center [853, 214] width 50 height 34
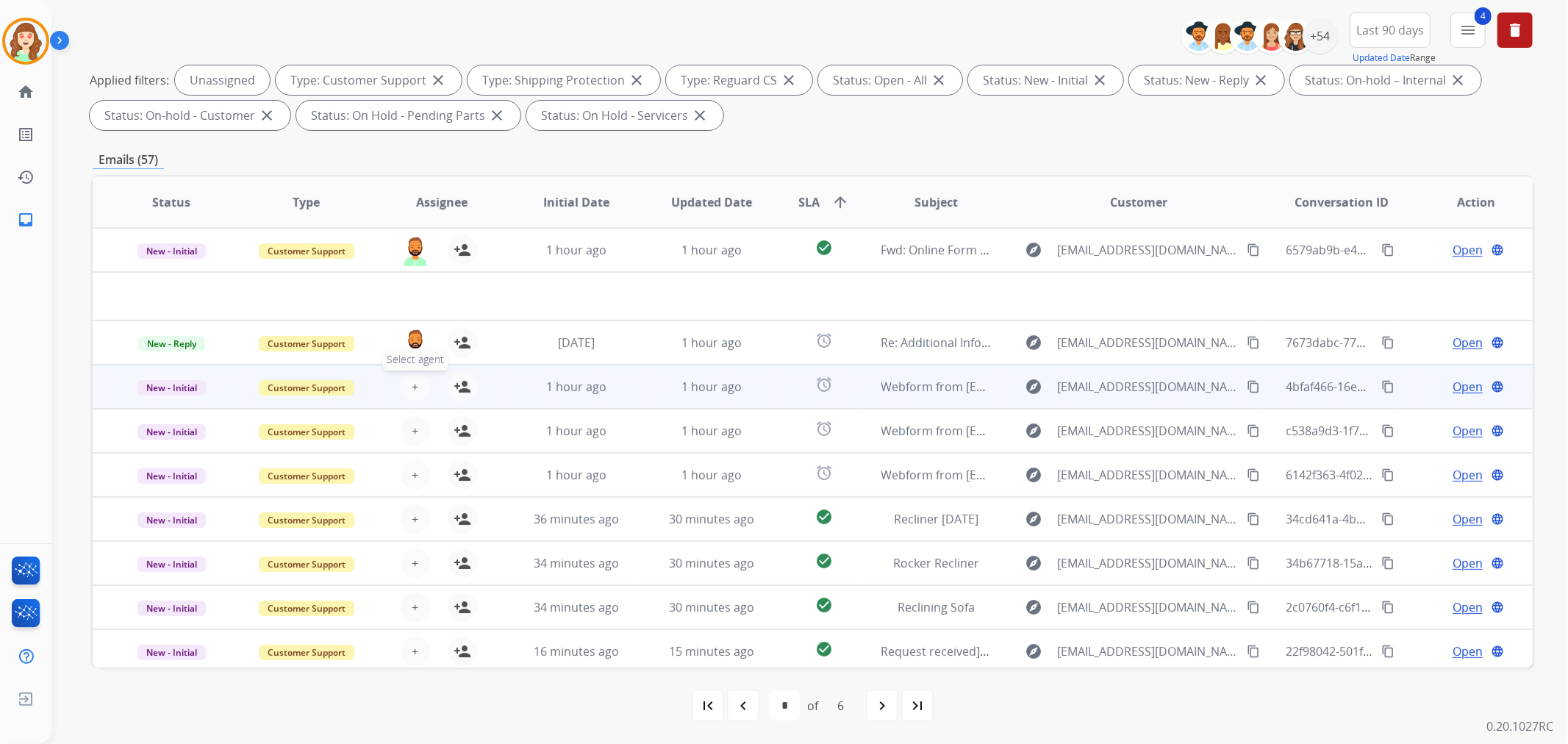
click at [412, 382] on span "+" at bounding box center [414, 387] width 7 height 18
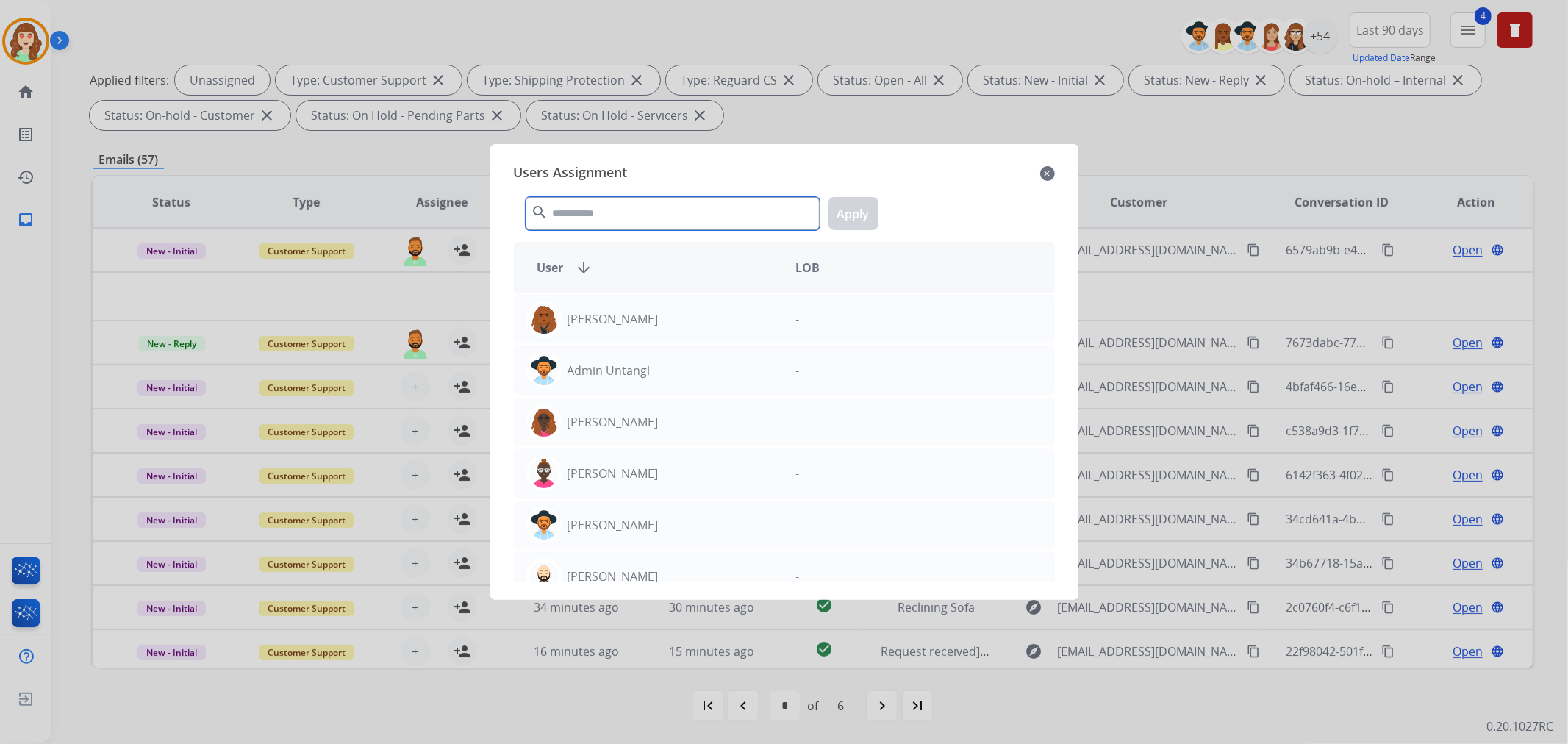
click at [726, 206] on input "text" at bounding box center [673, 214] width 294 height 34
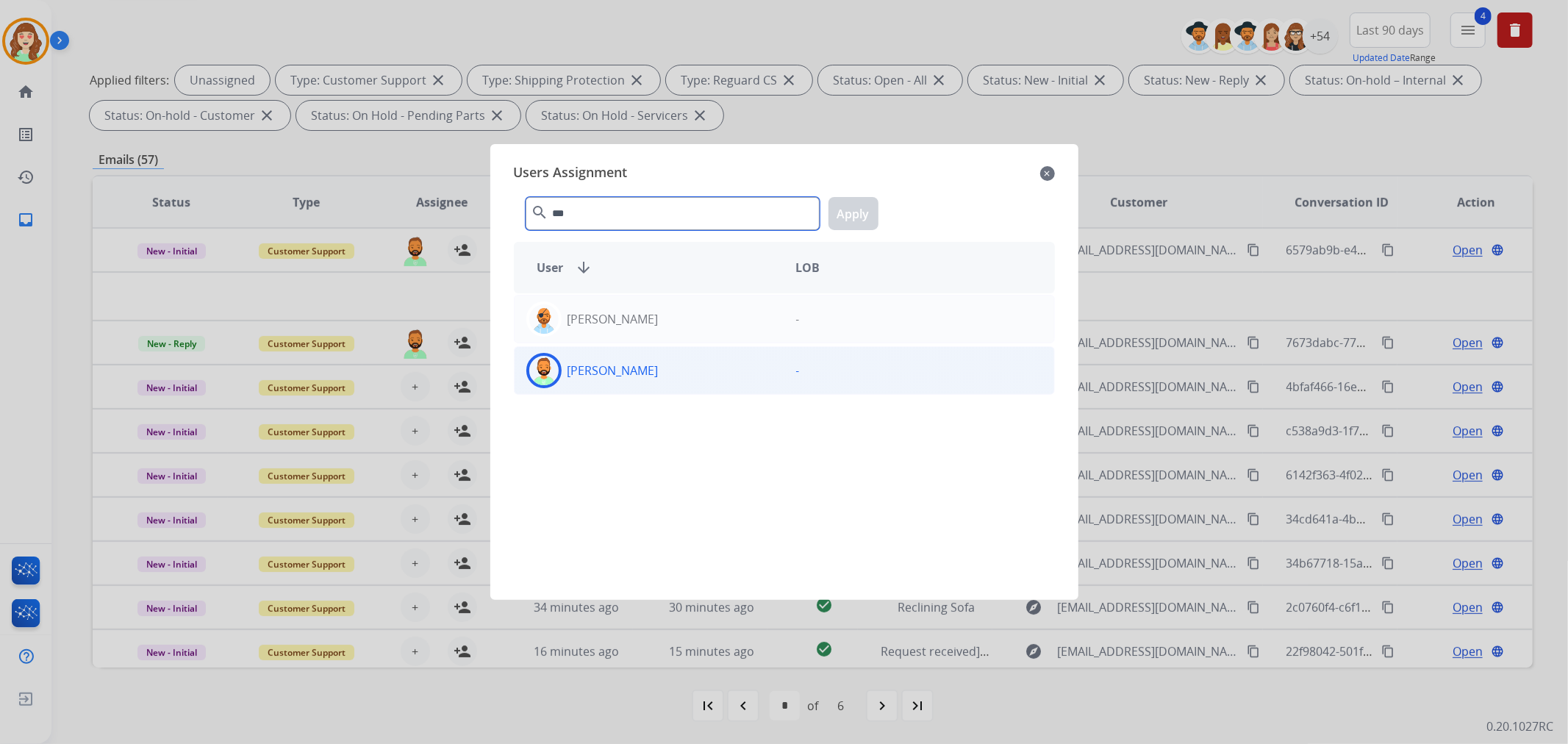
type input "***"
click at [725, 367] on div "[PERSON_NAME]" at bounding box center [648, 371] width 269 height 36
drag, startPoint x: 859, startPoint y: 206, endPoint x: 819, endPoint y: 234, distance: 48.8
click at [855, 208] on button "Apply" at bounding box center [853, 214] width 50 height 34
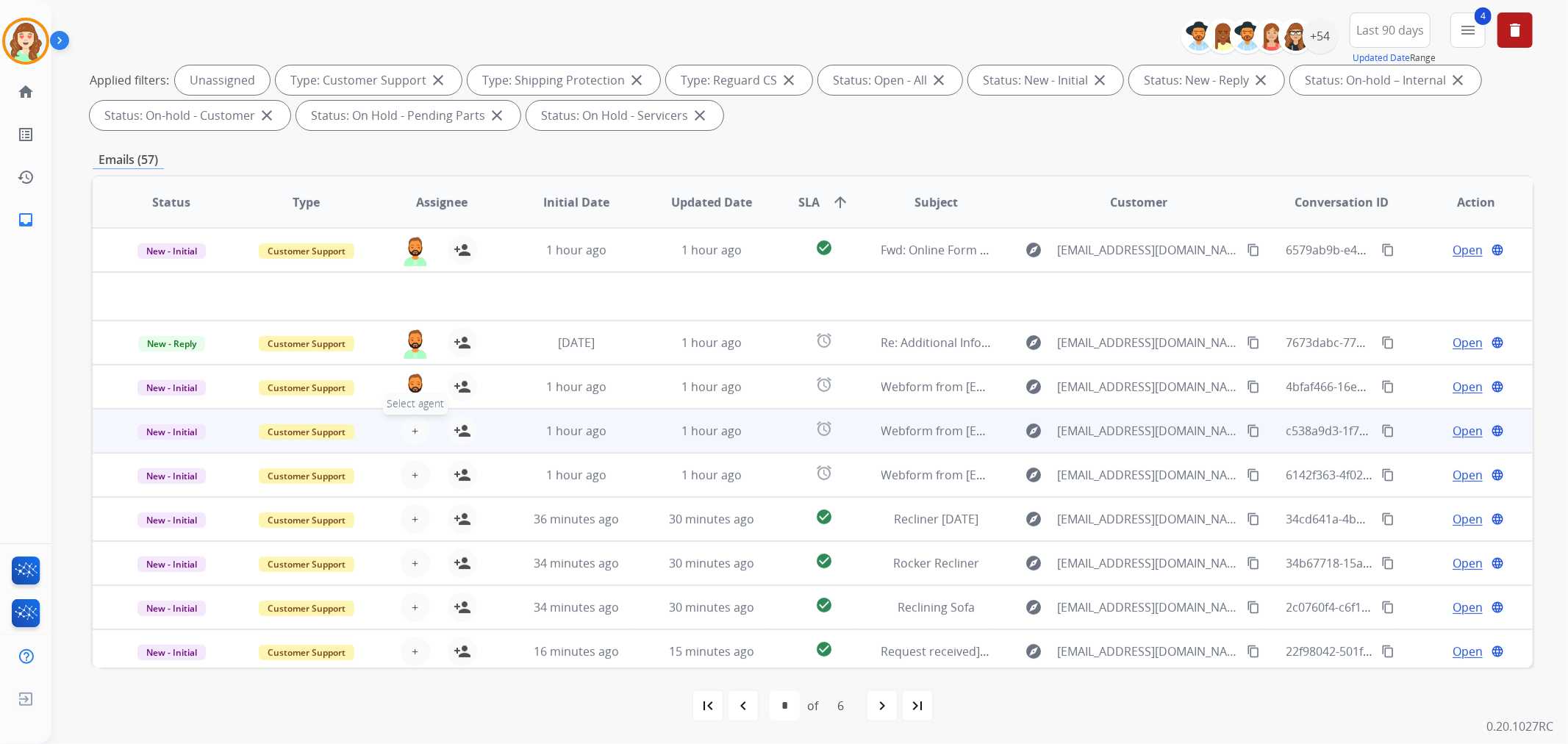
click at [408, 423] on button "+ Select agent" at bounding box center [415, 431] width 30 height 30
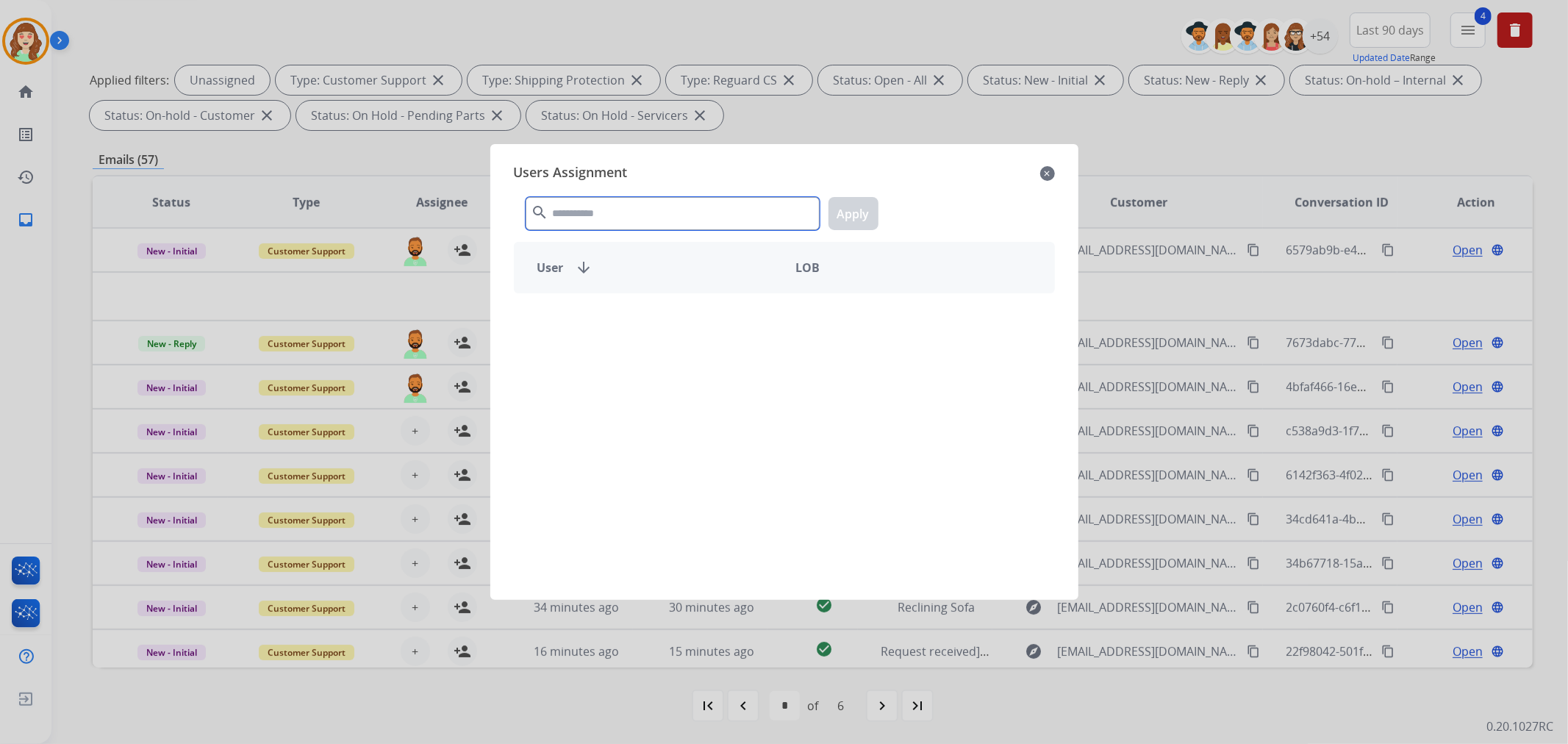
click at [609, 214] on input "text" at bounding box center [673, 214] width 294 height 34
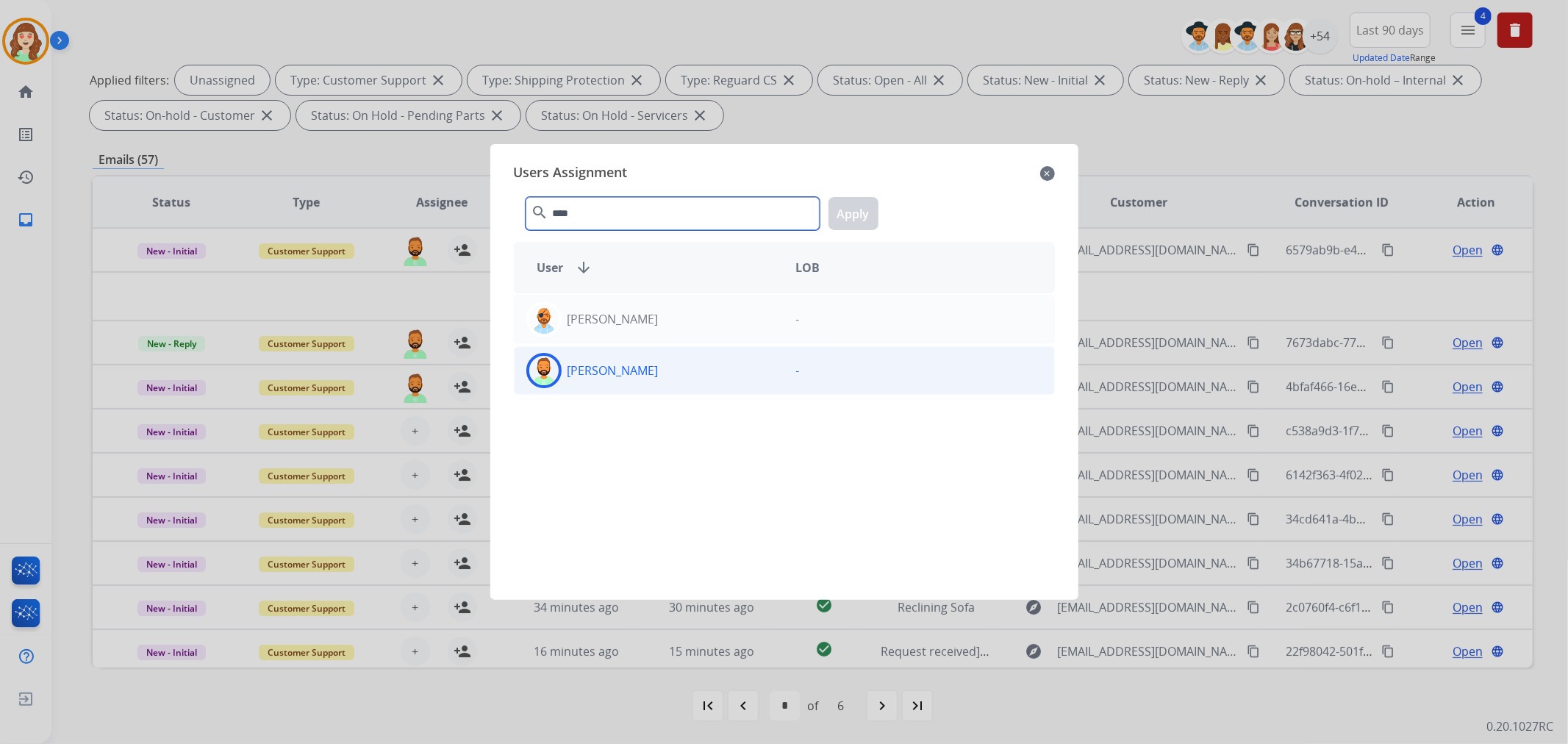
type input "****"
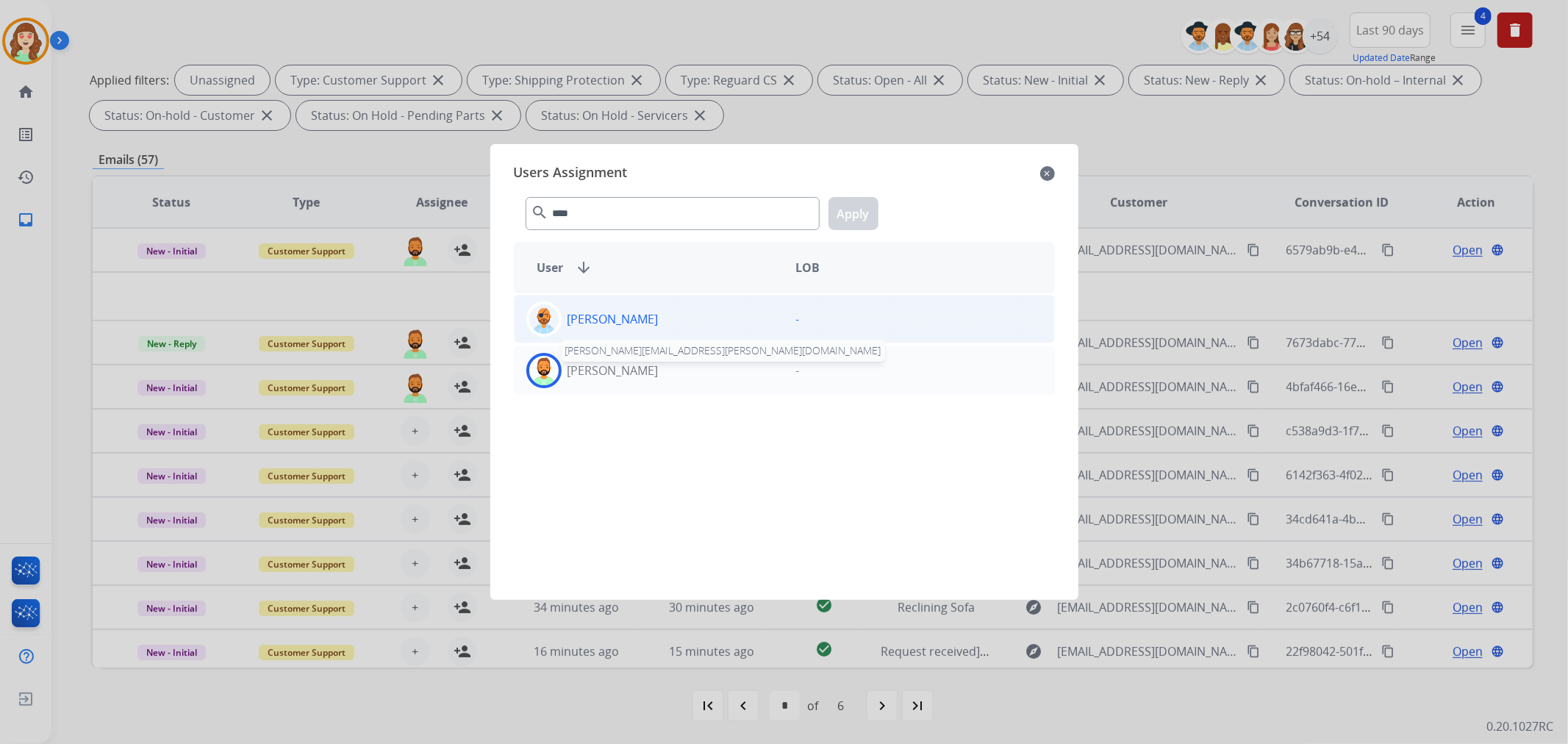
drag, startPoint x: 625, startPoint y: 370, endPoint x: 864, endPoint y: 294, distance: 250.8
click at [635, 373] on p "[PERSON_NAME]" at bounding box center [613, 370] width 91 height 18
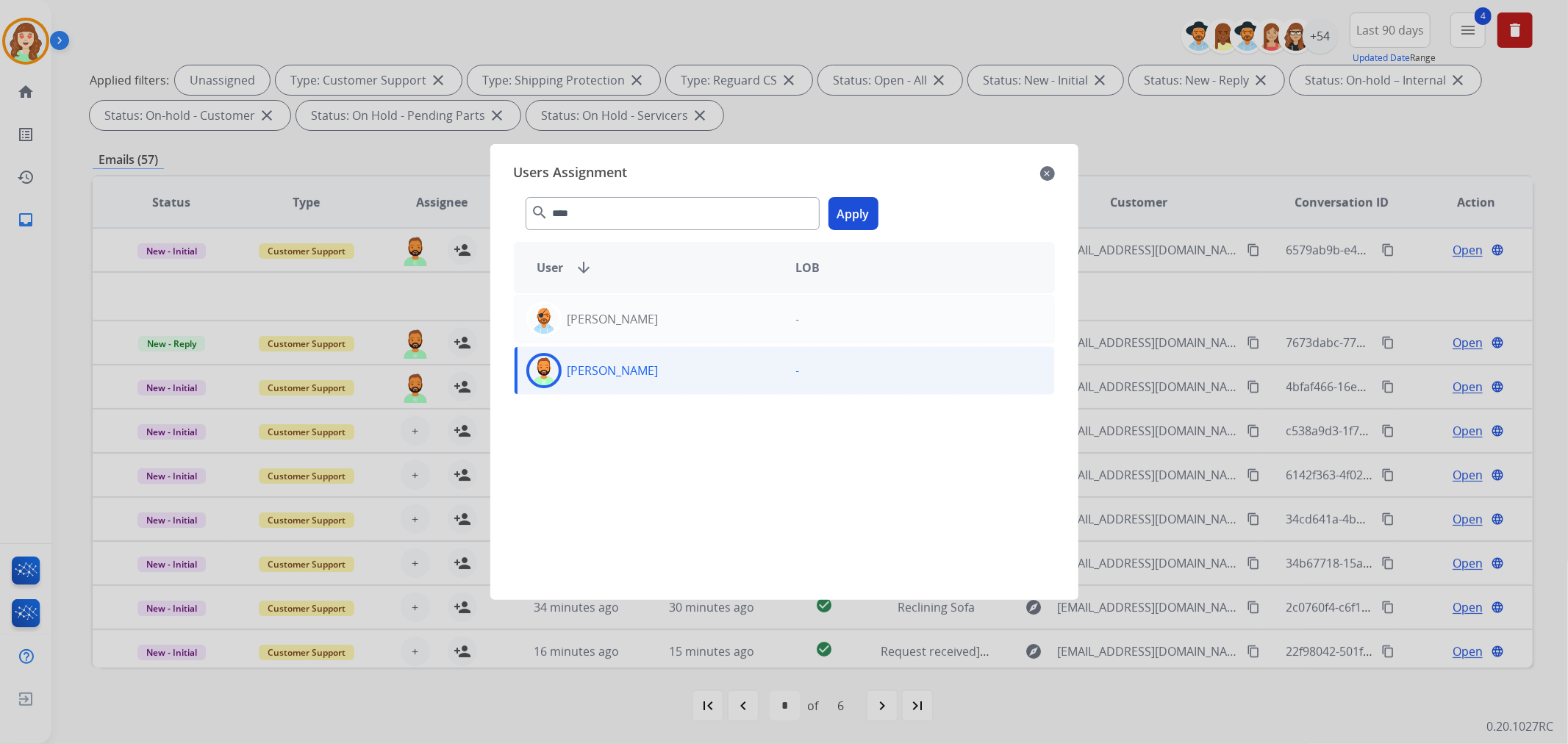
click at [853, 215] on button "Apply" at bounding box center [853, 214] width 50 height 34
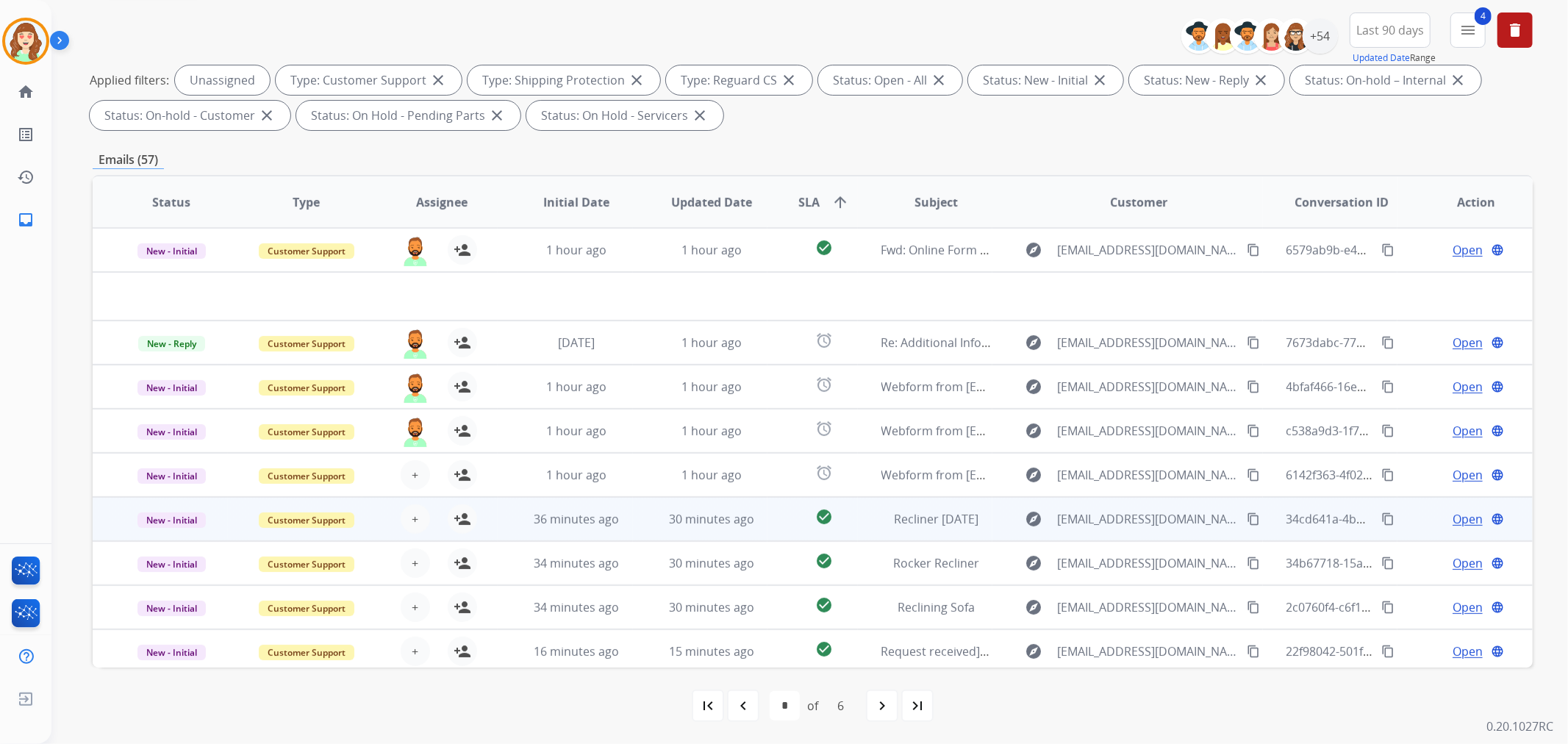
click at [414, 501] on div "+ Select agent person_add Assign to Me" at bounding box center [429, 519] width 134 height 41
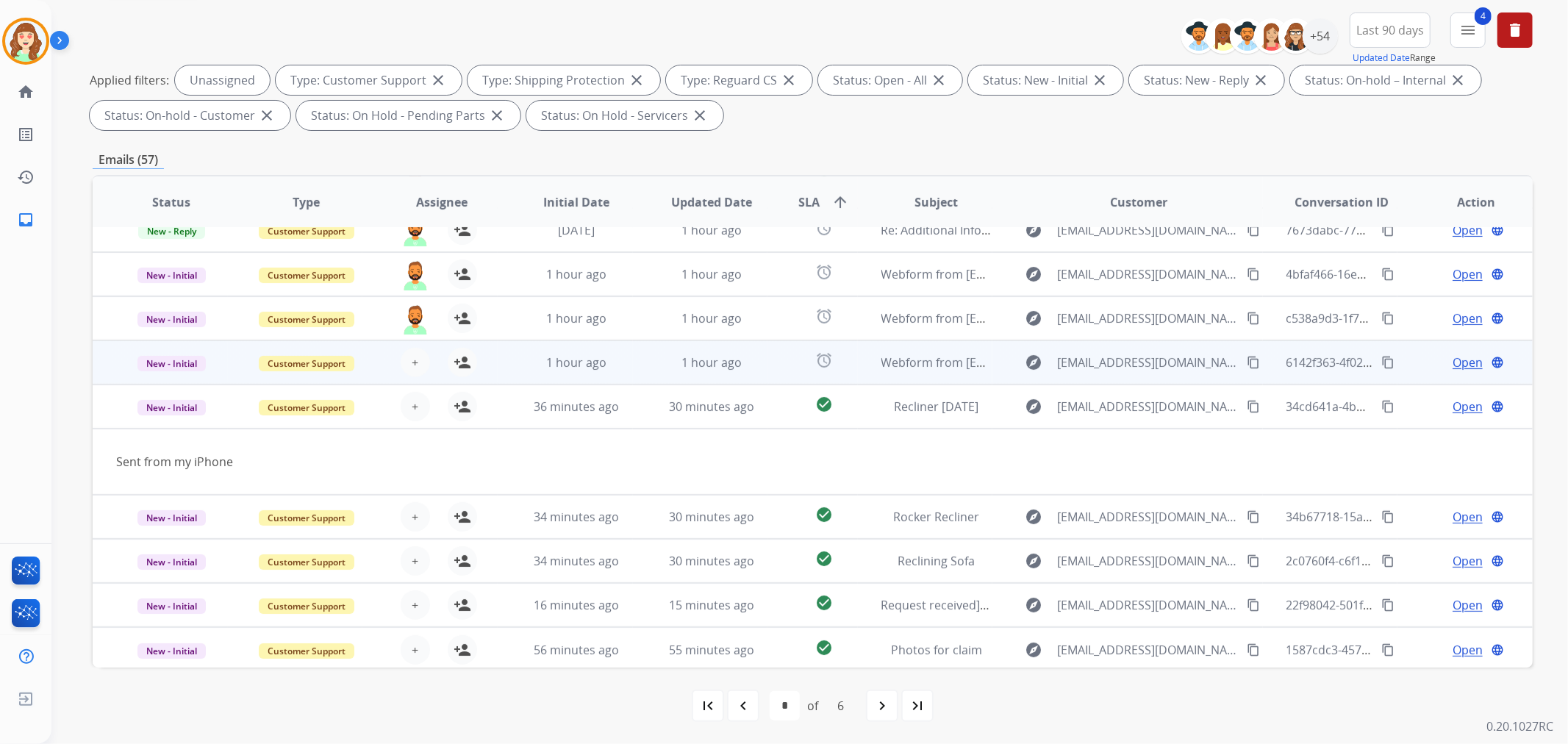
scroll to position [66, 0]
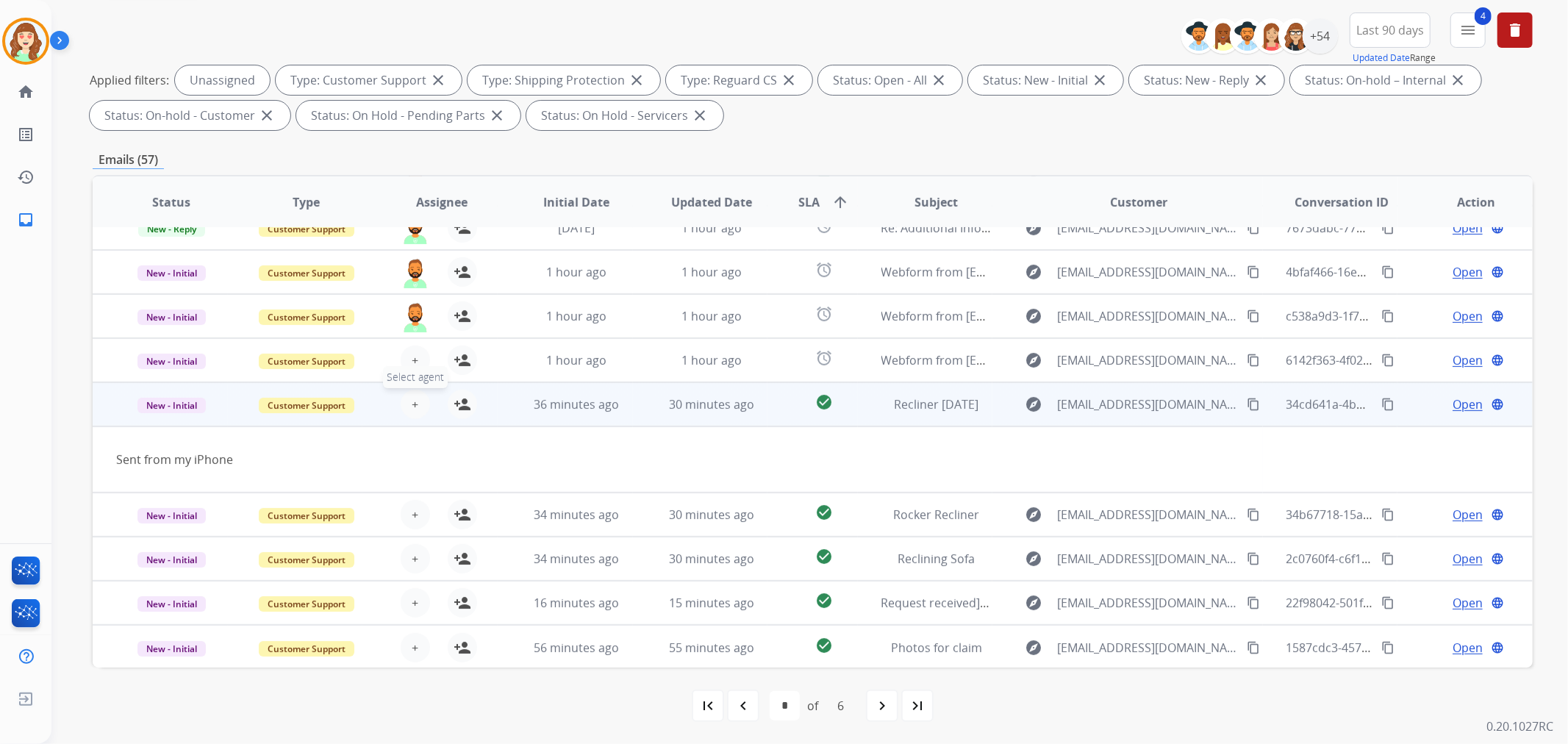
click at [415, 401] on button "+ Select agent" at bounding box center [415, 405] width 30 height 30
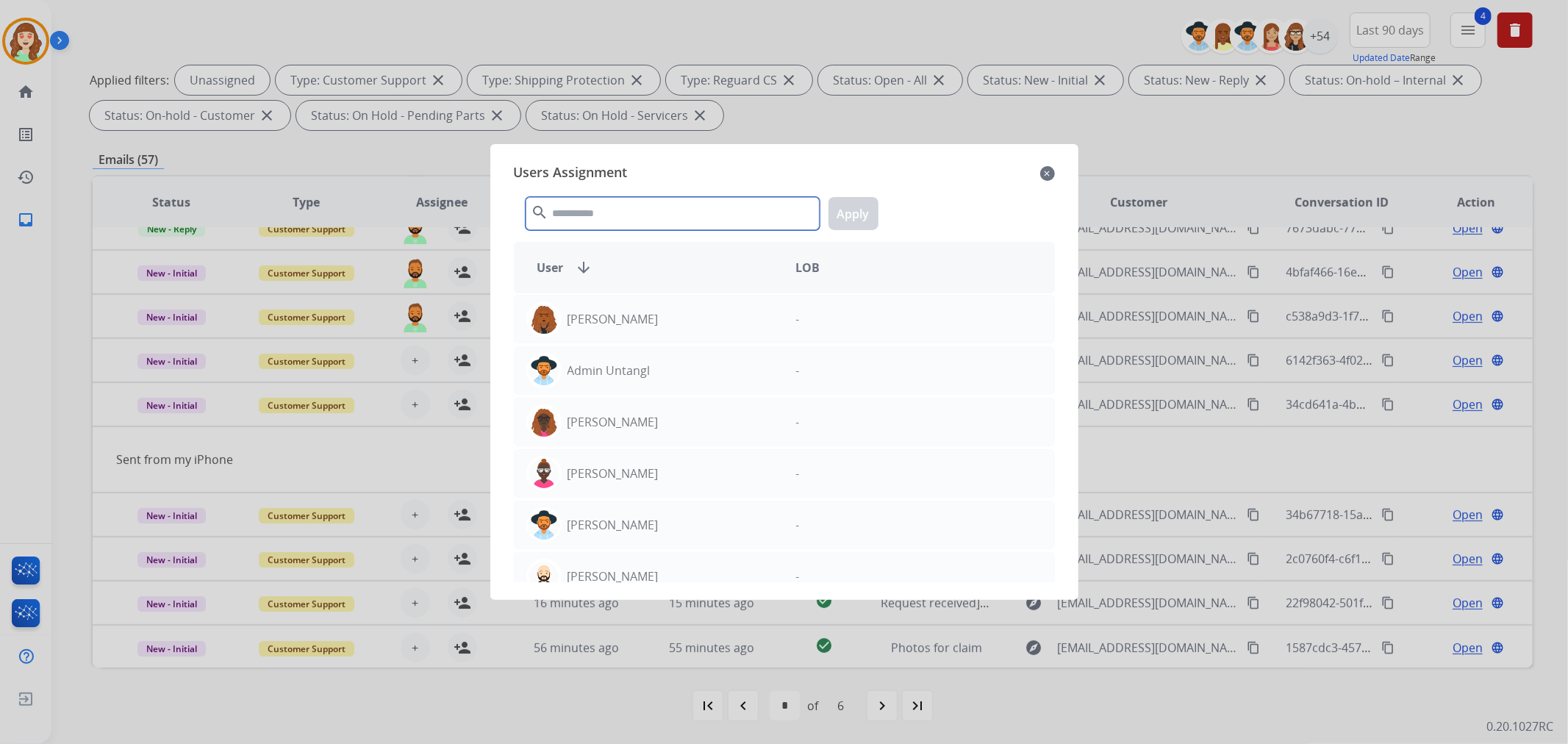
click at [641, 212] on input "text" at bounding box center [673, 214] width 294 height 34
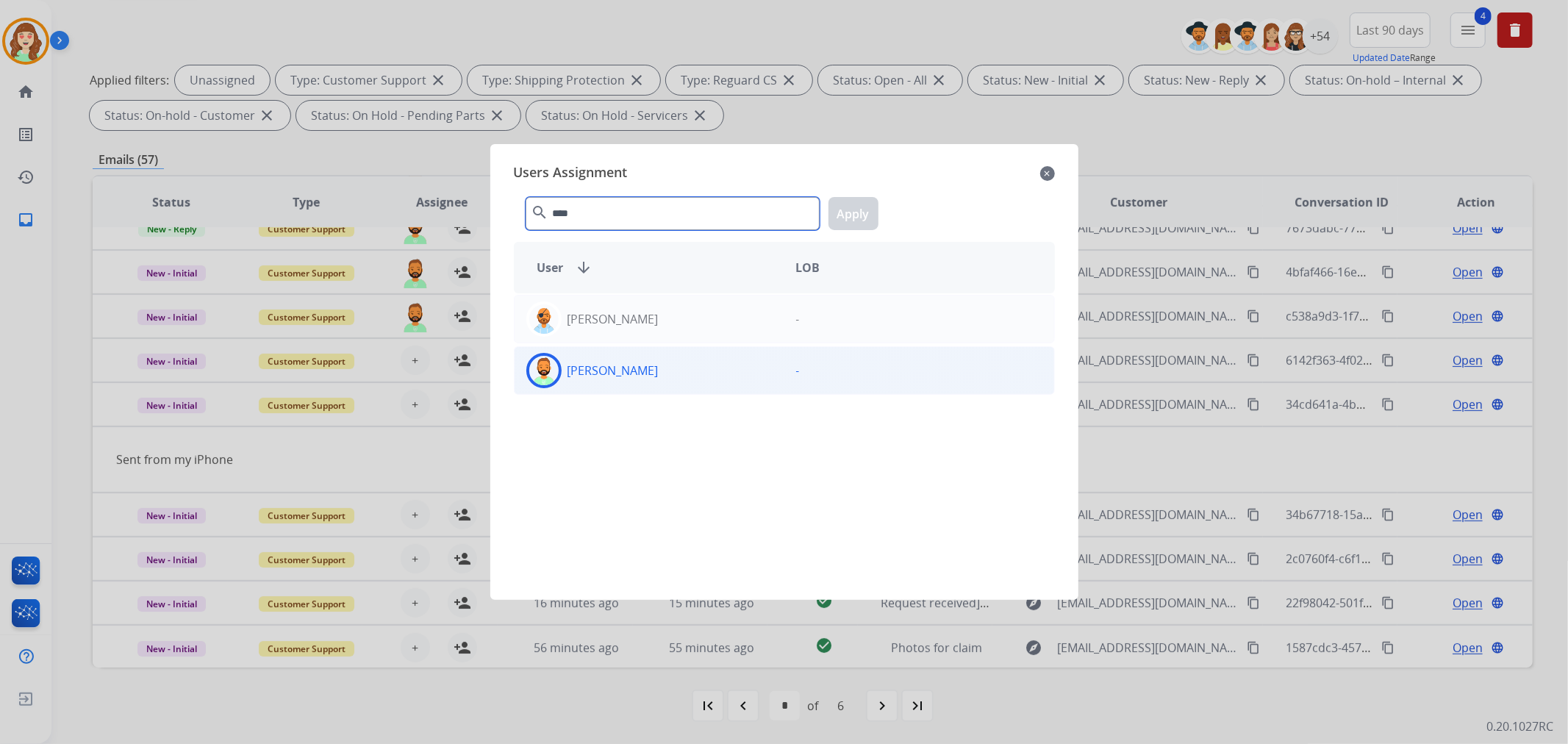
type input "****"
drag, startPoint x: 675, startPoint y: 370, endPoint x: 841, endPoint y: 266, distance: 195.9
click at [682, 370] on div "[PERSON_NAME]" at bounding box center [648, 371] width 269 height 36
drag, startPoint x: 851, startPoint y: 213, endPoint x: 662, endPoint y: 276, distance: 199.2
click at [851, 215] on button "Apply" at bounding box center [853, 214] width 50 height 34
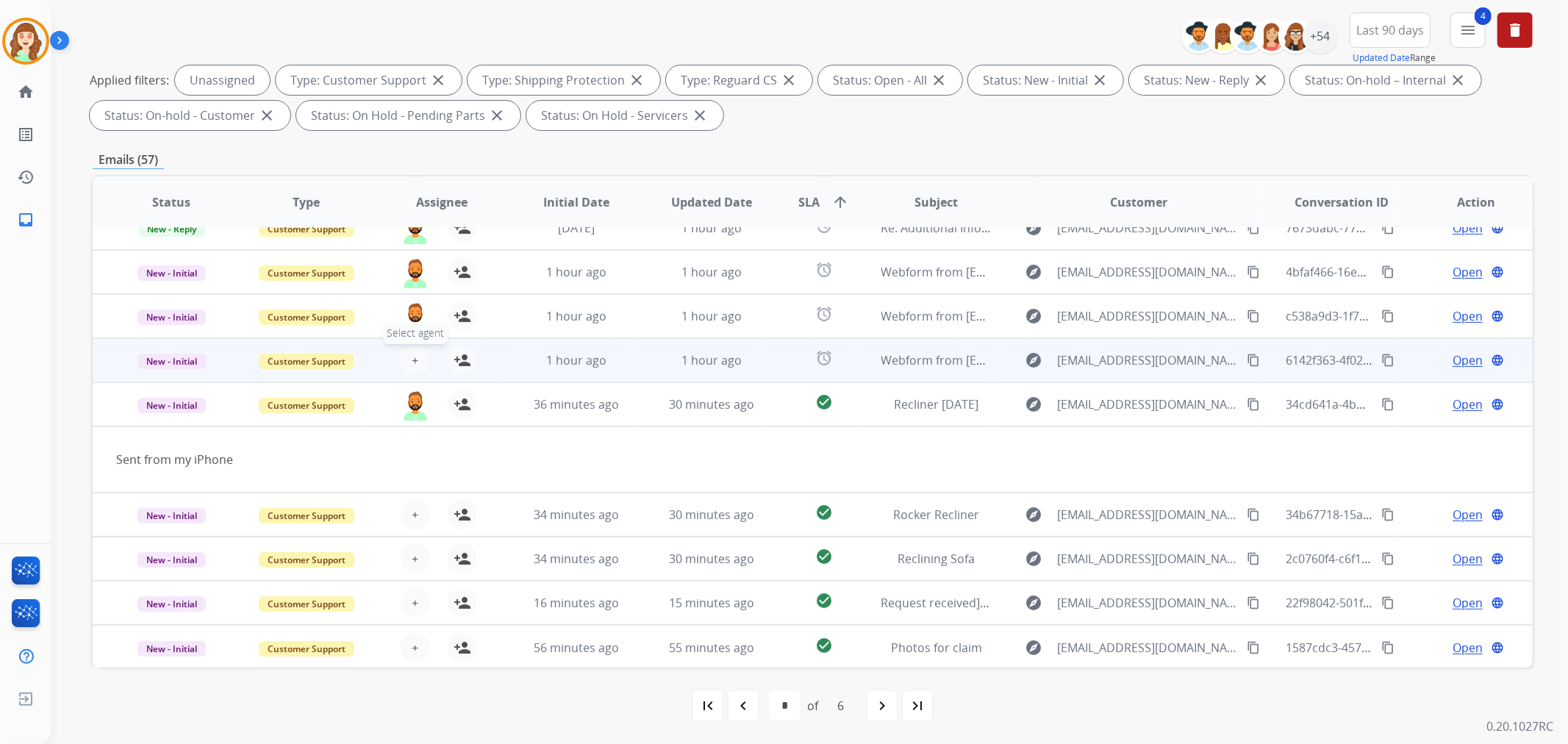
click at [423, 354] on button "+ Select agent" at bounding box center [415, 360] width 30 height 30
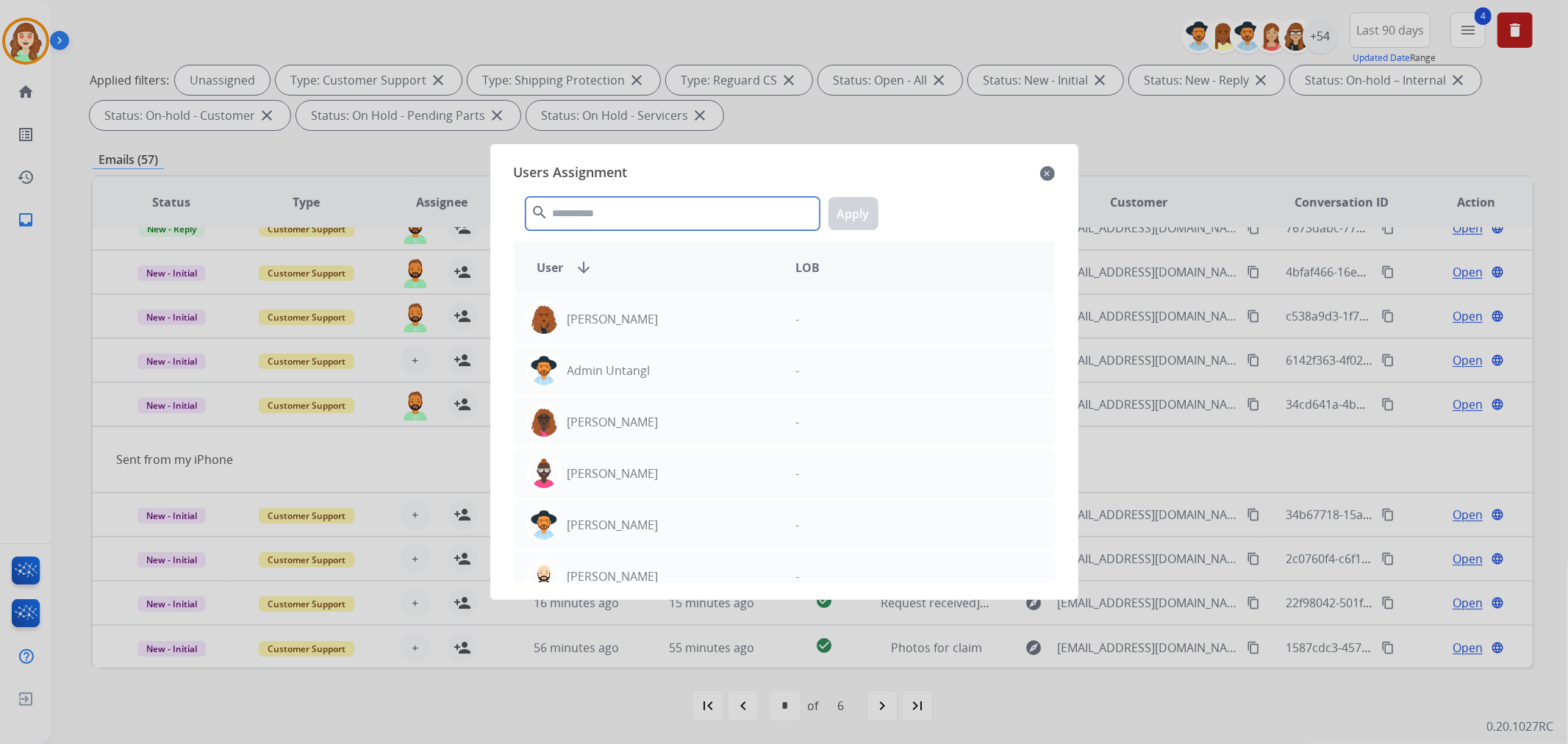
click at [671, 204] on input "text" at bounding box center [673, 214] width 294 height 34
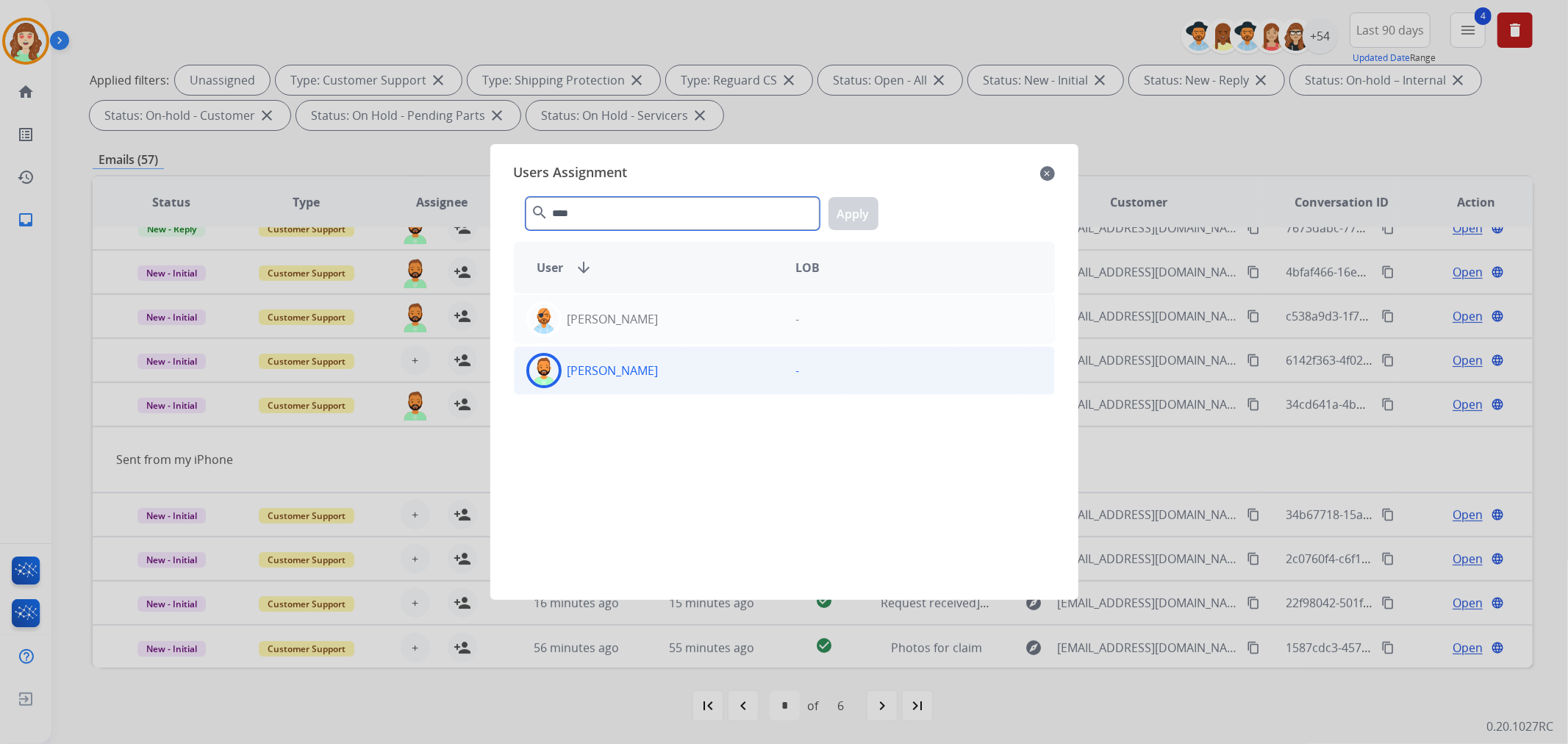
type input "****"
drag, startPoint x: 644, startPoint y: 370, endPoint x: 891, endPoint y: 248, distance: 275.5
click at [687, 370] on div "[PERSON_NAME]" at bounding box center [648, 371] width 269 height 36
drag, startPoint x: 854, startPoint y: 219, endPoint x: 529, endPoint y: 436, distance: 390.8
click at [851, 218] on button "Apply" at bounding box center [853, 214] width 50 height 34
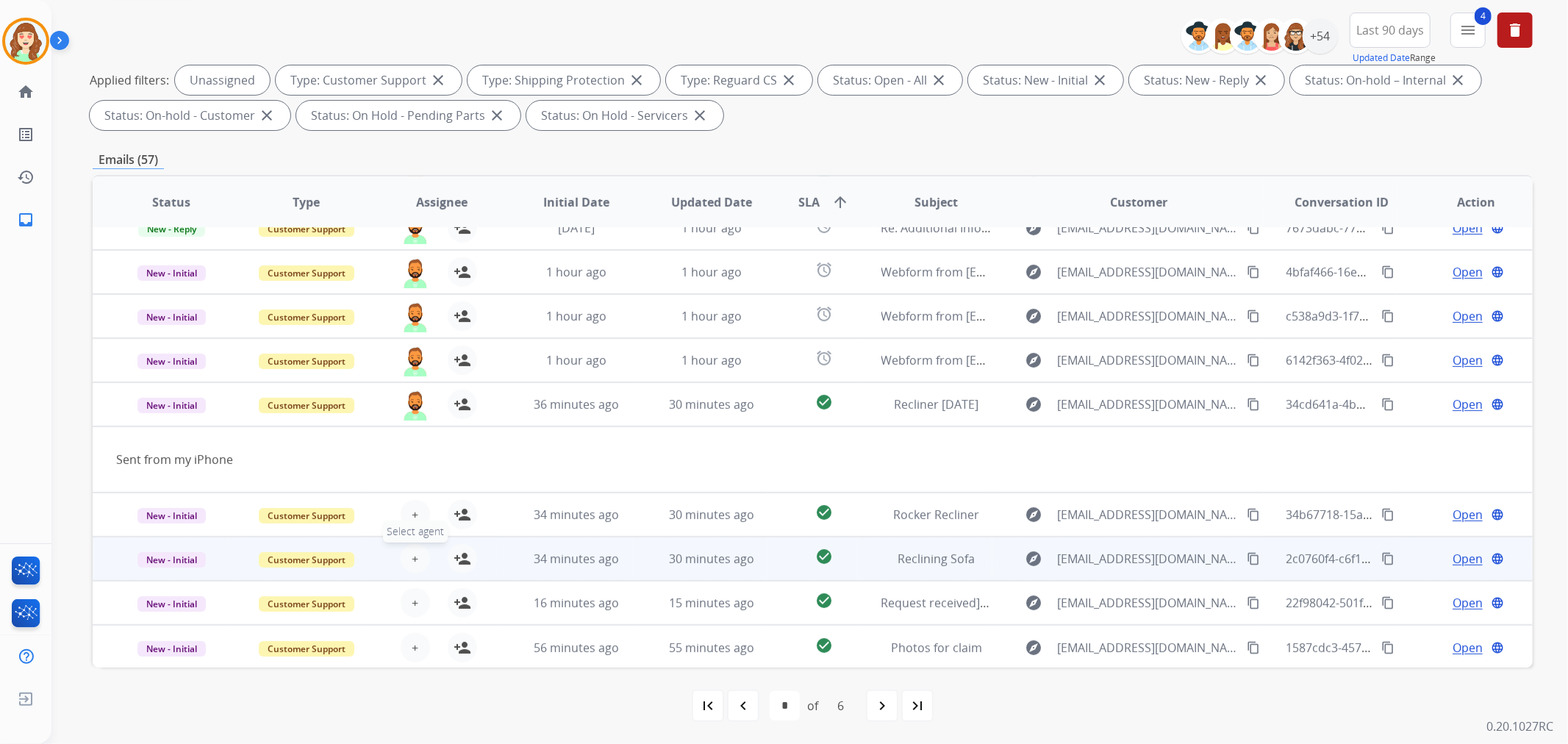
click at [412, 554] on span "+" at bounding box center [414, 558] width 7 height 18
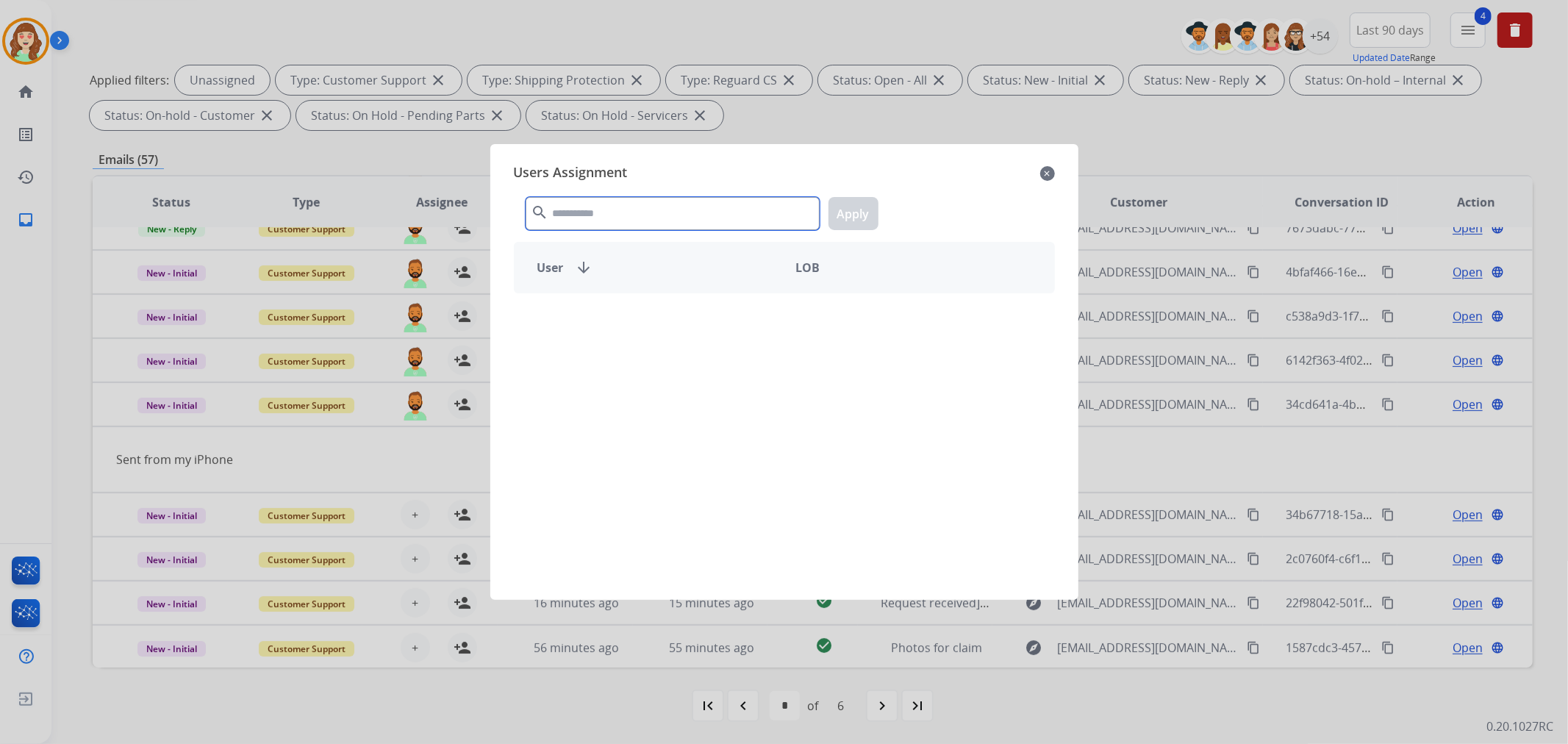
click at [696, 217] on input "text" at bounding box center [673, 214] width 294 height 34
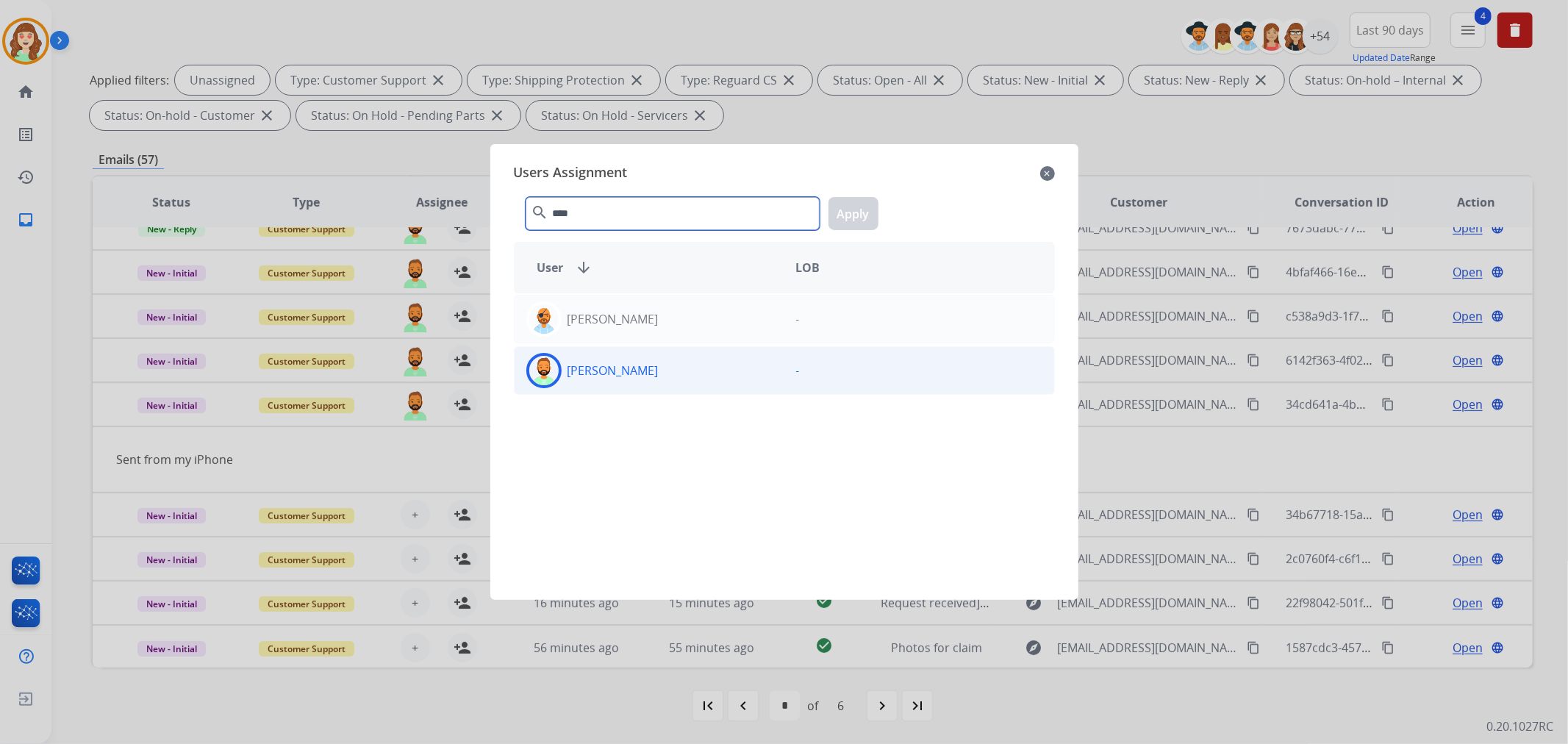
type input "****"
drag, startPoint x: 643, startPoint y: 360, endPoint x: 874, endPoint y: 265, distance: 249.8
click at [646, 361] on div "[PERSON_NAME]" at bounding box center [648, 371] width 269 height 36
click at [846, 217] on button "Apply" at bounding box center [853, 214] width 50 height 34
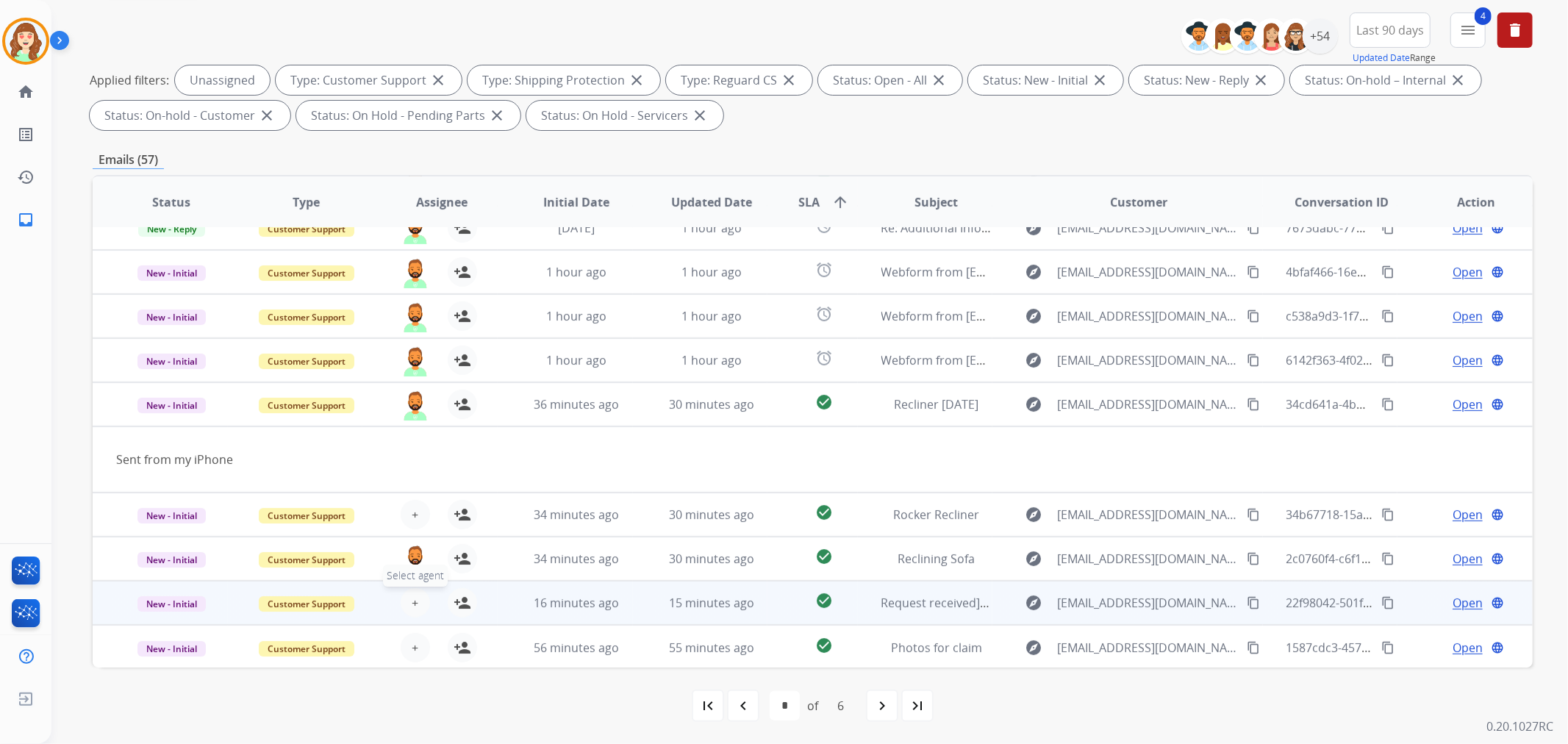
click at [412, 604] on span "+" at bounding box center [414, 603] width 7 height 18
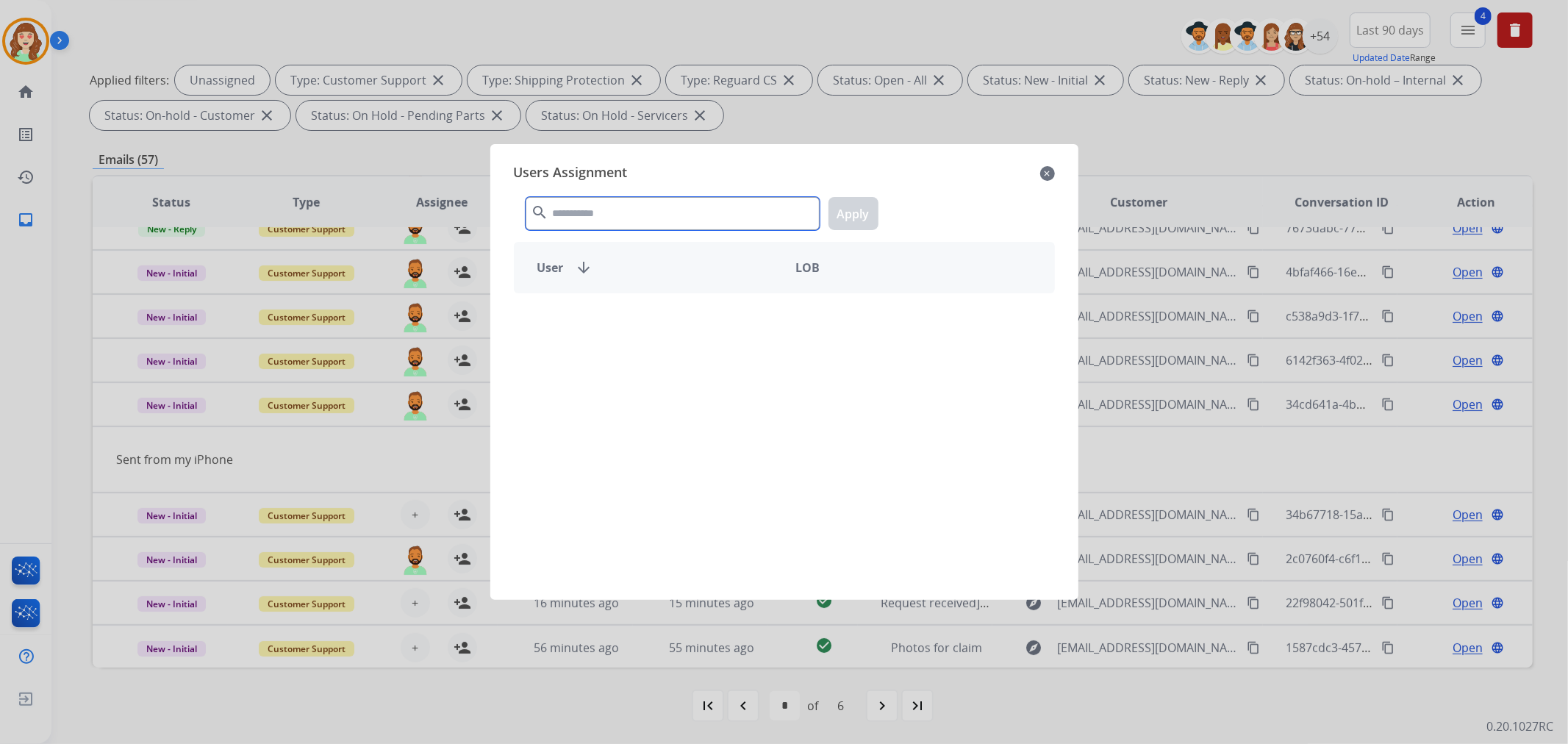
click at [672, 218] on input "text" at bounding box center [673, 214] width 294 height 34
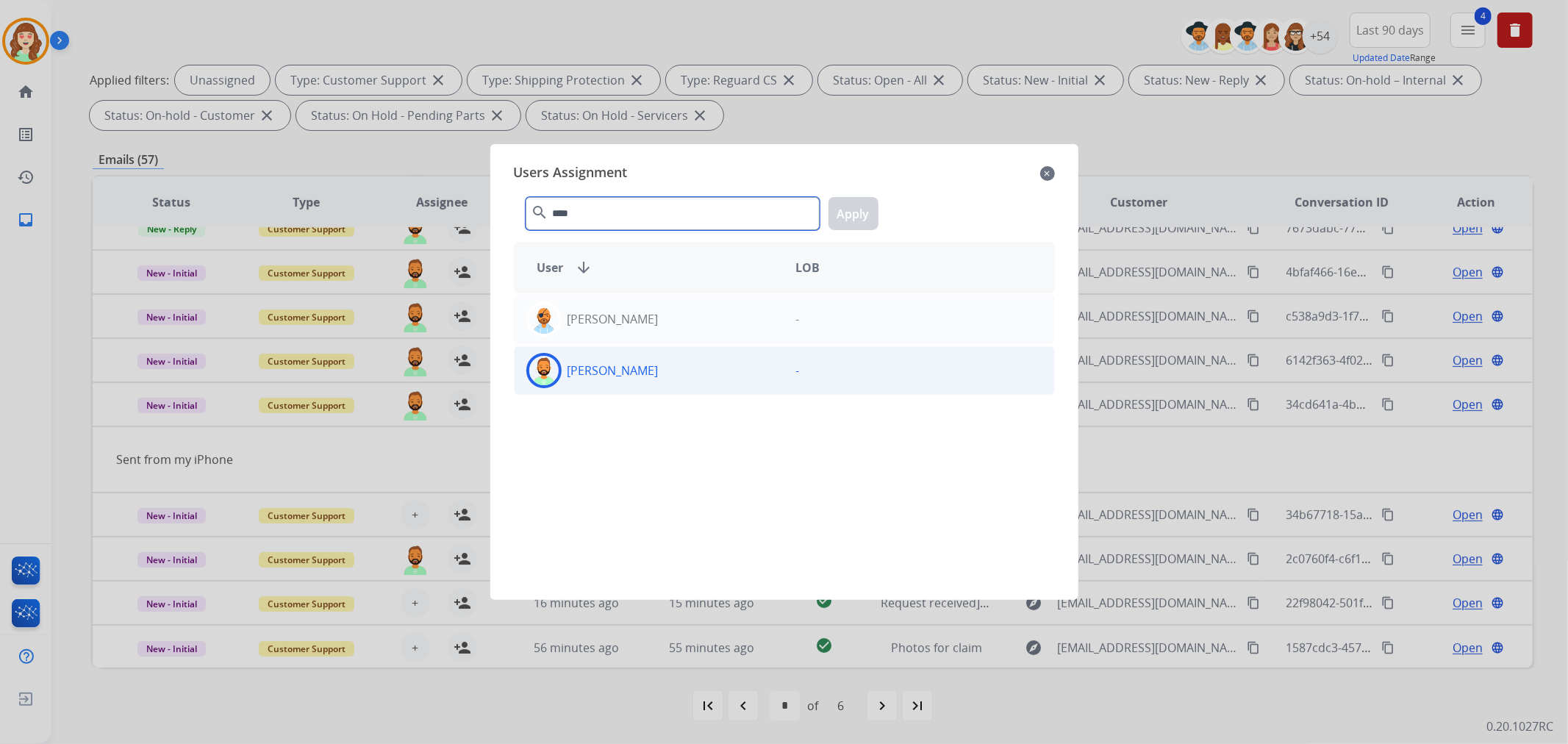
type input "****"
click at [666, 364] on div "[PERSON_NAME]" at bounding box center [648, 371] width 269 height 36
drag, startPoint x: 863, startPoint y: 206, endPoint x: 580, endPoint y: 478, distance: 392.5
click at [862, 206] on button "Apply" at bounding box center [853, 214] width 50 height 34
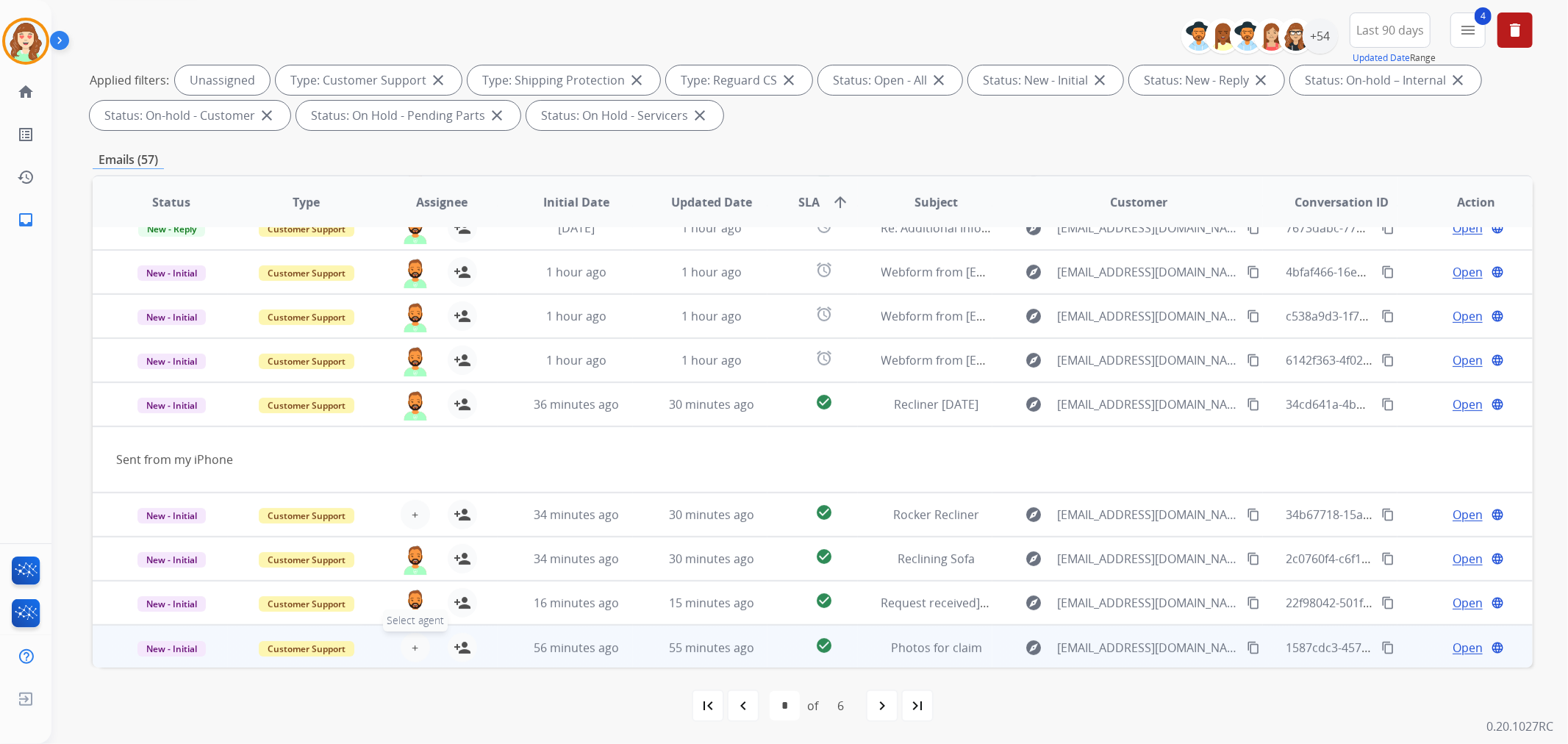
click at [419, 650] on button "+ Select agent" at bounding box center [415, 647] width 30 height 30
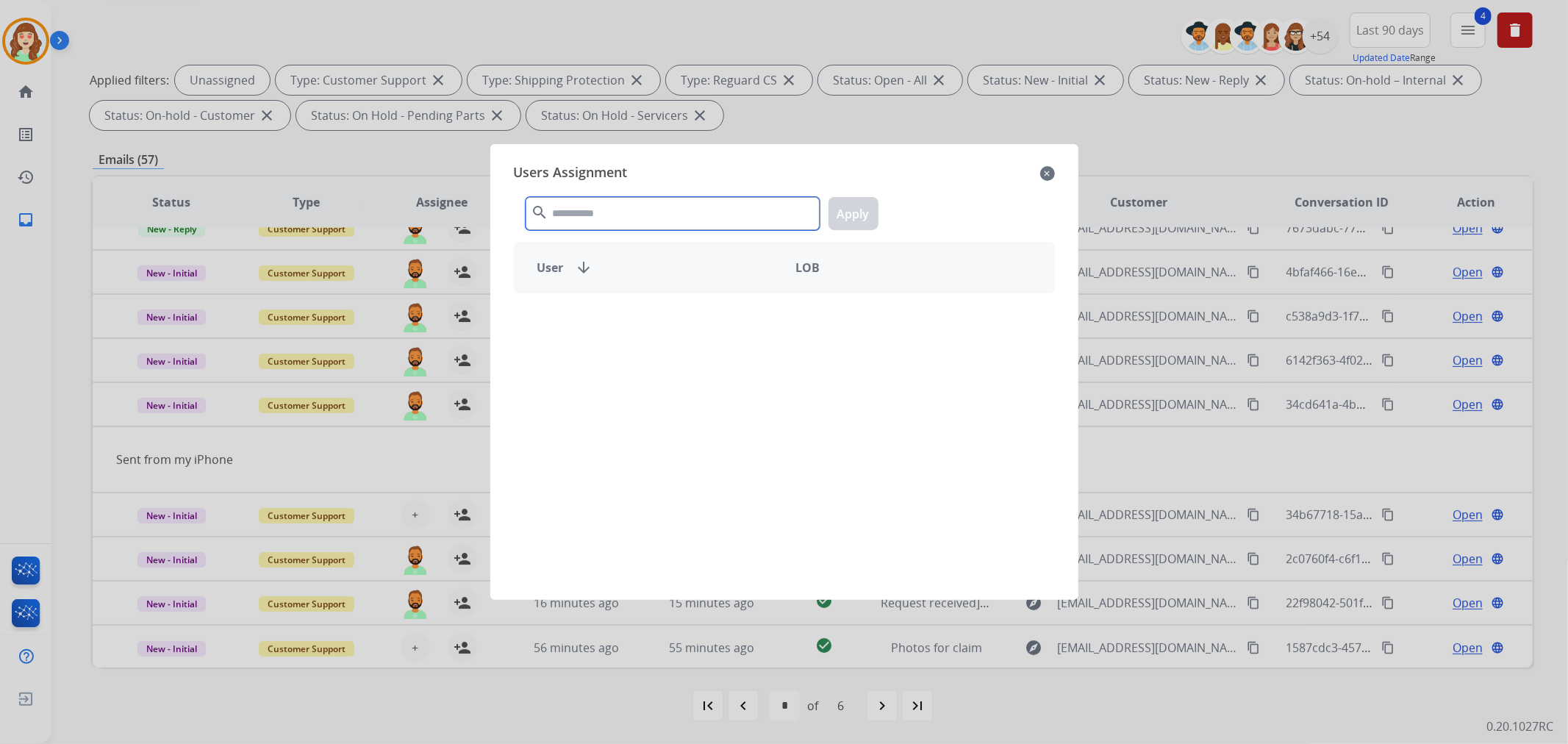
click at [643, 220] on input "text" at bounding box center [673, 214] width 294 height 34
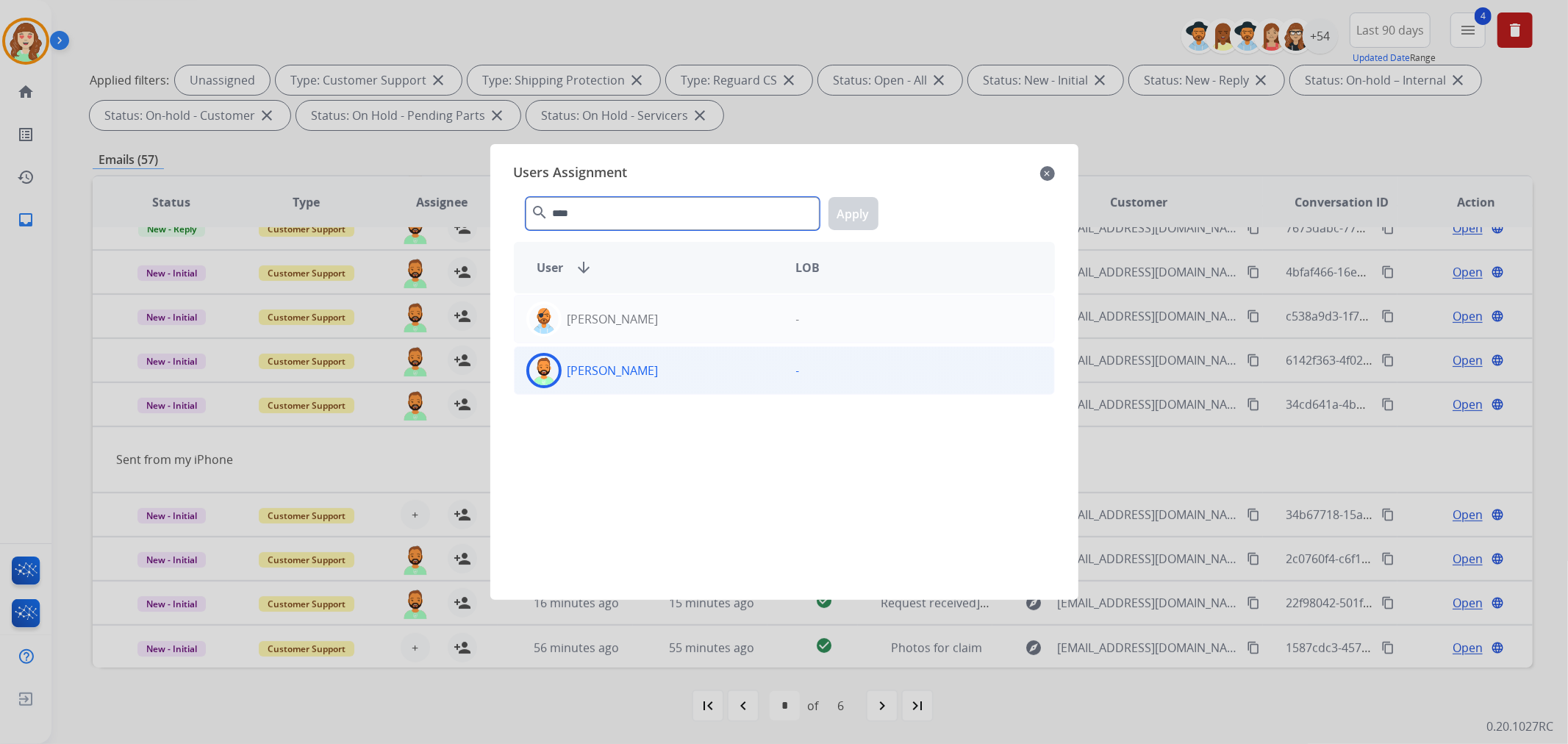
type input "****"
click at [591, 380] on div "[PERSON_NAME]" at bounding box center [648, 371] width 269 height 36
drag, startPoint x: 862, startPoint y: 213, endPoint x: 728, endPoint y: 259, distance: 141.7
click at [859, 214] on button "Apply" at bounding box center [853, 214] width 50 height 34
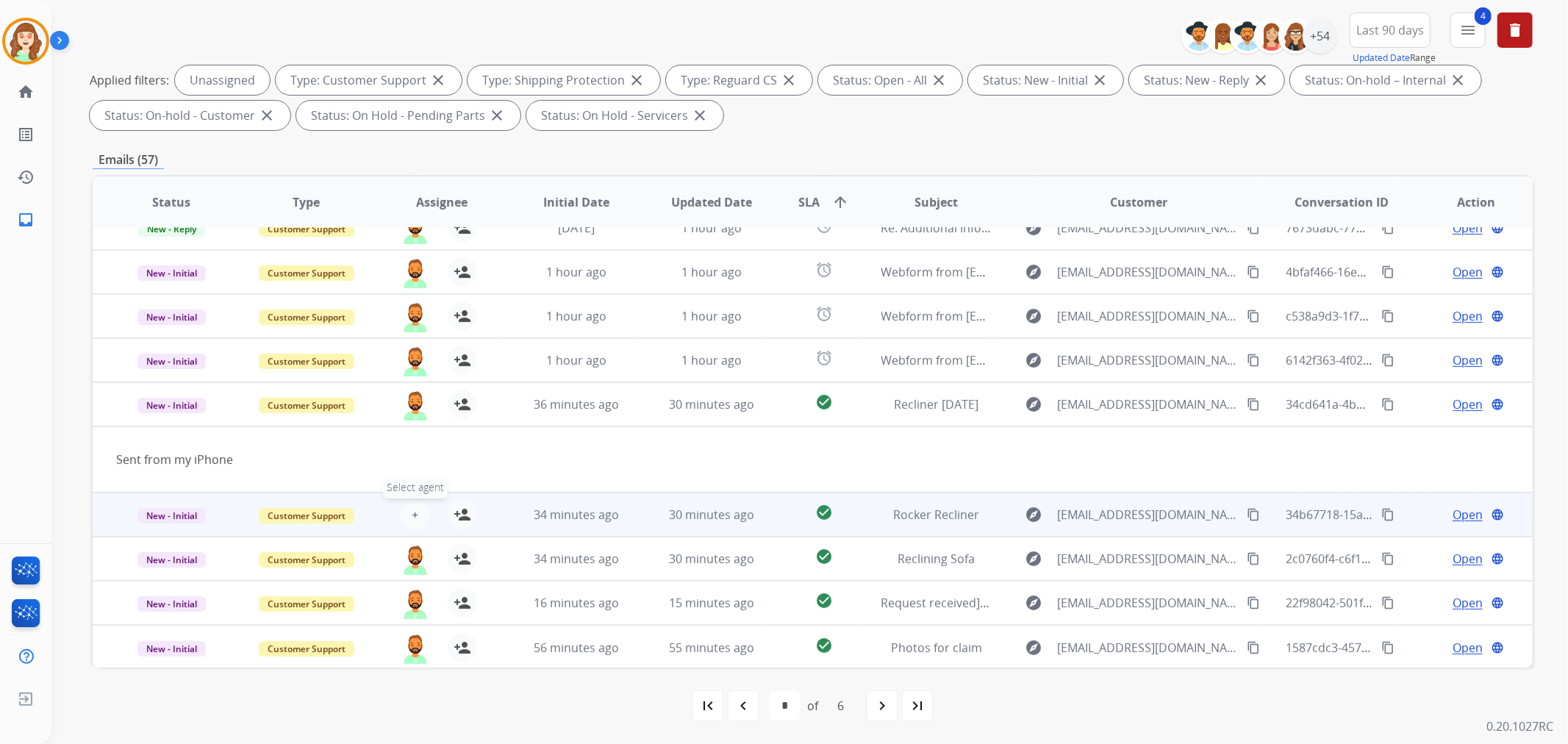
click at [408, 513] on button "+ Select agent" at bounding box center [415, 514] width 30 height 30
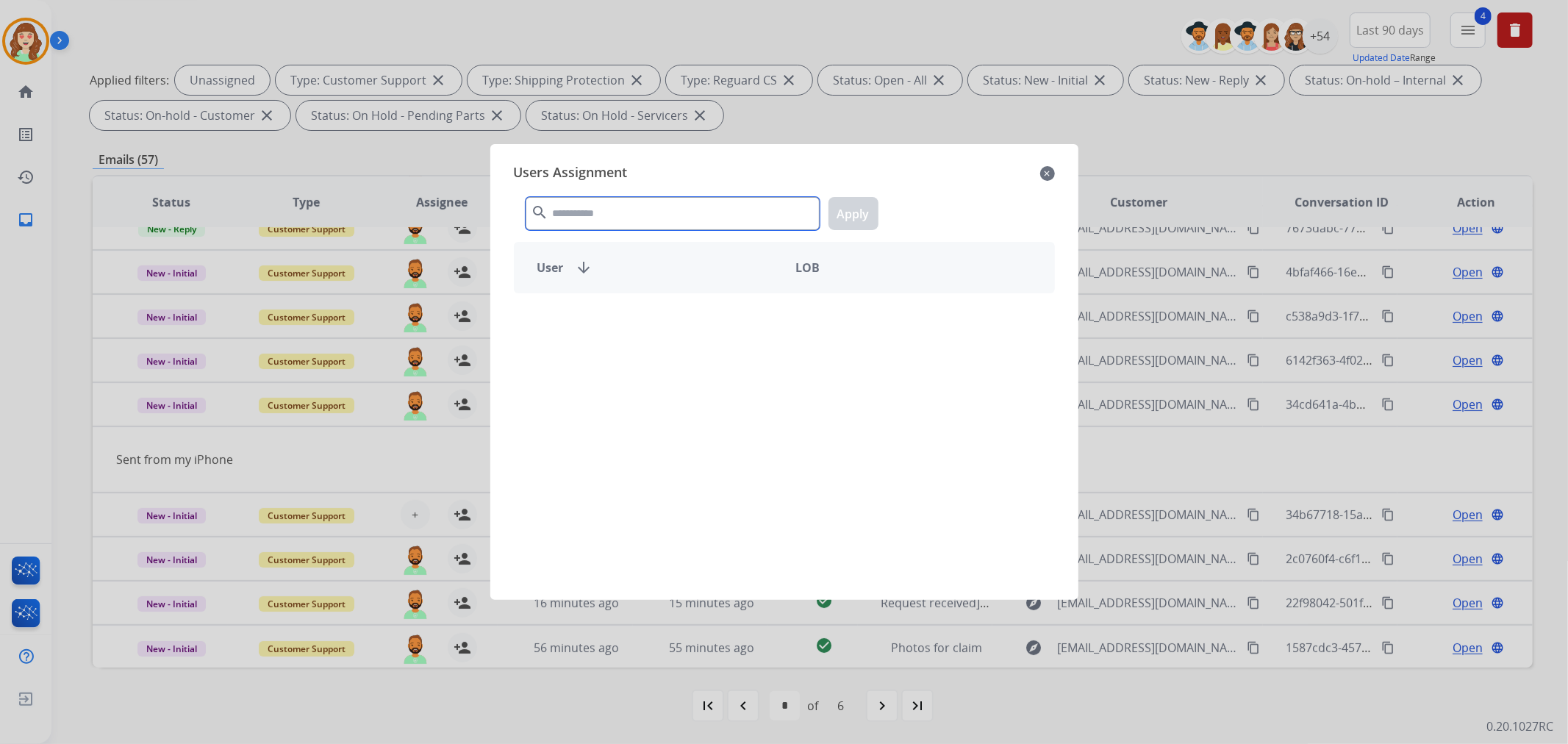
click at [724, 221] on input "text" at bounding box center [673, 214] width 294 height 34
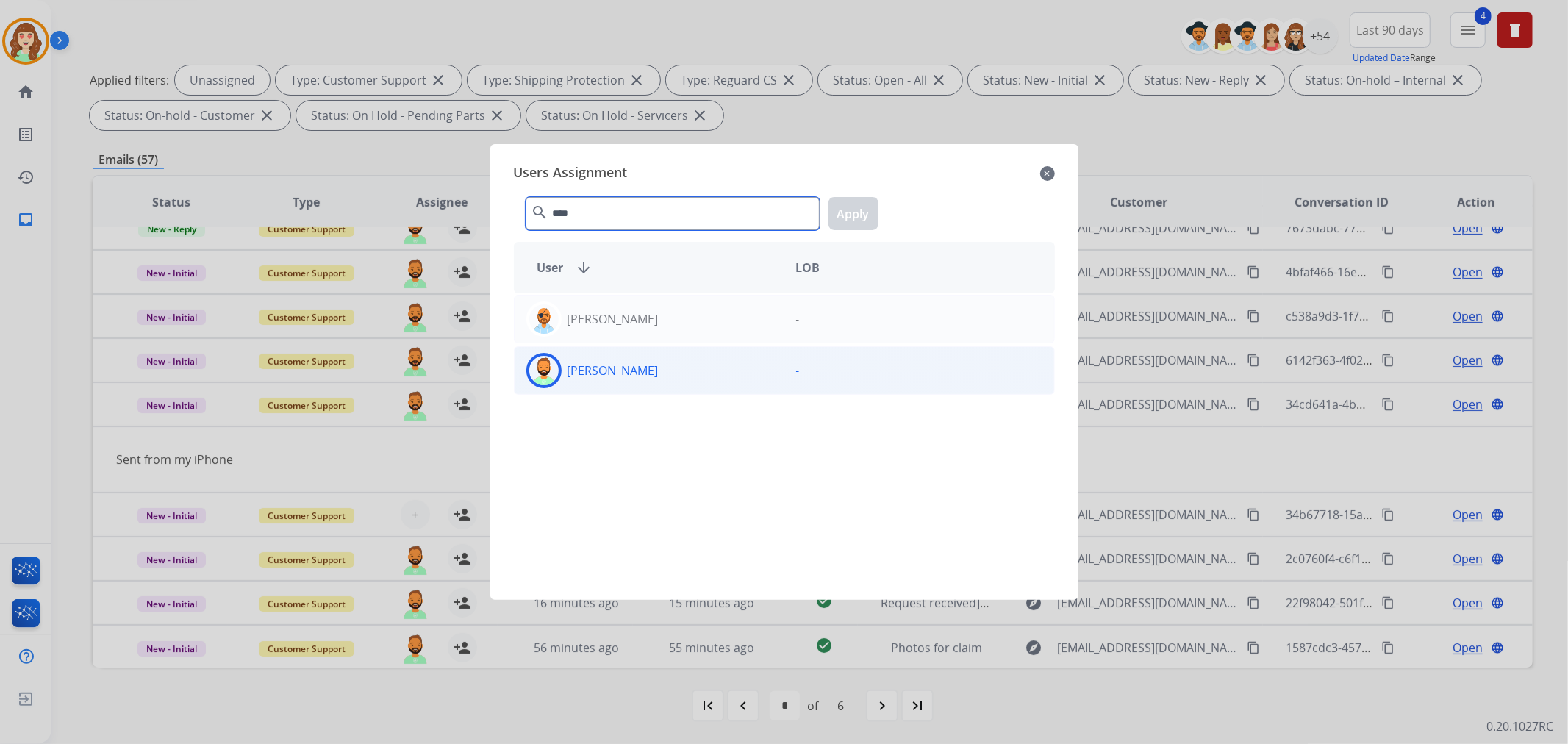
type input "****"
drag, startPoint x: 696, startPoint y: 373, endPoint x: 927, endPoint y: 252, distance: 260.8
click at [707, 367] on div "[PERSON_NAME]" at bounding box center [648, 371] width 269 height 36
drag, startPoint x: 849, startPoint y: 209, endPoint x: 762, endPoint y: 475, distance: 279.9
click at [849, 214] on button "Apply" at bounding box center [853, 214] width 50 height 34
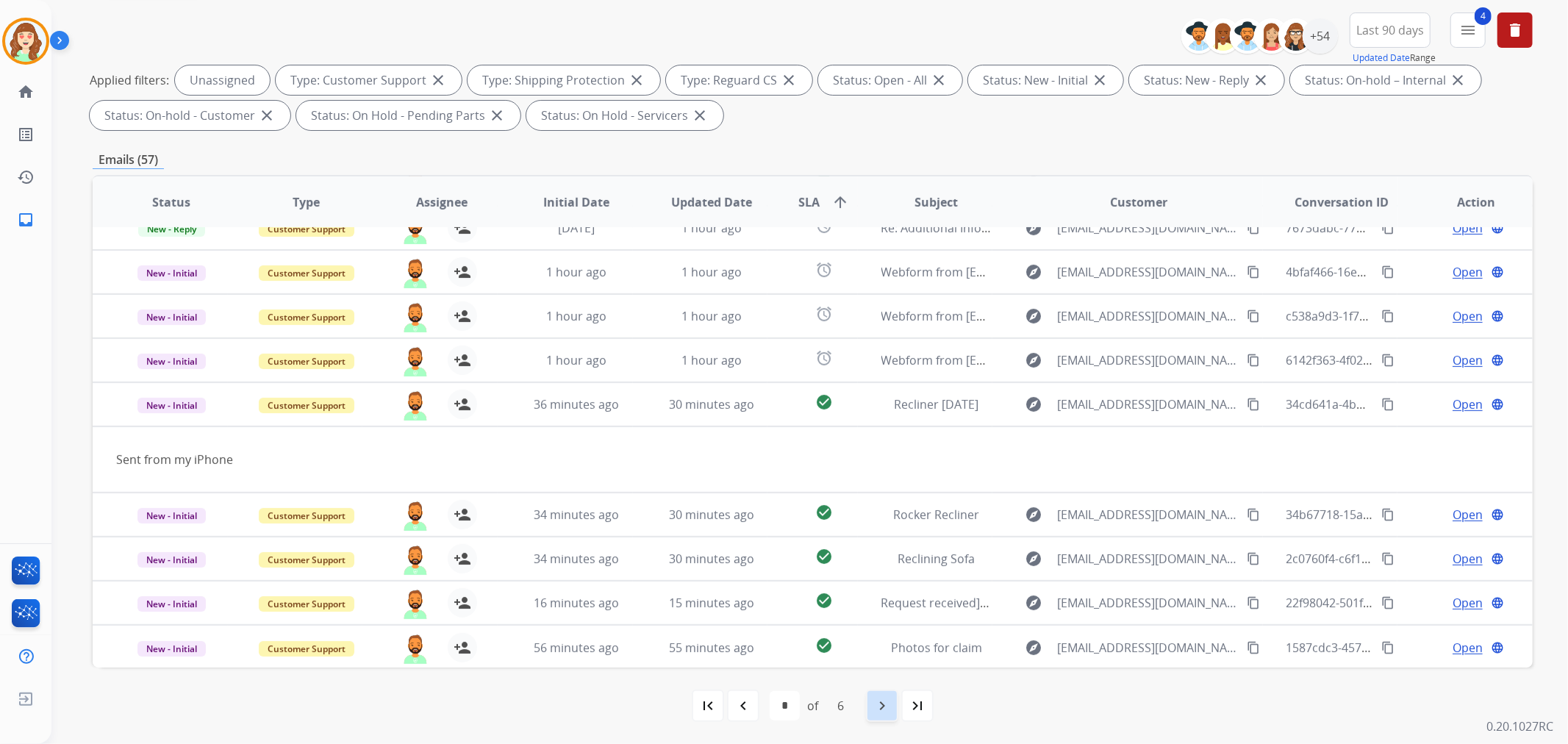
click at [885, 707] on mat-icon "navigate_next" at bounding box center [882, 706] width 18 height 18
select select "*"
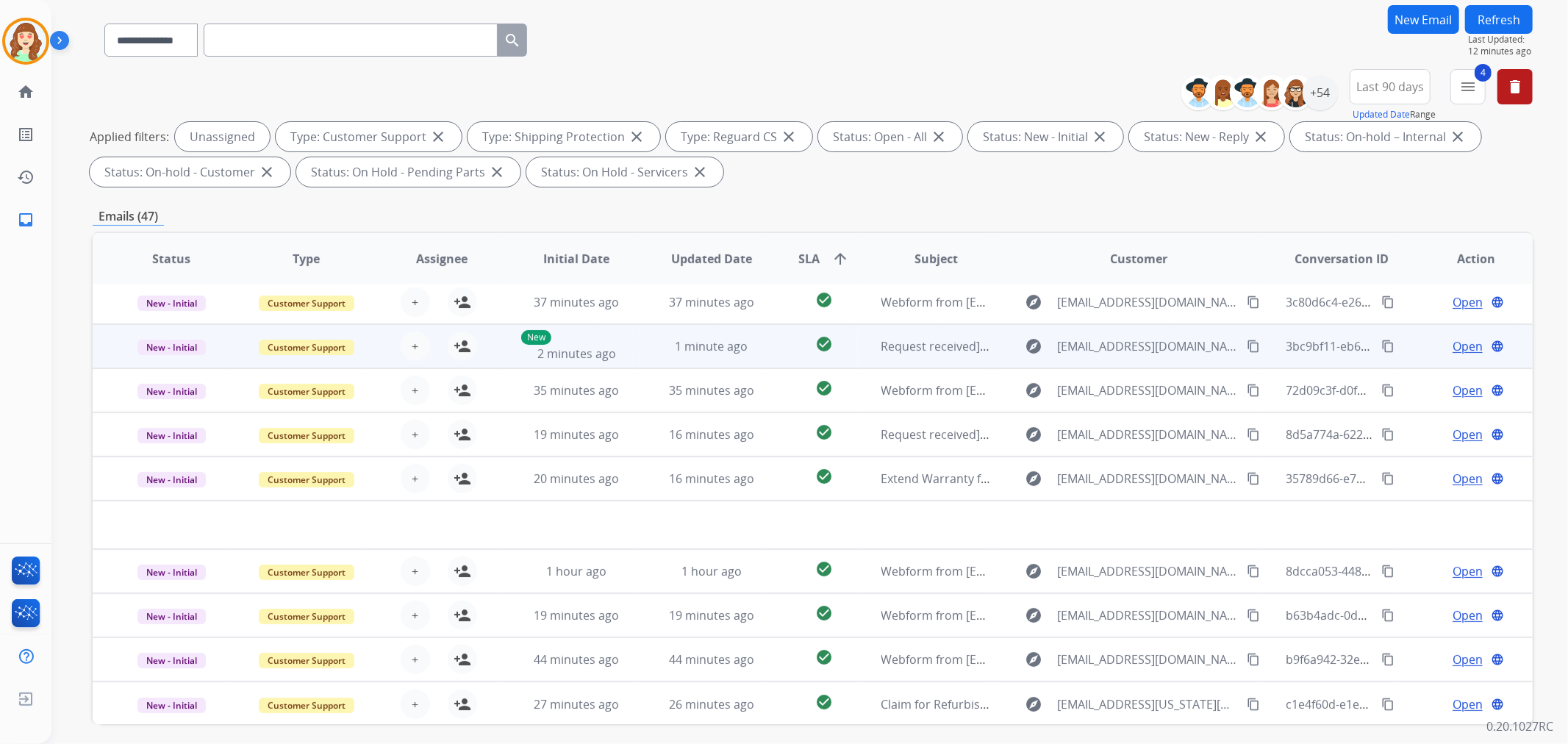
scroll to position [163, 0]
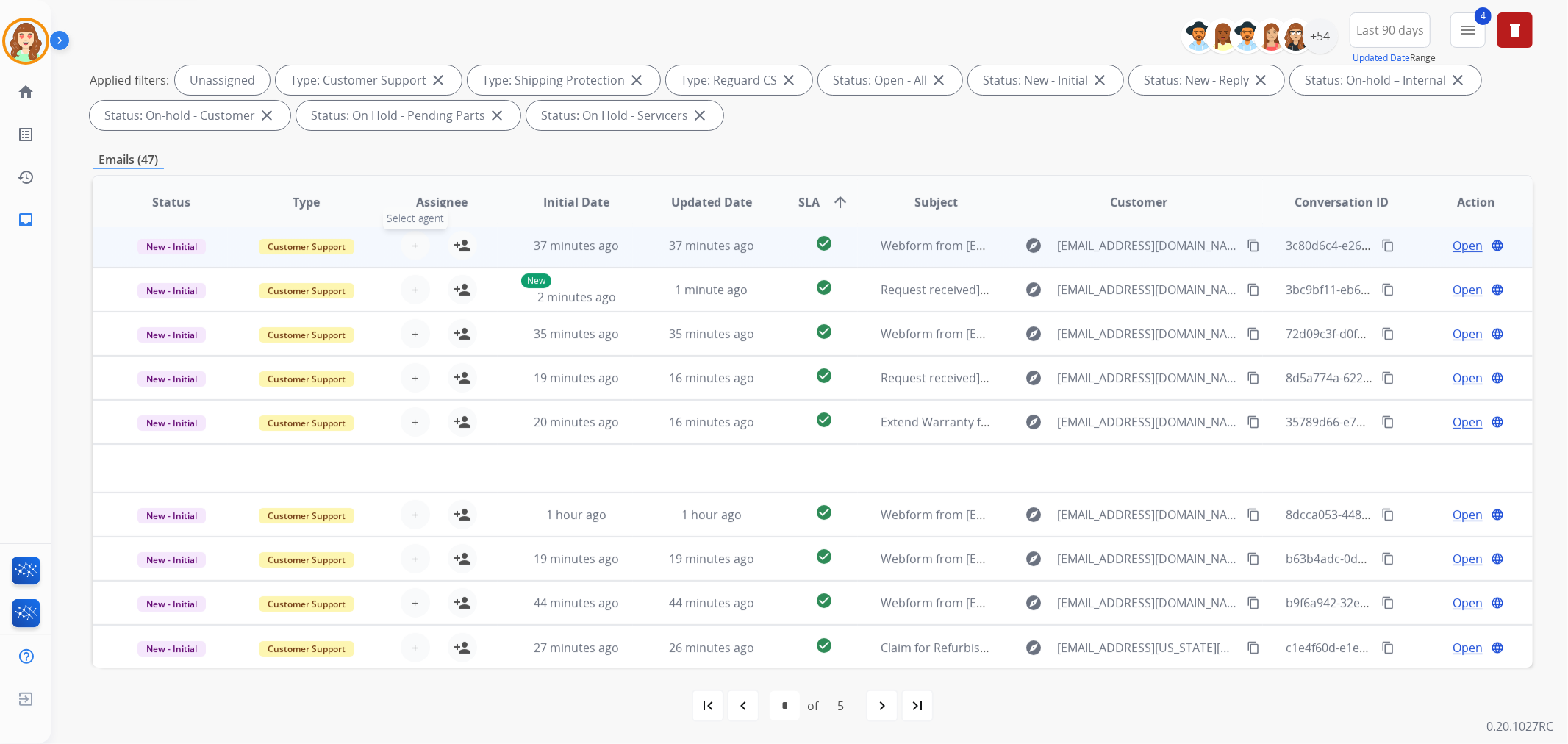
click at [412, 244] on span "+" at bounding box center [414, 246] width 7 height 18
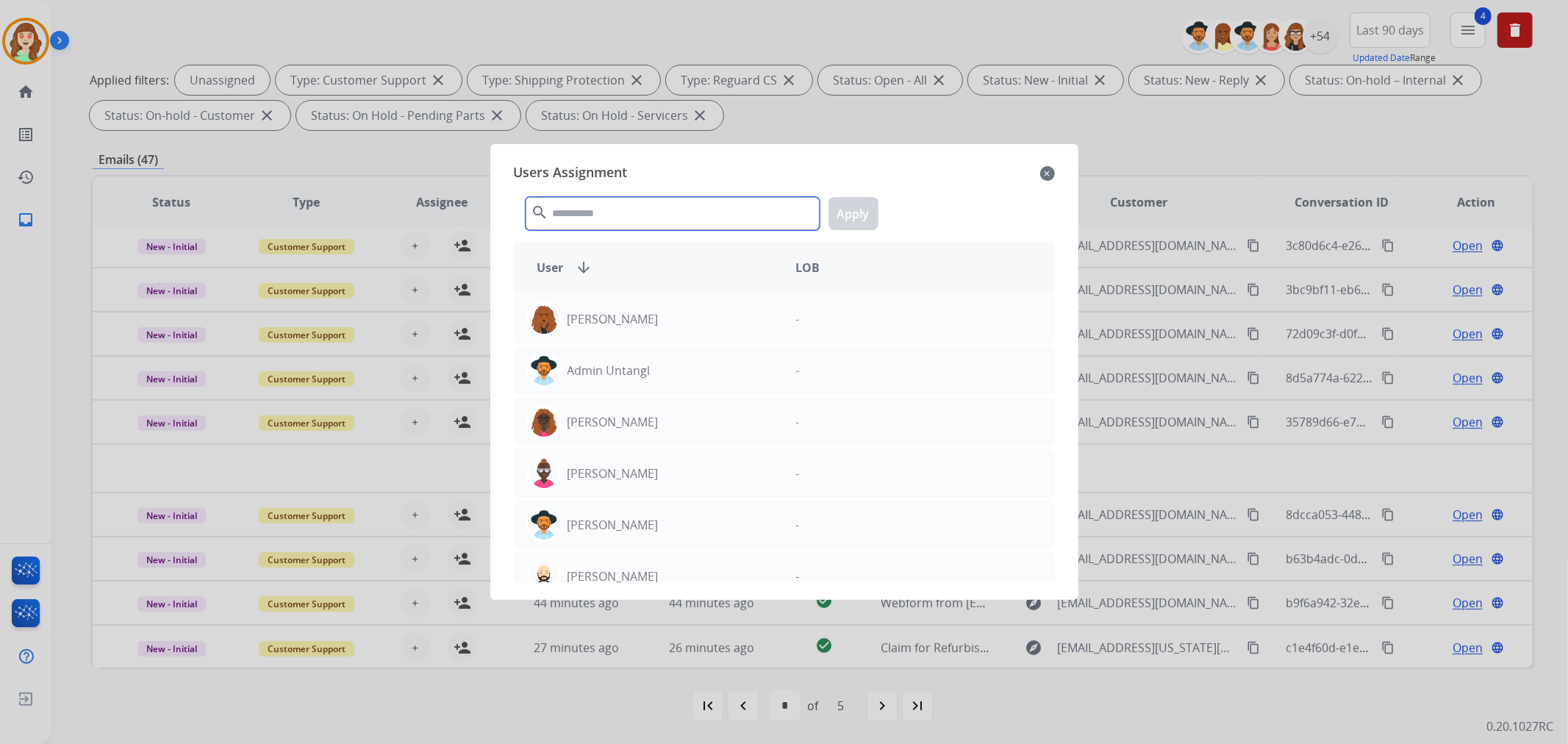
click at [733, 209] on input "text" at bounding box center [673, 214] width 294 height 34
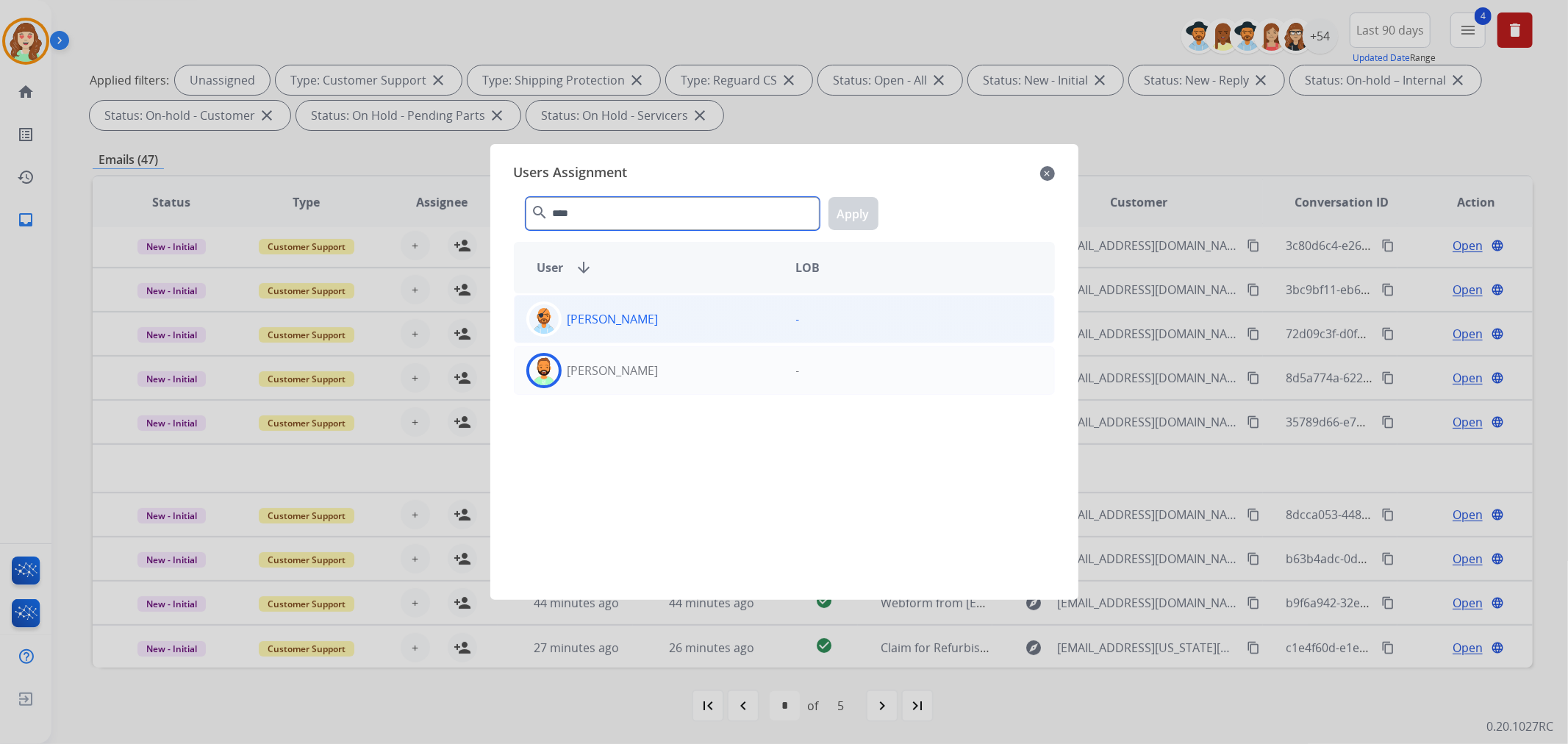
type input "****"
click at [669, 364] on div "[PERSON_NAME]" at bounding box center [648, 371] width 269 height 36
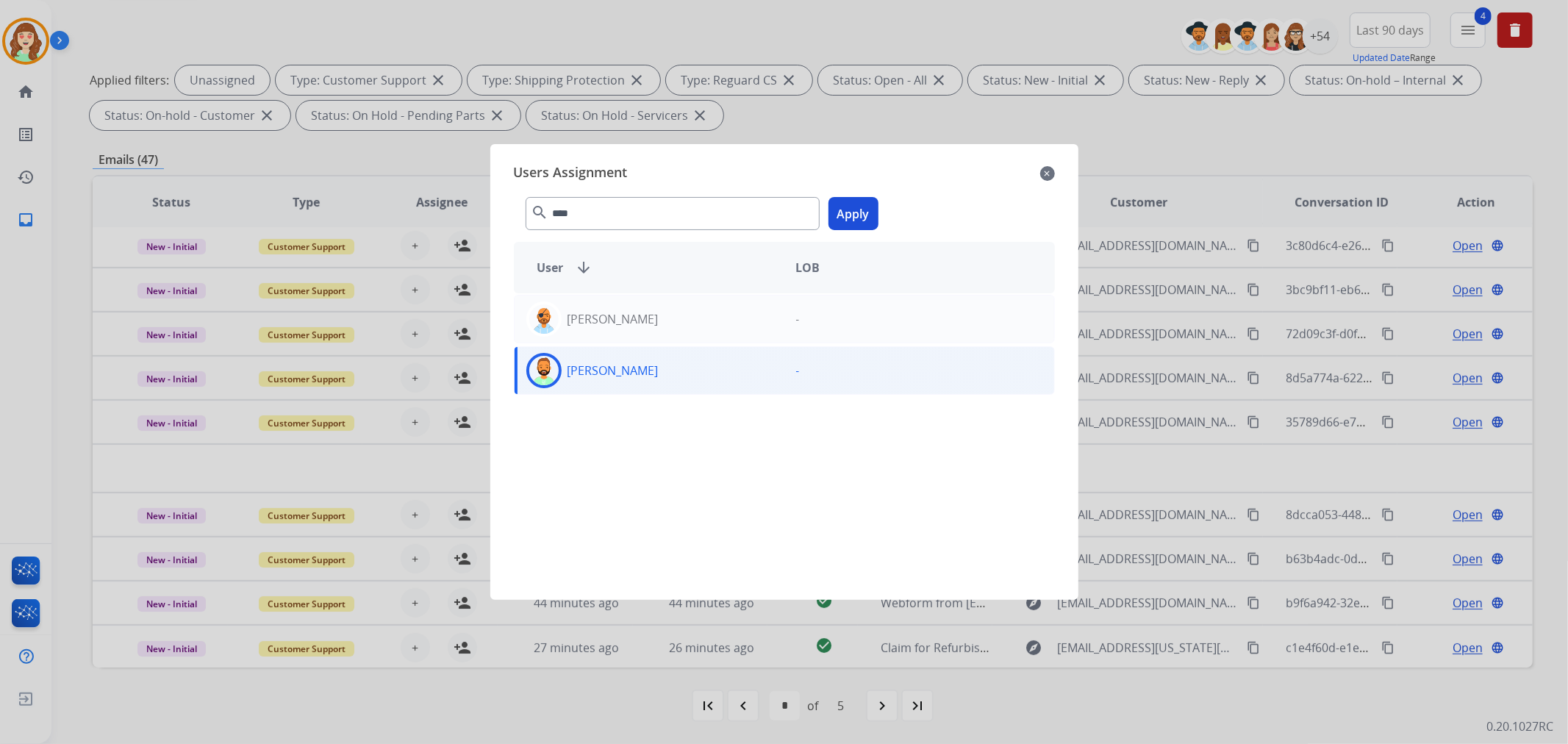
drag, startPoint x: 857, startPoint y: 209, endPoint x: 811, endPoint y: 217, distance: 46.7
click at [857, 209] on button "Apply" at bounding box center [853, 214] width 50 height 34
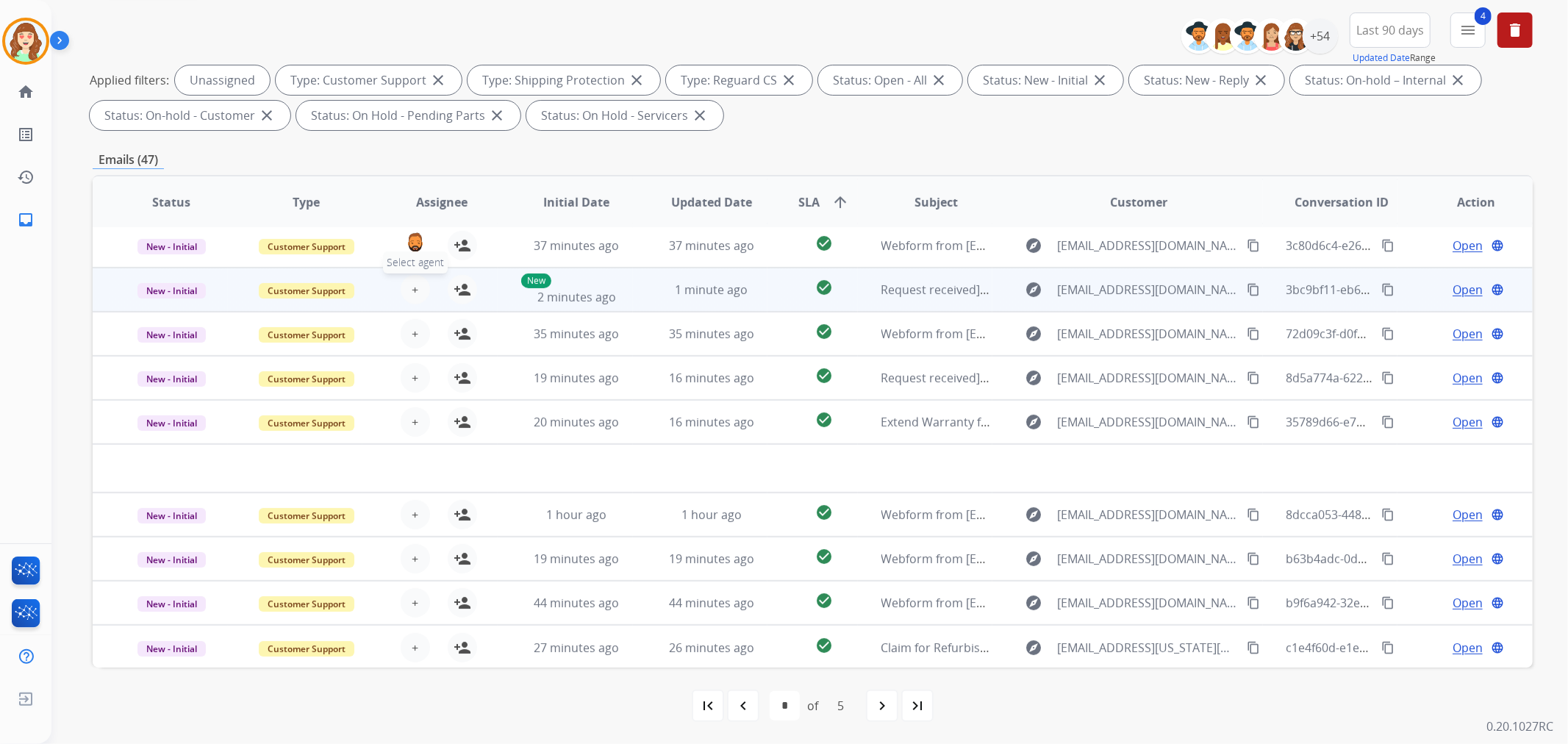
click at [411, 281] on span "+" at bounding box center [414, 290] width 7 height 18
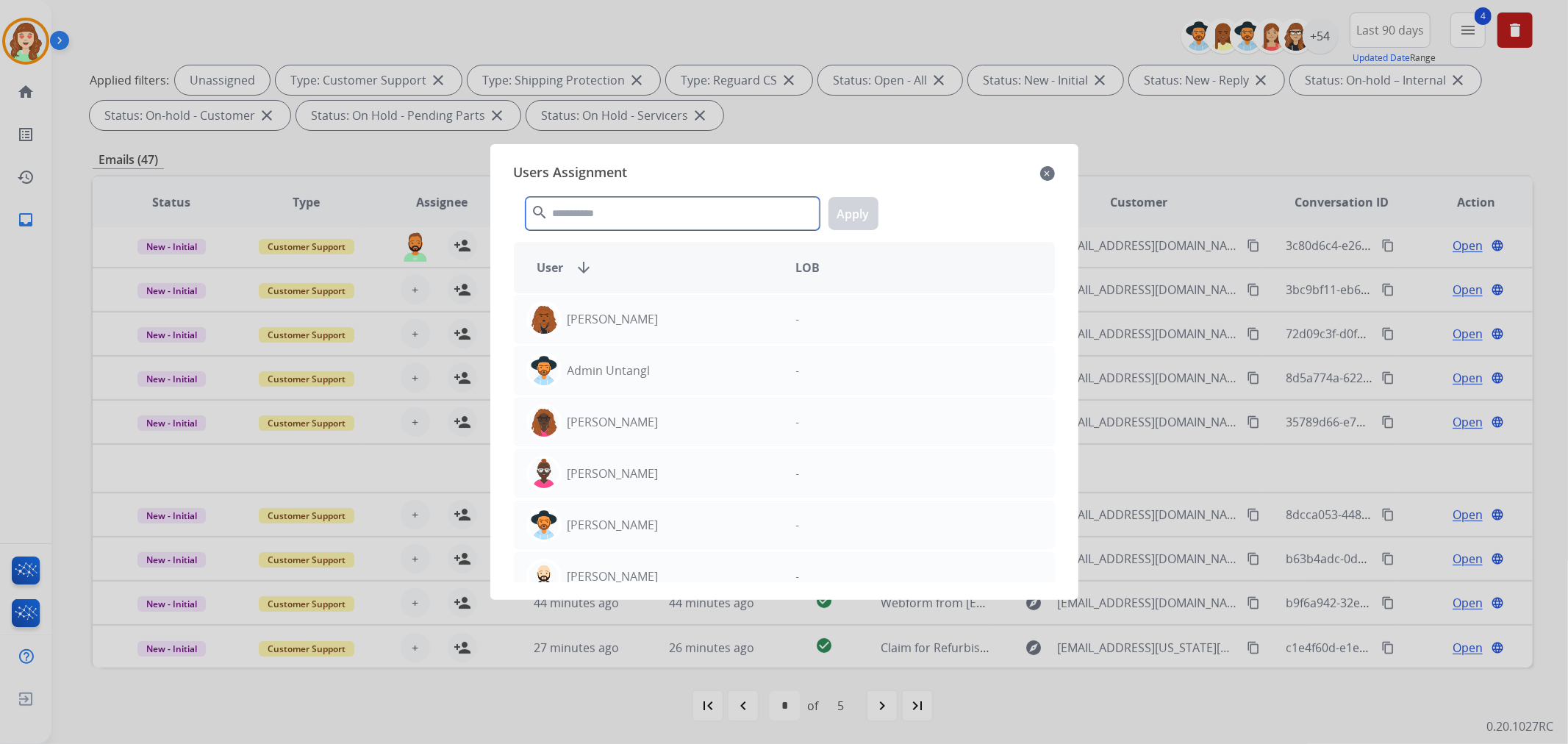
click at [702, 207] on input "text" at bounding box center [673, 214] width 294 height 34
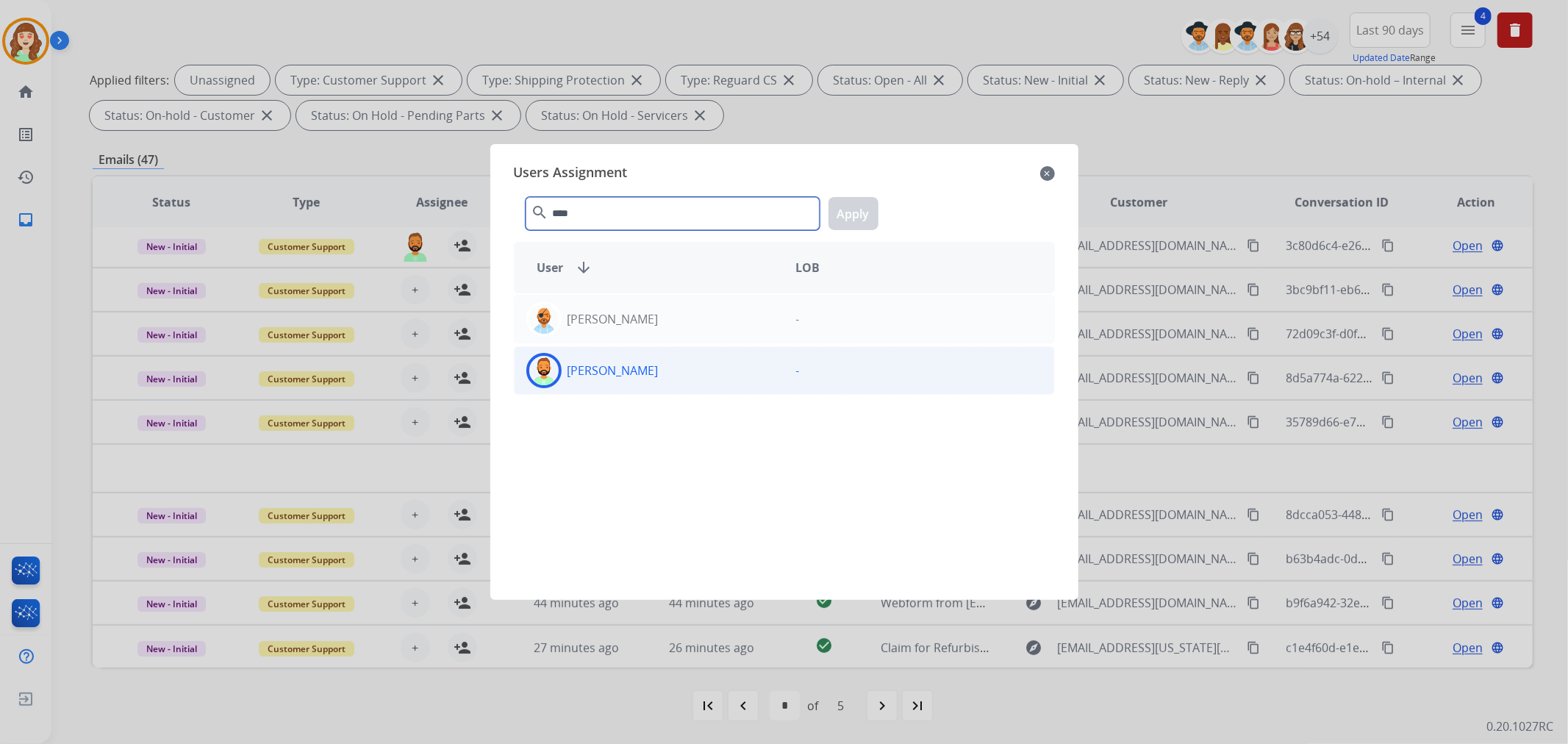
type input "****"
click at [649, 367] on div "[PERSON_NAME]" at bounding box center [648, 371] width 269 height 36
click at [846, 208] on button "Apply" at bounding box center [853, 214] width 50 height 34
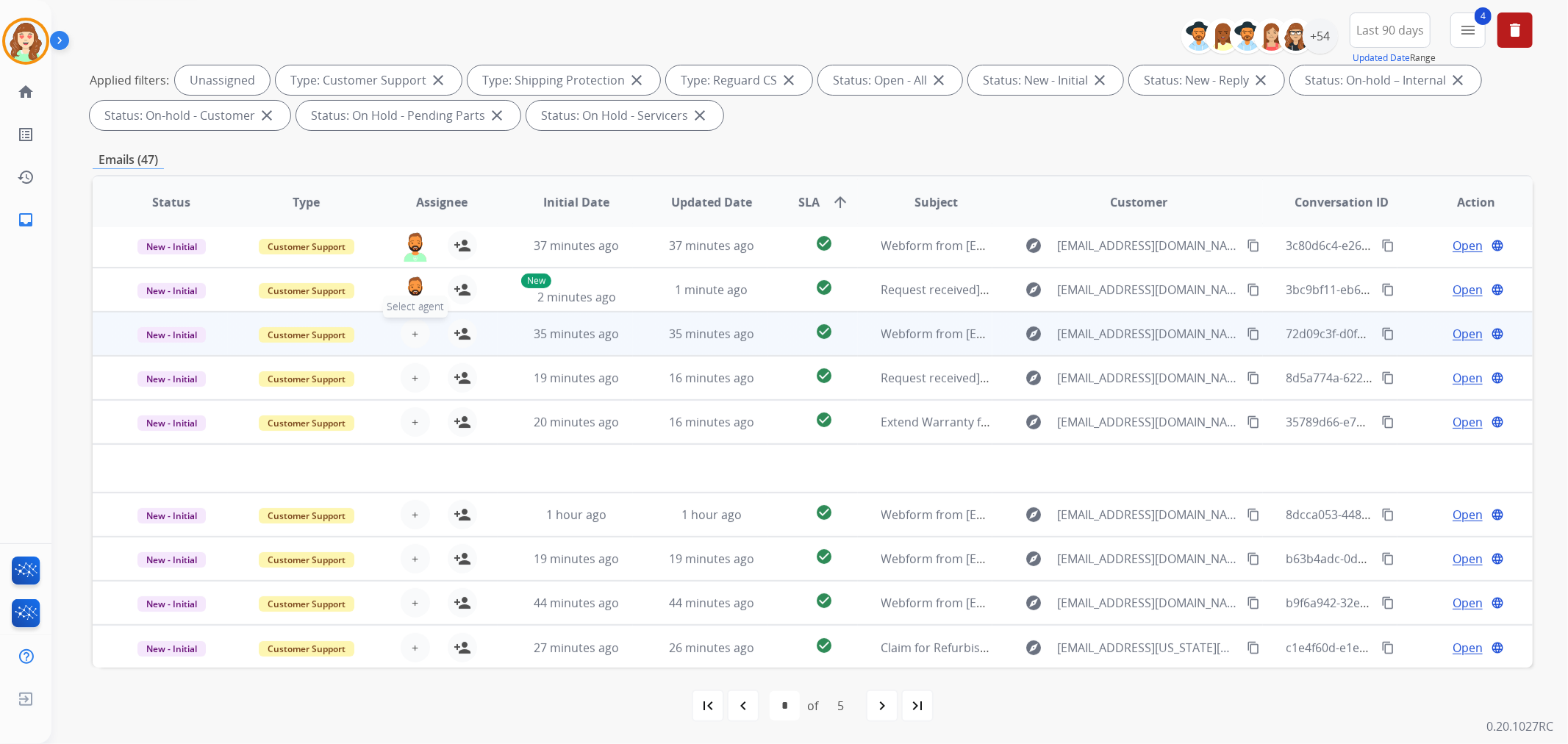
click at [422, 327] on button "+ Select agent" at bounding box center [415, 334] width 30 height 30
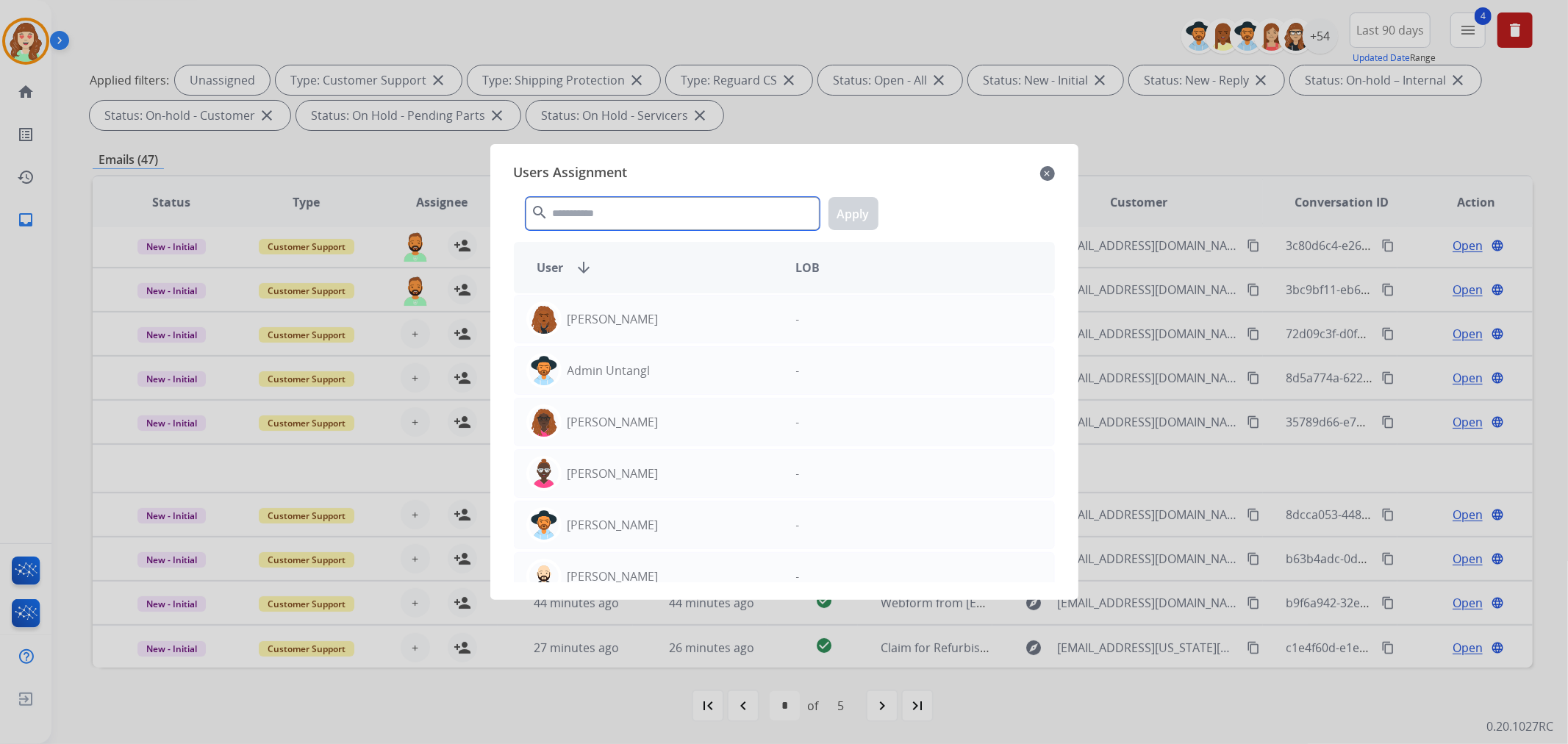
click at [620, 213] on input "text" at bounding box center [673, 214] width 294 height 34
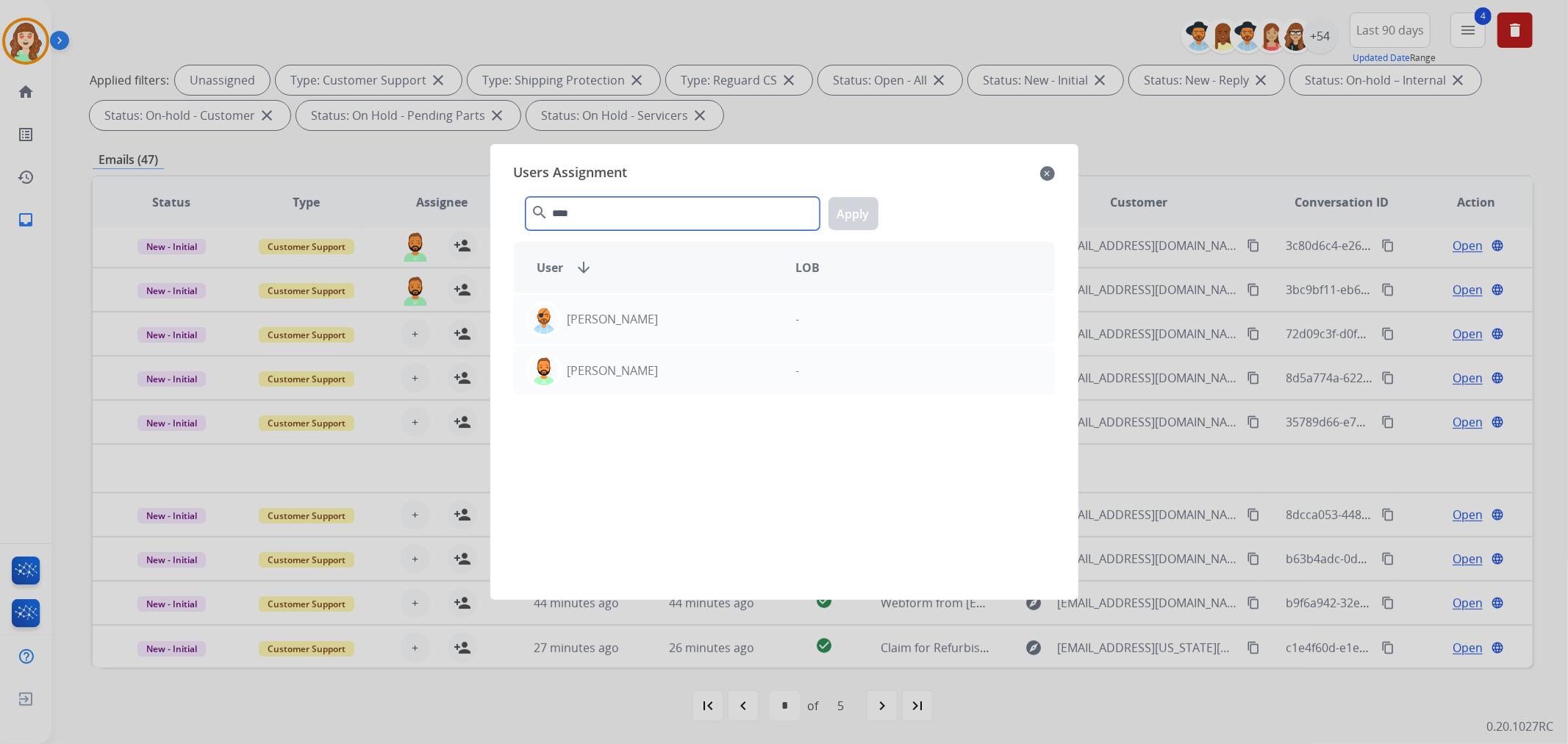
type input "****"
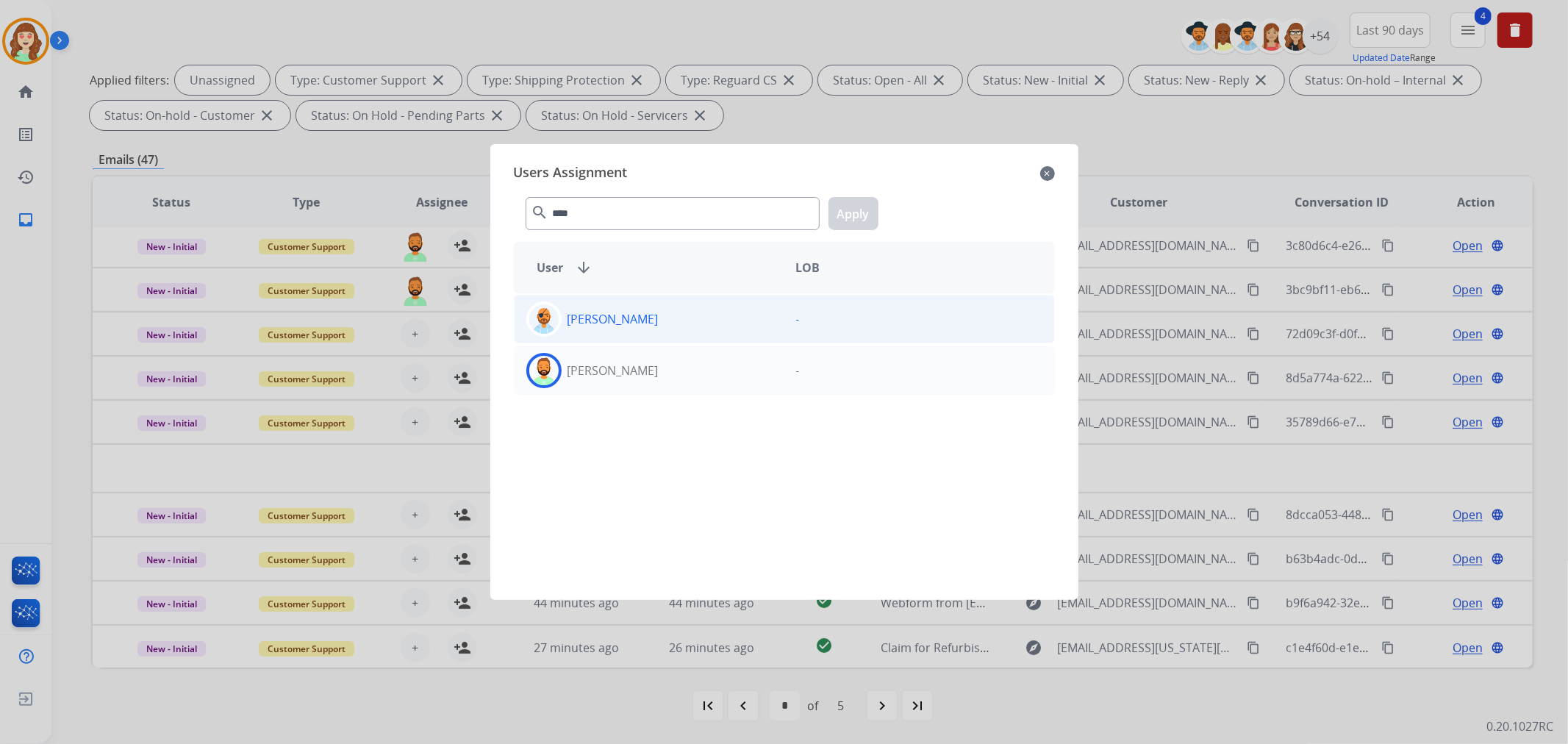
drag, startPoint x: 787, startPoint y: 380, endPoint x: 847, endPoint y: 300, distance: 100.0
click at [787, 379] on div "-" at bounding box center [919, 371] width 269 height 36
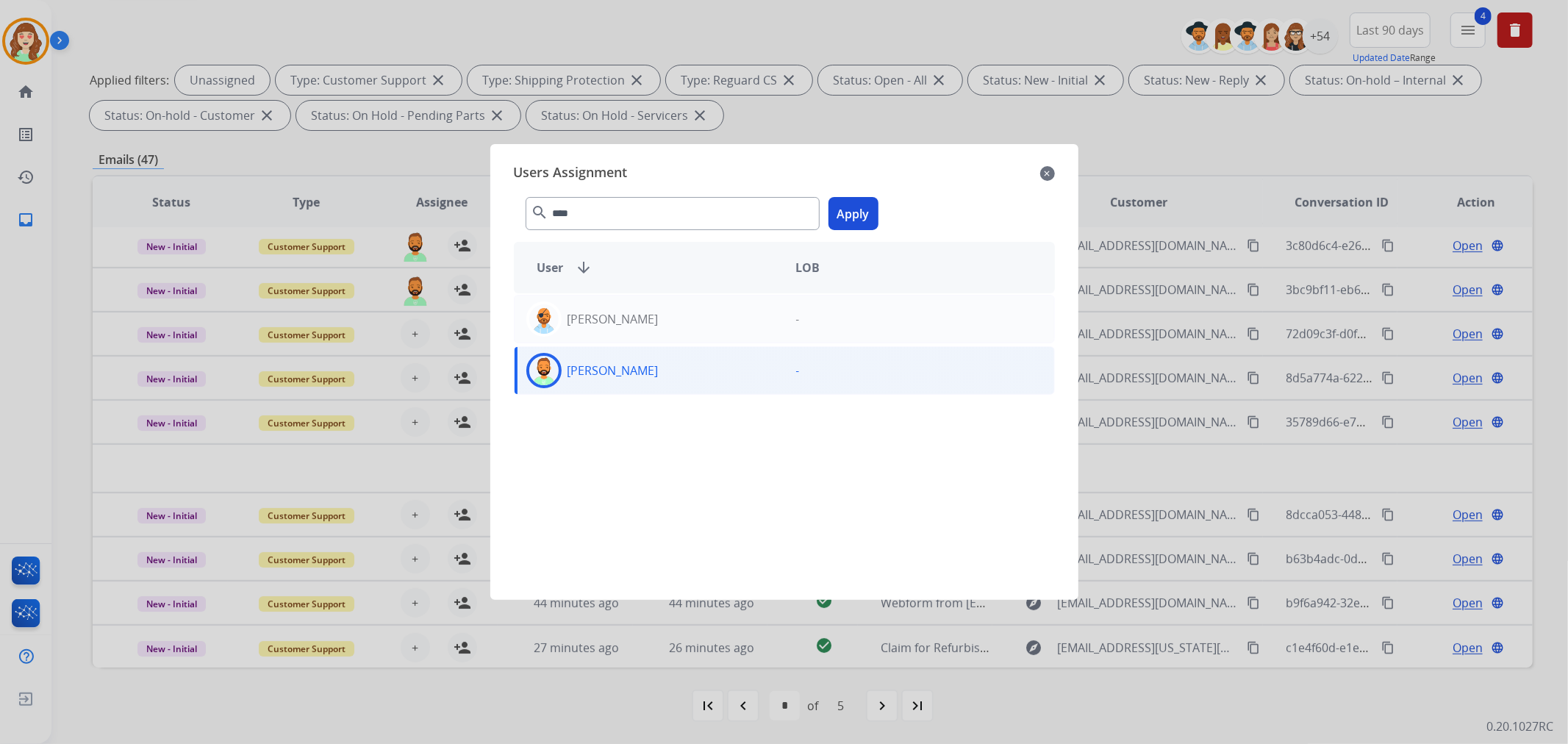
click at [857, 210] on button "Apply" at bounding box center [853, 214] width 50 height 34
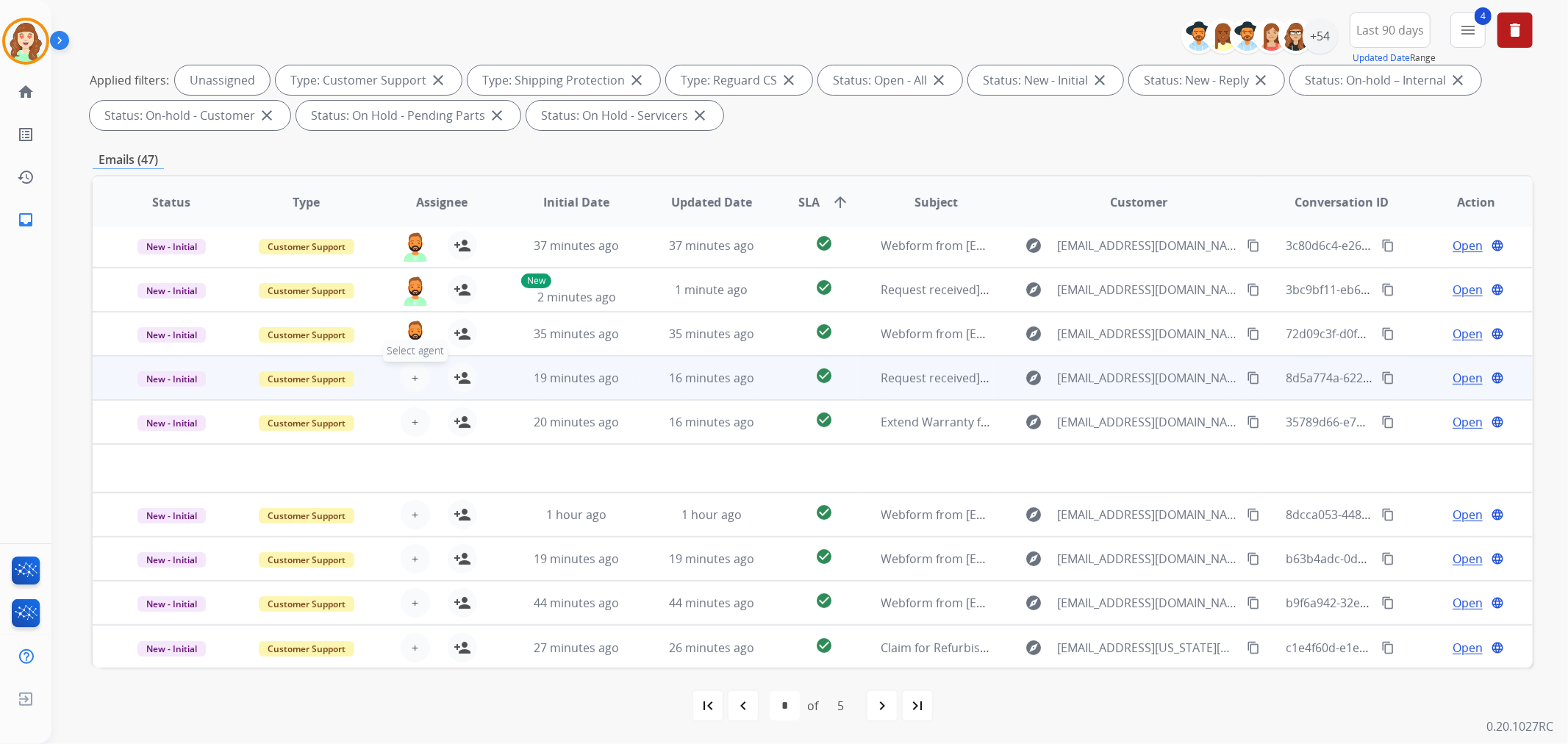
click at [414, 373] on span "+" at bounding box center [414, 378] width 7 height 18
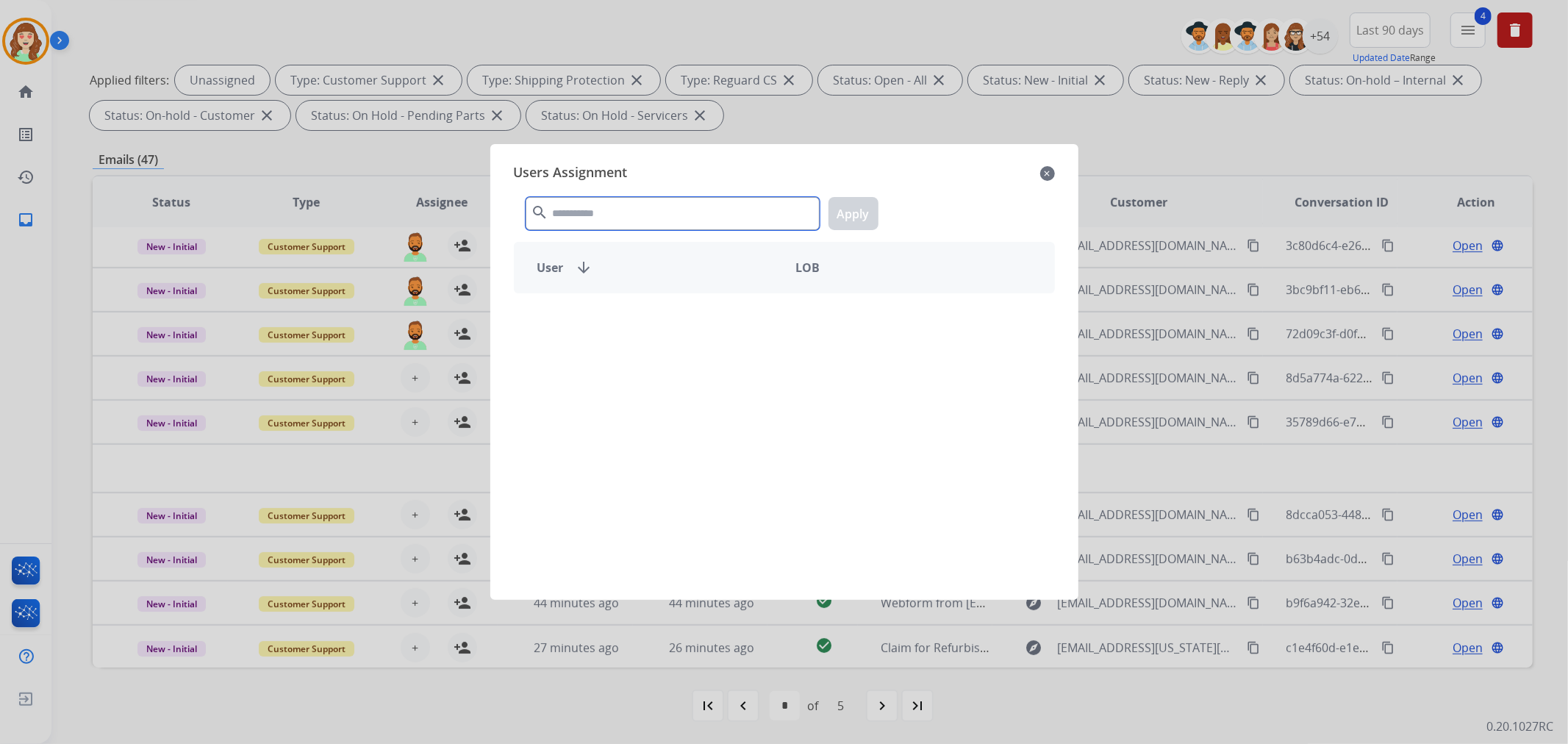
click at [729, 207] on input "text" at bounding box center [673, 214] width 294 height 34
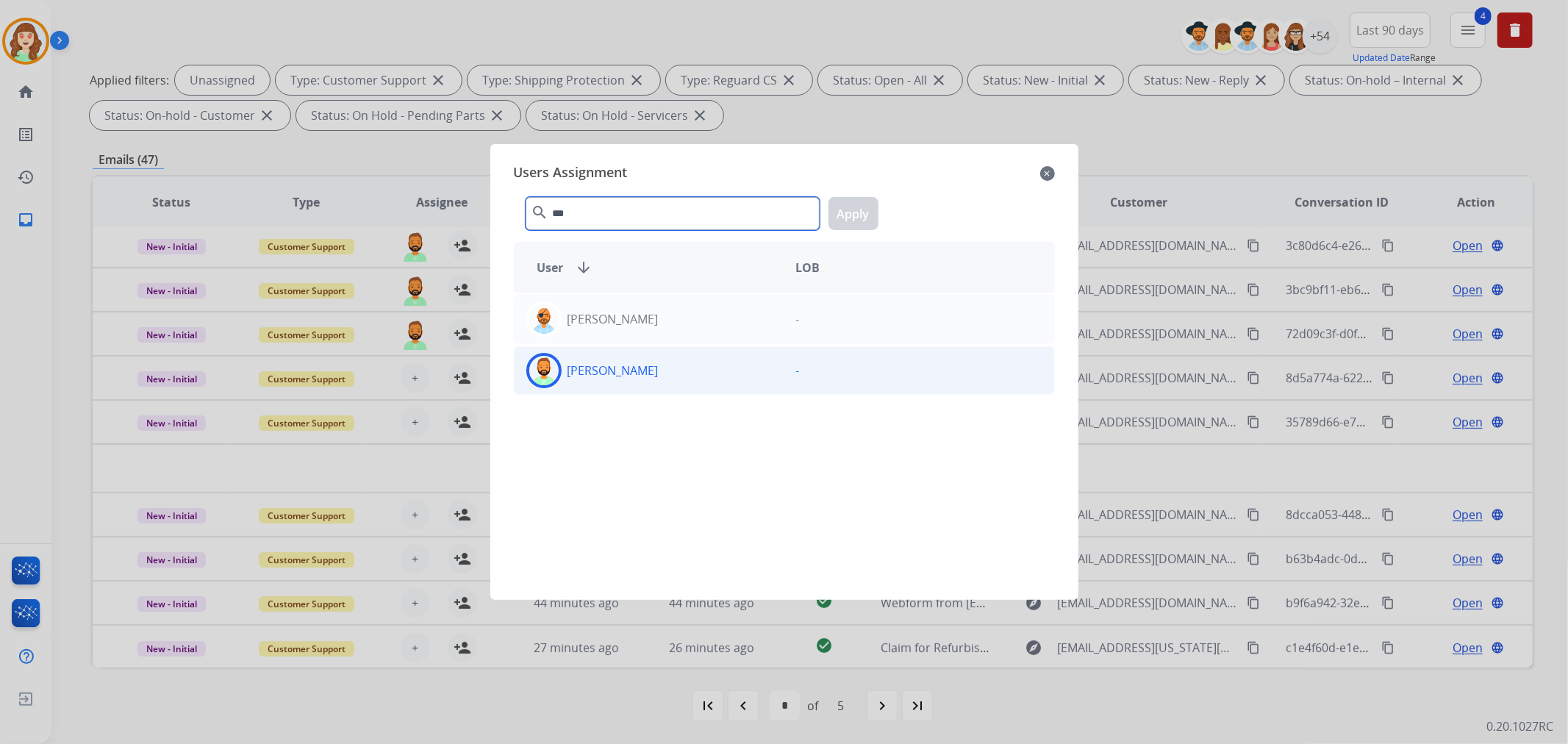
type input "***"
drag, startPoint x: 675, startPoint y: 373, endPoint x: 886, endPoint y: 272, distance: 233.9
click at [684, 364] on div "[PERSON_NAME]" at bounding box center [648, 371] width 269 height 36
click at [851, 214] on button "Apply" at bounding box center [853, 214] width 50 height 34
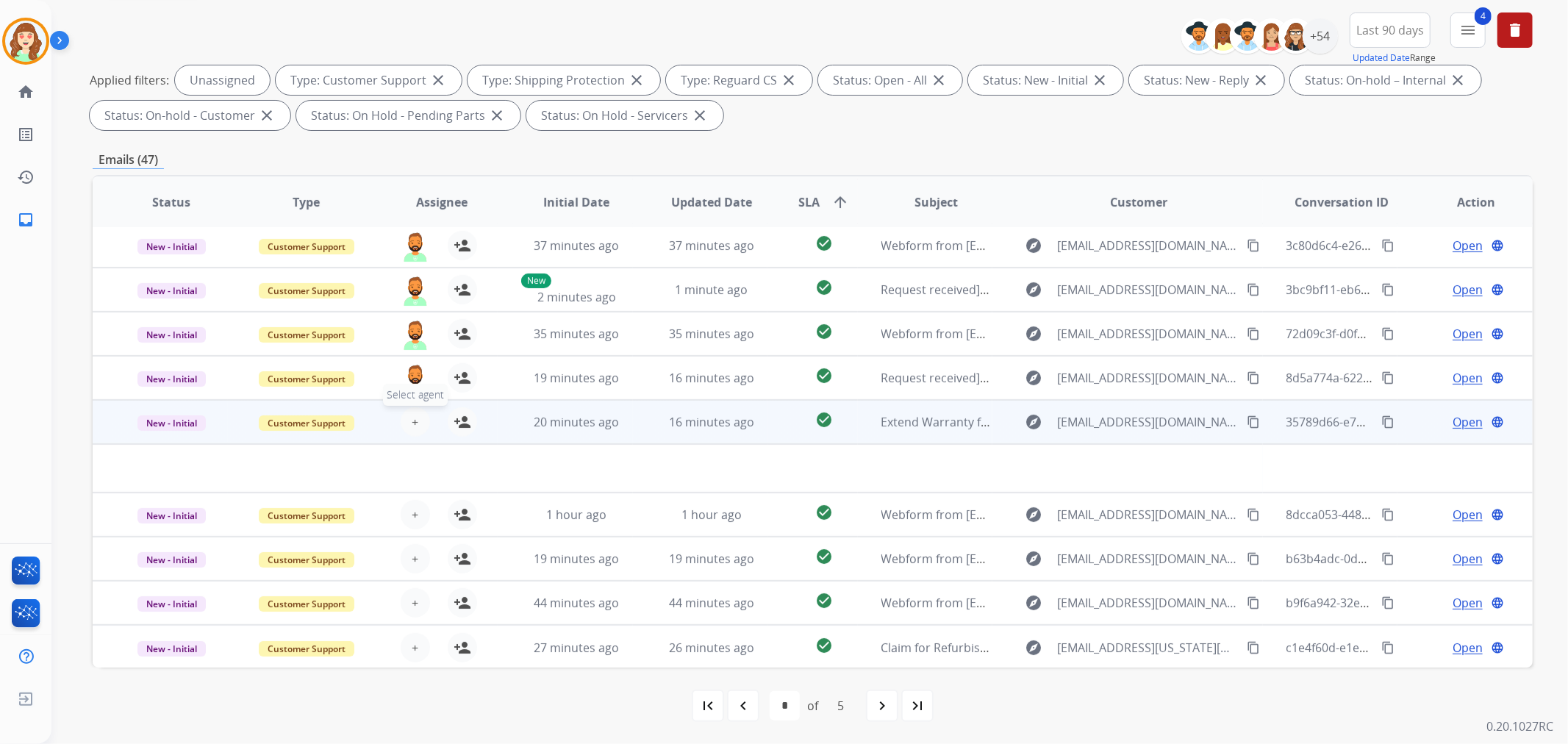
click at [411, 414] on span "+" at bounding box center [414, 422] width 7 height 18
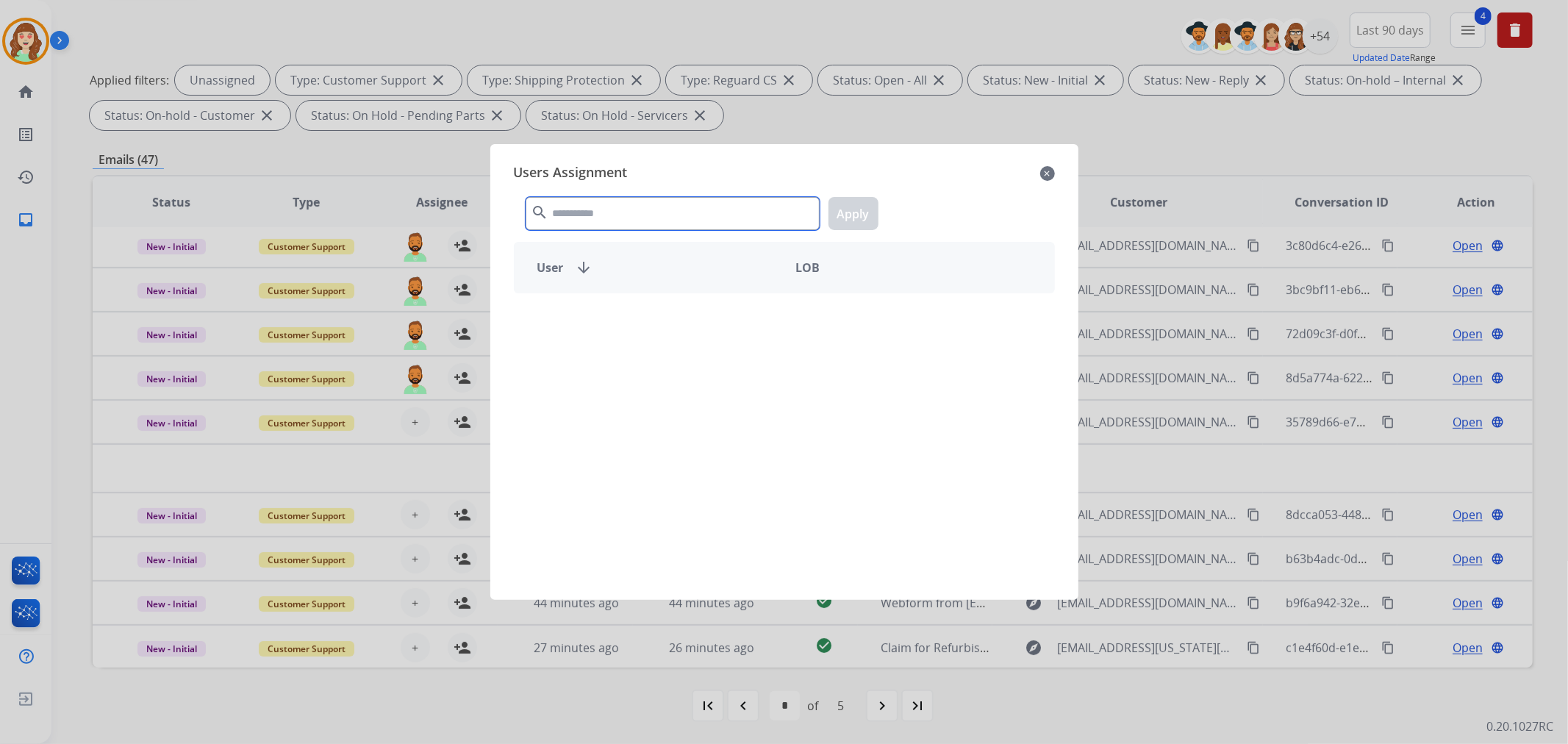
click at [643, 217] on input "text" at bounding box center [673, 214] width 294 height 34
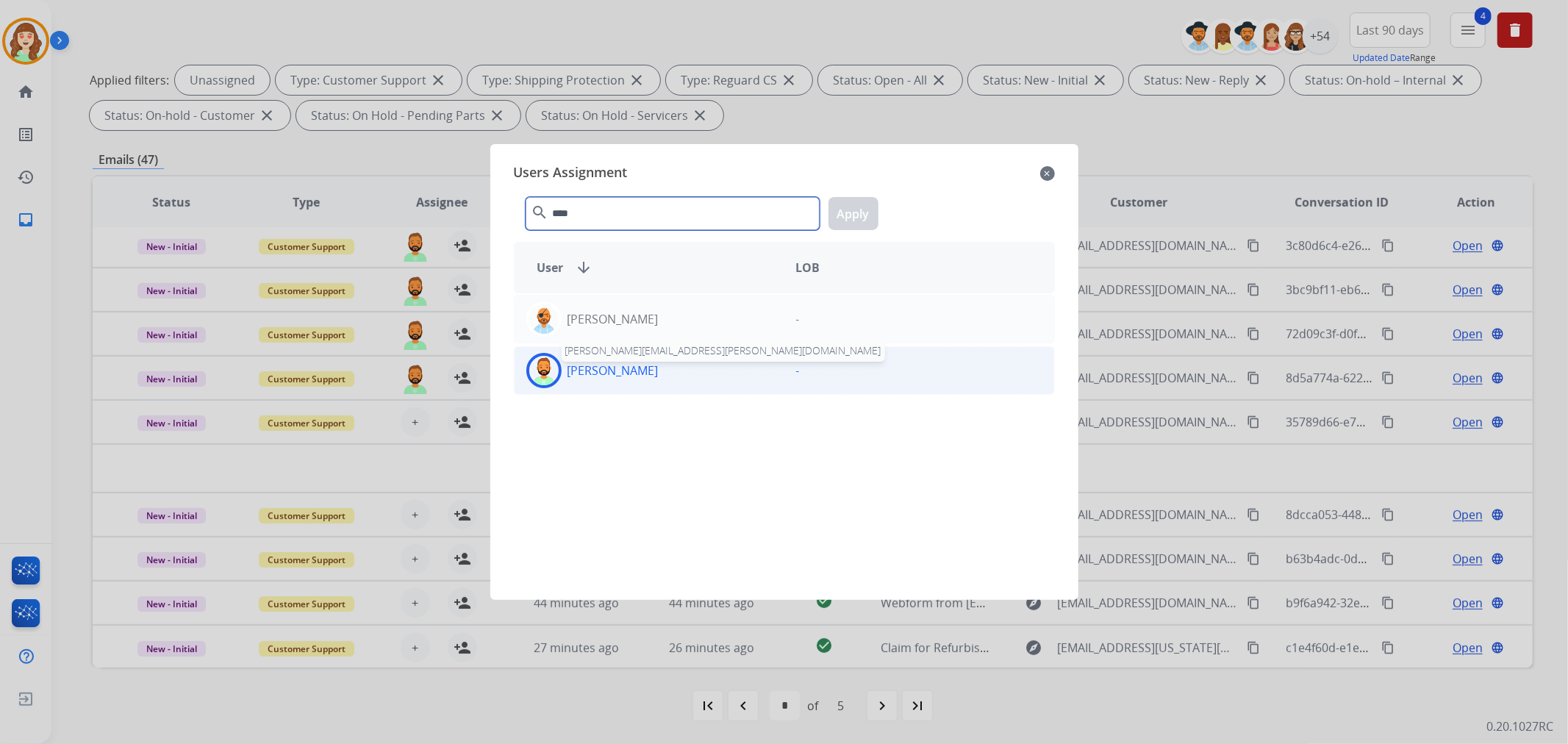
type input "****"
click at [630, 370] on p "[PERSON_NAME]" at bounding box center [613, 370] width 91 height 18
drag, startPoint x: 836, startPoint y: 218, endPoint x: 474, endPoint y: 421, distance: 415.0
click at [819, 226] on div "**** search Apply" at bounding box center [784, 210] width 541 height 50
drag, startPoint x: 862, startPoint y: 207, endPoint x: 689, endPoint y: 220, distance: 173.5
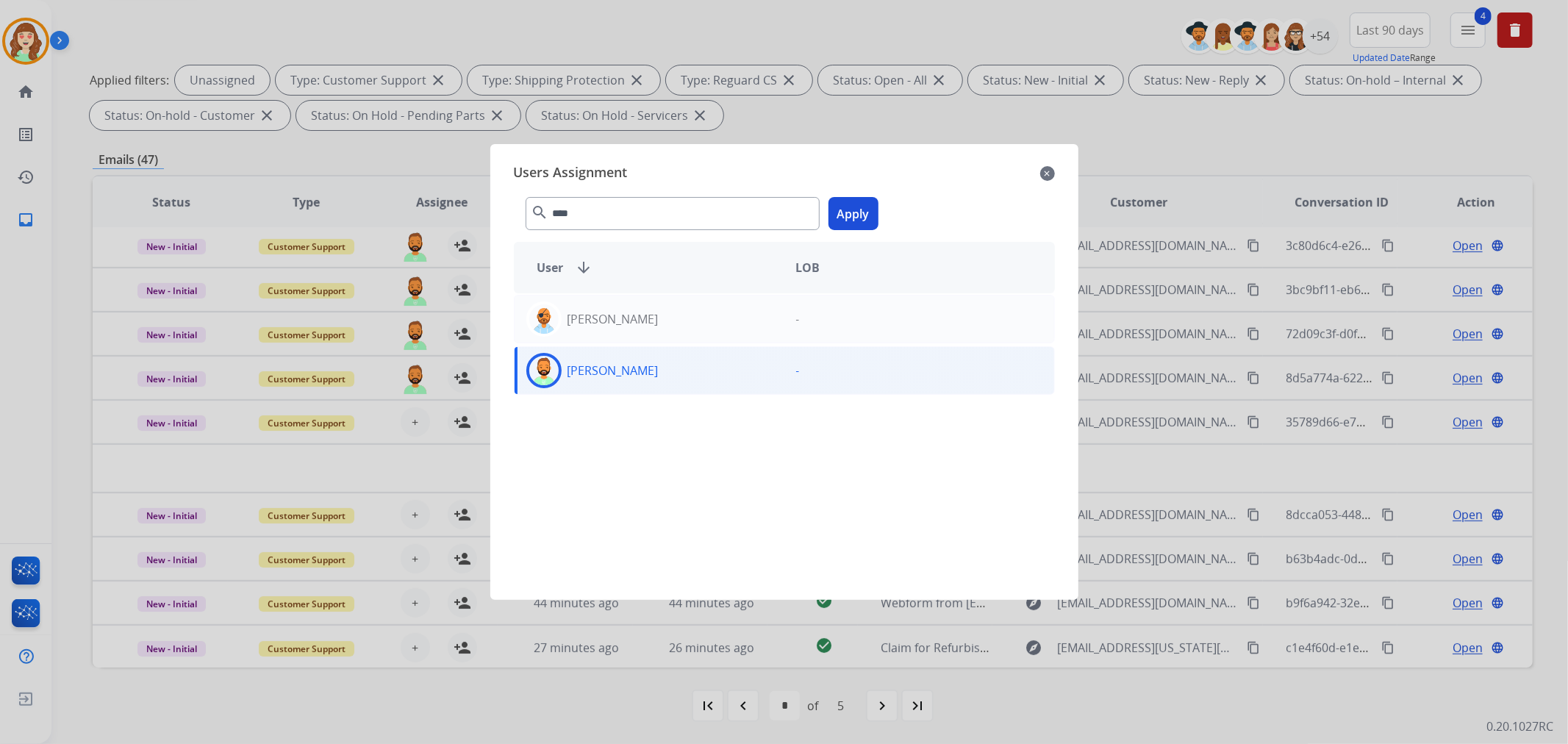
click at [861, 207] on button "Apply" at bounding box center [853, 214] width 50 height 34
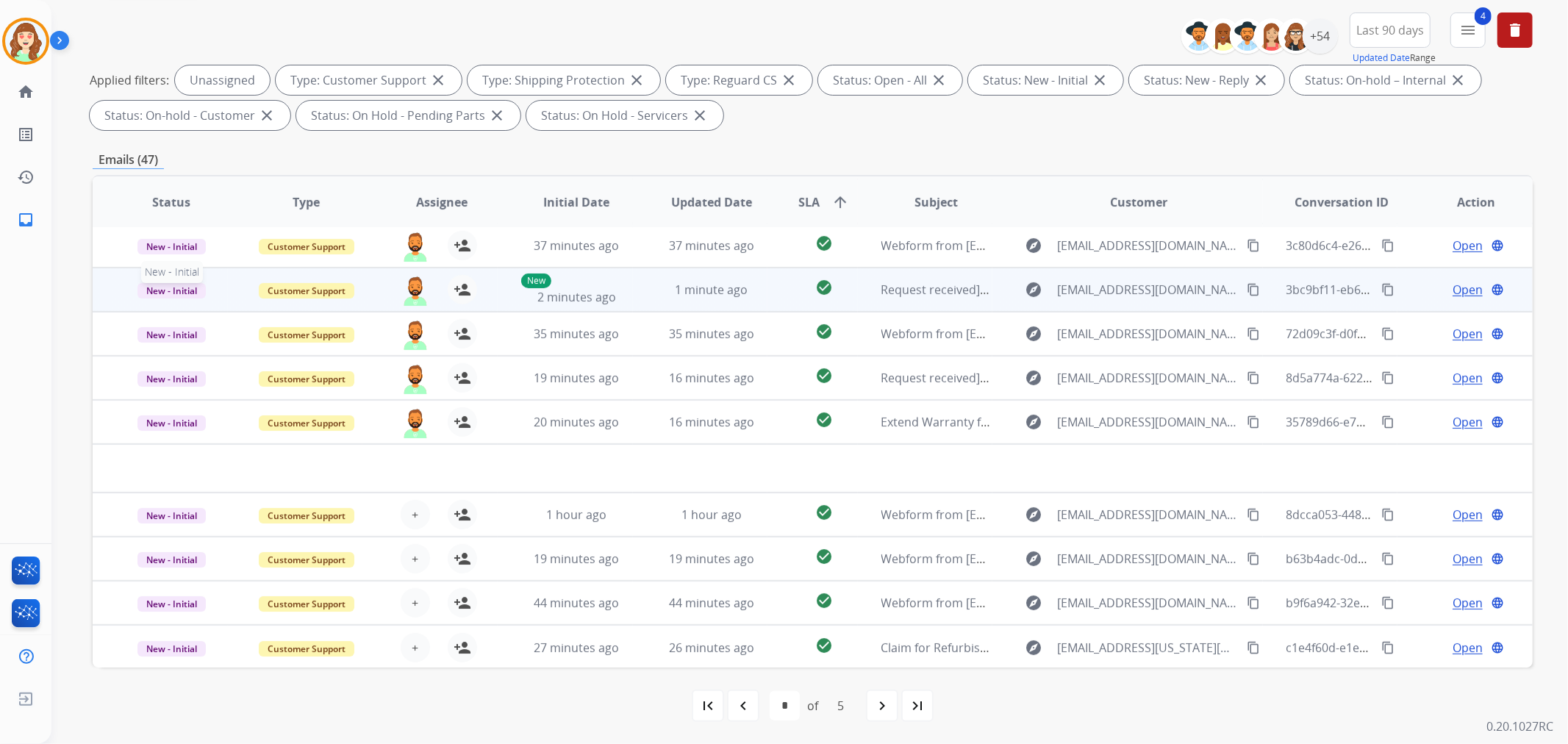
click at [187, 288] on span "New - Initial" at bounding box center [171, 291] width 68 height 16
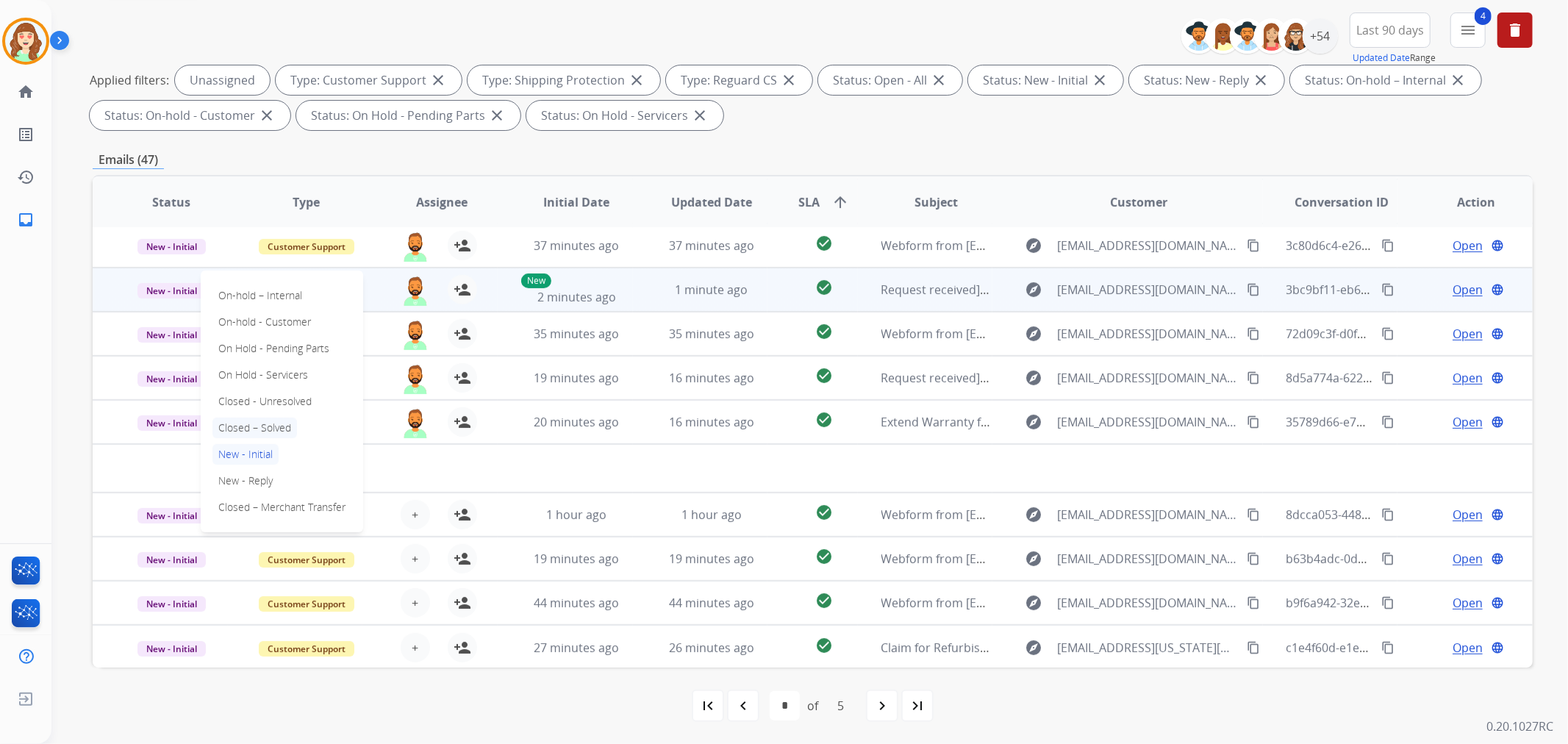
click at [262, 424] on p "Closed – Solved" at bounding box center [255, 427] width 85 height 21
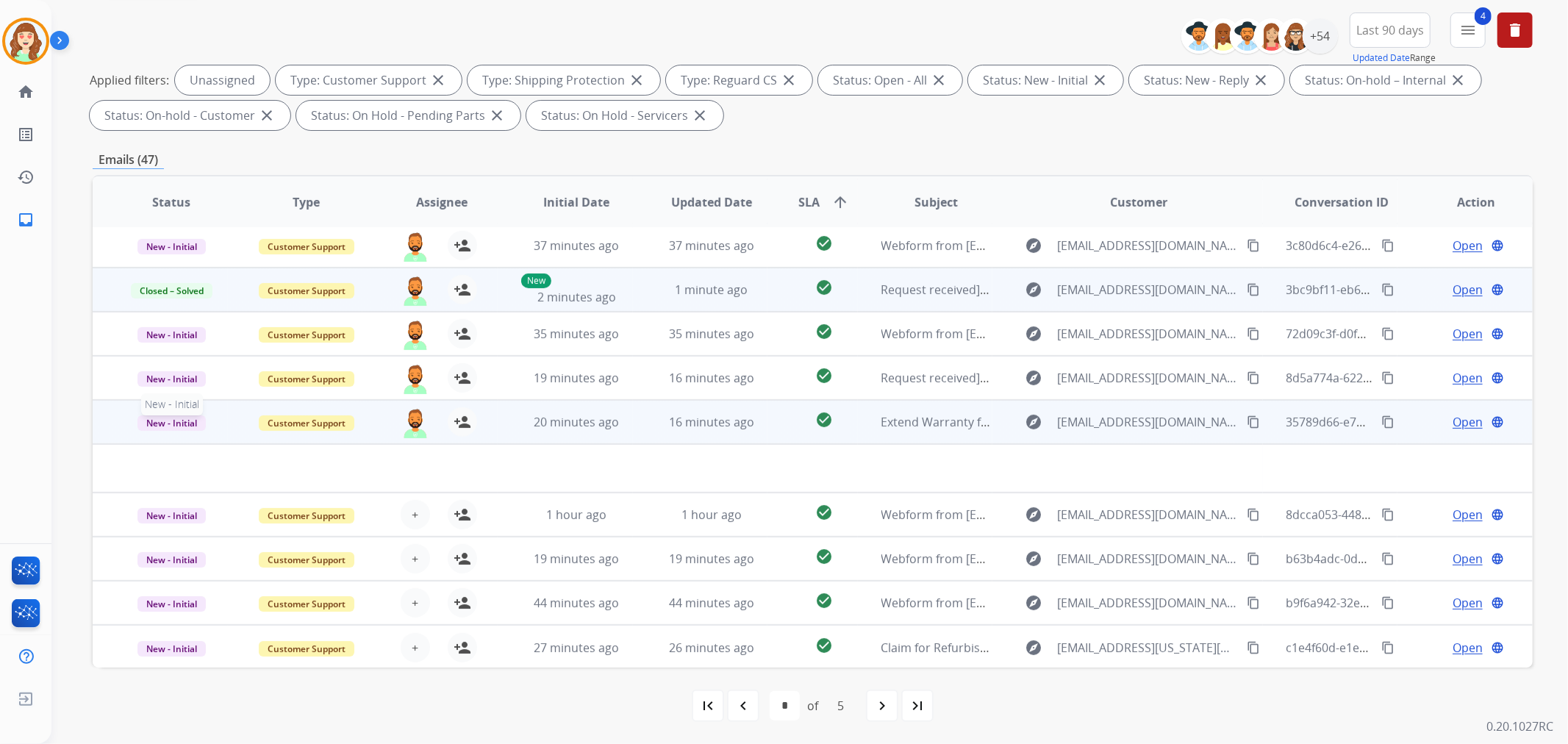
click at [166, 419] on span "New - Initial" at bounding box center [171, 423] width 68 height 16
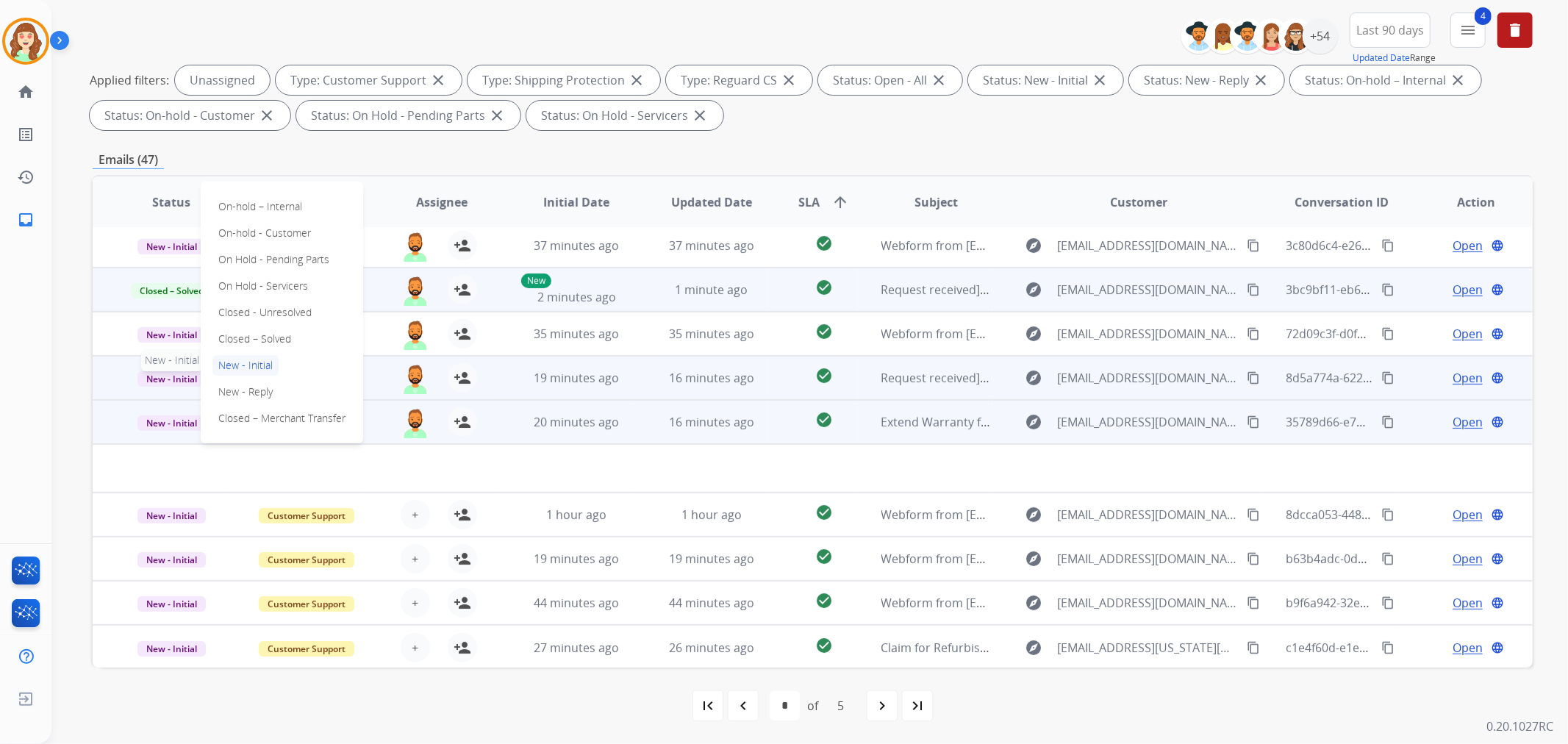
click at [159, 376] on span "New - Initial" at bounding box center [171, 379] width 68 height 16
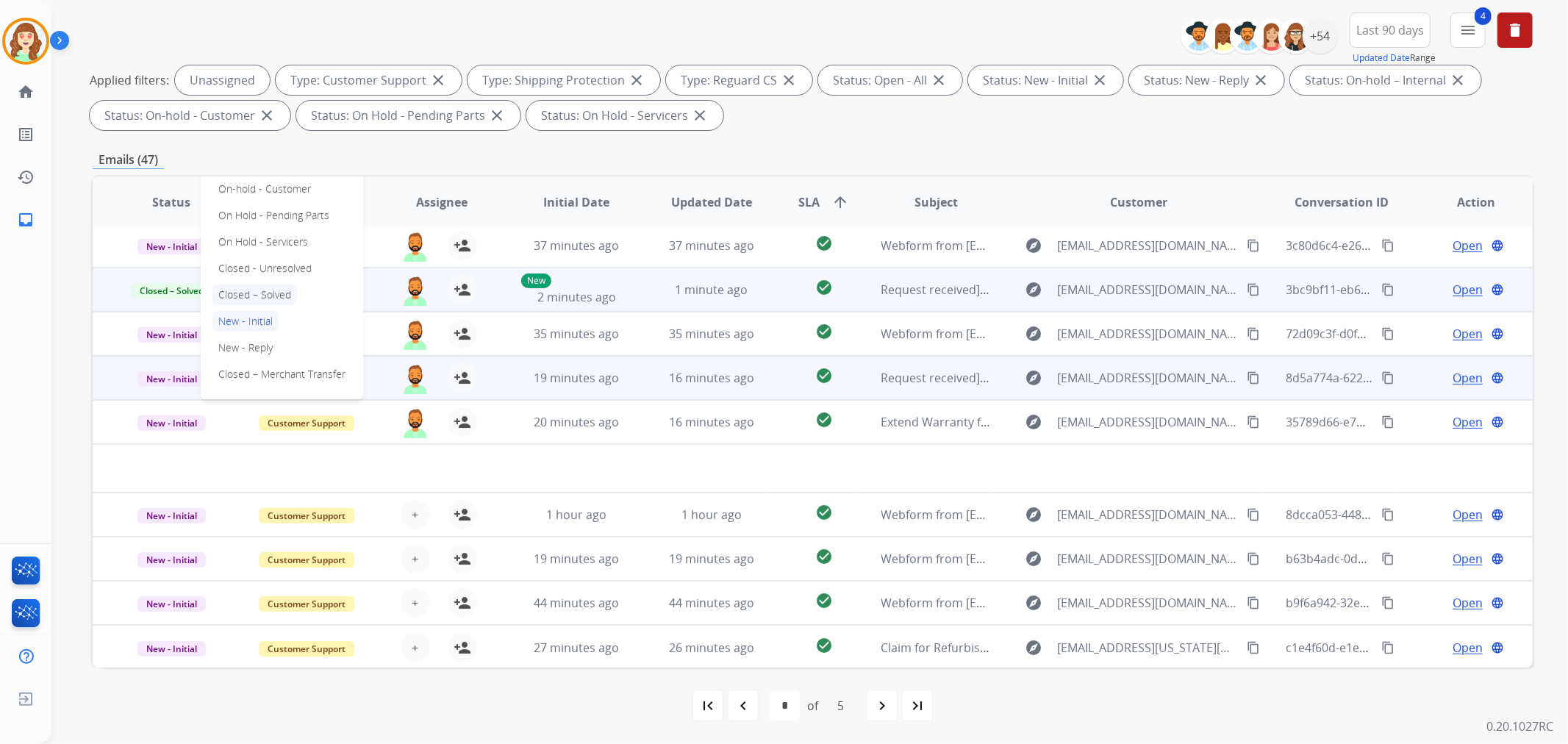
click at [255, 296] on p "Closed – Solved" at bounding box center [255, 294] width 85 height 21
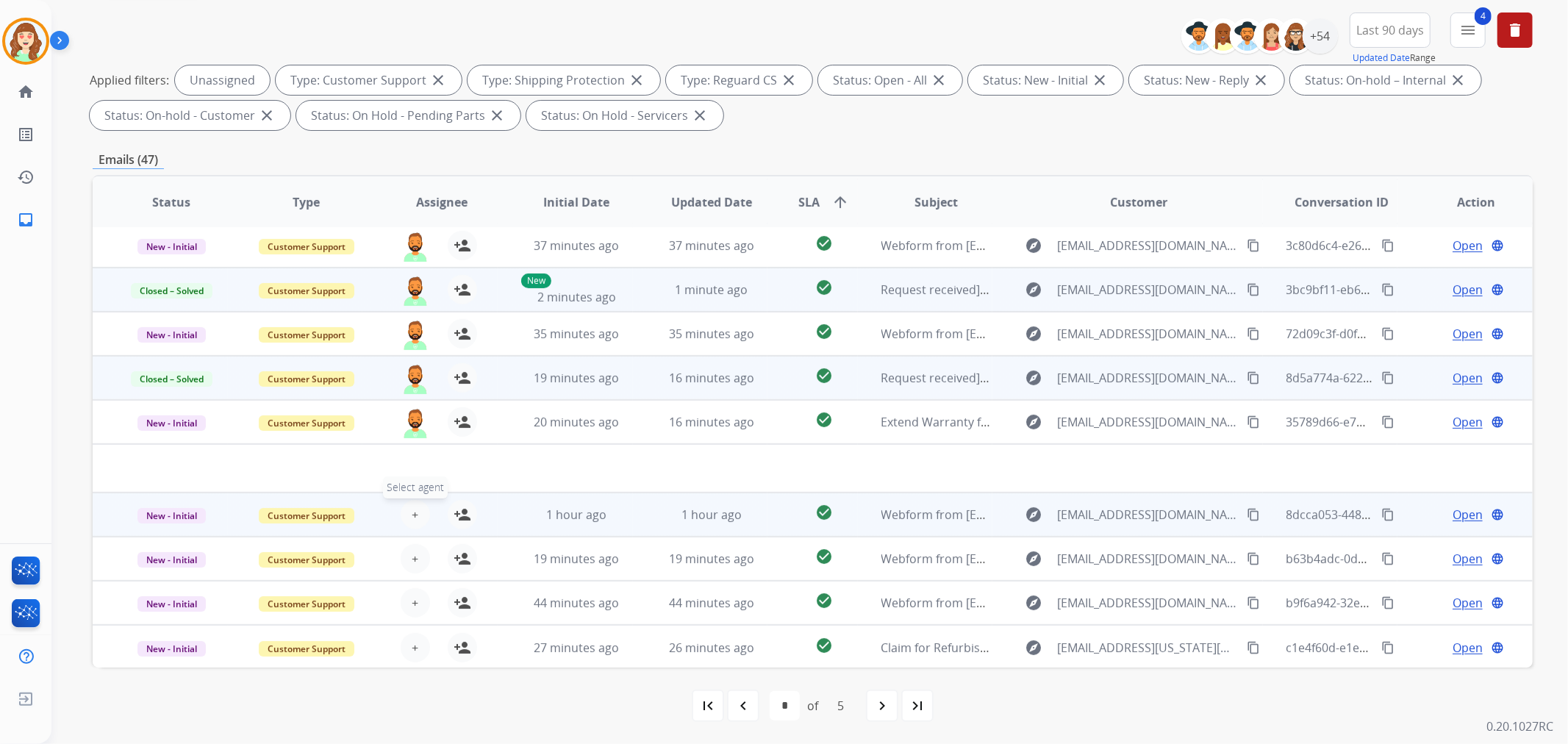
click at [411, 511] on span "+" at bounding box center [414, 514] width 7 height 18
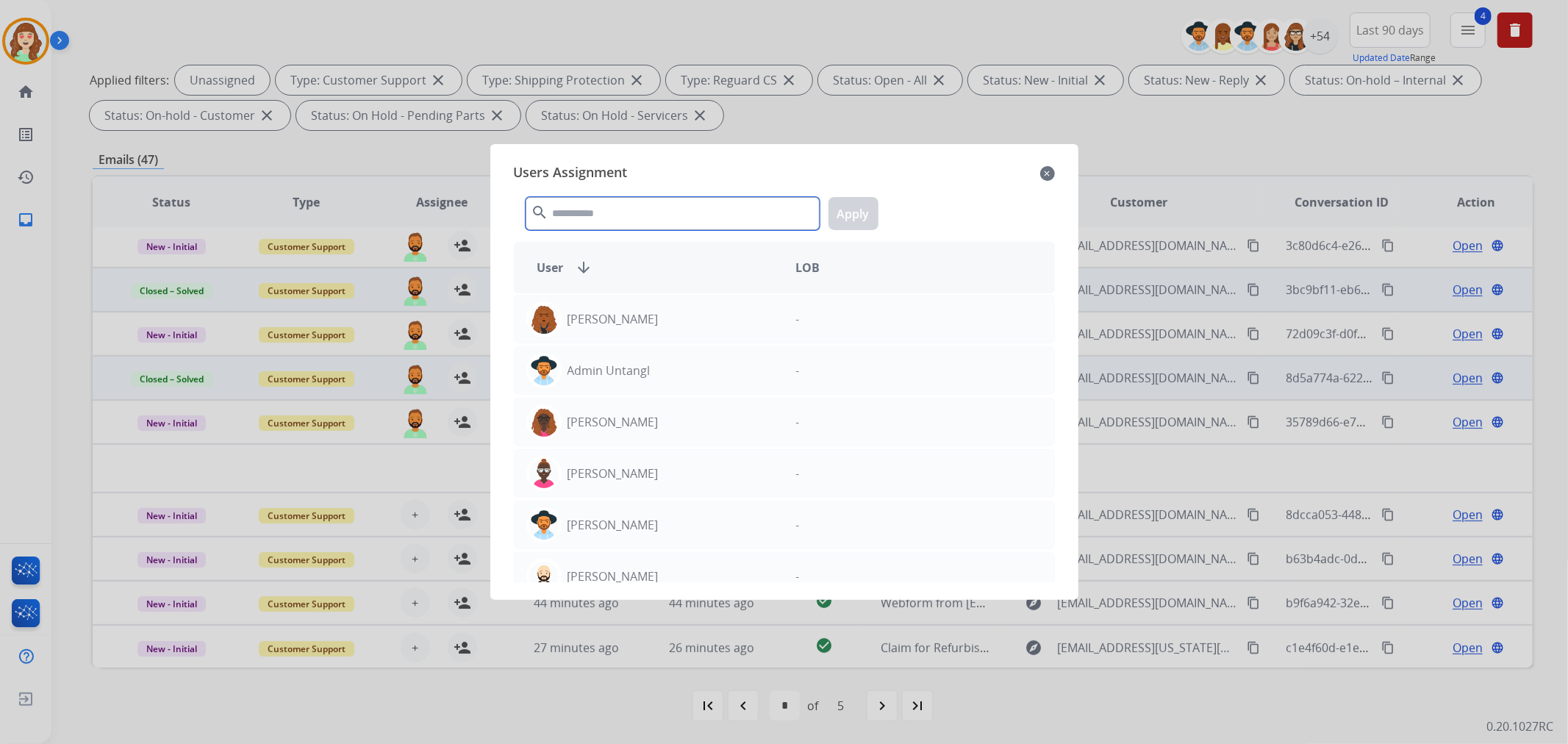
click at [611, 209] on input "text" at bounding box center [673, 214] width 294 height 34
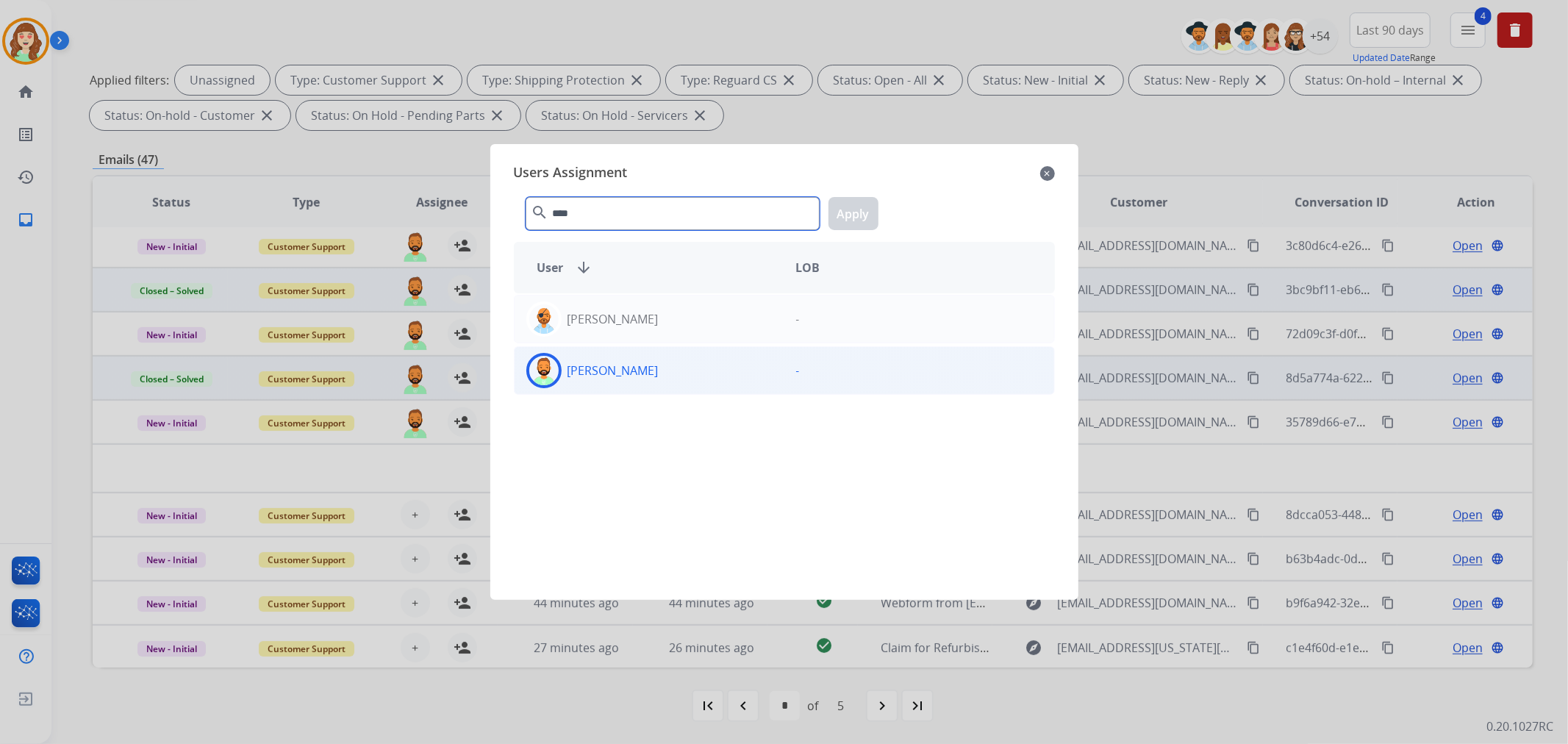
type input "****"
drag, startPoint x: 640, startPoint y: 373, endPoint x: 936, endPoint y: 240, distance: 324.5
click at [642, 373] on div "Todd Lauletta todd.lauletta@eccogroupusa.com" at bounding box center [648, 371] width 269 height 36
click at [860, 209] on button "Apply" at bounding box center [853, 214] width 50 height 34
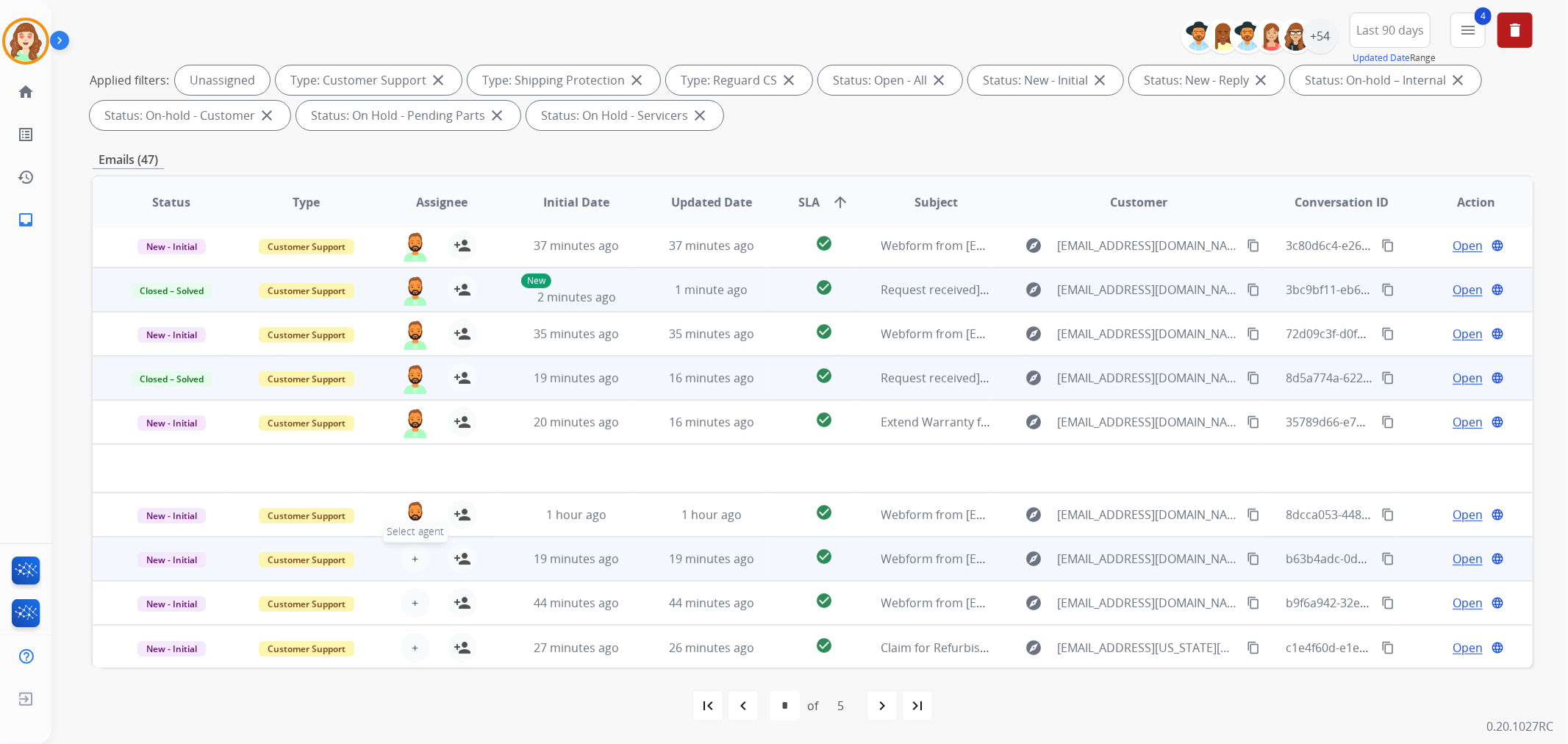
click at [415, 558] on button "+ Select agent" at bounding box center [415, 558] width 30 height 30
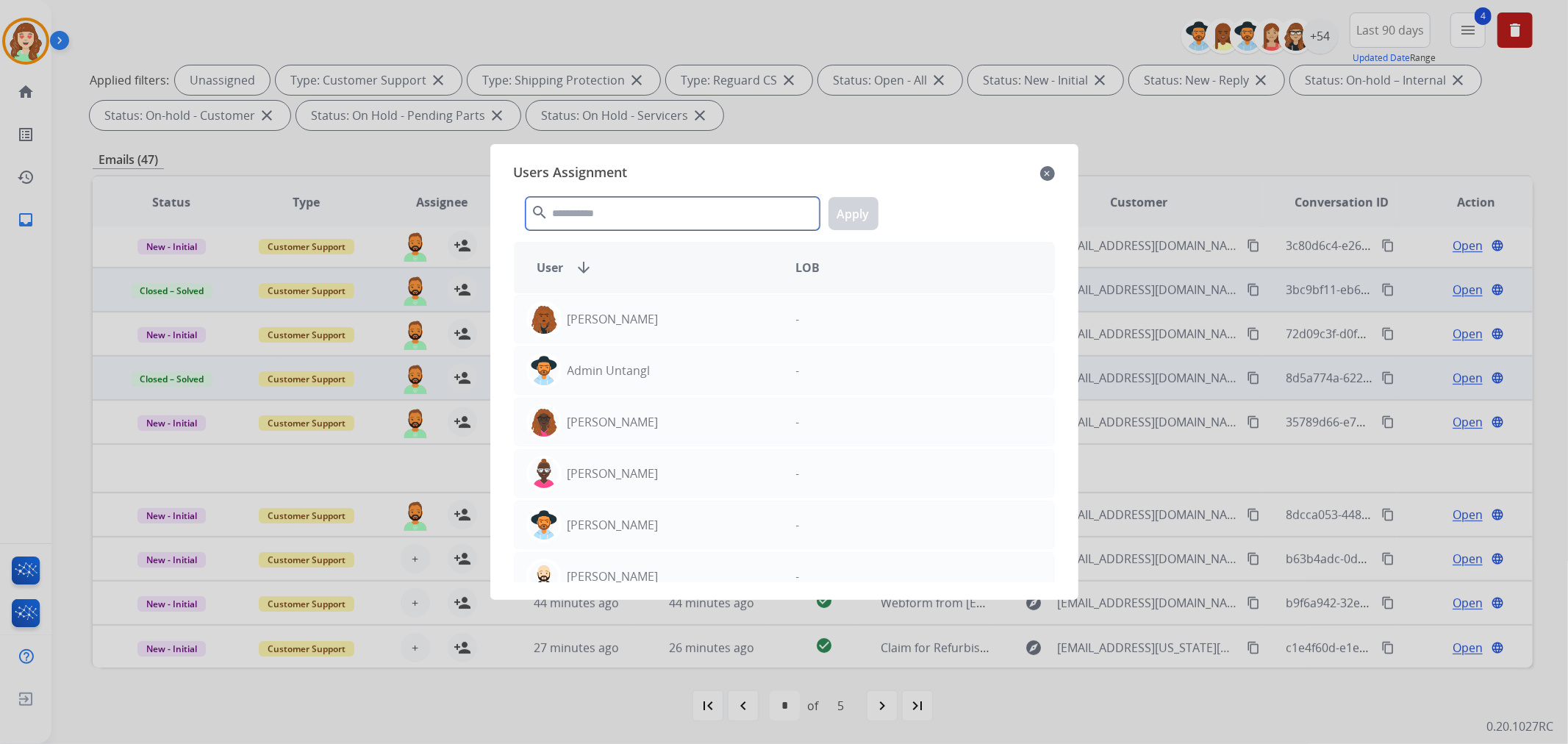
drag, startPoint x: 606, startPoint y: 219, endPoint x: 603, endPoint y: 211, distance: 8.5
click at [606, 217] on input "text" at bounding box center [673, 214] width 294 height 34
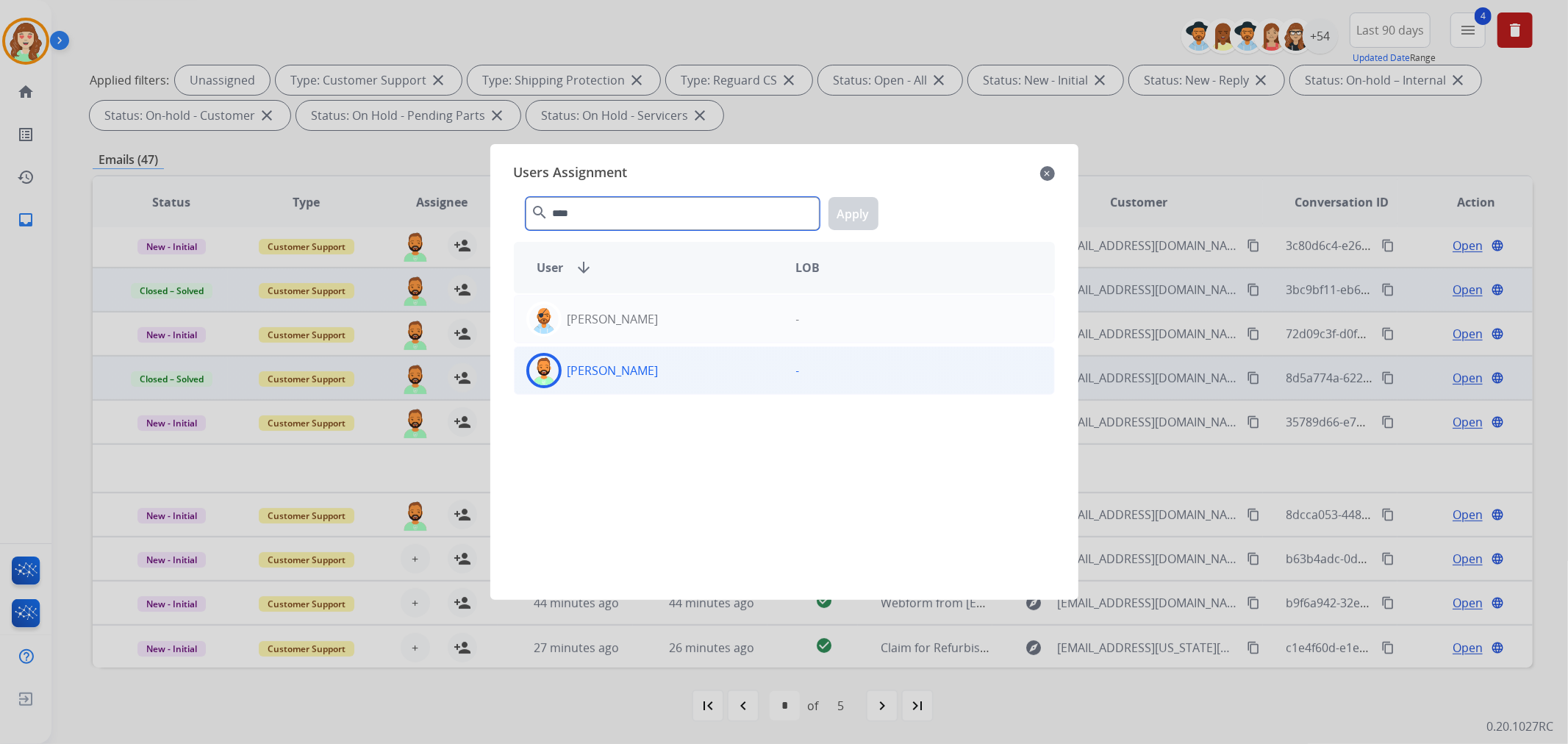
type input "****"
drag, startPoint x: 652, startPoint y: 364, endPoint x: 705, endPoint y: 351, distance: 54.6
click at [655, 364] on div "[PERSON_NAME]" at bounding box center [648, 371] width 269 height 36
click at [840, 211] on button "Apply" at bounding box center [853, 214] width 50 height 34
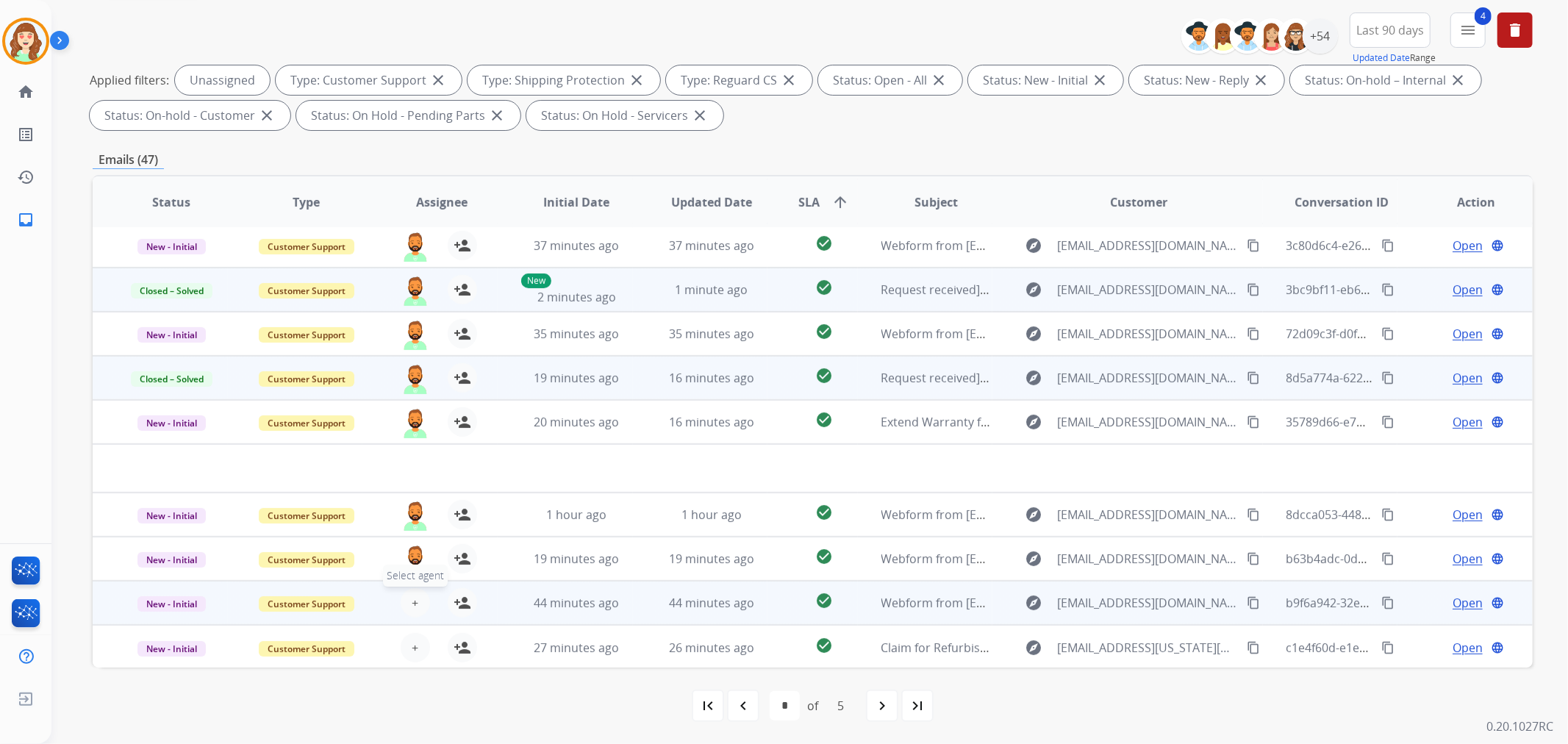
click at [411, 600] on span "+" at bounding box center [414, 603] width 7 height 18
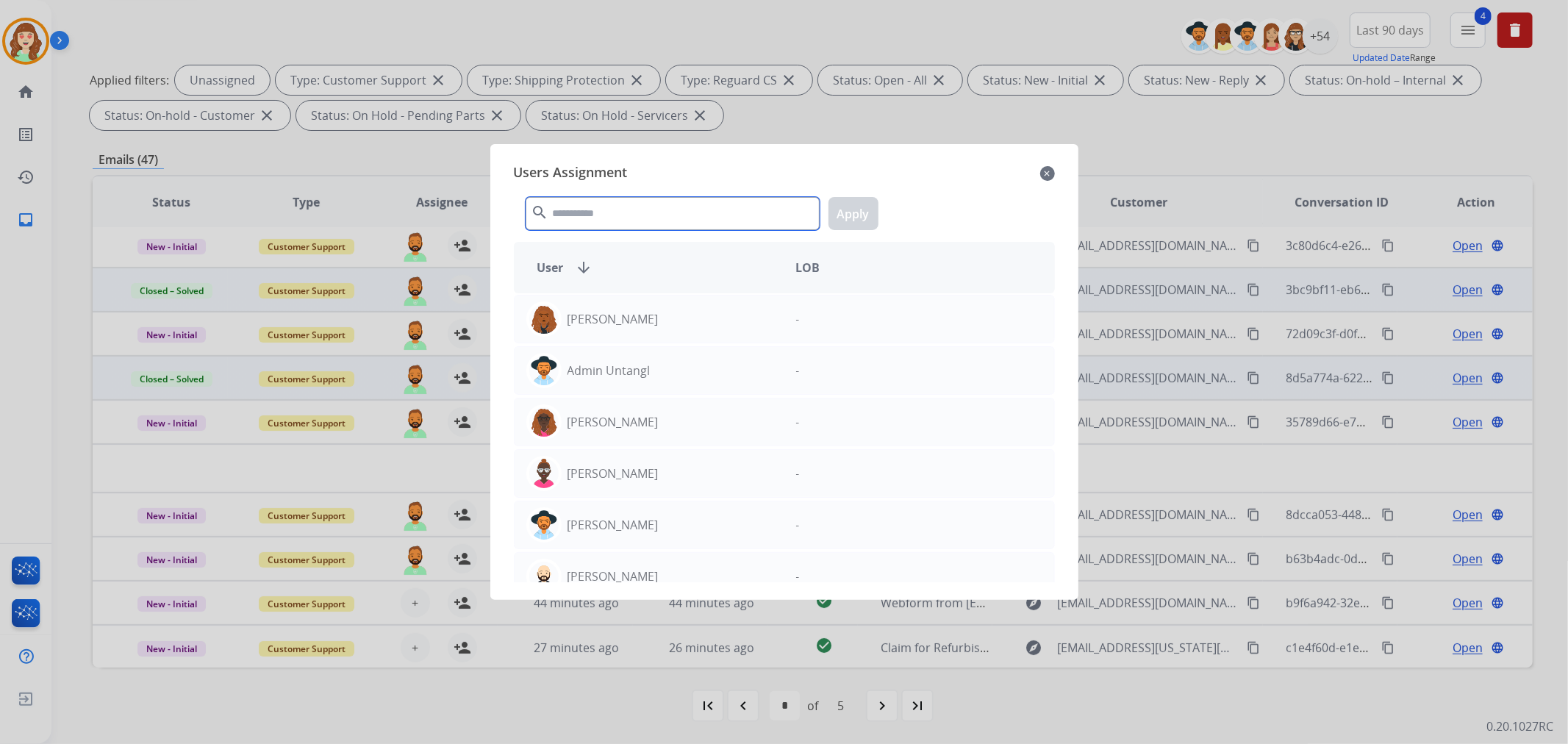
click at [630, 206] on input "text" at bounding box center [673, 214] width 294 height 34
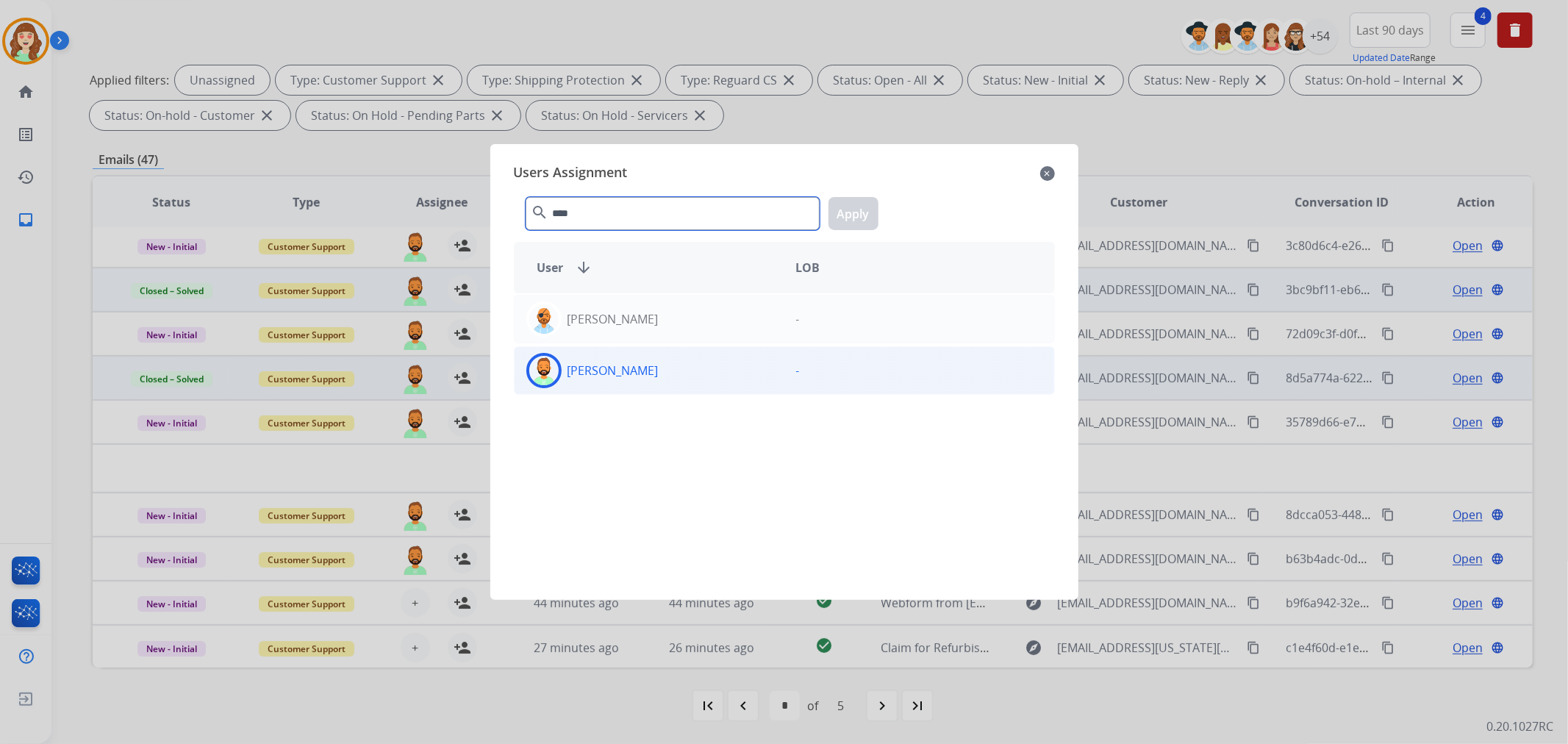
type input "****"
drag, startPoint x: 701, startPoint y: 371, endPoint x: 813, endPoint y: 258, distance: 159.1
click at [709, 371] on div "[PERSON_NAME]" at bounding box center [648, 371] width 269 height 36
drag, startPoint x: 841, startPoint y: 212, endPoint x: 464, endPoint y: 535, distance: 496.4
click at [837, 222] on button "Apply" at bounding box center [853, 214] width 50 height 34
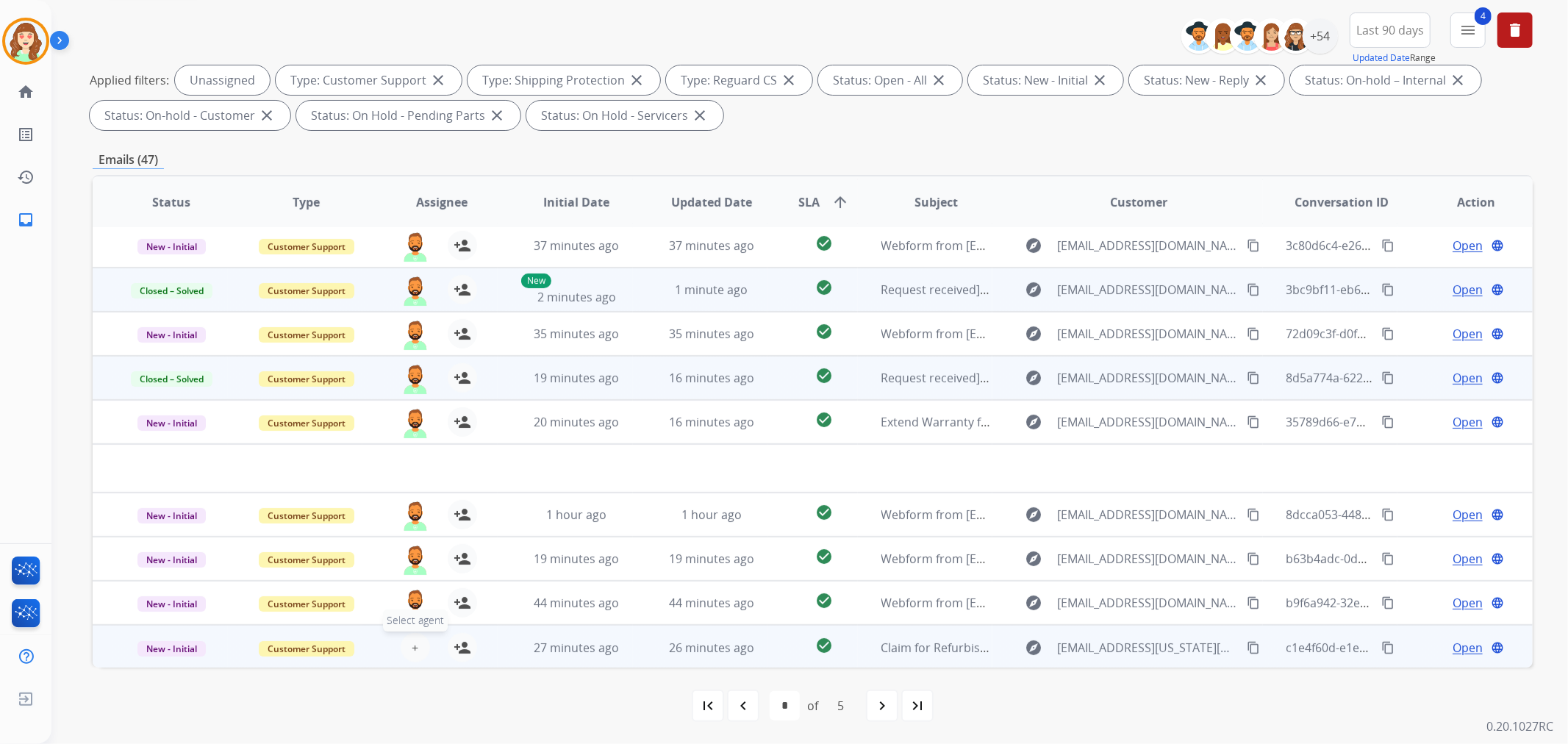
click at [413, 643] on span "+" at bounding box center [414, 647] width 7 height 18
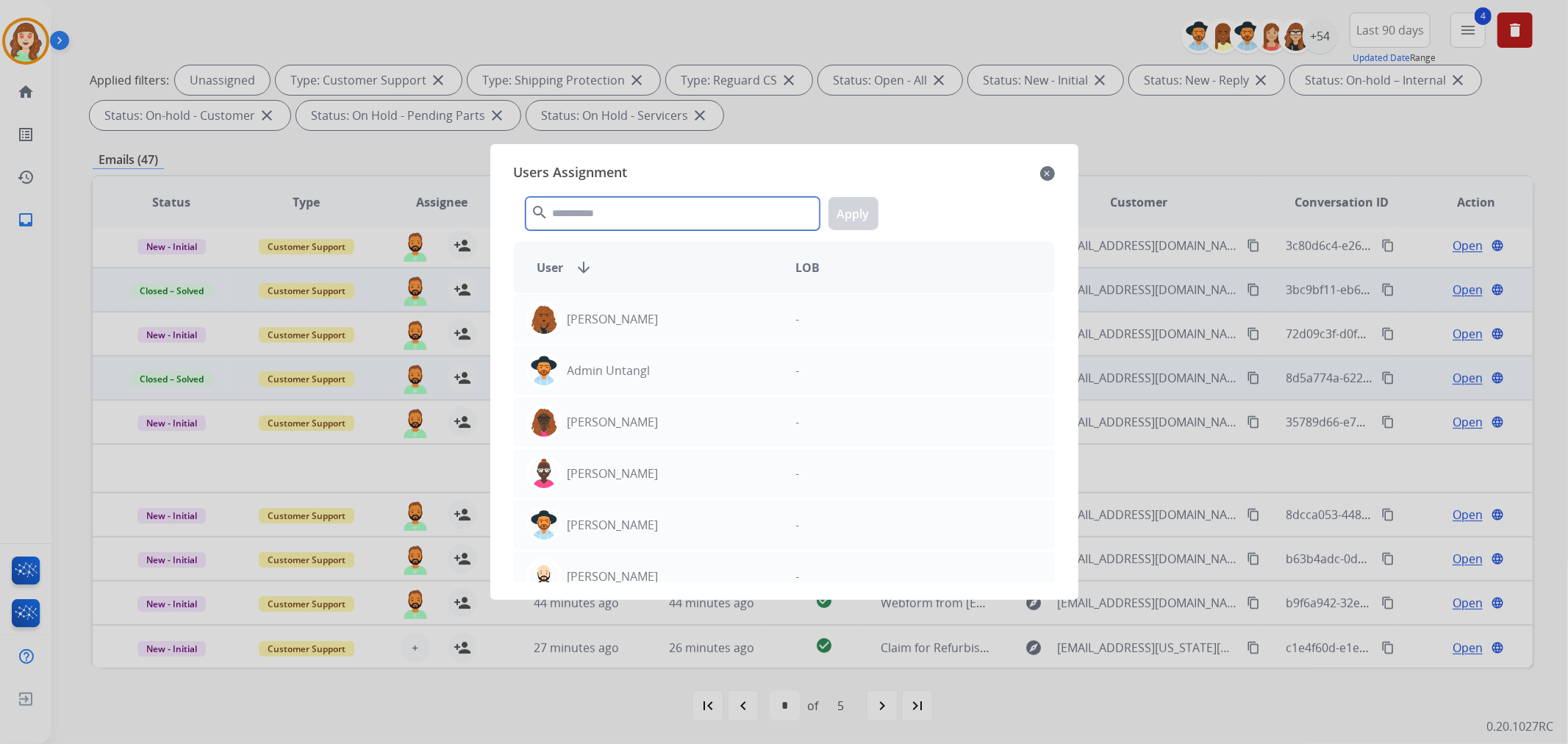
click at [676, 215] on input "text" at bounding box center [673, 214] width 294 height 34
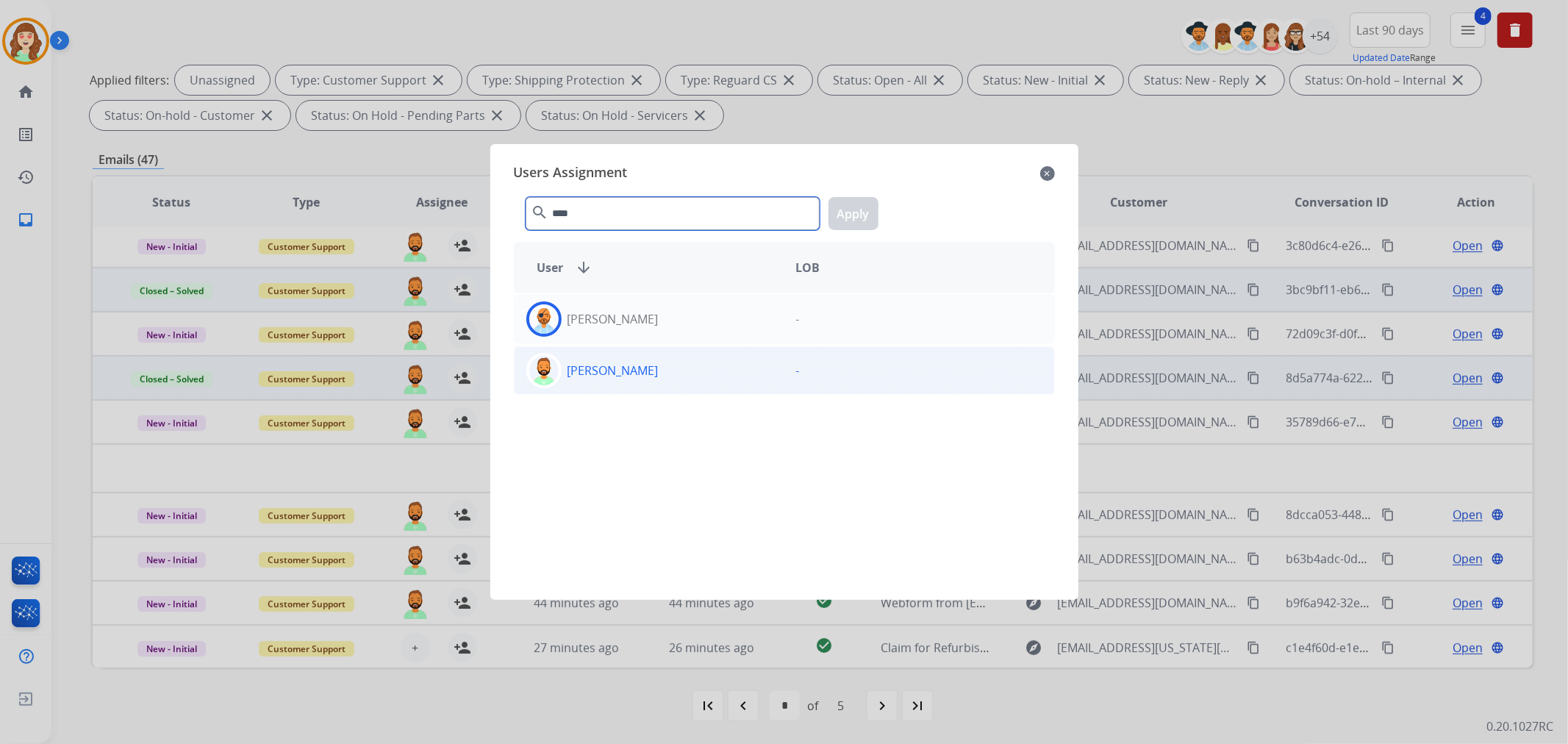
type input "****"
drag, startPoint x: 661, startPoint y: 373, endPoint x: 740, endPoint y: 353, distance: 81.5
click at [678, 373] on div "[PERSON_NAME]" at bounding box center [648, 371] width 269 height 36
click at [855, 213] on button "Apply" at bounding box center [853, 214] width 50 height 34
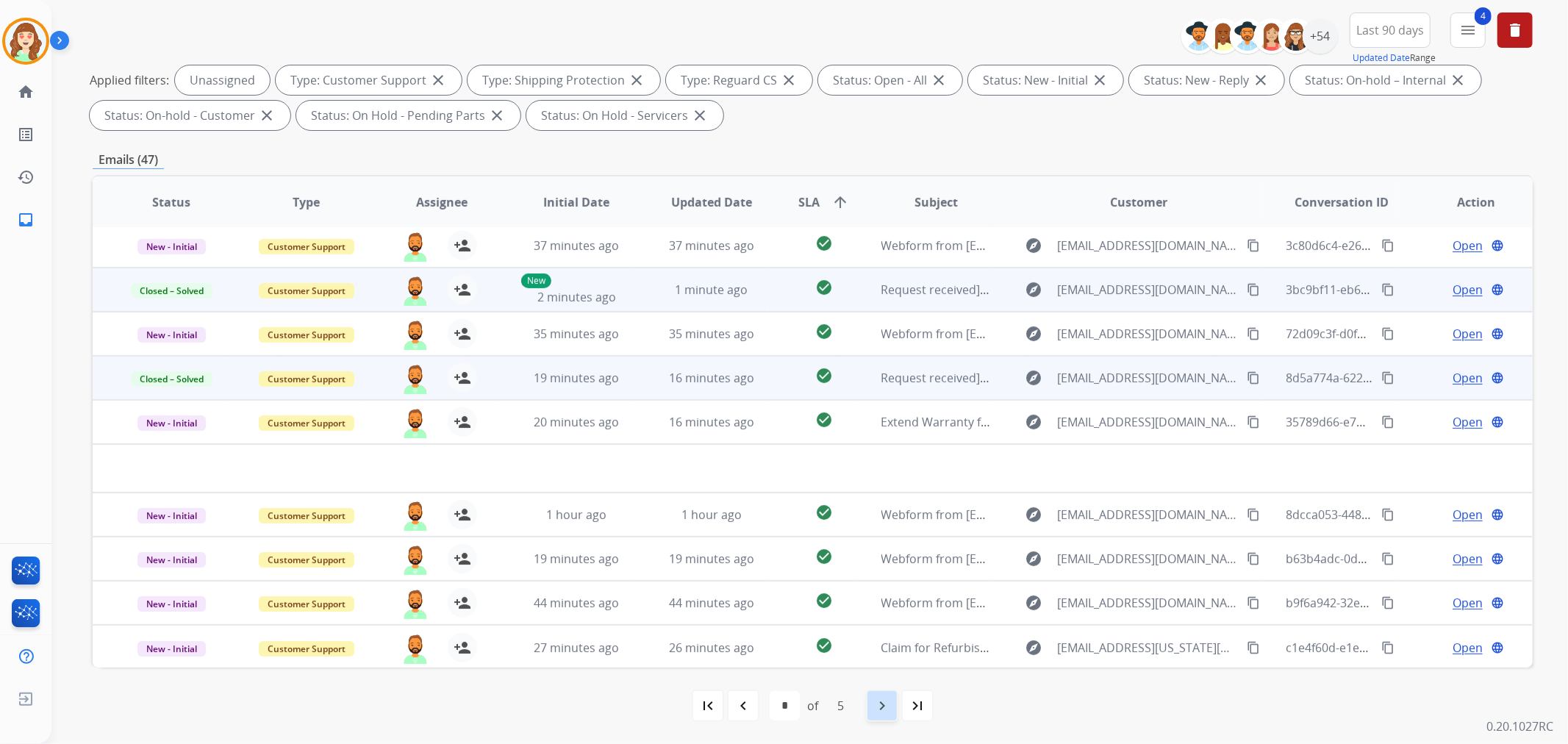
click at [877, 705] on mat-icon "navigate_next" at bounding box center [882, 706] width 18 height 18
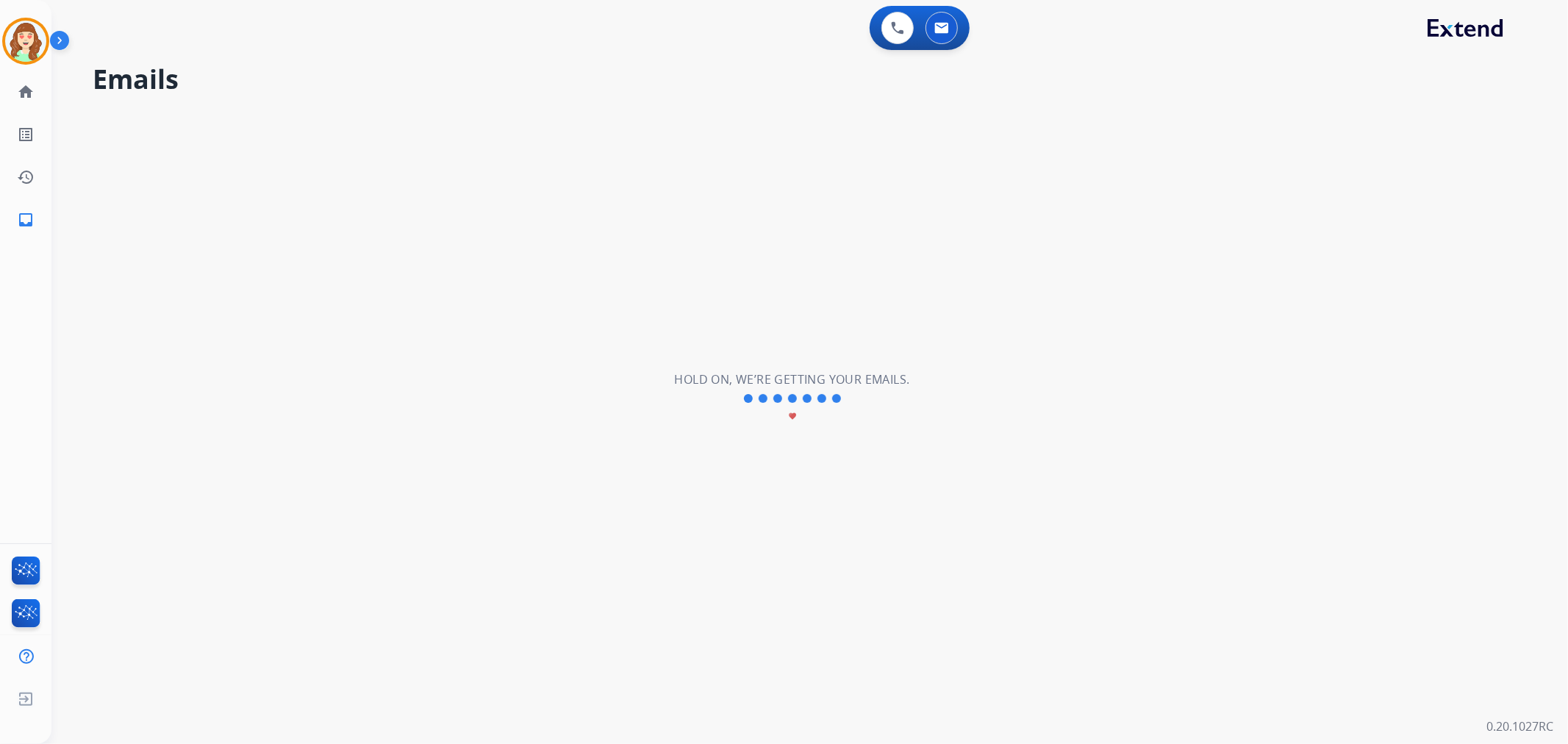
scroll to position [0, 0]
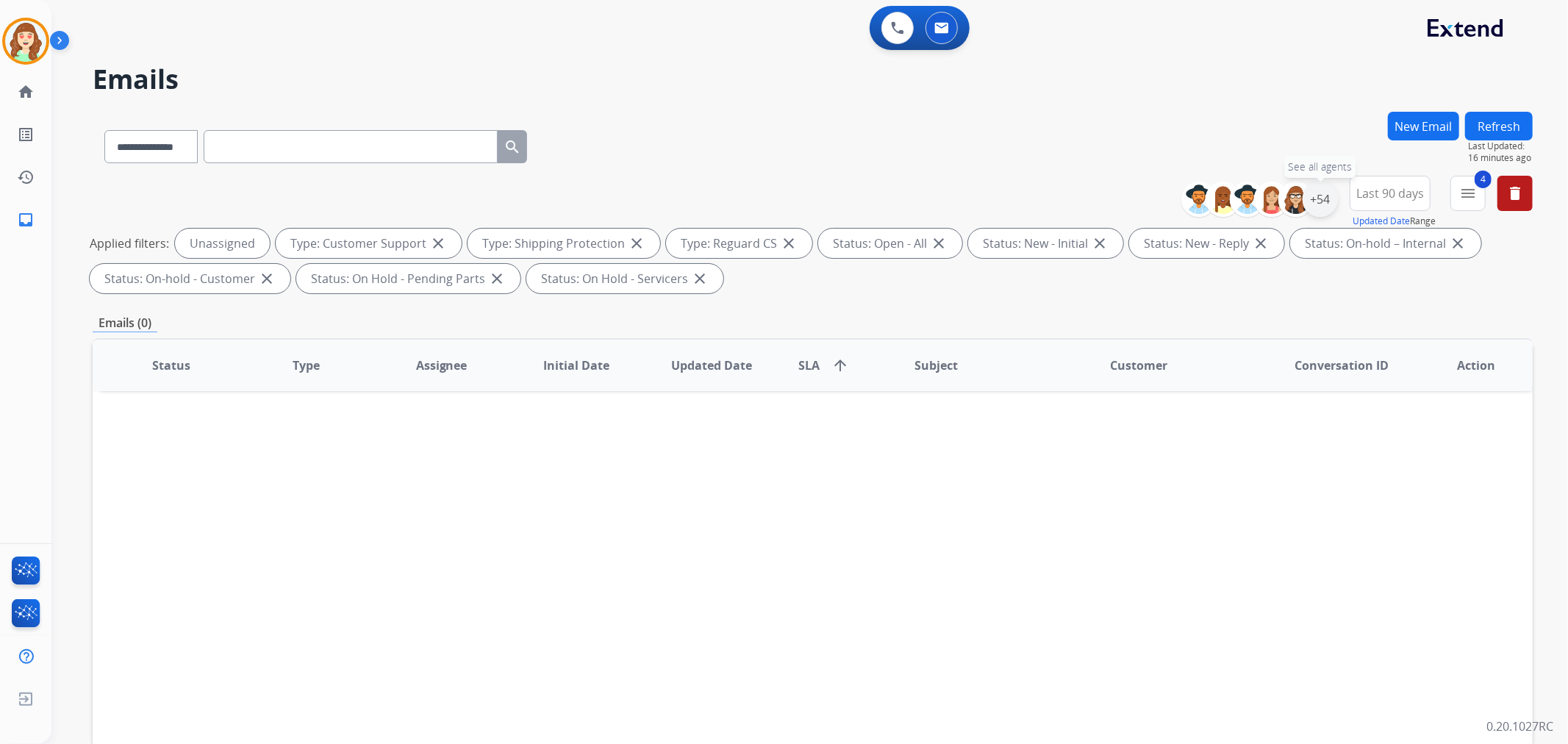
drag, startPoint x: 1310, startPoint y: 198, endPoint x: 1251, endPoint y: 300, distance: 117.8
click at [1308, 198] on div "+54" at bounding box center [1320, 199] width 36 height 36
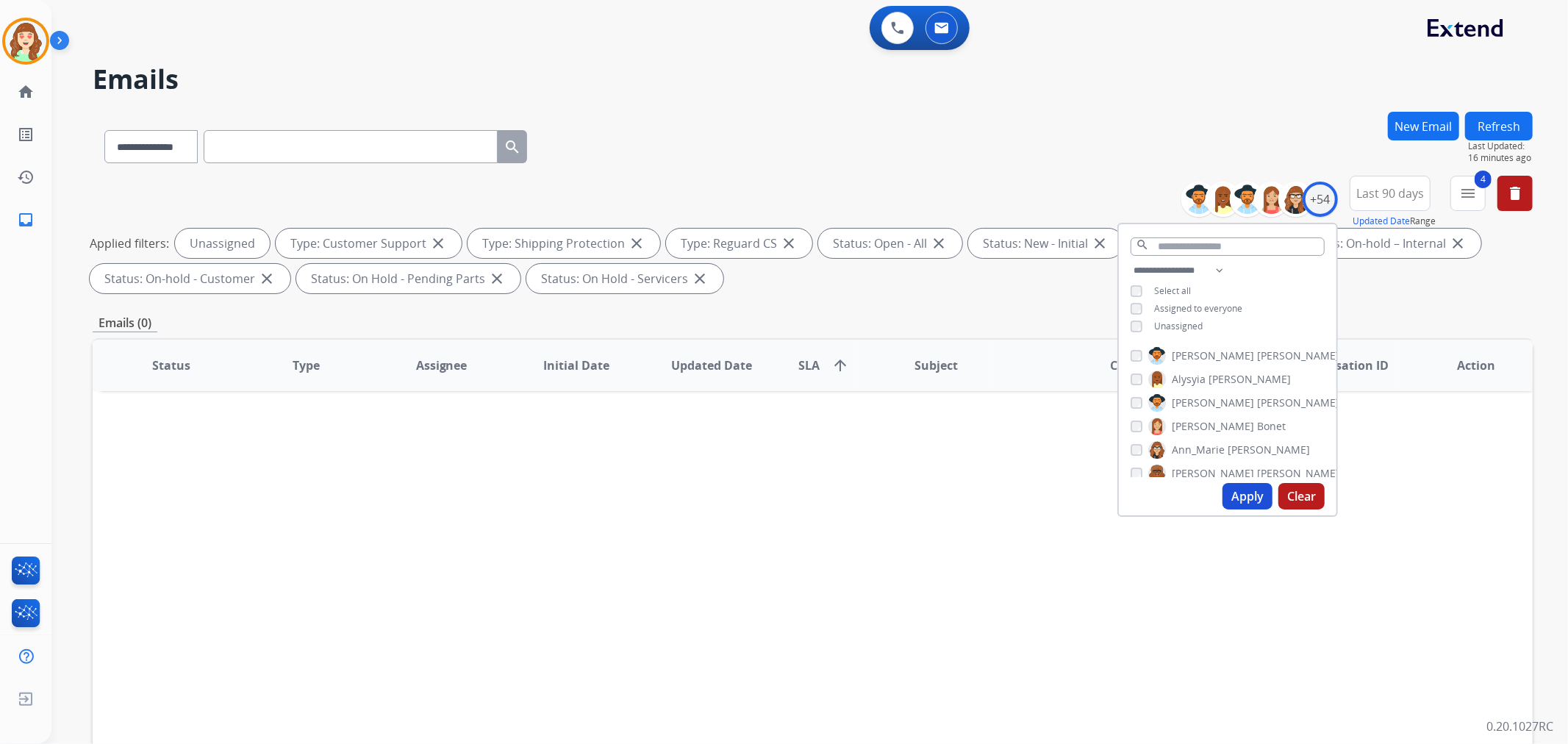
click at [1244, 493] on button "Apply" at bounding box center [1247, 495] width 50 height 27
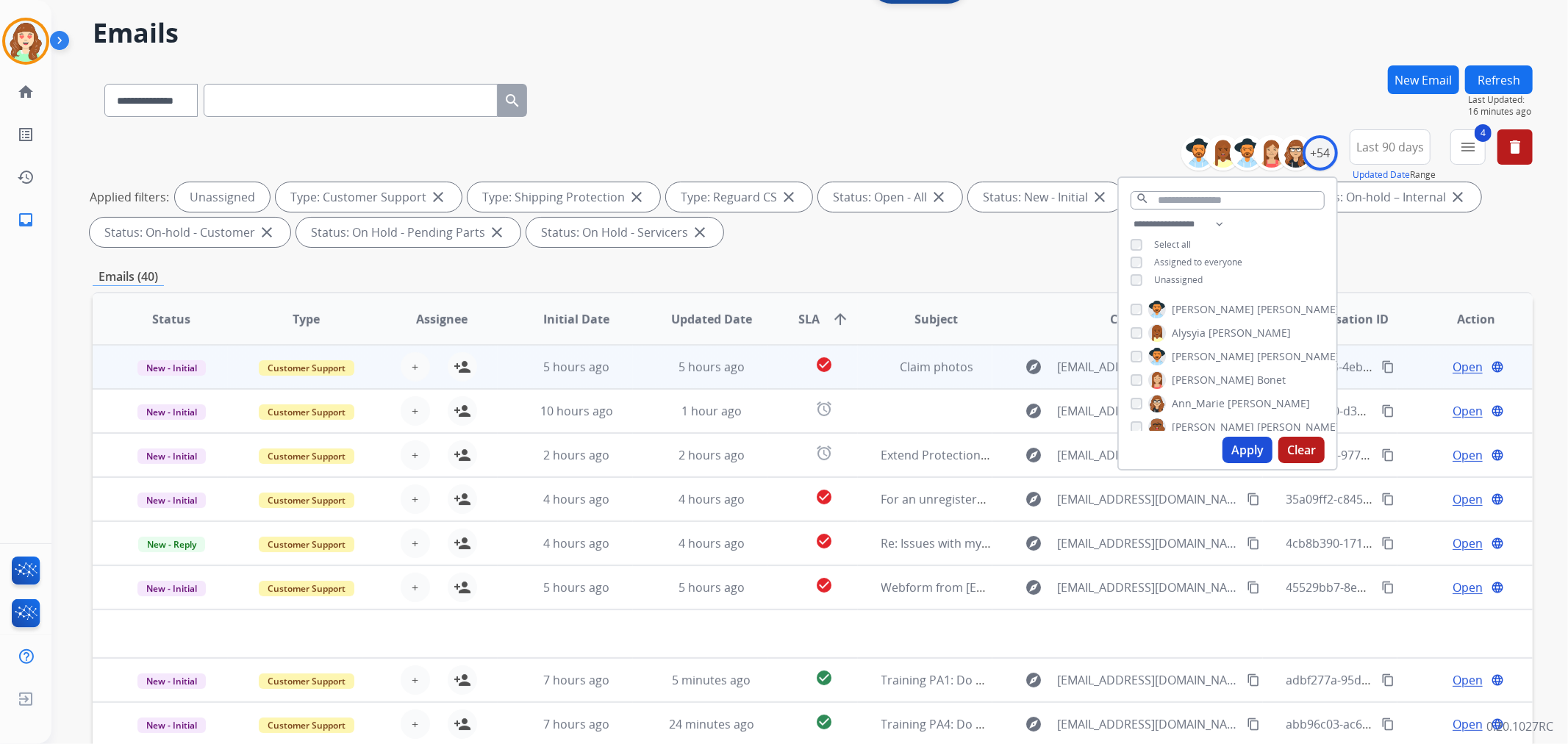
scroll to position [163, 0]
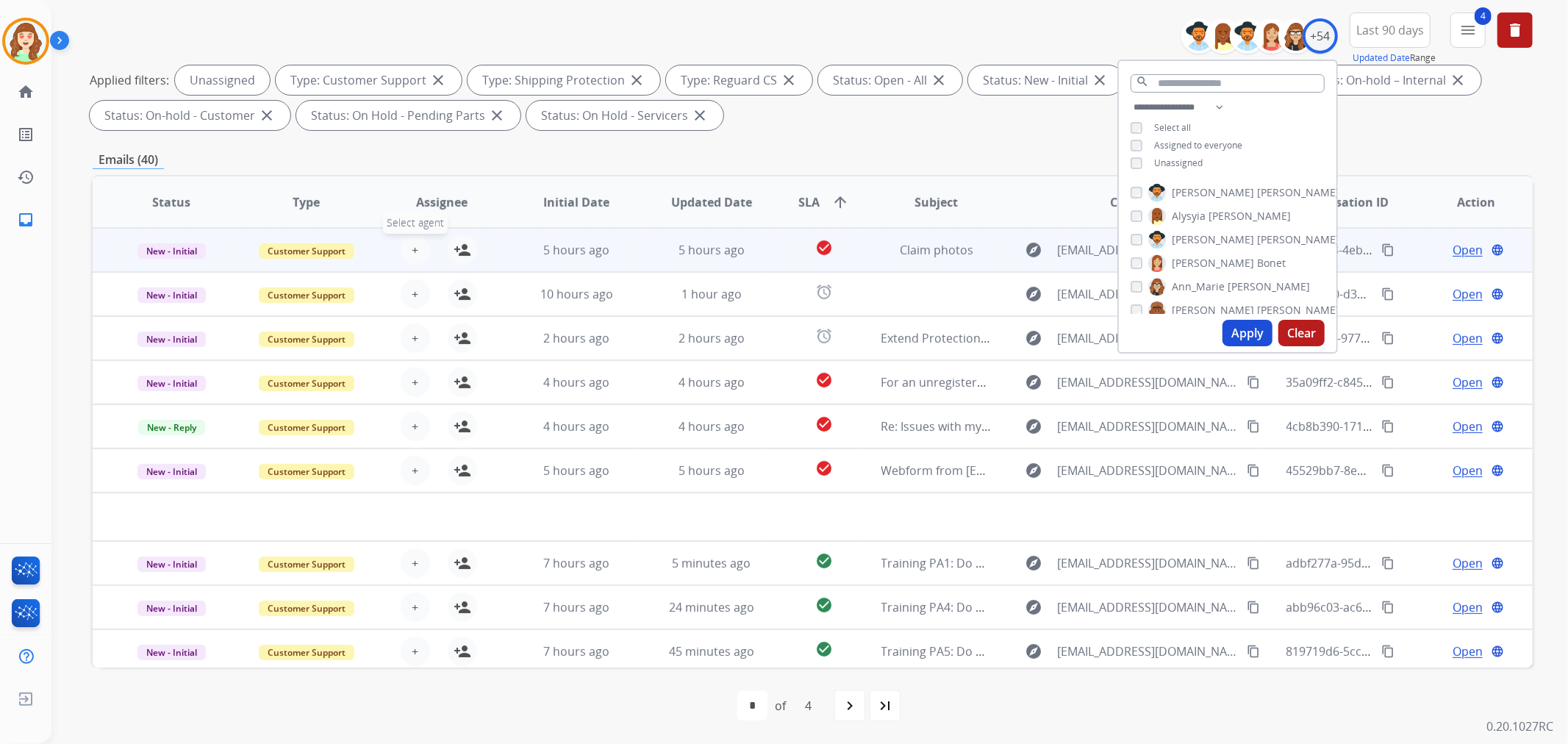
click at [411, 249] on span "+" at bounding box center [414, 250] width 7 height 18
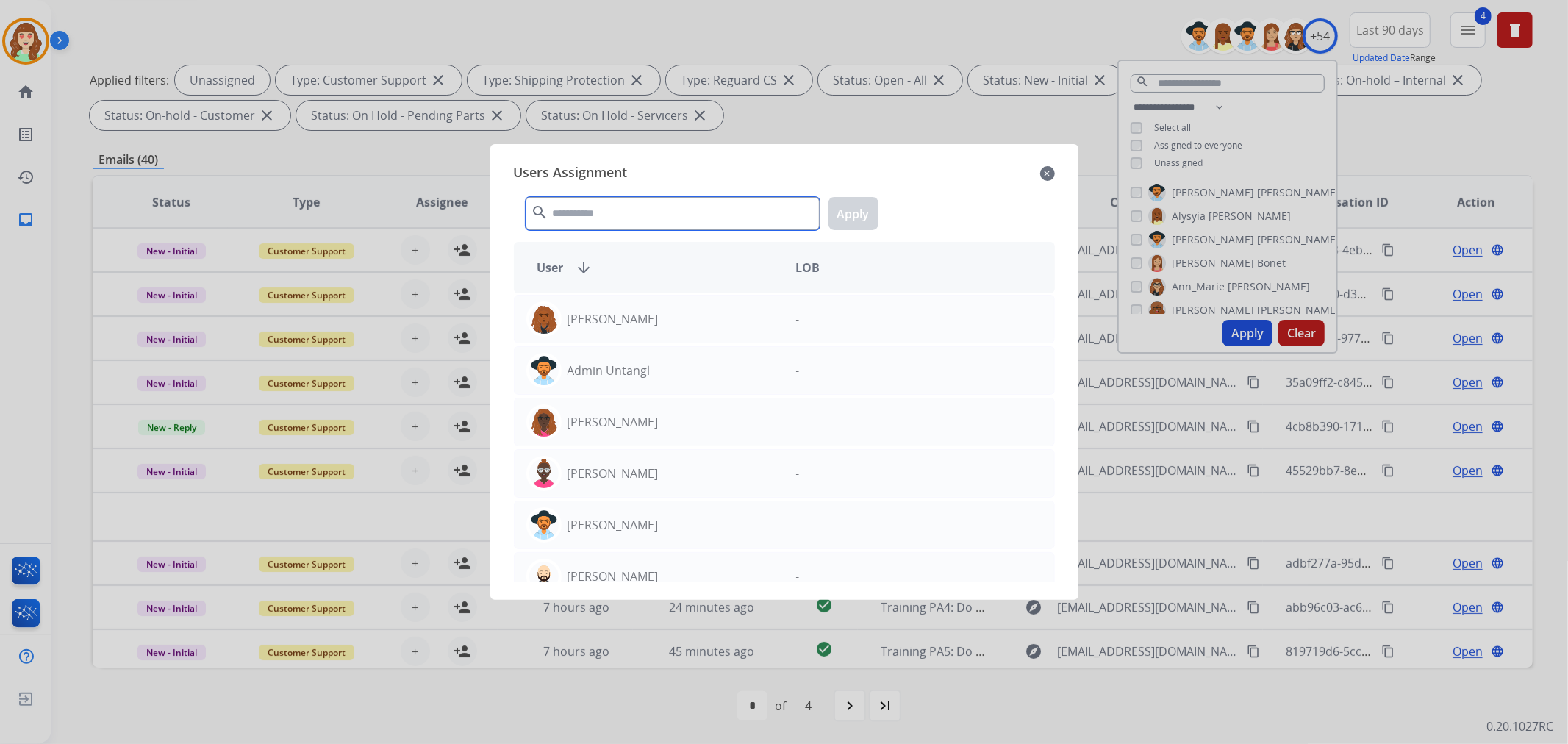
click at [656, 209] on input "text" at bounding box center [673, 214] width 294 height 34
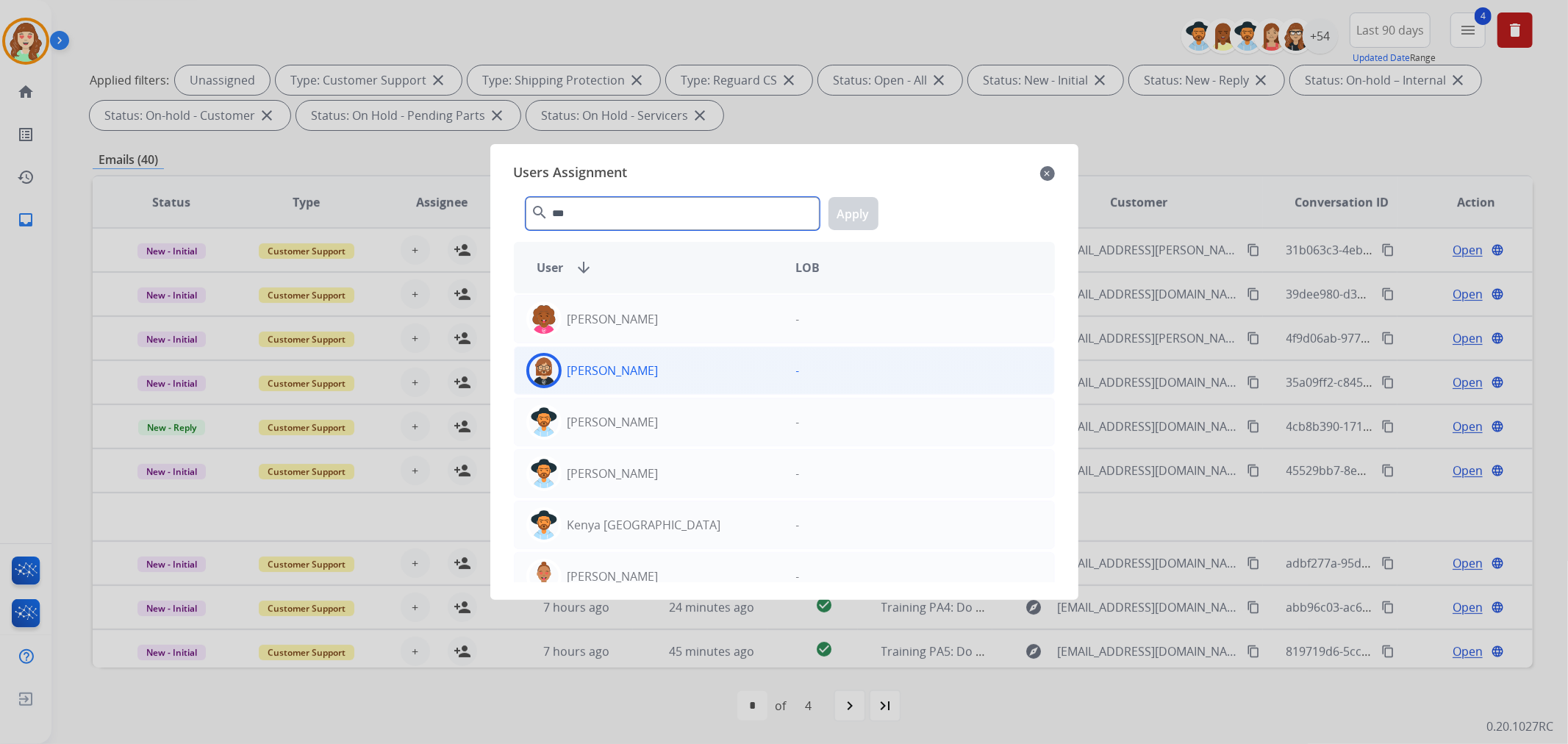
type input "***"
click at [721, 372] on div "[PERSON_NAME]" at bounding box center [648, 371] width 269 height 36
drag, startPoint x: 857, startPoint y: 213, endPoint x: 728, endPoint y: 263, distance: 138.4
click at [856, 214] on button "Apply" at bounding box center [853, 214] width 50 height 34
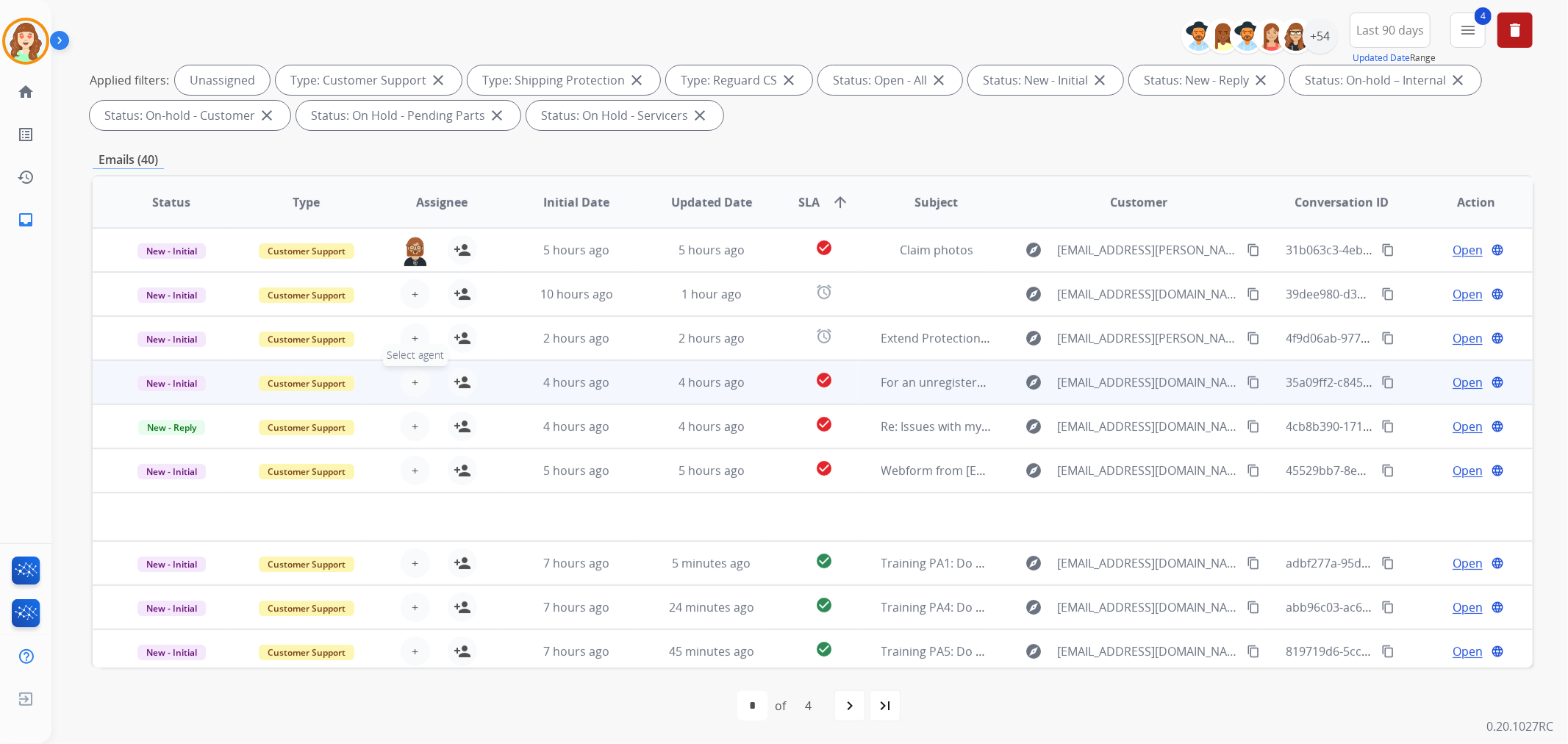
click at [414, 373] on span "+" at bounding box center [414, 382] width 7 height 18
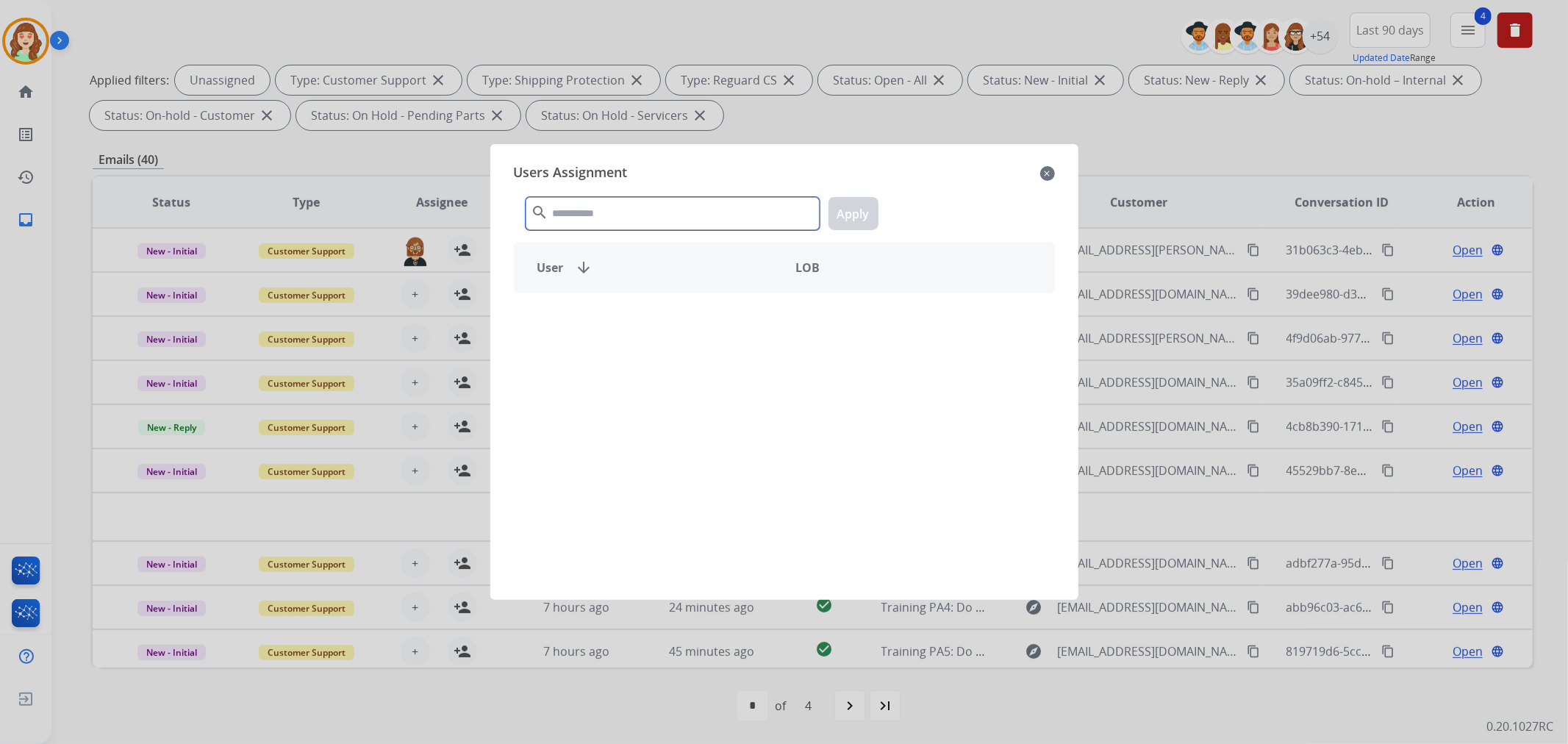
click at [667, 221] on input "text" at bounding box center [673, 214] width 294 height 34
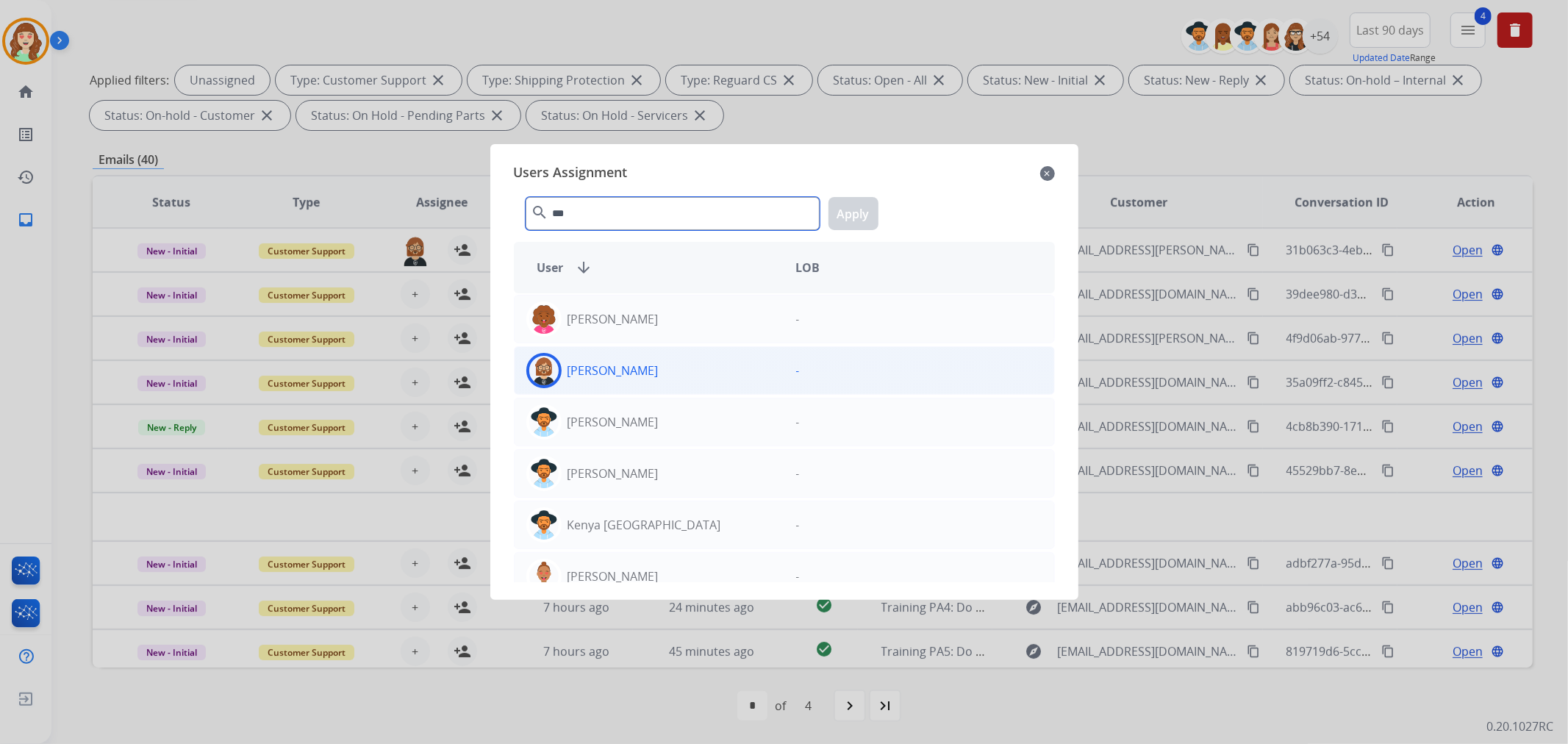
type input "***"
click at [655, 375] on div "[PERSON_NAME]" at bounding box center [648, 371] width 269 height 36
click at [854, 200] on button "Apply" at bounding box center [853, 214] width 50 height 34
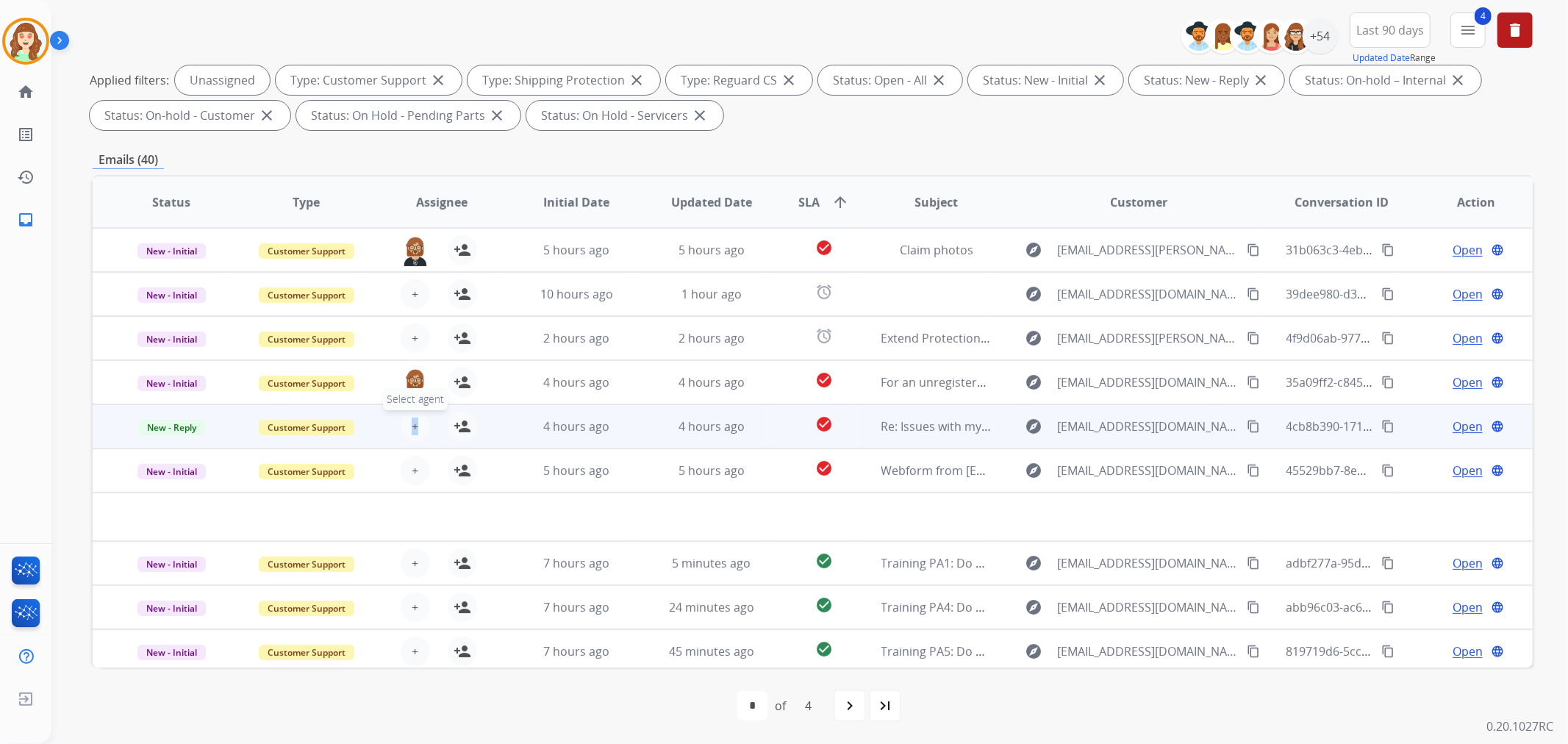
click at [411, 410] on div "+ Select agent person_add Assign to Me" at bounding box center [429, 426] width 134 height 41
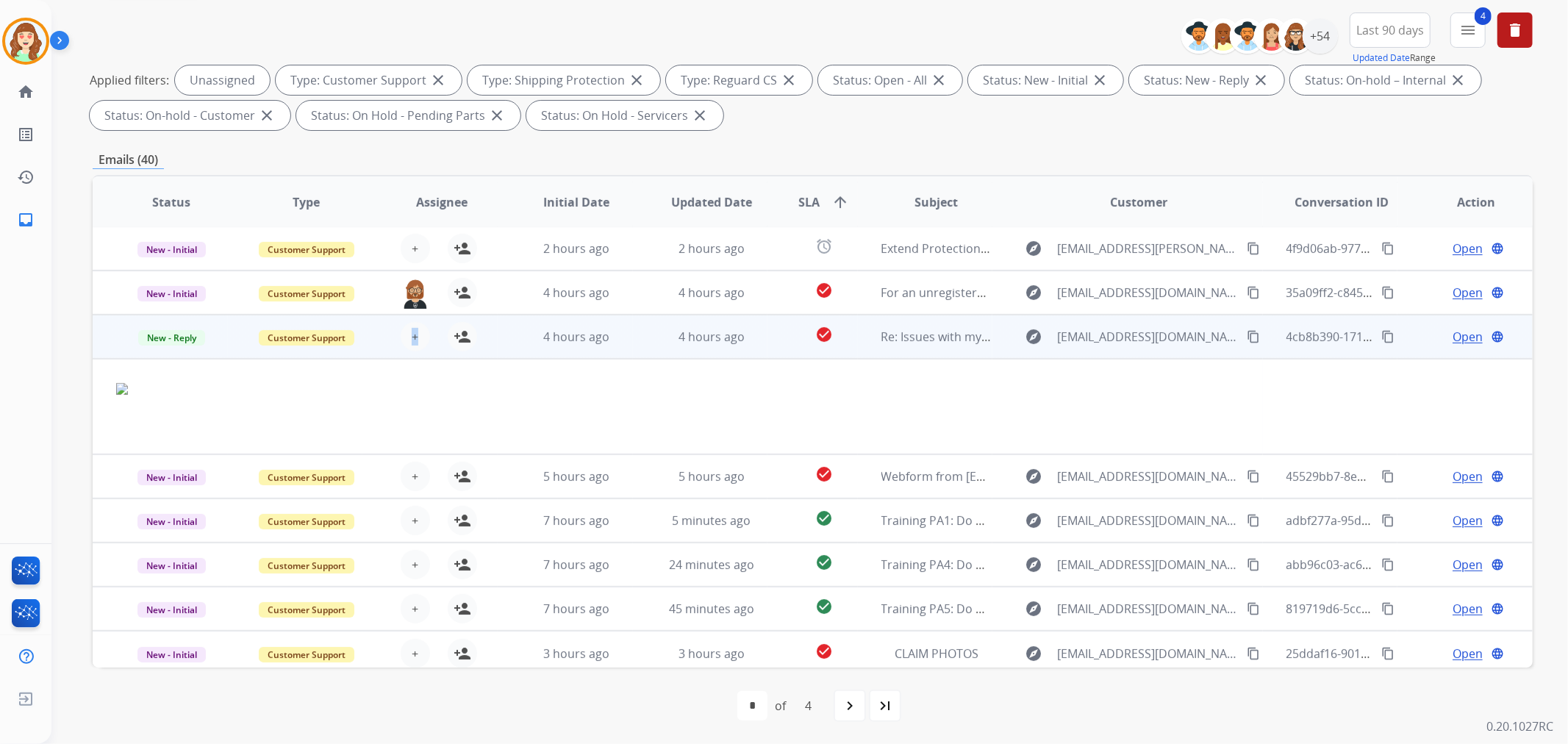
scroll to position [96, 0]
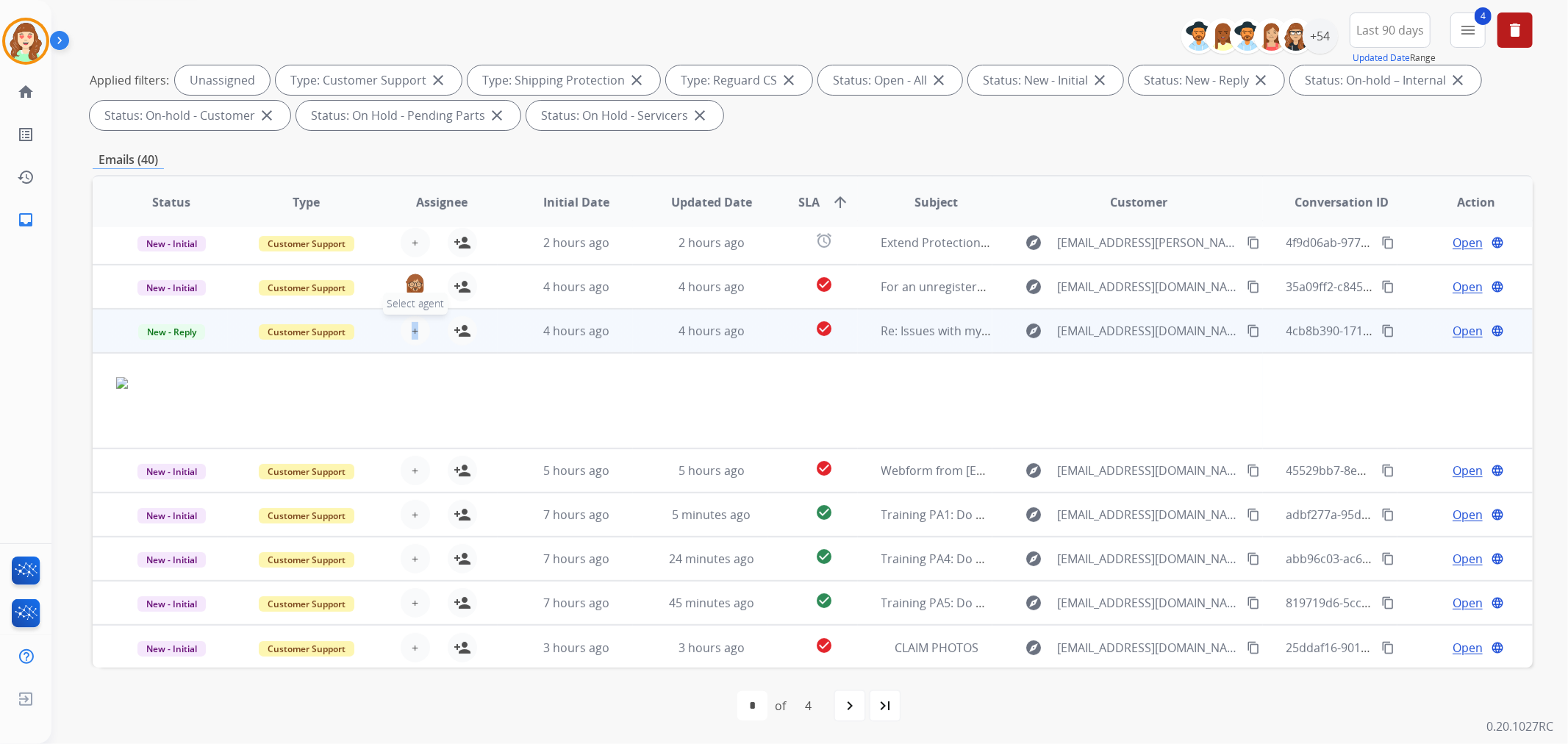
click at [416, 327] on button "+ Select agent" at bounding box center [415, 331] width 30 height 30
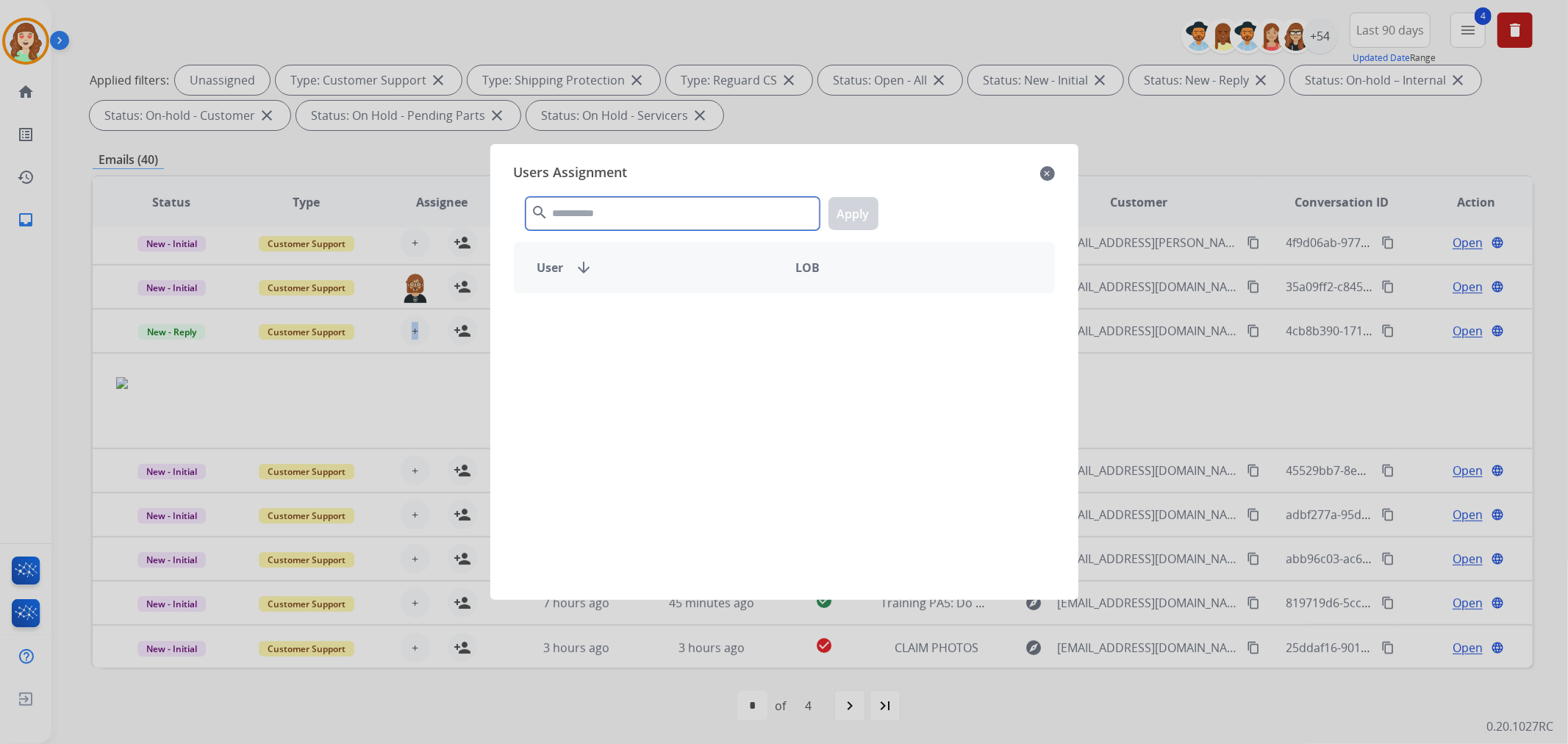
click at [667, 226] on input "text" at bounding box center [673, 214] width 294 height 34
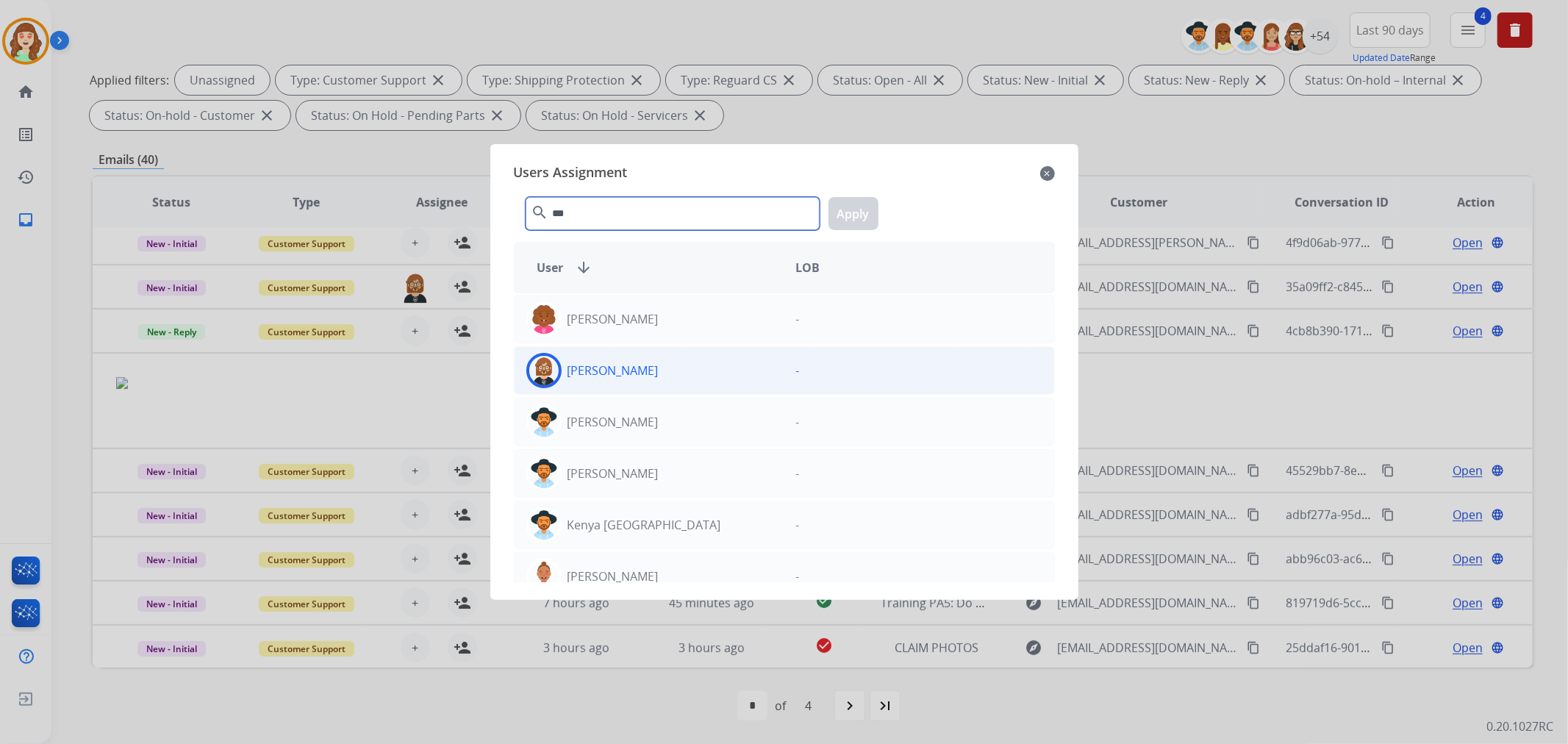
type input "***"
drag, startPoint x: 655, startPoint y: 375, endPoint x: 837, endPoint y: 353, distance: 183.3
click at [664, 386] on div "[PERSON_NAME]" at bounding box center [648, 371] width 269 height 36
click at [860, 223] on button "Apply" at bounding box center [853, 214] width 50 height 34
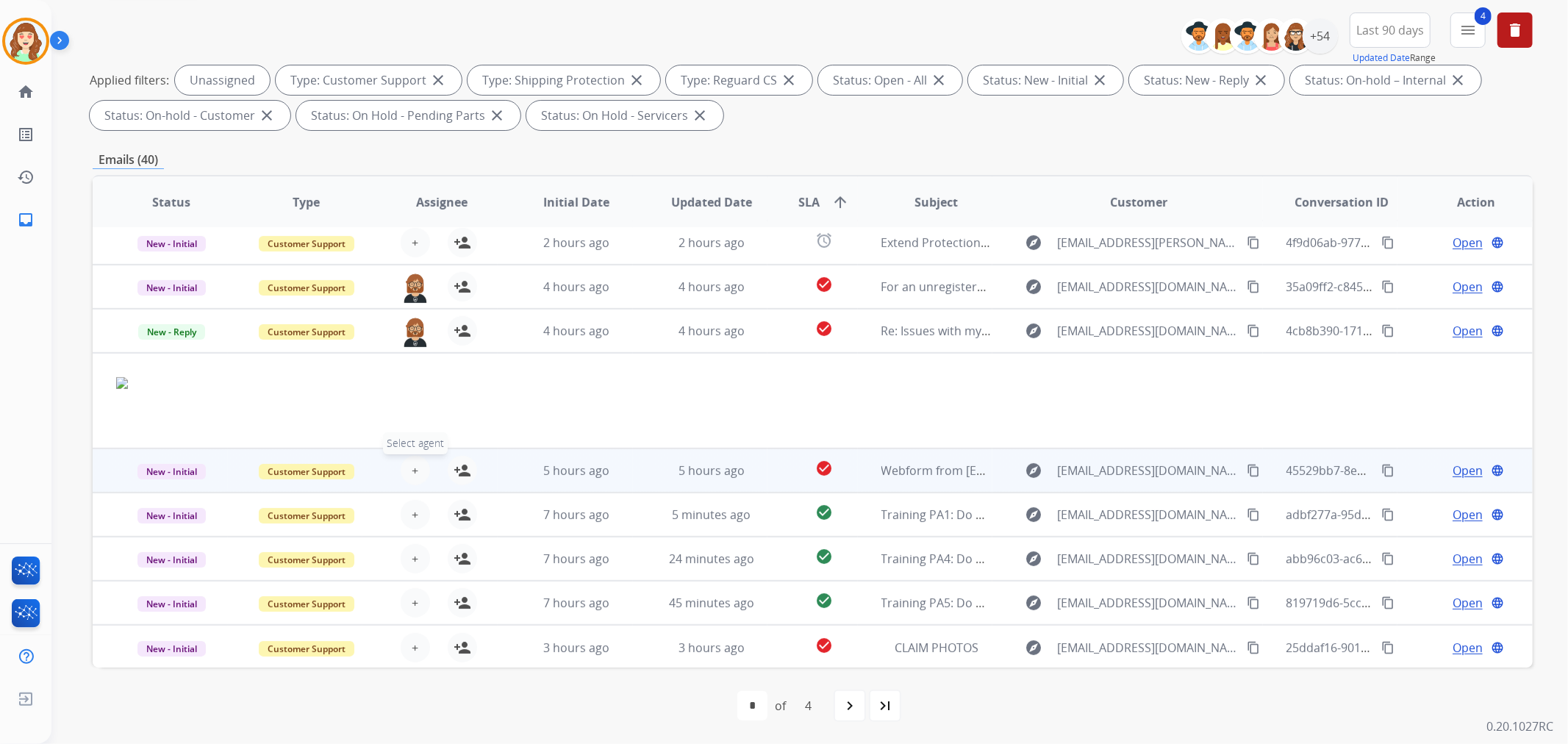
click at [412, 472] on span "+" at bounding box center [414, 471] width 7 height 18
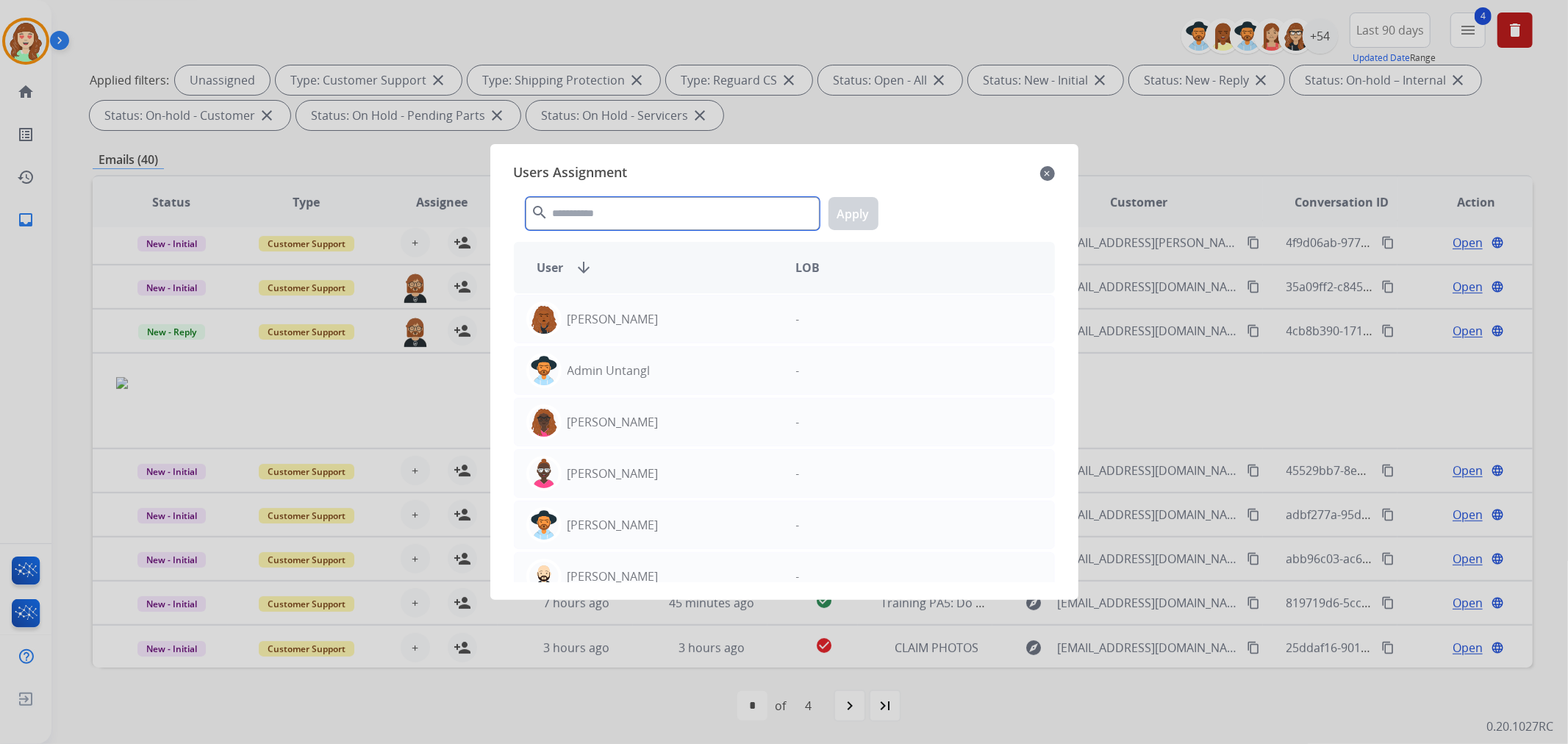
click at [679, 213] on input "text" at bounding box center [673, 214] width 294 height 34
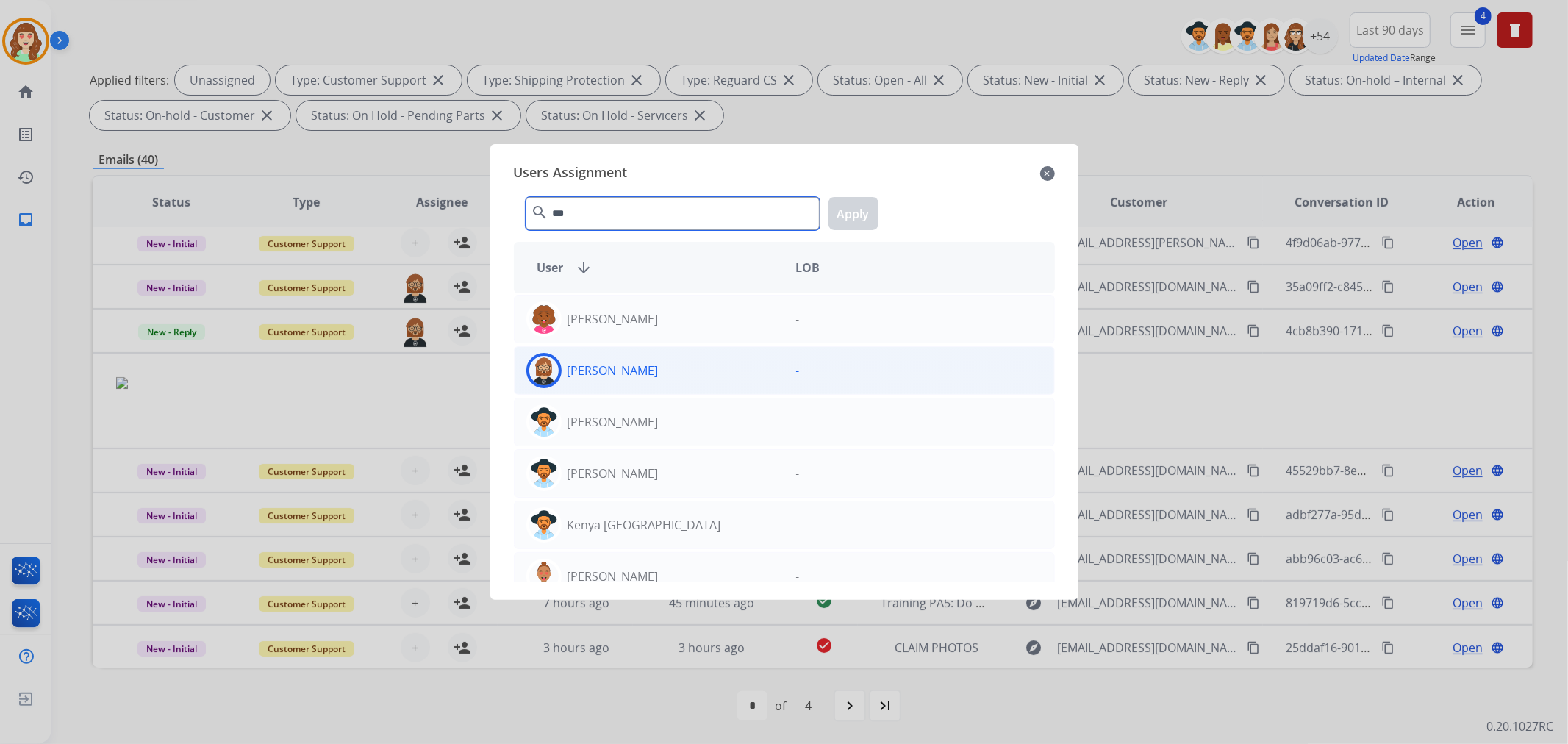
type input "***"
click at [681, 369] on div "[PERSON_NAME]" at bounding box center [648, 371] width 269 height 36
click at [849, 209] on button "Apply" at bounding box center [853, 214] width 50 height 34
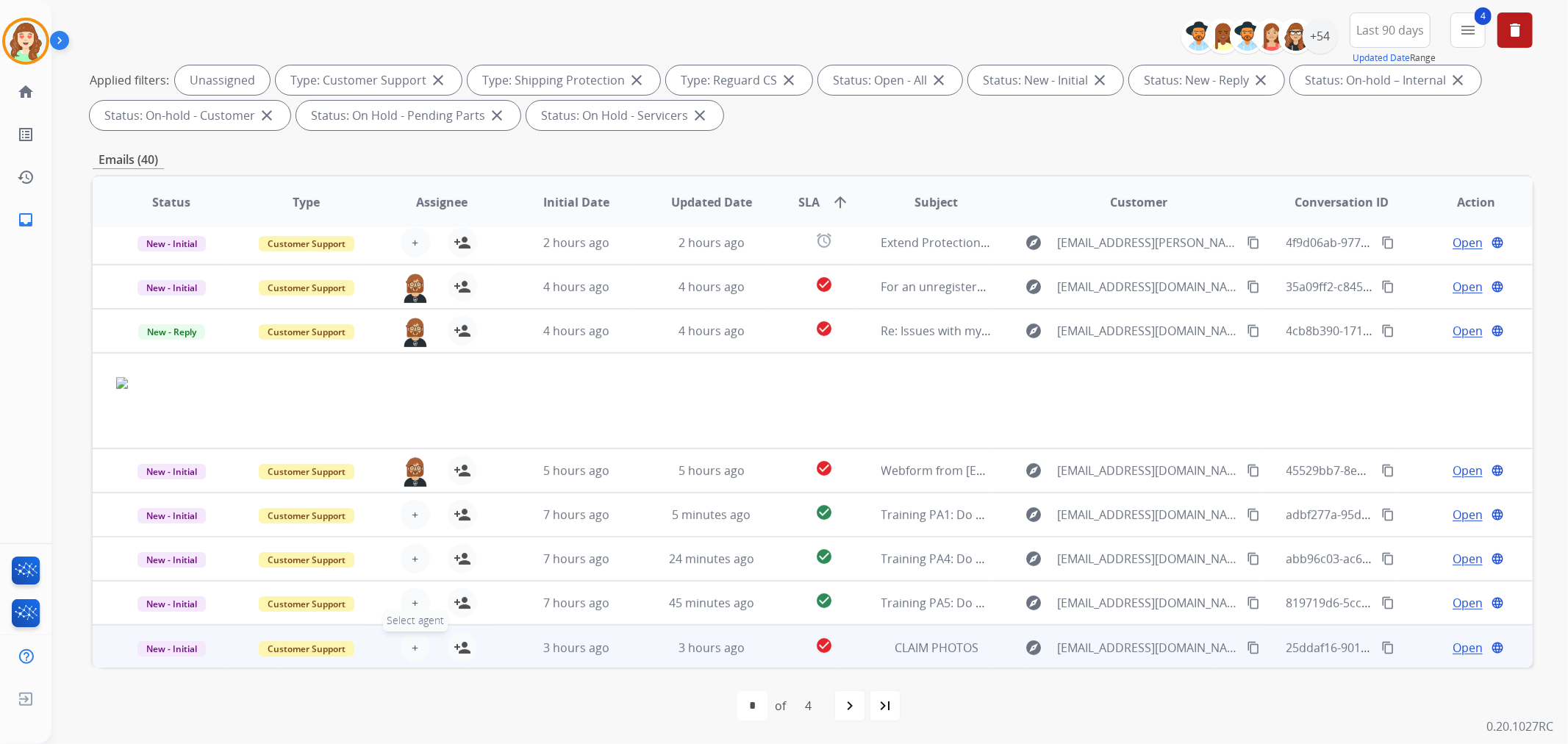
click at [411, 644] on span "+" at bounding box center [414, 647] width 7 height 18
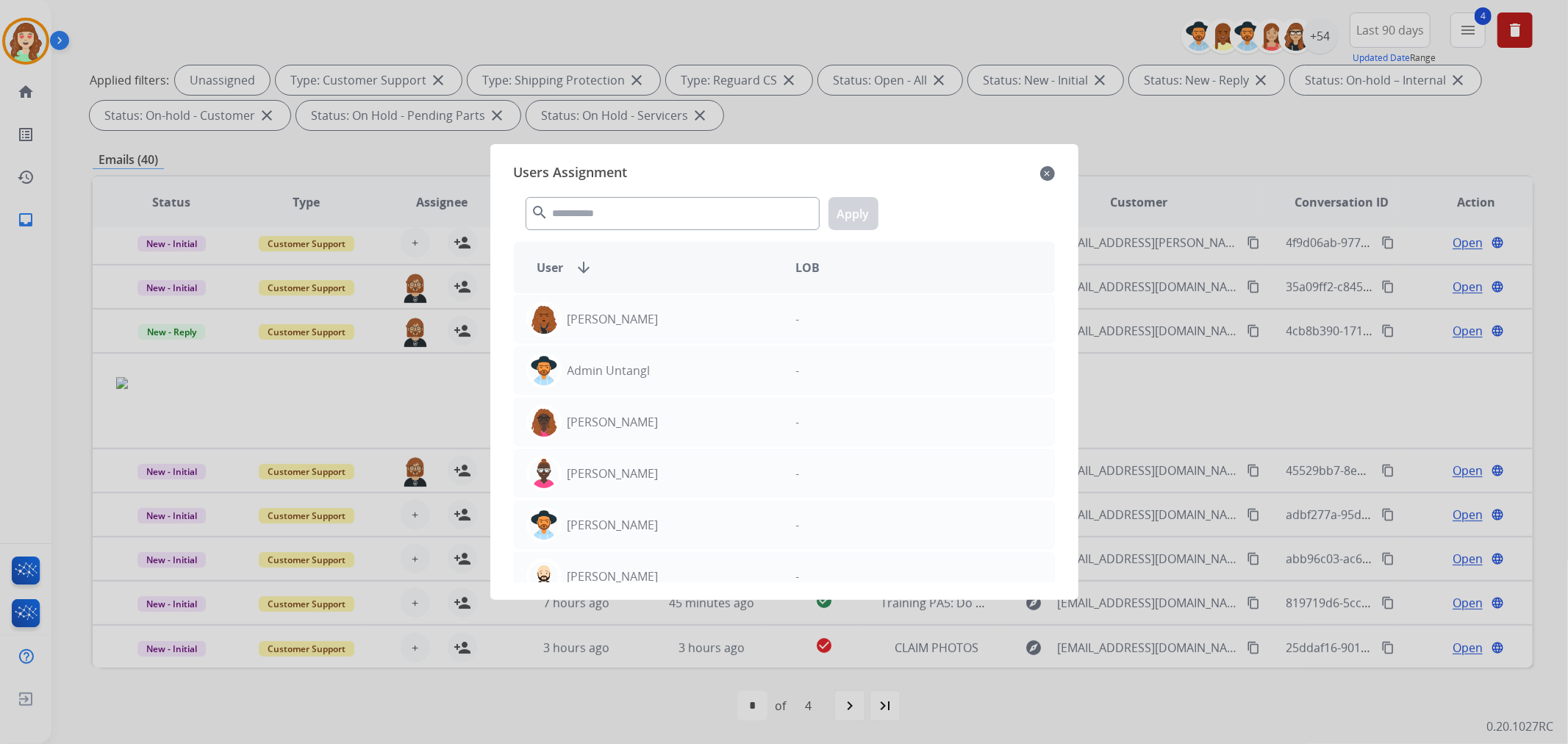
click at [641, 231] on div "search Apply" at bounding box center [784, 210] width 541 height 50
click at [641, 209] on input "text" at bounding box center [673, 214] width 294 height 34
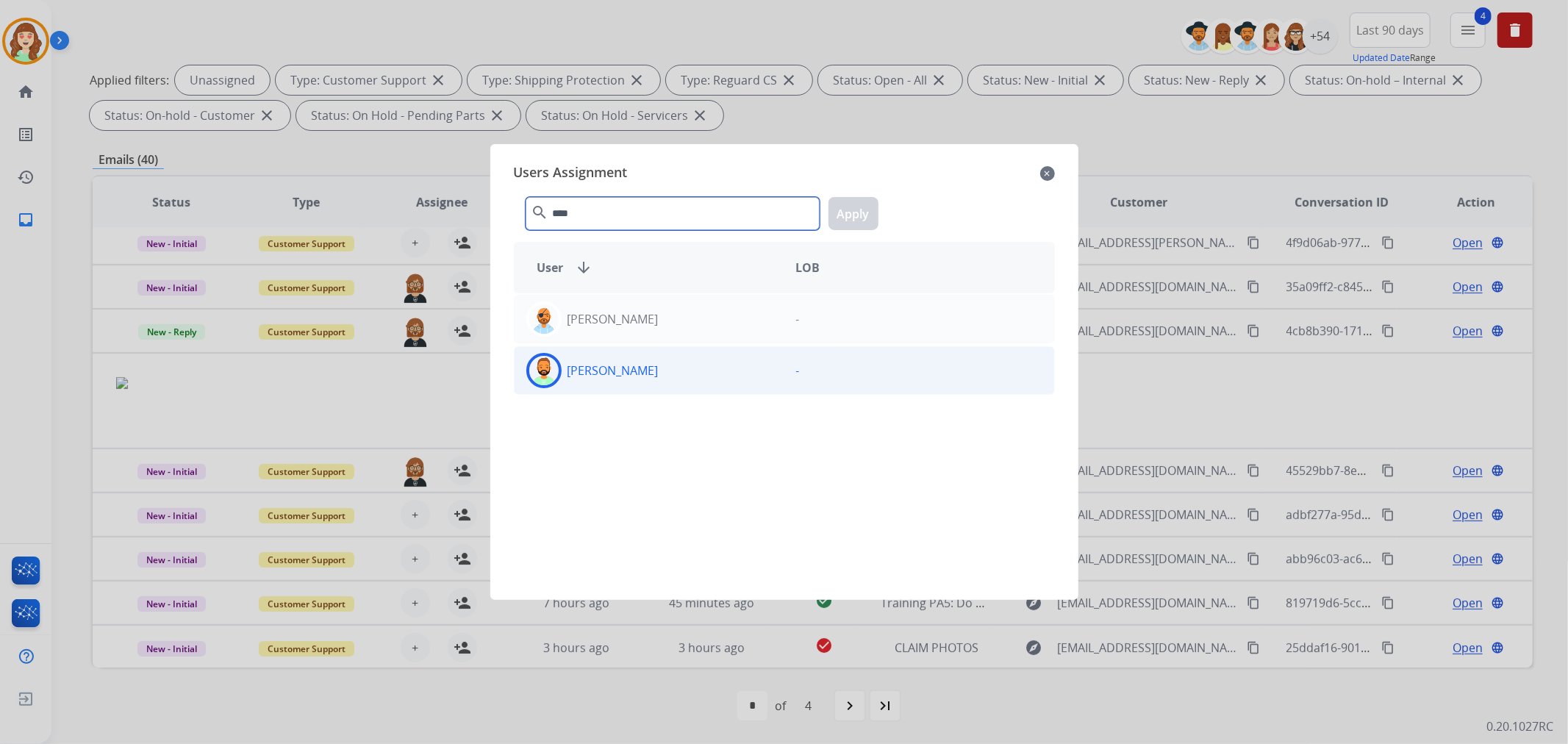
type input "****"
drag, startPoint x: 684, startPoint y: 380, endPoint x: 787, endPoint y: 285, distance: 140.1
click at [687, 376] on div "[PERSON_NAME]" at bounding box center [648, 371] width 269 height 36
click at [849, 214] on button "Apply" at bounding box center [853, 214] width 50 height 34
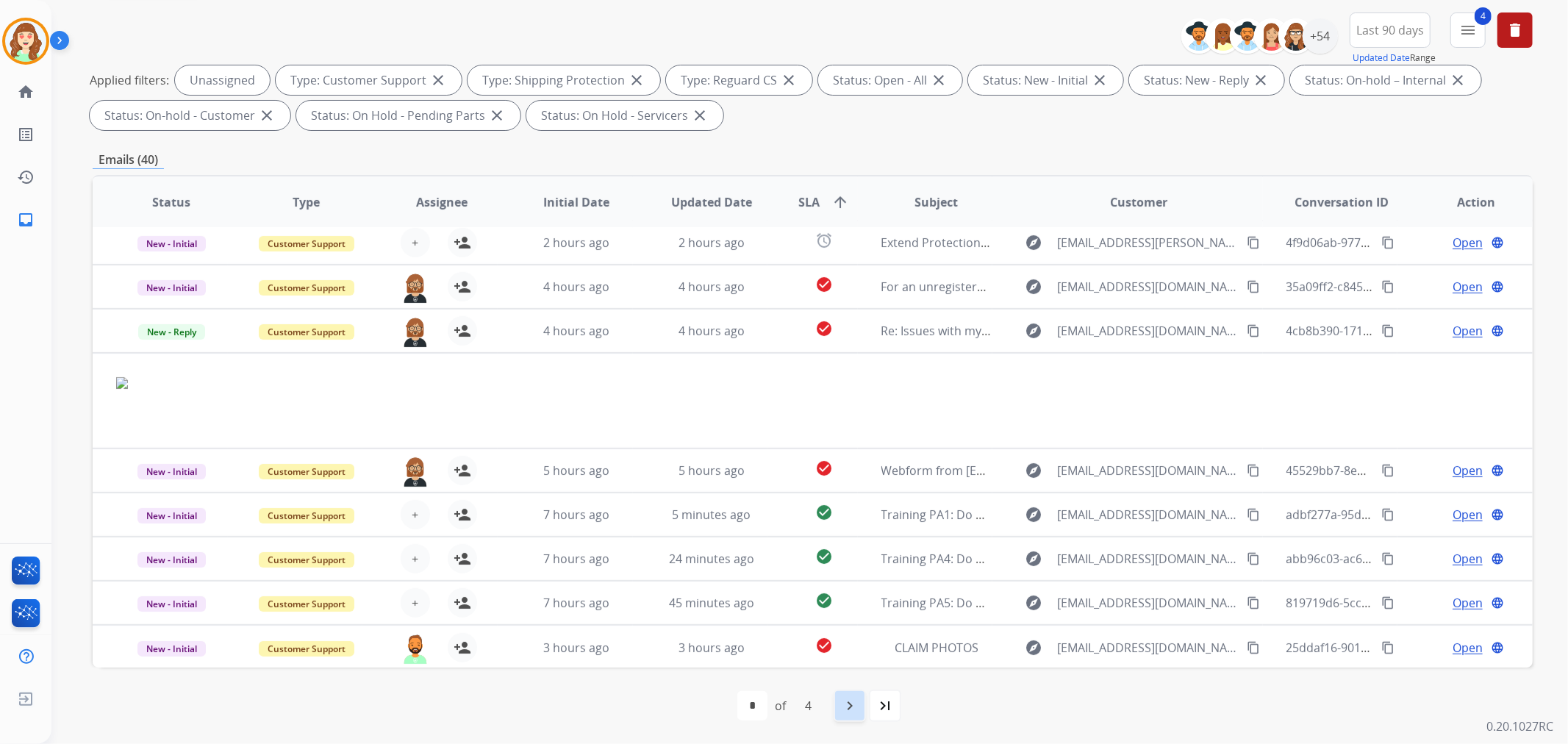
click at [859, 705] on mat-icon "navigate_next" at bounding box center [850, 706] width 18 height 18
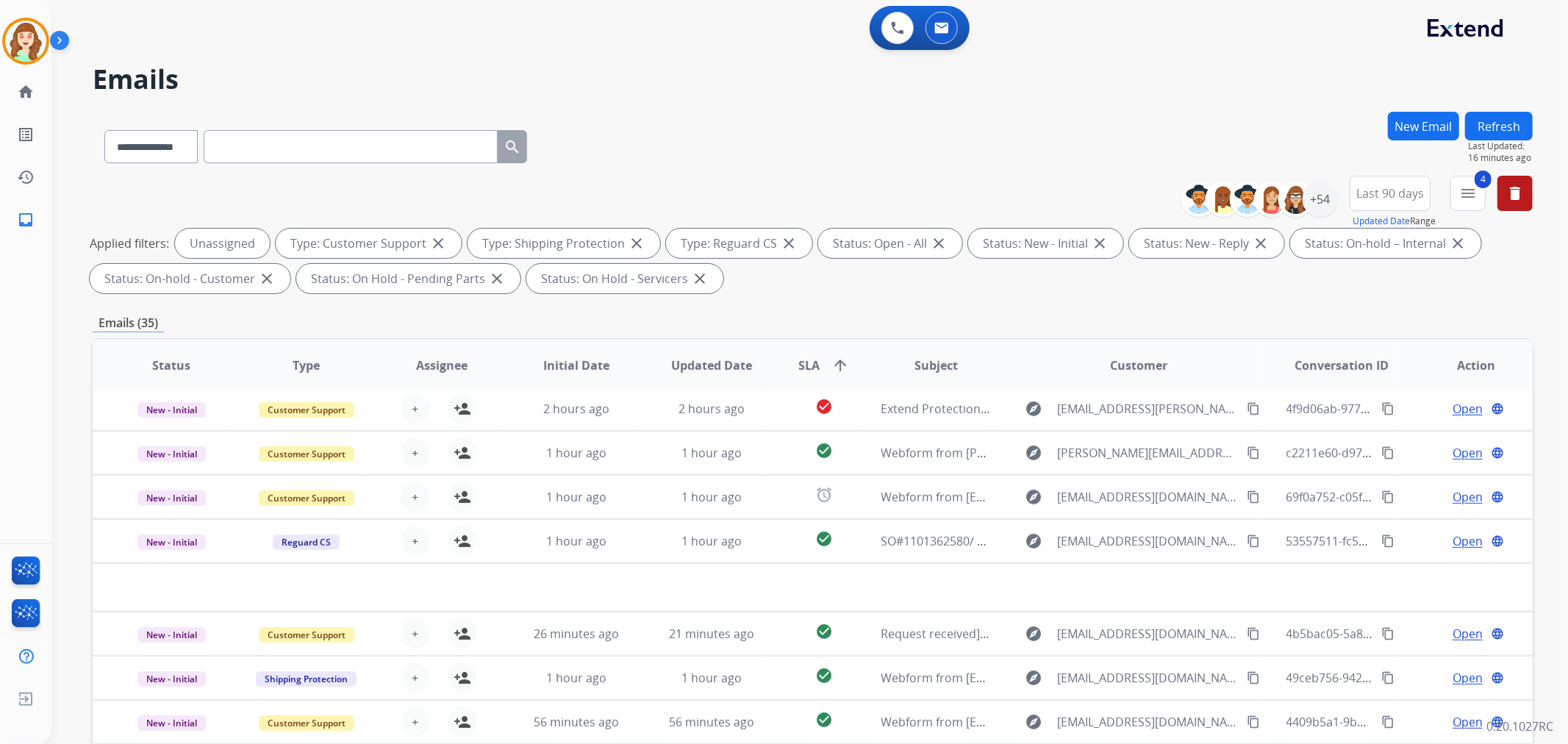
scroll to position [163, 0]
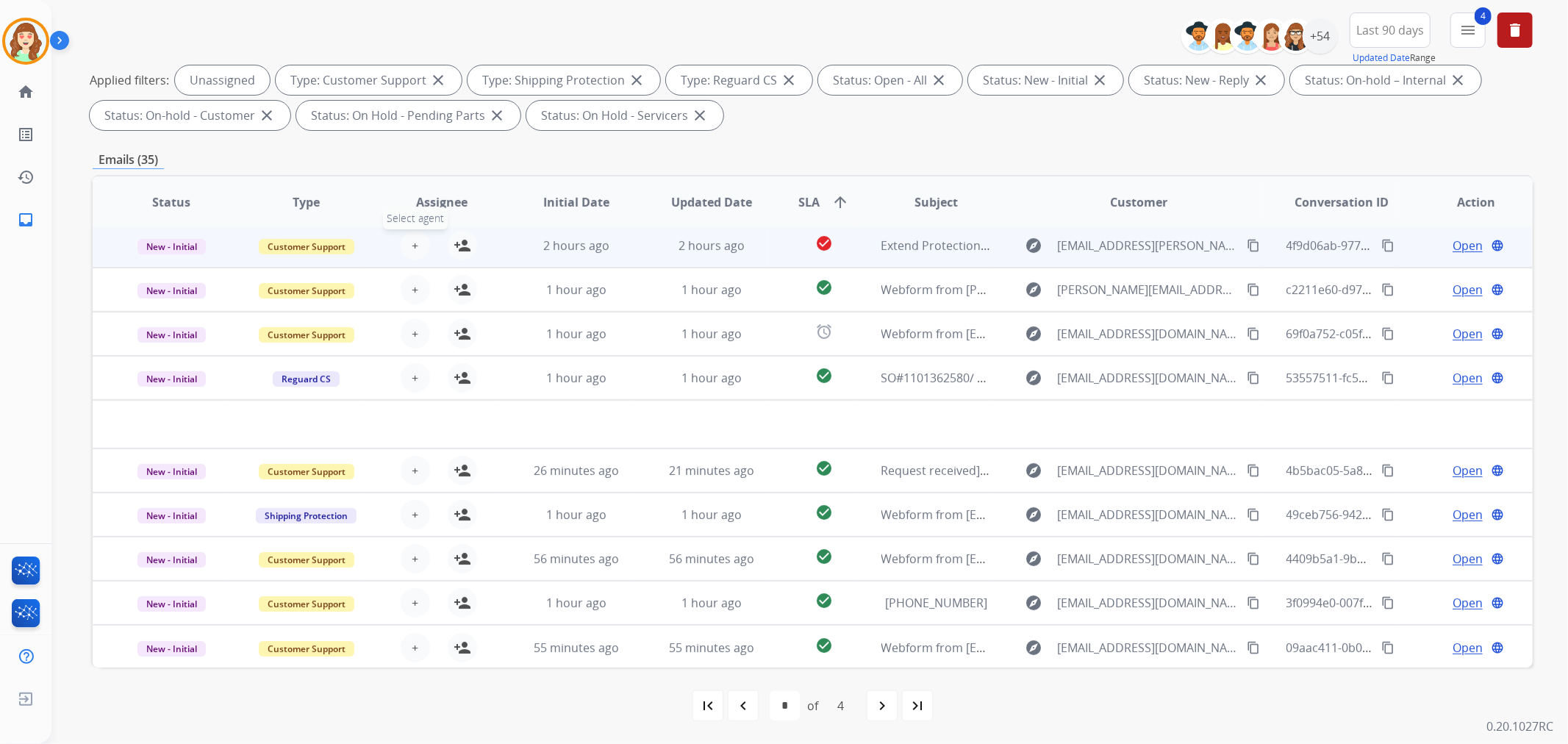
click at [411, 244] on span "+" at bounding box center [414, 246] width 7 height 18
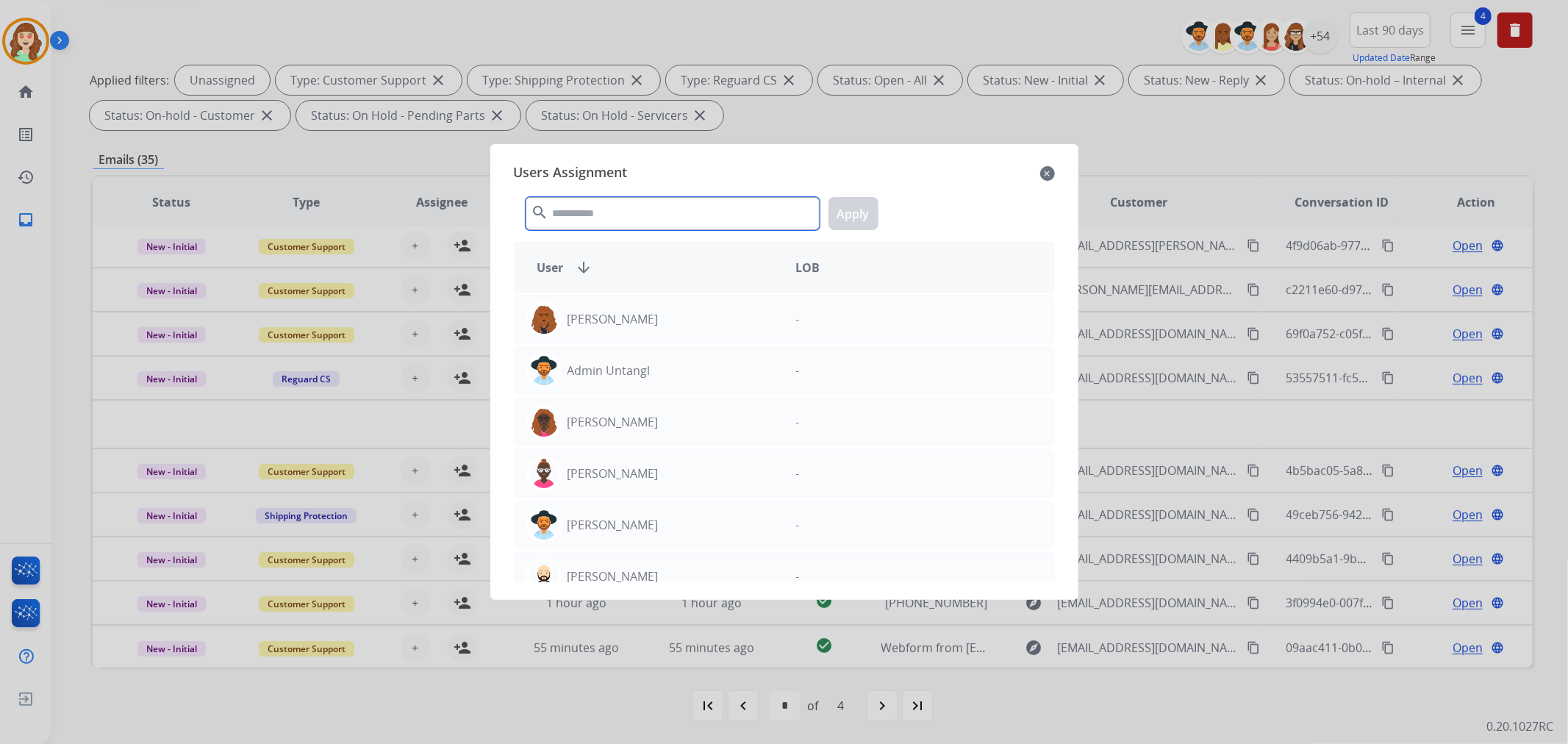
click at [628, 203] on input "text" at bounding box center [673, 214] width 294 height 34
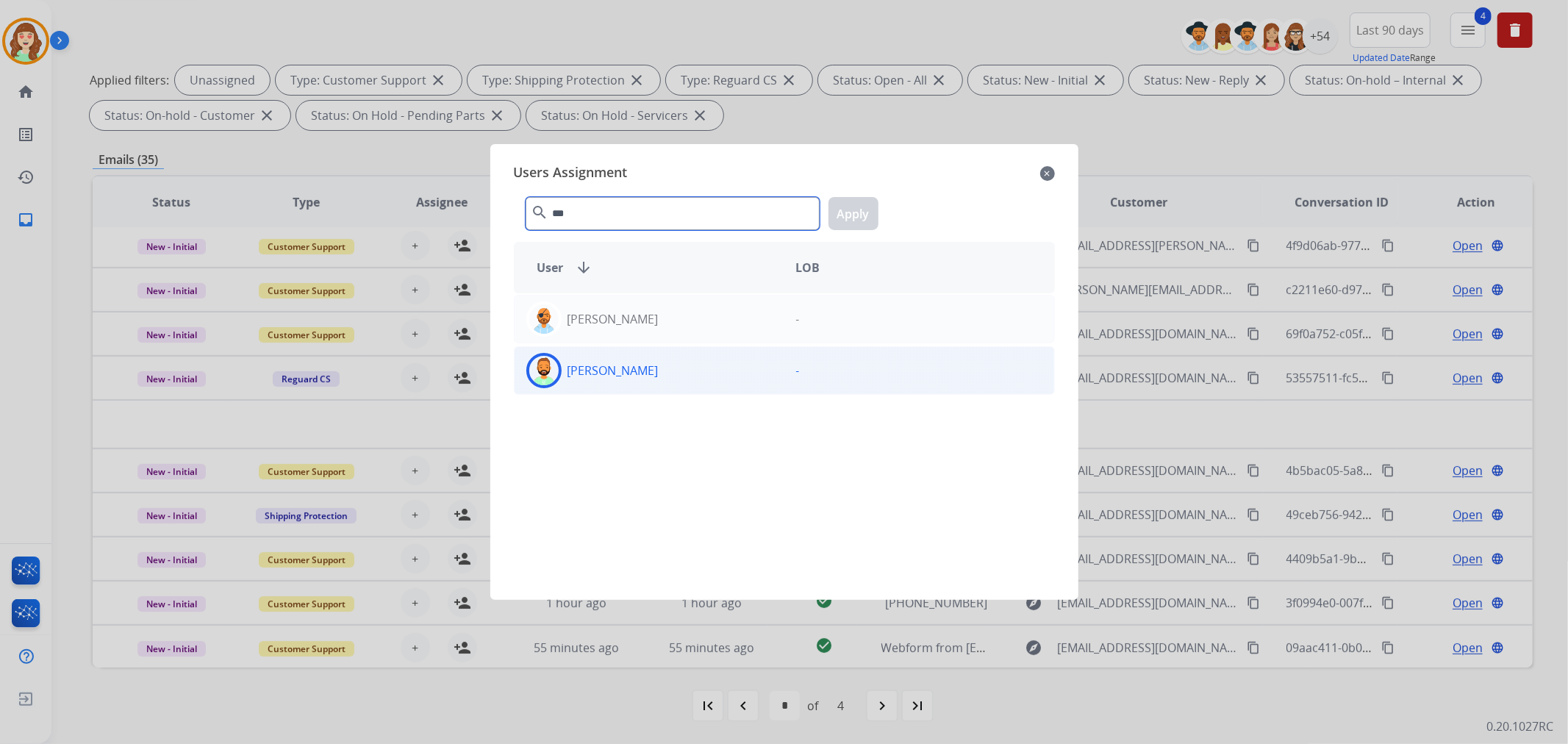
type input "***"
drag, startPoint x: 661, startPoint y: 369, endPoint x: 678, endPoint y: 366, distance: 17.3
click at [669, 368] on div "[PERSON_NAME]" at bounding box center [648, 371] width 269 height 36
click at [861, 204] on button "Apply" at bounding box center [853, 214] width 50 height 34
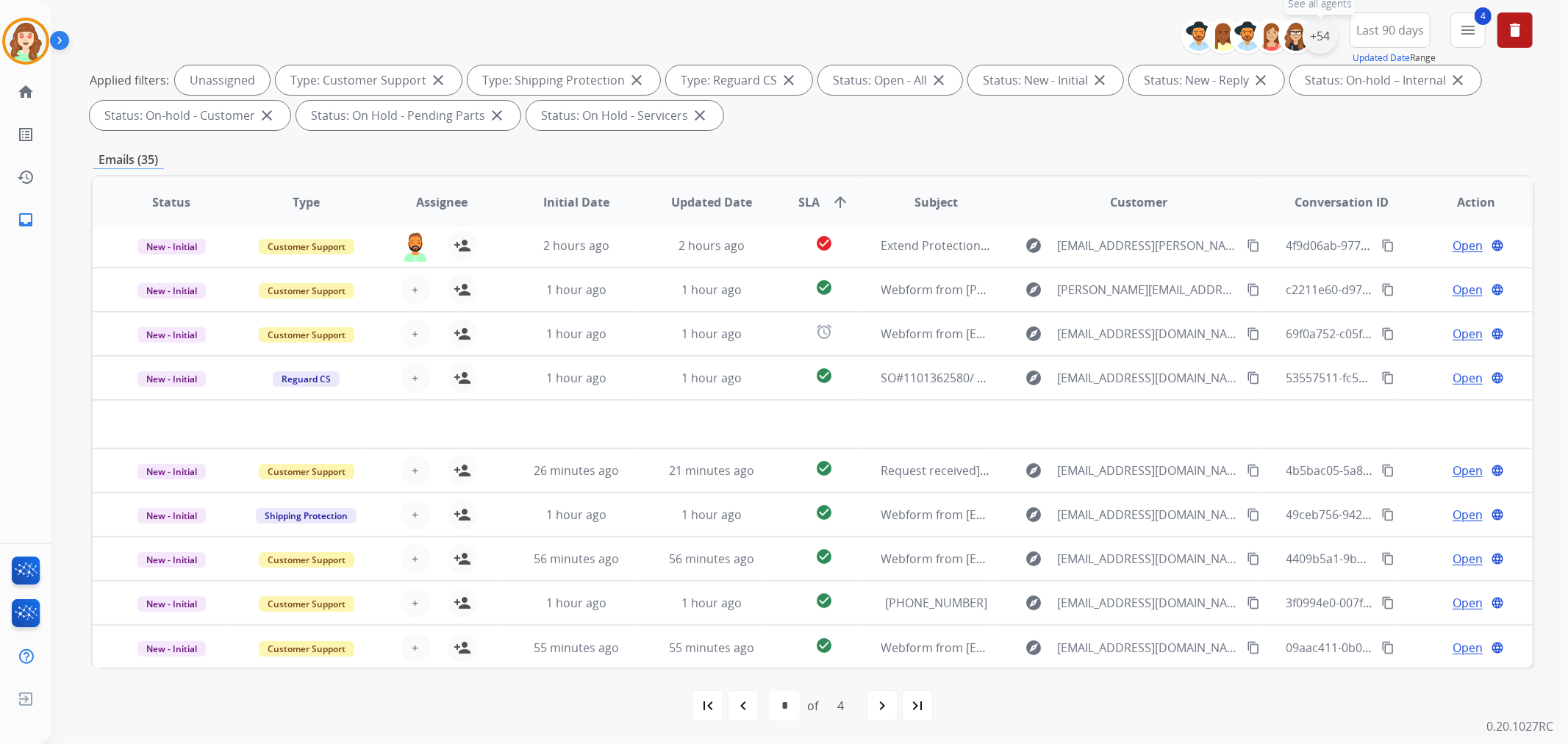
click at [1317, 34] on div "+54" at bounding box center [1320, 37] width 36 height 36
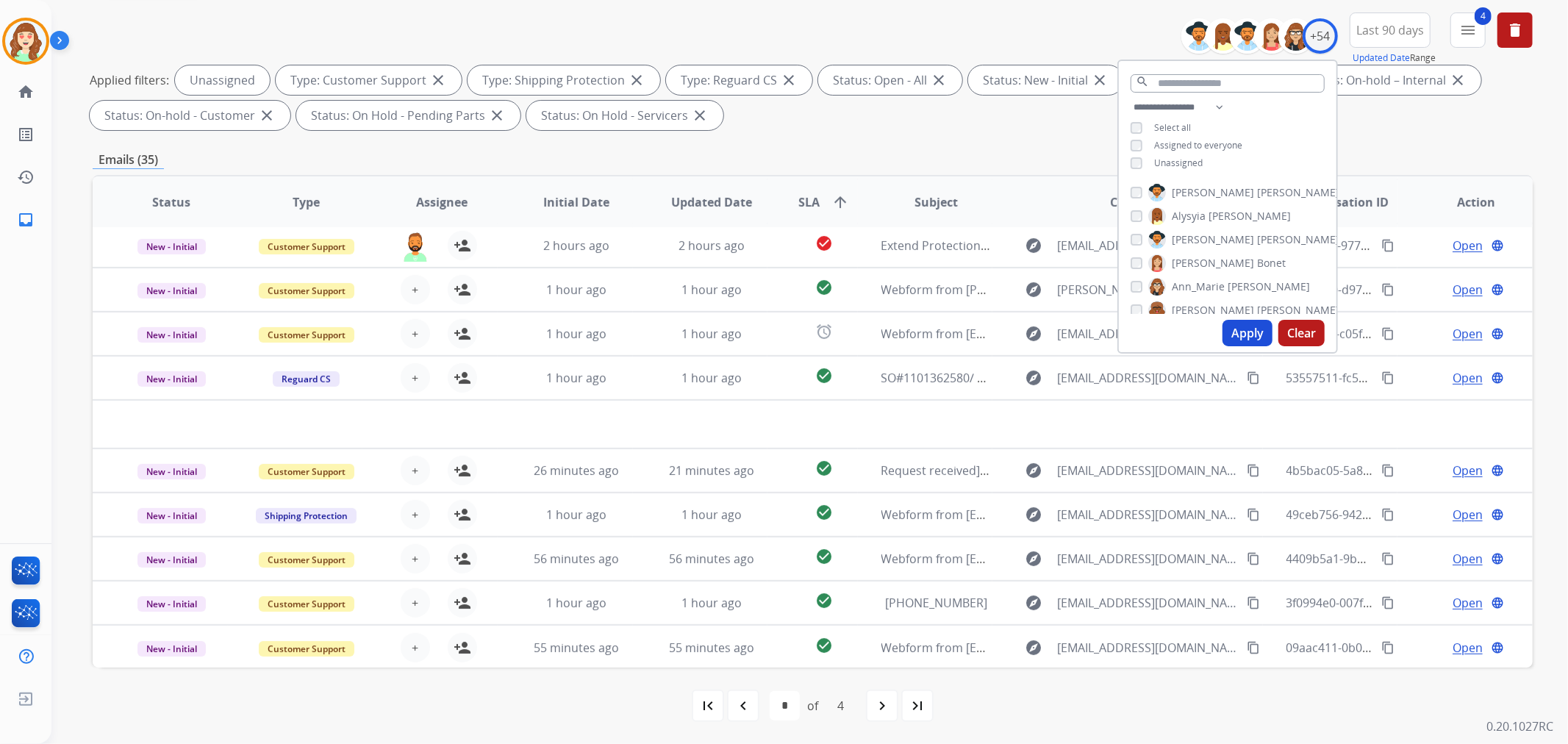
click at [1226, 333] on button "Apply" at bounding box center [1247, 333] width 50 height 27
select select "*"
